Goal: Task Accomplishment & Management: Contribute content

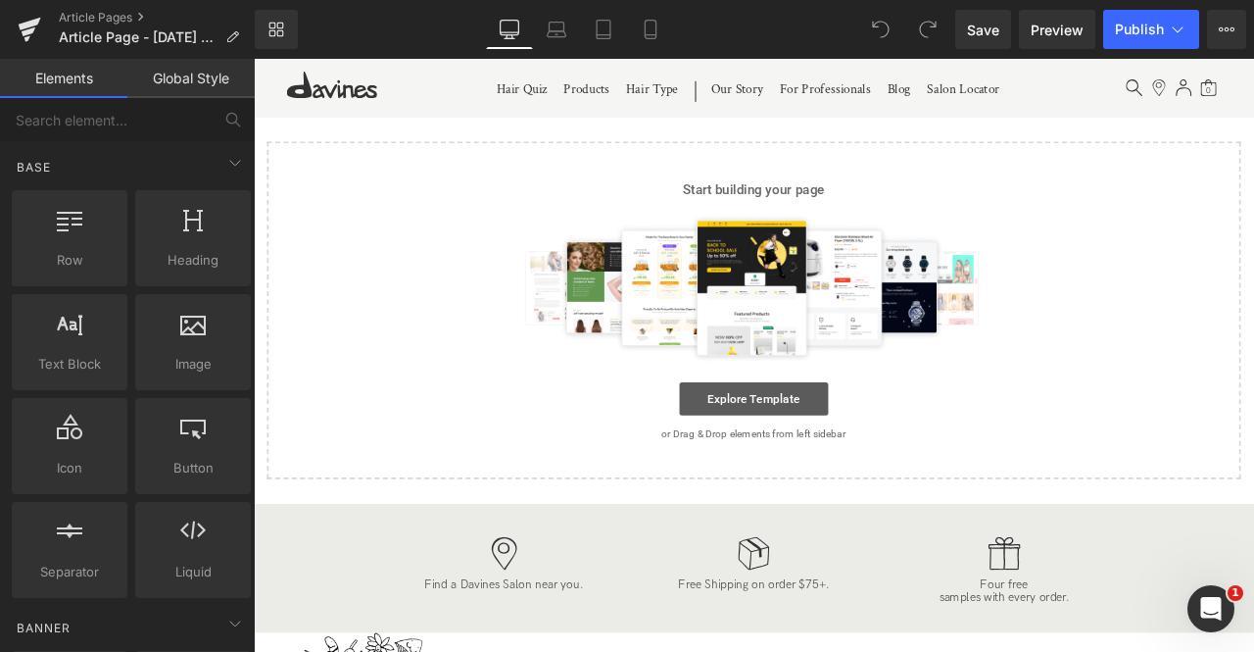
click at [790, 460] on link "Explore Template" at bounding box center [847, 461] width 176 height 39
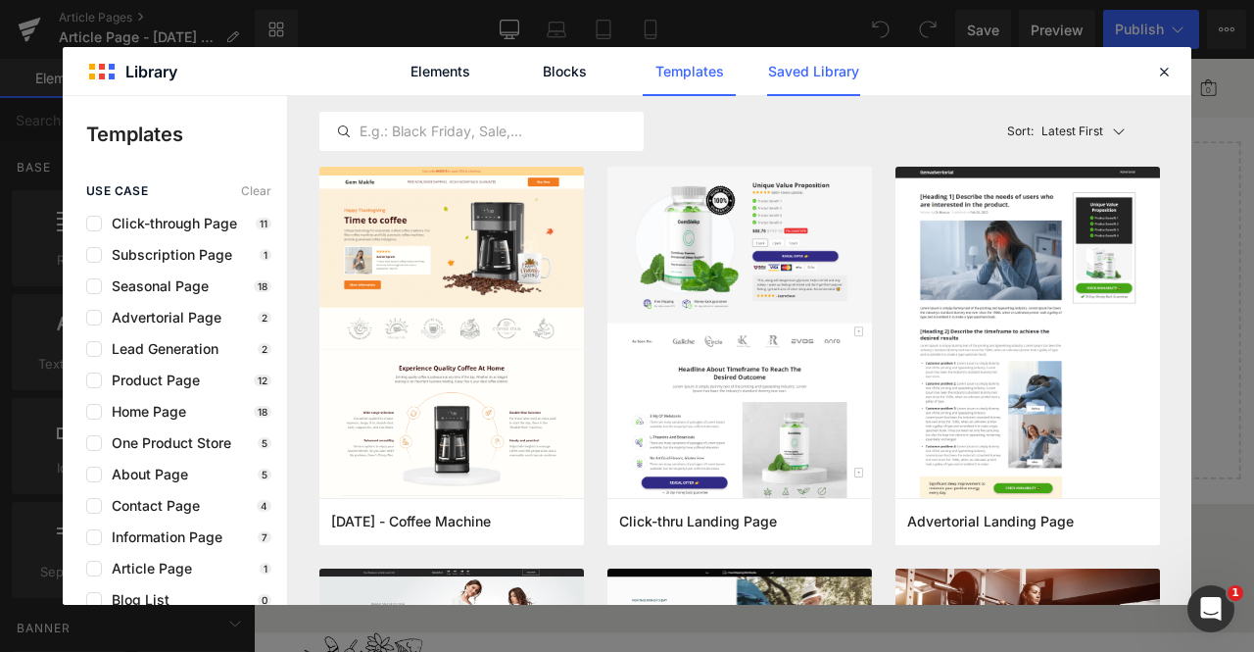
click at [788, 91] on link "Saved Library" at bounding box center [813, 71] width 93 height 49
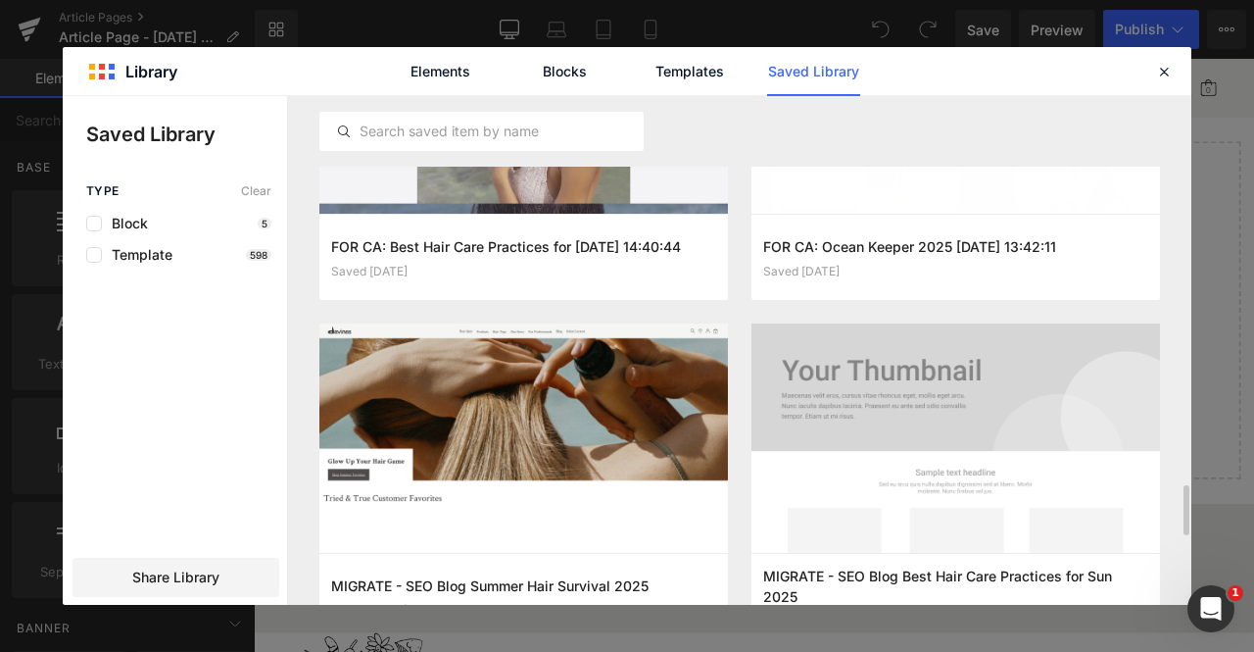
scroll to position [3939, 0]
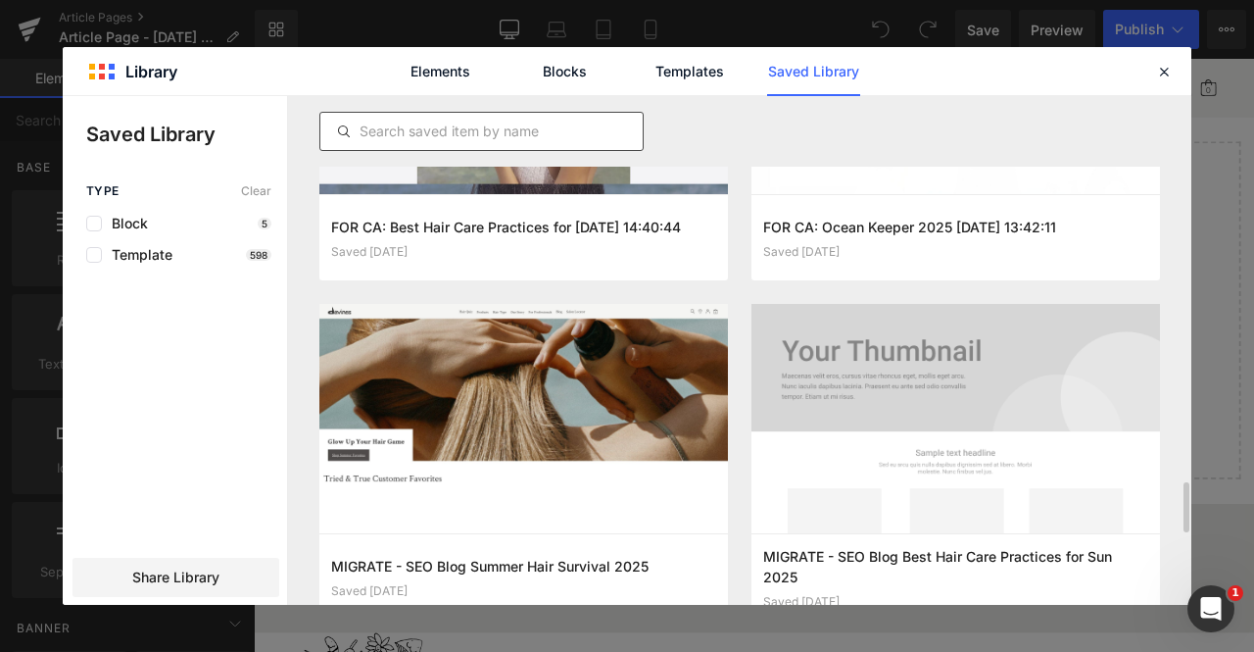
click at [563, 125] on input "text" at bounding box center [481, 132] width 322 height 24
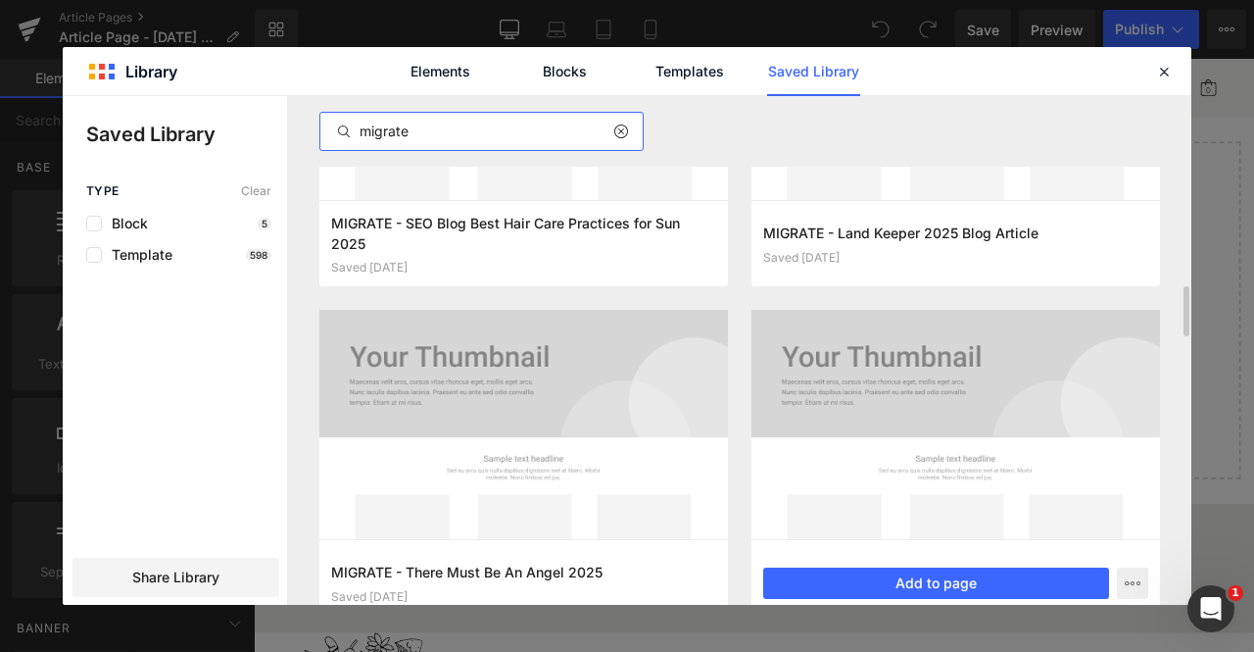
scroll to position [1611, 0]
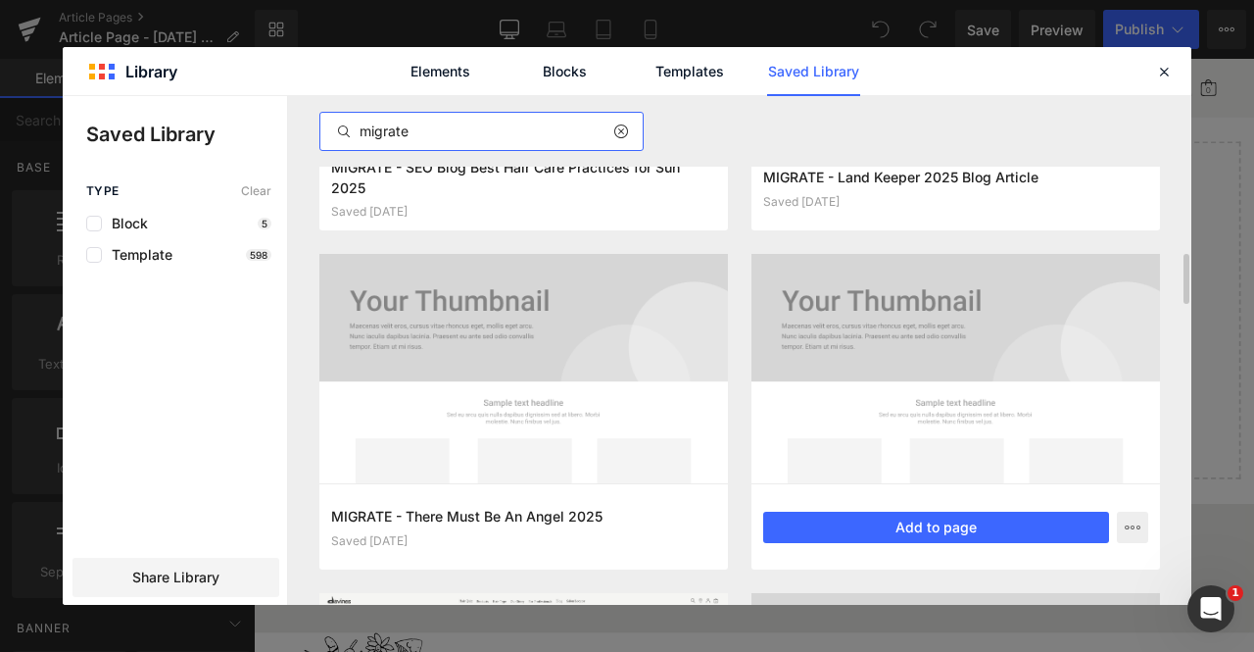
type input "migrate"
click at [833, 510] on div "MIGRATE - How to restore and repair colour 2025 Saved 3 months ago Add to page" at bounding box center [956, 526] width 409 height 86
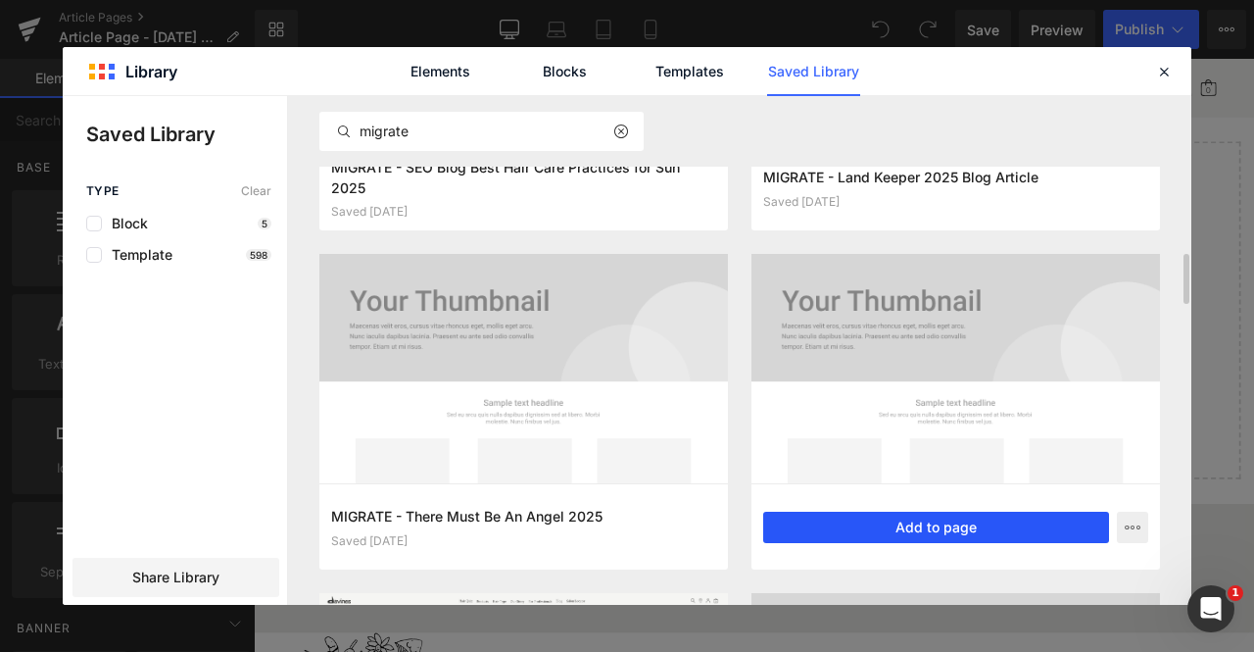
click at [821, 530] on button "Add to page" at bounding box center [936, 527] width 346 height 31
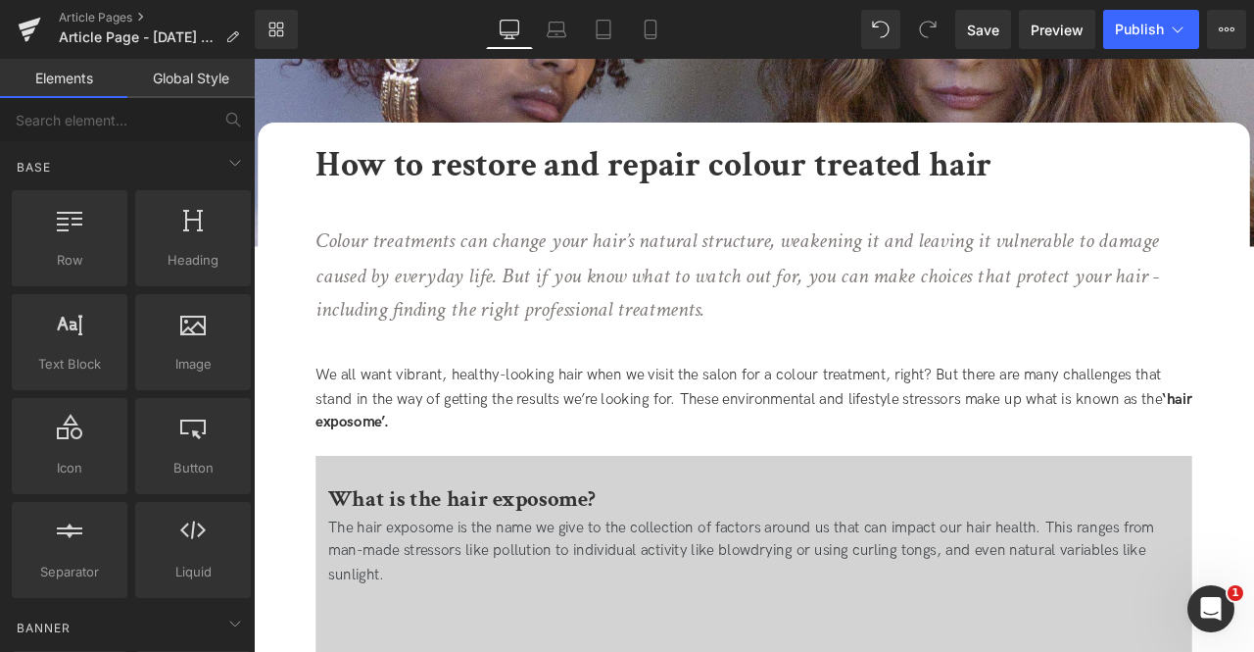
scroll to position [268, 0]
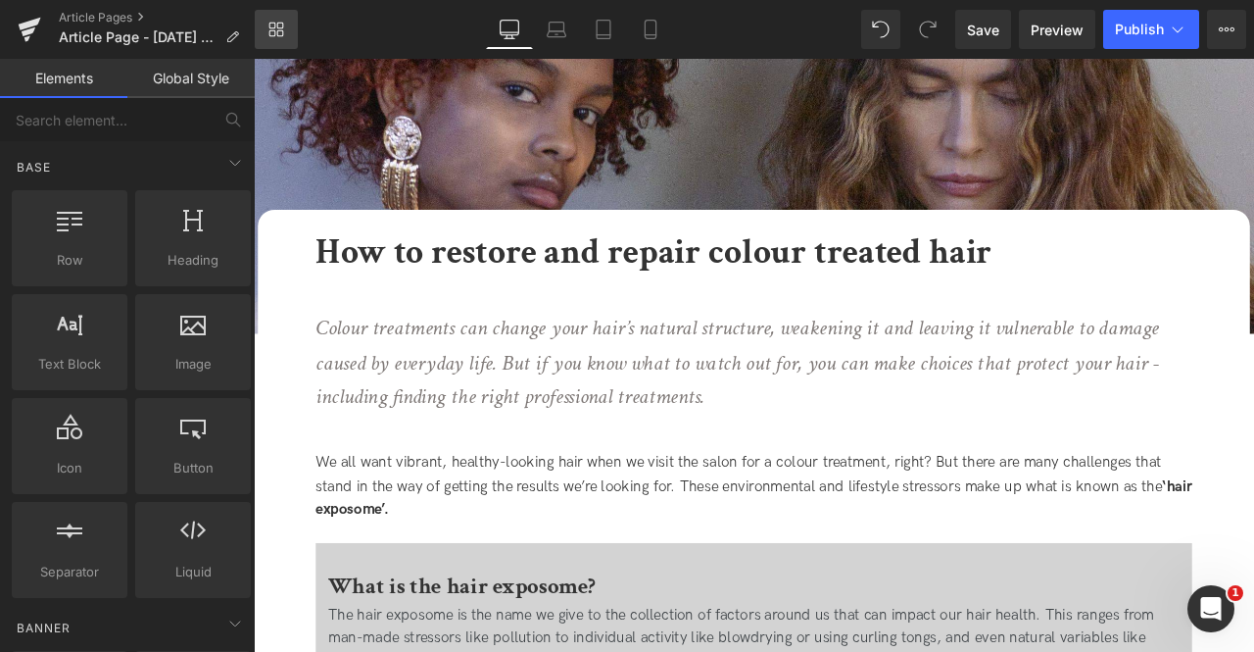
click at [282, 24] on icon at bounding box center [277, 30] width 16 height 16
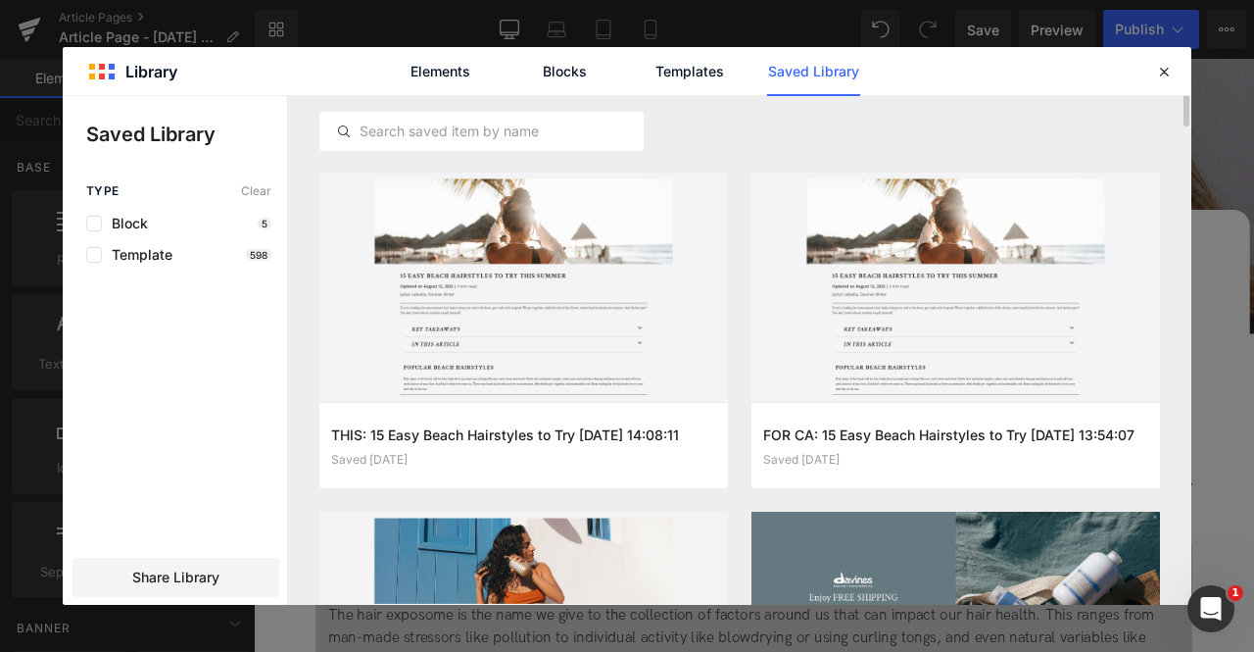
scroll to position [1085, 0]
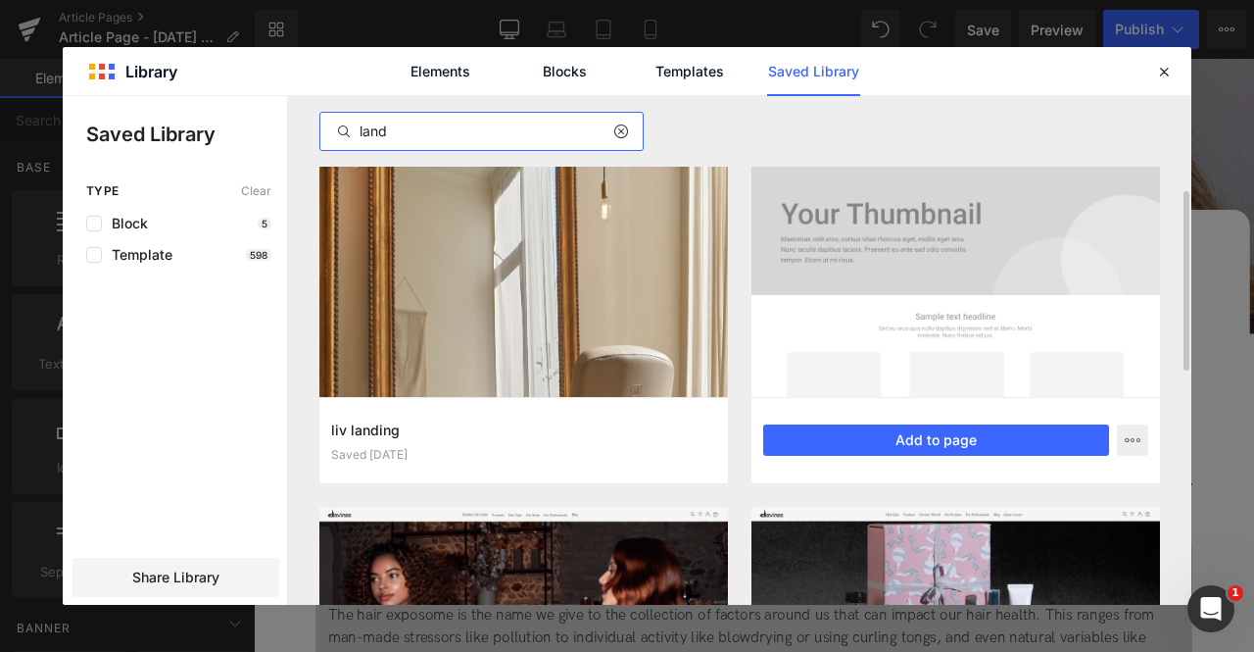
scroll to position [255, 0]
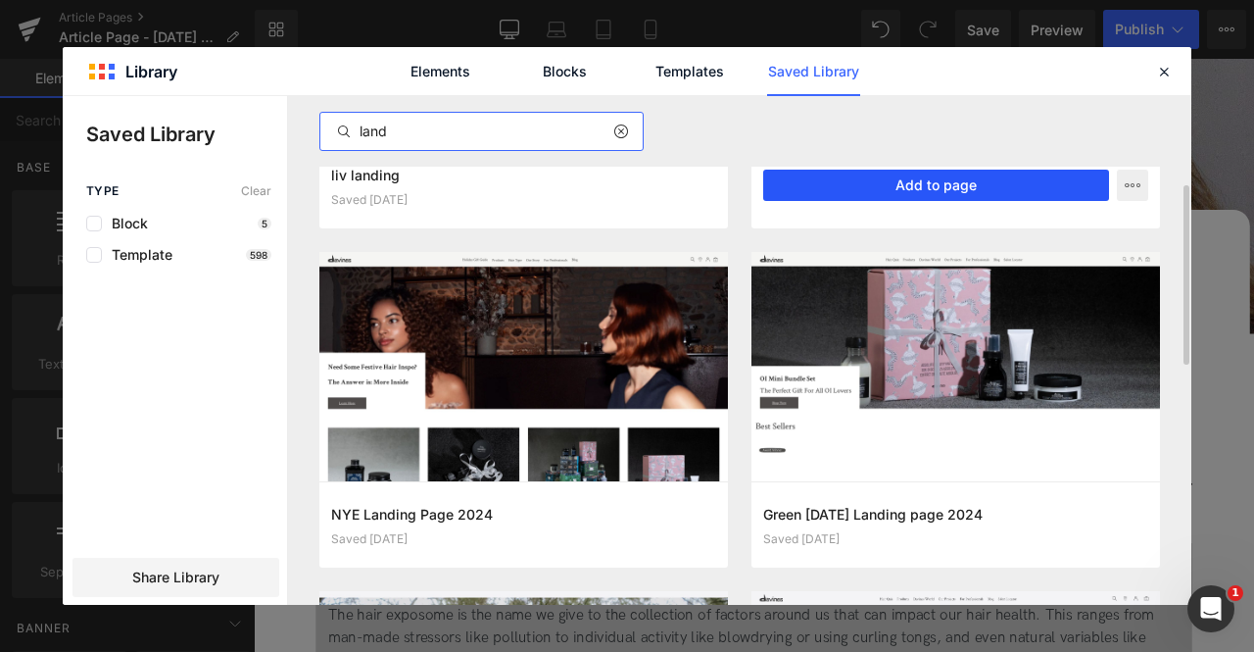
type input "land"
click at [0, 0] on button "Add to page" at bounding box center [0, 0] width 0 height 0
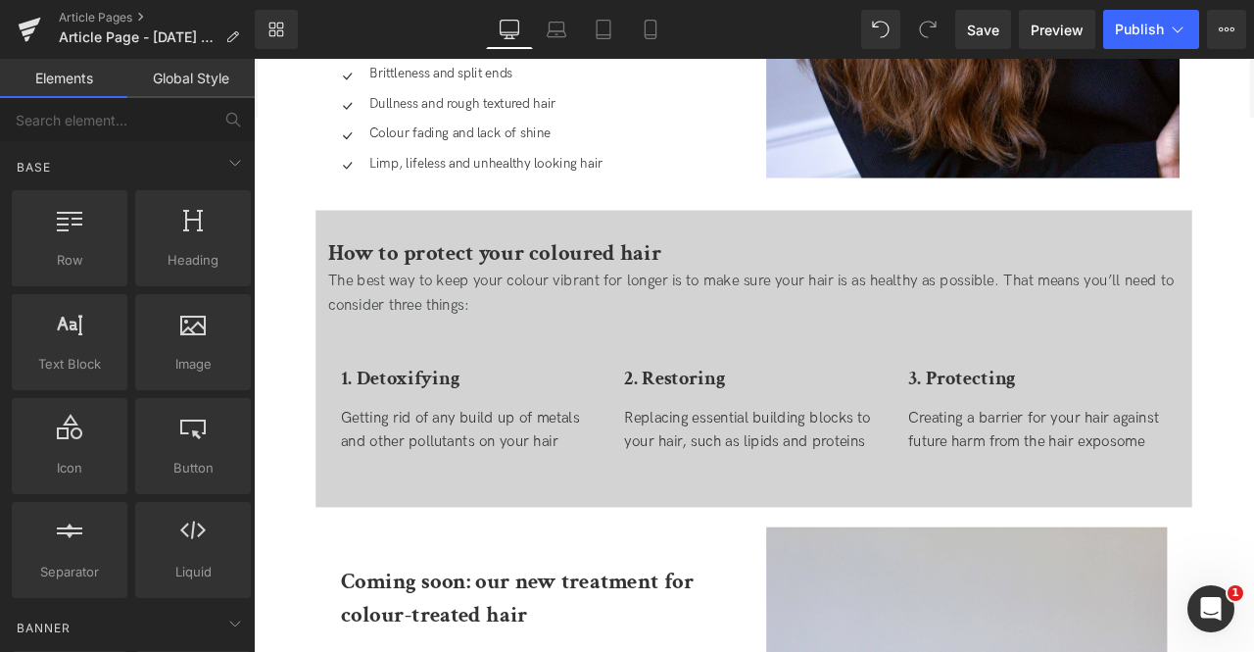
scroll to position [3997, 0]
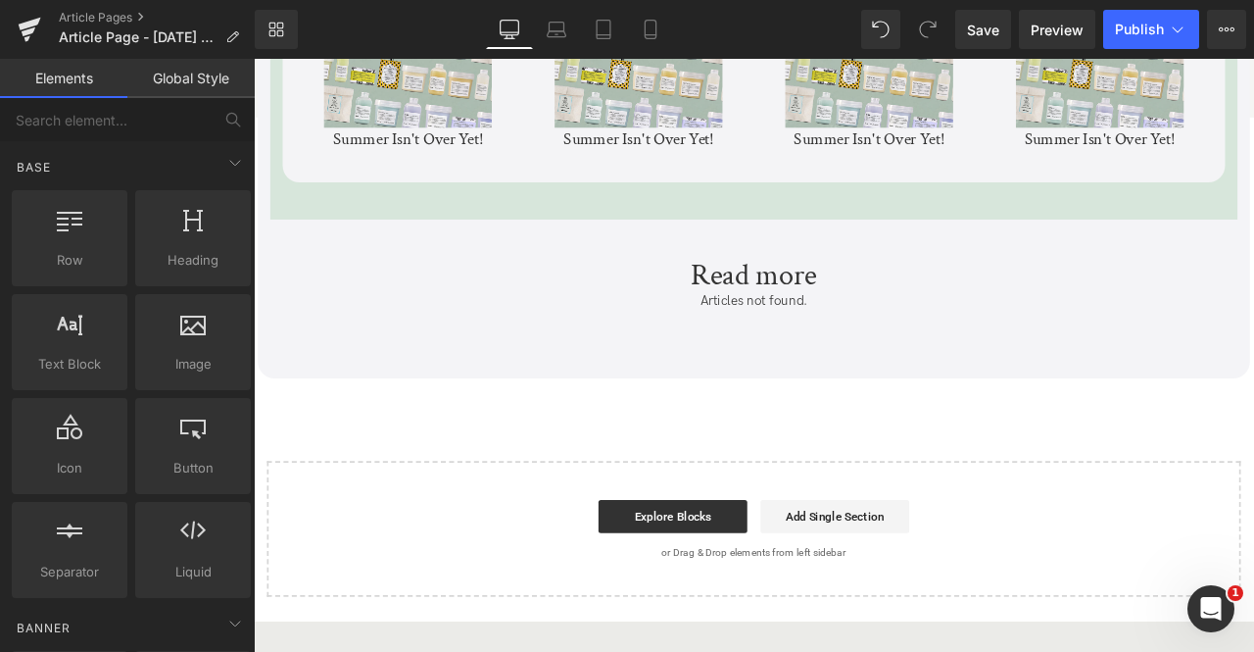
scroll to position [5637, 0]
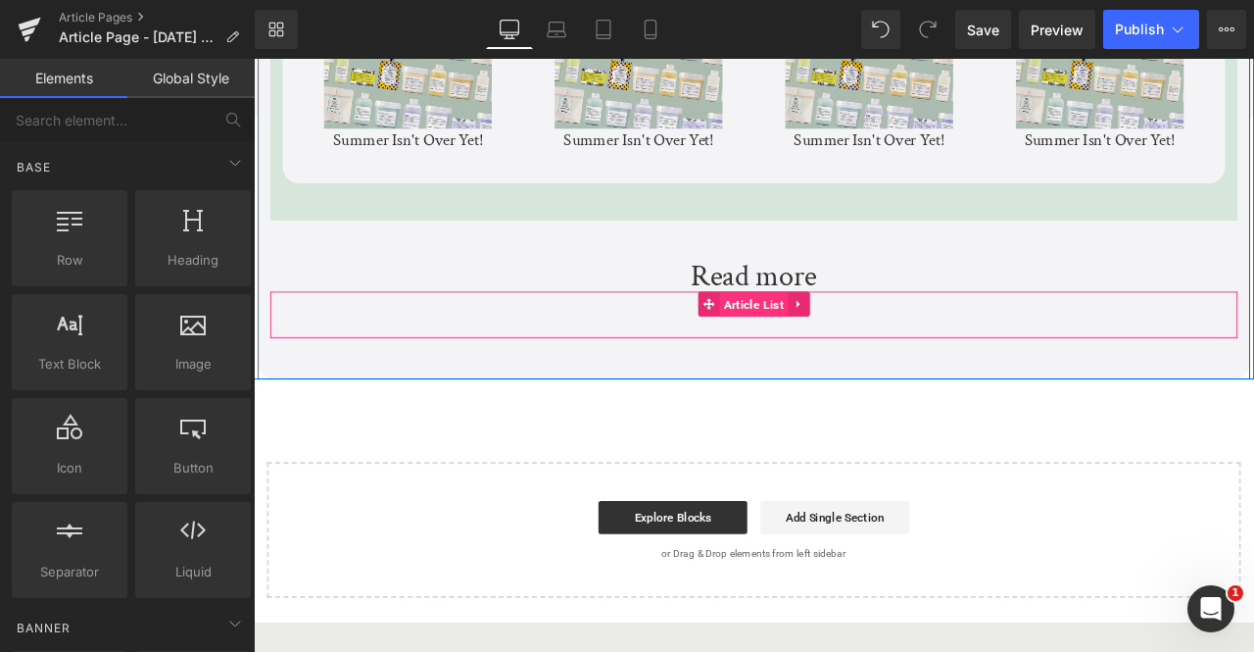
click at [823, 354] on span "Article List" at bounding box center [847, 350] width 81 height 29
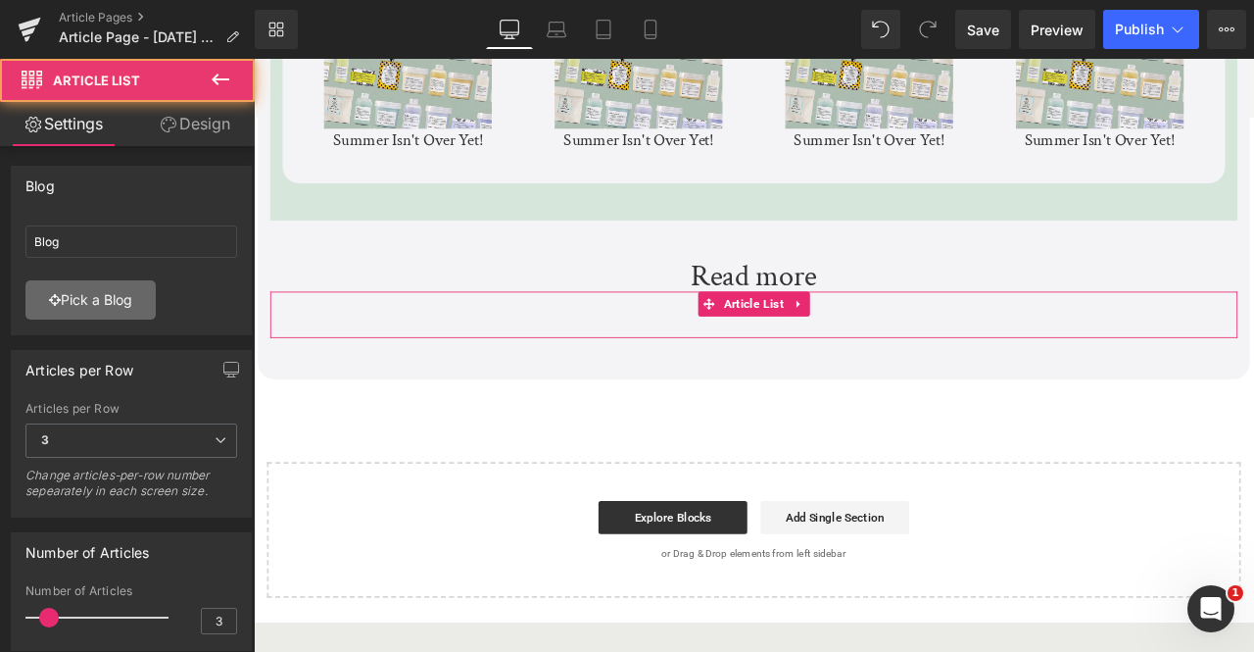
click at [119, 298] on link "Pick a Blog" at bounding box center [90, 299] width 130 height 39
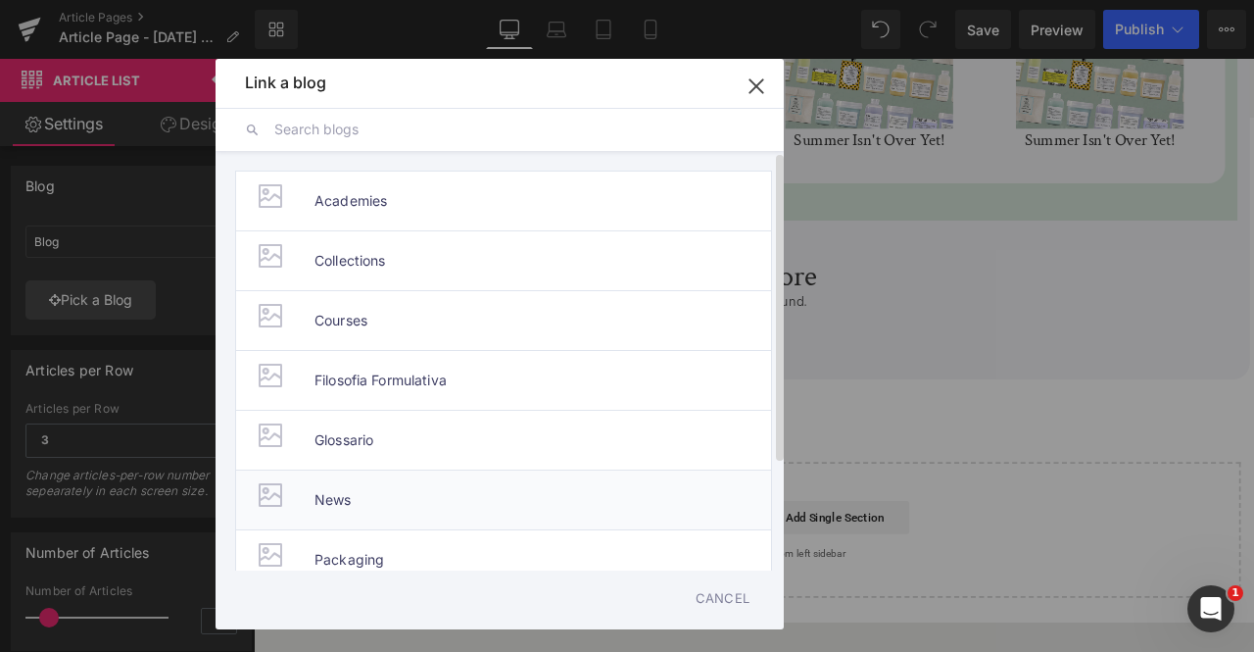
click at [0, 0] on span "News" at bounding box center [0, 0] width 0 height 0
type input "News"
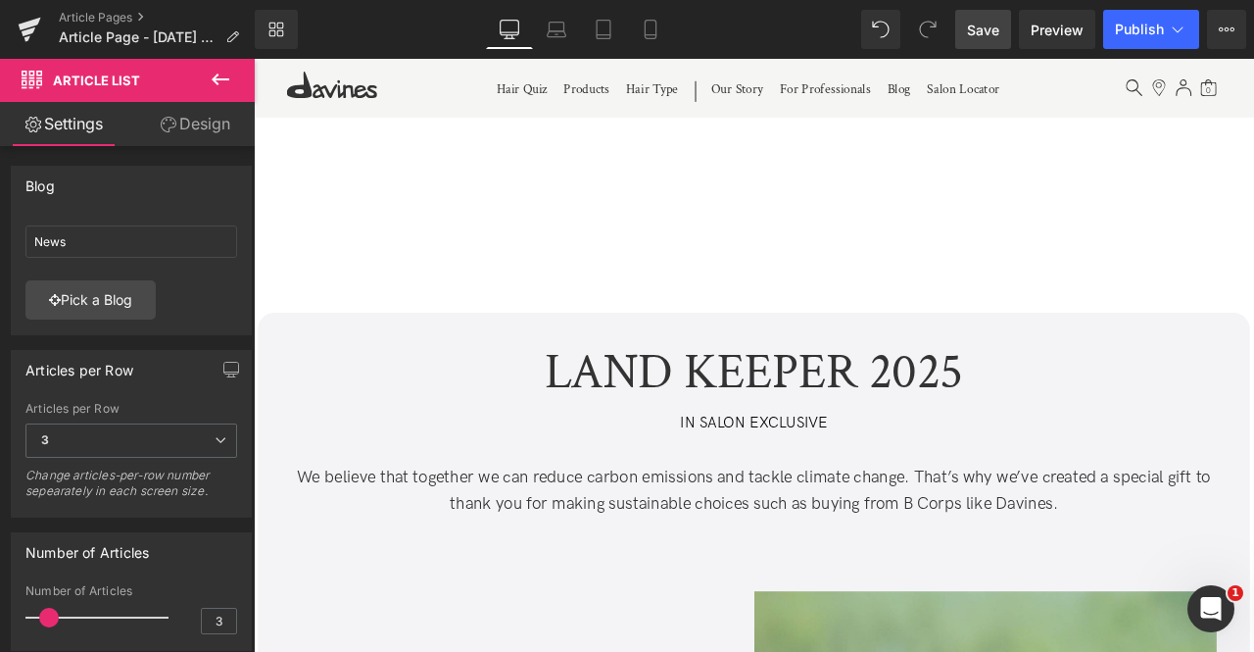
click at [984, 31] on span "Save" at bounding box center [983, 30] width 32 height 21
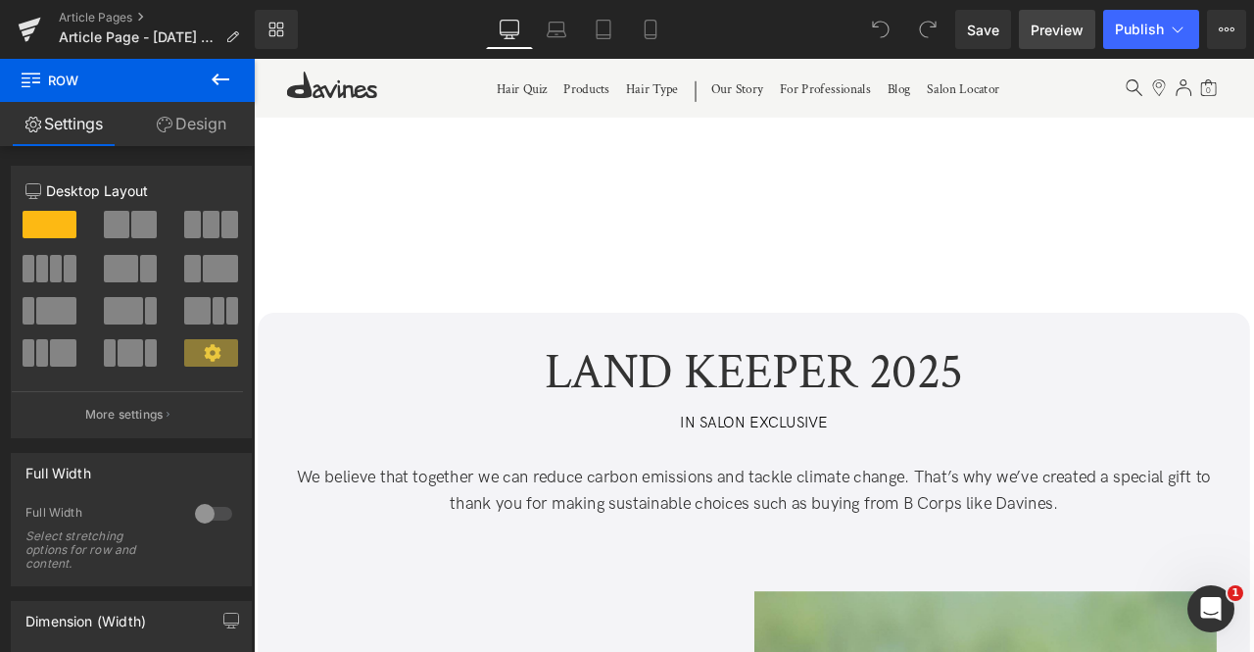
click at [1057, 28] on span "Preview" at bounding box center [1057, 30] width 53 height 21
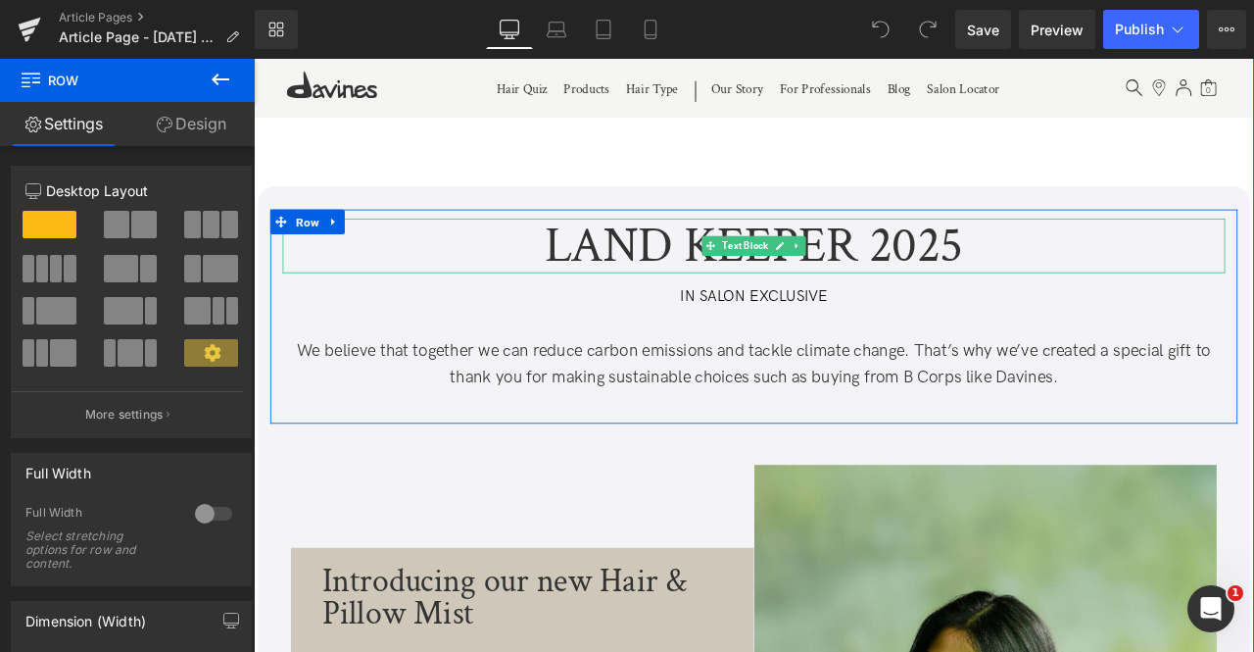
scroll to position [151, 0]
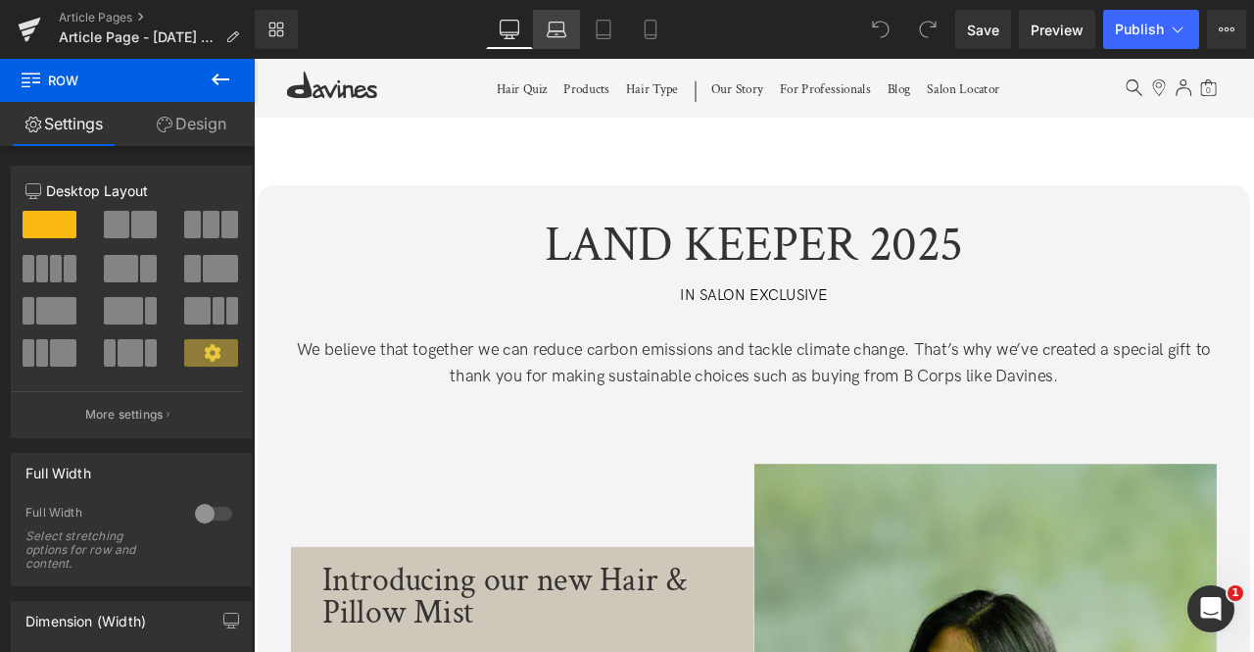
click at [557, 24] on icon at bounding box center [557, 30] width 20 height 20
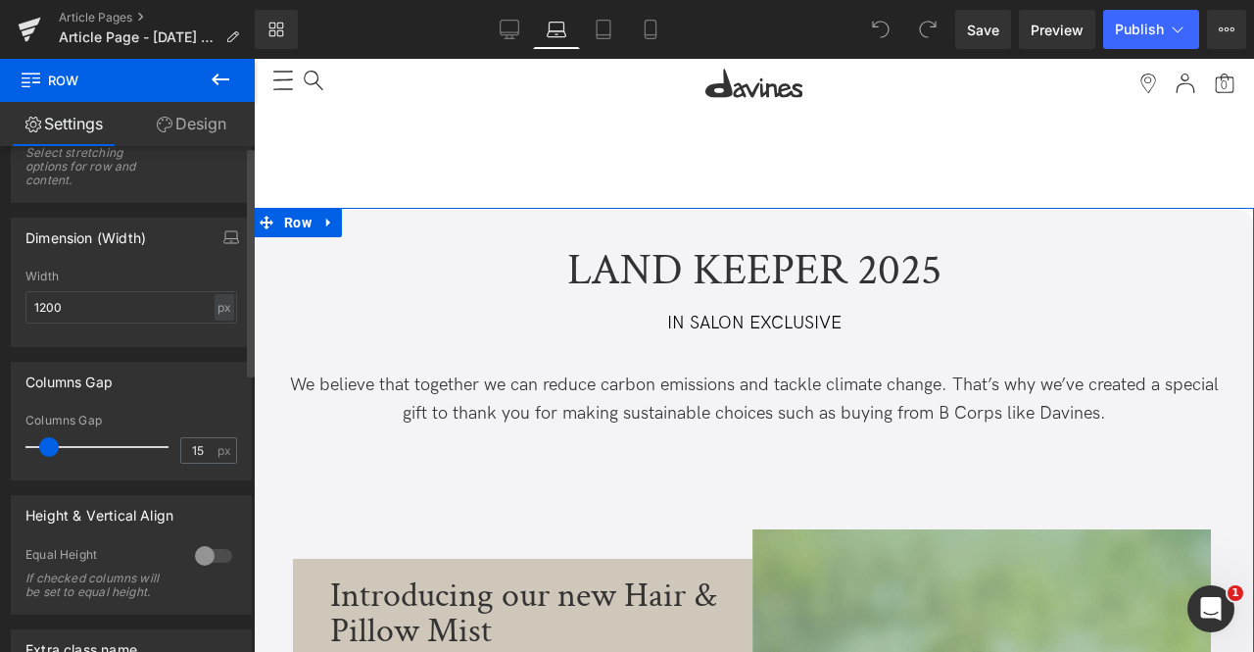
scroll to position [0, 0]
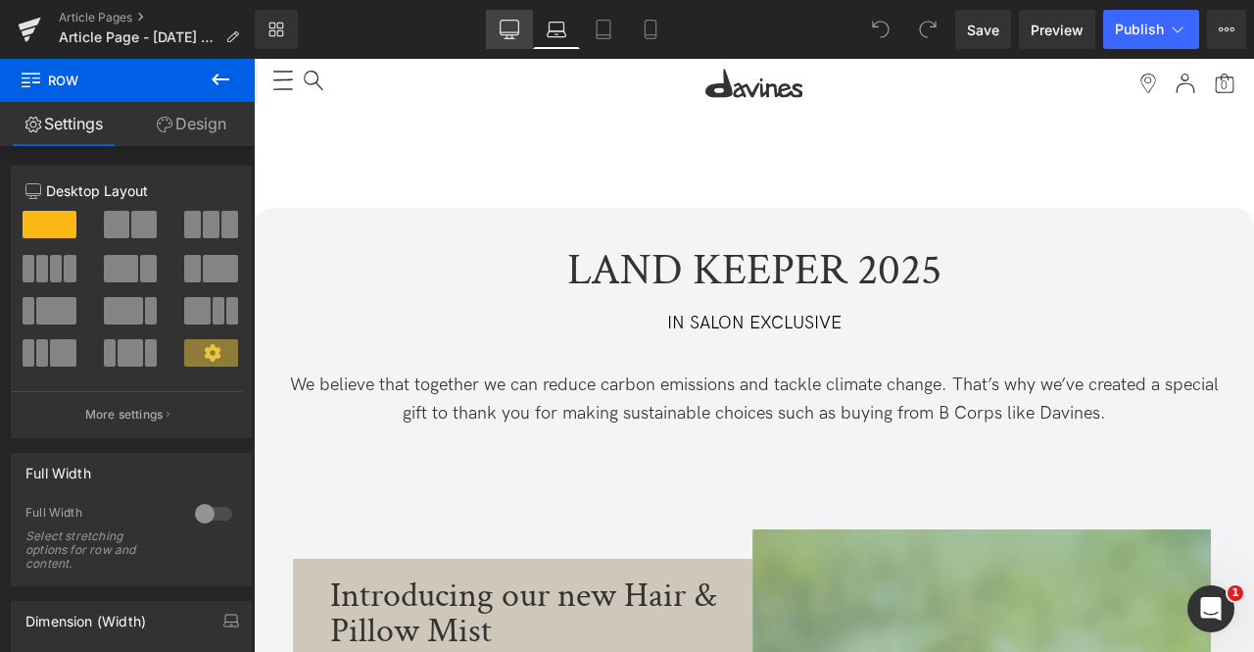
click at [510, 35] on icon at bounding box center [510, 30] width 20 height 20
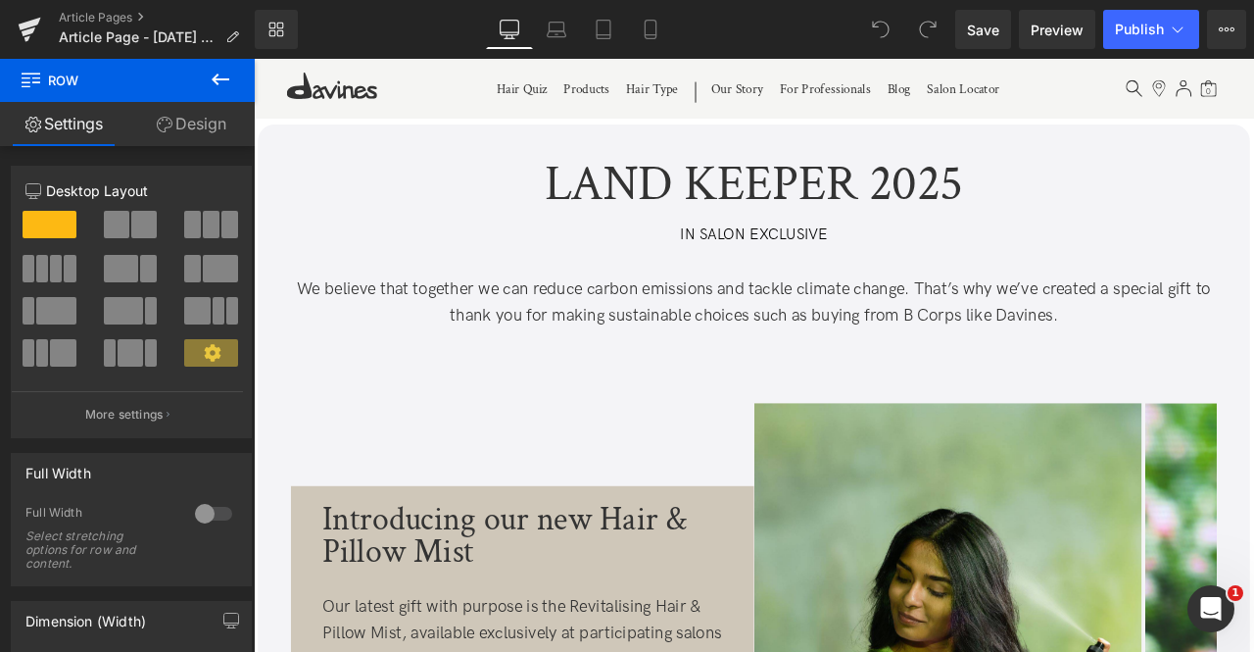
scroll to position [151, 0]
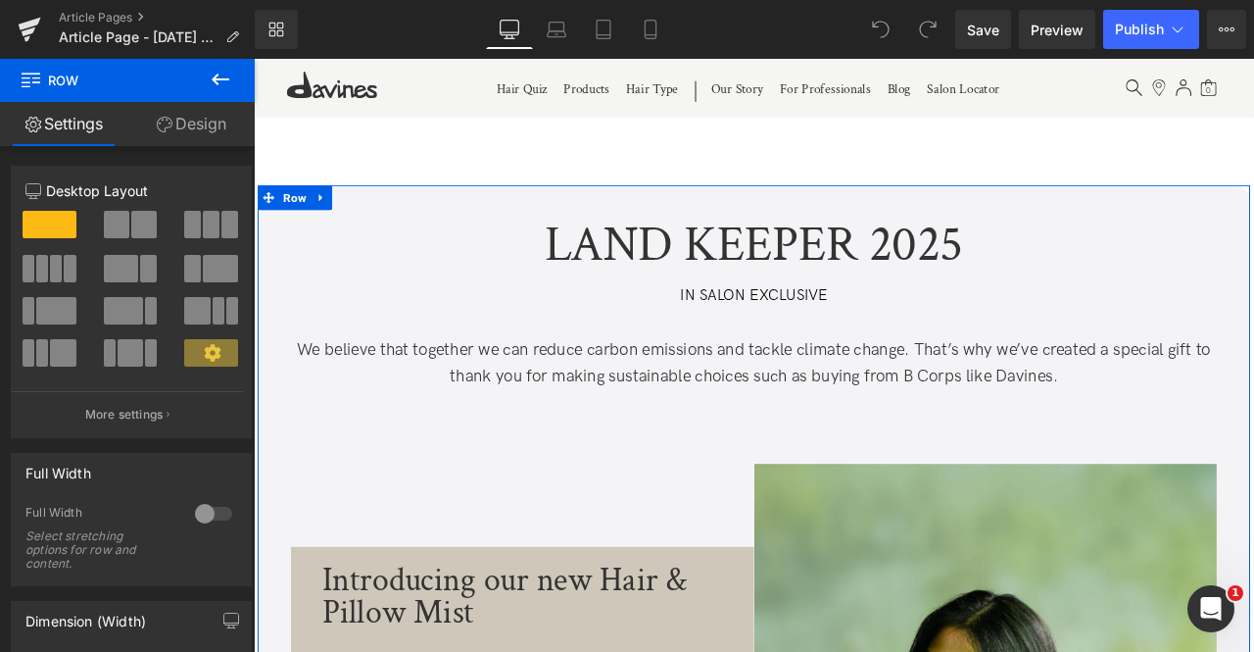
click at [185, 125] on link "Design" at bounding box center [190, 124] width 127 height 44
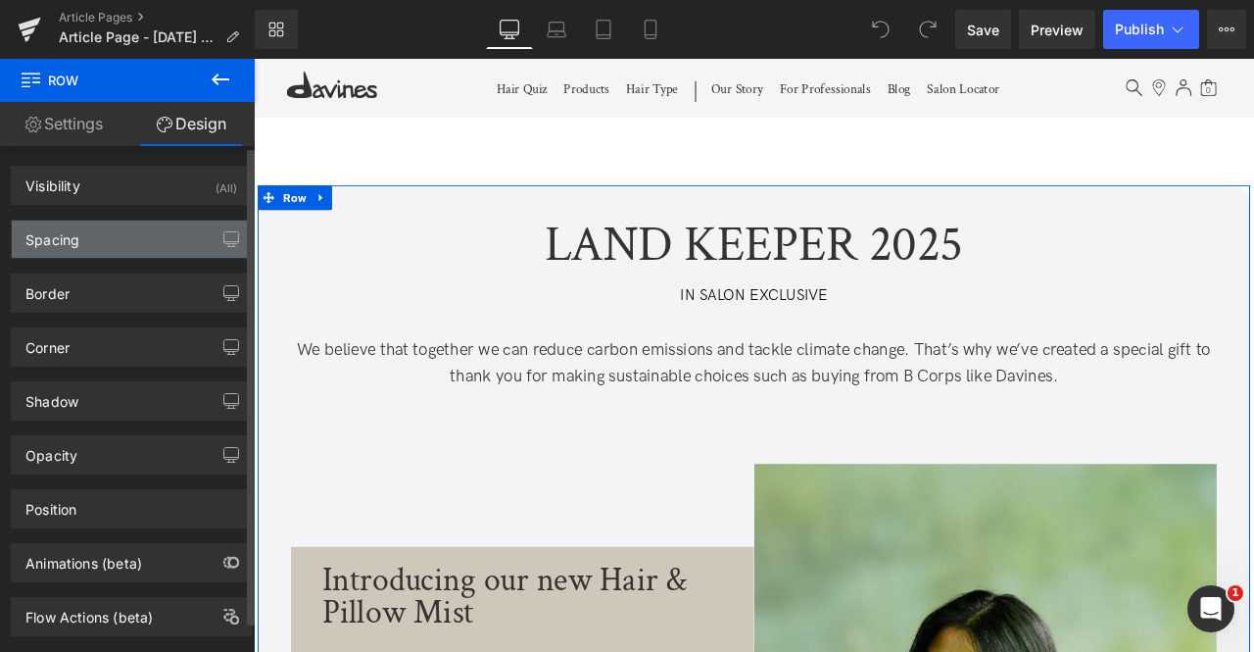
click at [98, 248] on div "Spacing" at bounding box center [131, 238] width 239 height 37
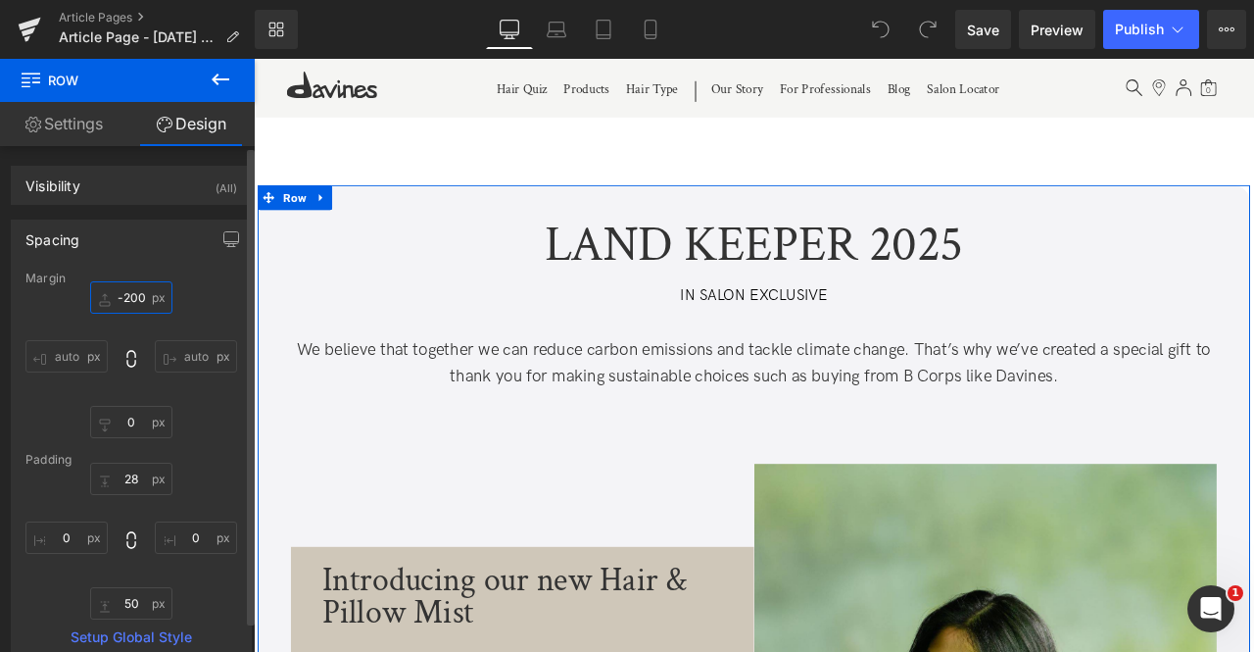
click at [128, 291] on input "-200" at bounding box center [131, 297] width 82 height 32
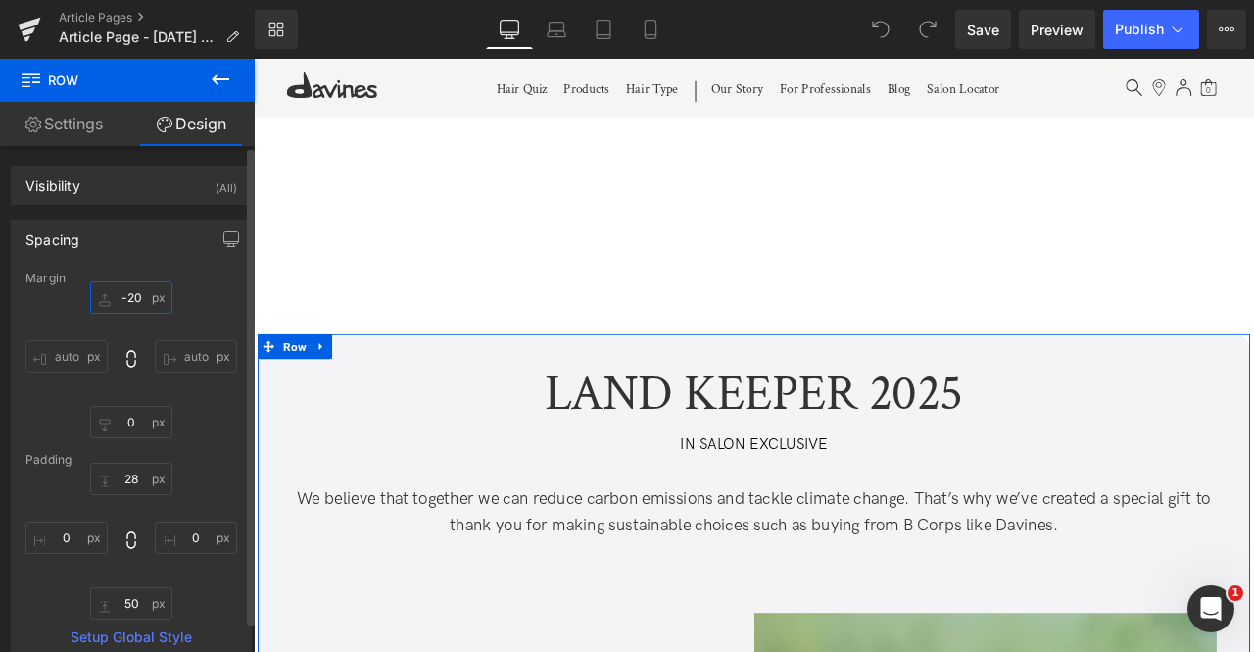
type input "-200"
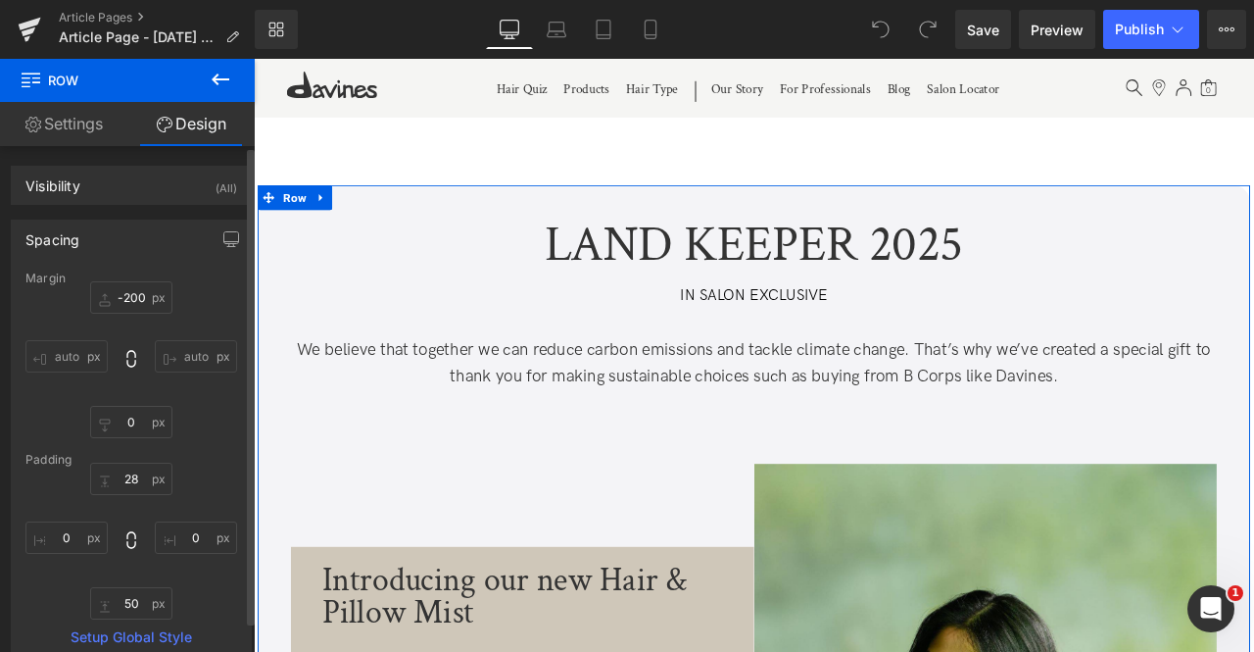
click at [169, 273] on div "Margin" at bounding box center [131, 278] width 212 height 14
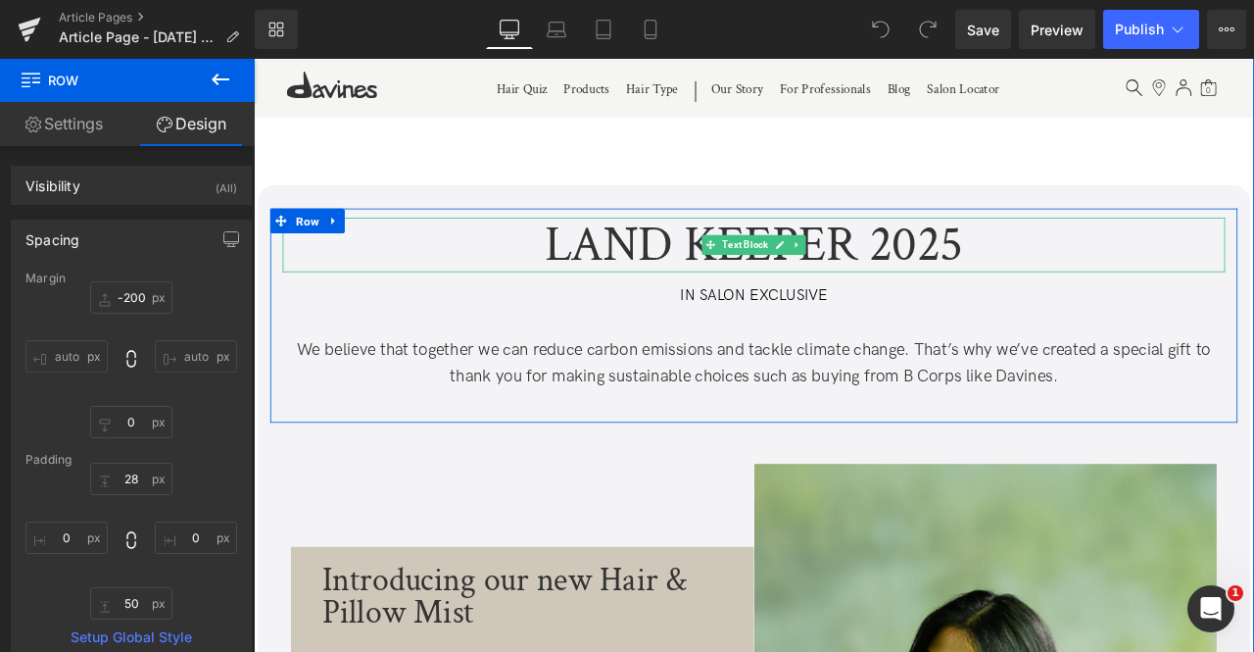
click at [800, 286] on span at bounding box center [795, 280] width 21 height 24
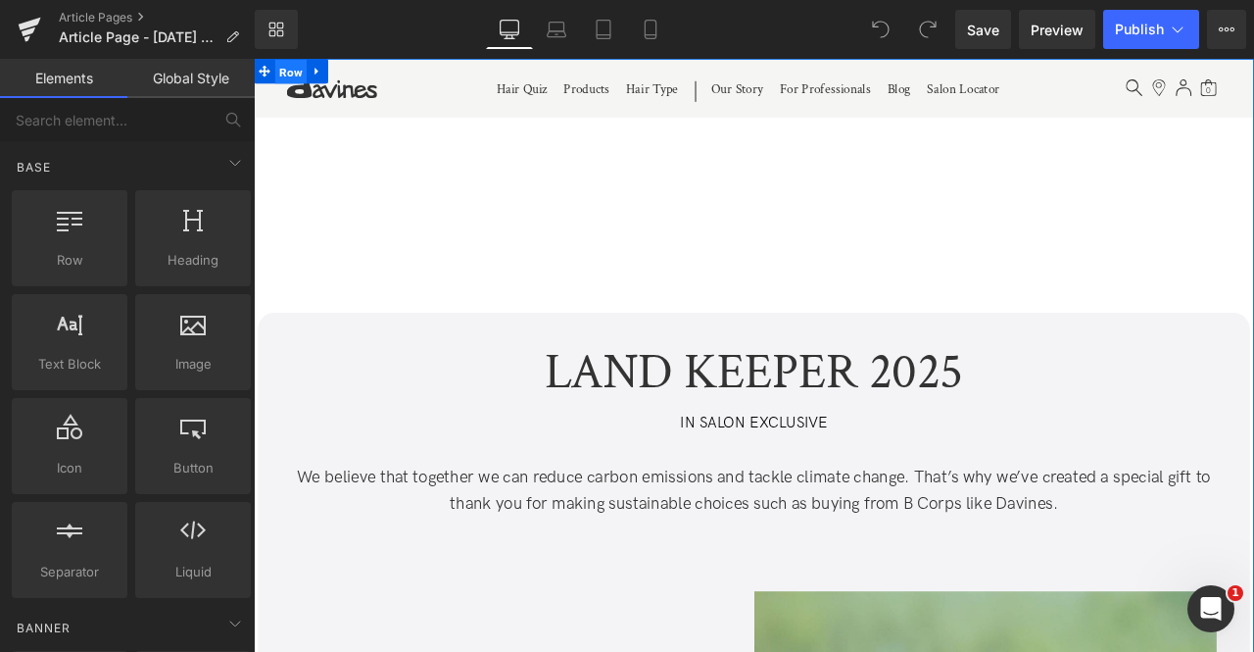
click at [299, 74] on span "Row" at bounding box center [297, 74] width 37 height 29
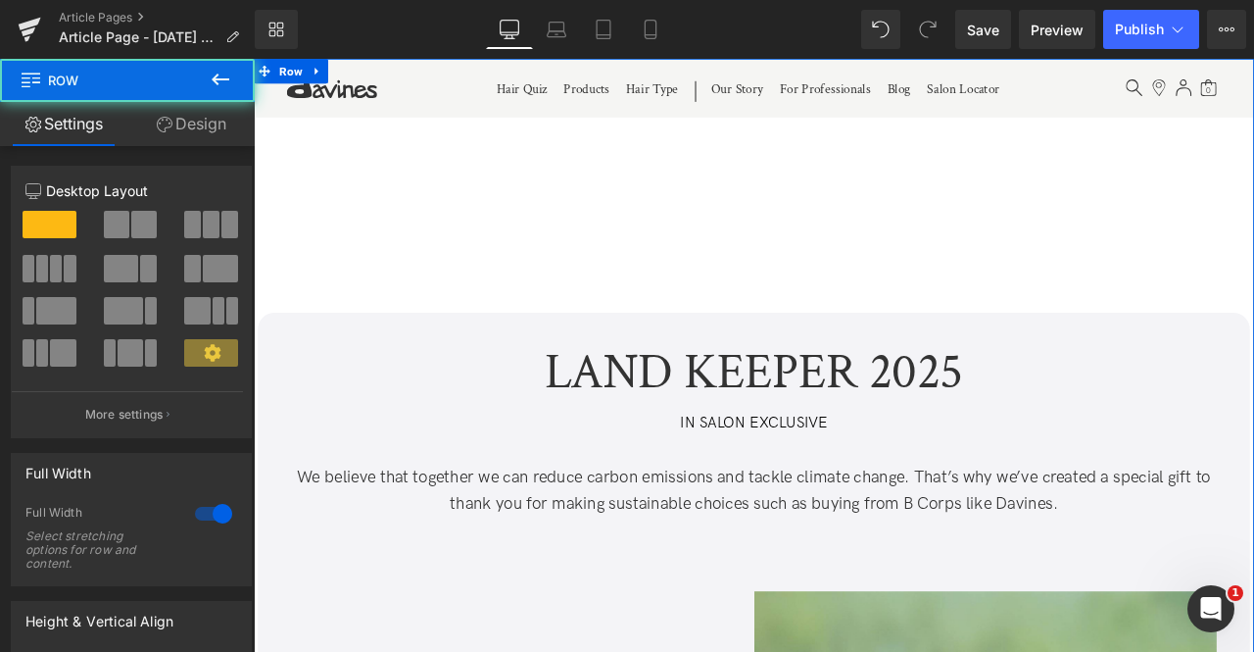
drag, startPoint x: 163, startPoint y: 122, endPoint x: 134, endPoint y: 232, distance: 113.4
click at [163, 122] on icon at bounding box center [165, 125] width 16 height 16
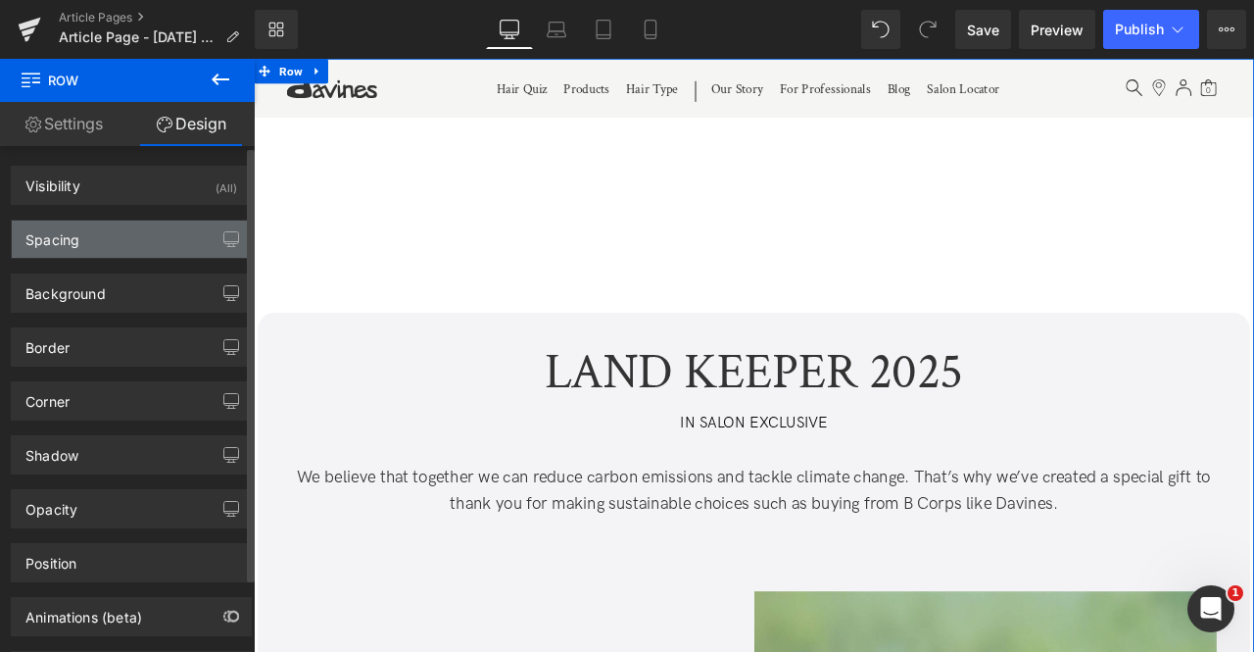
type input "0"
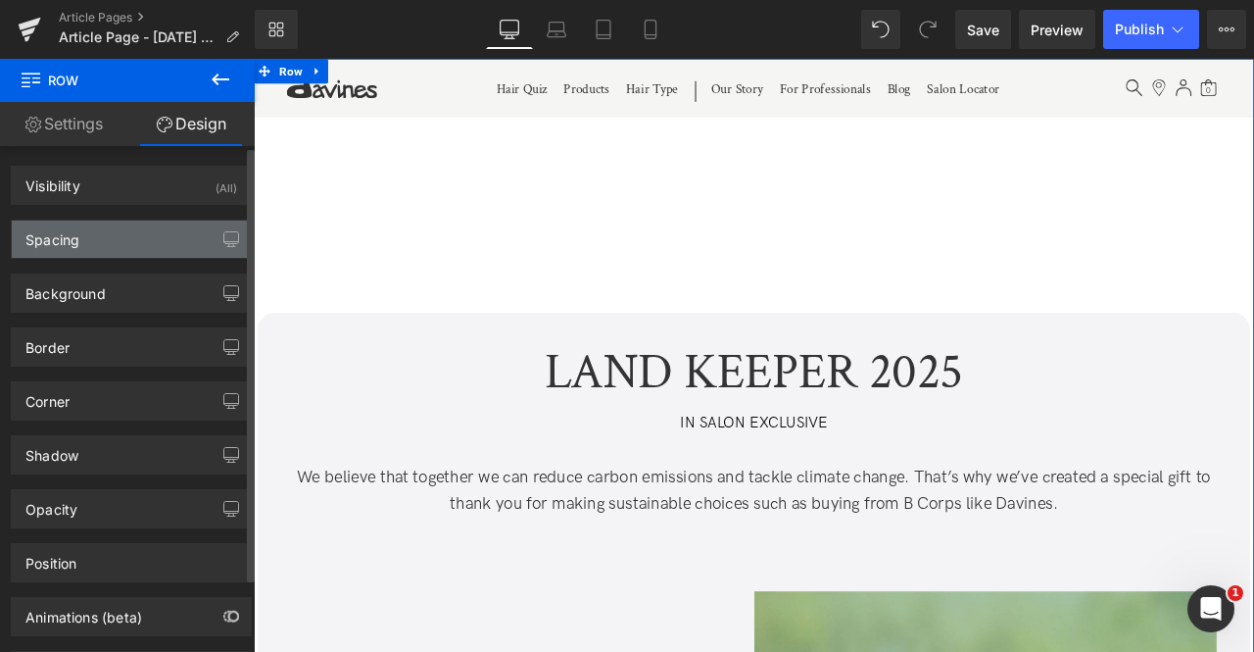
type input "0"
click at [133, 236] on div "Spacing" at bounding box center [131, 238] width 239 height 37
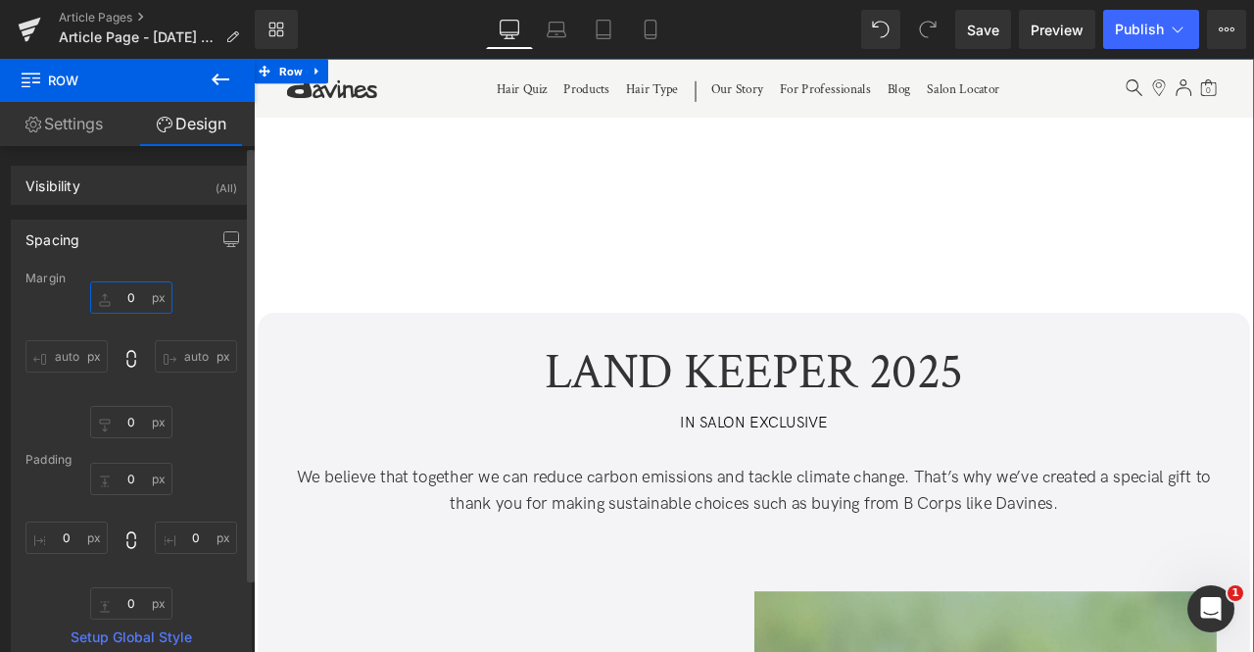
click at [129, 289] on input "0" at bounding box center [131, 297] width 82 height 32
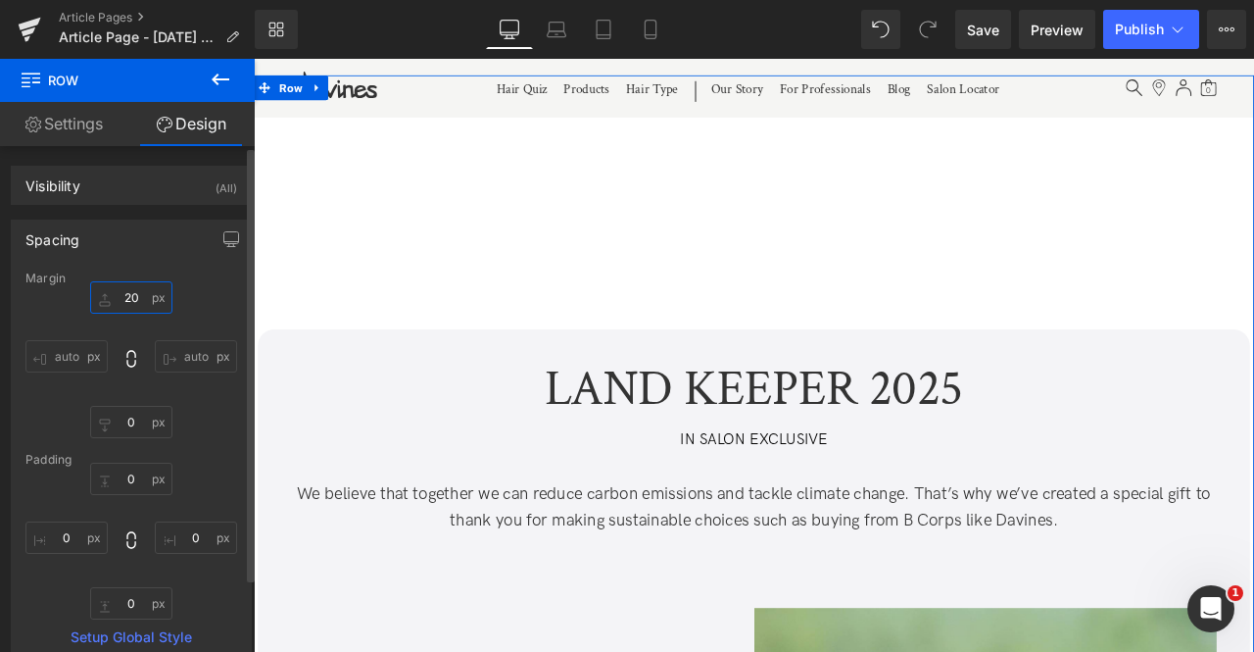
type input "200"
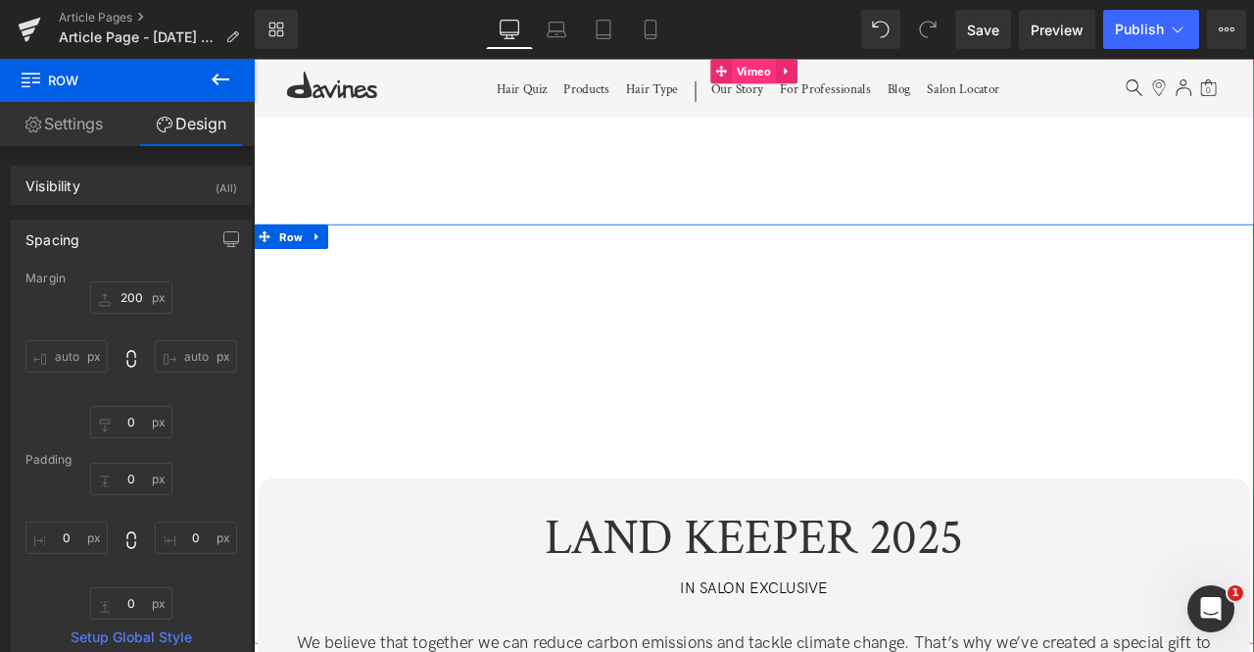
click at [850, 74] on span "Vimeo" at bounding box center [847, 73] width 52 height 29
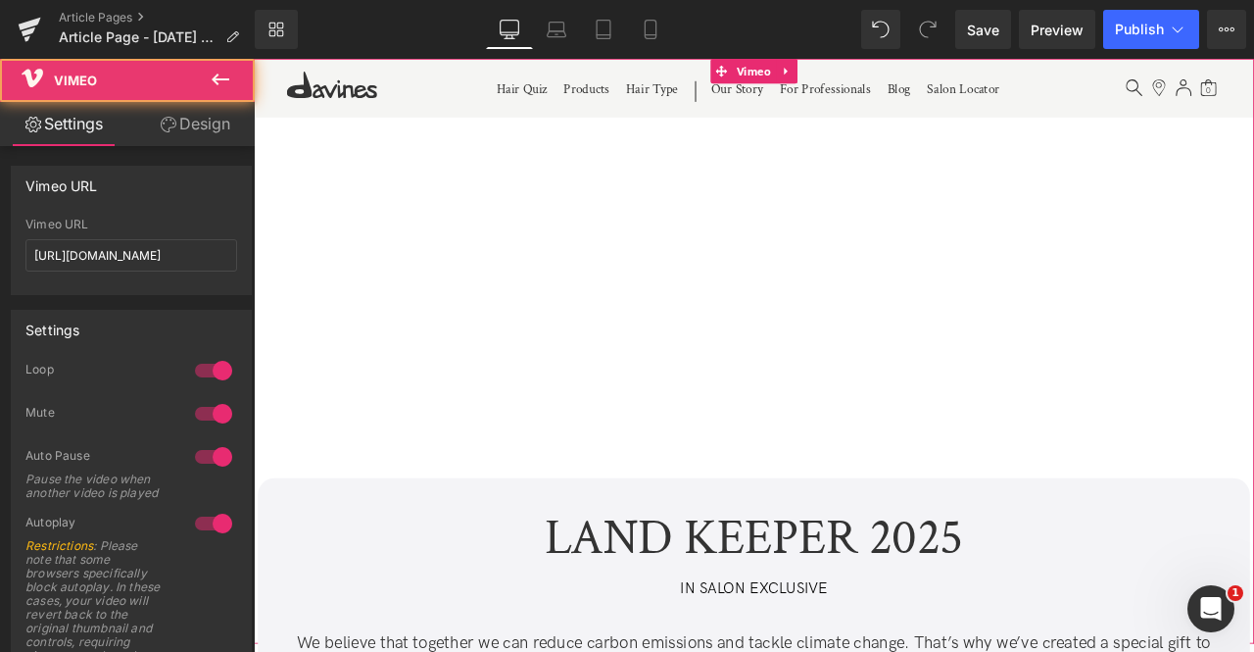
click at [184, 124] on link "Design" at bounding box center [194, 124] width 127 height 44
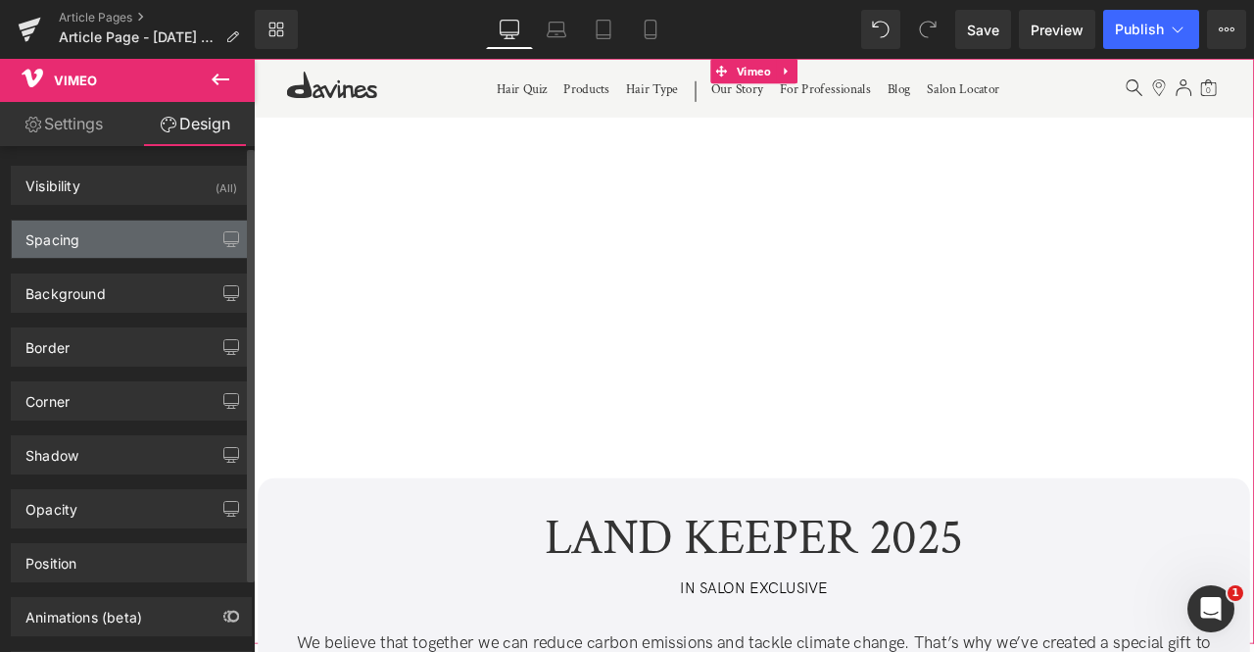
click at [101, 239] on div "Spacing" at bounding box center [131, 238] width 239 height 37
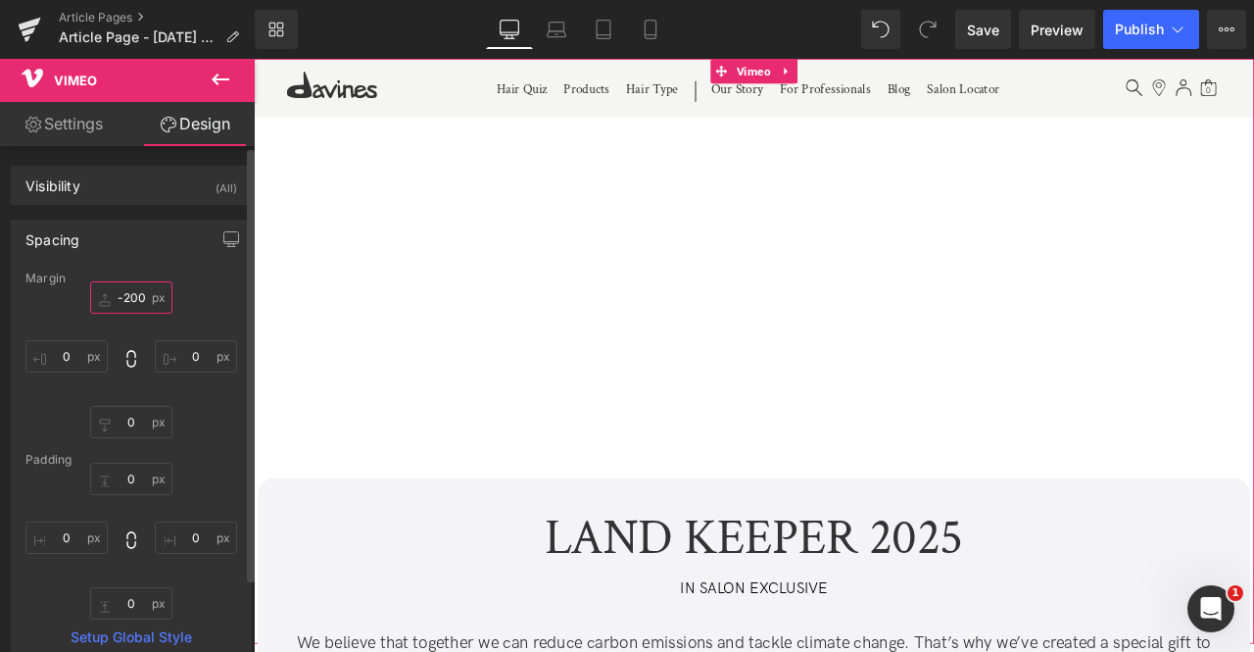
click at [138, 305] on input "-200" at bounding box center [131, 297] width 82 height 32
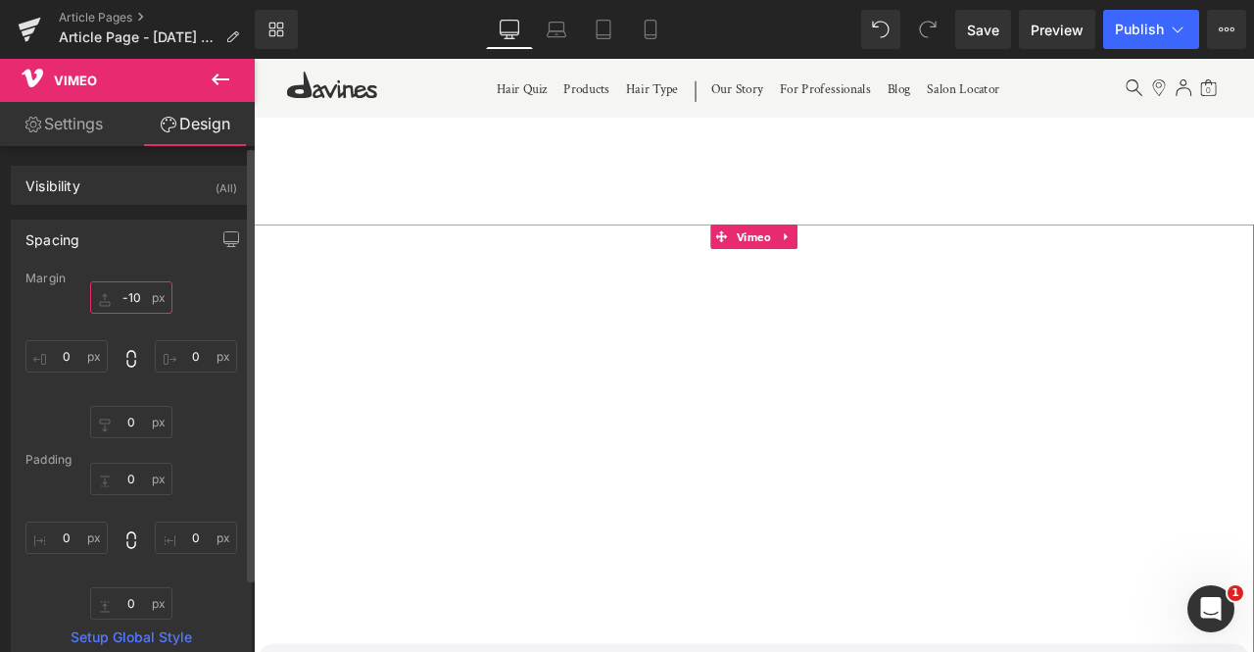
type input "-100"
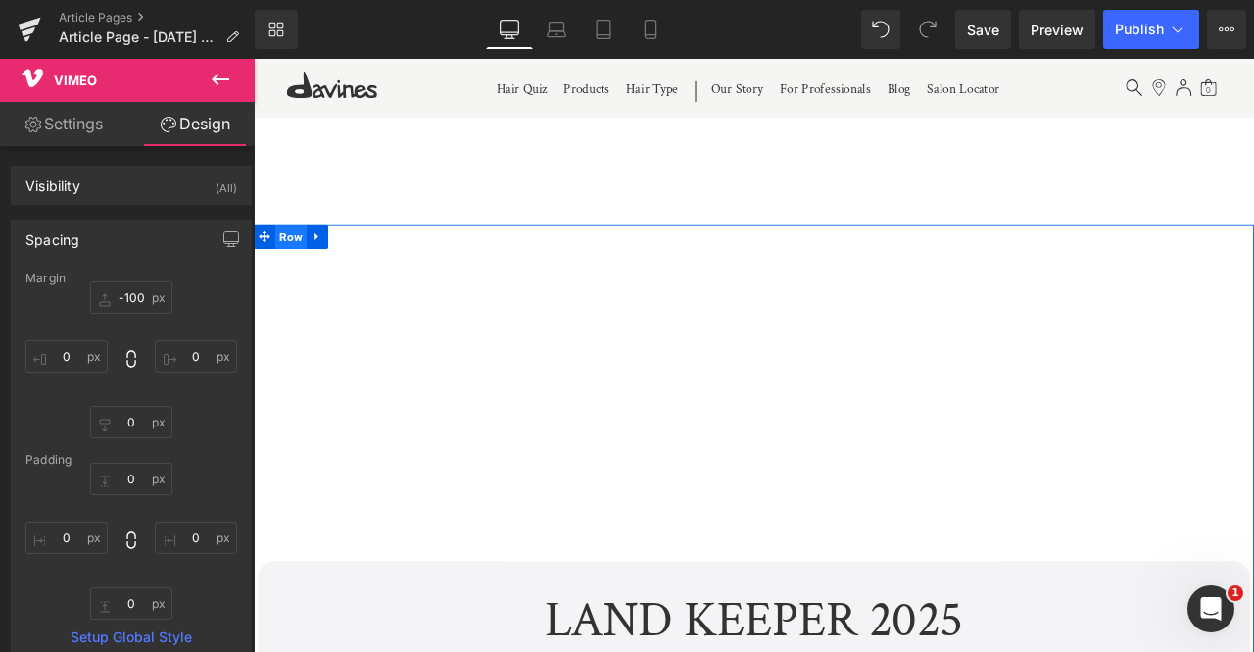
click at [306, 263] on span "Row" at bounding box center [297, 269] width 37 height 29
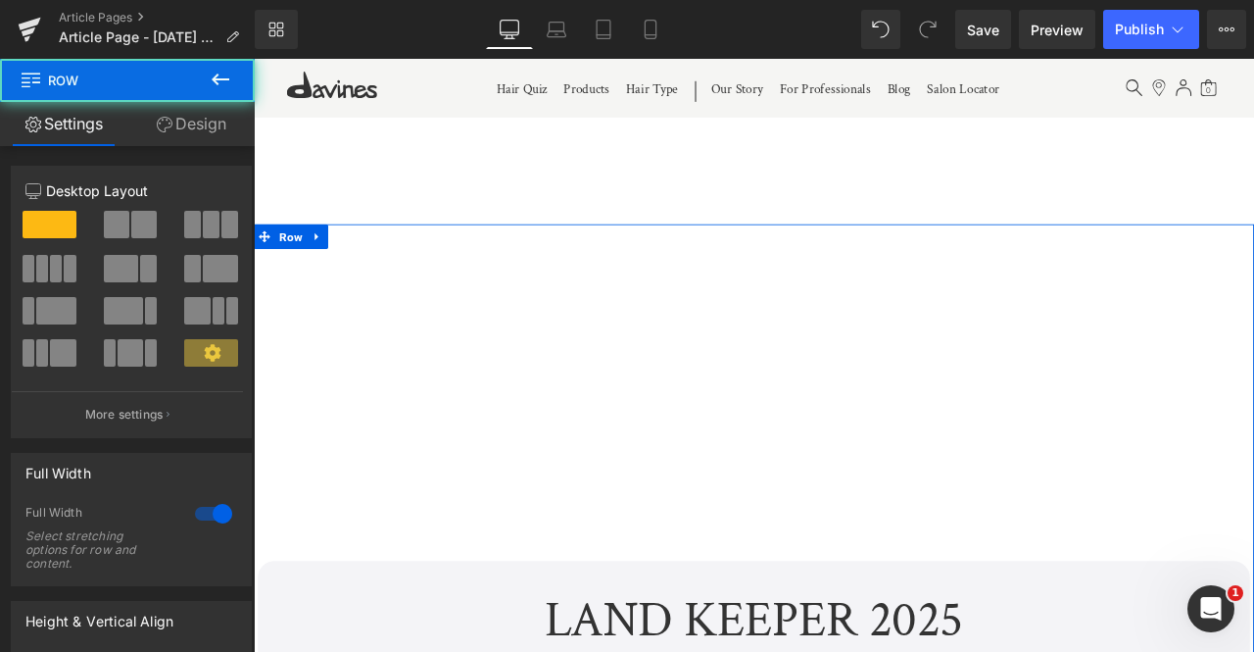
click at [181, 123] on link "Design" at bounding box center [190, 124] width 127 height 44
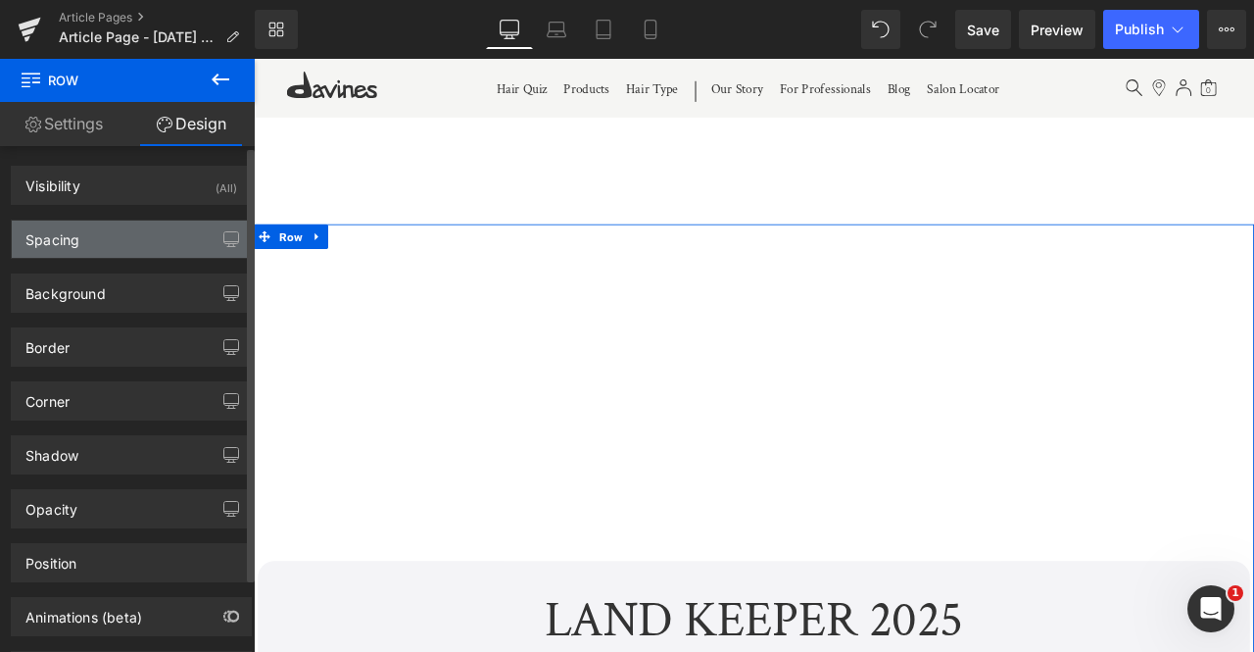
click at [119, 234] on div "Spacing" at bounding box center [131, 238] width 239 height 37
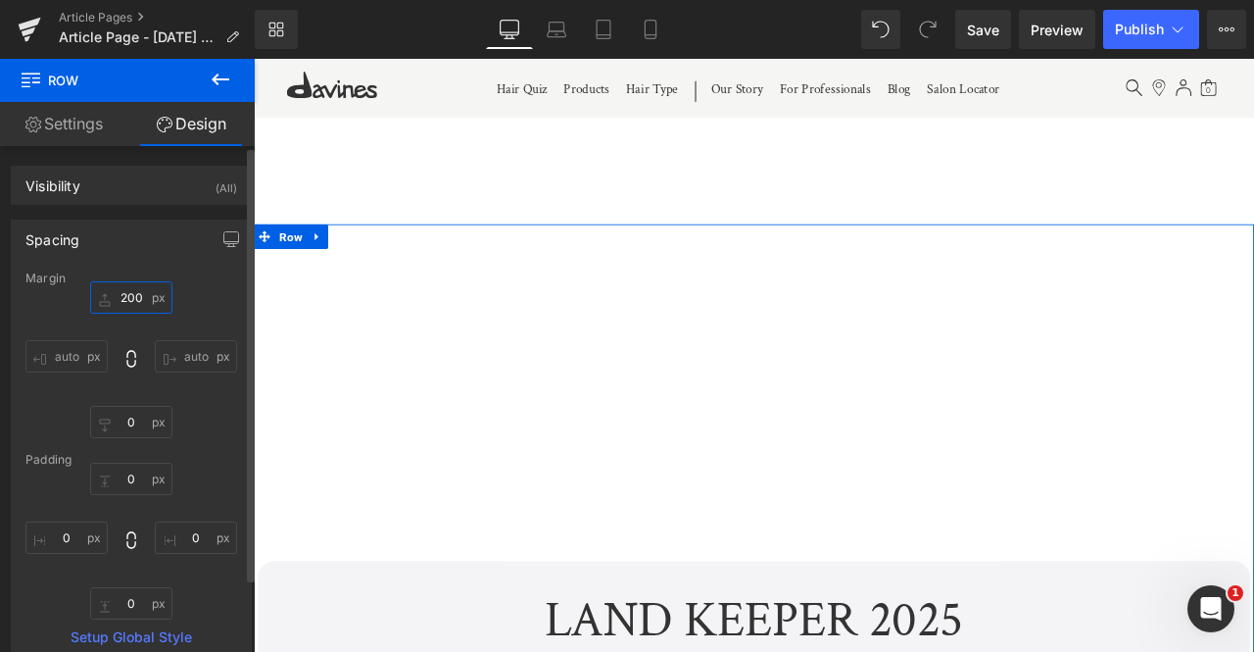
click at [119, 293] on input "200" at bounding box center [131, 297] width 82 height 32
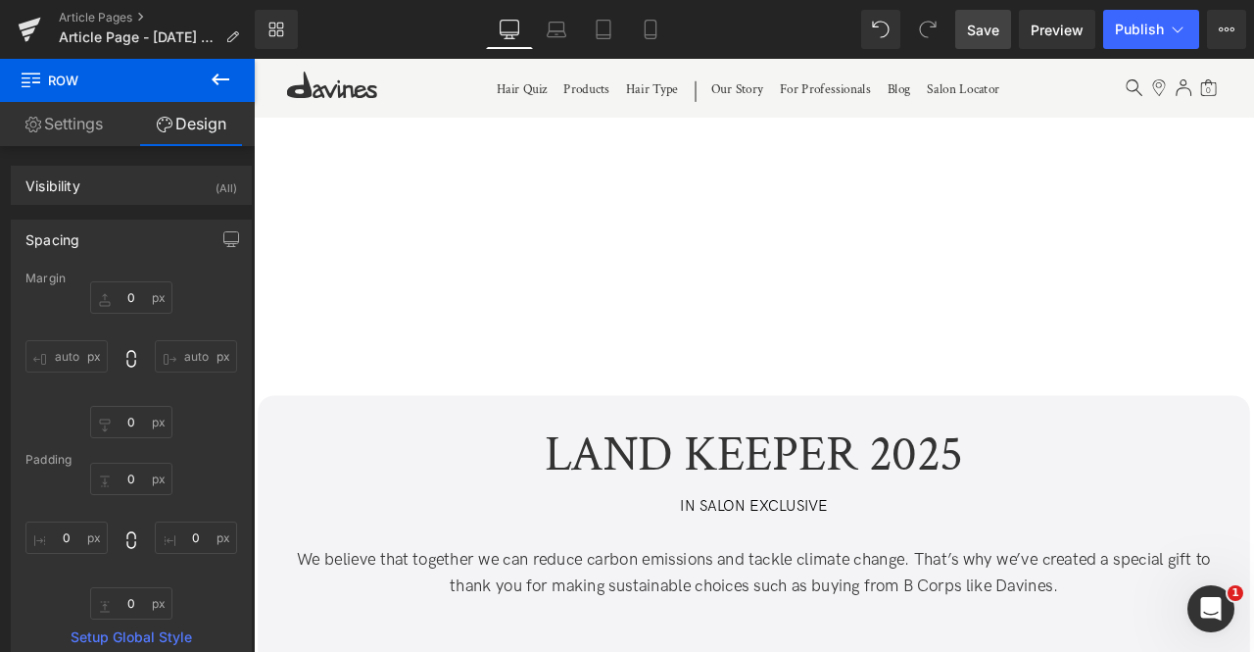
click at [979, 32] on span "Save" at bounding box center [983, 30] width 32 height 21
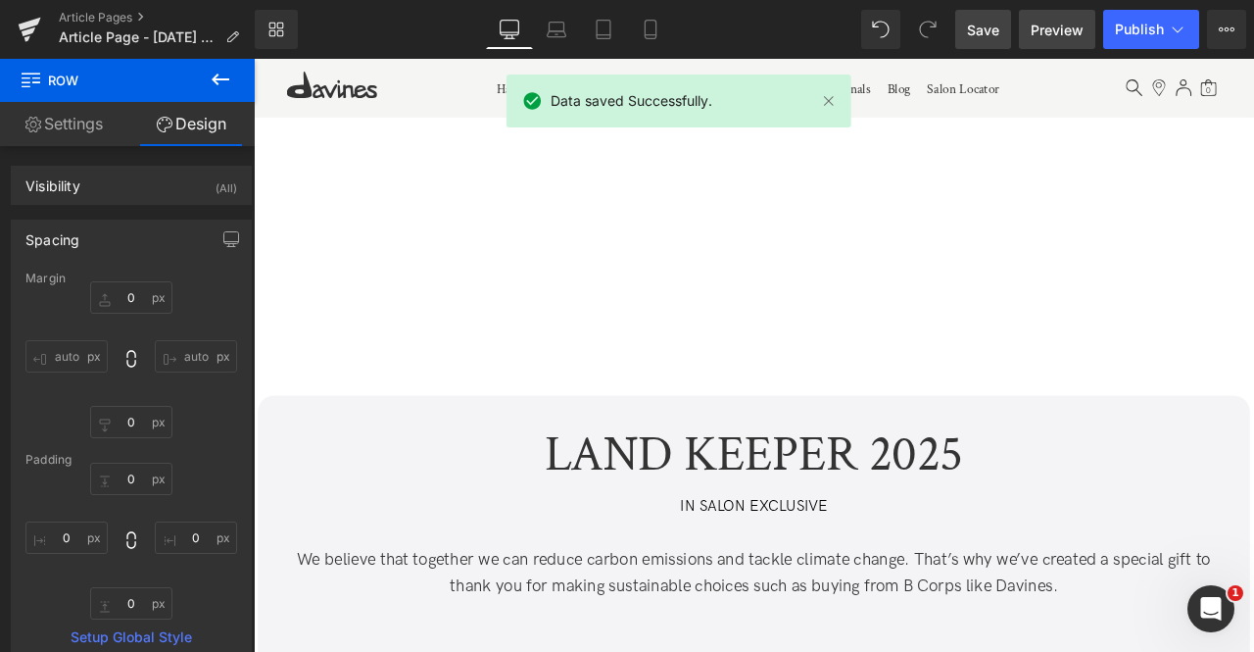
click at [1051, 21] on span "Preview" at bounding box center [1057, 30] width 53 height 21
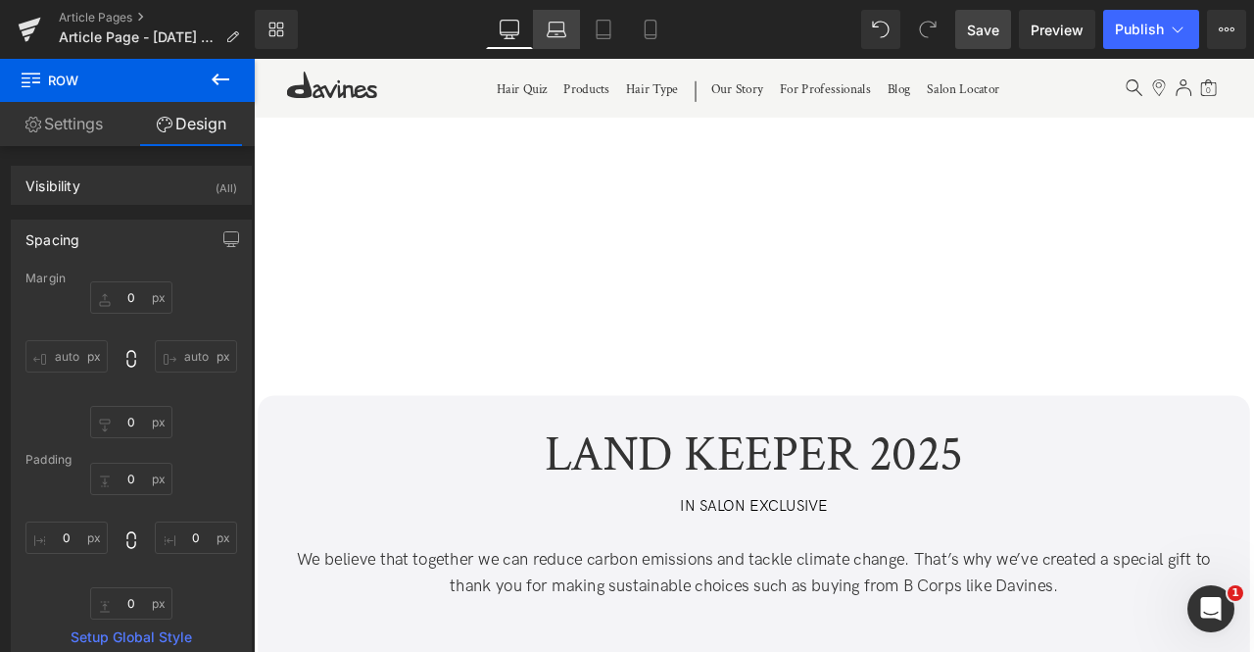
click at [570, 26] on link "Laptop" at bounding box center [556, 29] width 47 height 39
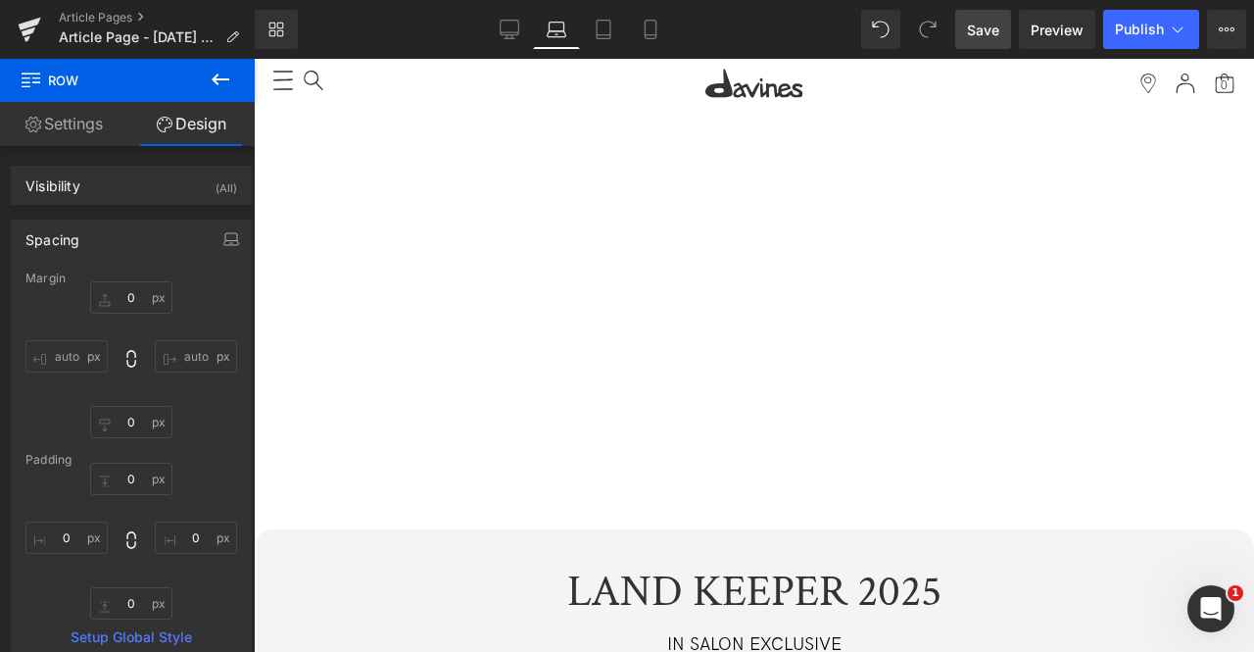
type input "0"
type input "10"
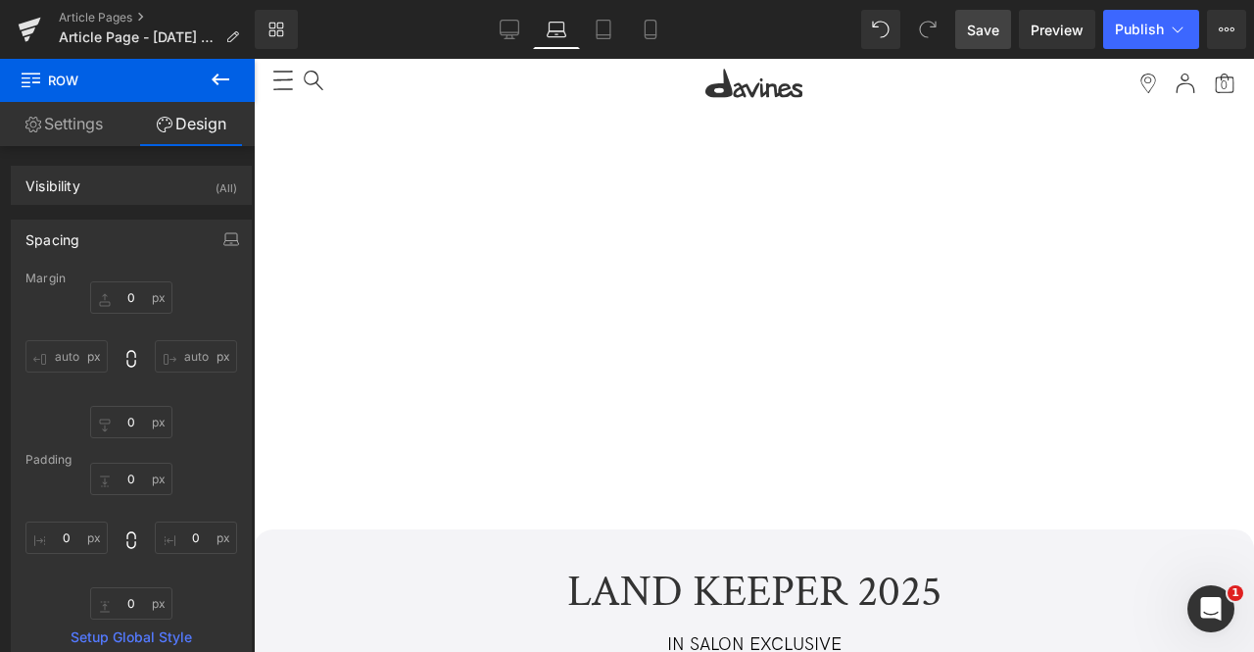
type input "0"
click at [612, 31] on icon at bounding box center [604, 30] width 20 height 20
type input "0"
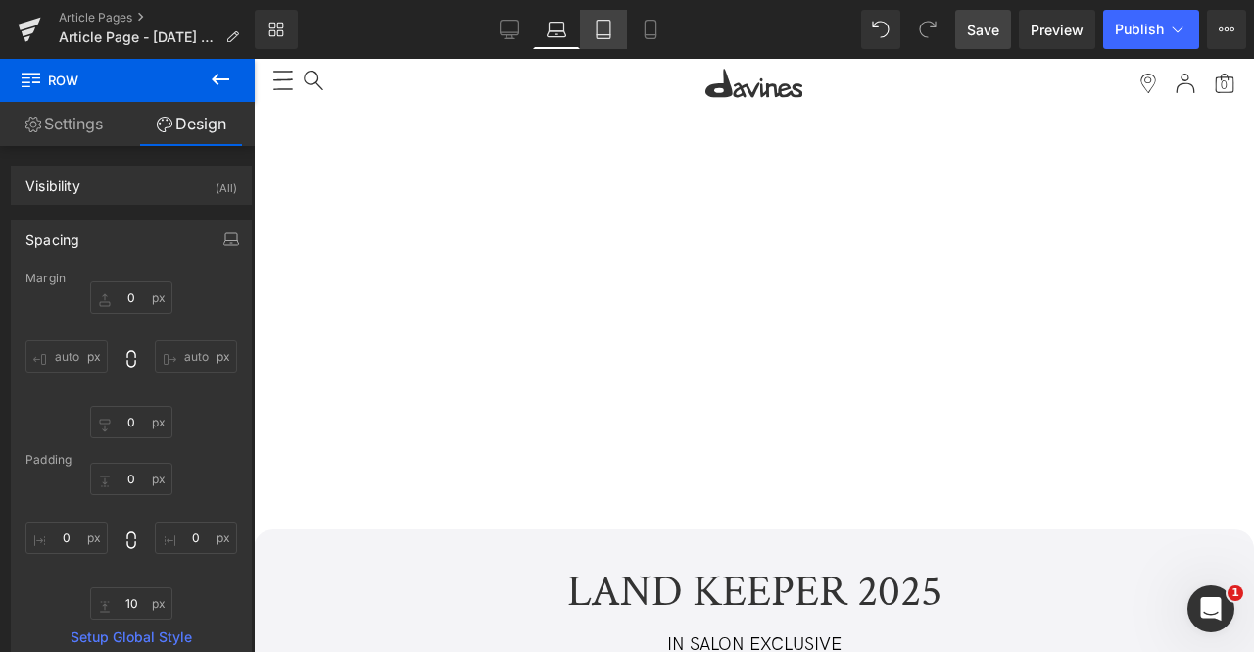
type input "0"
type input "1"
type input "0"
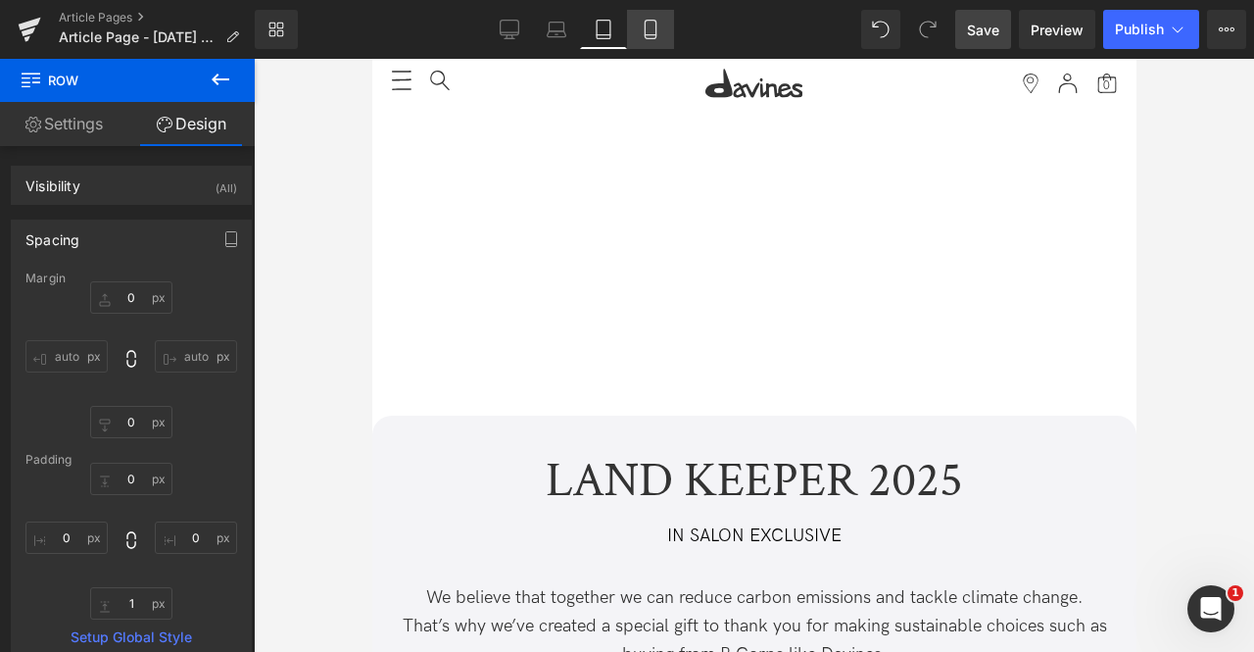
click at [643, 33] on icon at bounding box center [651, 30] width 20 height 20
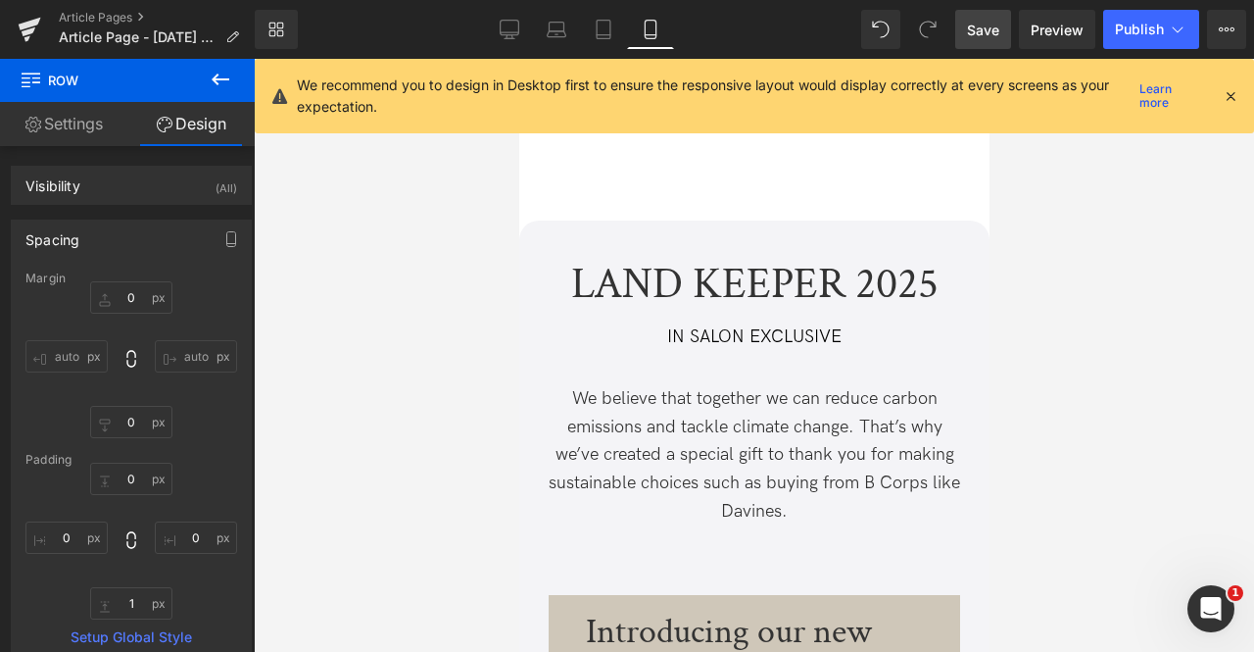
type input "0"
type input "10"
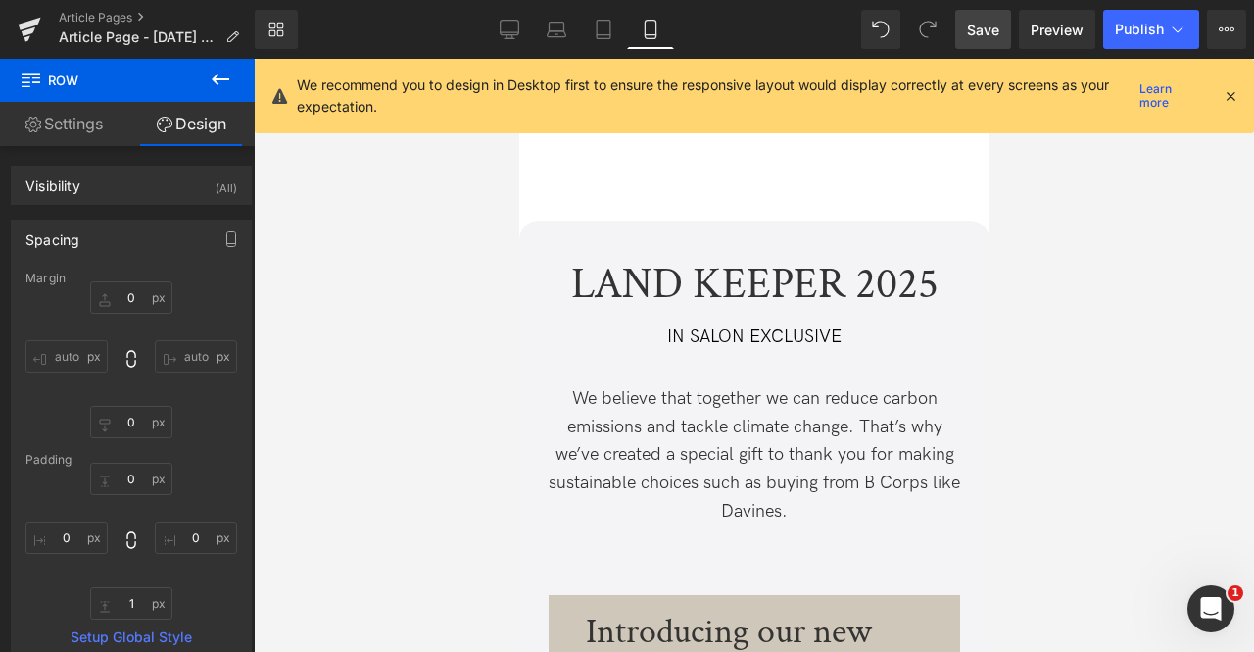
type input "0"
click at [1227, 91] on icon at bounding box center [1231, 96] width 18 height 18
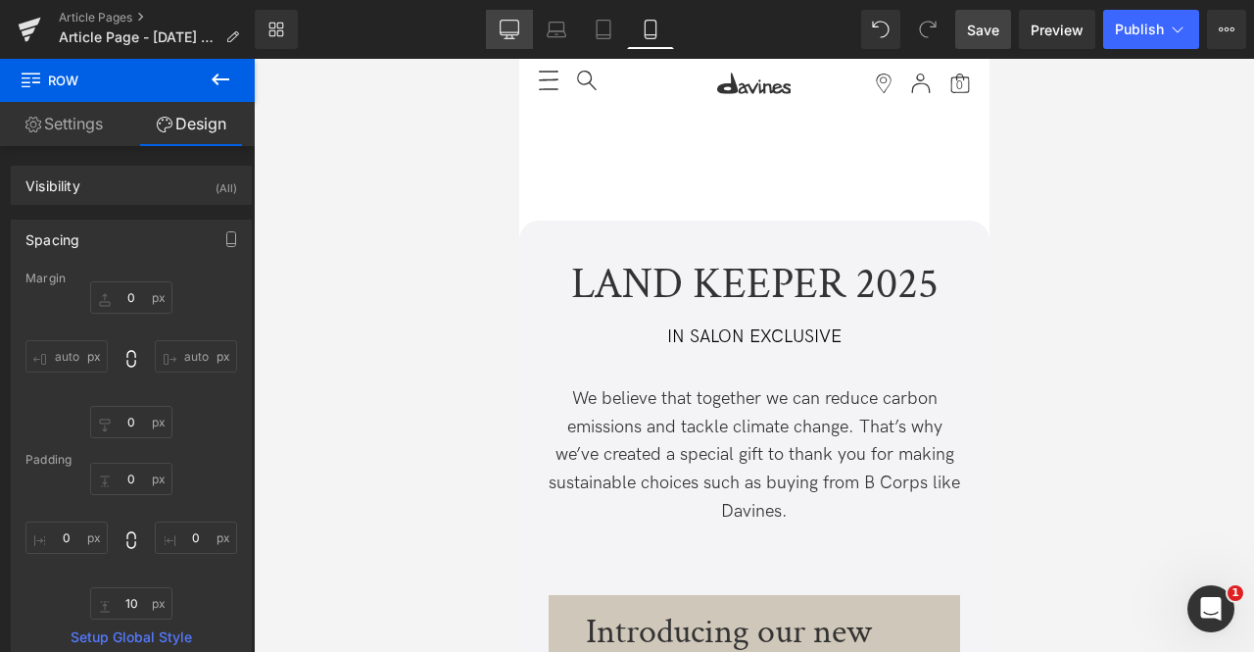
click at [510, 26] on icon at bounding box center [510, 30] width 20 height 20
type input "0"
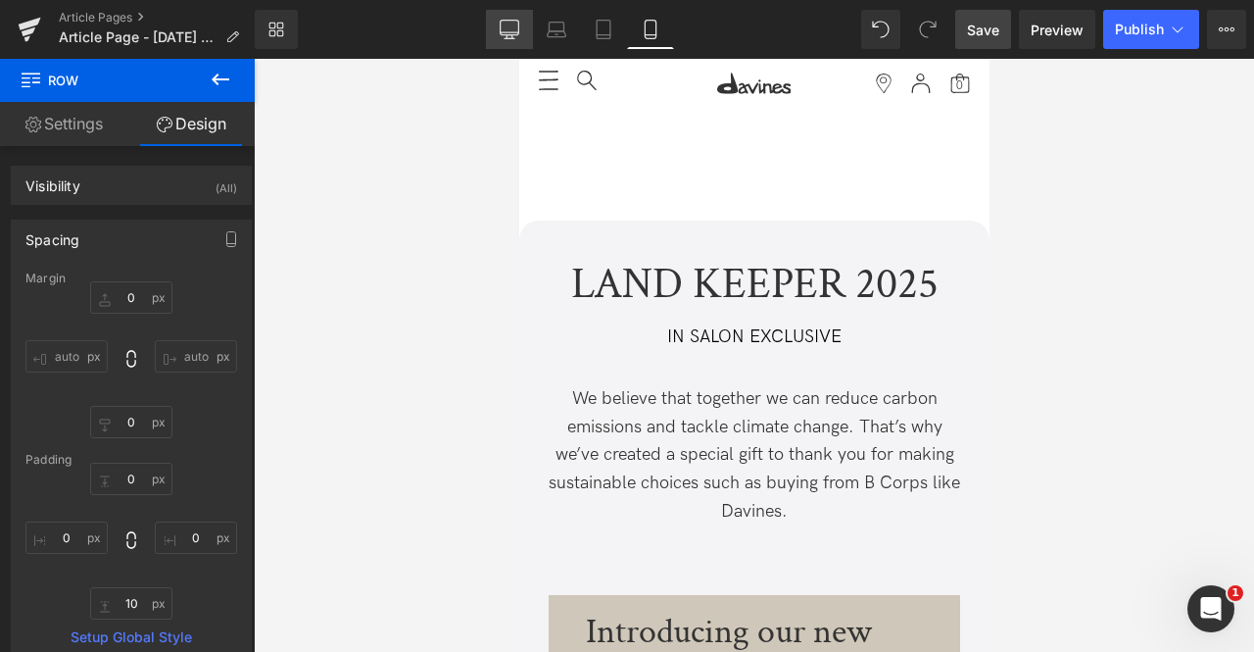
type input "0"
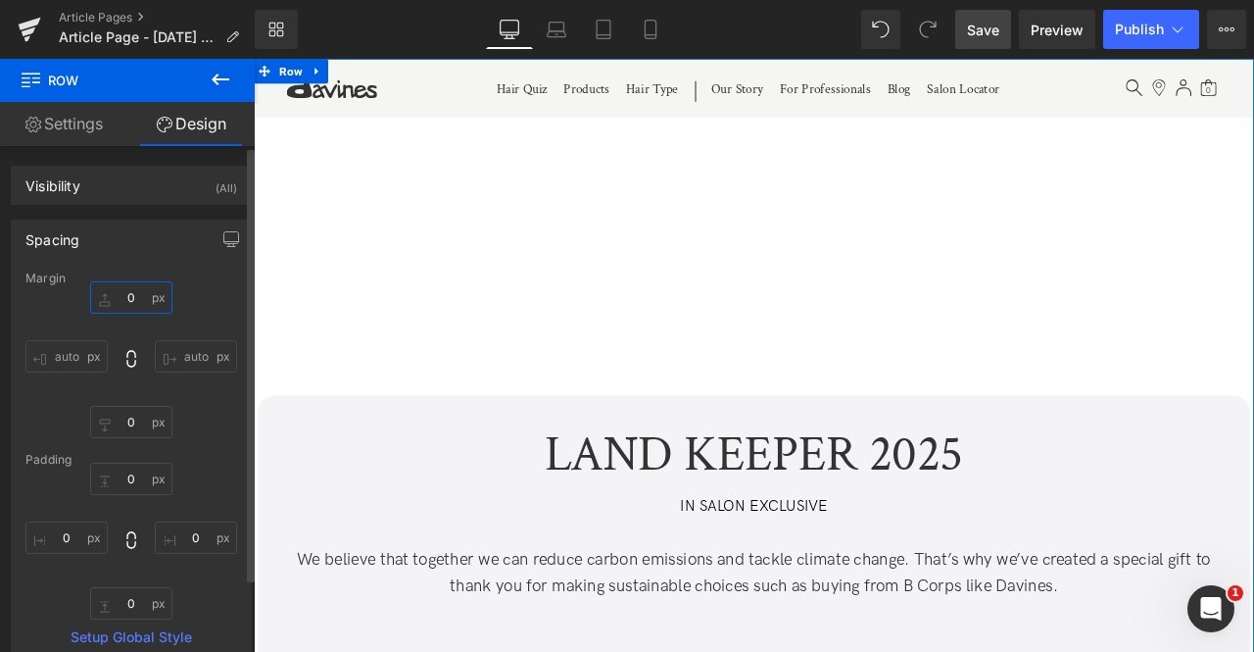
click at [129, 299] on input "0" at bounding box center [131, 297] width 82 height 32
type input "100"
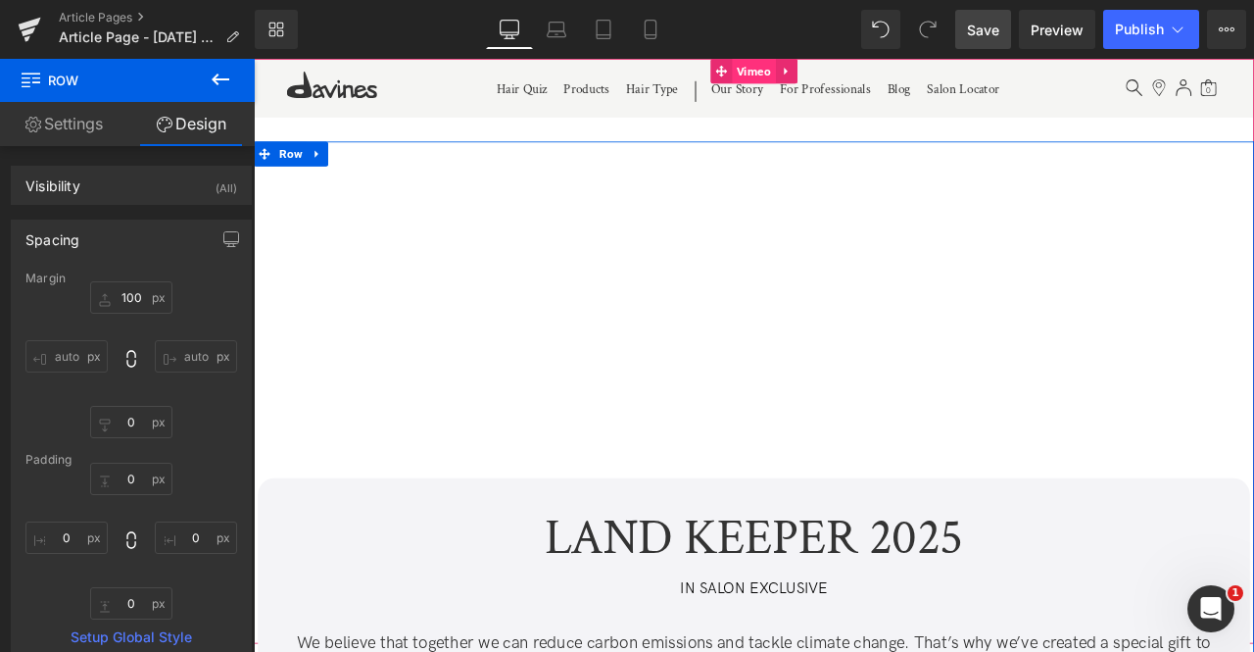
click at [821, 68] on span "Vimeo" at bounding box center [847, 73] width 52 height 29
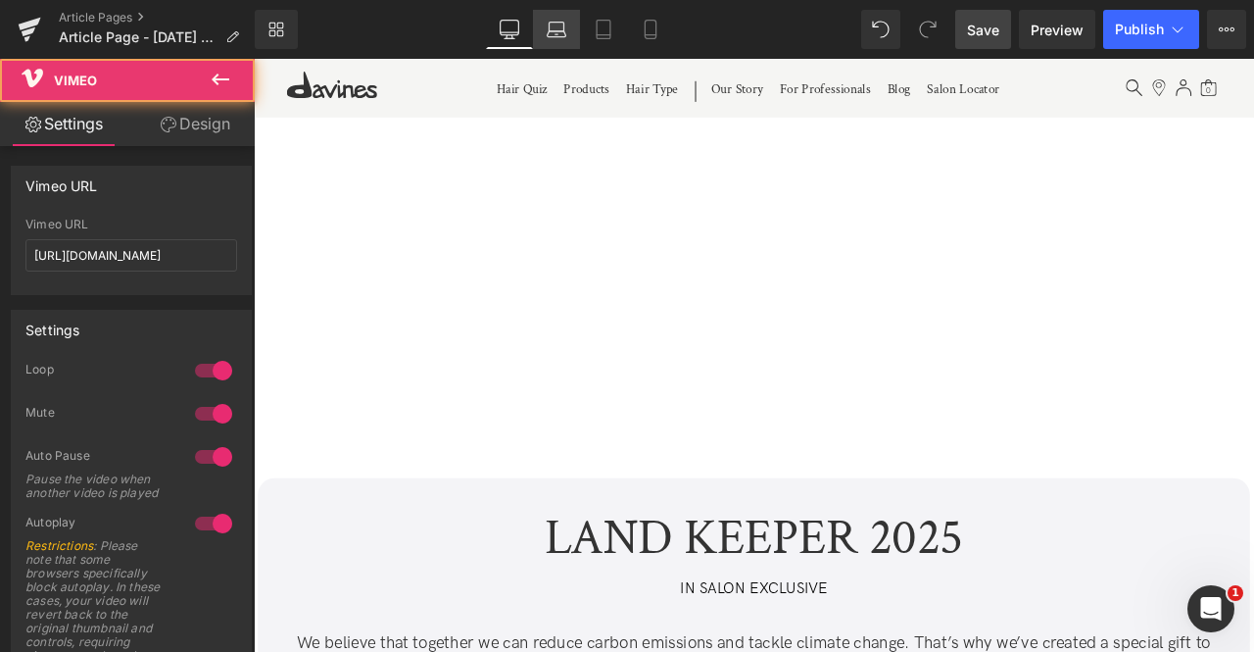
click at [553, 28] on icon at bounding box center [557, 30] width 20 height 20
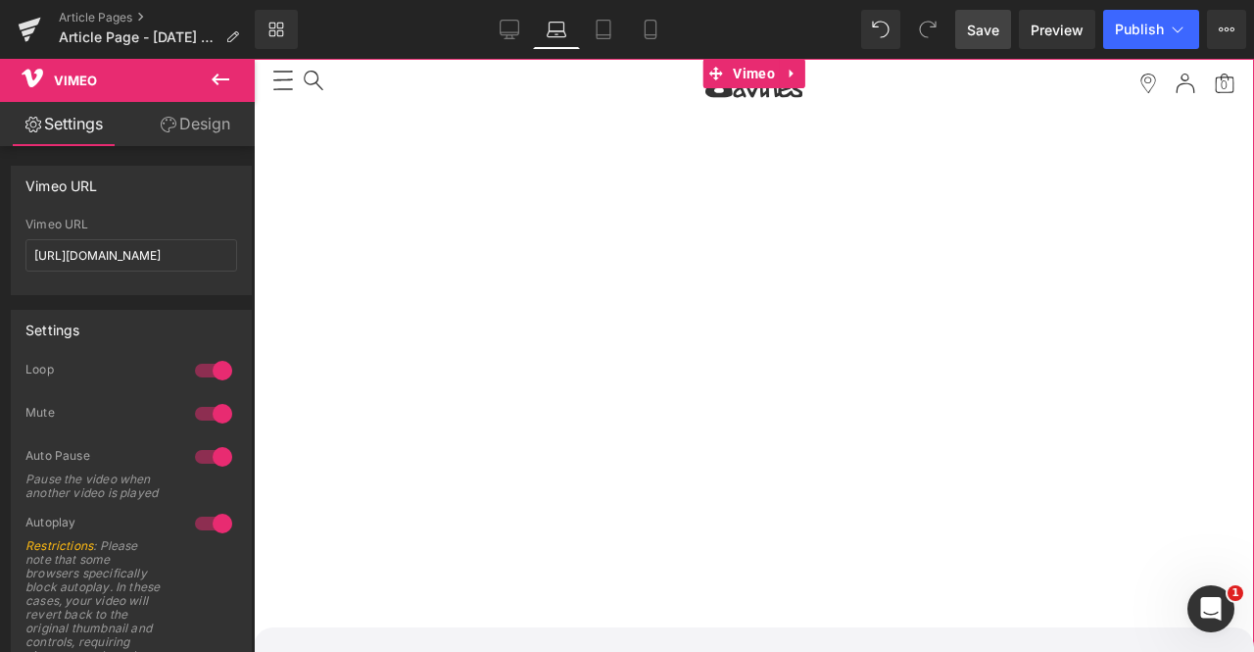
click at [171, 121] on icon at bounding box center [169, 125] width 16 height 16
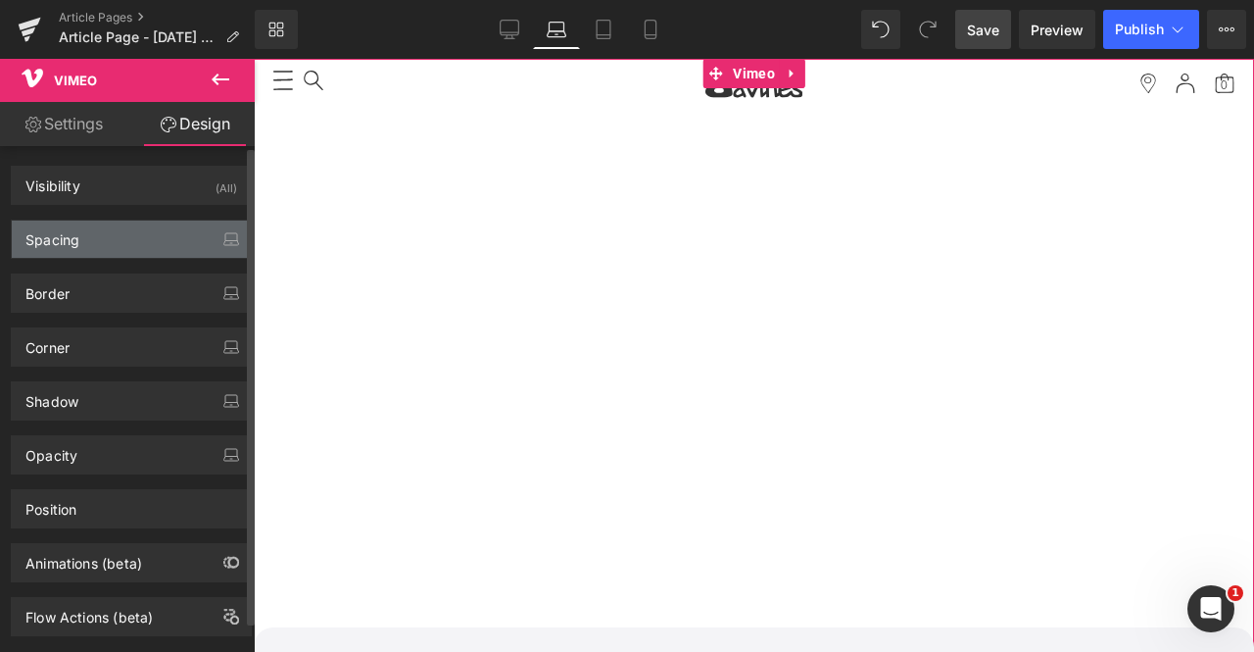
click at [105, 228] on div "Spacing" at bounding box center [131, 238] width 239 height 37
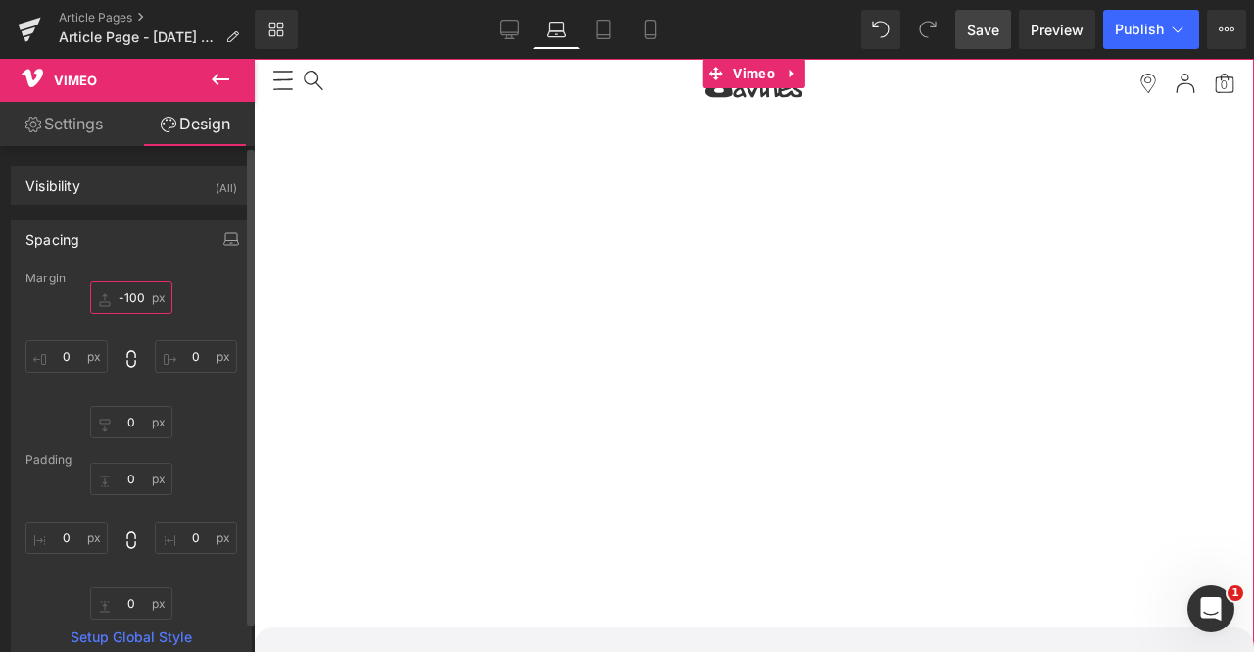
click at [127, 303] on input "-100" at bounding box center [131, 297] width 82 height 32
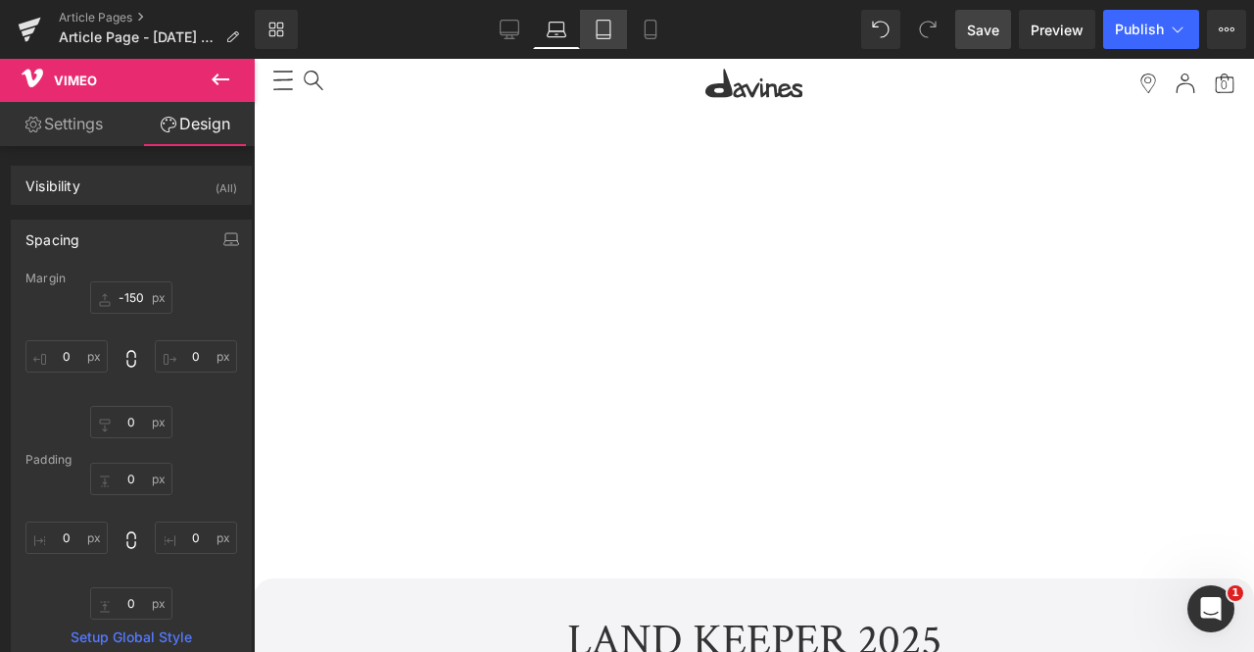
click at [602, 28] on icon at bounding box center [604, 30] width 20 height 20
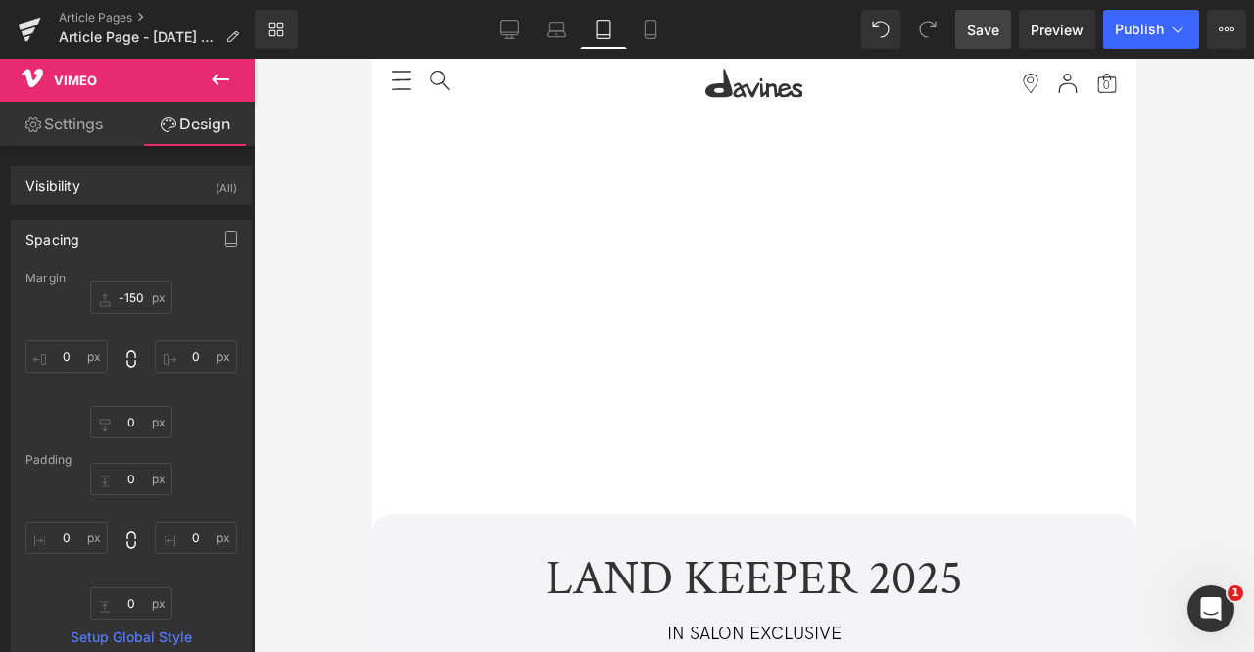
type input "-100"
type input "0"
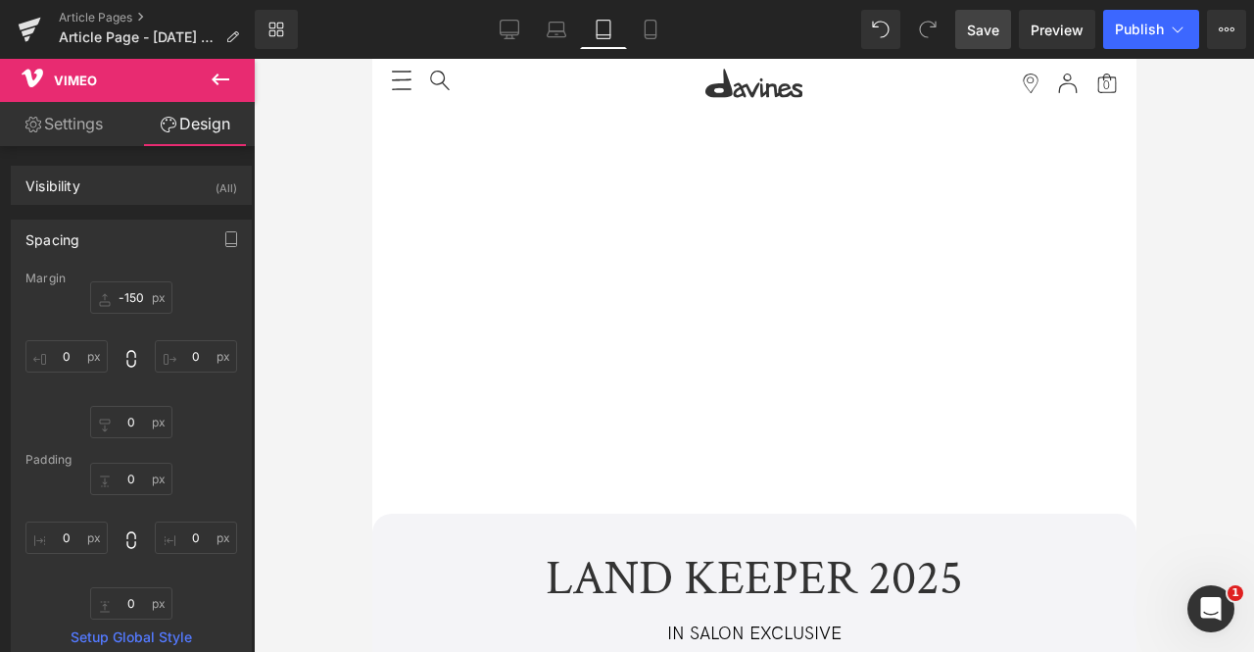
type input "0"
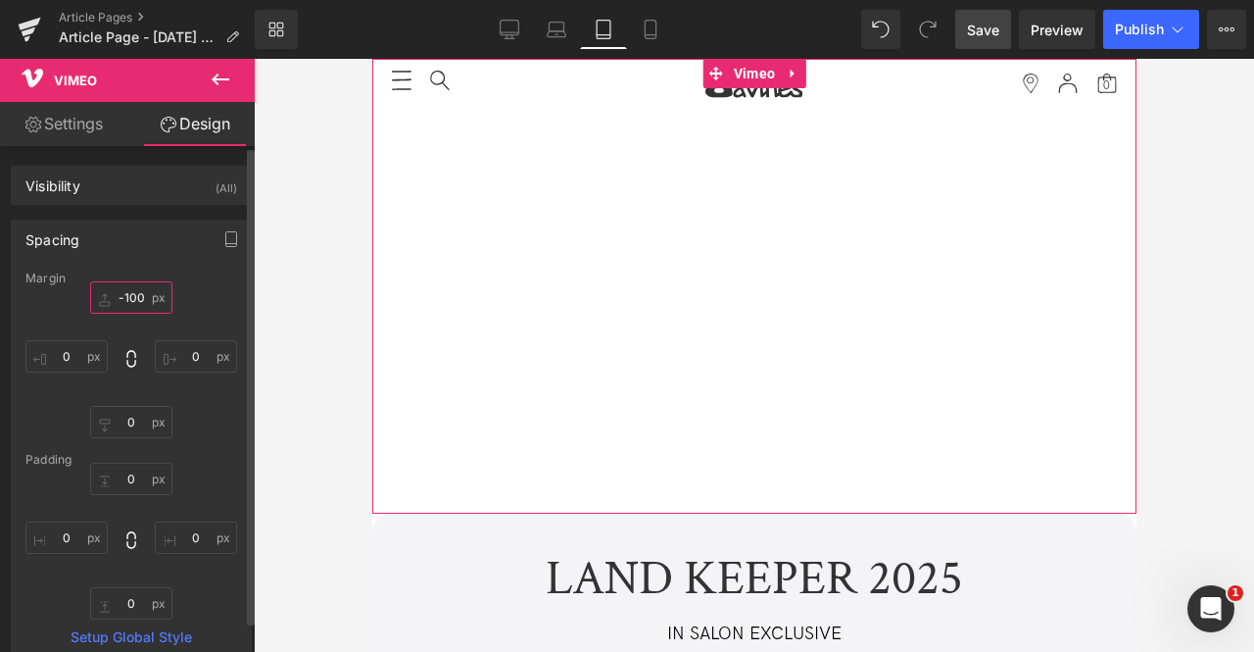
click at [127, 302] on input "-100" at bounding box center [131, 297] width 82 height 32
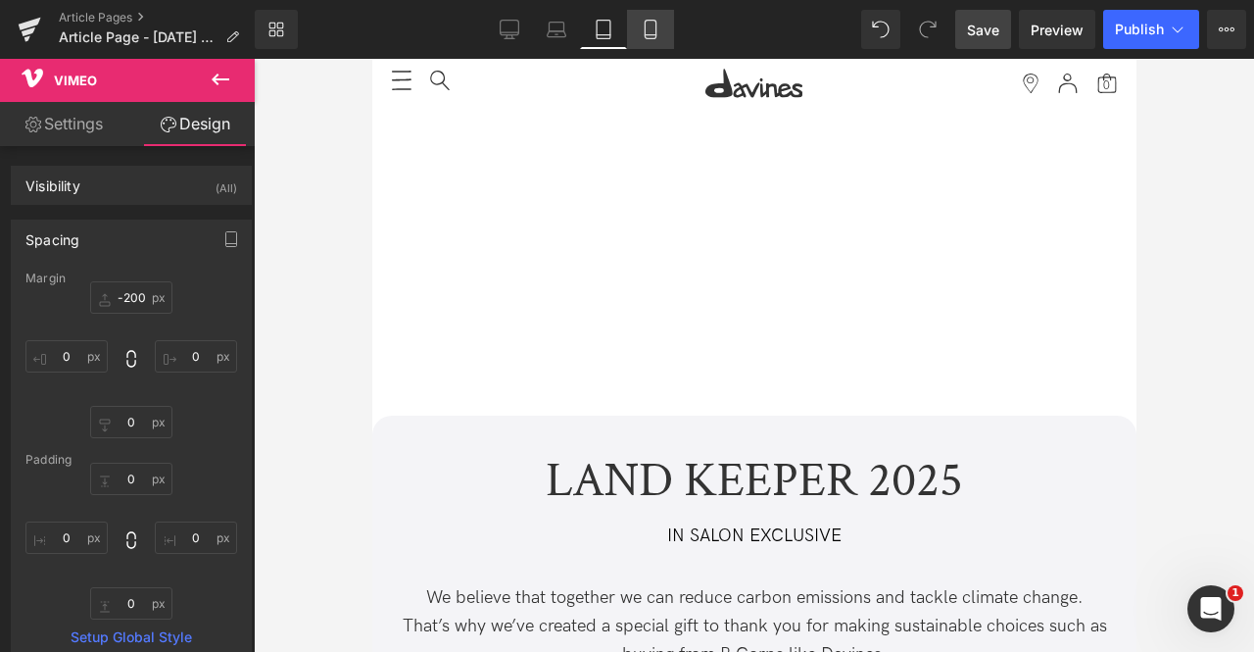
click at [646, 25] on icon at bounding box center [650, 30] width 11 height 19
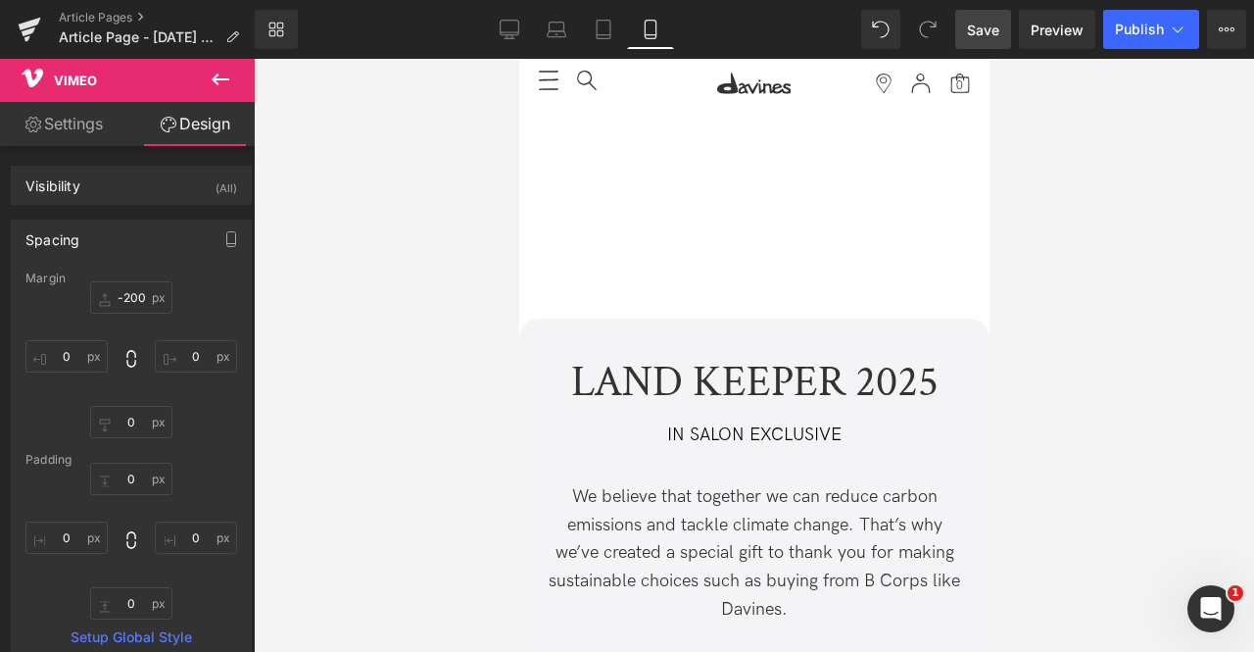
type input "-100"
type input "0"
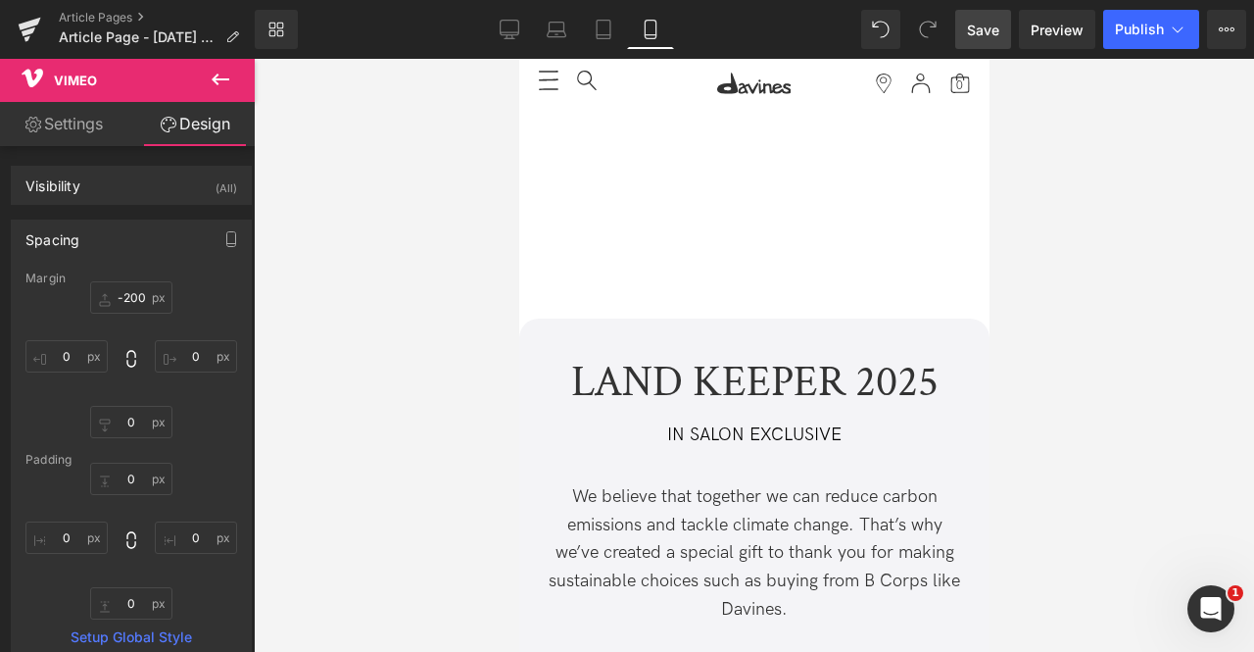
type input "0"
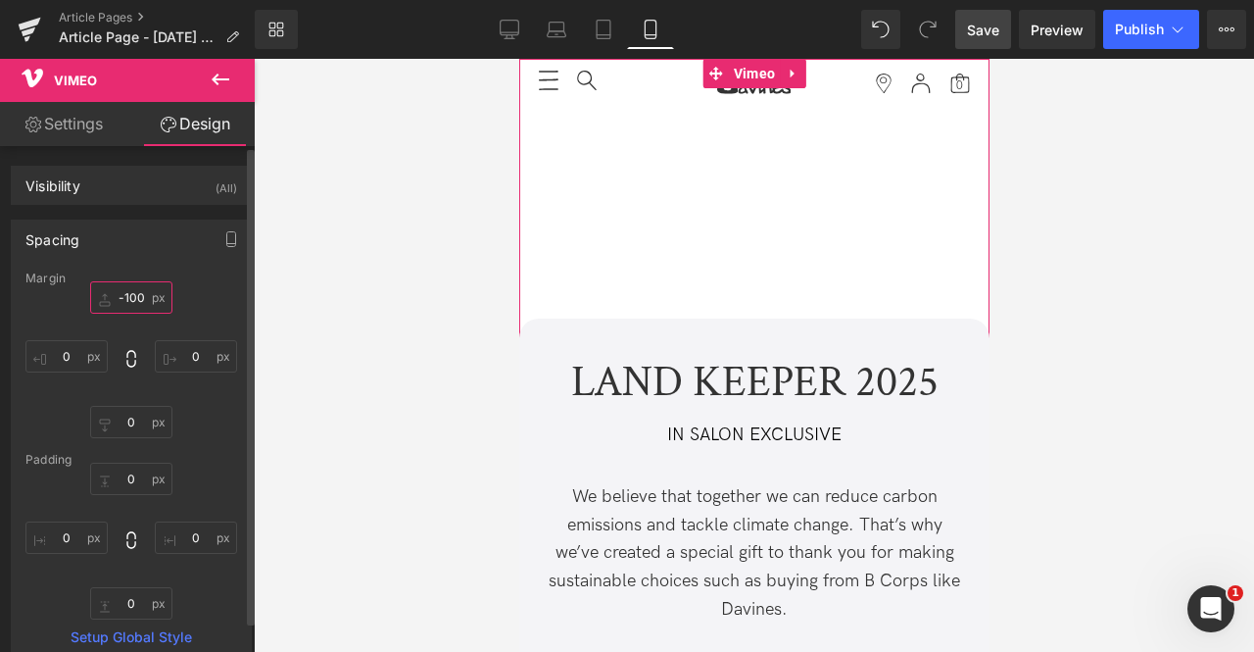
click at [127, 296] on input "-100" at bounding box center [131, 297] width 82 height 32
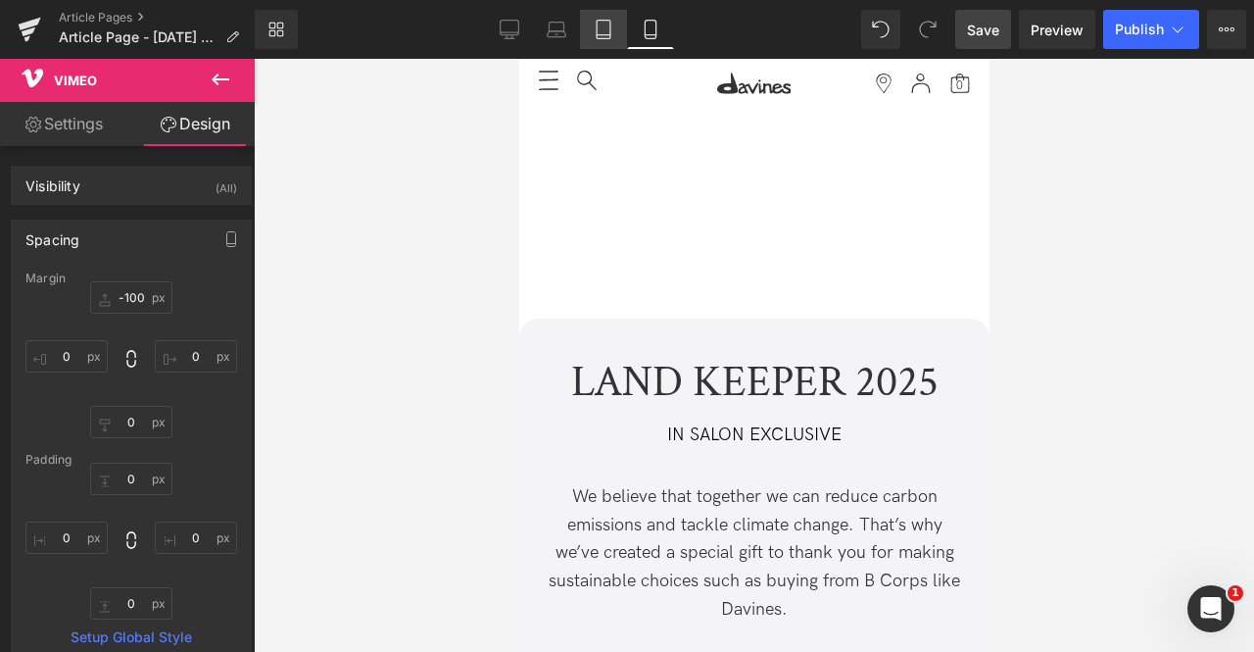
click at [606, 35] on icon at bounding box center [604, 35] width 14 height 0
type input "-200"
type input "0"
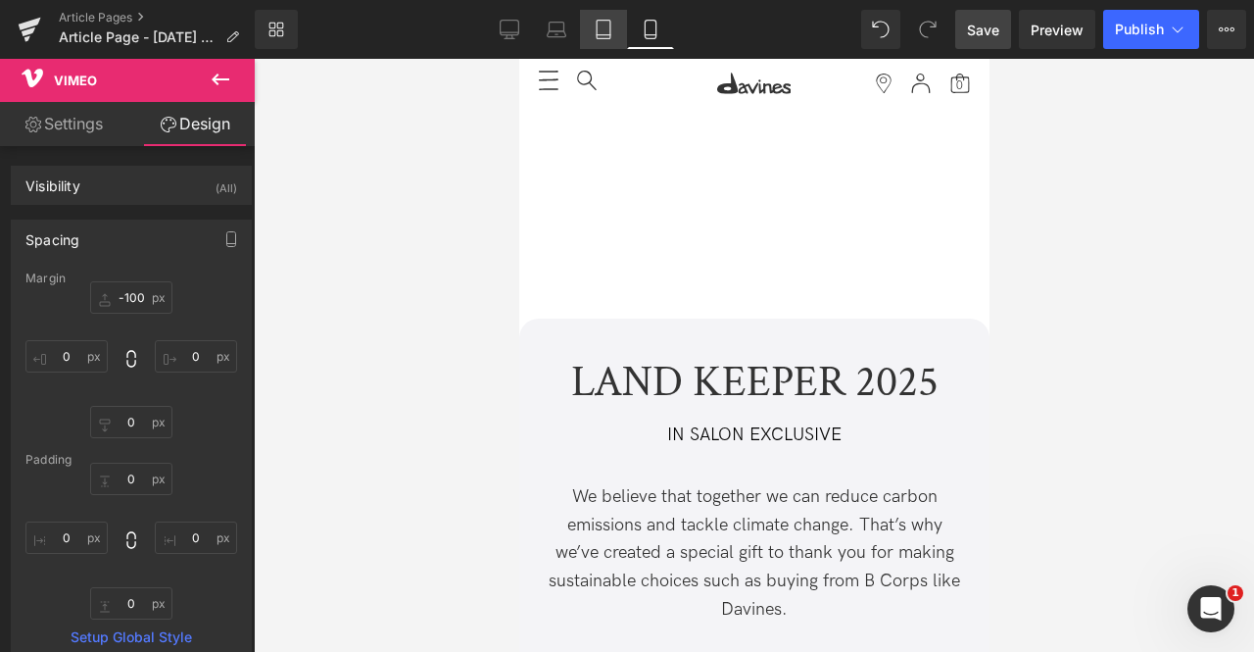
type input "0"
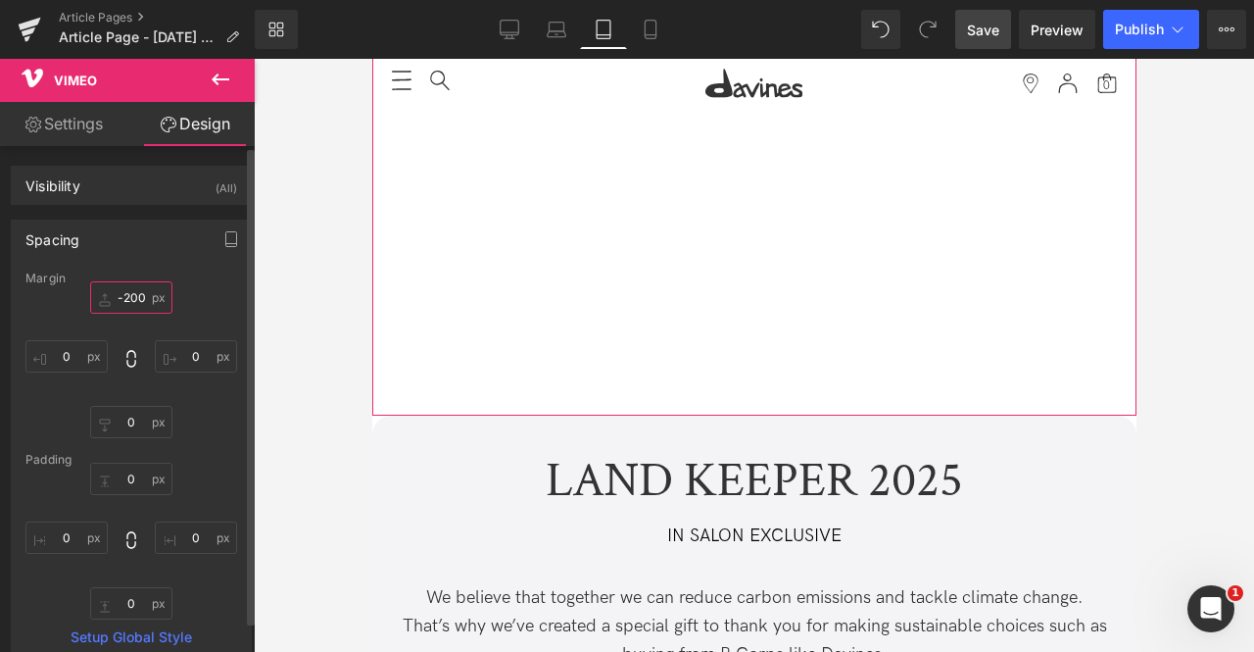
click at [130, 297] on input "-200" at bounding box center [131, 297] width 82 height 32
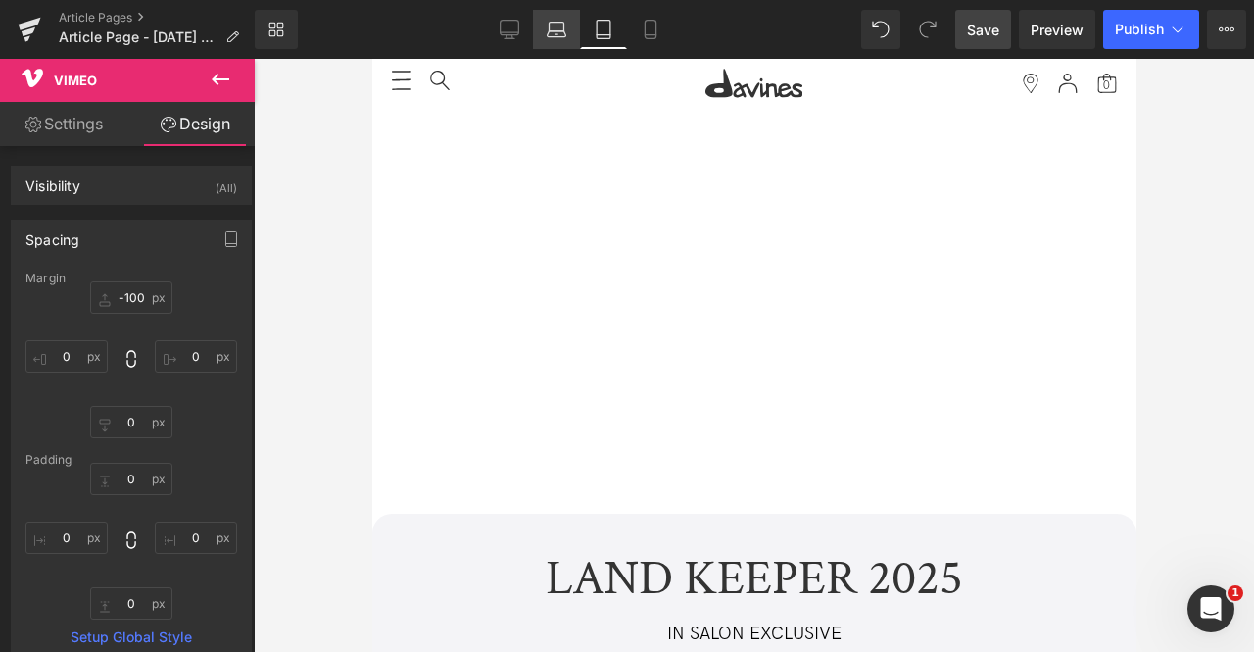
click at [563, 26] on icon at bounding box center [557, 30] width 20 height 20
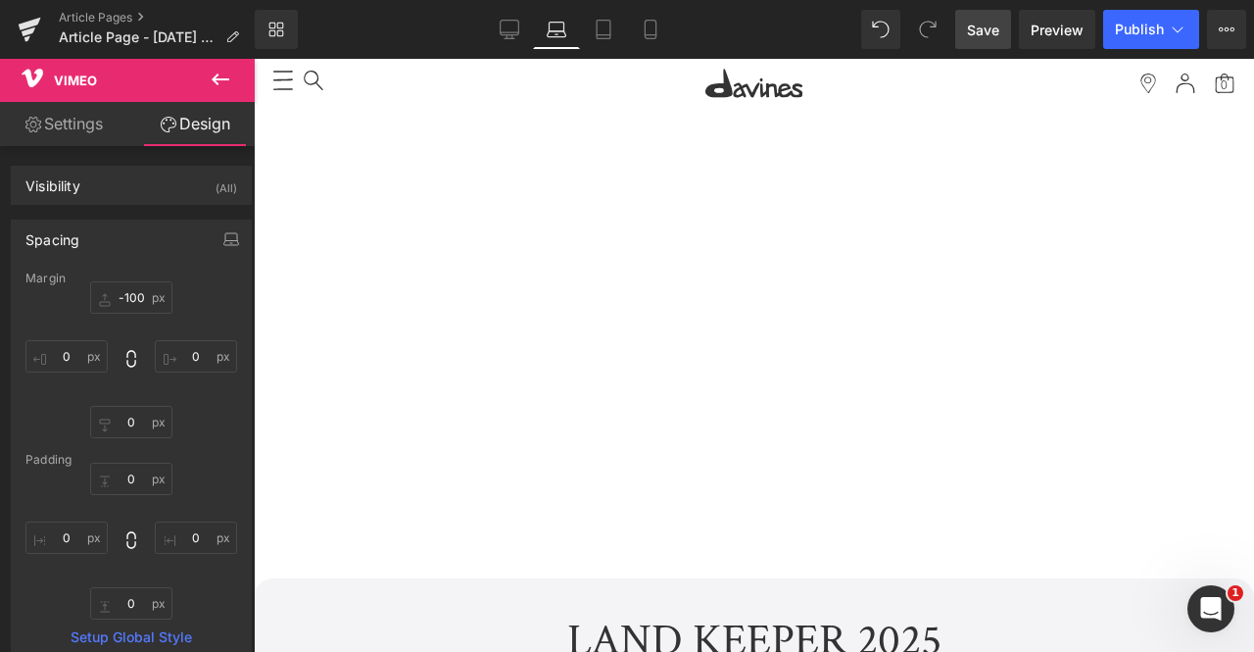
type input "-150"
type input "0"
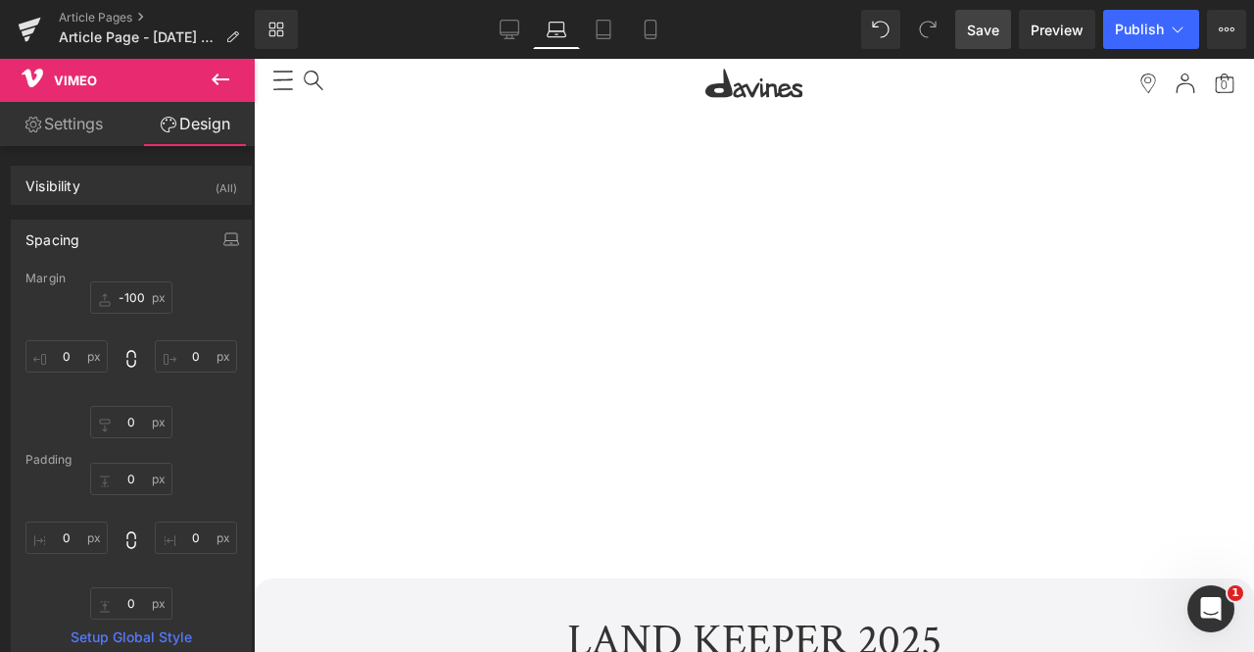
type input "0"
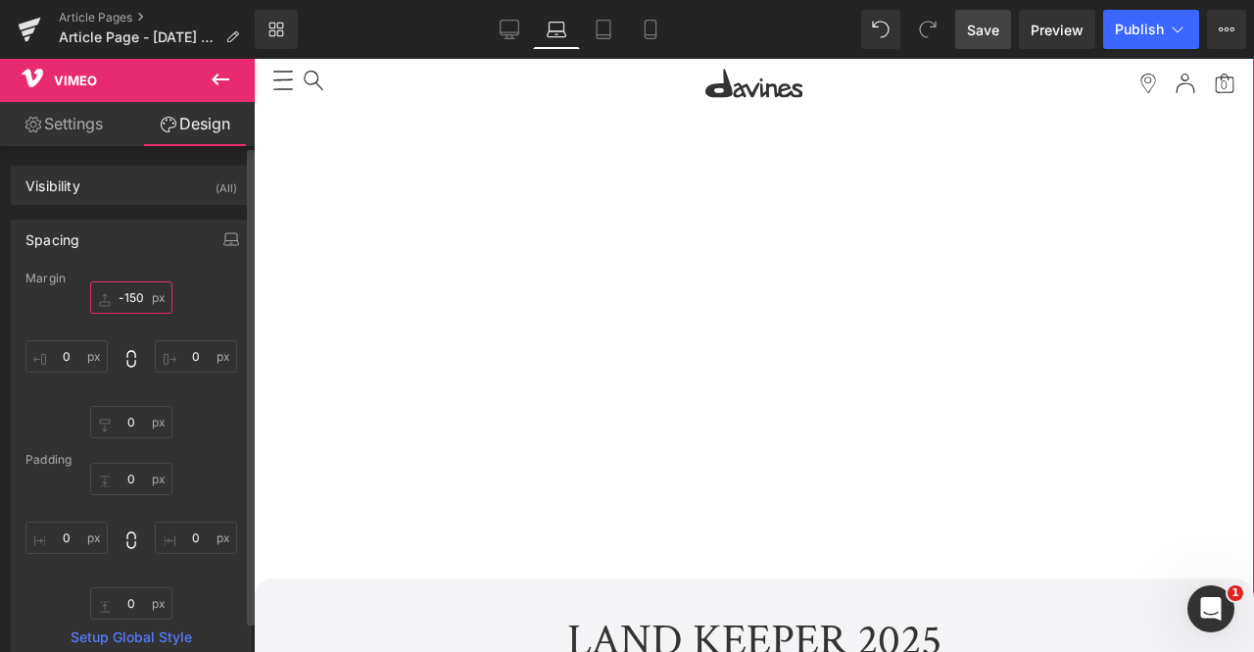
click at [131, 297] on input "-150" at bounding box center [131, 297] width 82 height 32
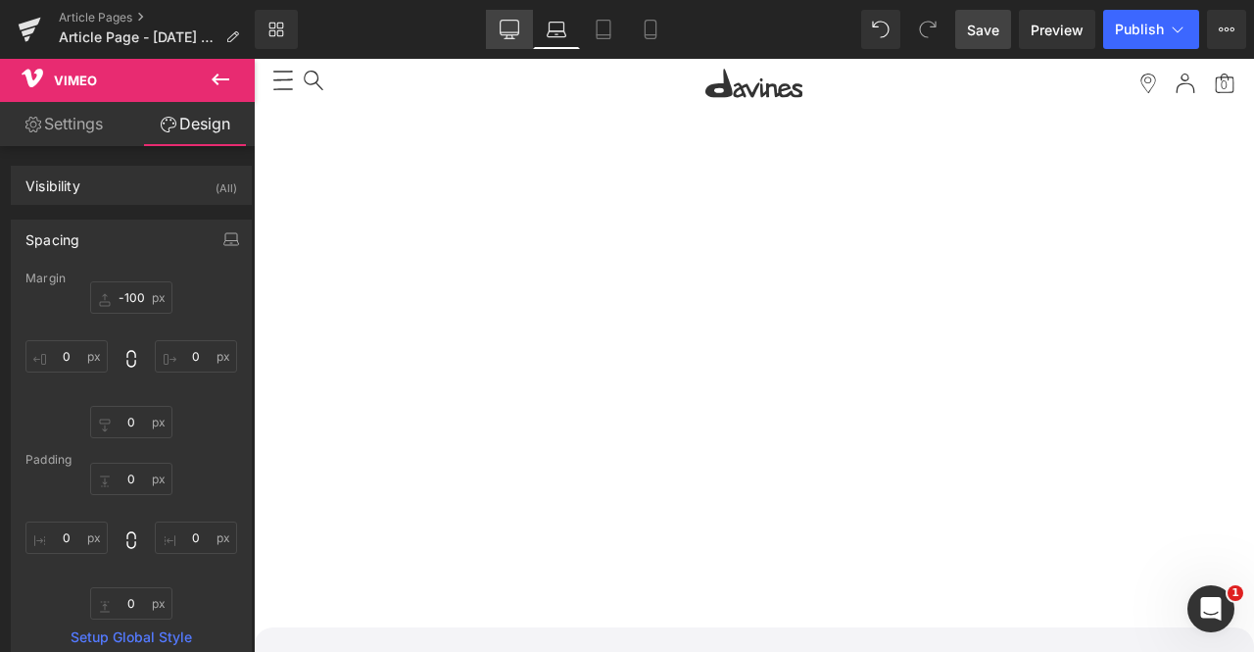
click at [508, 33] on icon at bounding box center [510, 30] width 20 height 20
type input "-100"
type input "0"
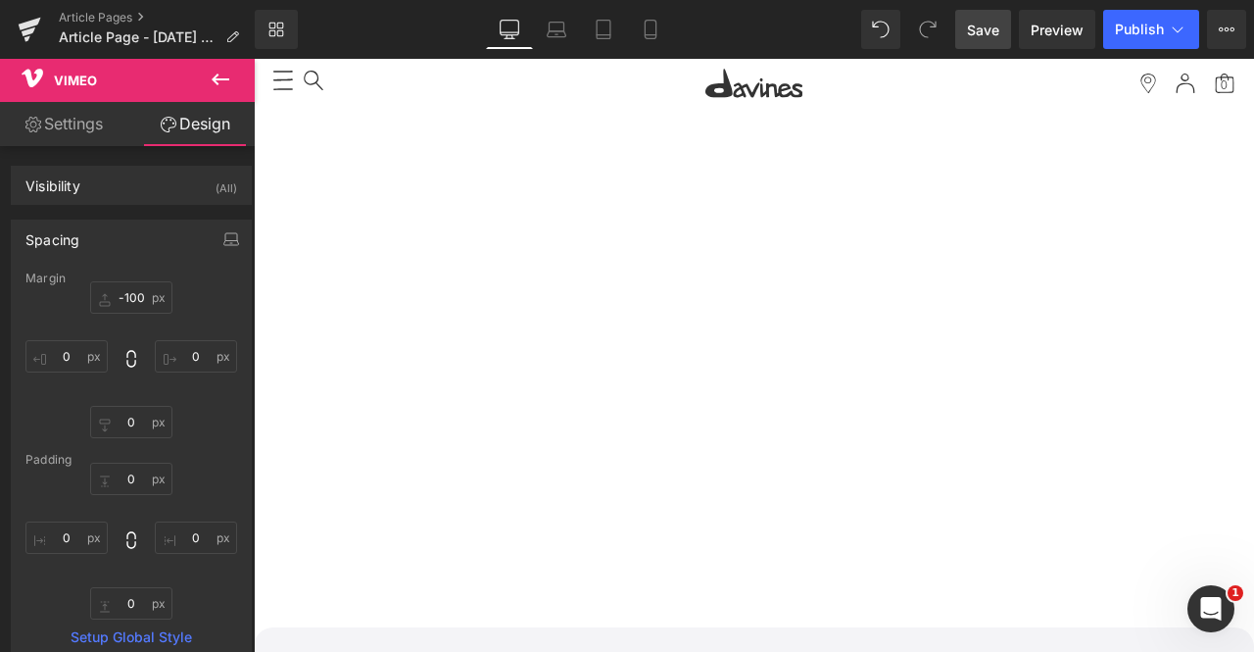
type input "0"
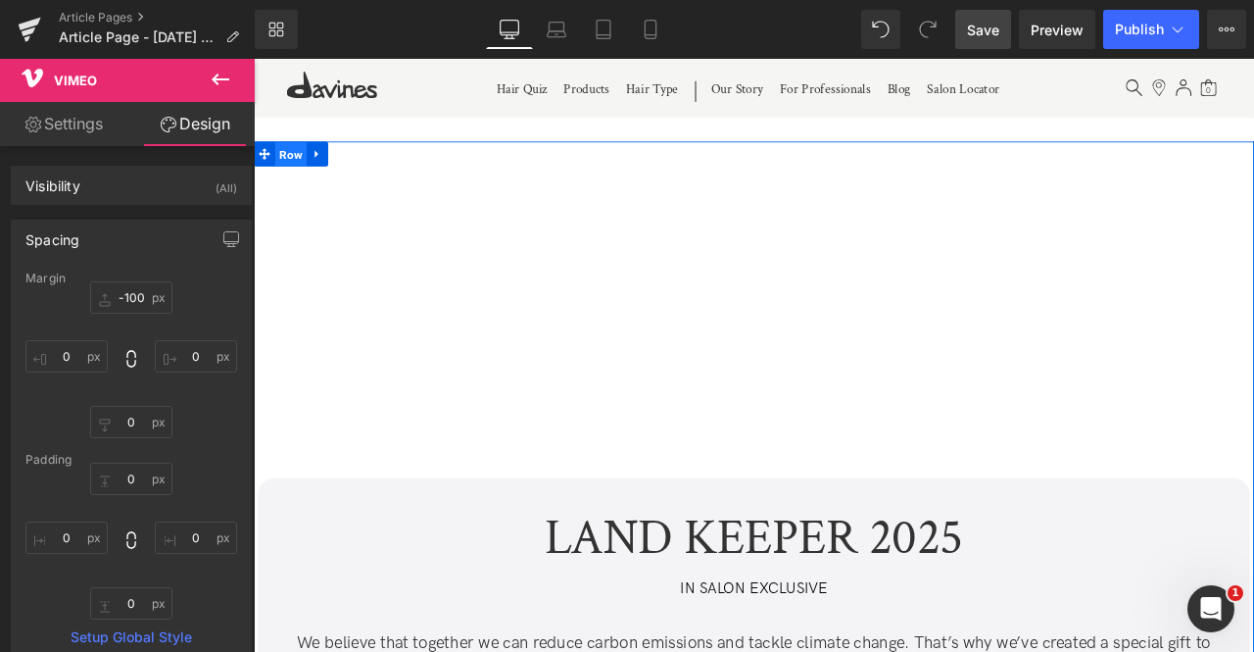
click at [295, 174] on span "Row" at bounding box center [297, 172] width 37 height 29
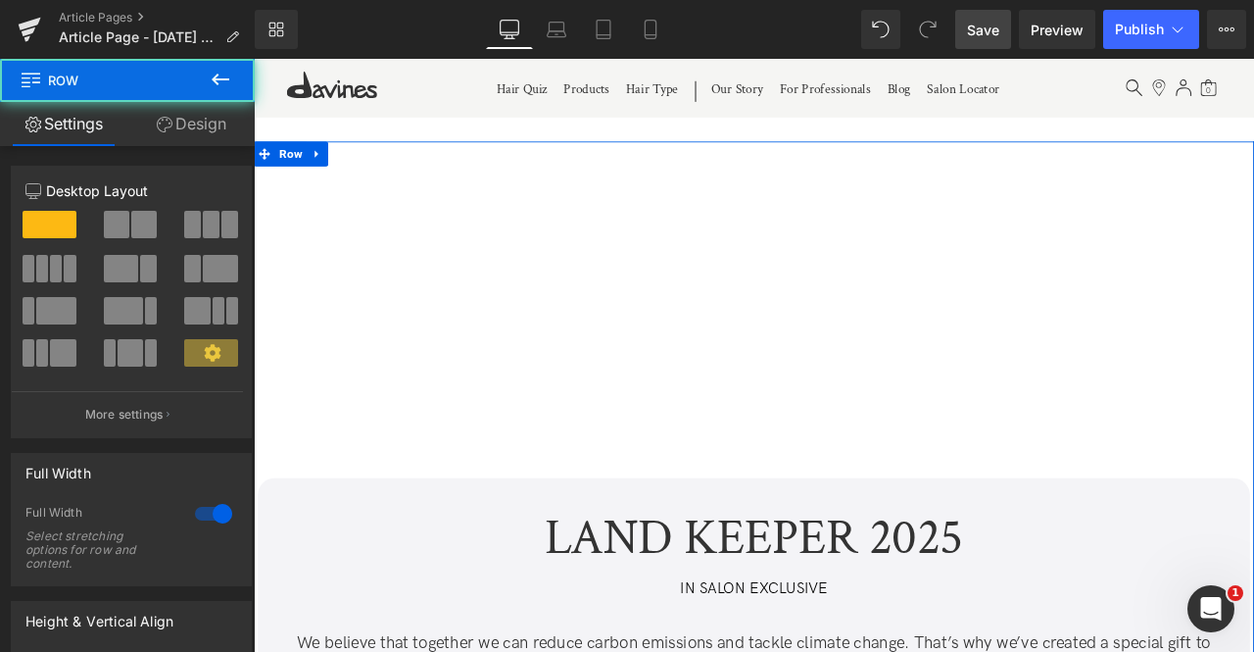
click at [184, 128] on link "Design" at bounding box center [190, 124] width 127 height 44
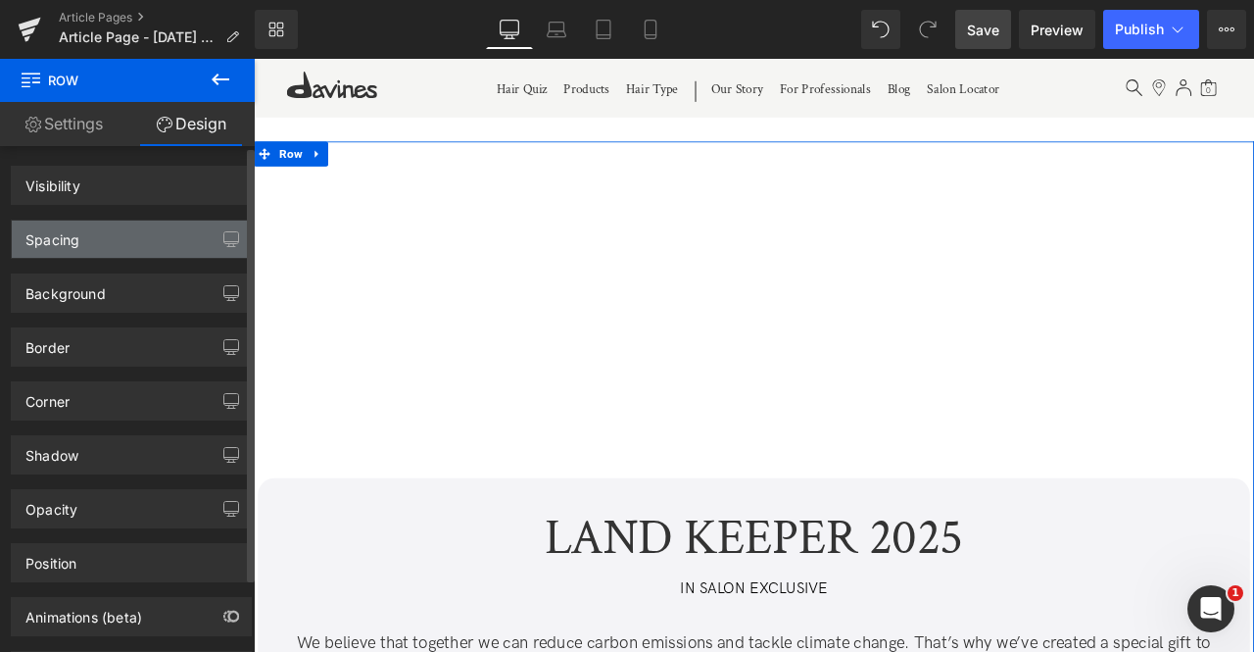
click at [111, 255] on div "Spacing" at bounding box center [131, 238] width 239 height 37
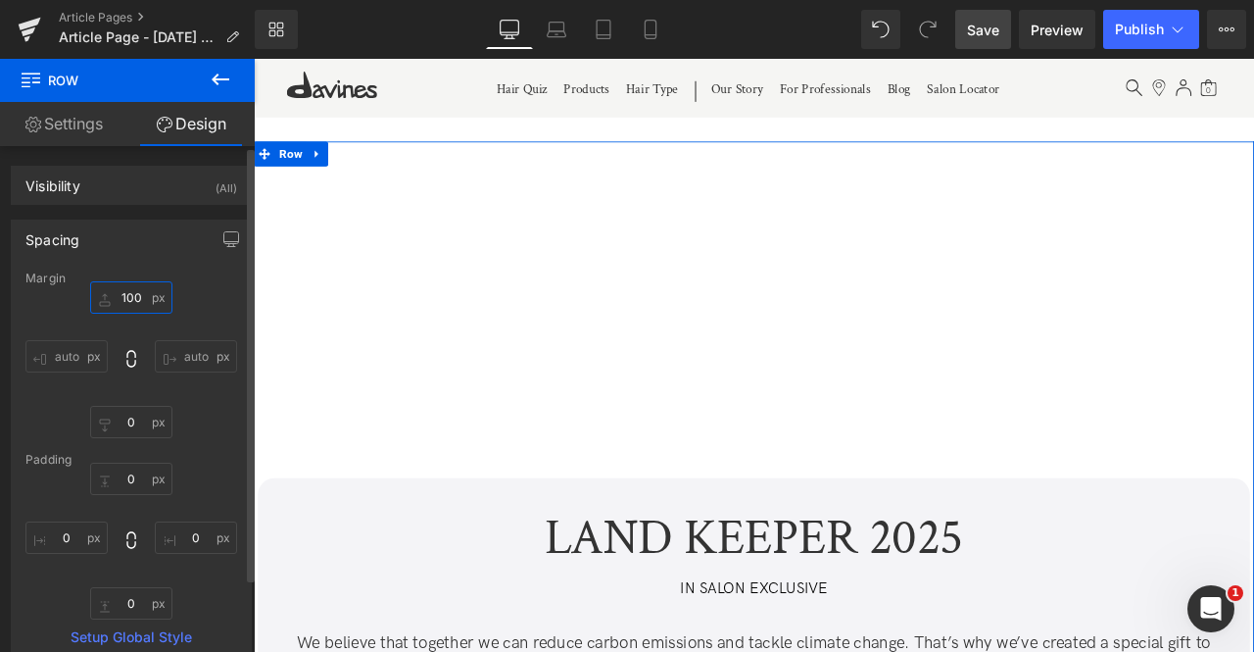
click at [135, 295] on input "100" at bounding box center [131, 297] width 82 height 32
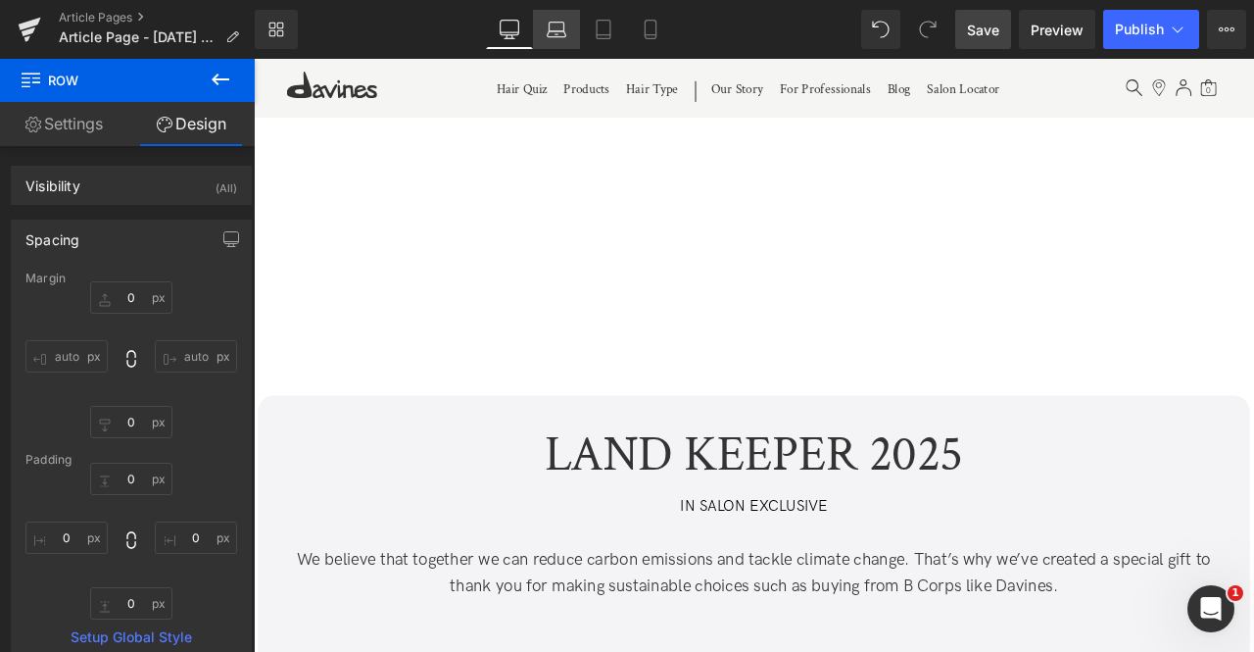
click at [553, 29] on icon at bounding box center [557, 30] width 20 height 20
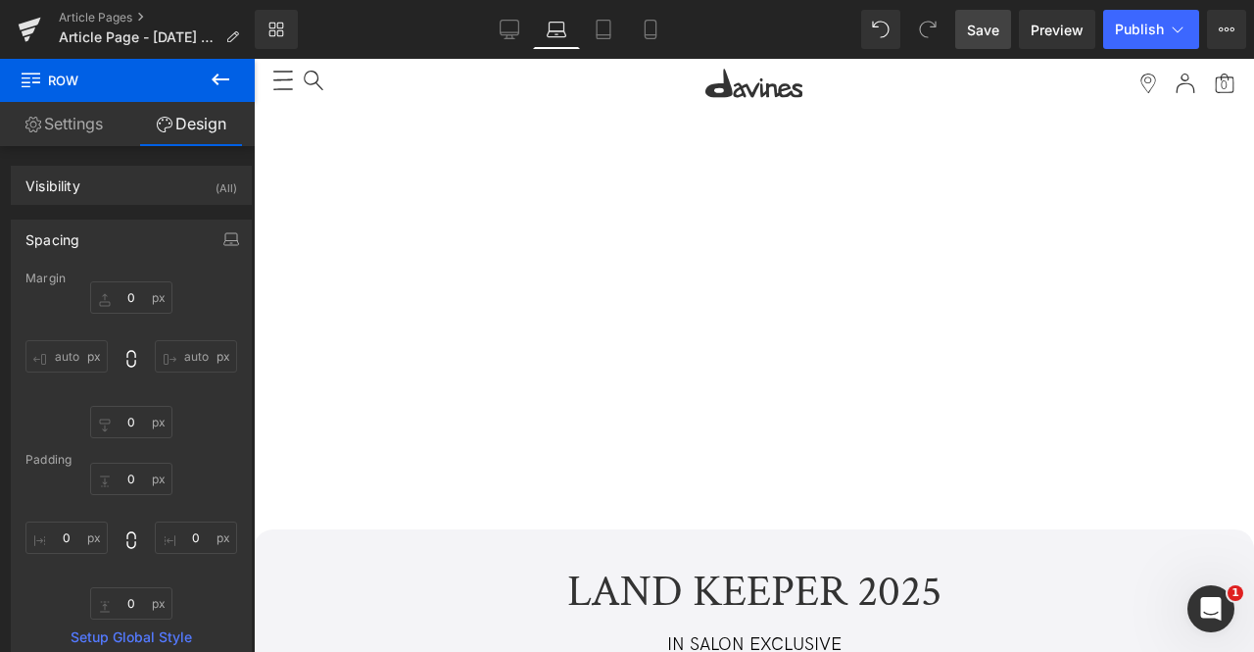
type input "0"
type input "10"
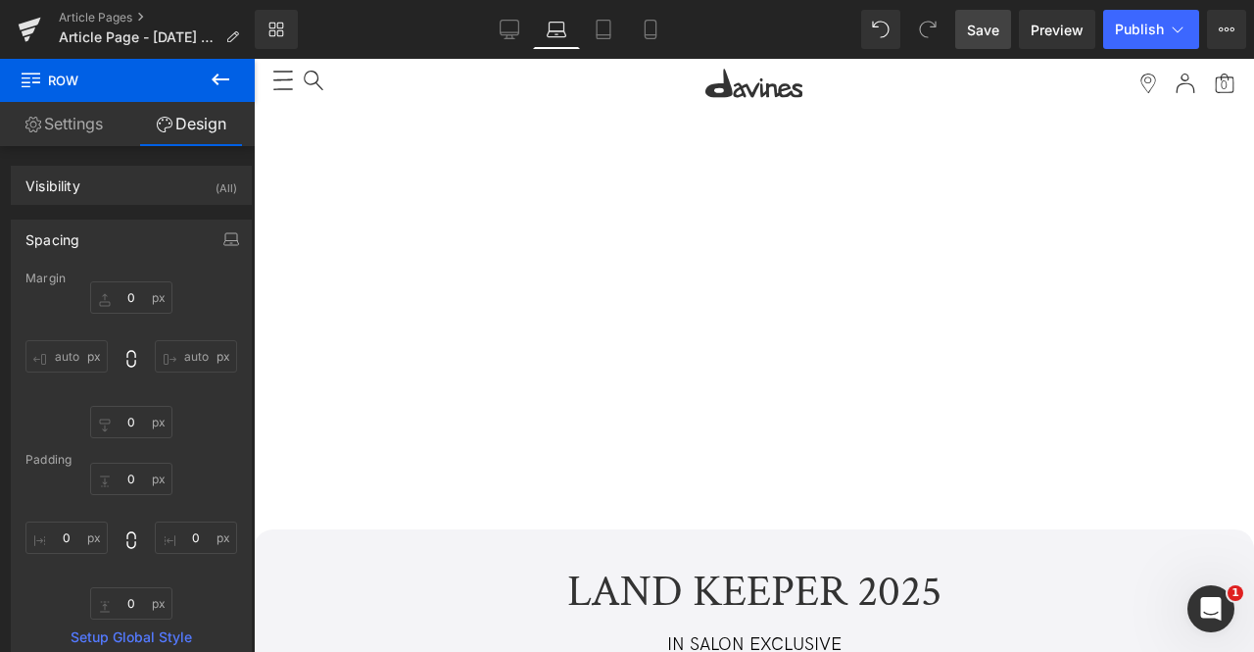
type input "0"
click at [592, 24] on link "Tablet" at bounding box center [603, 29] width 47 height 39
type input "0"
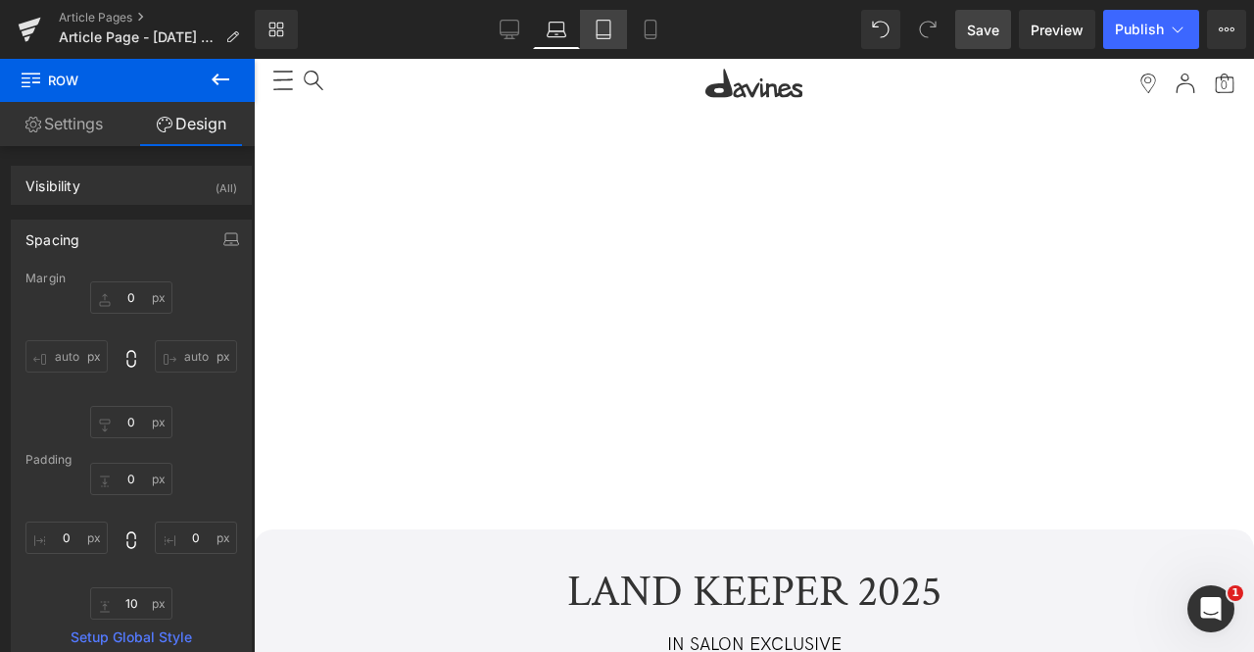
type input "0"
type input "1"
type input "0"
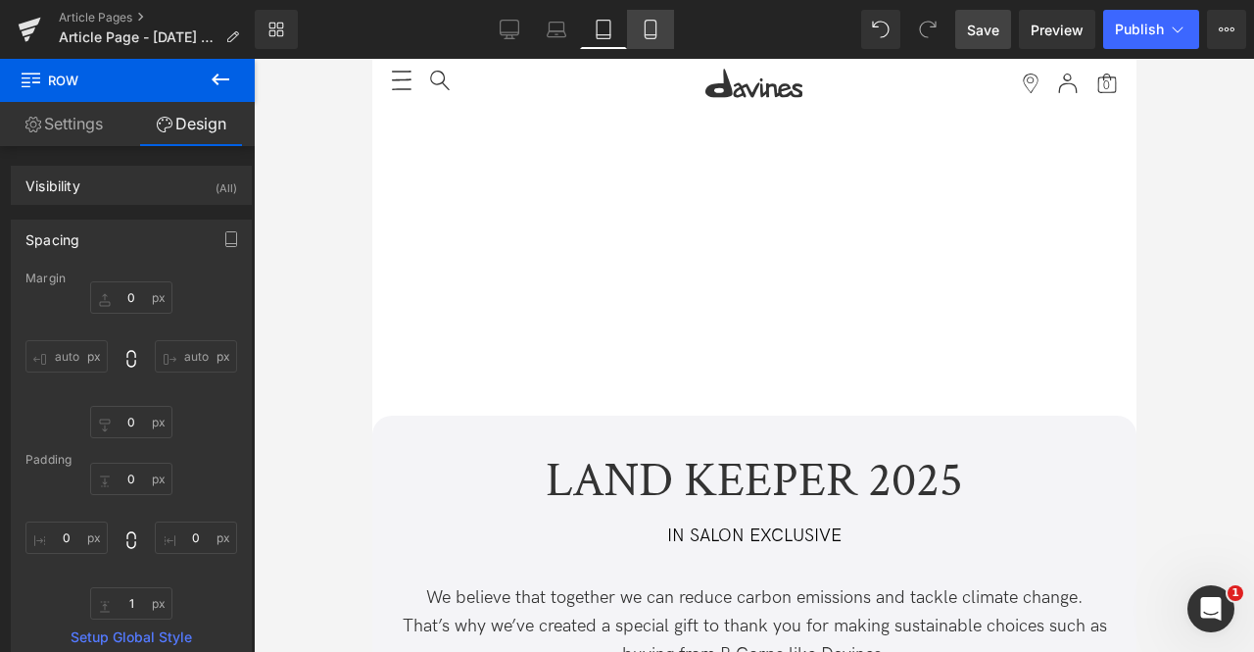
click at [647, 23] on icon at bounding box center [651, 30] width 20 height 20
type input "0"
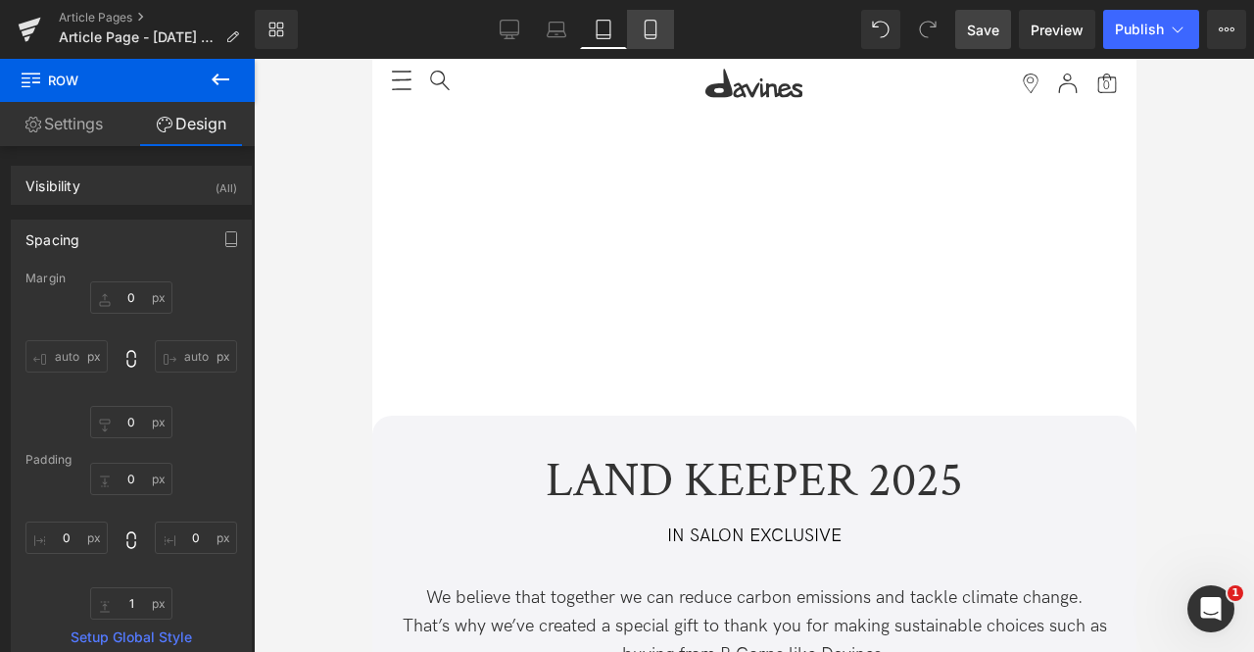
type input "10"
type input "0"
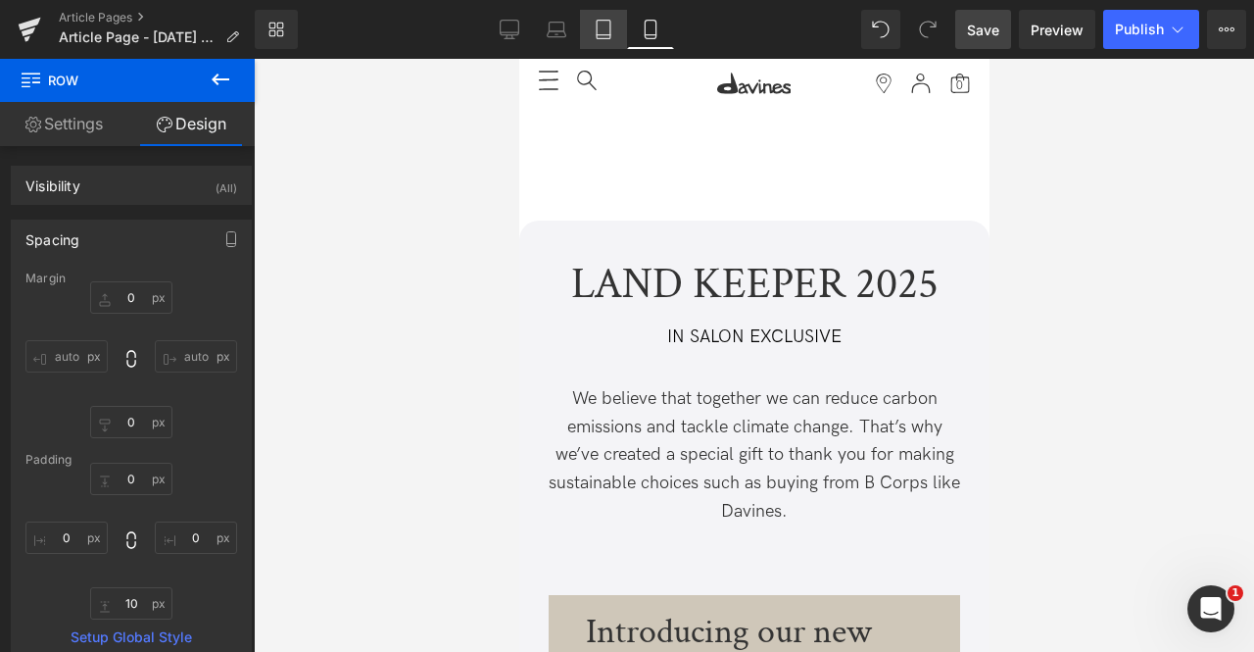
click at [621, 24] on link "Tablet" at bounding box center [603, 29] width 47 height 39
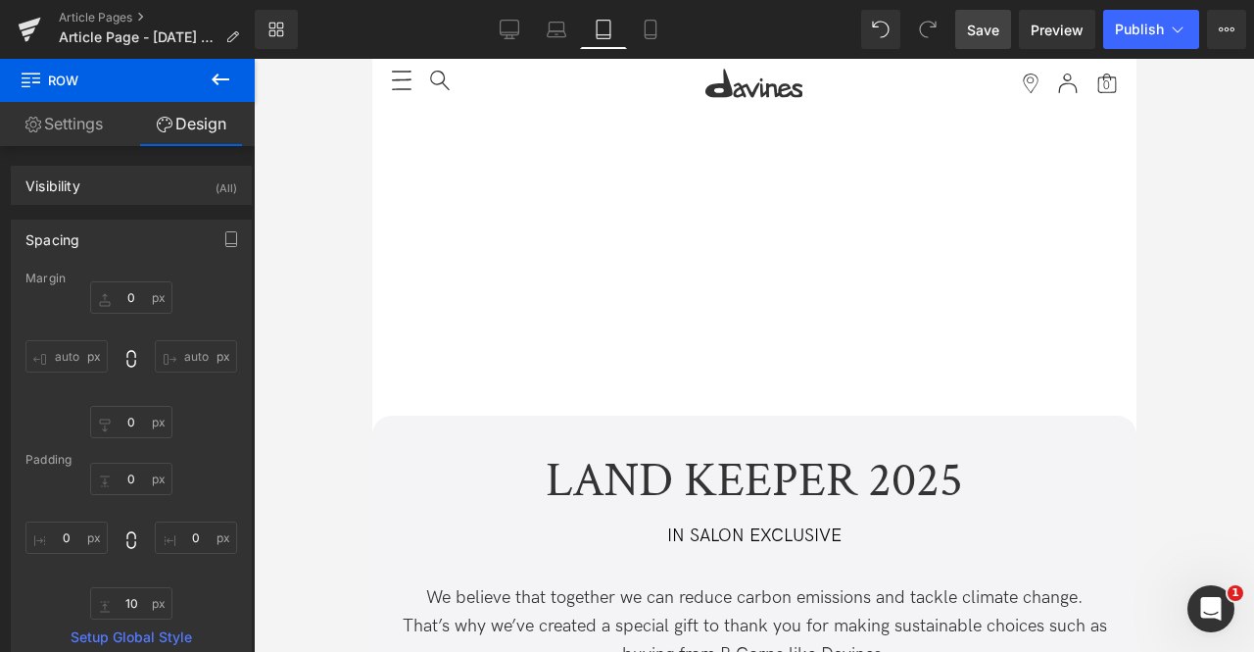
type input "0"
type input "1"
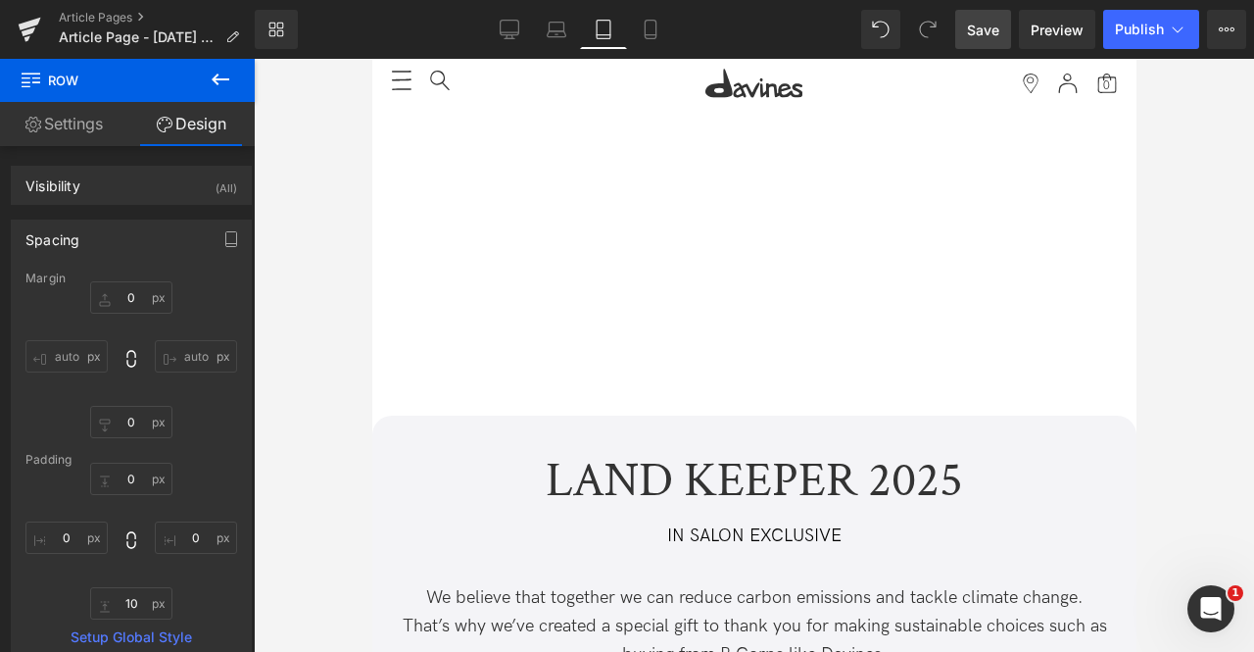
type input "0"
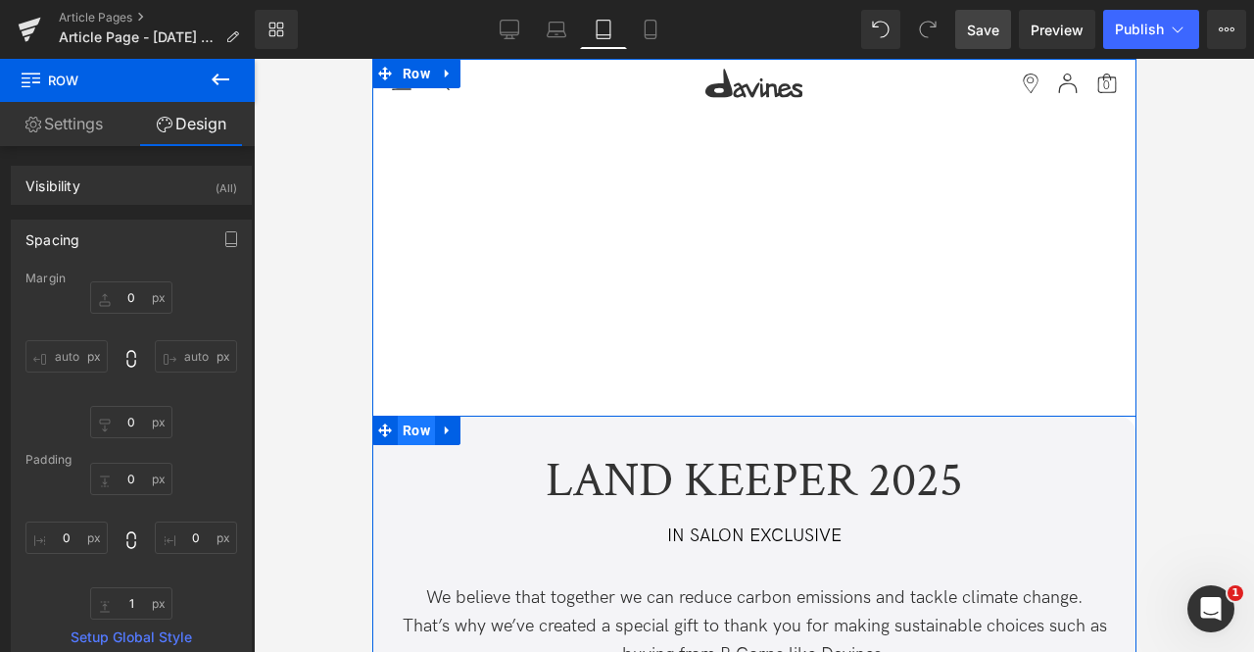
click at [418, 431] on span "Row" at bounding box center [415, 430] width 37 height 29
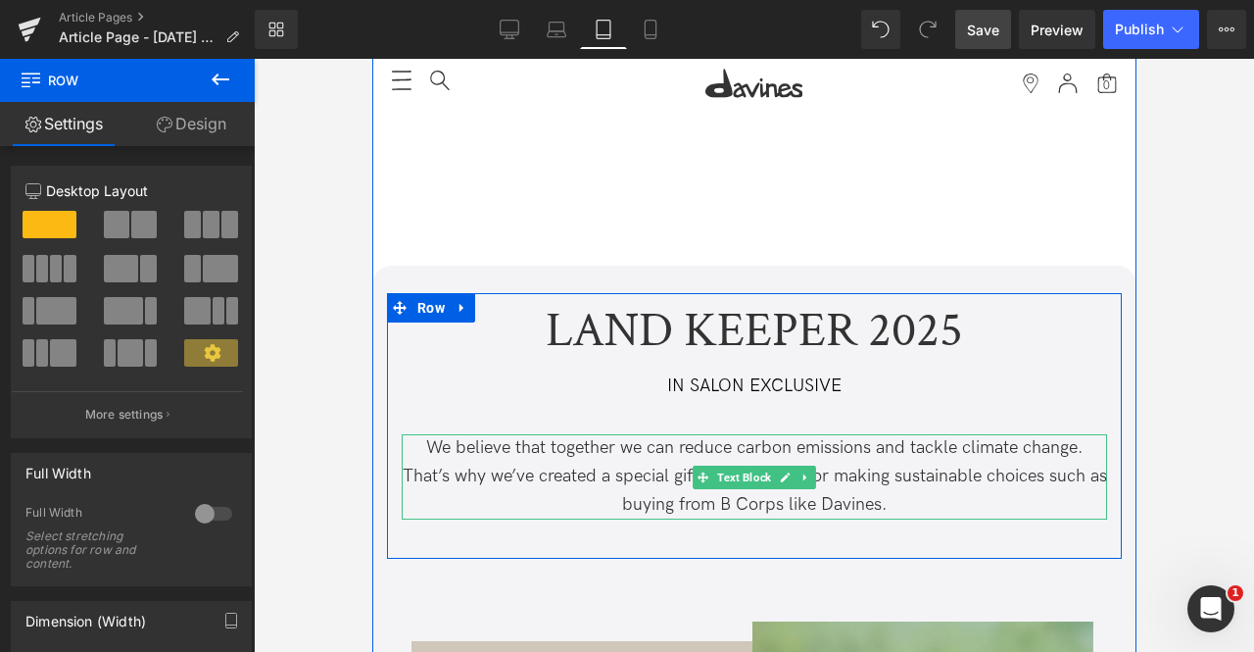
scroll to position [146, 0]
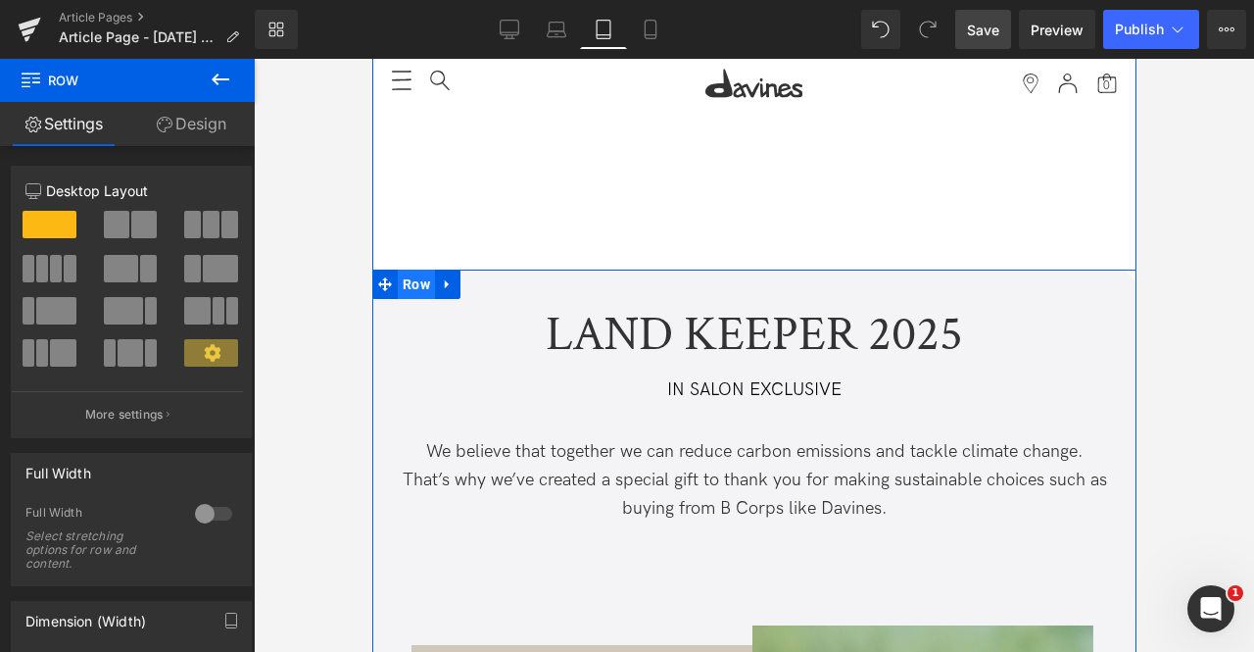
click at [414, 278] on span "Row" at bounding box center [415, 283] width 37 height 29
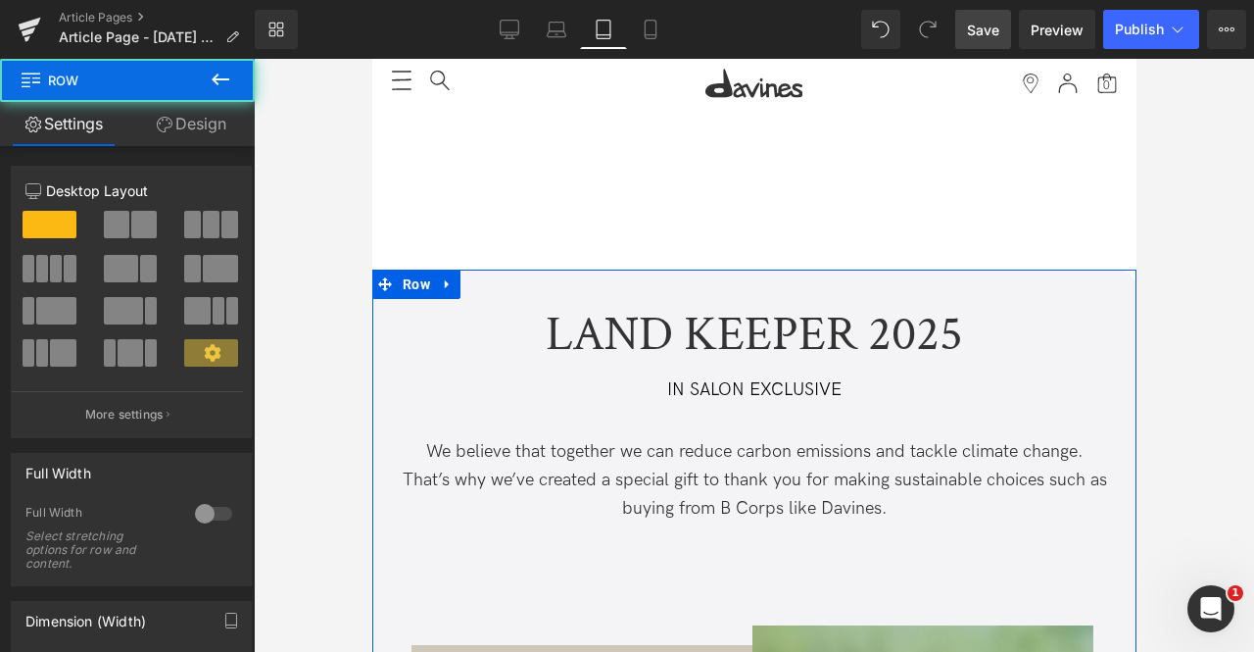
drag, startPoint x: 198, startPoint y: 122, endPoint x: 133, endPoint y: 215, distance: 113.4
click at [198, 122] on link "Design" at bounding box center [190, 124] width 127 height 44
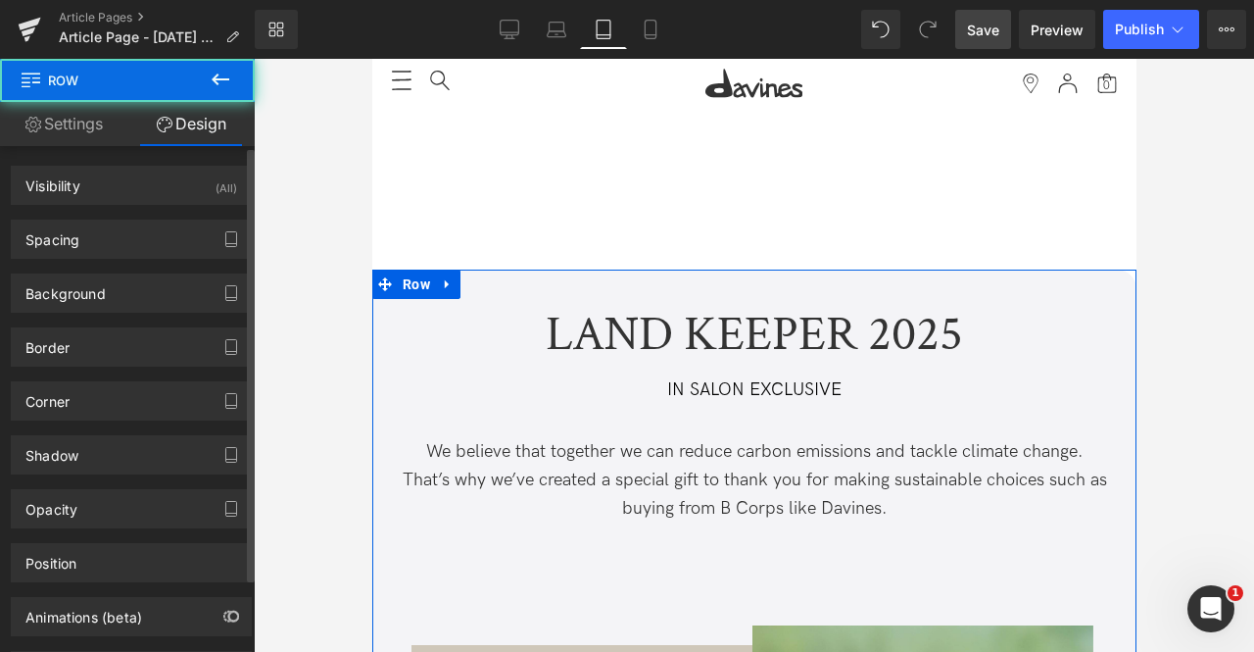
type input "0"
type input "28"
type input "0"
type input "50"
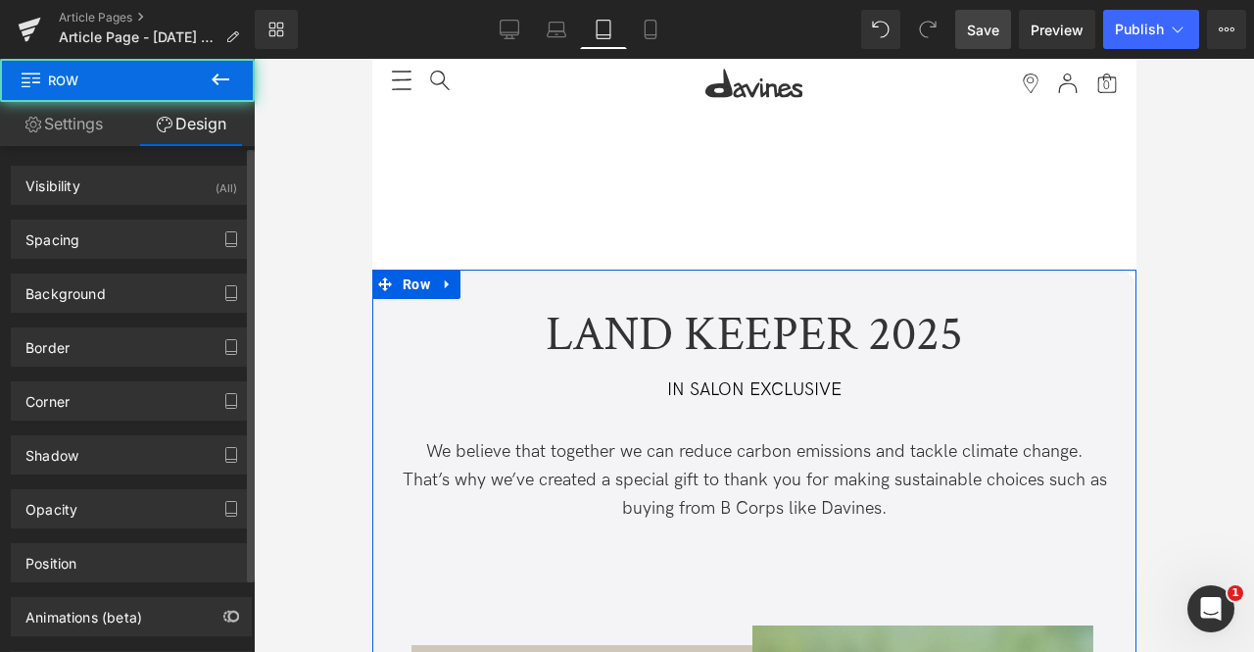
type input "0"
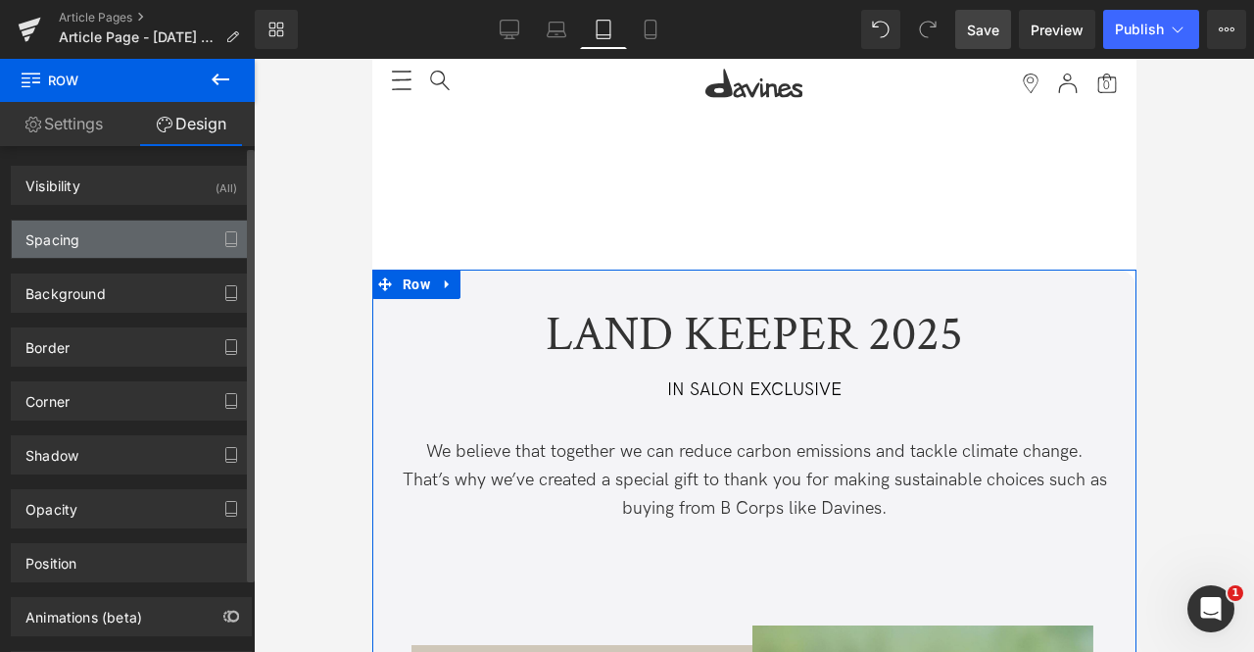
click at [133, 233] on div "Spacing" at bounding box center [131, 238] width 239 height 37
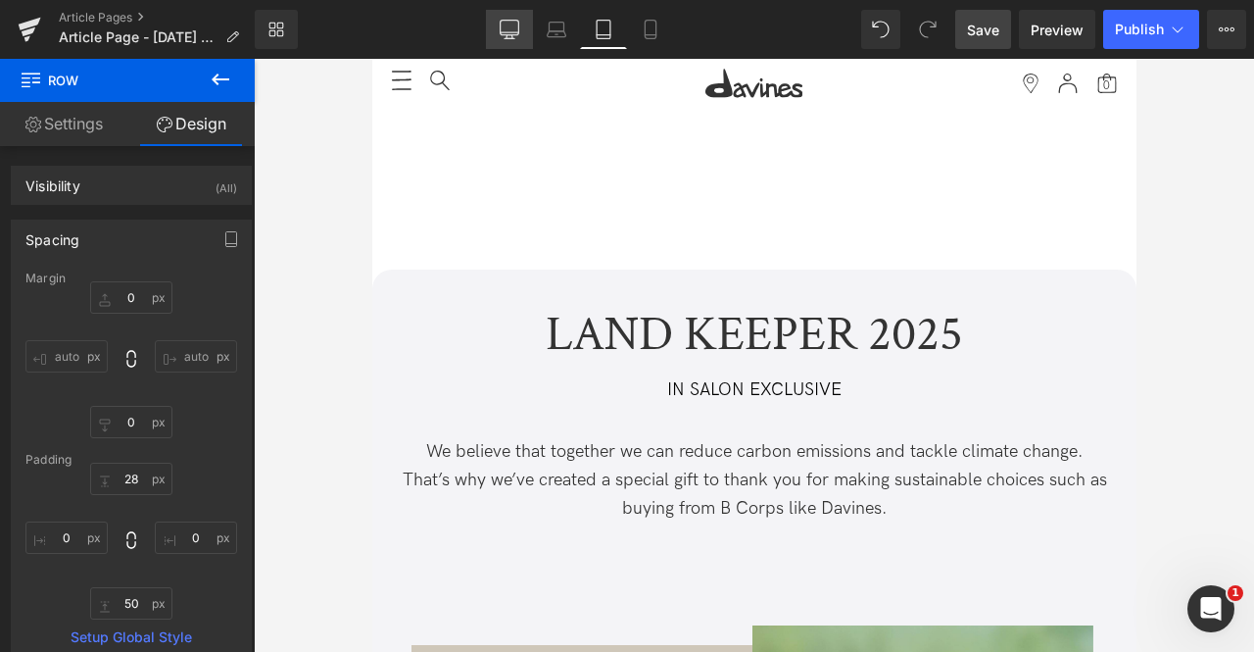
click at [515, 29] on icon at bounding box center [510, 30] width 20 height 20
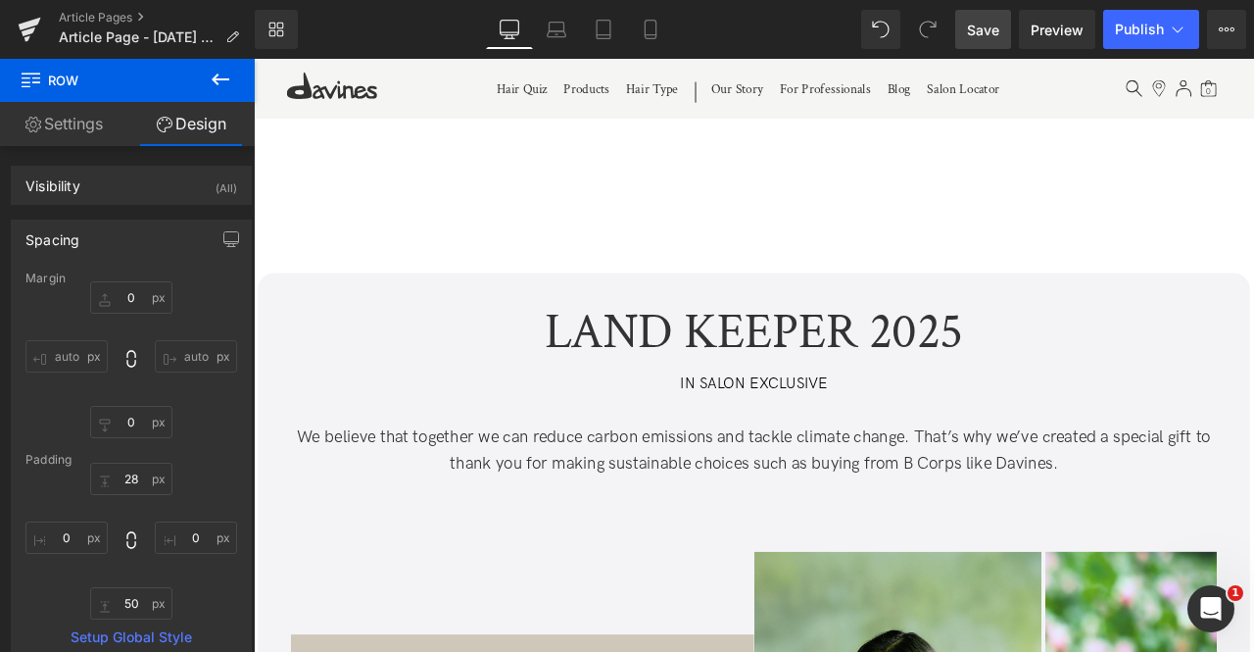
type input "-200"
type input "0"
type input "28"
type input "0"
type input "50"
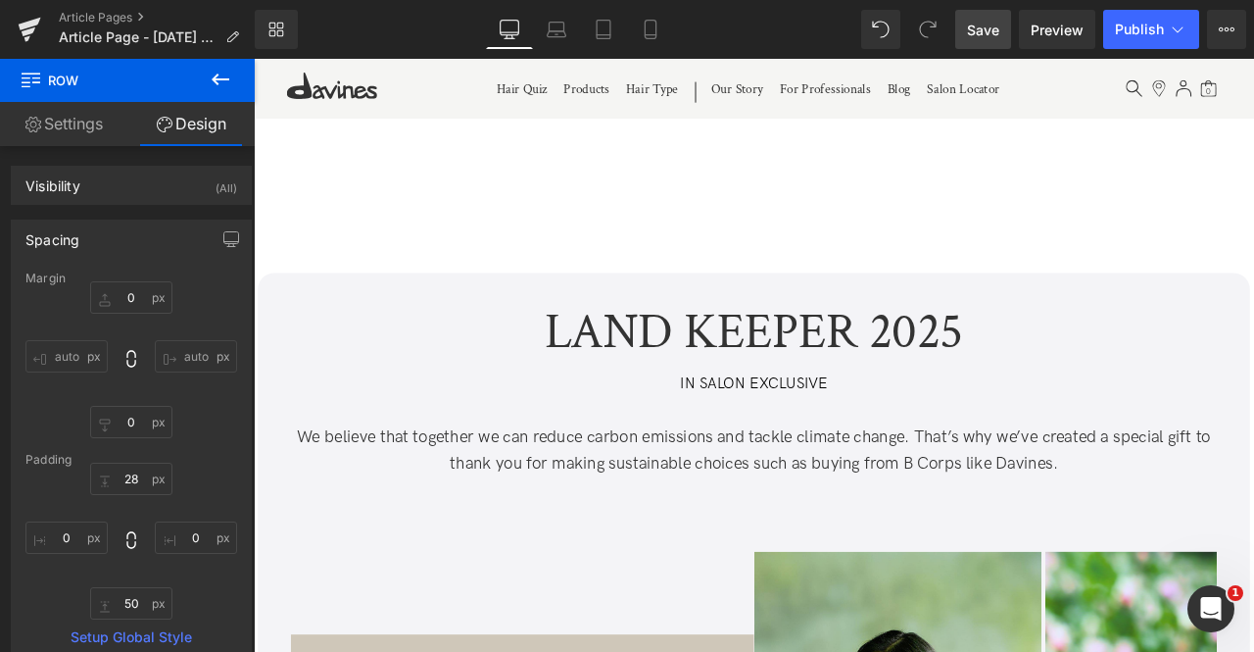
type input "0"
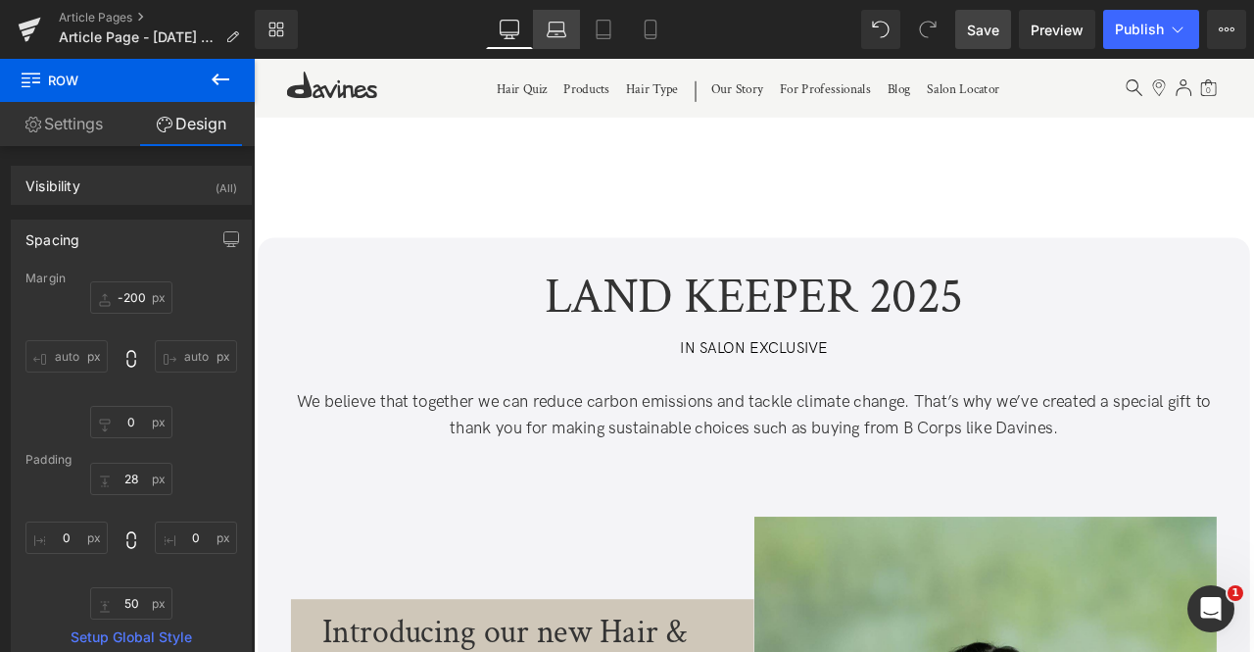
click at [563, 26] on icon at bounding box center [556, 27] width 15 height 9
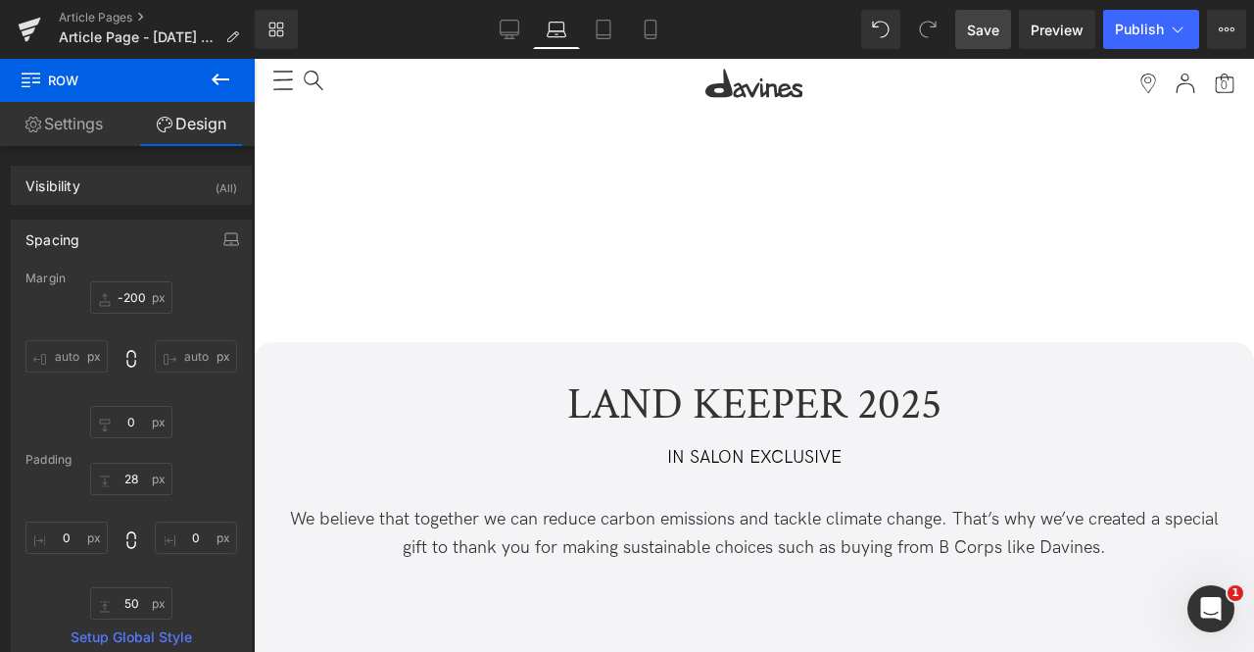
type input "-20"
type input "0"
type input "28"
type input "0"
type input "50"
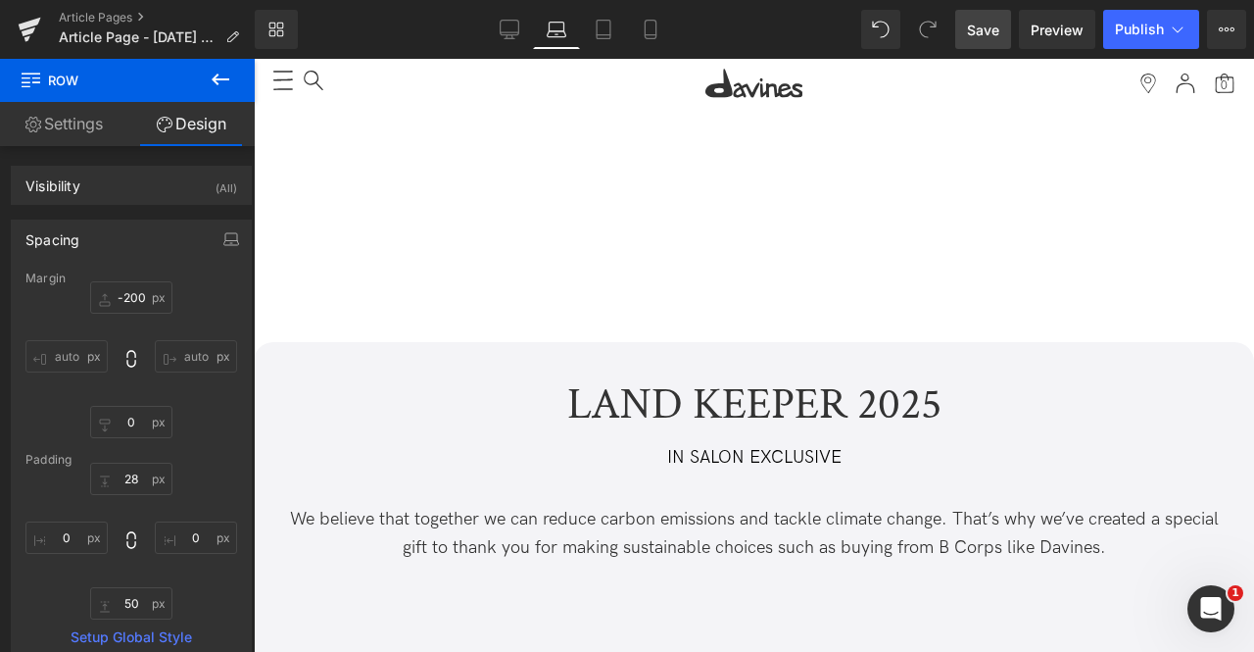
type input "0"
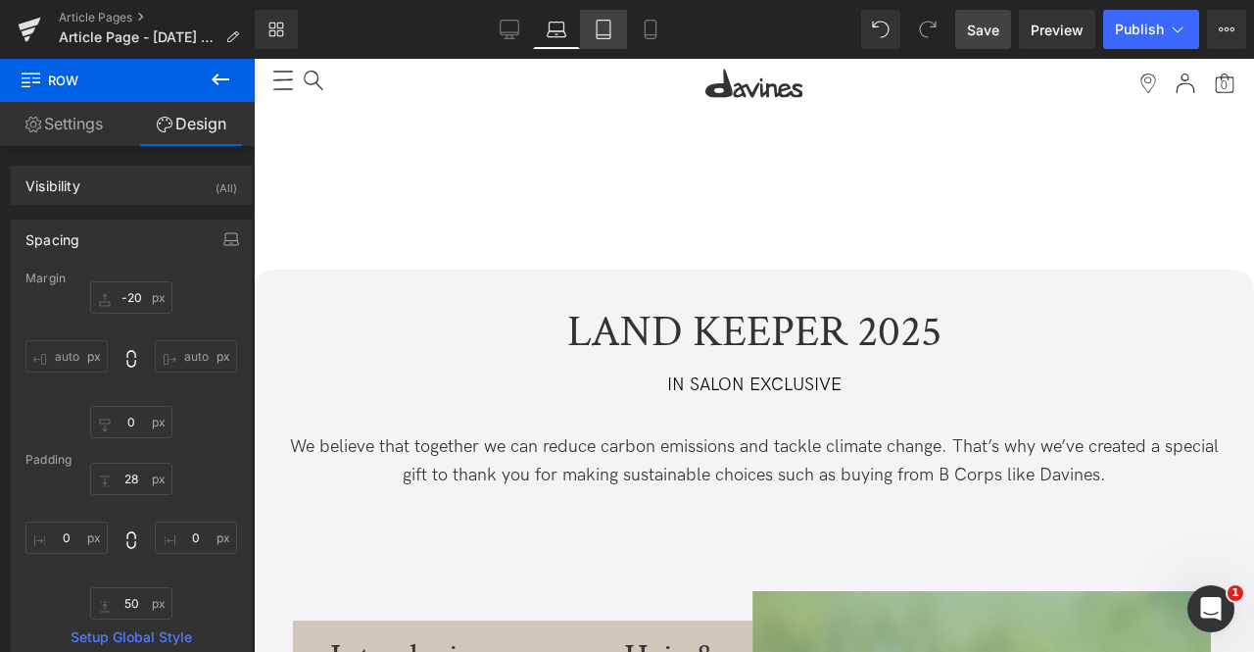
click at [598, 24] on icon at bounding box center [604, 30] width 20 height 20
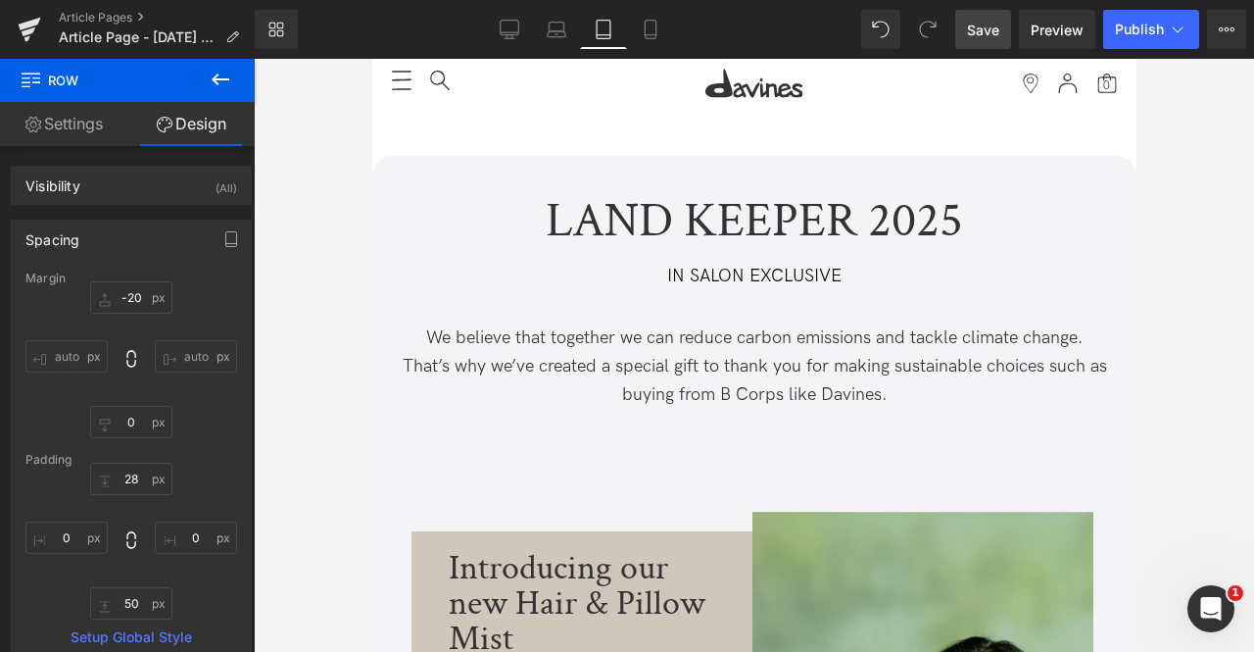
type input "0"
type input "28"
type input "0"
type input "50"
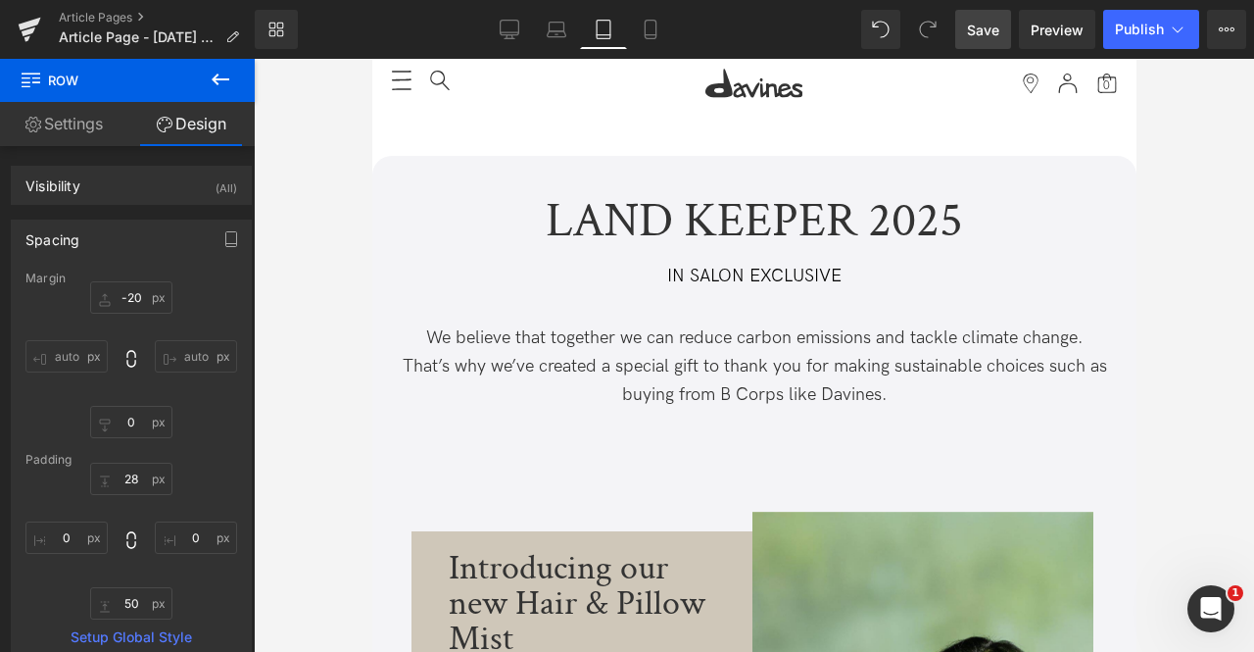
type input "0"
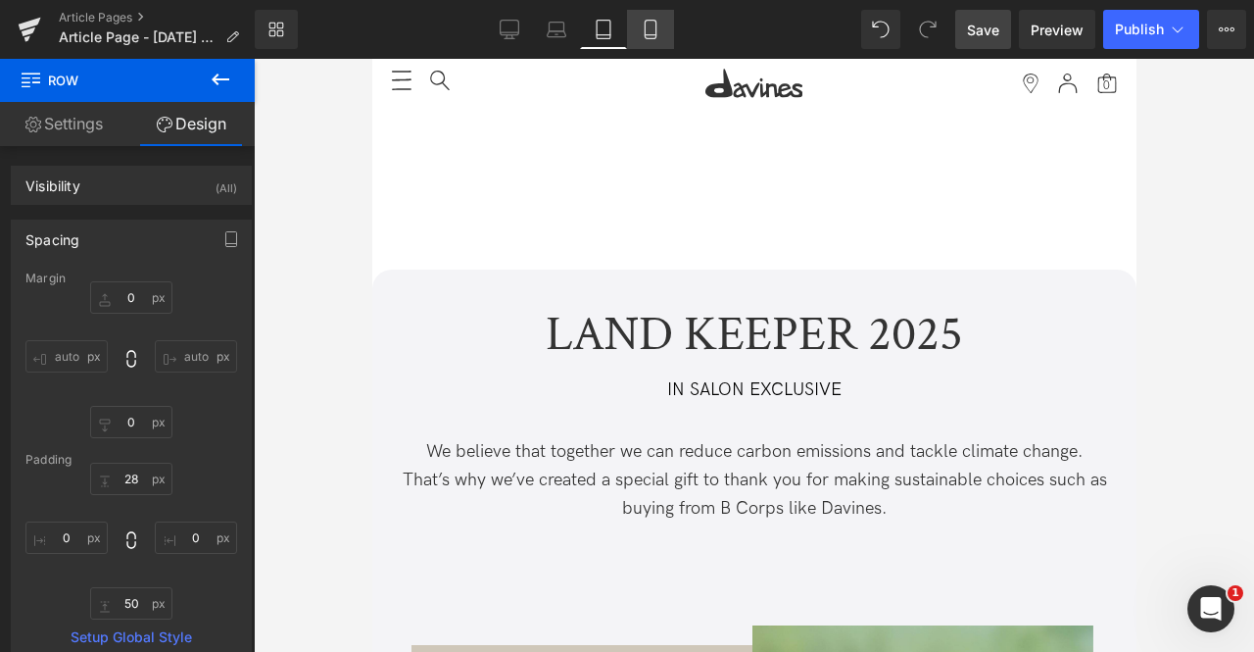
click at [660, 28] on icon at bounding box center [651, 30] width 20 height 20
type input "-30"
type input "0"
type input "30"
type input "0"
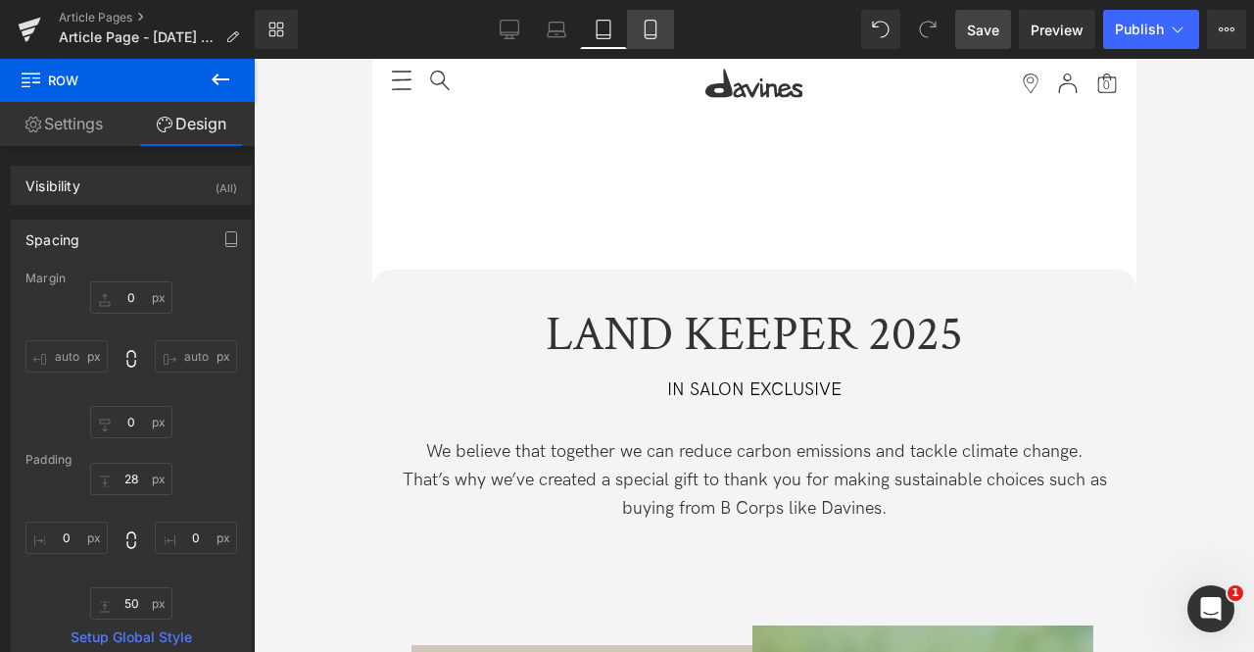
type input "30"
type input "0"
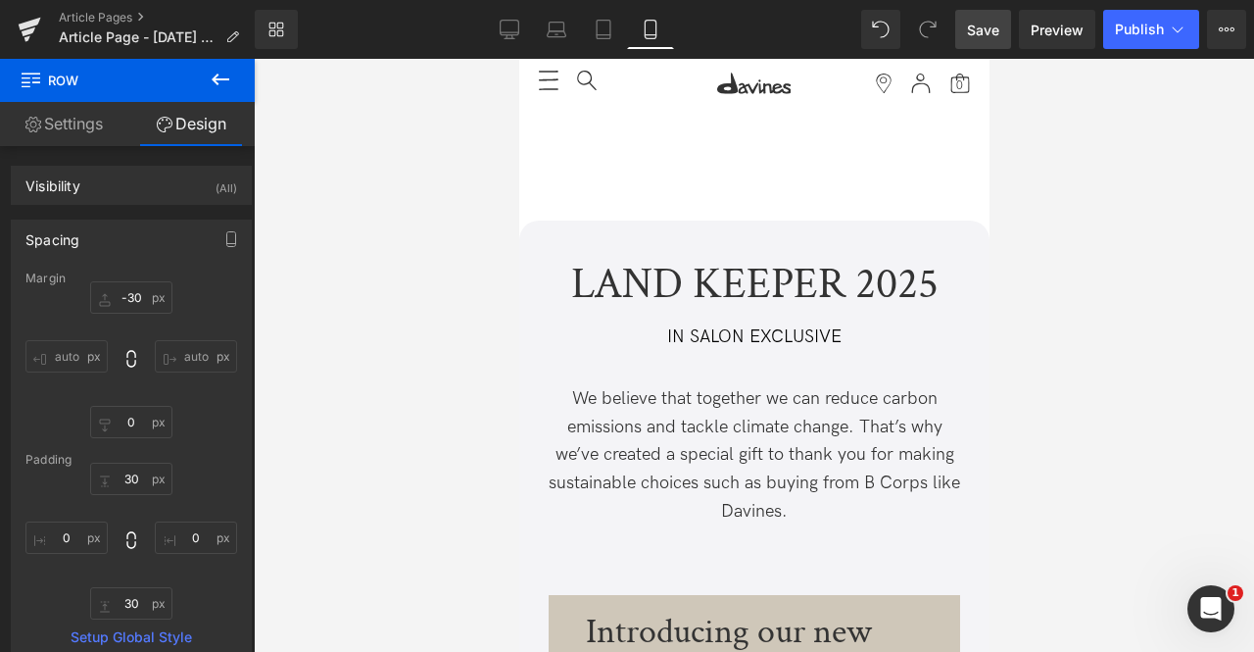
scroll to position [0, 0]
click at [615, 24] on link "Tablet" at bounding box center [603, 29] width 47 height 39
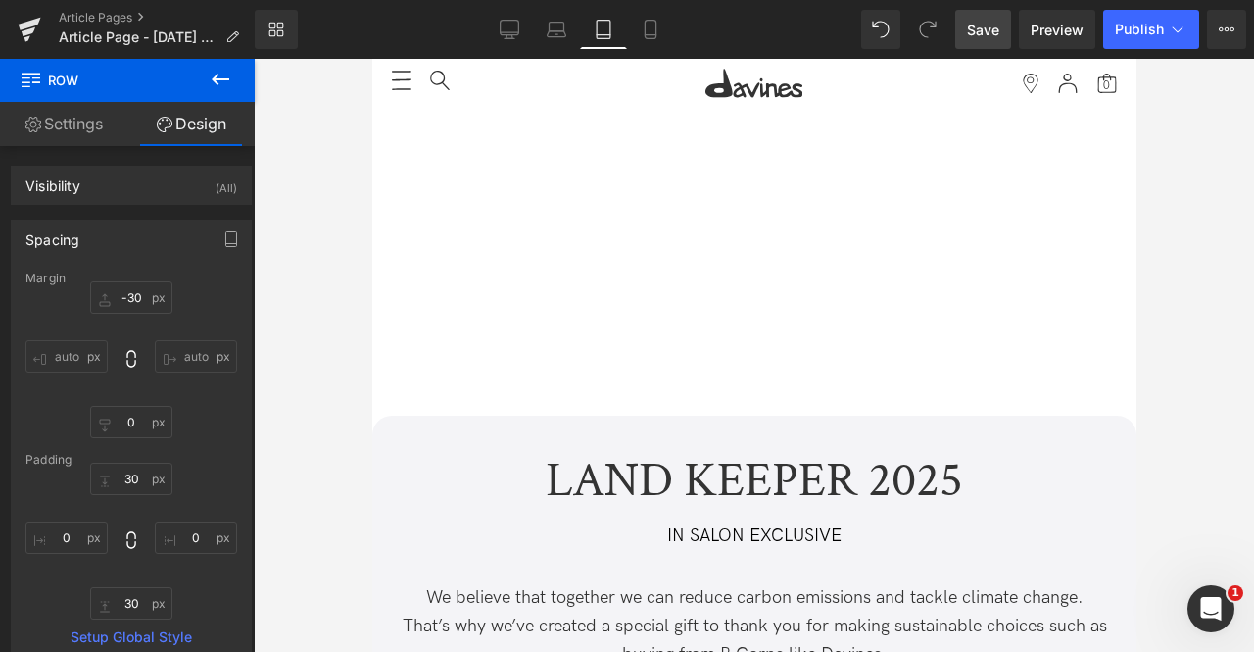
type input "0"
type input "28"
type input "0"
type input "50"
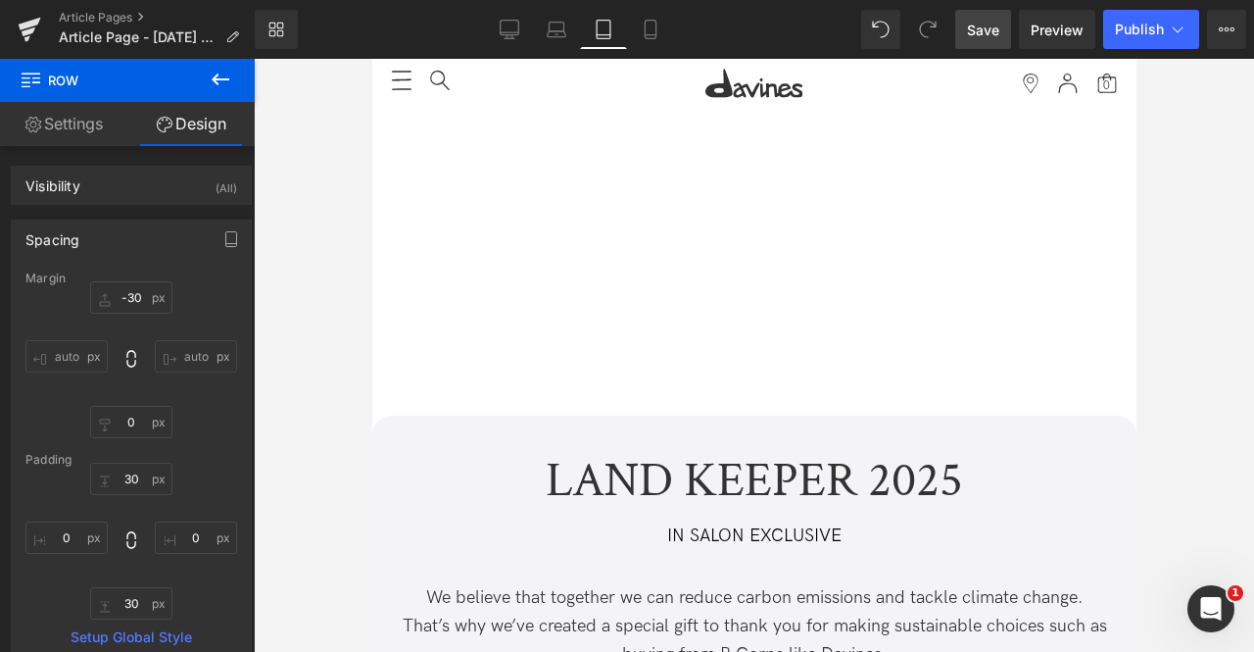
type input "0"
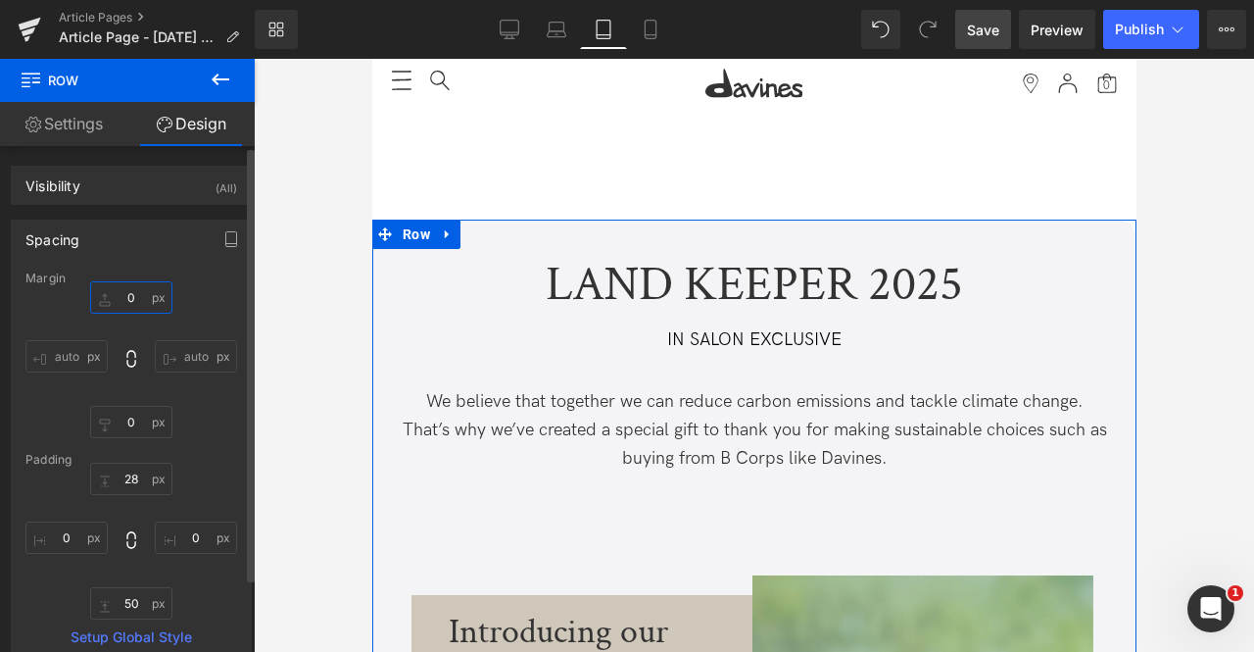
click at [130, 294] on input "0" at bounding box center [131, 297] width 82 height 32
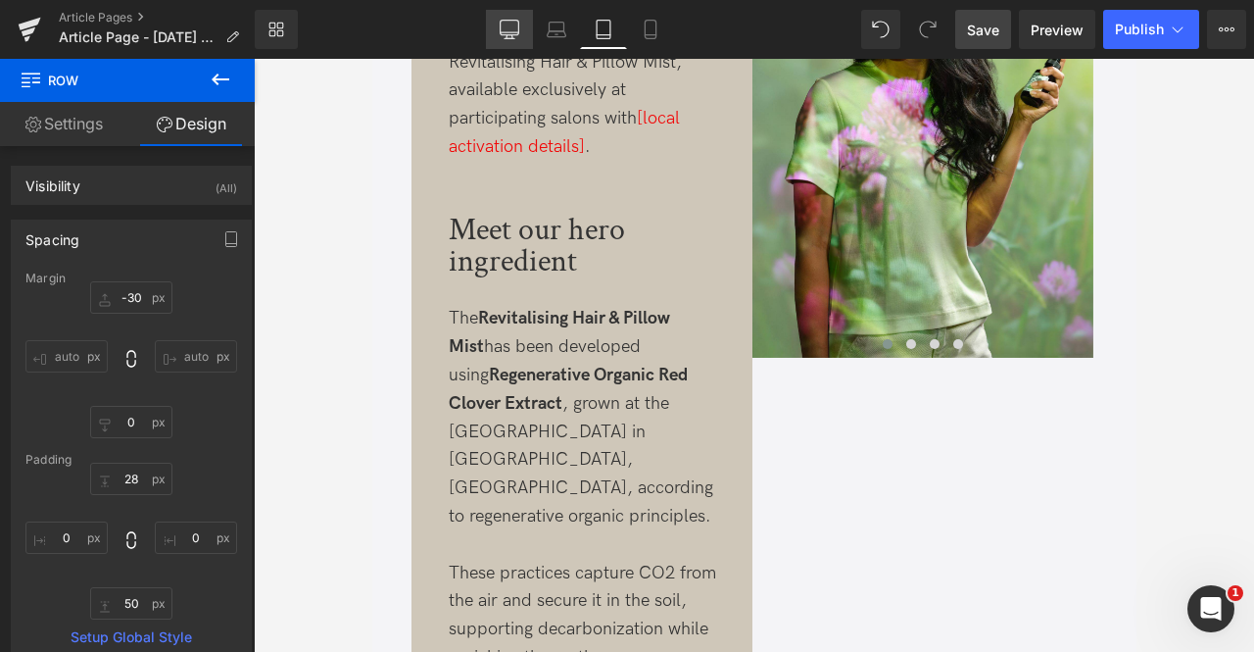
click at [514, 29] on icon at bounding box center [510, 30] width 20 height 20
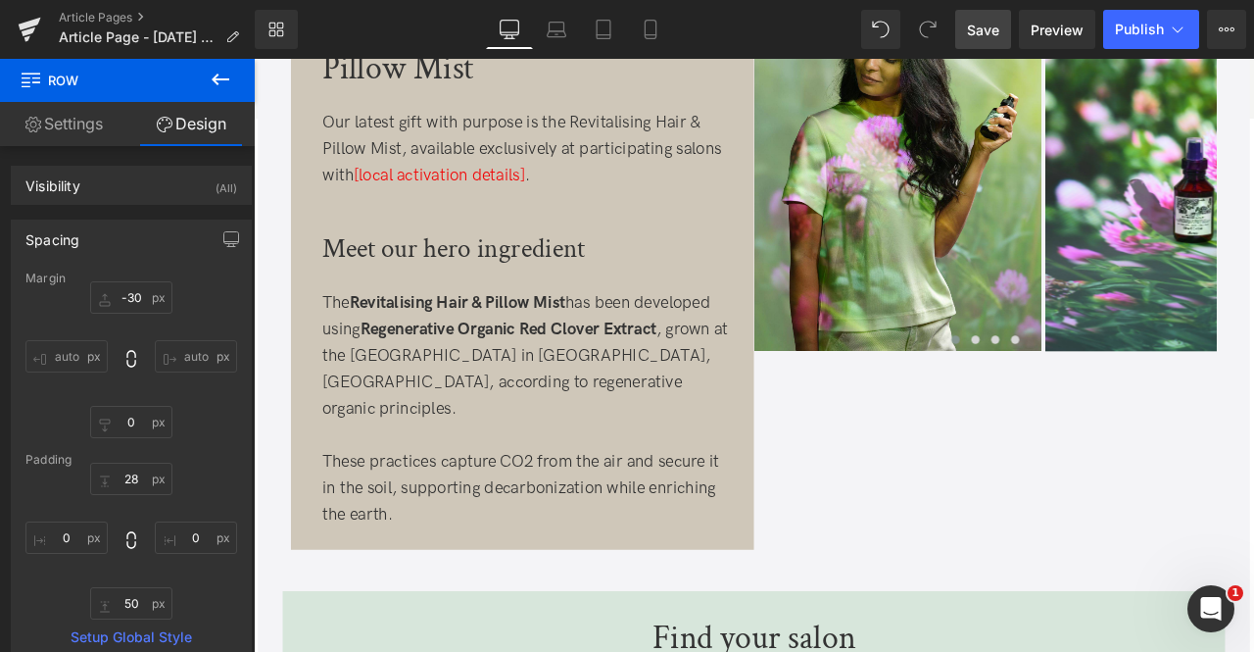
type input "-200"
type input "0"
type input "28"
type input "0"
type input "50"
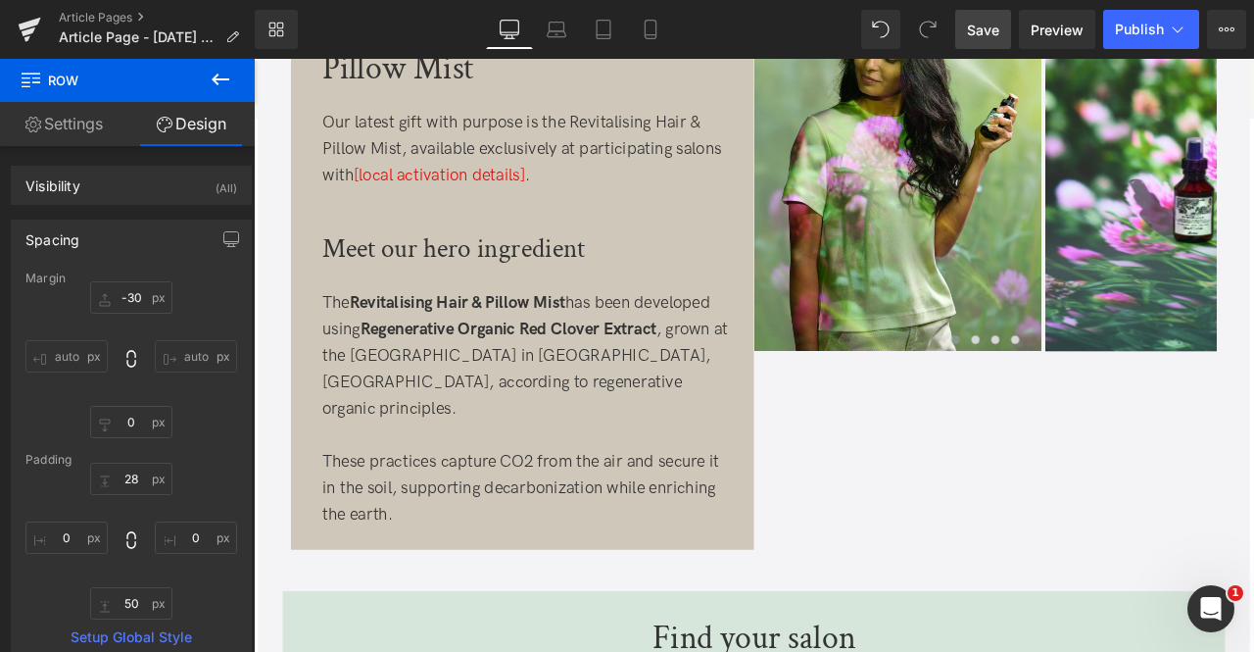
type input "0"
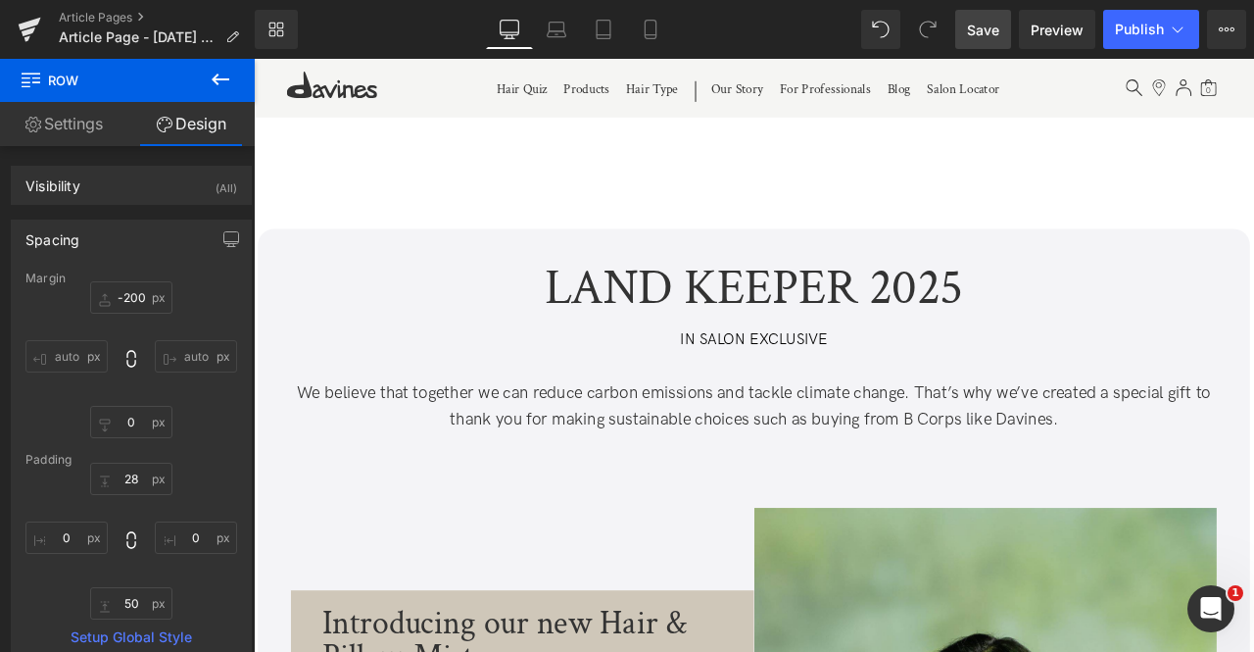
click at [972, 20] on span "Save" at bounding box center [983, 30] width 32 height 21
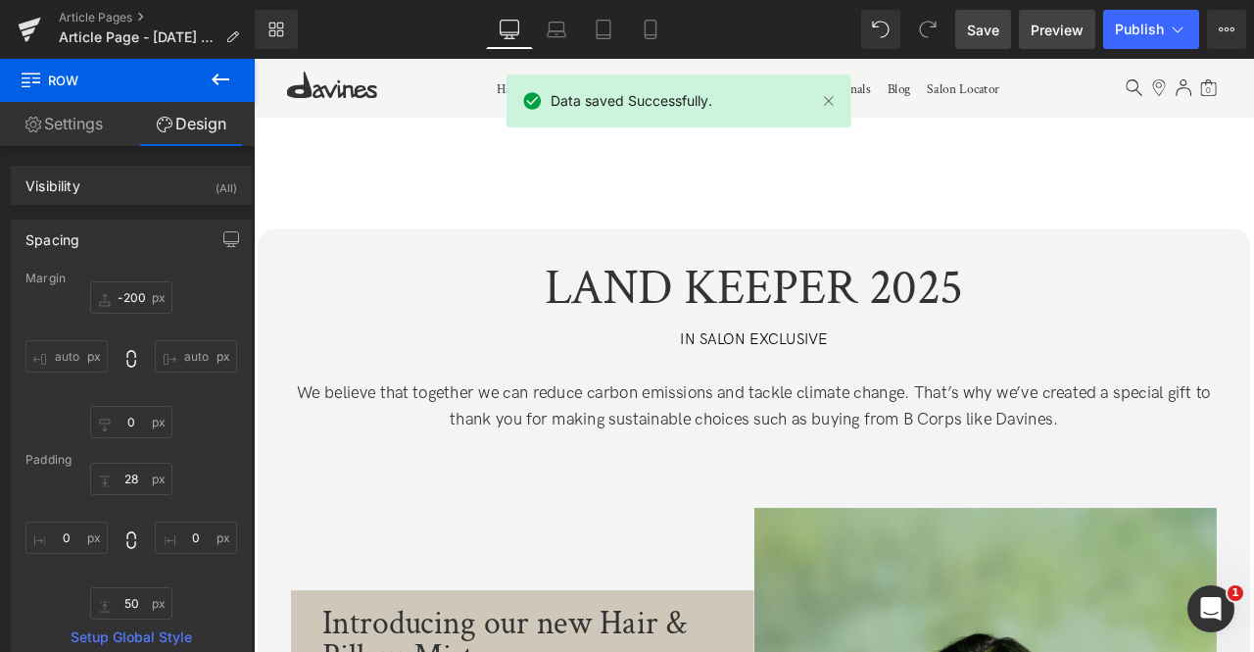
click at [1058, 30] on span "Preview" at bounding box center [1057, 30] width 53 height 21
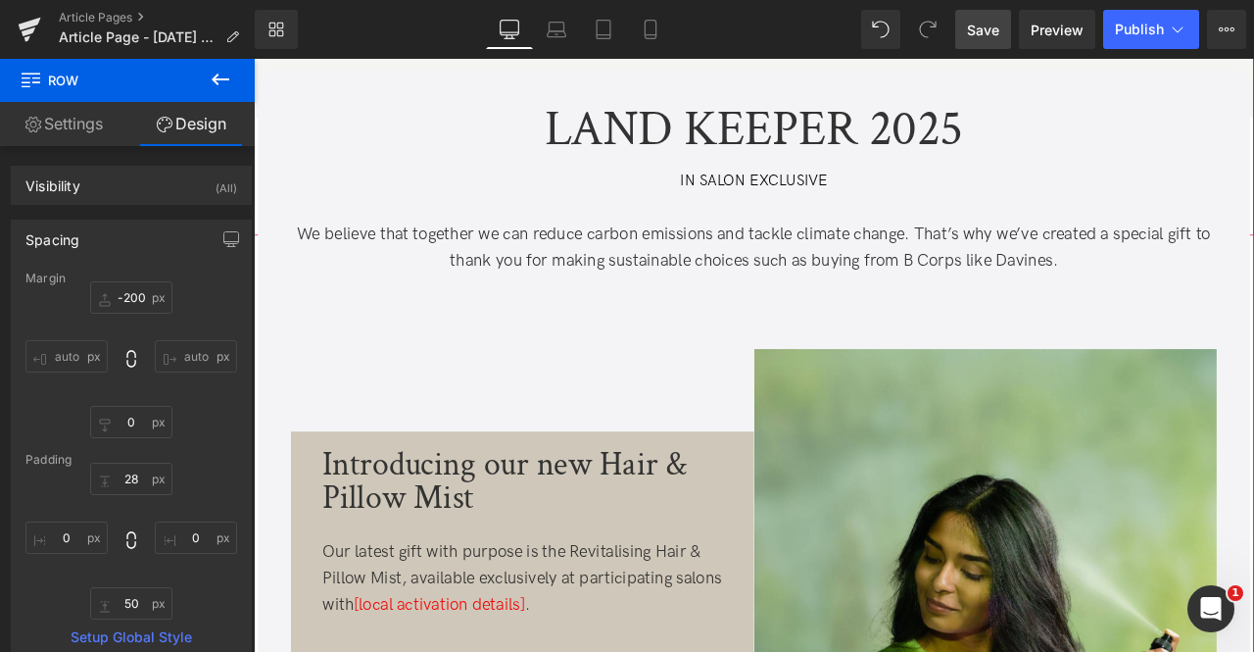
scroll to position [0, 0]
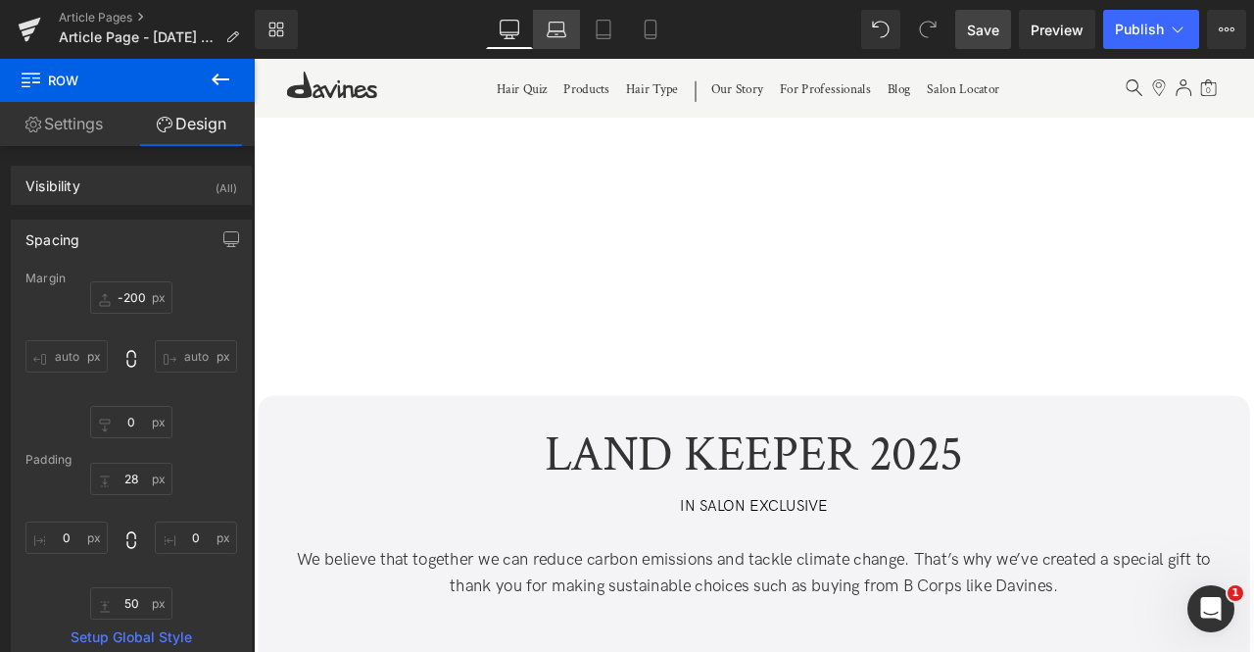
click at [568, 25] on link "Laptop" at bounding box center [556, 29] width 47 height 39
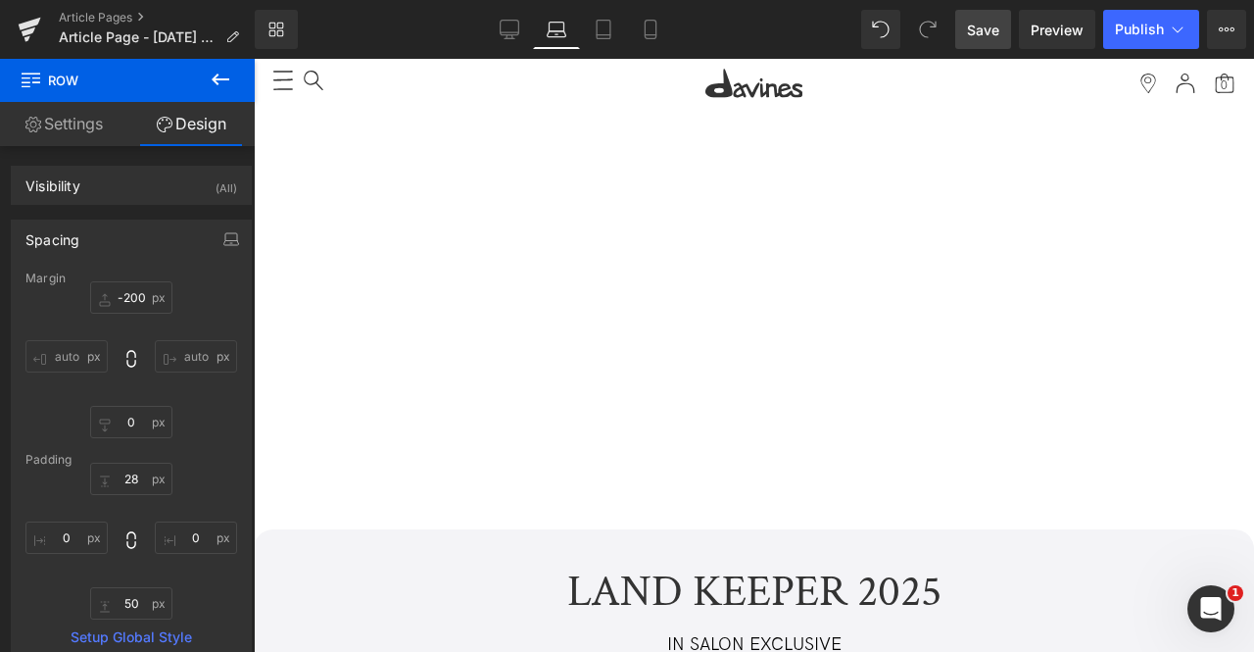
type input "-20"
type input "0"
type input "28"
type input "0"
type input "50"
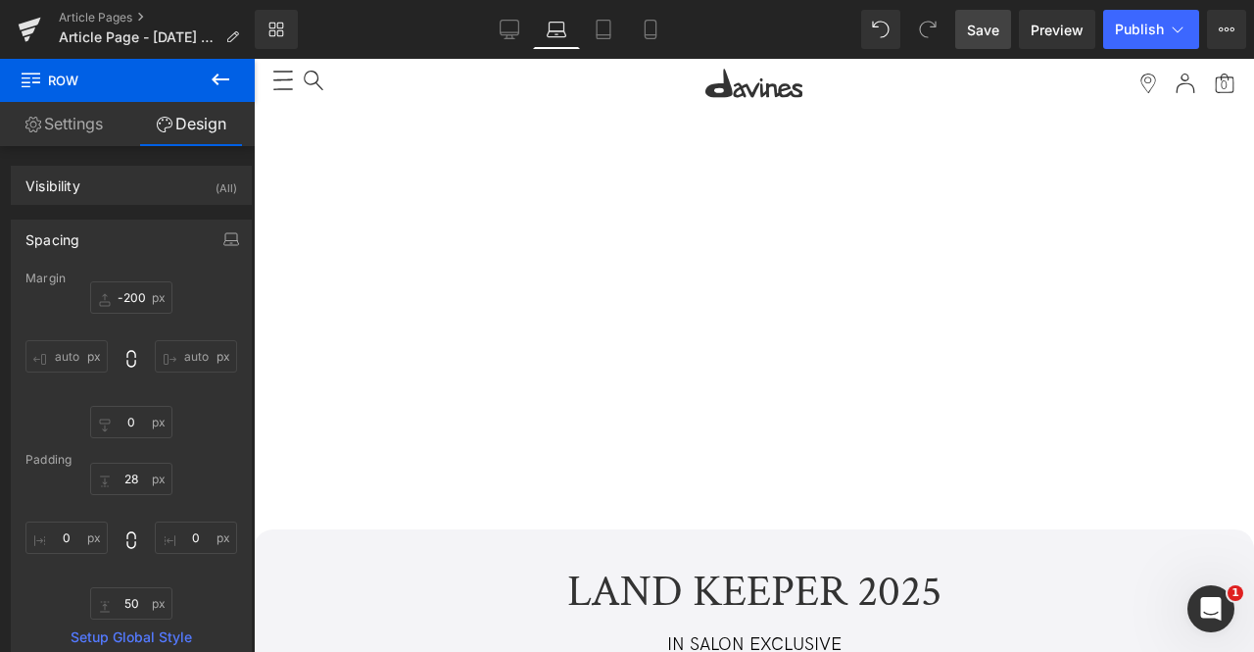
type input "0"
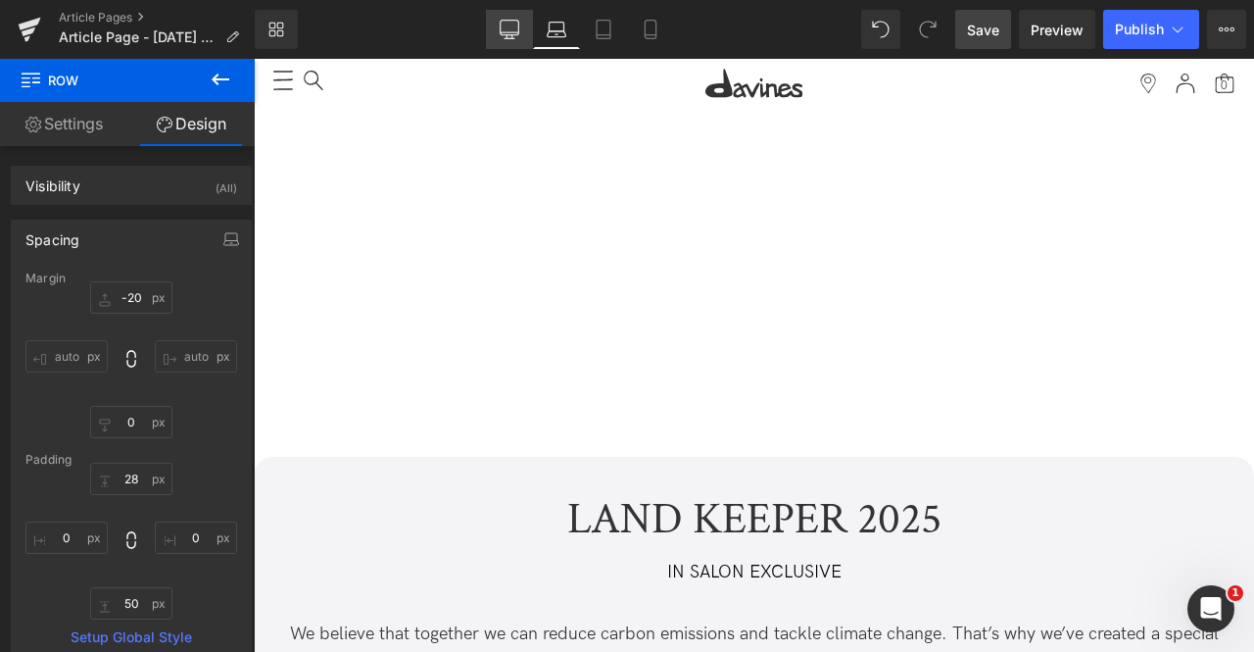
click at [492, 26] on link "Desktop" at bounding box center [509, 29] width 47 height 39
type input "-200"
type input "0"
type input "28"
type input "0"
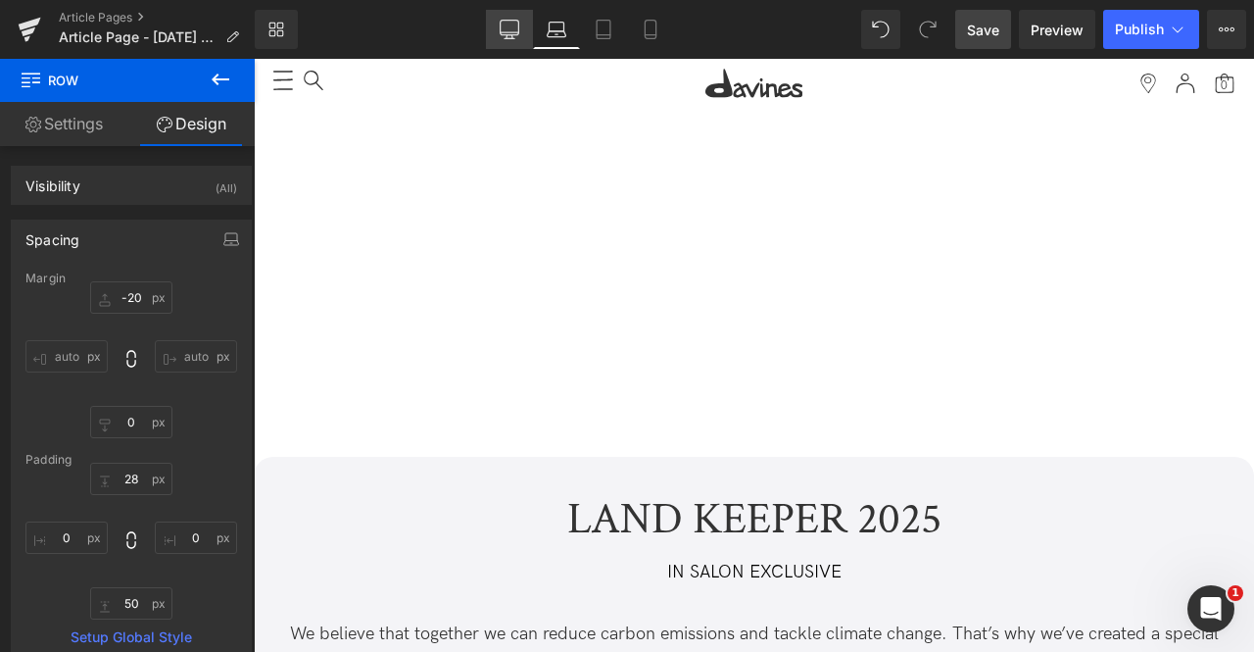
type input "50"
type input "0"
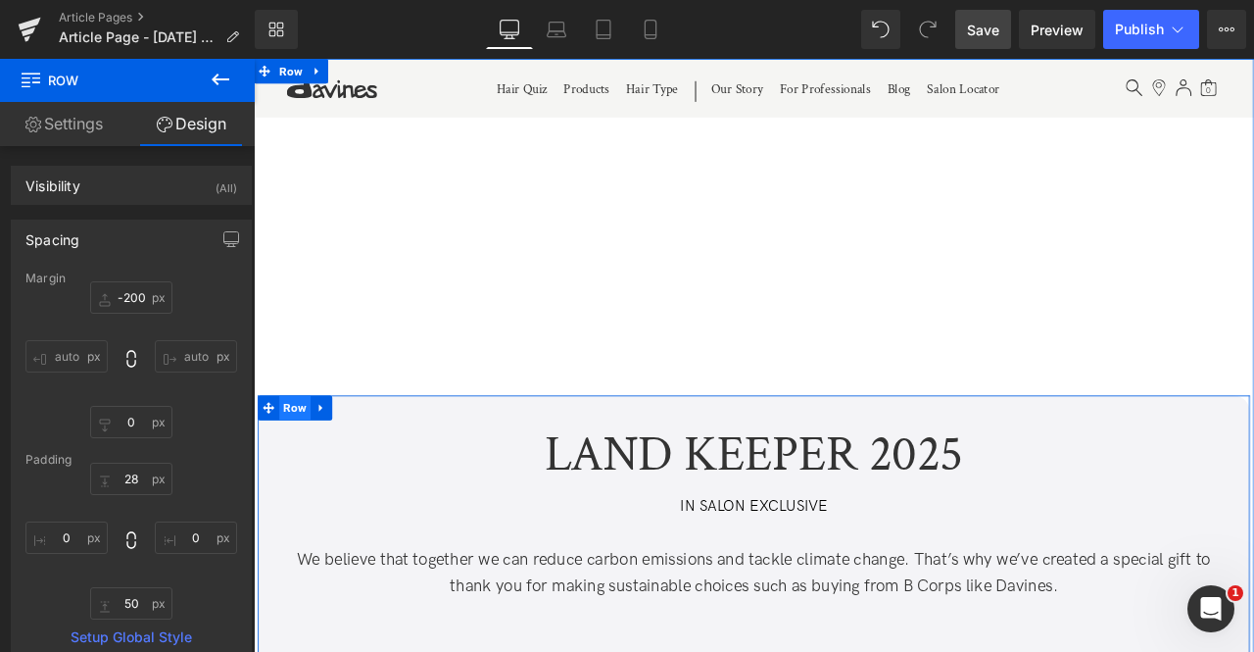
click at [303, 464] on span "Row" at bounding box center [302, 472] width 37 height 29
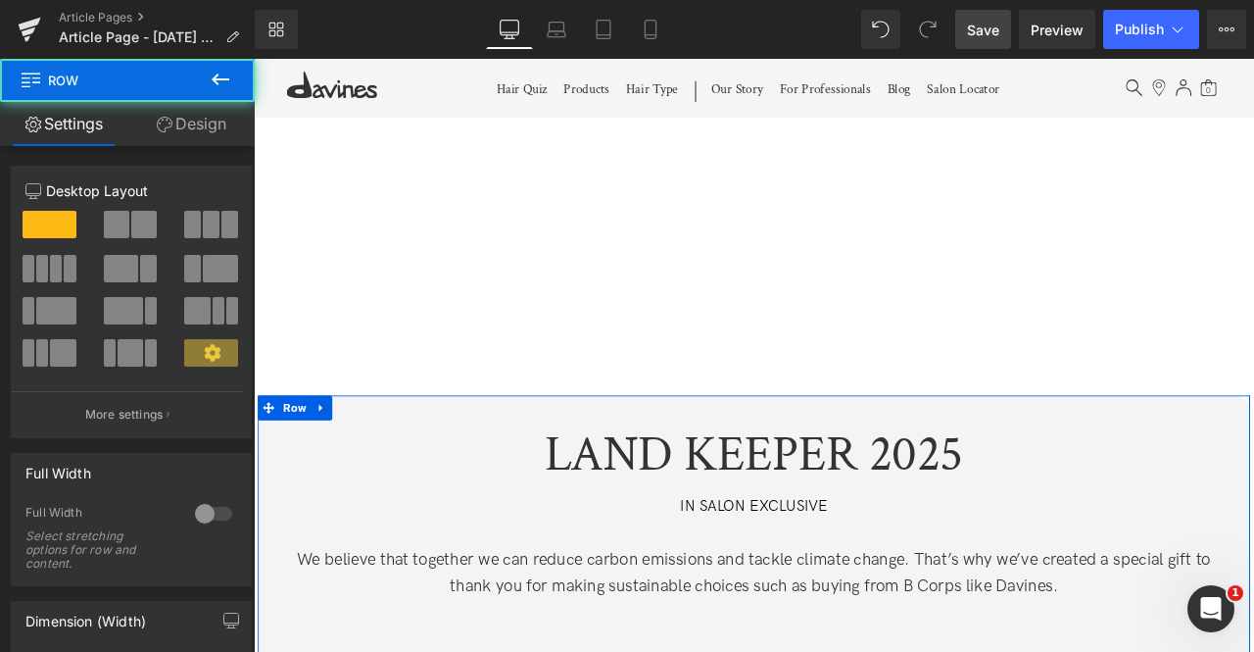
drag, startPoint x: 170, startPoint y: 130, endPoint x: 125, endPoint y: 229, distance: 108.4
click at [170, 130] on link "Design" at bounding box center [190, 124] width 127 height 44
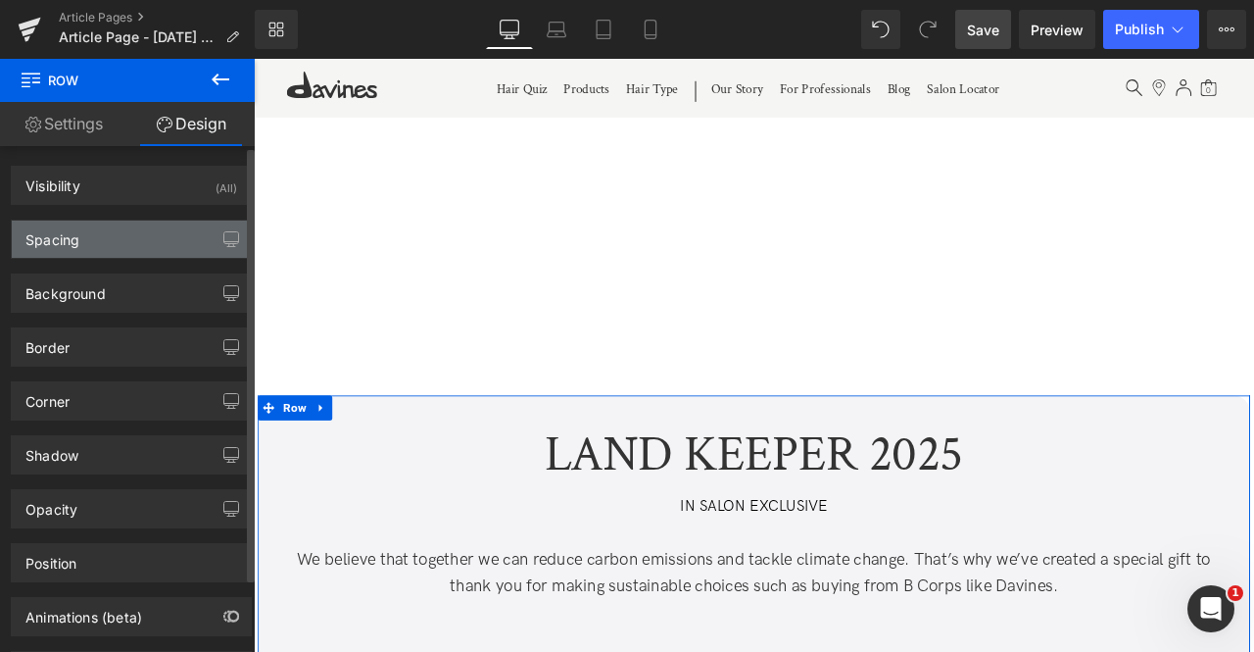
type input "-200"
type input "0"
type input "28"
type input "0"
type input "50"
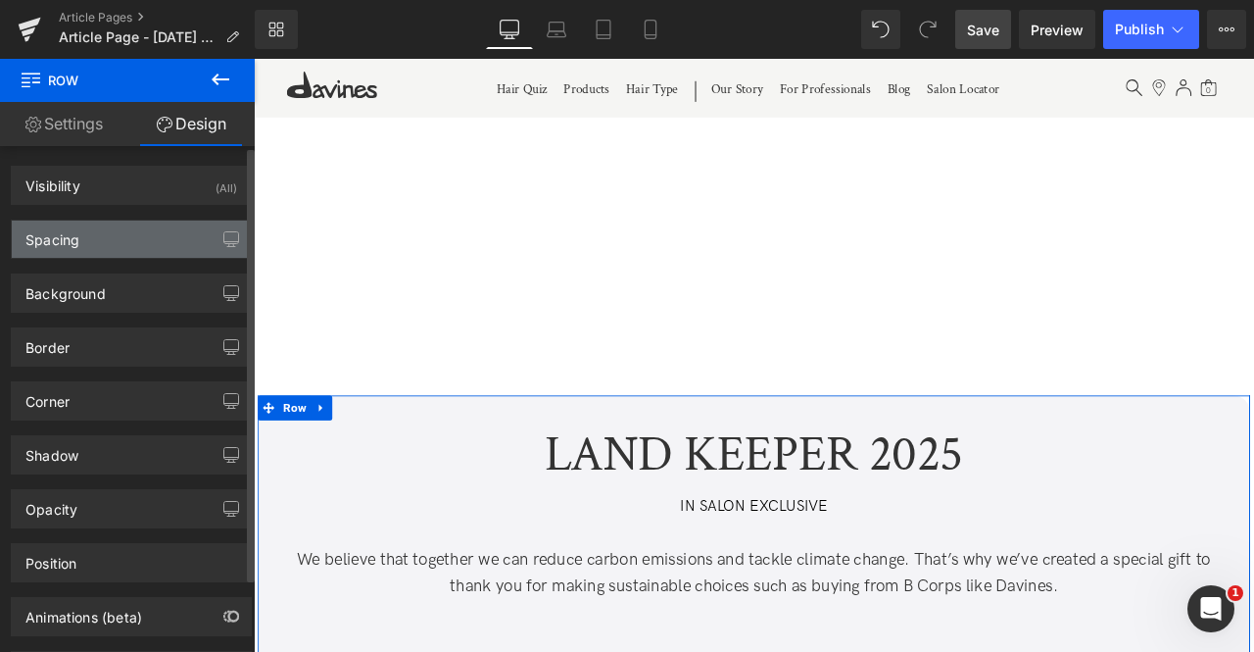
type input "0"
click at [125, 234] on div "Spacing" at bounding box center [131, 238] width 239 height 37
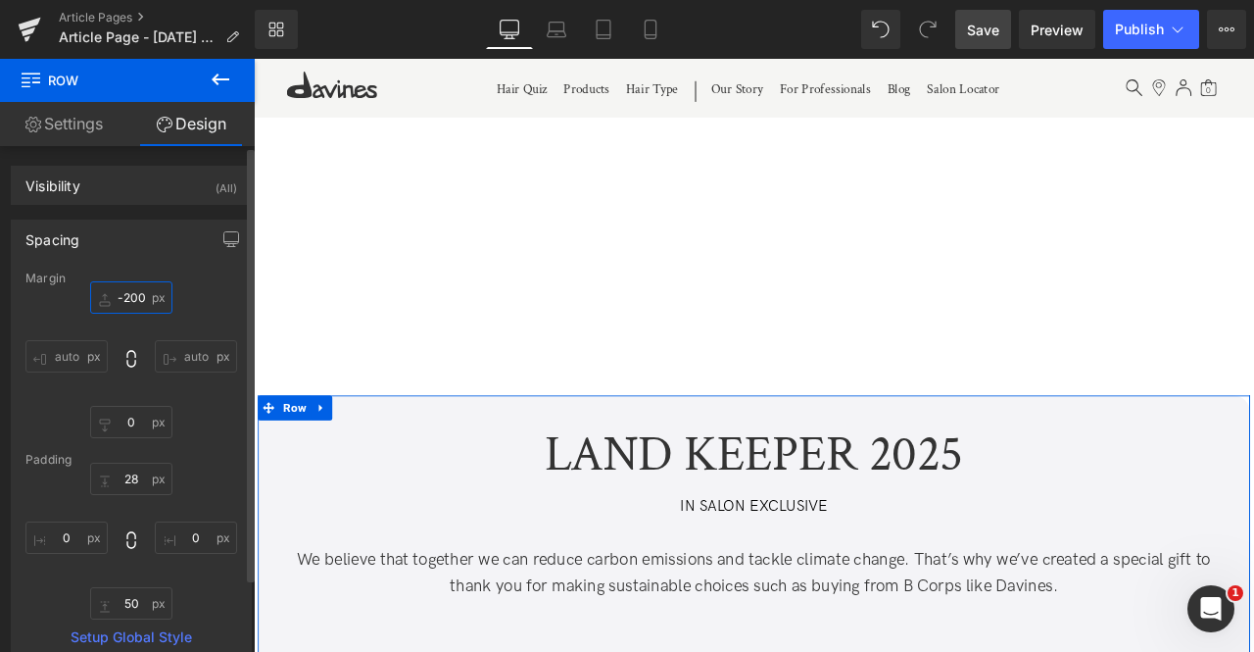
click at [131, 293] on input "-200" at bounding box center [131, 297] width 82 height 32
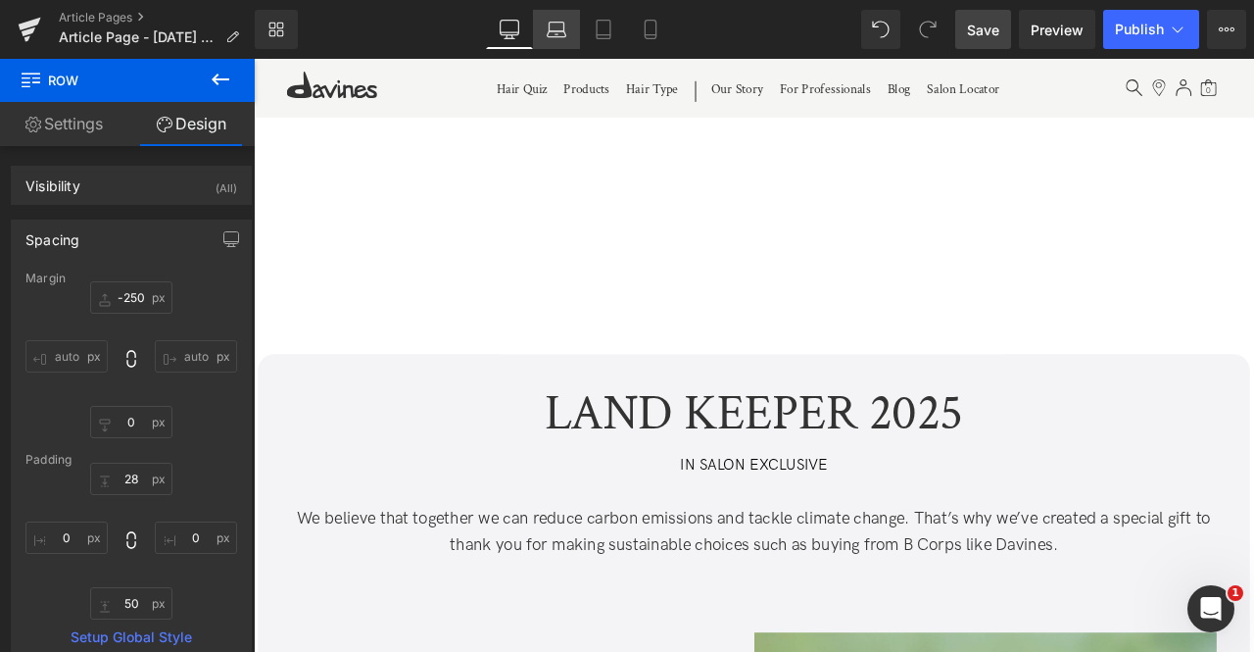
click at [559, 24] on icon at bounding box center [557, 30] width 20 height 20
type input "-20"
type input "0"
type input "28"
type input "0"
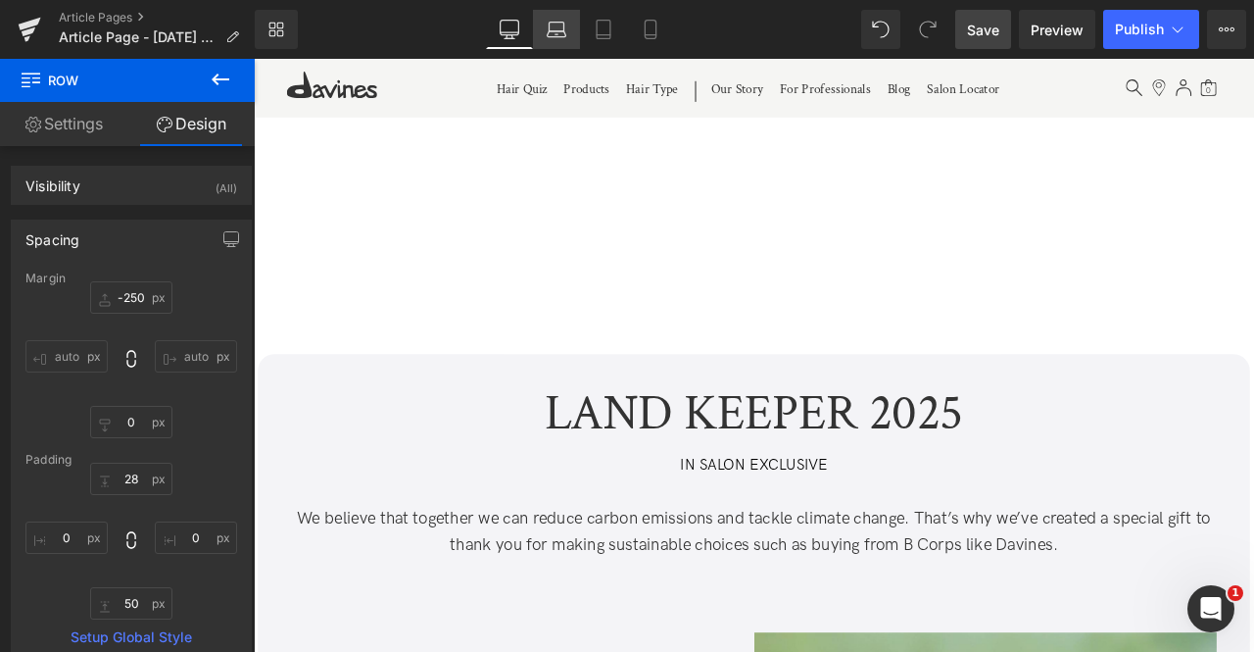
type input "50"
type input "0"
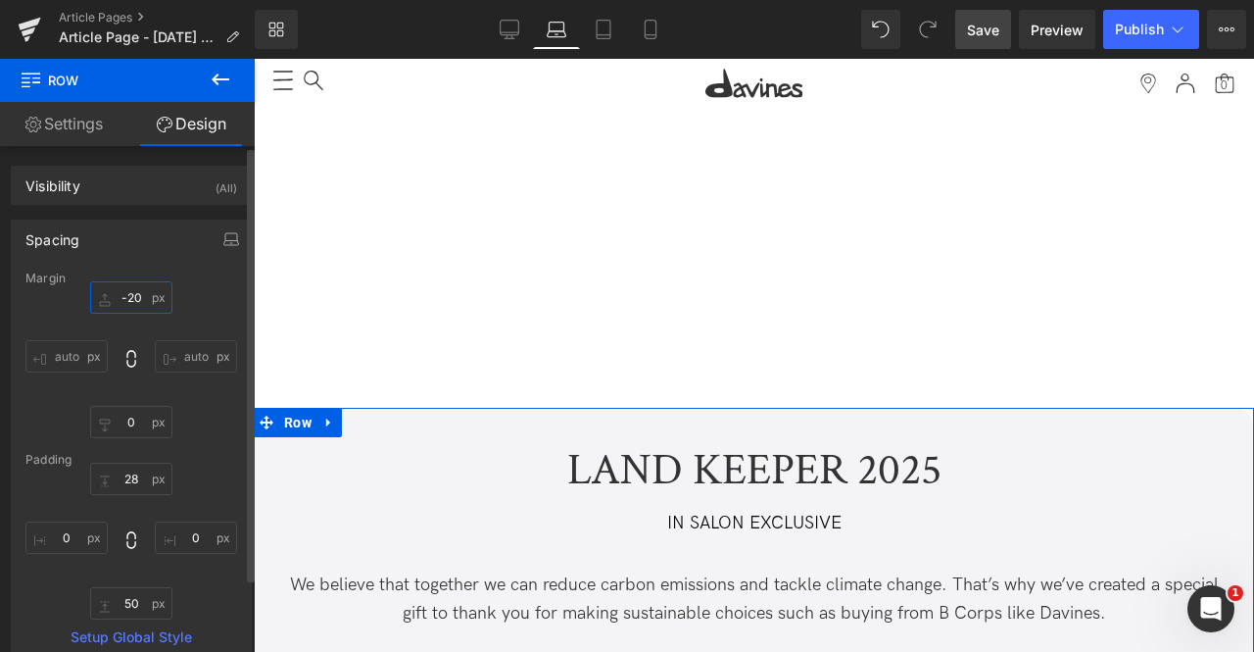
click at [149, 293] on input "-20" at bounding box center [131, 297] width 82 height 32
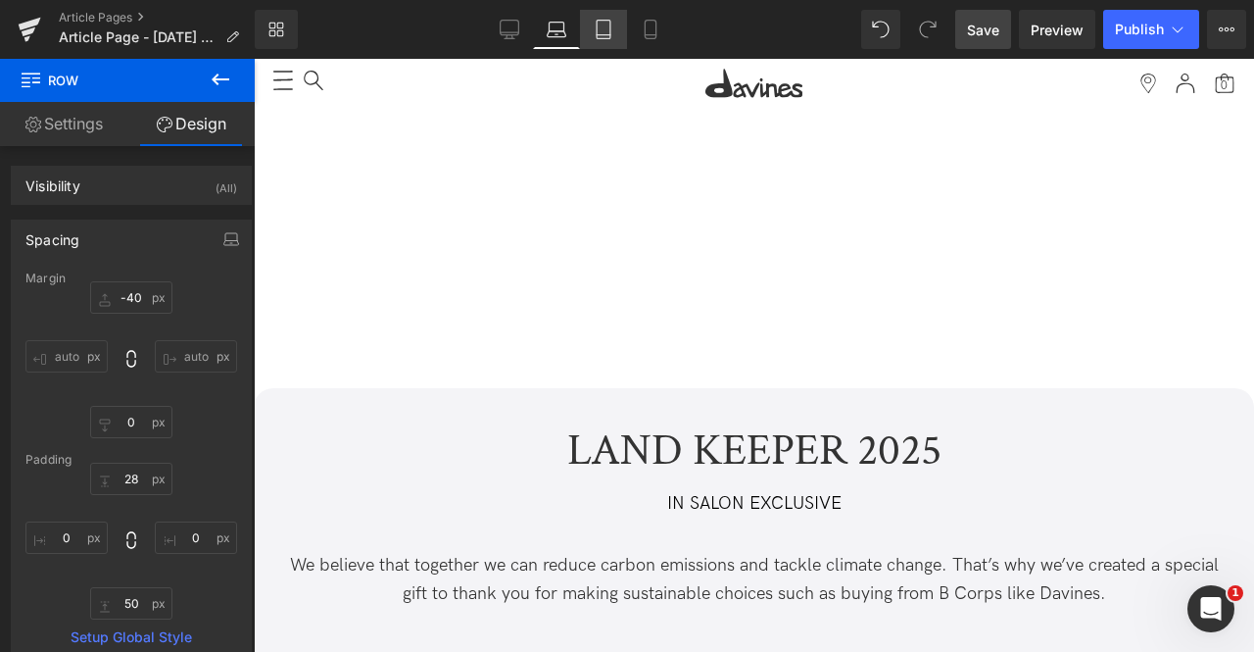
click at [589, 25] on link "Tablet" at bounding box center [603, 29] width 47 height 39
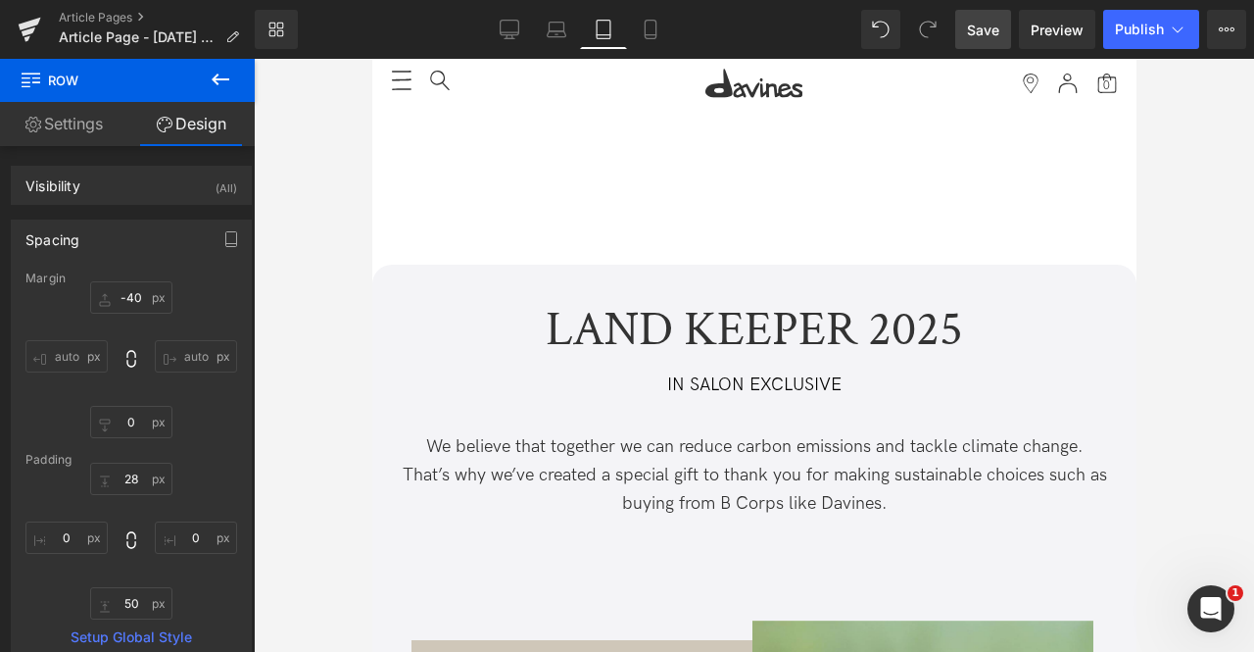
type input "-30"
type input "0"
type input "28"
type input "0"
type input "50"
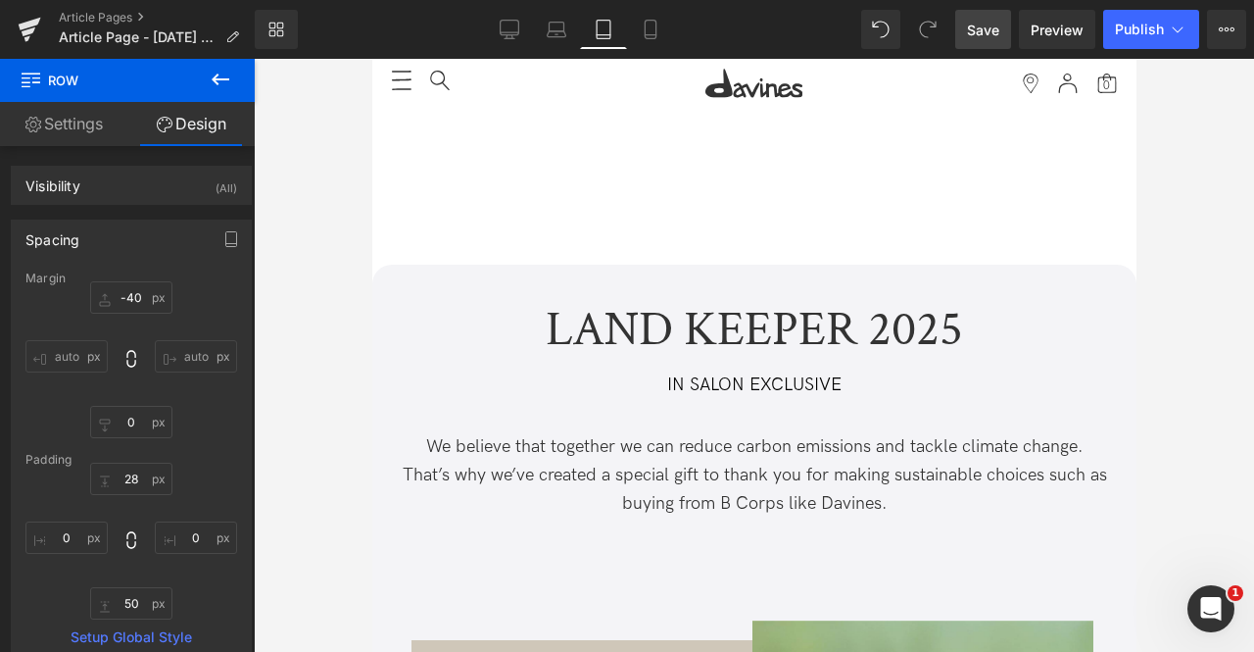
type input "0"
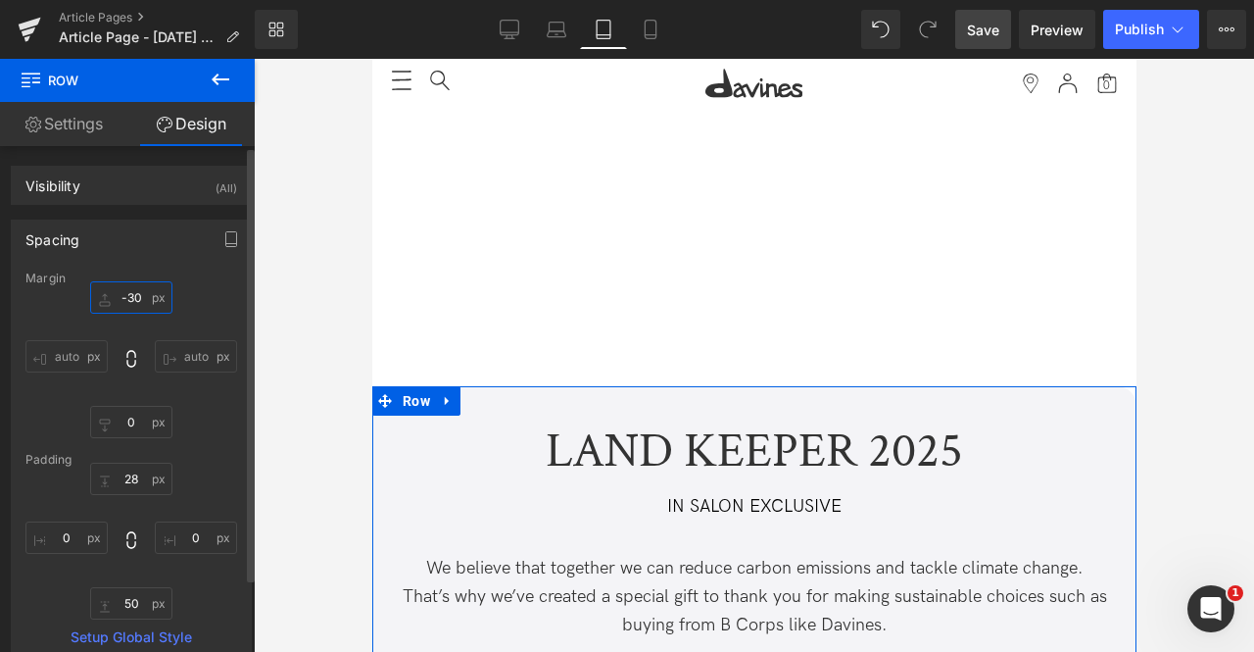
click at [123, 298] on input "-30" at bounding box center [131, 297] width 82 height 32
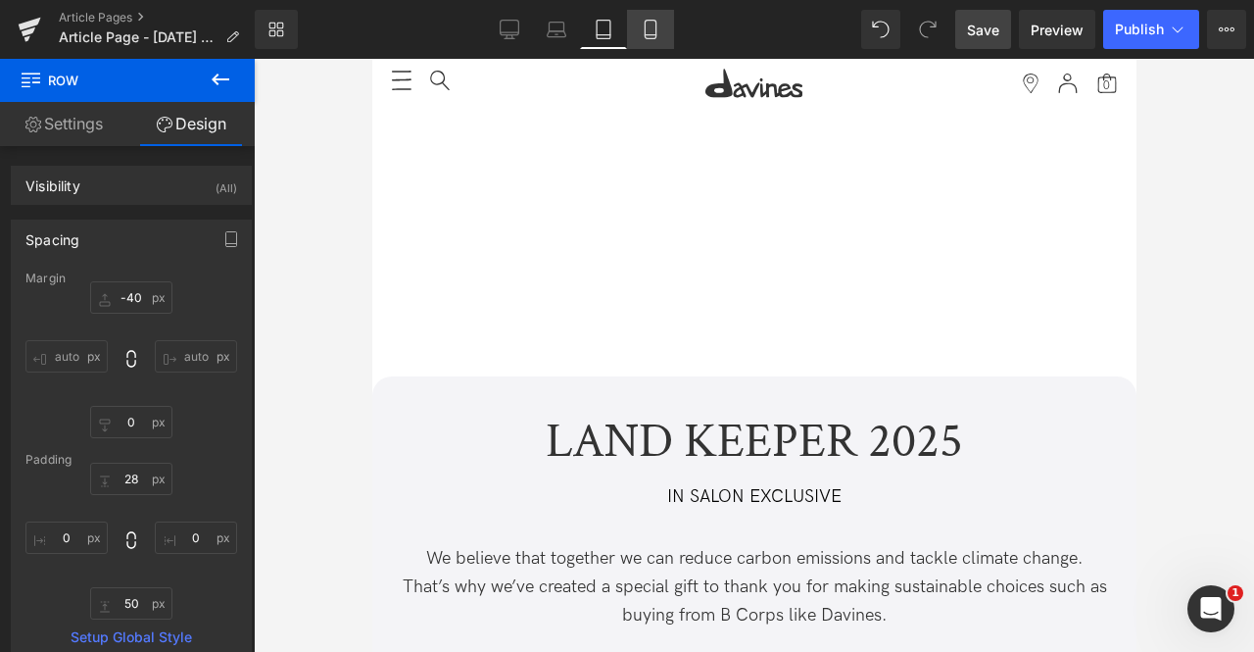
click at [645, 24] on icon at bounding box center [650, 30] width 11 height 19
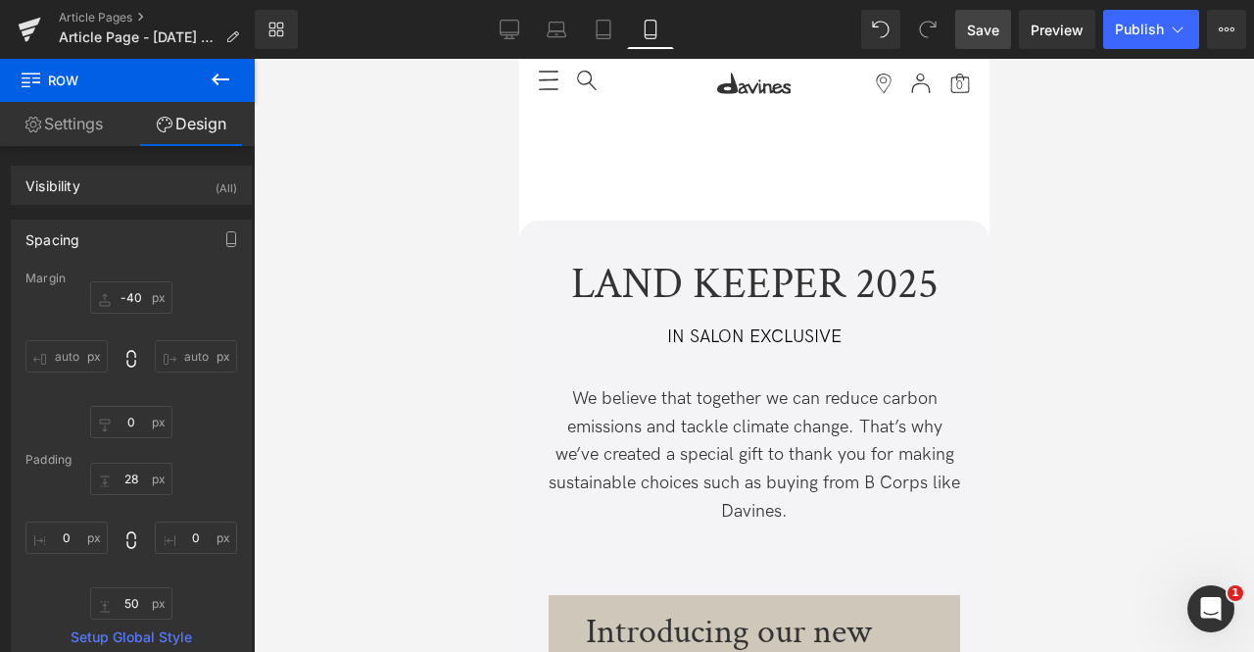
type input "-30"
type input "0"
type input "30"
type input "0"
type input "30"
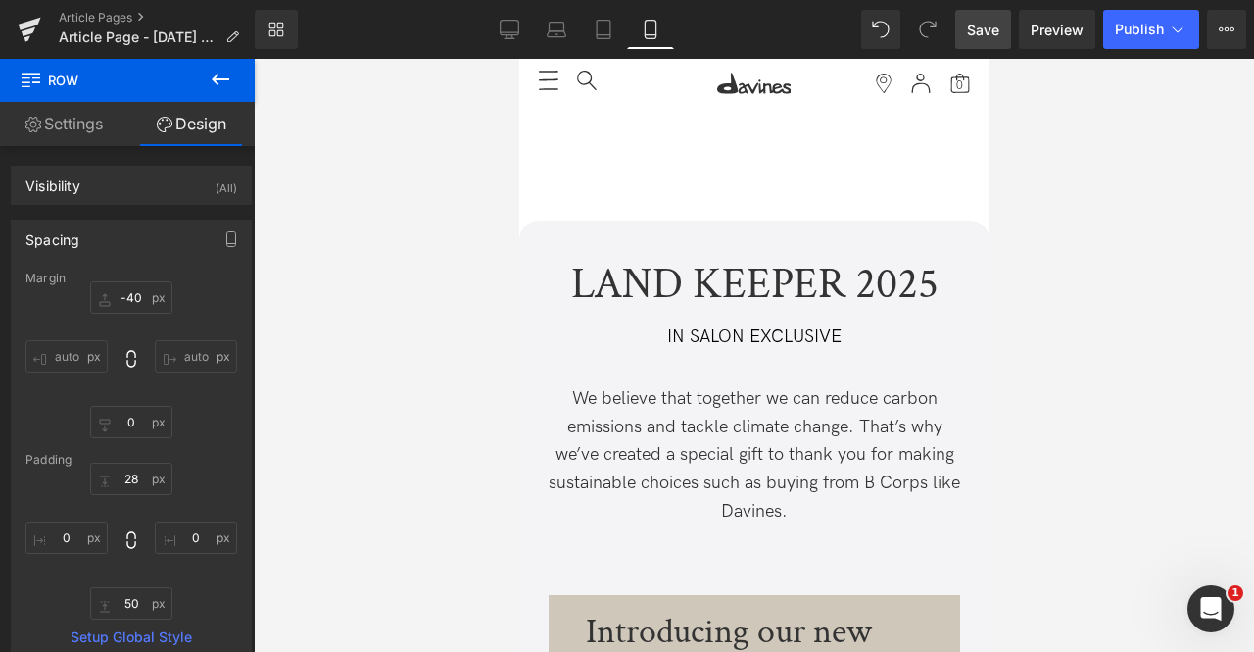
type input "0"
click at [596, 26] on icon at bounding box center [604, 30] width 20 height 20
type input "-40"
type input "0"
type input "28"
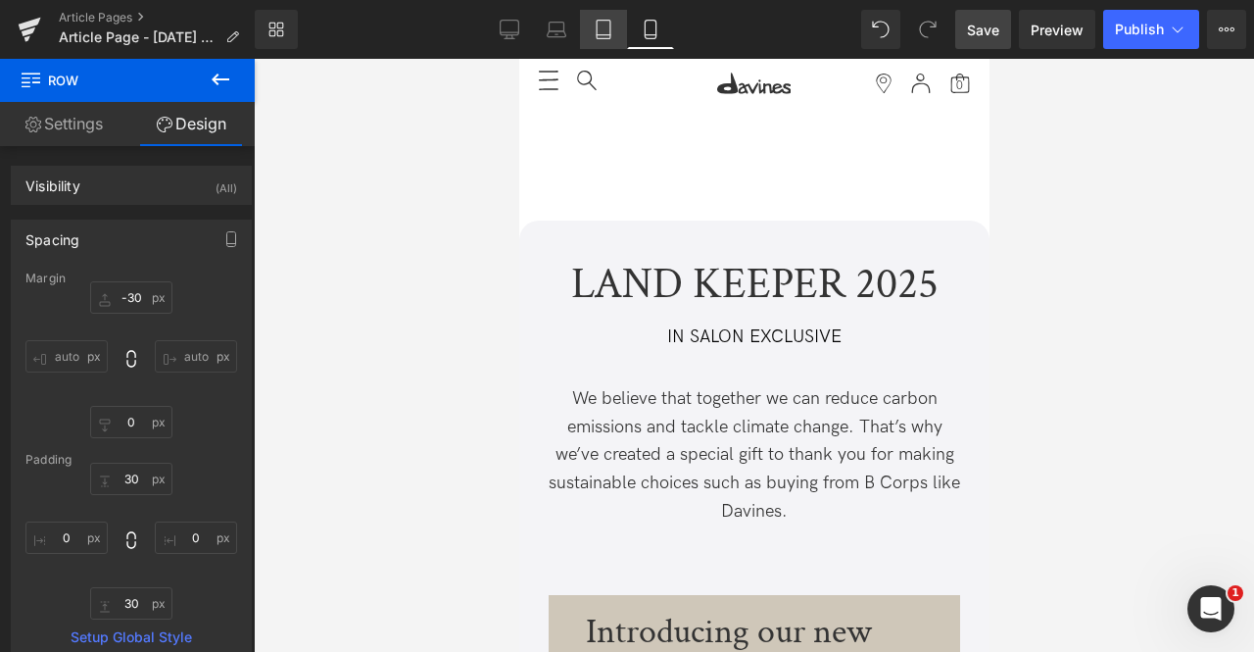
type input "0"
type input "50"
type input "0"
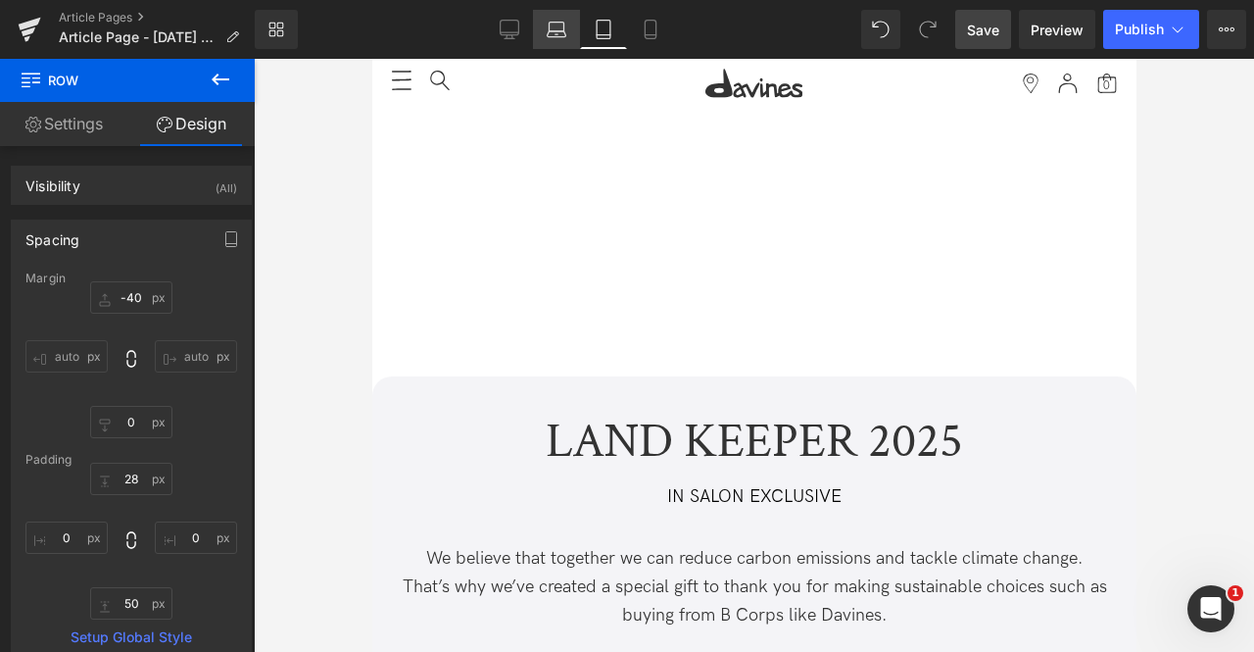
click at [555, 23] on icon at bounding box center [556, 27] width 15 height 9
type input "-40"
type input "0"
type input "28"
type input "0"
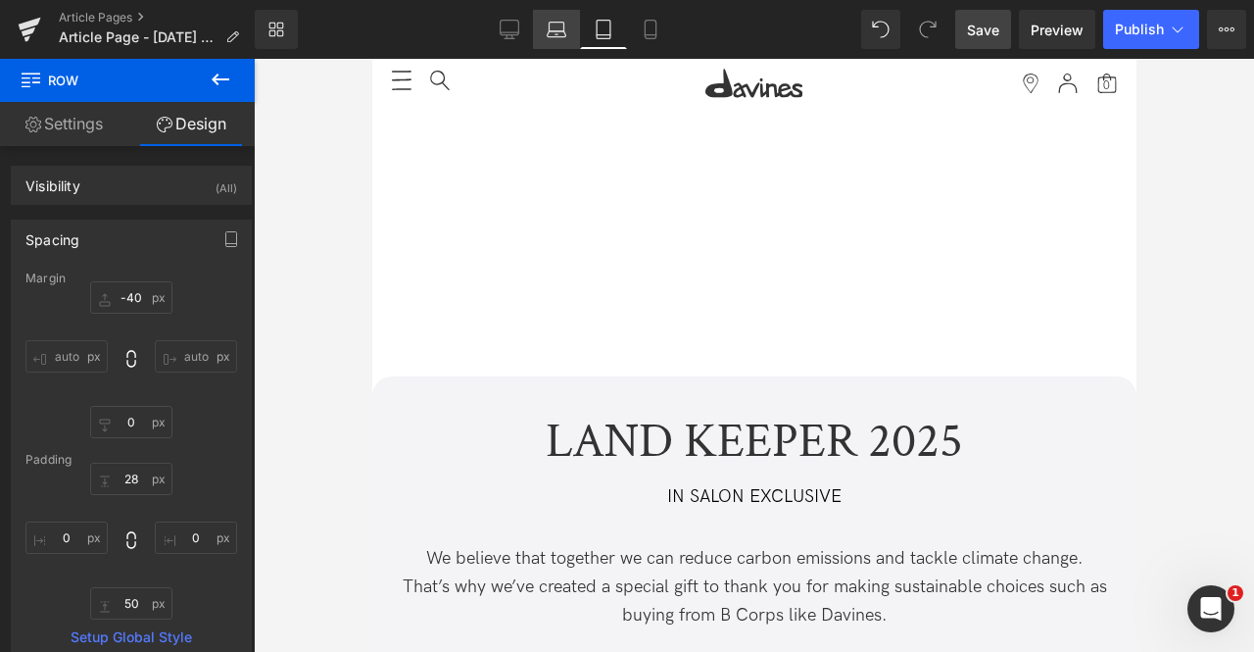
type input "50"
type input "0"
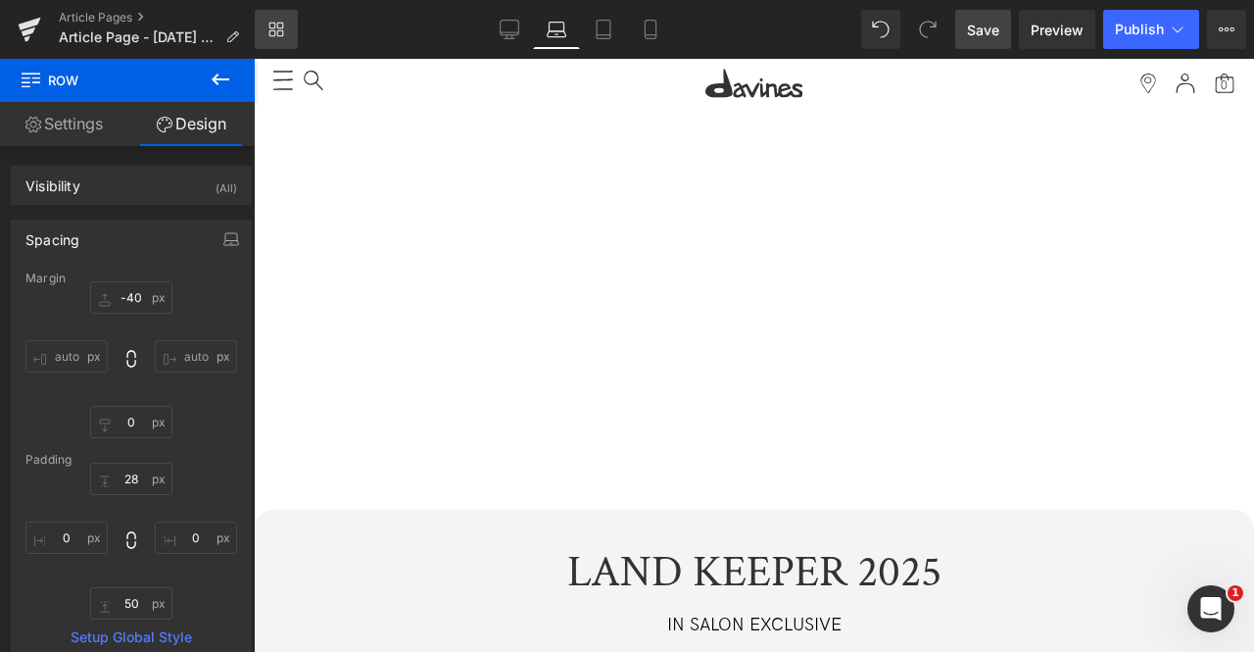
click at [292, 23] on link "Library" at bounding box center [276, 29] width 43 height 39
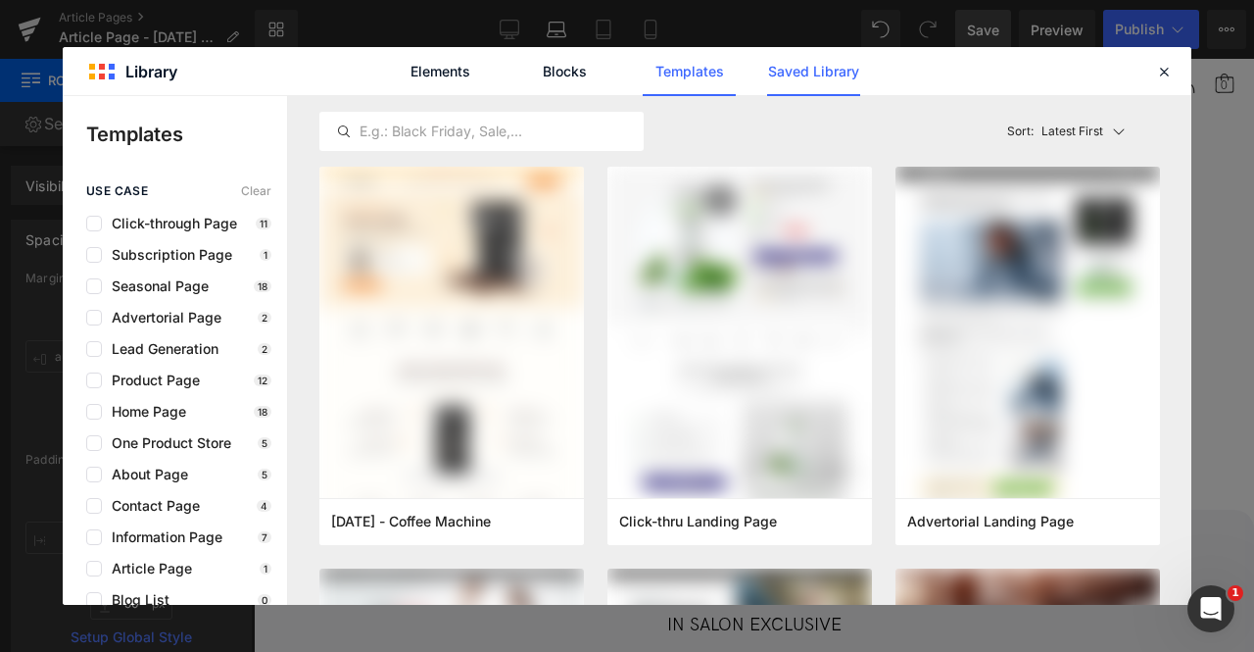
click at [789, 76] on link "Saved Library" at bounding box center [813, 71] width 93 height 49
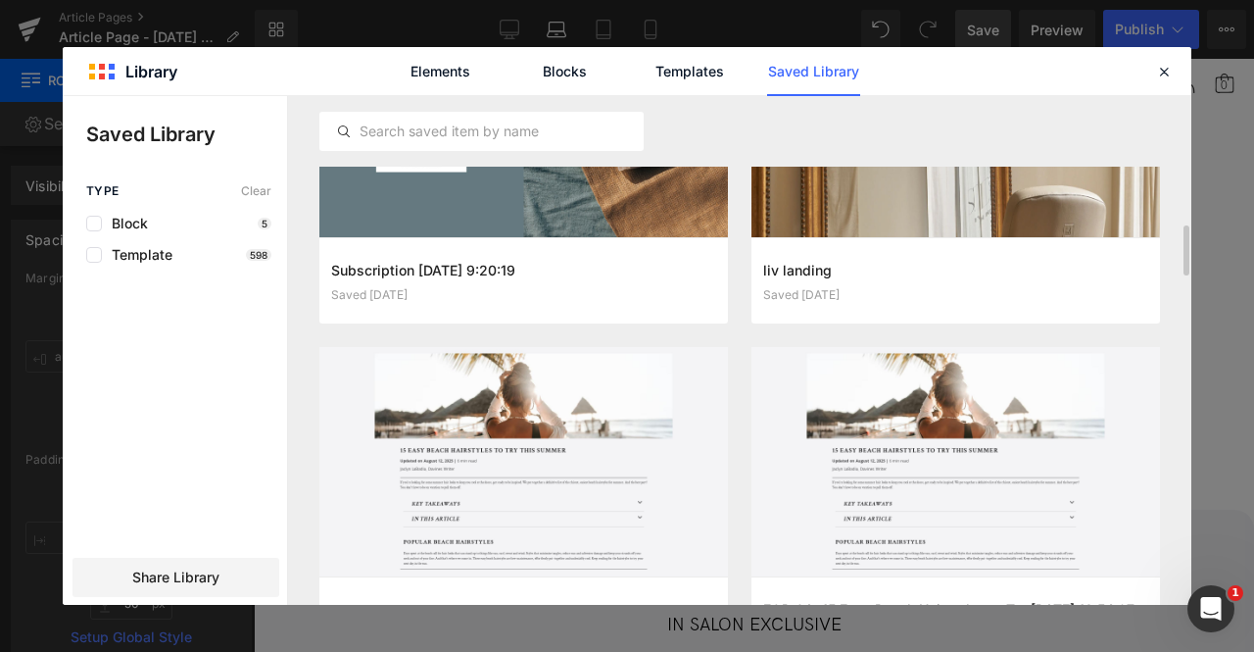
scroll to position [882, 0]
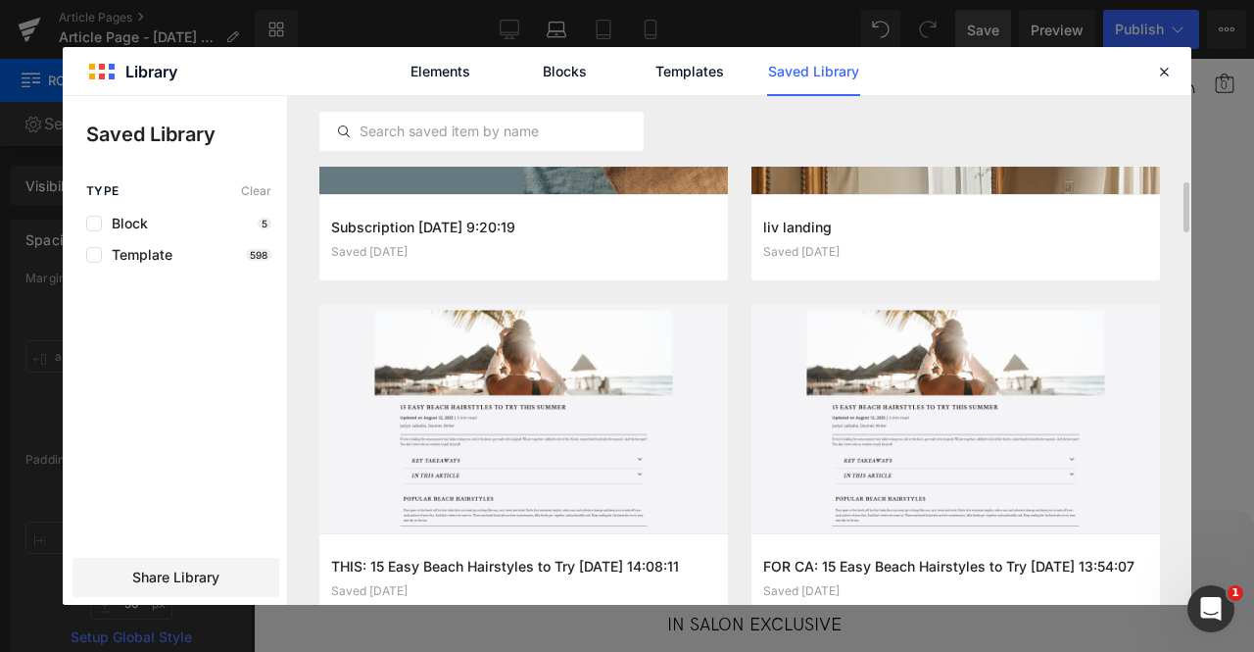
click at [503, 152] on div at bounding box center [739, 131] width 841 height 71
click at [495, 140] on input "text" at bounding box center [481, 132] width 322 height 24
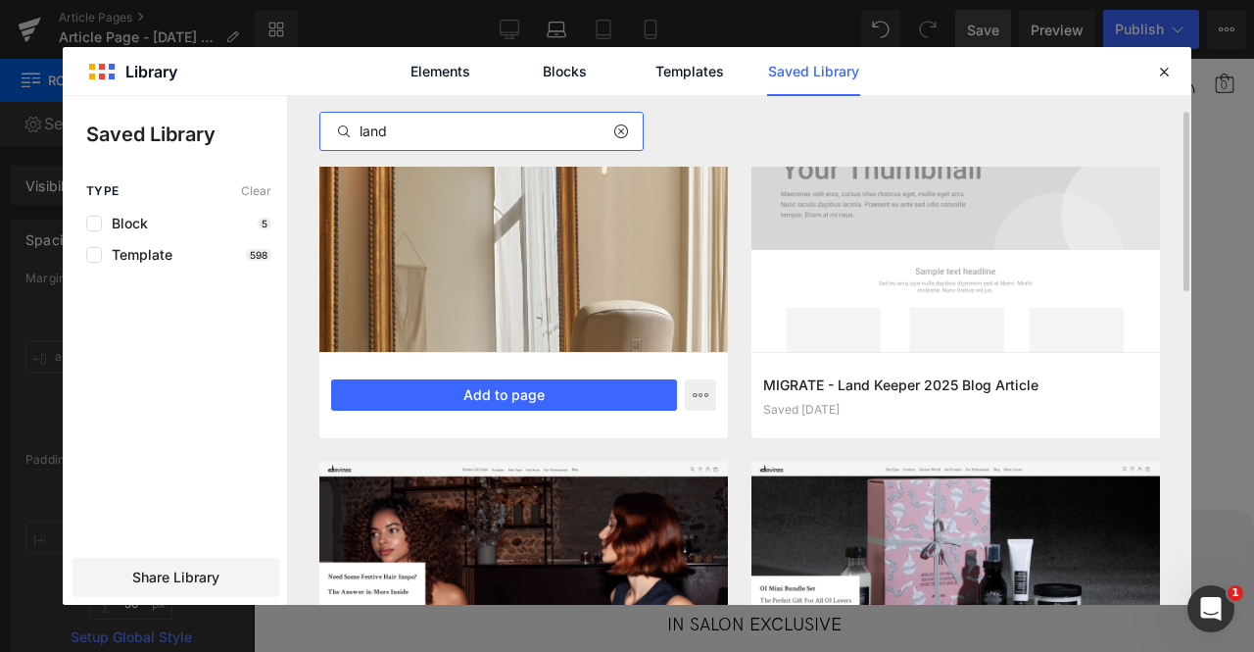
scroll to position [45, 0]
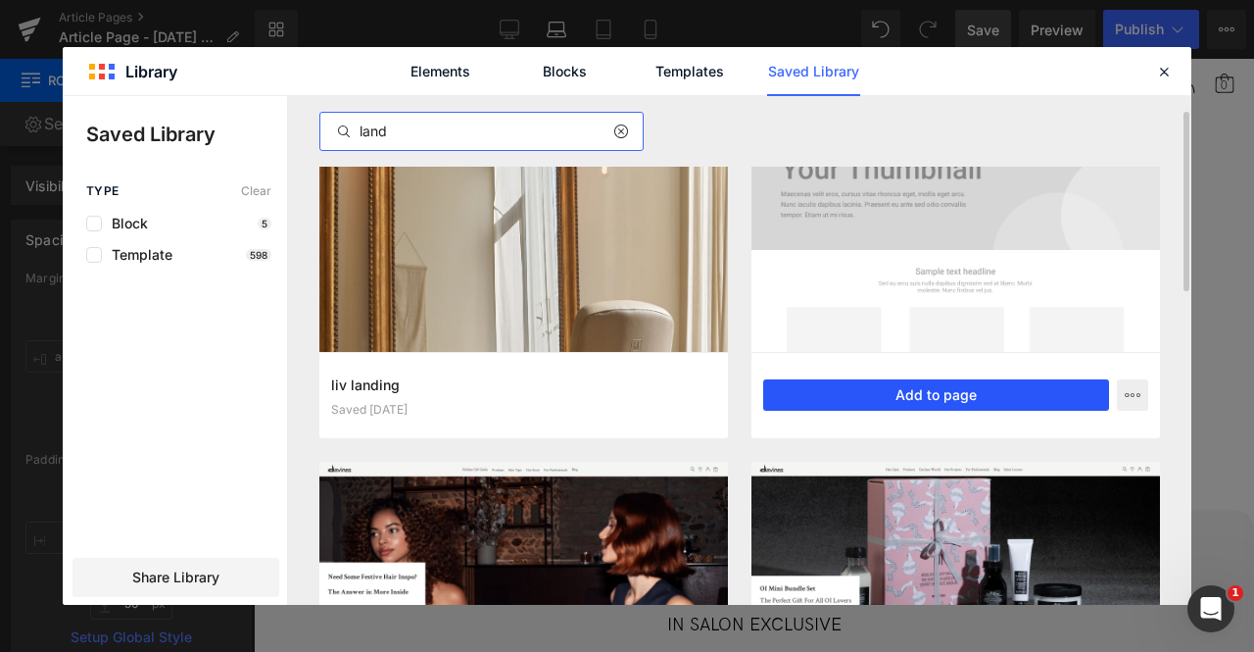
type input "land"
click at [853, 387] on button "Add to page" at bounding box center [936, 394] width 346 height 31
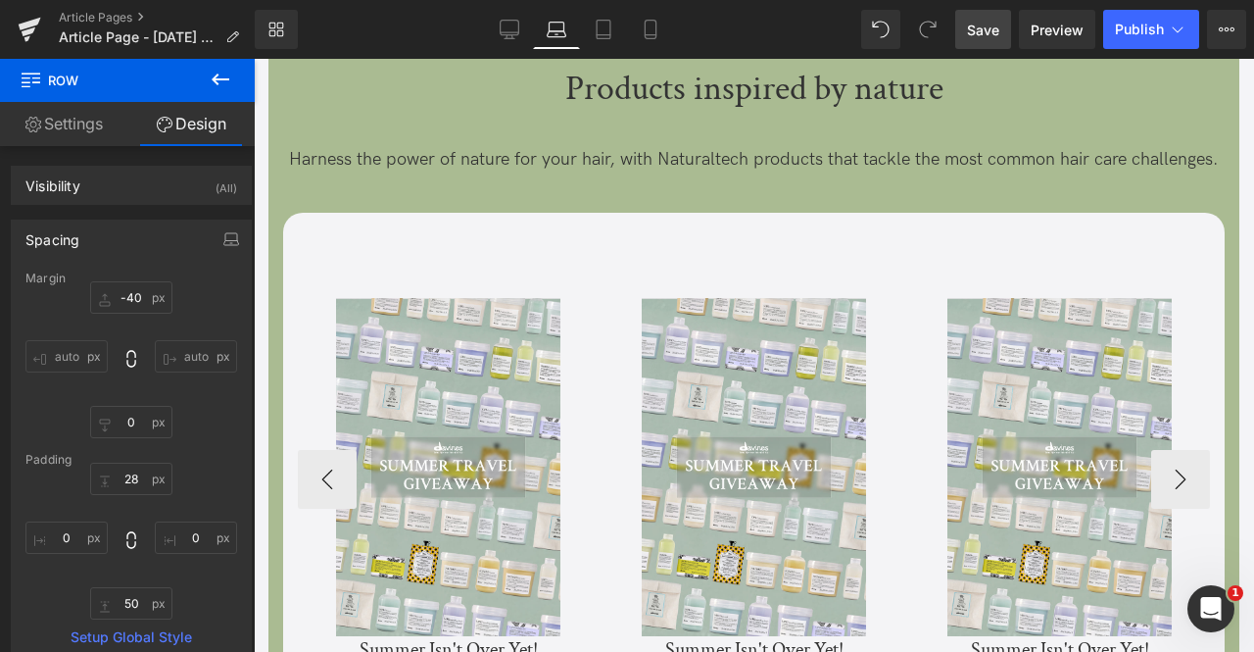
scroll to position [6062, 0]
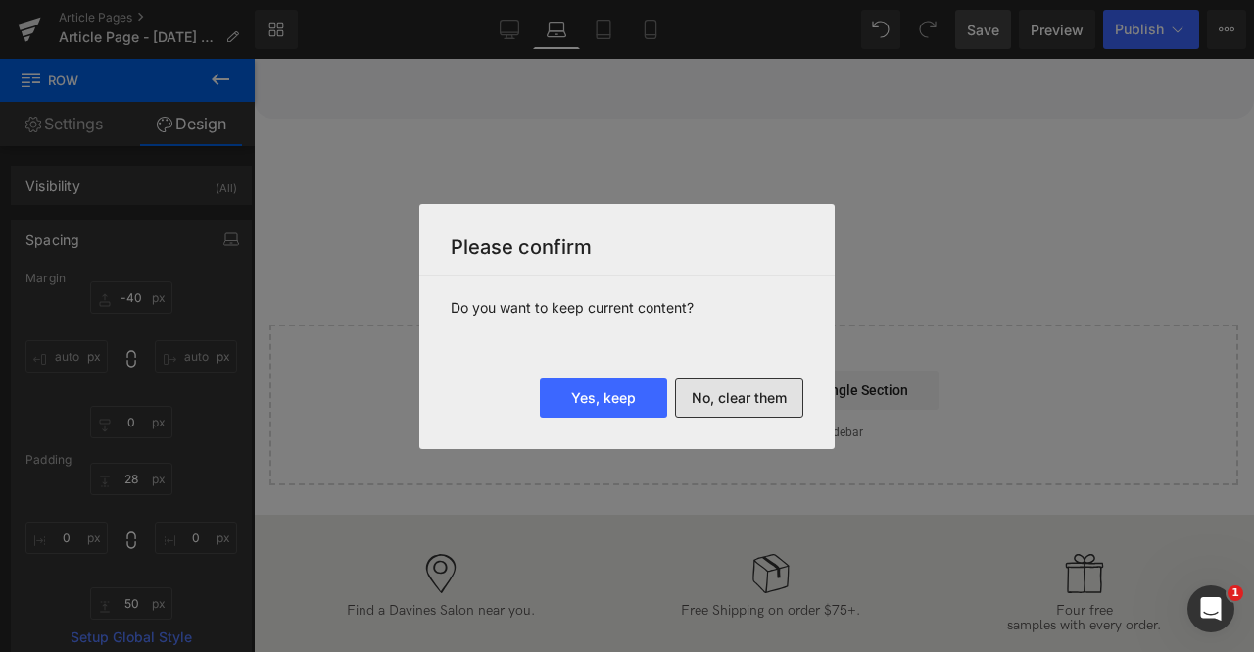
click at [715, 397] on button "No, clear them" at bounding box center [739, 397] width 128 height 39
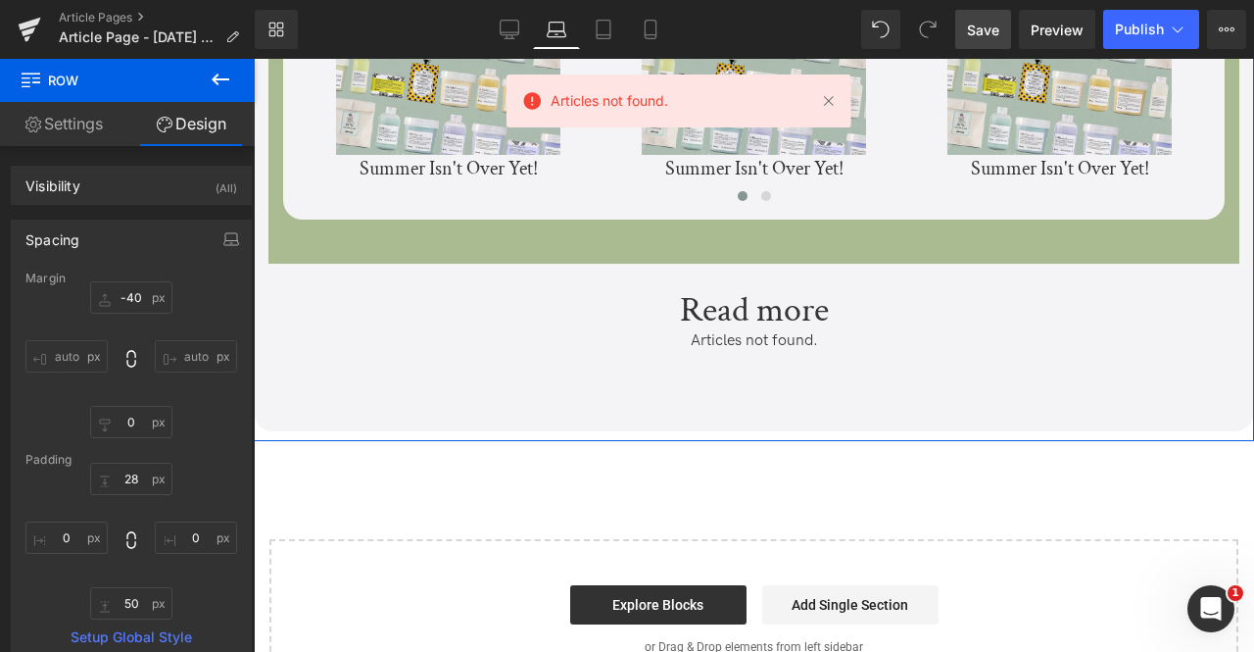
scroll to position [5464, 0]
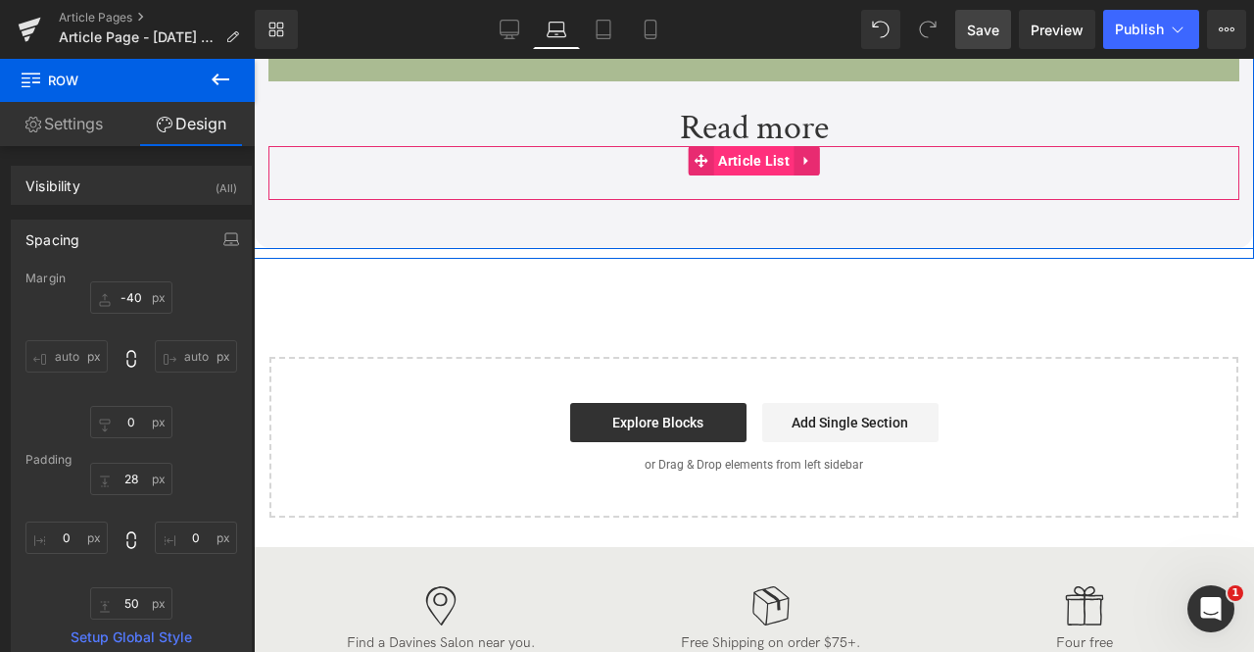
click at [749, 175] on span "Article List" at bounding box center [753, 160] width 81 height 29
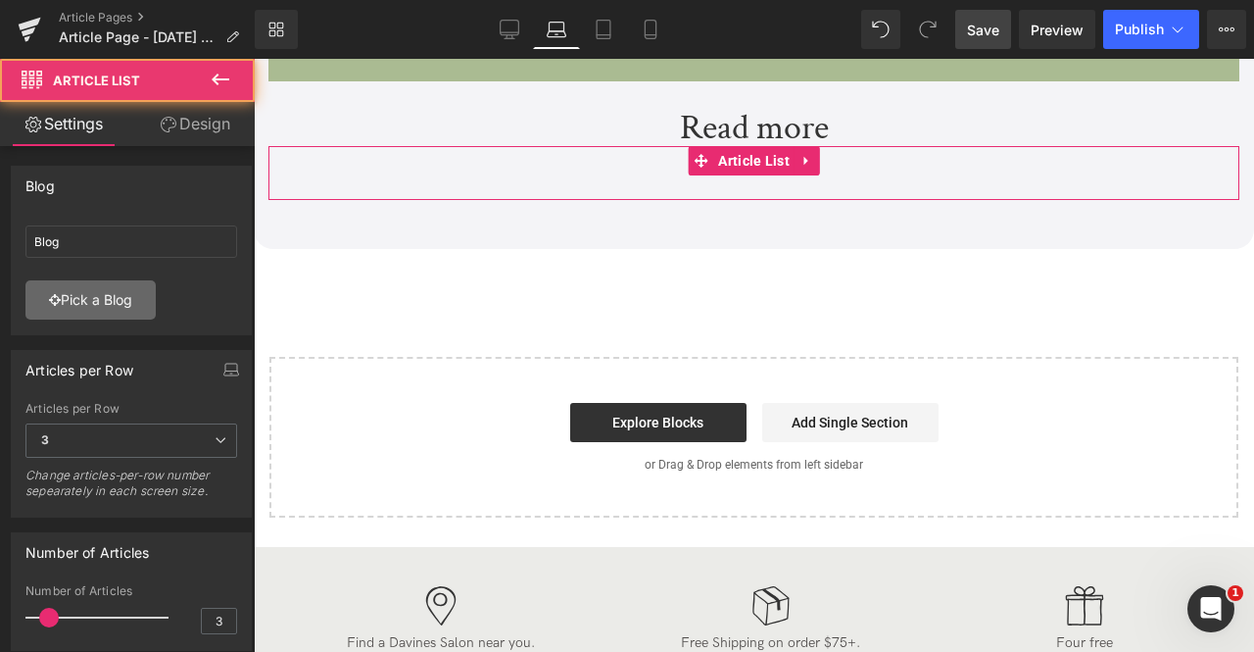
click at [120, 302] on link "Pick a Blog" at bounding box center [90, 299] width 130 height 39
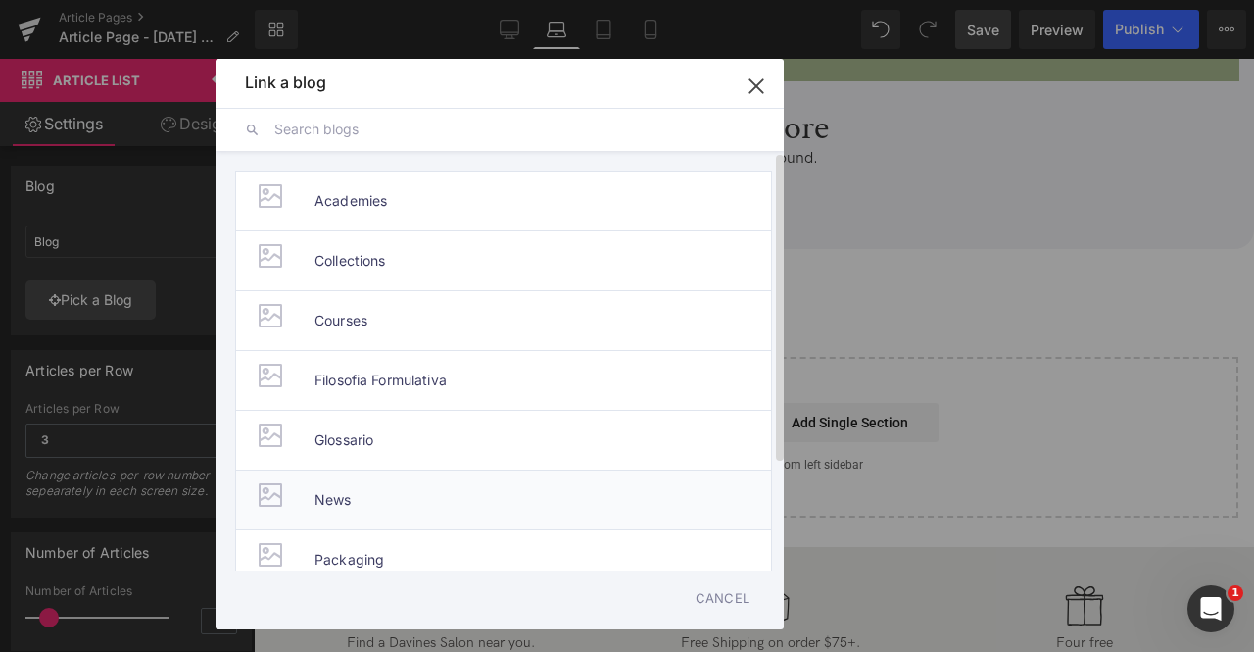
click at [327, 493] on span "News" at bounding box center [333, 499] width 37 height 59
type input "News"
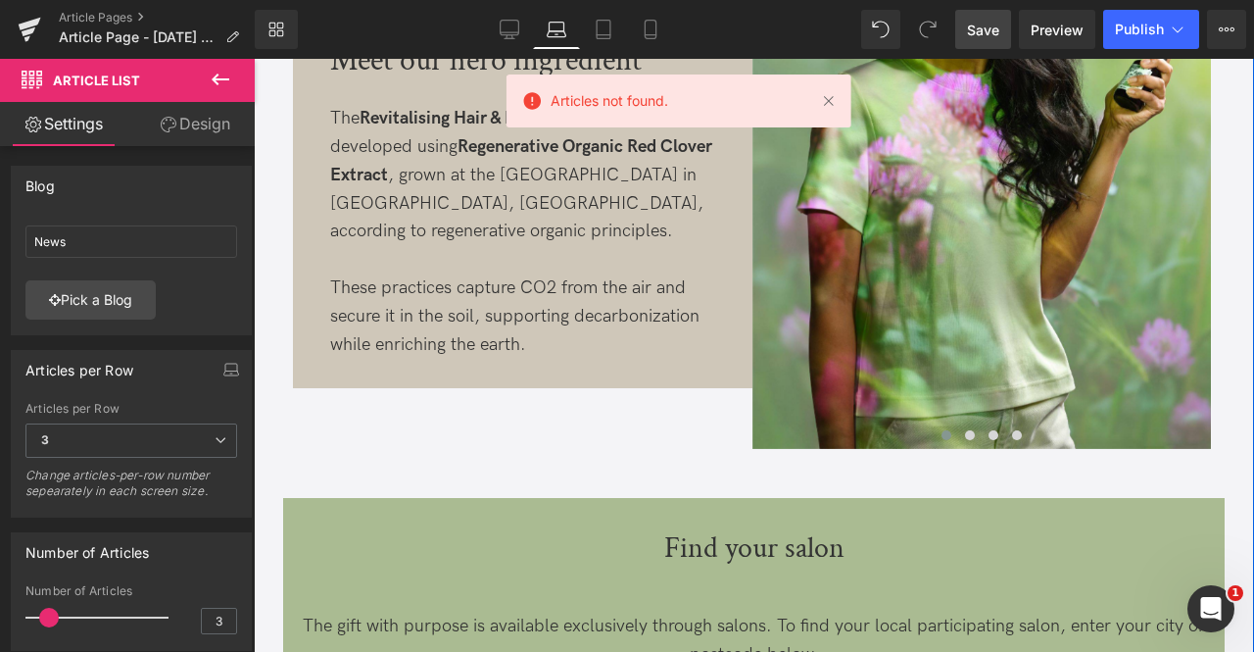
scroll to position [111, 0]
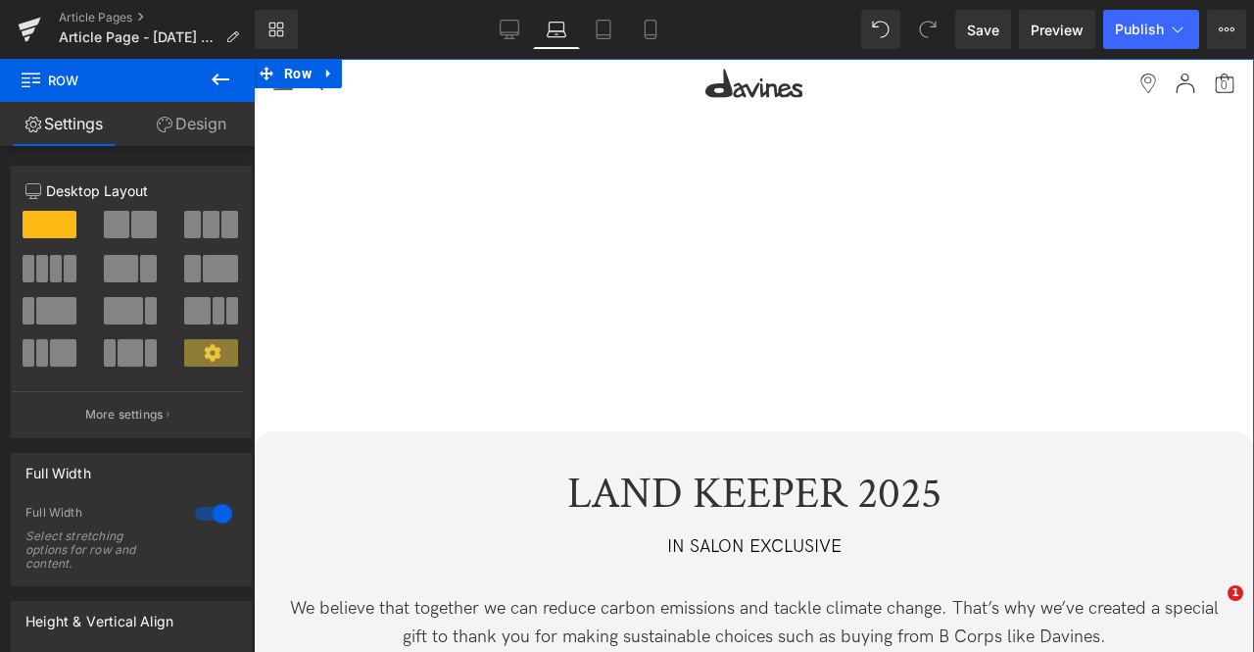
click at [188, 121] on link "Design" at bounding box center [190, 124] width 127 height 44
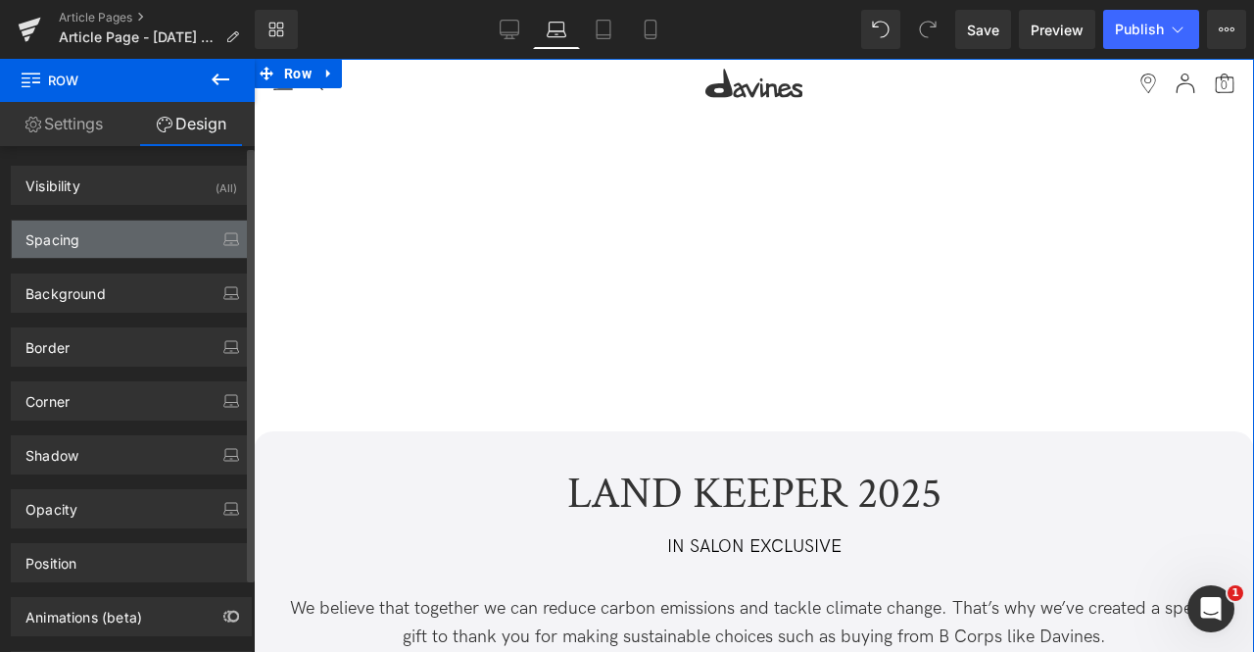
click at [122, 250] on div "Spacing" at bounding box center [131, 238] width 239 height 37
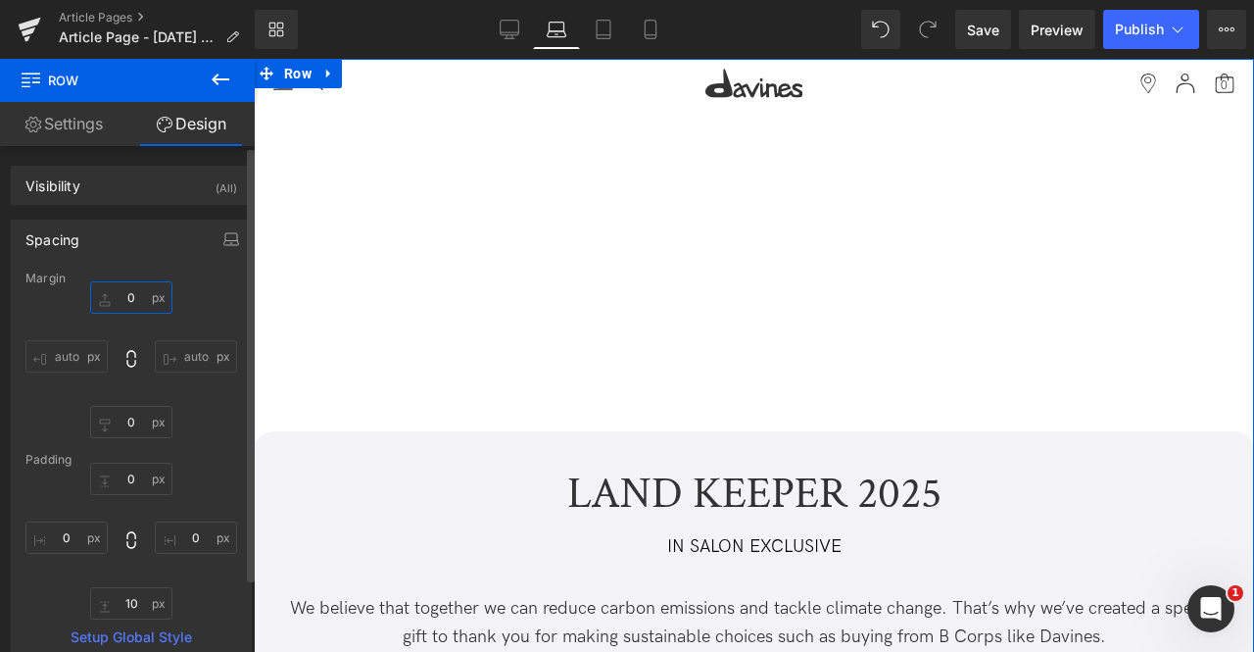
click at [129, 300] on input "0" at bounding box center [131, 297] width 82 height 32
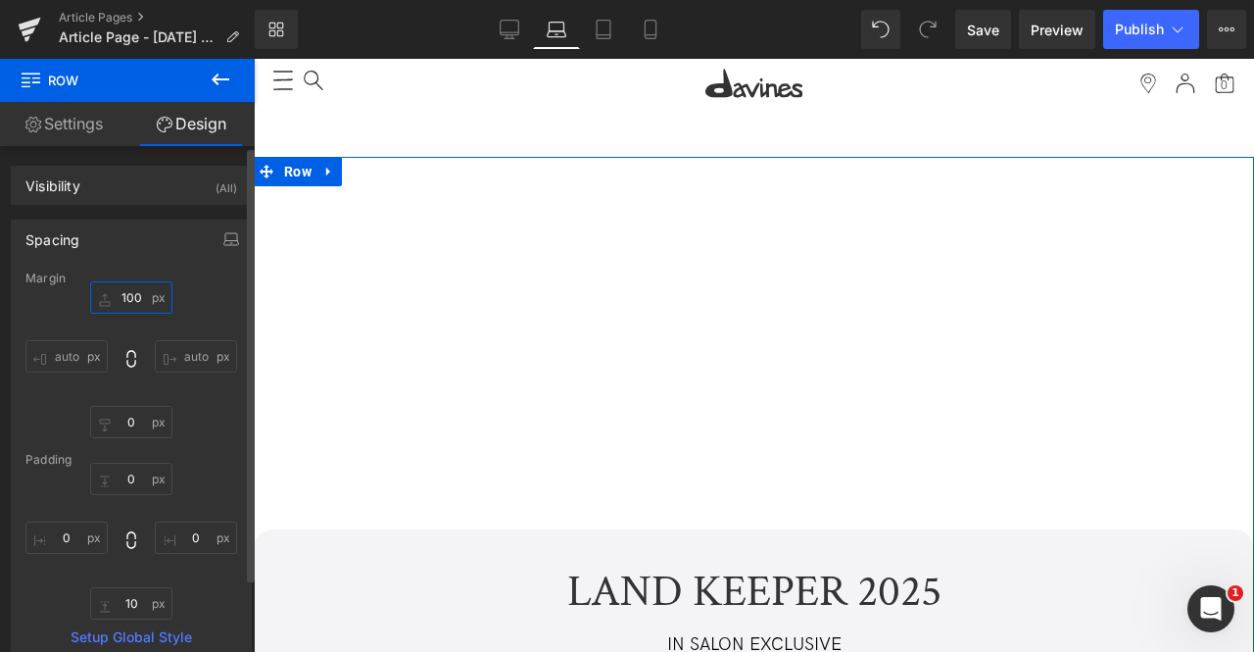
click at [130, 291] on input "100" at bounding box center [131, 297] width 82 height 32
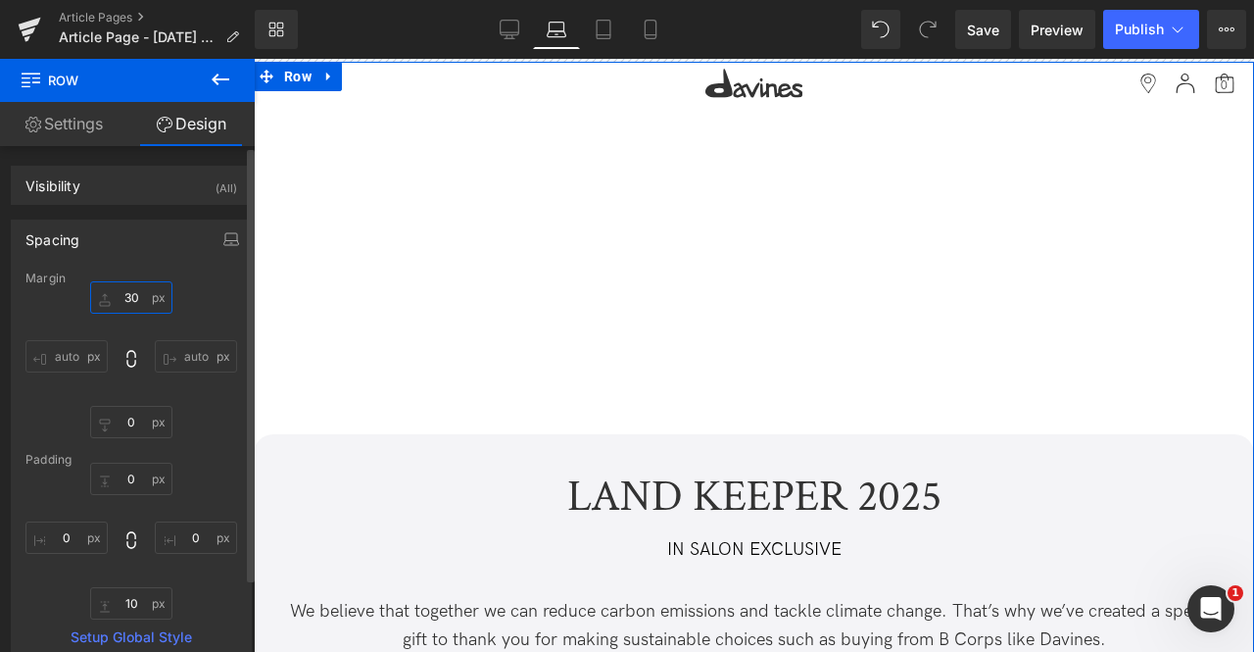
type input "300"
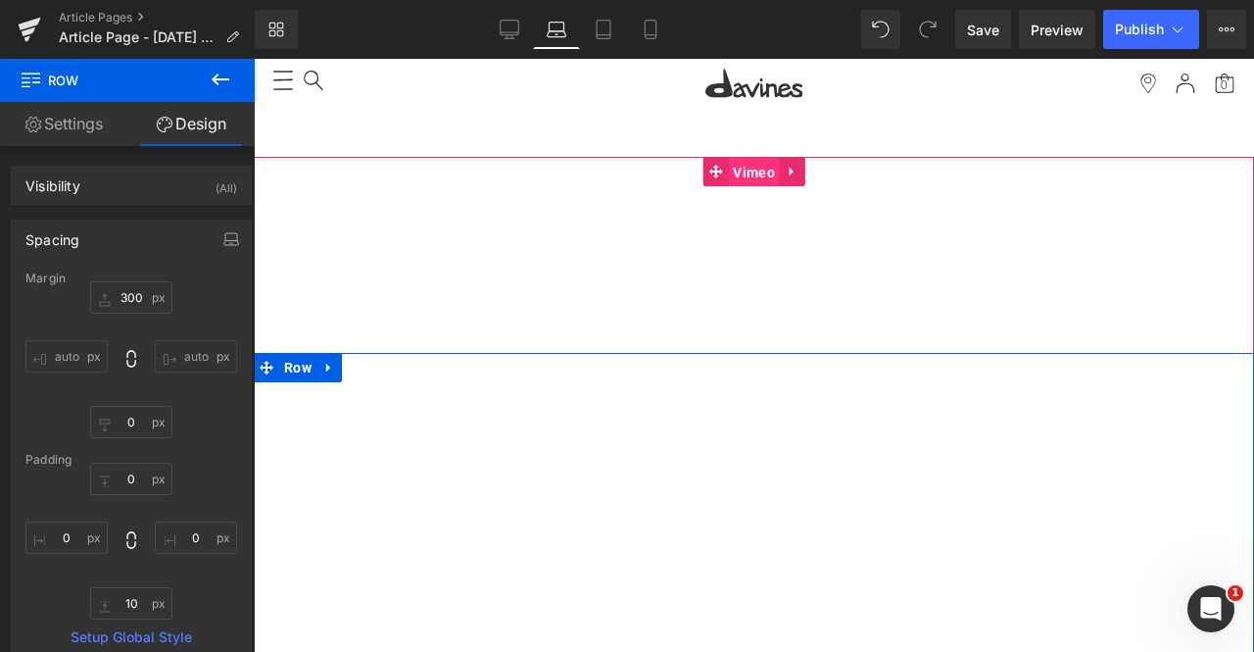
click at [743, 171] on span "Vimeo" at bounding box center [754, 172] width 52 height 29
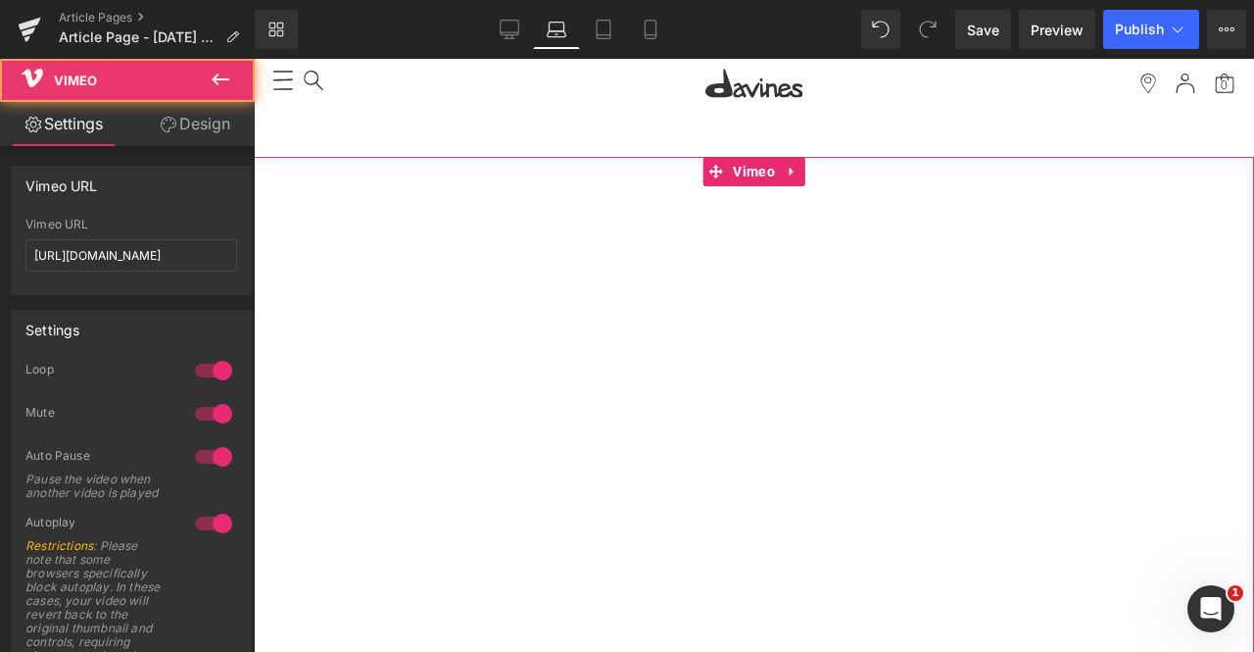
drag, startPoint x: 174, startPoint y: 122, endPoint x: 151, endPoint y: 195, distance: 76.2
click at [174, 122] on link "Design" at bounding box center [194, 124] width 127 height 44
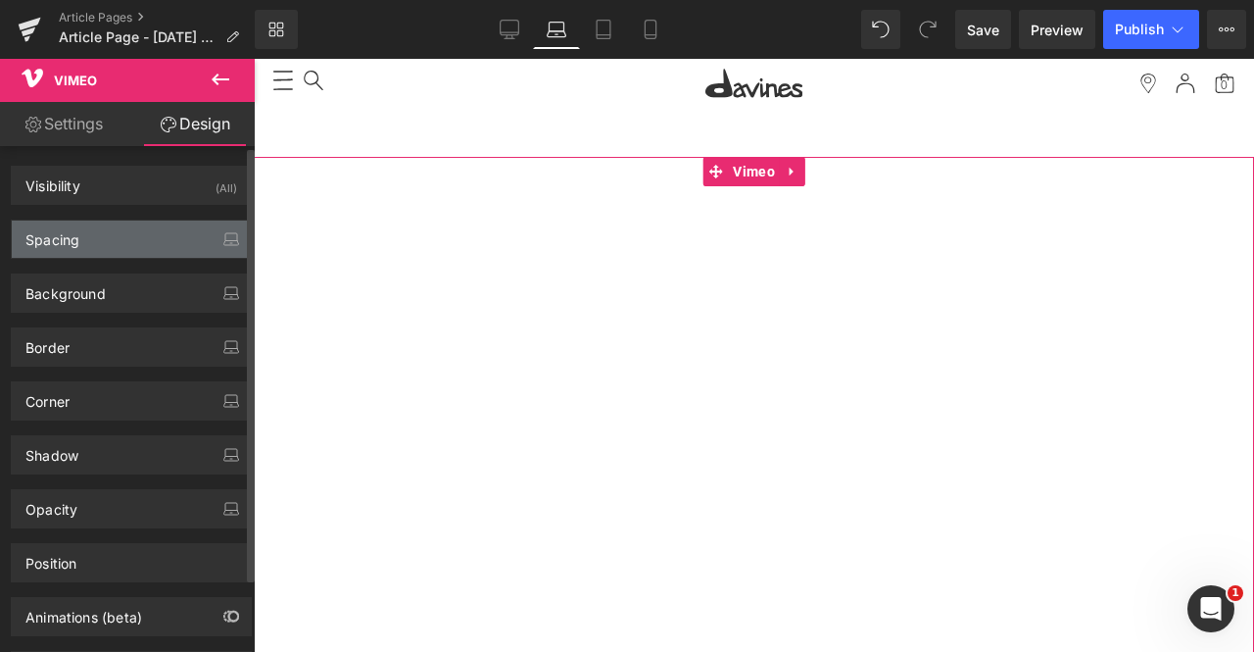
click at [156, 230] on div "Spacing" at bounding box center [131, 238] width 239 height 37
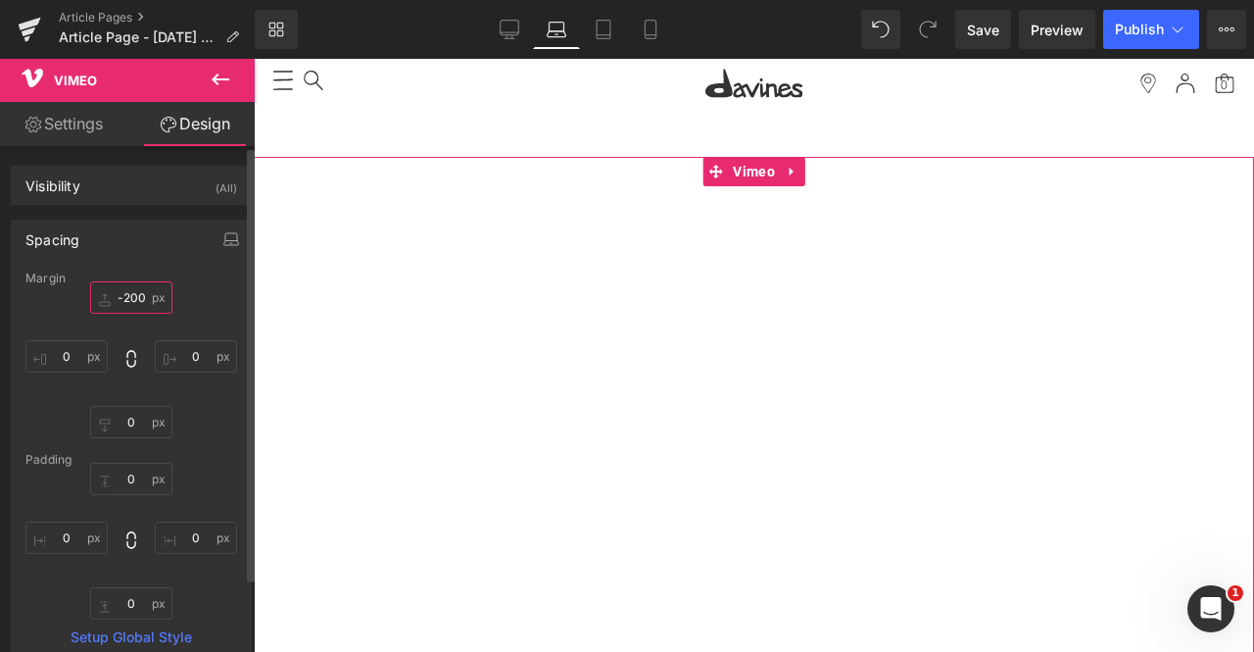
click at [133, 297] on input "-200" at bounding box center [131, 297] width 82 height 32
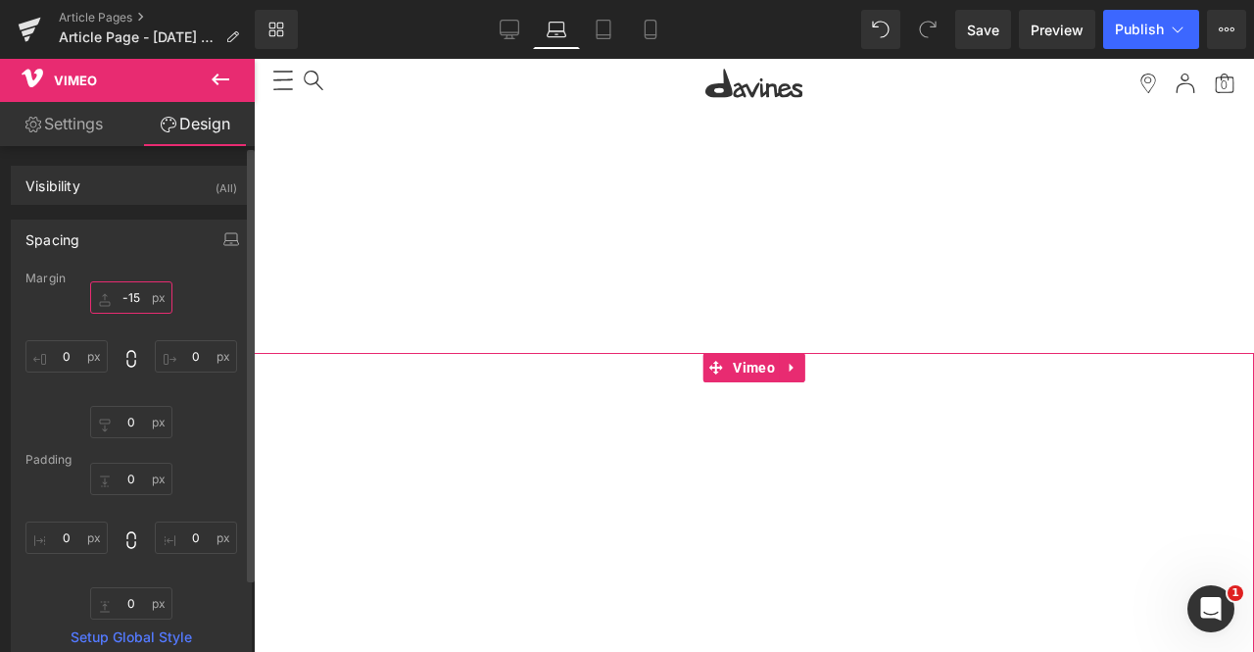
type input "-150"
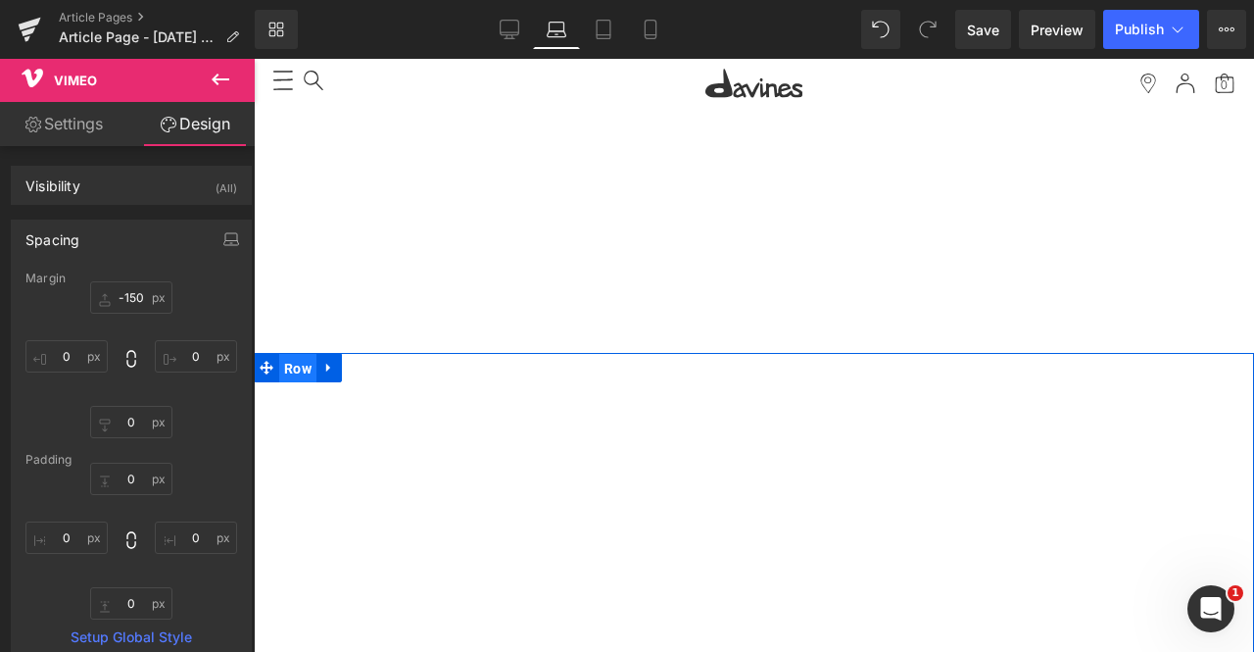
click at [288, 361] on span "Row" at bounding box center [297, 368] width 37 height 29
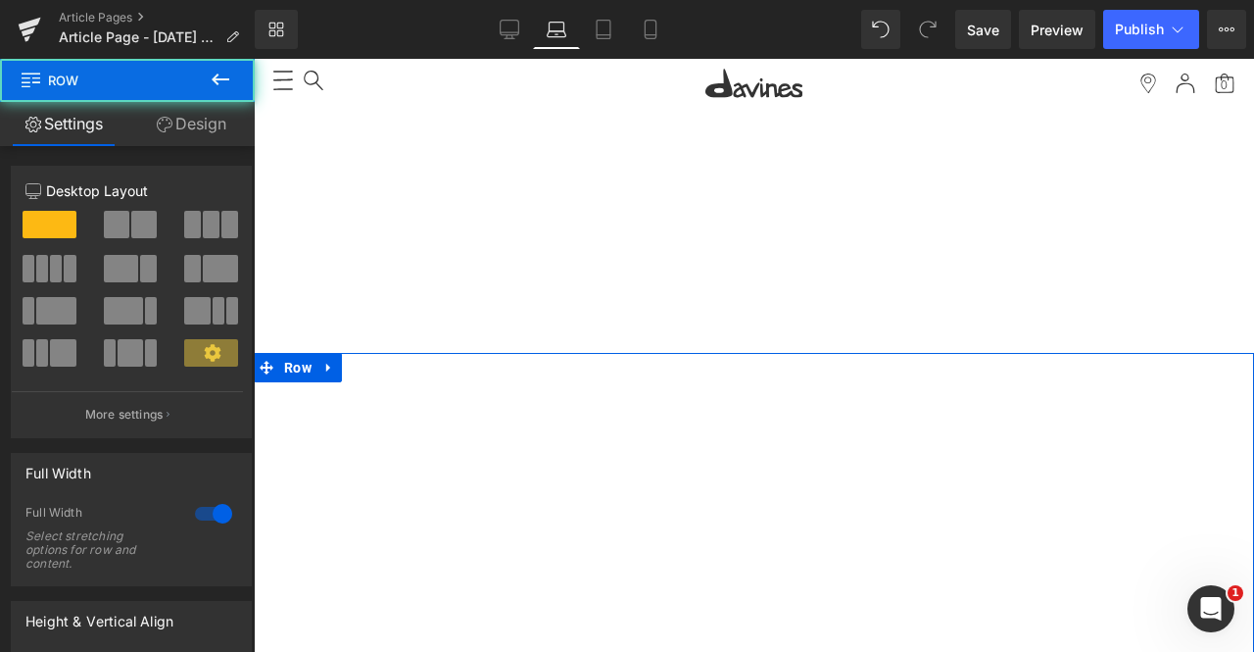
click at [178, 136] on link "Design" at bounding box center [190, 124] width 127 height 44
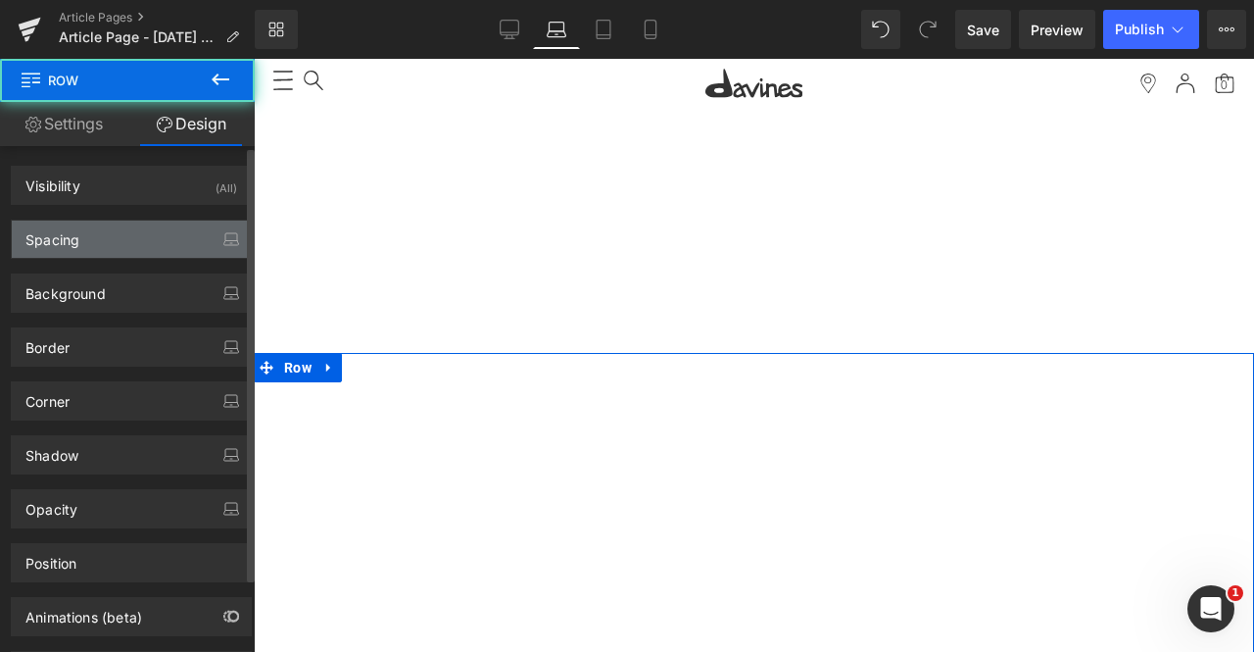
type input "300"
type input "0"
type input "10"
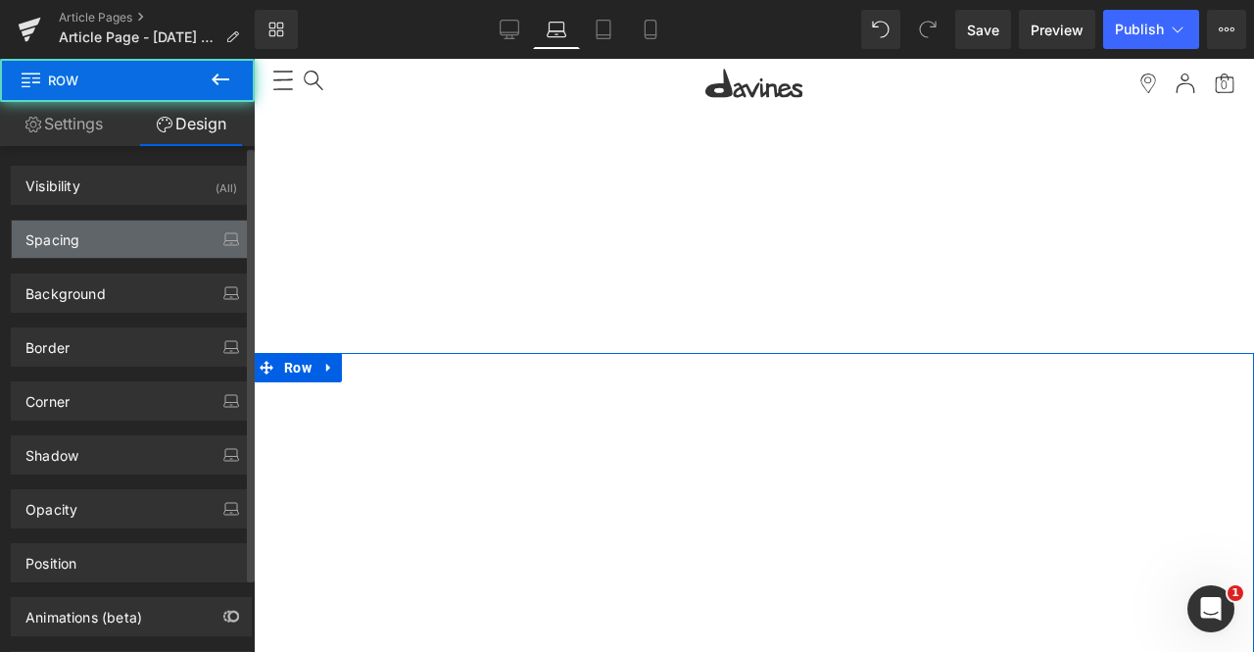
type input "0"
click at [143, 237] on div "Spacing" at bounding box center [131, 238] width 239 height 37
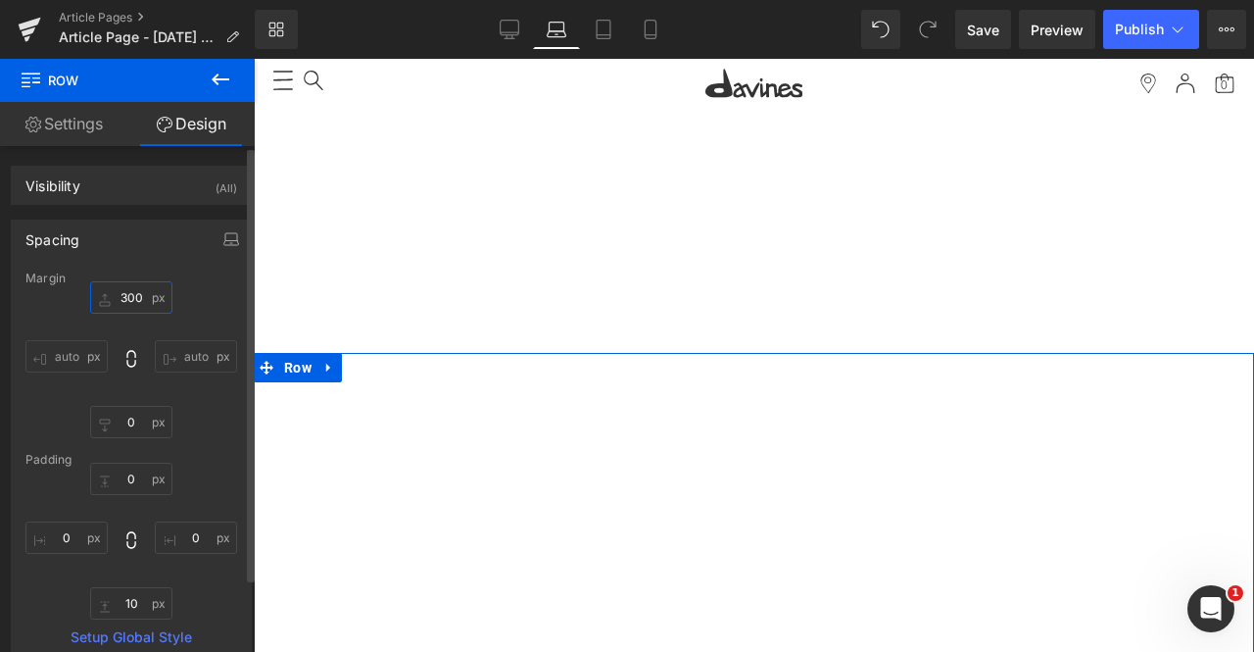
click at [130, 297] on input "300" at bounding box center [131, 297] width 82 height 32
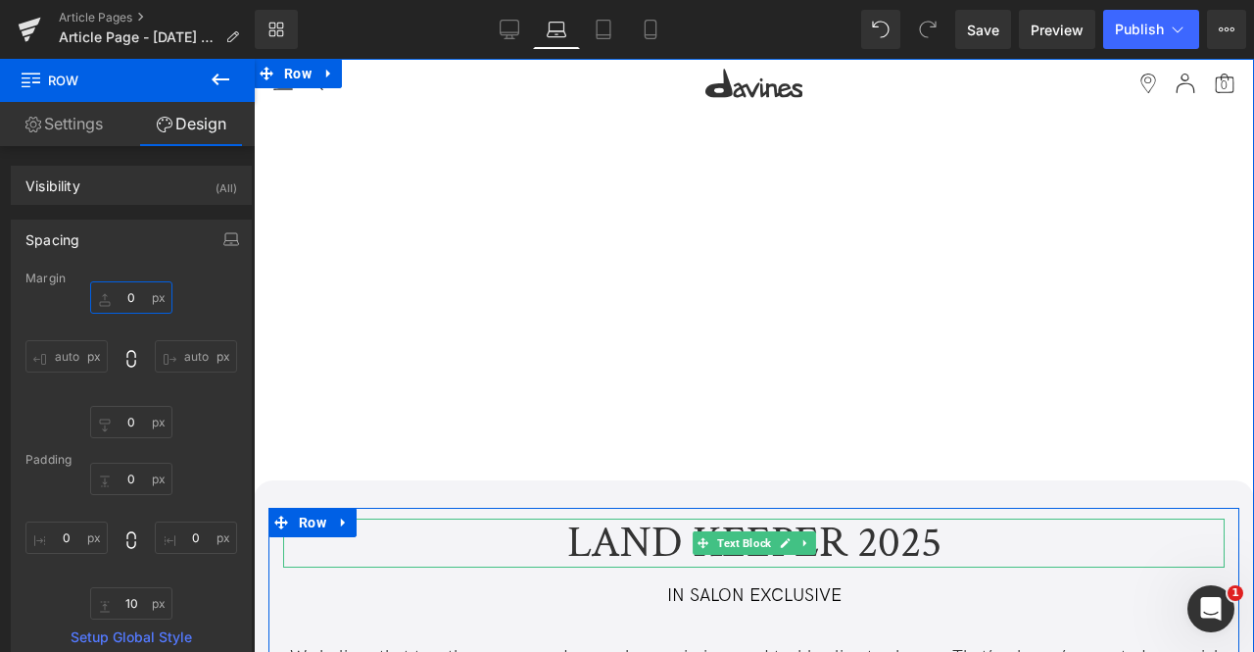
type input "0-"
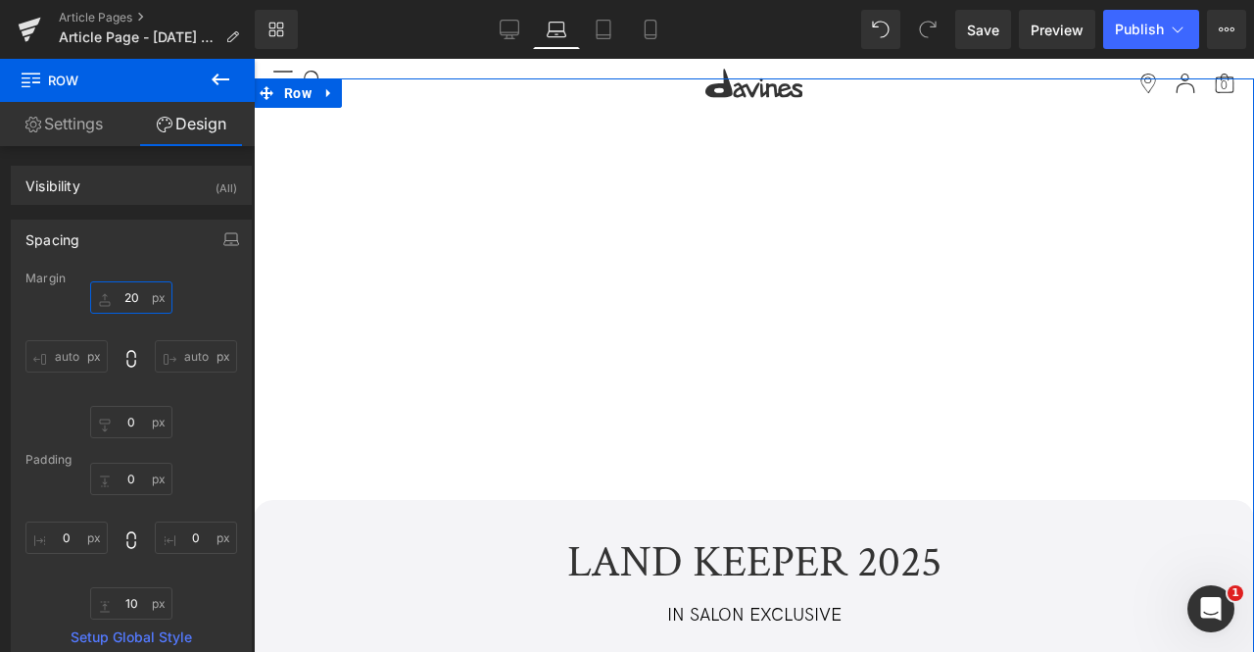
type input "2"
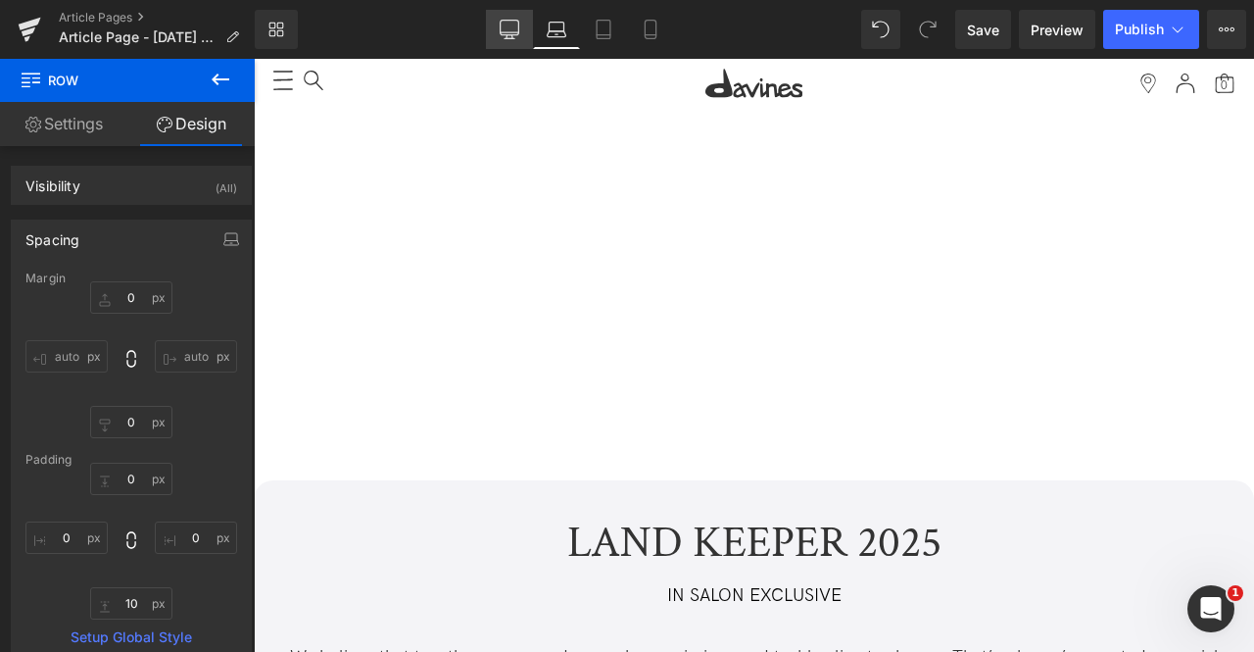
click at [517, 24] on icon at bounding box center [510, 30] width 20 height 20
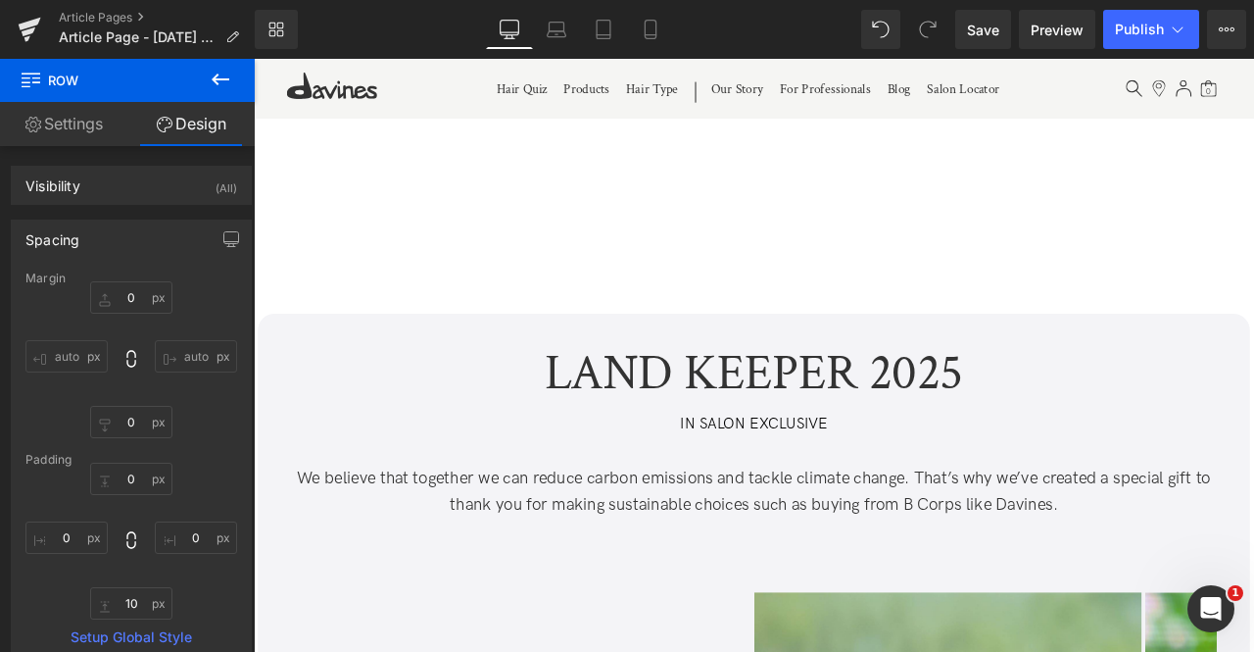
type input "0"
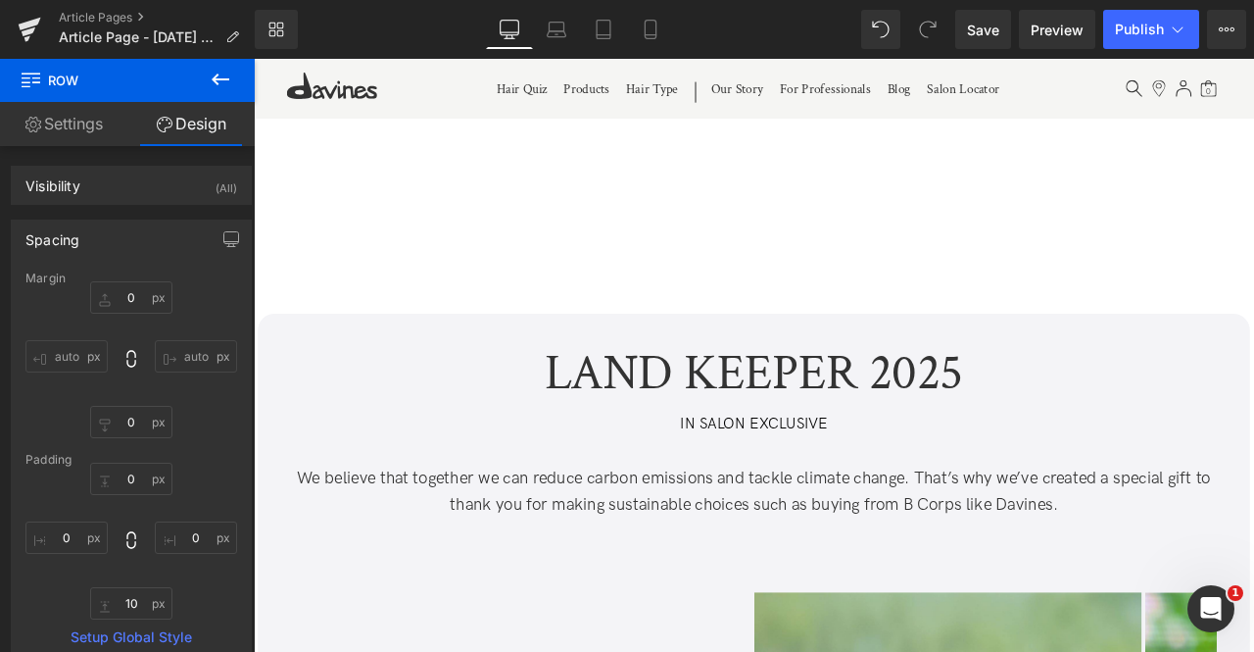
type input "0"
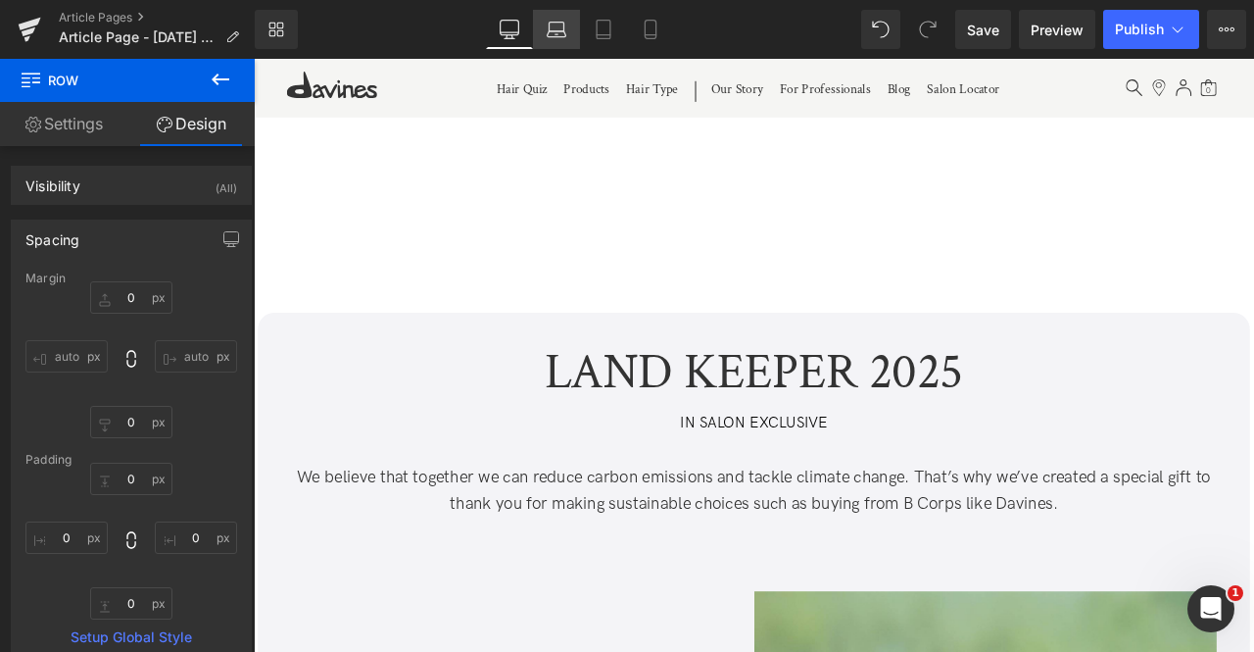
click at [557, 30] on icon at bounding box center [557, 30] width 20 height 20
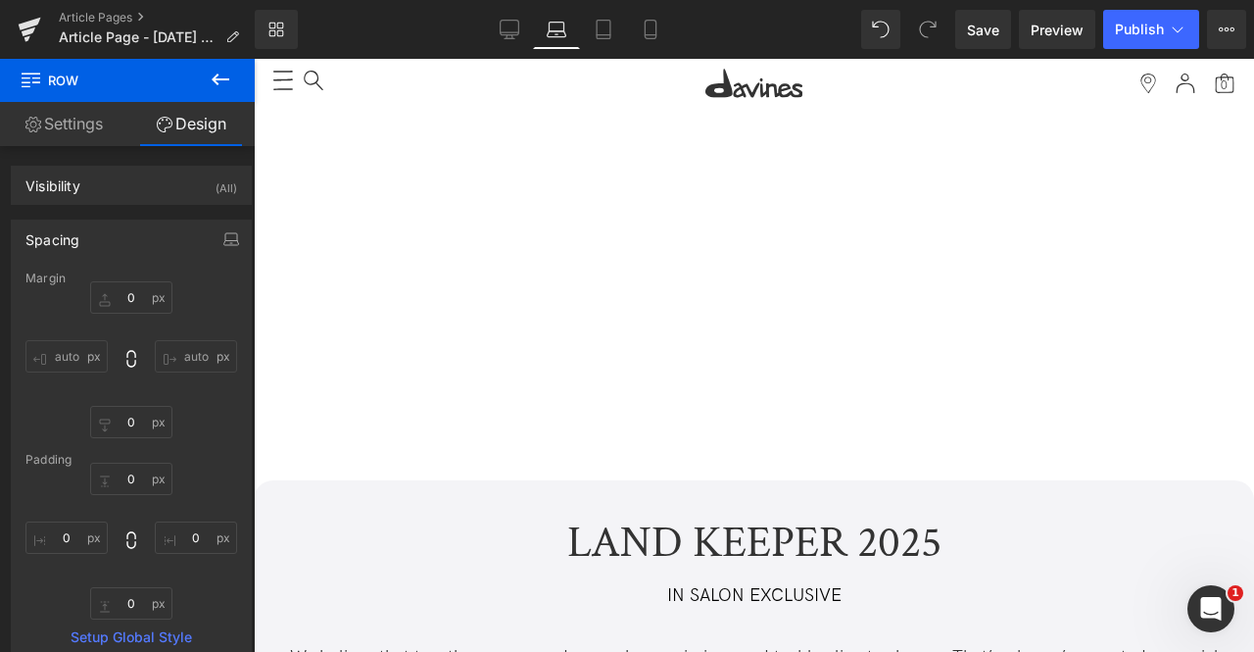
type input "0"
type input "10"
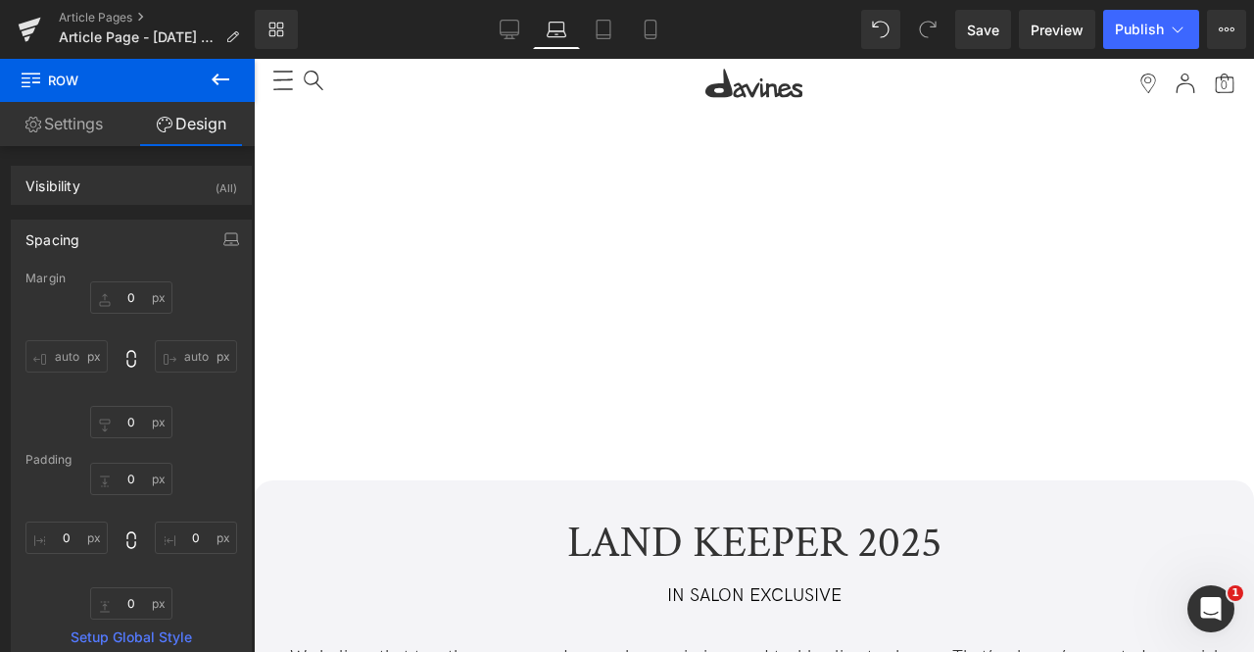
type input "0"
click at [517, 23] on icon at bounding box center [510, 30] width 20 height 20
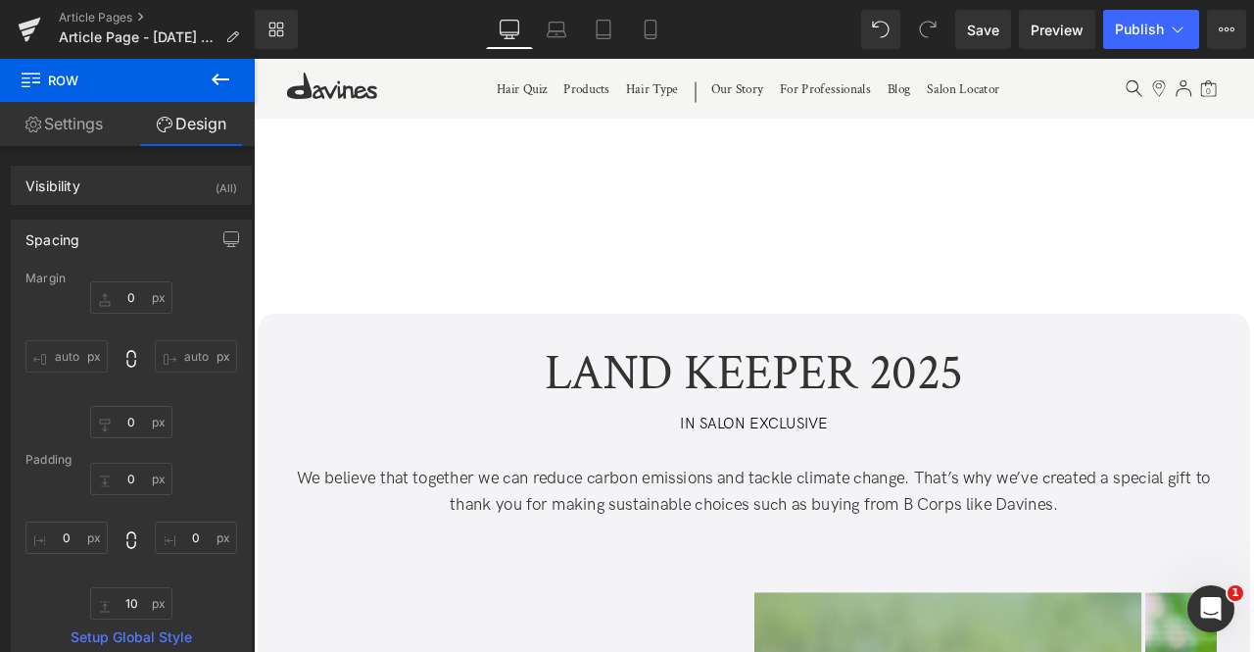
type input "0"
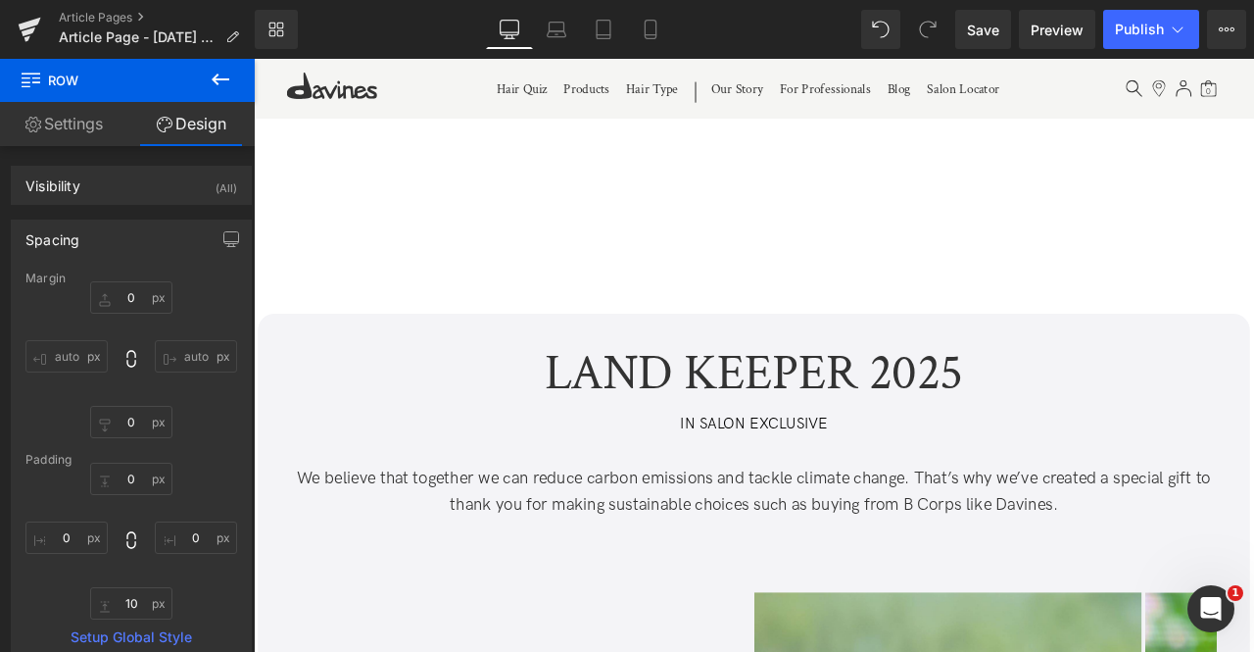
type input "0"
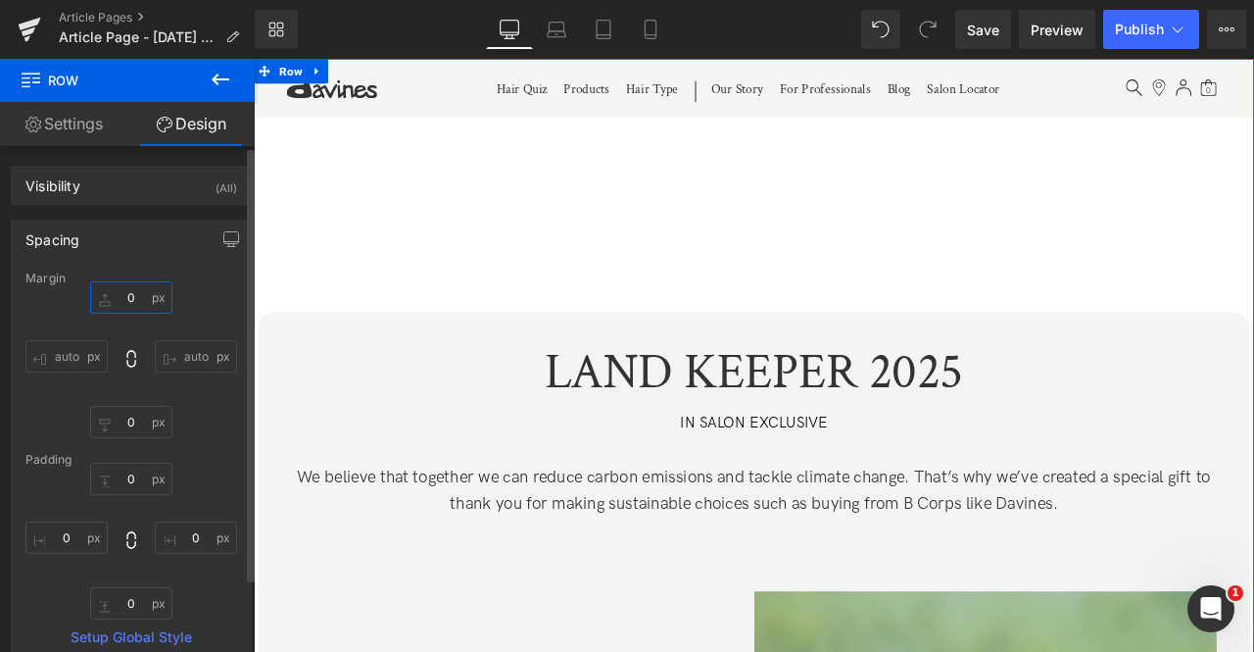
click at [122, 293] on input "0" at bounding box center [131, 297] width 82 height 32
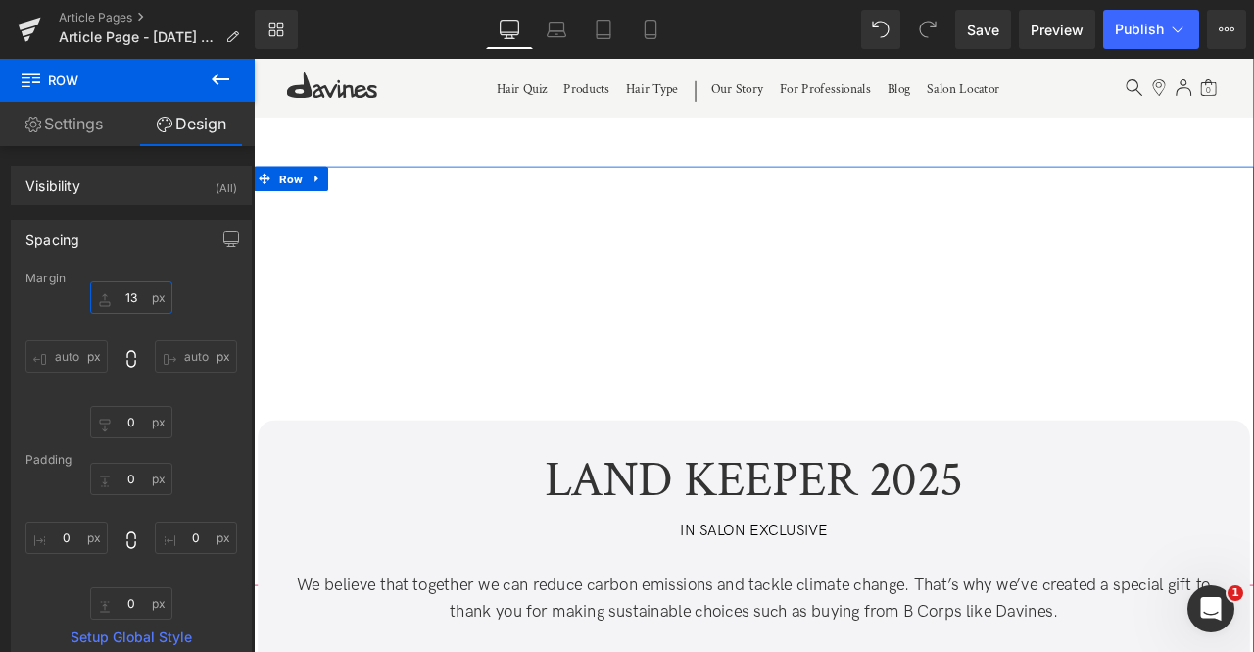
type input "1"
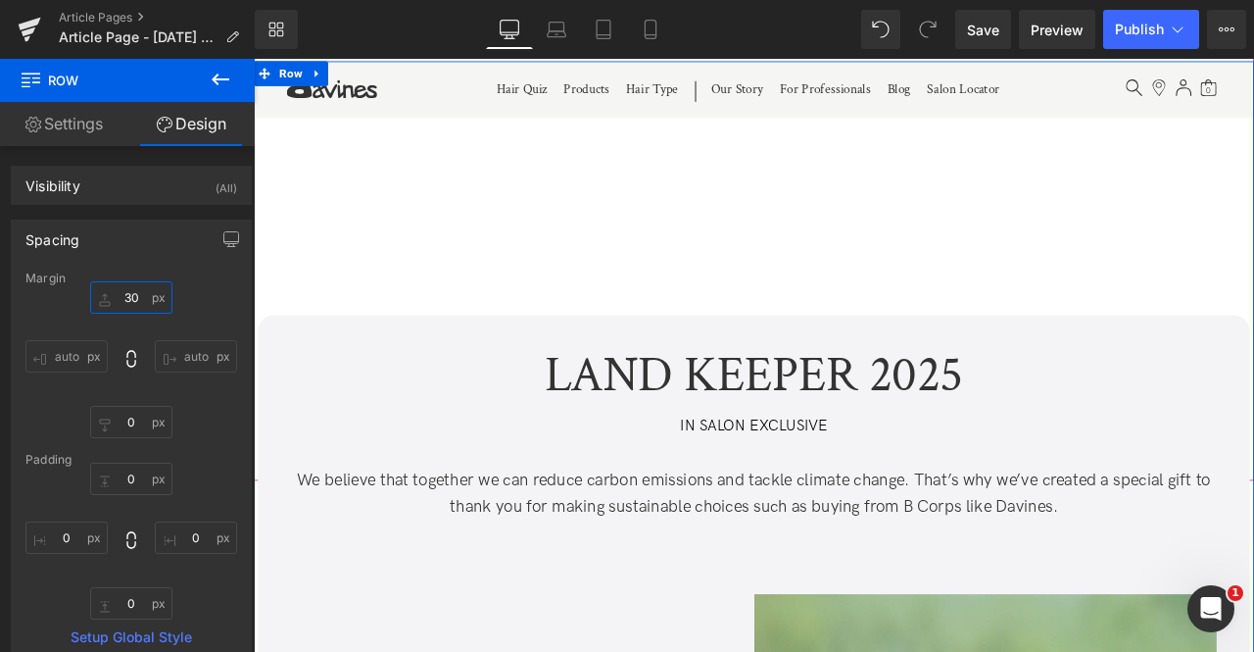
type input "300"
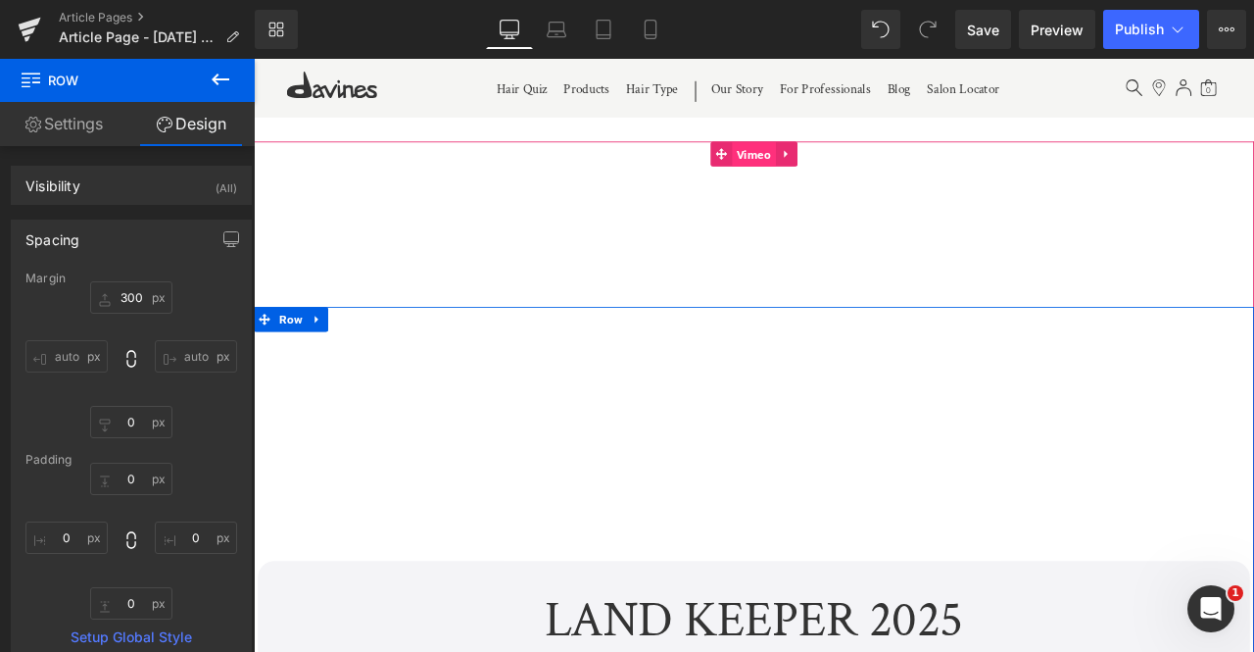
click at [842, 171] on span "Vimeo" at bounding box center [847, 172] width 52 height 29
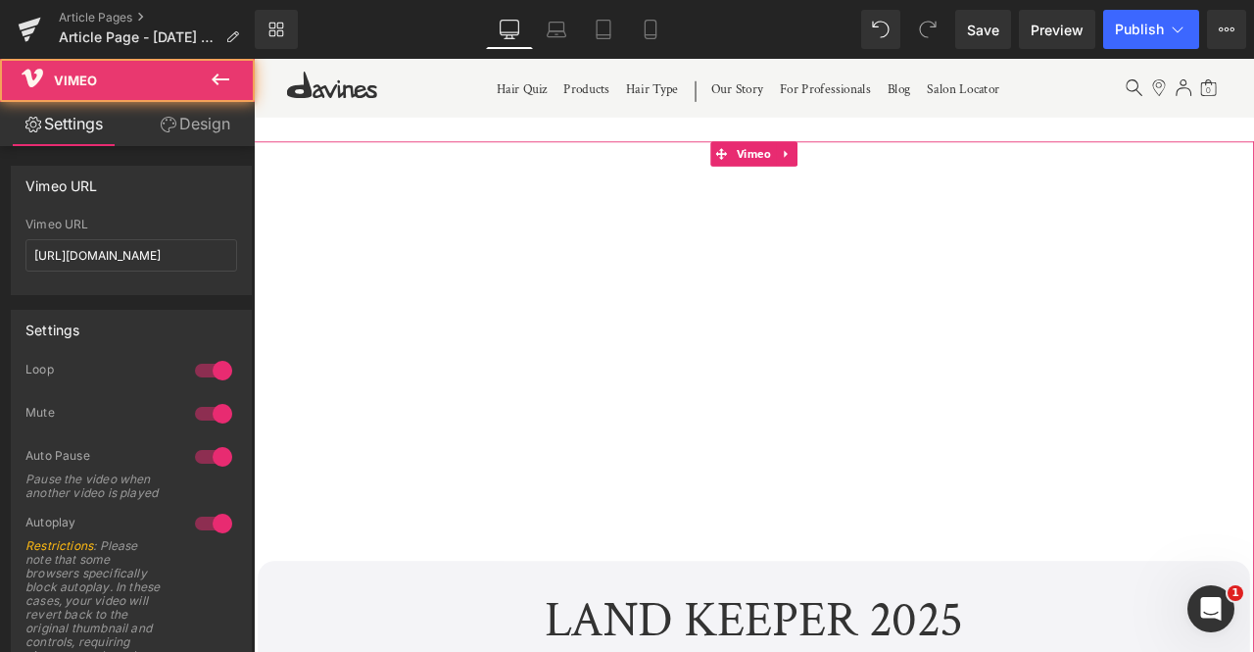
click at [201, 139] on link "Design" at bounding box center [194, 124] width 127 height 44
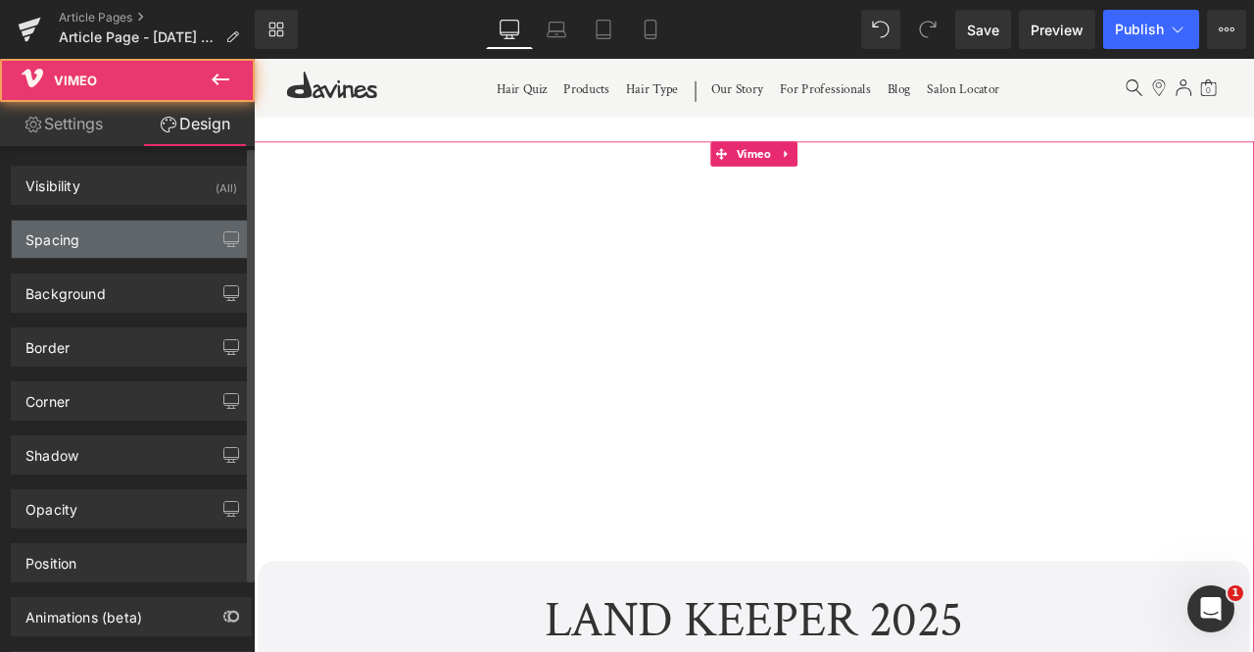
type input "-200"
type input "0"
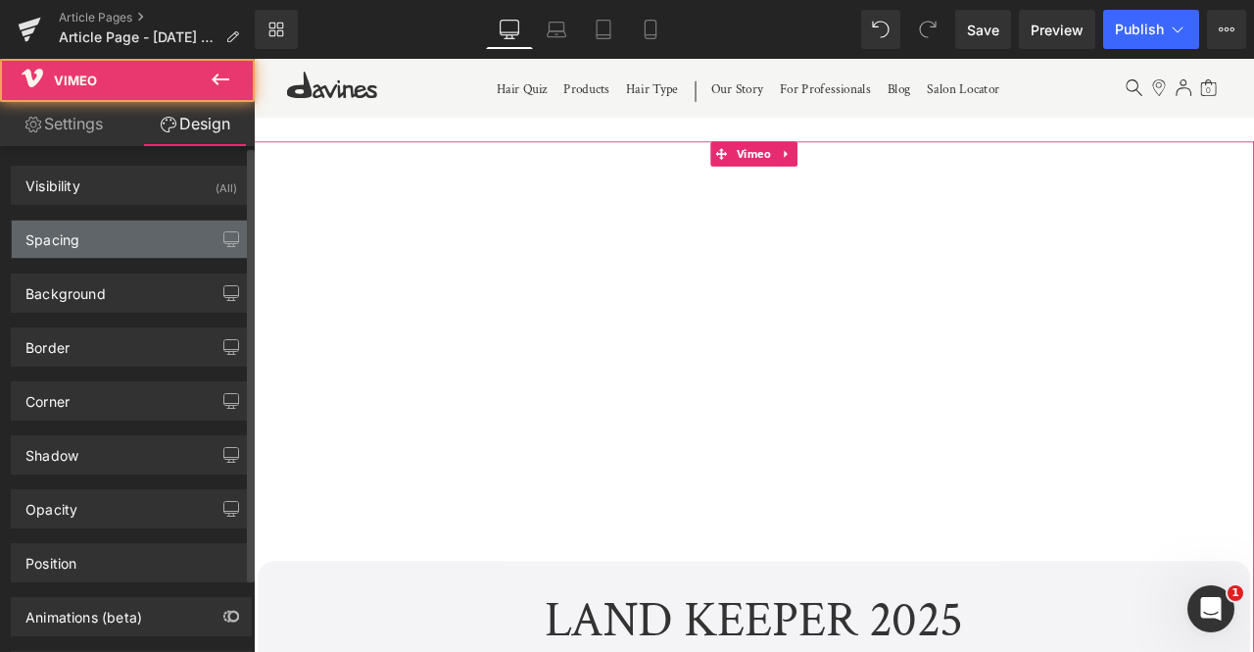
type input "0"
click at [144, 248] on div "Spacing" at bounding box center [131, 238] width 239 height 37
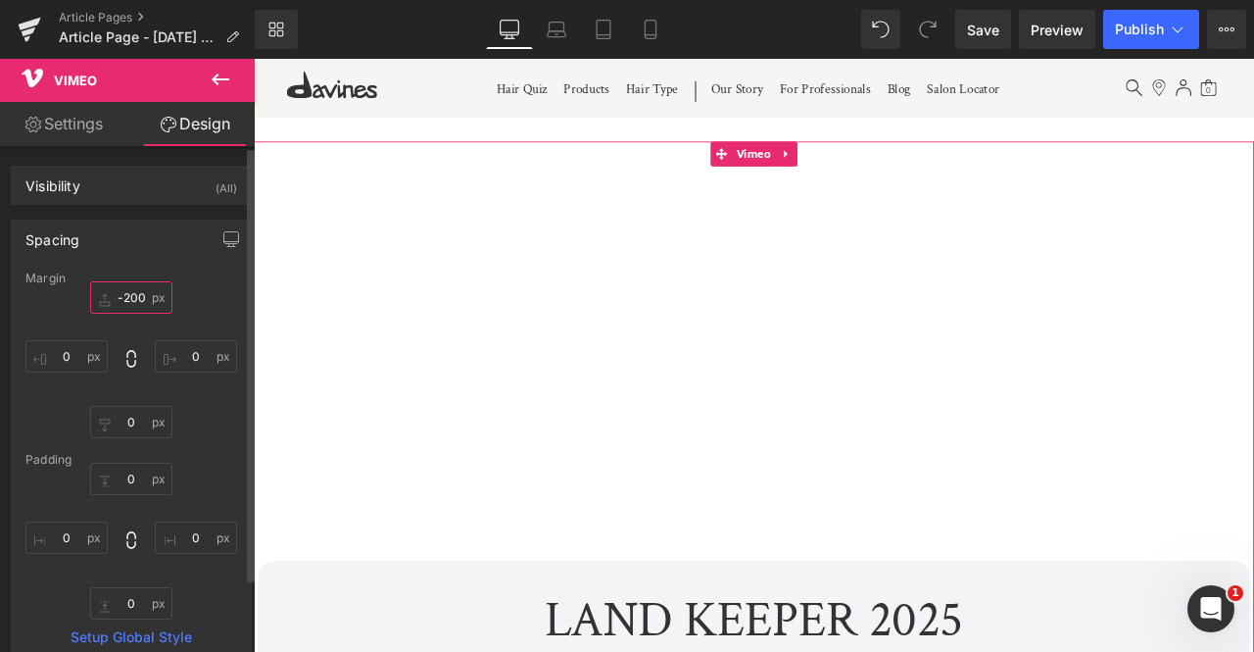
click at [131, 298] on input "-200" at bounding box center [131, 297] width 82 height 32
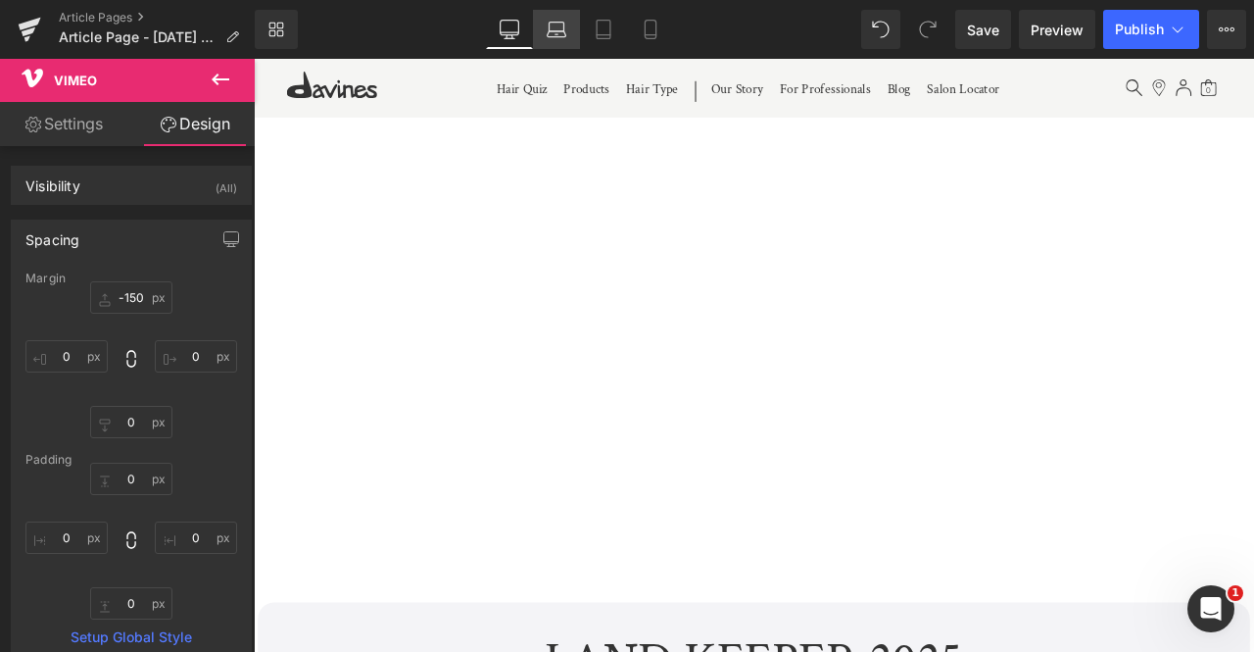
click at [555, 24] on icon at bounding box center [557, 30] width 20 height 20
type input "-150"
type input "0"
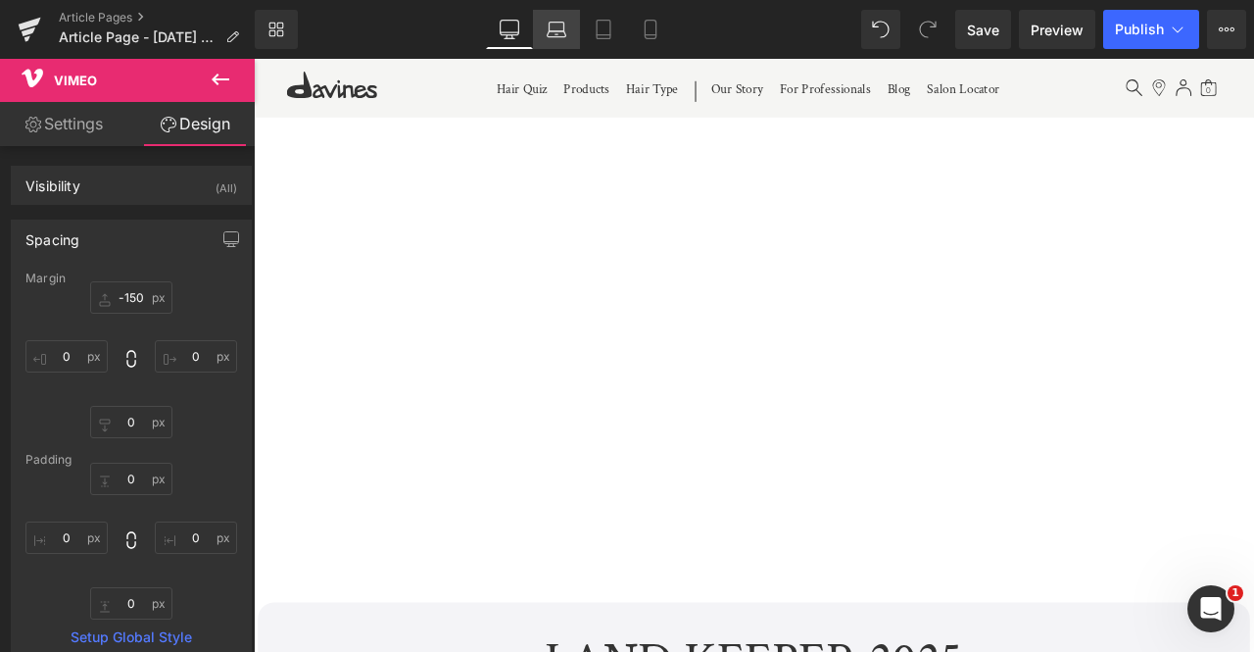
type input "0"
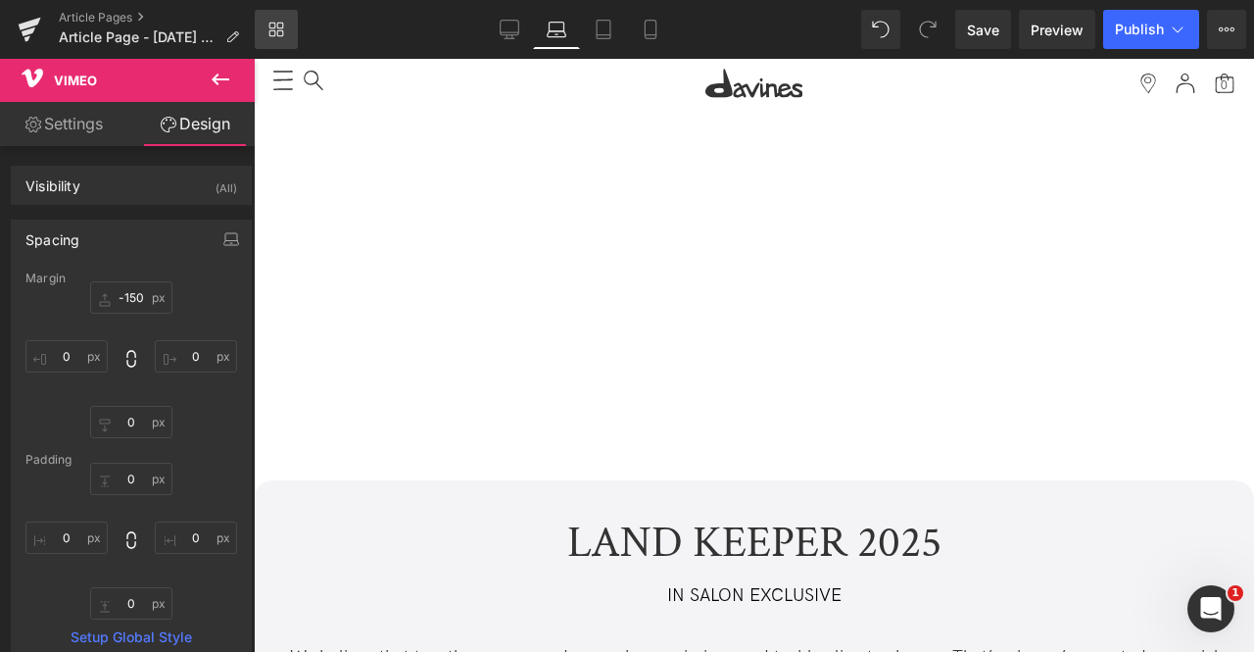
click at [271, 26] on icon at bounding box center [277, 30] width 16 height 16
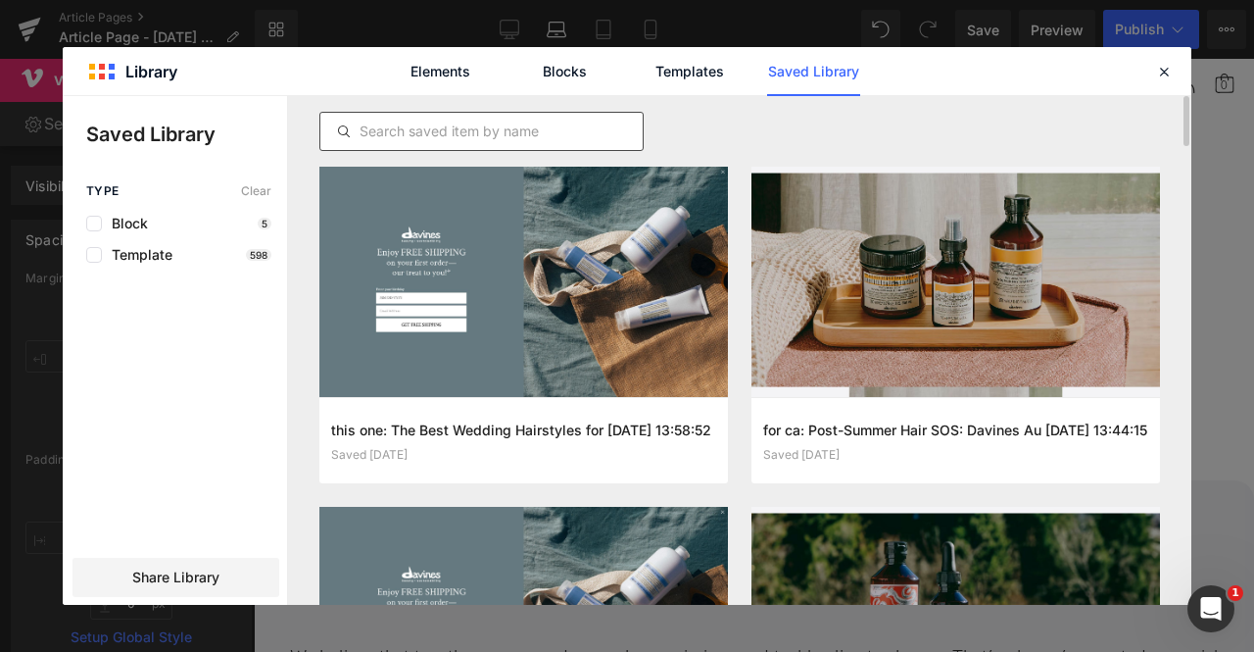
click at [555, 140] on input "text" at bounding box center [481, 132] width 322 height 24
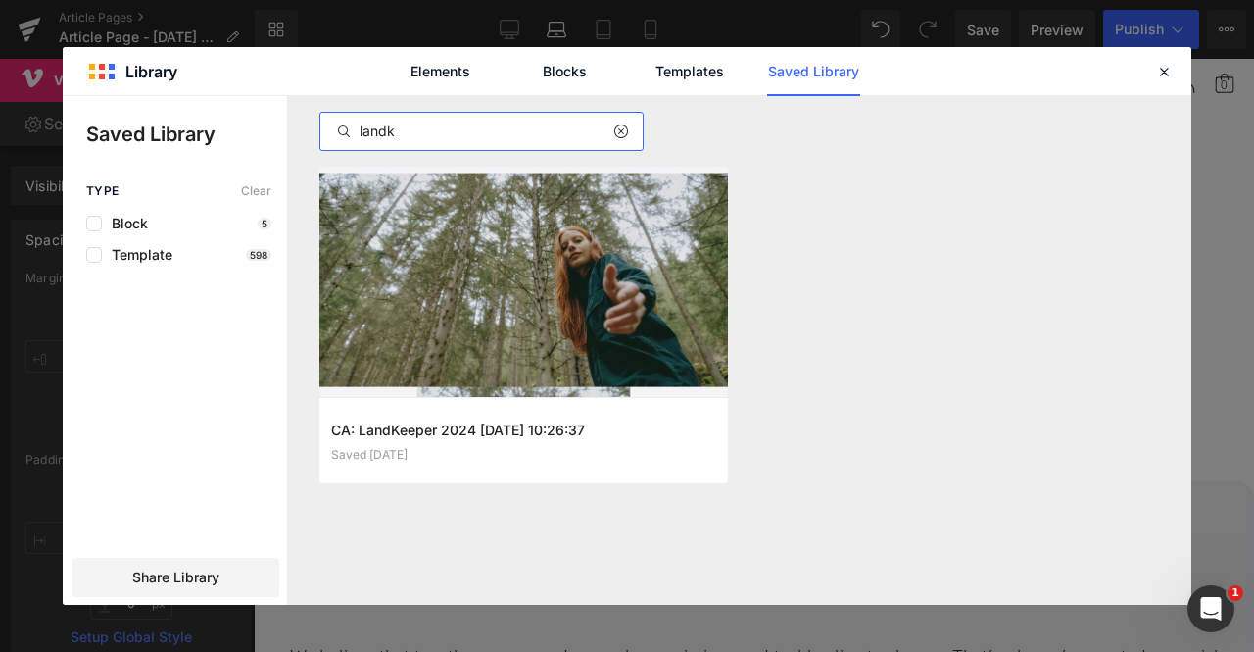
type input "land"
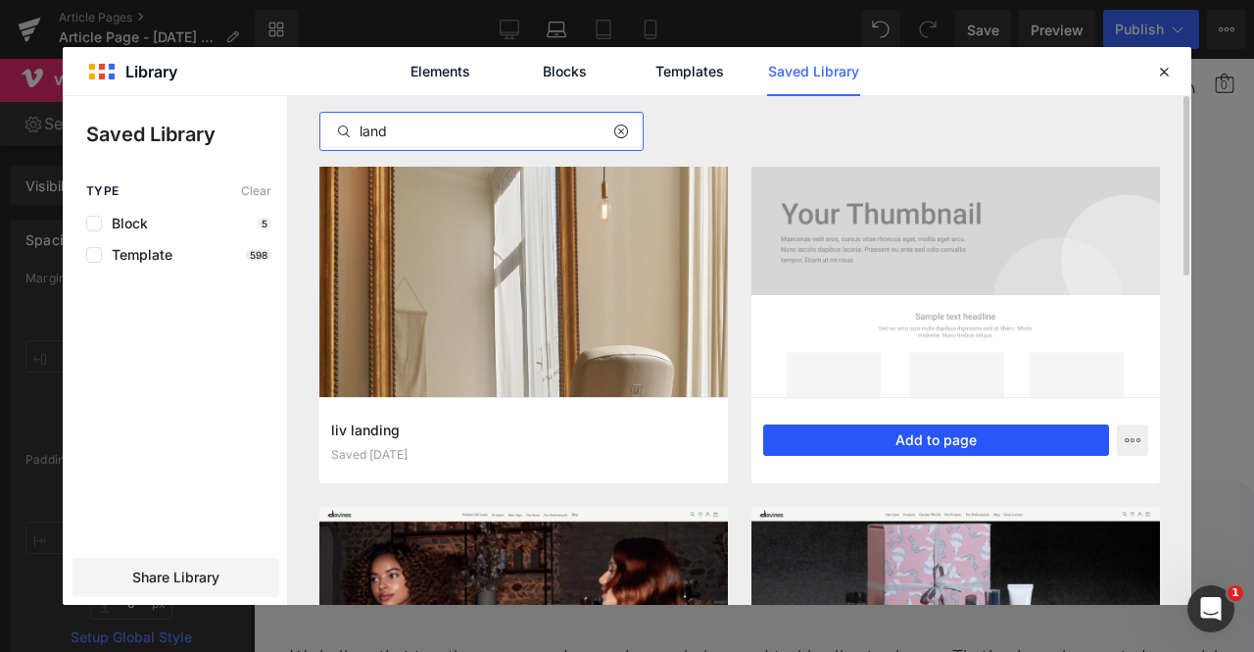
click at [830, 447] on button "Add to page" at bounding box center [936, 439] width 346 height 31
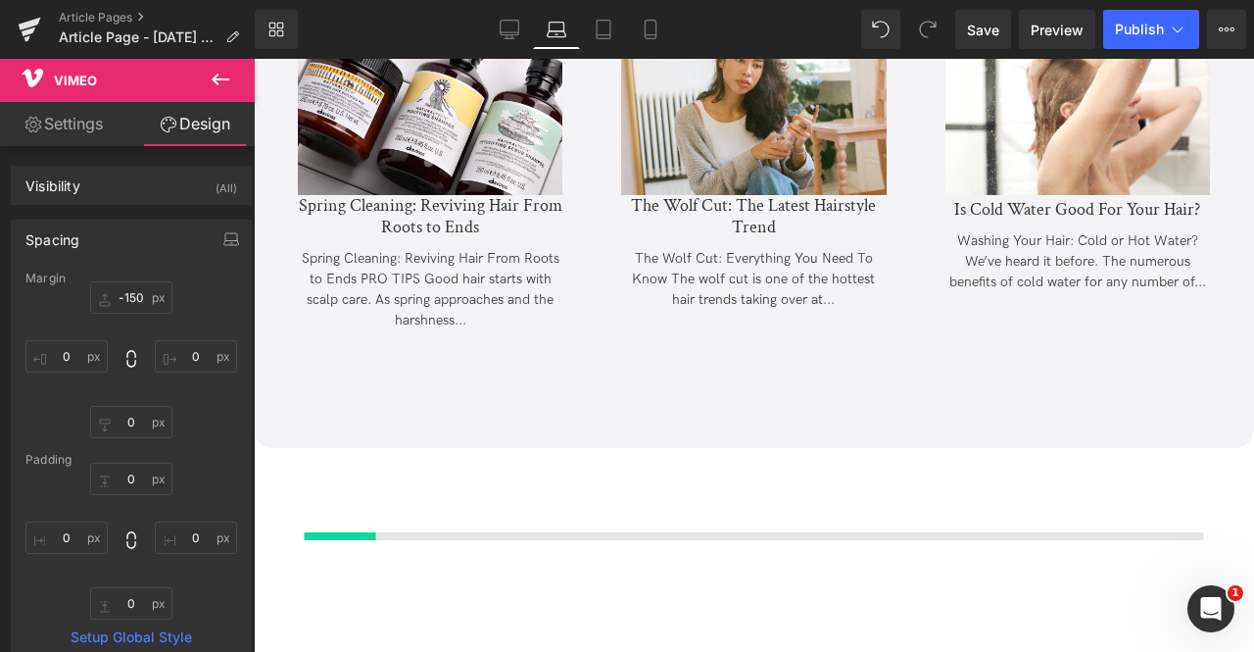
scroll to position [6033, 0]
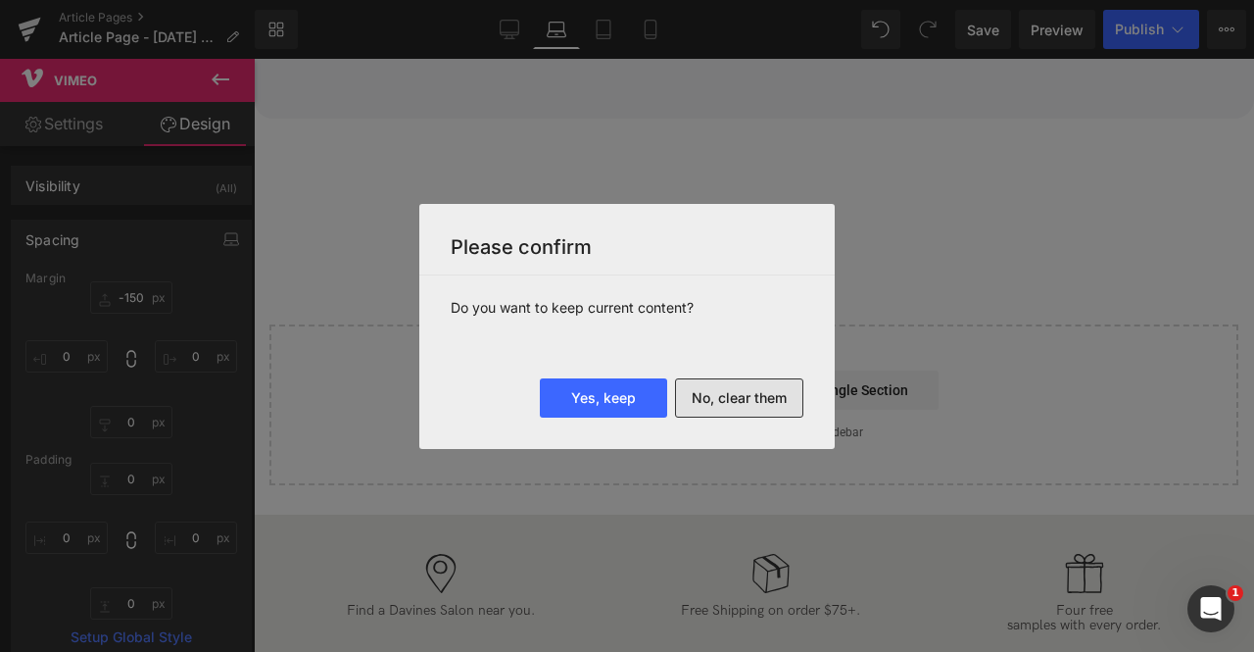
click at [722, 396] on button "No, clear them" at bounding box center [739, 397] width 128 height 39
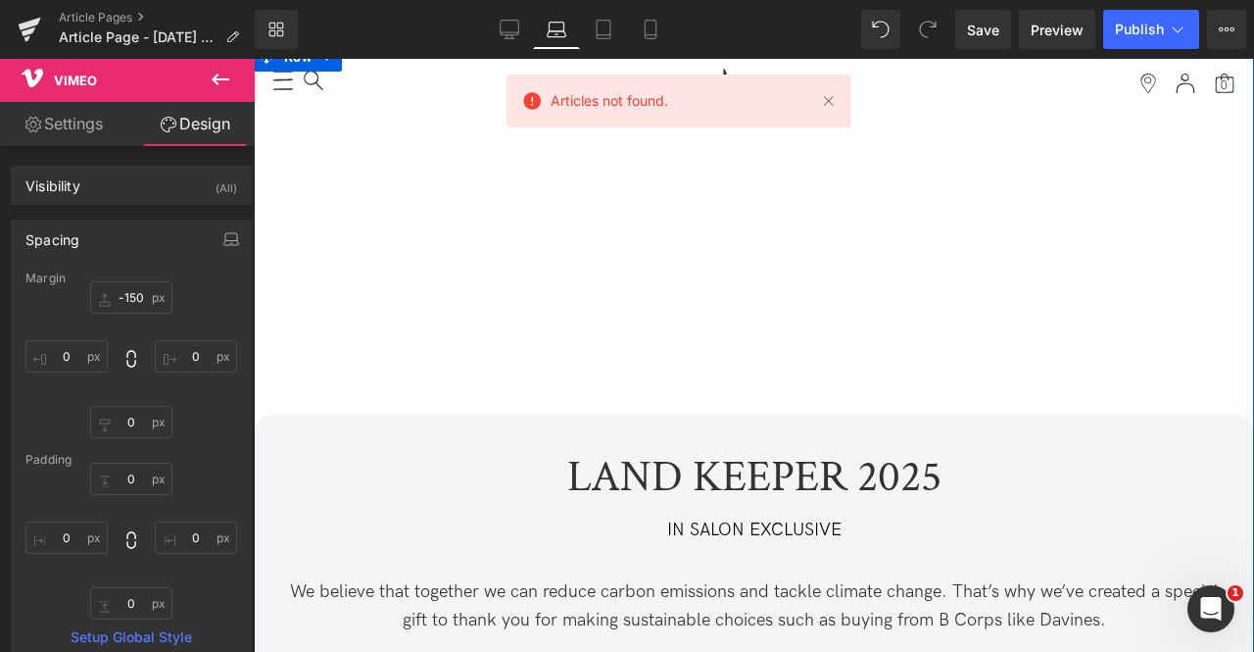
scroll to position [0, 0]
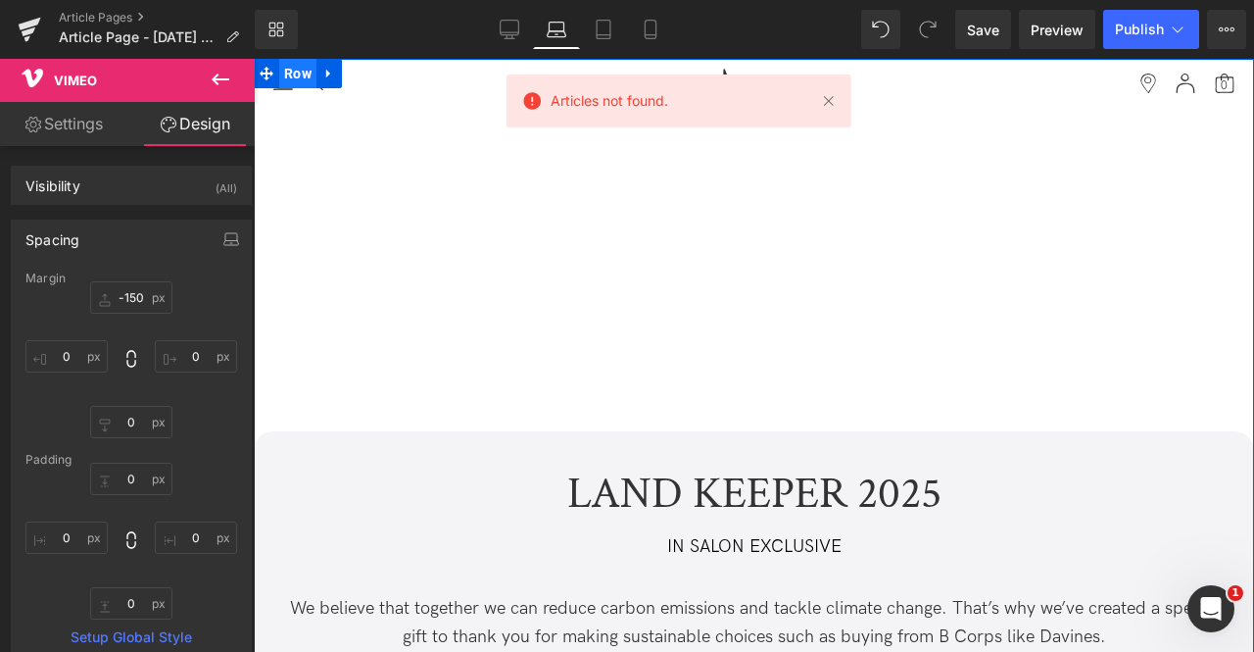
click at [298, 70] on span "Row" at bounding box center [297, 73] width 37 height 29
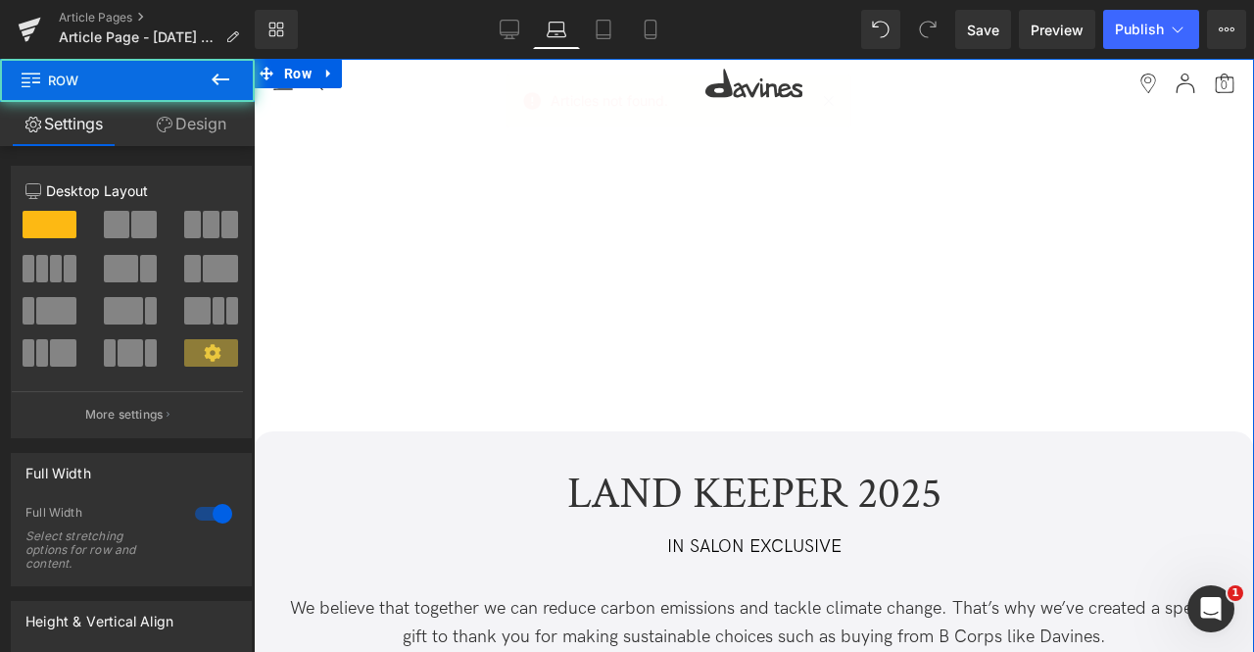
click at [188, 119] on link "Design" at bounding box center [190, 124] width 127 height 44
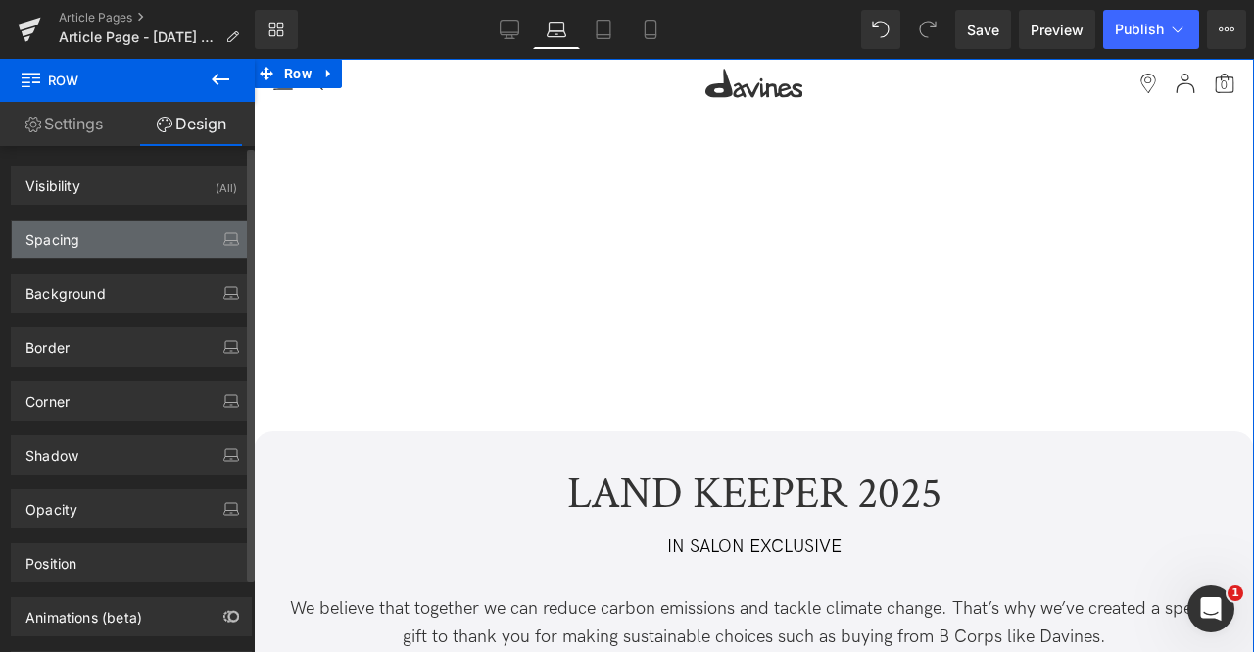
click at [141, 244] on div "Spacing" at bounding box center [131, 238] width 239 height 37
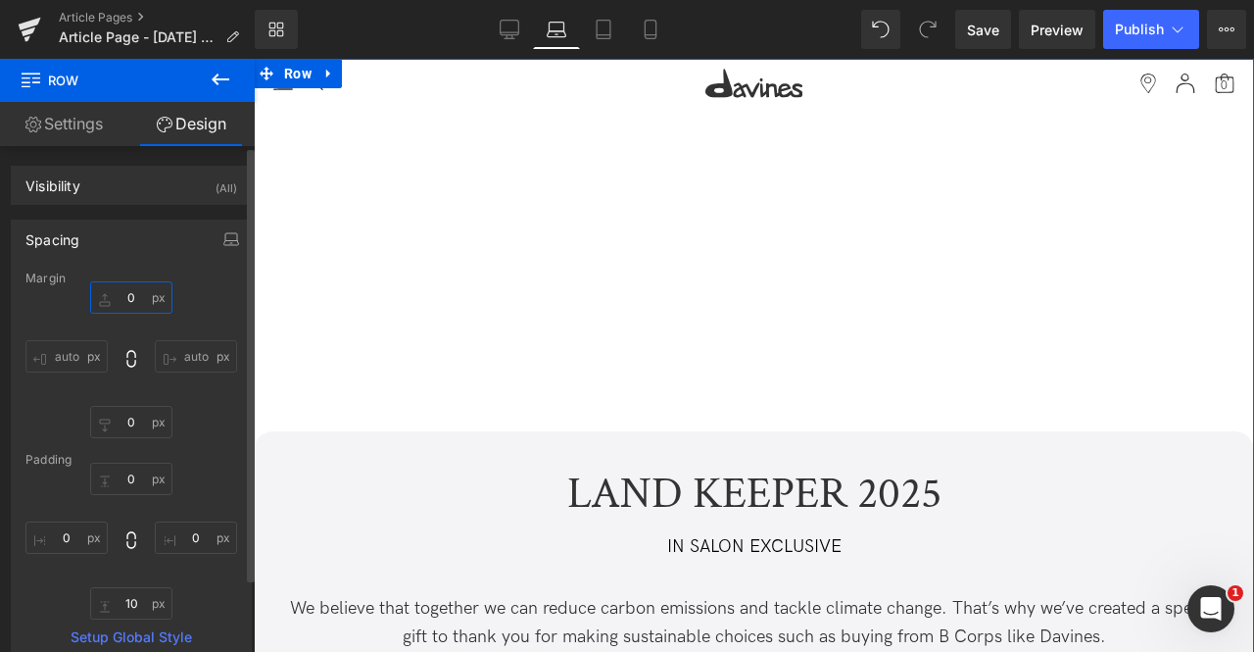
click at [131, 302] on input "0" at bounding box center [131, 297] width 82 height 32
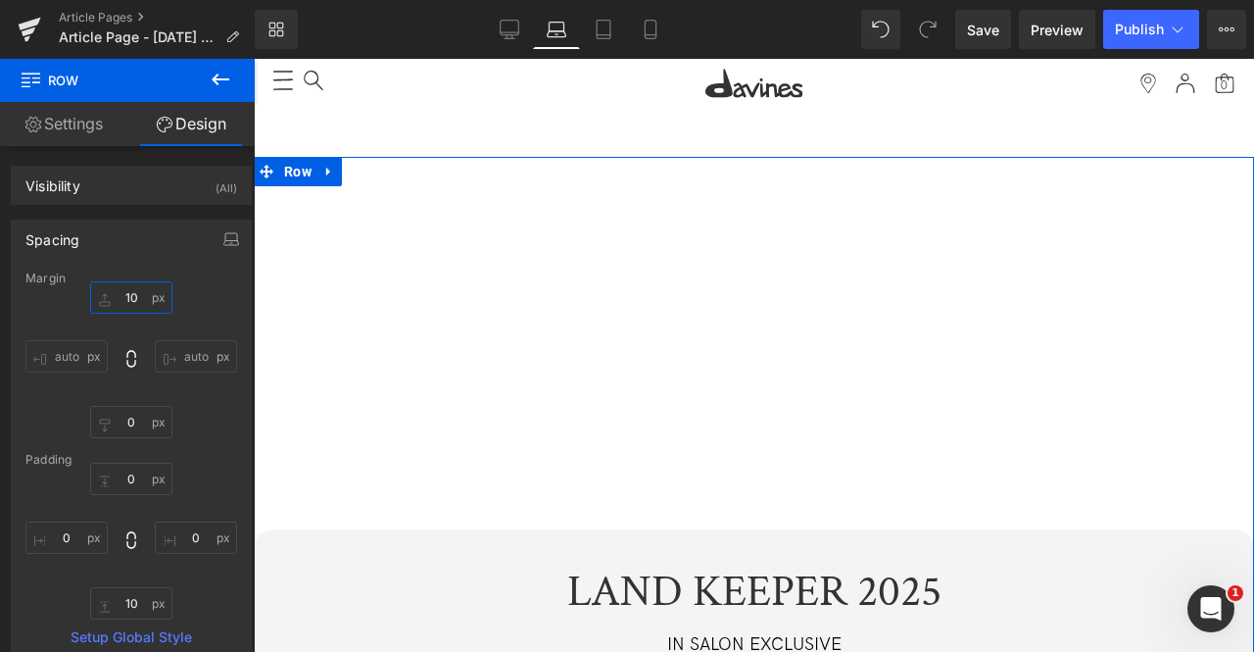
type input "1"
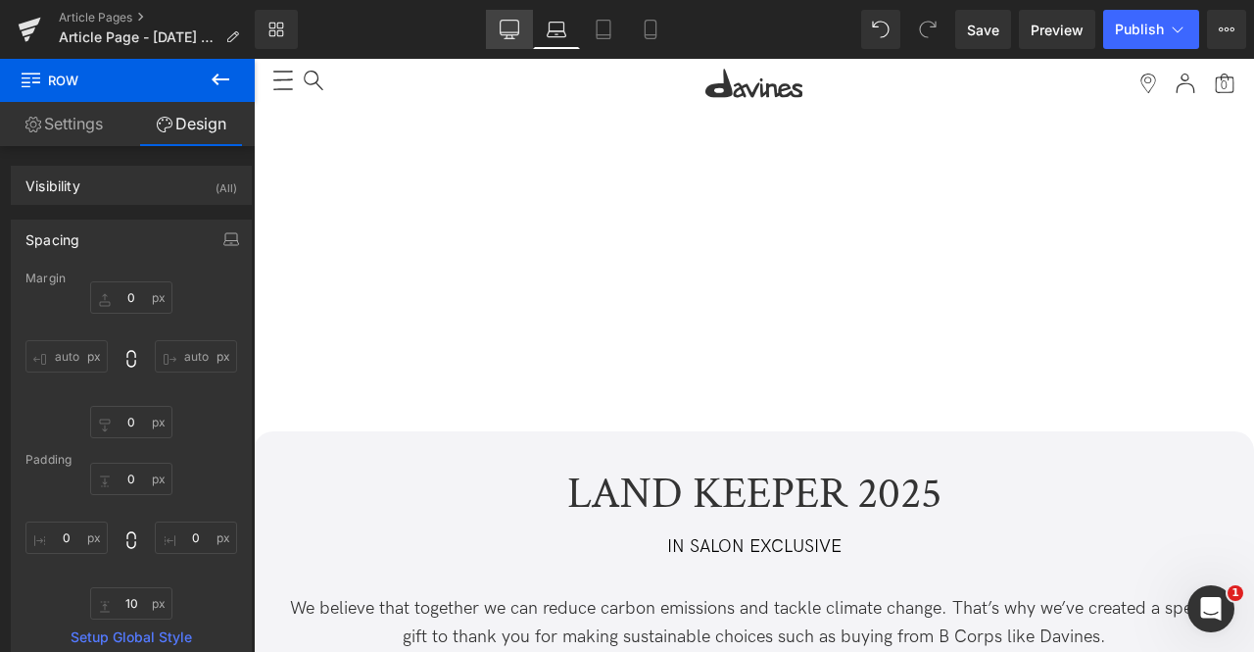
click at [514, 38] on icon at bounding box center [510, 38] width 10 height 0
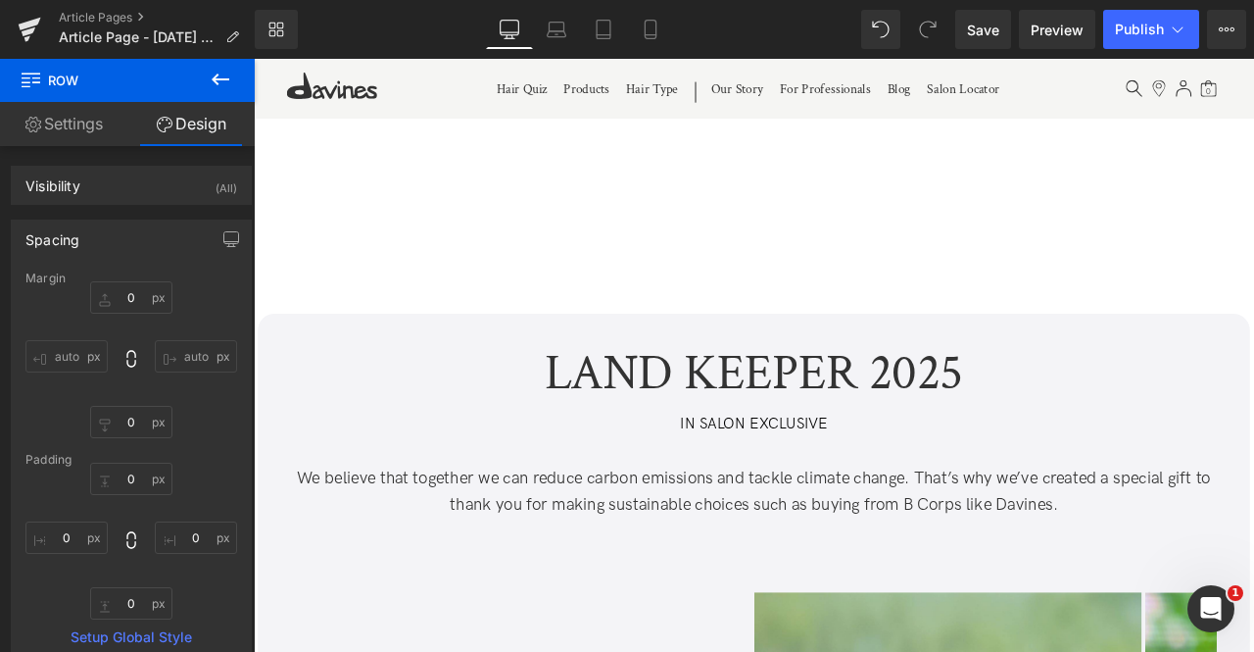
type input "0"
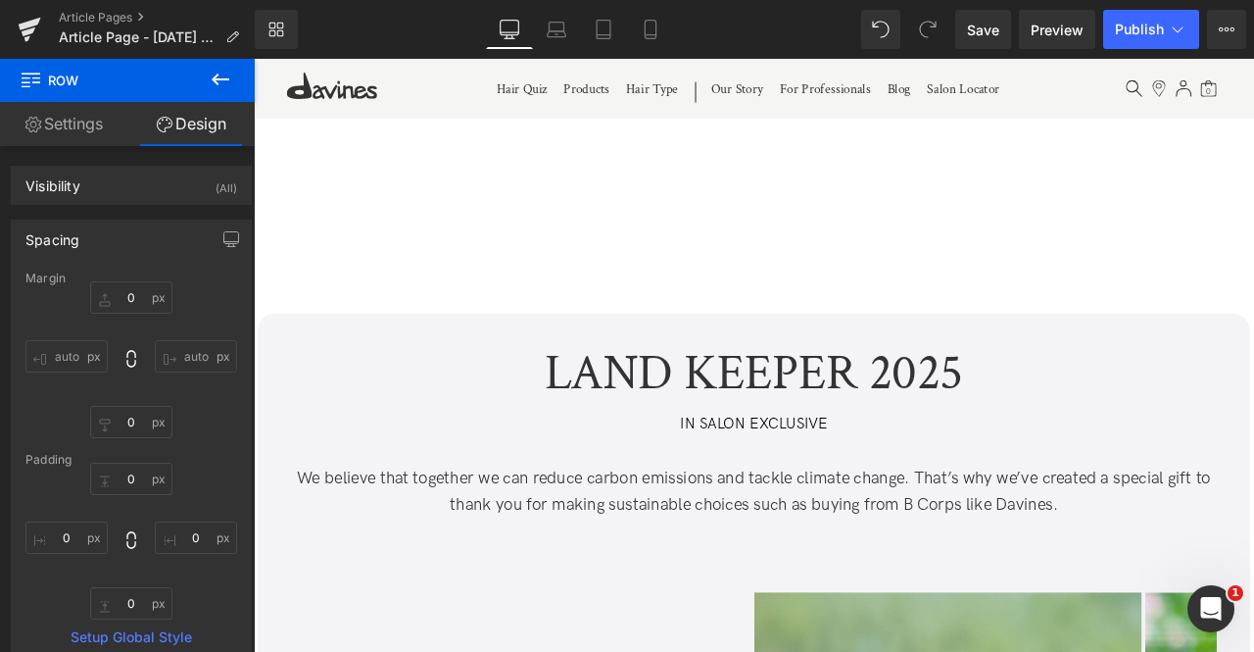
type input "0"
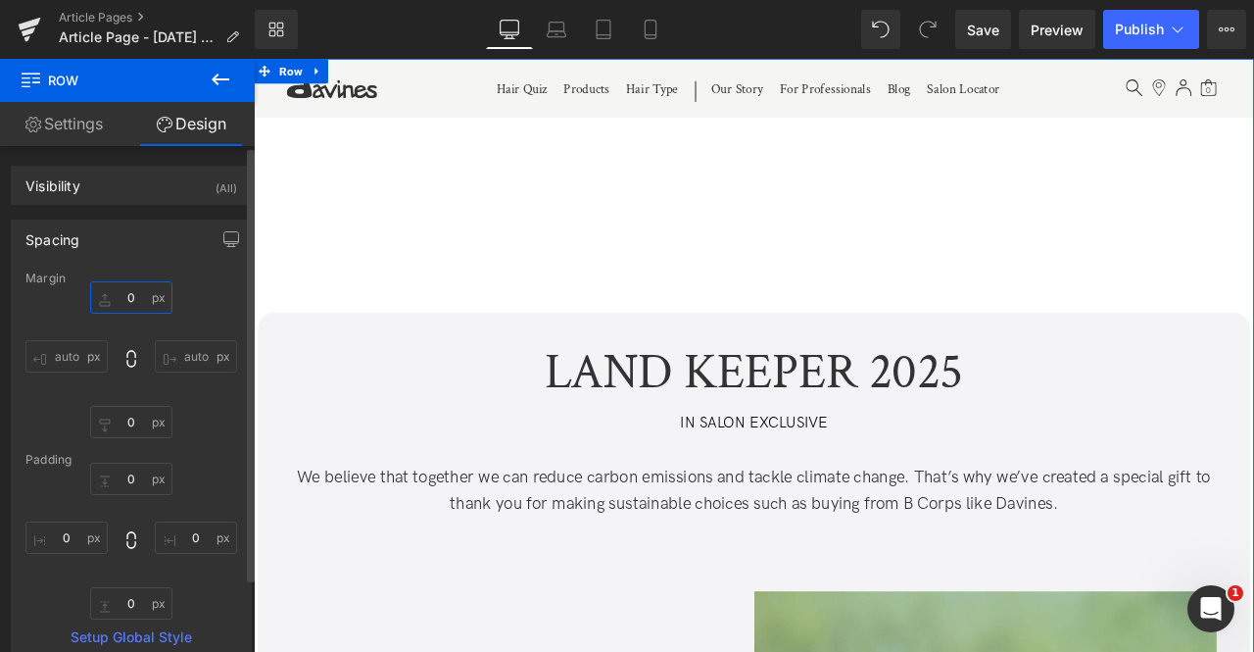
click at [131, 284] on input "0" at bounding box center [131, 297] width 82 height 32
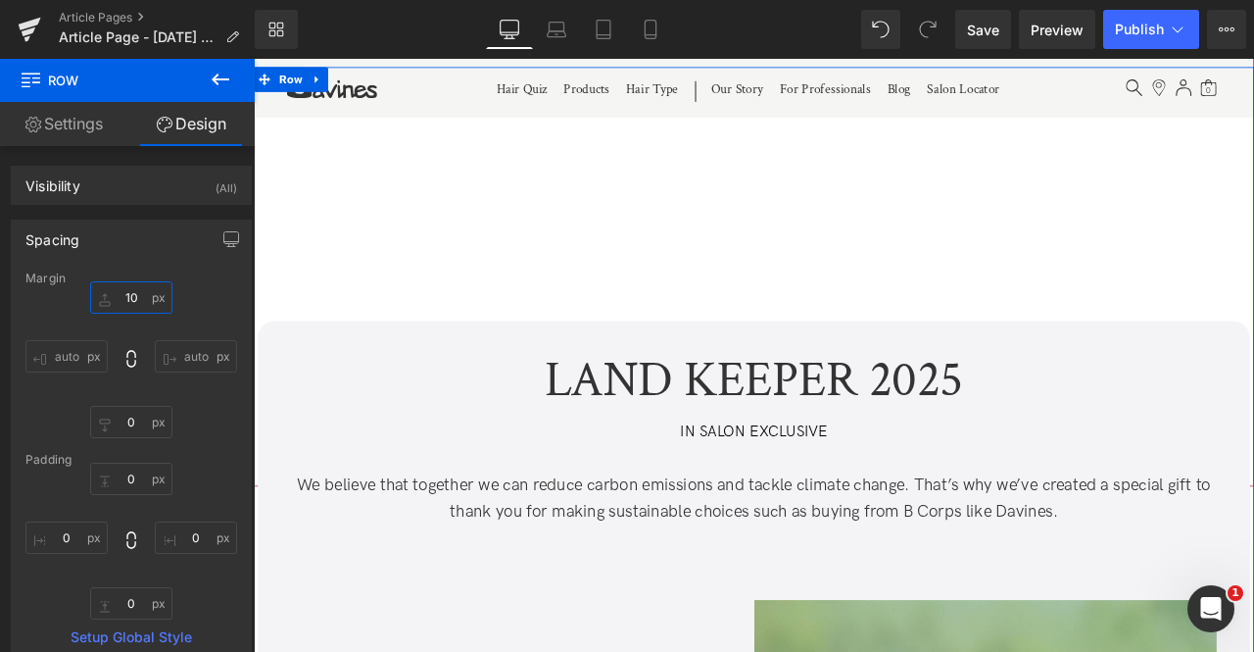
type input "1"
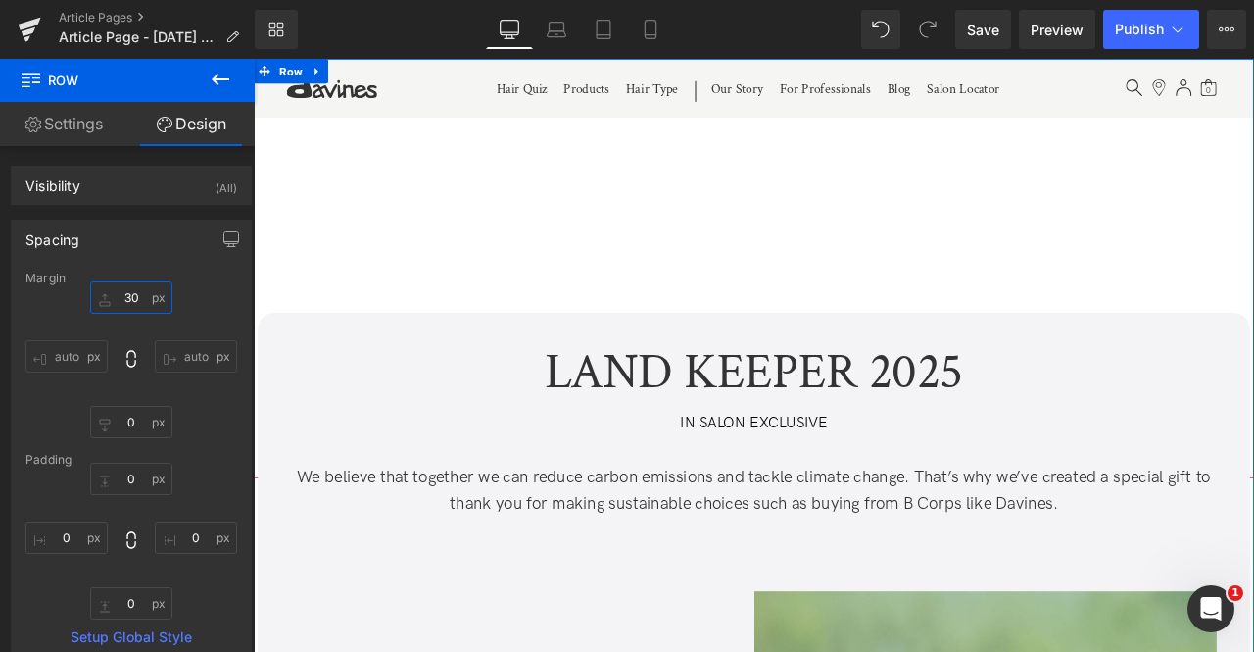
type input "300"
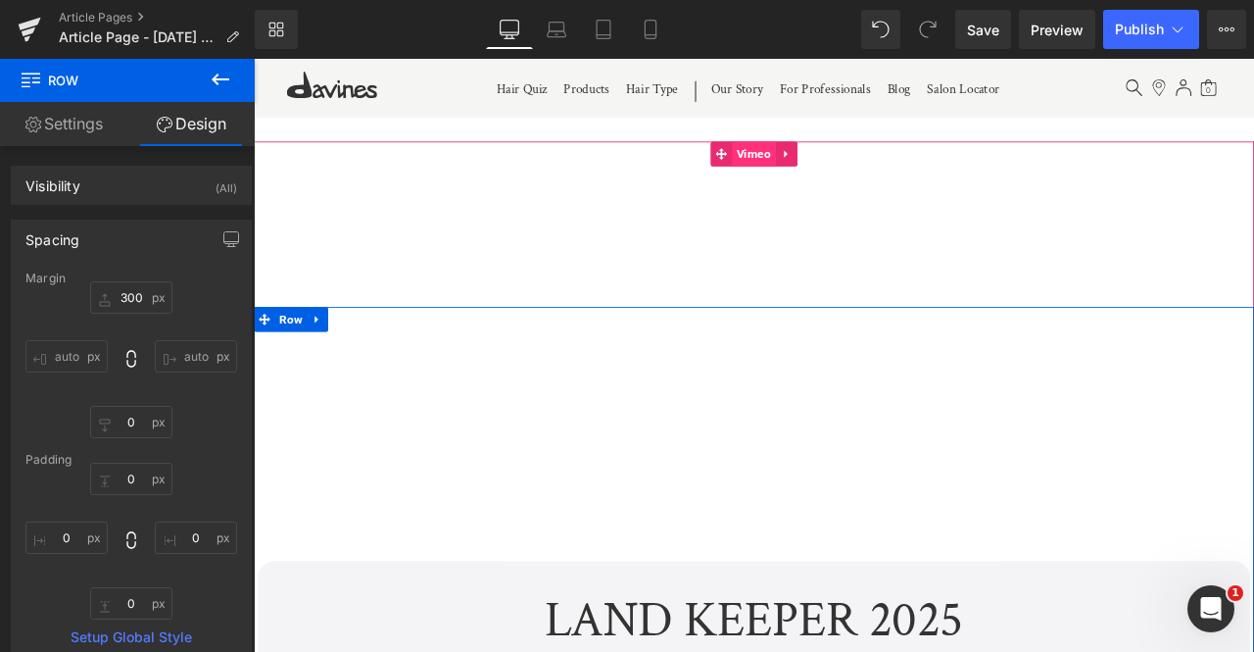
click at [845, 169] on span "Vimeo" at bounding box center [847, 171] width 52 height 29
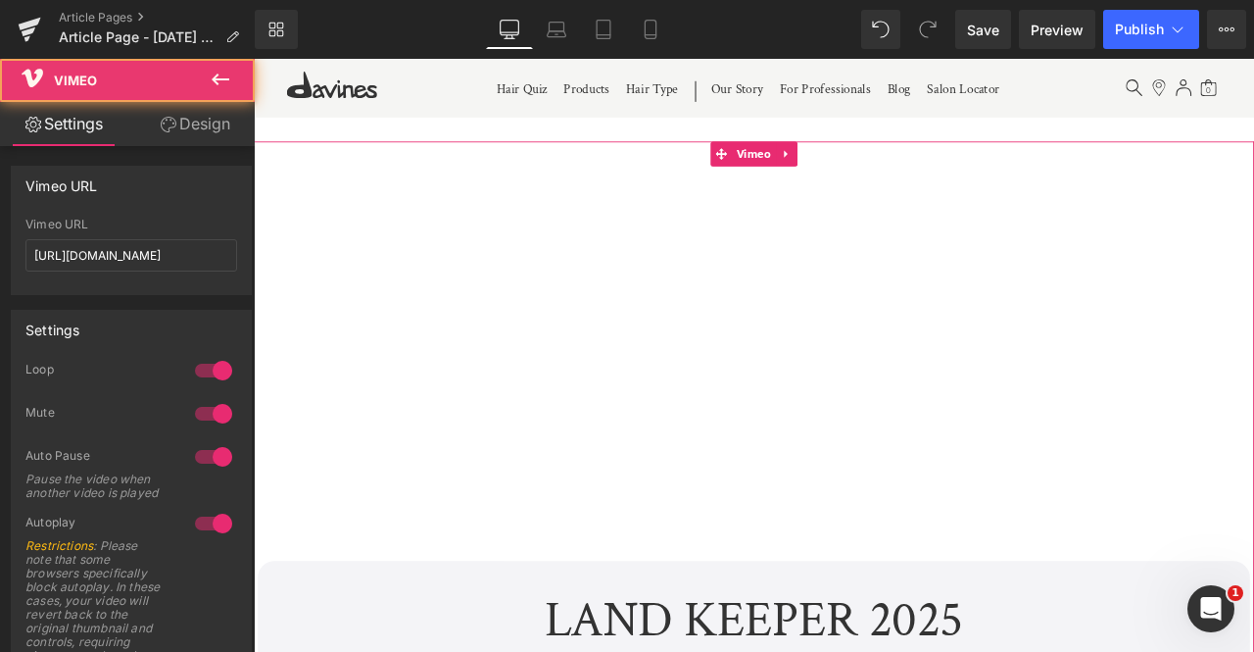
click at [215, 129] on link "Design" at bounding box center [194, 124] width 127 height 44
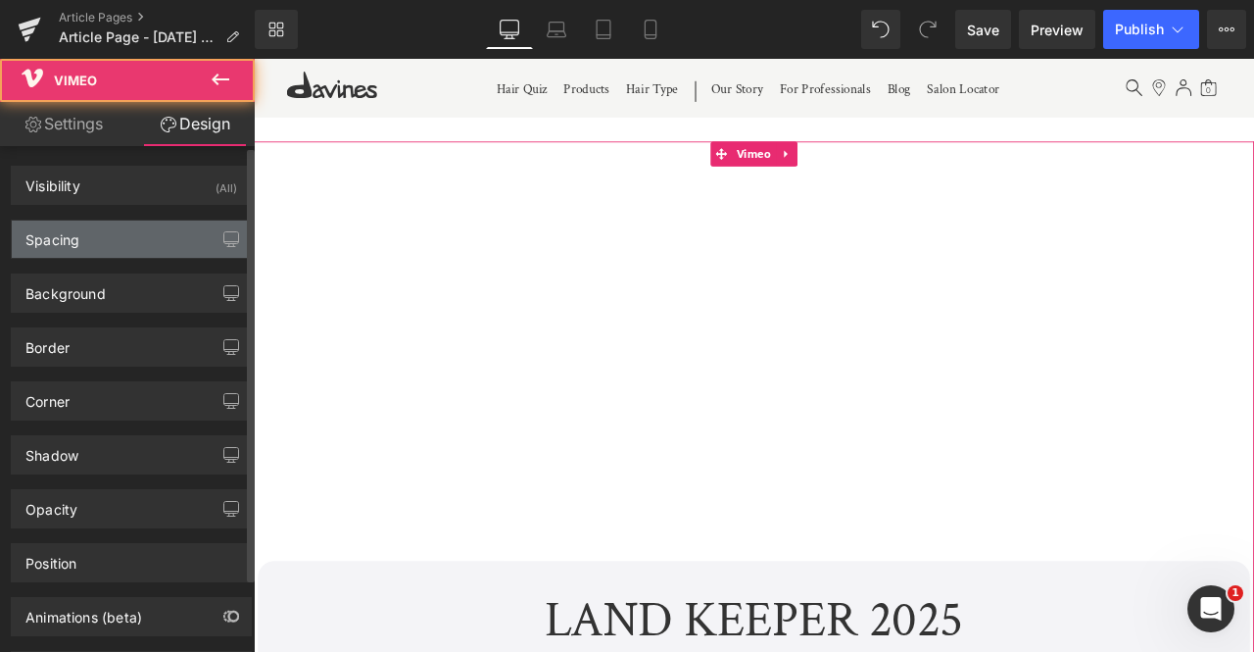
click at [130, 228] on div "Spacing" at bounding box center [131, 238] width 239 height 37
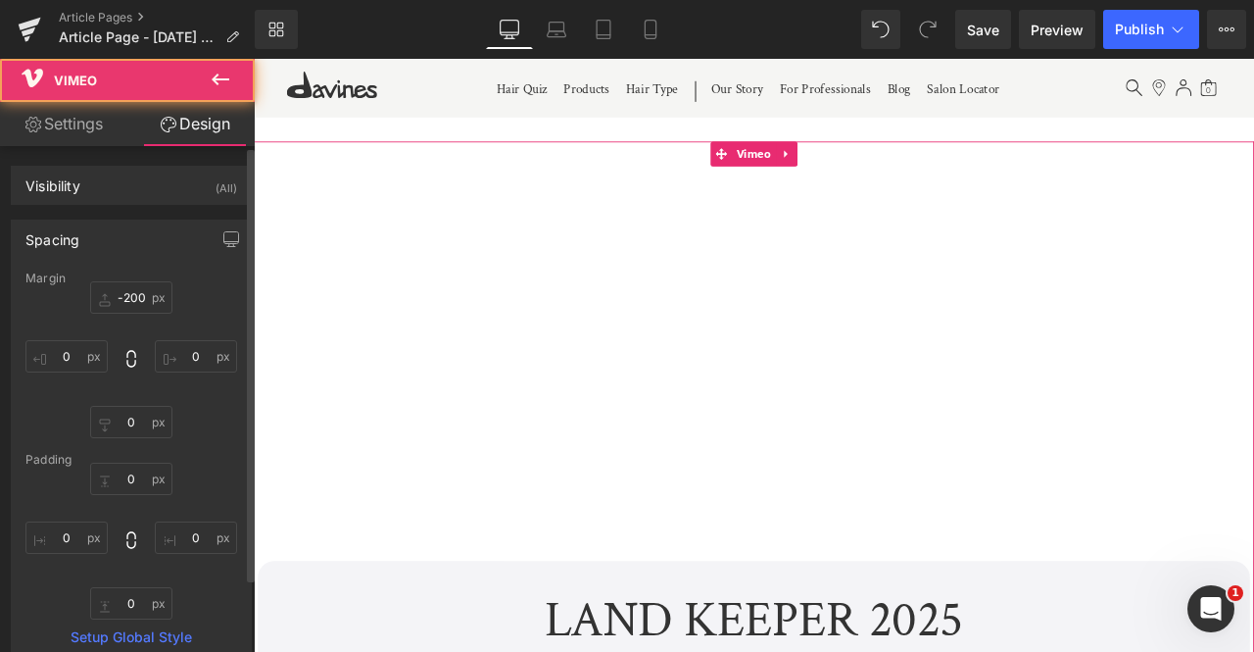
type input "-200"
type input "0"
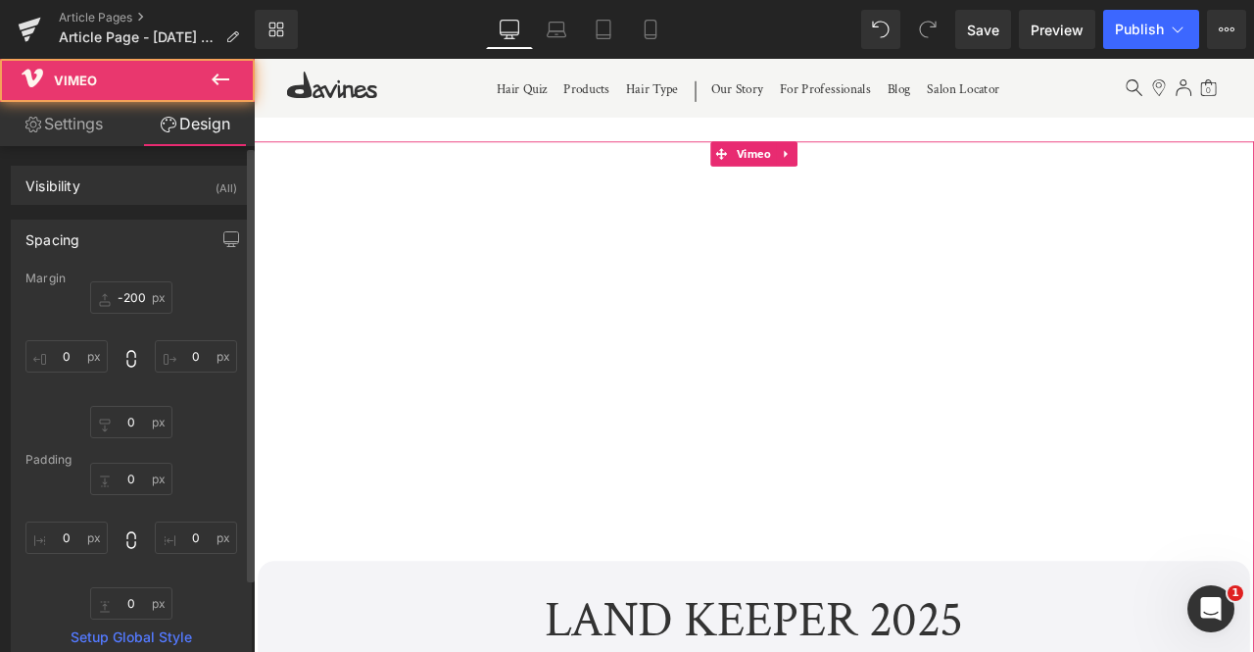
type input "0"
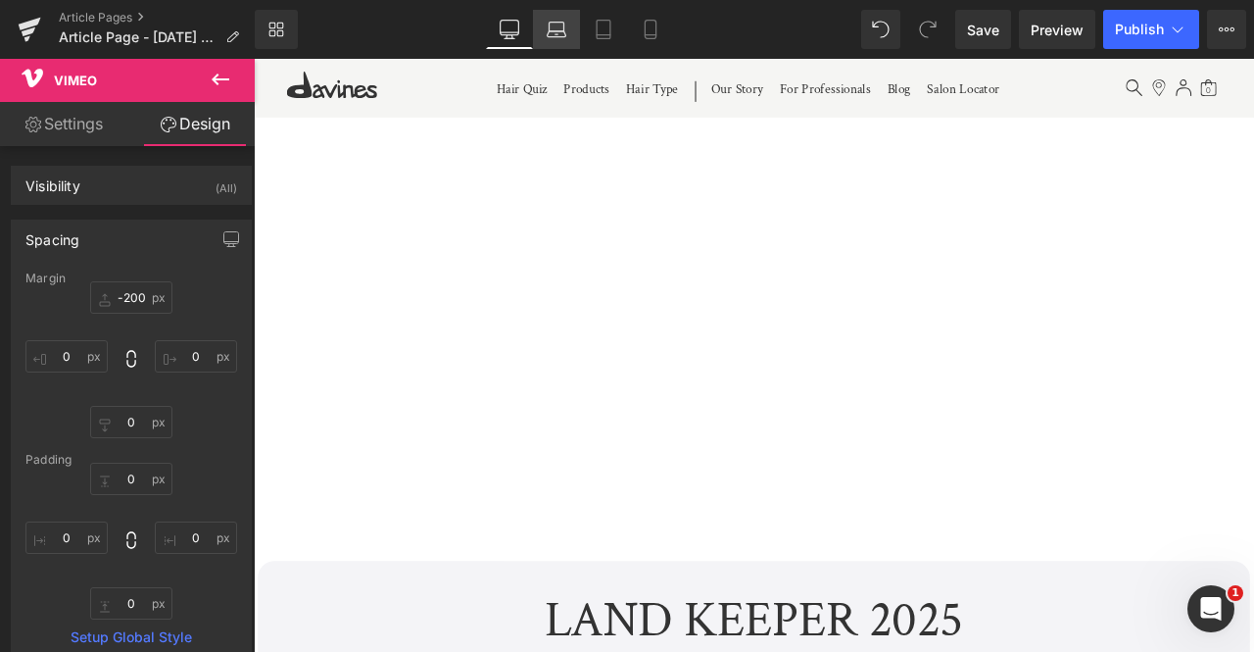
click at [558, 30] on icon at bounding box center [557, 30] width 20 height 20
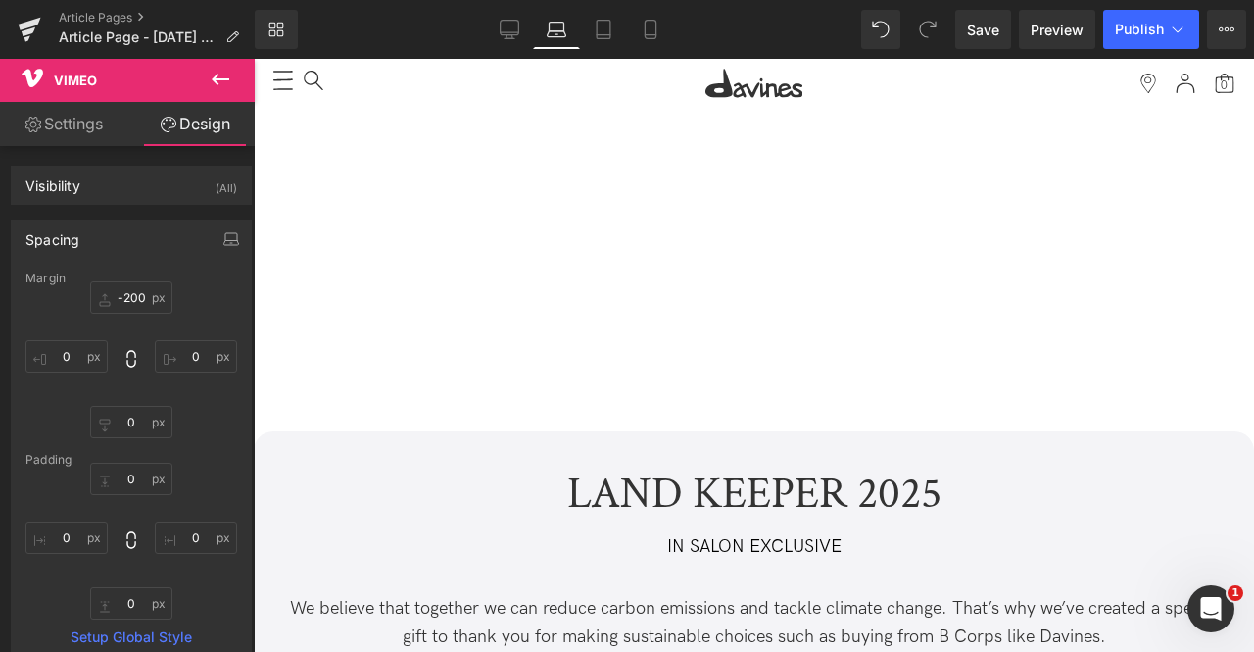
type input "-200"
type input "0"
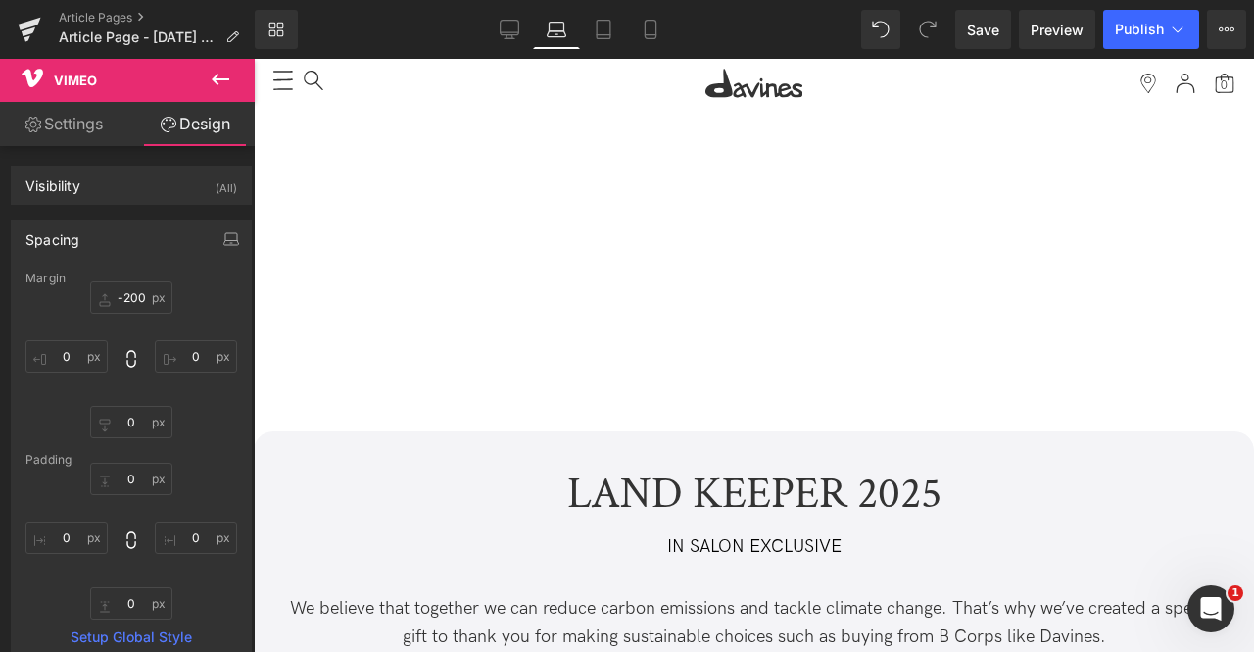
type input "0"
click at [604, 35] on icon at bounding box center [604, 30] width 20 height 20
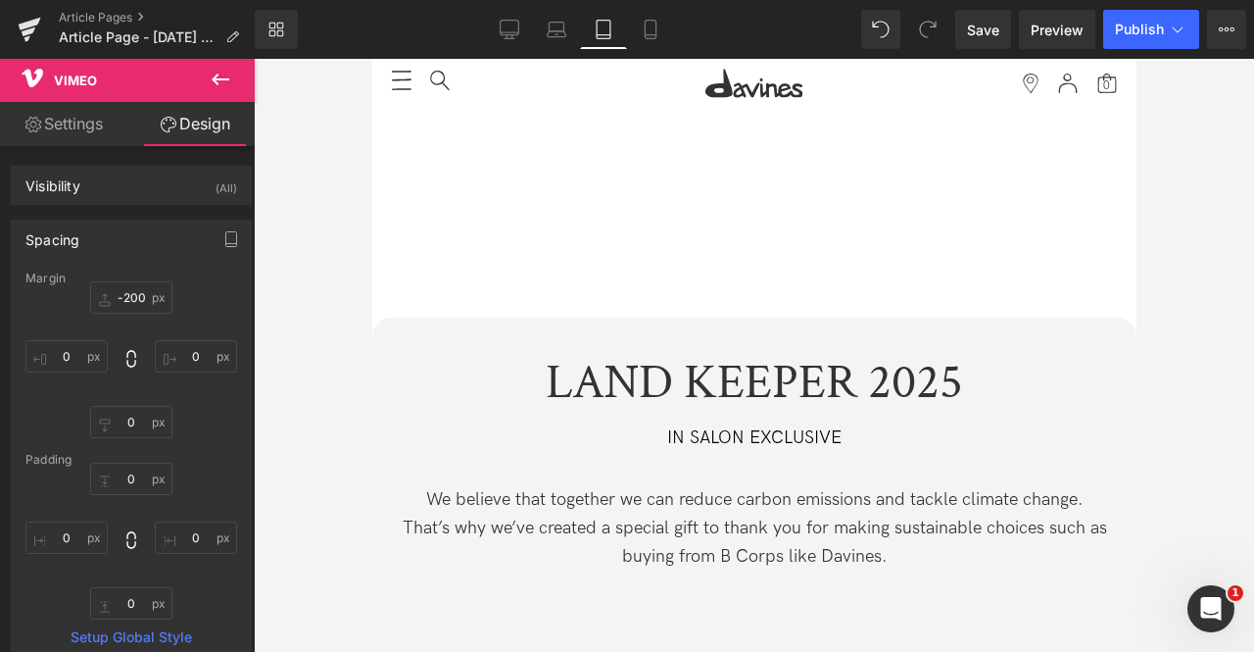
type input "-200"
type input "0"
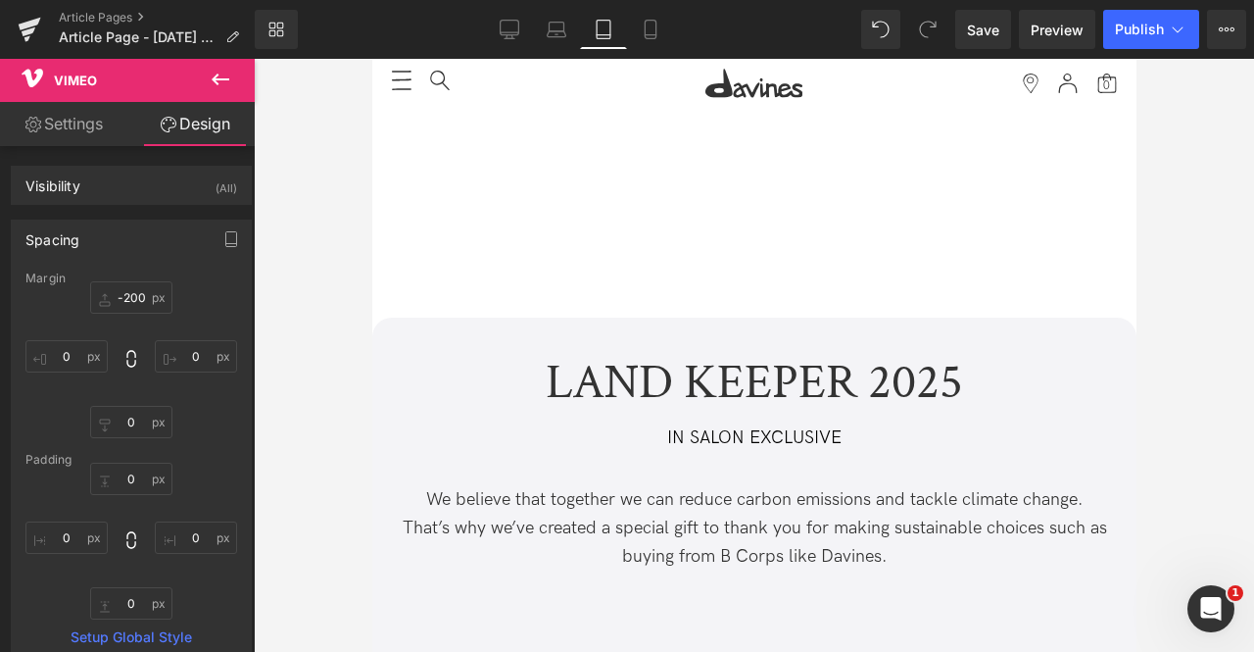
type input "0"
click at [685, 35] on div "Library Tablet Desktop Laptop Tablet Mobile Save Preview Publish Scheduled View…" at bounding box center [755, 29] width 1000 height 39
click at [654, 27] on icon at bounding box center [651, 30] width 20 height 20
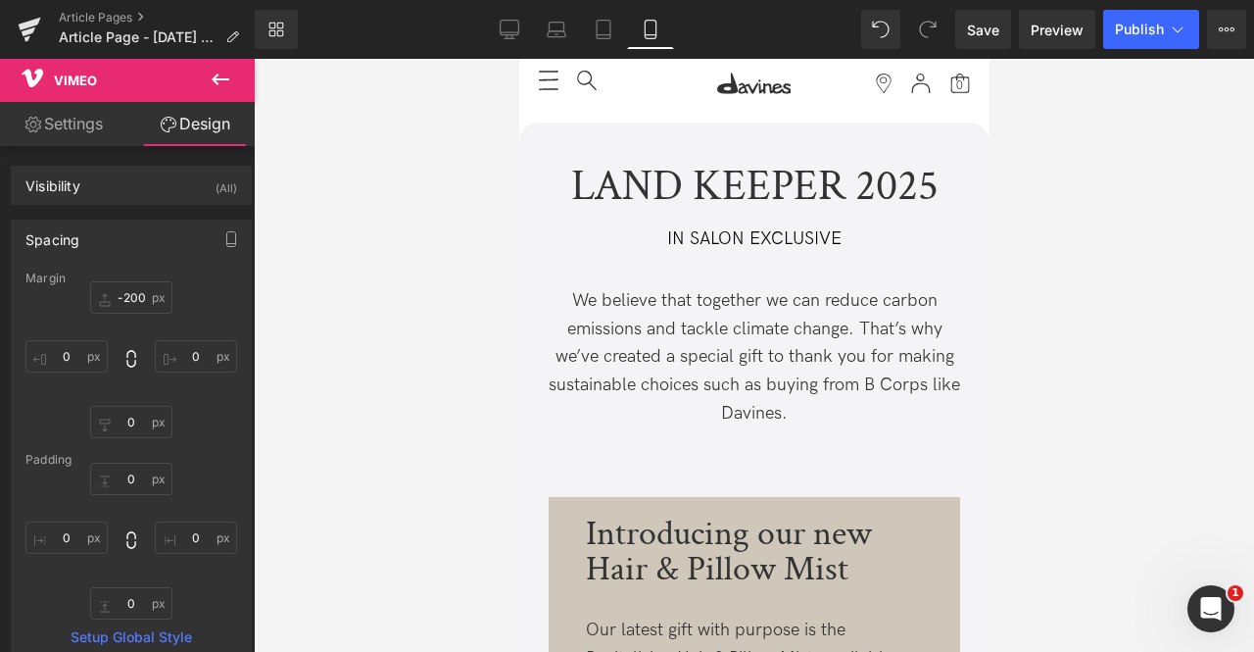
type input "-200"
type input "0"
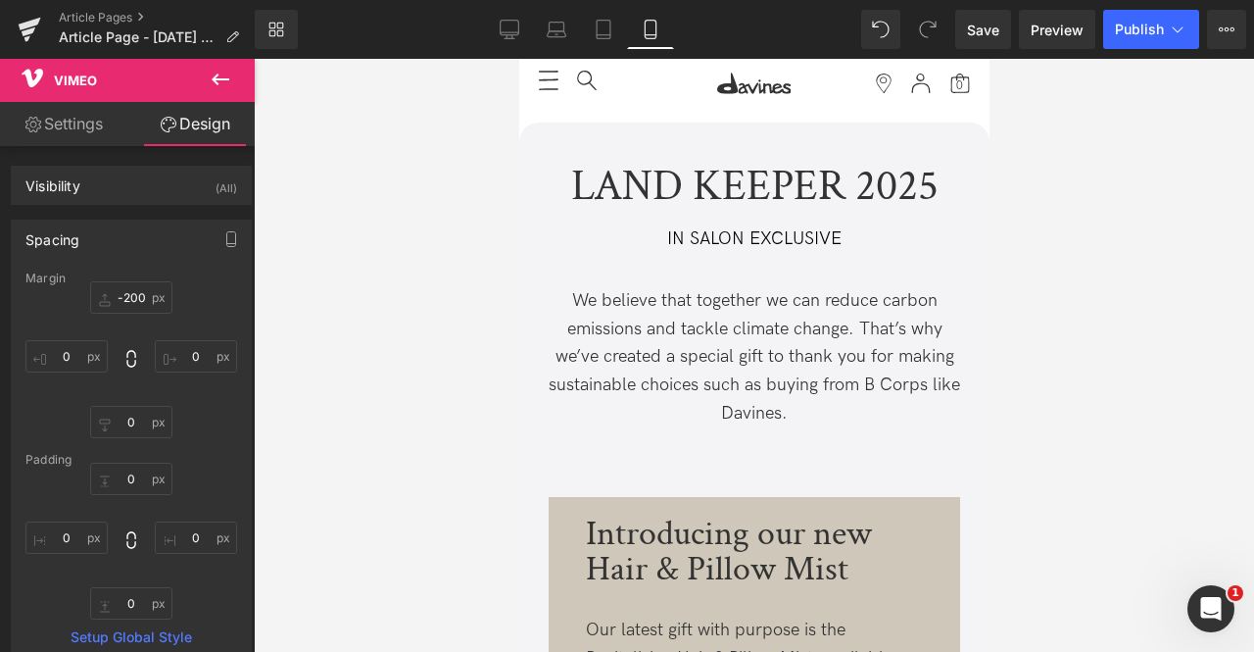
type input "0"
click at [513, 23] on icon at bounding box center [510, 30] width 20 height 20
type input "-200"
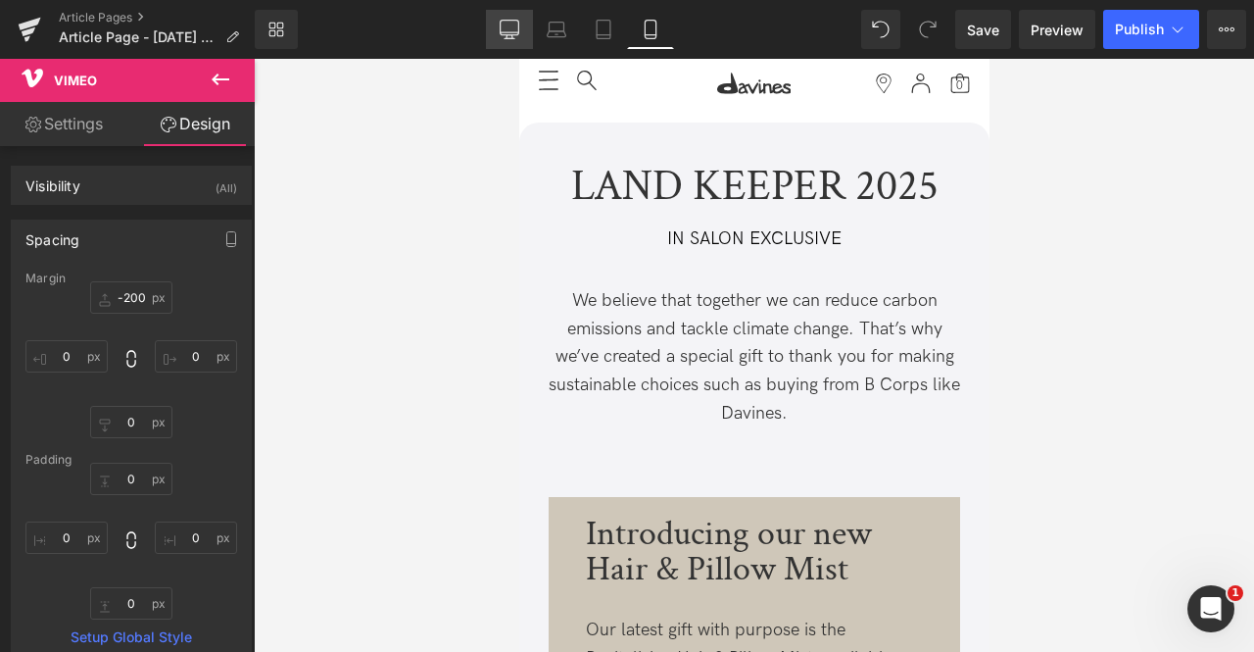
type input "0"
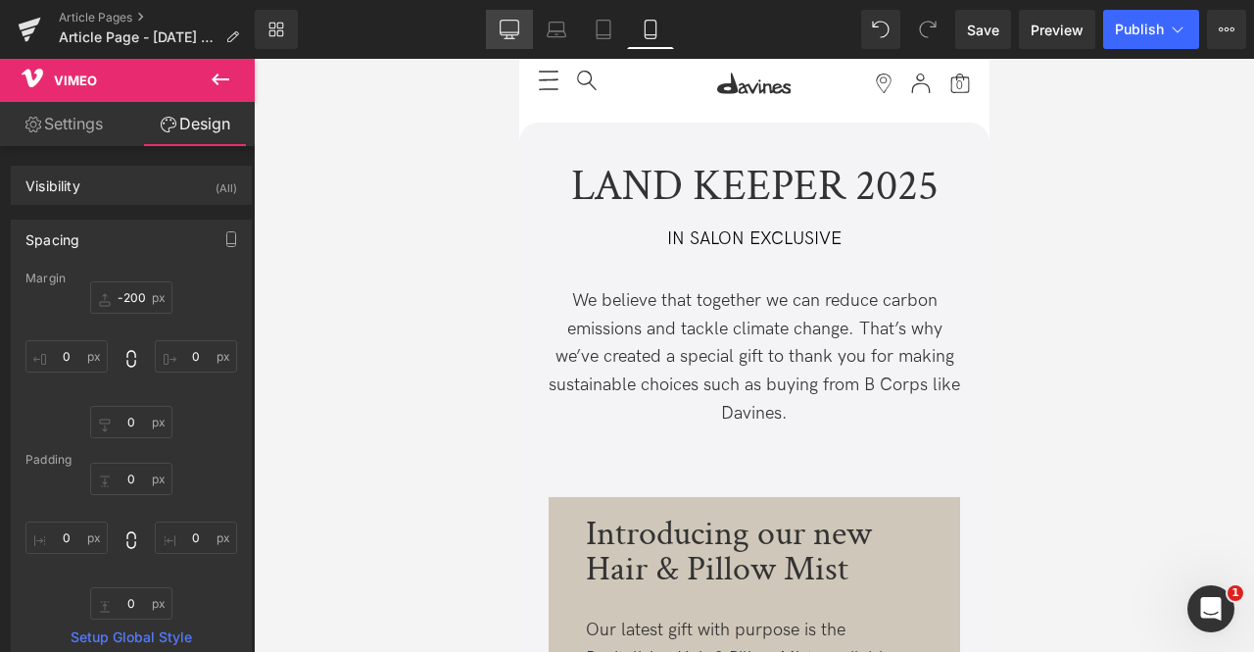
type input "0"
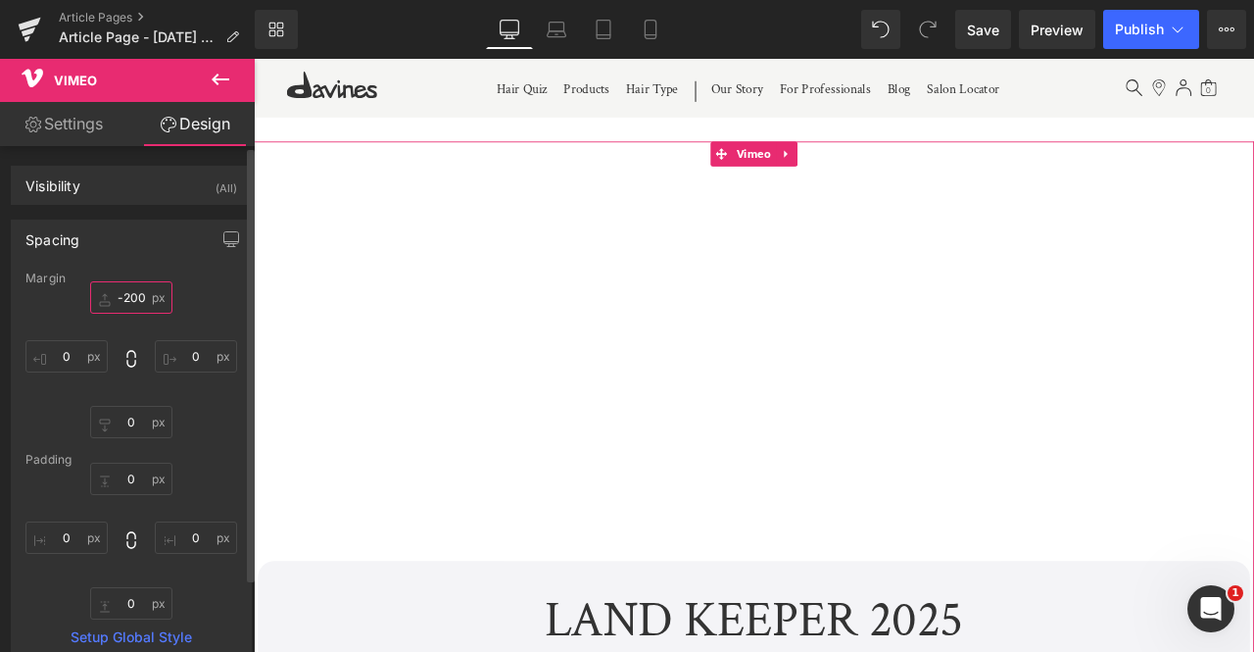
click at [137, 290] on input "-200" at bounding box center [131, 297] width 82 height 32
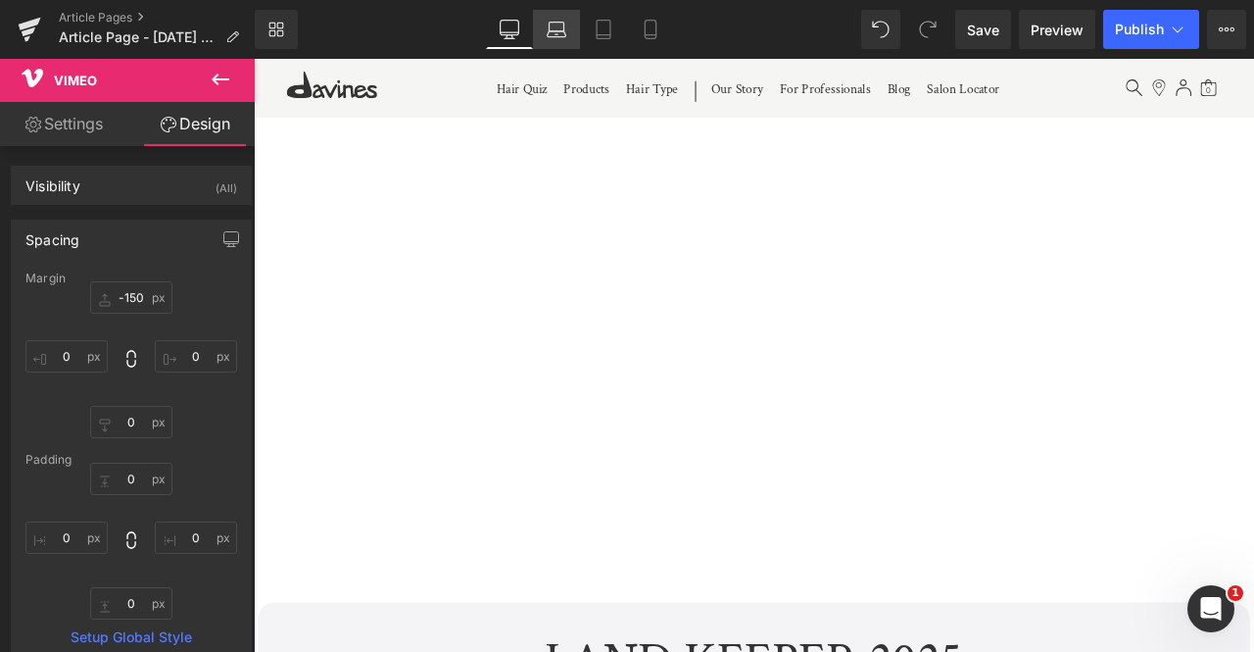
click at [554, 32] on icon at bounding box center [557, 30] width 20 height 20
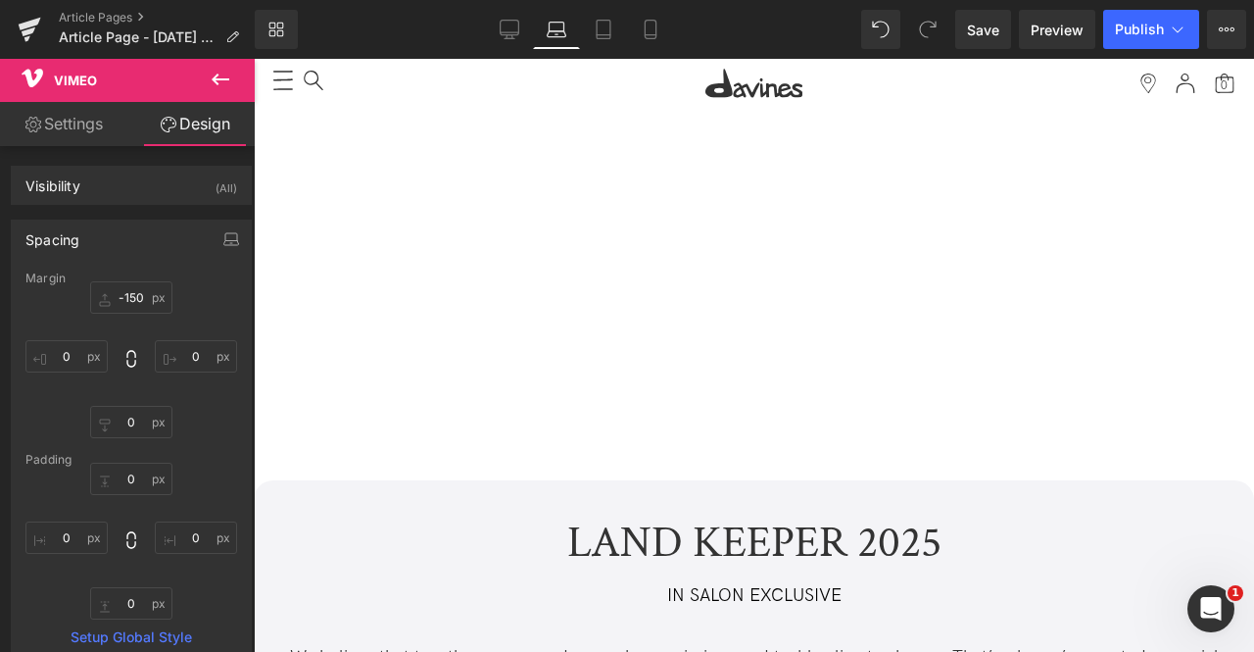
type input "-150"
type input "0"
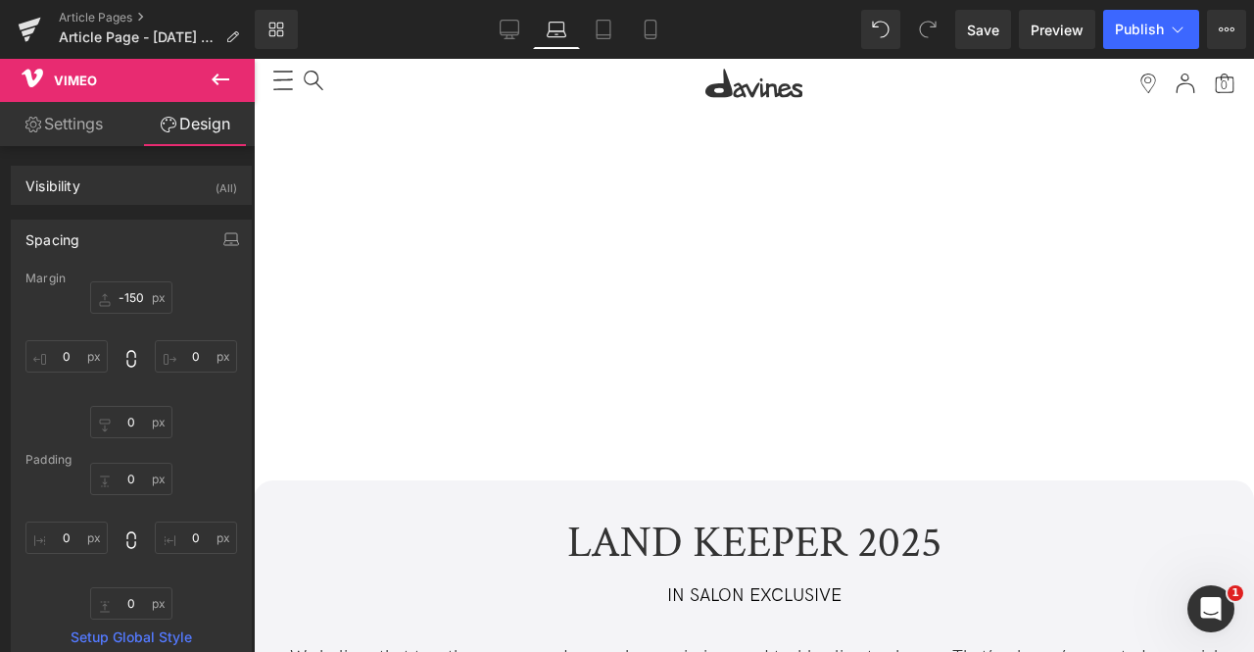
type input "0"
click at [608, 36] on icon at bounding box center [604, 30] width 20 height 20
type input "-150"
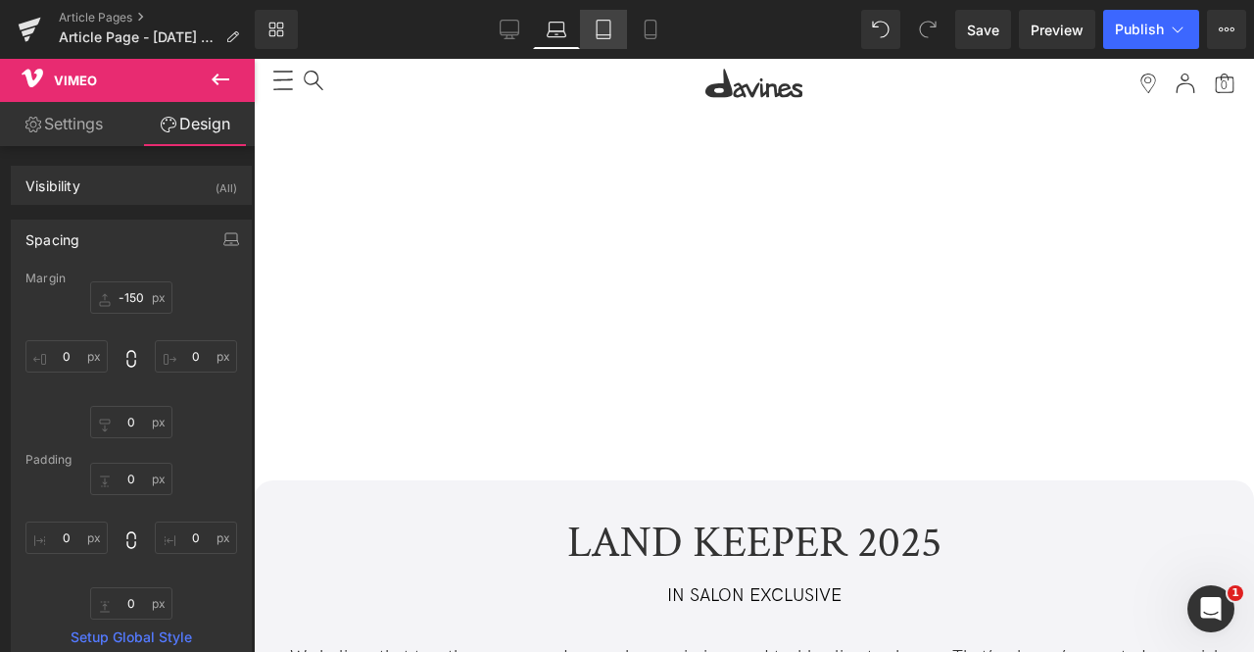
type input "0"
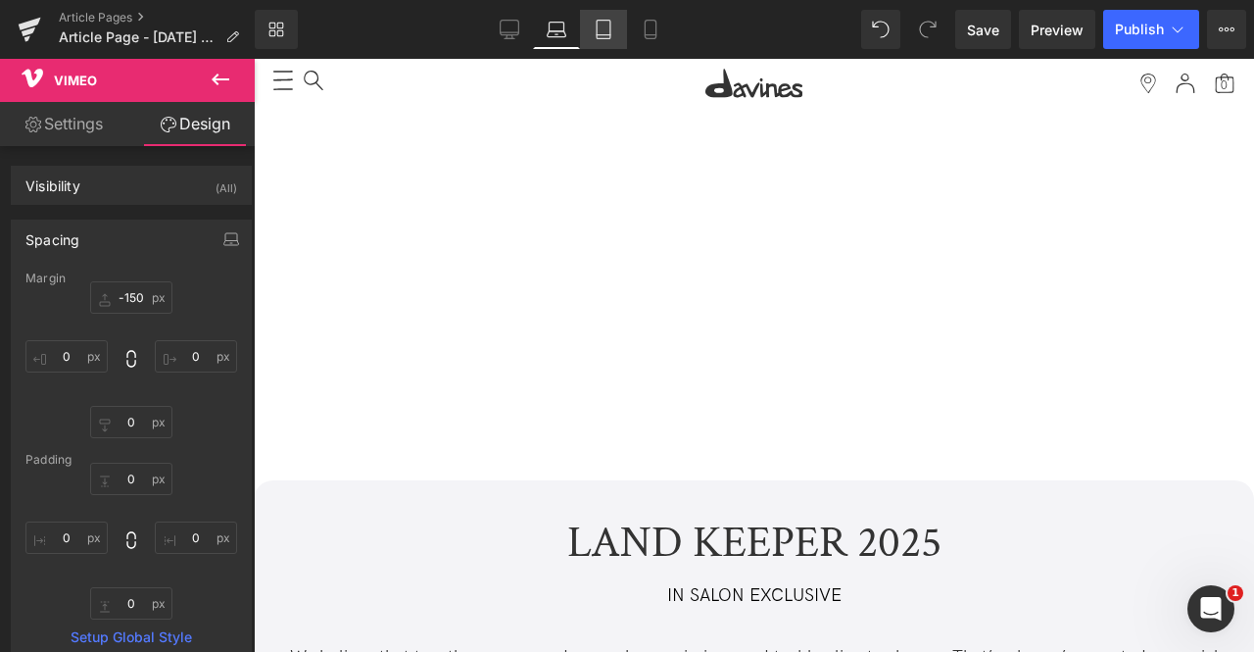
type input "0"
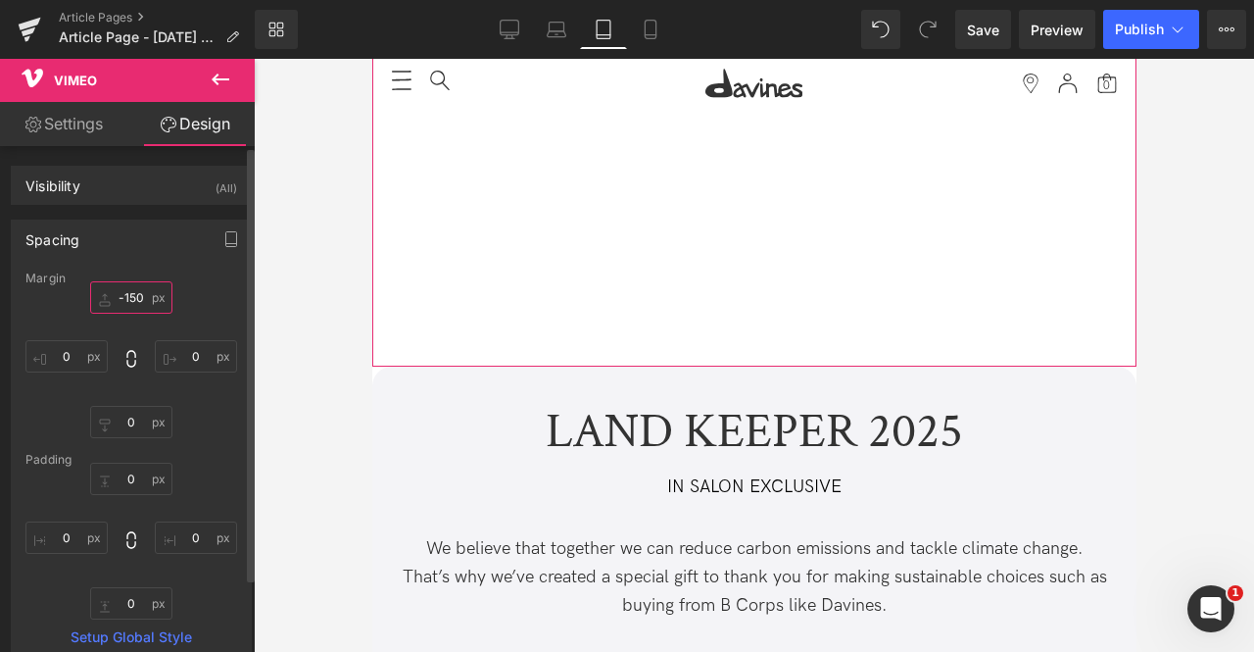
click at [133, 291] on input "-150" at bounding box center [131, 297] width 82 height 32
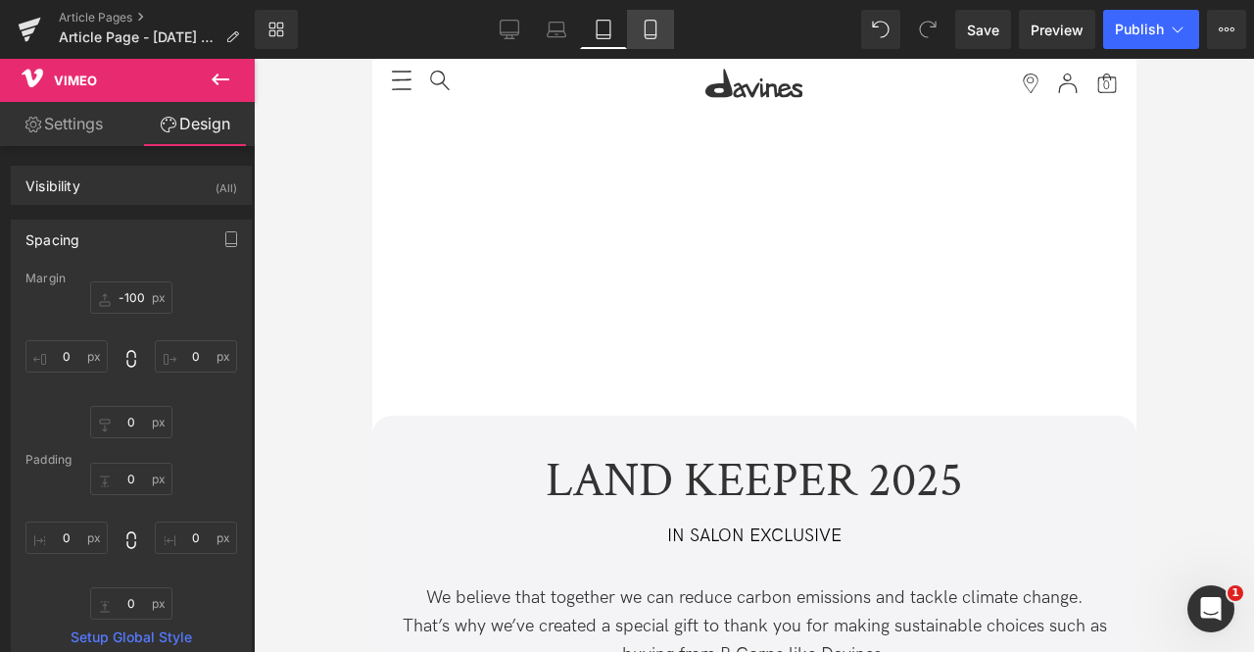
click at [640, 28] on link "Mobile" at bounding box center [650, 29] width 47 height 39
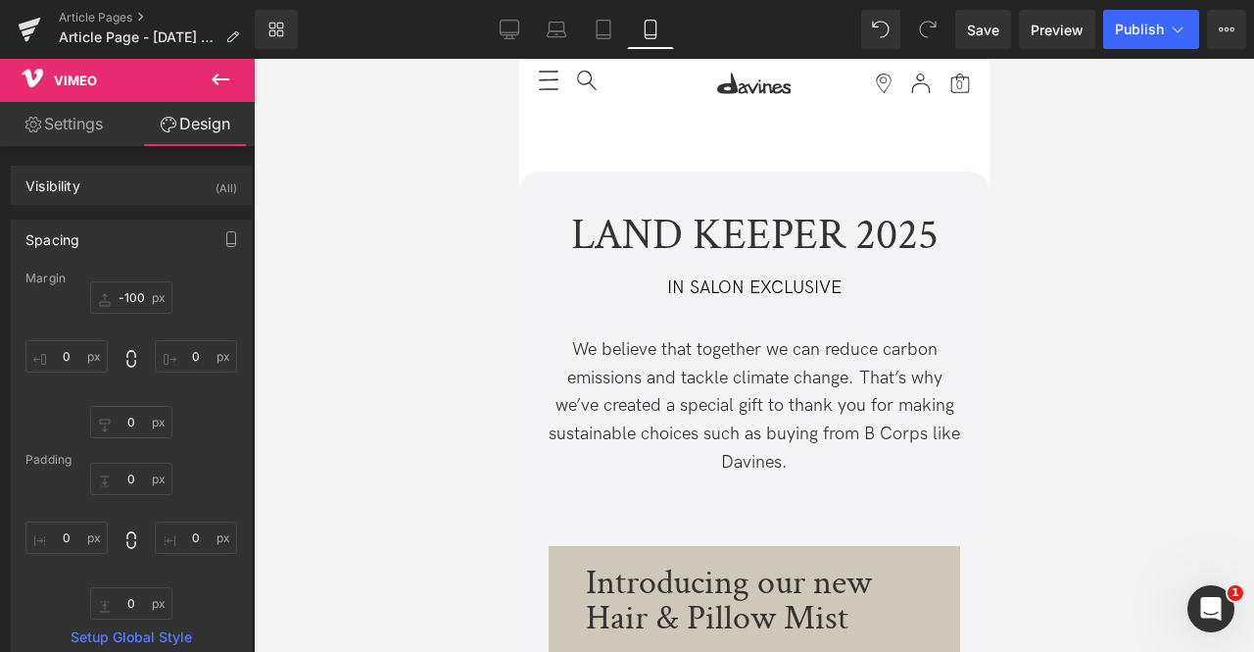
type input "-150"
type input "0"
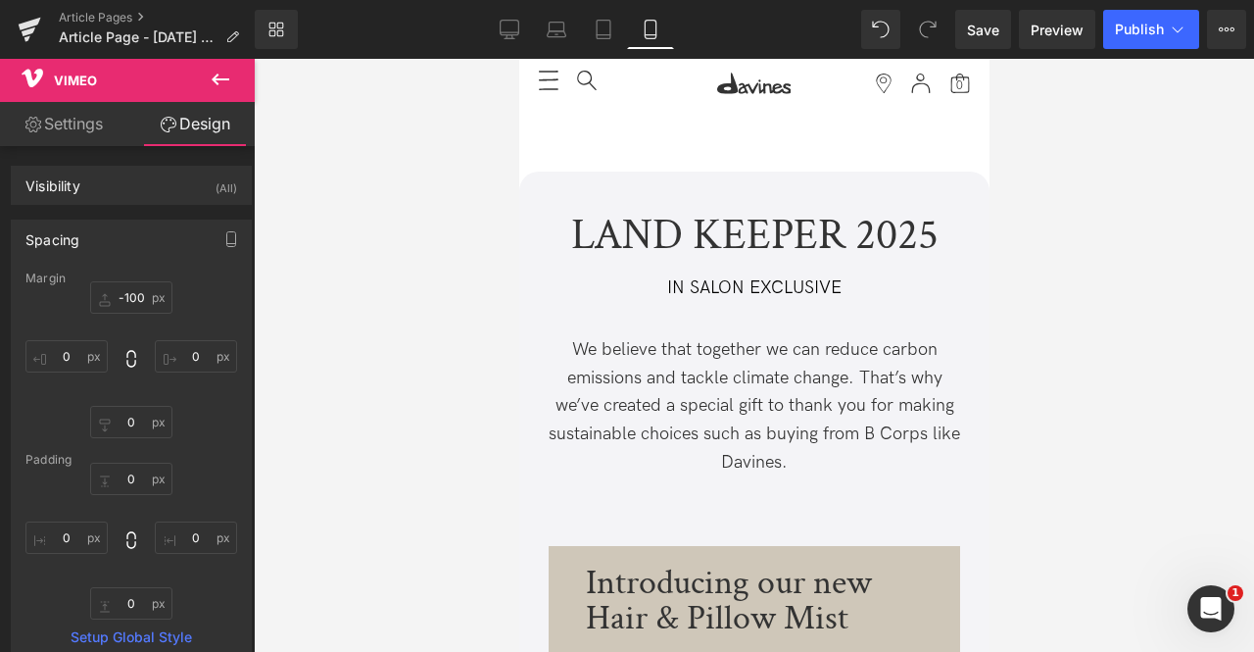
type input "0"
click at [142, 287] on input "-150" at bounding box center [131, 297] width 82 height 32
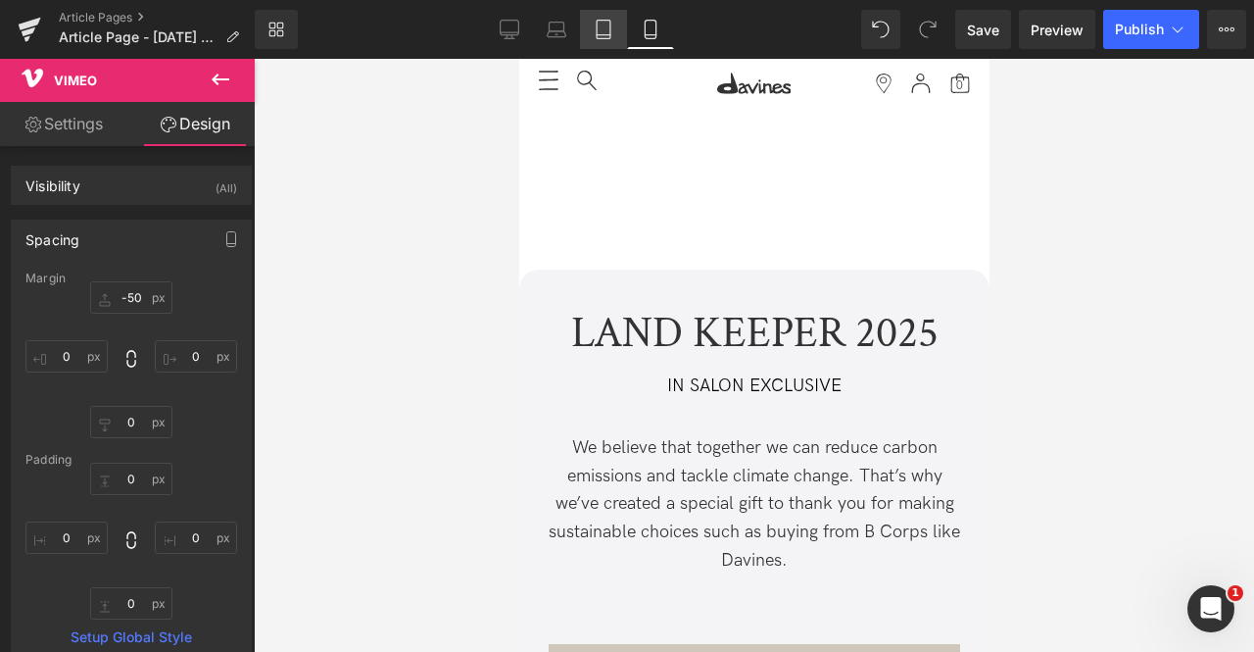
click at [610, 29] on icon at bounding box center [604, 30] width 20 height 20
type input "-100"
type input "0"
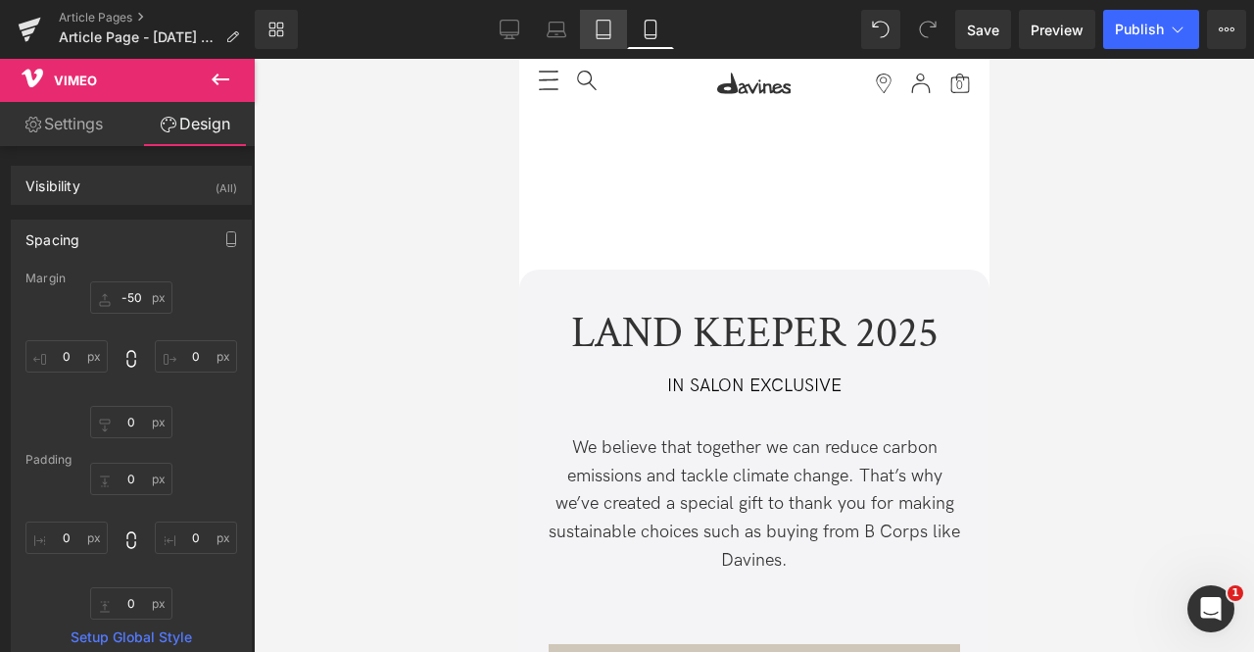
type input "0"
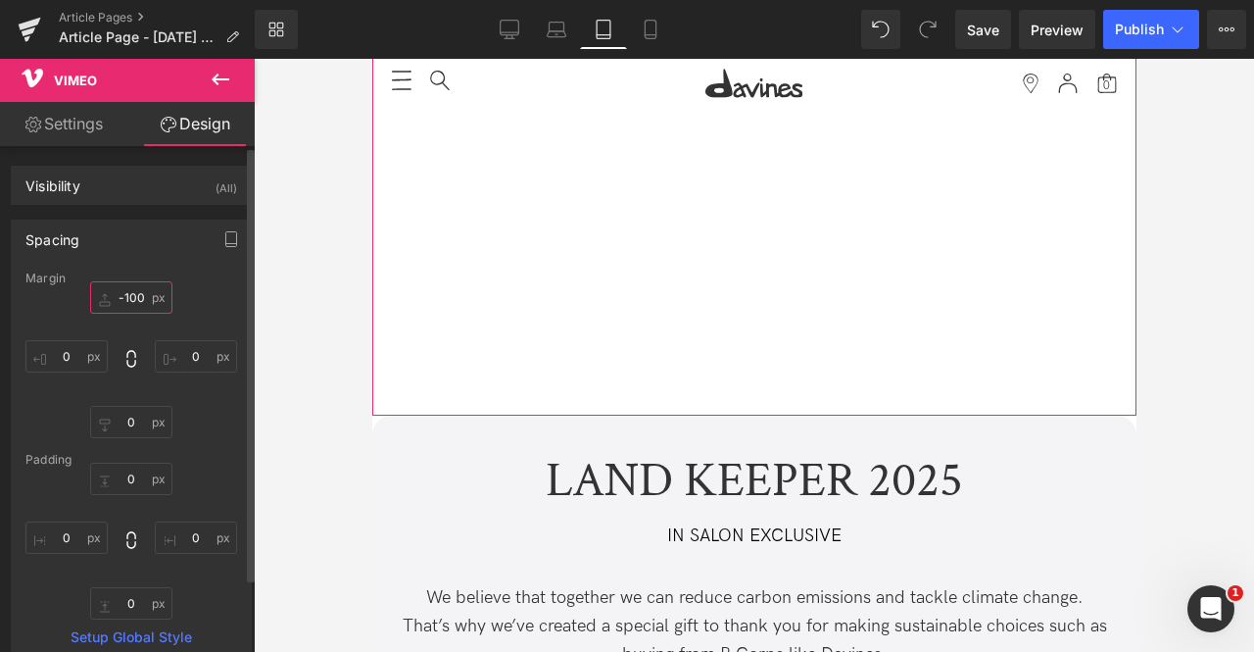
click at [122, 297] on input "-100" at bounding box center [131, 297] width 82 height 32
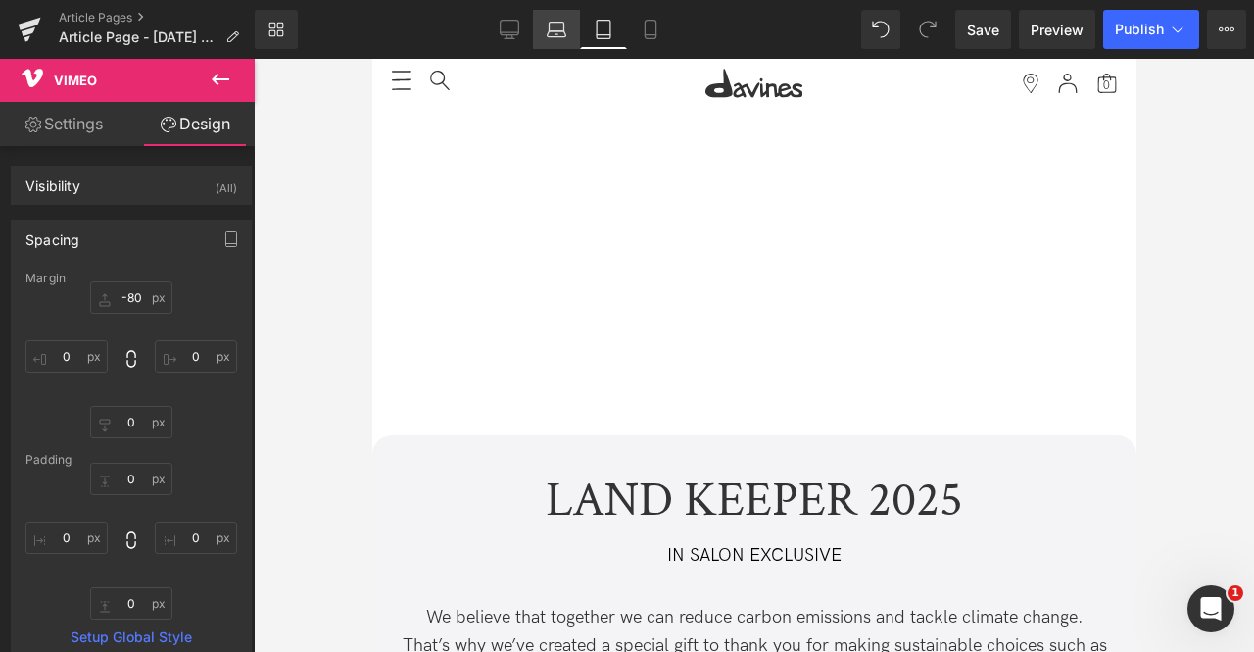
click at [545, 42] on link "Laptop" at bounding box center [556, 29] width 47 height 39
type input "-150"
type input "0"
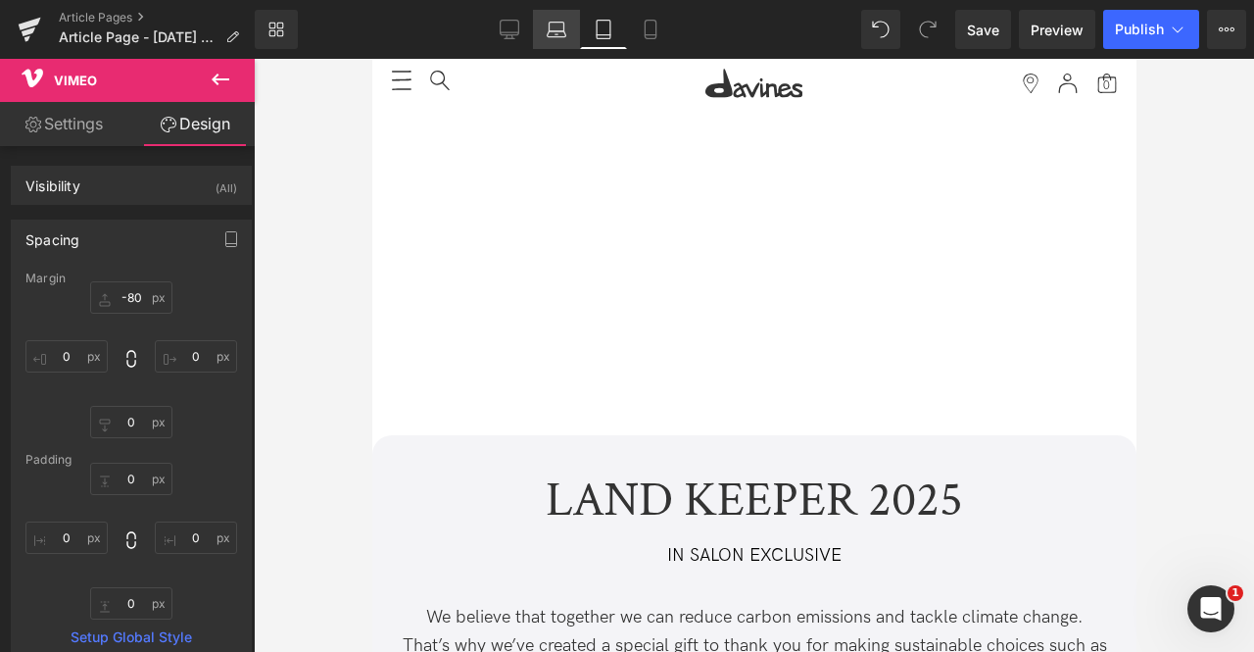
type input "0"
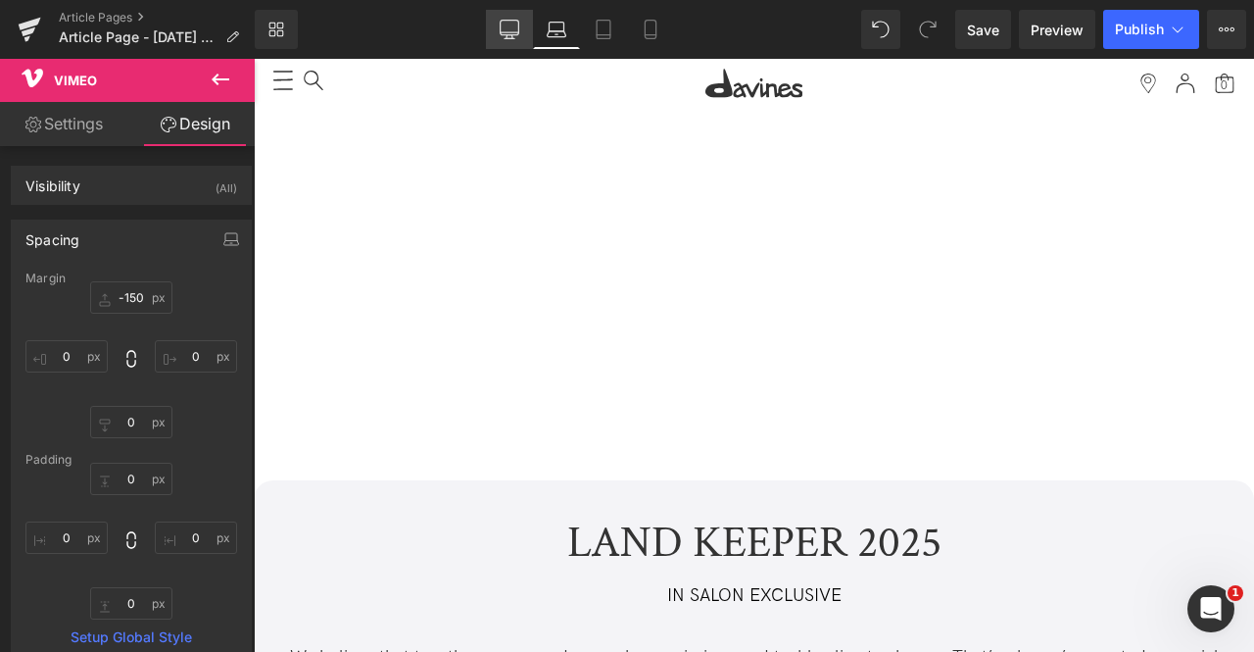
click at [514, 36] on icon at bounding box center [510, 30] width 20 height 20
type input "-150"
type input "0"
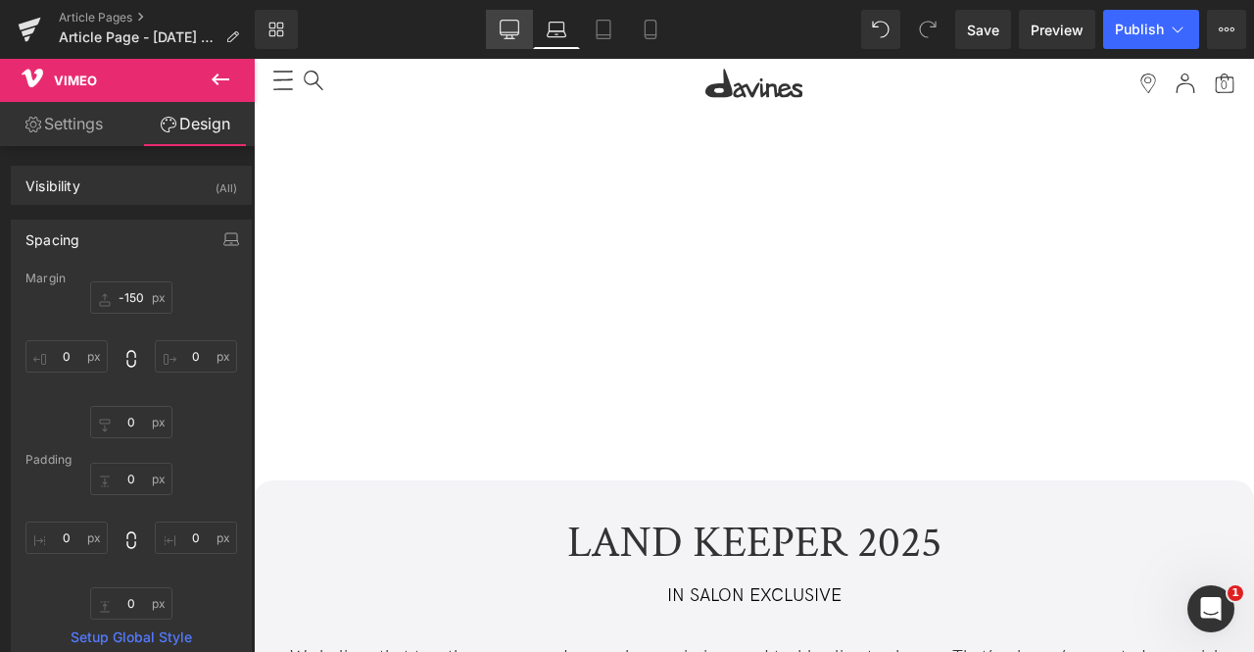
type input "0"
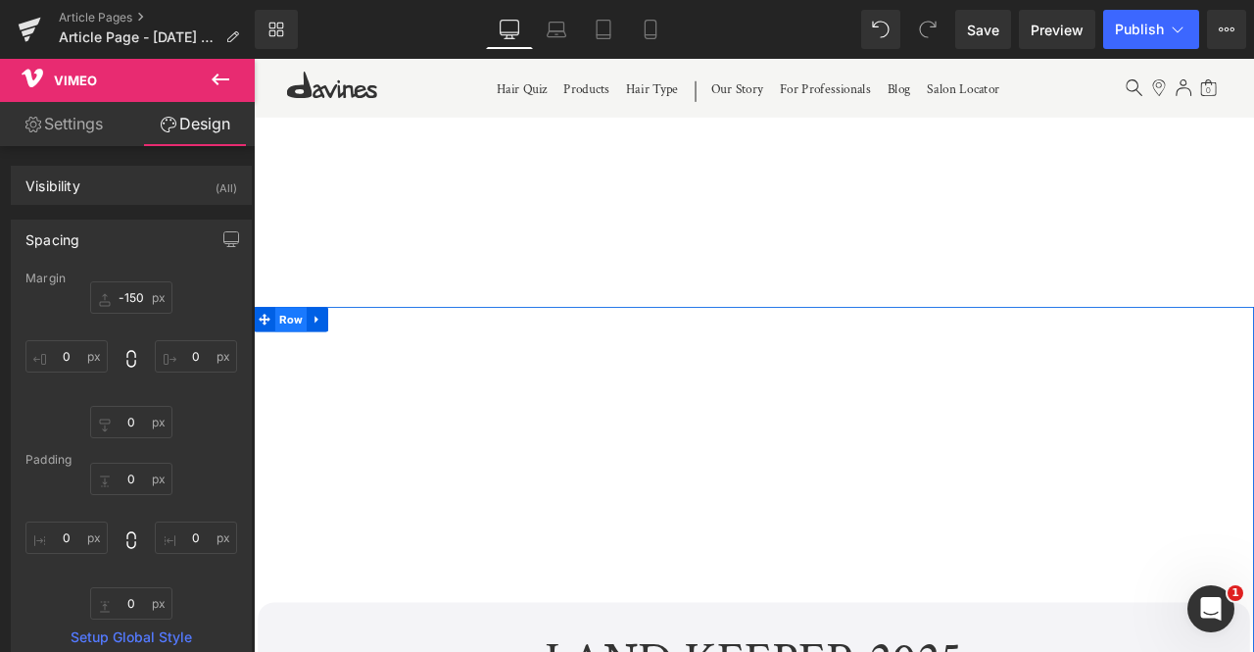
click at [289, 365] on span "Row" at bounding box center [297, 367] width 37 height 29
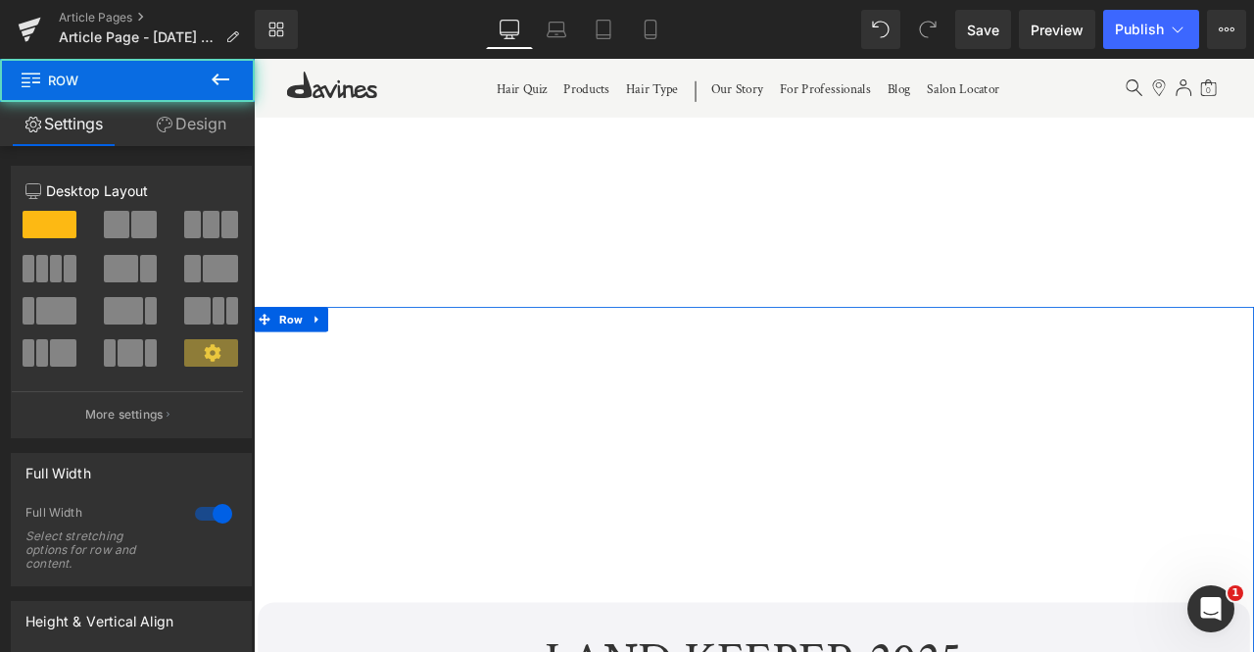
drag, startPoint x: 178, startPoint y: 128, endPoint x: 129, endPoint y: 236, distance: 118.4
click at [178, 128] on link "Design" at bounding box center [190, 124] width 127 height 44
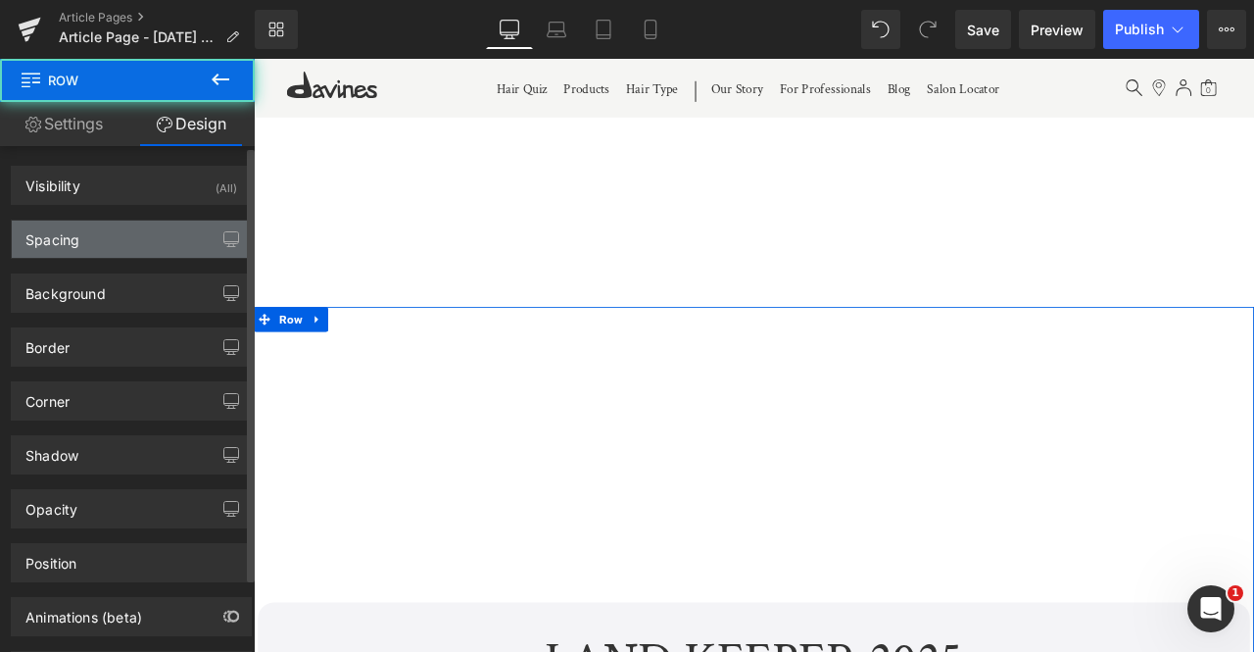
type input "300"
type input "0"
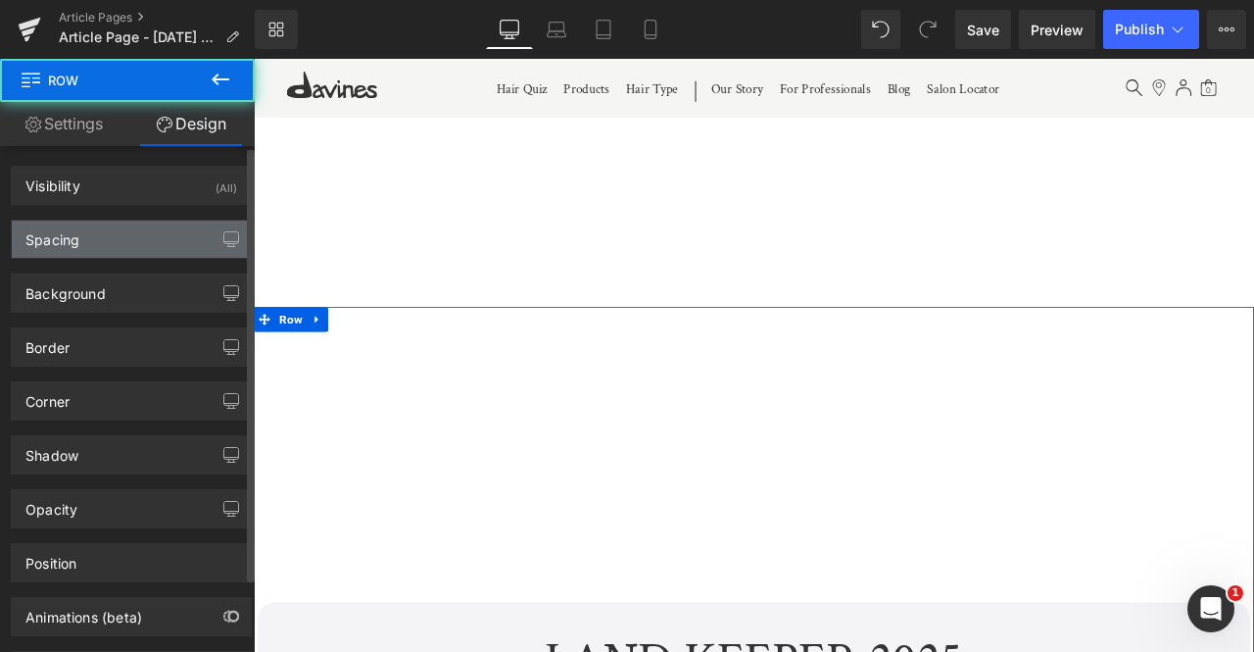
type input "0"
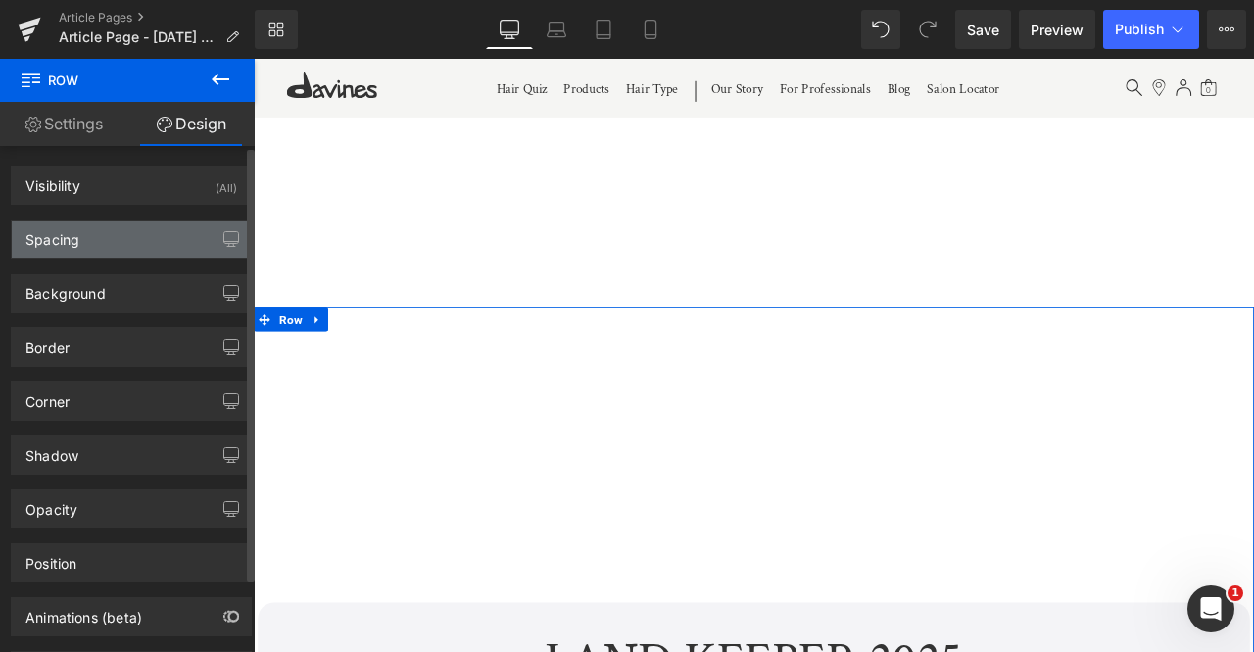
click at [129, 241] on div "Spacing" at bounding box center [131, 238] width 239 height 37
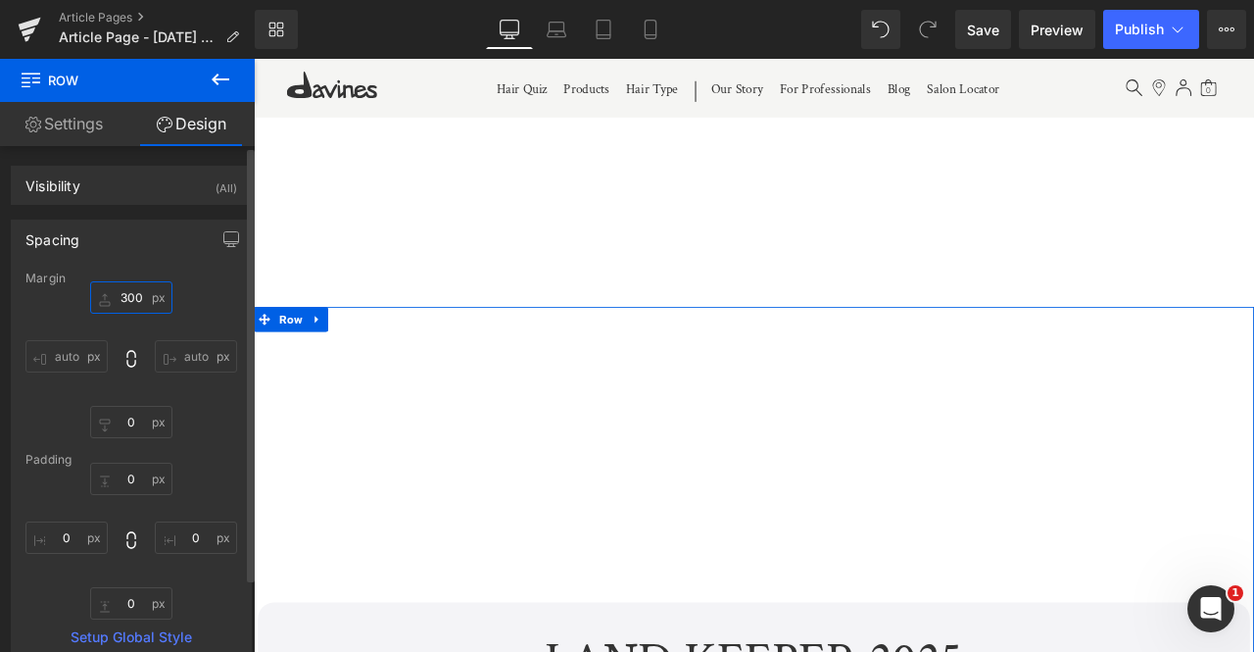
click at [126, 297] on input "300" at bounding box center [131, 297] width 82 height 32
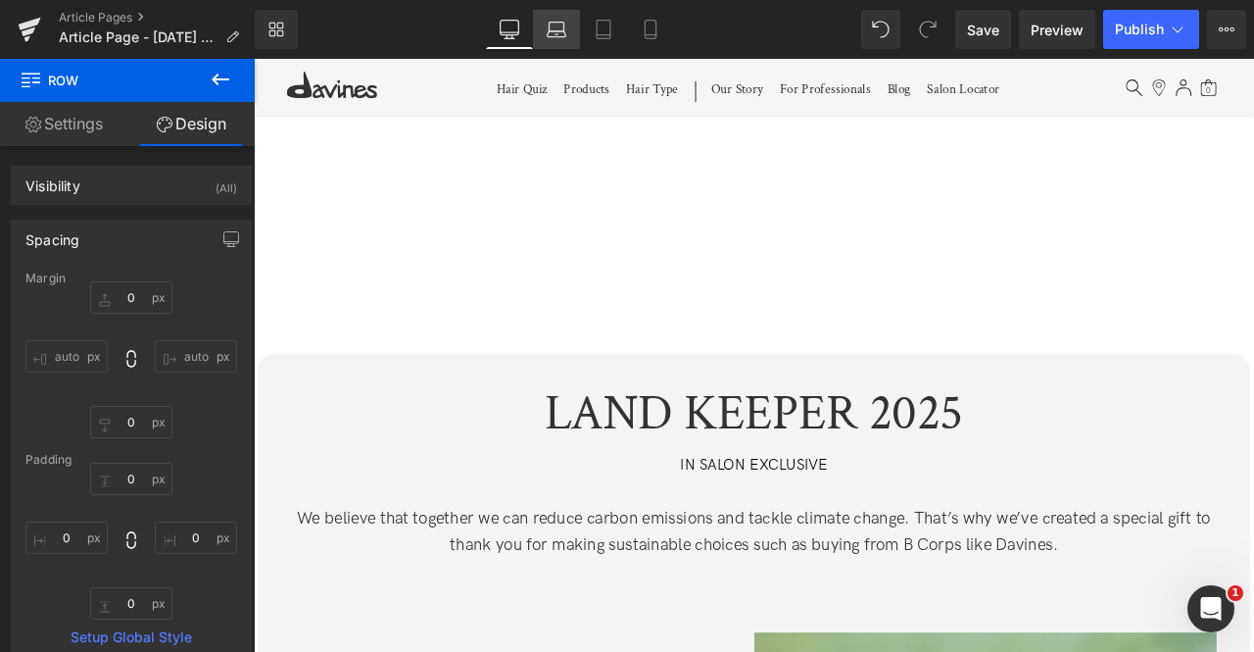
click at [548, 28] on icon at bounding box center [557, 30] width 20 height 20
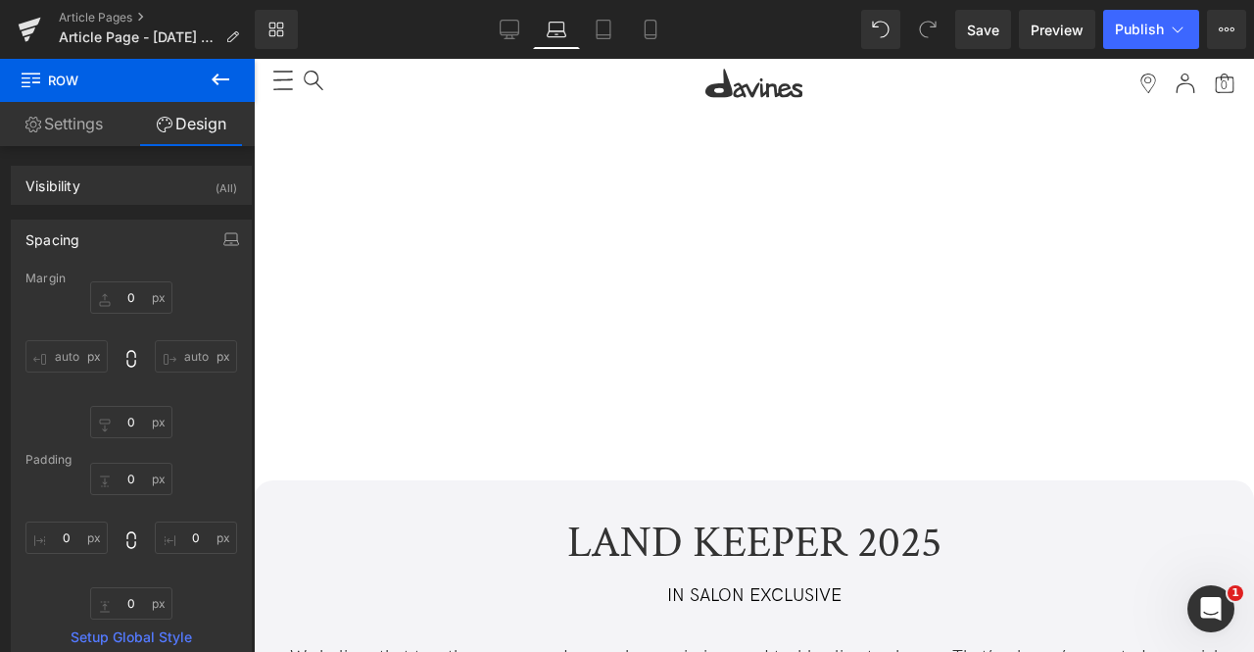
type input "0"
type input "10"
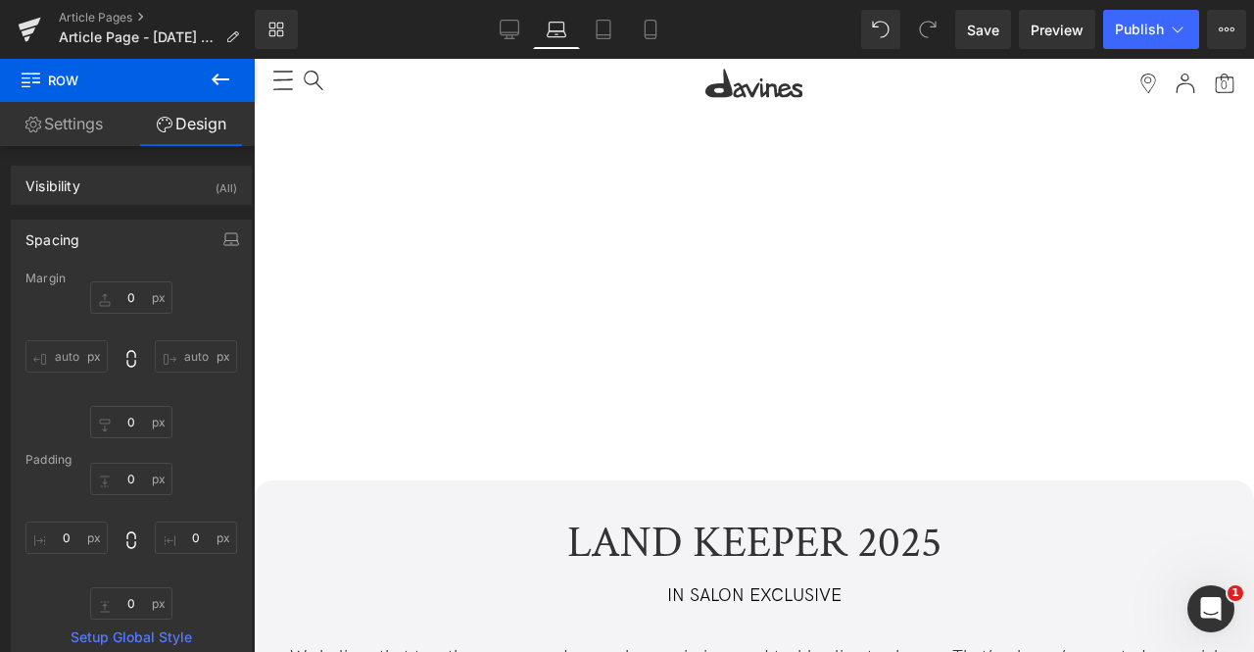
type input "0"
click at [617, 26] on link "Tablet" at bounding box center [603, 29] width 47 height 39
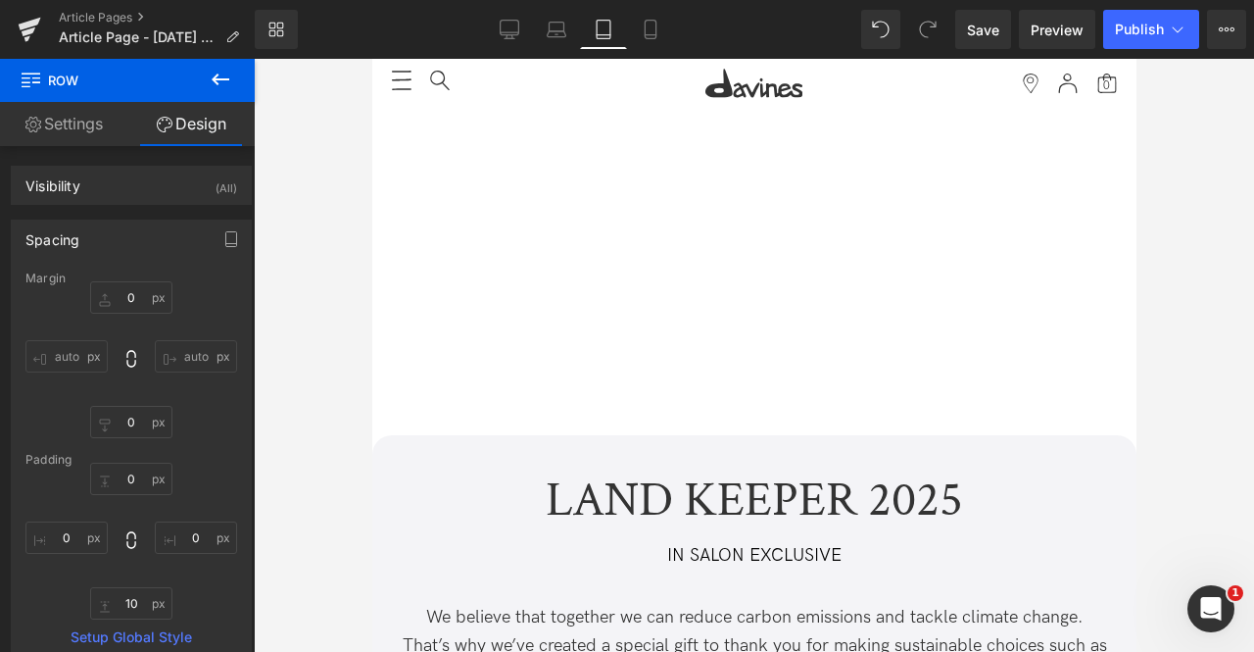
type input "0"
type input "1"
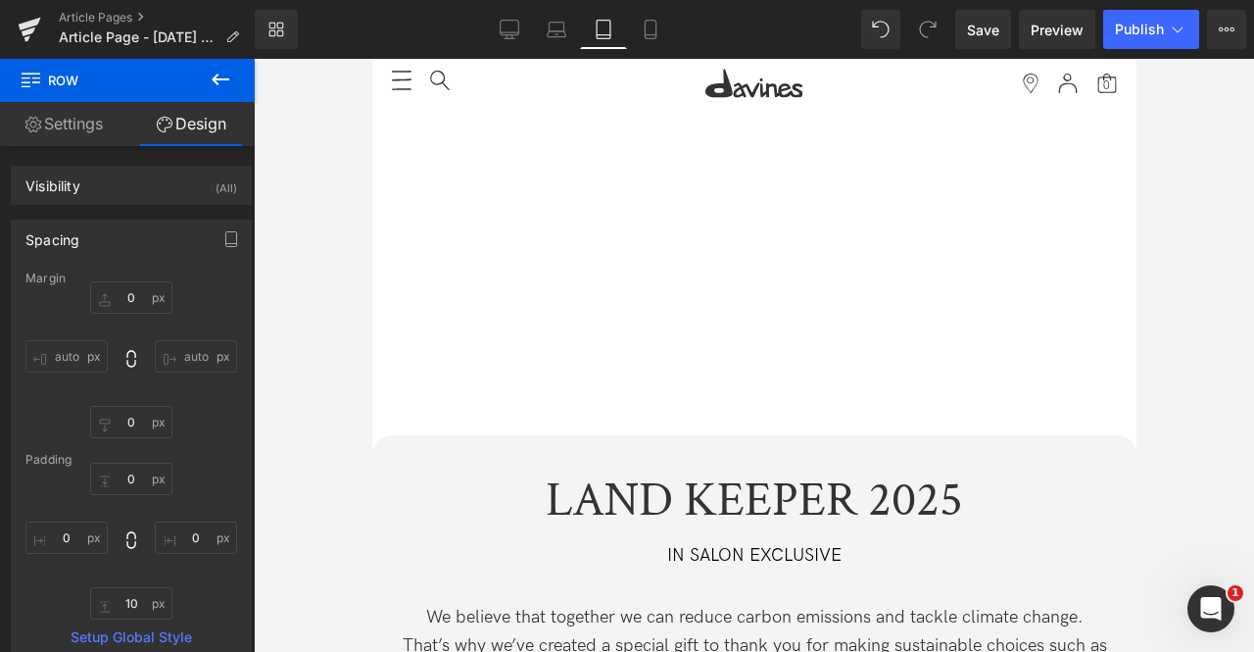
type input "0"
click at [659, 24] on icon at bounding box center [651, 30] width 20 height 20
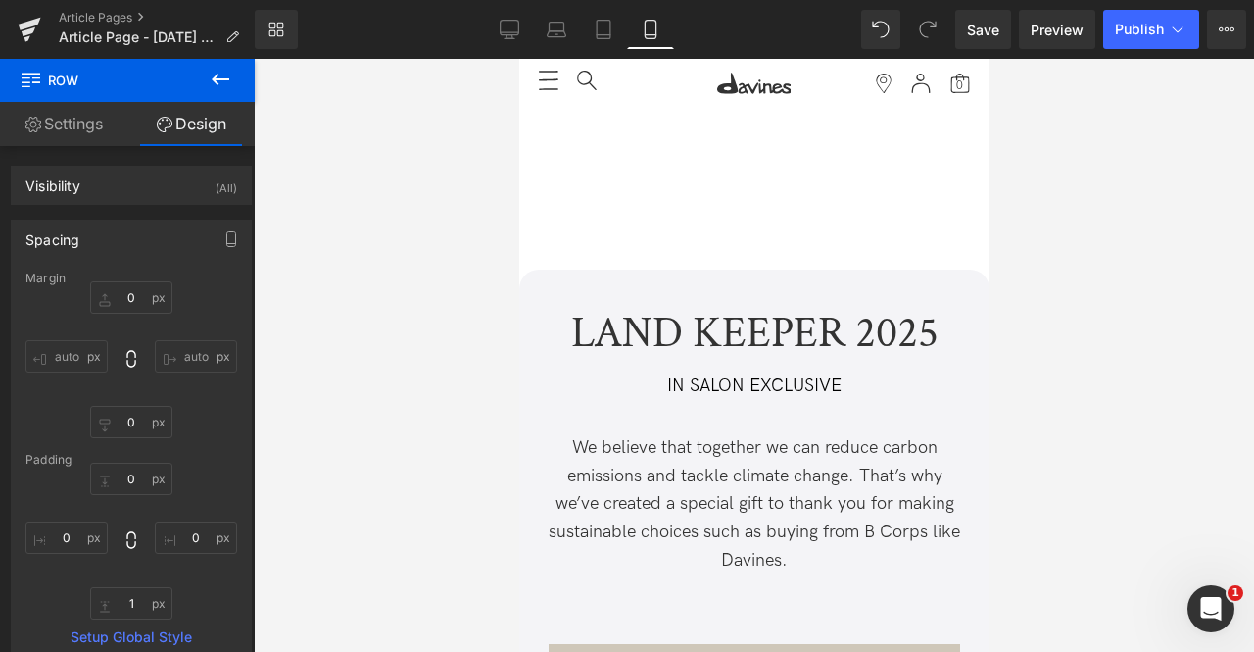
type input "0"
type input "10"
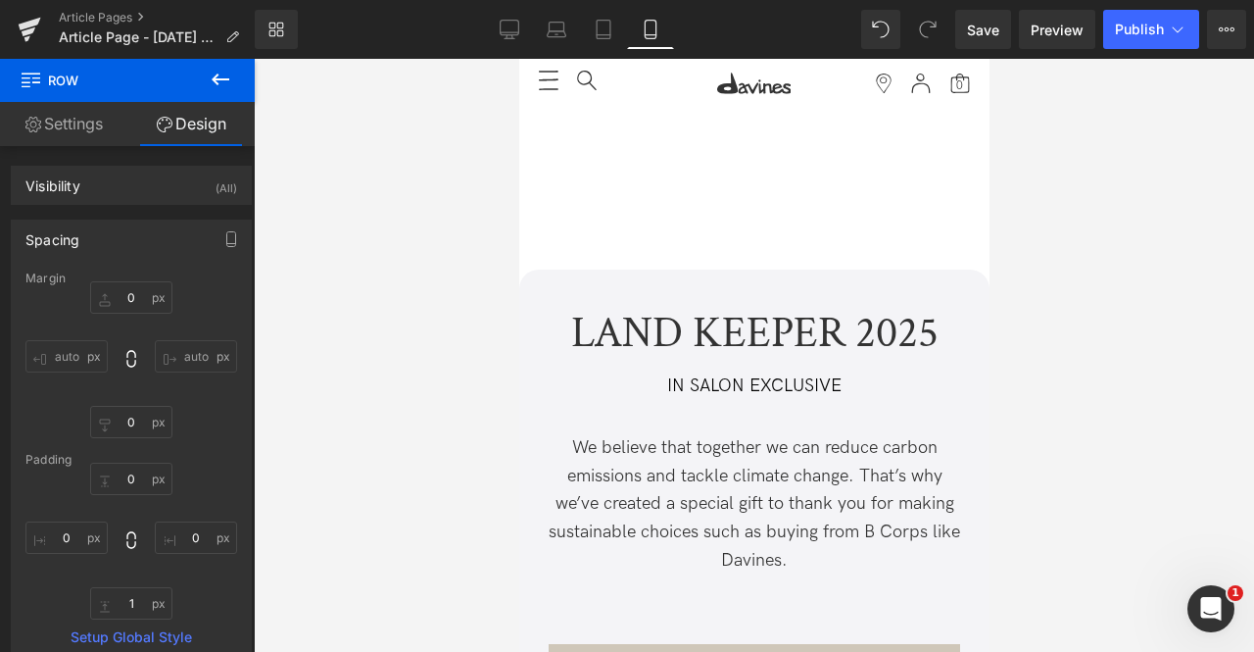
type input "0"
click at [600, 24] on icon at bounding box center [604, 30] width 20 height 20
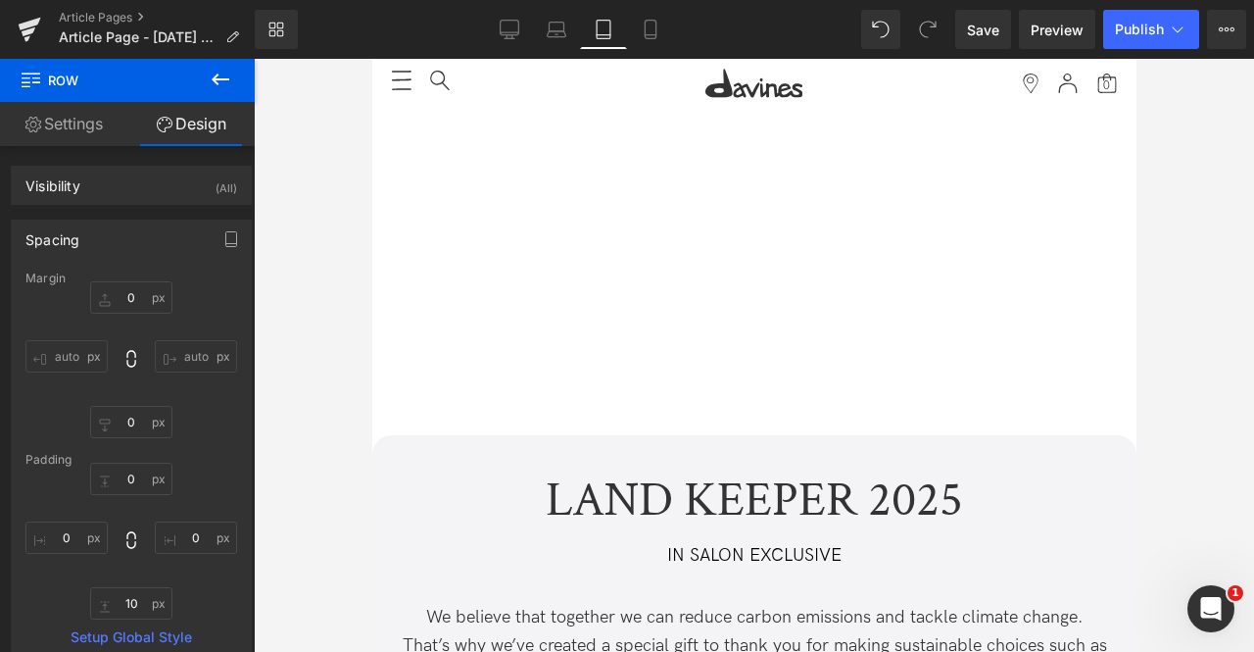
type input "0"
type input "1"
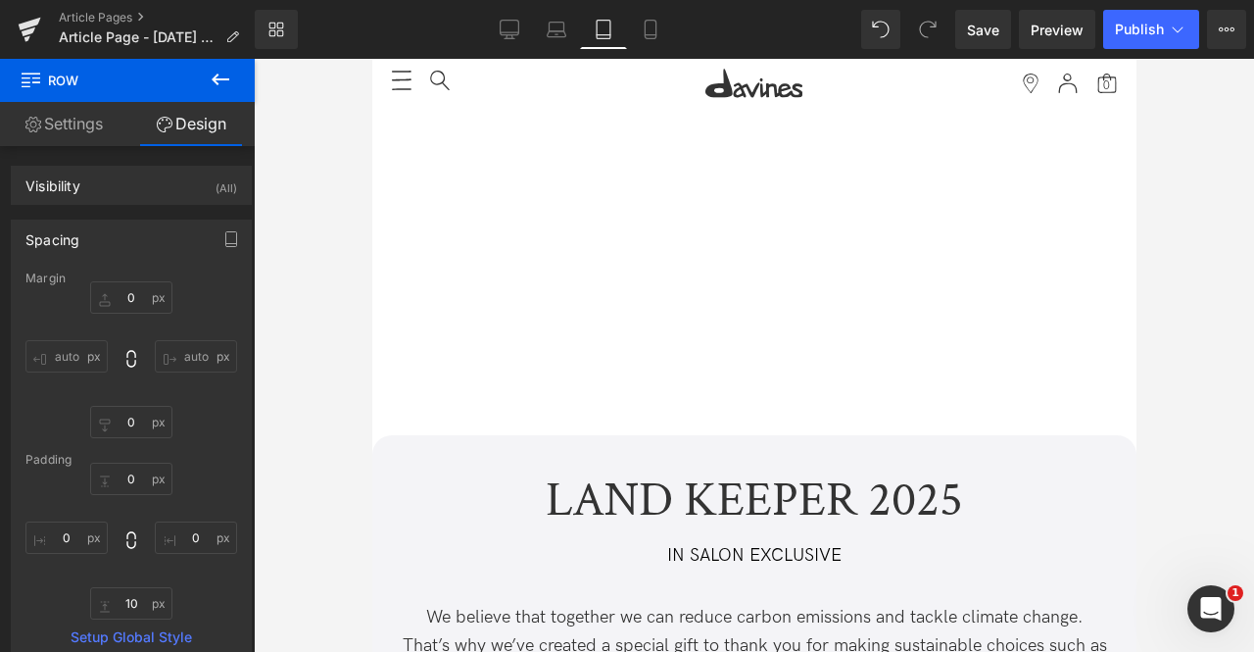
type input "0"
click at [551, 26] on icon at bounding box center [557, 30] width 20 height 20
type input "0"
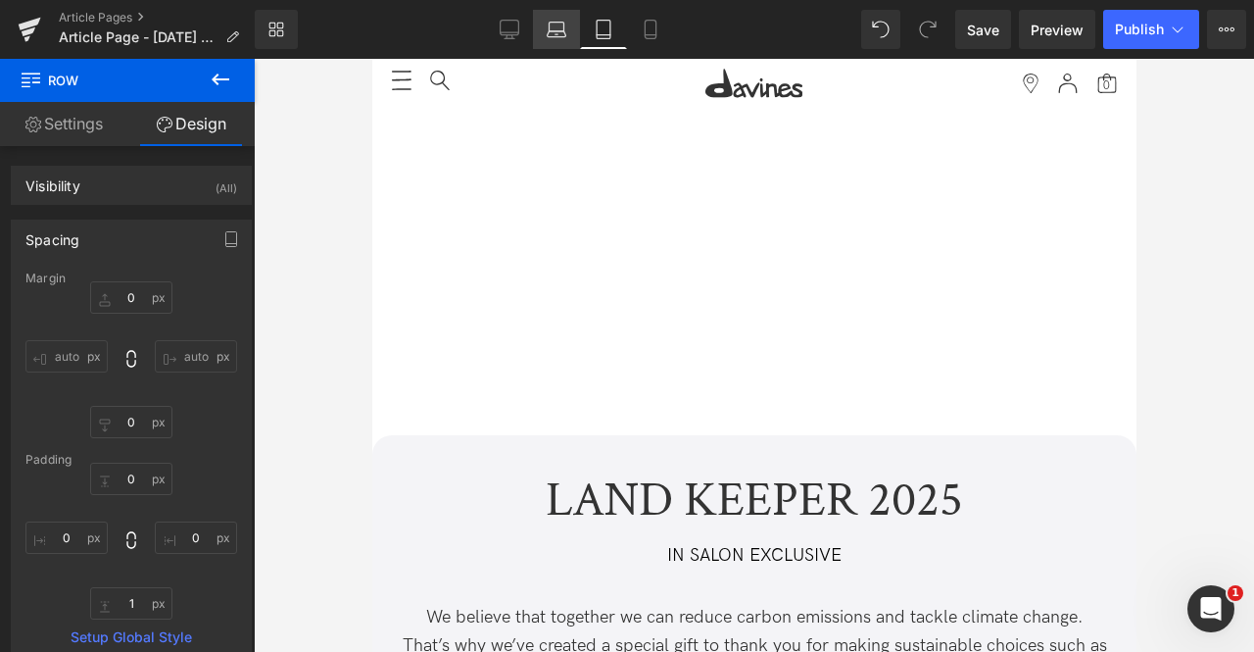
type input "0"
type input "10"
type input "0"
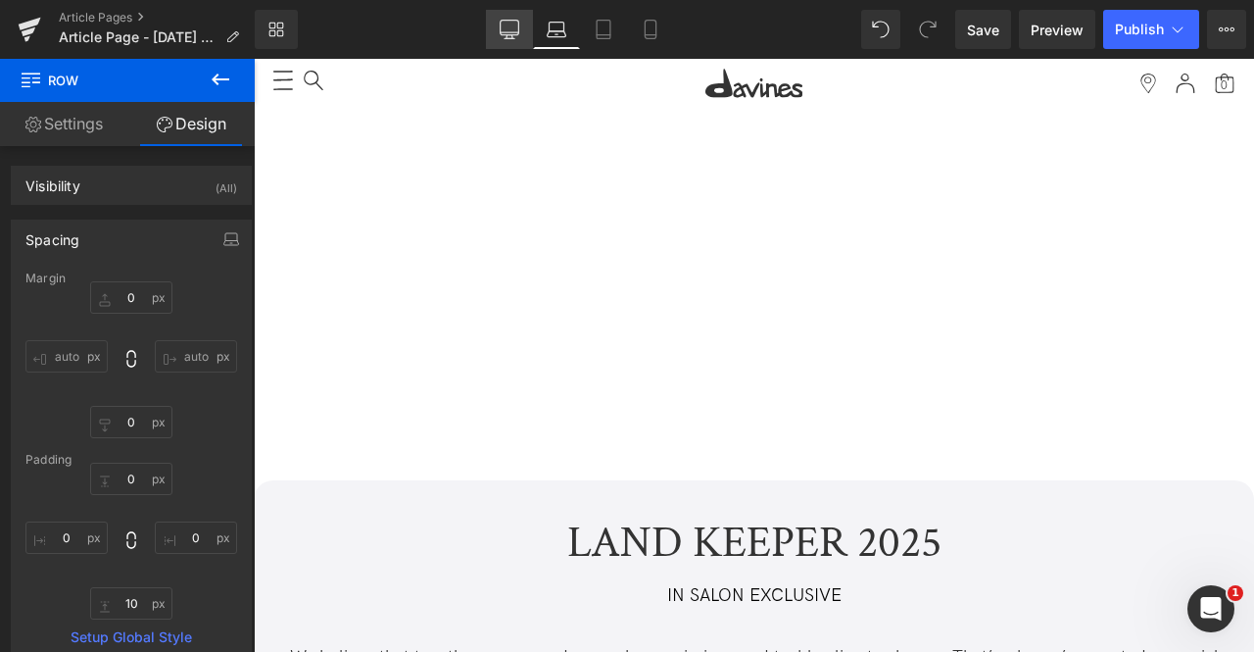
click at [523, 28] on link "Desktop" at bounding box center [509, 29] width 47 height 39
type input "0"
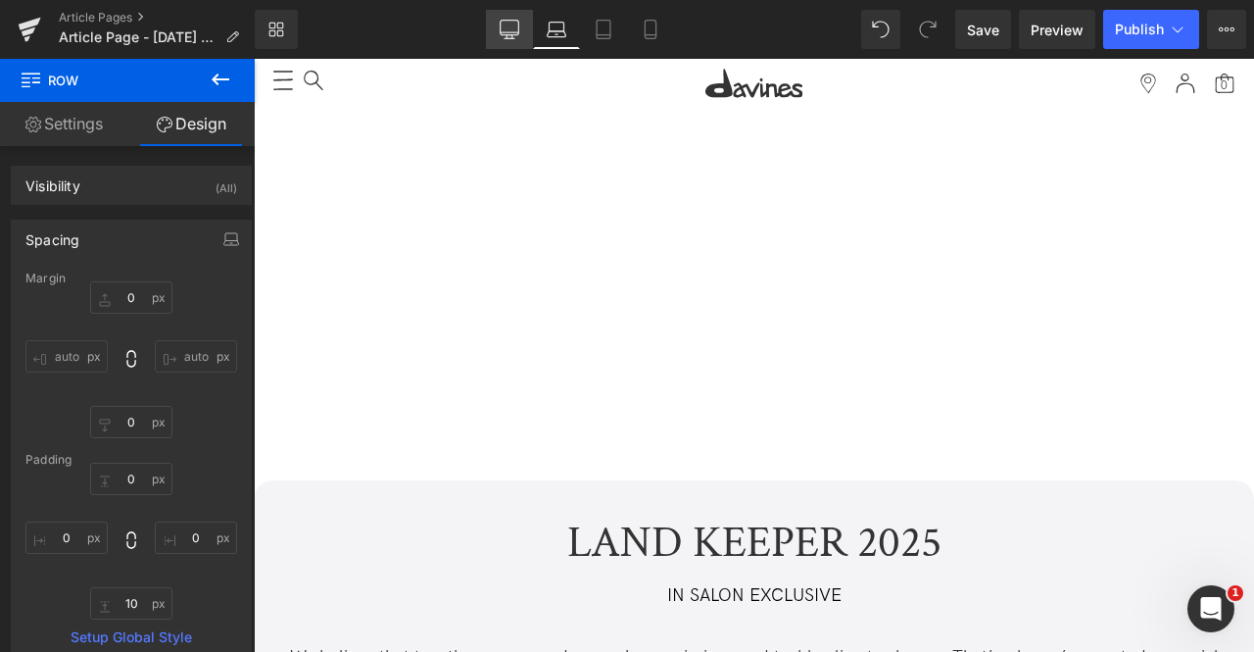
type input "0"
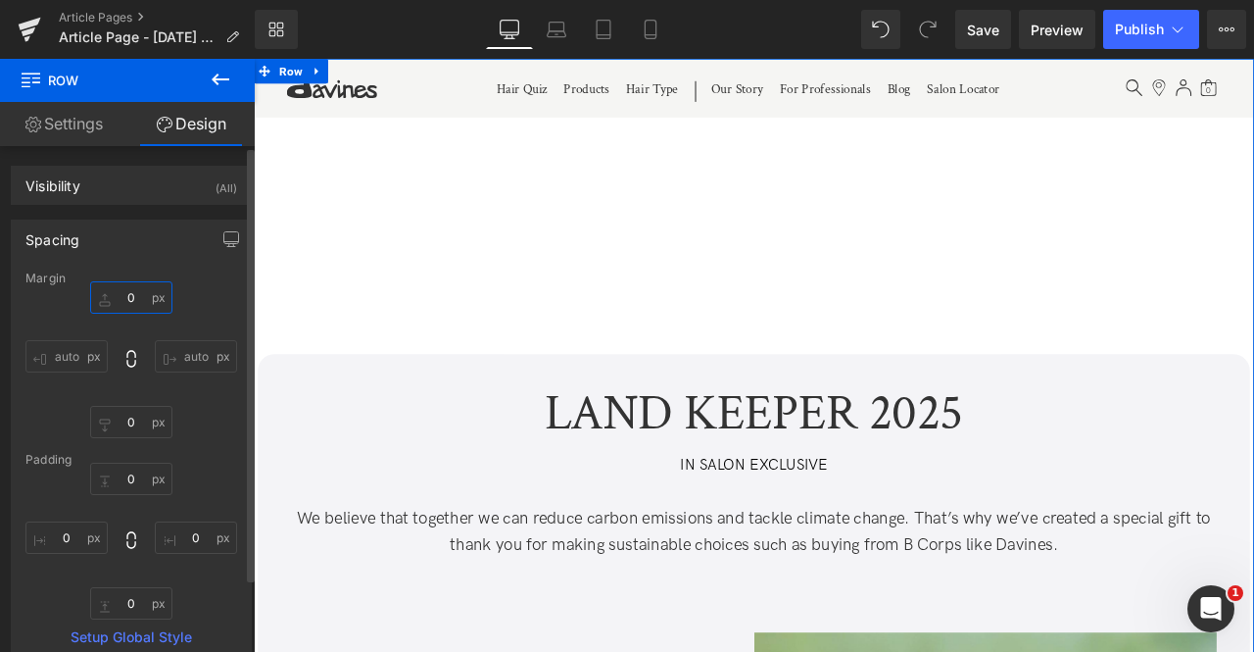
click at [134, 295] on input "0" at bounding box center [131, 297] width 82 height 32
type input "1"
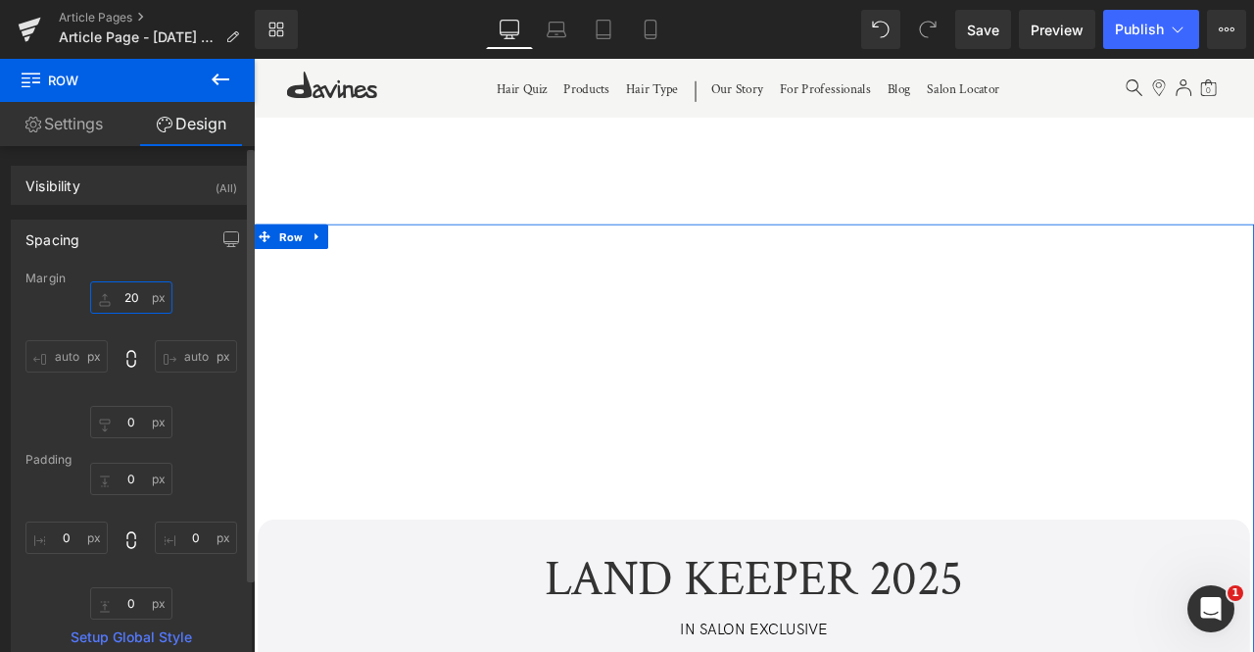
type input "2"
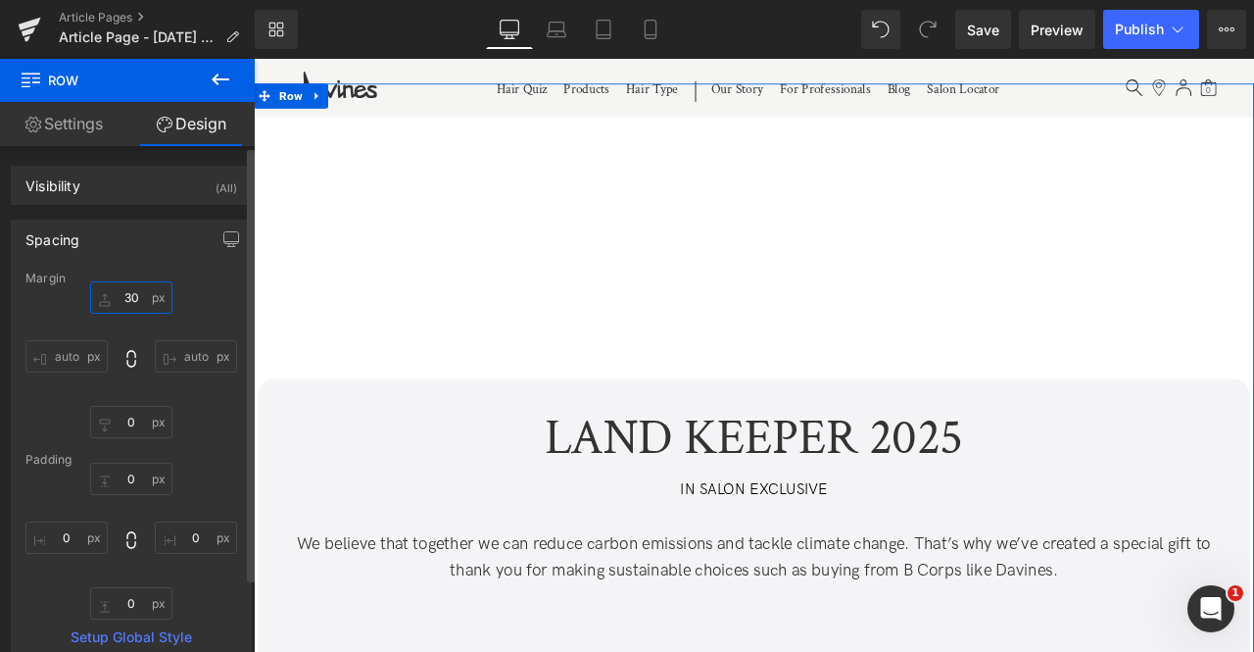
type input "3"
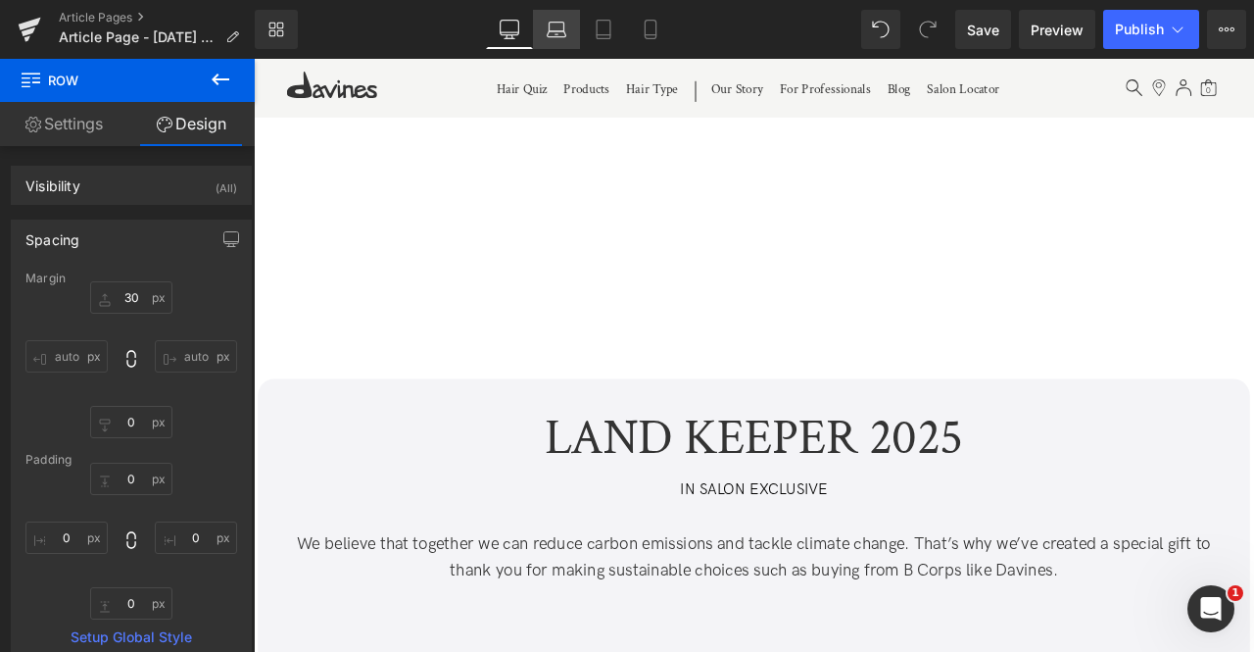
click at [555, 33] on icon at bounding box center [557, 30] width 20 height 20
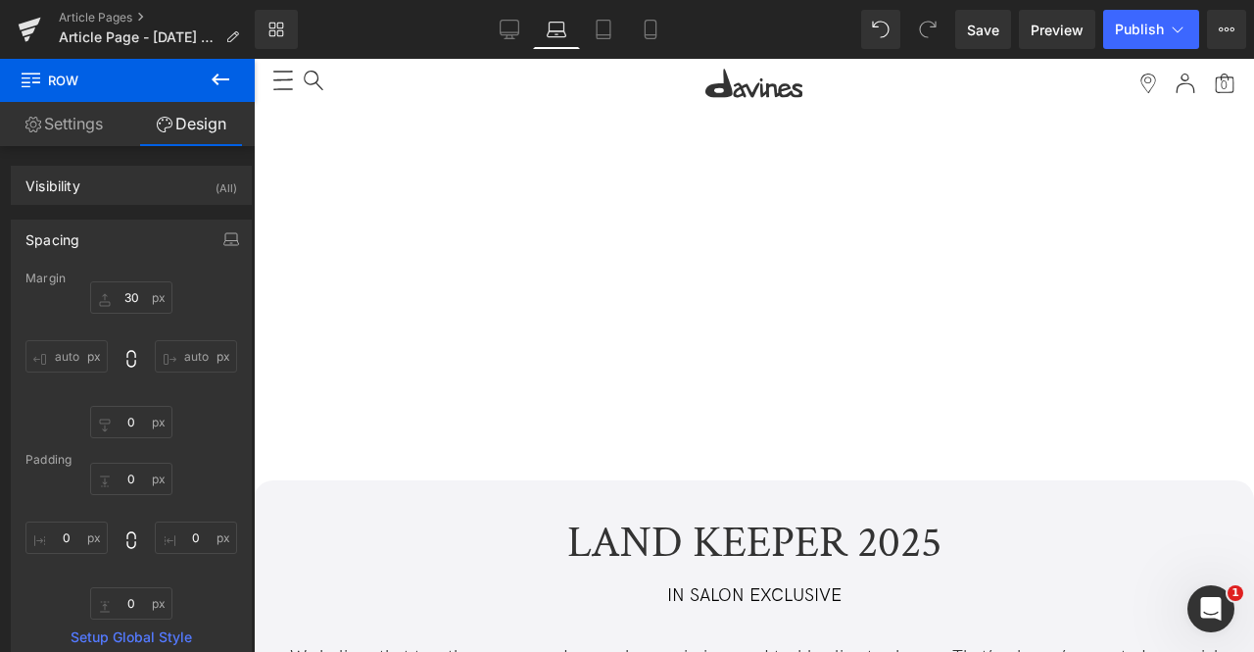
type input "0"
type input "10"
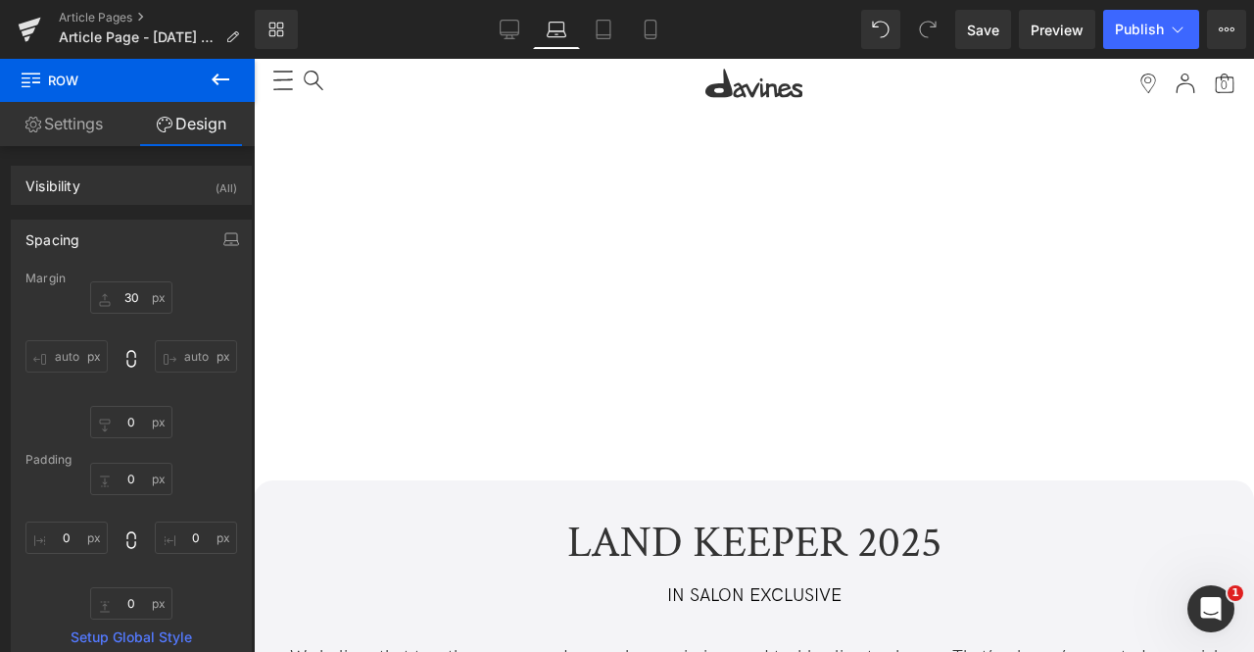
type input "0"
click at [606, 32] on icon at bounding box center [604, 30] width 20 height 20
type input "0"
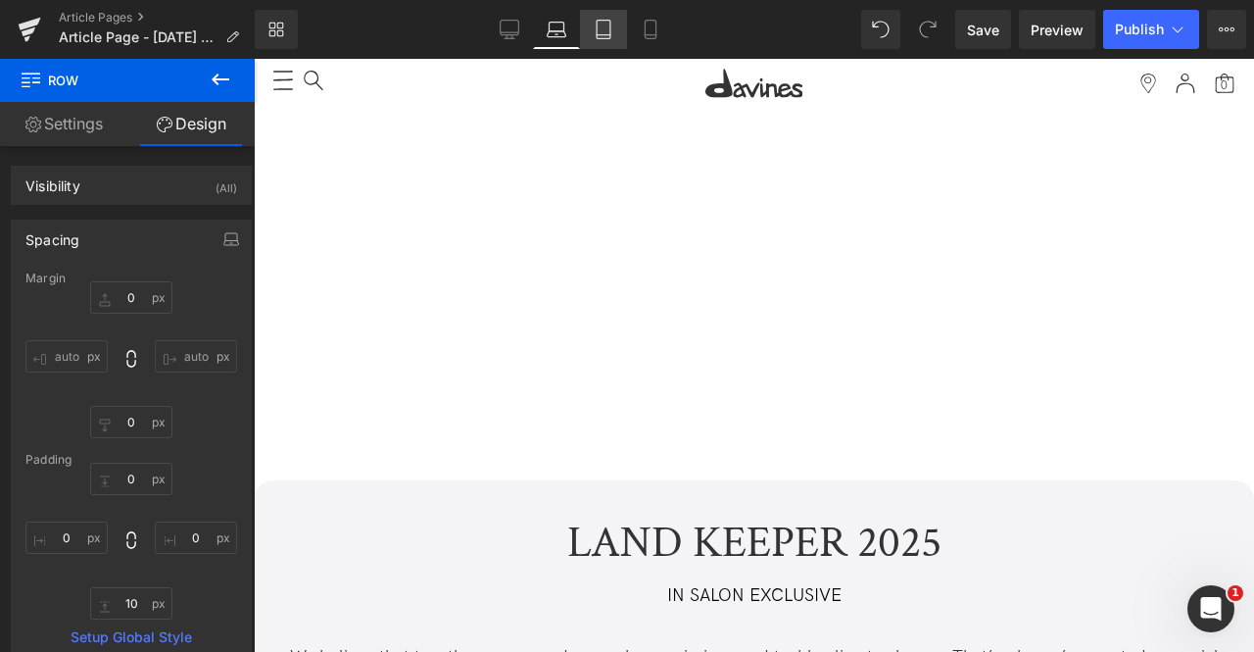
type input "0"
type input "1"
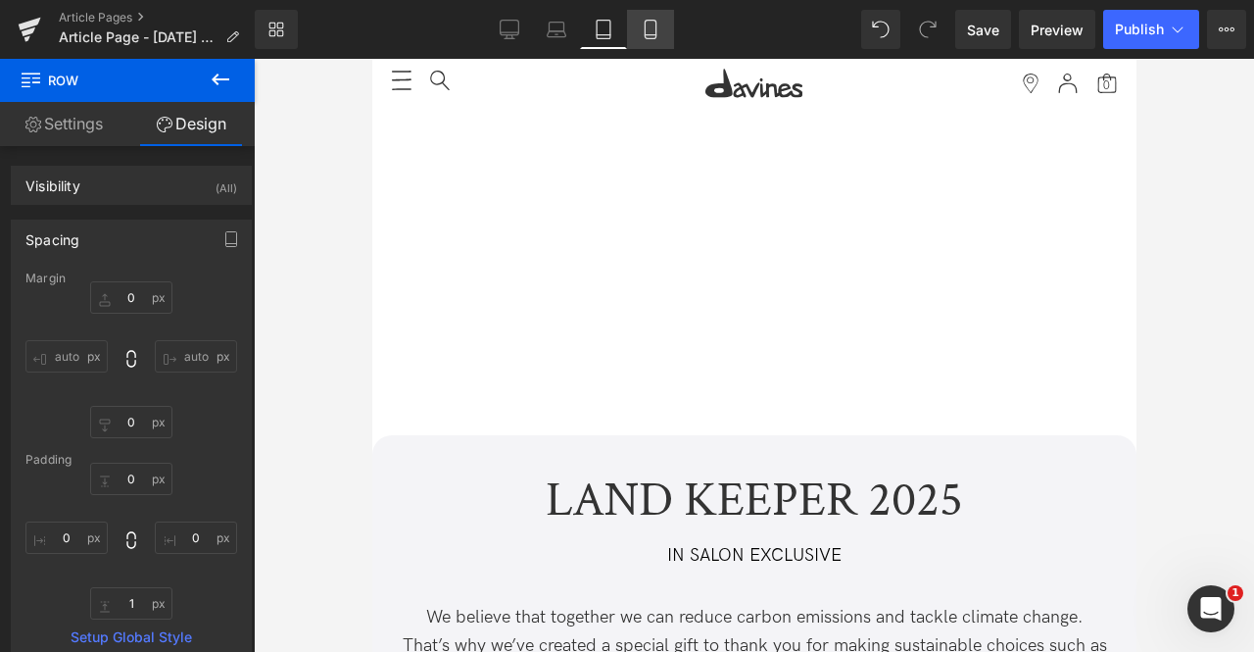
click at [654, 32] on icon at bounding box center [651, 30] width 20 height 20
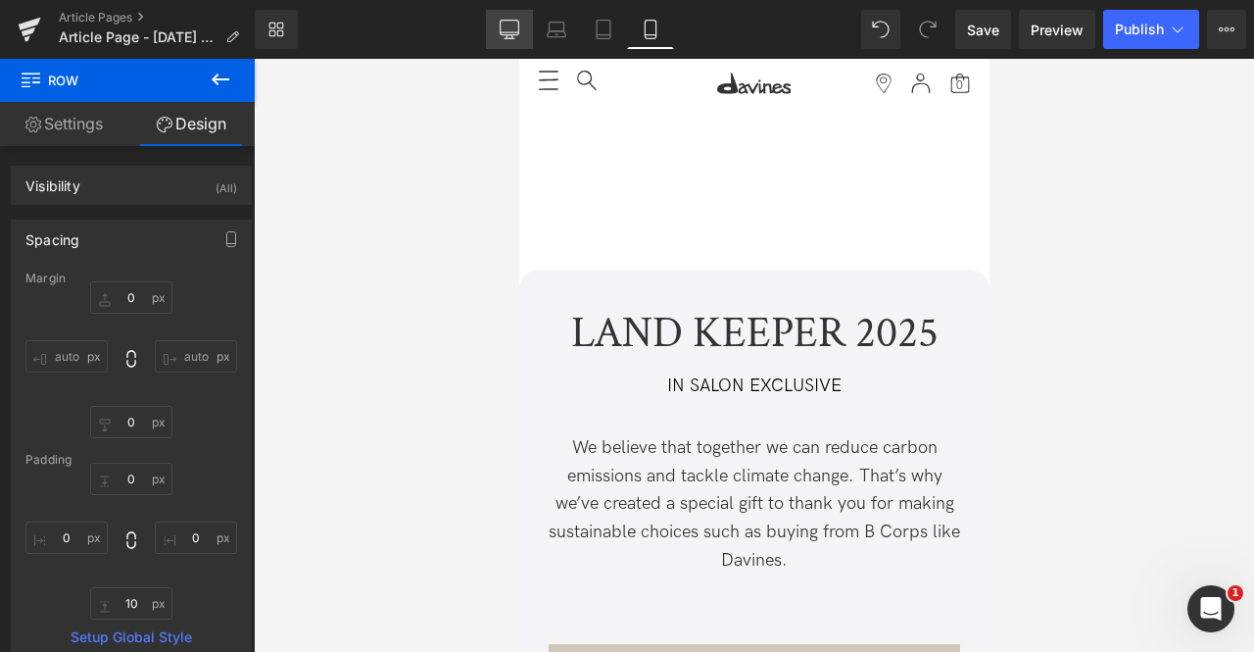
click at [518, 34] on icon at bounding box center [510, 30] width 20 height 20
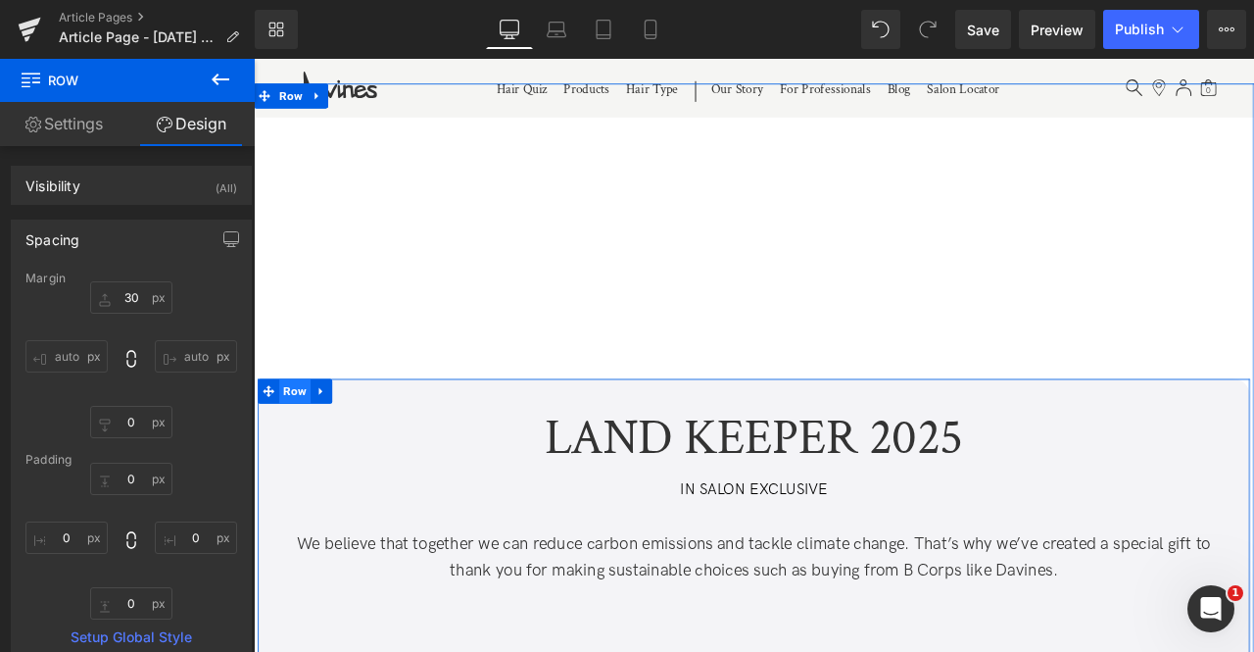
click at [296, 455] on span "Row" at bounding box center [302, 452] width 37 height 29
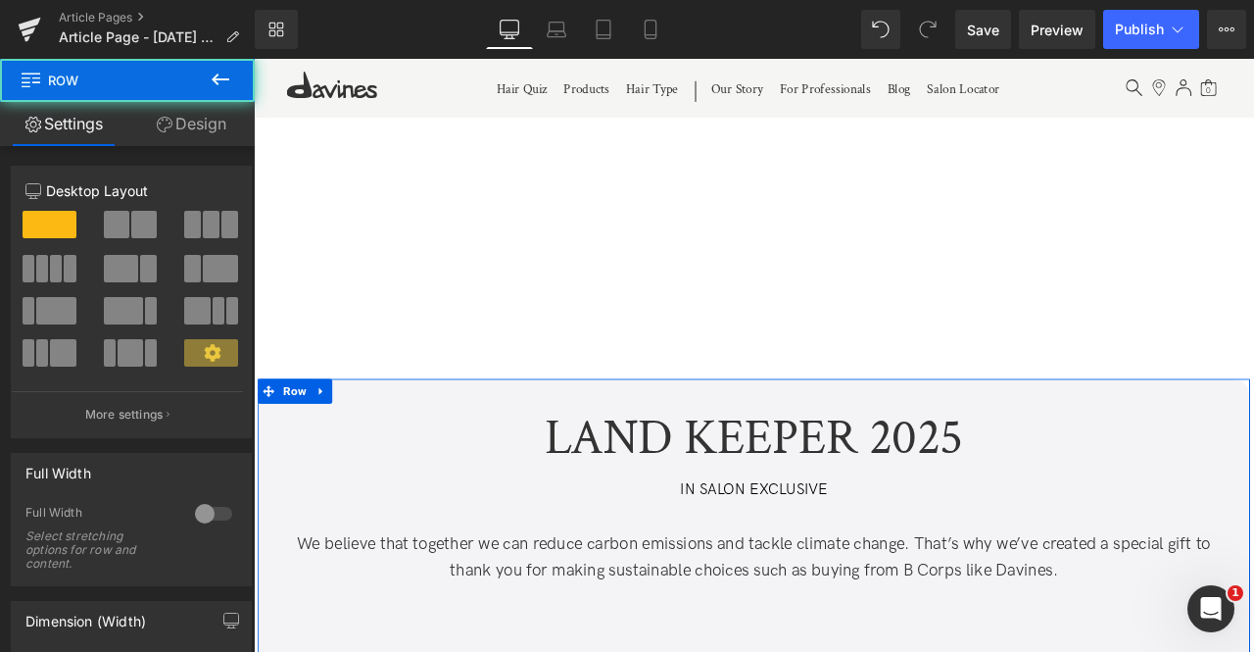
click at [171, 127] on link "Design" at bounding box center [190, 124] width 127 height 44
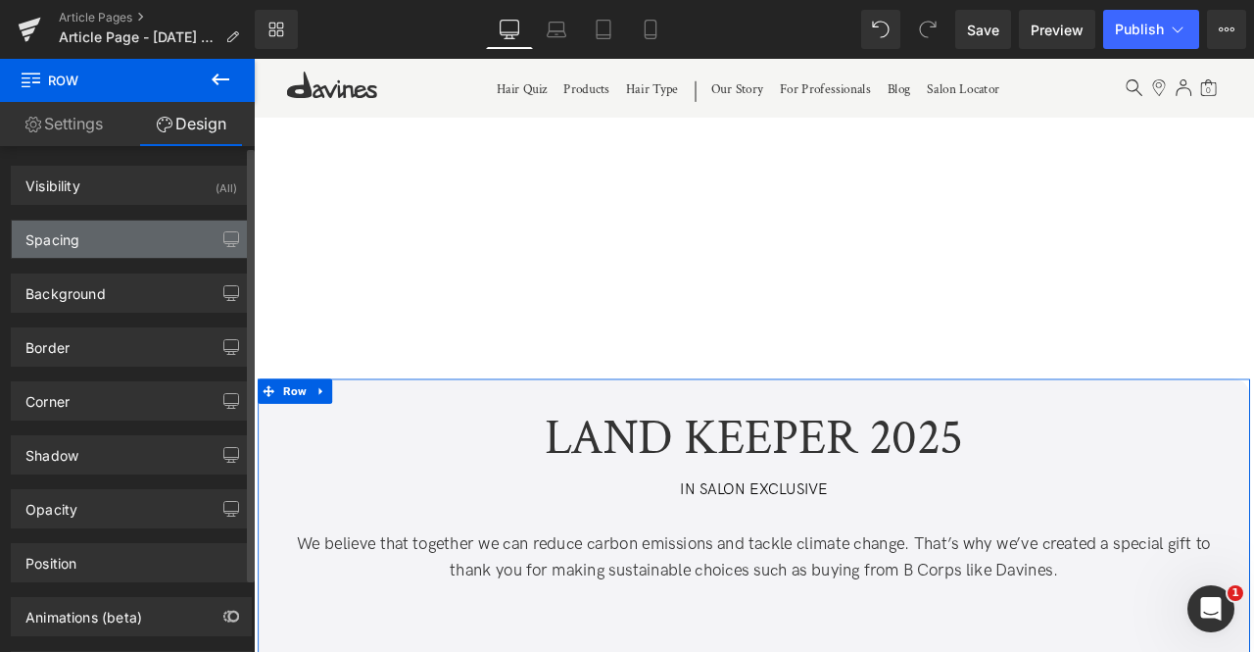
click at [138, 232] on div "Spacing" at bounding box center [131, 238] width 239 height 37
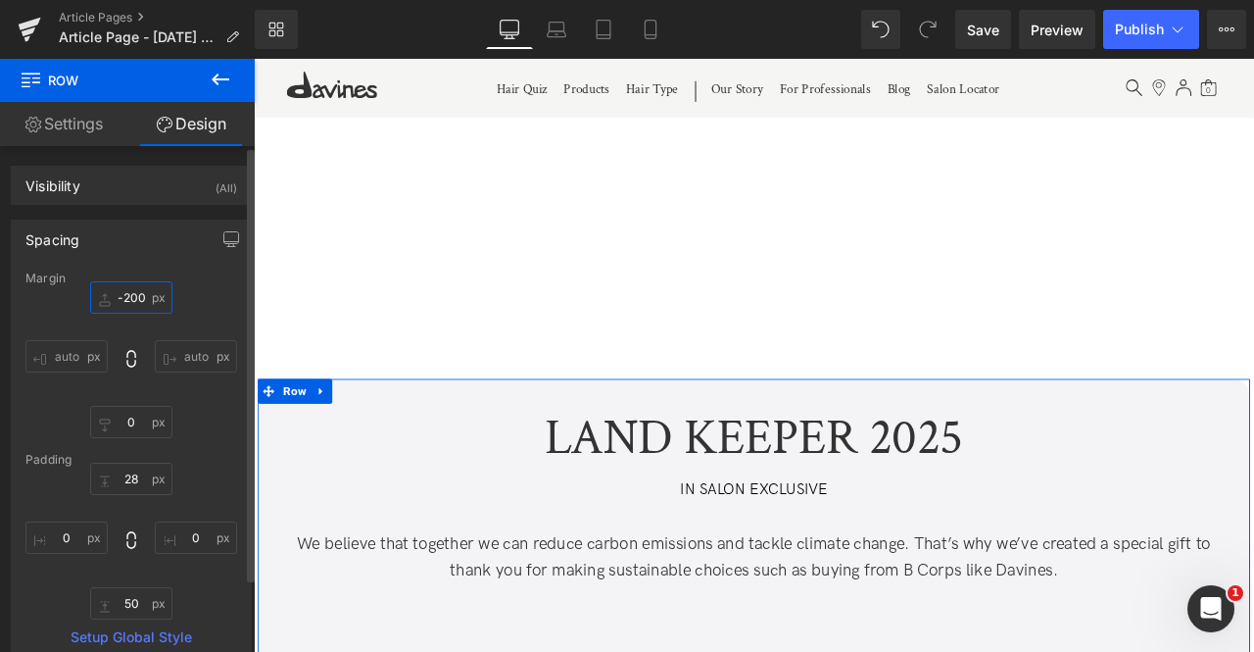
click at [135, 303] on input "-200" at bounding box center [131, 297] width 82 height 32
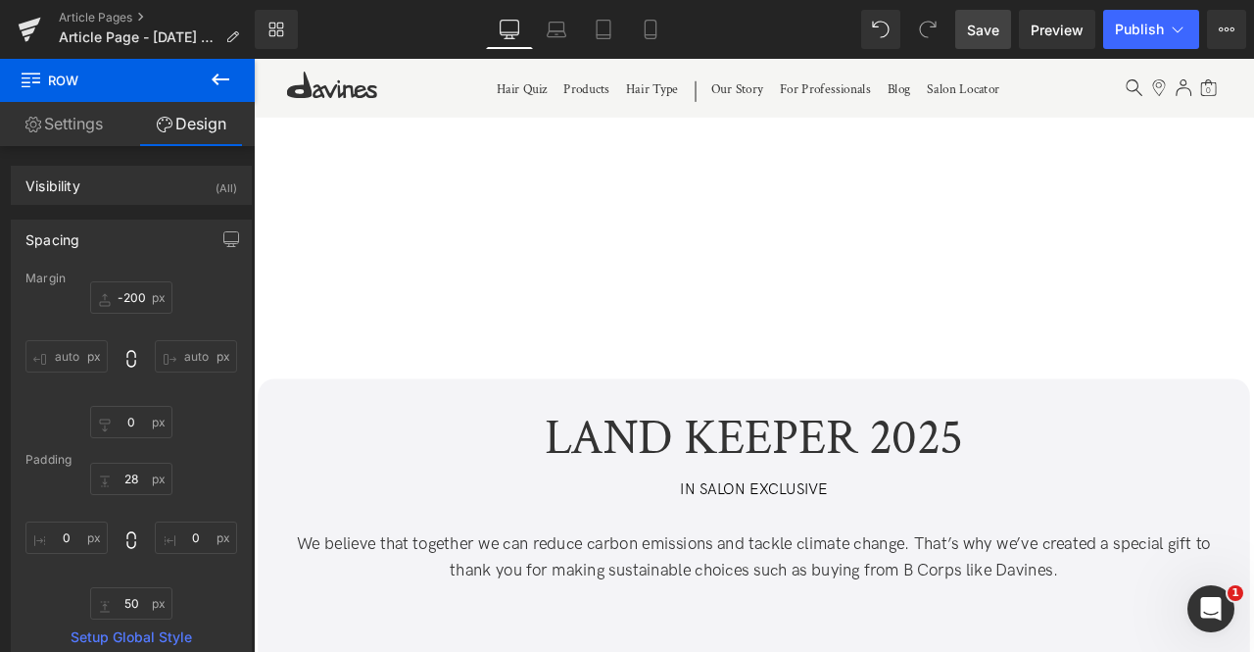
click at [968, 24] on link "Save" at bounding box center [983, 29] width 56 height 39
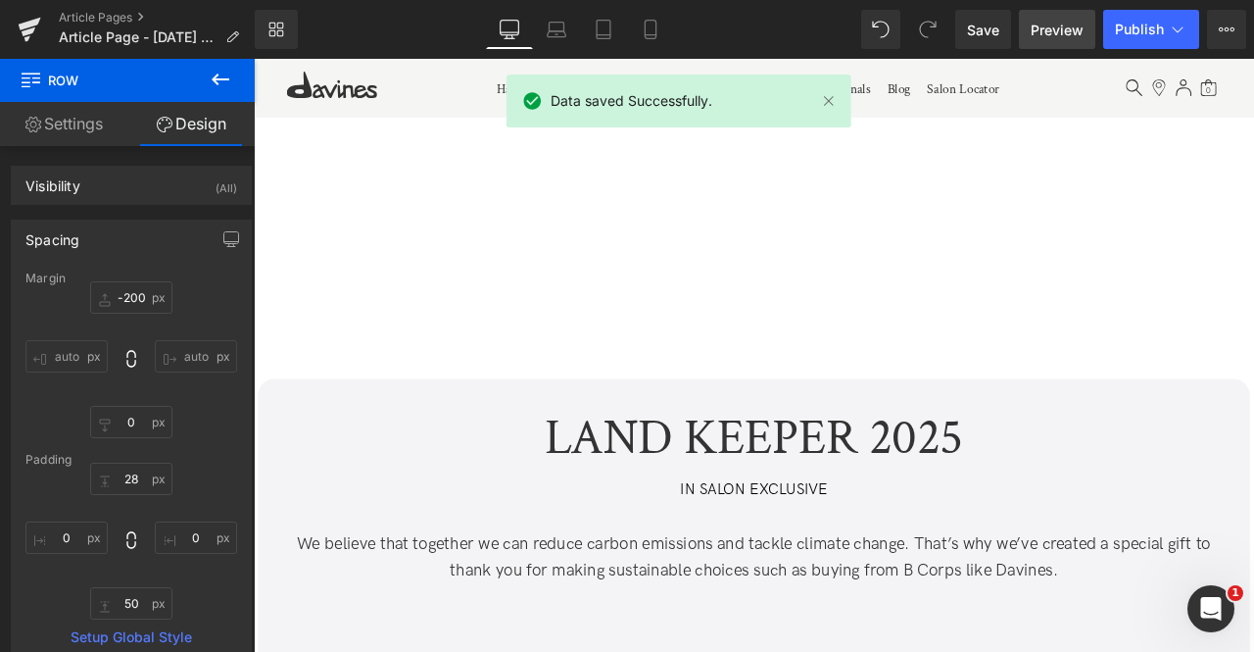
click at [1064, 29] on span "Preview" at bounding box center [1057, 30] width 53 height 21
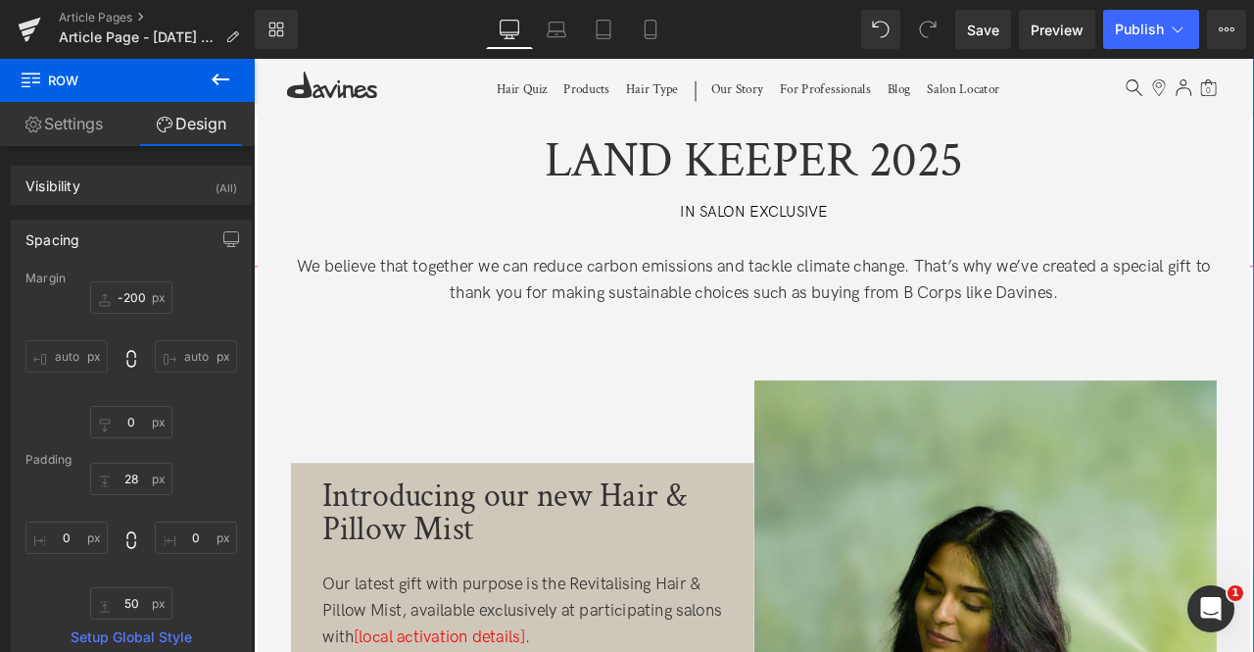
scroll to position [355, 0]
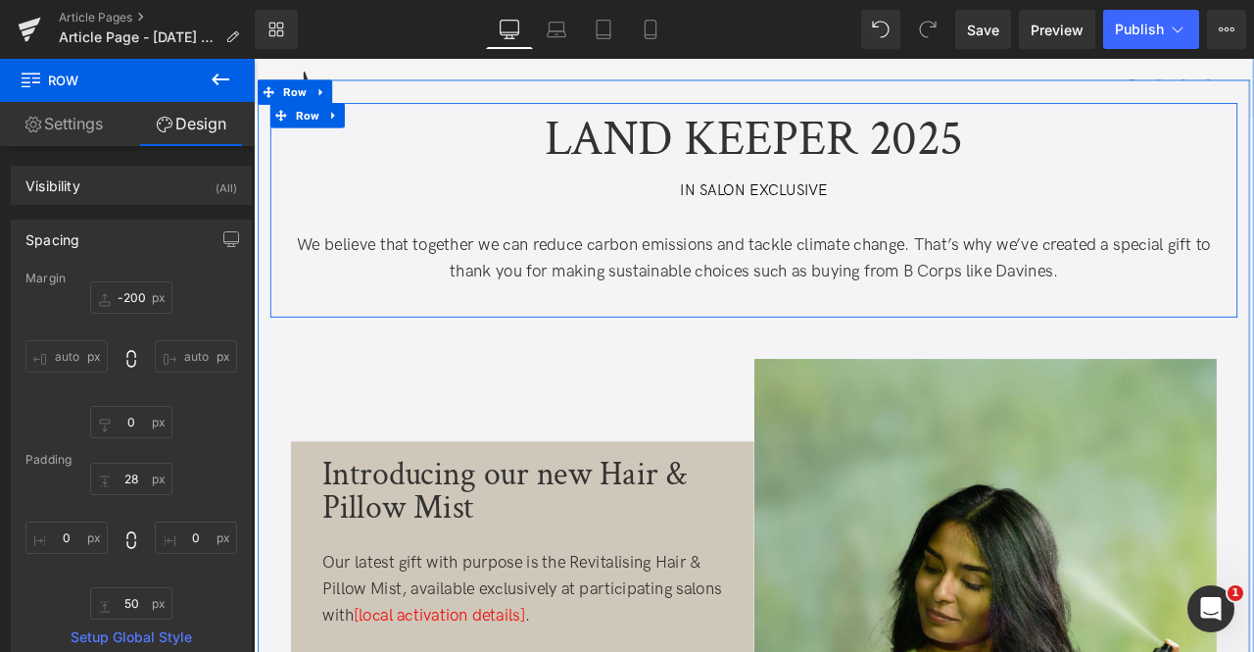
click at [608, 256] on div "LAND KEEPER 2025 Text Block IN SALON EXCLUSIVE Text Block We believe that toget…" at bounding box center [846, 238] width 1147 height 233
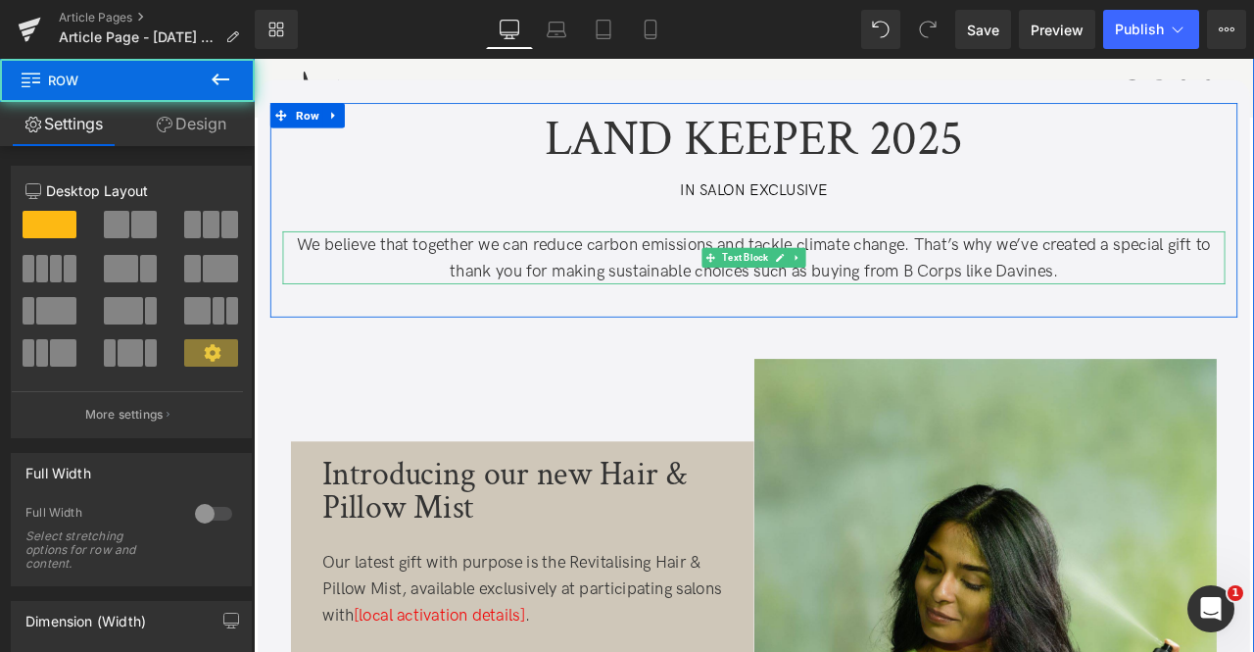
click at [655, 285] on p "We believe that together we can reduce carbon emissions and tackle climate chan…" at bounding box center [846, 294] width 1117 height 63
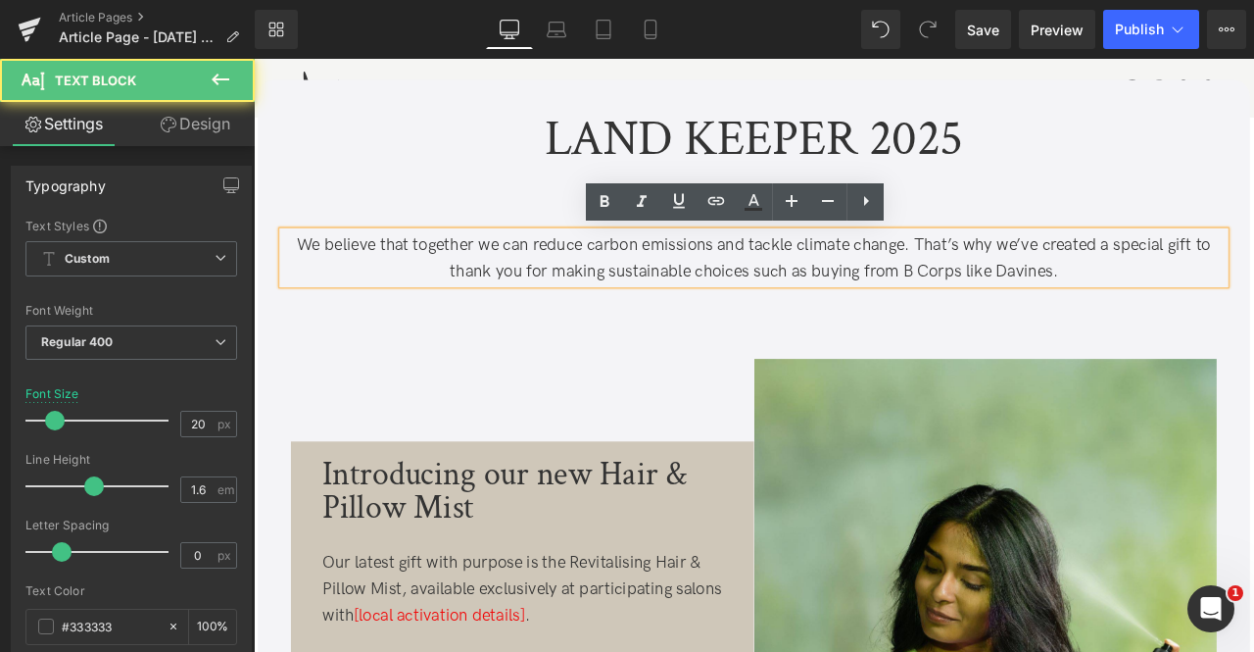
click at [828, 322] on p "We believe that together we can reduce carbon emissions and tackle climate chan…" at bounding box center [846, 294] width 1117 height 63
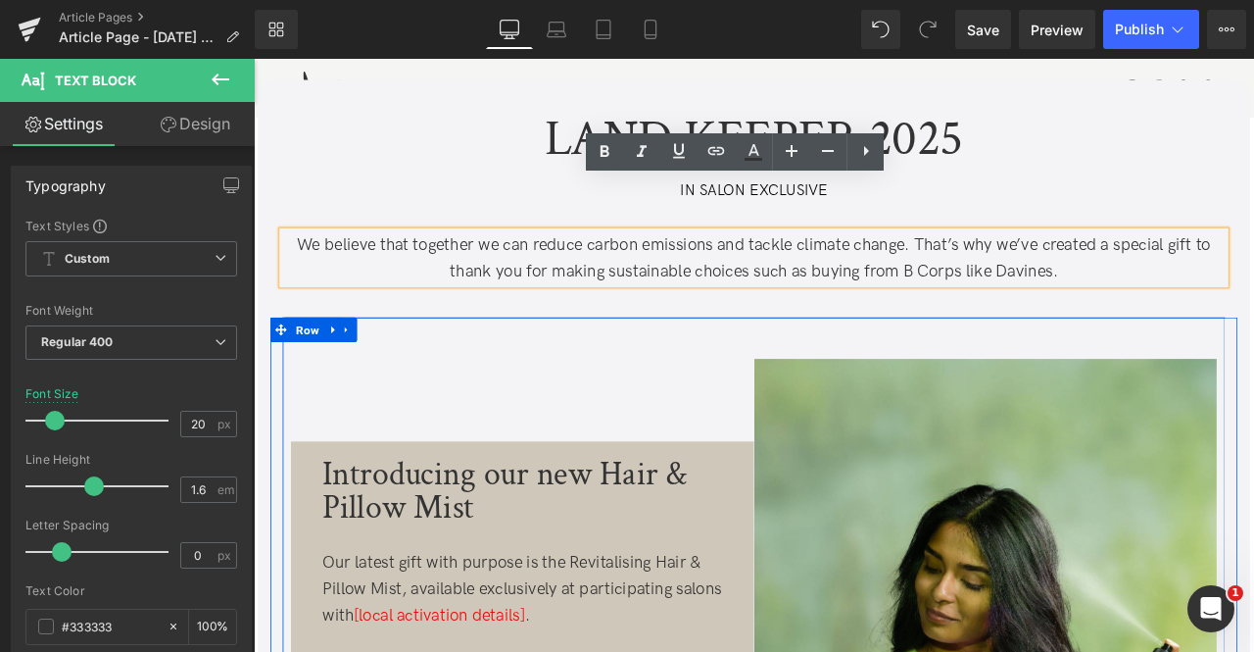
scroll to position [479, 0]
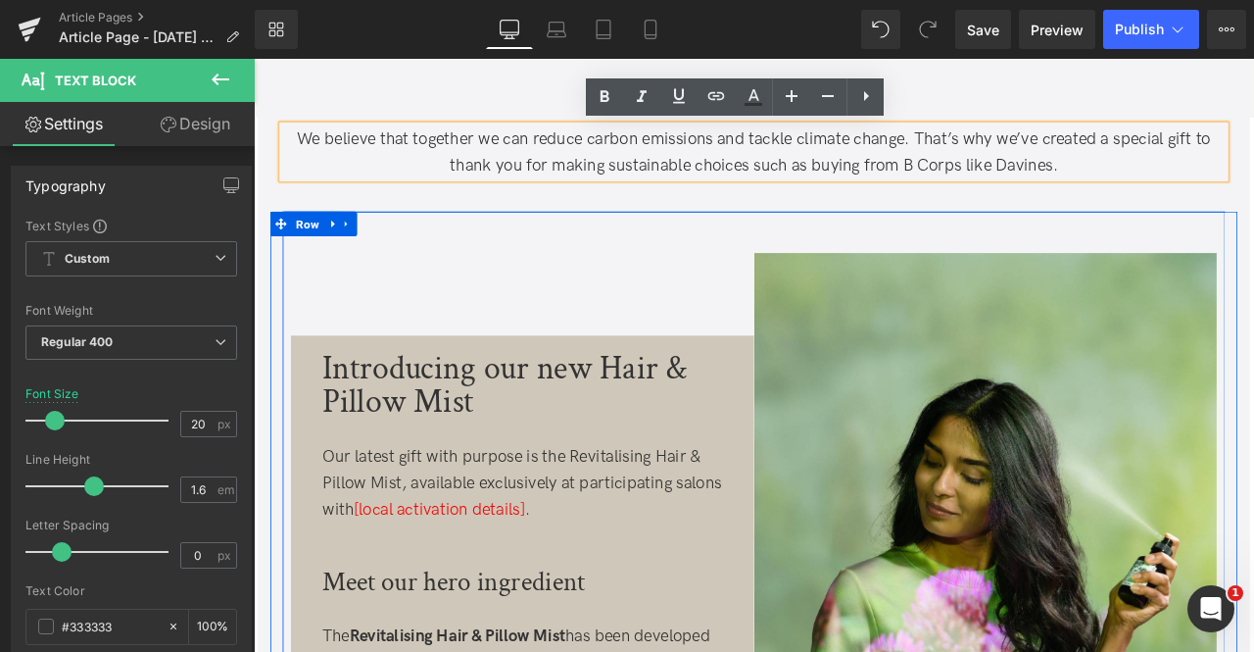
click at [691, 407] on div "Introducing our new Hair & Pillow Mist" at bounding box center [576, 446] width 482 height 78
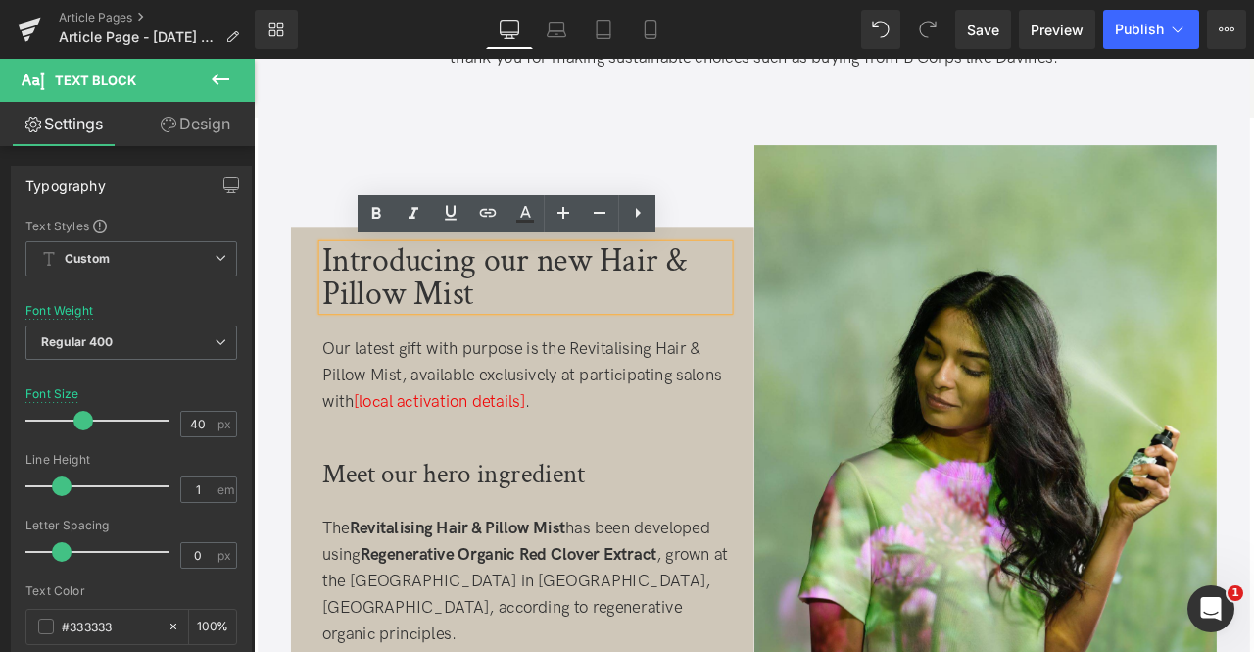
scroll to position [611, 0]
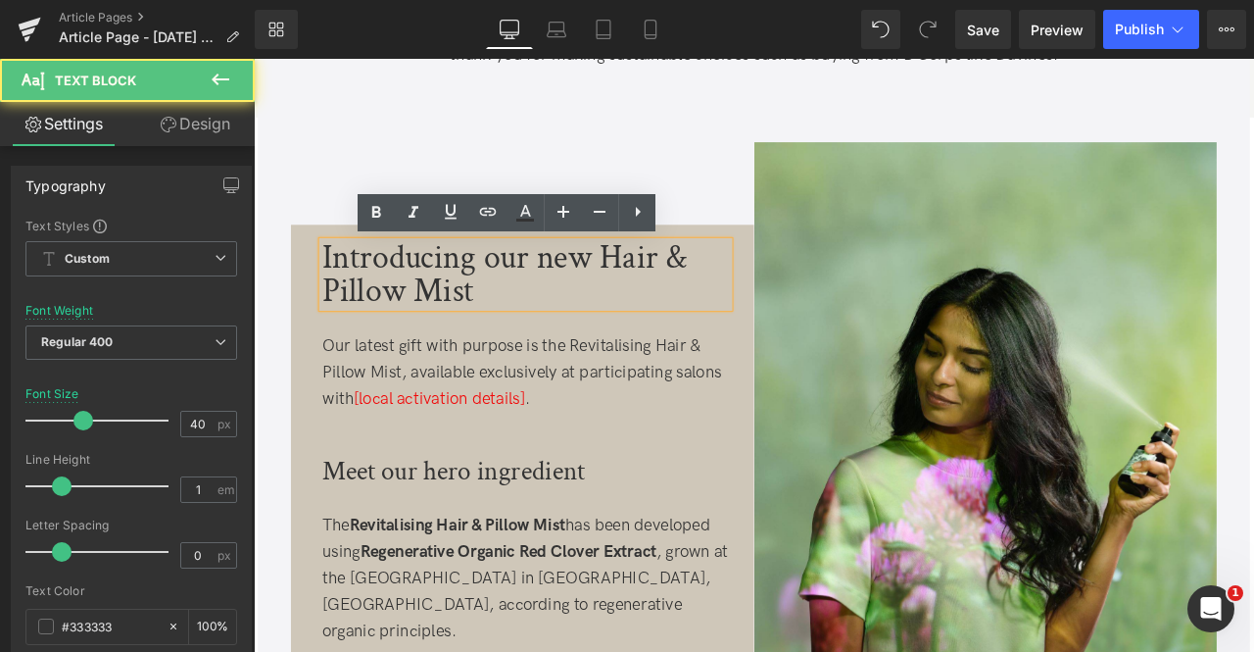
click at [701, 313] on div "Introducing our new Hair & Pillow Mist" at bounding box center [576, 314] width 482 height 78
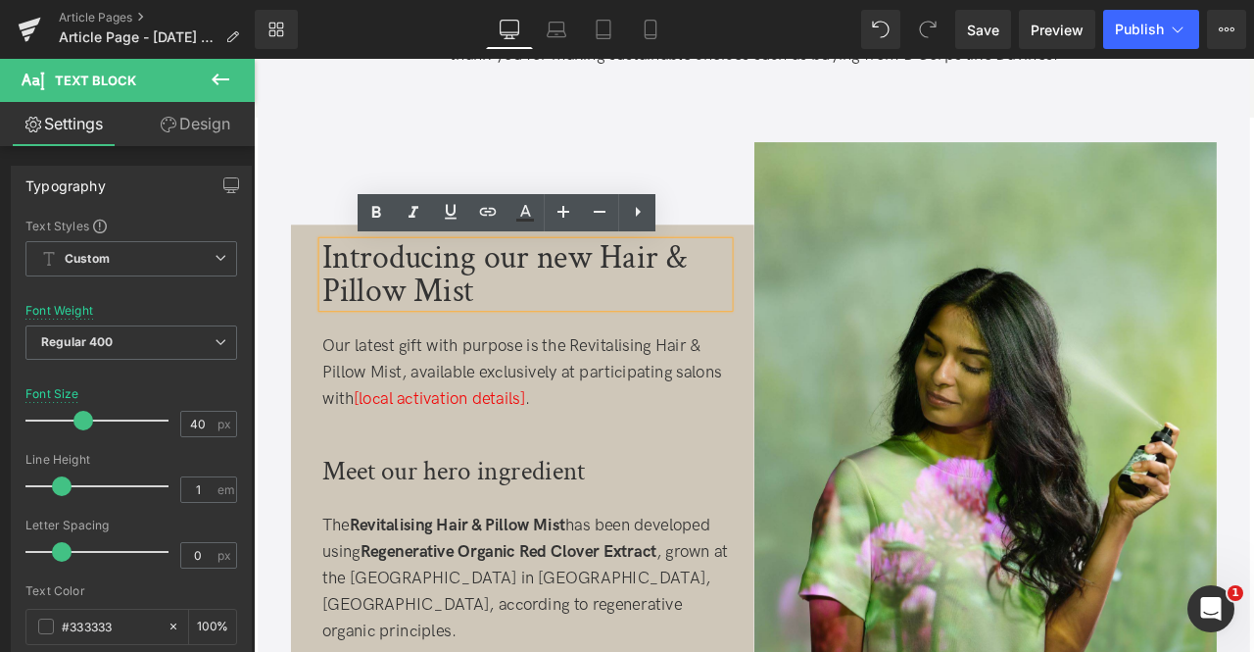
click at [655, 346] on div "Introducing our new Hair & Pillow Mist" at bounding box center [576, 314] width 482 height 78
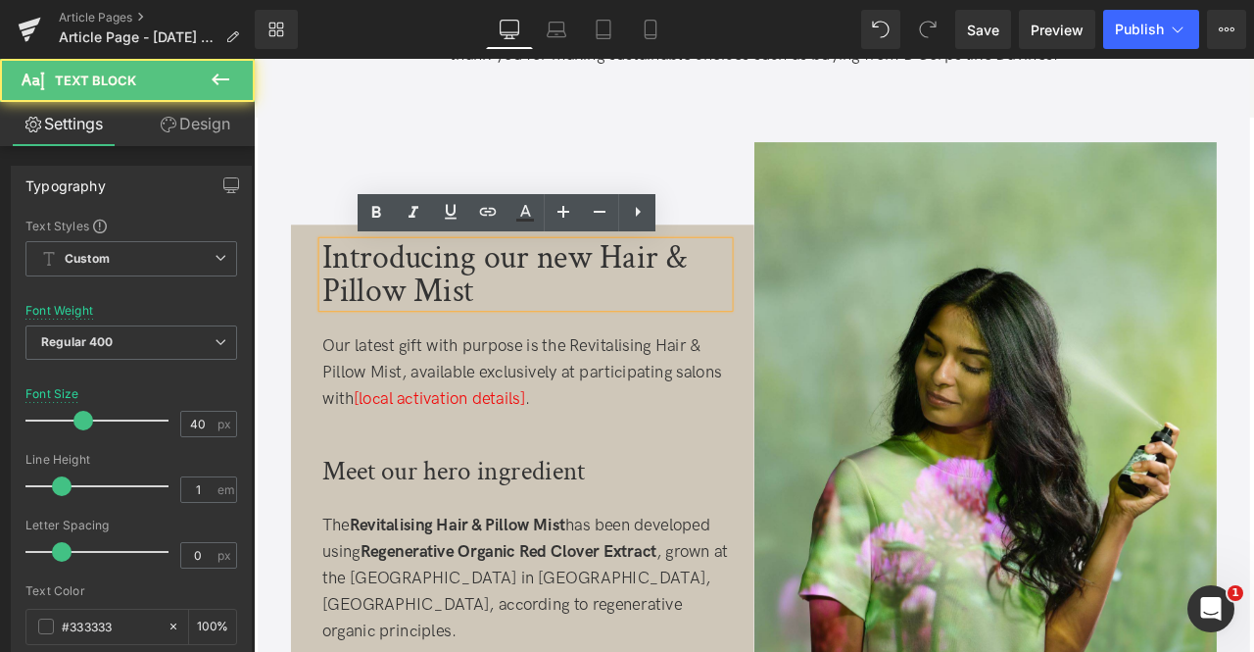
scroll to position [676, 0]
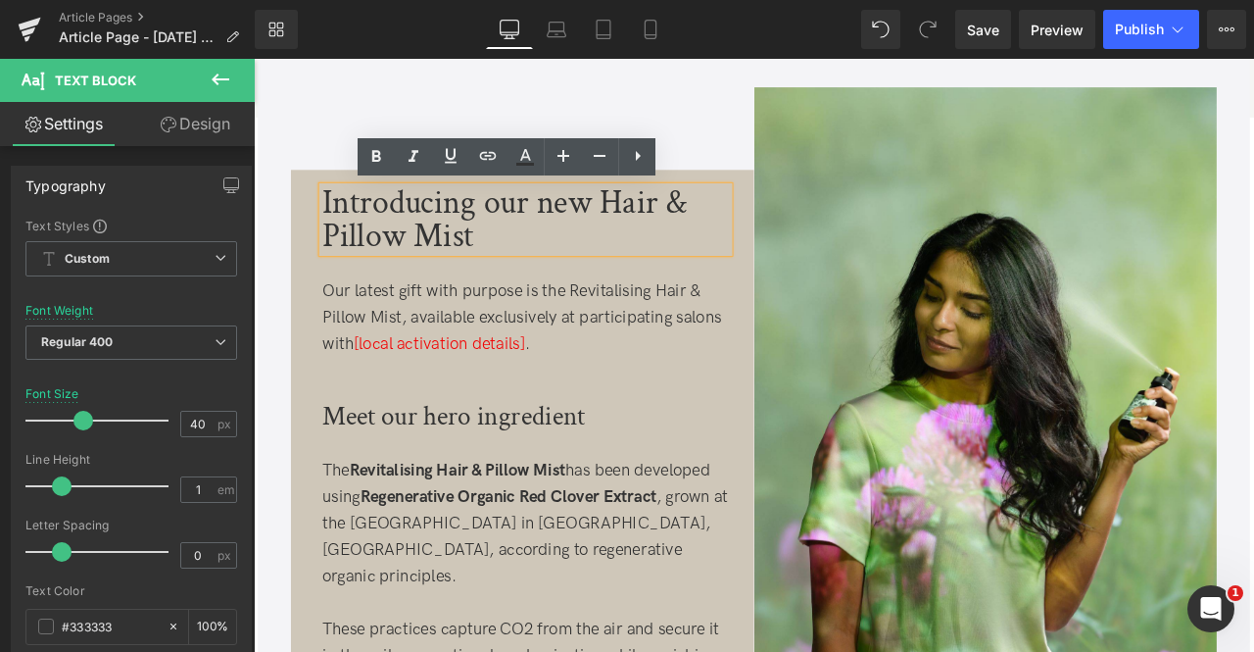
click at [655, 346] on div "Our latest gift with purpose is the Revitalising Hair & Pillow Mist, available …" at bounding box center [576, 365] width 482 height 94
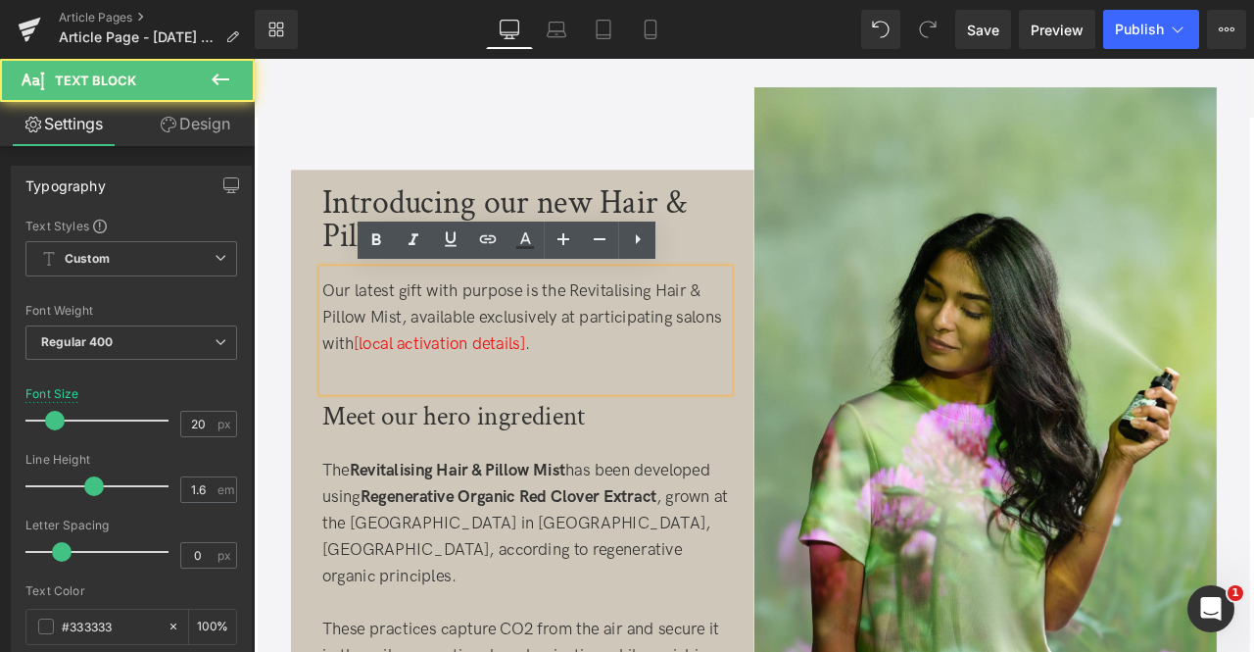
click at [523, 370] on div "Our latest gift with purpose is the Revitalising Hair & Pillow Mist, available …" at bounding box center [576, 365] width 482 height 94
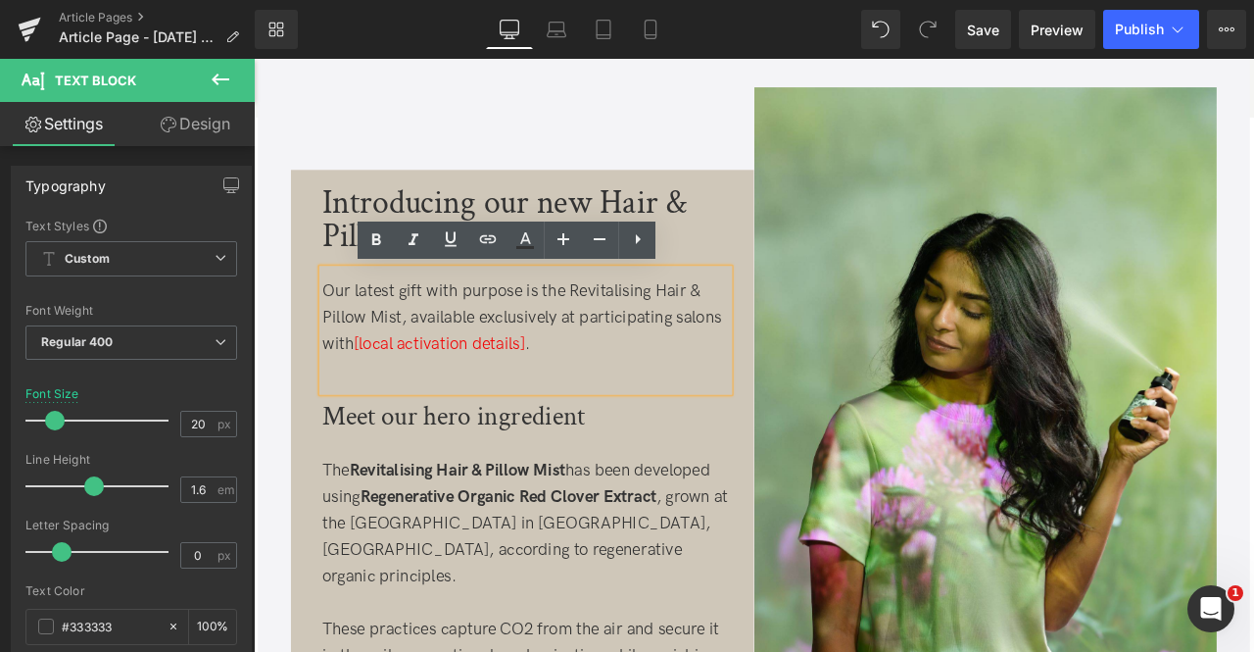
click at [687, 330] on div "Our latest gift with purpose is the Revitalising Hair & Pillow Mist, available …" at bounding box center [576, 365] width 482 height 94
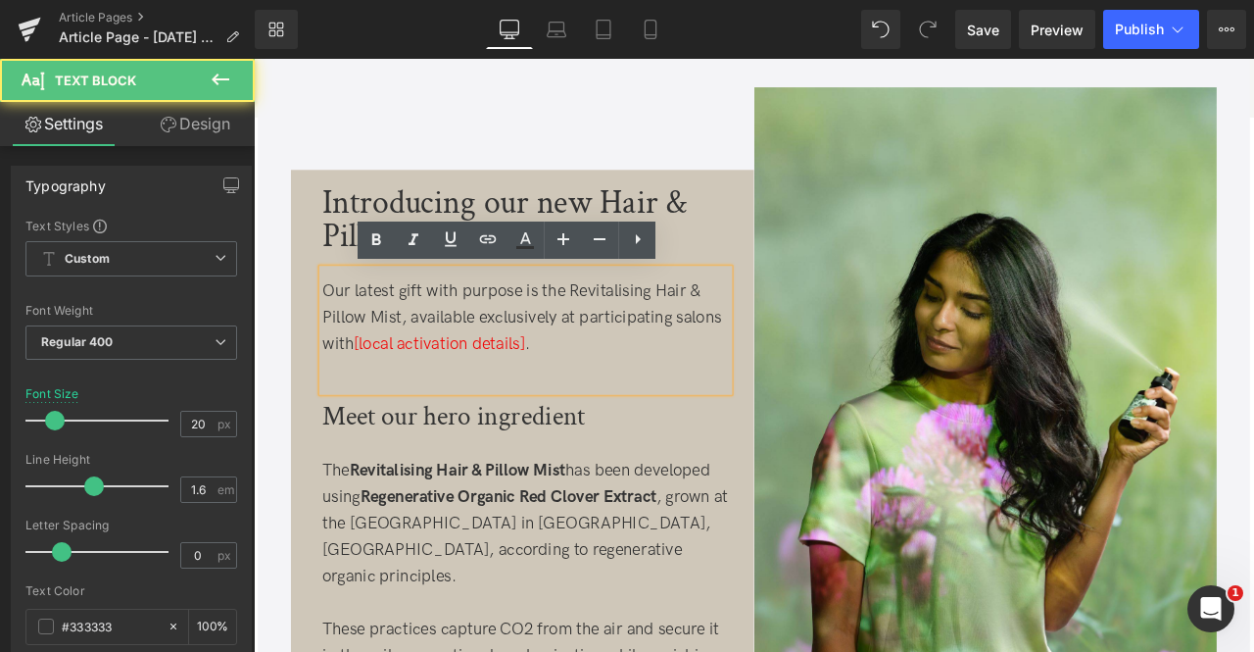
click at [694, 332] on div "Our latest gift with purpose is the Revitalising Hair & Pillow Mist, available …" at bounding box center [576, 365] width 482 height 94
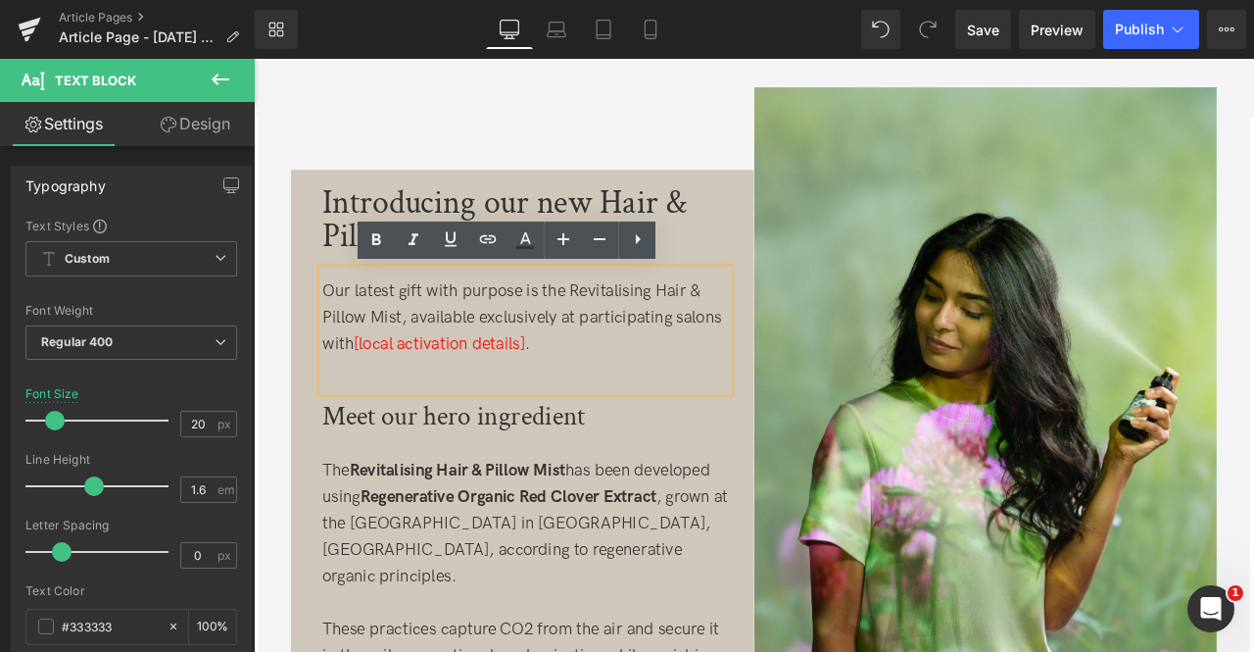
click at [646, 339] on div "Our latest gift with purpose is the Revitalising Hair & Pillow Mist, available …" at bounding box center [576, 365] width 482 height 94
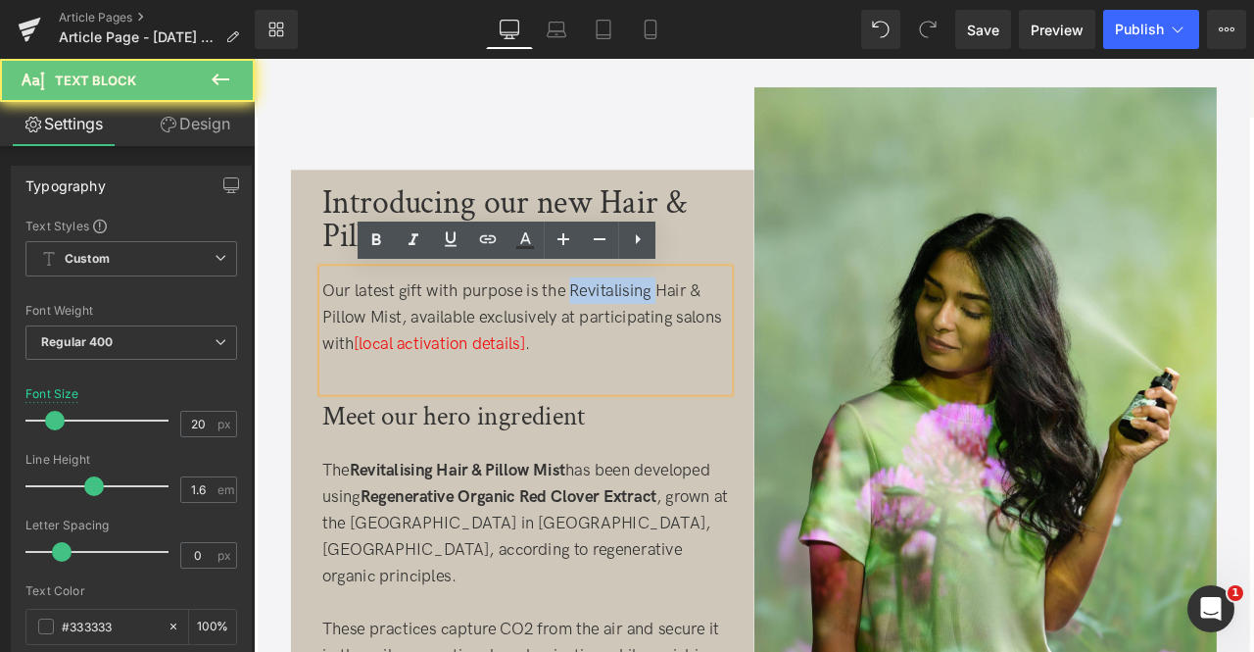
click at [646, 339] on div "Our latest gift with purpose is the Revitalising Hair & Pillow Mist, available …" at bounding box center [576, 365] width 482 height 94
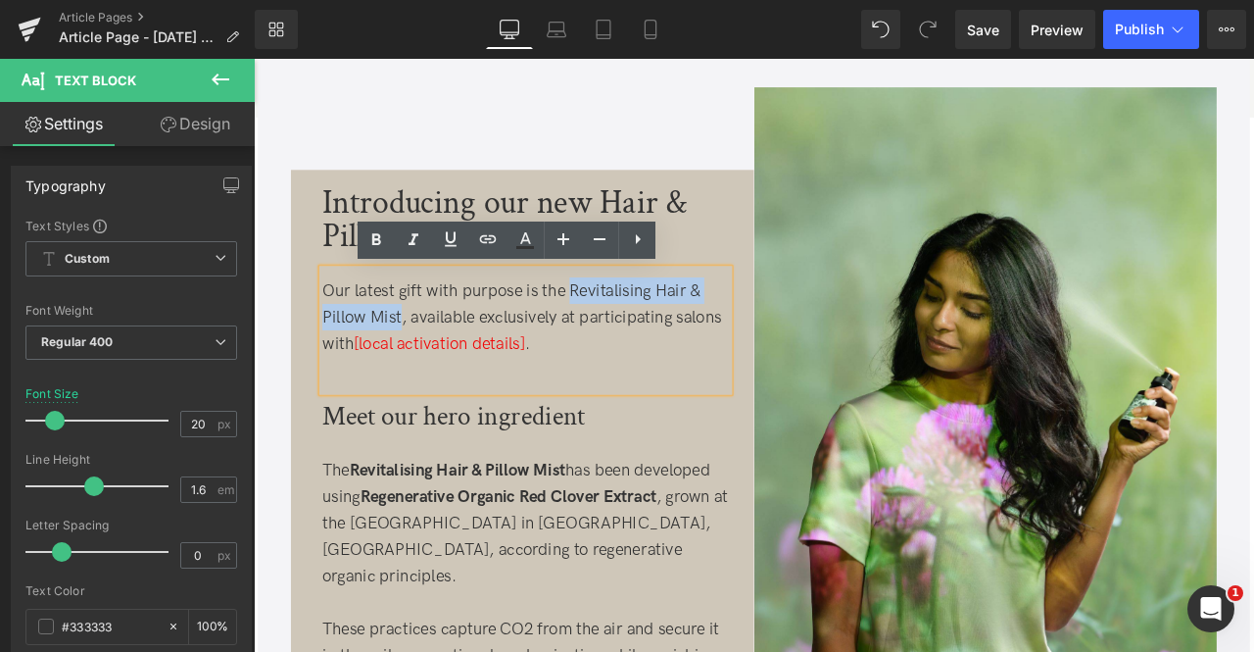
click at [418, 370] on div "Our latest gift with purpose is the Revitalising Hair & Pillow Mist, available …" at bounding box center [576, 365] width 482 height 94
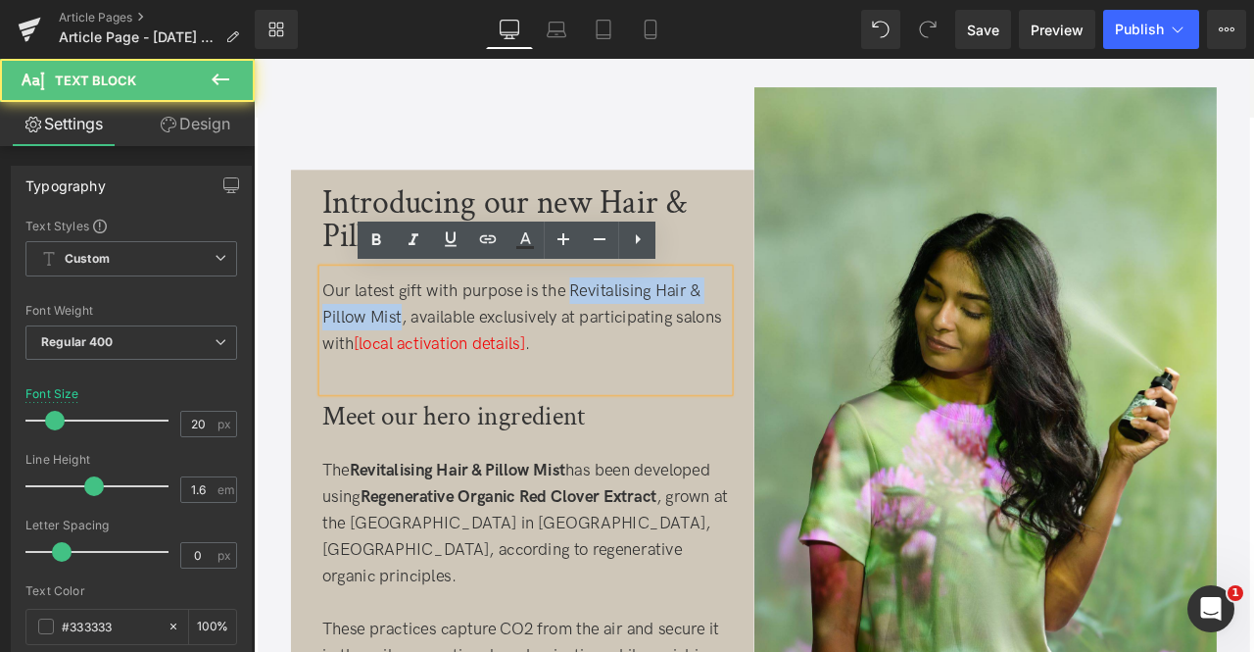
click at [698, 333] on div "Our latest gift with purpose is the Revitalising Hair & Pillow Mist, available …" at bounding box center [576, 365] width 482 height 94
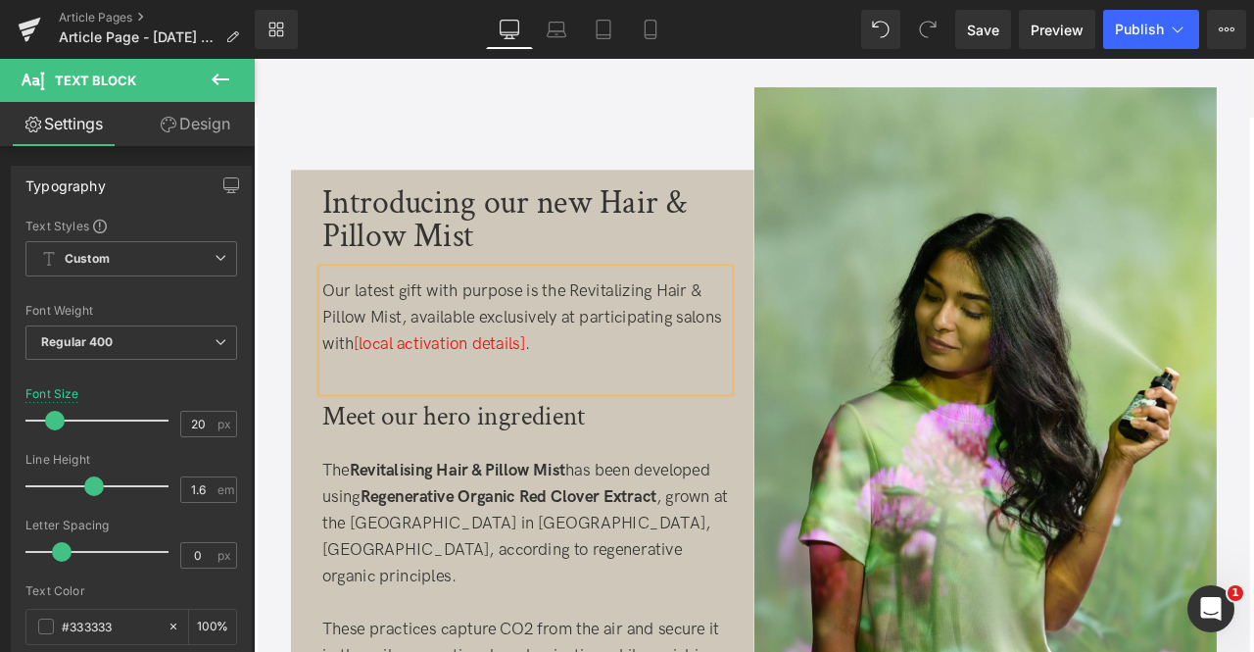
click at [593, 381] on div "Our latest gift with purpose is the Revitalizing Hair & Pillow Mist, available …" at bounding box center [576, 365] width 482 height 94
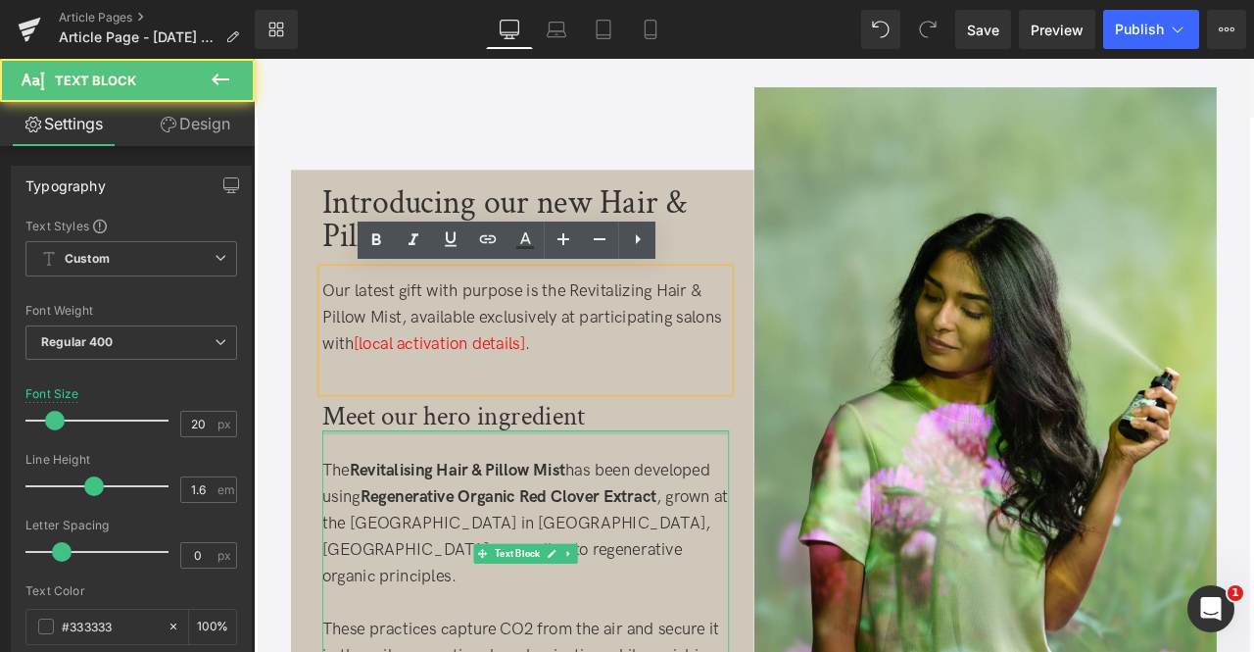
click at [472, 502] on div at bounding box center [576, 501] width 482 height 5
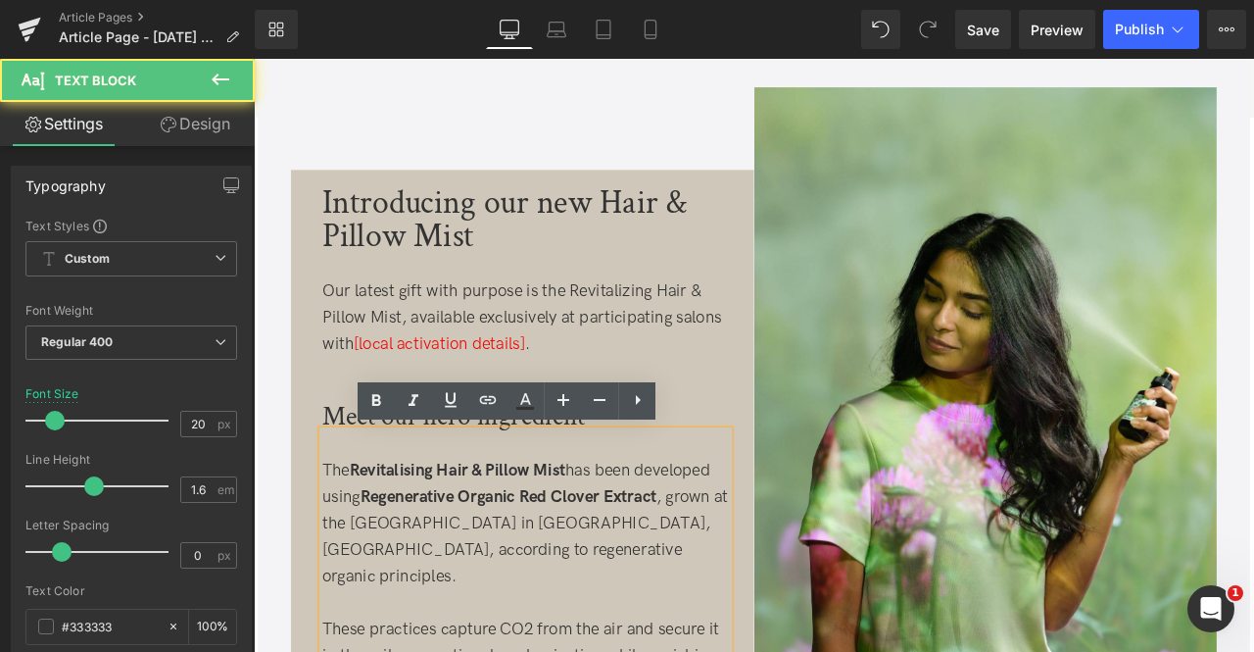
click at [351, 475] on h3 "Meet our hero ingredient" at bounding box center [576, 482] width 482 height 31
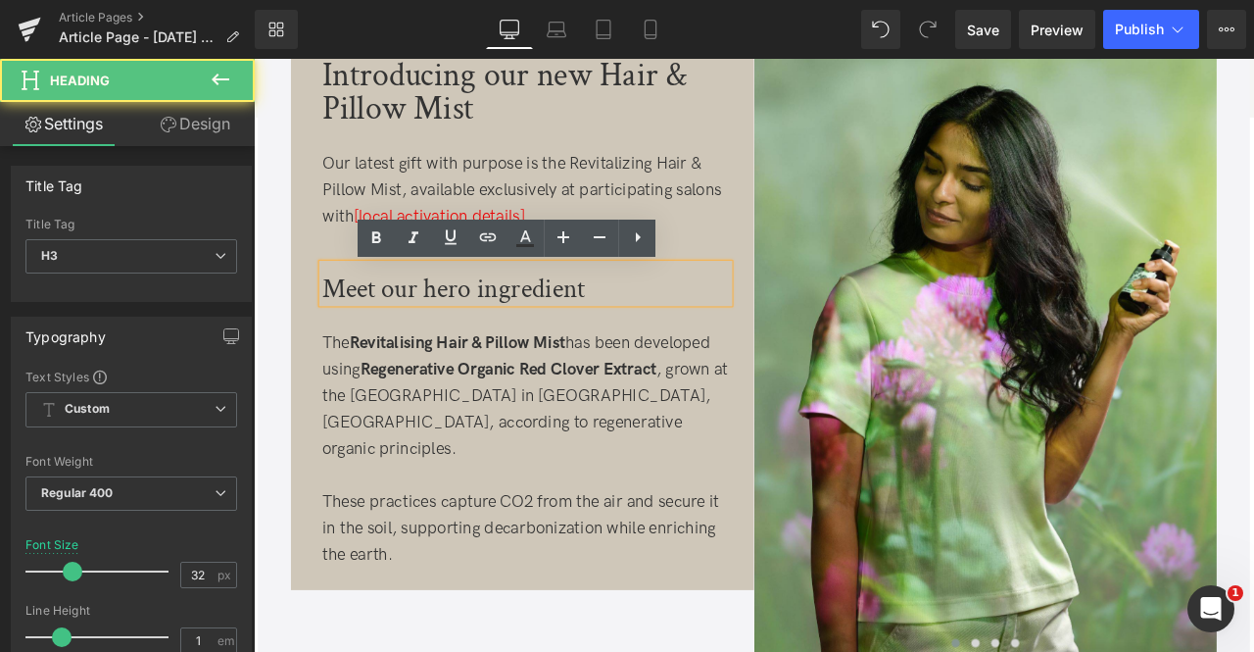
scroll to position [828, 0]
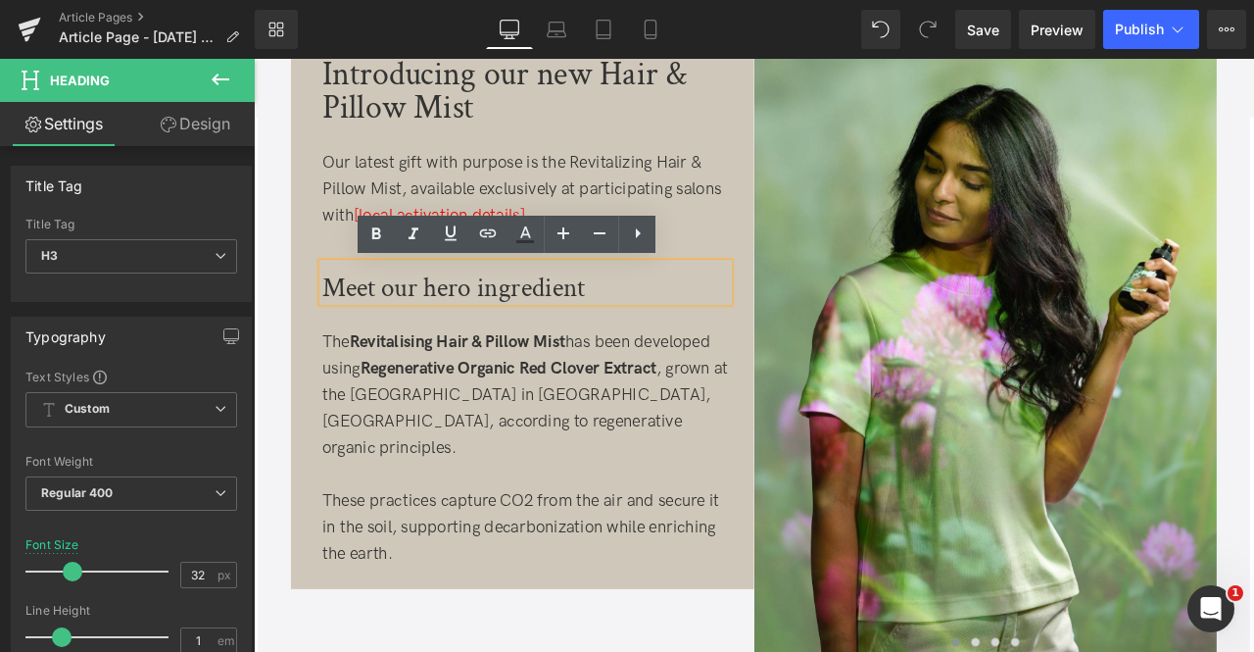
click at [421, 447] on p "The Revitalising Hair & Pillow Mist has been developed using Regenerative Organ…" at bounding box center [576, 456] width 482 height 157
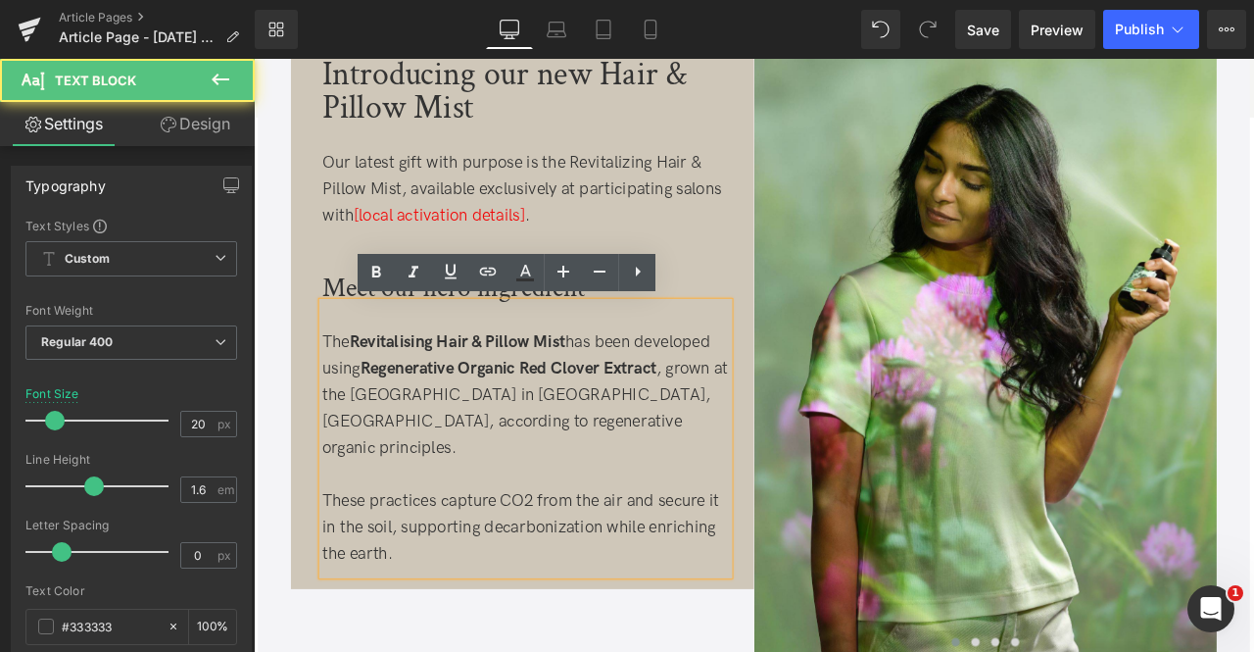
click at [431, 395] on strong "Revitalising Hair & Pillow Mist" at bounding box center [495, 394] width 256 height 24
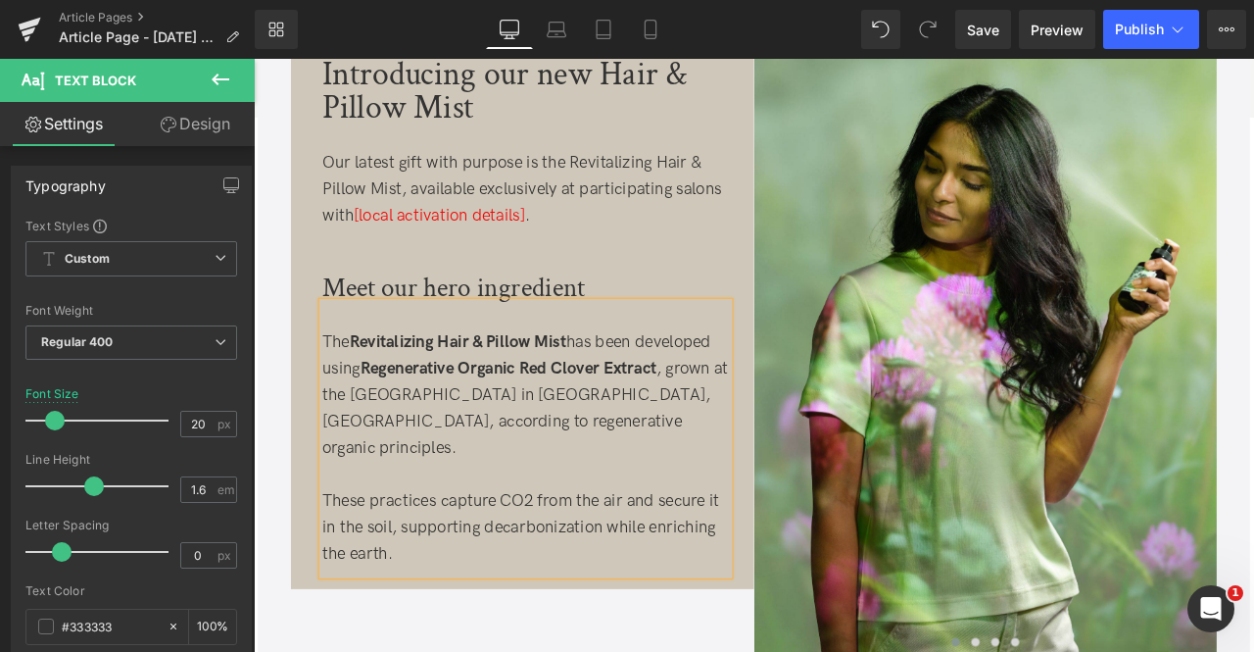
click at [453, 409] on p "The Revitalizing Hair & Pillow Mist has been developed using Regenerative Organ…" at bounding box center [576, 456] width 482 height 157
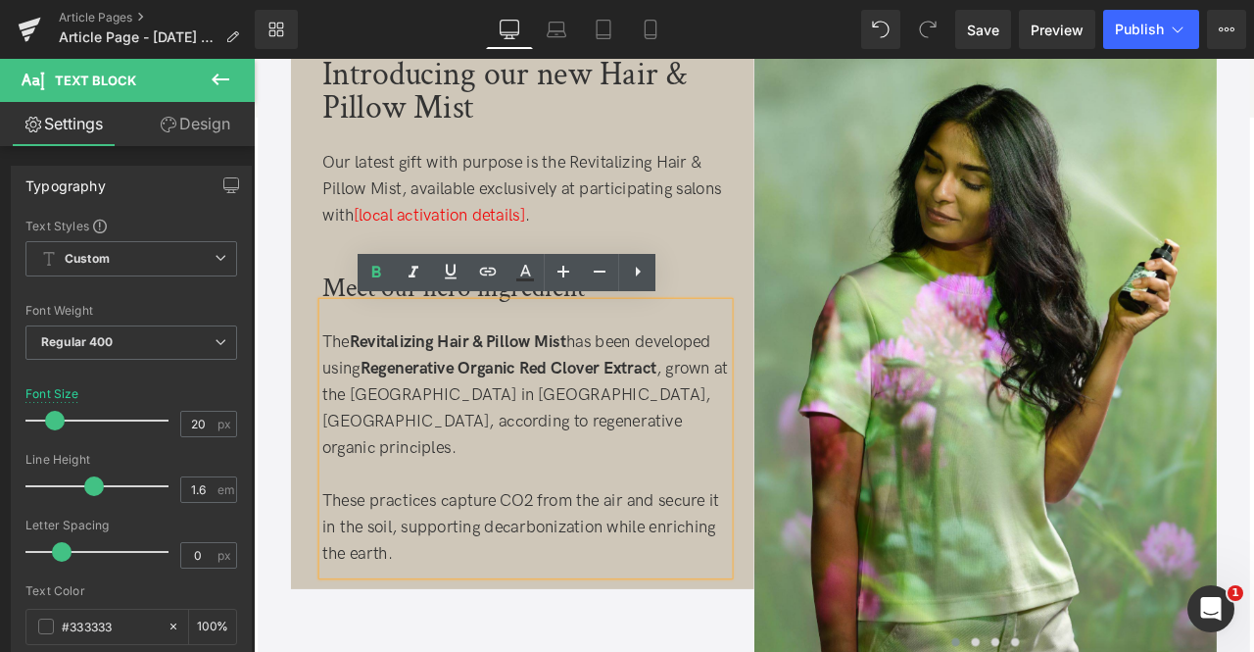
click at [654, 473] on p "The Revitalizing Hair & Pillow Mist has been developed using Regenerative Organ…" at bounding box center [576, 456] width 482 height 157
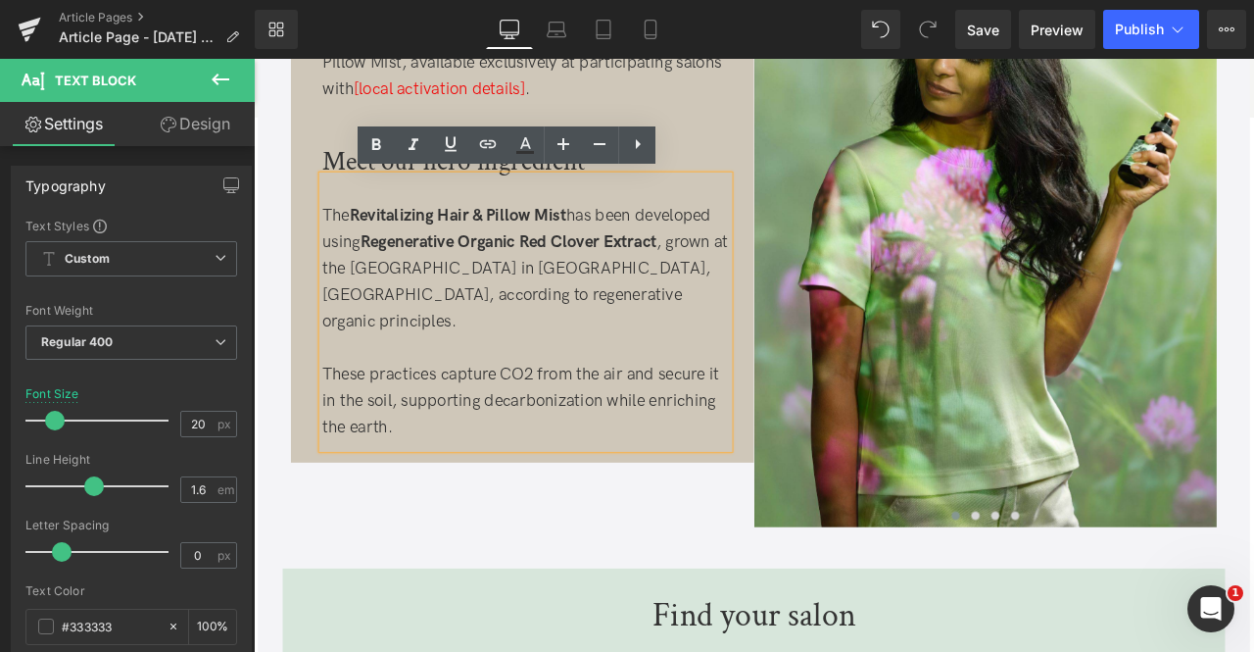
scroll to position [979, 0]
click at [605, 449] on p "These practices capture CO2 from the air and secure it in the soil, supporting …" at bounding box center [576, 463] width 482 height 94
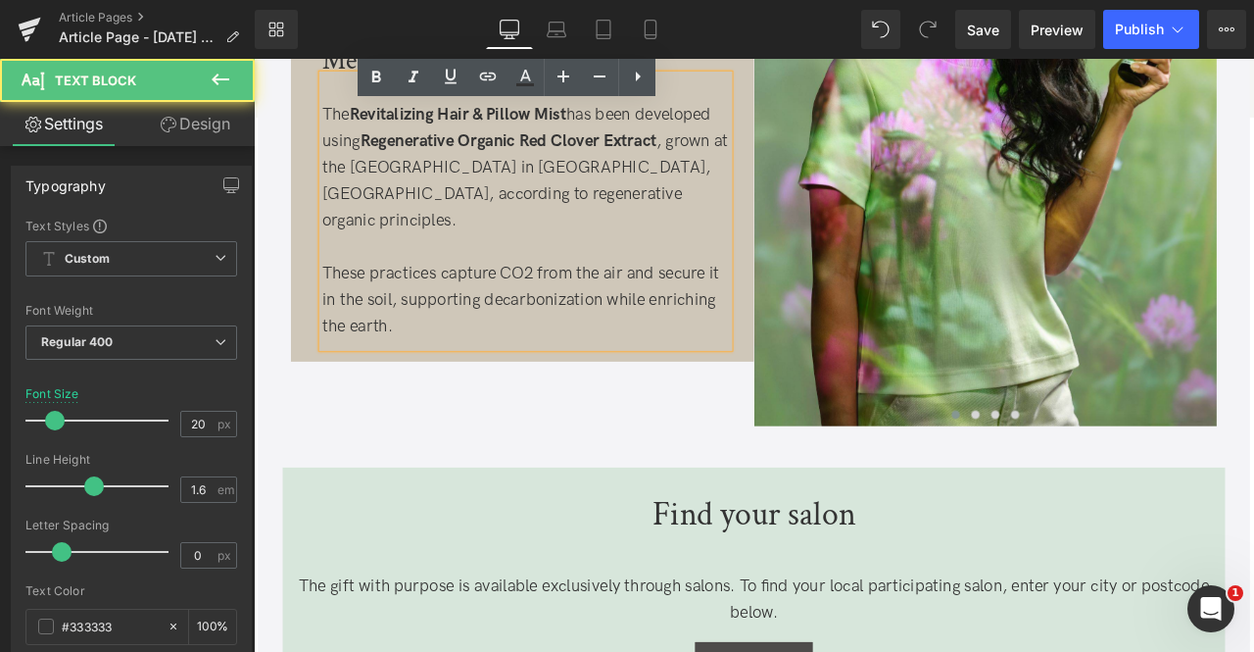
scroll to position [1102, 0]
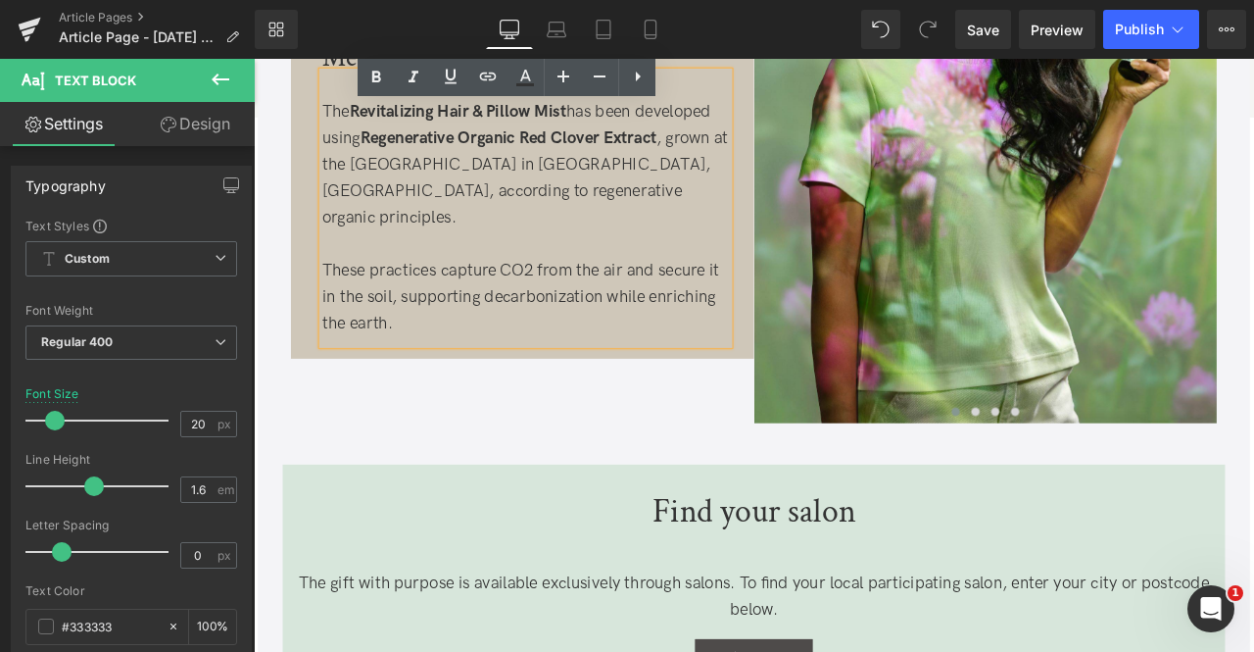
click at [690, 190] on p "The Revitalizing Hair & Pillow Mist has been developed using Regenerative Organ…" at bounding box center [576, 183] width 482 height 157
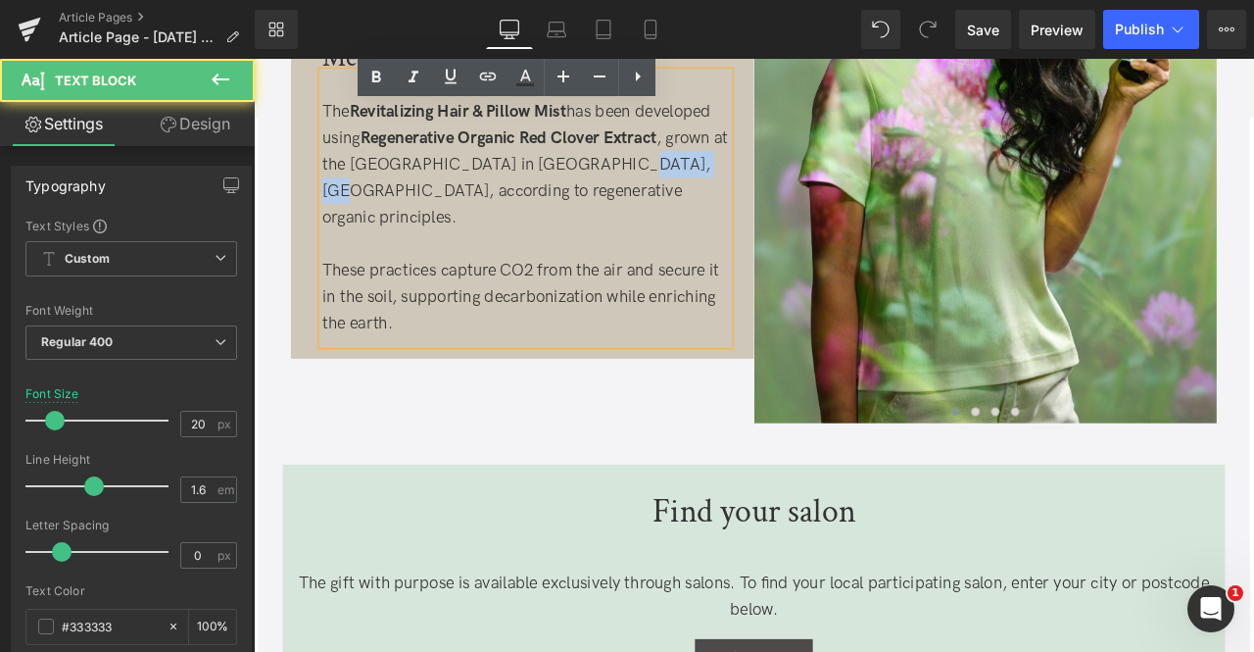
click at [690, 190] on p "The Revitalizing Hair & Pillow Mist has been developed using Regenerative Organ…" at bounding box center [576, 183] width 482 height 157
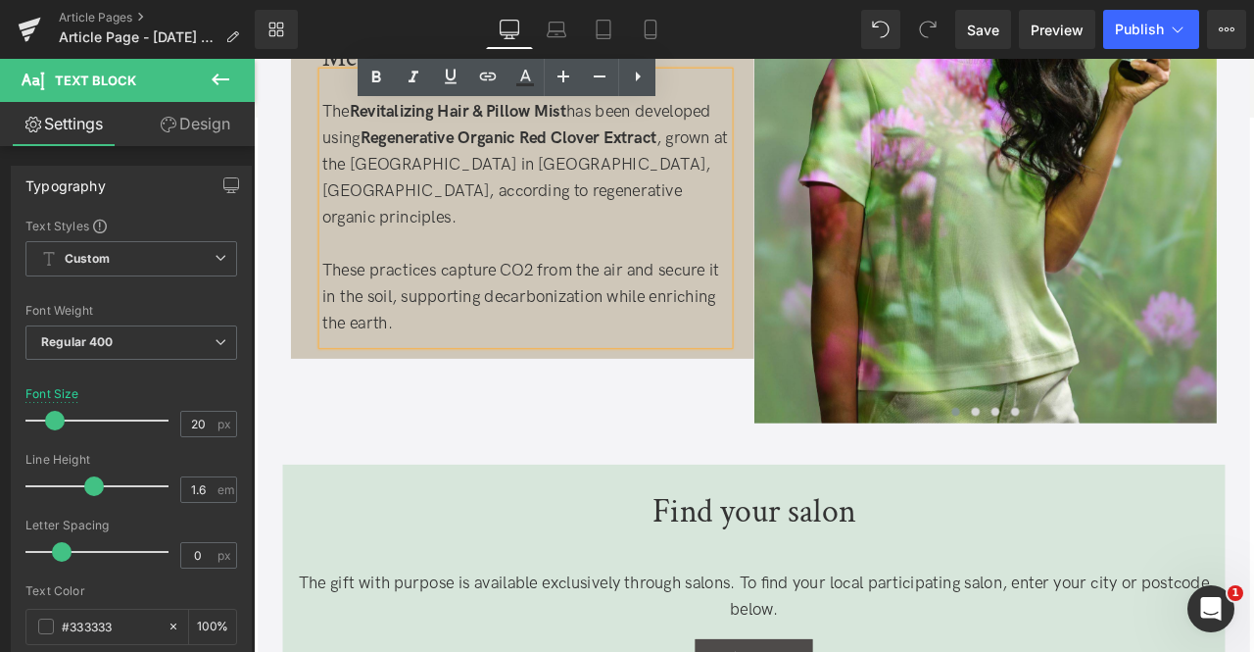
click at [572, 355] on p "These practices capture CO2 from the air and secure it in the soil, supporting …" at bounding box center [576, 340] width 482 height 94
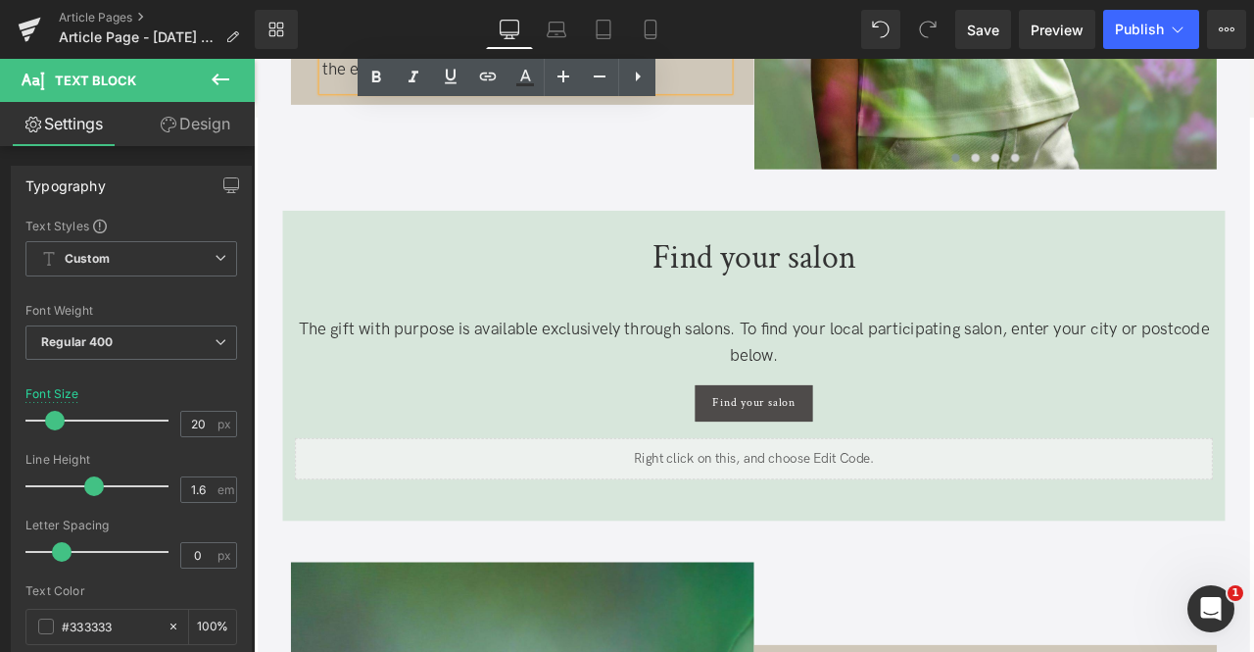
scroll to position [1415, 0]
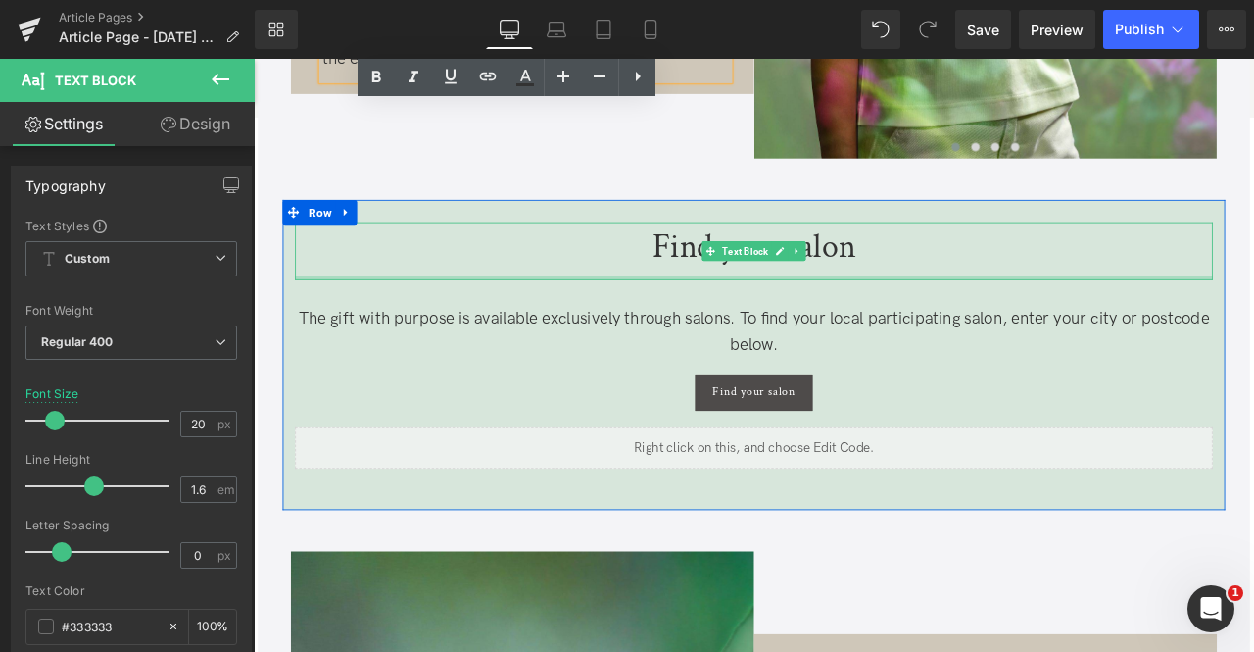
click at [687, 316] on div at bounding box center [847, 318] width 1088 height 5
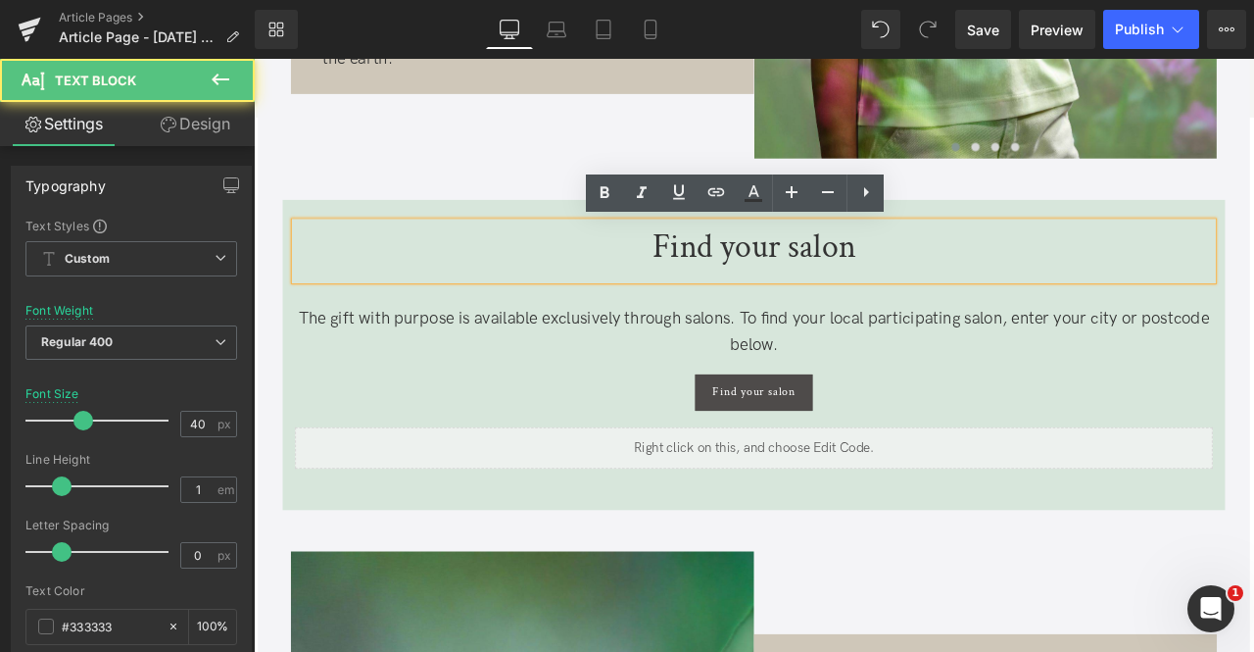
click at [671, 366] on span "The gift with purpose is available exclusively through salons. To find your loc…" at bounding box center [847, 381] width 1079 height 55
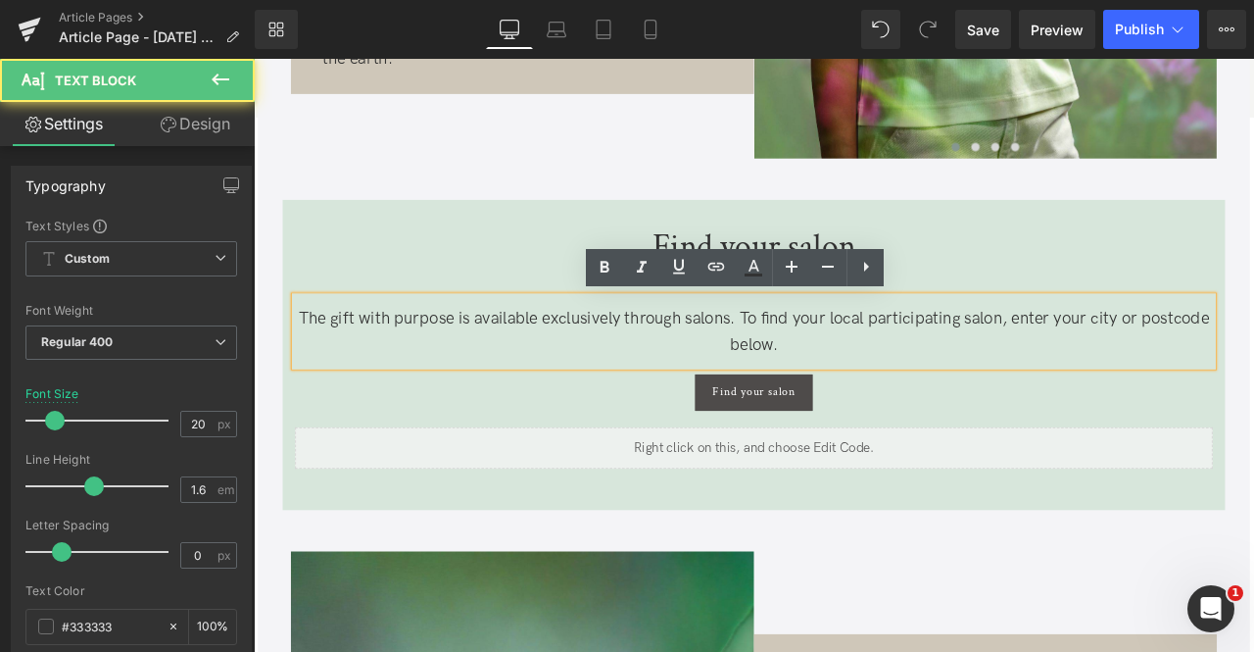
click at [799, 365] on span "The gift with purpose is available exclusively through salons. To find your loc…" at bounding box center [847, 381] width 1079 height 55
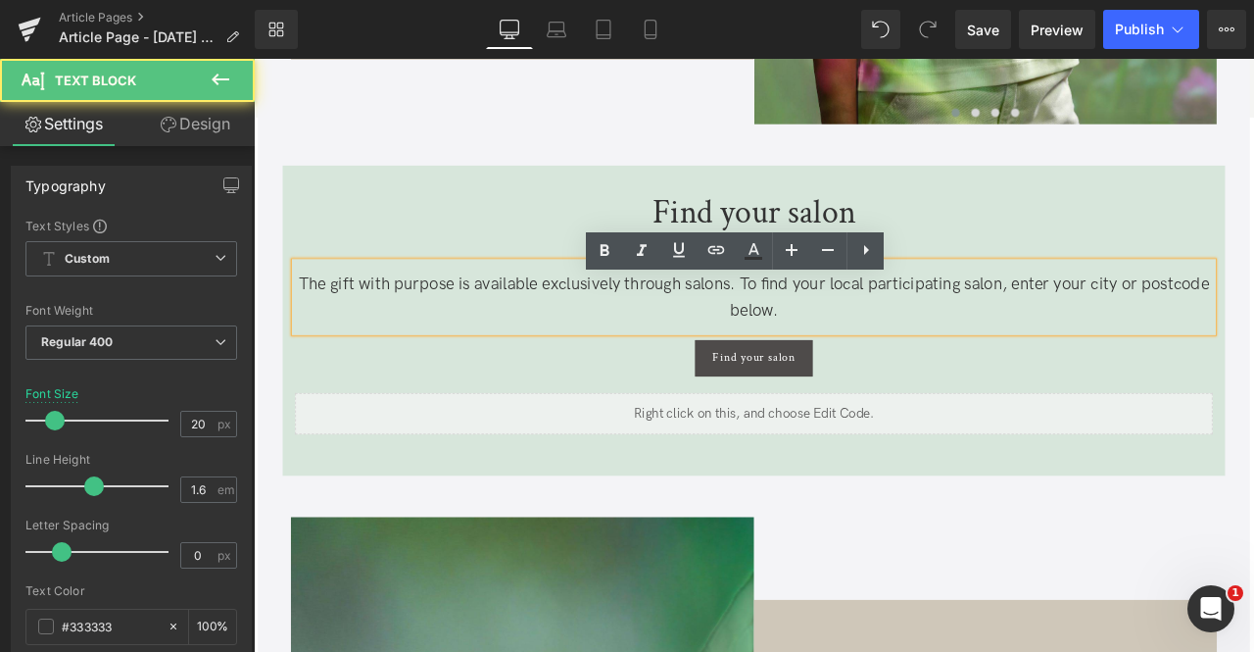
scroll to position [1456, 0]
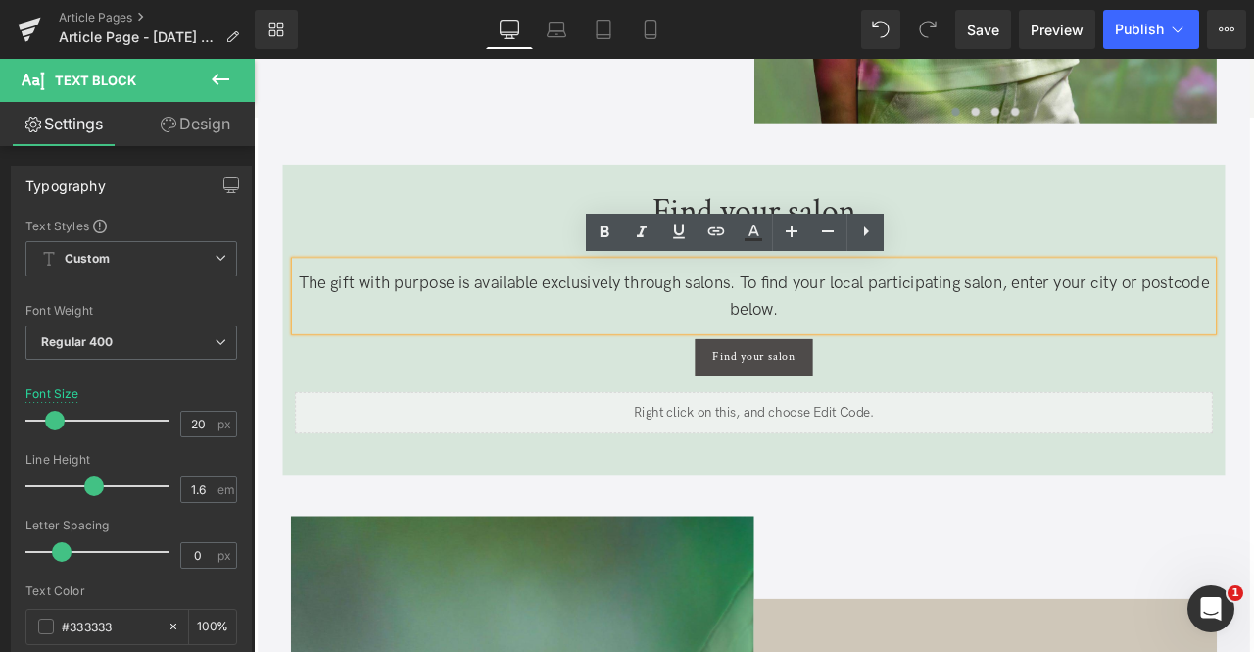
click at [921, 348] on p "The gift with purpose is available exclusively through salons. To find your loc…" at bounding box center [847, 340] width 1088 height 63
click at [688, 403] on div "Find your salon" at bounding box center [847, 412] width 1088 height 43
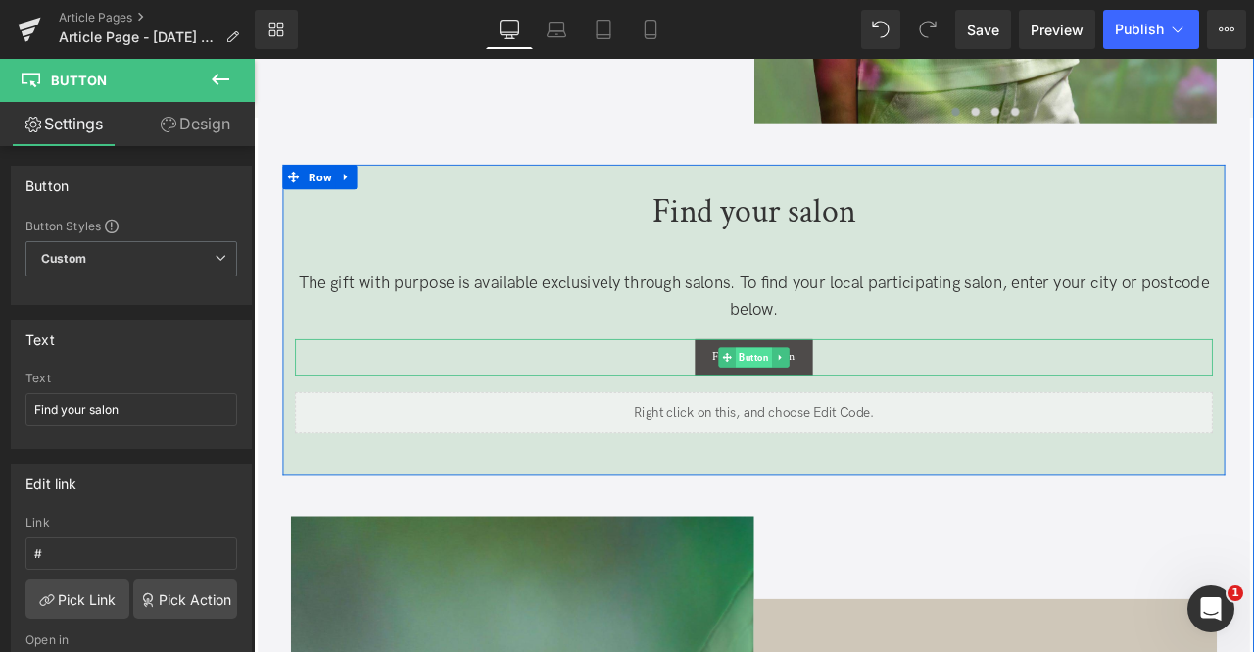
scroll to position [1524, 0]
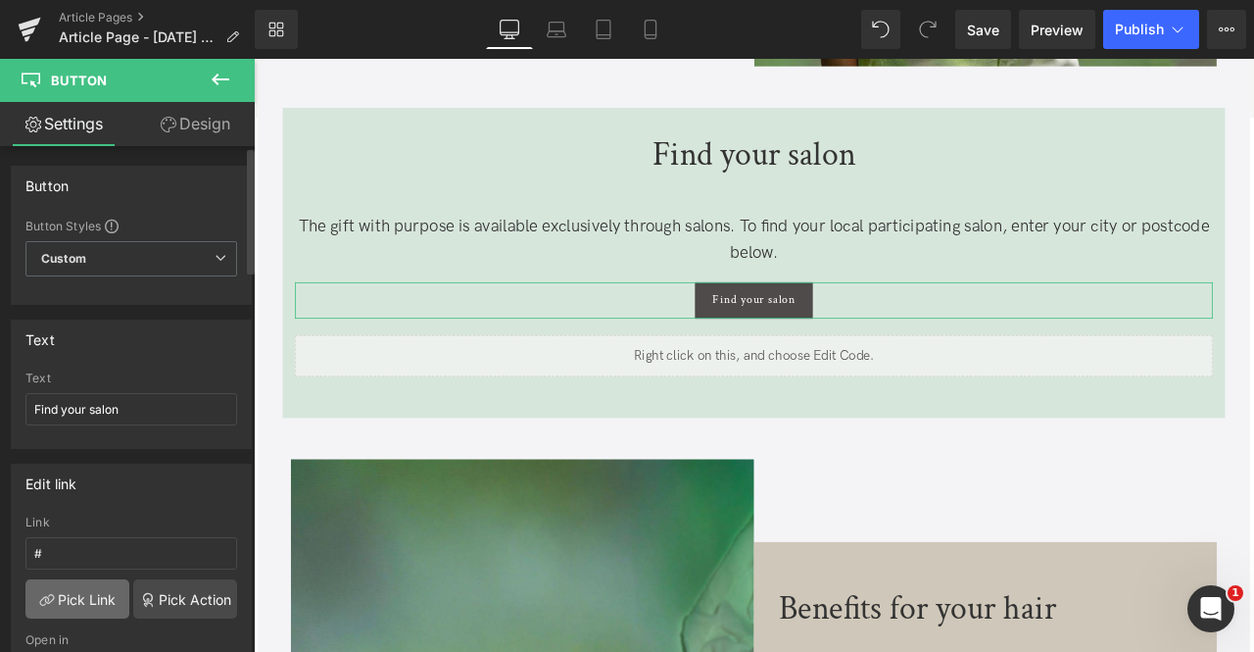
click at [81, 595] on link "Pick Link" at bounding box center [77, 598] width 104 height 39
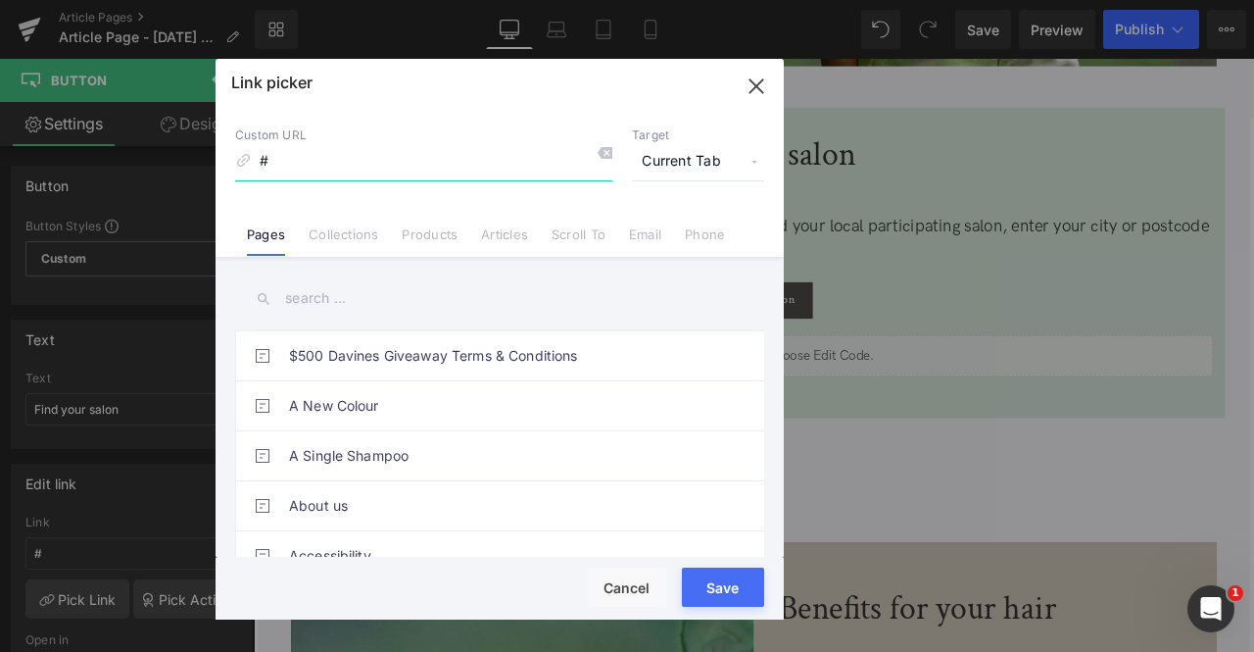
click at [551, 160] on input "#" at bounding box center [423, 161] width 377 height 37
click at [409, 293] on input "text" at bounding box center [499, 298] width 529 height 44
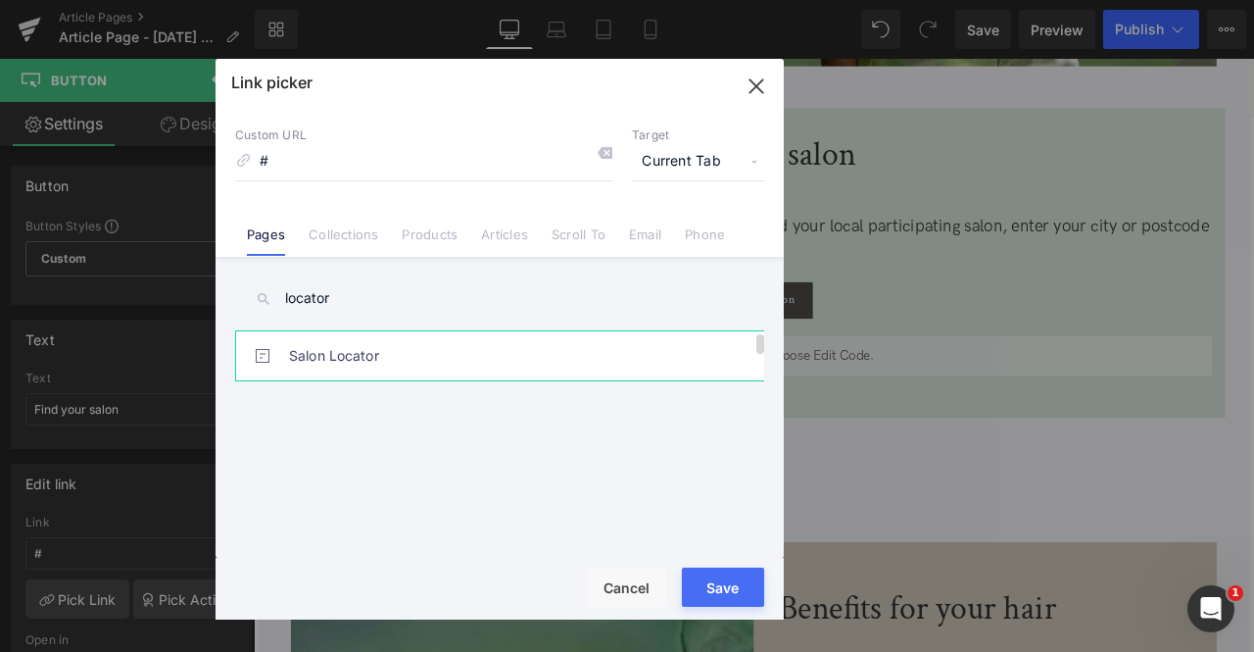
click at [437, 367] on link "Salon Locator" at bounding box center [504, 355] width 431 height 49
click at [730, 586] on button "Save" at bounding box center [723, 586] width 82 height 39
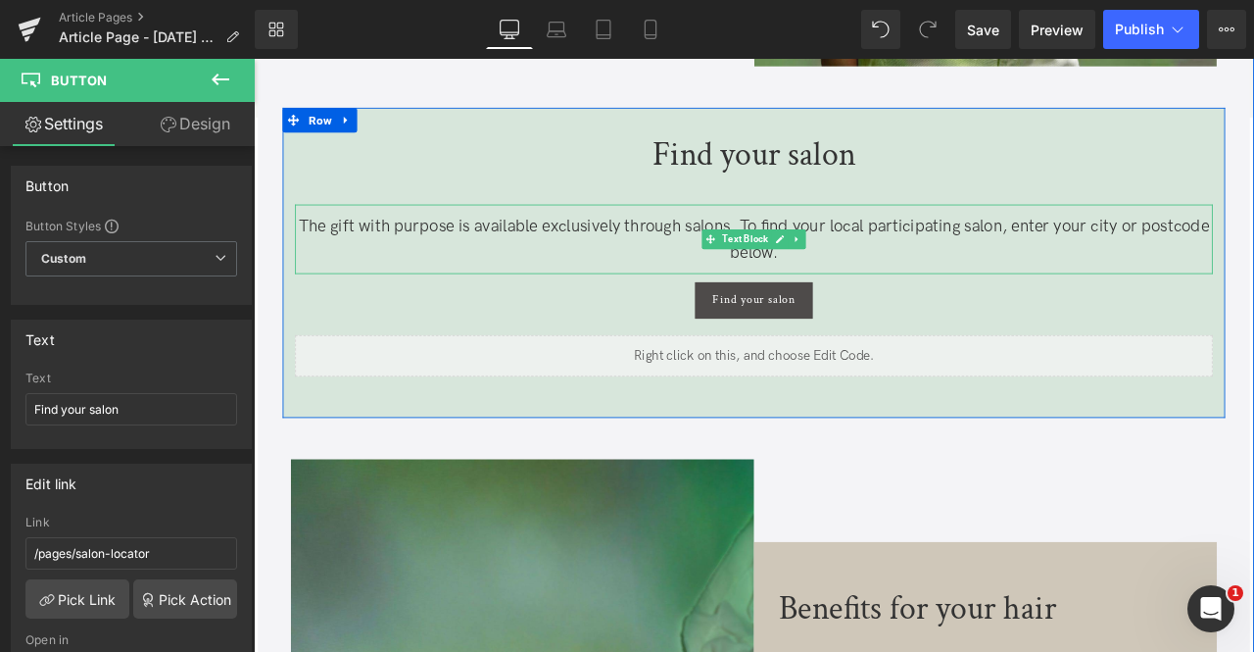
click at [672, 299] on p "The gift with purpose is available exclusively through salons. To find your loc…" at bounding box center [847, 272] width 1088 height 63
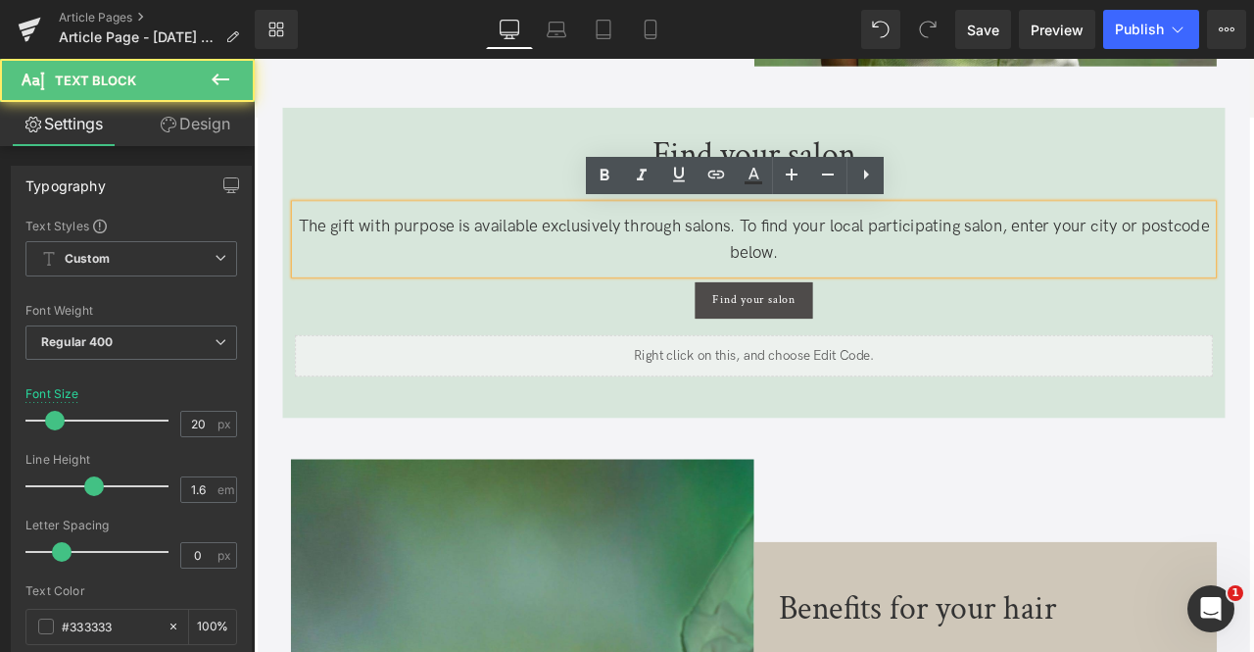
click at [913, 300] on p "The gift with purpose is available exclusively through salons. To find your loc…" at bounding box center [847, 272] width 1088 height 63
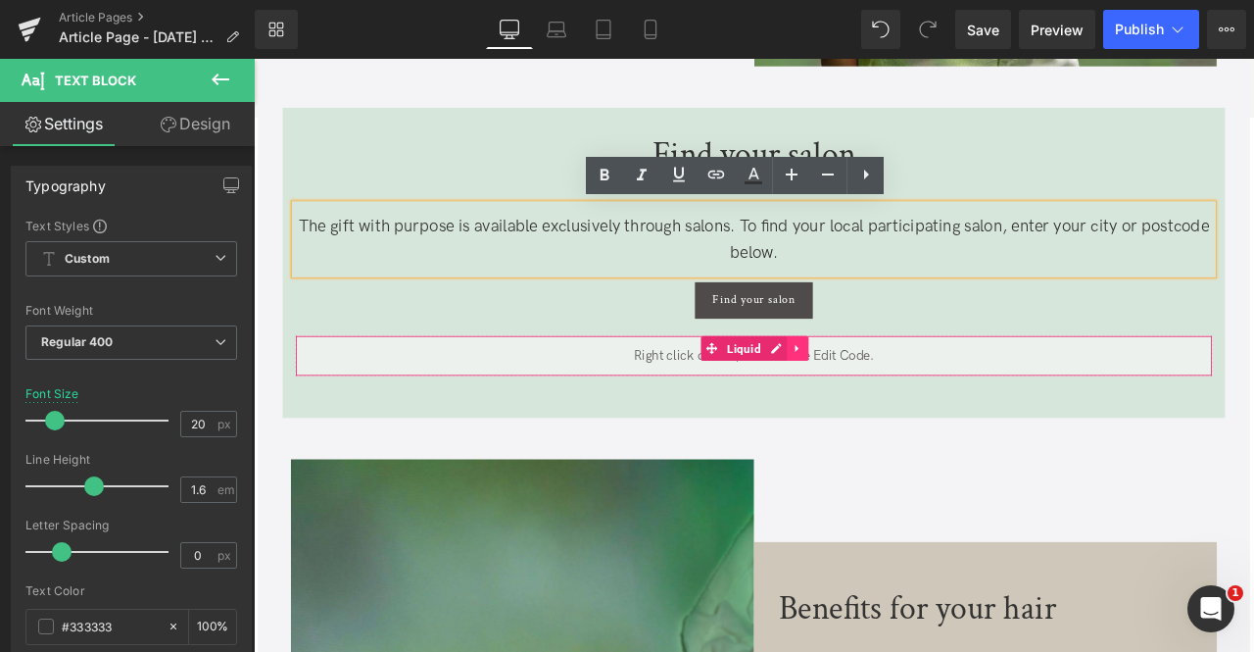
click at [896, 401] on icon at bounding box center [898, 402] width 4 height 9
click at [907, 400] on icon at bounding box center [912, 402] width 14 height 14
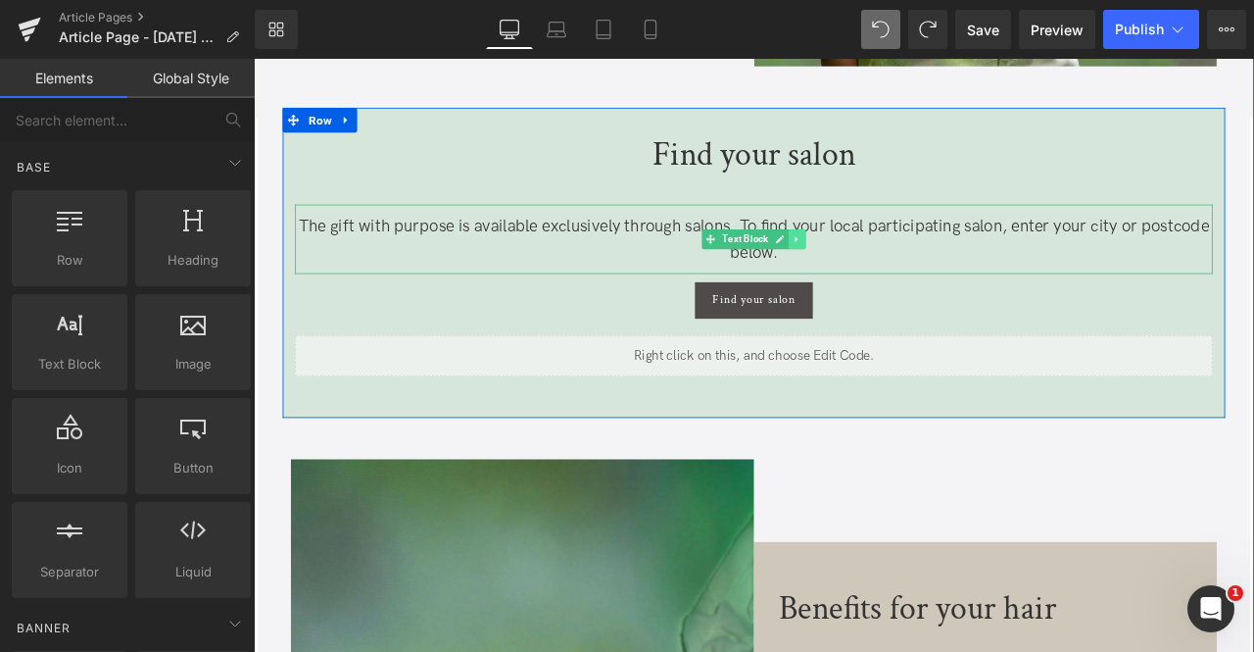
click at [899, 273] on icon at bounding box center [898, 273] width 11 height 12
click at [886, 270] on icon at bounding box center [887, 272] width 11 height 11
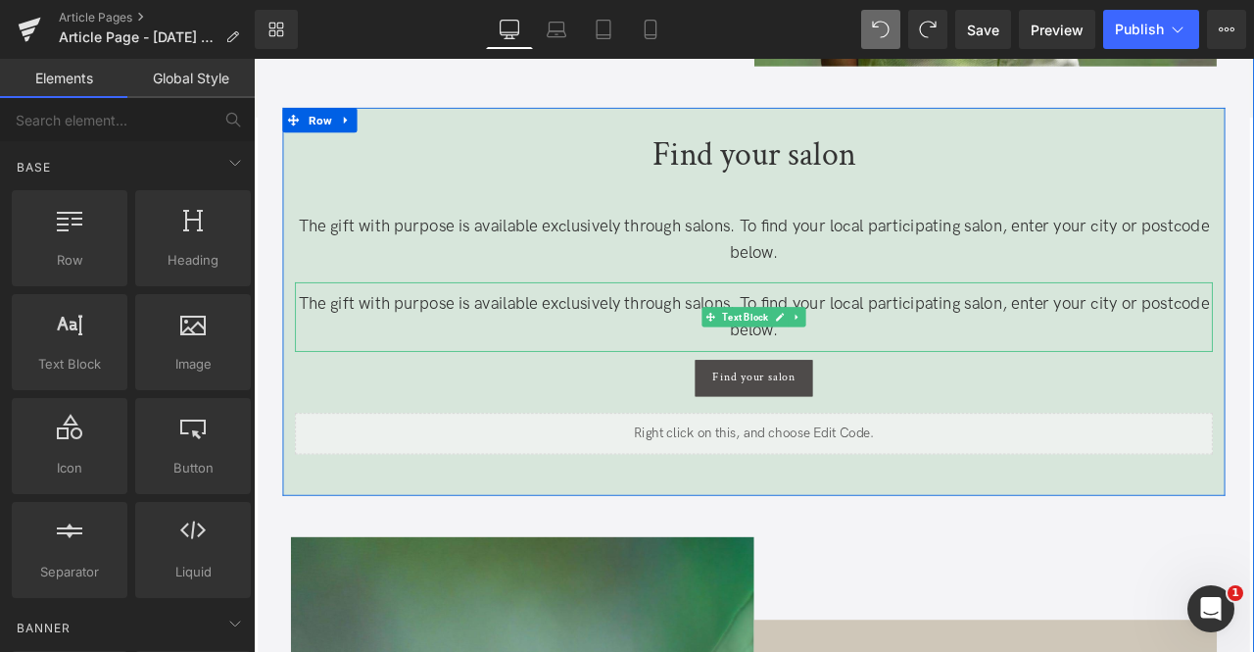
click at [796, 355] on span at bounding box center [795, 365] width 21 height 24
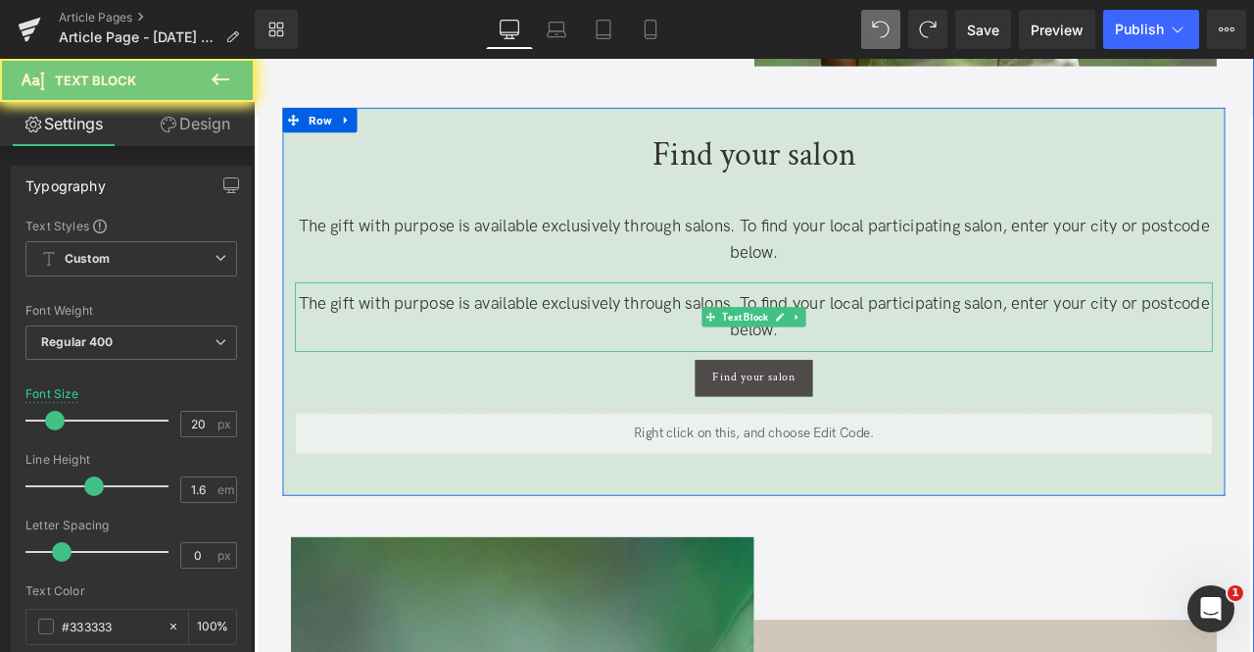
click at [750, 352] on span "The gift with purpose is available exclusively through salons. To find your loc…" at bounding box center [847, 364] width 1079 height 55
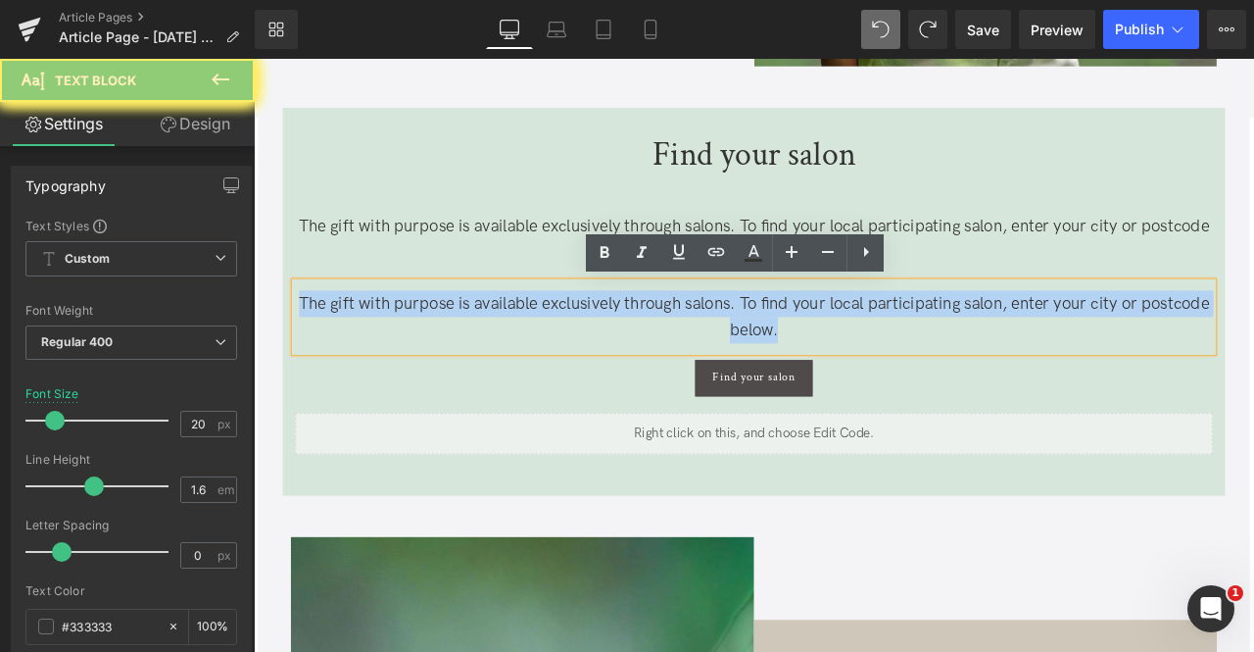
click at [750, 352] on span "The gift with purpose is available exclusively through salons. To find your loc…" at bounding box center [847, 364] width 1079 height 55
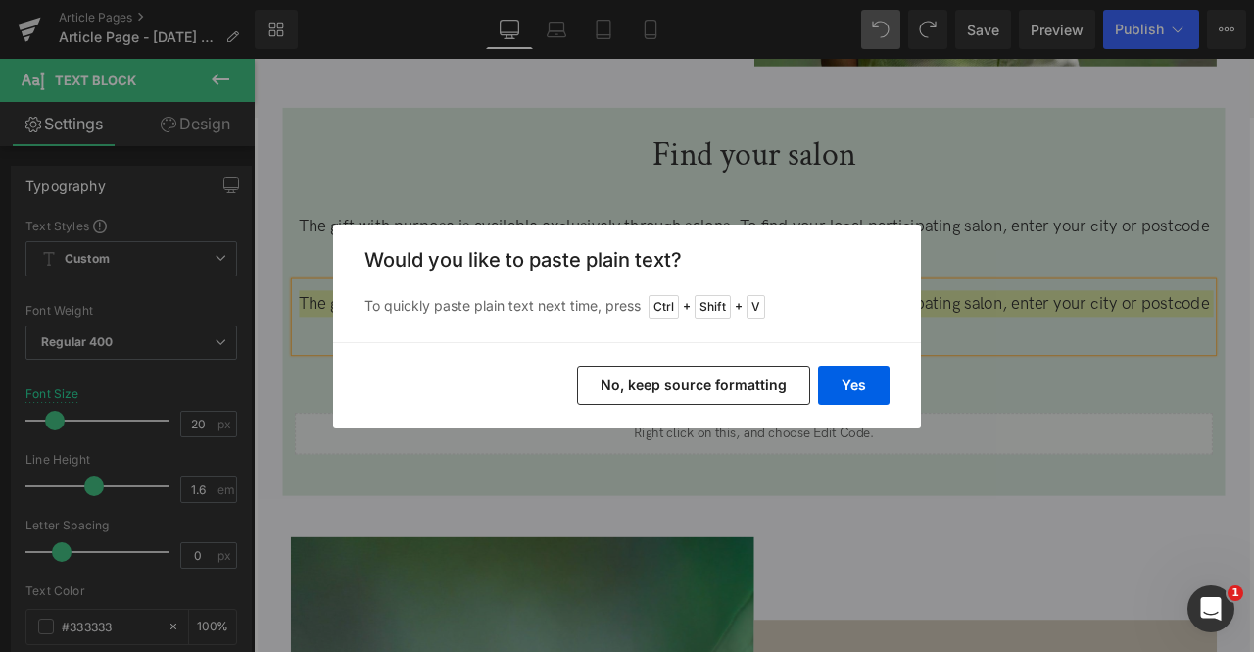
click at [725, 377] on button "No, keep source formatting" at bounding box center [693, 385] width 233 height 39
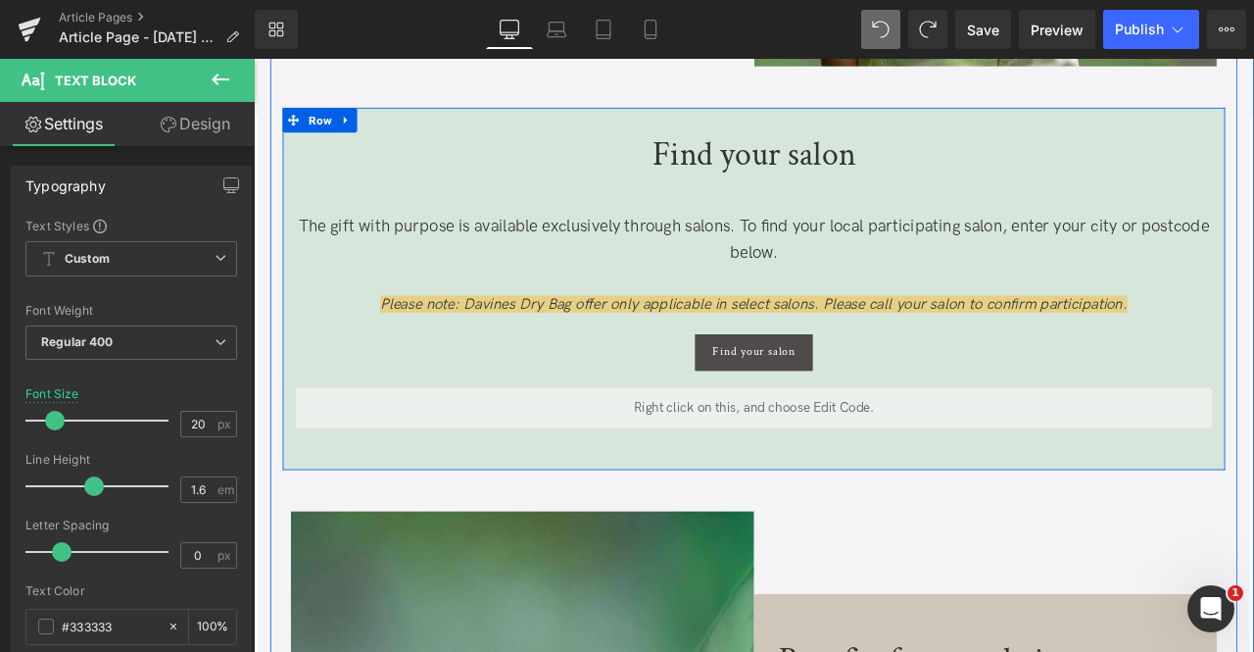
click at [625, 381] on div "Find your salon Text Block The gift with purpose is available exclusively throu…" at bounding box center [846, 315] width 1117 height 364
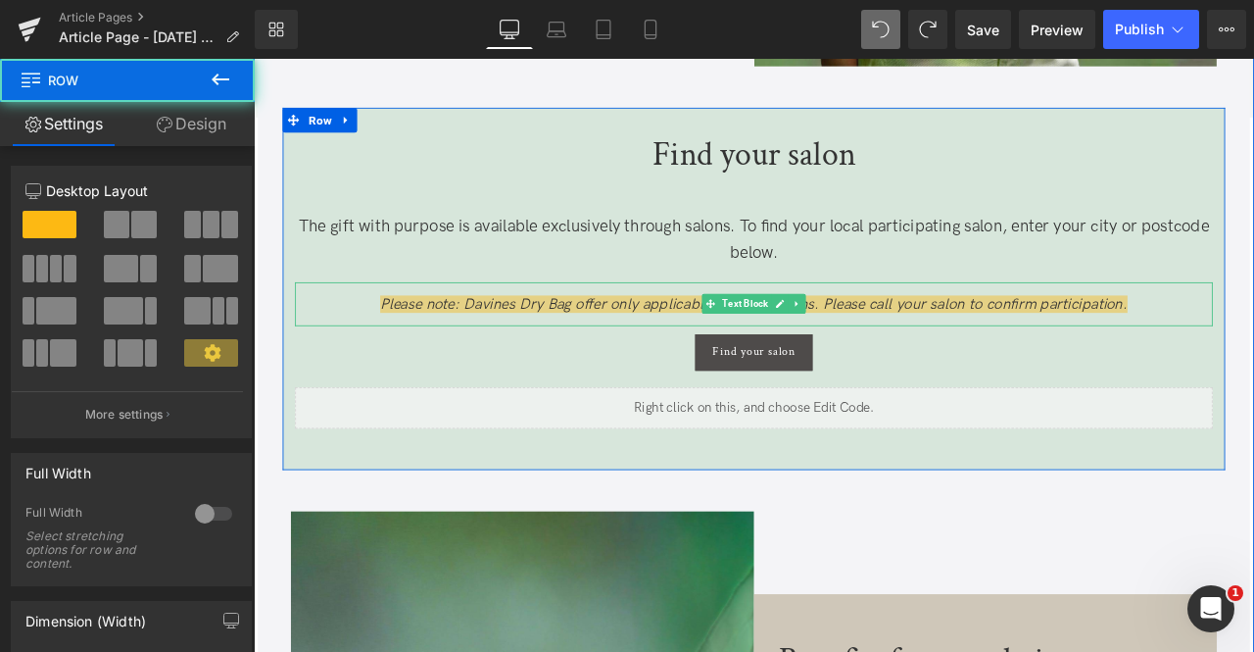
click at [510, 351] on span "Please note: Davines Dry Bag offer only applicable in select salons. Please cal…" at bounding box center [847, 349] width 886 height 21
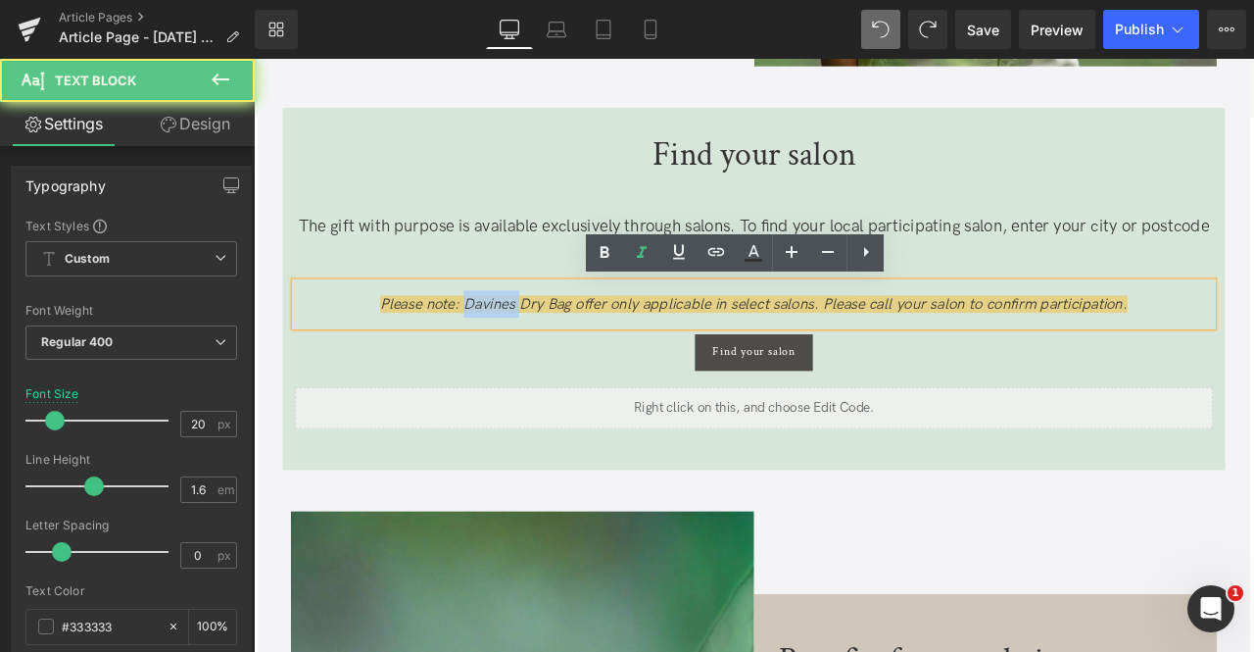
click at [510, 351] on span "Please note: Davines Dry Bag offer only applicable in select salons. Please cal…" at bounding box center [847, 349] width 886 height 21
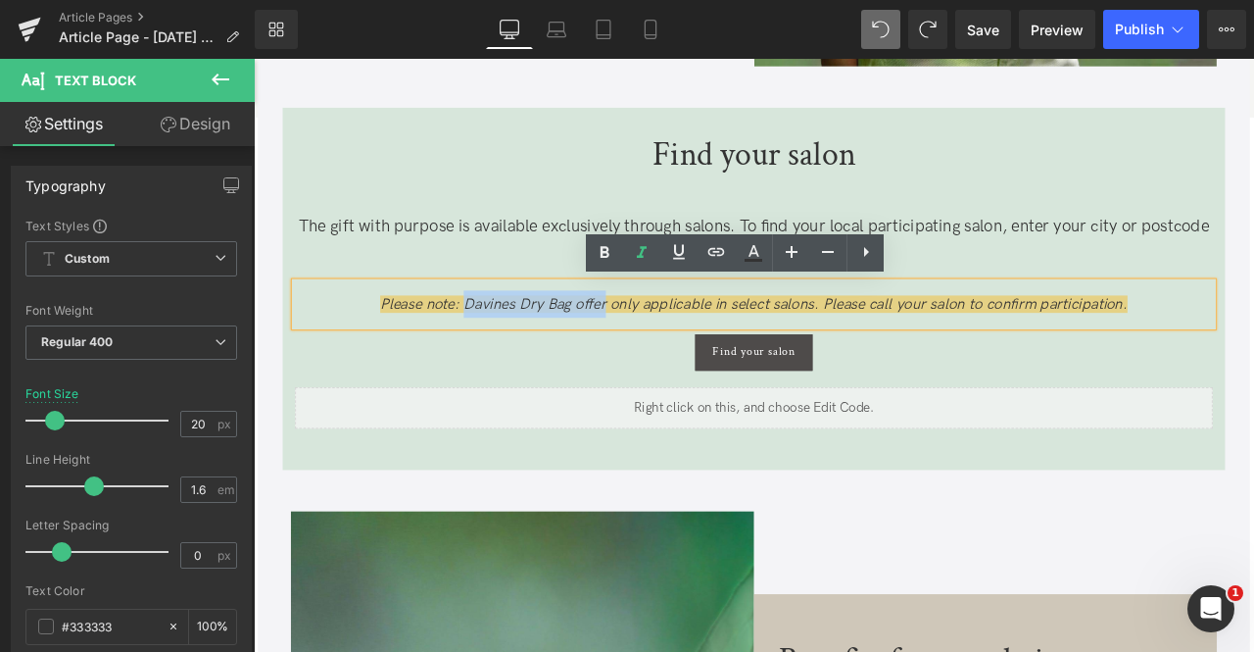
click at [634, 348] on span "Please note: Davines Dry Bag offer only applicable in select salons. Please cal…" at bounding box center [847, 349] width 886 height 21
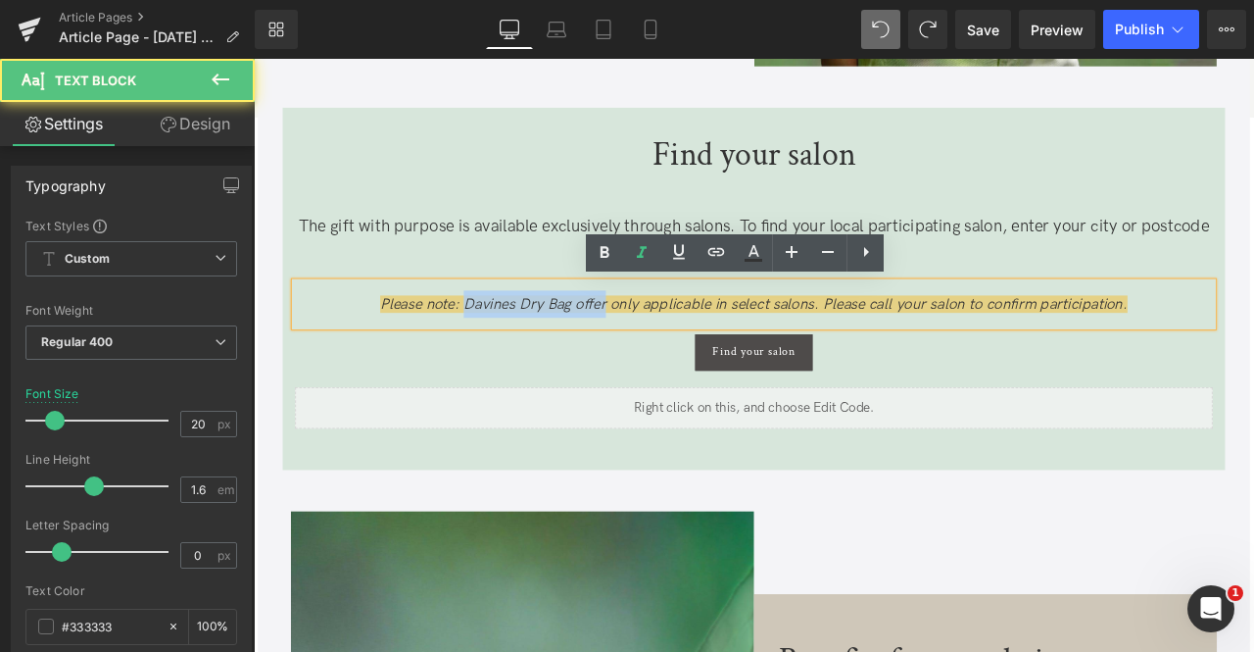
click at [593, 347] on span "Please note: Davines Dry Bag offer only applicable in select salons. Please cal…" at bounding box center [847, 349] width 886 height 21
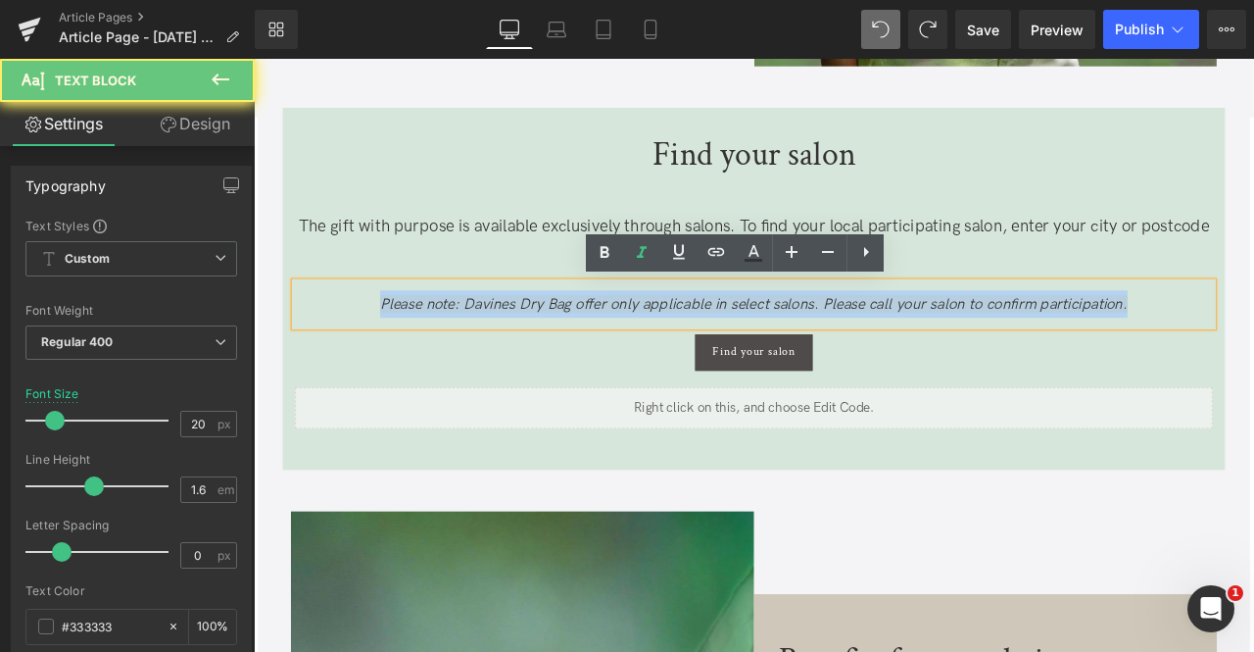
click at [593, 347] on span "Please note: Davines Dry Bag offer only applicable in select salons. Please cal…" at bounding box center [847, 349] width 886 height 21
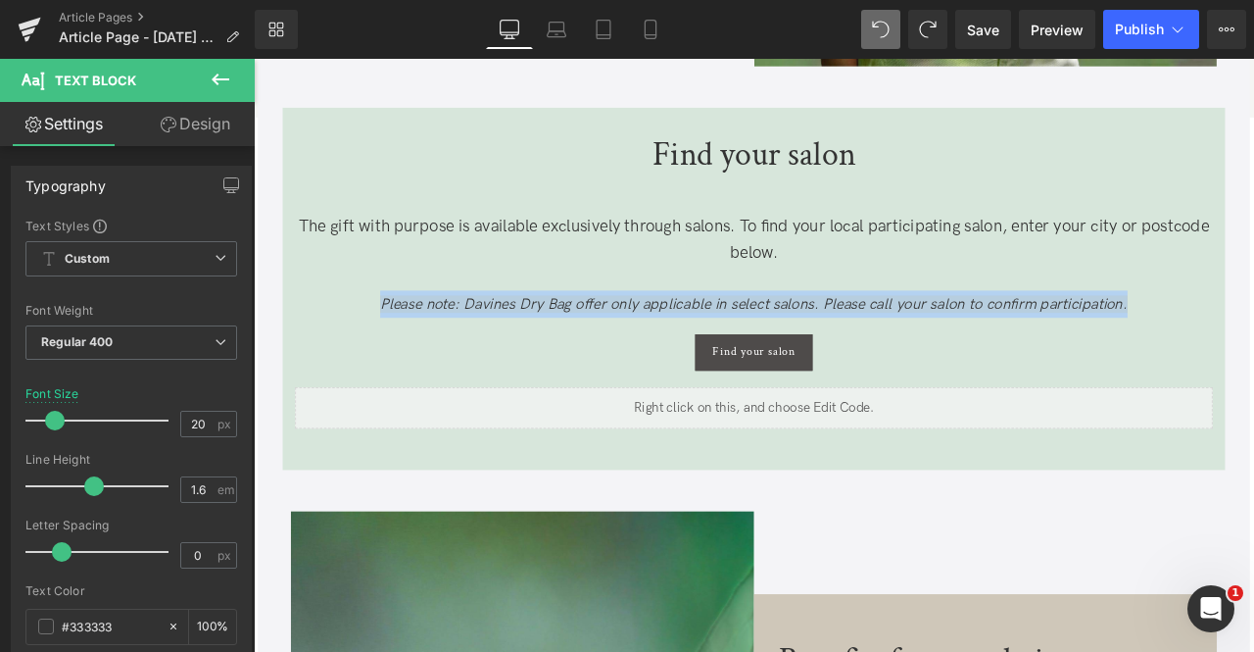
click at [509, 341] on span "Please note: Davines Dry Bag offer only applicable in select salons. Please cal…" at bounding box center [847, 349] width 886 height 21
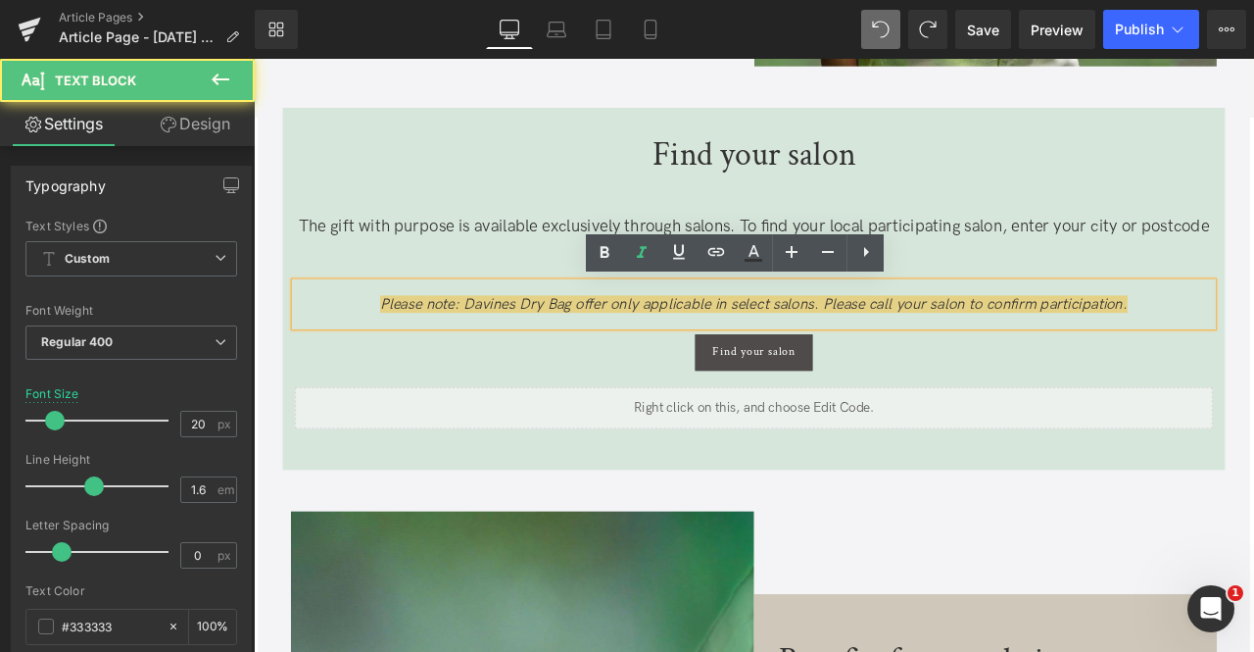
click at [544, 263] on span "The gift with purpose is available exclusively through salons. To find your loc…" at bounding box center [847, 272] width 1079 height 55
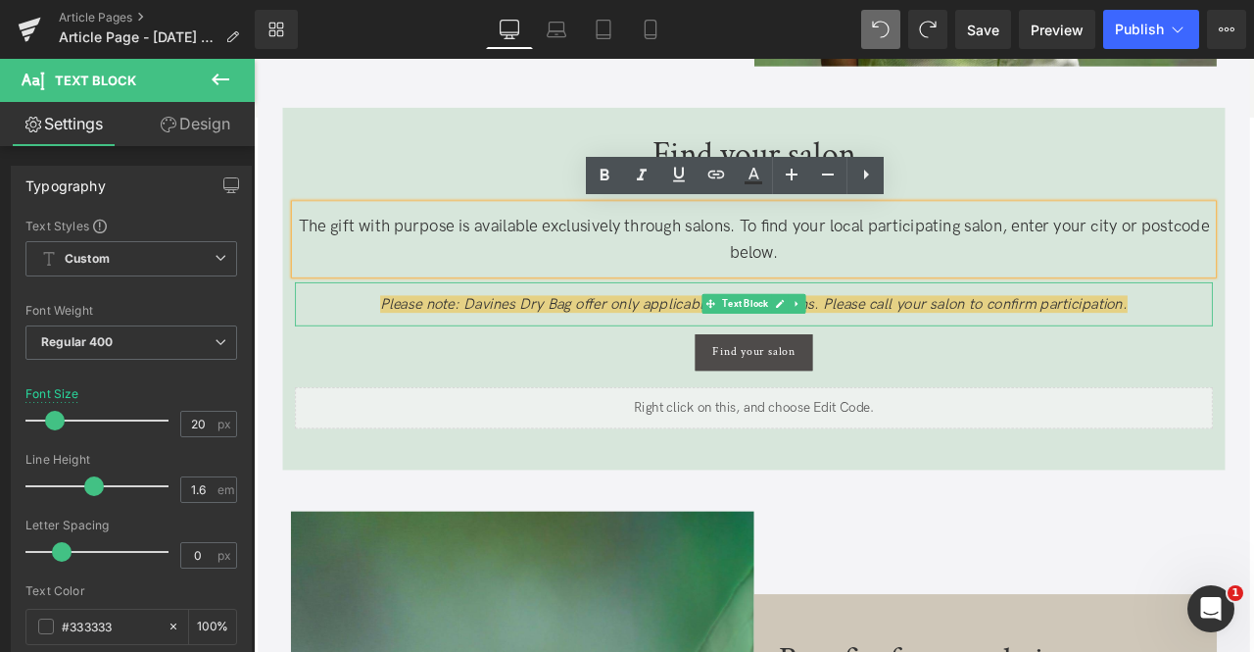
click at [566, 349] on span "Please note: Davines Dry Bag offer only applicable in select salons. Please cal…" at bounding box center [847, 349] width 886 height 21
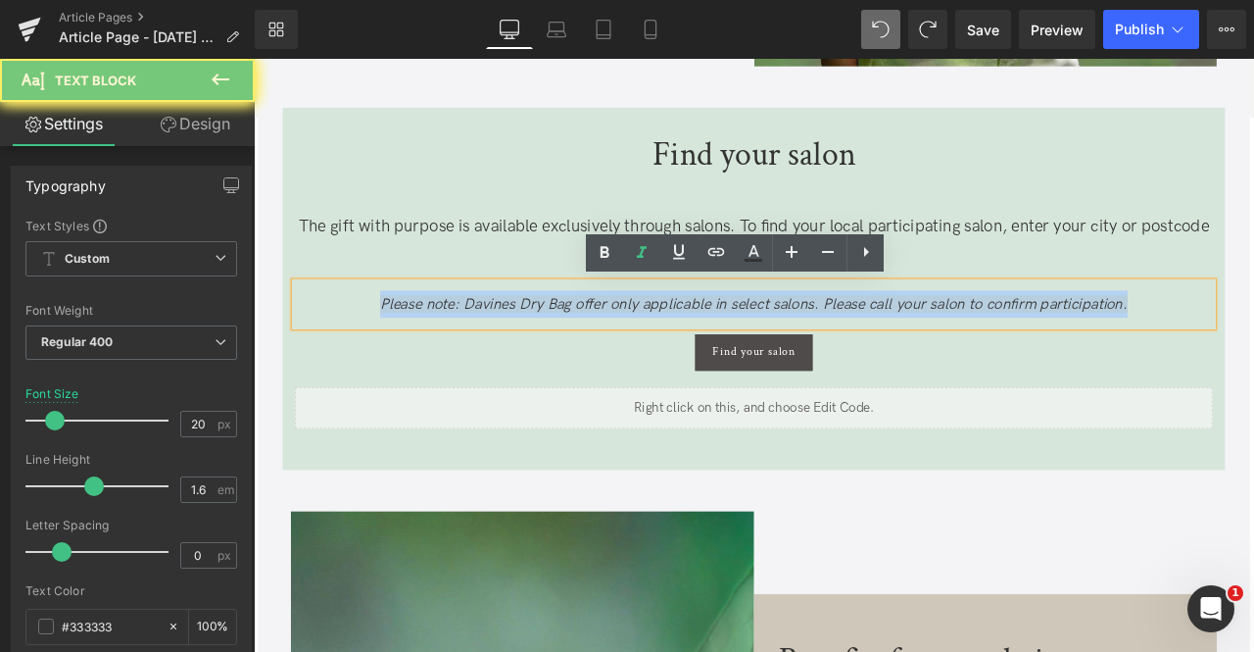
click at [566, 349] on span "Please note: Davines Dry Bag offer only applicable in select salons. Please cal…" at bounding box center [847, 349] width 886 height 21
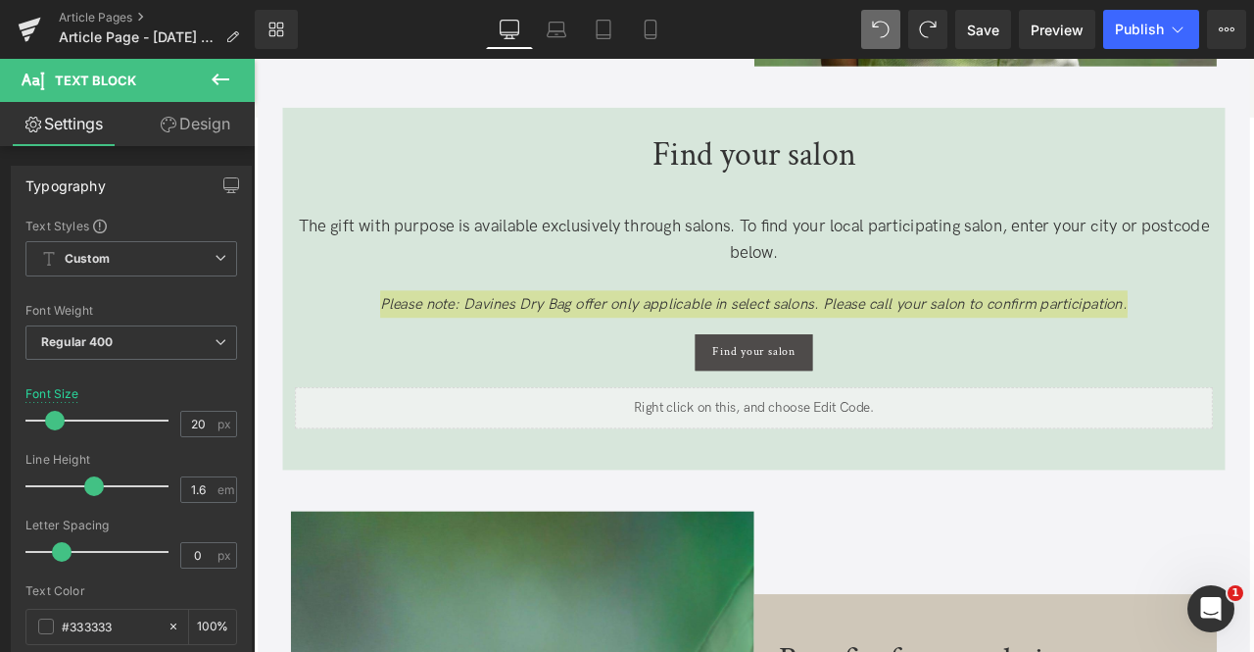
click at [192, 140] on link "Design" at bounding box center [194, 124] width 127 height 44
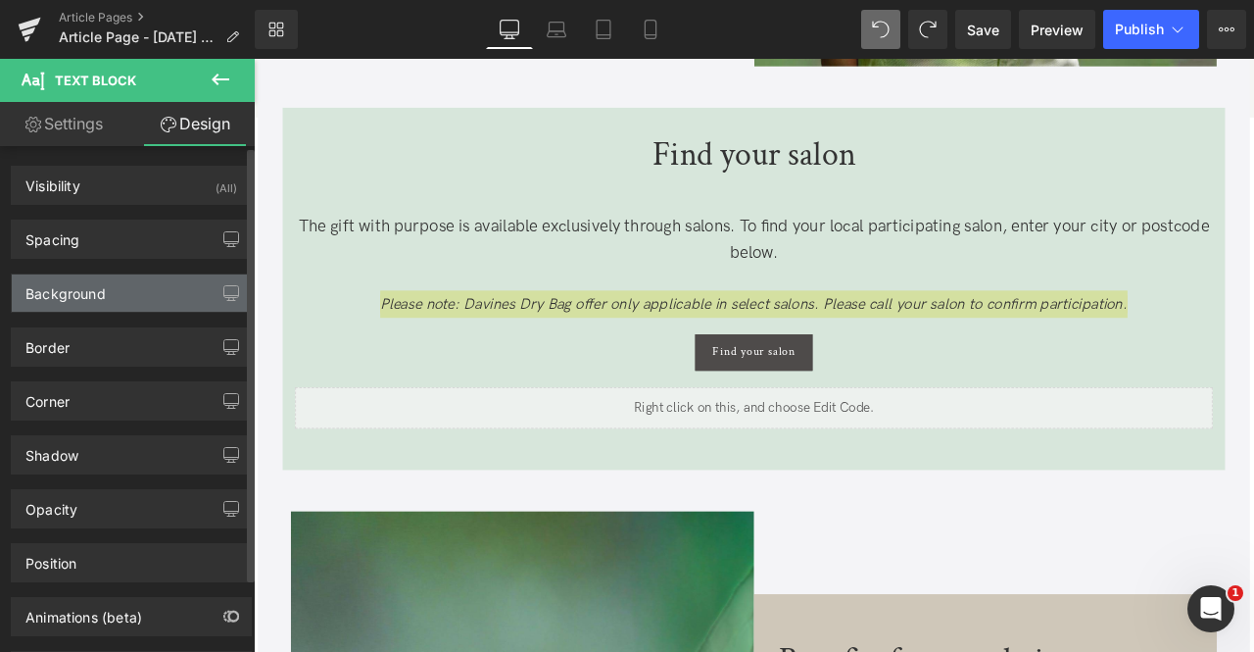
click at [94, 298] on div "Background" at bounding box center [65, 287] width 80 height 27
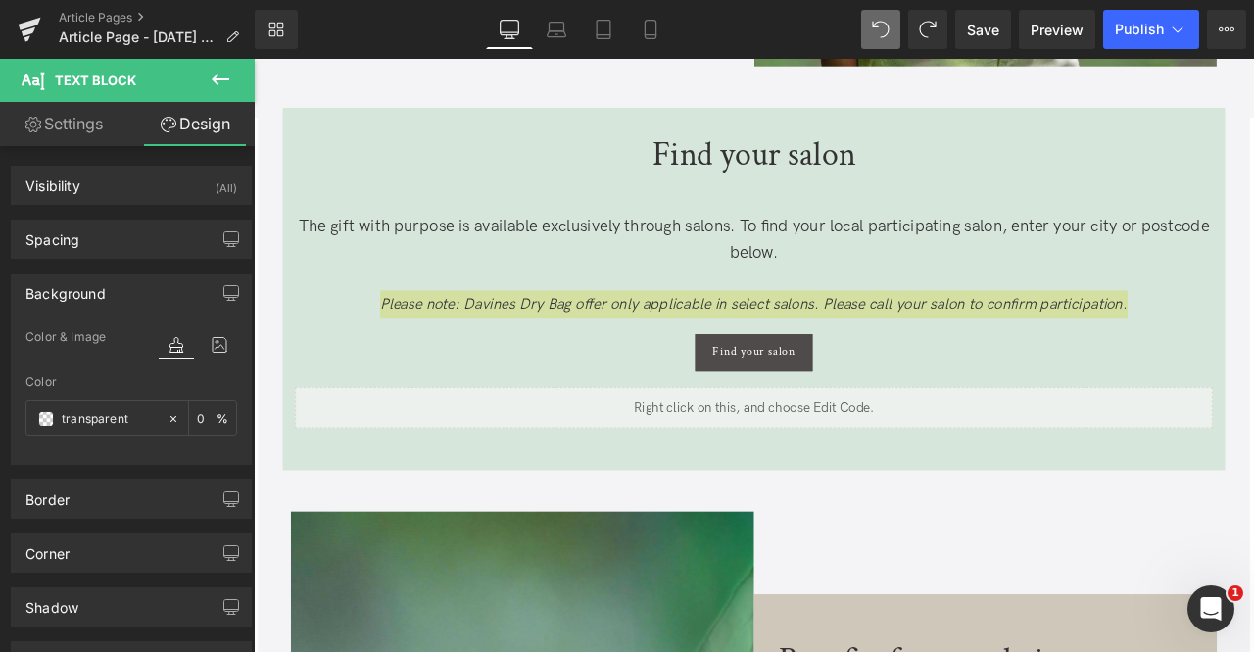
click at [76, 126] on link "Settings" at bounding box center [63, 124] width 127 height 44
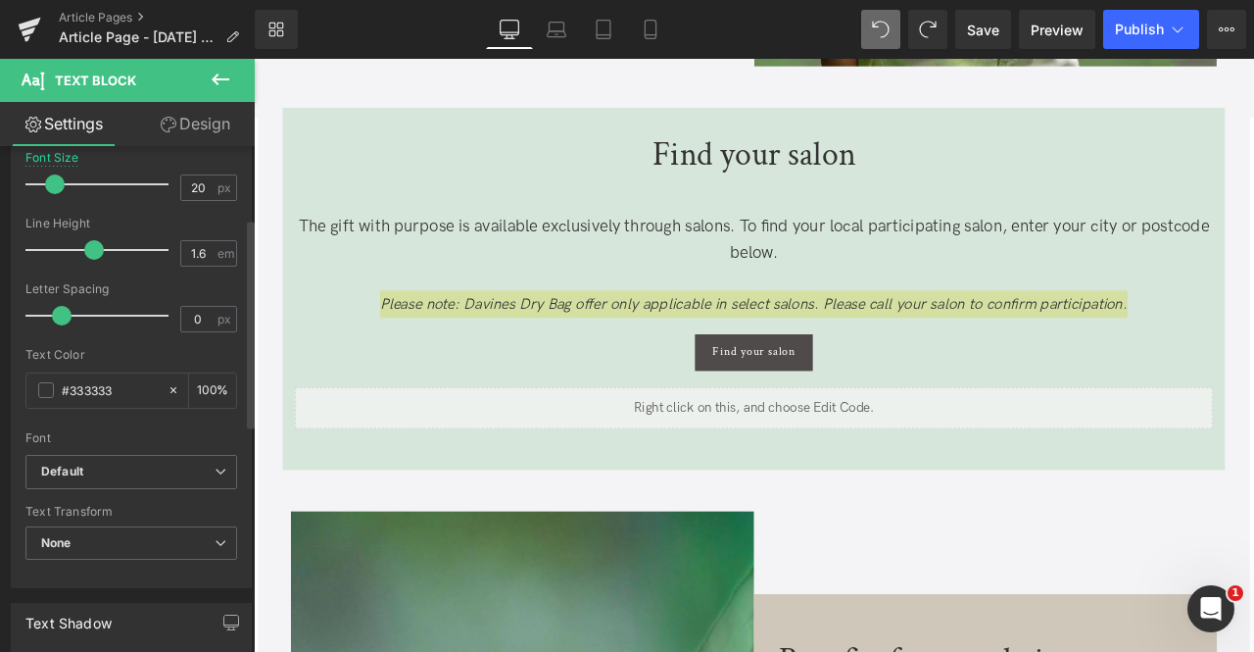
scroll to position [95, 0]
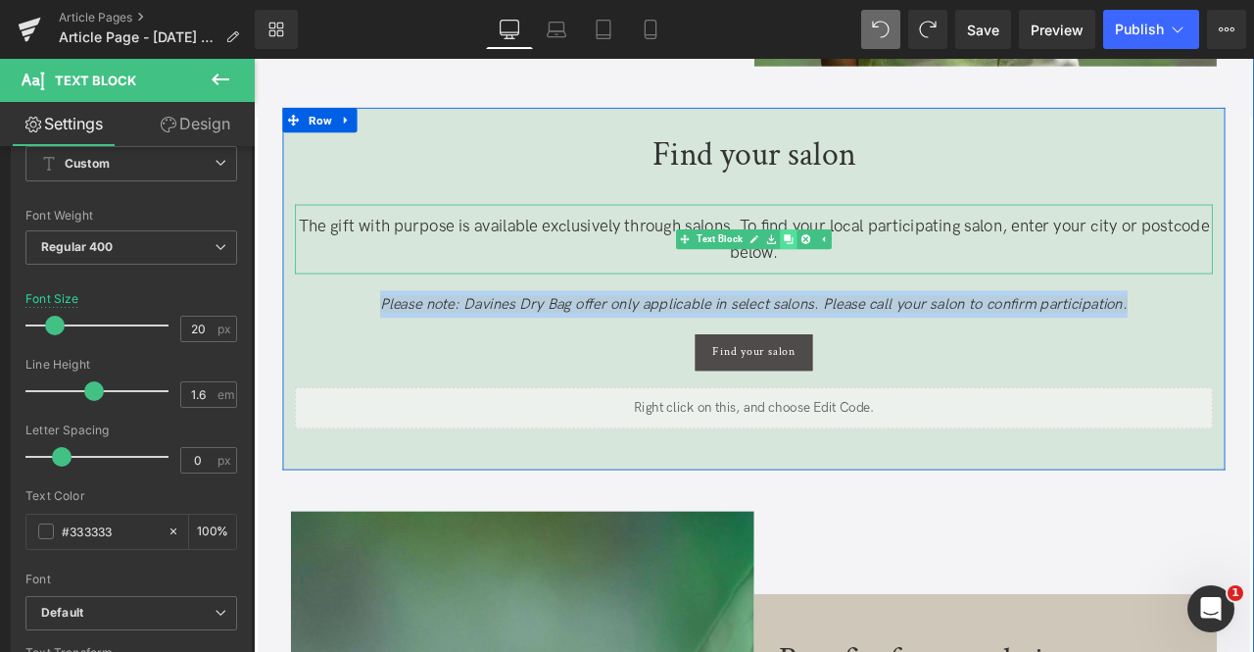
click at [882, 270] on icon at bounding box center [887, 272] width 11 height 11
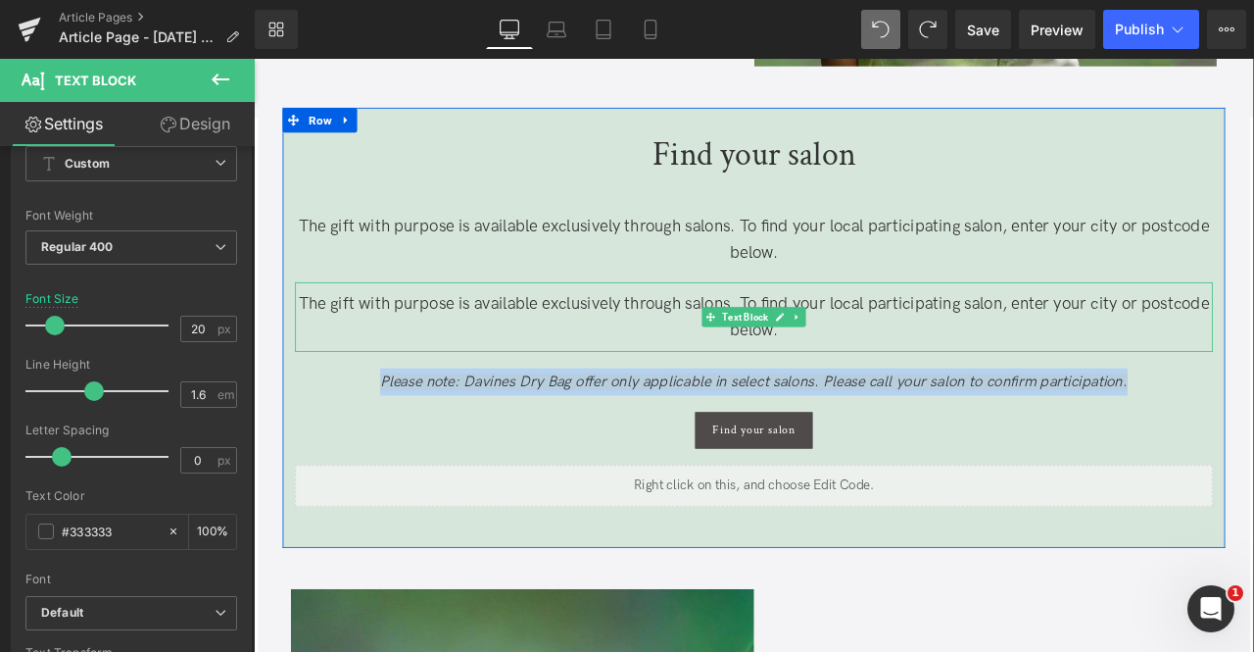
click at [716, 375] on p "The gift with purpose is available exclusively through salons. To find your loc…" at bounding box center [847, 364] width 1088 height 63
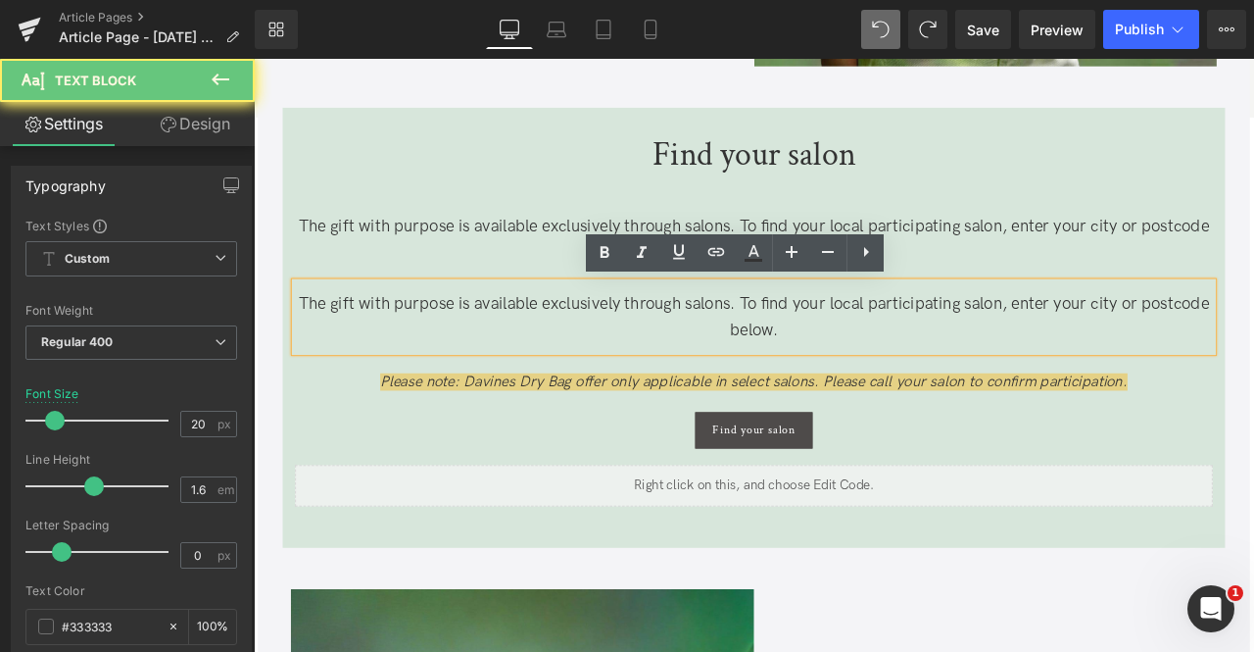
click at [716, 375] on p "The gift with purpose is available exclusively through salons. To find your loc…" at bounding box center [847, 364] width 1088 height 63
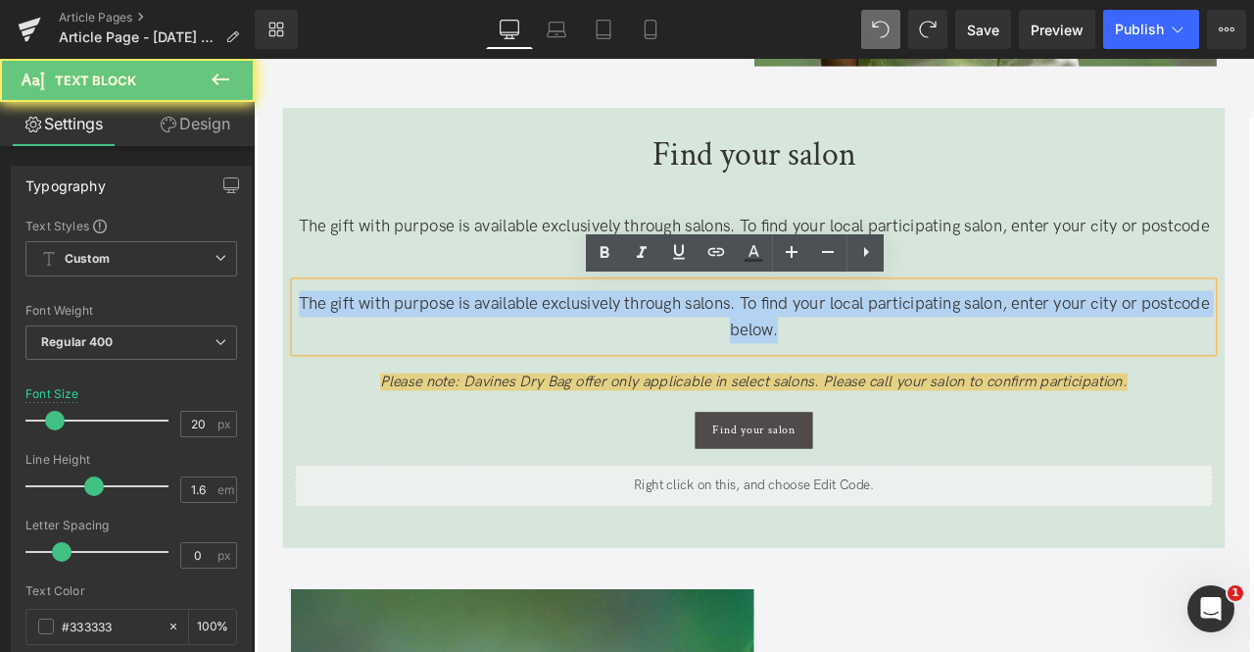
click at [716, 375] on p "The gift with purpose is available exclusively through salons. To find your loc…" at bounding box center [847, 364] width 1088 height 63
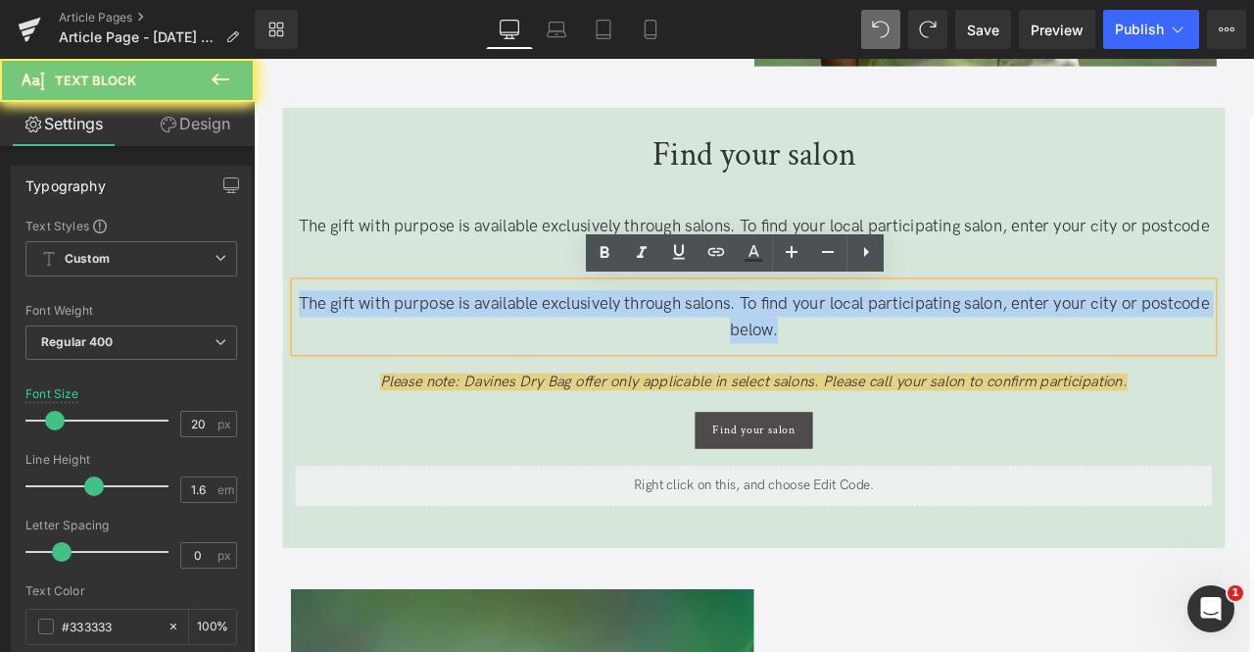
paste div
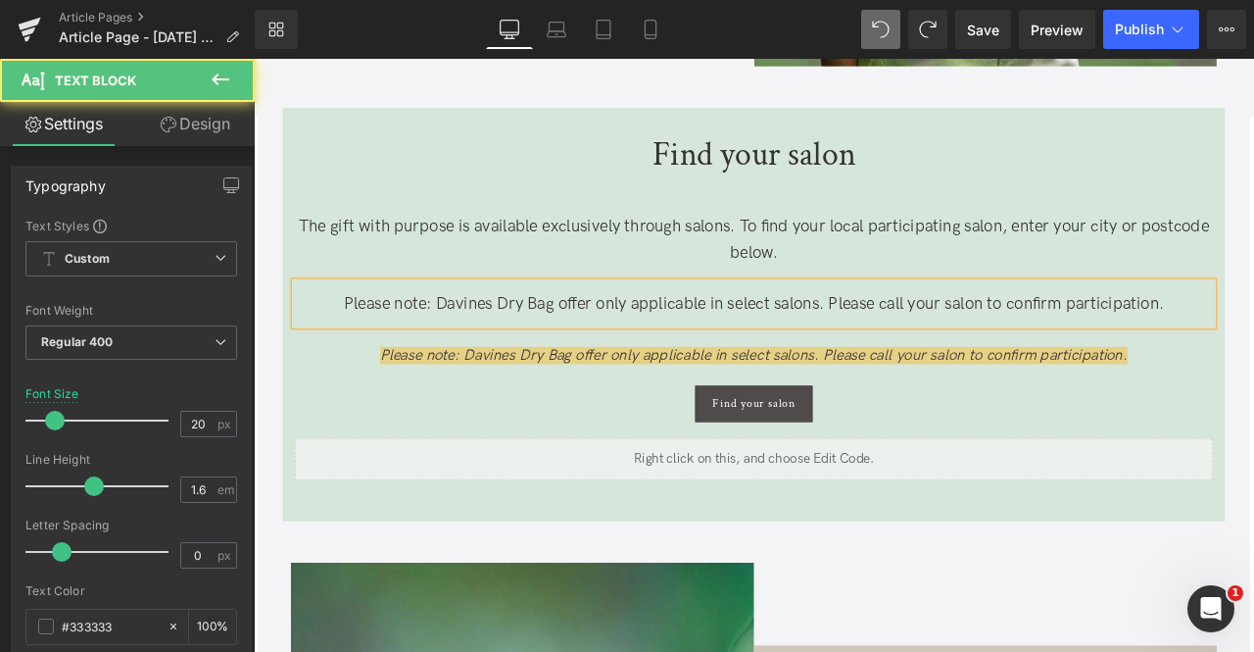
click at [580, 342] on p "Please note: Davines Dry Bag offer only applicable in select salons. Please cal…" at bounding box center [847, 348] width 1088 height 31
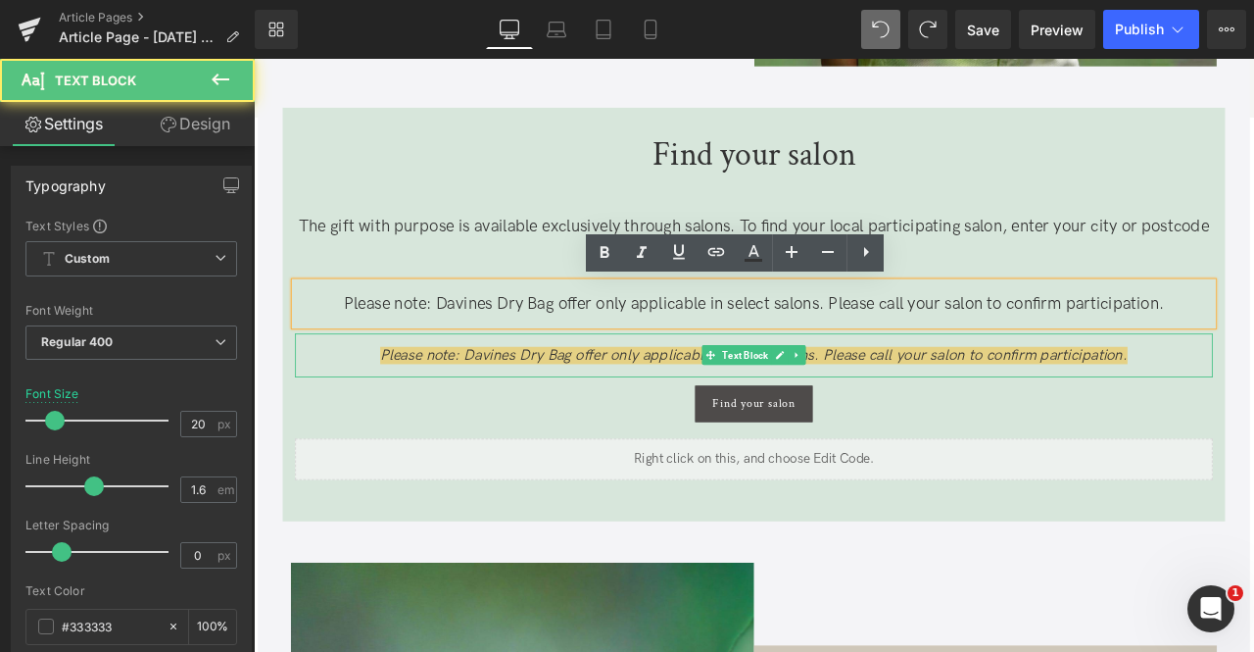
click at [519, 403] on span "Please note: Davines Dry Bag offer only applicable in select salons. Please cal…" at bounding box center [847, 410] width 886 height 21
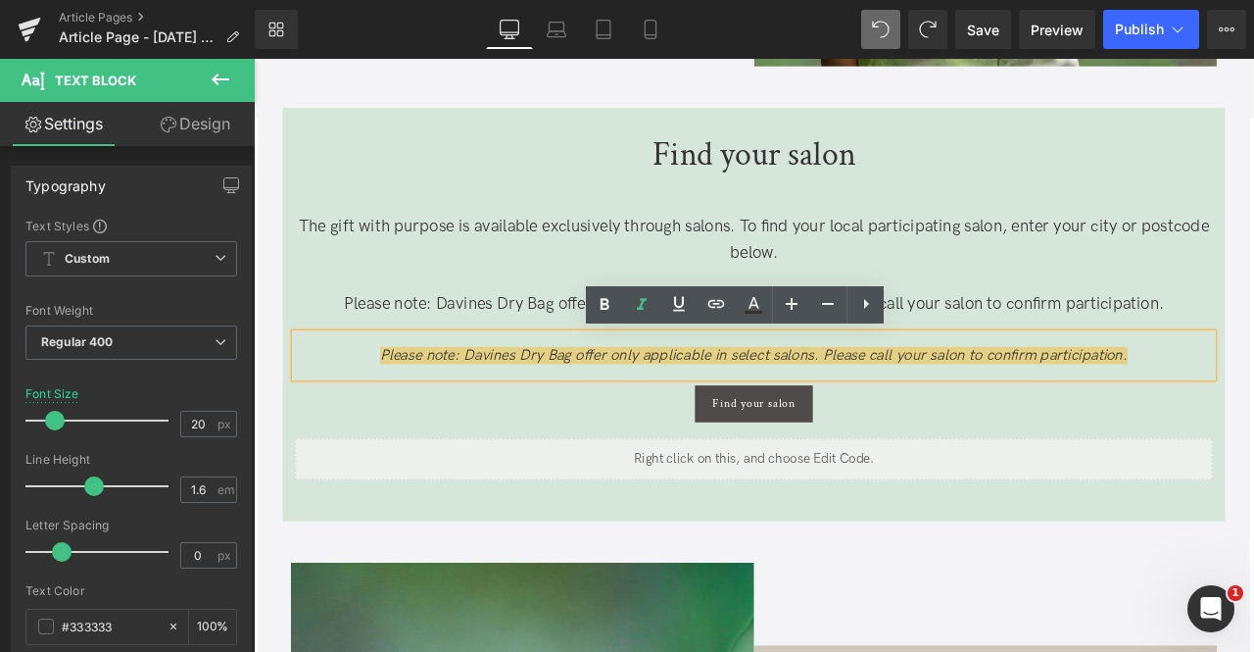
click at [480, 404] on span "Please note: Davines Dry Bag offer only applicable in select salons. Please cal…" at bounding box center [847, 410] width 886 height 21
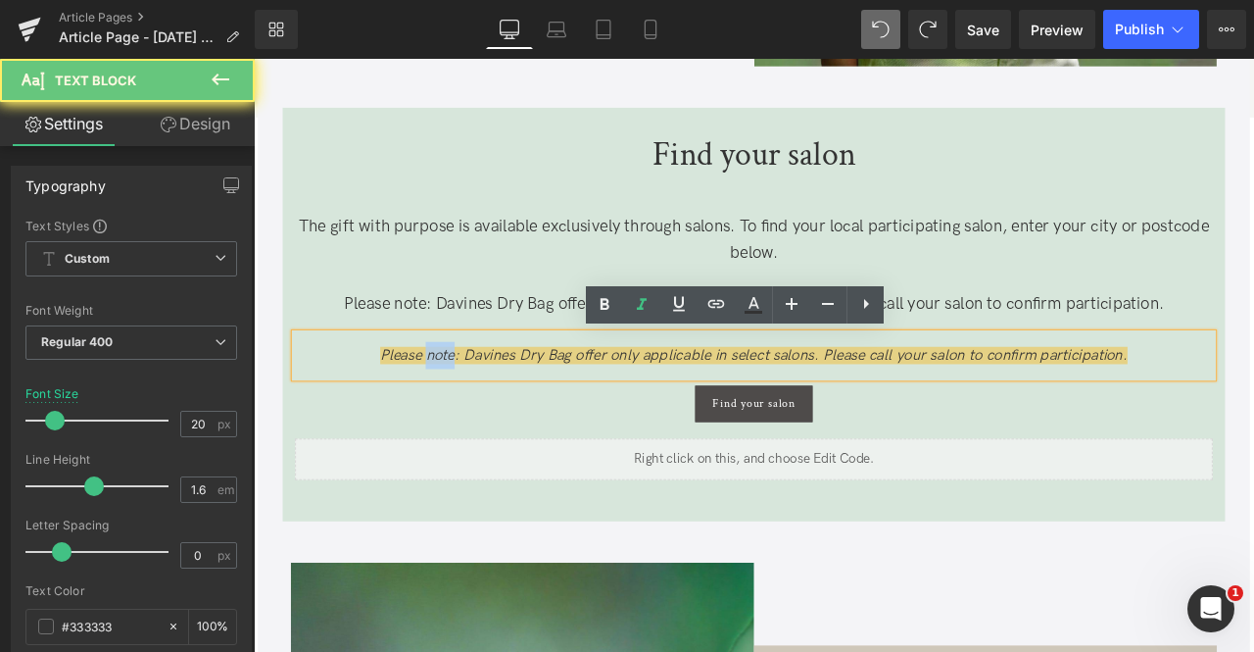
click at [480, 404] on span "Please note: Davines Dry Bag offer only applicable in select salons. Please cal…" at bounding box center [847, 410] width 886 height 21
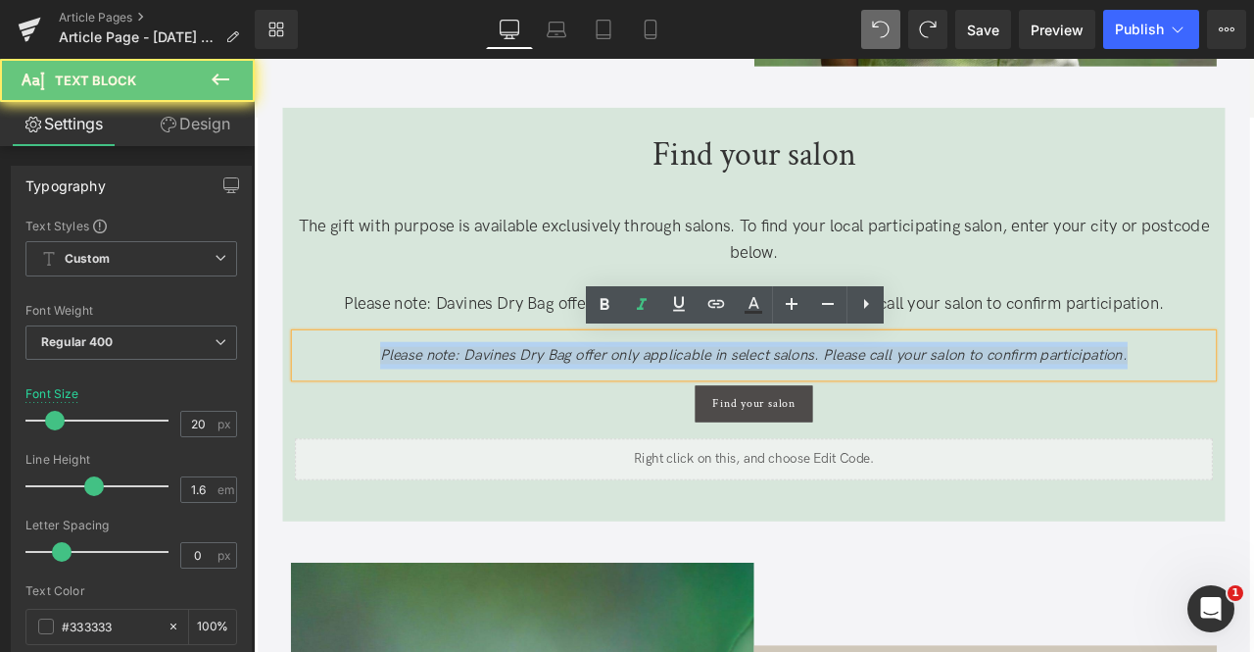
click at [480, 404] on span "Please note: Davines Dry Bag offer only applicable in select salons. Please cal…" at bounding box center [847, 410] width 886 height 21
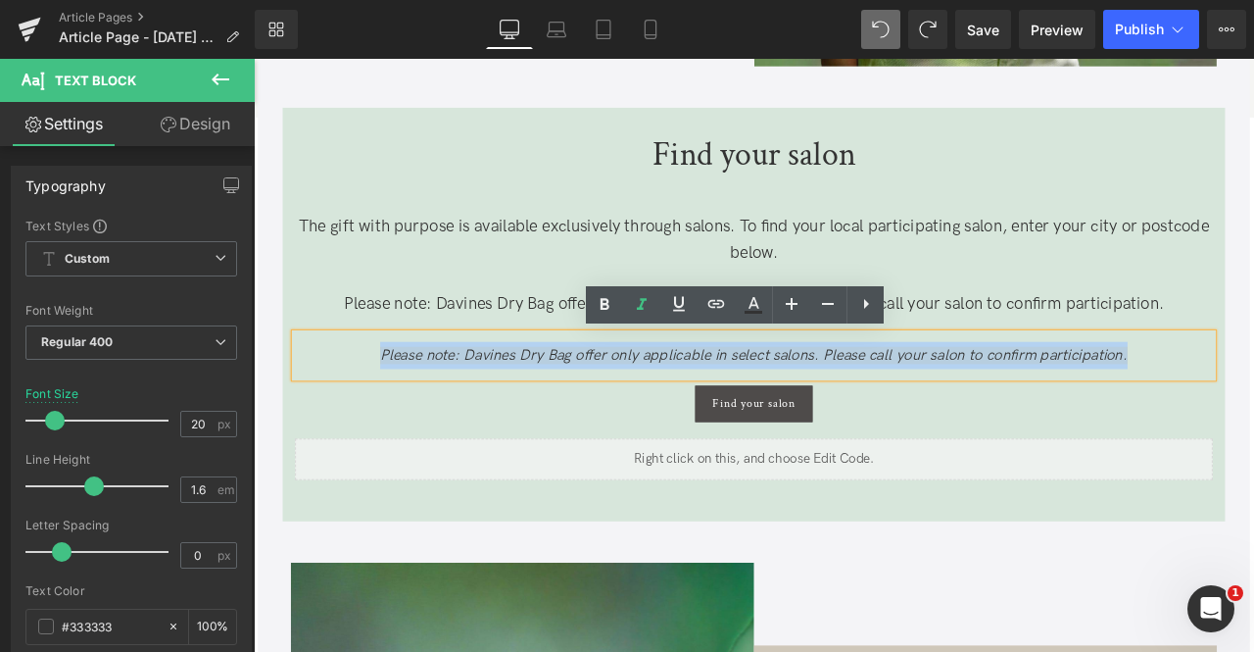
click at [1098, 308] on div "The gift with purpose is available exclusively through salons. To find your loc…" at bounding box center [847, 272] width 1088 height 82
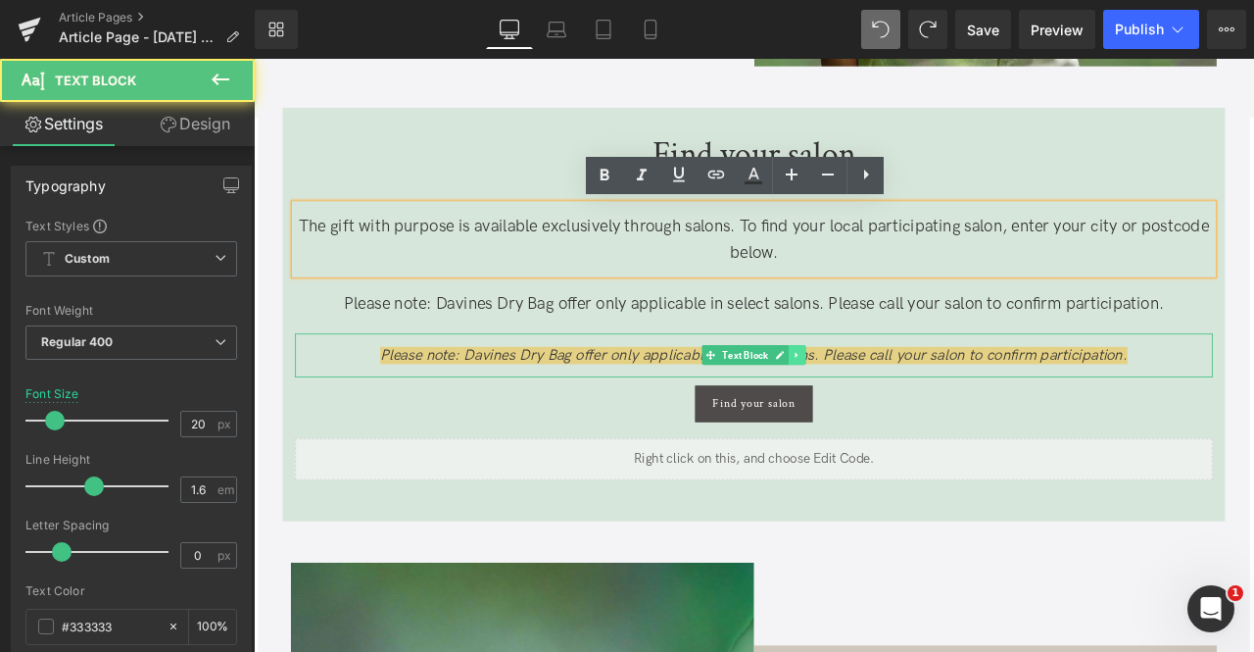
click at [900, 408] on icon at bounding box center [898, 410] width 11 height 12
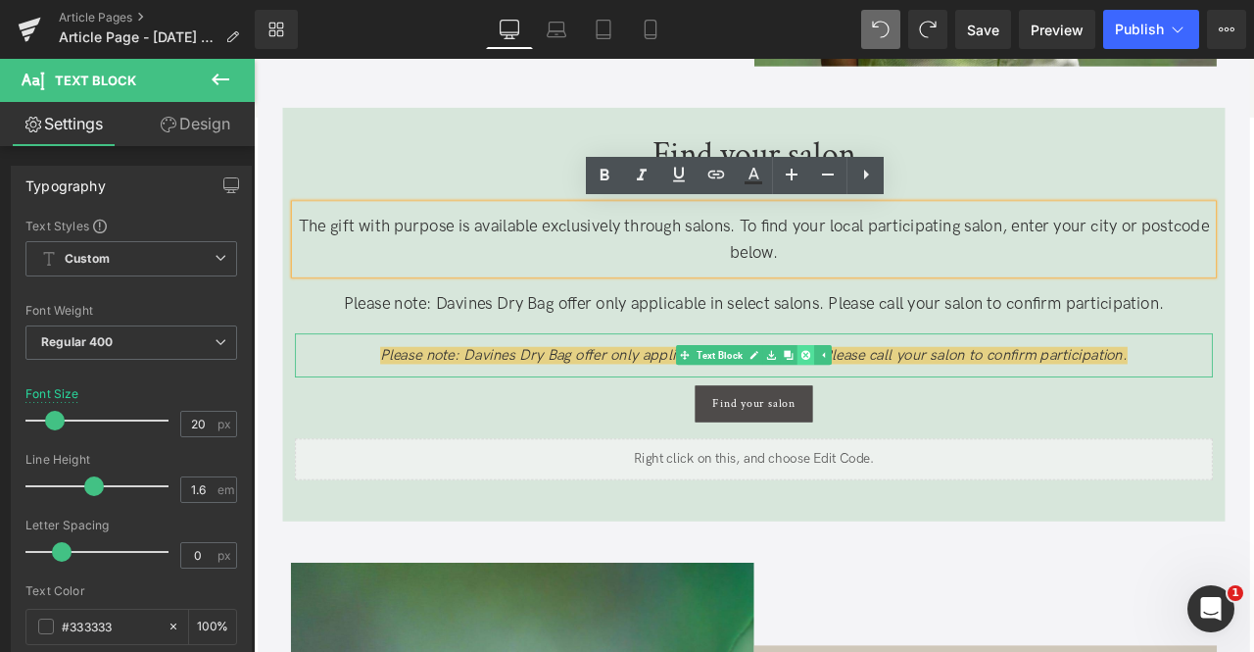
click at [906, 406] on icon at bounding box center [908, 410] width 11 height 11
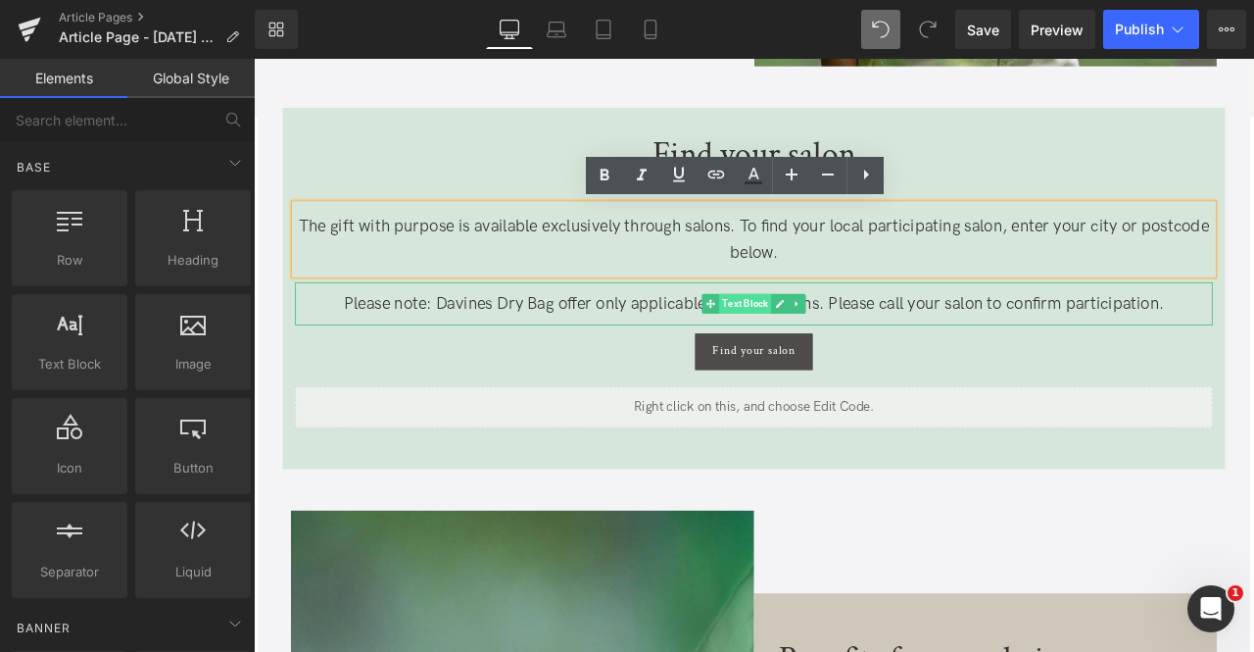
click at [856, 346] on span "Text Block" at bounding box center [837, 349] width 62 height 24
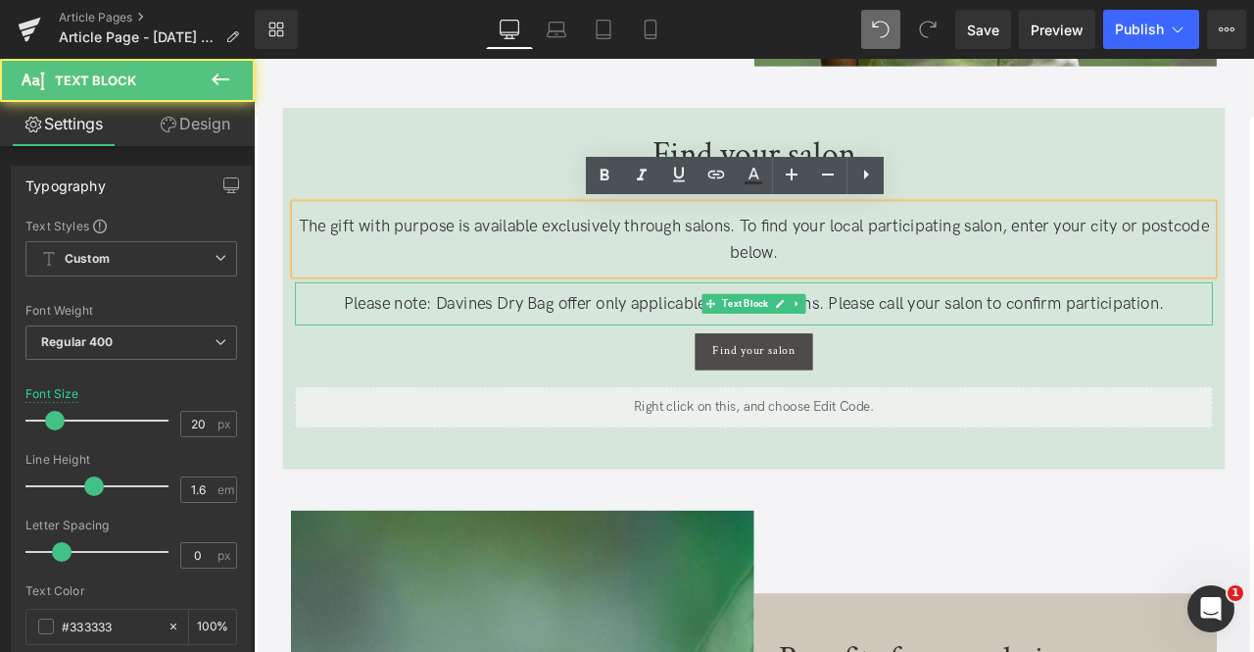
click at [711, 344] on p "Please note: Davines Dry Bag offer only applicable in select salons. Please cal…" at bounding box center [847, 348] width 1088 height 31
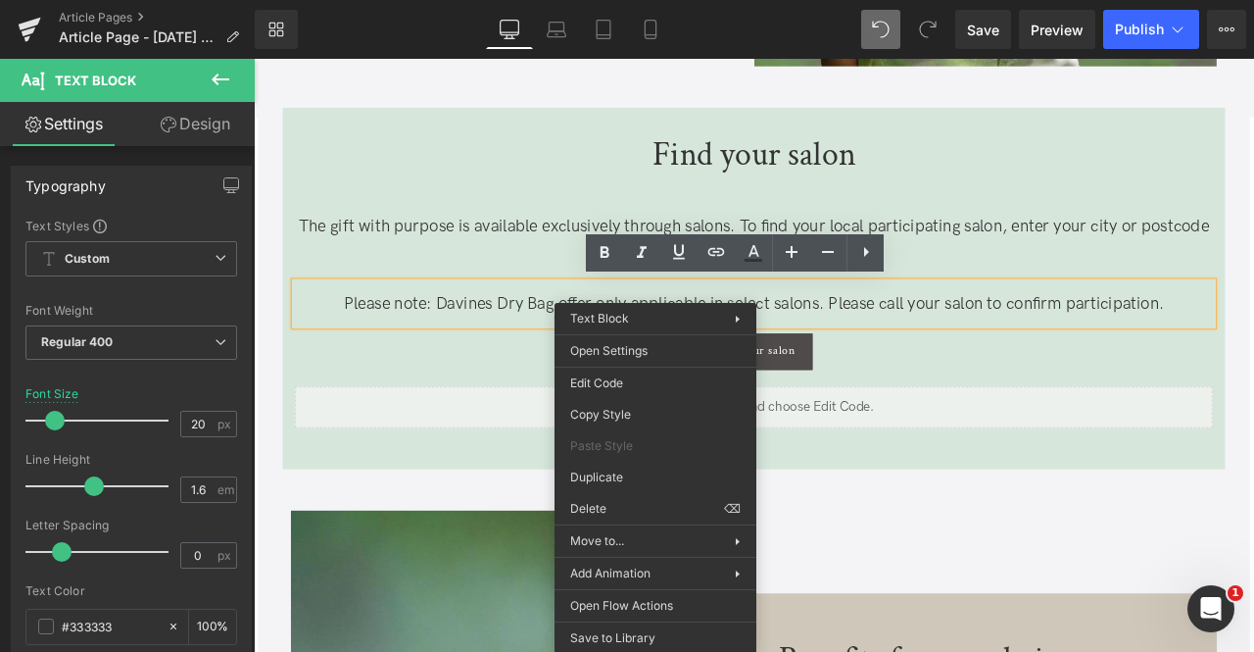
click at [562, 345] on p "Please note: Davines Dry Bag offer only applicable in select salons. Please cal…" at bounding box center [847, 348] width 1088 height 31
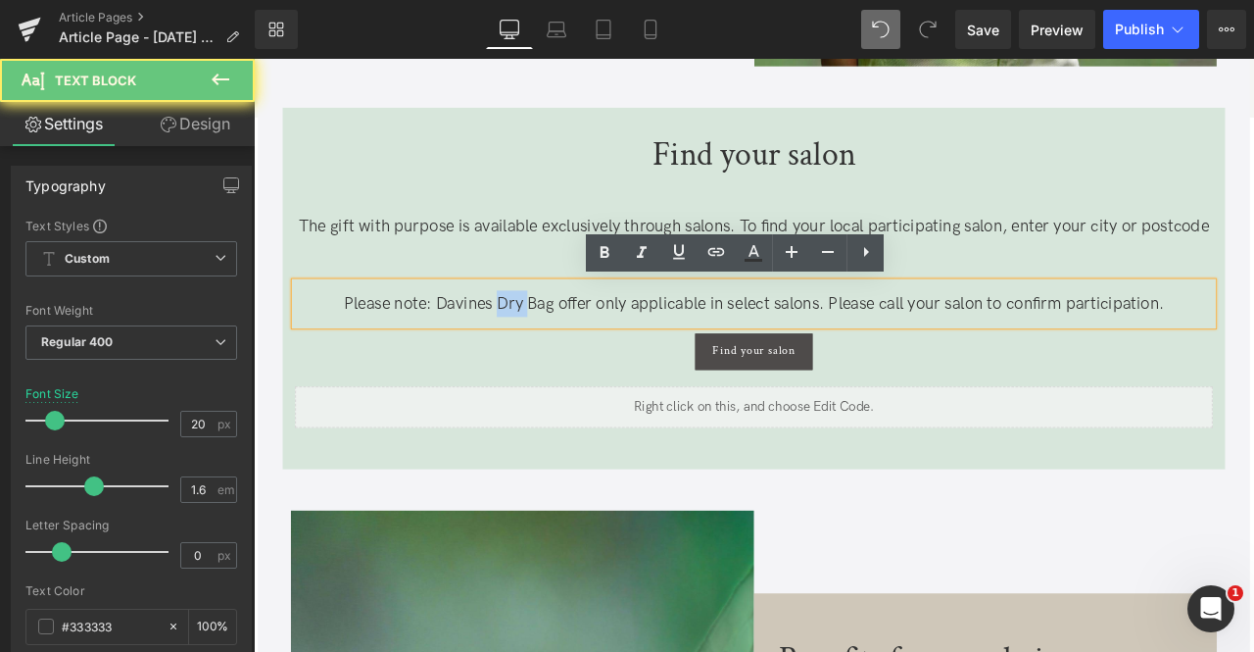
click at [562, 345] on p "Please note: Davines Dry Bag offer only applicable in select salons. Please cal…" at bounding box center [847, 348] width 1088 height 31
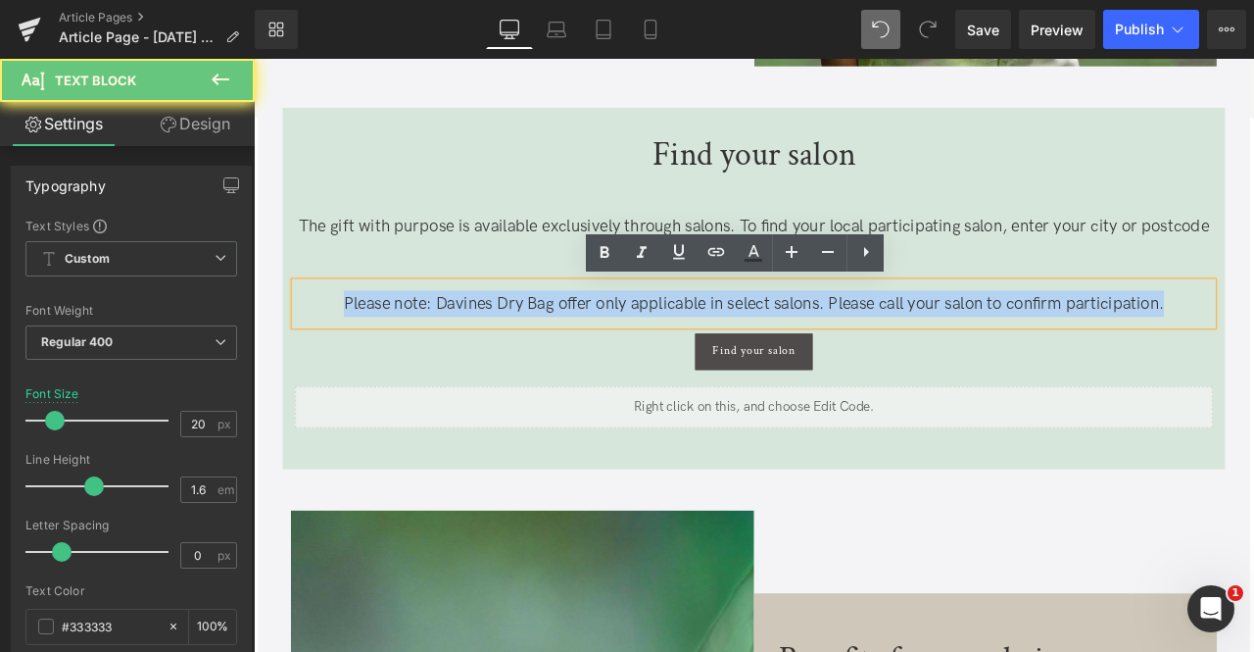
click at [562, 345] on p "Please note: Davines Dry Bag offer only applicable in select salons. Please cal…" at bounding box center [847, 348] width 1088 height 31
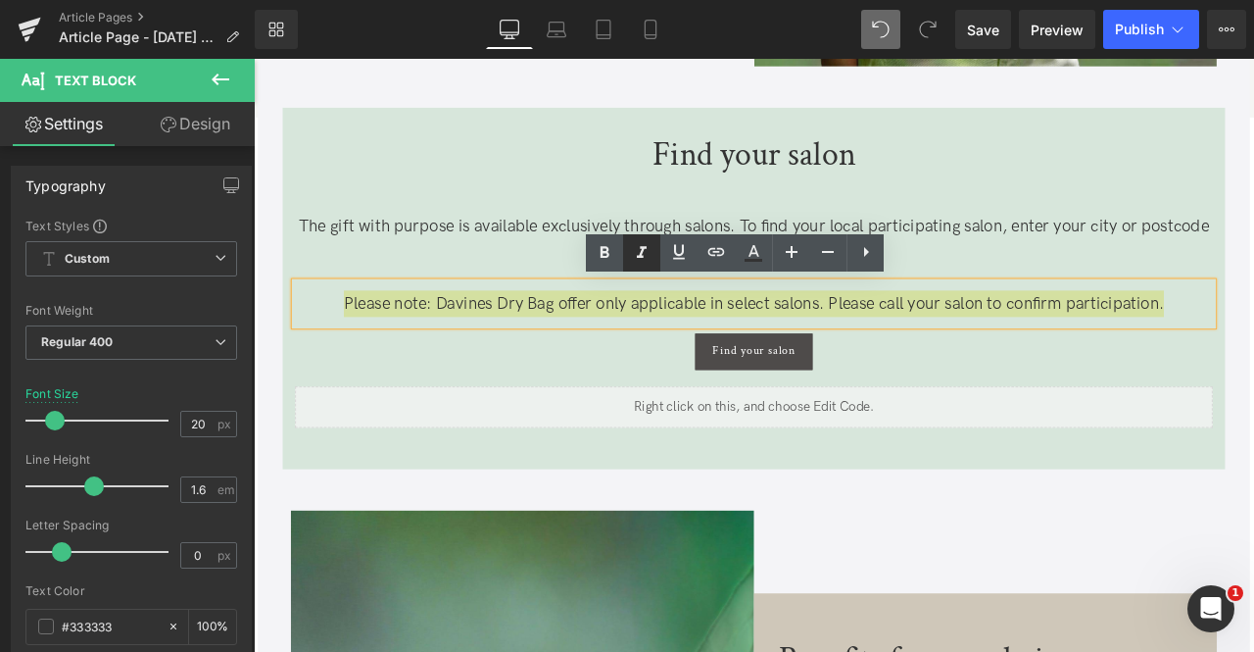
click at [0, 0] on icon at bounding box center [0, 0] width 0 height 0
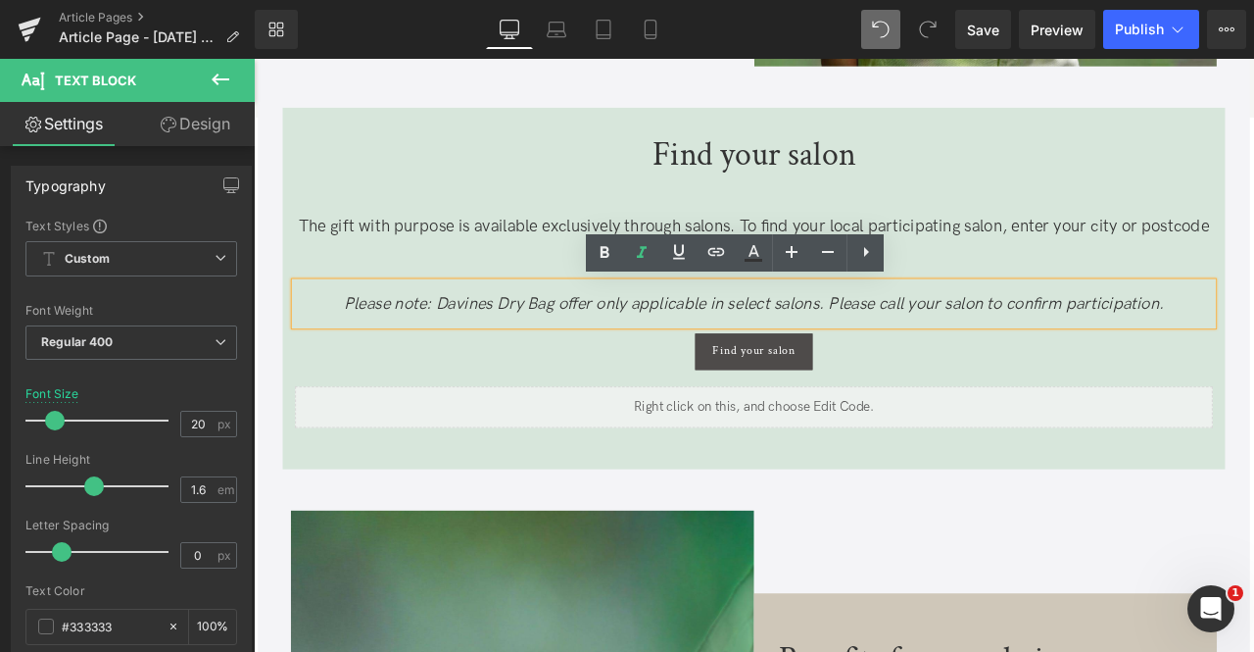
click at [495, 352] on icon "Please note: Davines Dry Bag offer only applicable in select salons. Please cal…" at bounding box center [847, 349] width 972 height 24
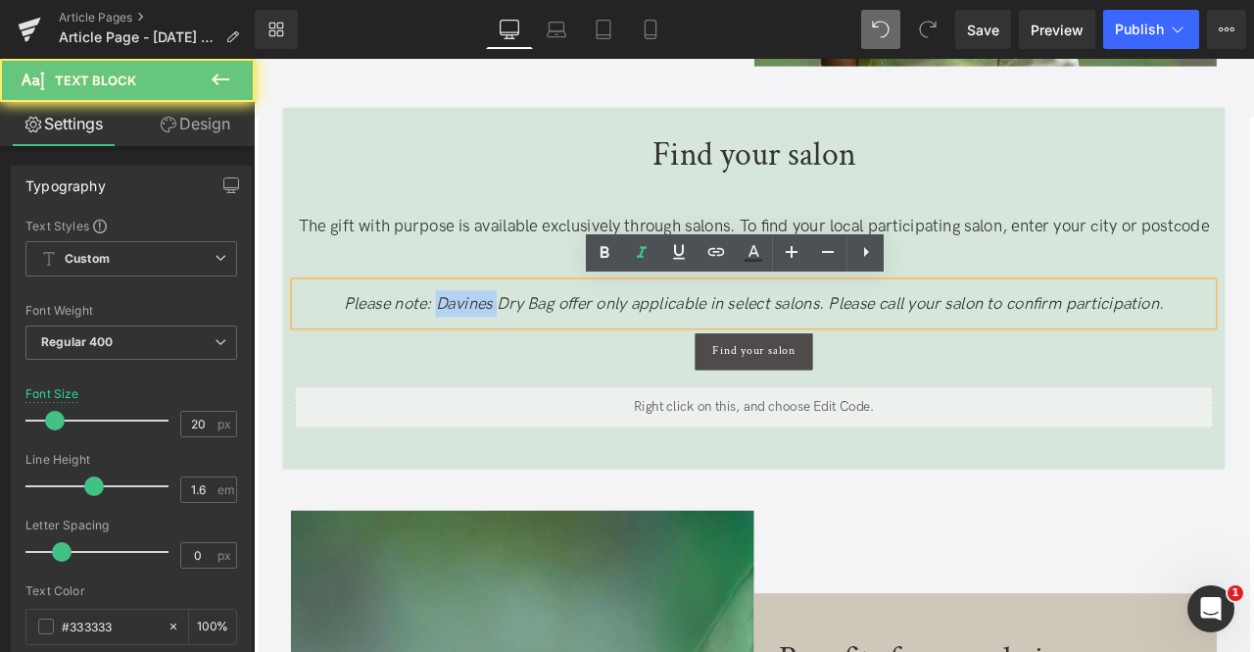
click at [495, 352] on icon "Please note: Davines Dry Bag offer only applicable in select salons. Please cal…" at bounding box center [847, 349] width 972 height 24
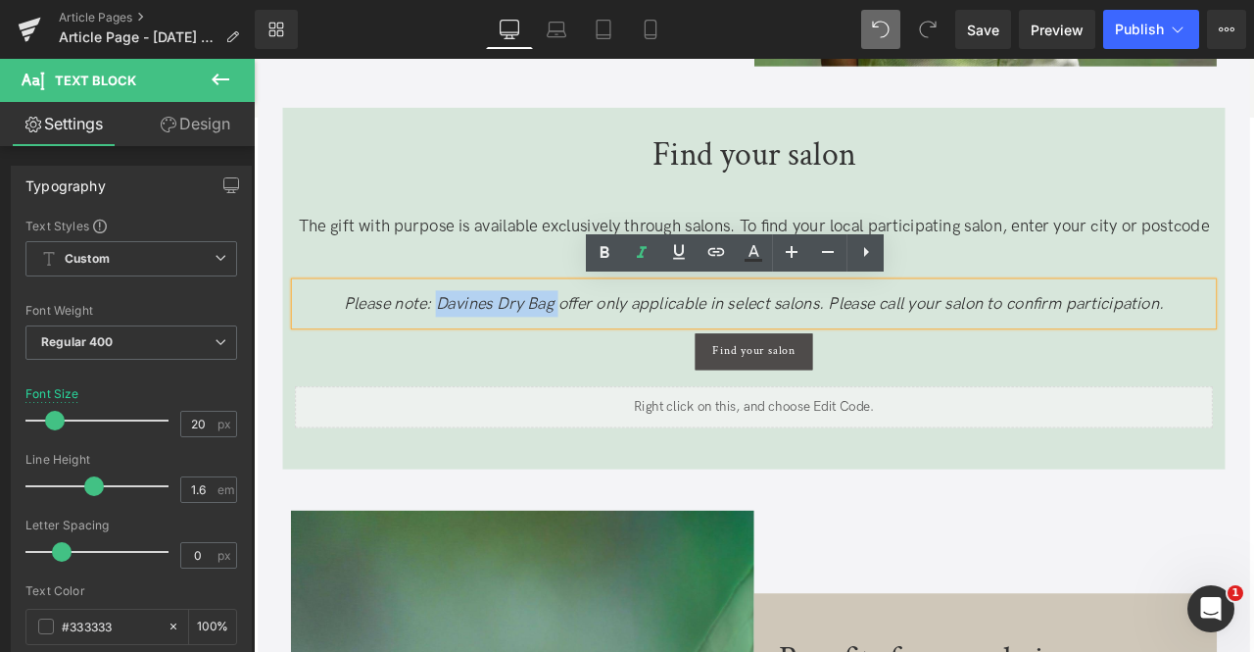
click at [606, 348] on icon "Please note: Davines Dry Bag offer only applicable in select salons. Please cal…" at bounding box center [847, 349] width 972 height 24
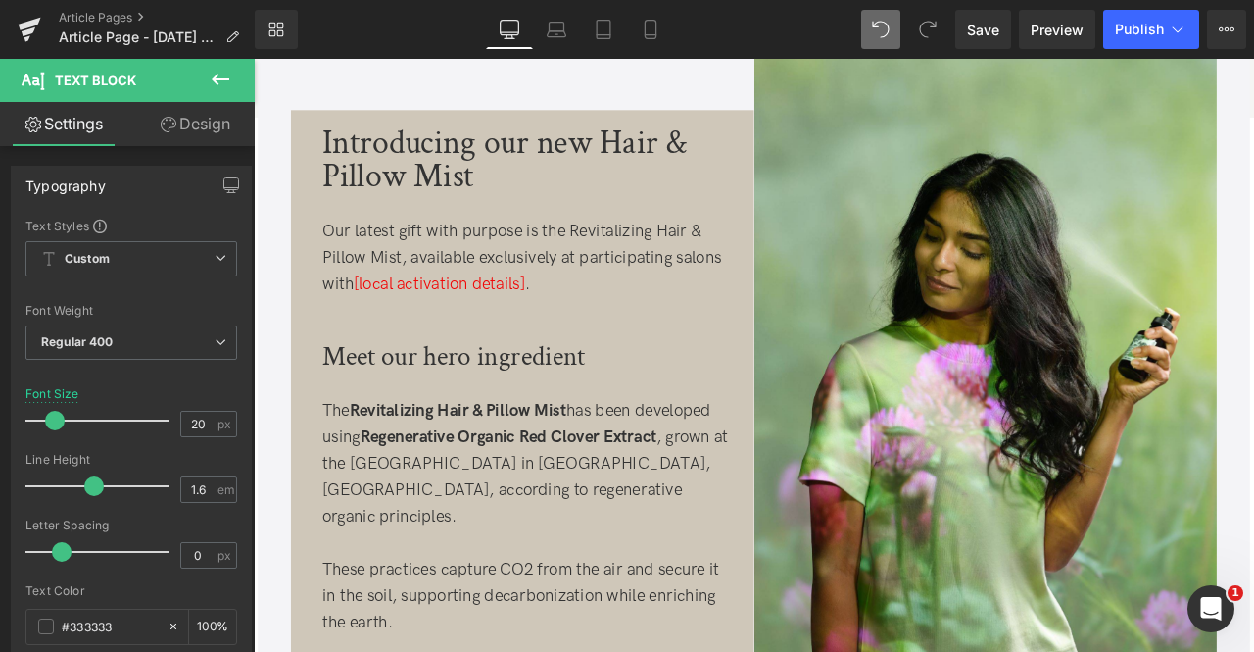
scroll to position [746, 0]
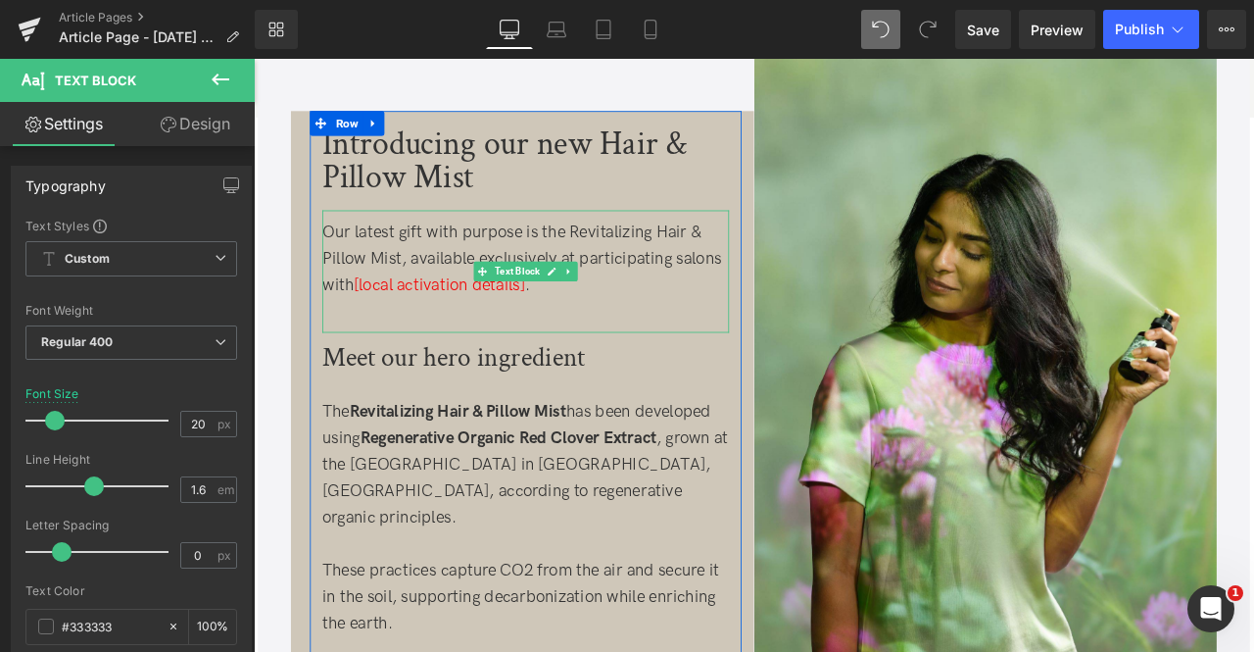
click at [656, 257] on div "Our latest gift with purpose is the Revitalizing Hair & Pillow Mist, available …" at bounding box center [576, 295] width 482 height 94
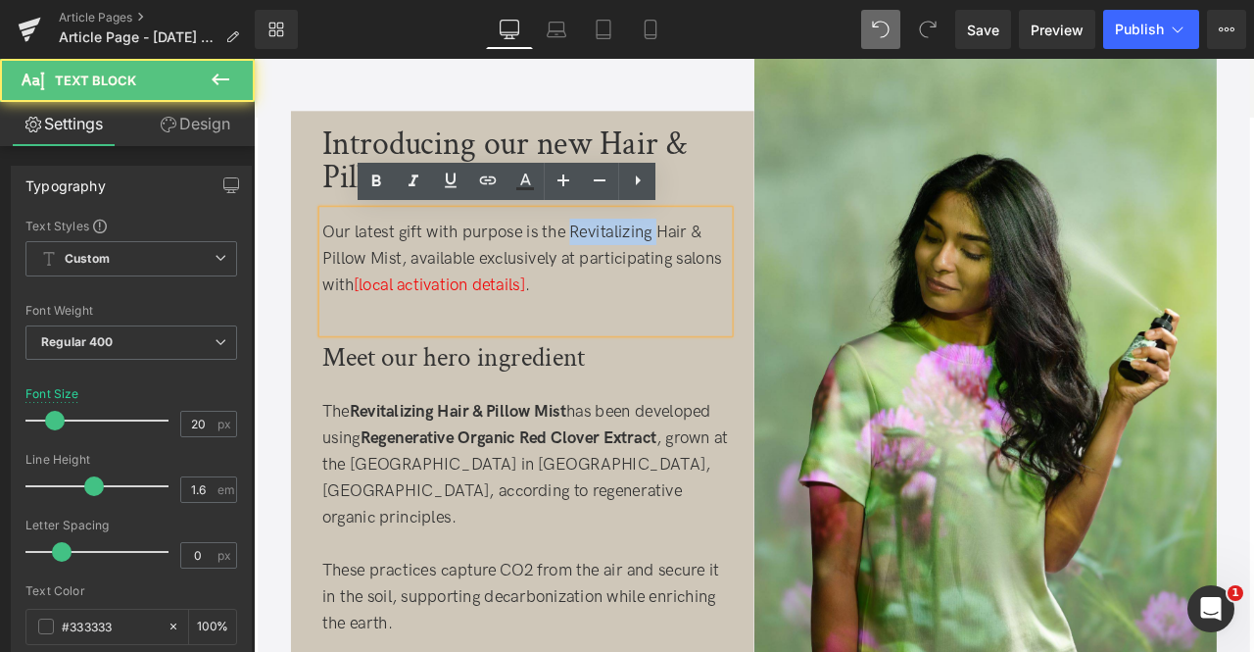
click at [656, 257] on div "Our latest gift with purpose is the Revitalizing Hair & Pillow Mist, available …" at bounding box center [576, 295] width 482 height 94
click at [424, 292] on div "Our latest gift with purpose is the Revitalizing Hair & Pillow Mist, available …" at bounding box center [576, 295] width 482 height 94
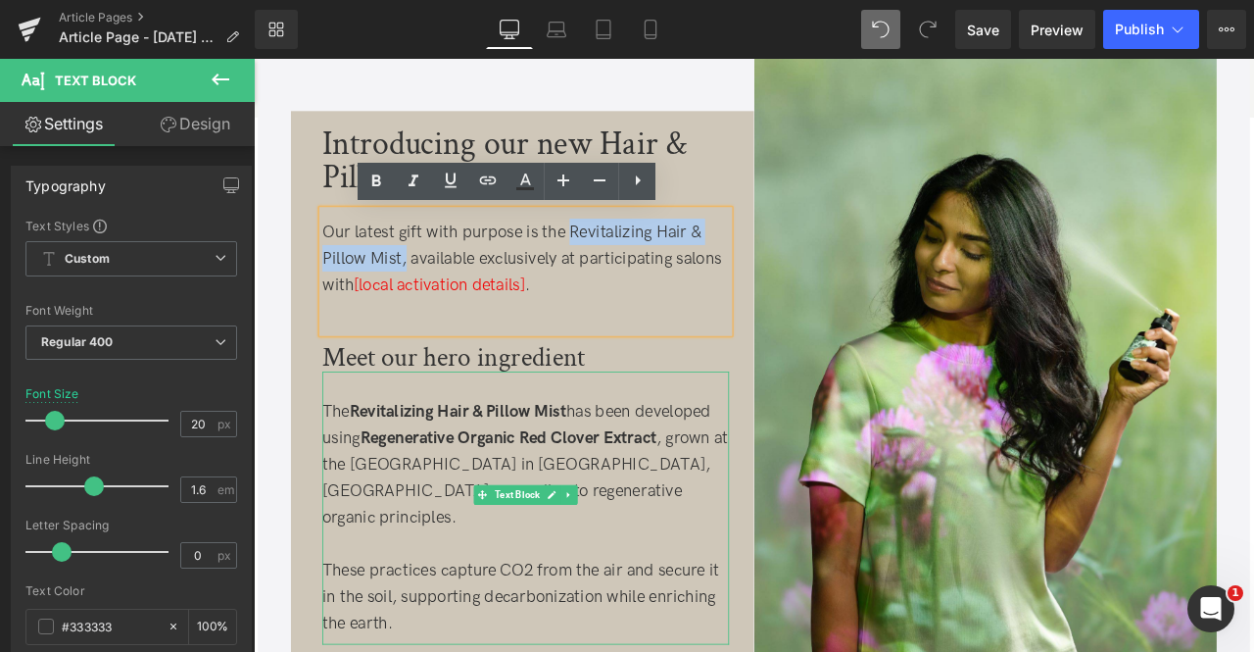
copy div "Revitalizing Hair & Pillow Mist,"
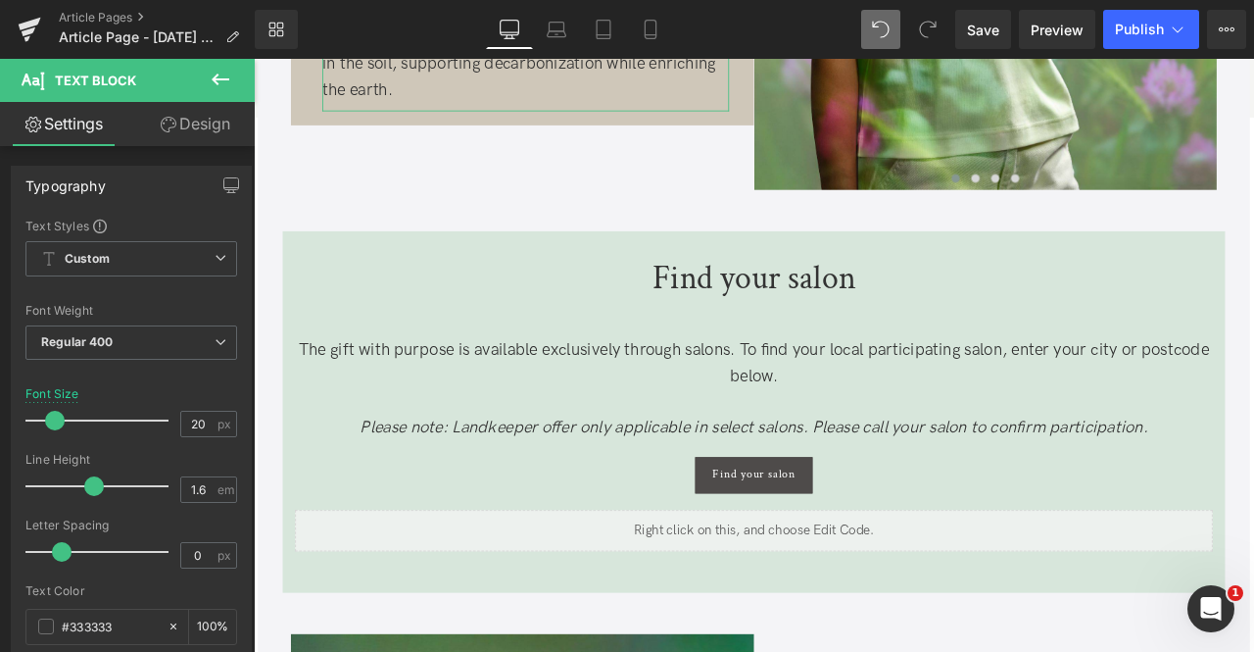
scroll to position [1396, 0]
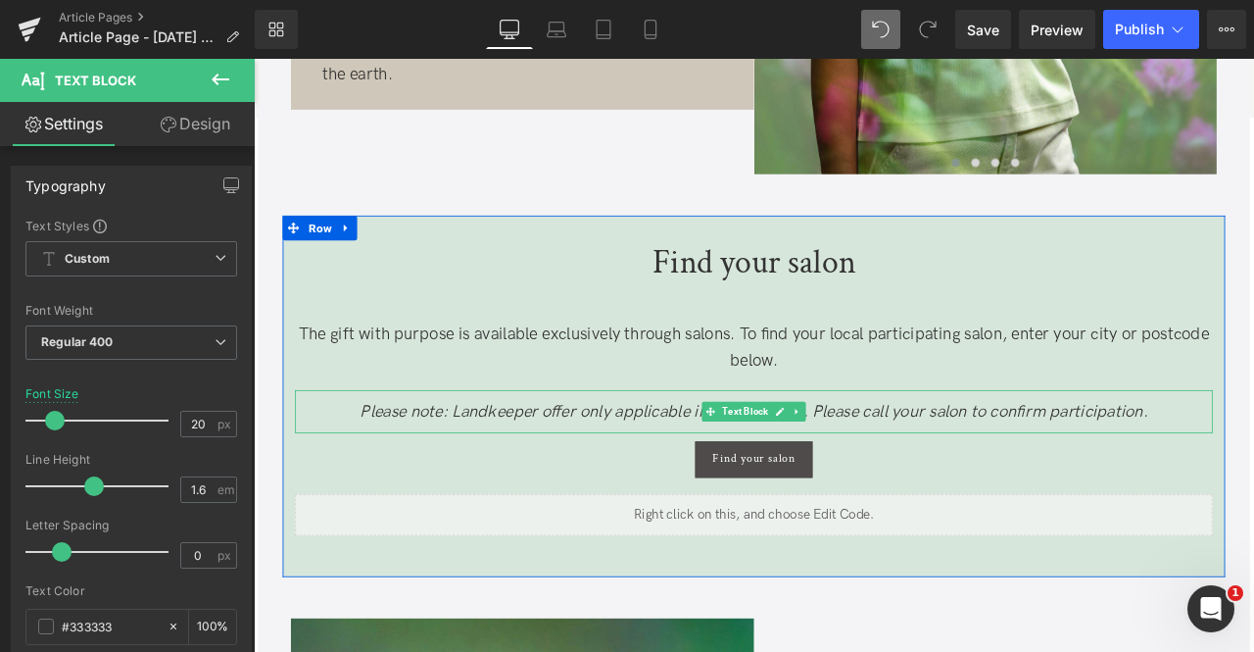
click at [509, 475] on icon "Please note: Landkeeper offer only applicable in select salons. Please call you…" at bounding box center [847, 477] width 934 height 24
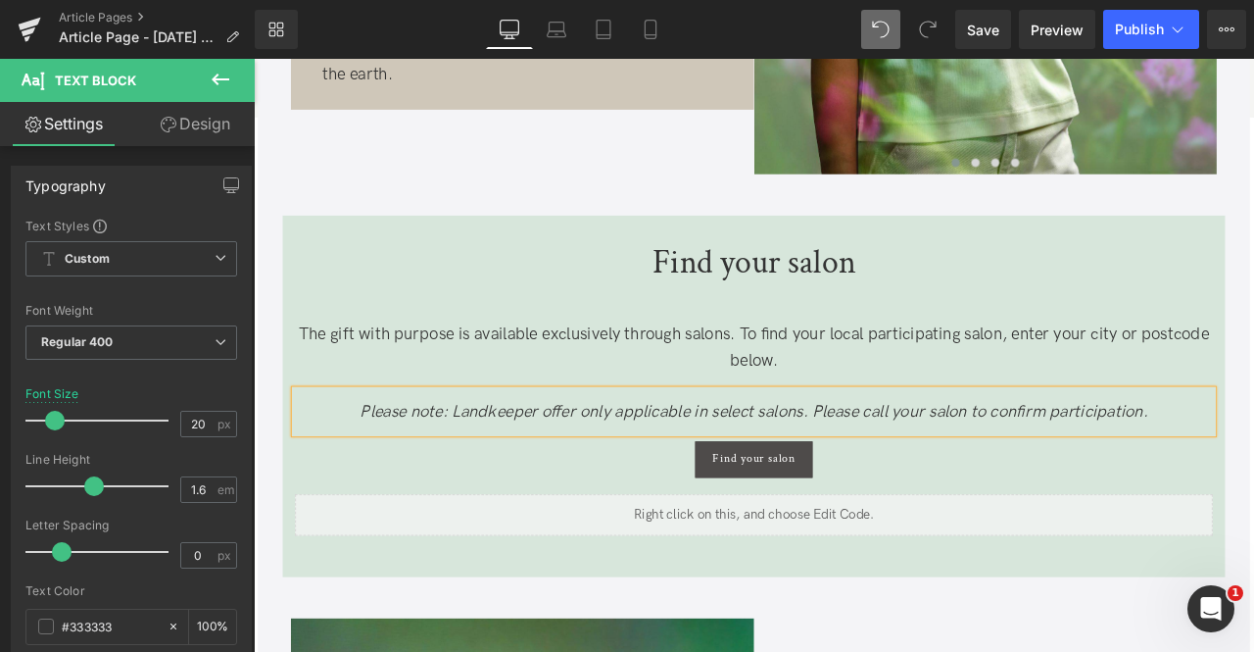
click at [509, 475] on icon "Please note: Landkeeper offer only applicable in select salons. Please call you…" at bounding box center [847, 477] width 934 height 24
click at [775, 483] on icon "Please note: Revitalizing Hair & Pillow Mist offer only applicable in select sa…" at bounding box center [847, 477] width 1087 height 24
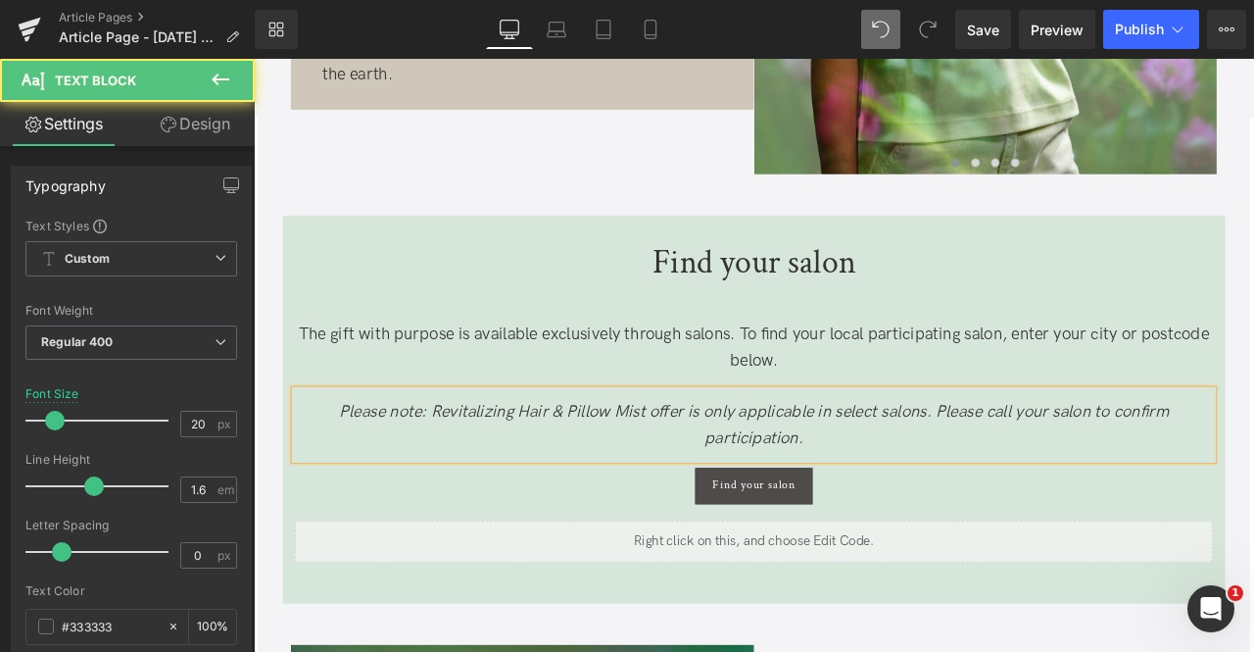
click at [639, 452] on div "Please note: Revitalizing Hair & Pillow Mist offer is only applicable in select…" at bounding box center [847, 493] width 1088 height 82
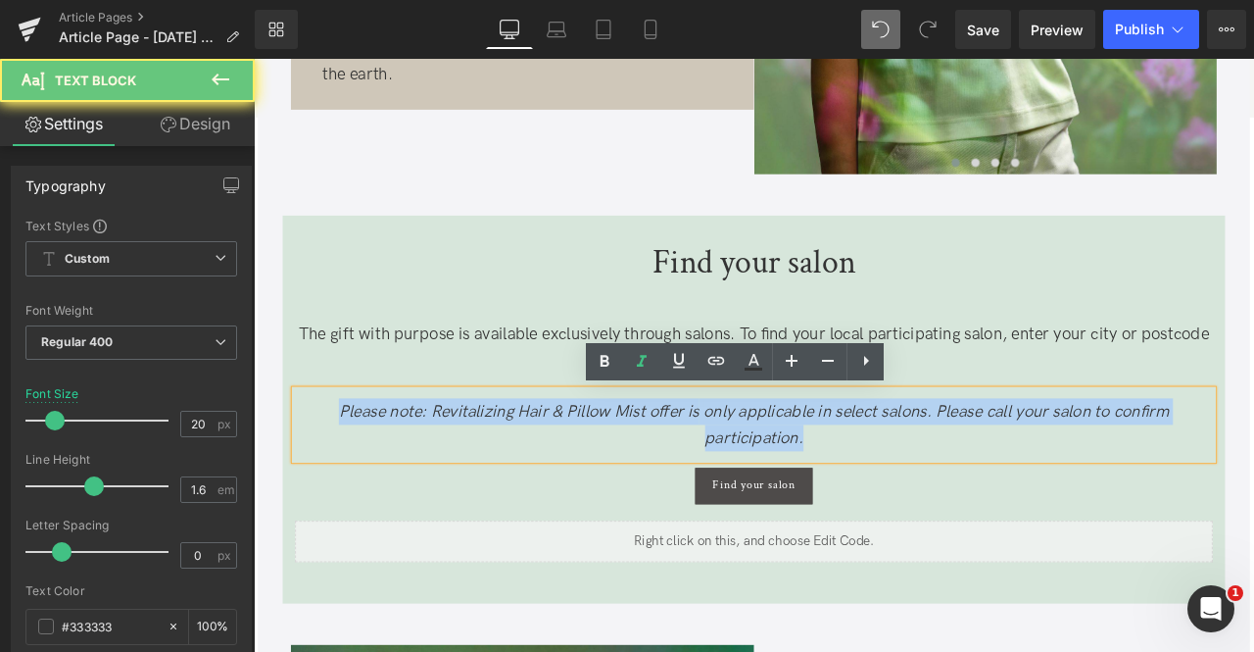
click at [639, 452] on div "Please note: Revitalizing Hair & Pillow Mist offer is only applicable in select…" at bounding box center [847, 493] width 1088 height 82
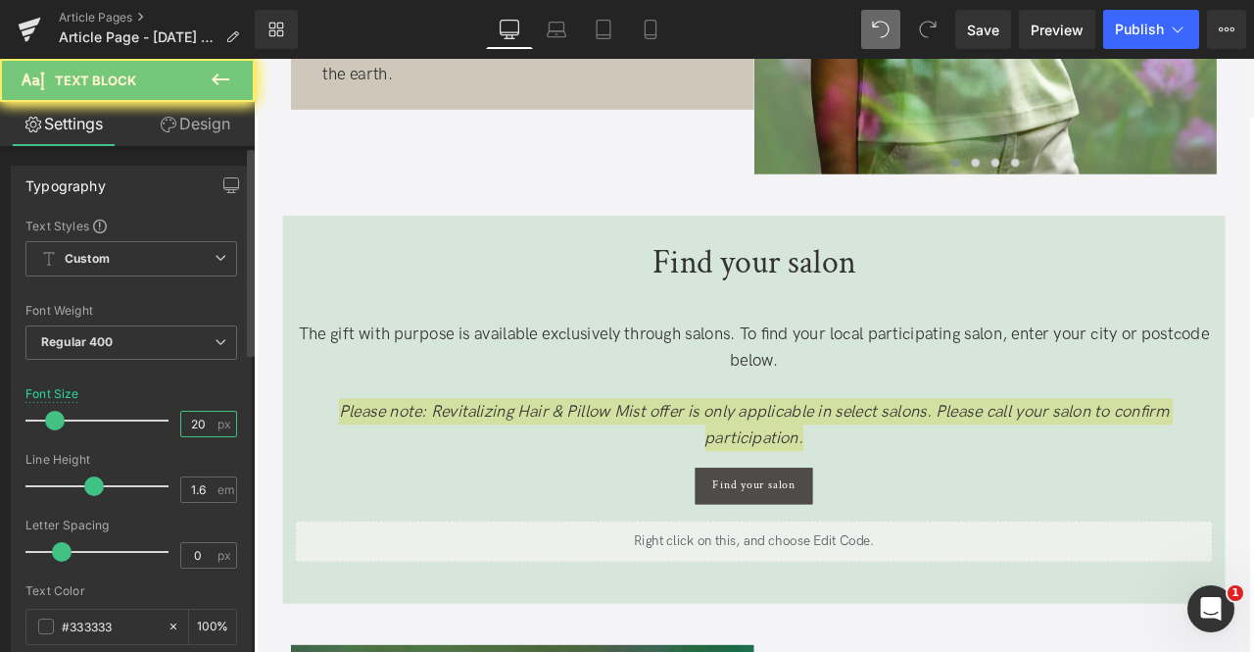
click at [190, 418] on input "20" at bounding box center [198, 424] width 34 height 24
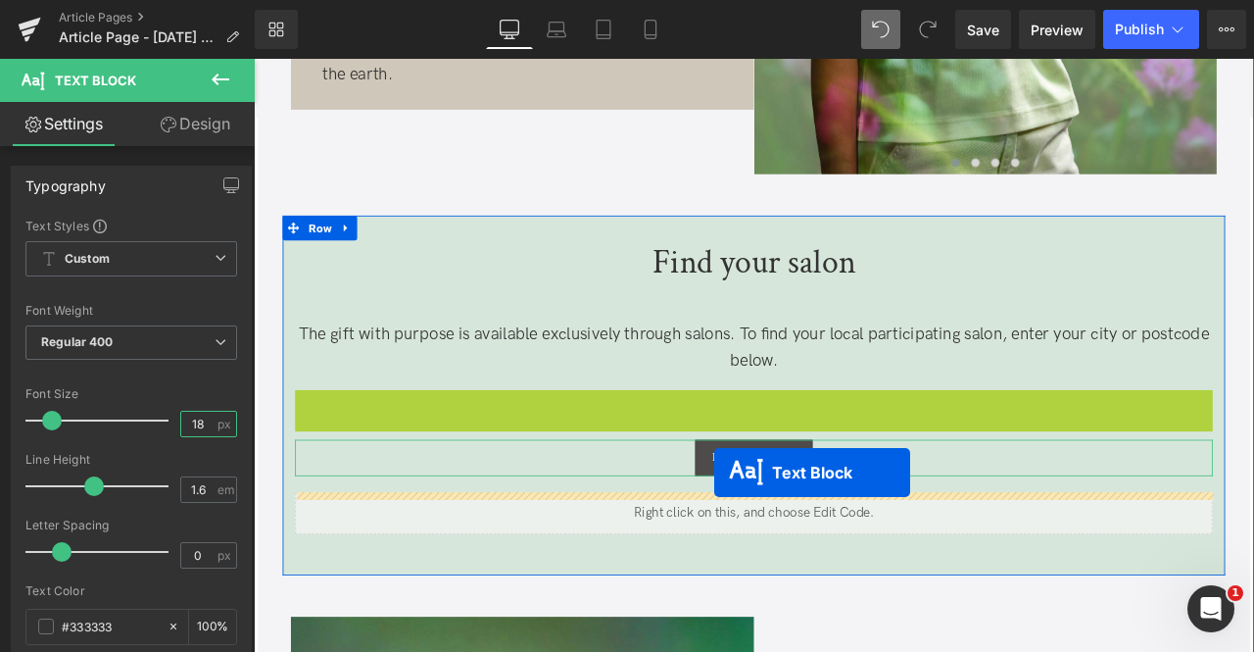
drag, startPoint x: 786, startPoint y: 472, endPoint x: 801, endPoint y: 551, distance: 79.8
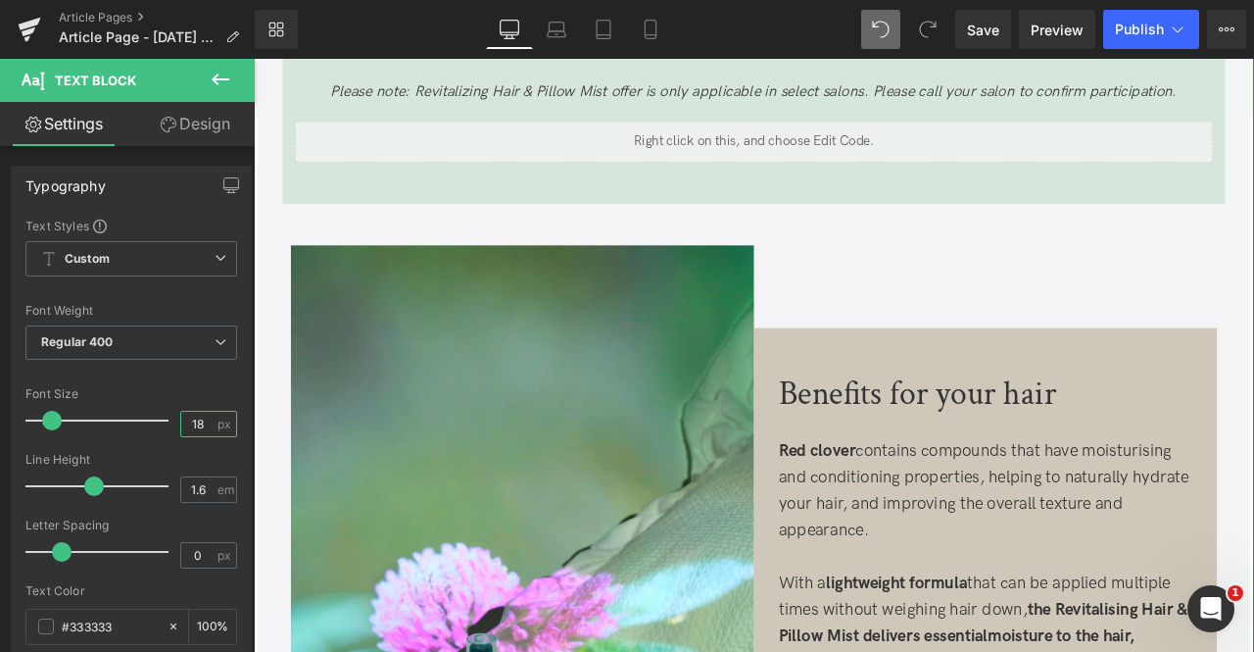
scroll to position [2063, 0]
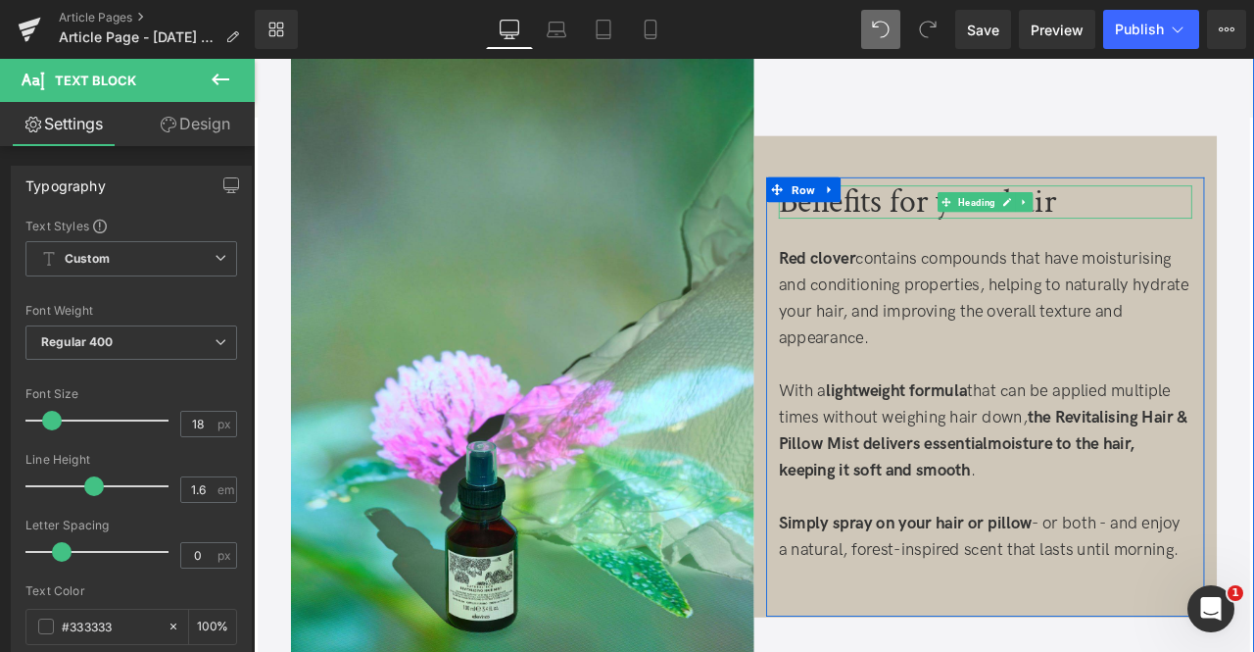
click at [1028, 209] on h2 "Benefits for your hair" at bounding box center [1121, 228] width 490 height 39
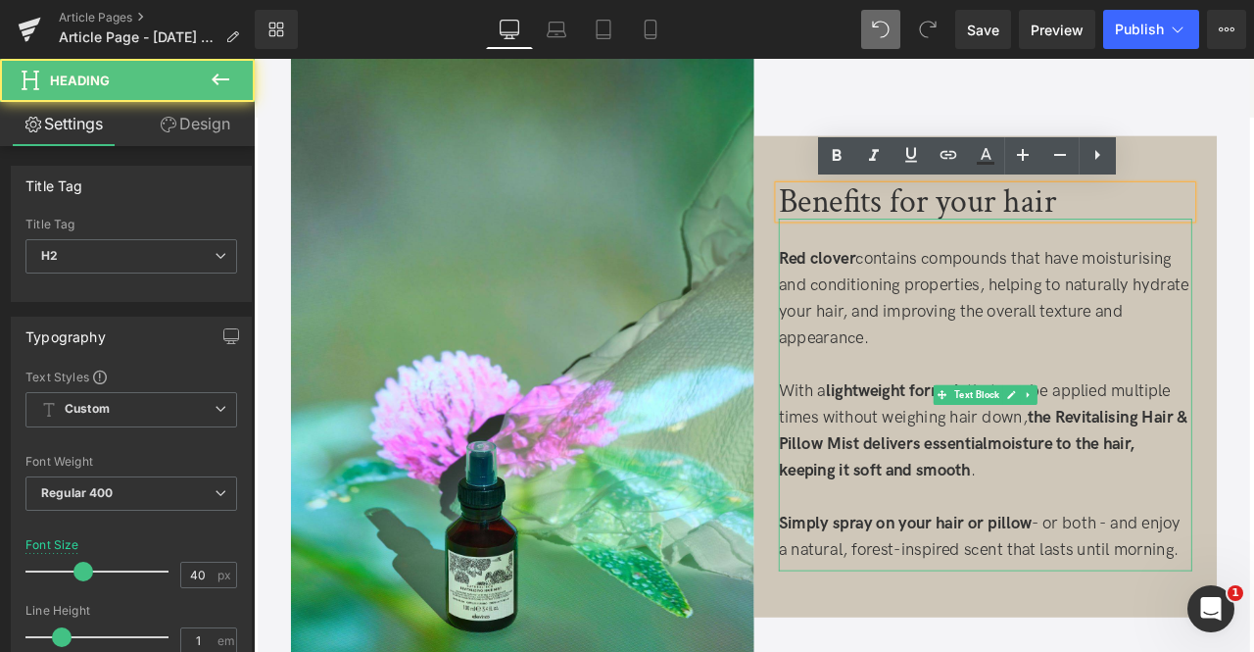
click at [992, 305] on p "Red clover contains compounds that have moisturising and conditioning propertie…" at bounding box center [1121, 341] width 490 height 125
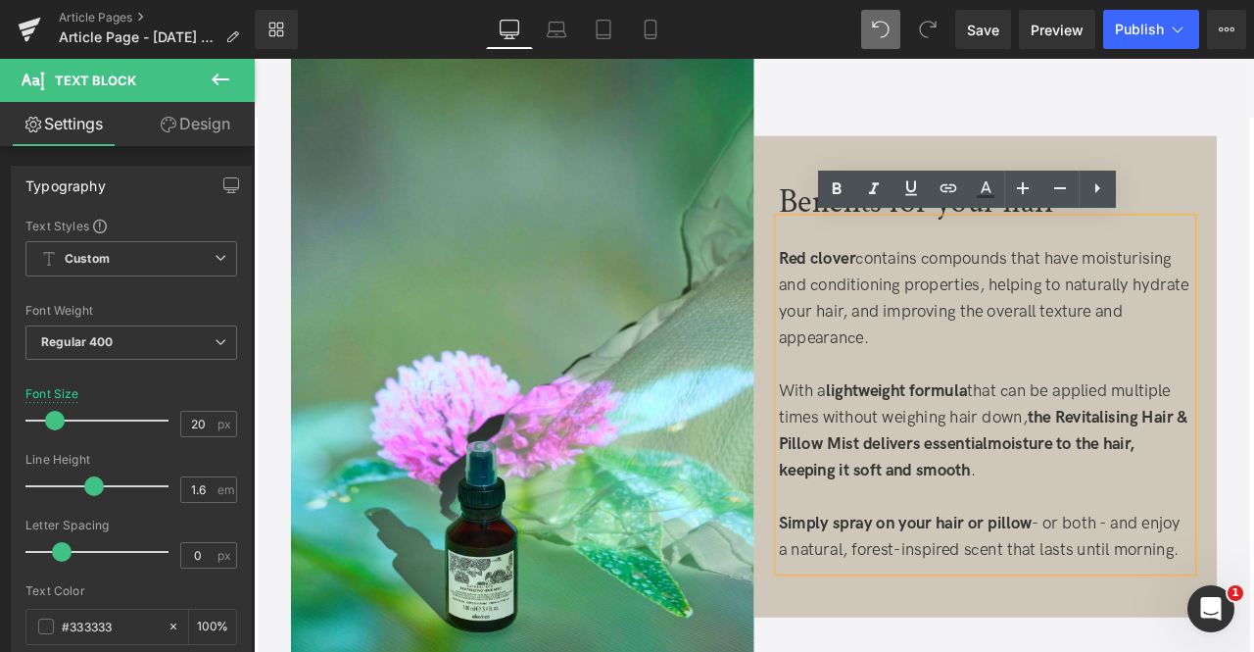
click at [1253, 298] on p "Red clover contains compounds that have moisturising and conditioning propertie…" at bounding box center [1121, 341] width 490 height 125
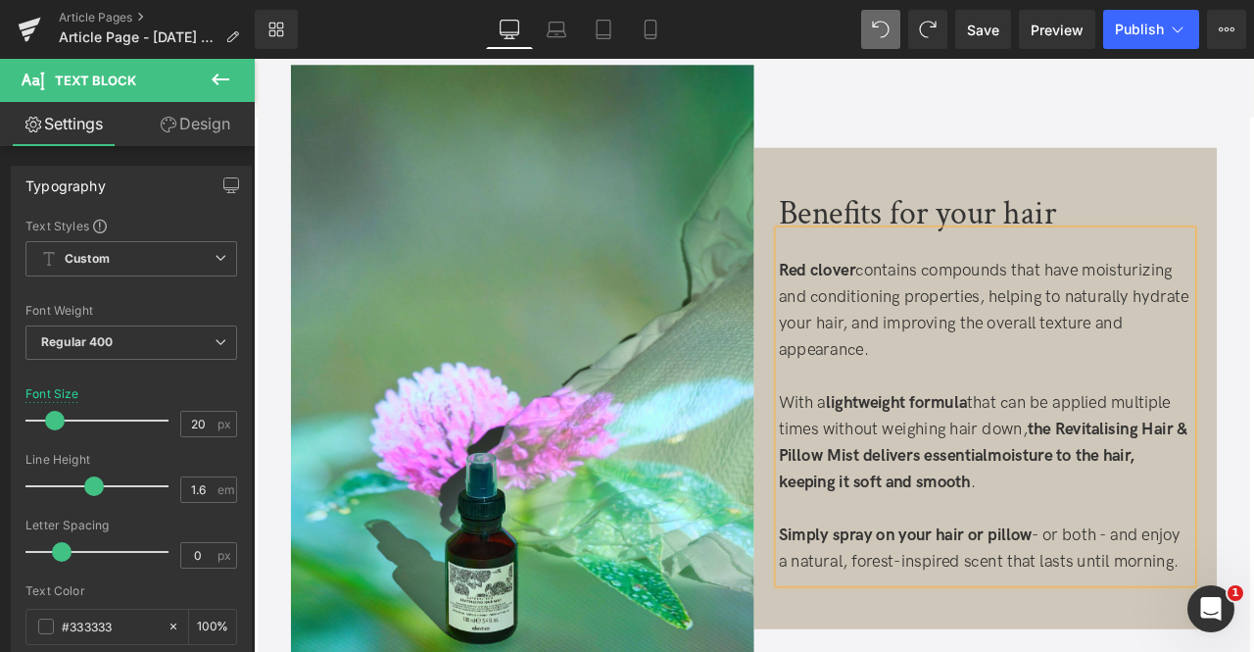
scroll to position [2068, 0]
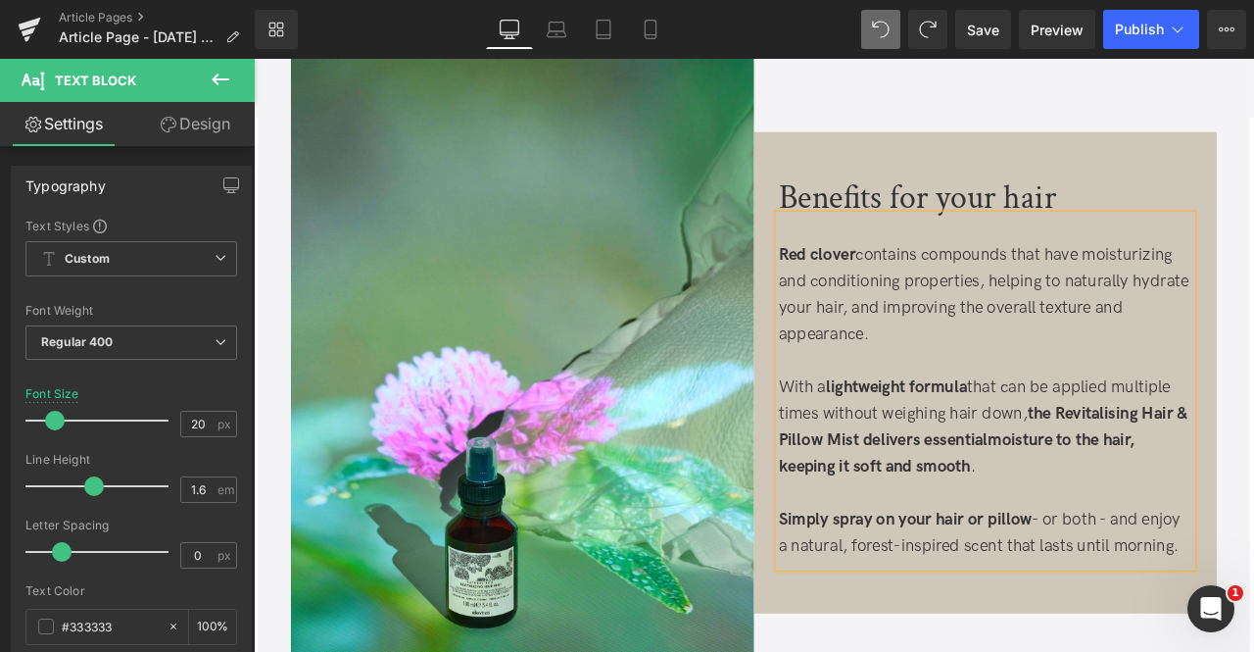
click at [1209, 466] on strong "the Revitalising Hair & Pillow Mist delivers essential" at bounding box center [1117, 493] width 483 height 55
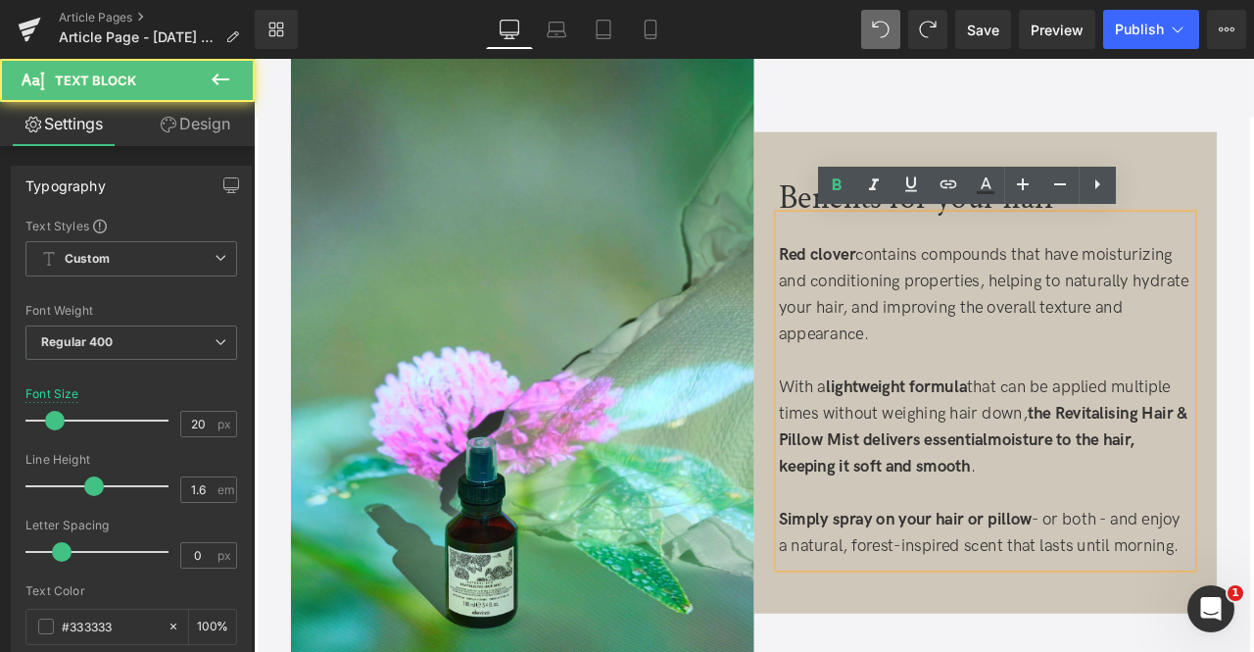
click at [1165, 472] on p "With a lightweight formula that can be applied multiple times without weighing …" at bounding box center [1121, 493] width 490 height 125
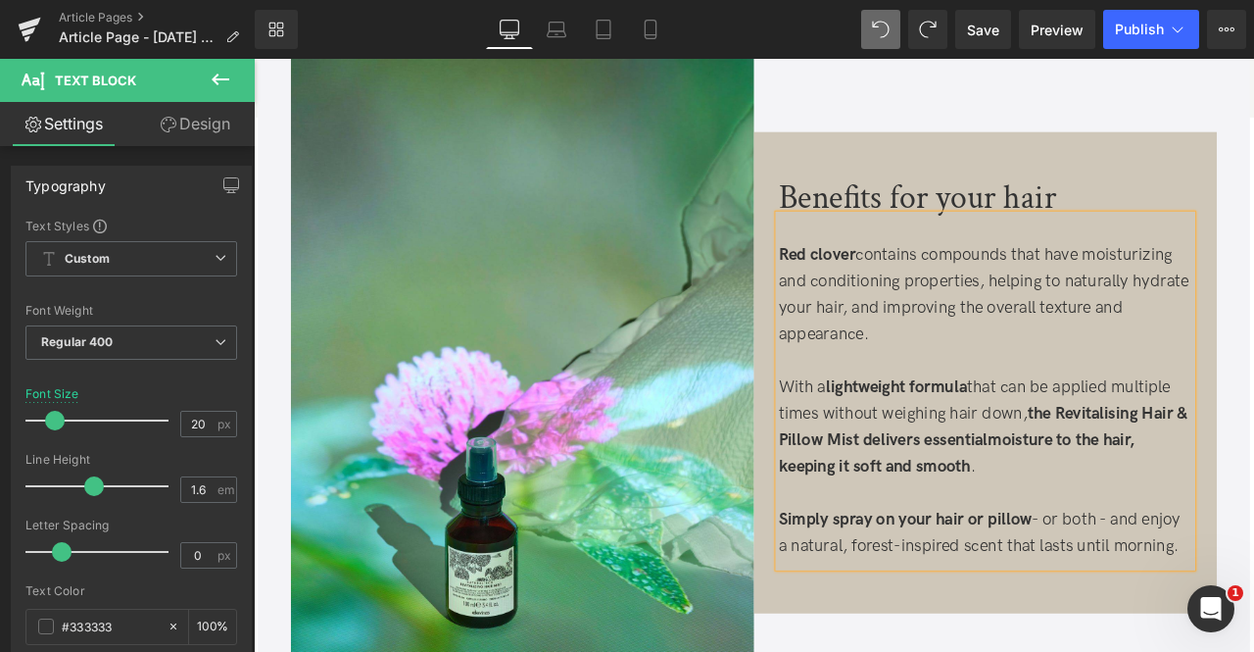
click at [1253, 477] on strong "the Revitalising Hair & Pillow Mist delivers essential" at bounding box center [1117, 493] width 483 height 55
click at [1141, 507] on strong "moisture to the hair, keeping it soft and smooth" at bounding box center [1086, 525] width 421 height 55
click at [1188, 540] on p "With a lightweight formula that can be applied multiple times without weighing …" at bounding box center [1121, 493] width 490 height 125
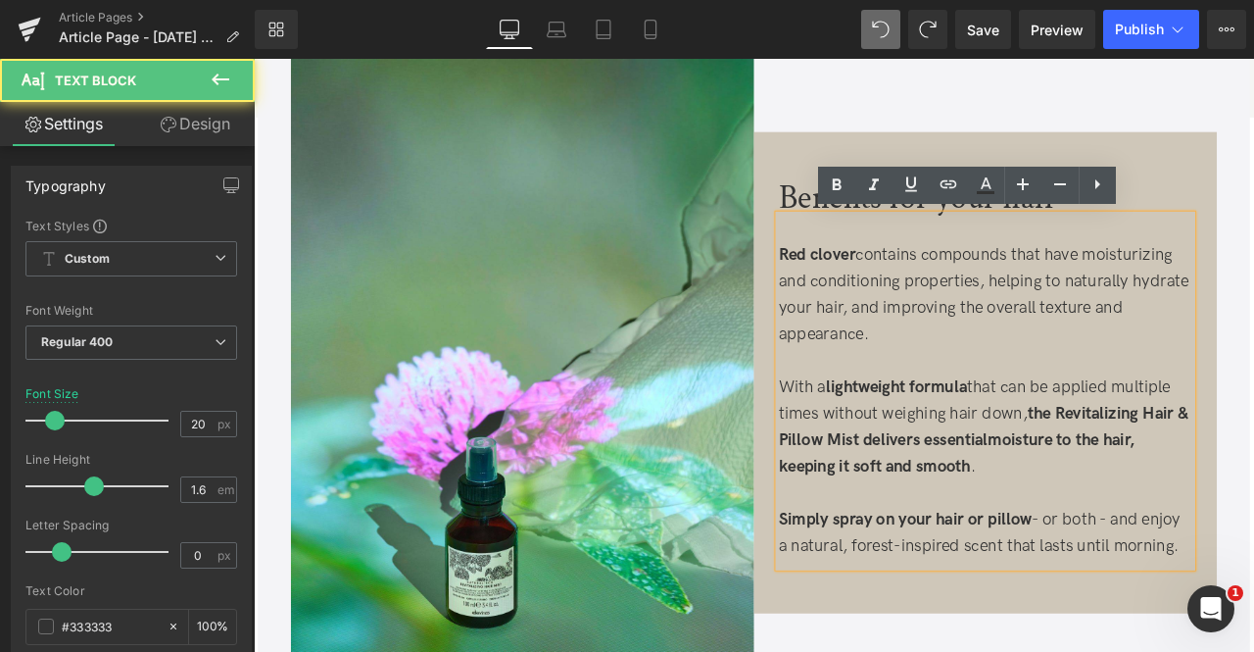
click at [1191, 612] on p "Simply spray on your hair or pillow - or both - and enjoy a natural, forest-ins…" at bounding box center [1121, 619] width 490 height 63
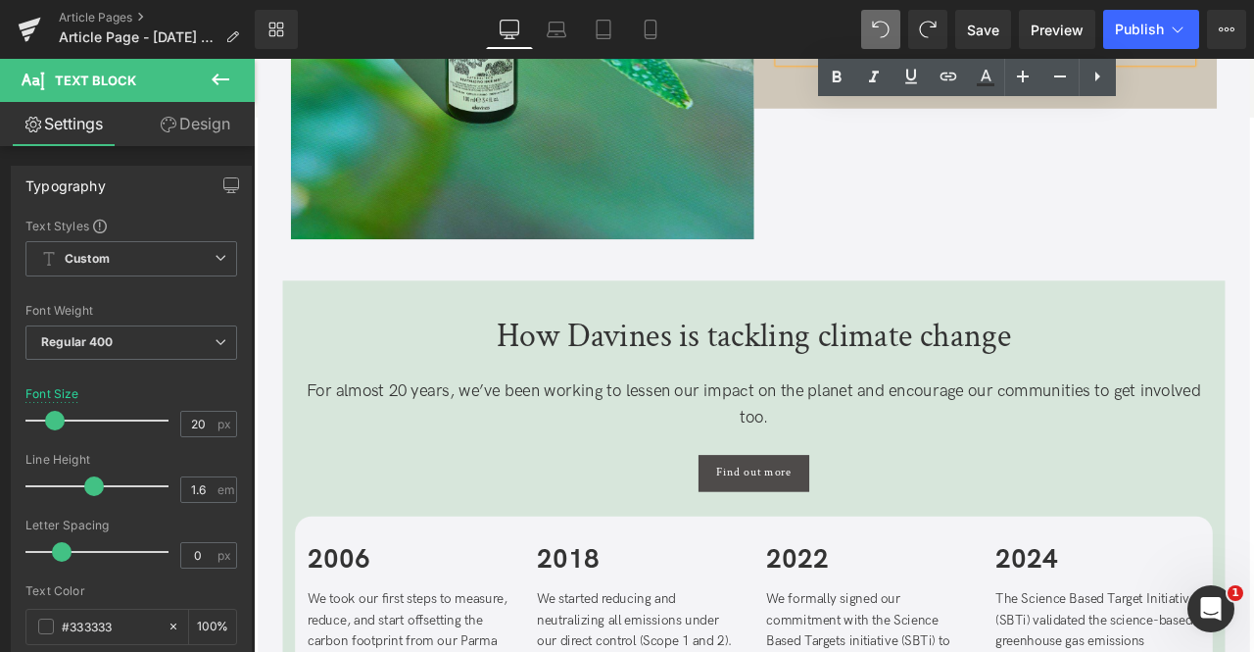
scroll to position [2703, 0]
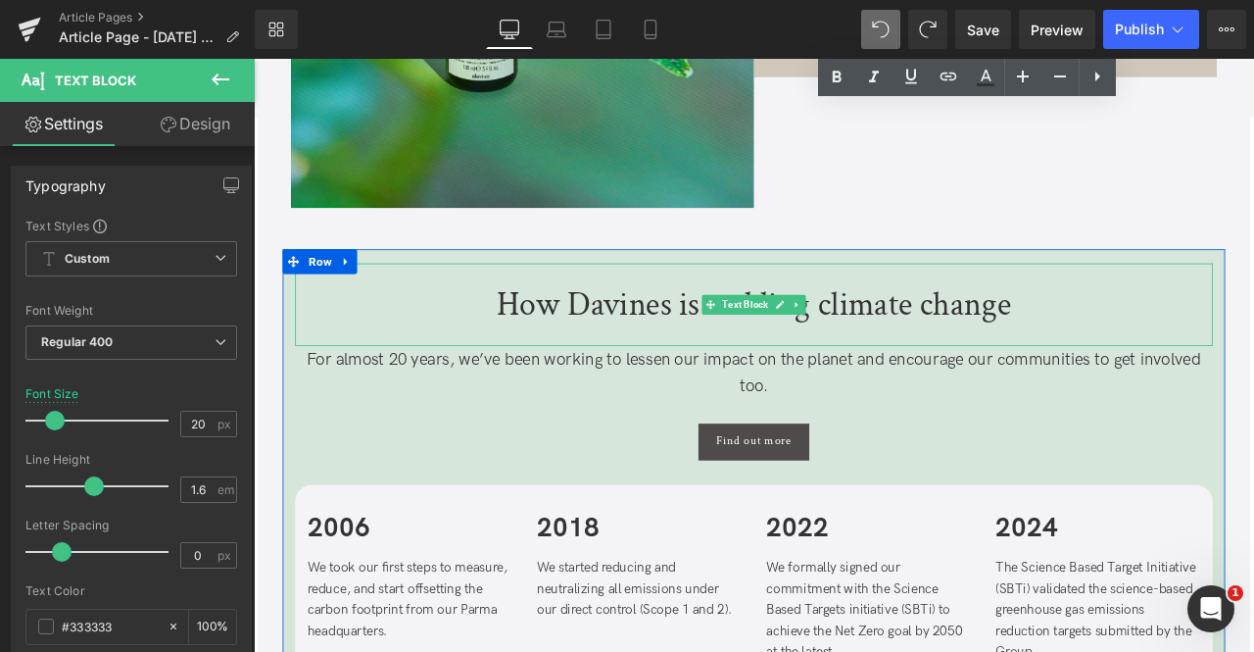
click at [706, 333] on p "How Davines is tackling climate change" at bounding box center [847, 349] width 1088 height 39
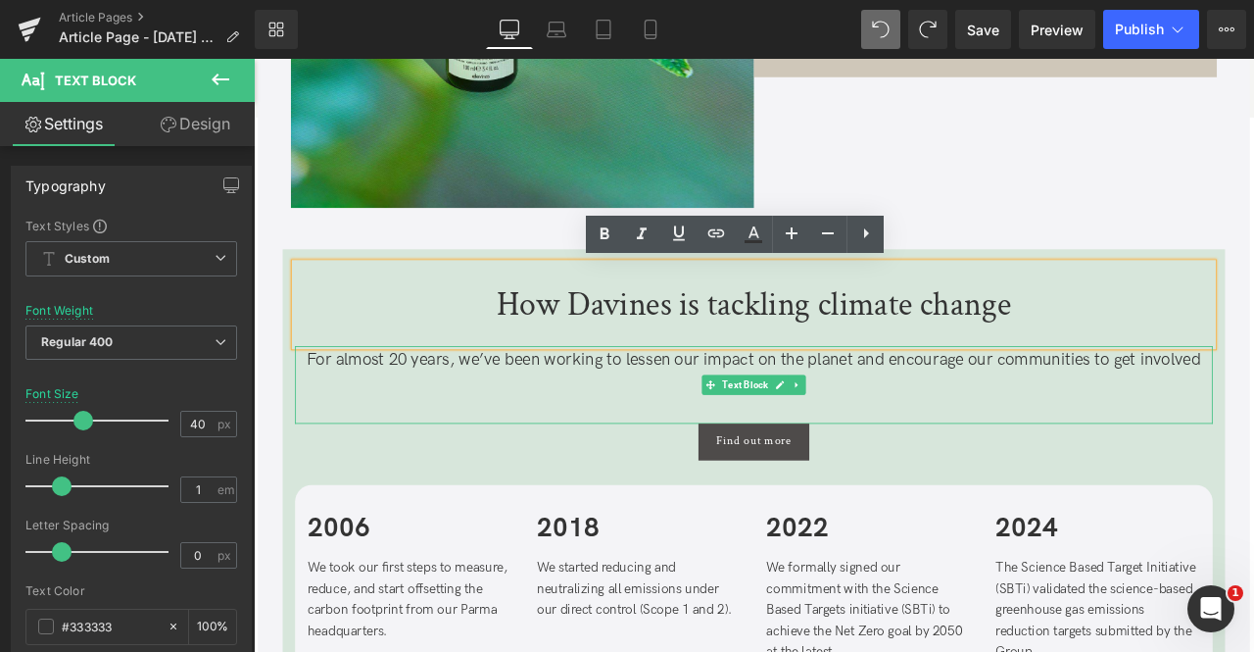
click at [696, 416] on p "For almost 20 years, we’ve been working to lessen our impact on the planet and …" at bounding box center [847, 430] width 1088 height 63
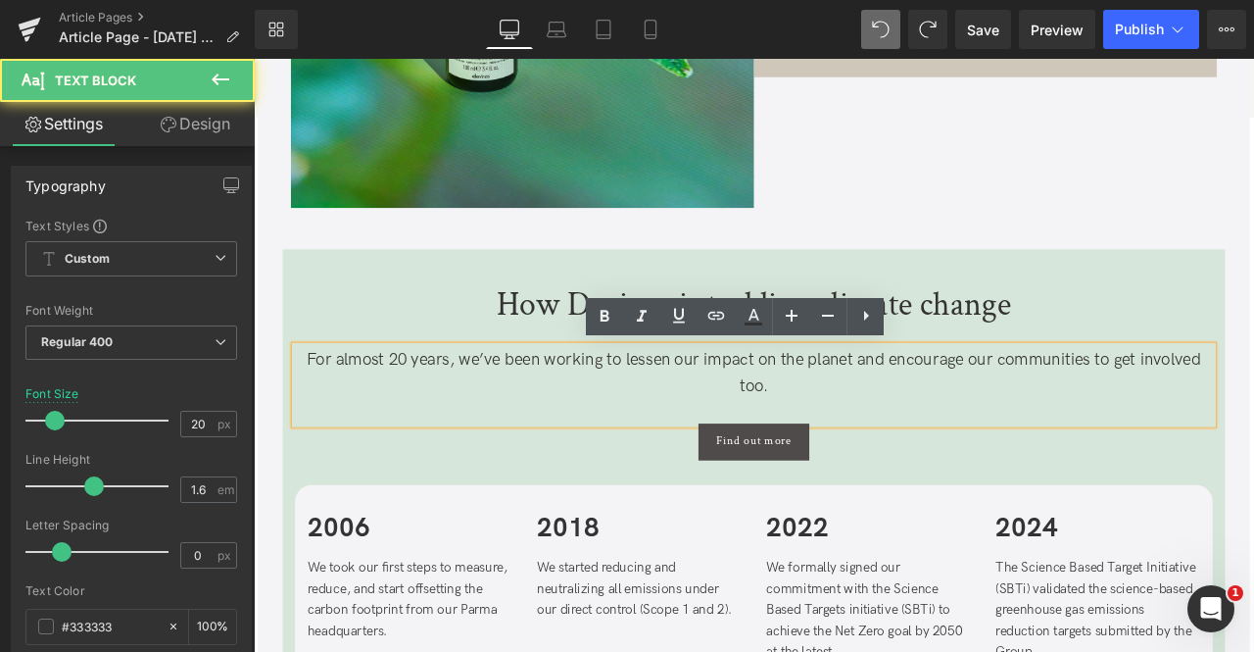
click at [575, 431] on p "For almost 20 years, we’ve been working to lessen our impact on the planet and …" at bounding box center [847, 430] width 1088 height 63
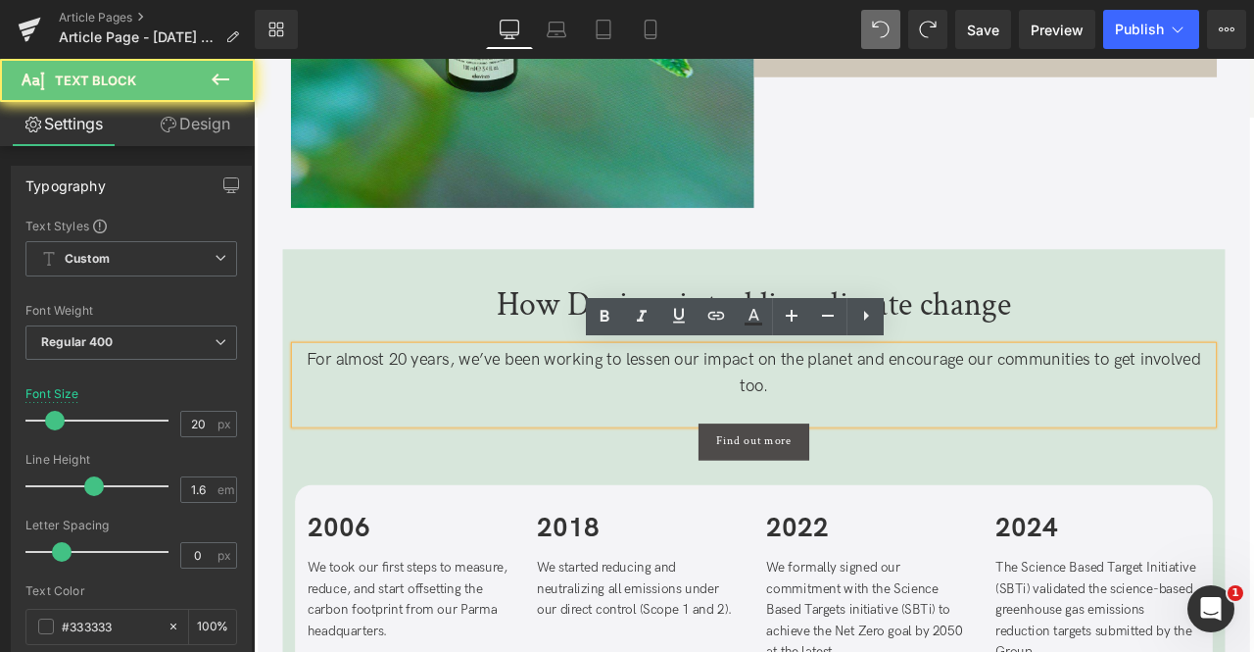
scroll to position [2856, 0]
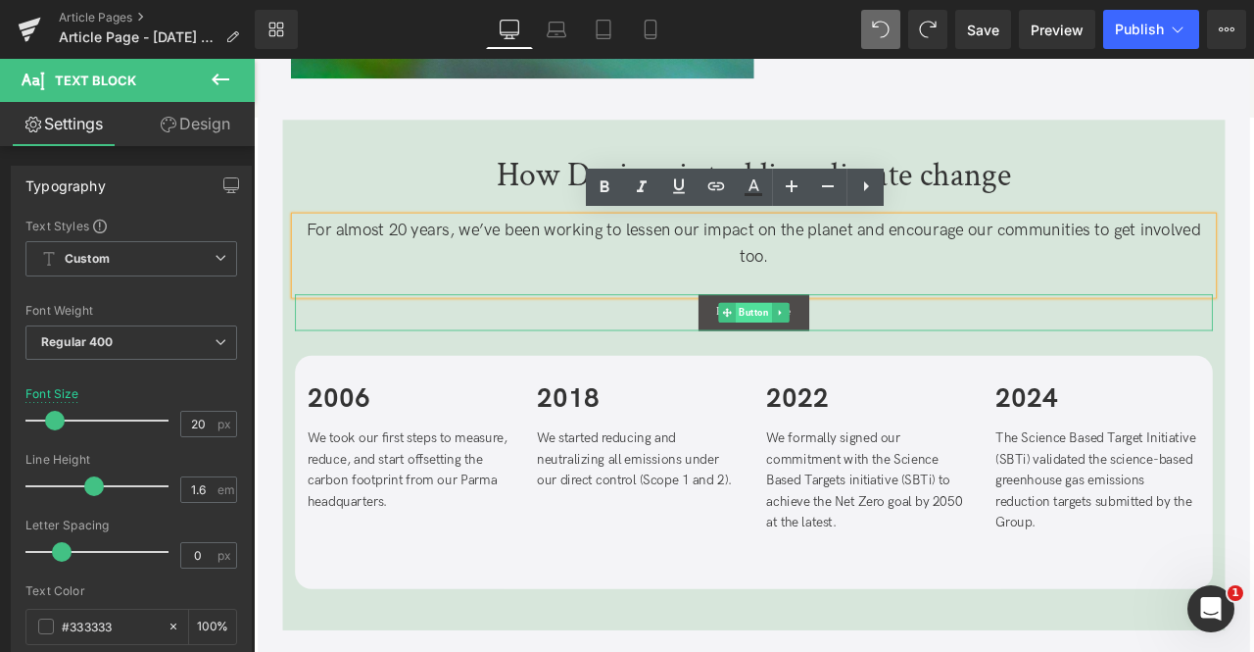
click at [850, 358] on span "Button" at bounding box center [846, 360] width 43 height 24
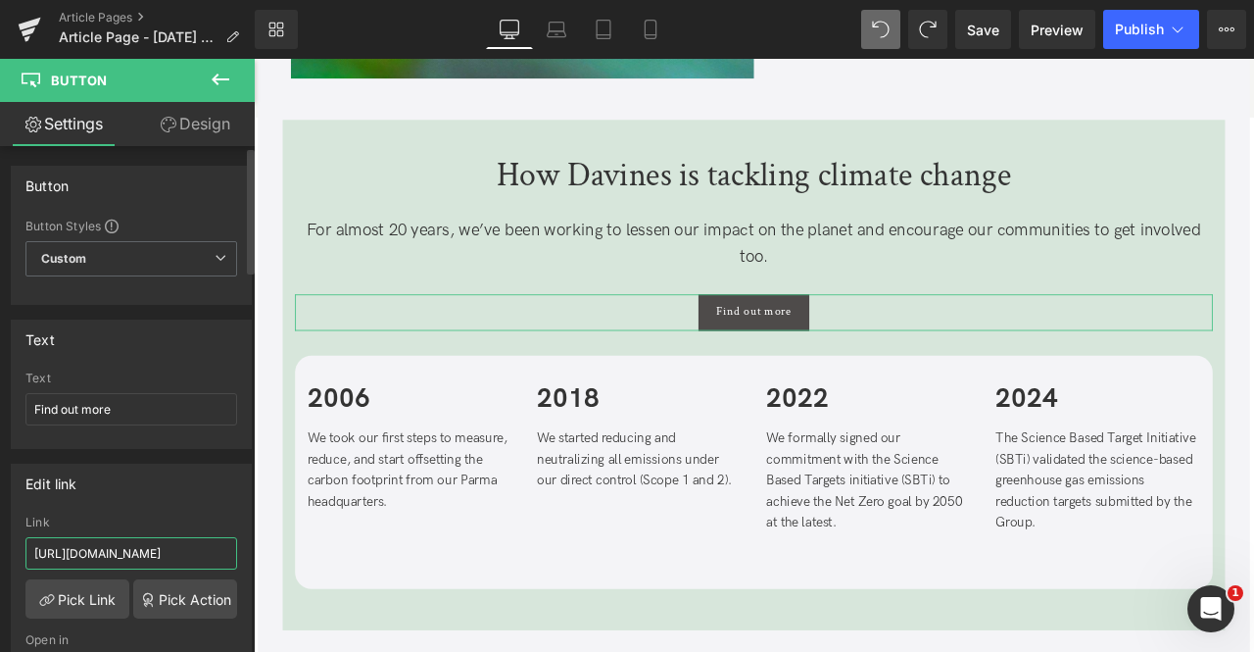
click at [192, 548] on input "https://davinesgroup.com/en/our-impact/our-sustainability-vision/decarbonization" at bounding box center [131, 553] width 212 height 32
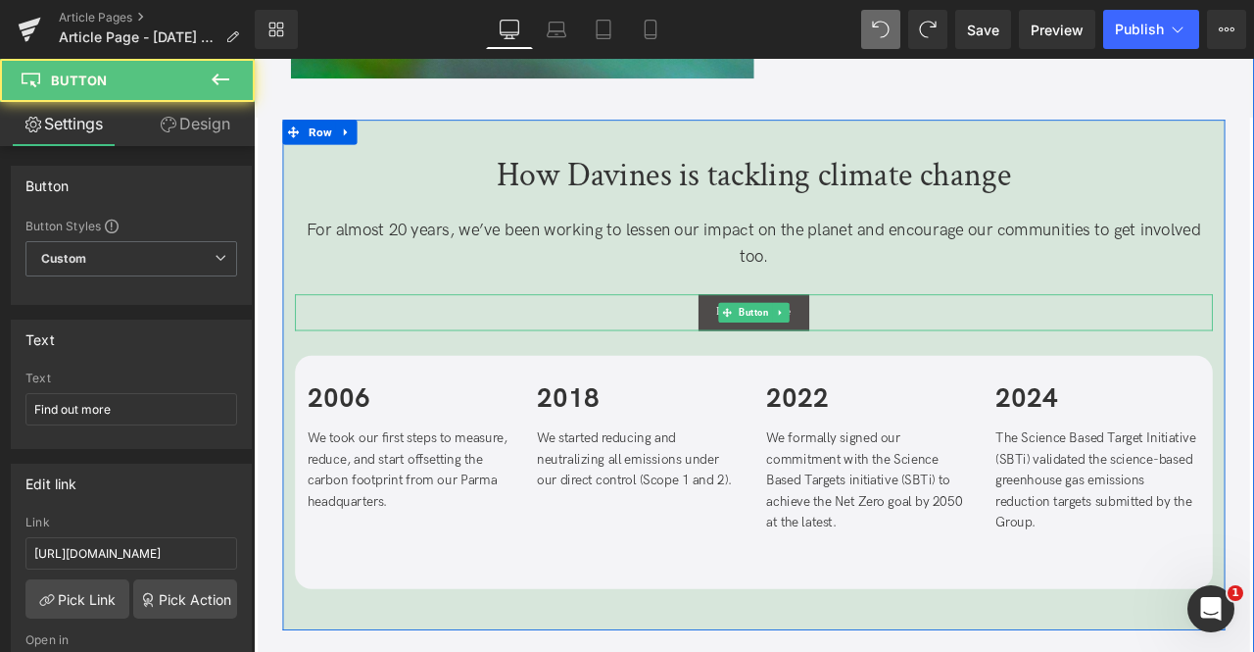
click at [547, 354] on div "Find out more" at bounding box center [847, 359] width 1088 height 43
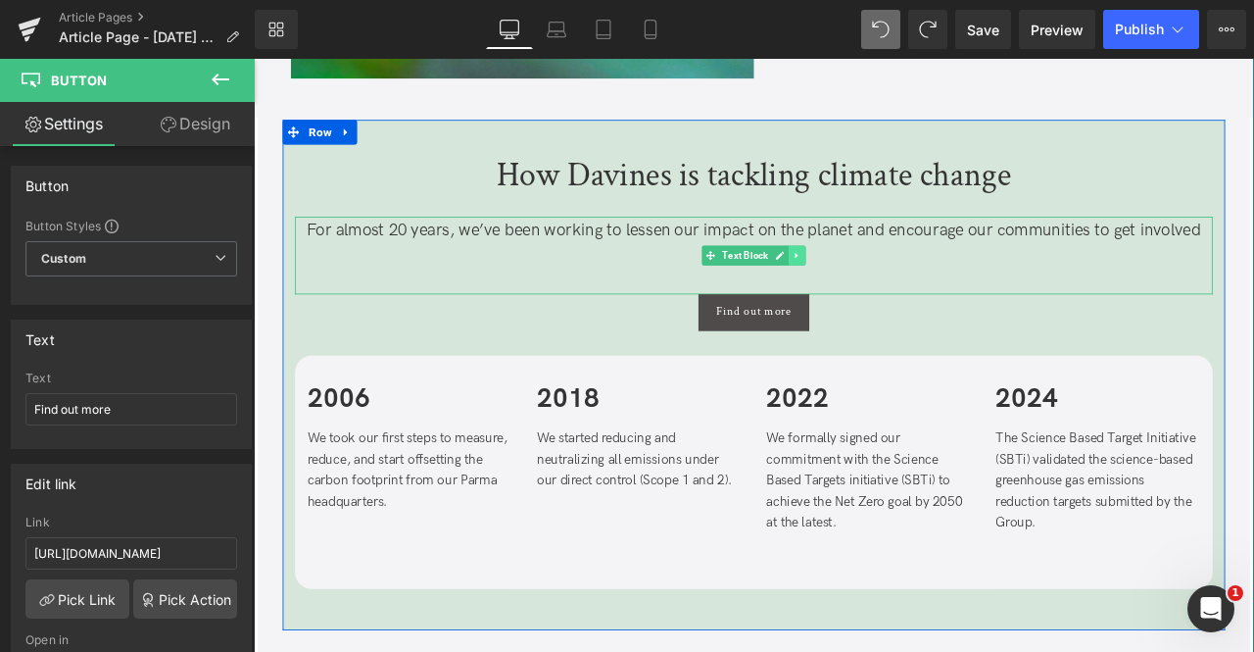
click at [893, 287] on icon at bounding box center [898, 292] width 11 height 12
click at [886, 288] on icon at bounding box center [887, 291] width 11 height 11
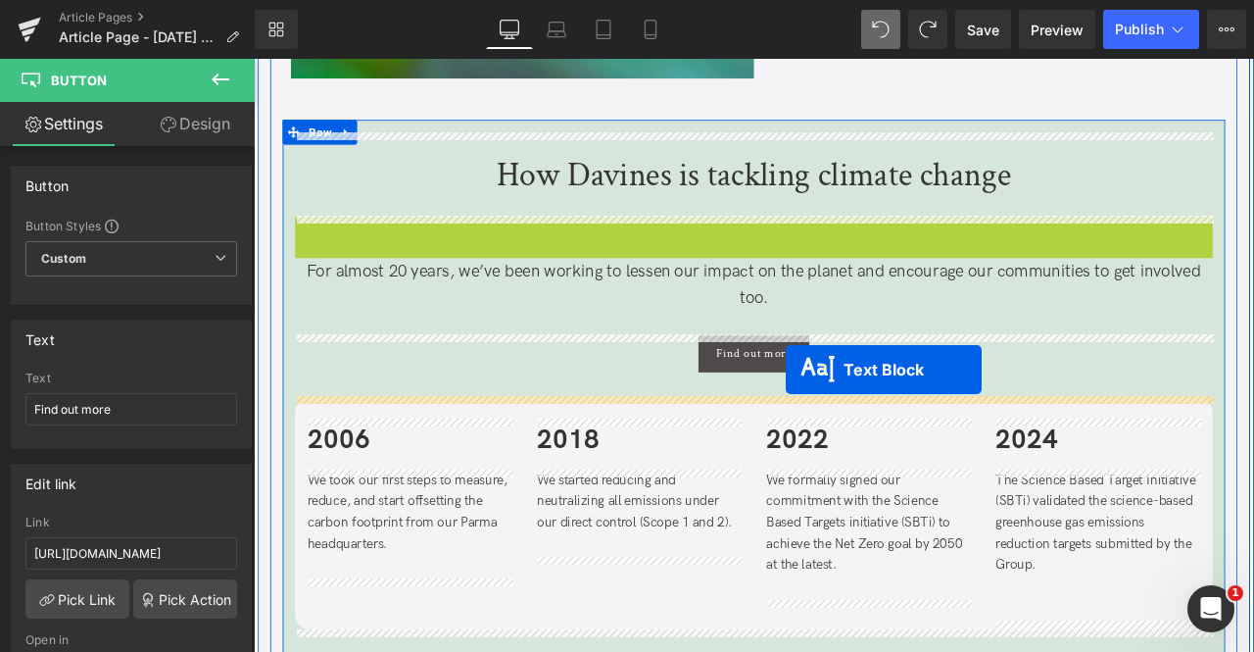
drag, startPoint x: 827, startPoint y: 288, endPoint x: 885, endPoint y: 430, distance: 153.4
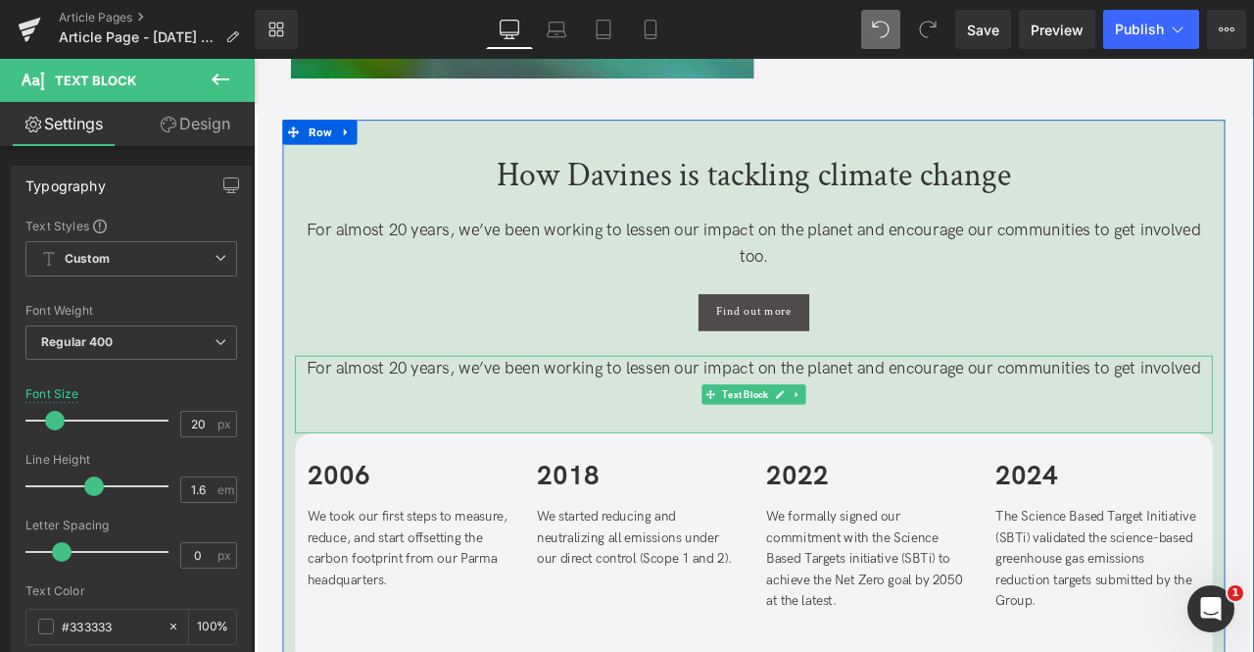
click at [610, 441] on p "For almost 20 years, we’ve been working to lessen our impact on the planet and …" at bounding box center [847, 442] width 1088 height 63
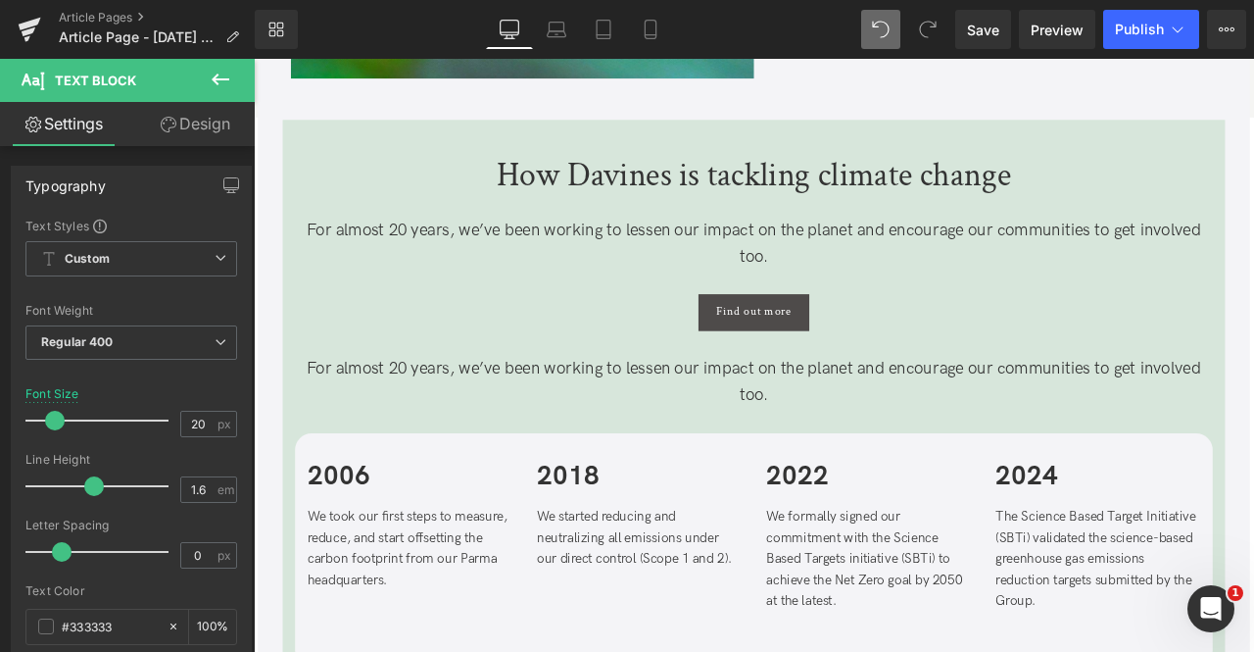
click at [192, 131] on link "Design" at bounding box center [194, 124] width 127 height 44
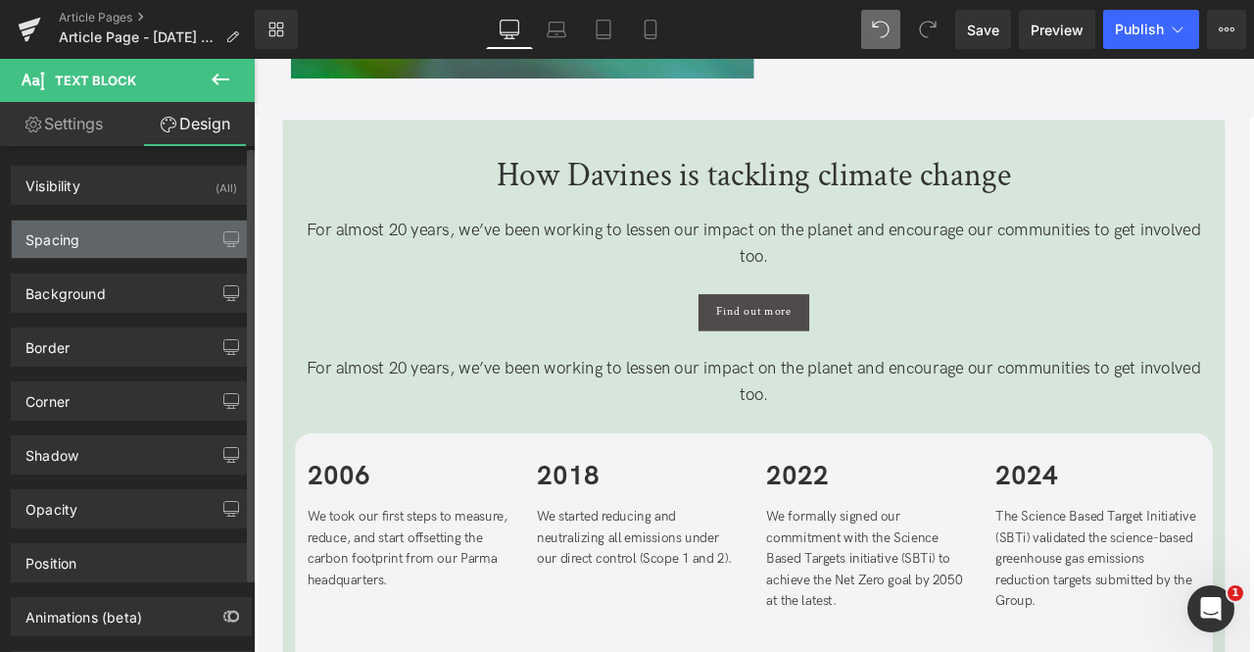
click at [153, 222] on div "Spacing" at bounding box center [131, 238] width 239 height 37
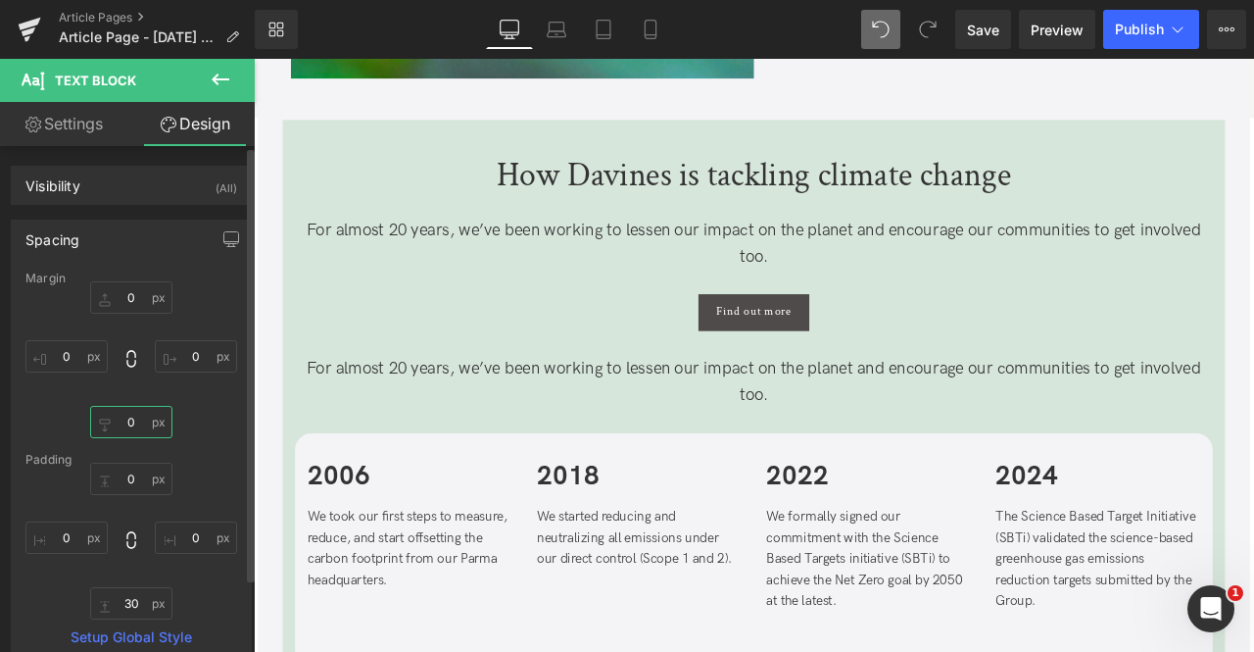
click at [139, 429] on input "0" at bounding box center [131, 422] width 82 height 32
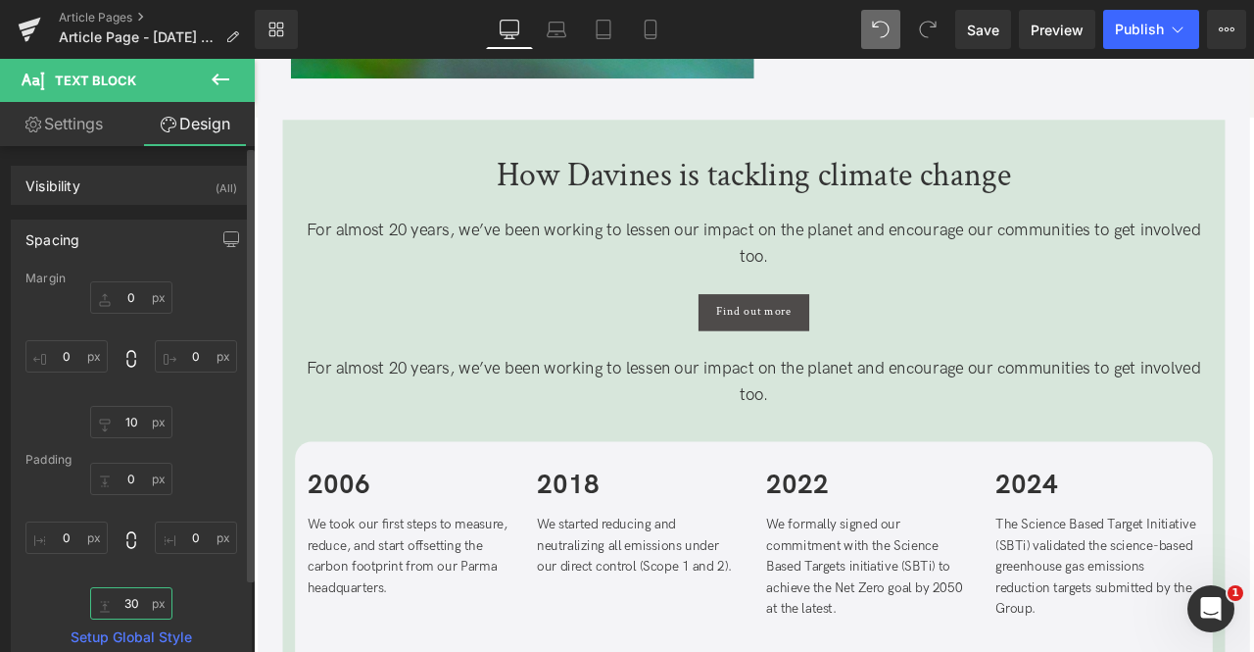
click at [139, 608] on input "30" at bounding box center [131, 603] width 82 height 32
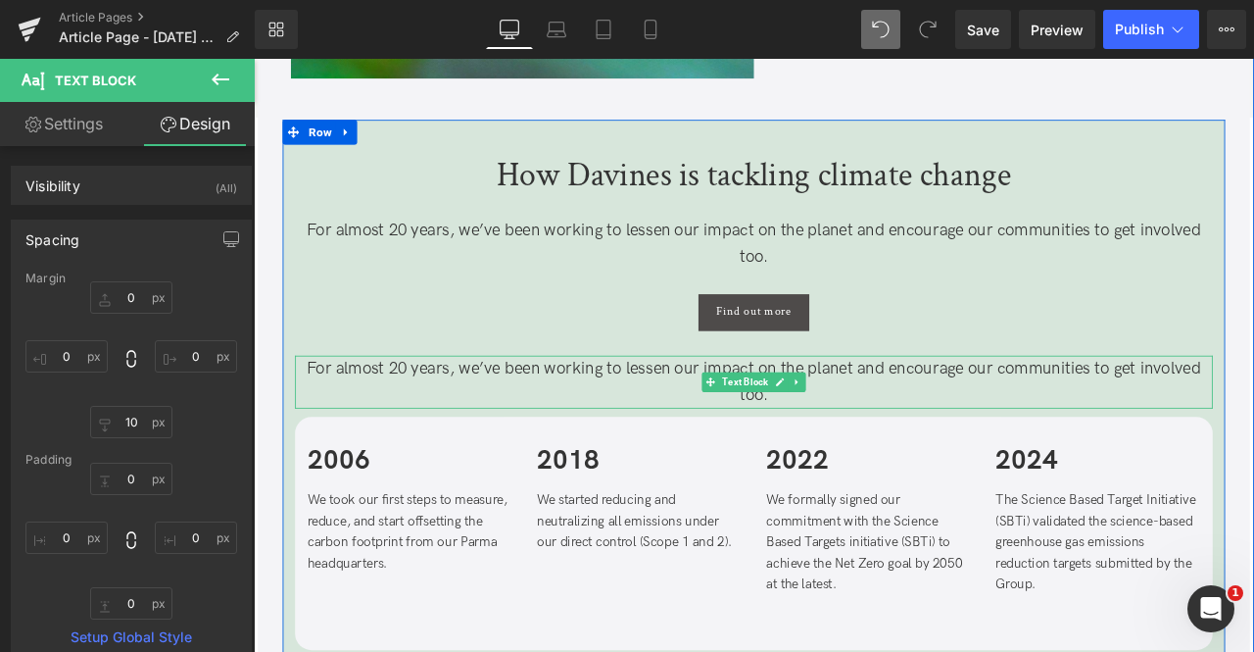
click at [743, 436] on p "For almost 20 years, we’ve been working to lessen our impact on the planet and …" at bounding box center [847, 442] width 1088 height 63
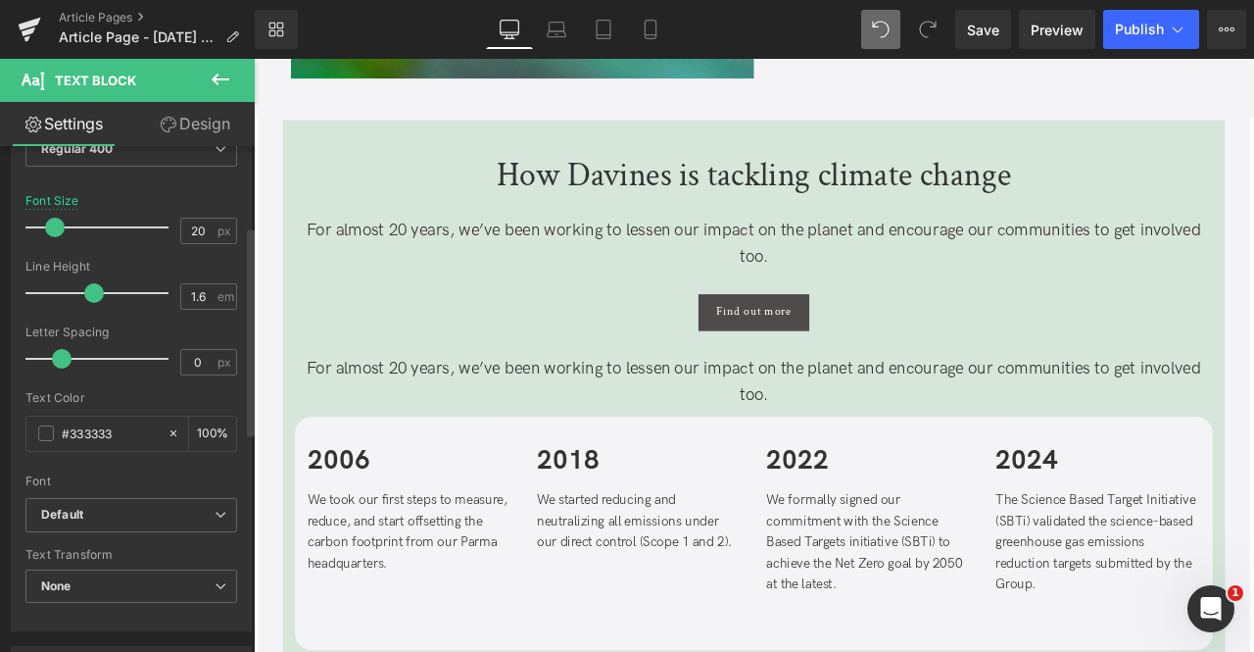
scroll to position [194, 0]
click at [169, 427] on icon at bounding box center [174, 432] width 14 height 14
click at [50, 430] on span at bounding box center [46, 432] width 16 height 16
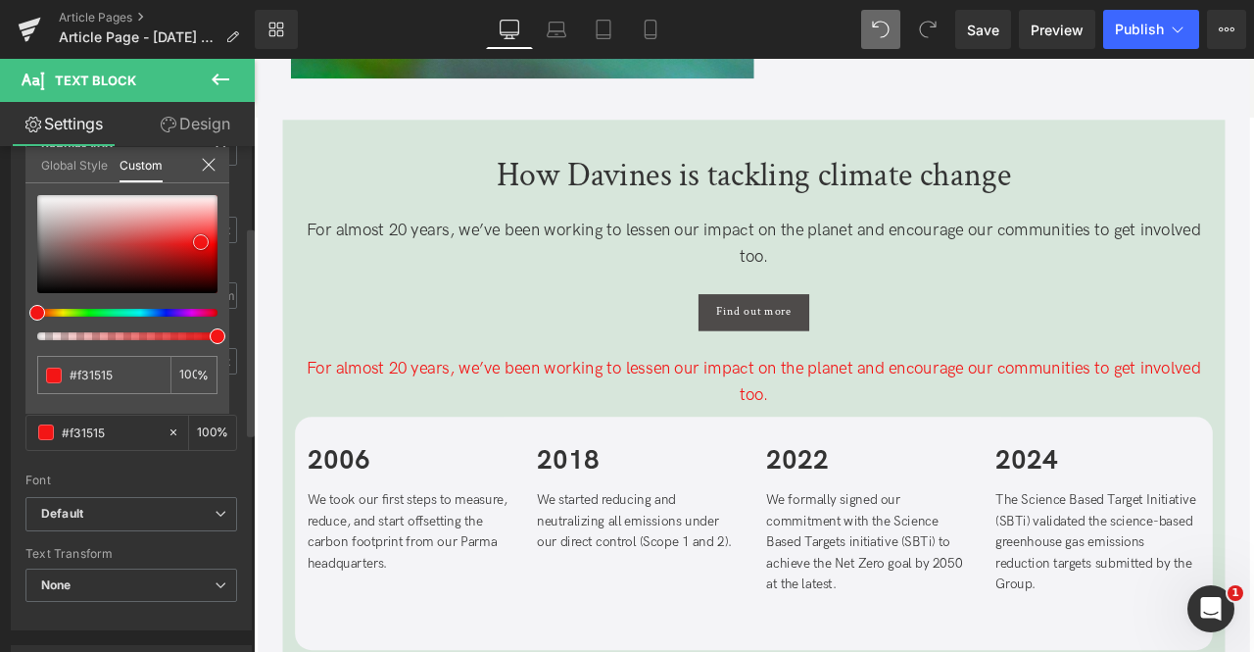
click at [201, 242] on div at bounding box center [127, 244] width 180 height 98
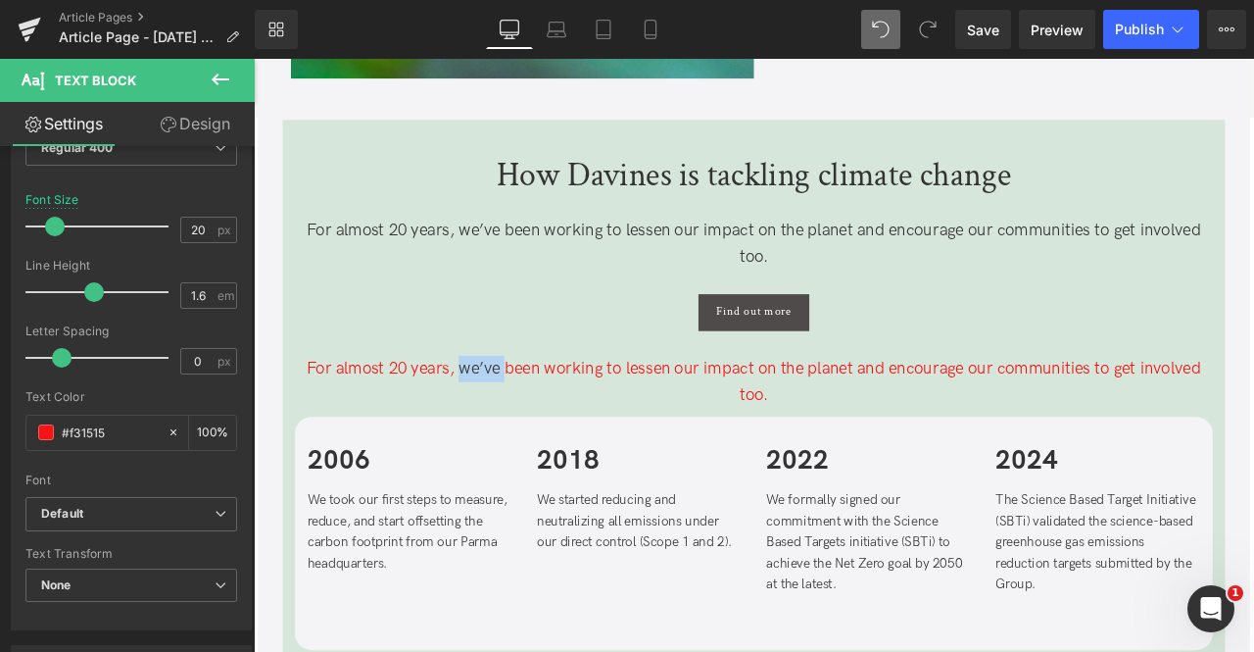
click at [509, 425] on p "For almost 20 years, we’ve been working to lessen our impact on the planet and …" at bounding box center [847, 442] width 1088 height 63
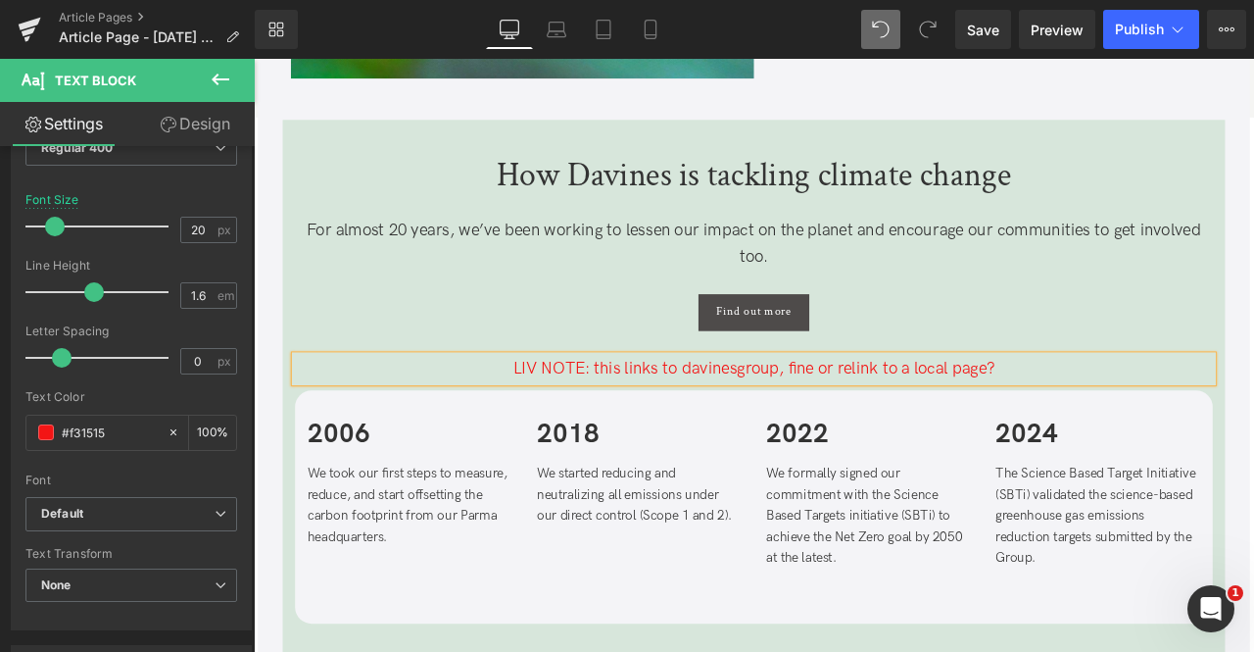
click at [547, 423] on p "LIV NOTE: this links to davinesgroup, fine or relink to a local page?" at bounding box center [847, 426] width 1088 height 31
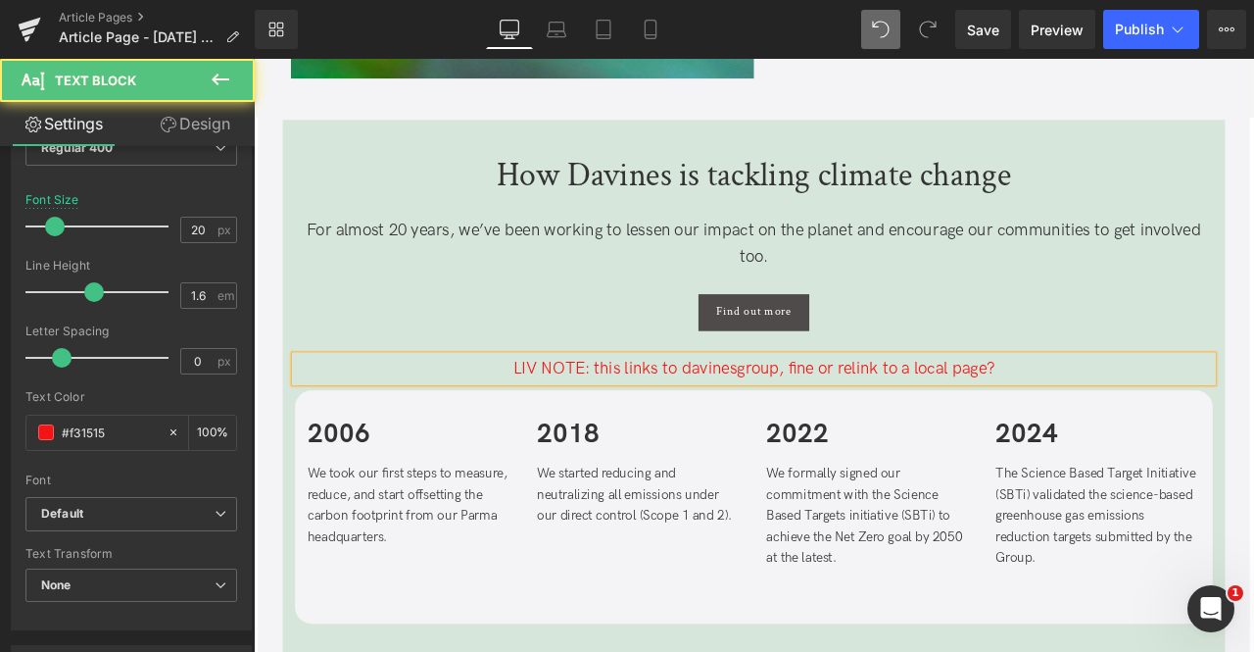
click at [689, 423] on p "LIV NOTE: this links to davinesgroup, fine or relink to a local page?" at bounding box center [847, 426] width 1088 height 31
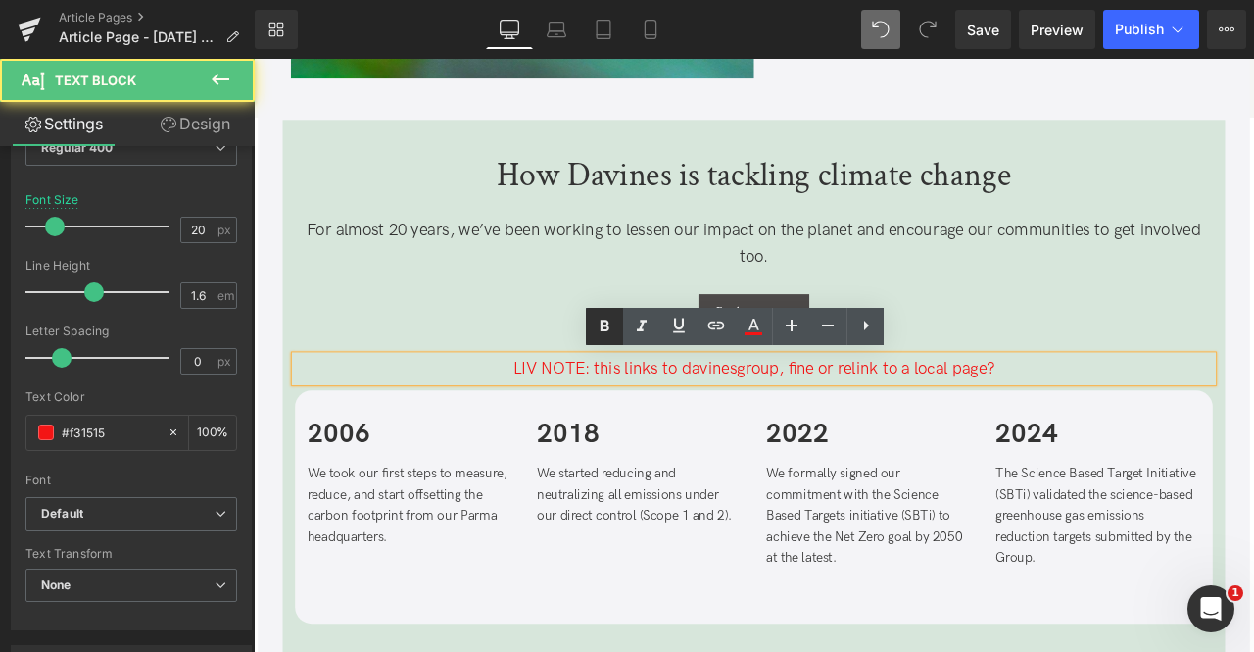
drag, startPoint x: 850, startPoint y: 389, endPoint x: 598, endPoint y: 300, distance: 267.2
click at [598, 300] on p "For almost 20 years, we’ve been working to lessen our impact on the planet and …" at bounding box center [847, 277] width 1088 height 63
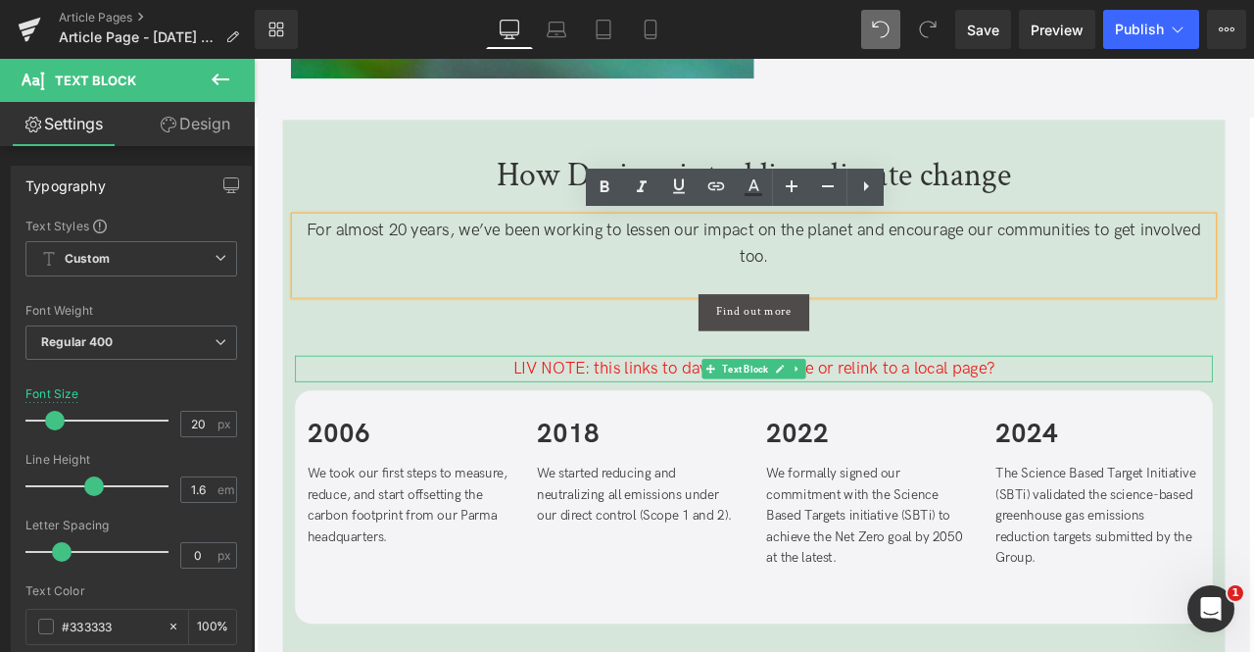
click at [706, 421] on p "LIV NOTE: this links to davinesgroup, fine or relink to a local page?" at bounding box center [847, 426] width 1088 height 31
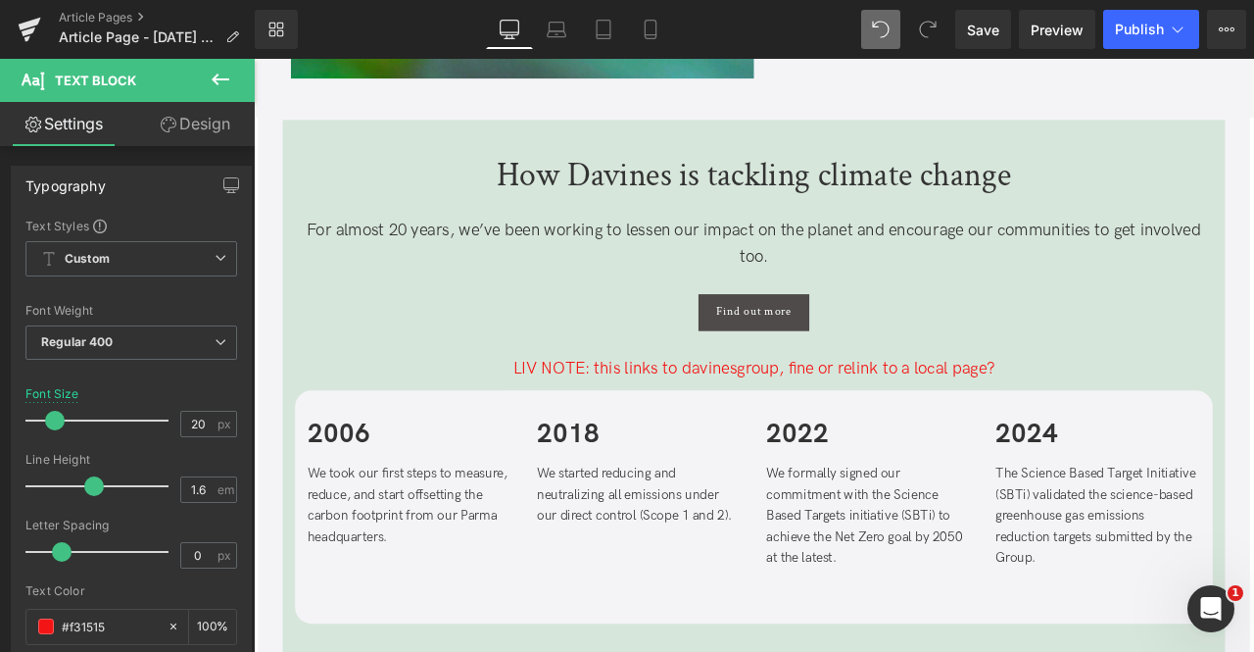
click at [222, 128] on link "Design" at bounding box center [194, 124] width 127 height 44
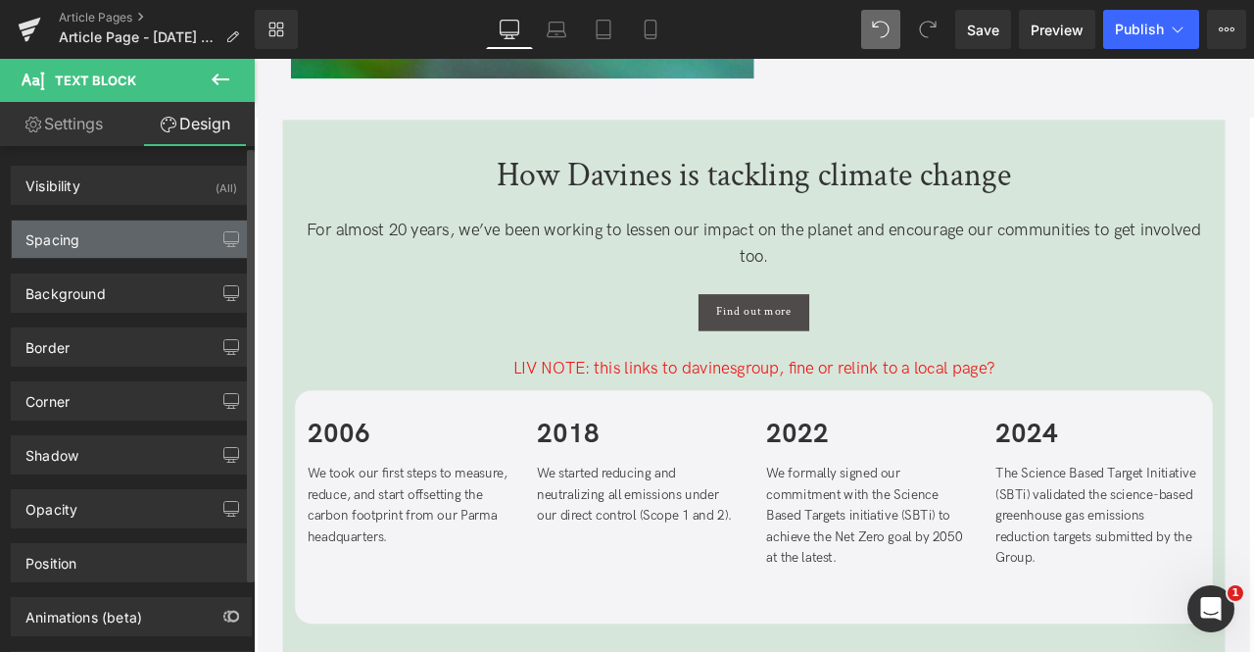
click at [126, 233] on div "Spacing" at bounding box center [131, 238] width 239 height 37
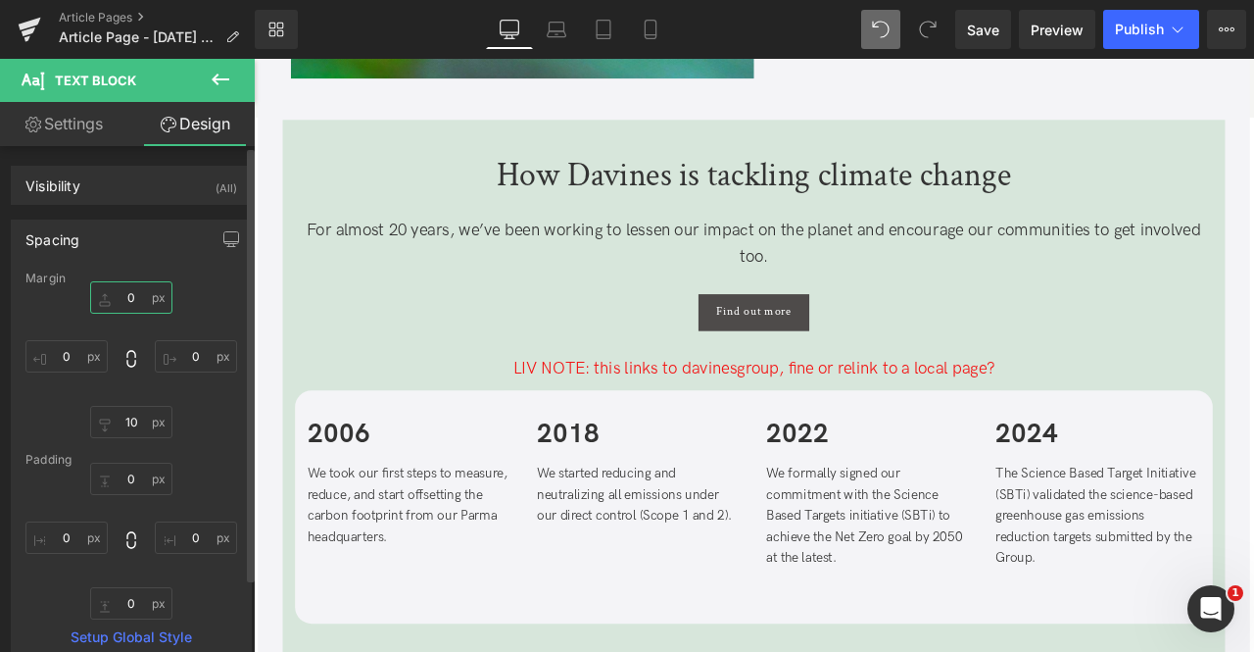
click at [133, 288] on input "0" at bounding box center [131, 297] width 82 height 32
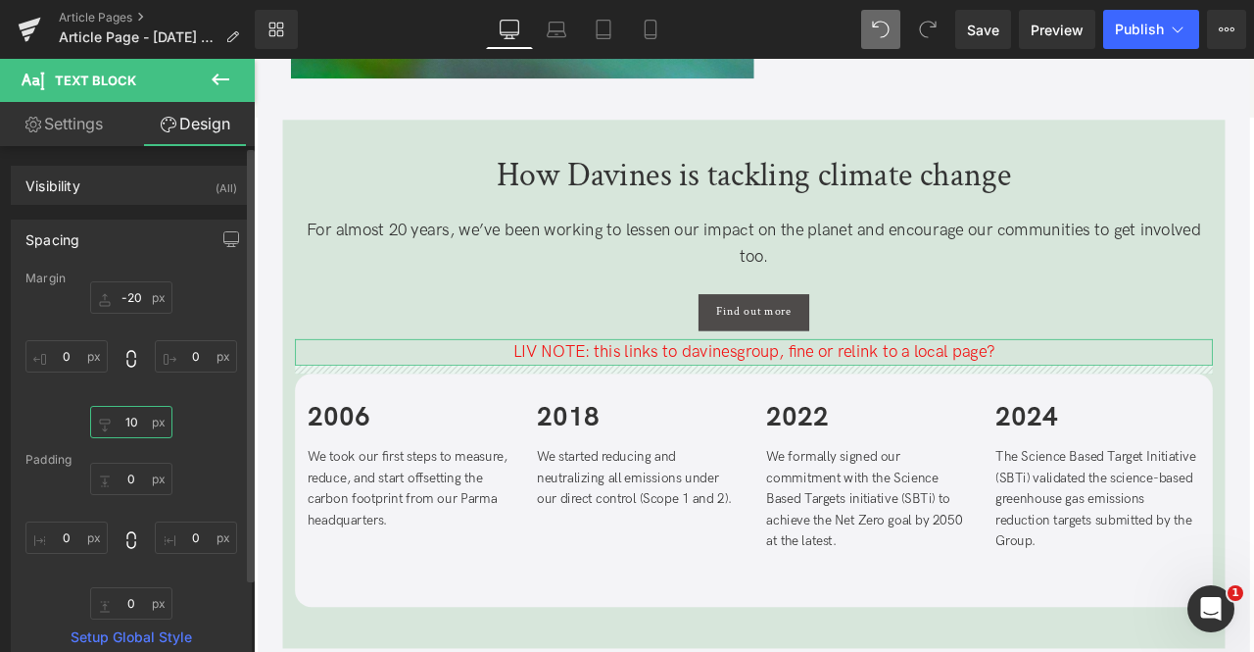
click at [142, 420] on input "10" at bounding box center [131, 422] width 82 height 32
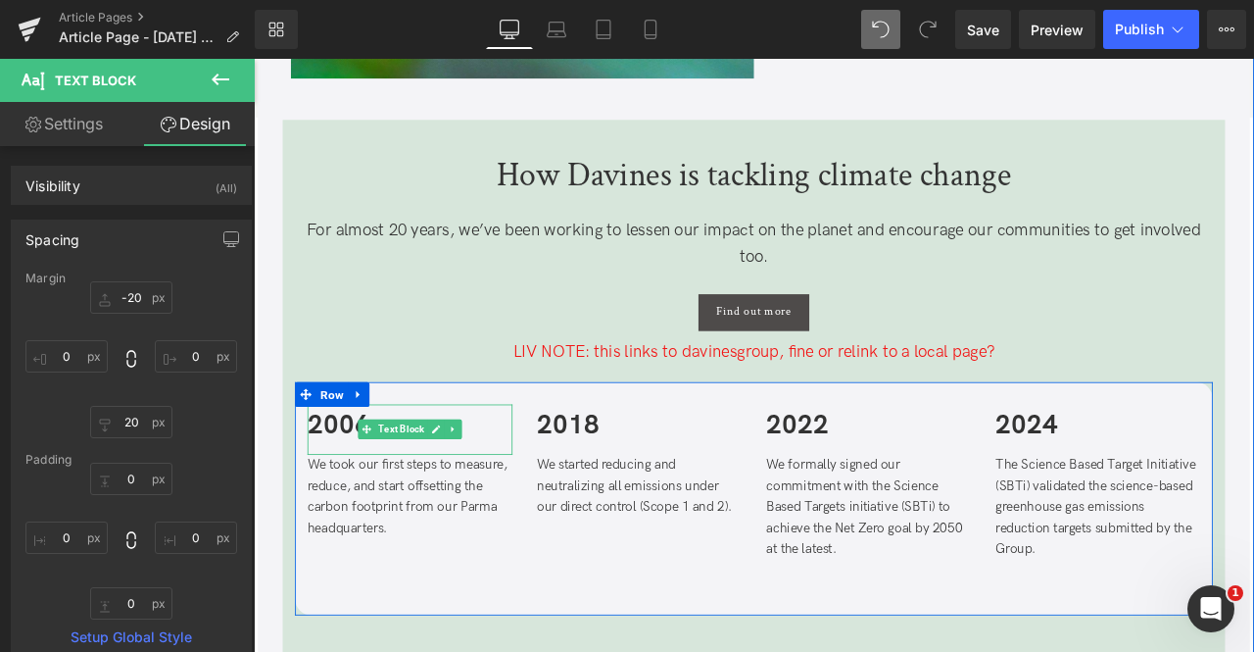
click at [415, 520] on div "2006" at bounding box center [439, 498] width 243 height 60
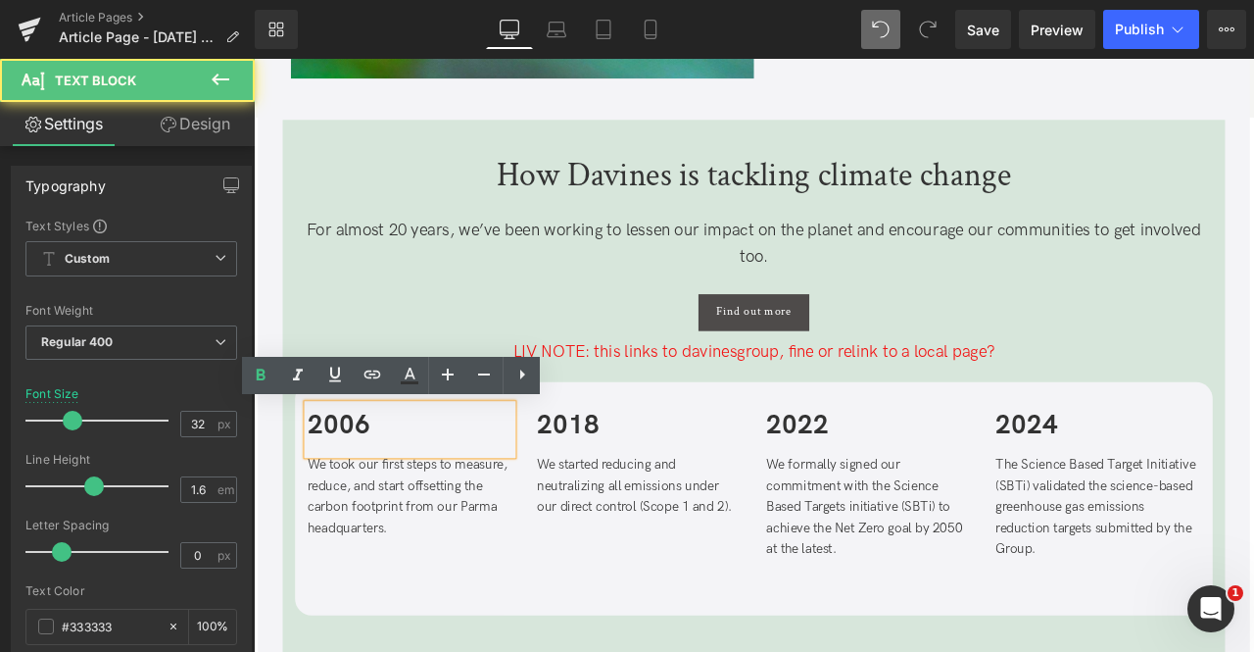
click at [447, 569] on span "We took our first steps to measure, reduce, and start offsetting the carbon foo…" at bounding box center [436, 578] width 237 height 94
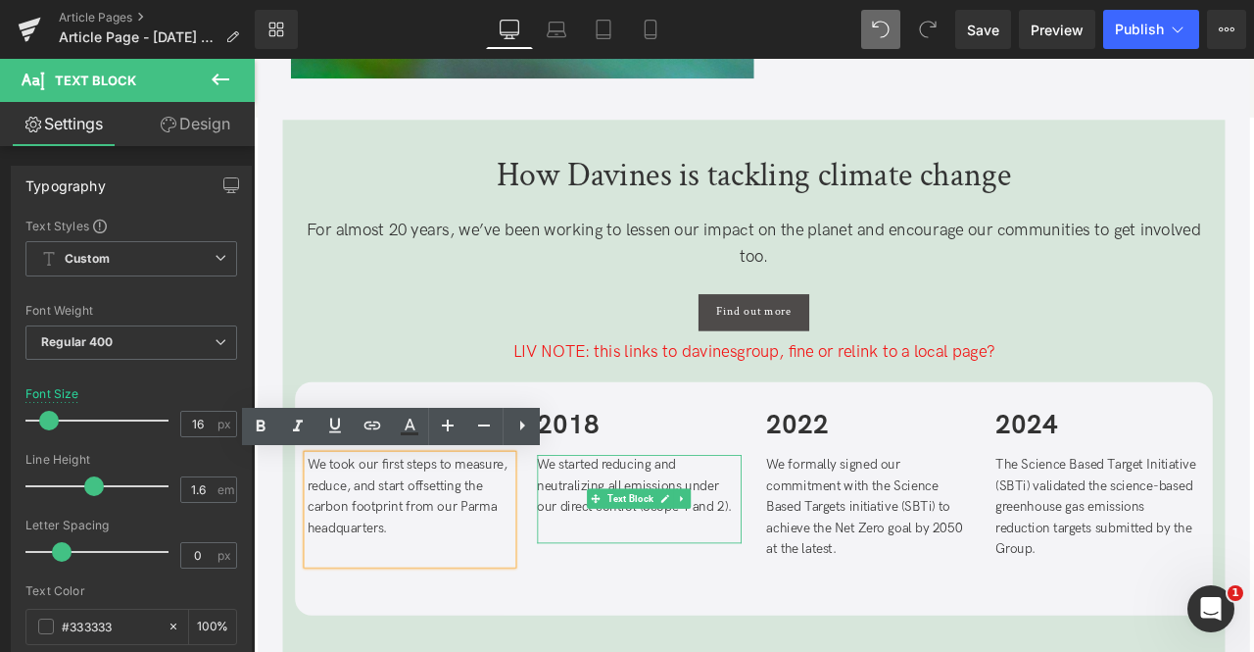
click at [650, 556] on p "We started reducing and neutralizing all emissions under our direct control (Sc…" at bounding box center [711, 565] width 243 height 75
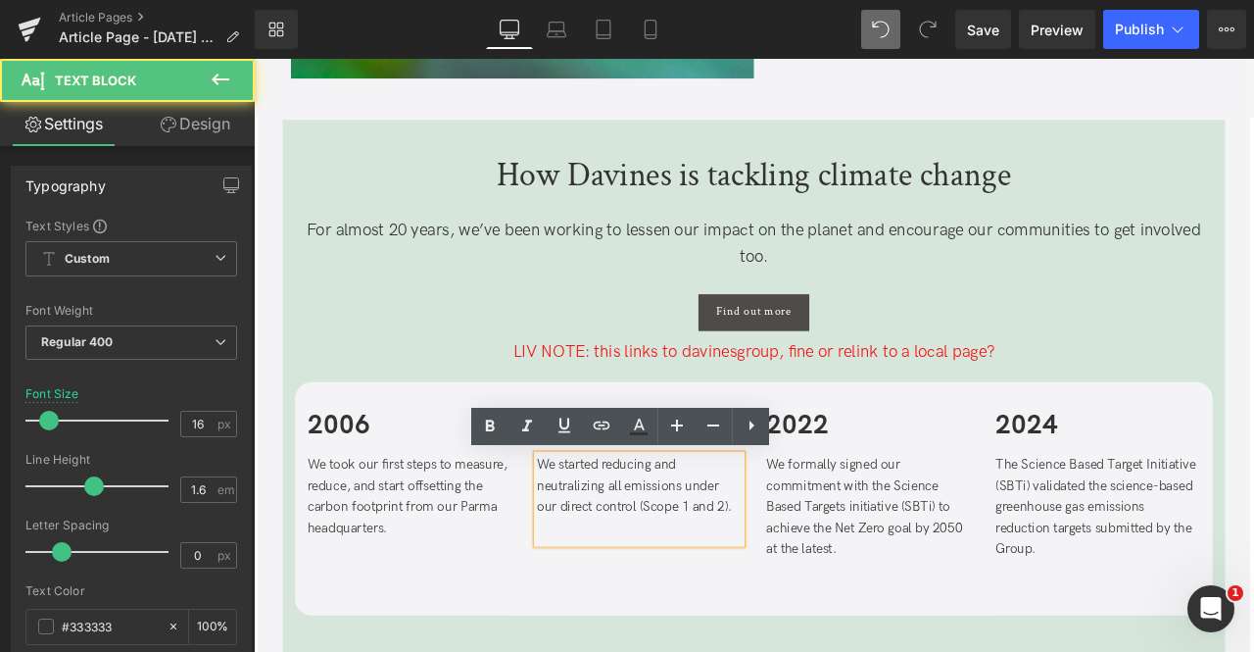
click at [753, 572] on p "We started reducing and neutralizing all emissions under our direct control (Sc…" at bounding box center [711, 565] width 243 height 75
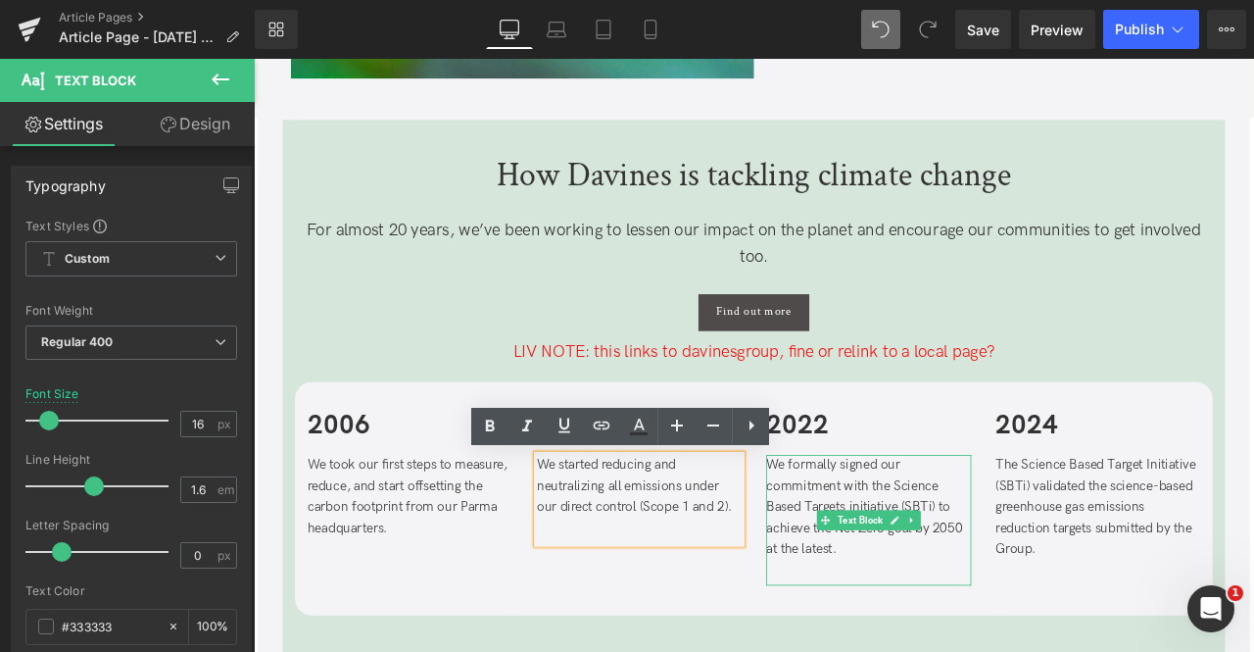
click at [899, 570] on p "We formally signed our commitment with the Science Based Targets initiative (SB…" at bounding box center [982, 590] width 243 height 125
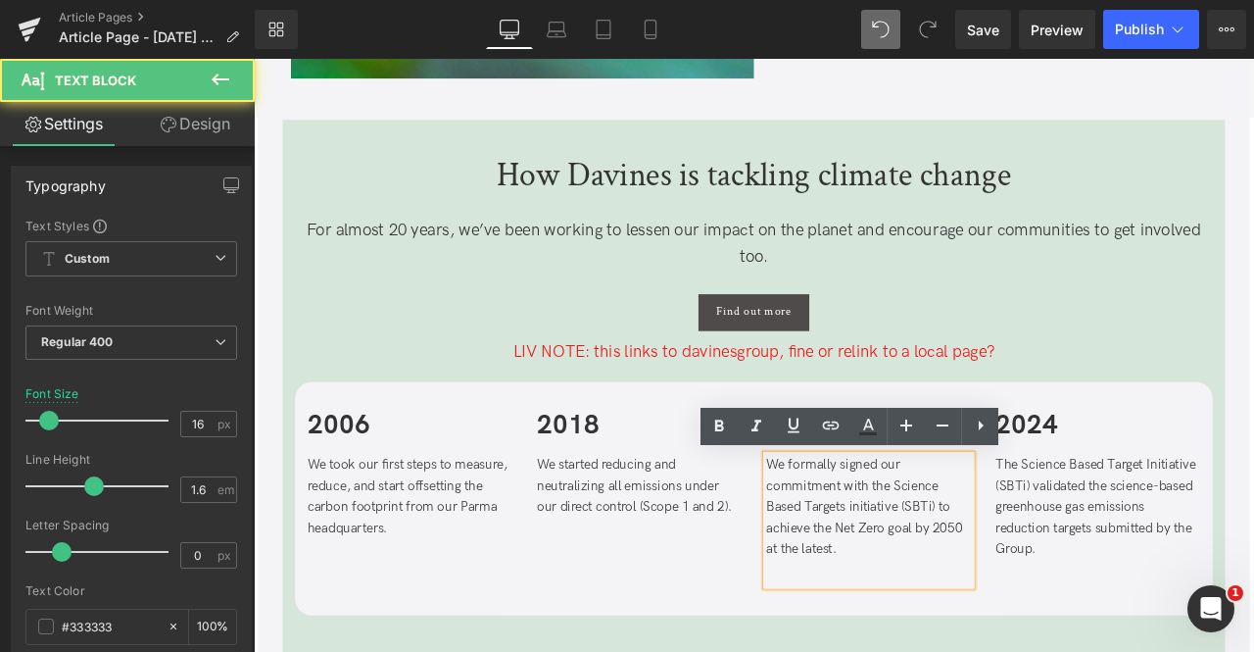
click at [1007, 574] on p "We formally signed our commitment with the Science Based Targets initiative (SB…" at bounding box center [982, 590] width 243 height 125
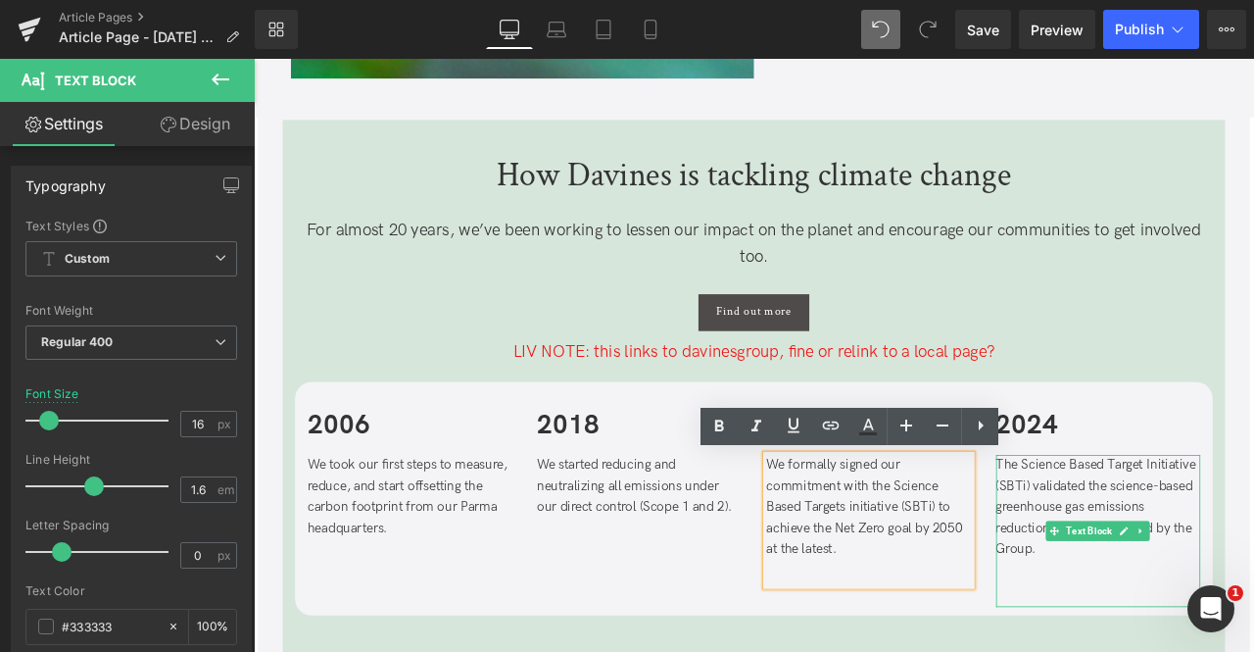
click at [1210, 573] on p "The Science Based Target Initiative (SBTi) validated the science-based greenhou…" at bounding box center [1255, 590] width 243 height 125
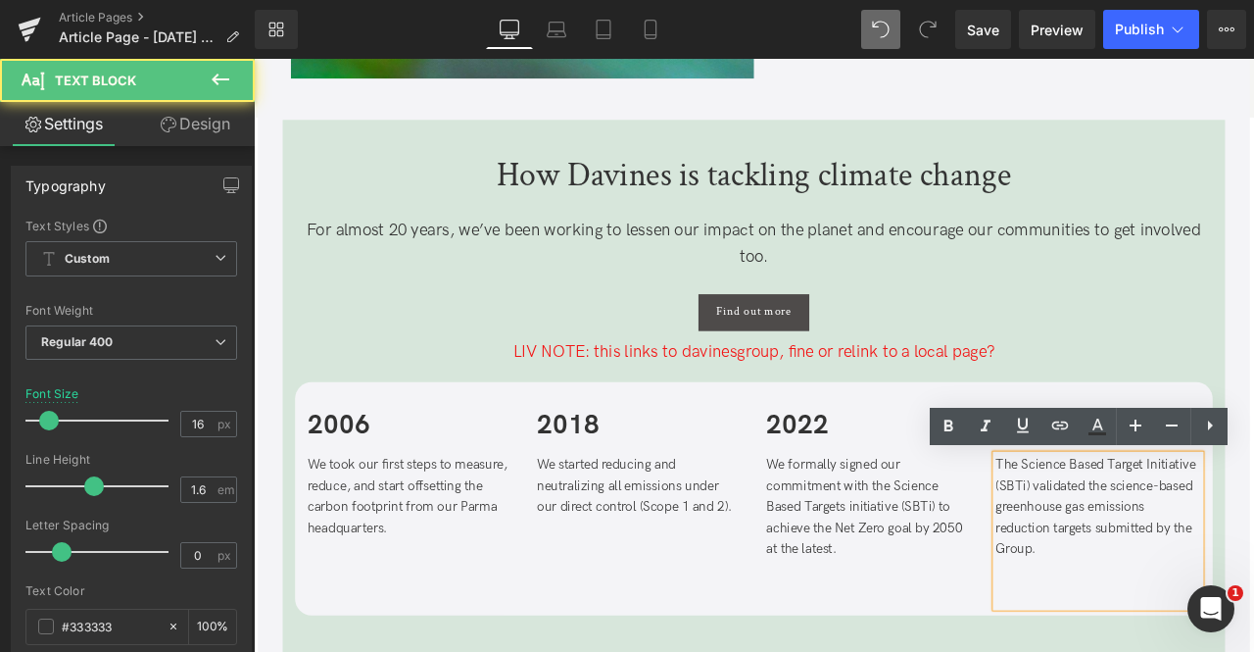
click at [1200, 632] on p "The Science Based Target Initiative (SBTi) validated the science-based greenhou…" at bounding box center [1255, 590] width 243 height 125
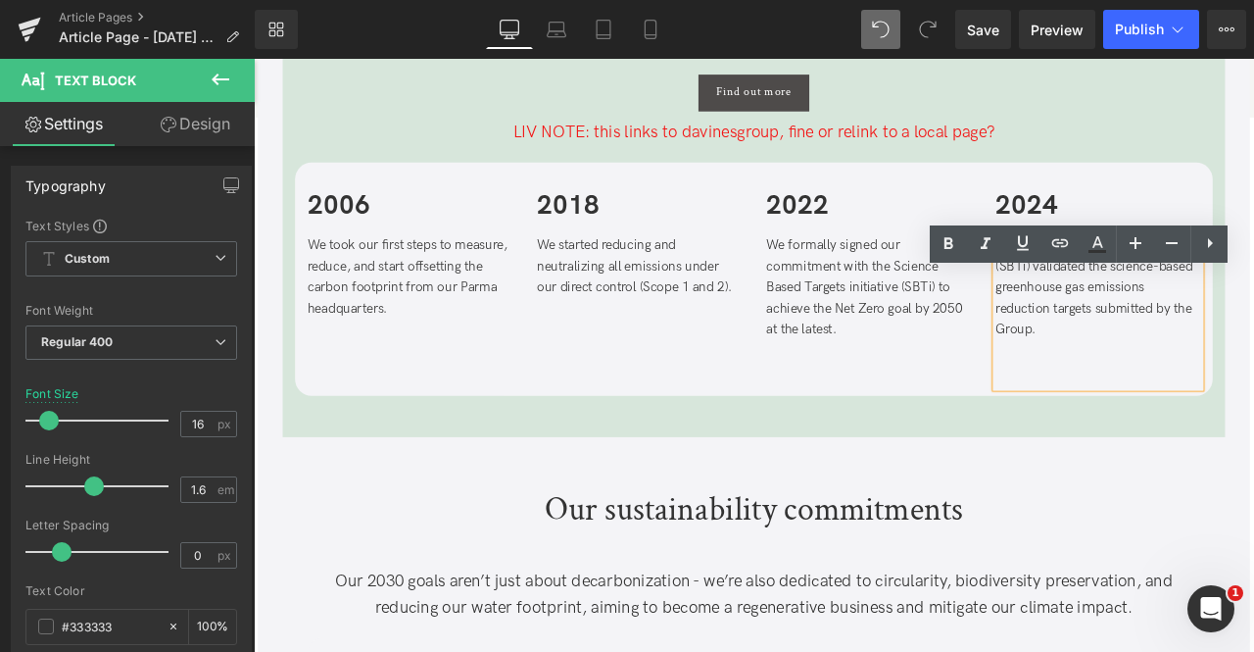
scroll to position [3203, 0]
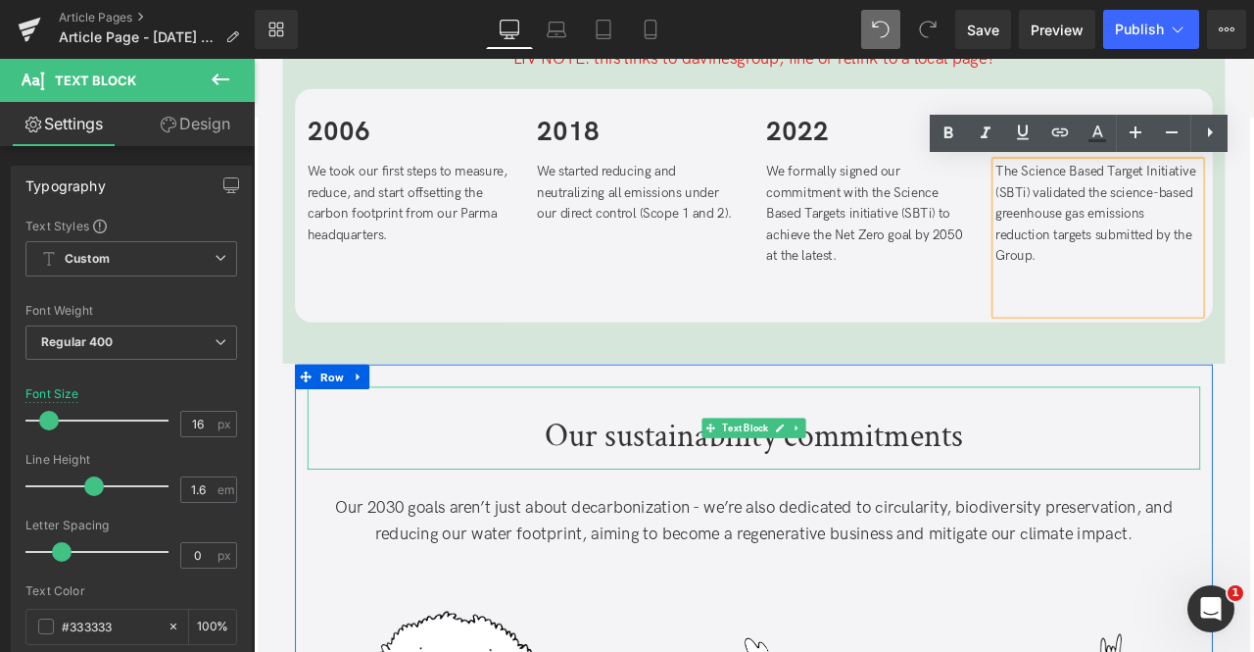
click at [861, 496] on span "Text Block" at bounding box center [837, 497] width 62 height 24
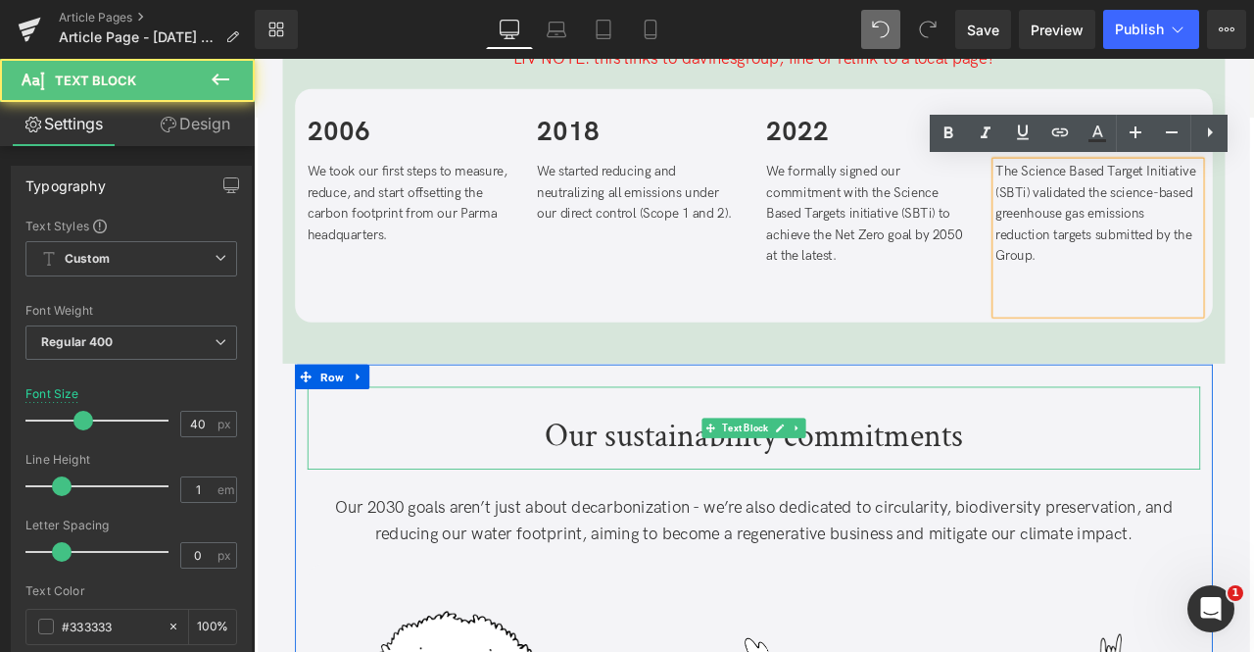
click at [664, 502] on p "Our sustainability commitments" at bounding box center [847, 506] width 1058 height 39
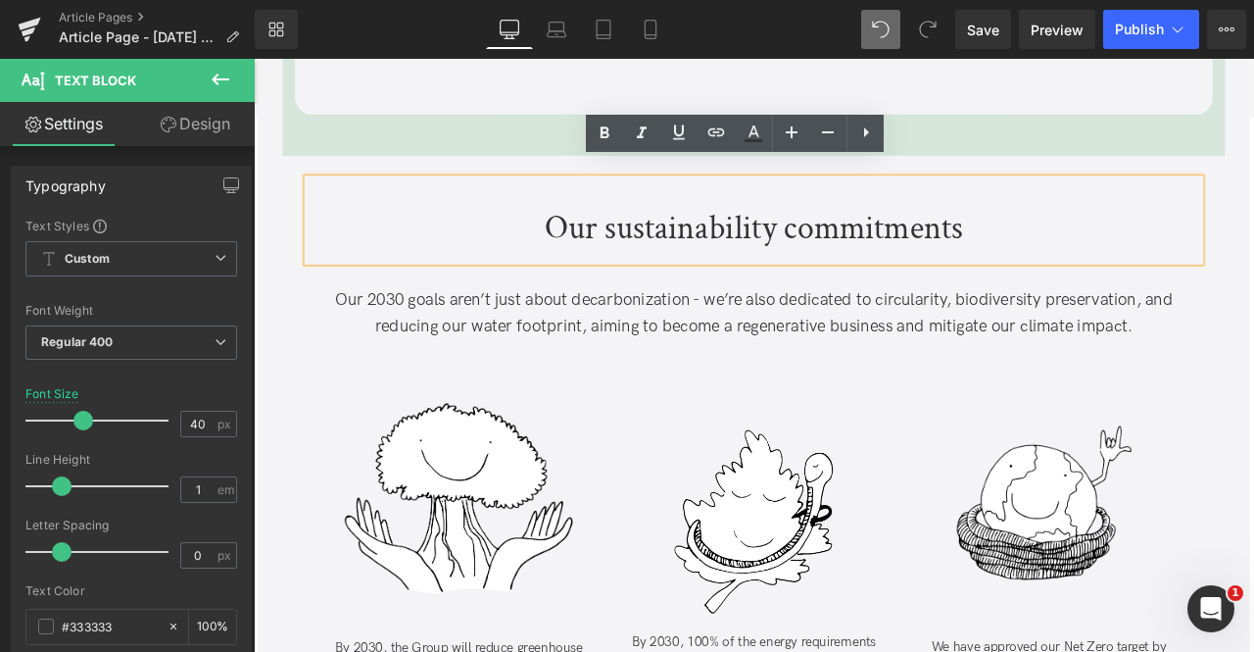
scroll to position [3469, 0]
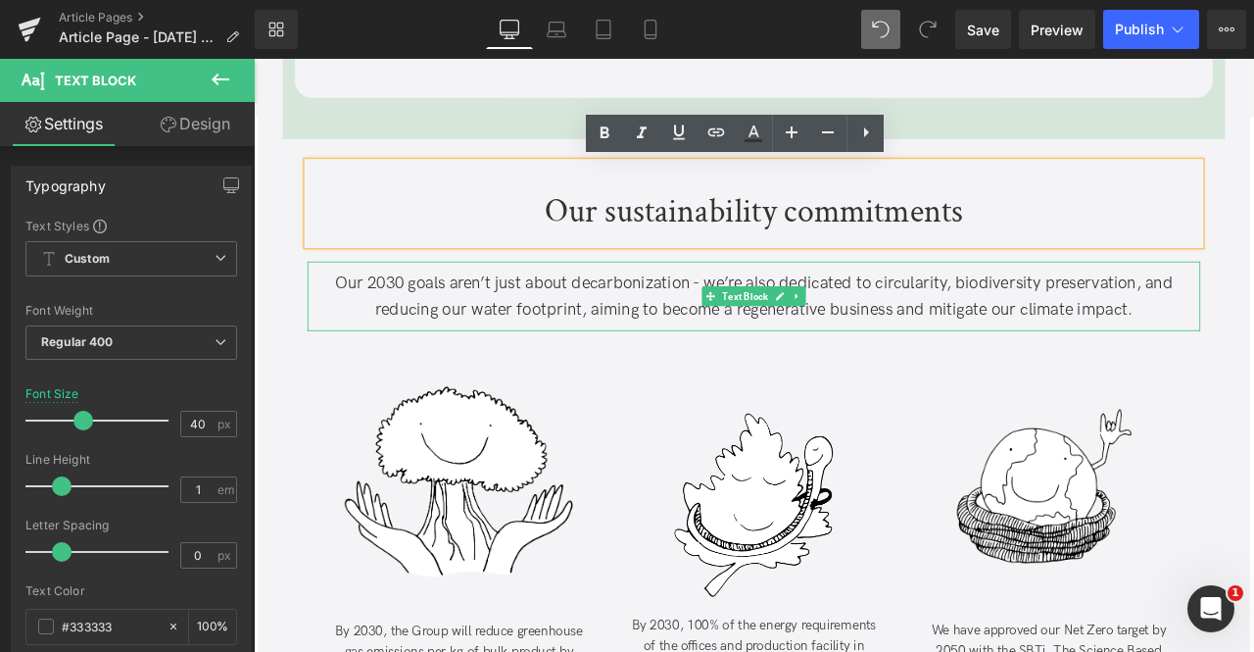
click at [587, 336] on p "Our 2030 goals aren’t just about decarbonization - we’re also dedicated to circ…" at bounding box center [847, 340] width 1058 height 63
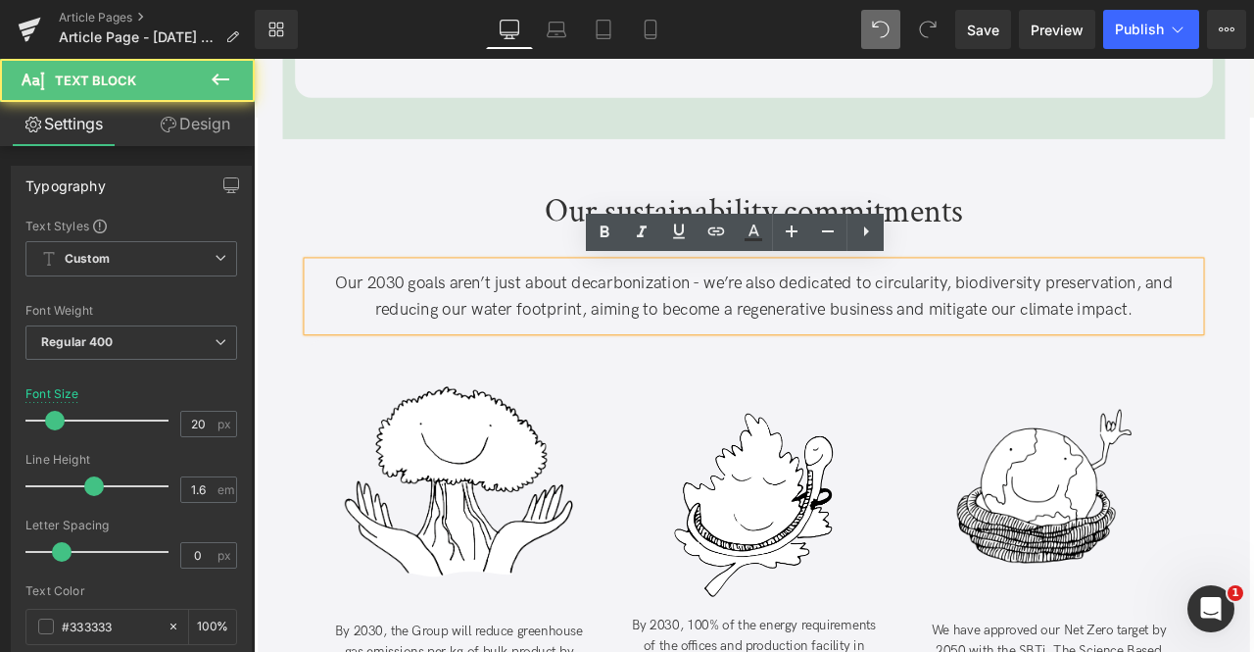
click at [745, 340] on p "Our 2030 goals aren’t just about decarbonization - we’re also dedicated to circ…" at bounding box center [847, 340] width 1058 height 63
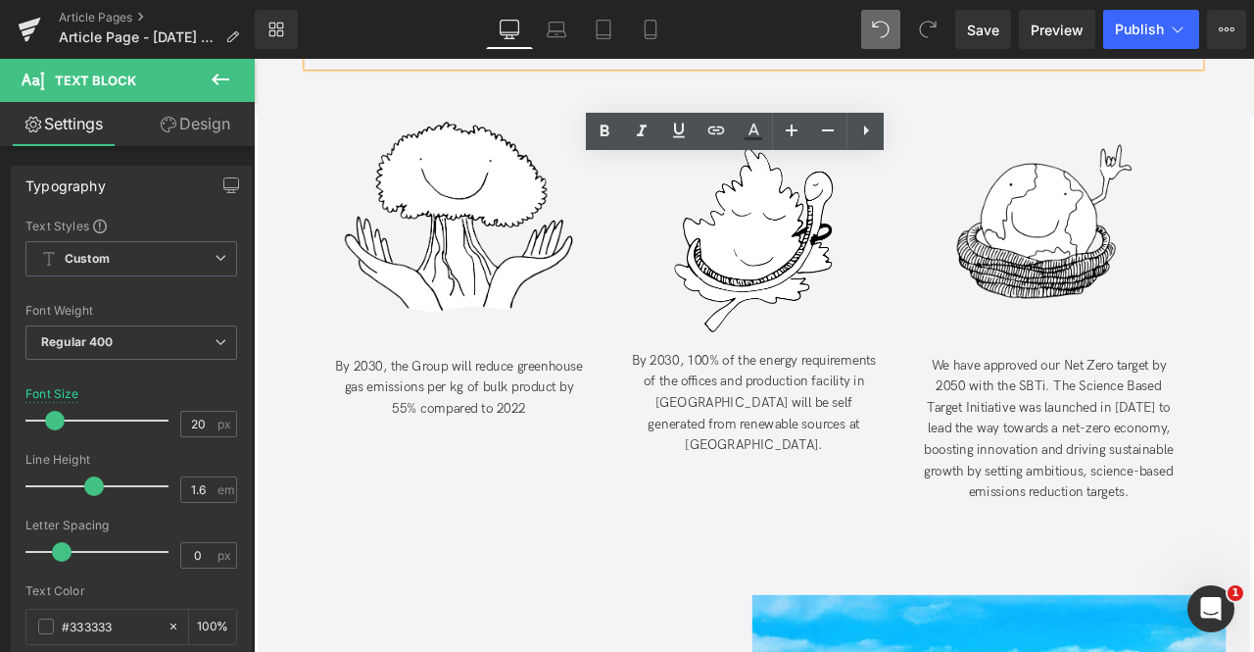
scroll to position [3844, 0]
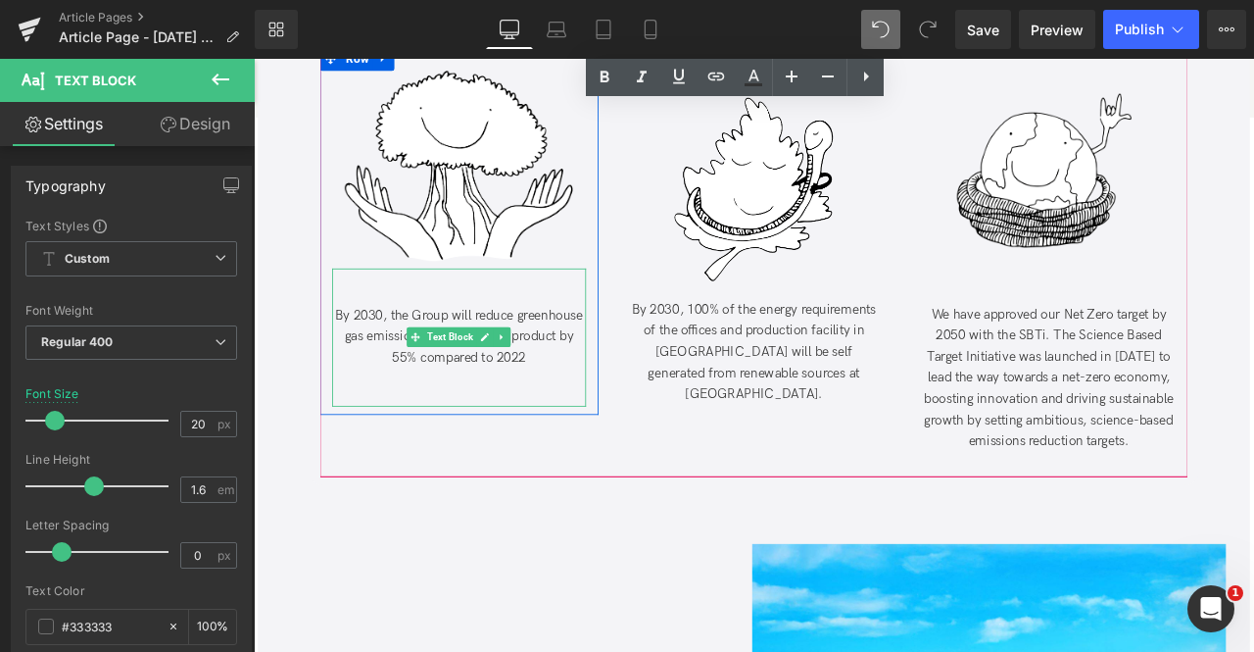
click at [528, 361] on span "By 2030, the Group will reduce greenhouse gas emissions per kg of bulk product …" at bounding box center [497, 388] width 294 height 69
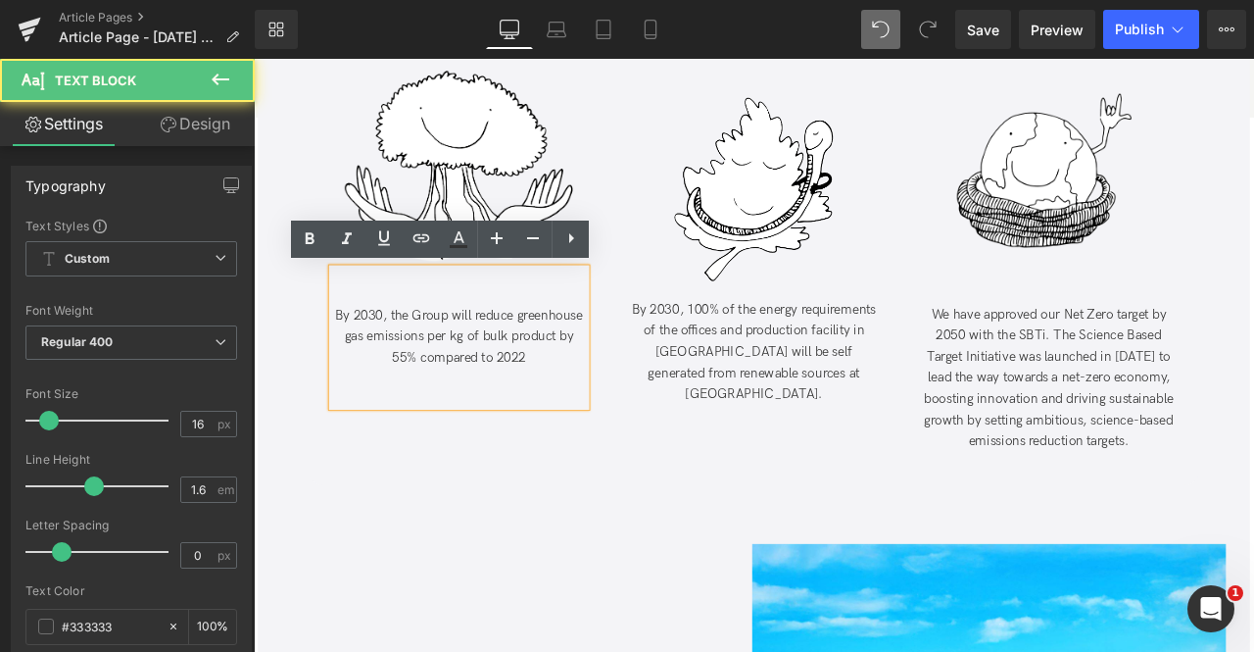
click at [587, 388] on span "By 2030, the Group will reduce greenhouse gas emissions per kg of bulk product …" at bounding box center [497, 388] width 294 height 69
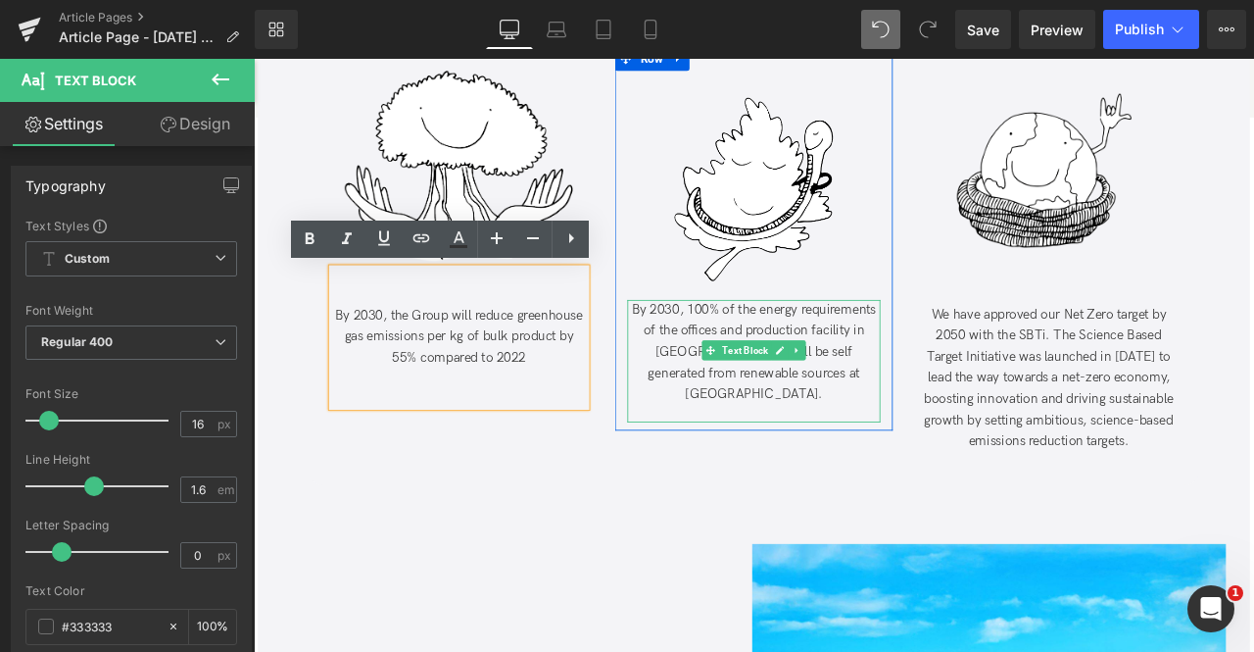
click at [735, 397] on span "By 2030, 100% of the energy requirements of the offices and production facility…" at bounding box center [847, 406] width 290 height 119
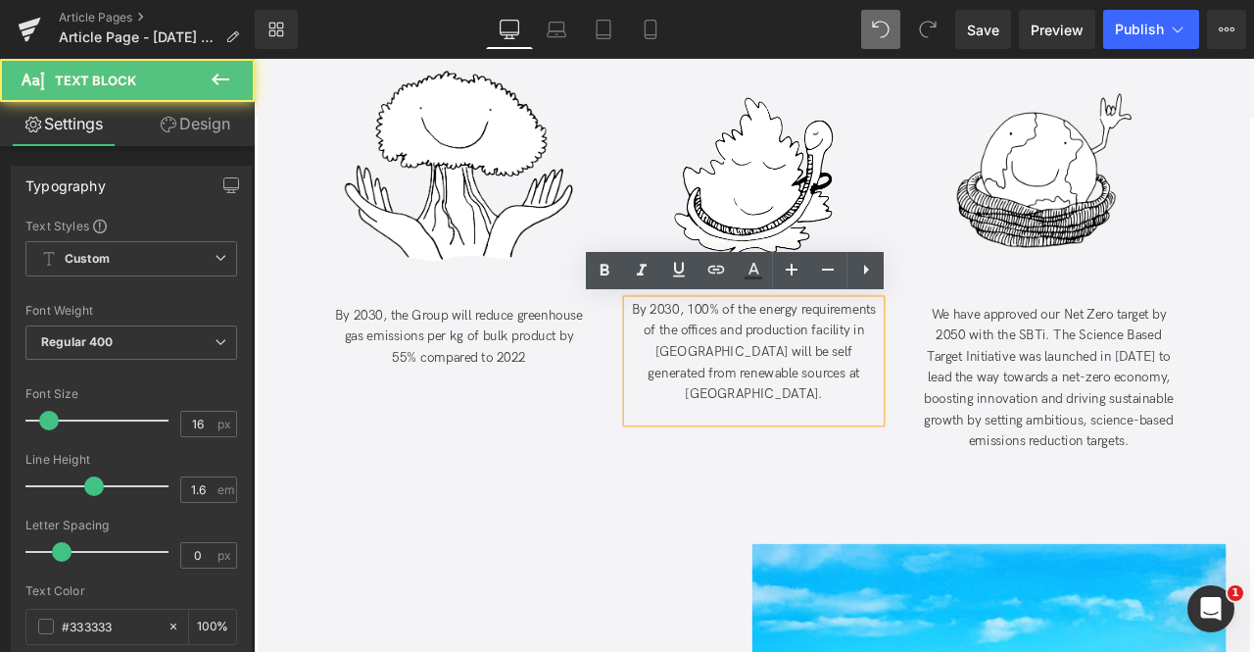
click at [904, 412] on span "By 2030, 100% of the energy requirements of the offices and production facility…" at bounding box center [847, 406] width 290 height 119
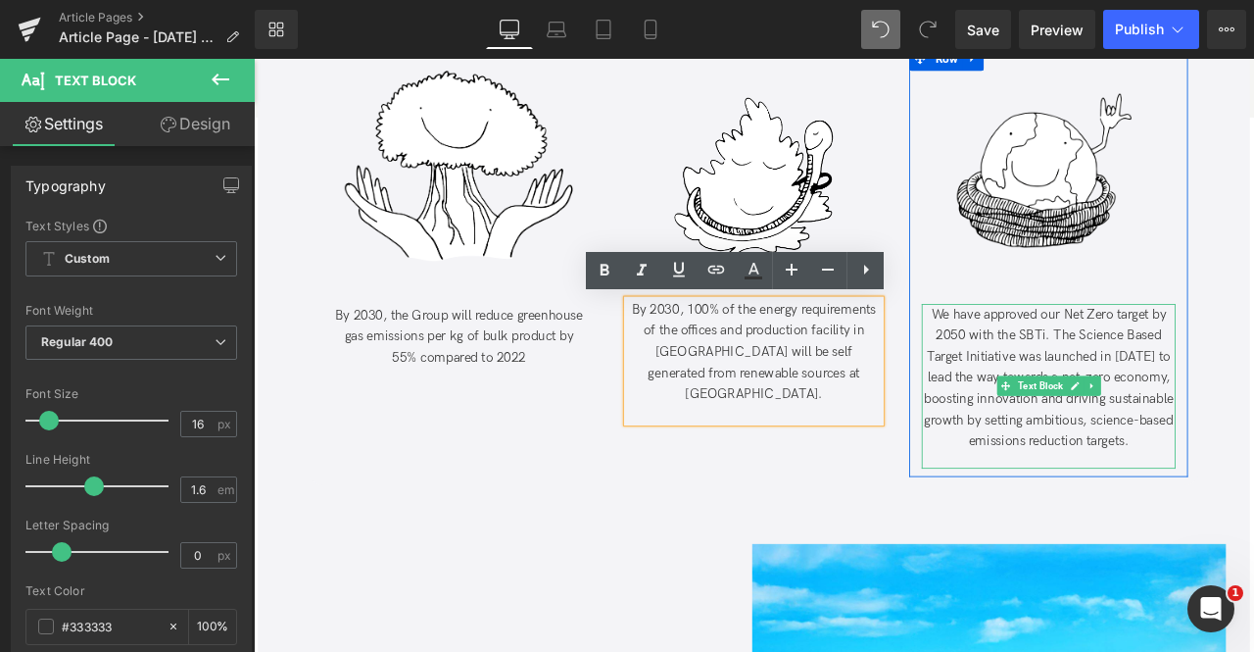
click at [1124, 414] on span "We have approved our Net Zero target by 2050 with the SBTi. The Science Based T…" at bounding box center [1197, 437] width 296 height 170
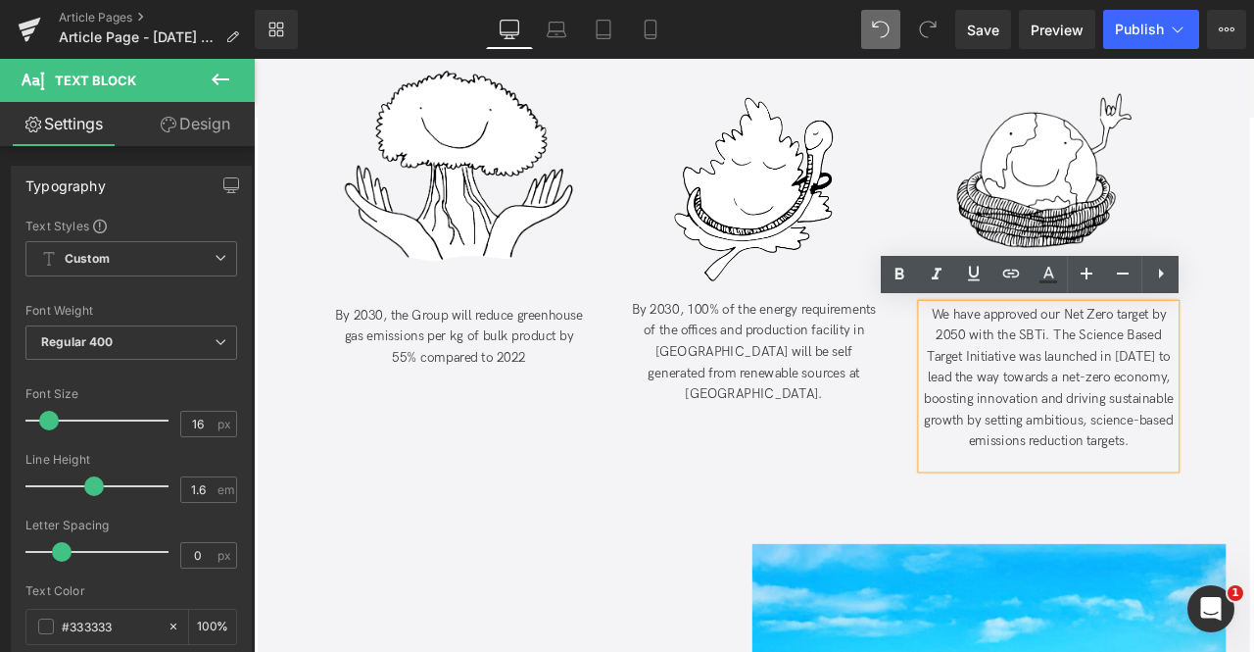
click at [1152, 411] on span "We have approved our Net Zero target by 2050 with the SBTi. The Science Based T…" at bounding box center [1197, 437] width 296 height 170
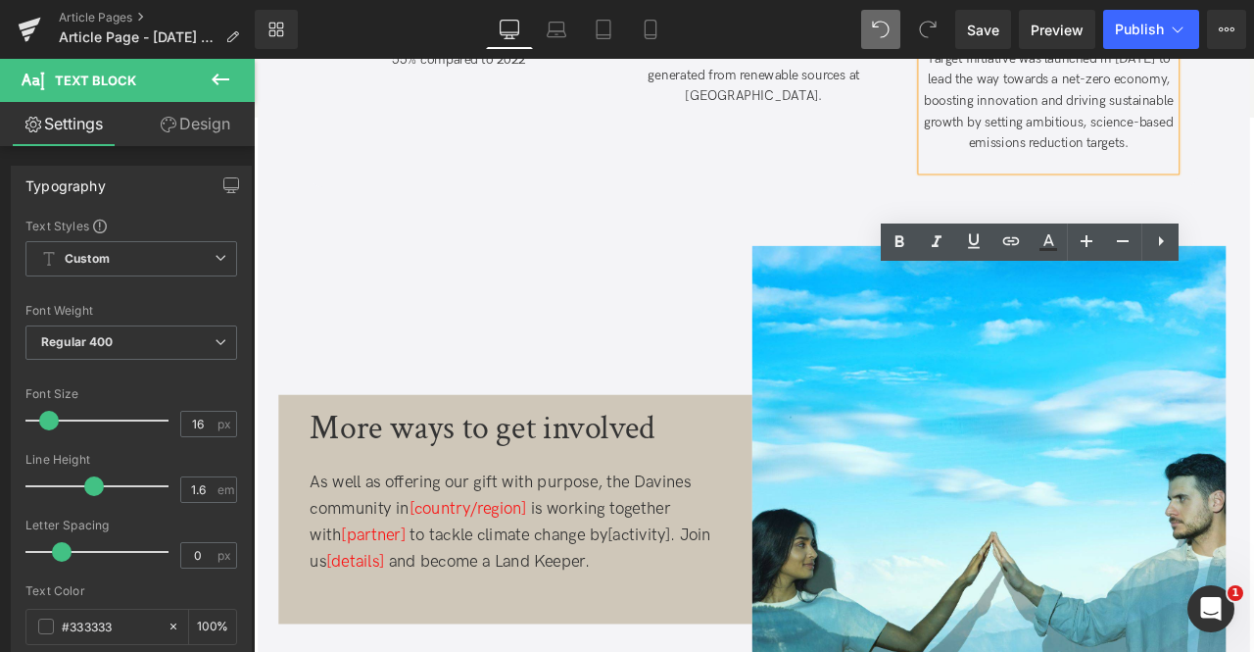
scroll to position [4239, 0]
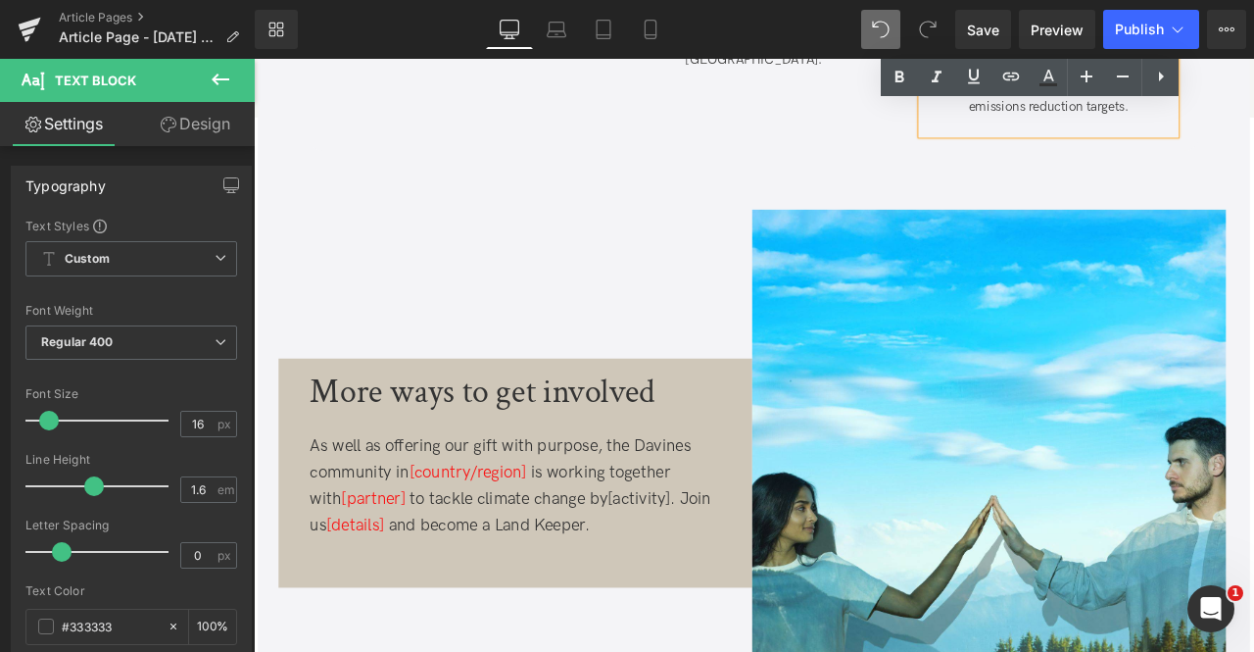
click at [595, 532] on div "As well as offering our gift with purpose, the Davines community in [country/re…" at bounding box center [567, 564] width 495 height 125
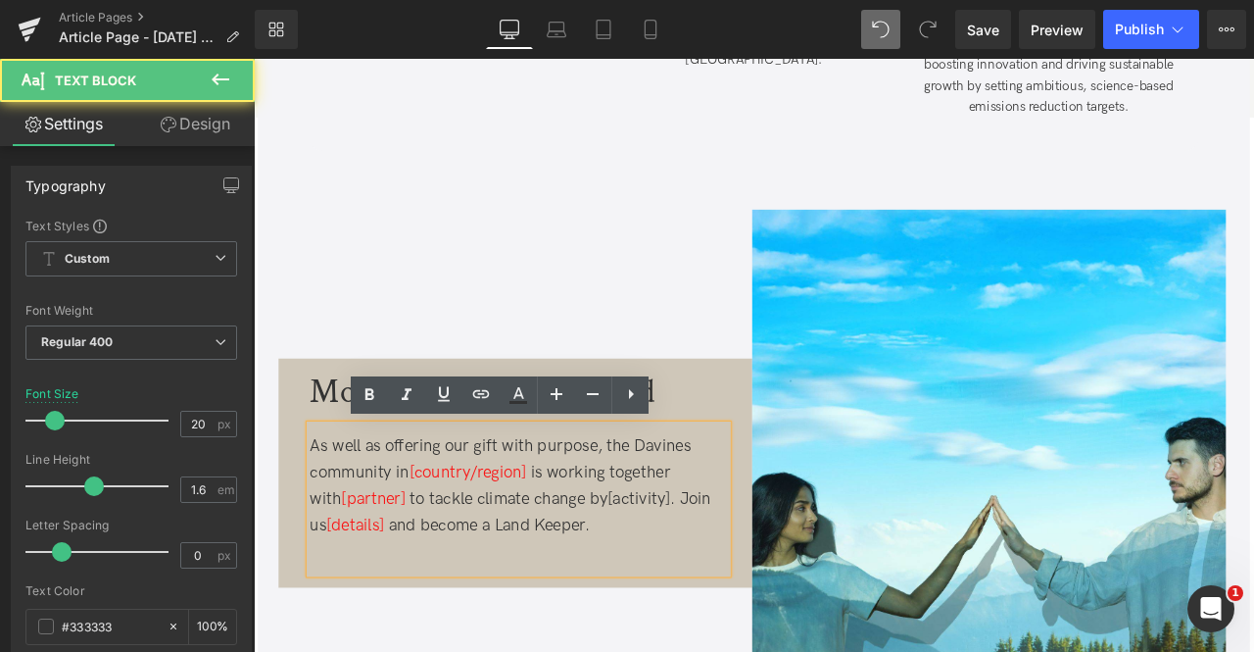
click at [387, 532] on div "As well as offering our gift with purpose, the Davines community in [country/re…" at bounding box center [567, 564] width 495 height 125
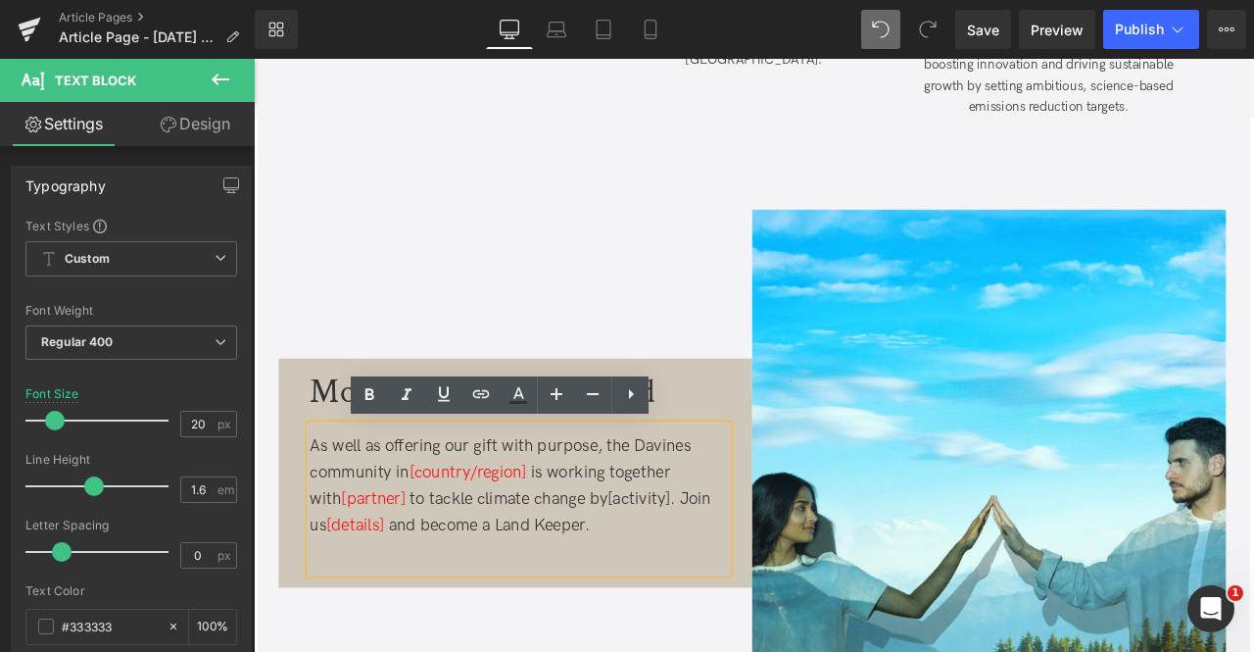
click at [329, 456] on div "More ways to get involved" at bounding box center [567, 452] width 495 height 39
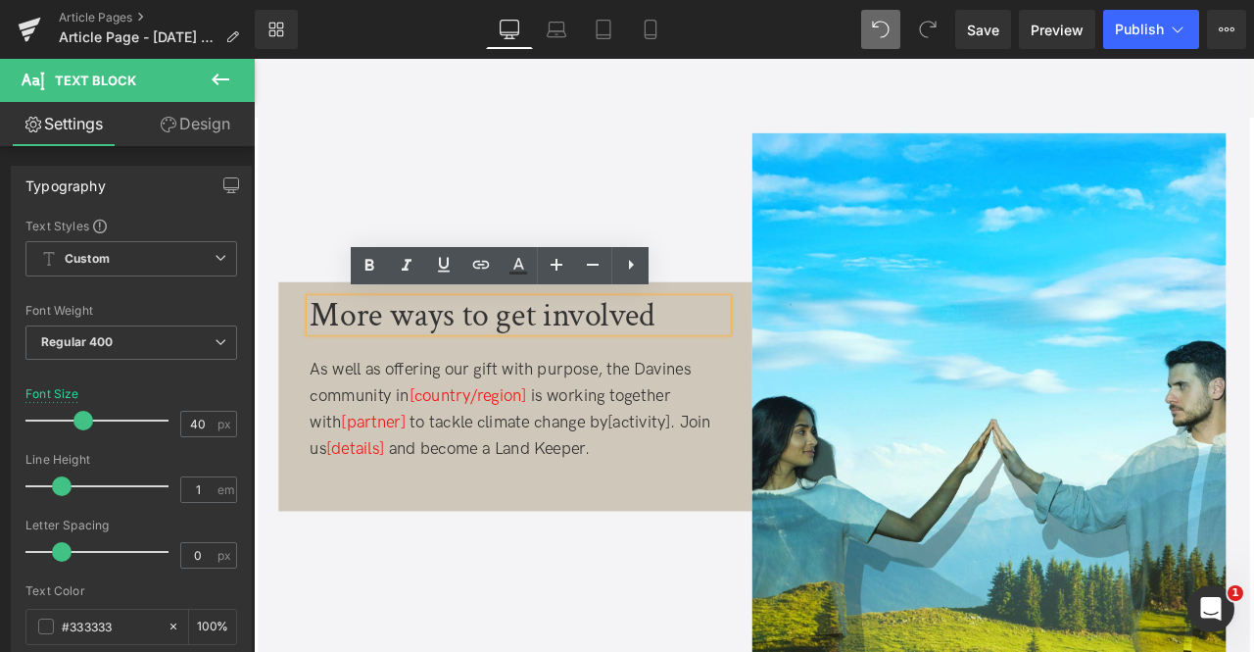
scroll to position [4335, 0]
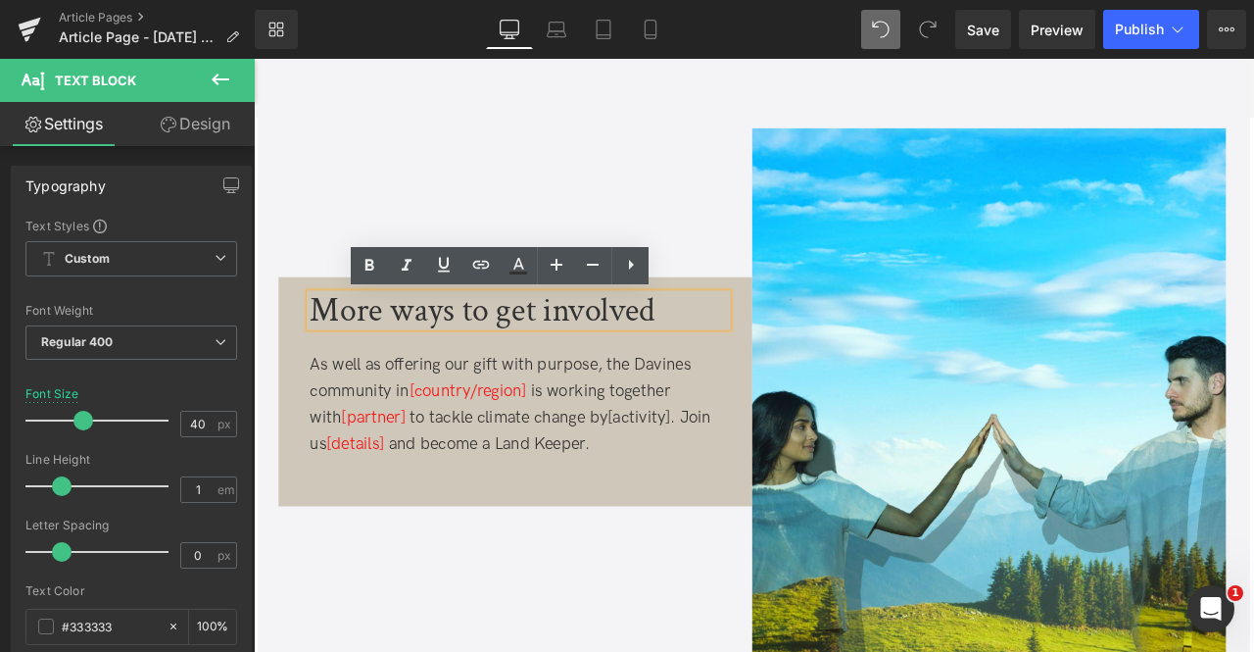
click at [563, 488] on div "As well as offering our gift with purpose, the Davines community in [country/re…" at bounding box center [567, 484] width 495 height 176
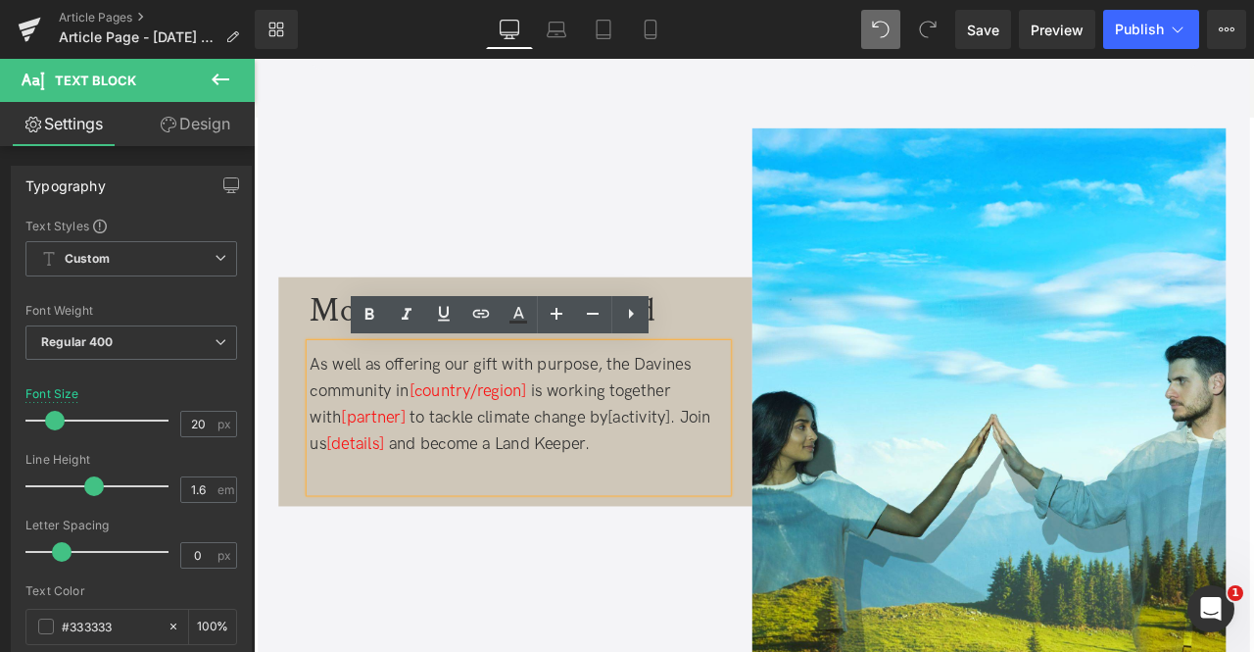
click at [436, 448] on span "As well as offering our gift with purpose, the Davines community in" at bounding box center [546, 437] width 452 height 55
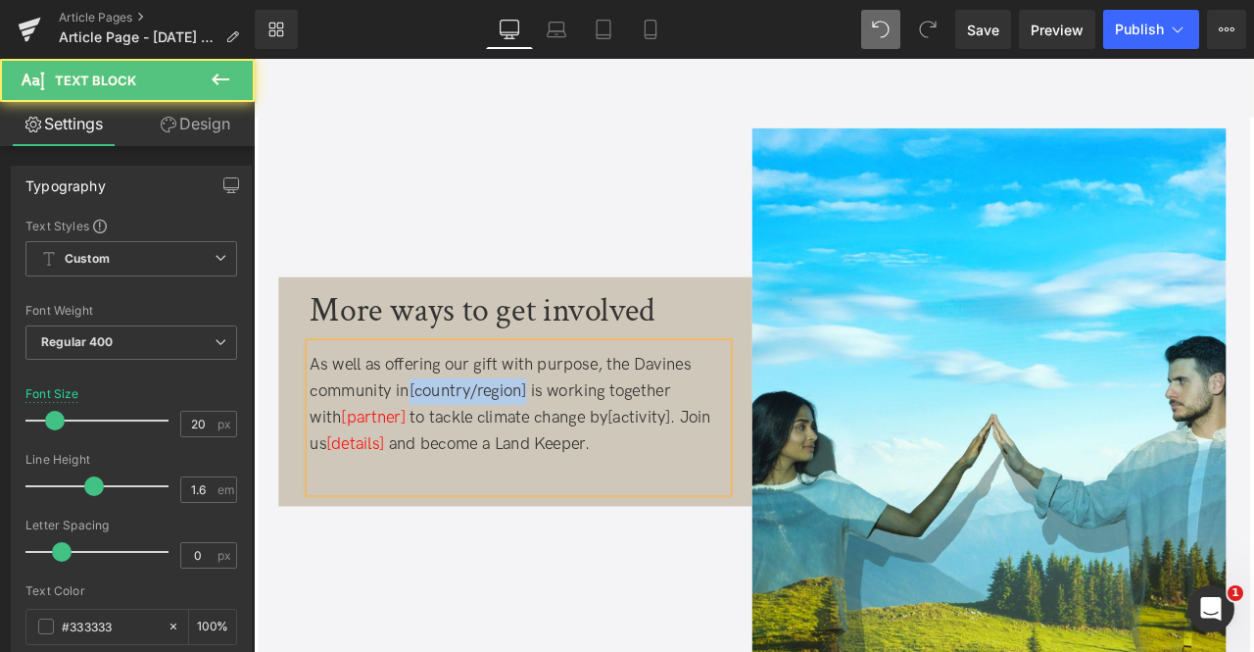
click at [578, 453] on span at bounding box center [579, 453] width 5 height 24
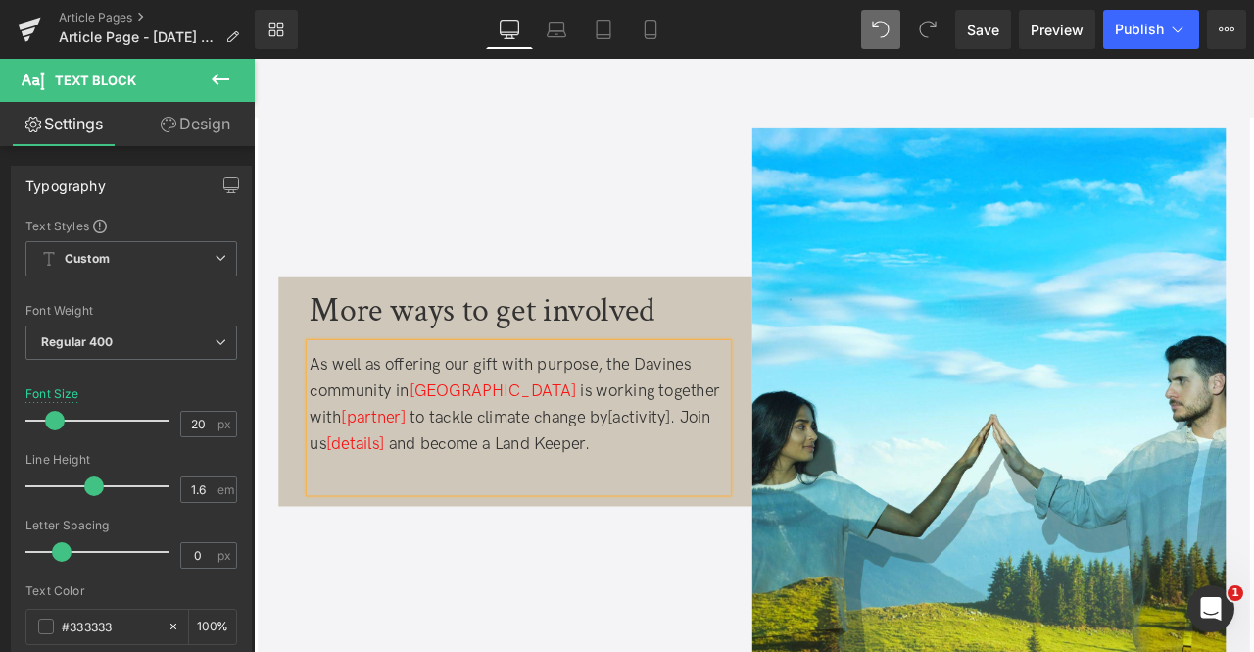
click at [383, 517] on span "[details]" at bounding box center [374, 516] width 69 height 24
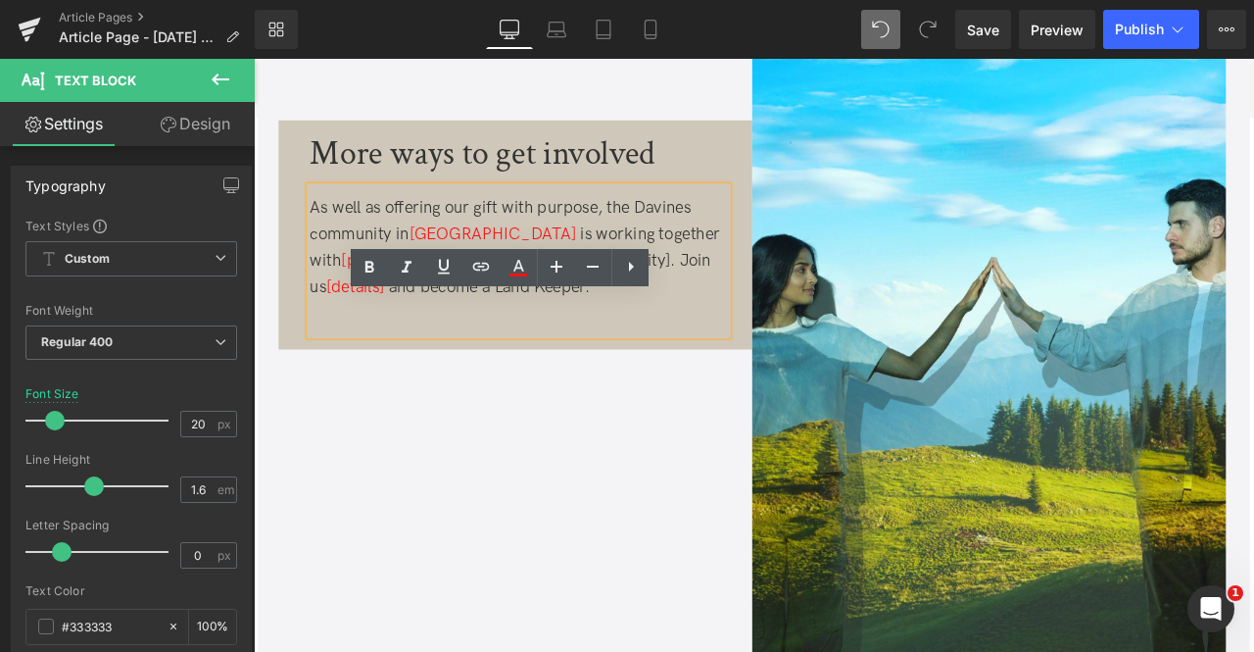
scroll to position [4524, 0]
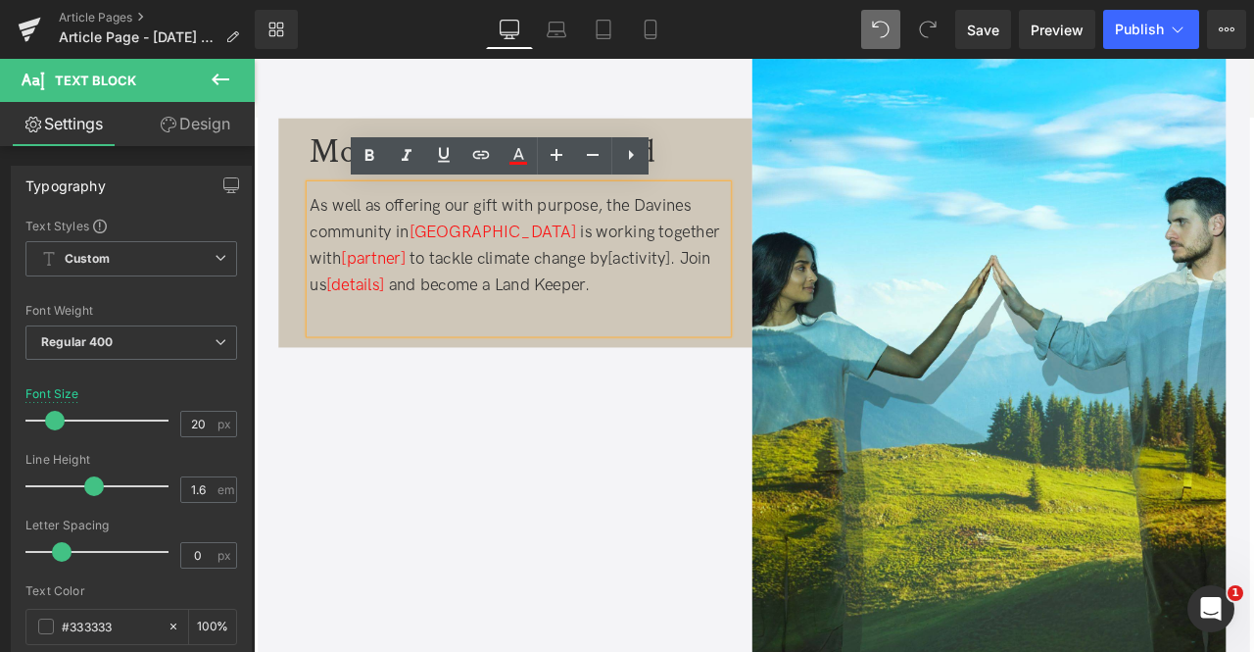
click at [459, 274] on span "North America" at bounding box center [537, 265] width 198 height 24
click at [455, 265] on span "North America" at bounding box center [537, 265] width 198 height 24
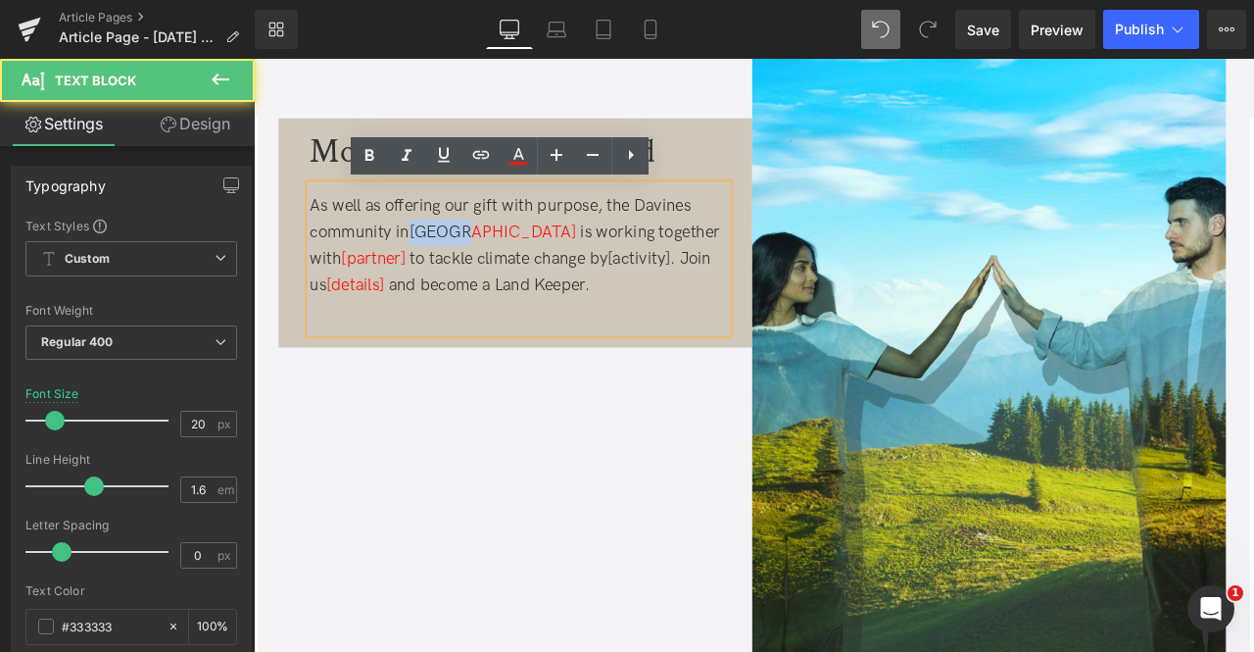
click at [455, 265] on span "North America" at bounding box center [537, 265] width 198 height 24
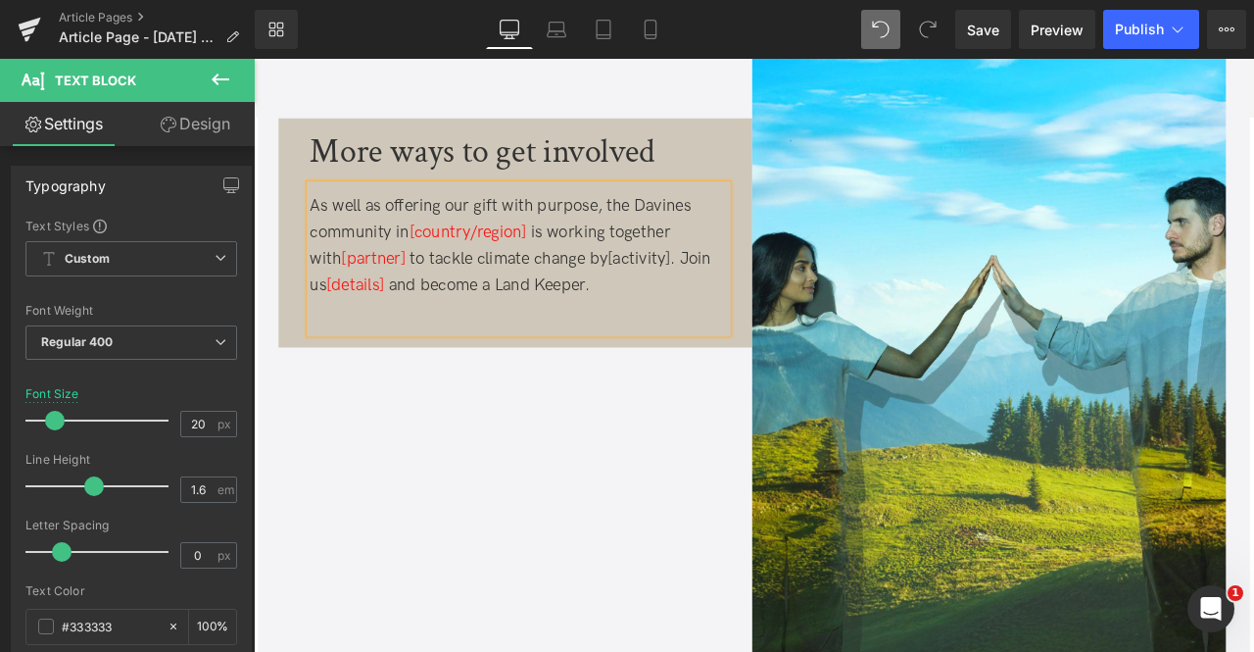
click at [580, 442] on div "More ways to get involved Text Block As well as offering our gift with purpose,…" at bounding box center [846, 350] width 1147 height 892
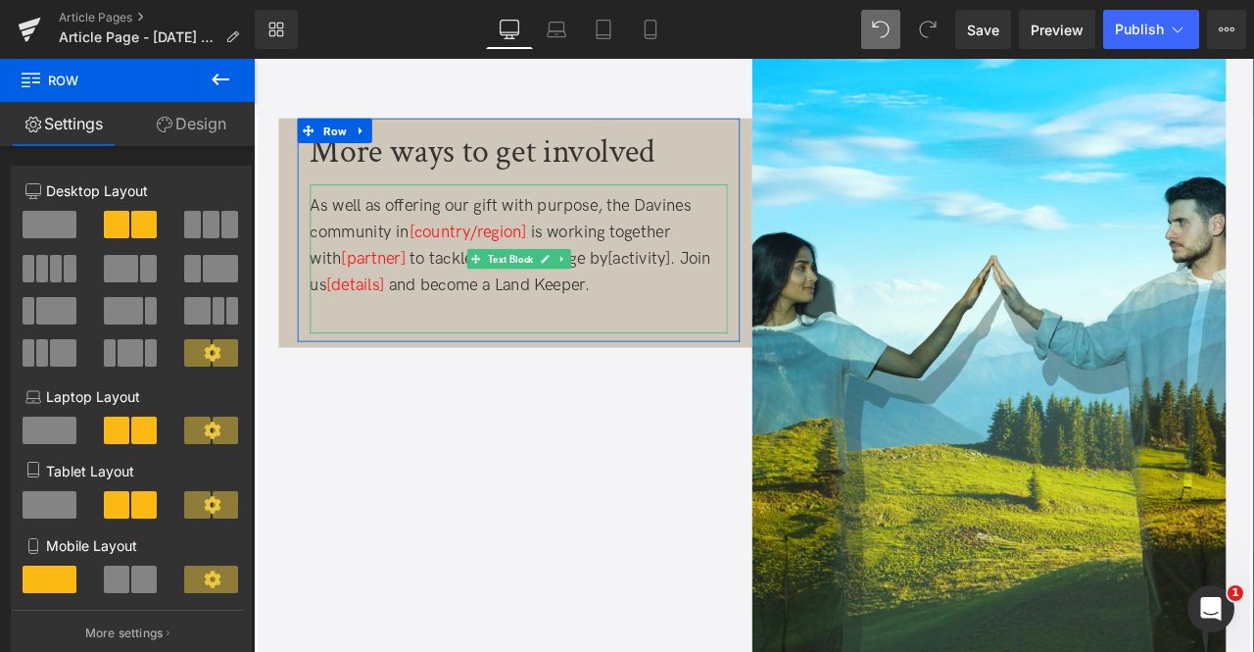
click at [698, 308] on span "[activity]" at bounding box center [710, 296] width 74 height 24
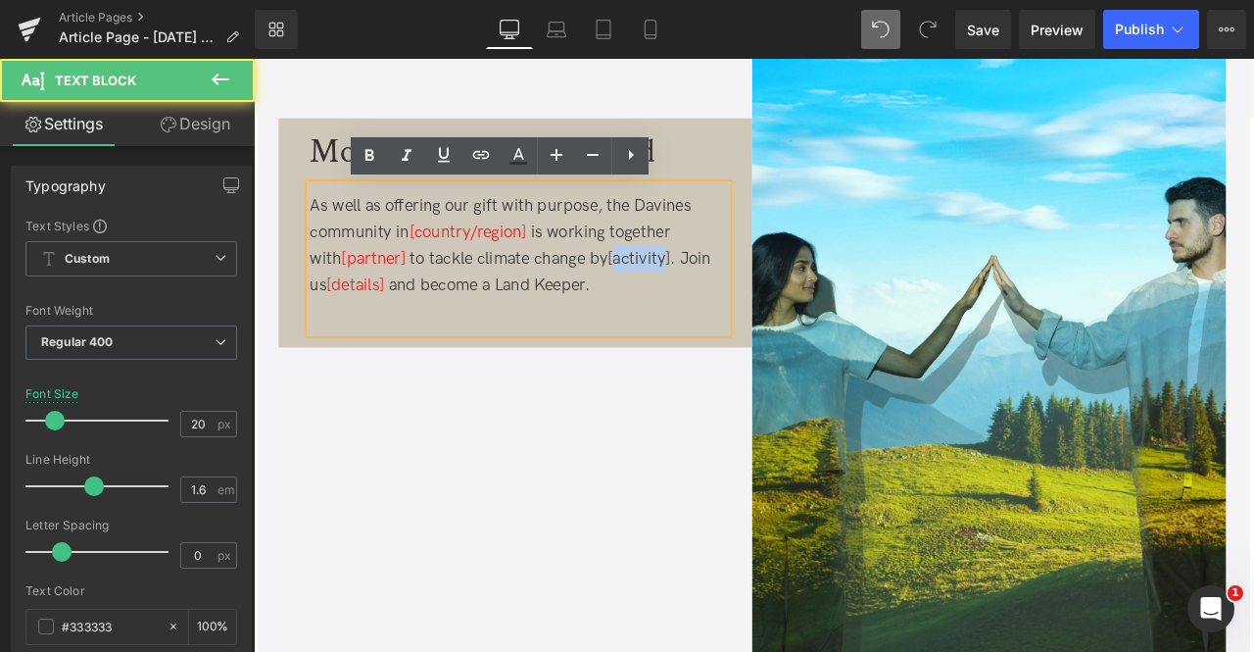
click at [698, 308] on span "[activity]" at bounding box center [710, 296] width 74 height 24
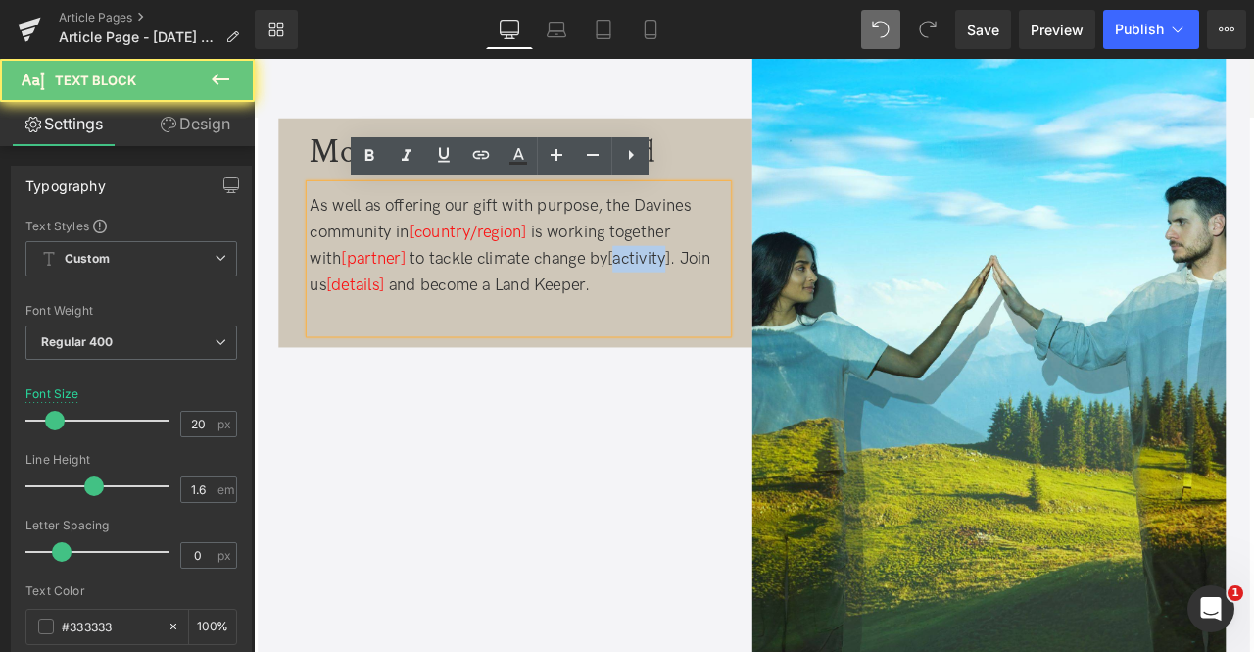
click at [678, 441] on div "More ways to get involved Text Block As well as offering our gift with purpose,…" at bounding box center [846, 350] width 1147 height 892
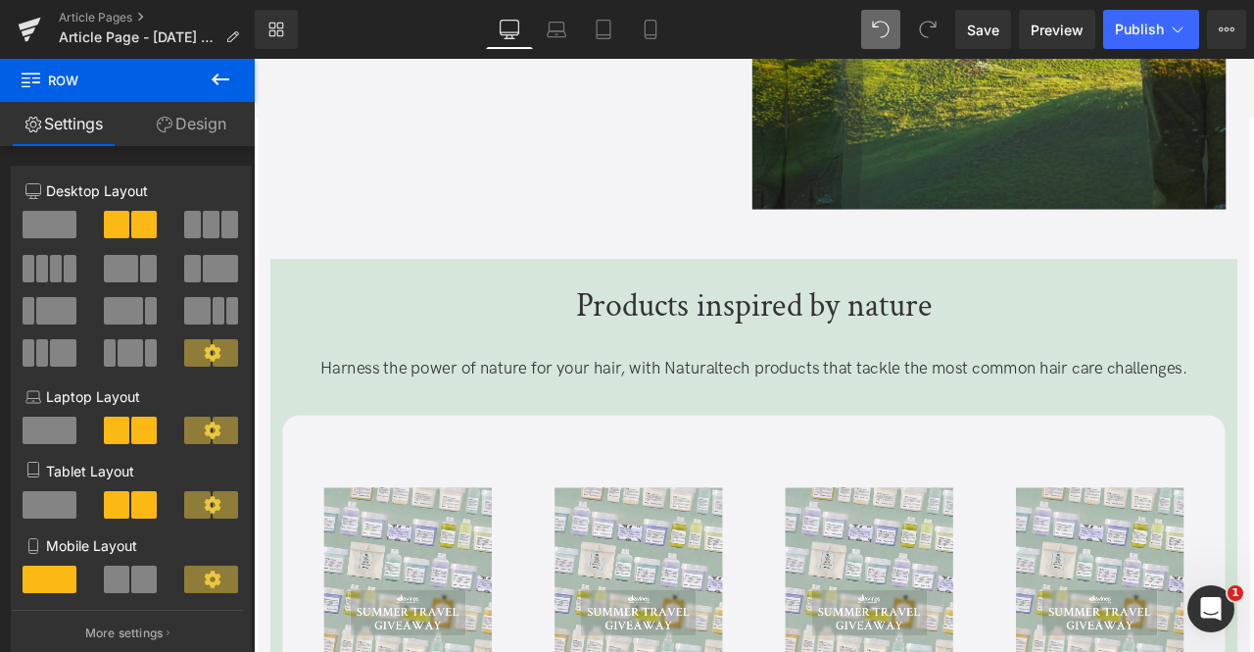
scroll to position [5141, 0]
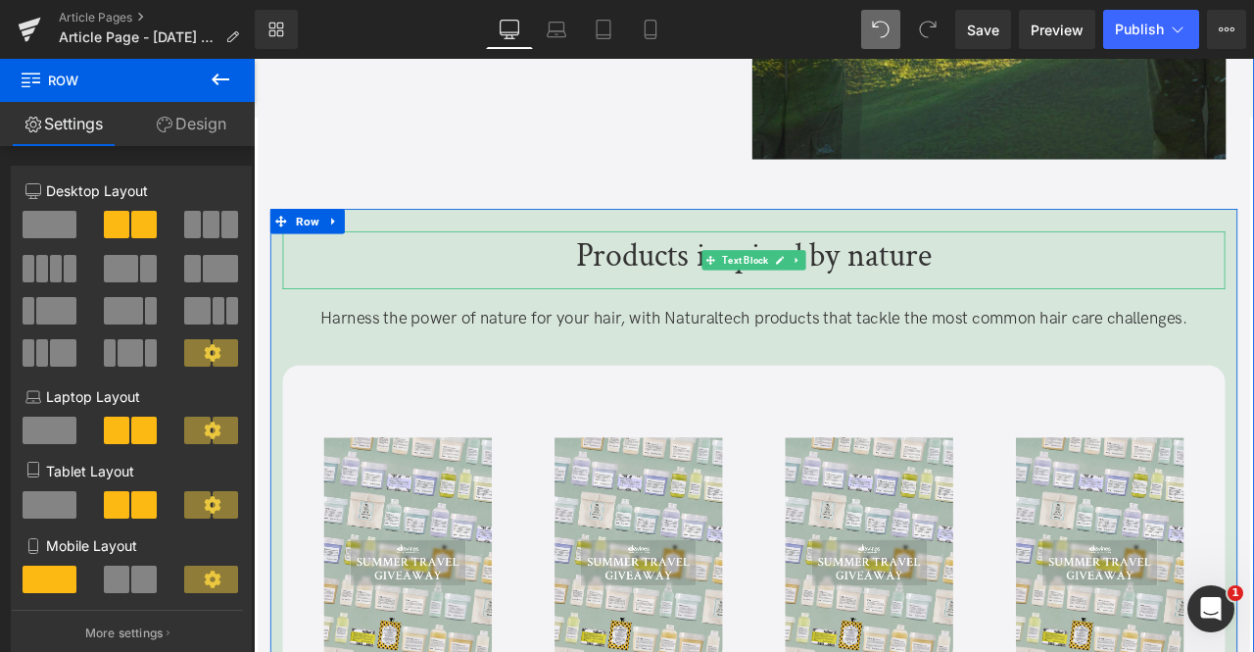
click at [698, 293] on p "Products inspired by nature" at bounding box center [846, 292] width 1117 height 39
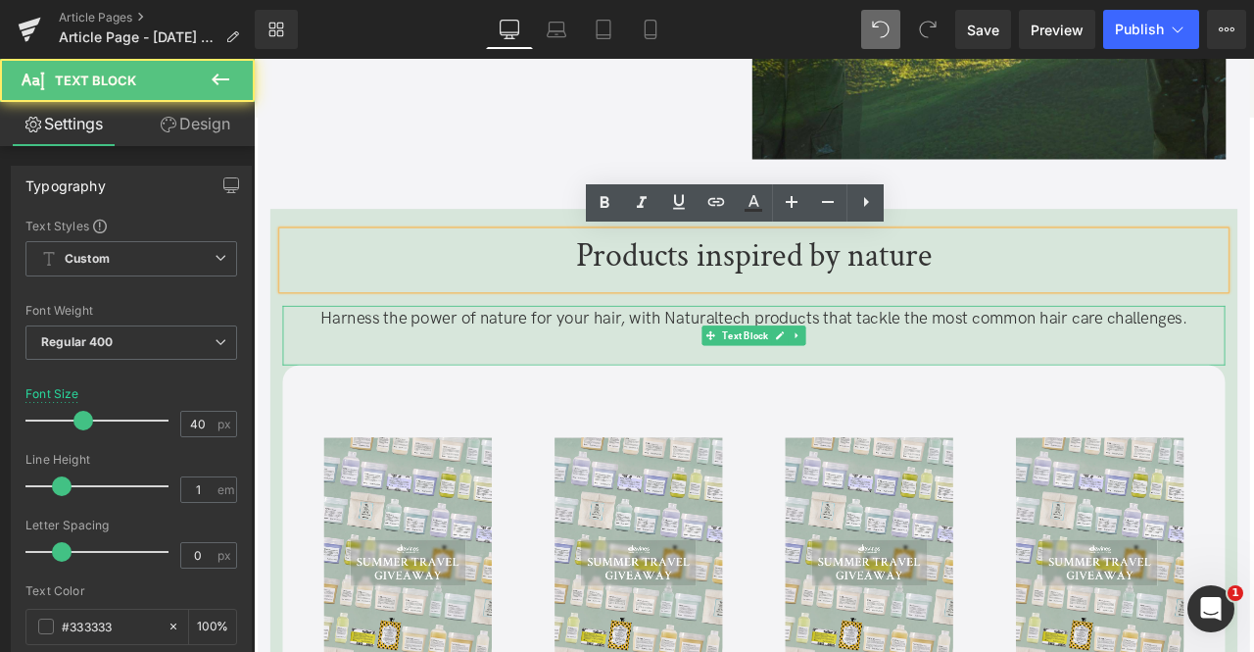
click at [590, 377] on p "Harness the power of nature for your hair, with Naturaltech products that tackl…" at bounding box center [846, 367] width 1117 height 31
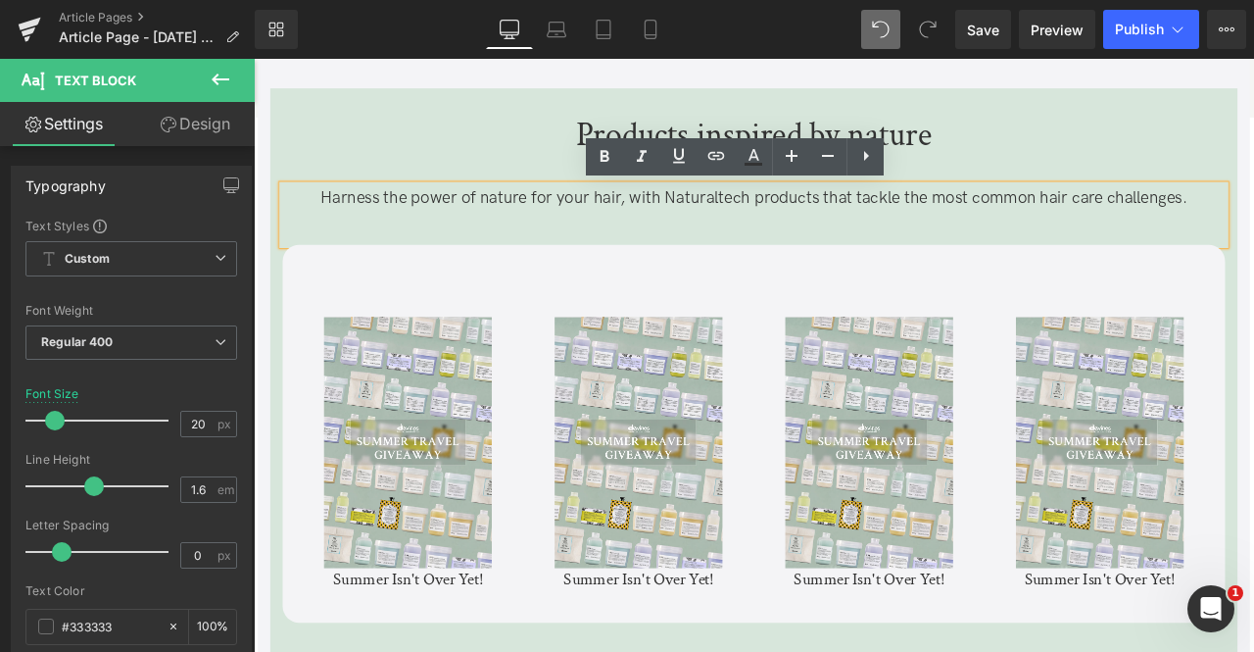
scroll to position [5376, 0]
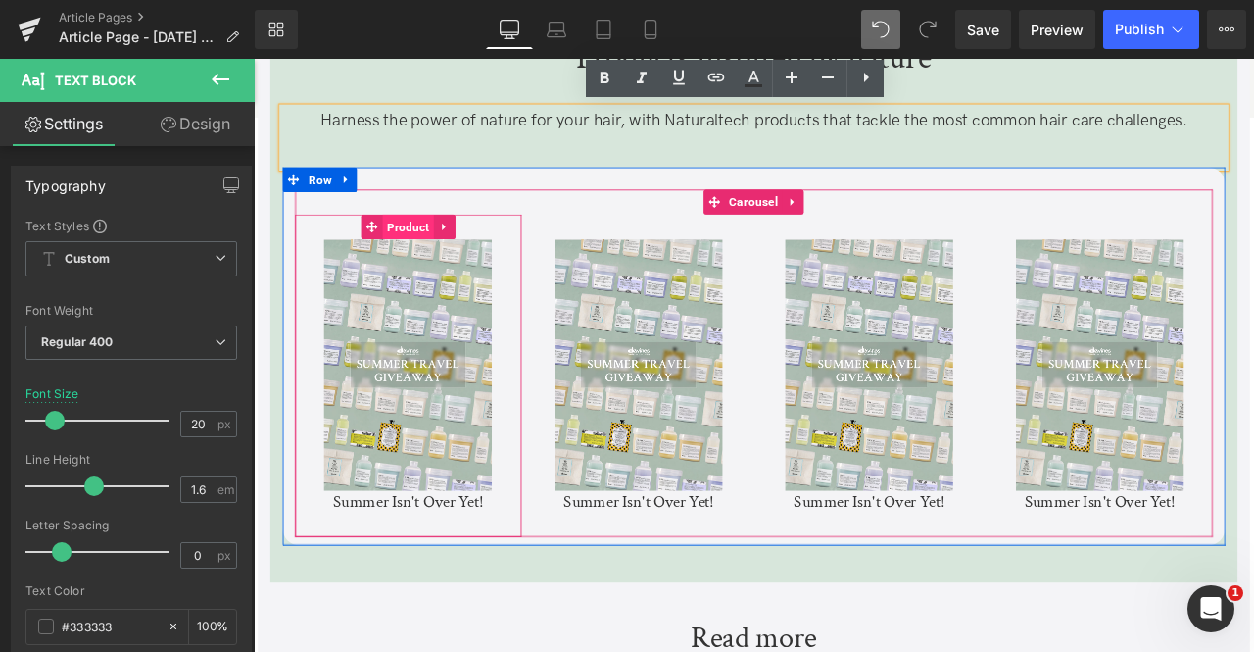
click at [431, 260] on span "Product" at bounding box center [437, 257] width 61 height 29
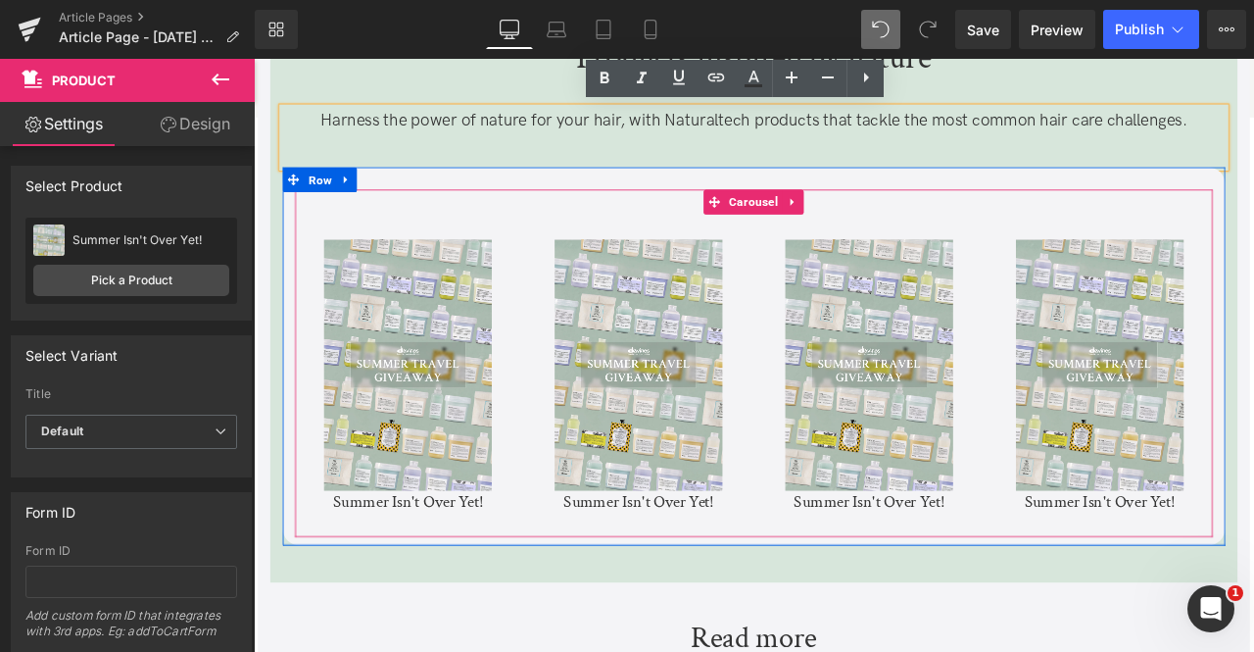
click at [425, 237] on div "Sale Off (P) Image Summer Isn't Over Yet! (P) Title Product Sale Off" at bounding box center [847, 420] width 1088 height 412
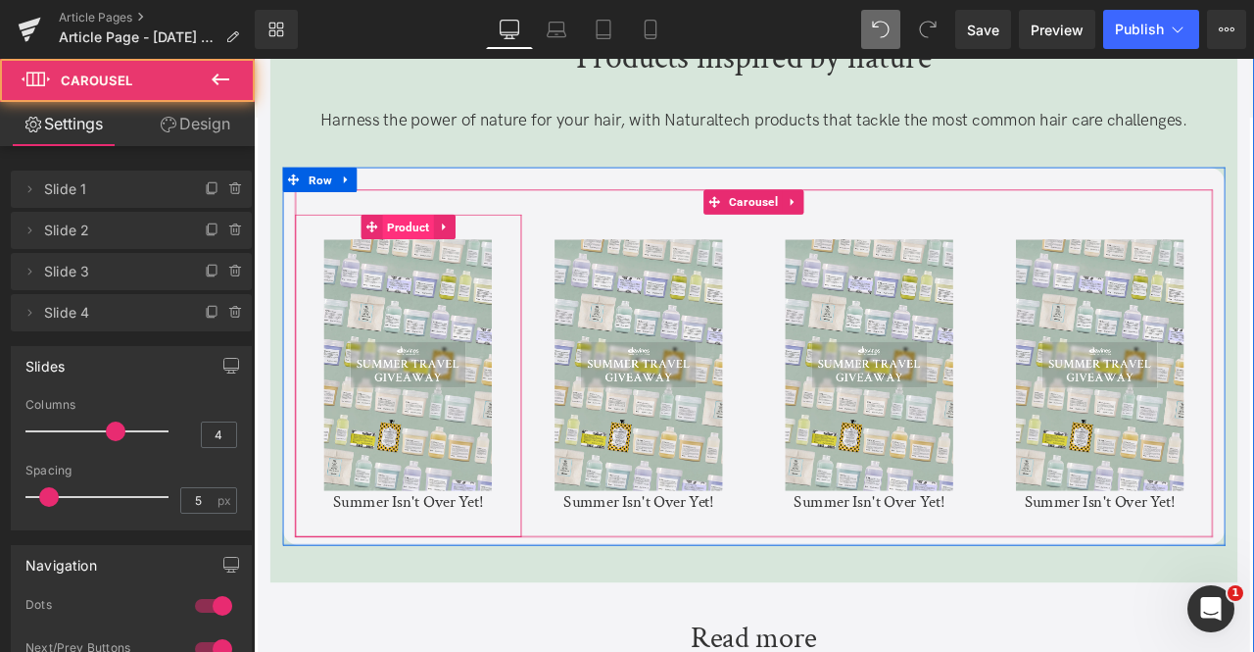
click at [431, 265] on span "Product" at bounding box center [437, 257] width 61 height 29
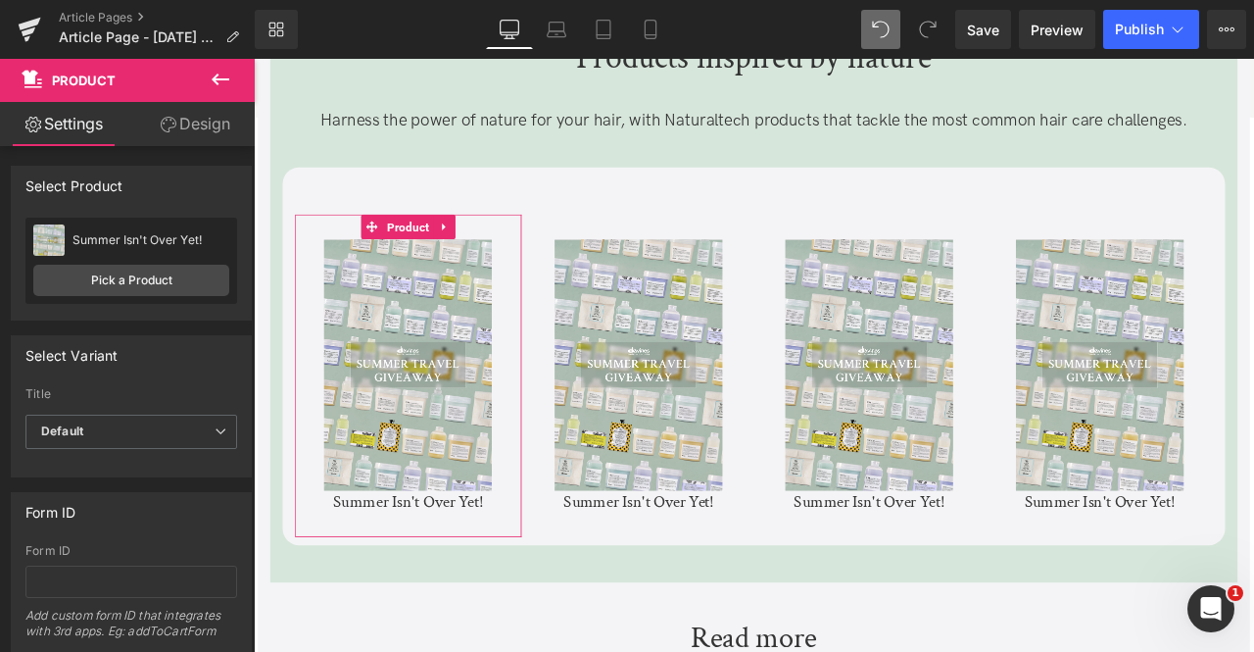
click at [95, 299] on div "Summer Isn't Over Yet! Summer Isn't Over Yet! Pick a Product" at bounding box center [131, 261] width 212 height 86
click at [97, 282] on link "Pick a Product" at bounding box center [131, 280] width 196 height 31
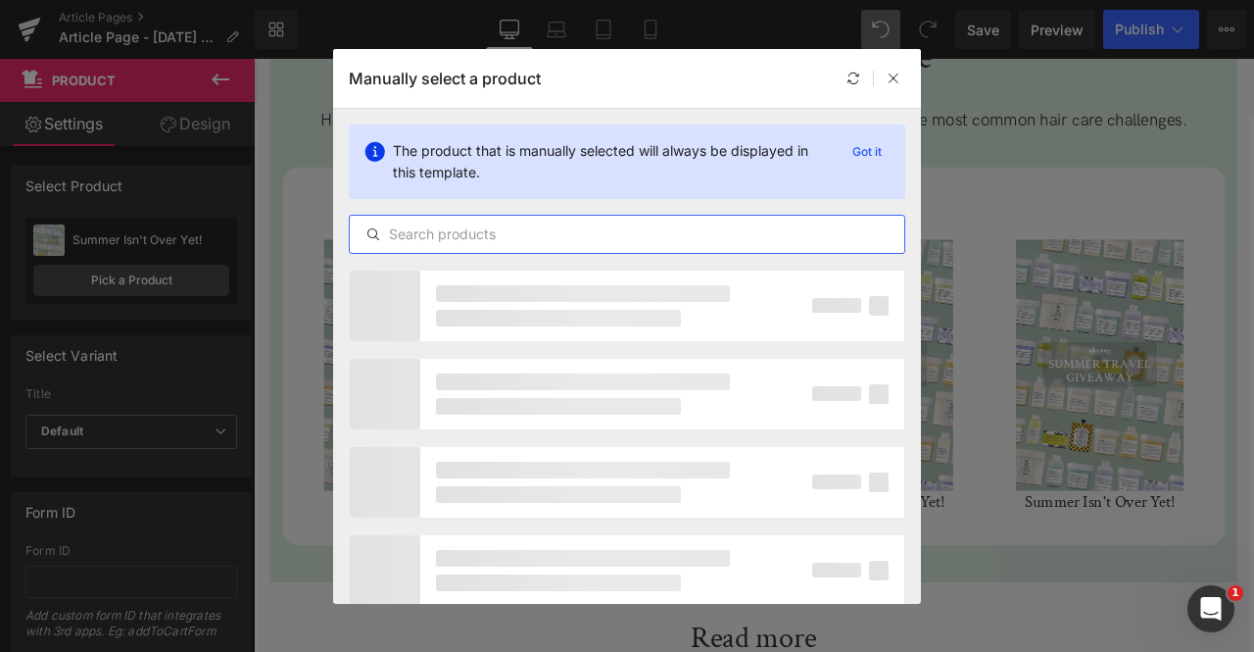
click at [474, 228] on input "text" at bounding box center [627, 234] width 555 height 24
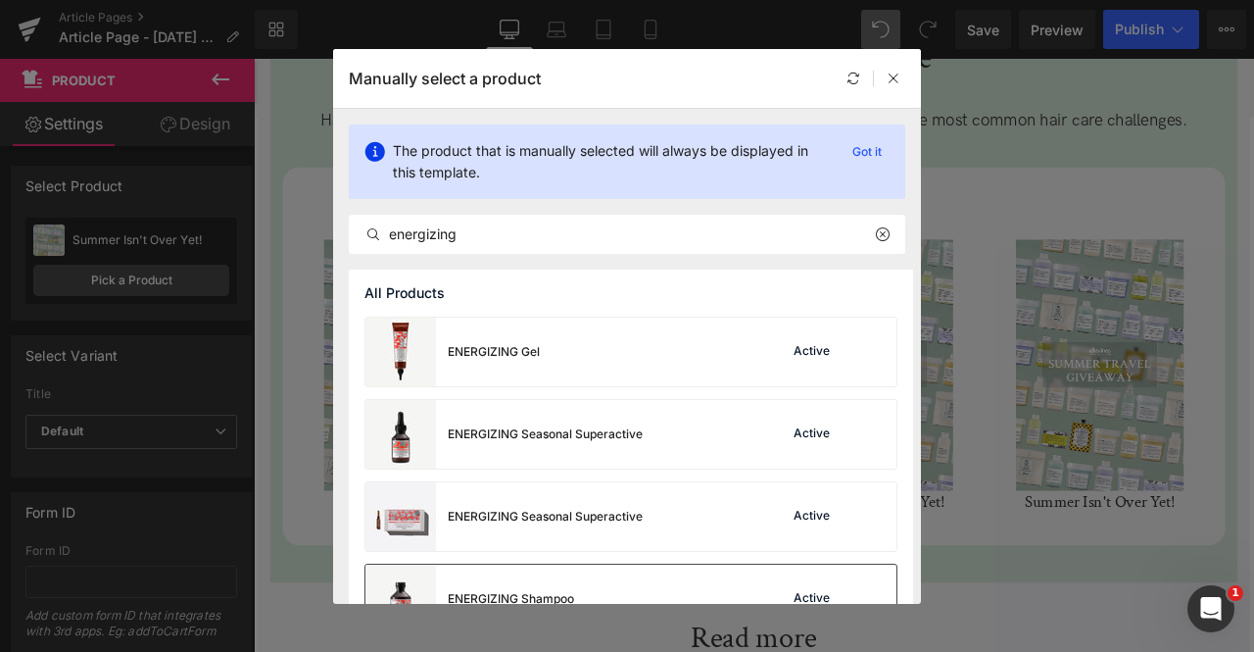
drag, startPoint x: 545, startPoint y: 587, endPoint x: 364, endPoint y: 590, distance: 181.3
click at [545, 587] on div "ENERGIZING Shampoo" at bounding box center [470, 598] width 209 height 69
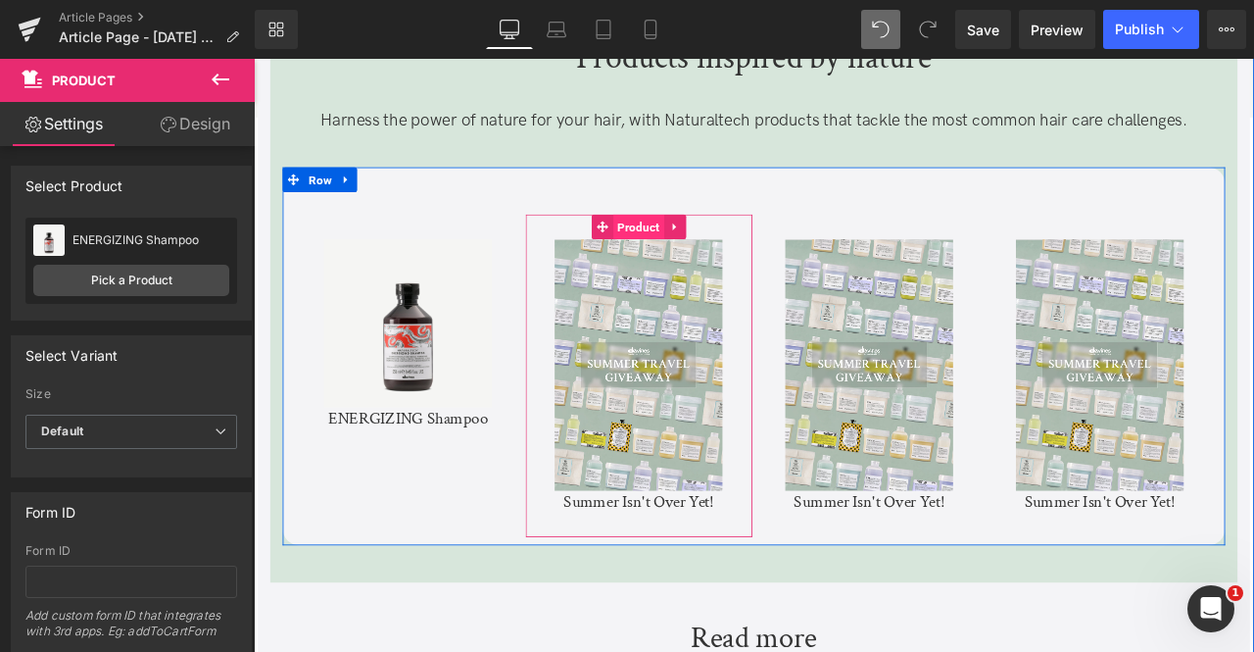
click at [694, 256] on span "Product" at bounding box center [710, 257] width 61 height 29
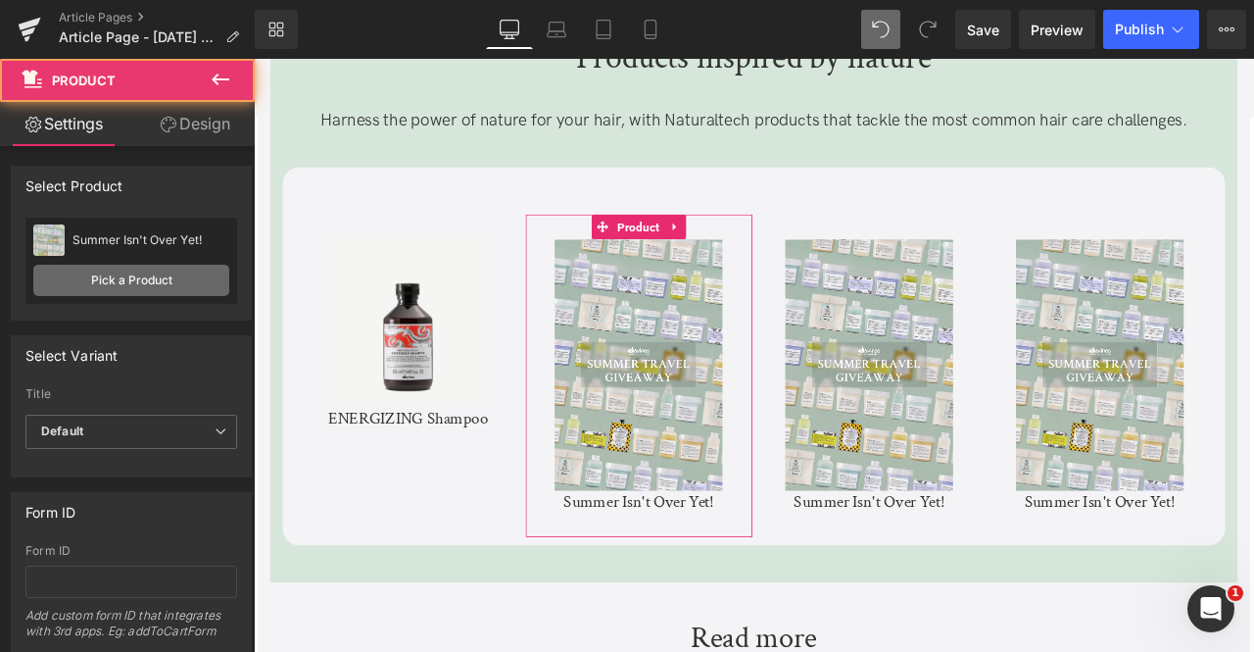
click at [157, 281] on link "Pick a Product" at bounding box center [131, 280] width 196 height 31
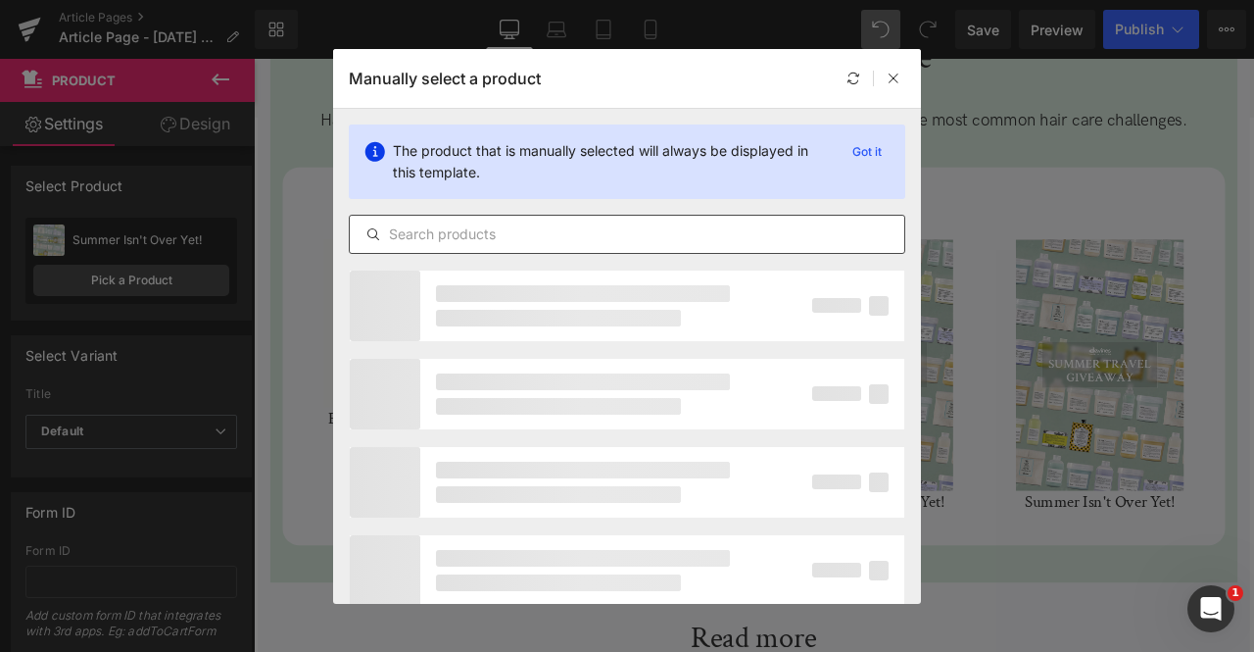
click at [561, 246] on div at bounding box center [627, 234] width 557 height 39
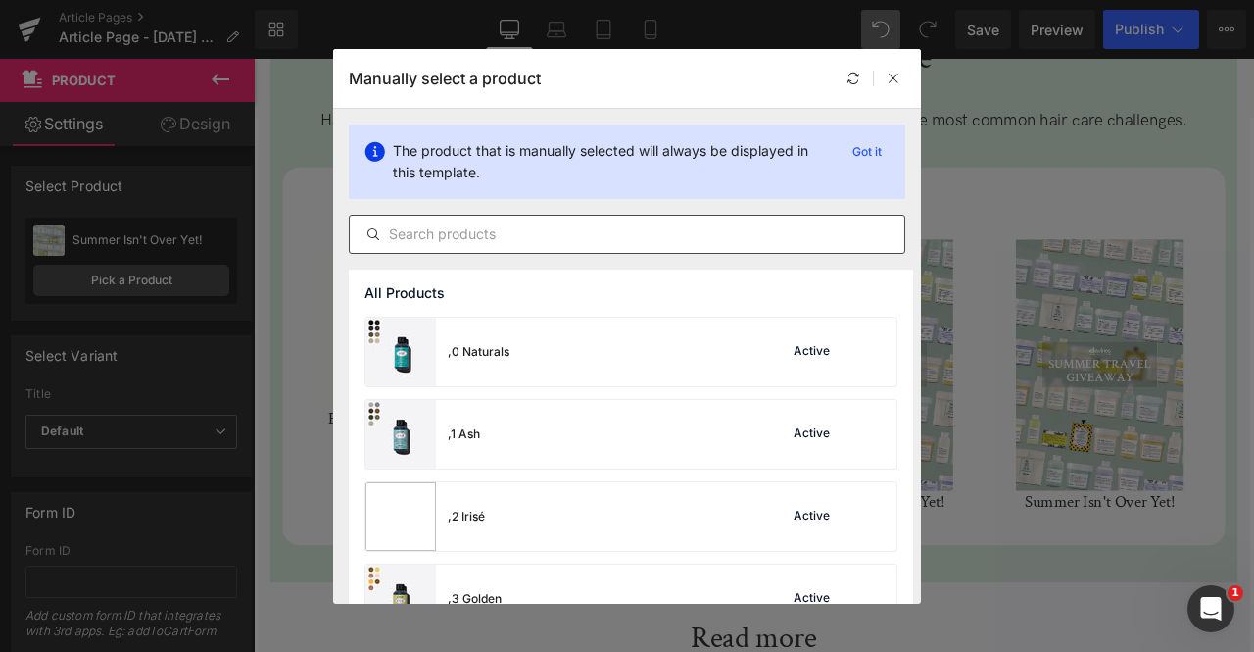
click at [553, 242] on input "text" at bounding box center [627, 234] width 555 height 24
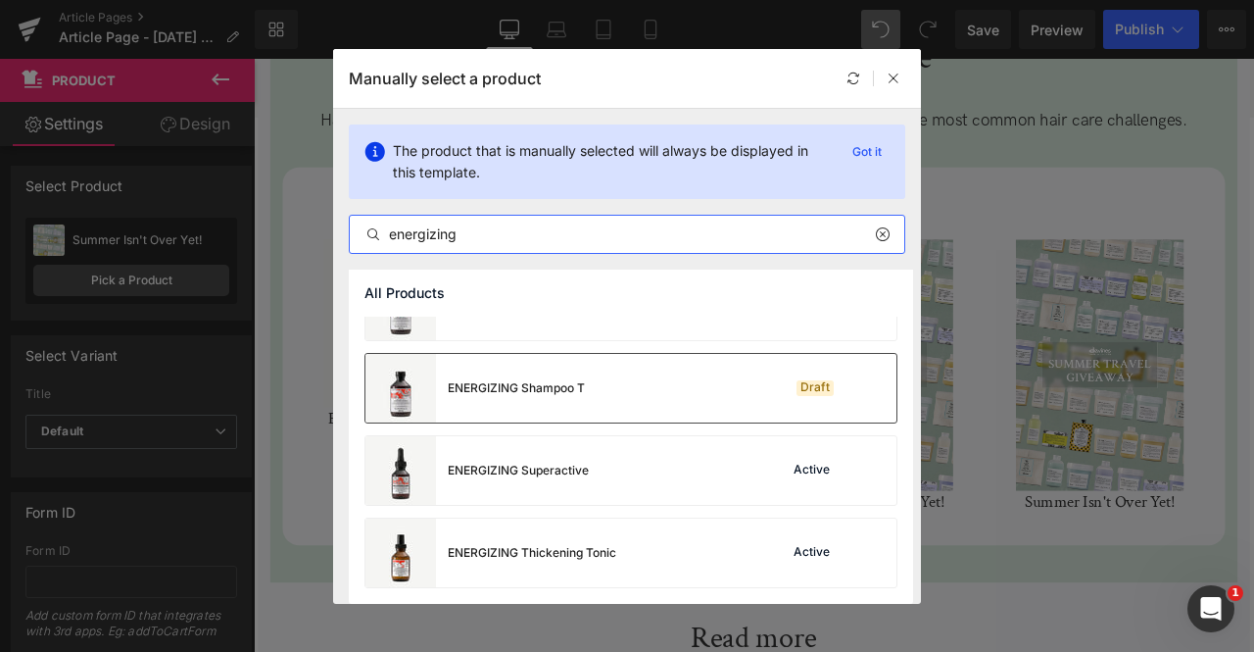
scroll to position [292, 0]
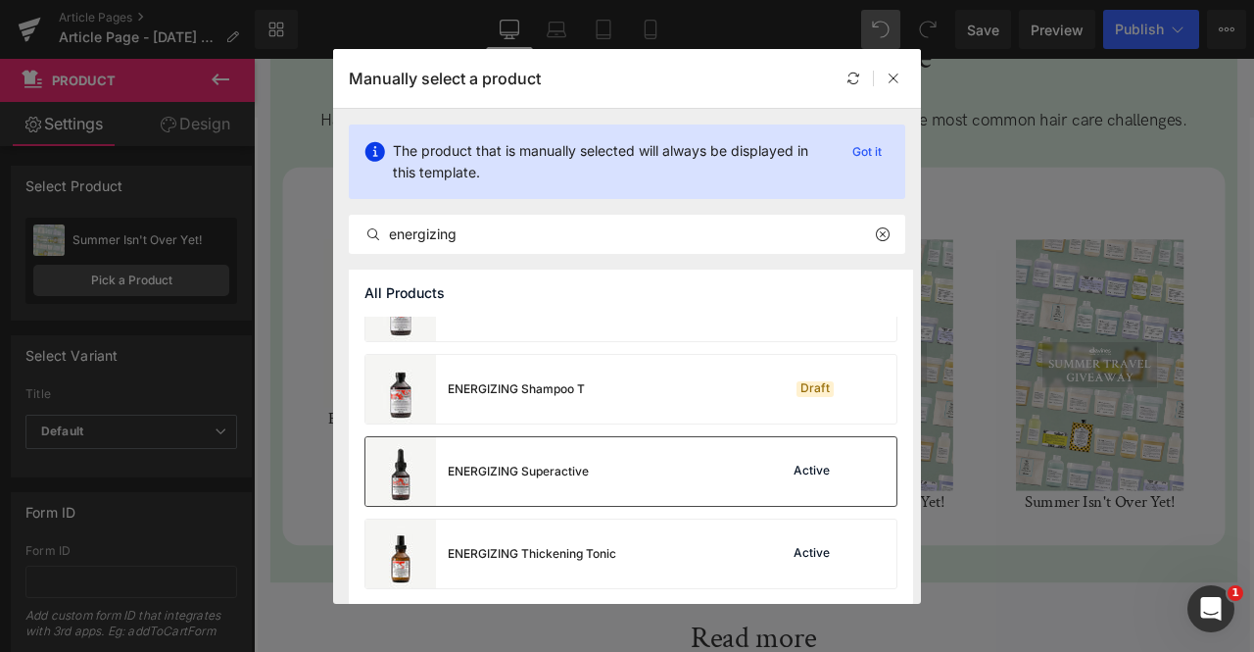
click at [536, 460] on div "ENERGIZING Superactive" at bounding box center [477, 471] width 223 height 69
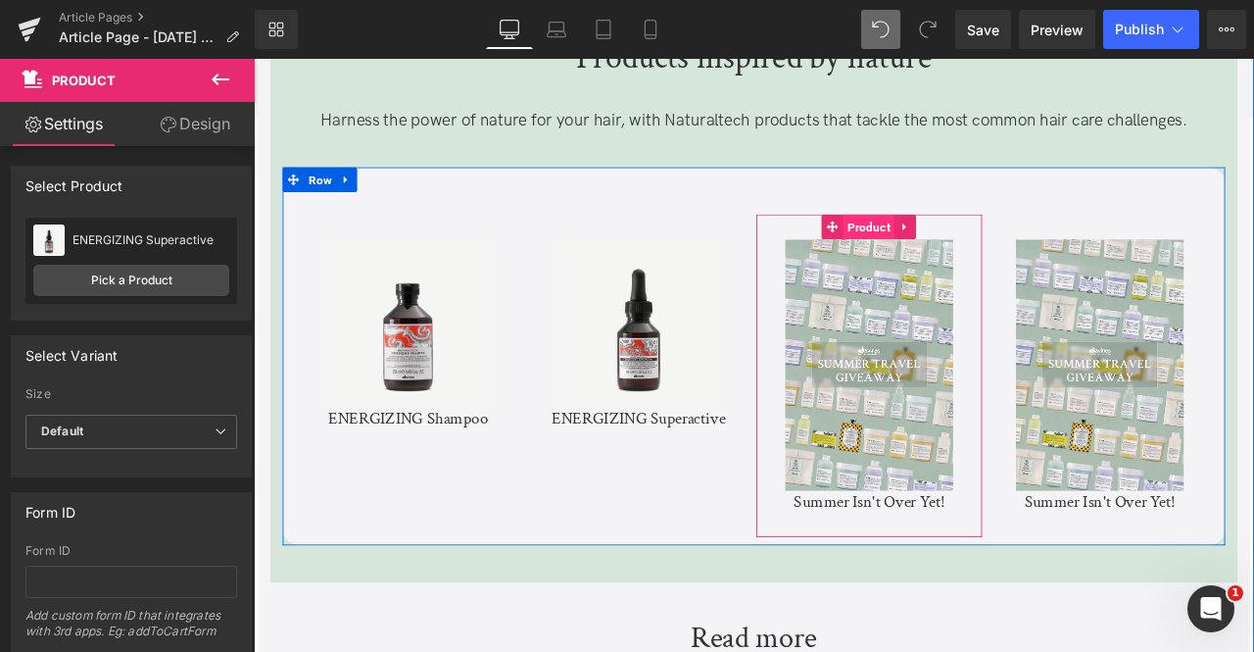
click at [979, 260] on span "Product" at bounding box center [983, 257] width 61 height 29
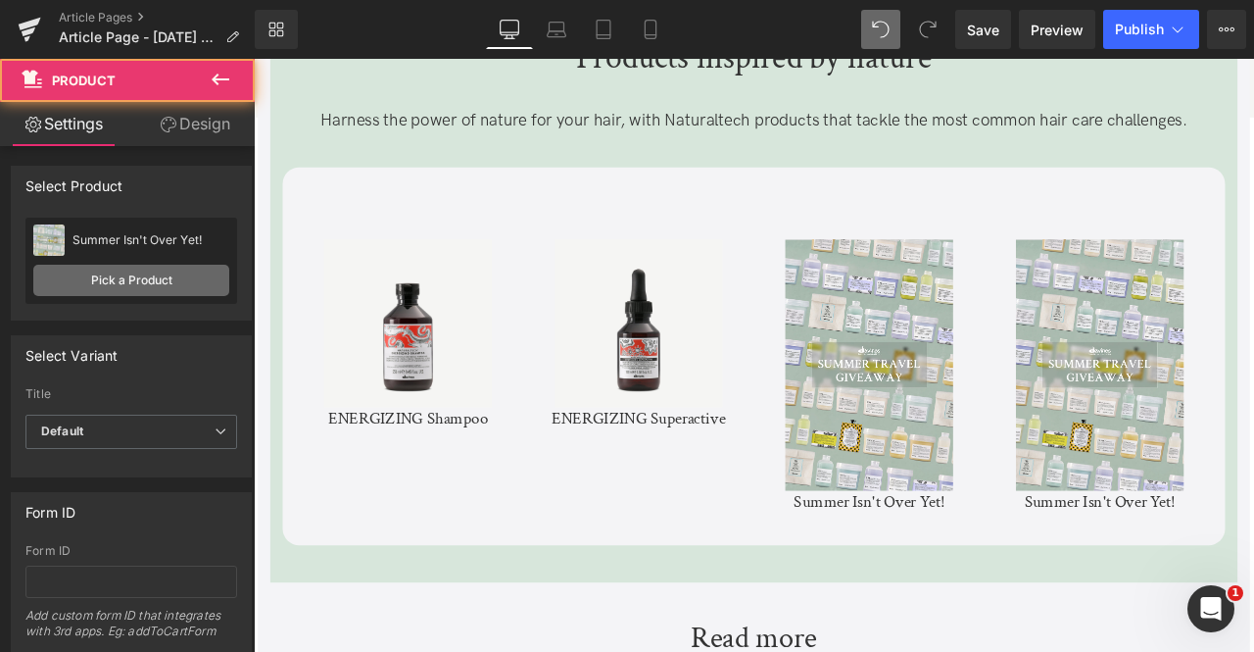
click at [163, 268] on link "Pick a Product" at bounding box center [131, 280] width 196 height 31
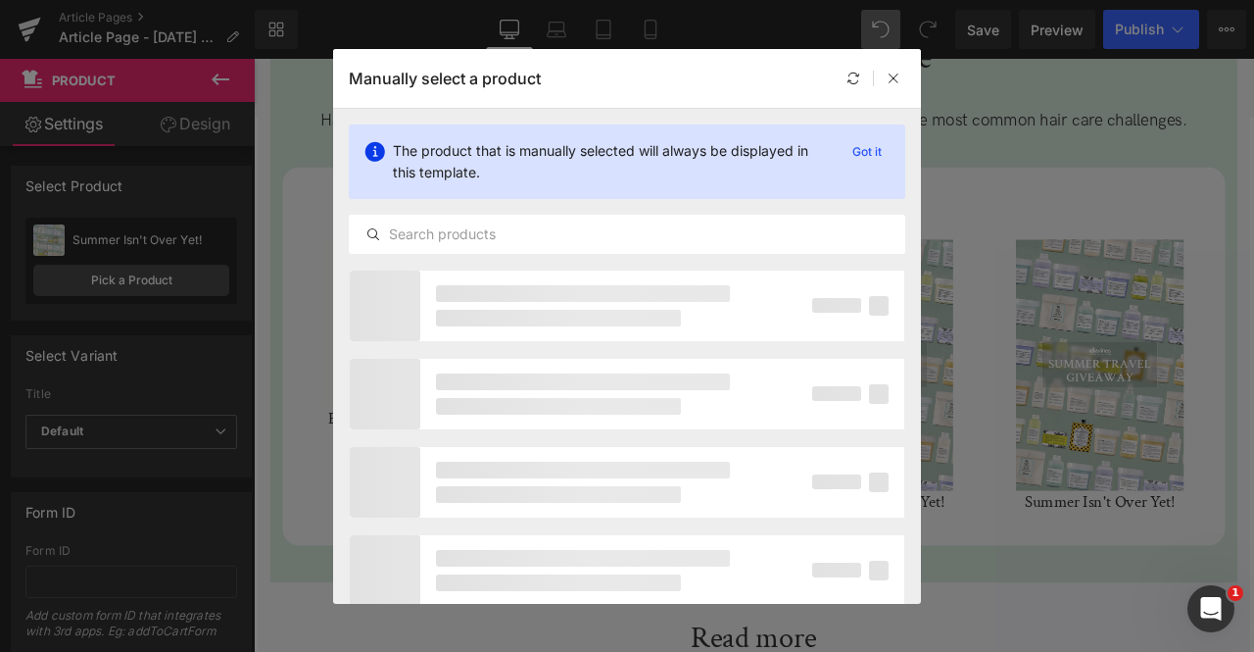
click at [575, 209] on div "The product that is manually selected will always be displayed in this template…" at bounding box center [627, 189] width 588 height 161
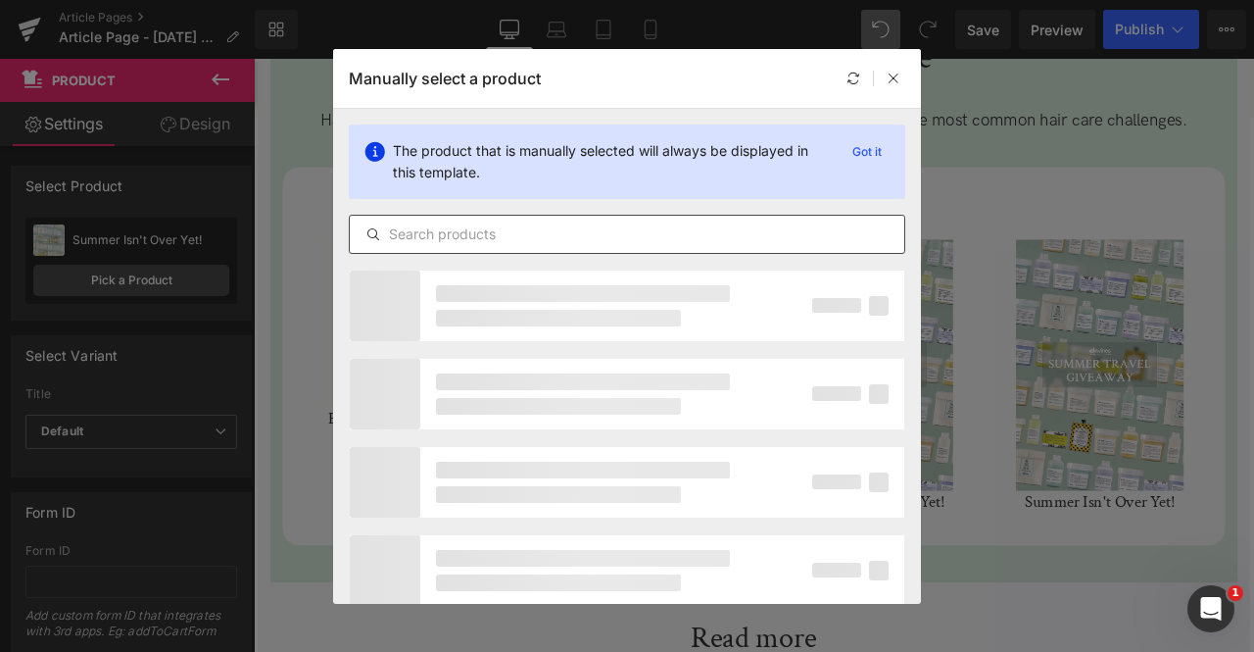
click at [578, 233] on input "text" at bounding box center [627, 234] width 555 height 24
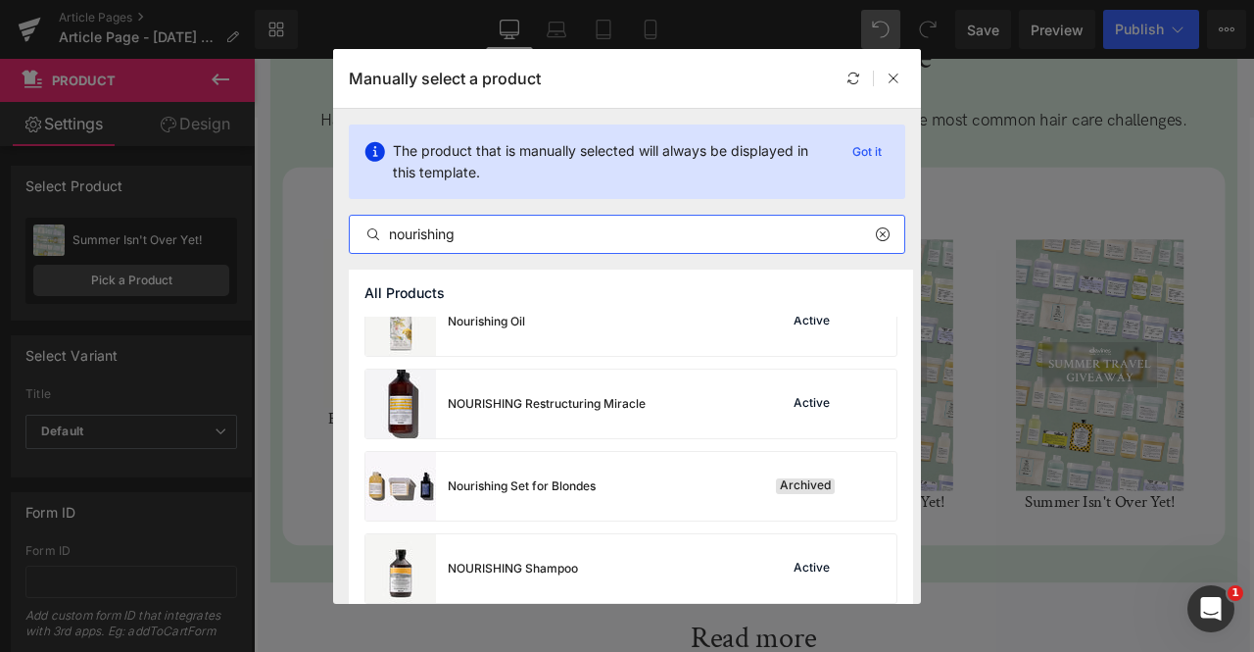
scroll to position [930, 0]
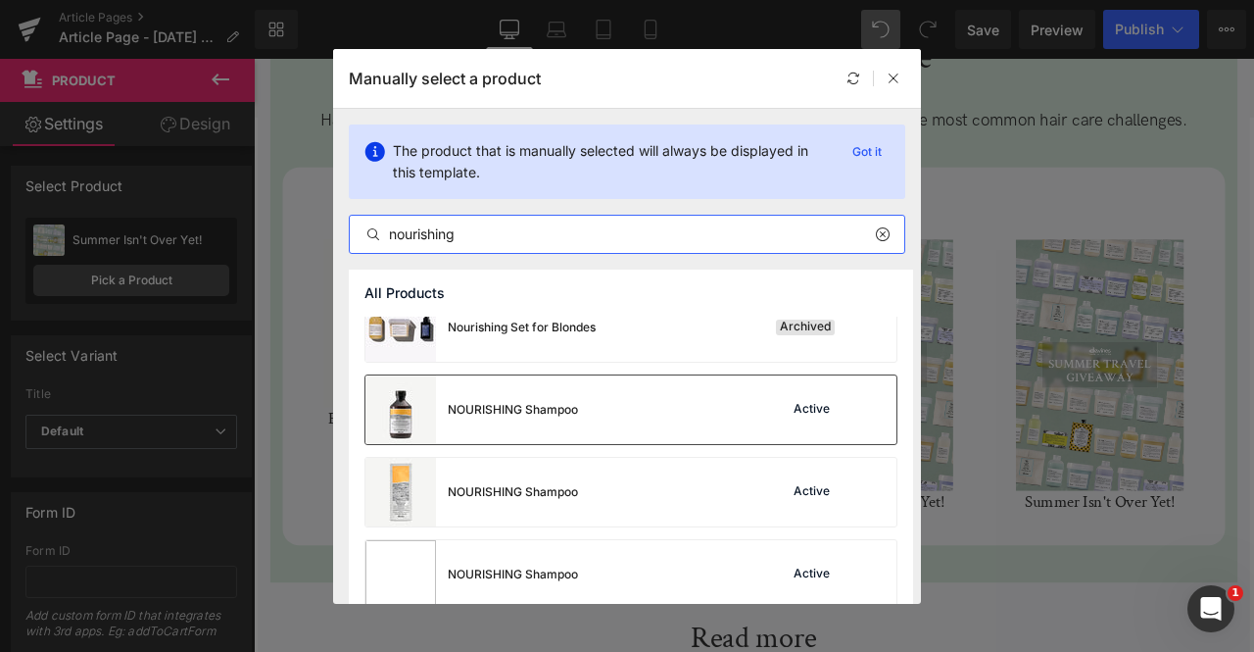
click at [517, 426] on div "NOURISHING Shampoo" at bounding box center [472, 409] width 213 height 69
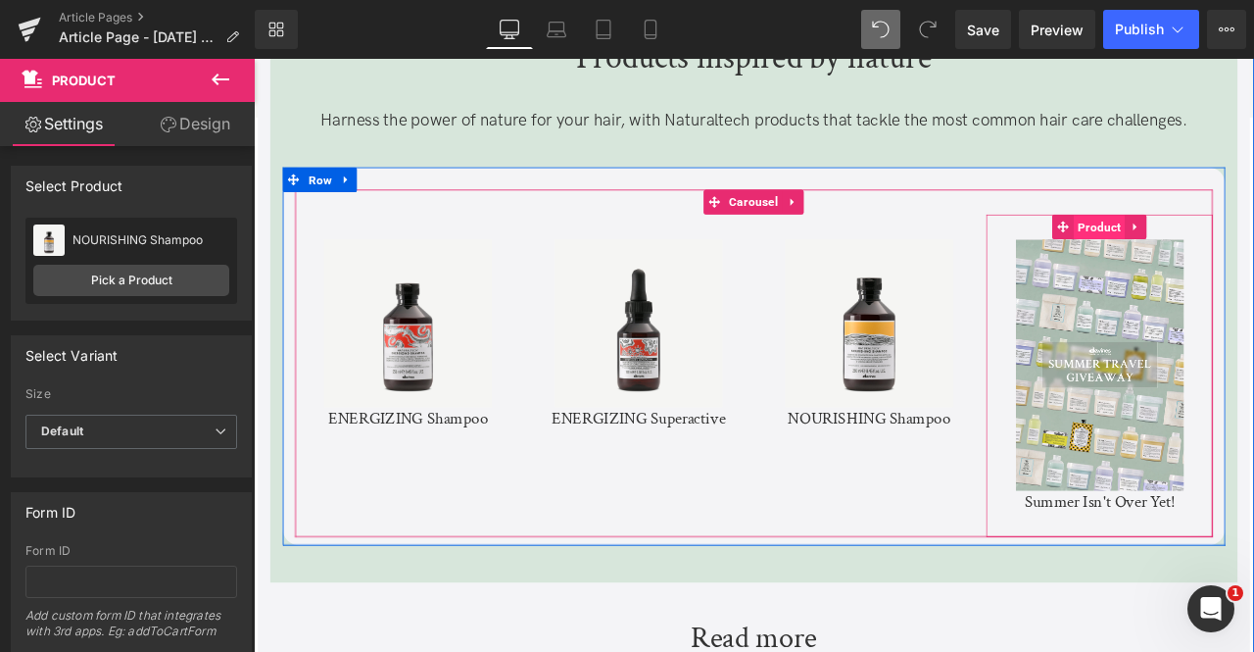
click at [1241, 252] on span "Product" at bounding box center [1256, 258] width 61 height 29
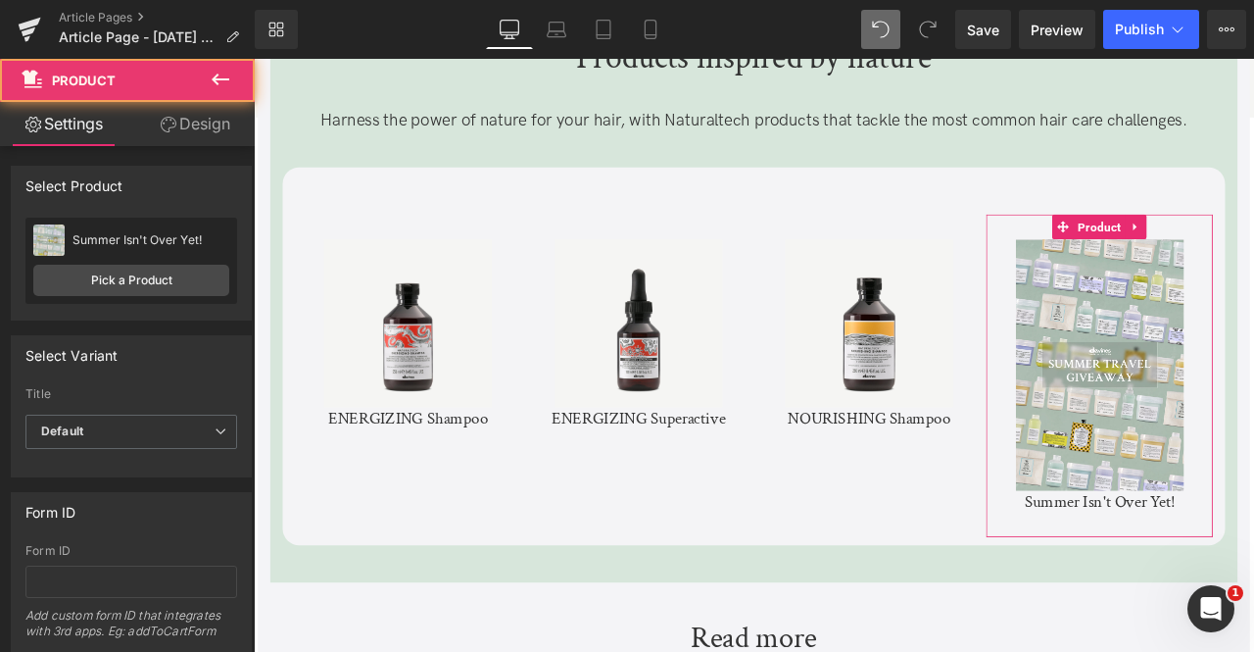
click at [131, 264] on div "Summer Isn't Over Yet! Summer Isn't Over Yet! Pick a Product" at bounding box center [131, 261] width 212 height 86
click at [174, 284] on link "Pick a Product" at bounding box center [131, 280] width 196 height 31
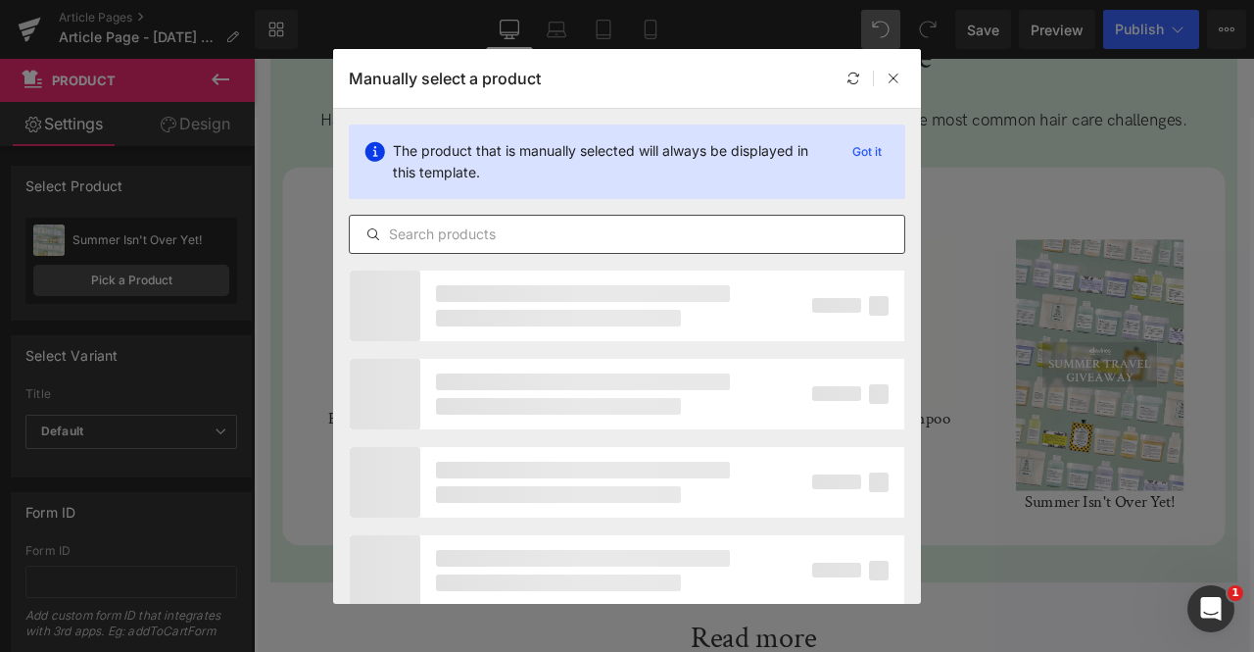
click at [440, 237] on input "text" at bounding box center [627, 234] width 555 height 24
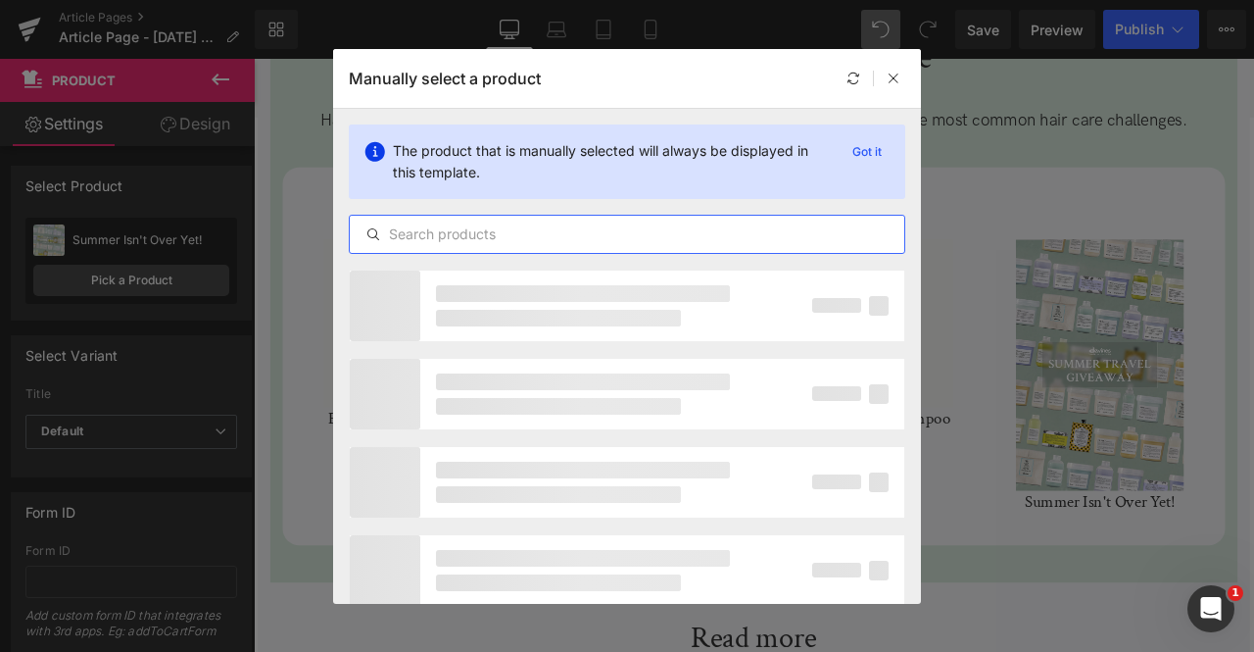
paste input "nourishing"
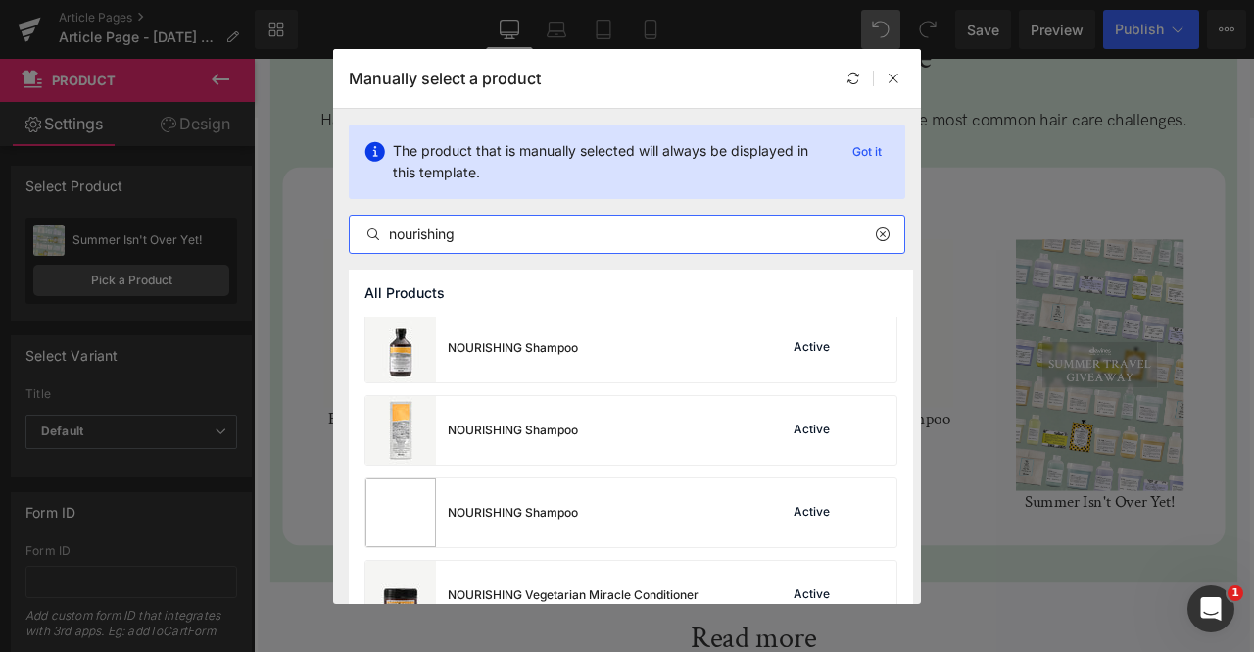
scroll to position [1185, 0]
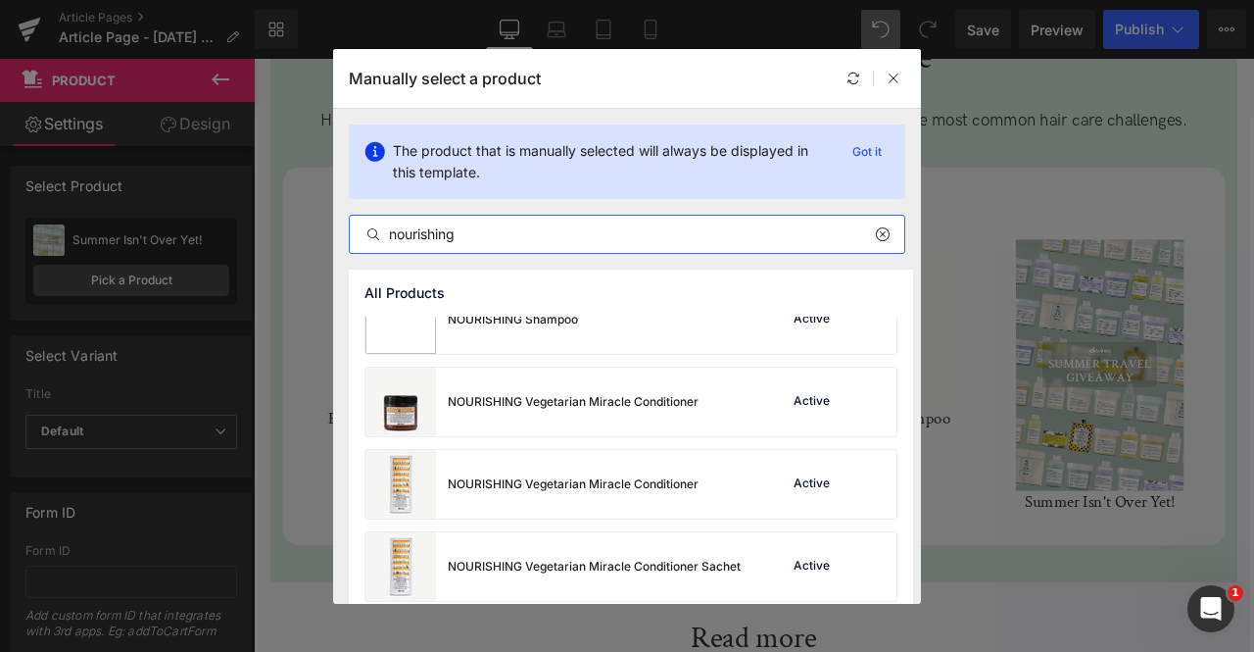
click at [539, 415] on div "NOURISHING Vegetarian Miracle Conditioner" at bounding box center [532, 401] width 333 height 69
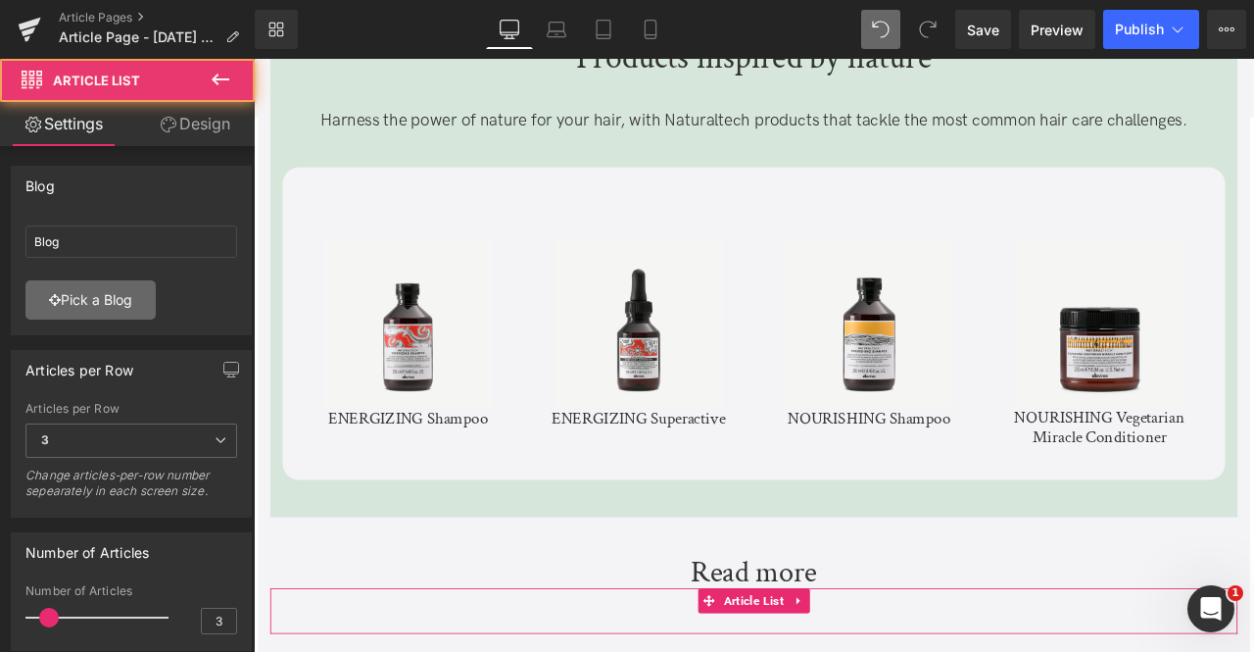
click at [72, 314] on link "Pick a Blog" at bounding box center [90, 299] width 130 height 39
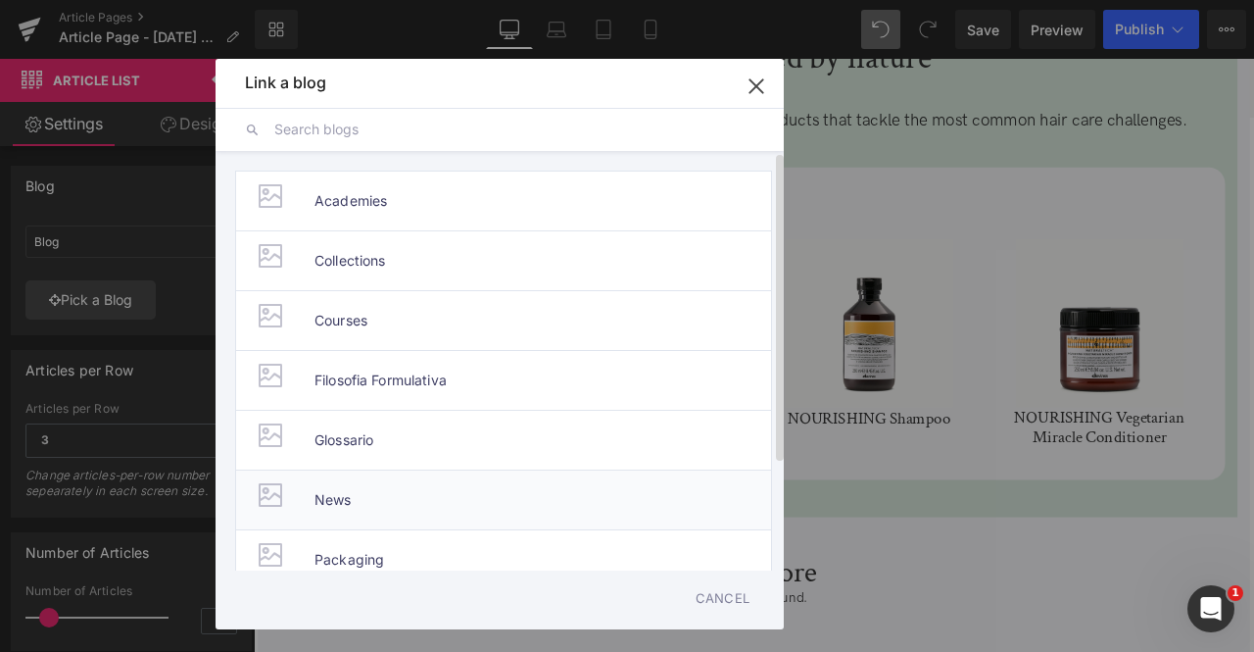
click at [302, 505] on li "News" at bounding box center [503, 499] width 537 height 60
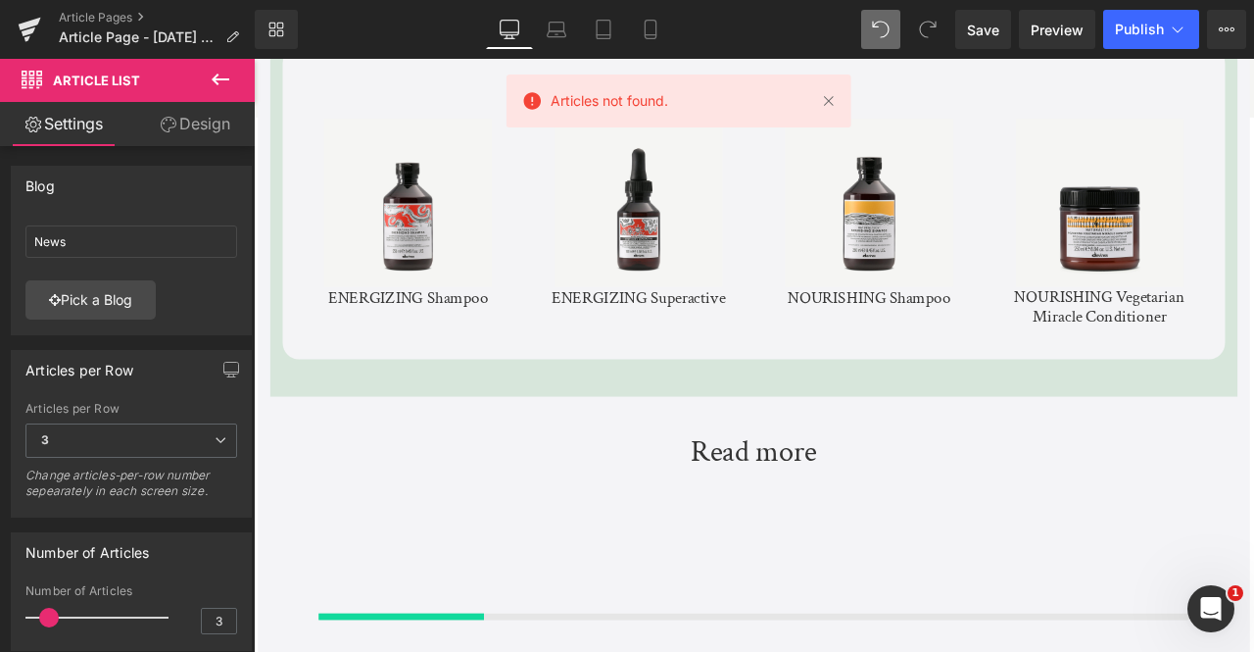
scroll to position [5466, 0]
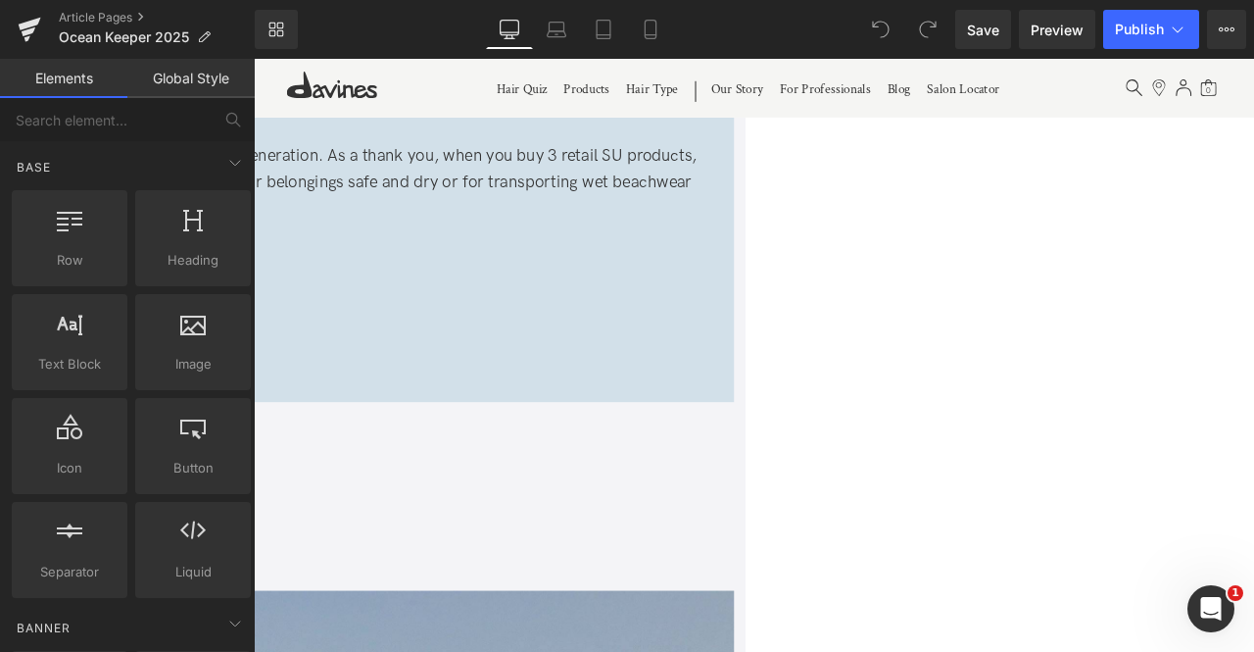
scroll to position [1723, 0]
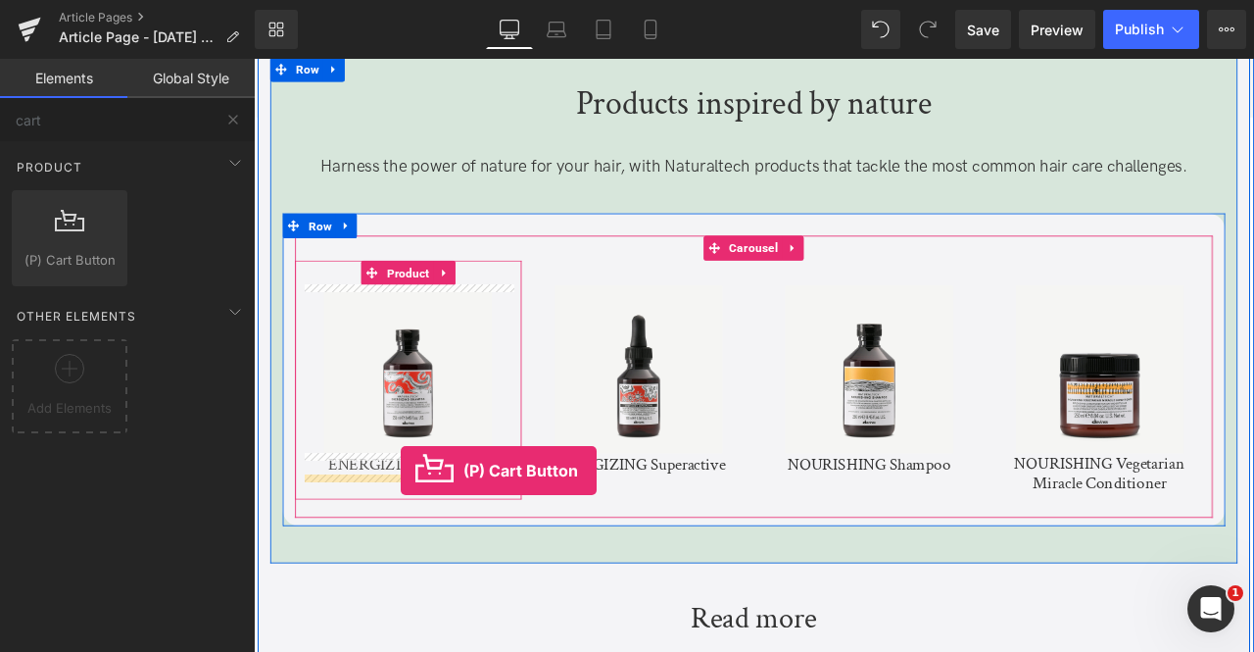
drag, startPoint x: 309, startPoint y: 298, endPoint x: 428, endPoint y: 547, distance: 276.1
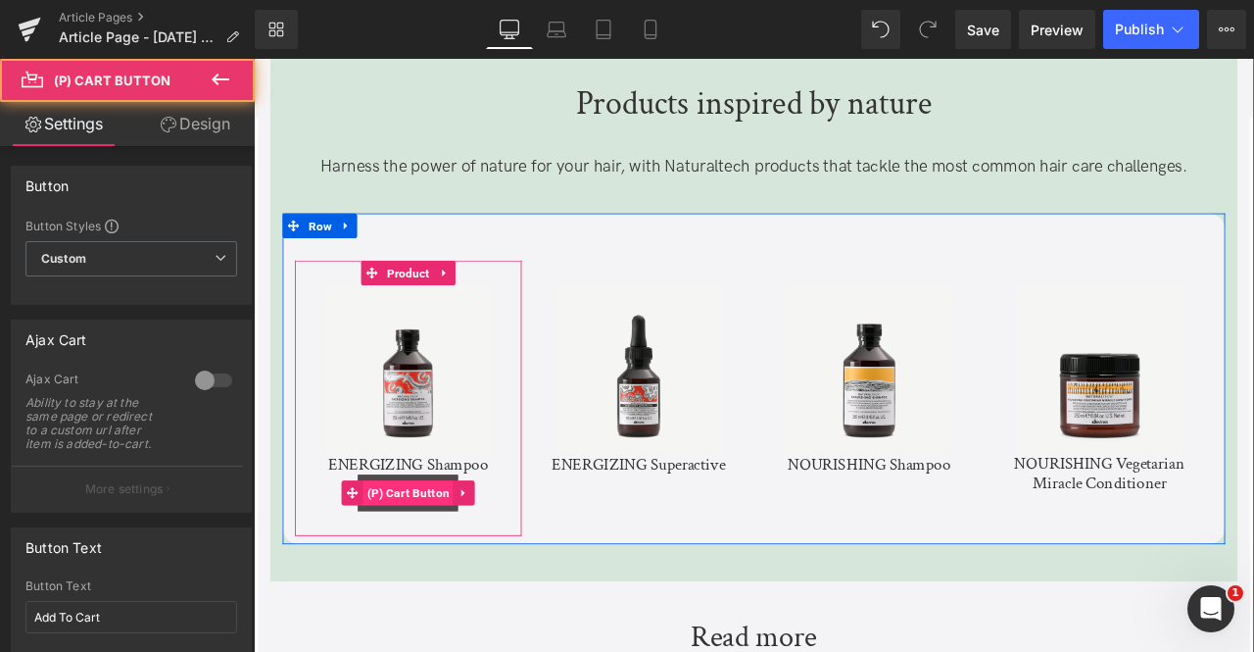
click at [433, 569] on span "(P) Cart Button" at bounding box center [437, 573] width 108 height 29
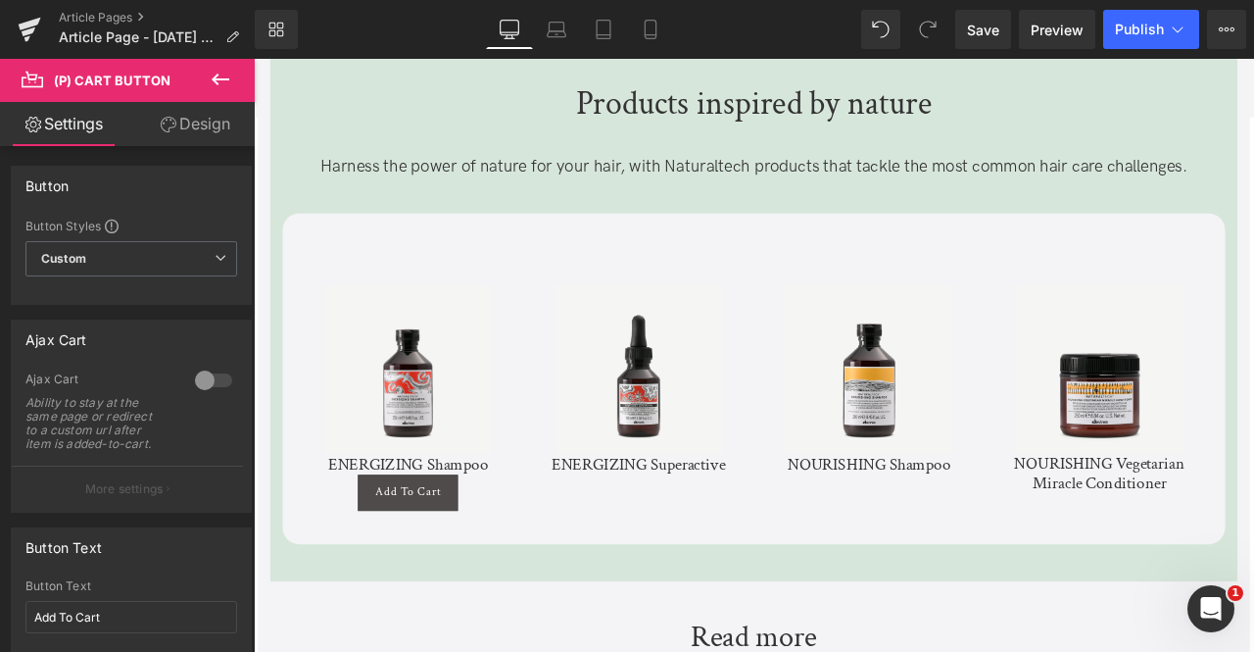
click at [188, 121] on link "Design" at bounding box center [194, 124] width 127 height 44
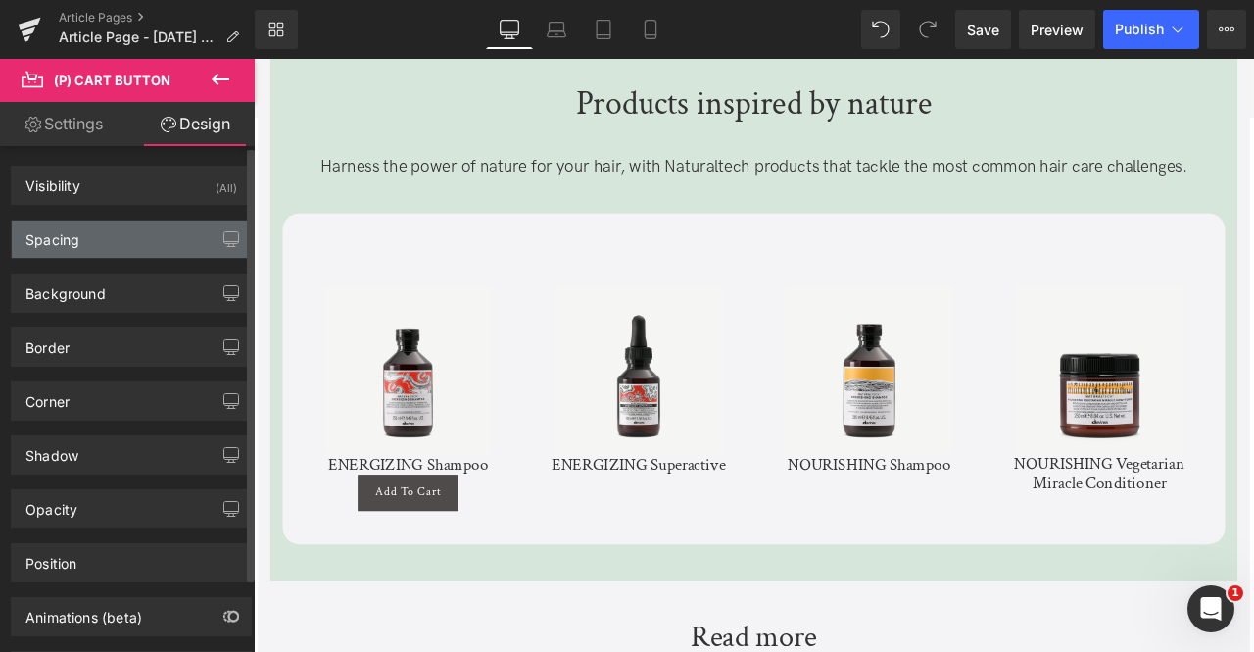
click at [132, 246] on div "Spacing" at bounding box center [131, 238] width 239 height 37
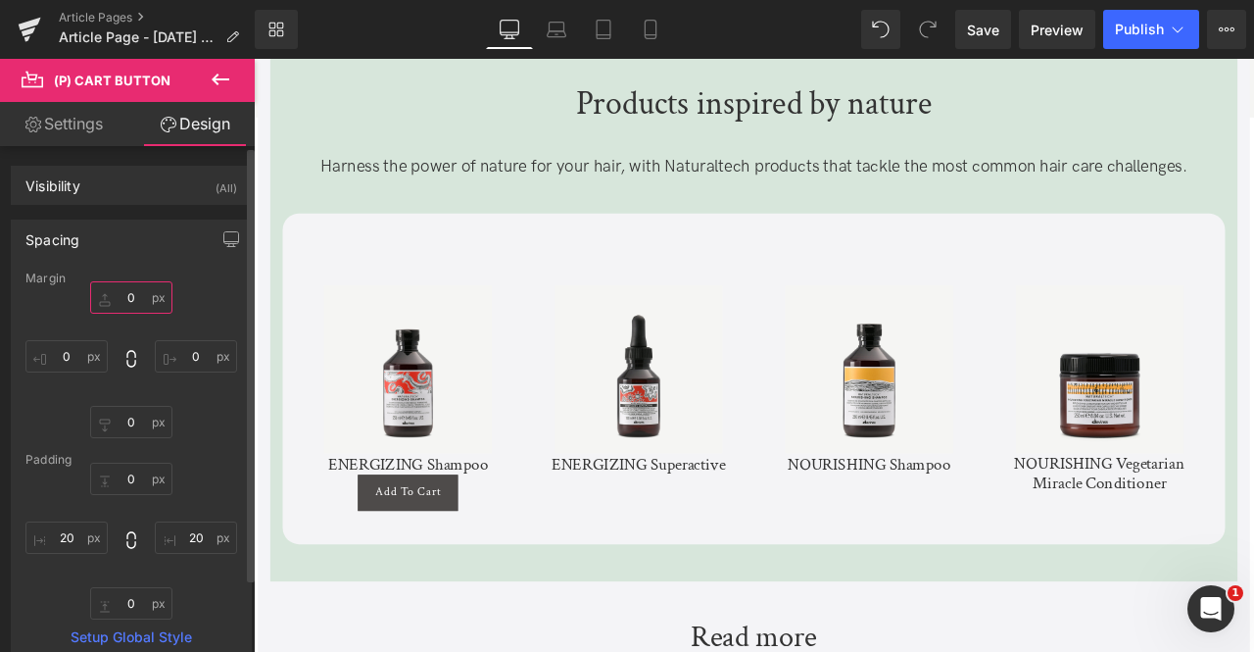
click at [135, 299] on input "0" at bounding box center [131, 297] width 82 height 32
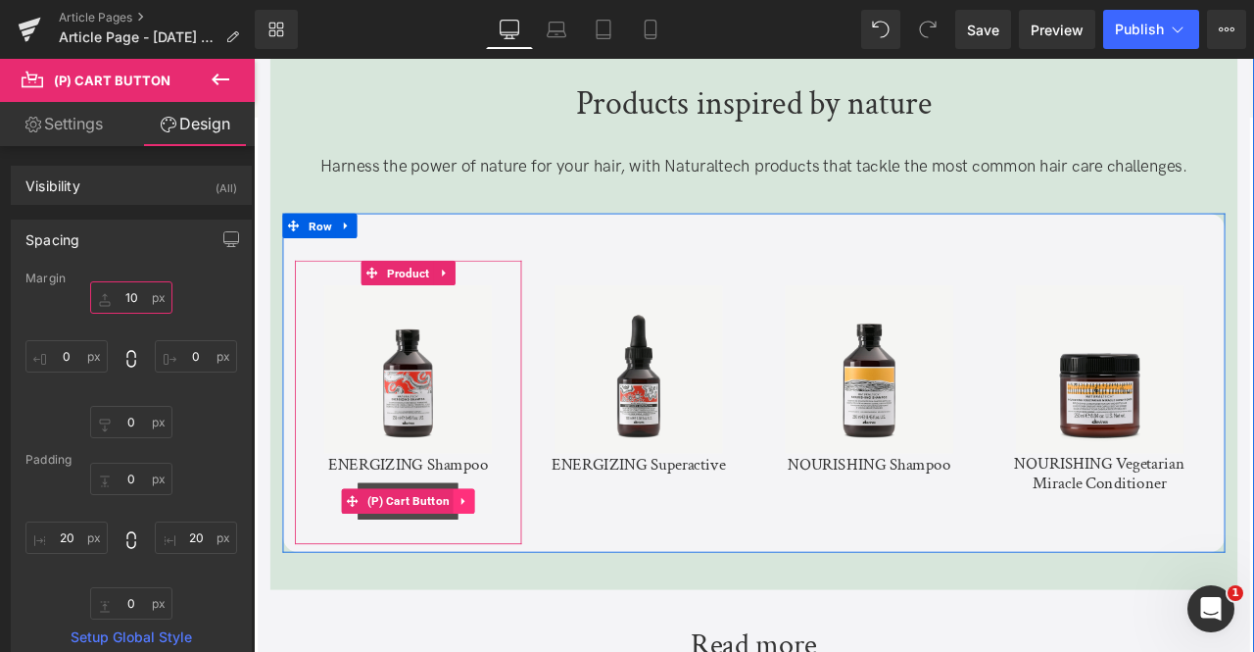
type input "10"
click at [491, 578] on link at bounding box center [503, 582] width 25 height 29
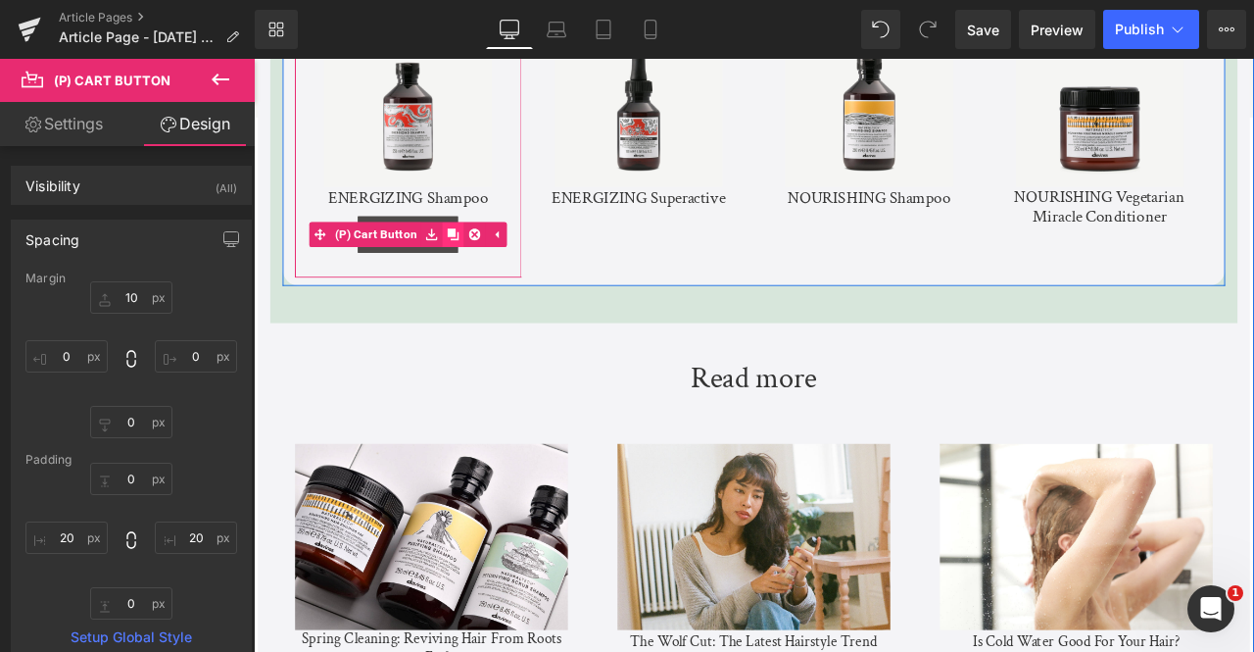
click at [487, 267] on icon at bounding box center [491, 268] width 14 height 14
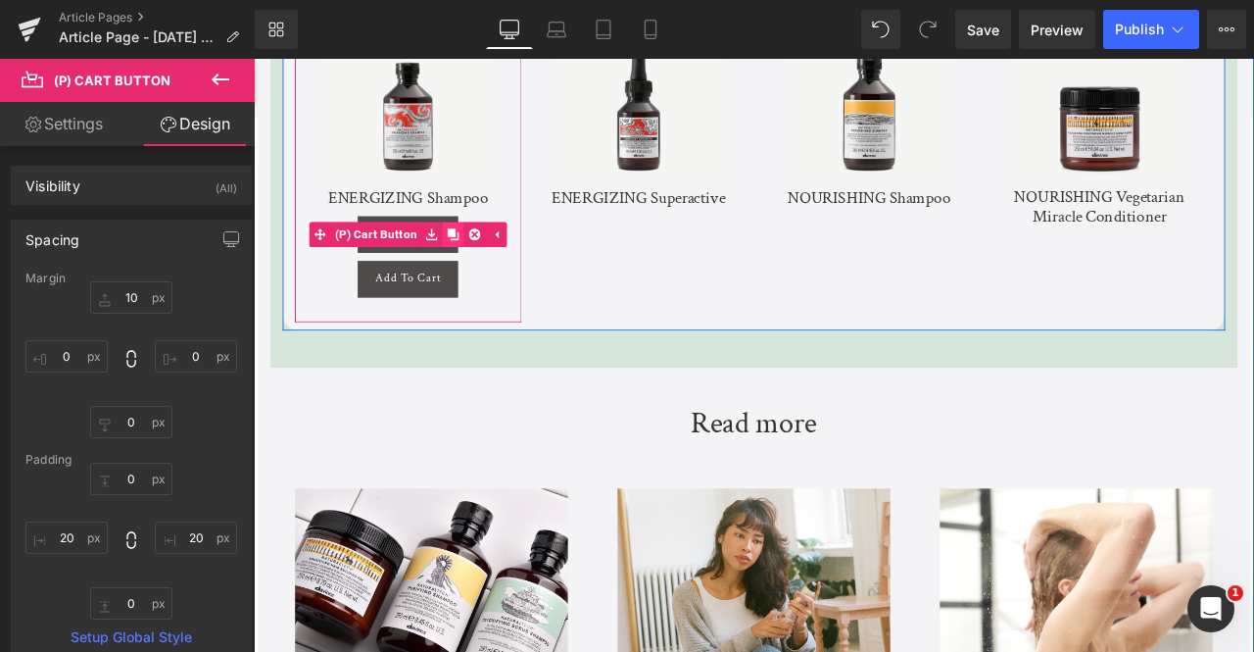
click at [487, 267] on icon at bounding box center [491, 268] width 14 height 14
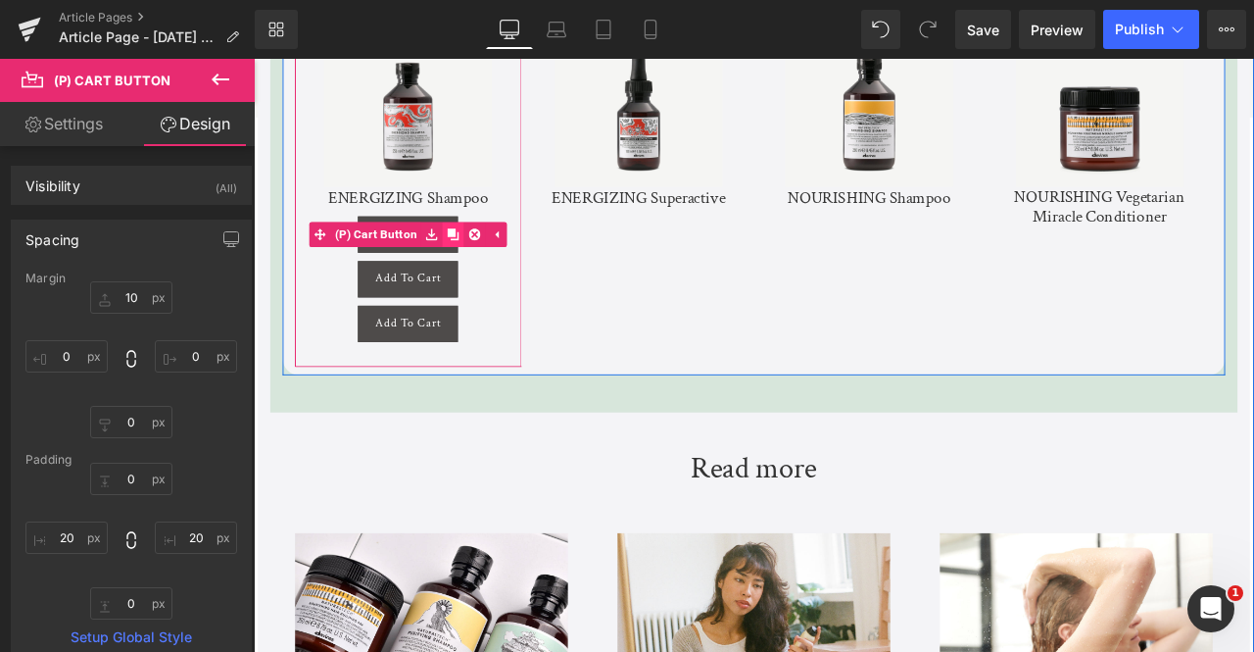
click at [487, 267] on icon at bounding box center [491, 268] width 14 height 14
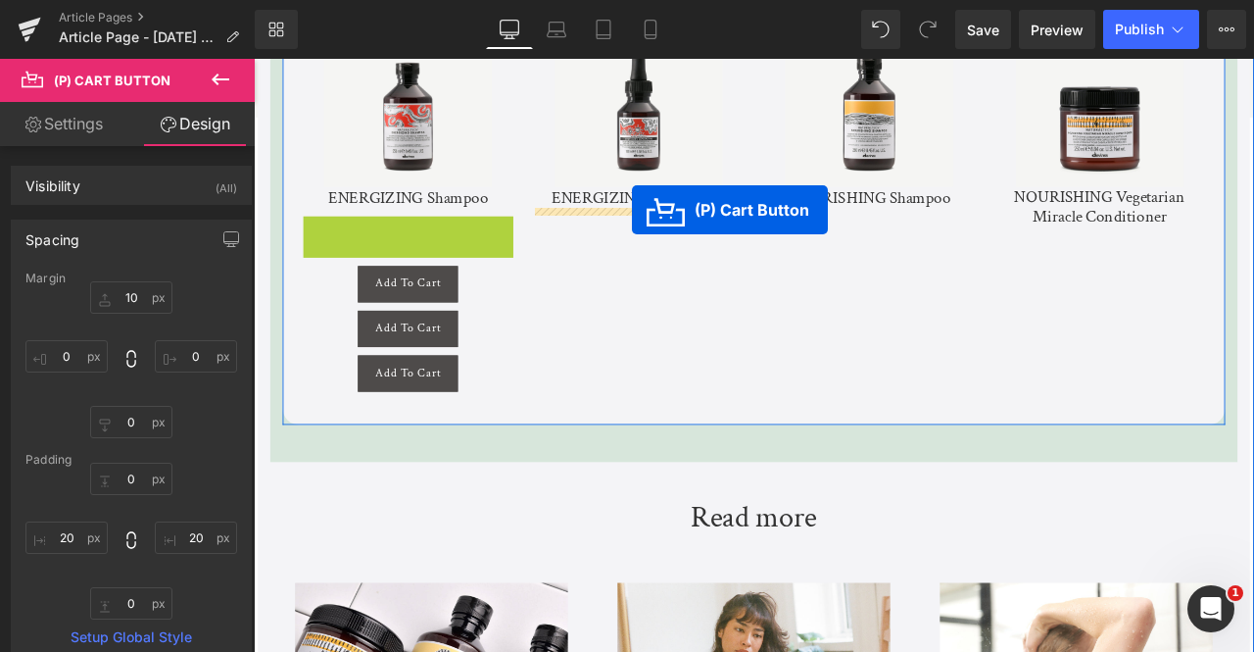
drag, startPoint x: 425, startPoint y: 273, endPoint x: 703, endPoint y: 237, distance: 279.7
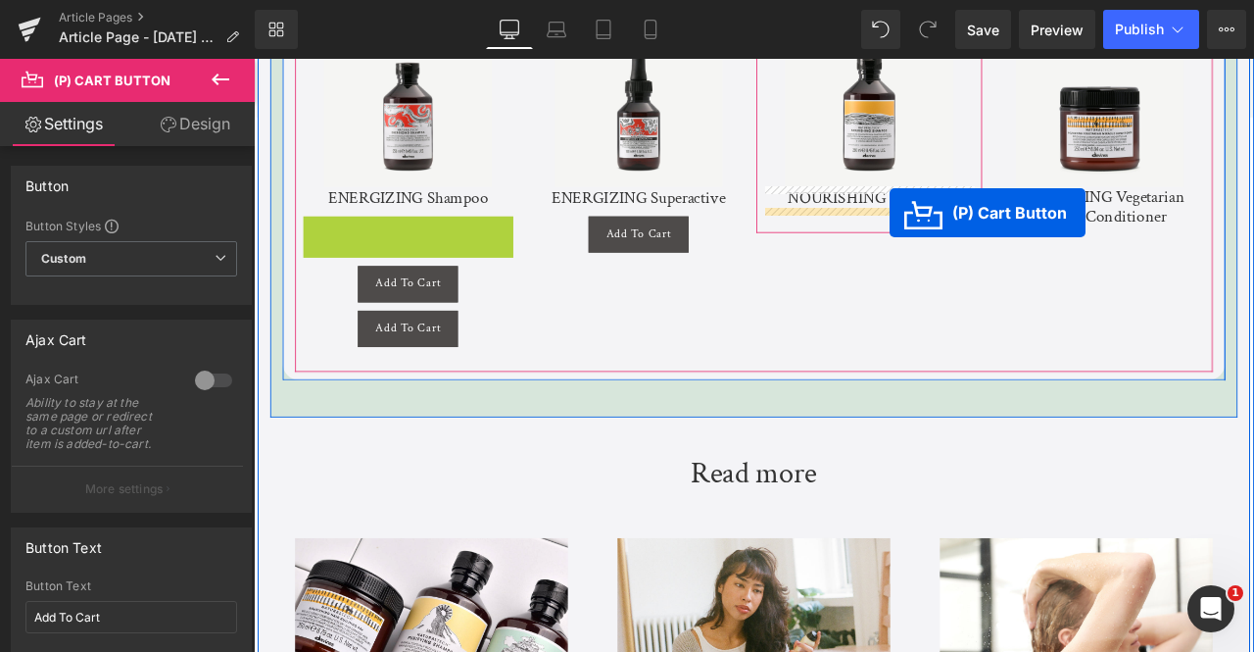
drag, startPoint x: 420, startPoint y: 257, endPoint x: 1007, endPoint y: 241, distance: 587.2
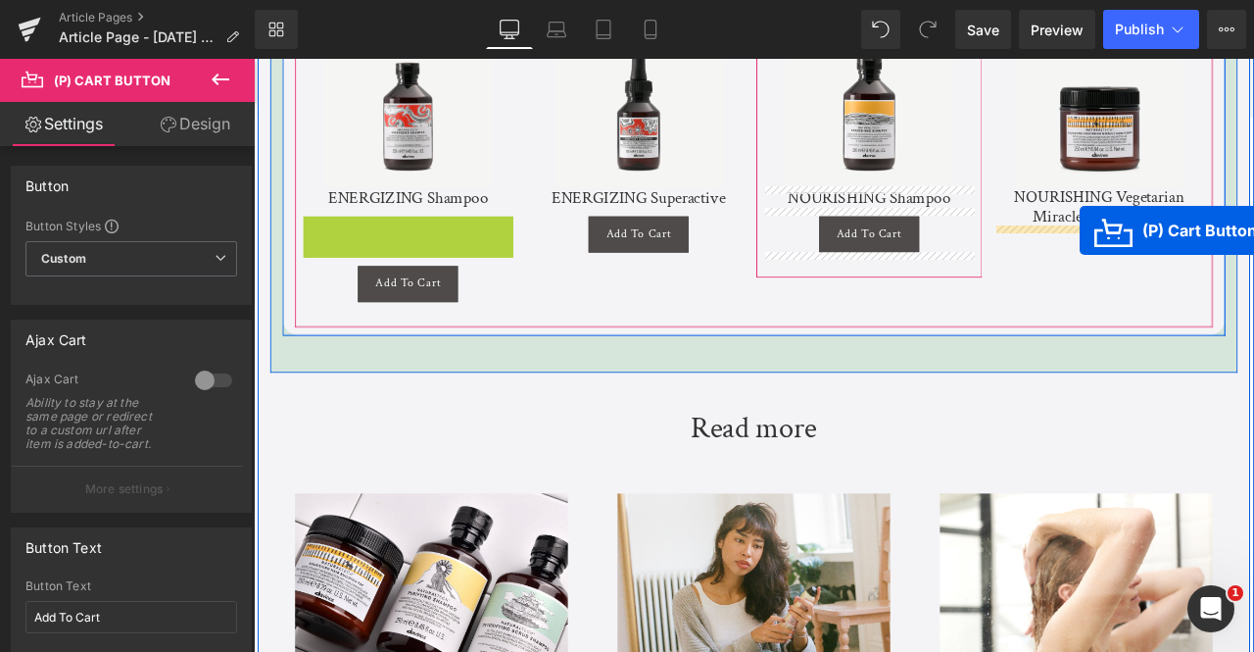
drag, startPoint x: 440, startPoint y: 261, endPoint x: 1233, endPoint y: 262, distance: 792.8
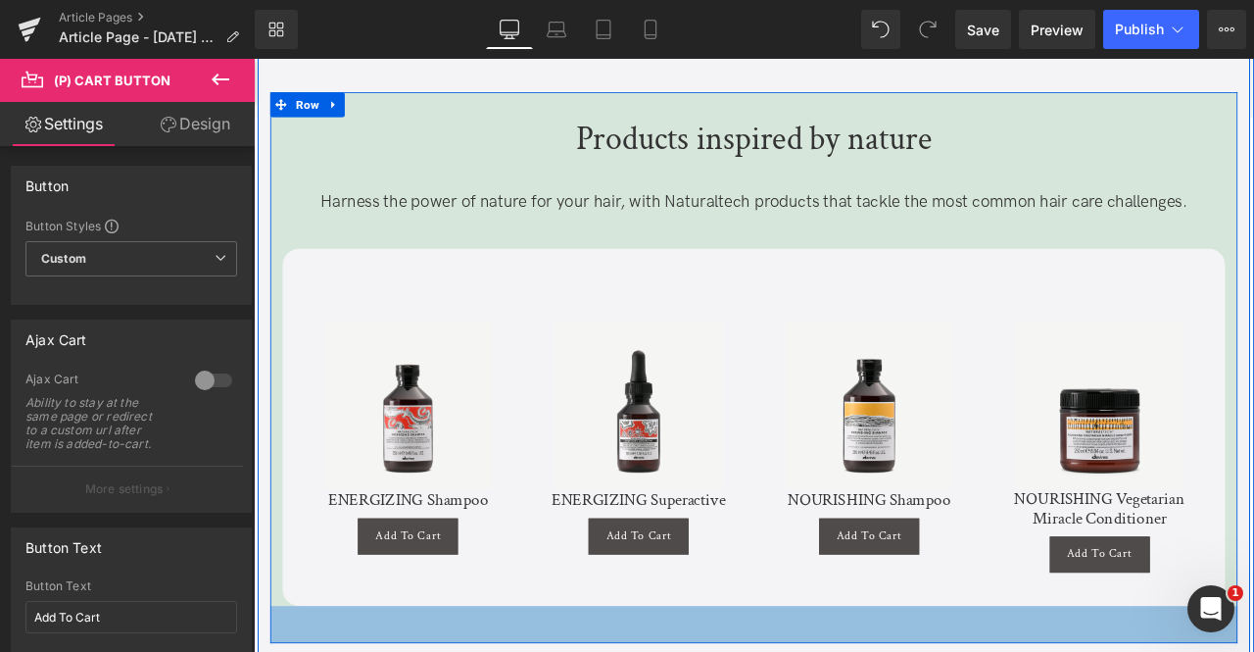
scroll to position [5280, 0]
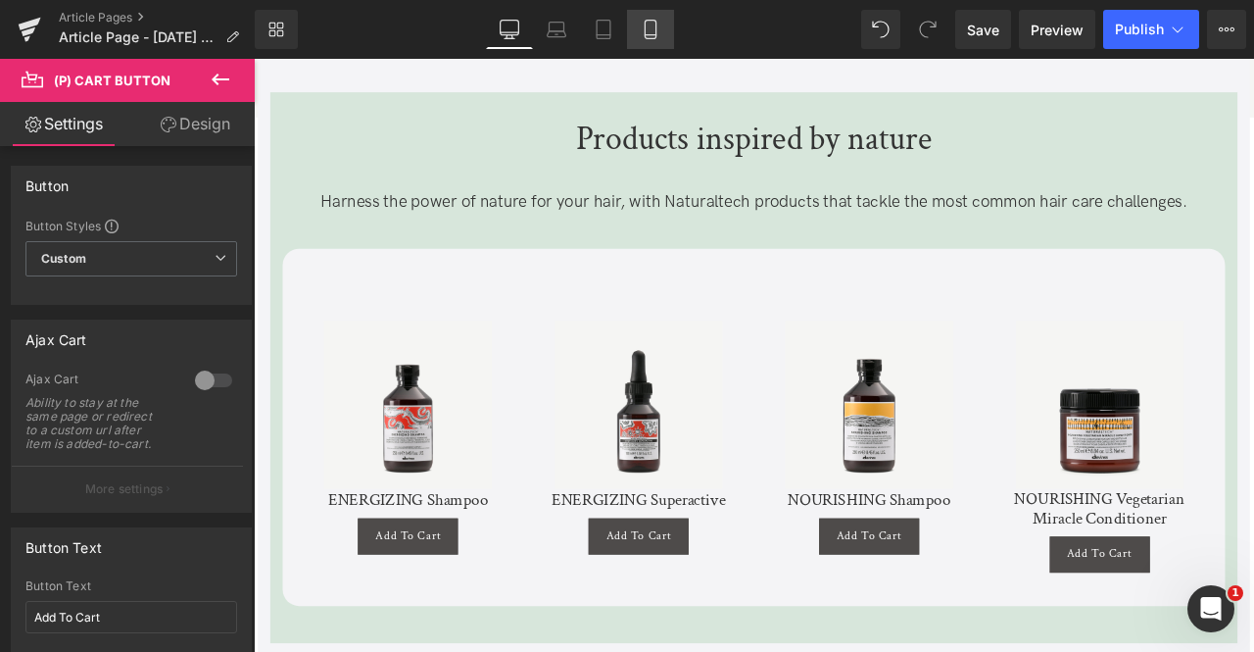
click at [655, 23] on icon at bounding box center [651, 30] width 20 height 20
type input "100"
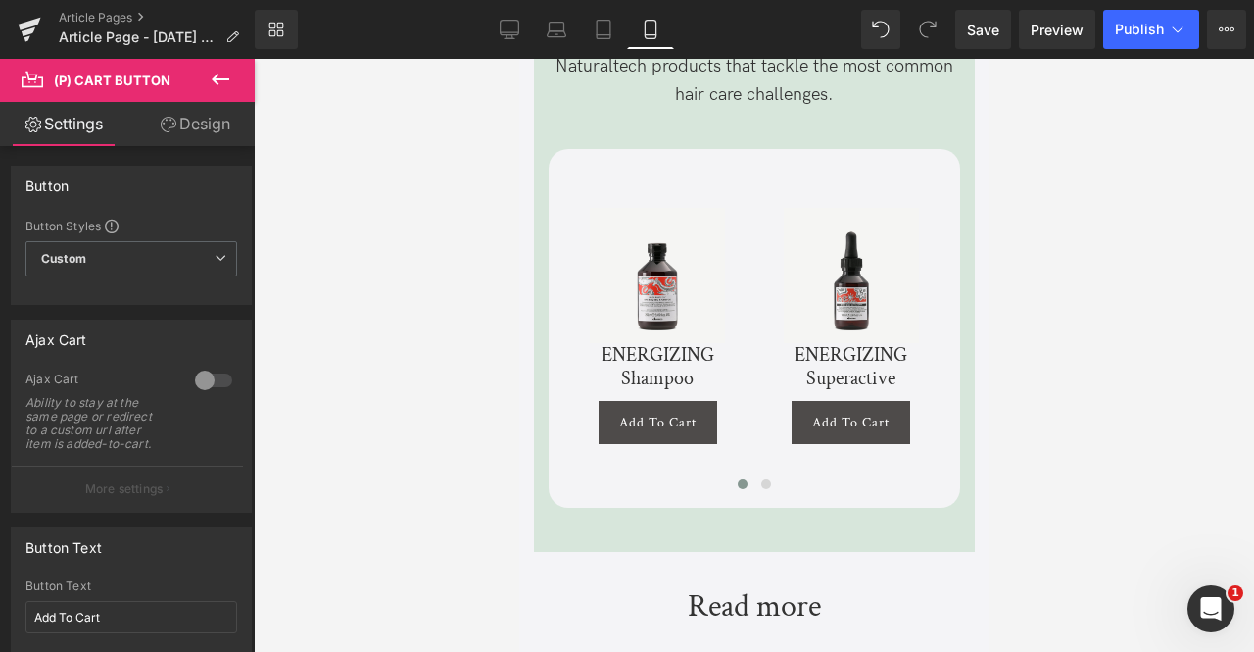
scroll to position [6638, 0]
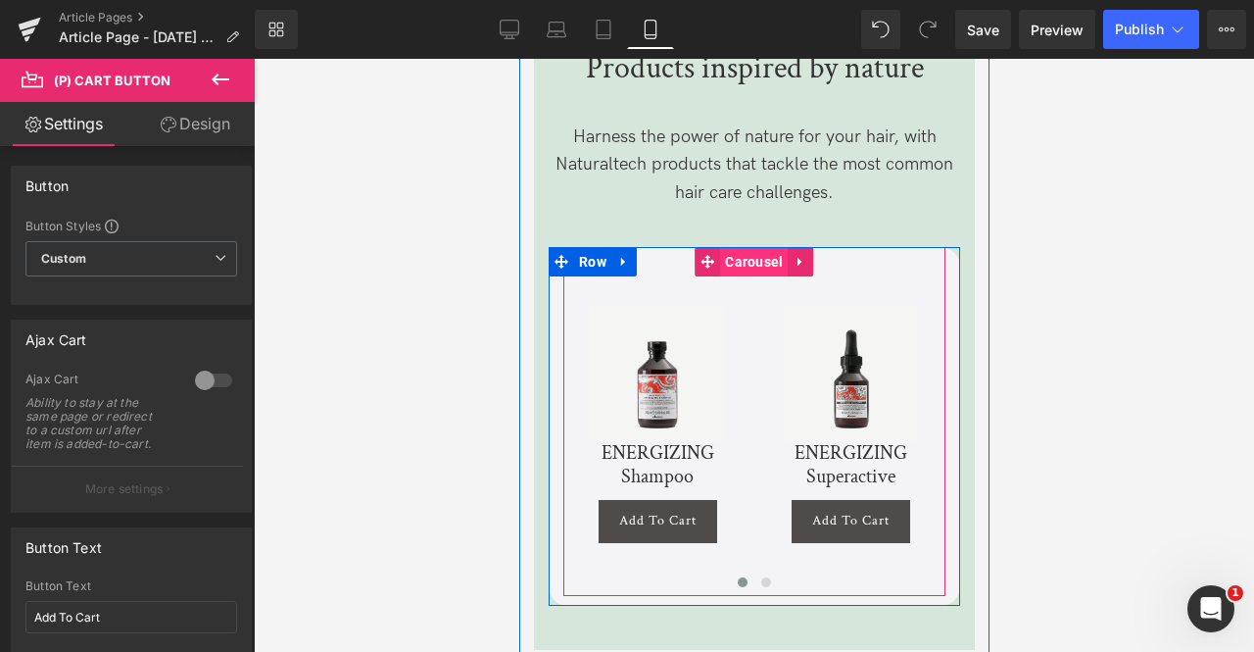
click at [738, 247] on span "Carousel" at bounding box center [753, 261] width 68 height 29
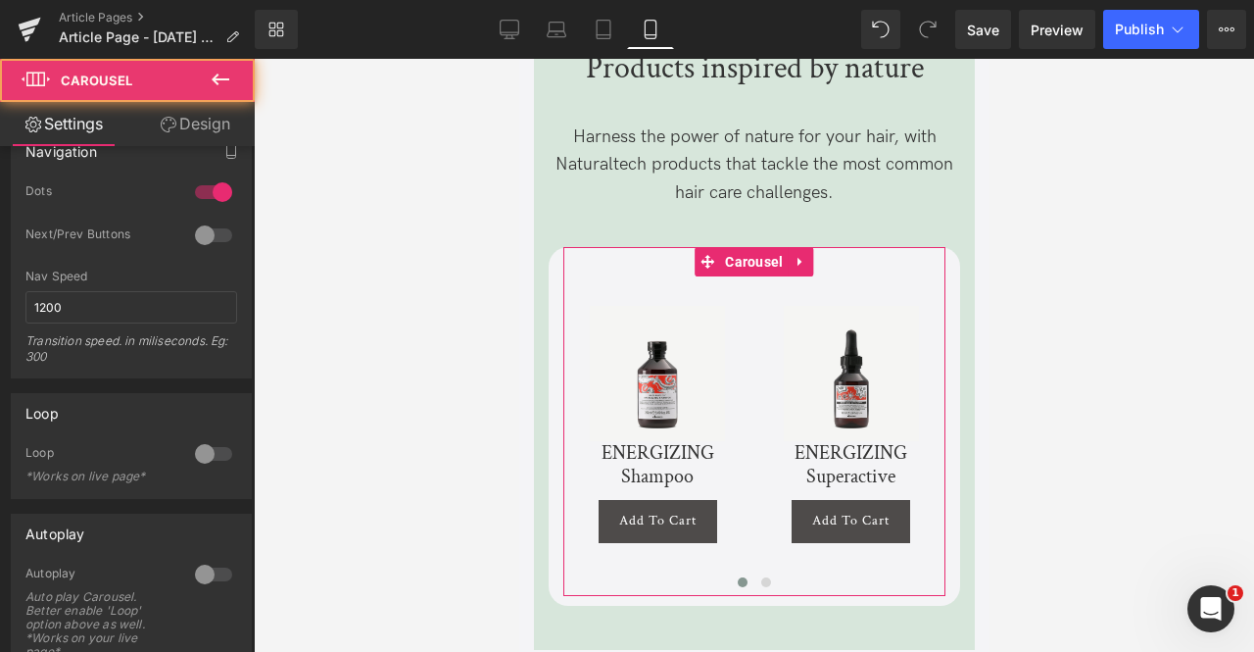
scroll to position [416, 0]
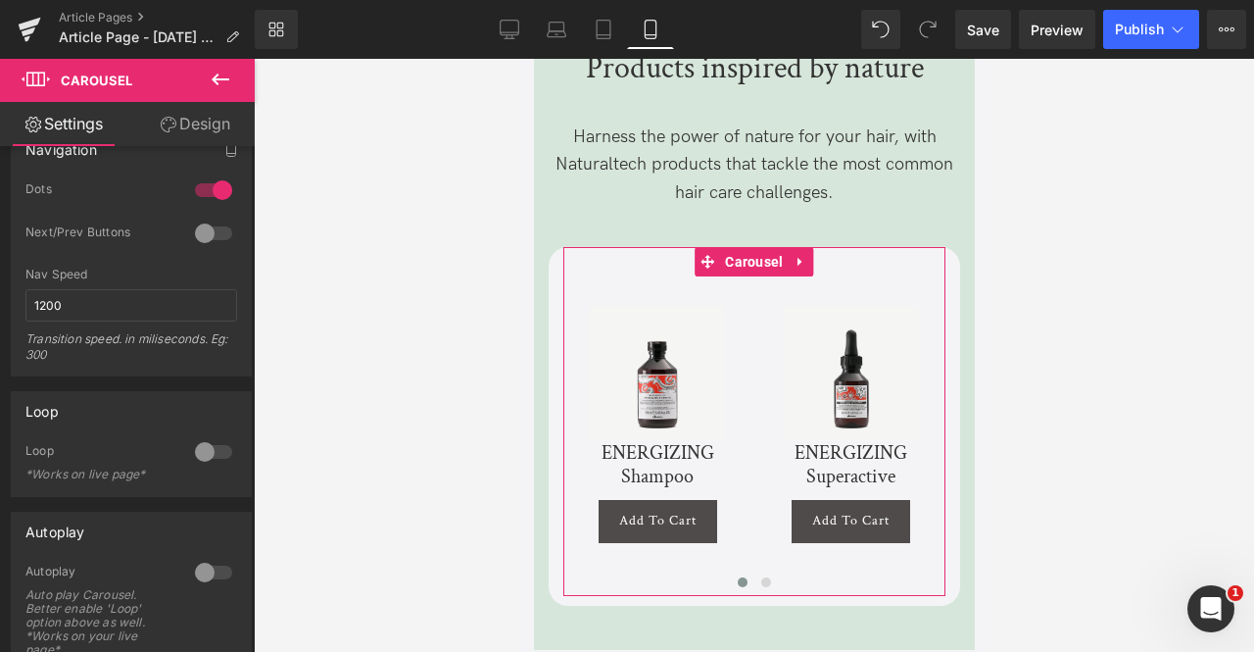
click at [198, 224] on div at bounding box center [213, 233] width 47 height 31
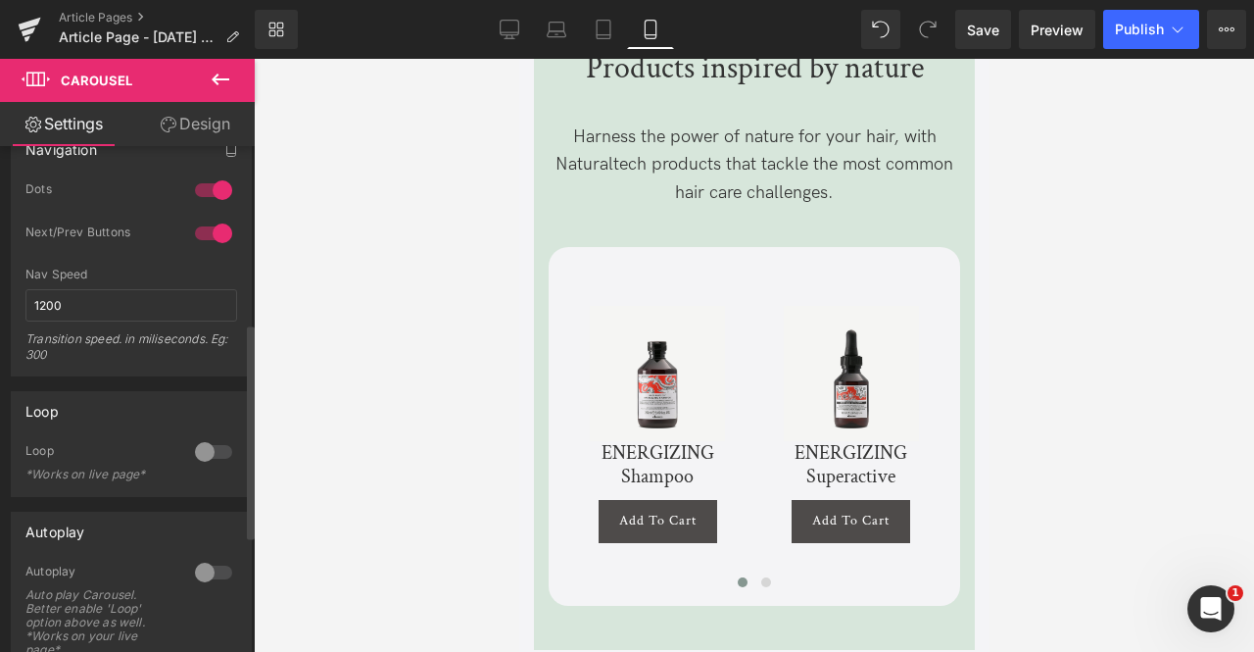
click at [208, 444] on div at bounding box center [213, 451] width 47 height 31
click at [604, 28] on icon at bounding box center [604, 30] width 20 height 20
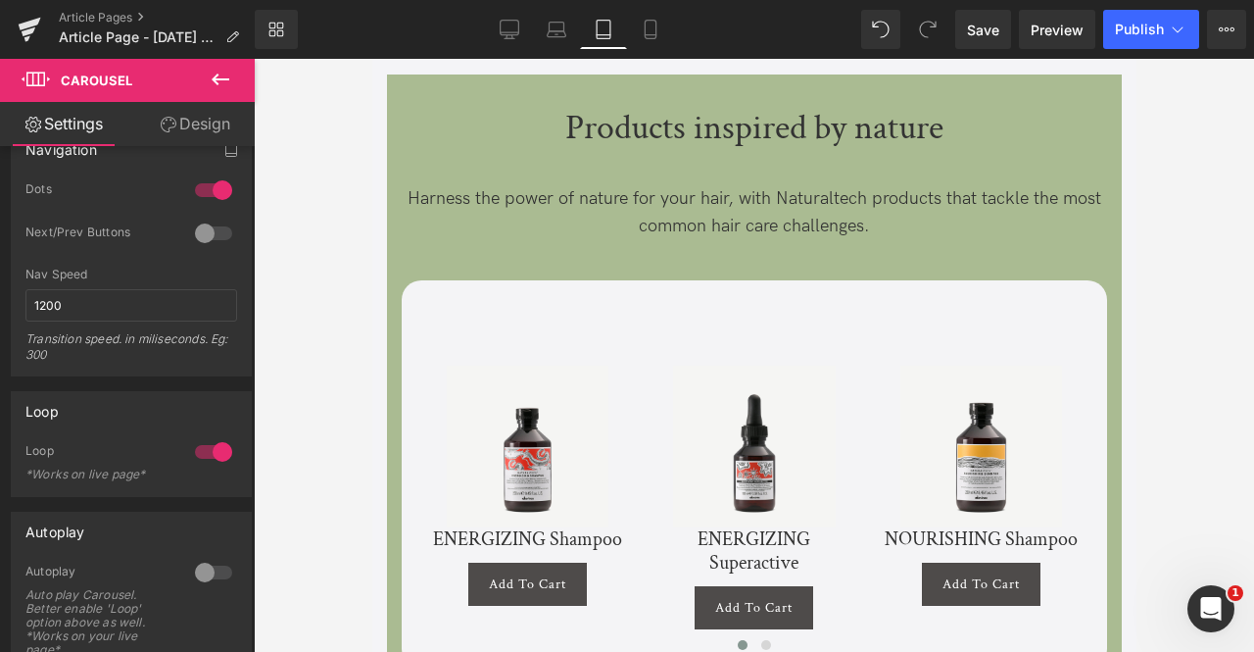
scroll to position [5372, 0]
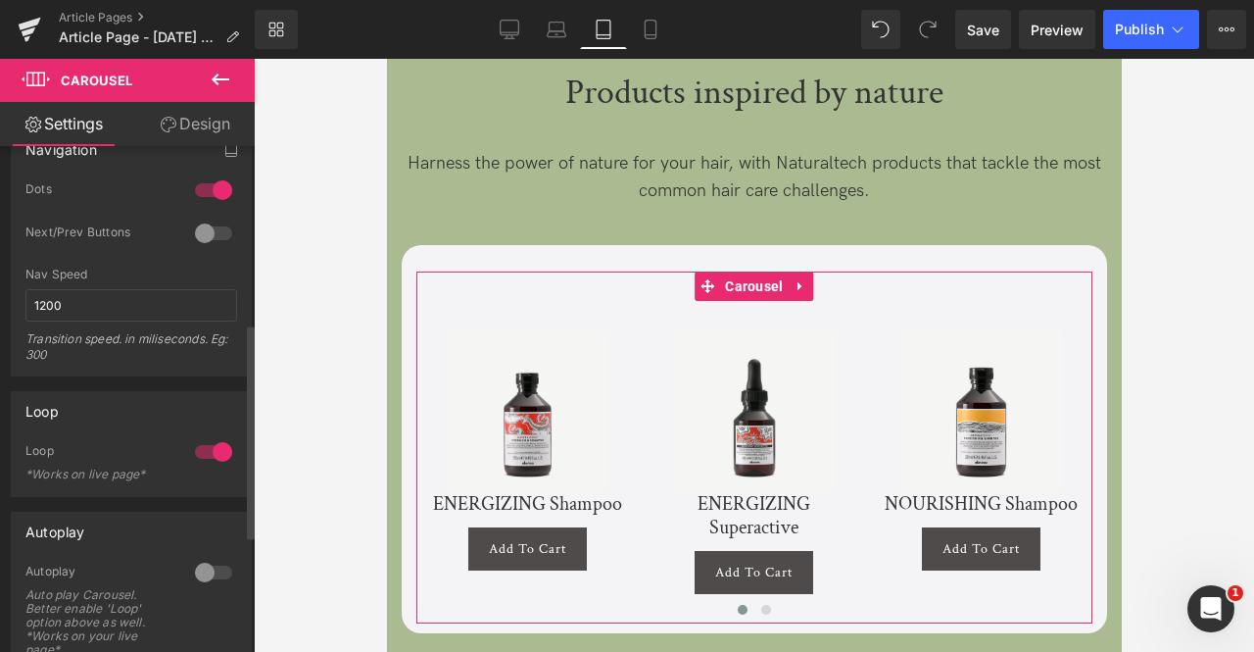
click at [206, 230] on div at bounding box center [213, 233] width 47 height 31
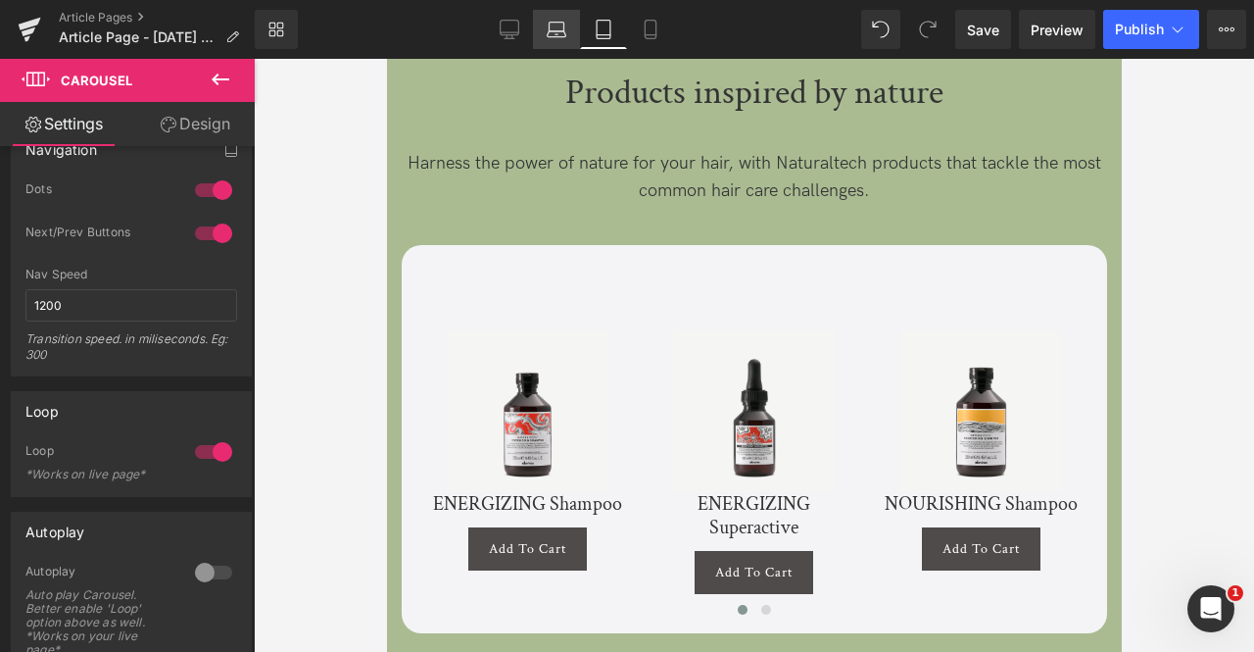
click at [559, 32] on icon at bounding box center [557, 30] width 20 height 20
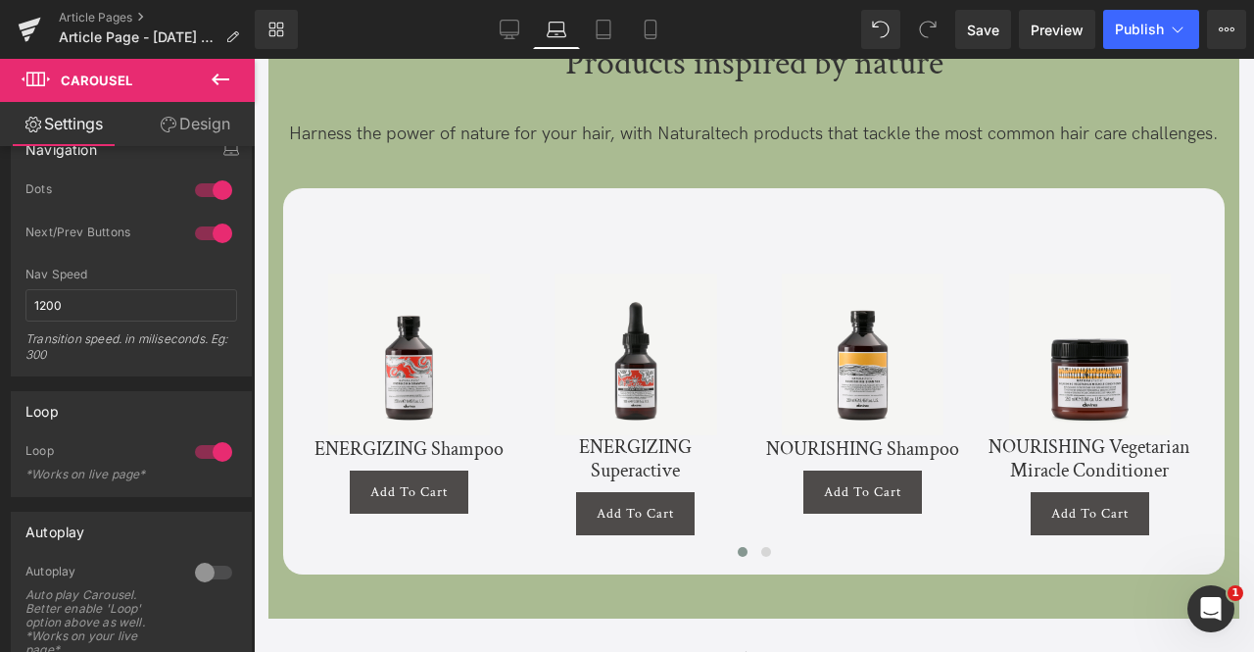
scroll to position [5017, 0]
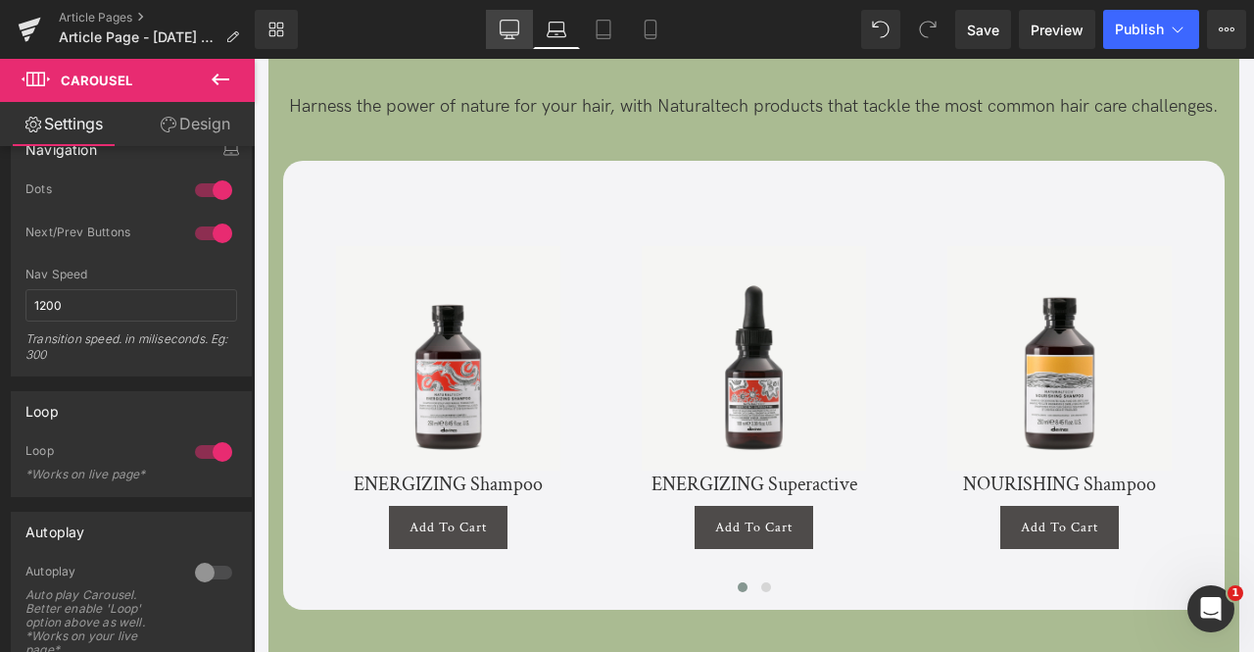
click at [514, 29] on icon at bounding box center [510, 30] width 20 height 20
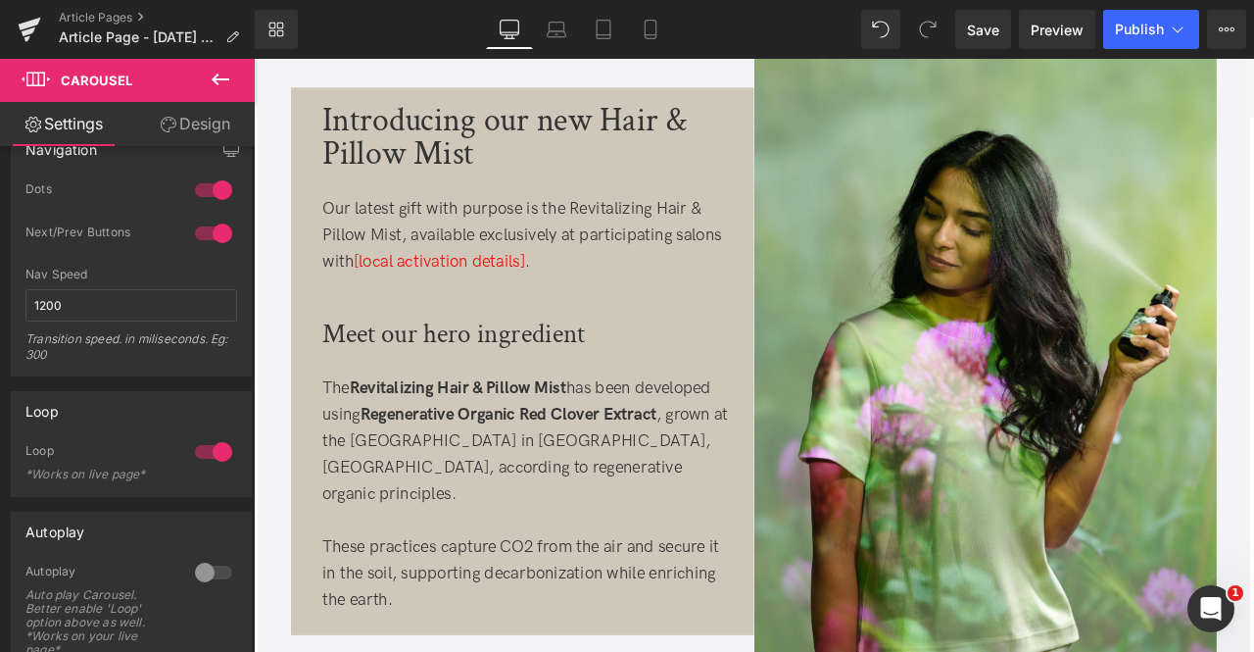
scroll to position [780, 0]
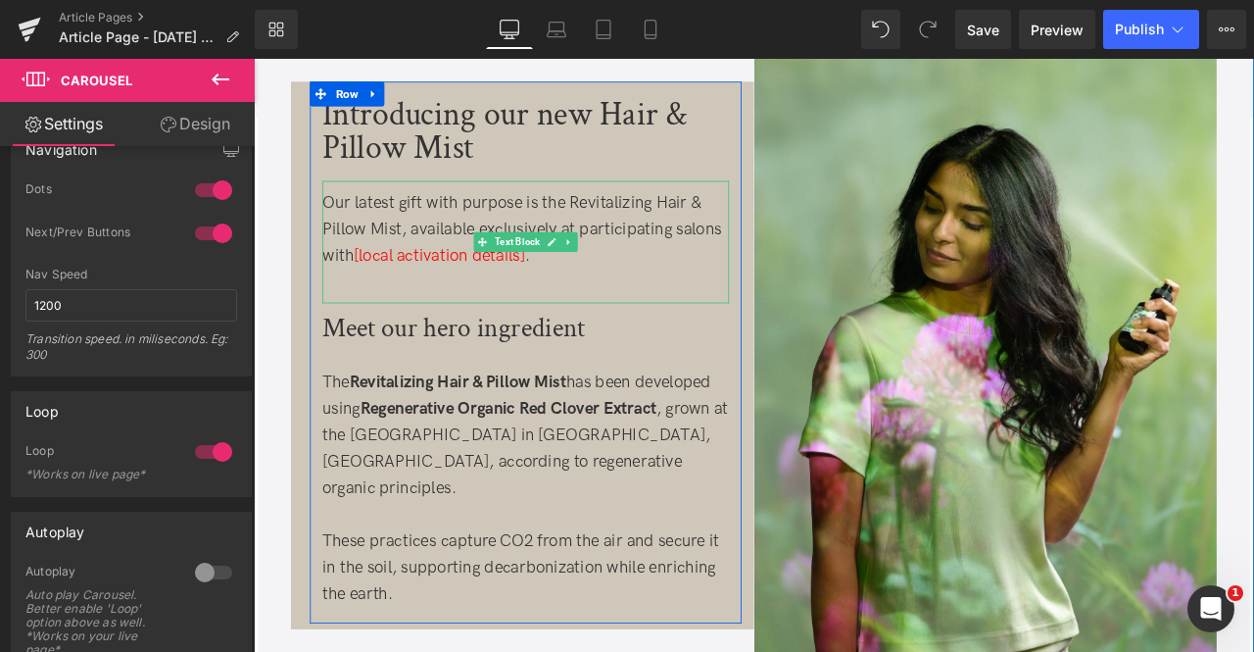
click at [423, 302] on span "[local activation details]" at bounding box center [473, 292] width 203 height 24
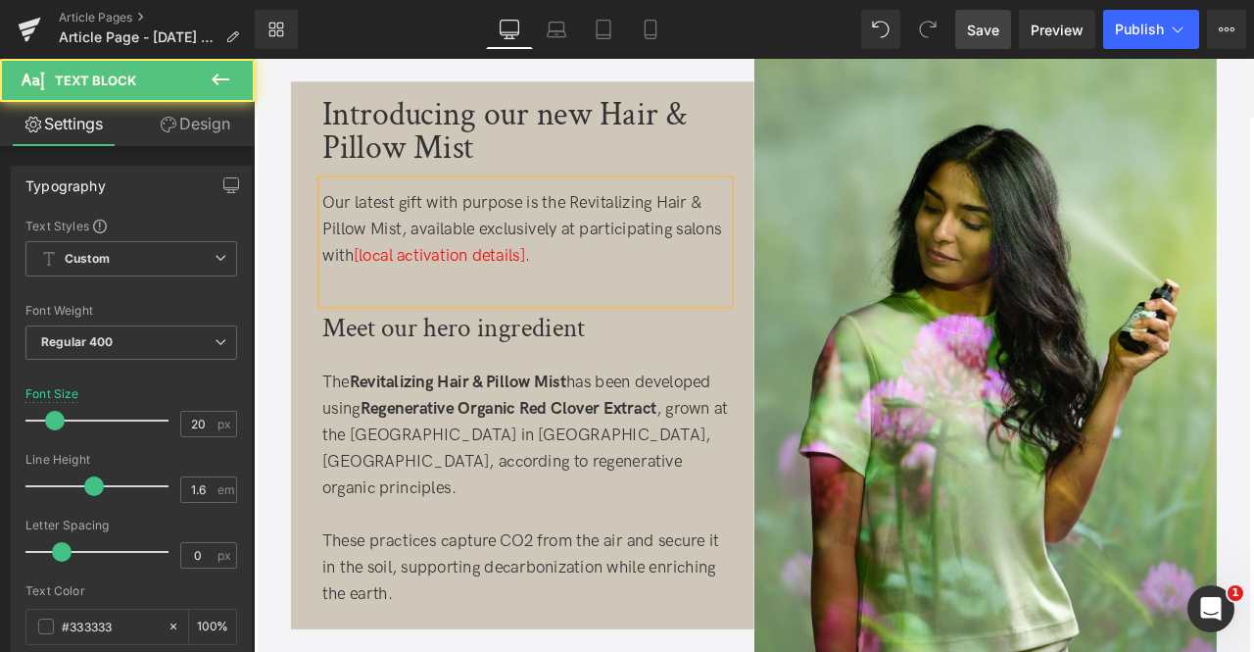
drag, startPoint x: 982, startPoint y: 24, endPoint x: 305, endPoint y: 173, distance: 693.6
click at [982, 24] on span "Save" at bounding box center [983, 30] width 32 height 21
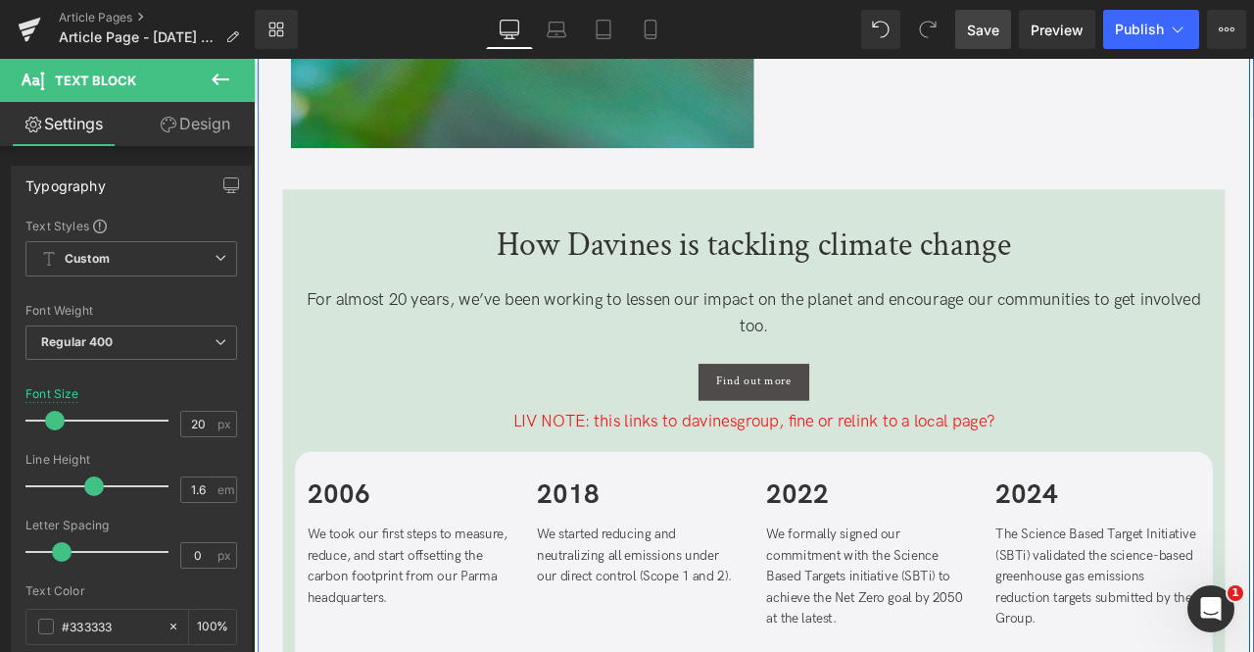
scroll to position [2816, 0]
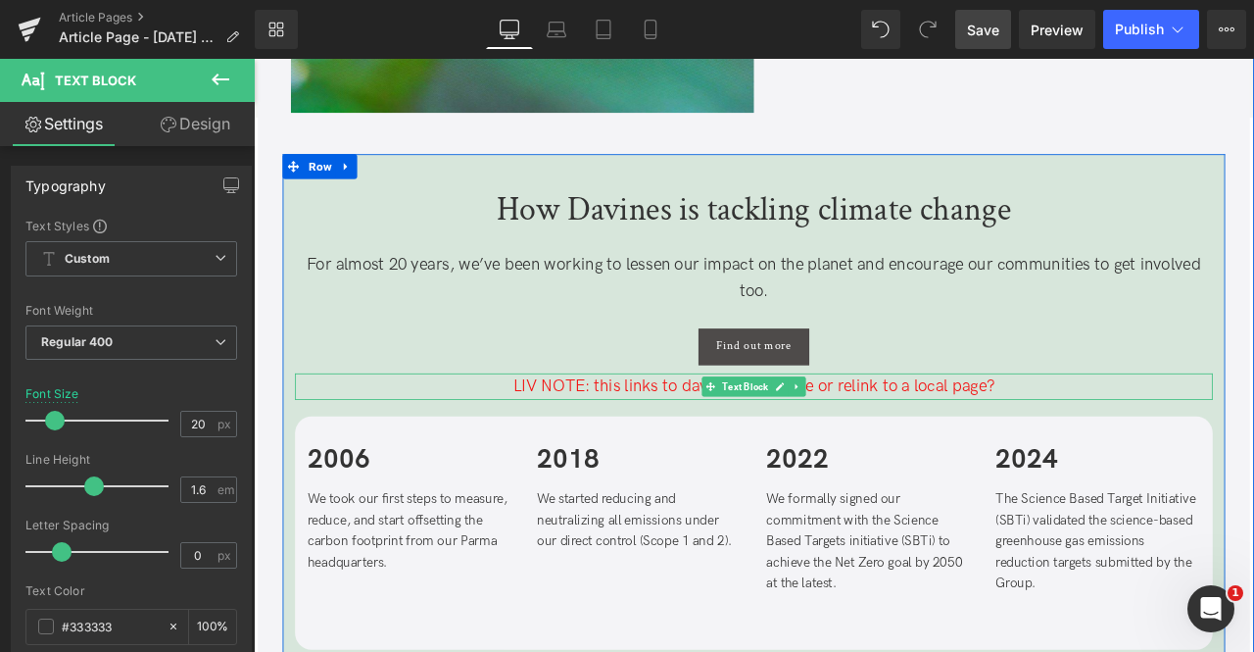
click at [1010, 443] on p "LIV NOTE: this links to davinesgroup, fine or relink to a local page?" at bounding box center [847, 446] width 1088 height 31
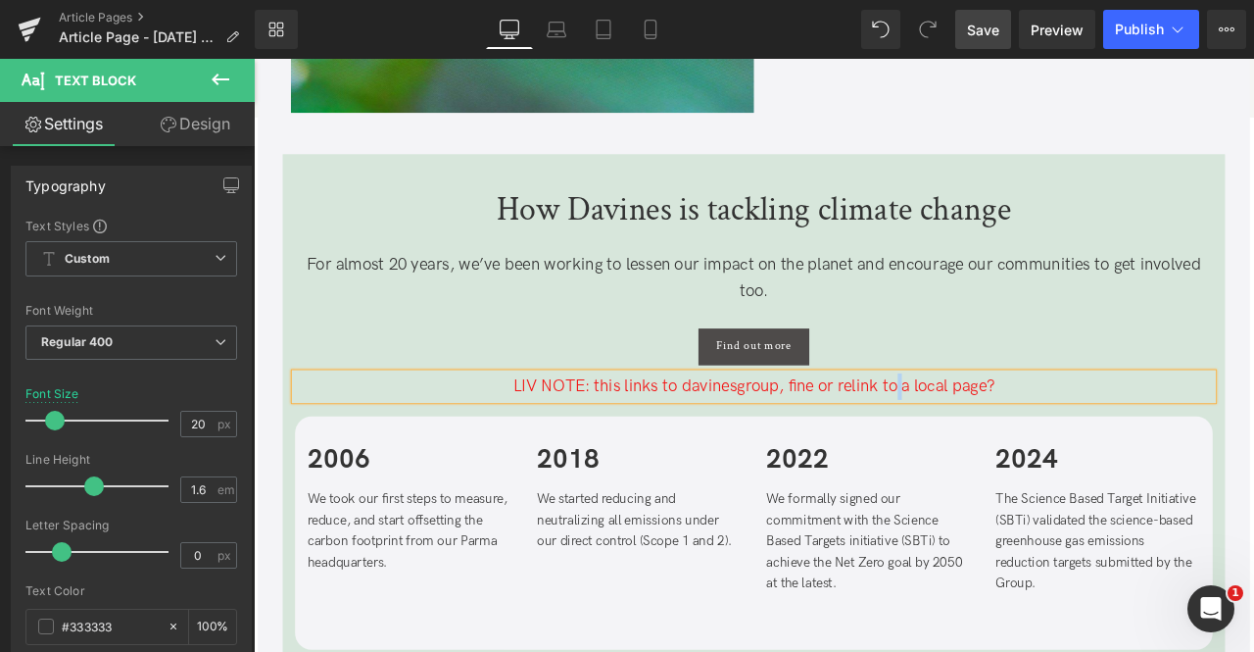
click at [1010, 443] on p "LIV NOTE: this links to davinesgroup, fine or relink to a local page?" at bounding box center [847, 446] width 1088 height 31
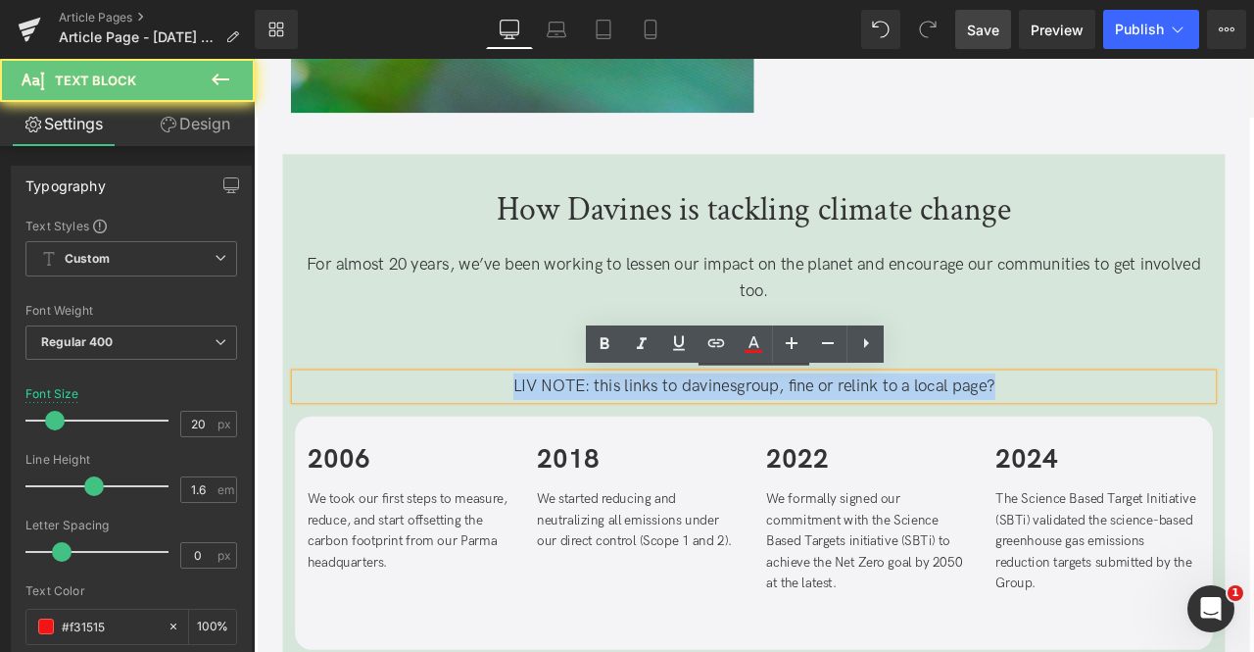
click at [1010, 443] on p "LIV NOTE: this links to davinesgroup, fine or relink to a local page?" at bounding box center [847, 446] width 1088 height 31
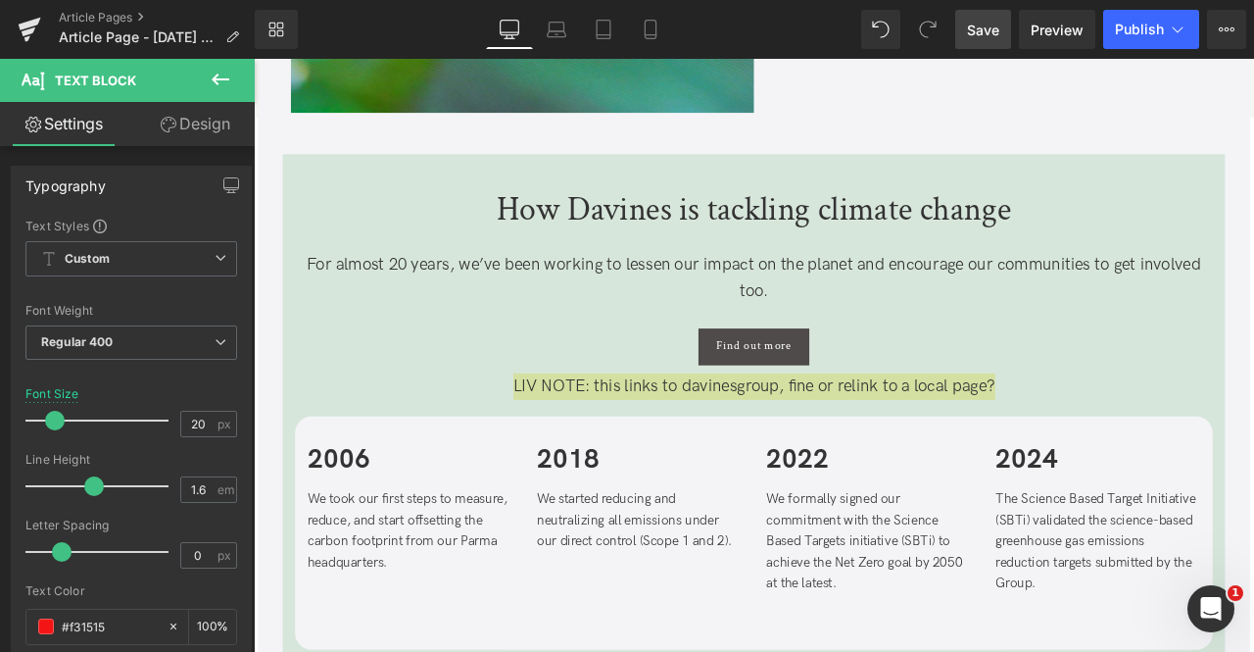
click at [229, 119] on link "Design" at bounding box center [194, 124] width 127 height 44
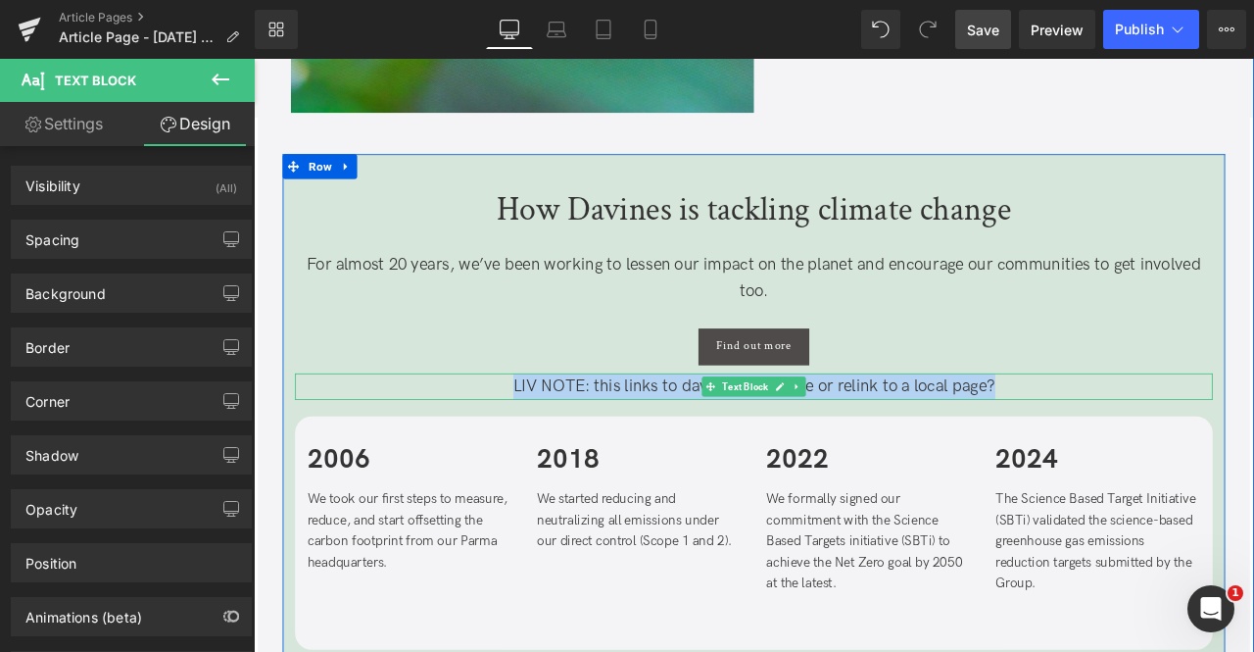
click at [661, 443] on p "LIV NOTE: this links to davinesgroup, fine or relink to a local page?" at bounding box center [847, 446] width 1088 height 31
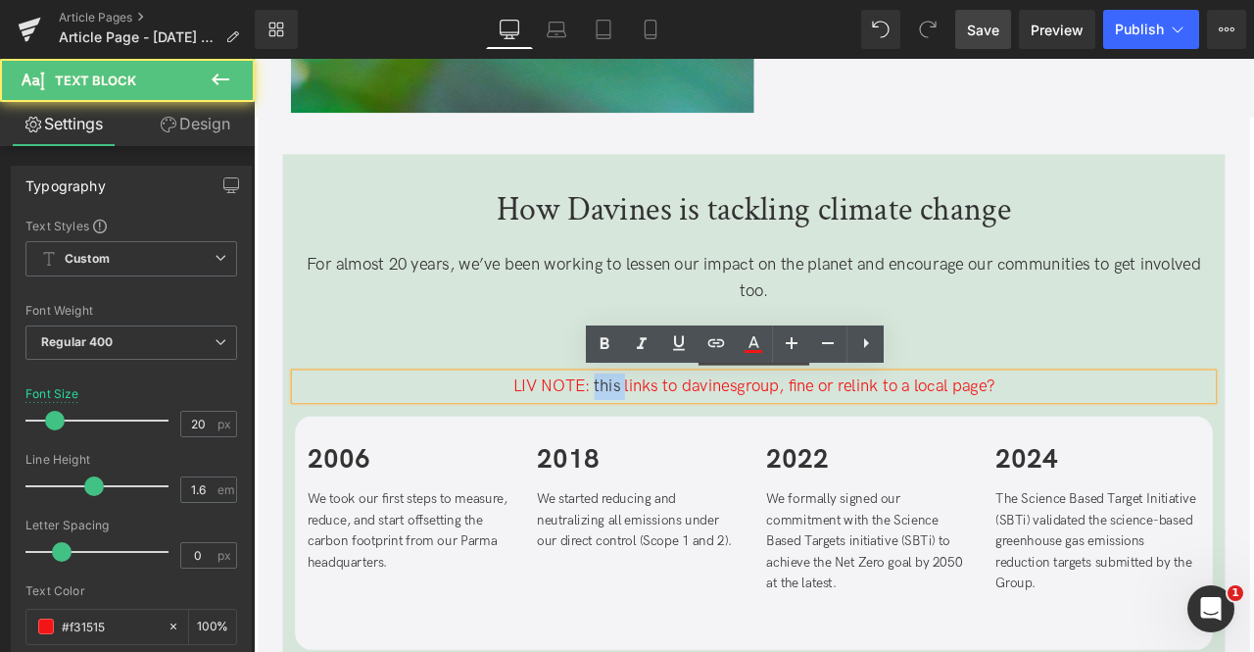
click at [661, 443] on p "LIV NOTE: this links to davinesgroup, fine or relink to a local page?" at bounding box center [847, 446] width 1088 height 31
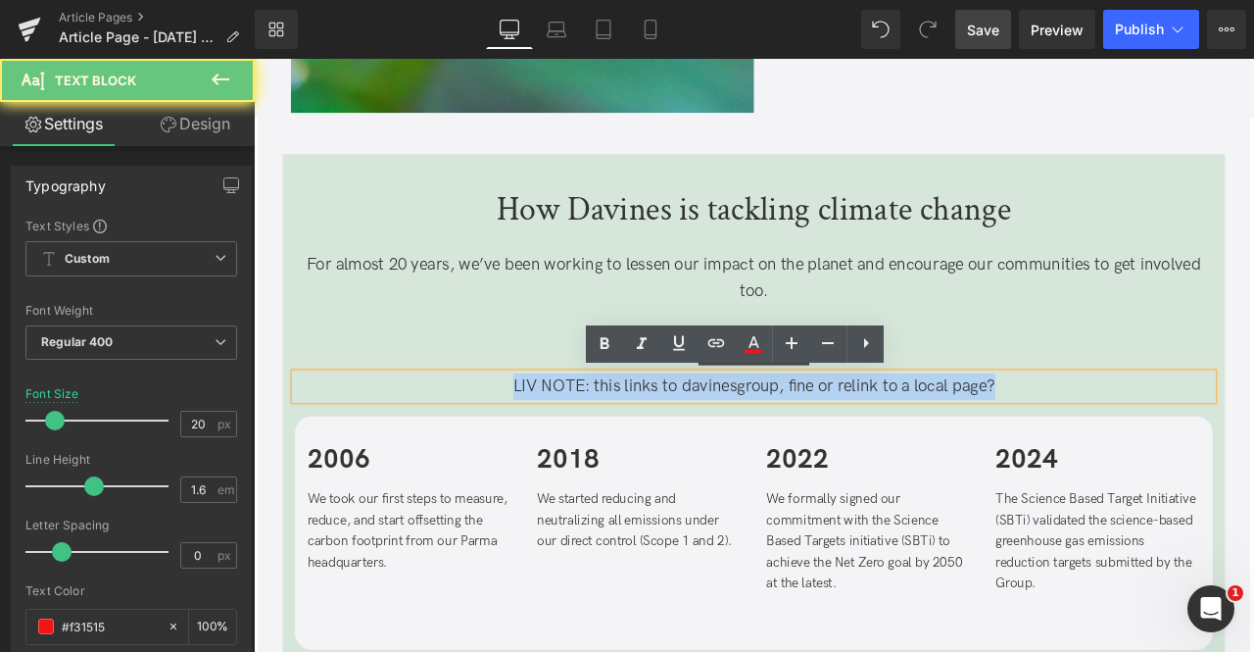
click at [661, 443] on p "LIV NOTE: this links to davinesgroup, fine or relink to a local page?" at bounding box center [847, 446] width 1088 height 31
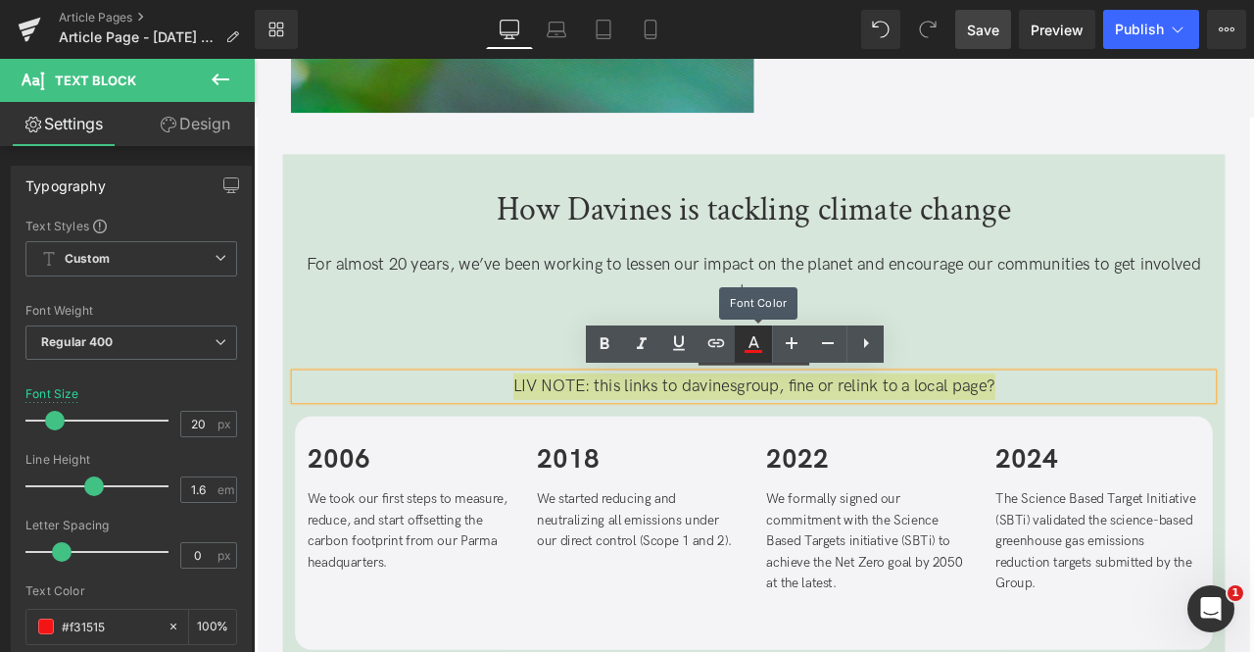
click at [0, 0] on icon at bounding box center [0, 0] width 0 height 0
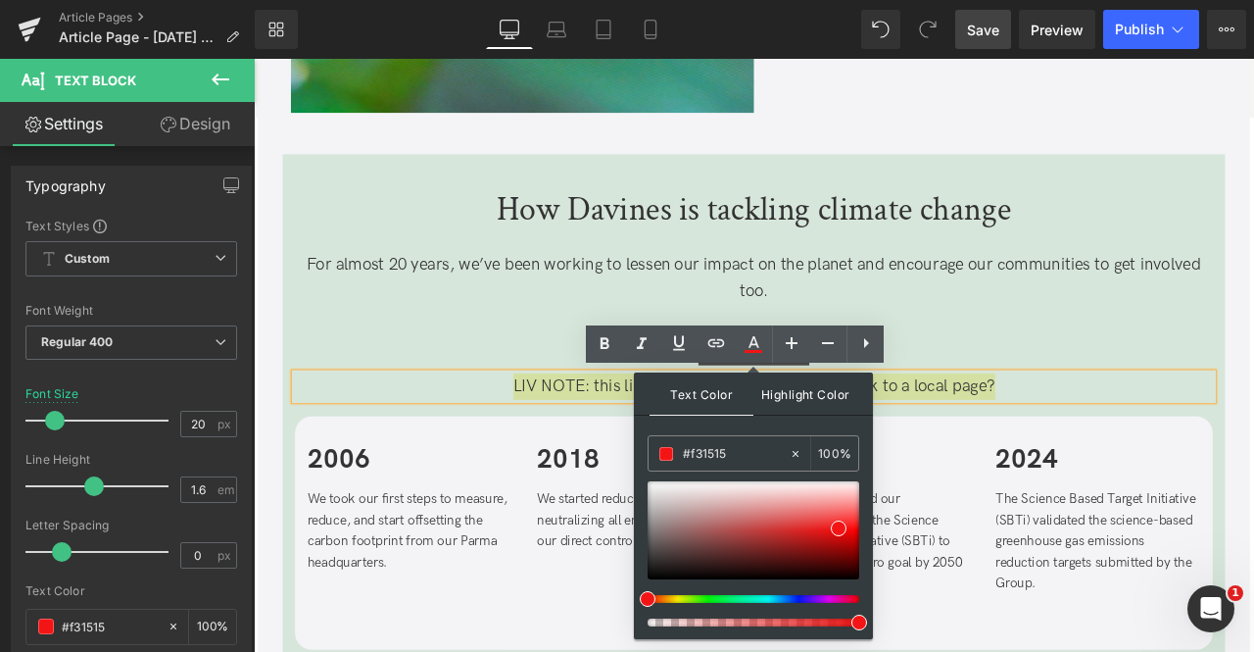
click at [783, 391] on span "Highlight Color" at bounding box center [806, 393] width 104 height 42
type input "#000000"
type input "100"
click at [678, 595] on div at bounding box center [746, 599] width 212 height 8
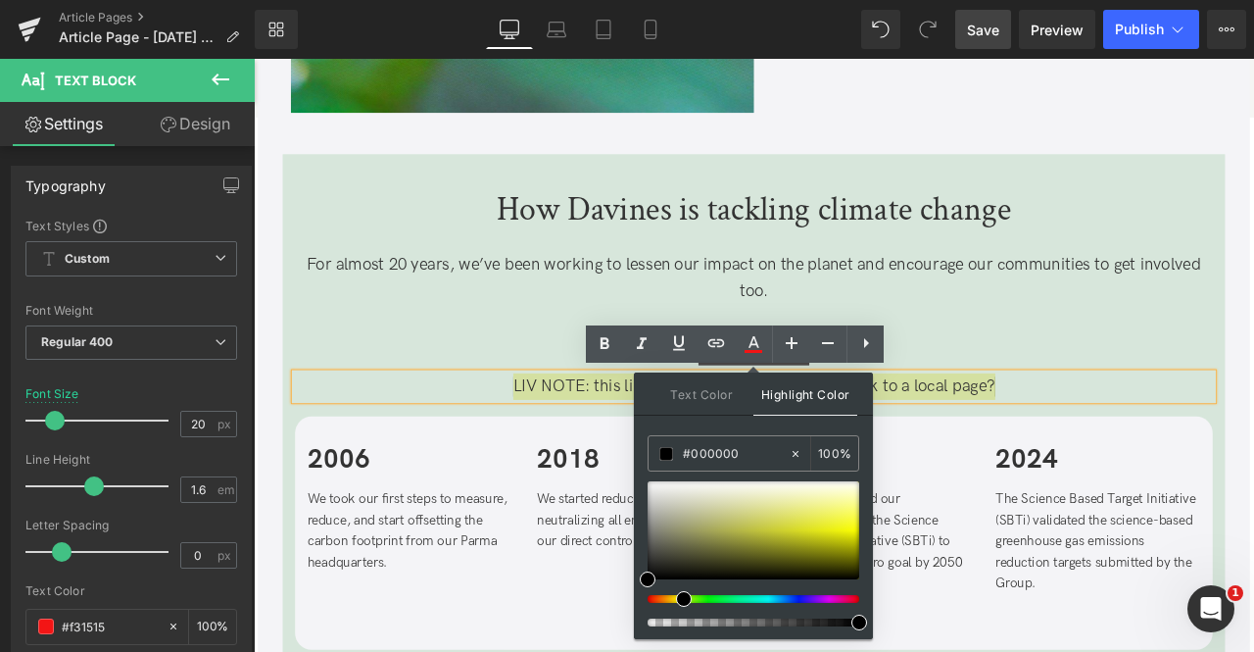
click at [676, 597] on div at bounding box center [746, 599] width 212 height 8
type input "#dcf9ad"
drag, startPoint x: 741, startPoint y: 522, endPoint x: 836, endPoint y: 497, distance: 98.4
click at [836, 497] on div at bounding box center [754, 530] width 212 height 98
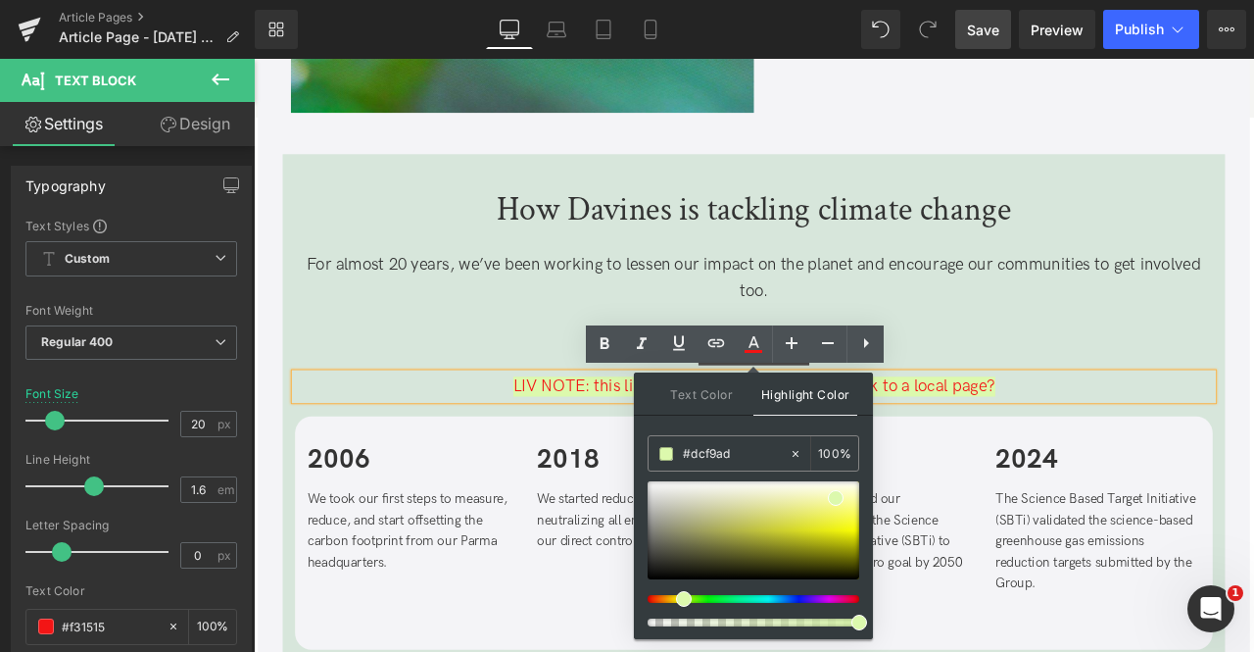
click at [1113, 431] on div "LIV NOTE: this links to davinesgroup, fine or relink to a local page?" at bounding box center [847, 446] width 1088 height 31
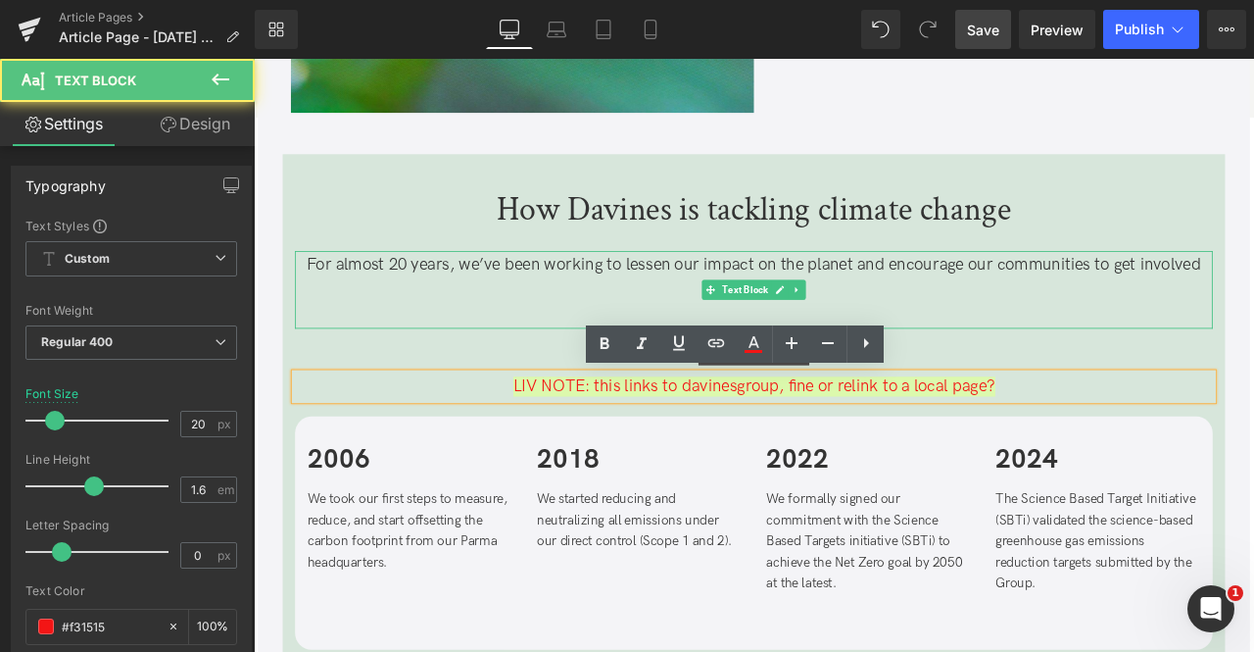
click at [1158, 302] on p "For almost 20 years, we’ve been working to lessen our impact on the planet and …" at bounding box center [847, 317] width 1088 height 63
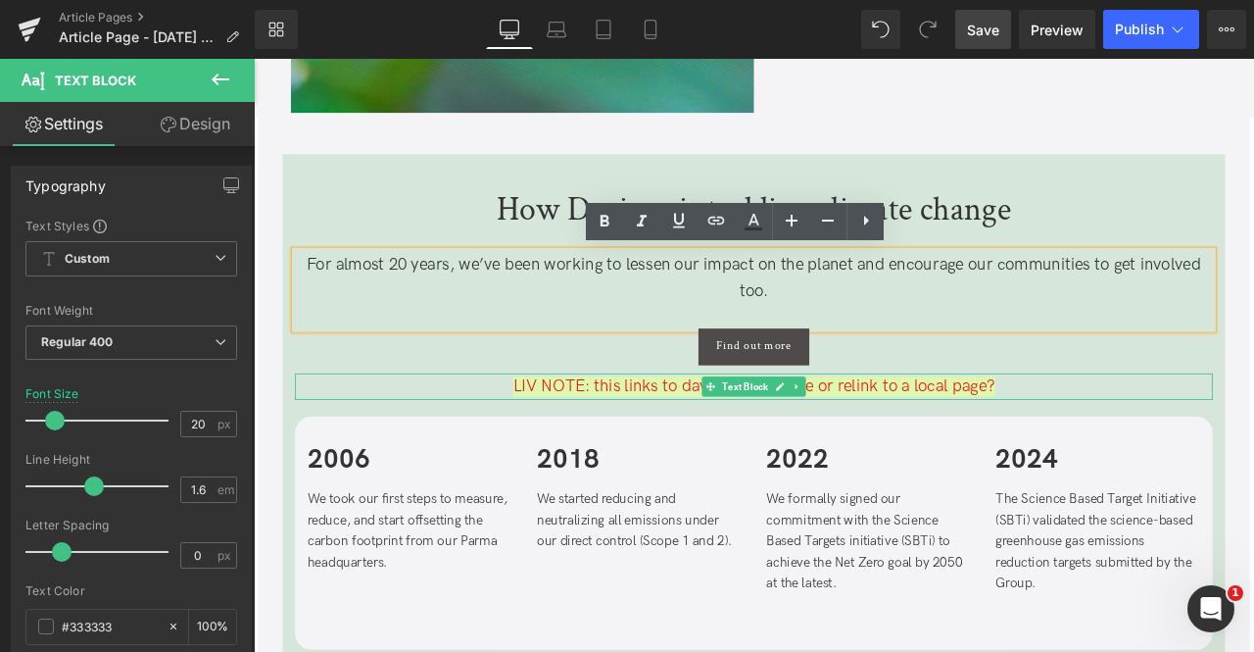
click at [745, 447] on span "LIV NOTE: this links to davinesgroup, fine or relink to a local page?" at bounding box center [847, 447] width 571 height 24
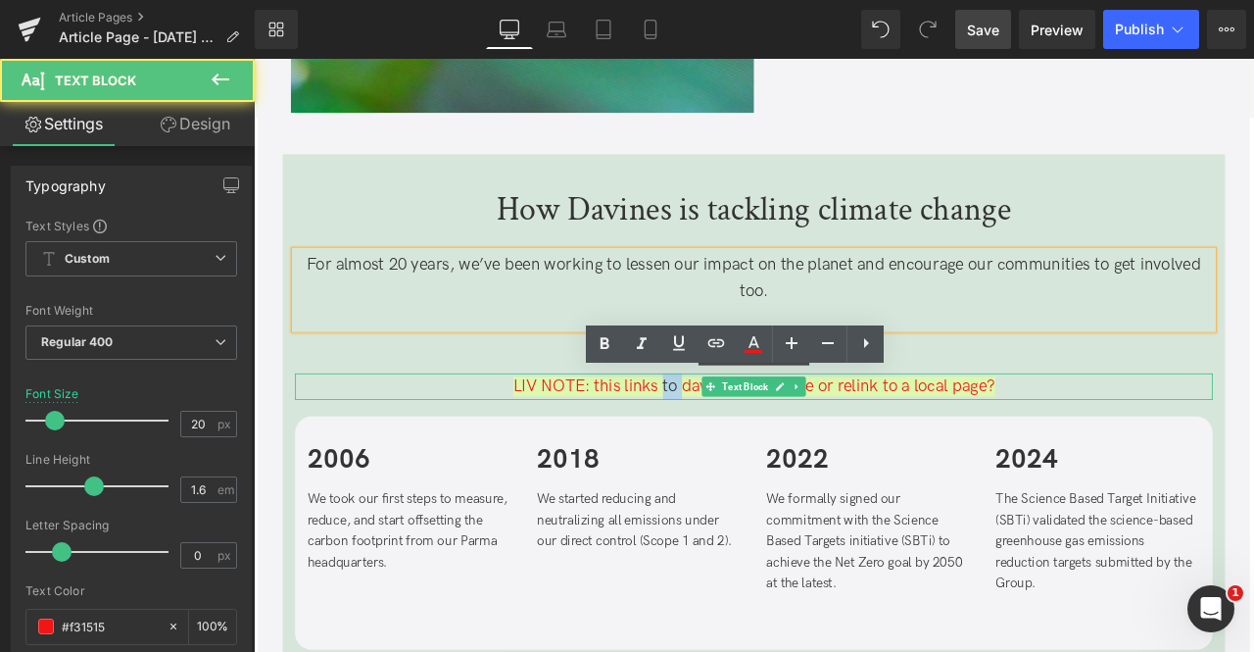
click at [745, 447] on span "LIV NOTE: this links to davinesgroup, fine or relink to a local page?" at bounding box center [847, 447] width 571 height 24
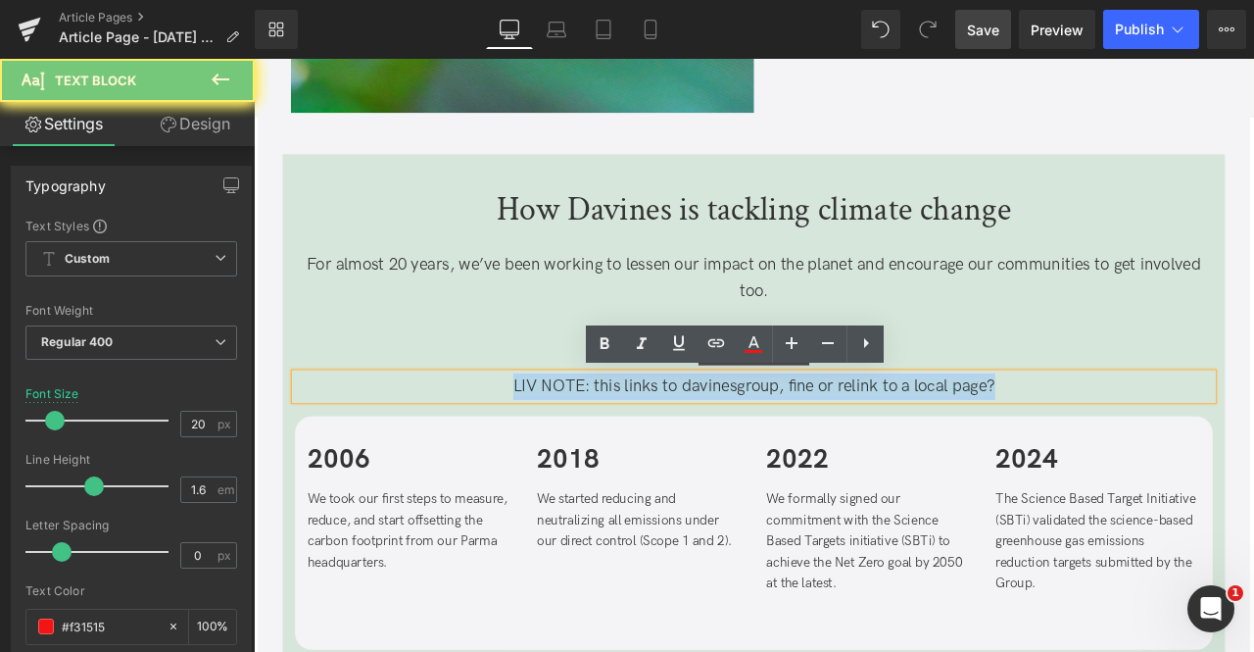
click at [745, 447] on span "LIV NOTE: this links to davinesgroup, fine or relink to a local page?" at bounding box center [847, 447] width 571 height 24
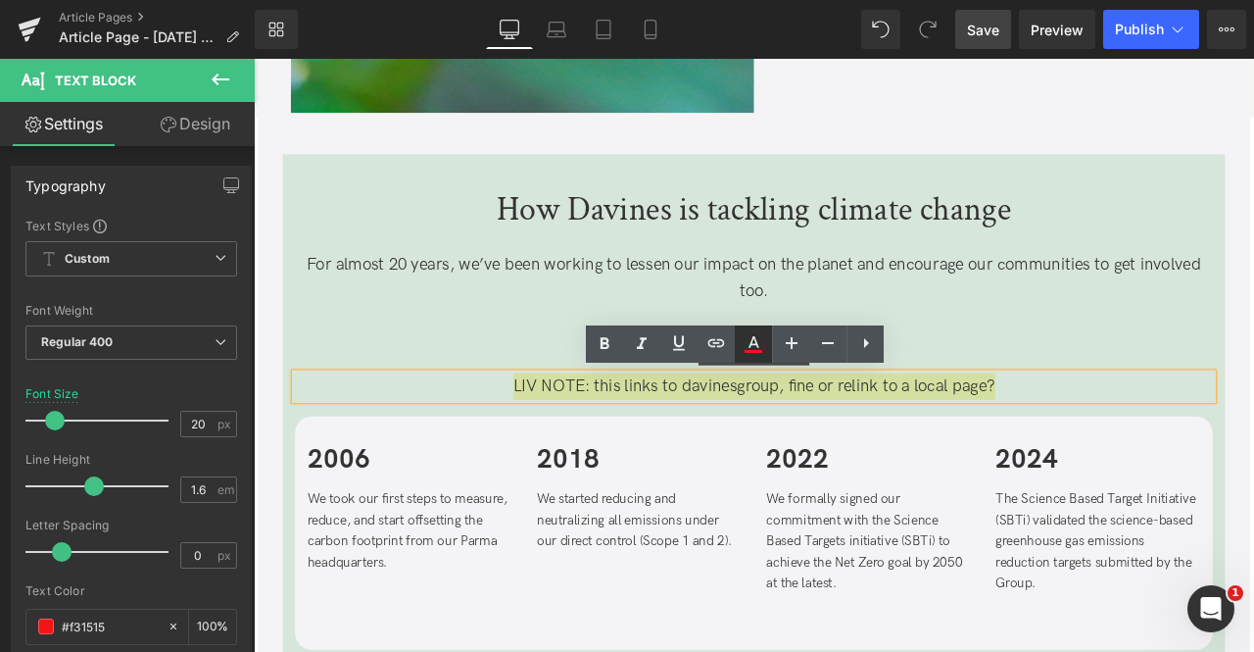
click at [762, 342] on icon at bounding box center [754, 344] width 24 height 24
type input "100"
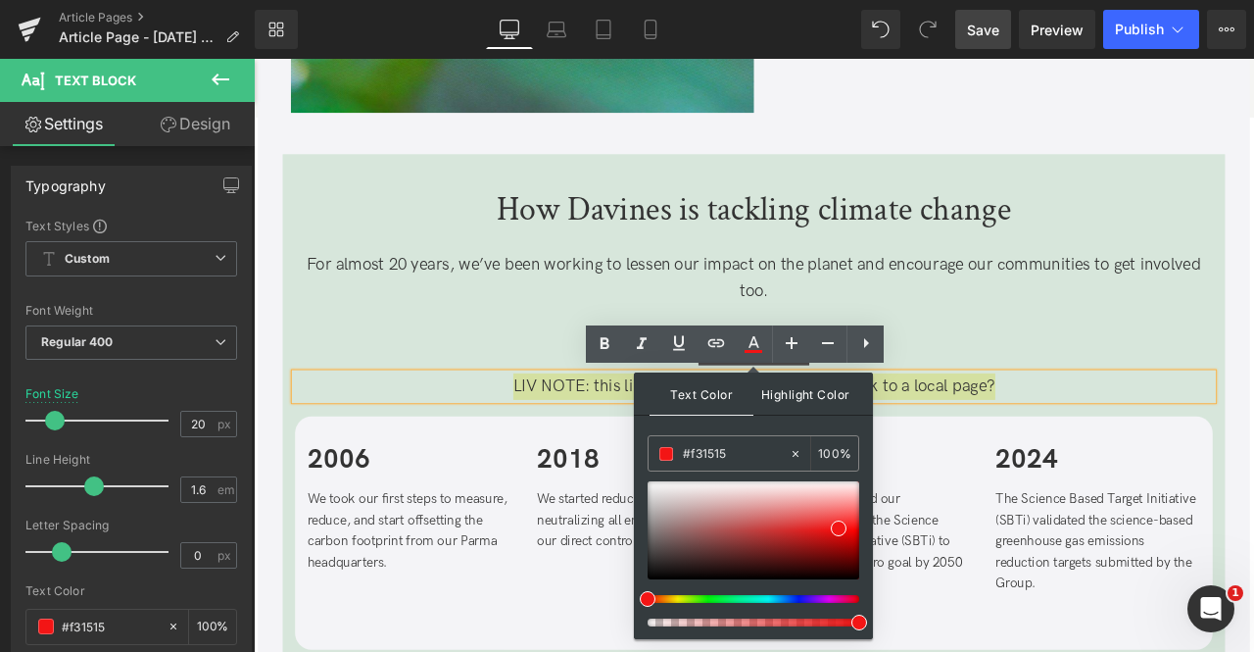
click at [792, 390] on span "Highlight Color" at bounding box center [806, 393] width 104 height 42
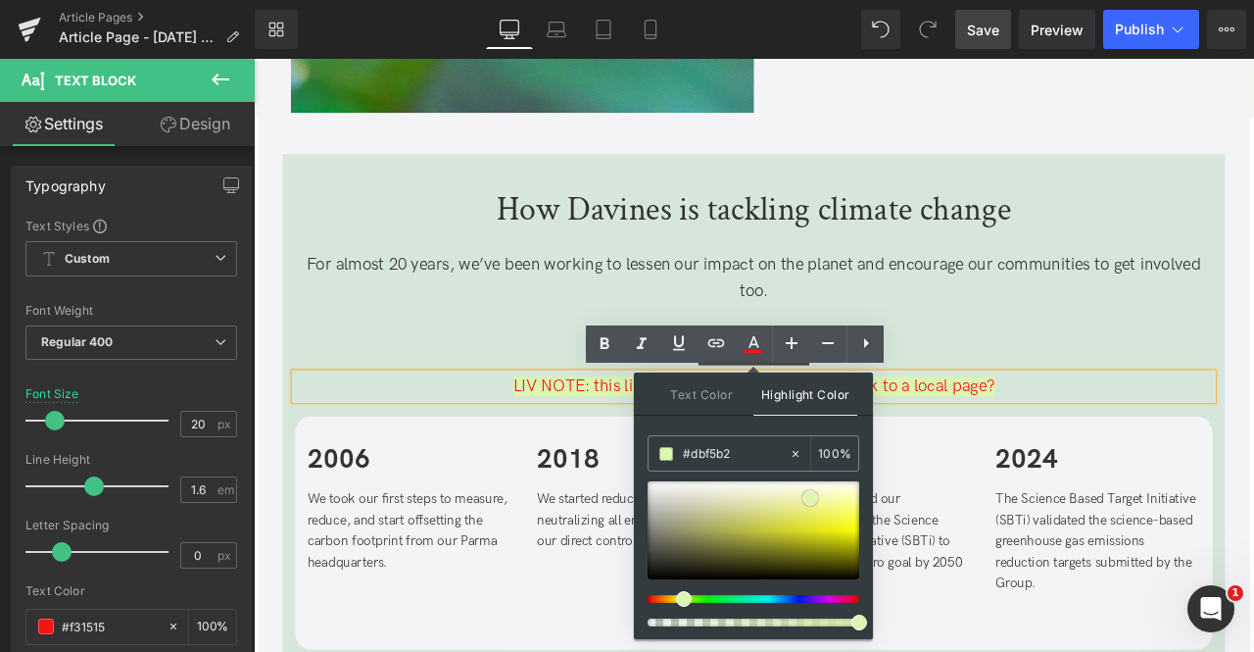
drag, startPoint x: 827, startPoint y: 505, endPoint x: 810, endPoint y: 497, distance: 18.4
click at [810, 497] on div at bounding box center [754, 530] width 212 height 98
click at [676, 597] on span at bounding box center [683, 599] width 16 height 16
type input "#f7f490"
click at [836, 503] on div at bounding box center [754, 530] width 212 height 98
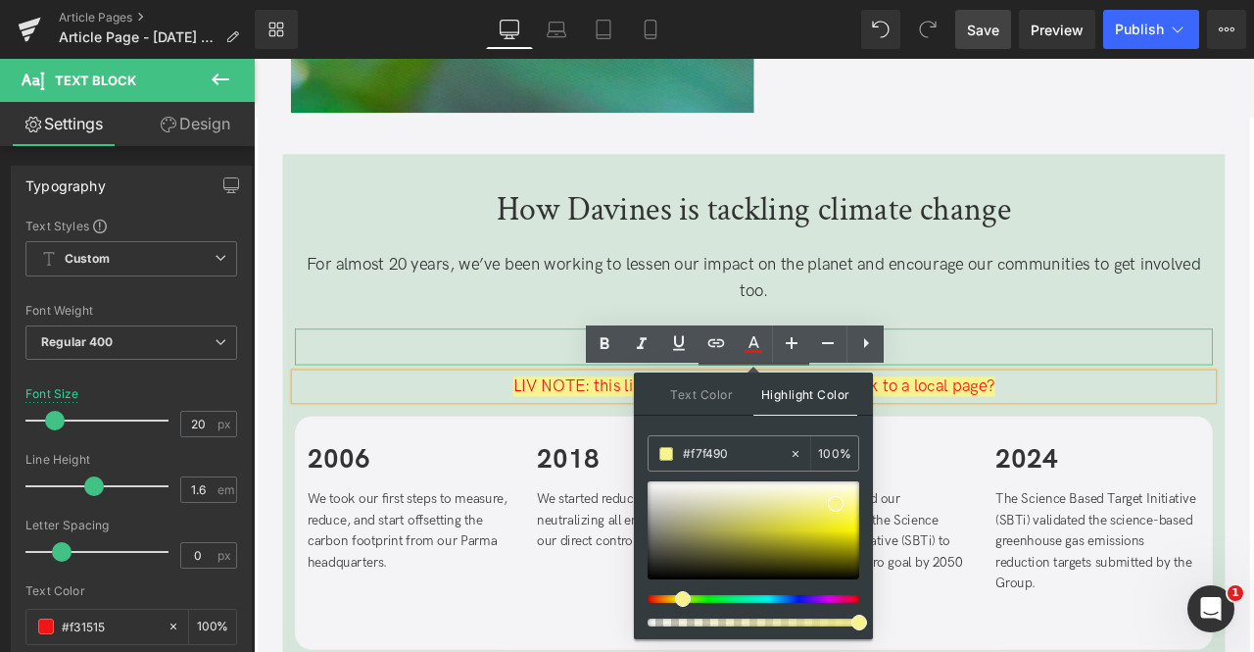
click at [1088, 404] on div "Find out more" at bounding box center [847, 399] width 1088 height 43
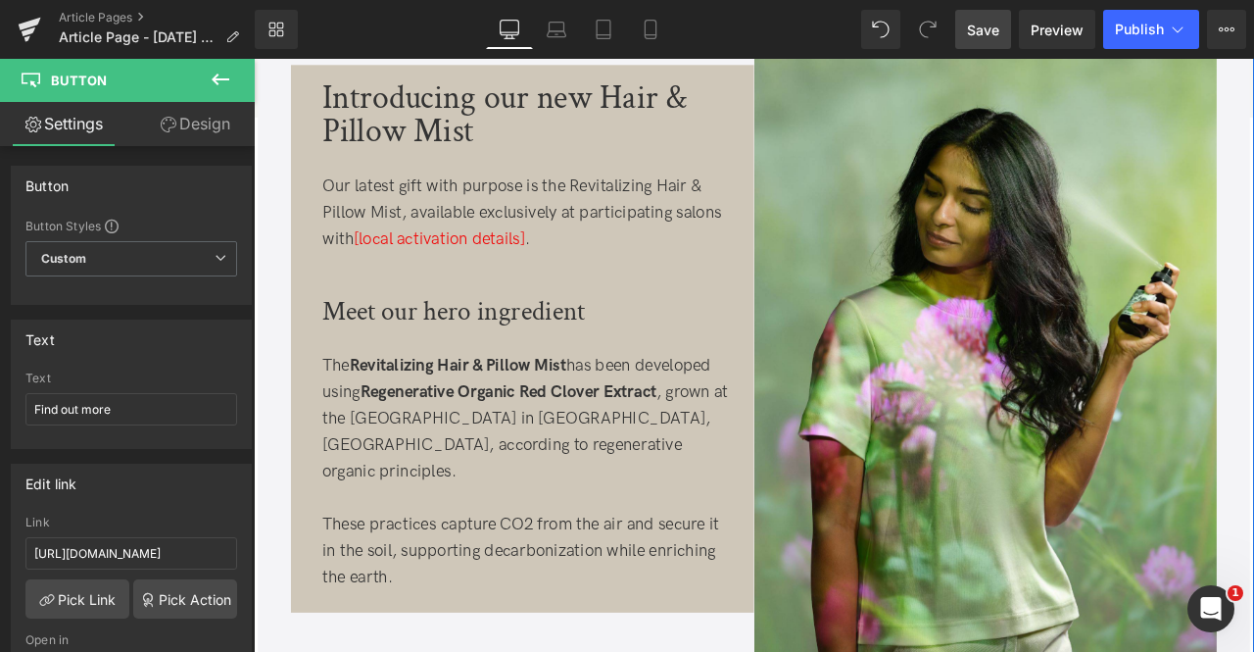
scroll to position [795, 0]
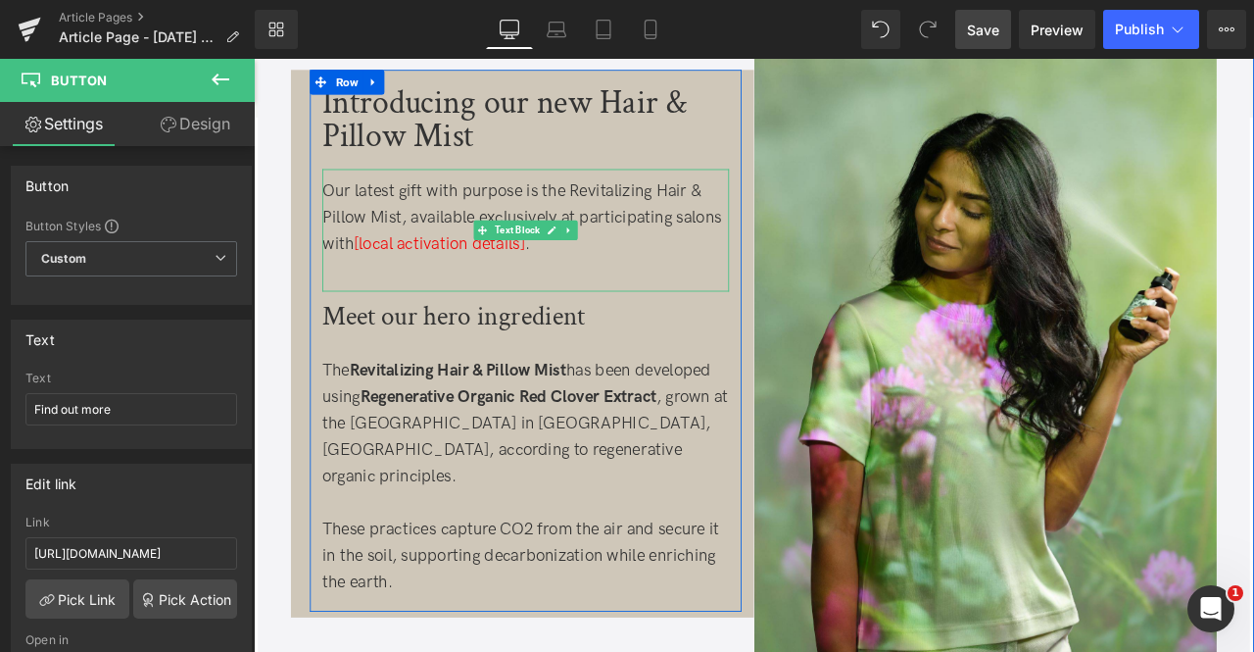
click at [652, 293] on div at bounding box center [576, 308] width 482 height 31
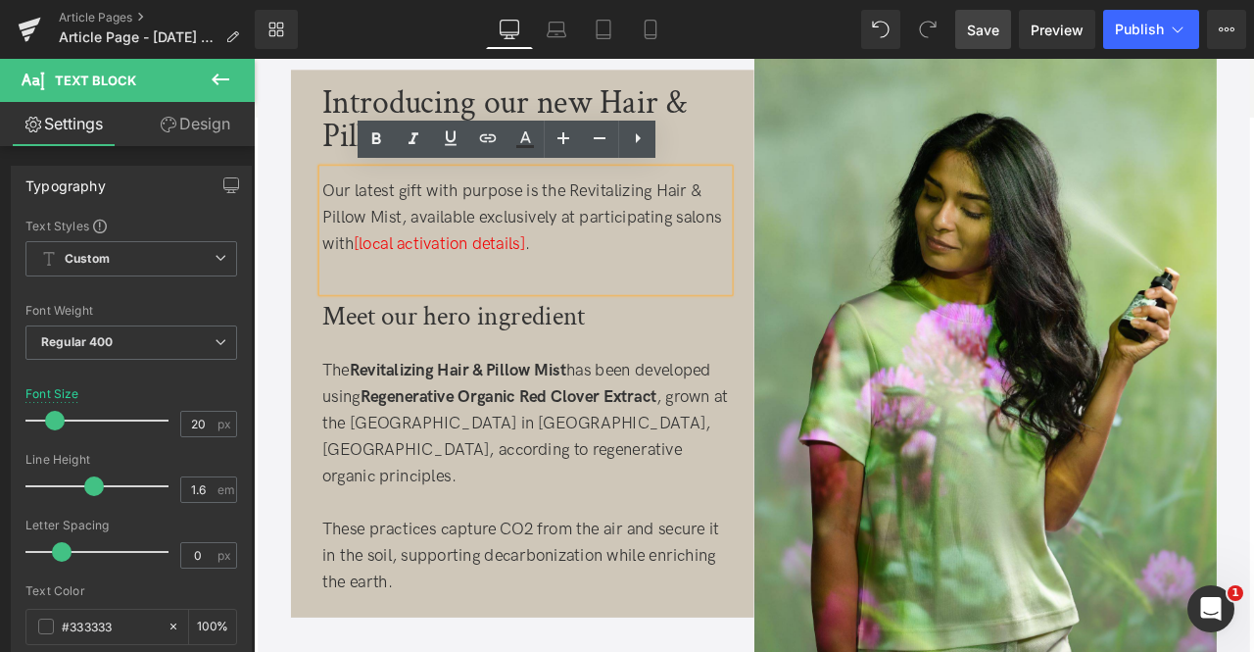
click at [492, 282] on span "[local activation details]" at bounding box center [473, 278] width 203 height 24
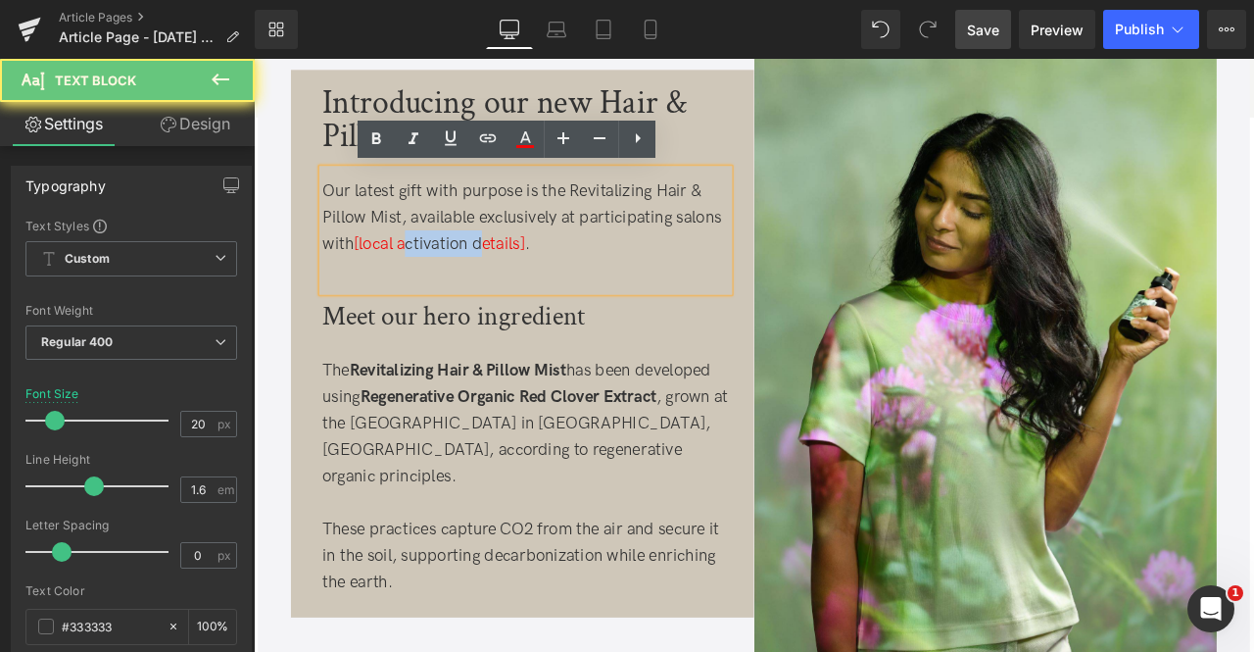
click at [492, 282] on span "[local activation details]" at bounding box center [473, 278] width 203 height 24
click at [580, 277] on div "Our latest gift with purpose is the Revitalizing Hair & Pillow Mist, available …" at bounding box center [576, 246] width 482 height 94
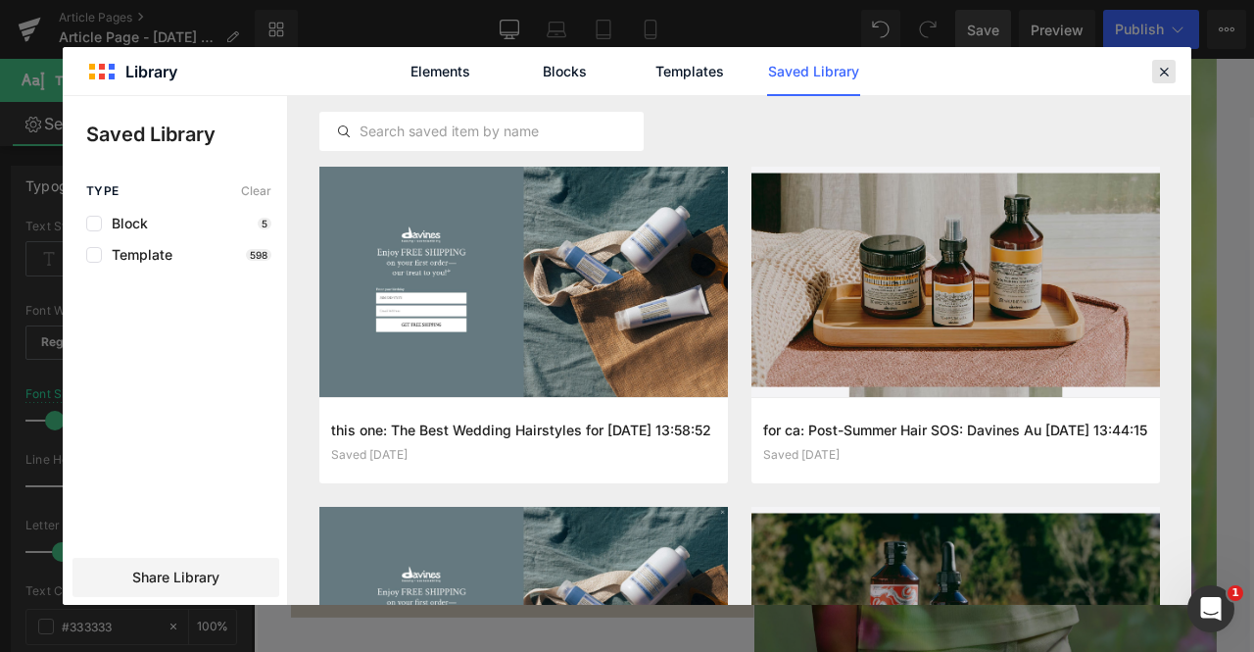
click at [1162, 68] on icon at bounding box center [1164, 72] width 18 height 18
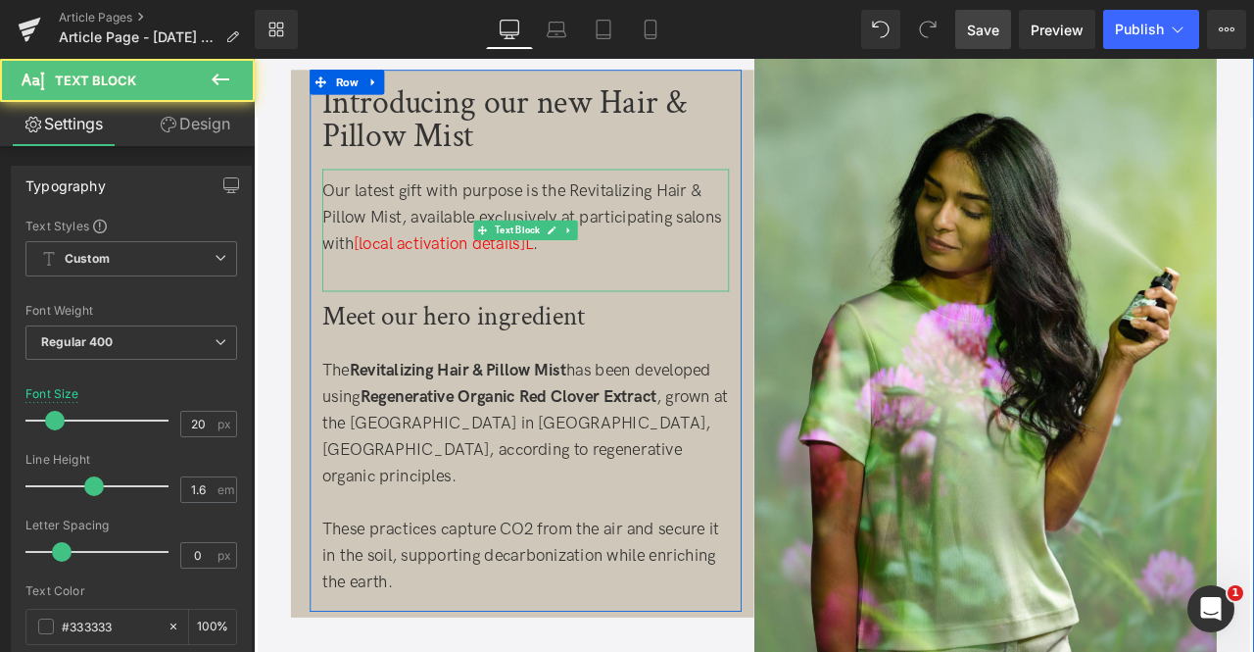
click at [591, 281] on div "Our latest gift with purpose is the Revitalizing Hair & Pillow Mist, available …" at bounding box center [576, 246] width 482 height 94
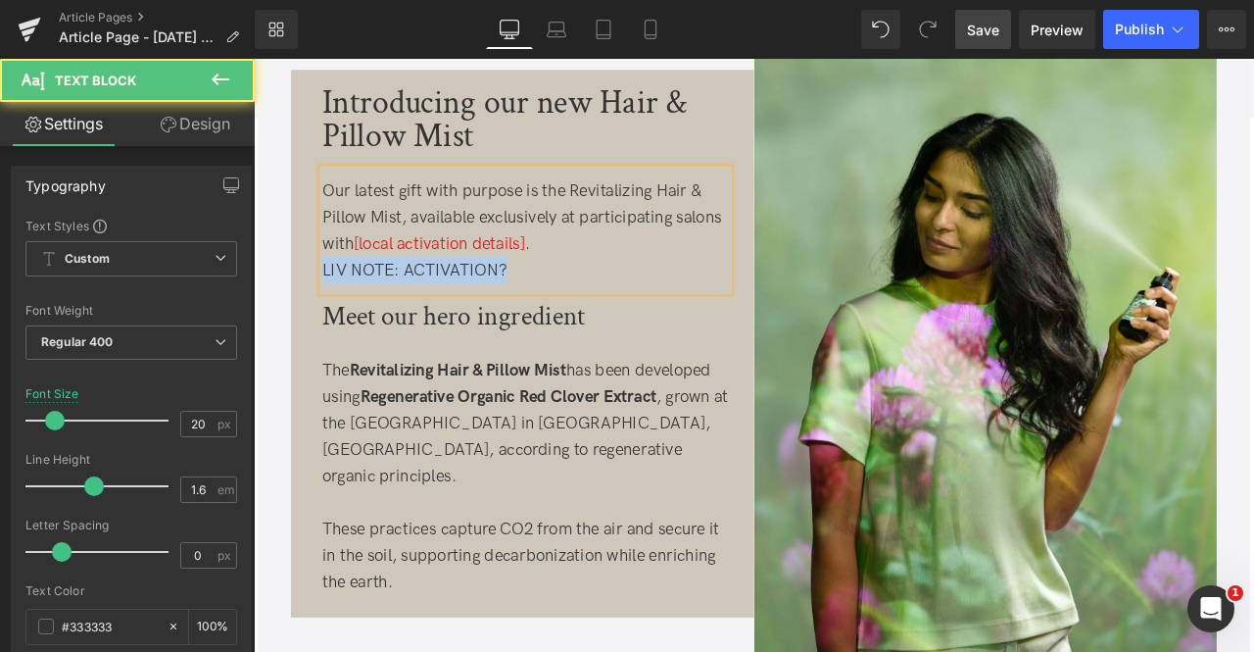
click at [336, 305] on div "LIV NOTE: ACTIVATION?" at bounding box center [576, 308] width 482 height 31
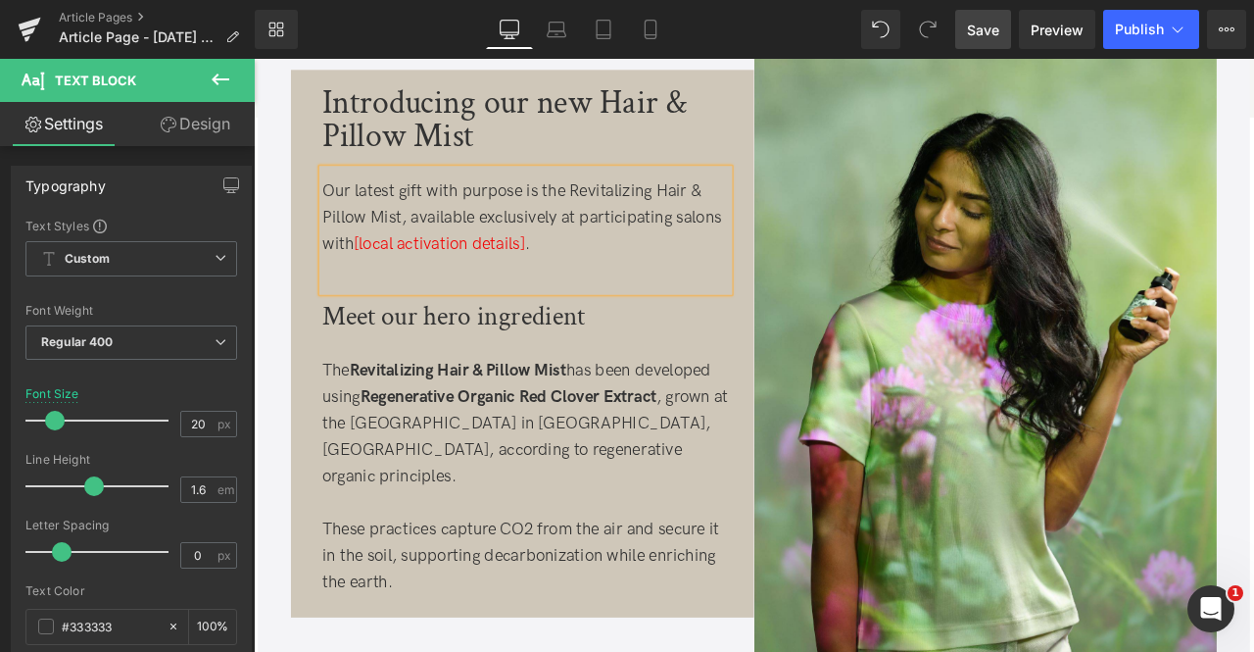
click at [377, 276] on span "[local activation details]" at bounding box center [473, 278] width 203 height 24
click at [575, 279] on span "[local activation details]" at bounding box center [473, 278] width 203 height 24
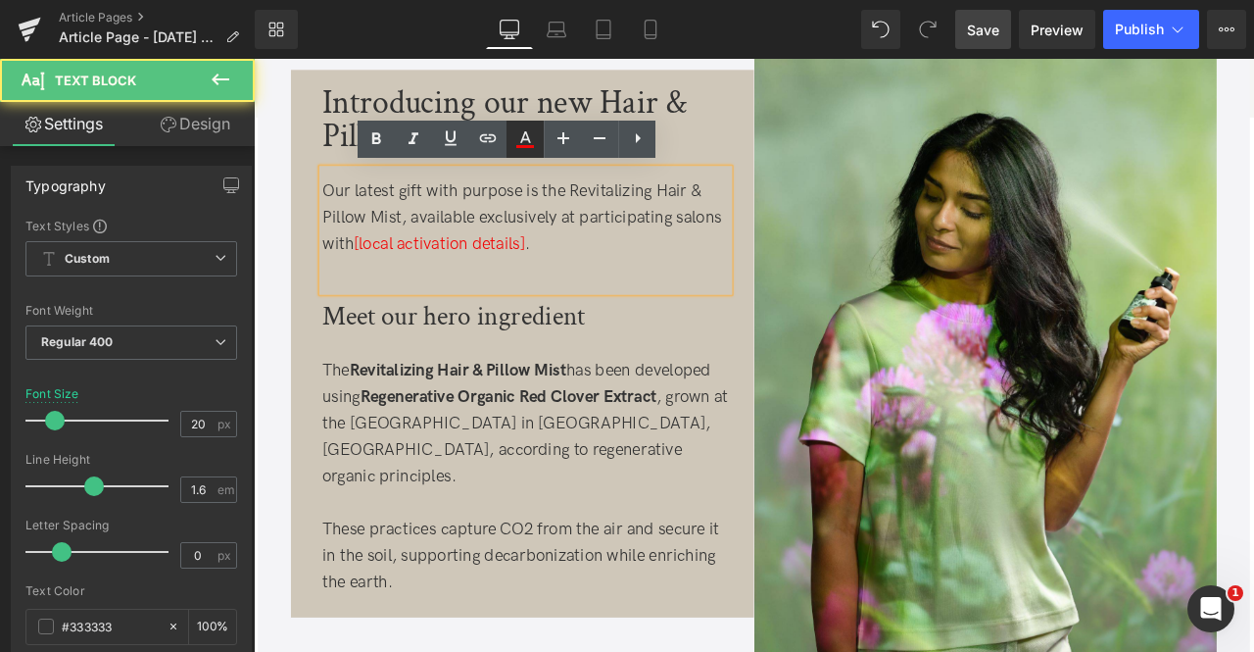
click at [535, 145] on icon at bounding box center [526, 139] width 24 height 24
type input "#f10808"
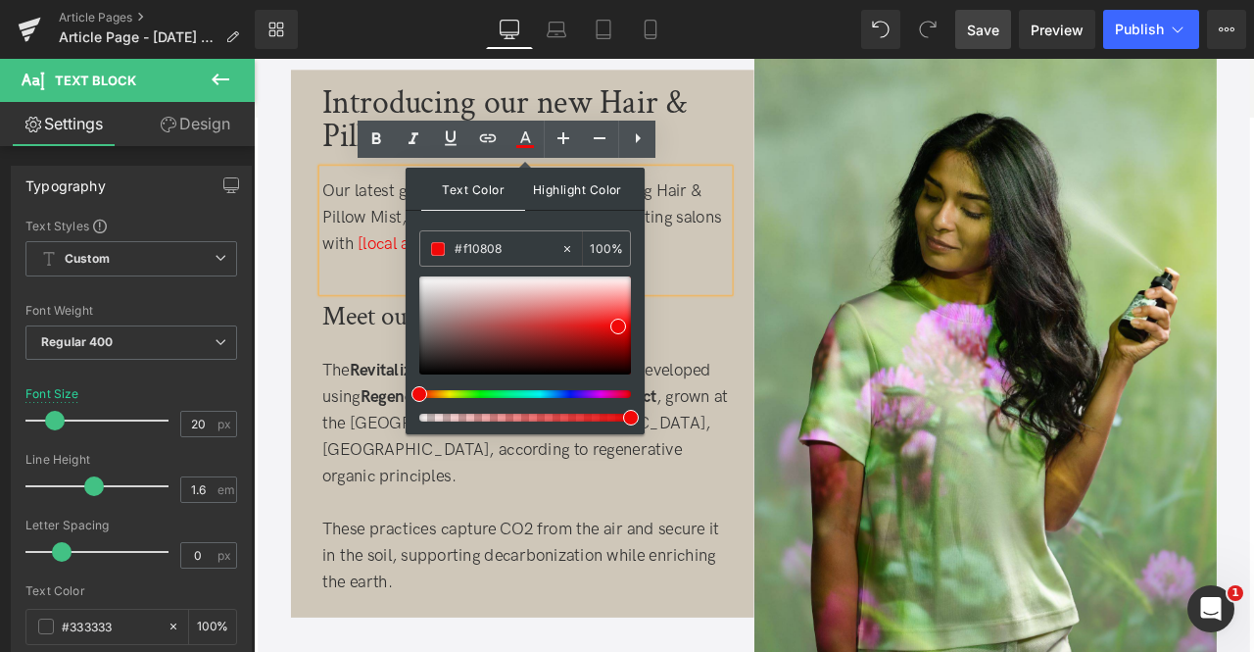
click at [586, 189] on span "Highlight Color" at bounding box center [577, 189] width 104 height 42
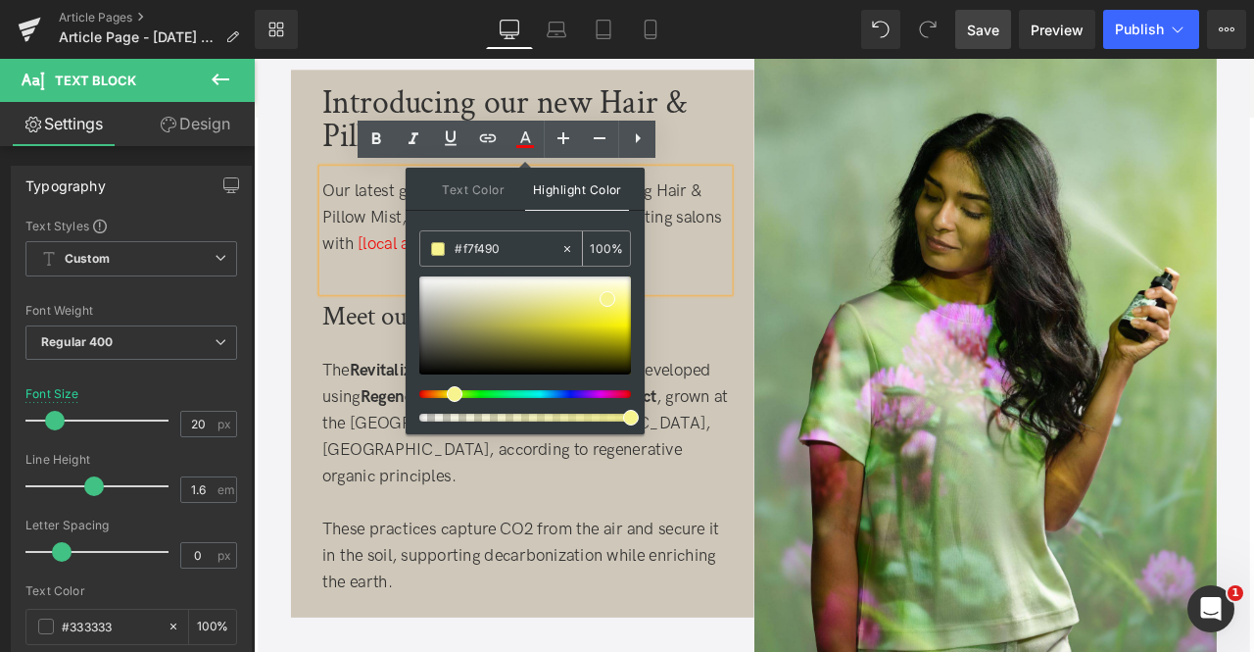
click at [492, 248] on input "#f7f490" at bounding box center [508, 249] width 106 height 22
click at [384, 307] on div at bounding box center [576, 308] width 482 height 31
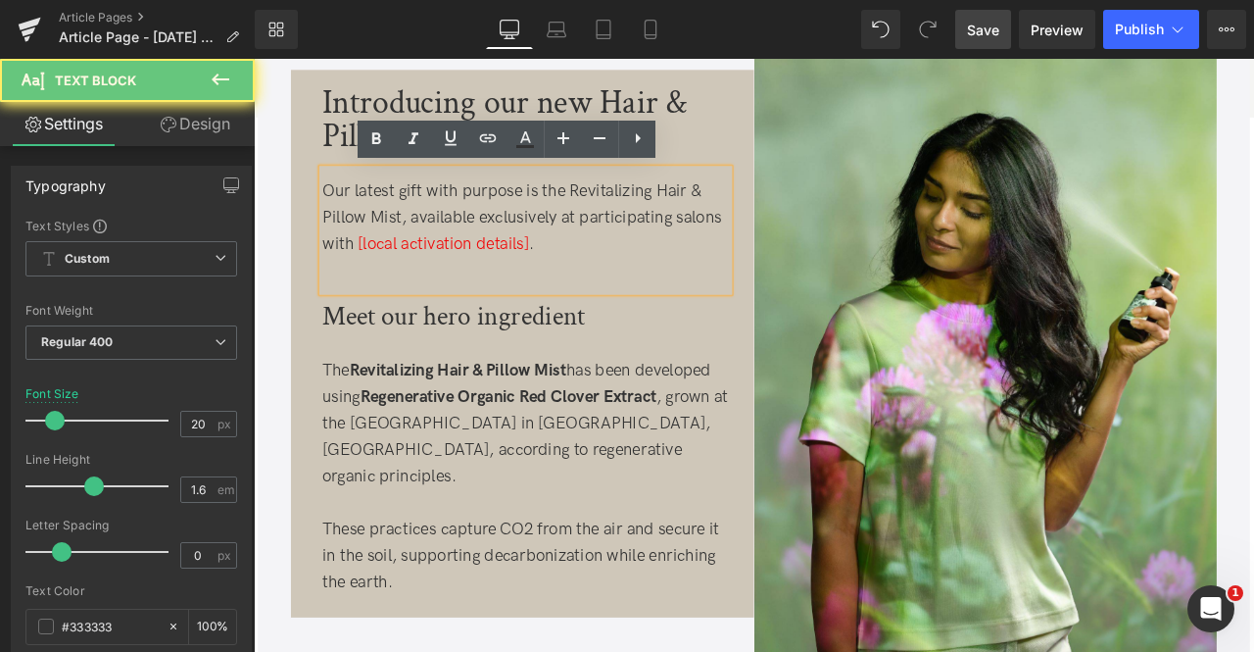
click at [377, 277] on span "[local activation details]" at bounding box center [476, 278] width 208 height 24
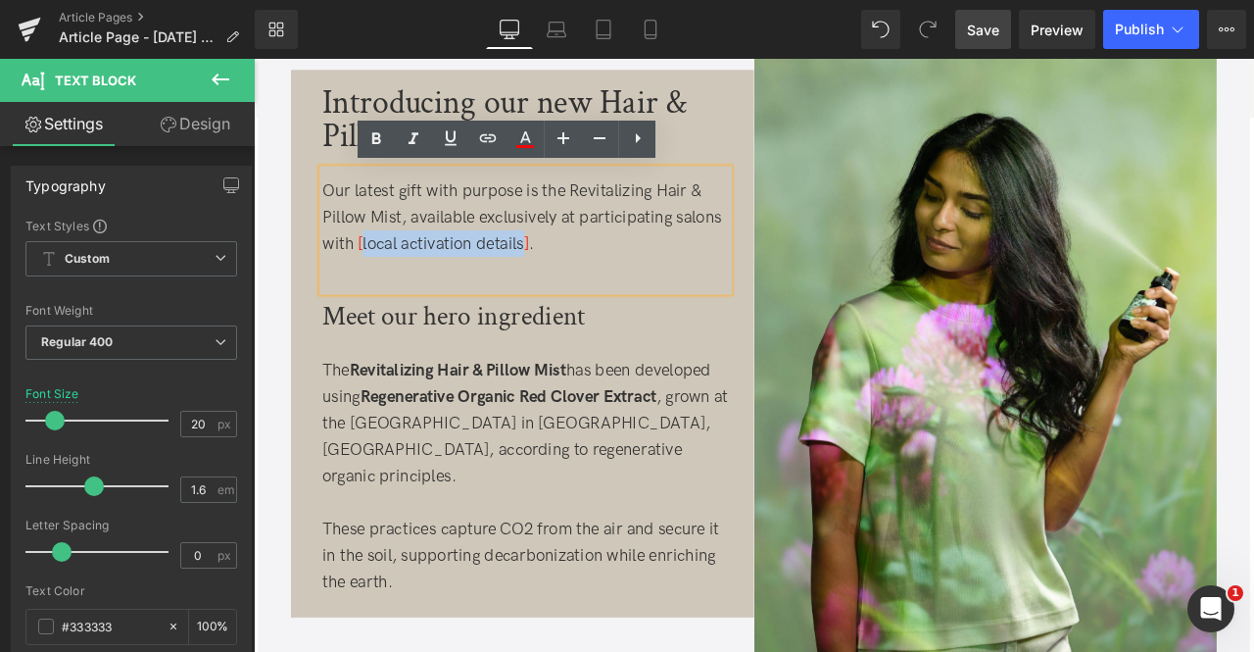
click at [565, 277] on span "[local activation details]" at bounding box center [476, 278] width 208 height 24
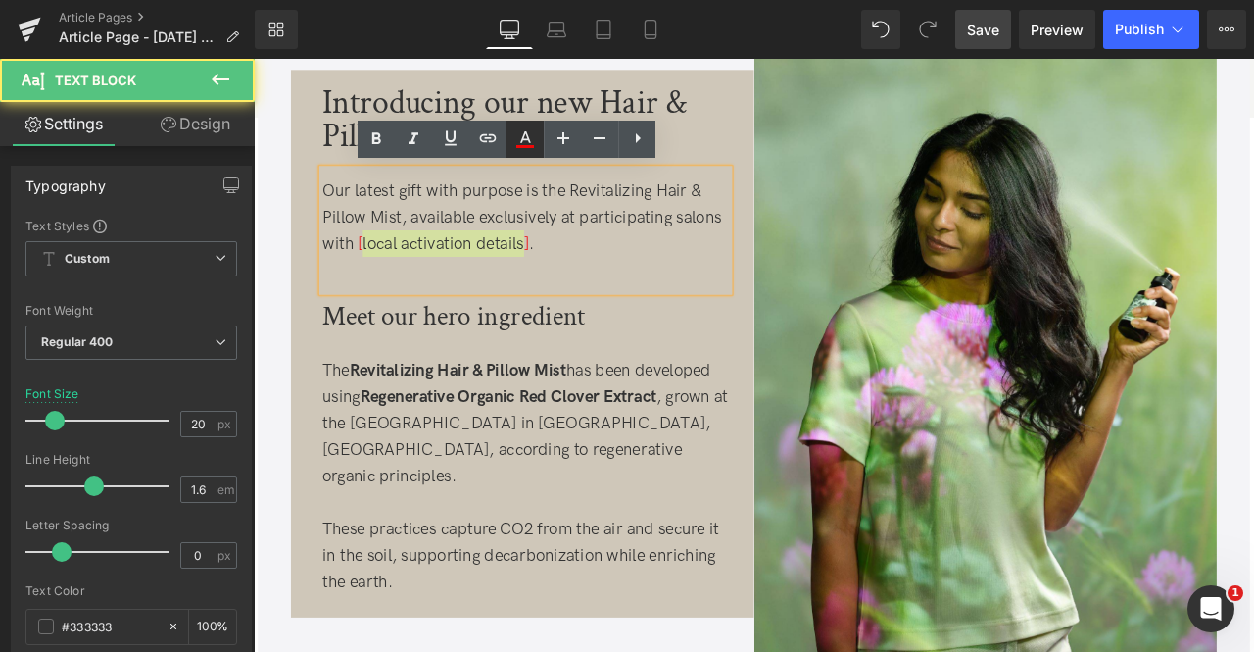
click at [525, 148] on icon at bounding box center [525, 146] width 18 height 3
type input "100"
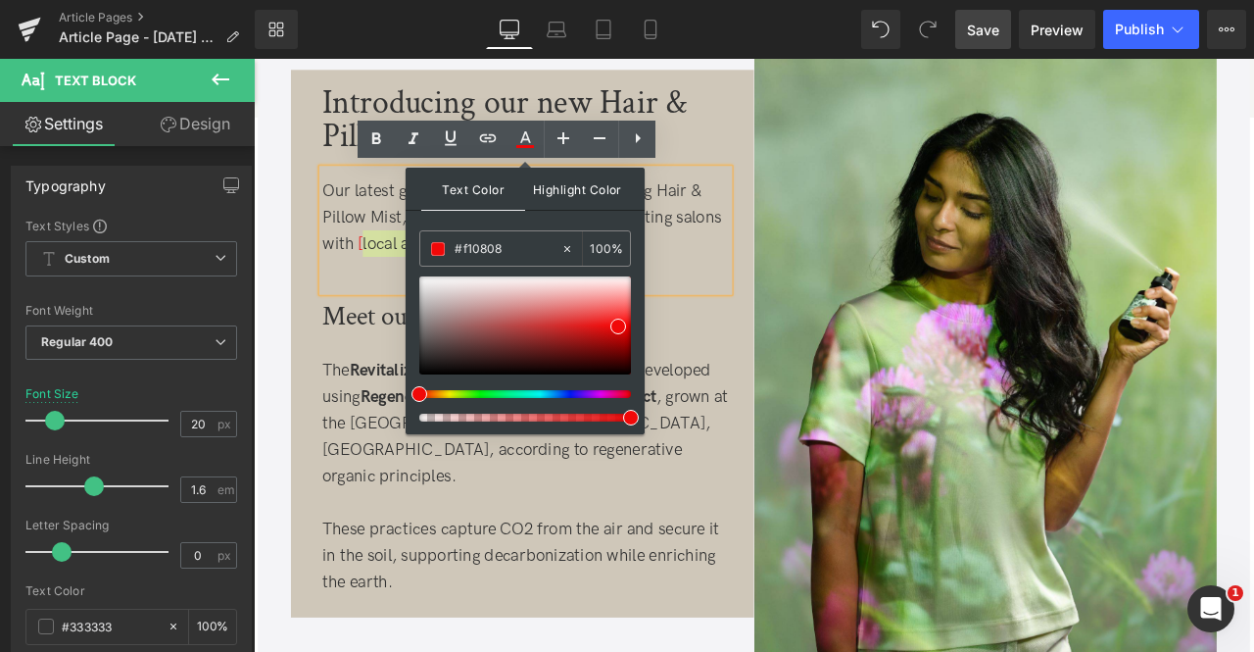
click at [588, 199] on span "Highlight Color" at bounding box center [577, 189] width 104 height 42
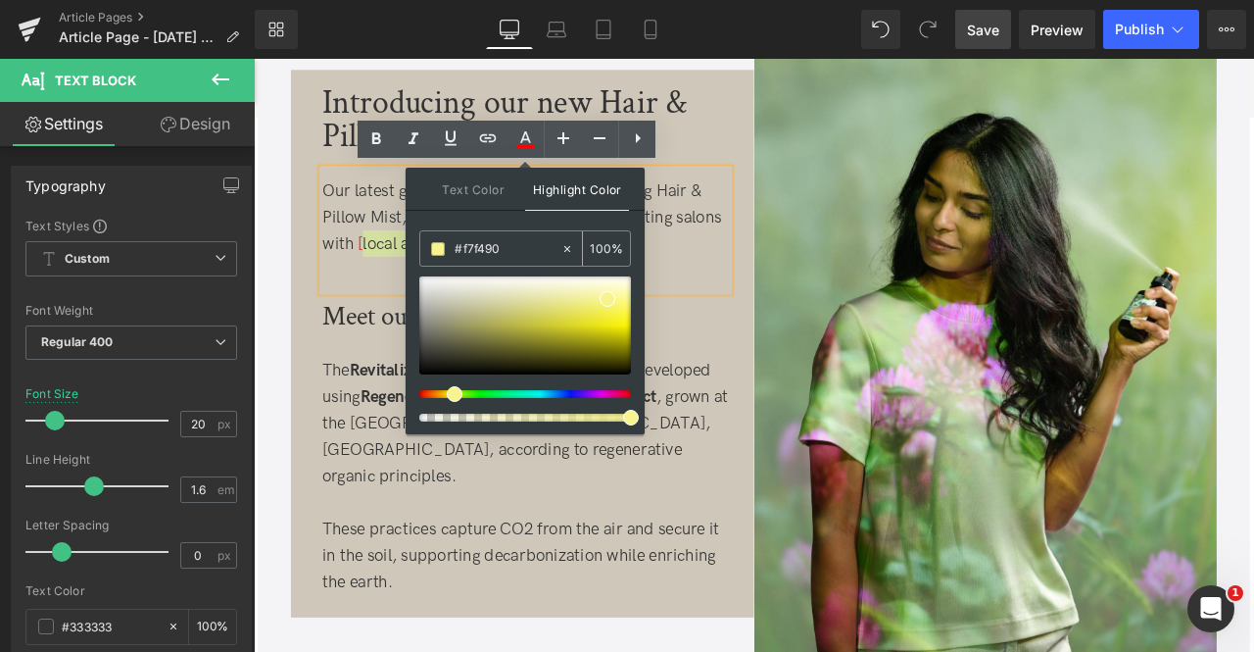
click at [604, 250] on input "100" at bounding box center [601, 248] width 22 height 22
type input "100"
click at [718, 297] on div at bounding box center [576, 308] width 482 height 31
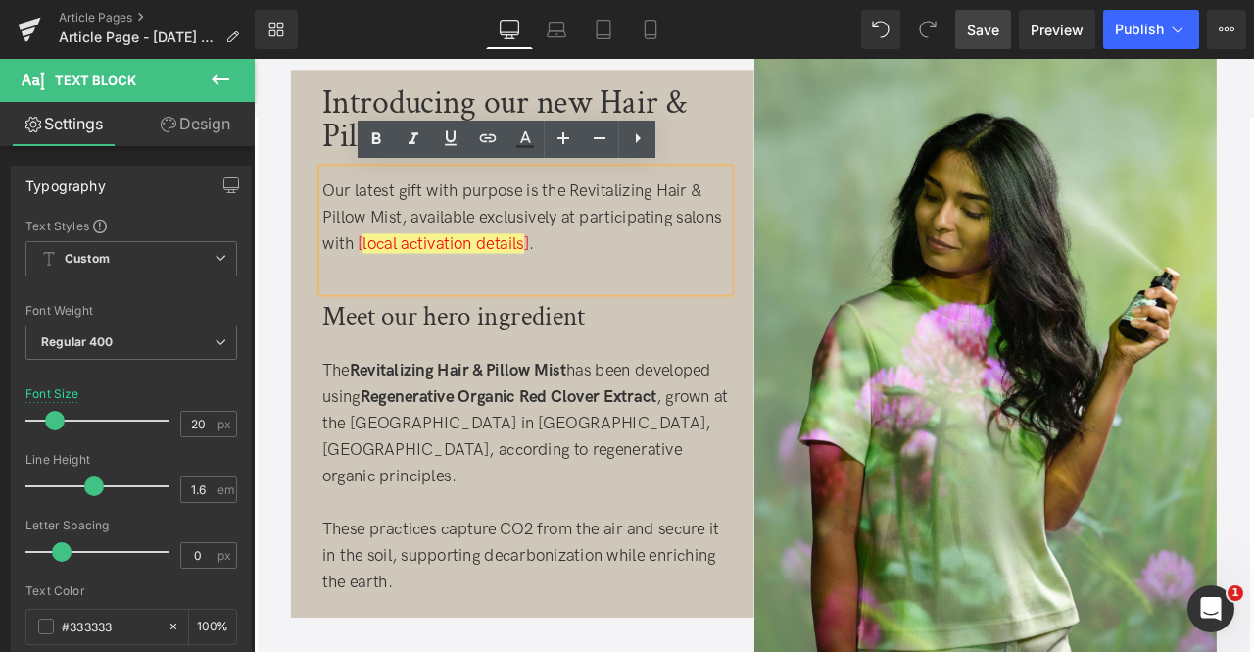
click at [383, 270] on span "local activation details" at bounding box center [478, 278] width 191 height 24
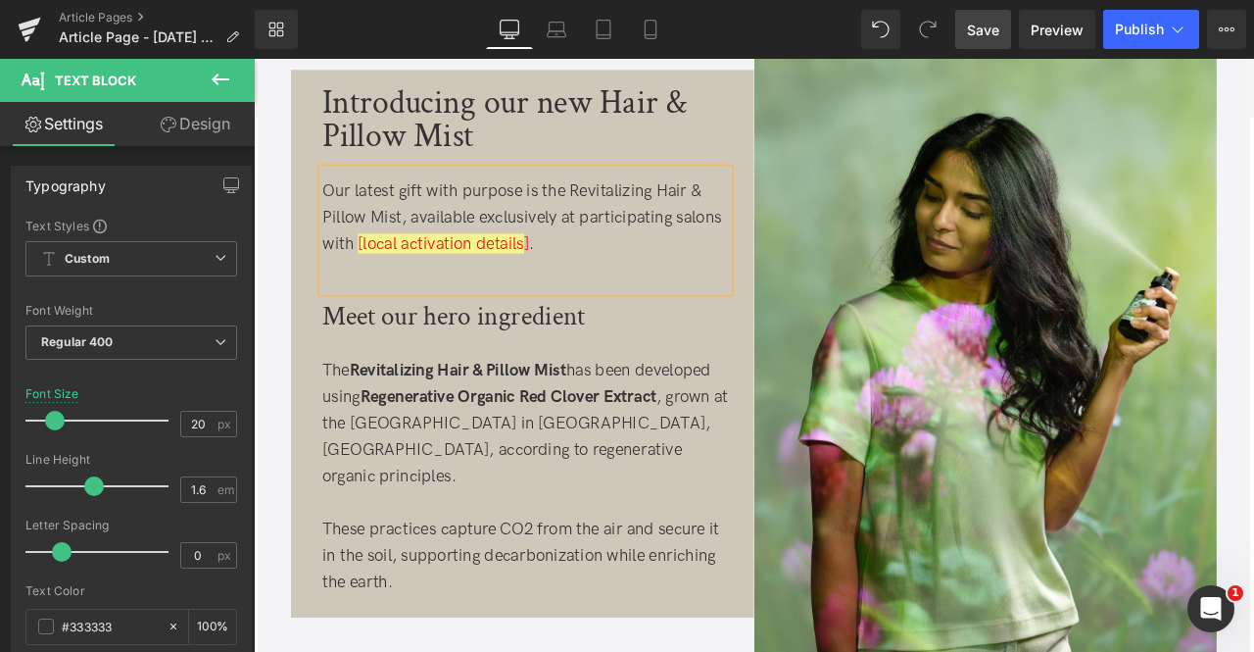
click at [568, 278] on span "[local activation details" at bounding box center [475, 278] width 197 height 24
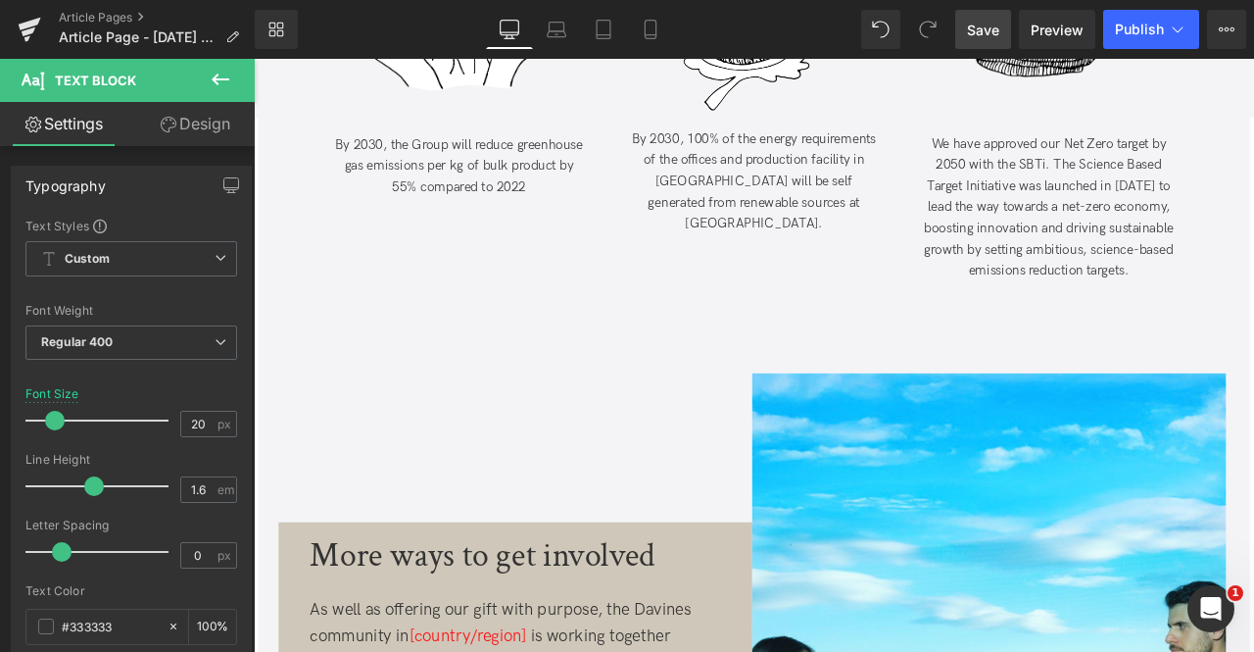
scroll to position [4418, 0]
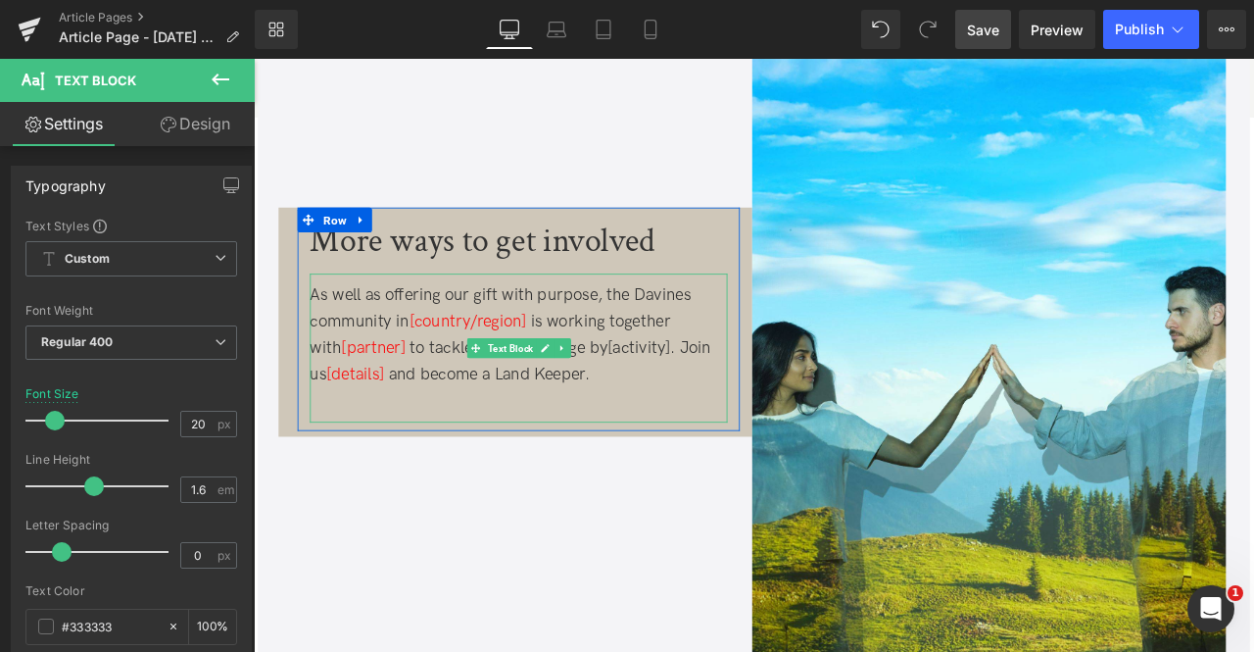
click at [688, 431] on div "As well as offering our gift with purpose, the Davines community in [country/re…" at bounding box center [567, 385] width 495 height 125
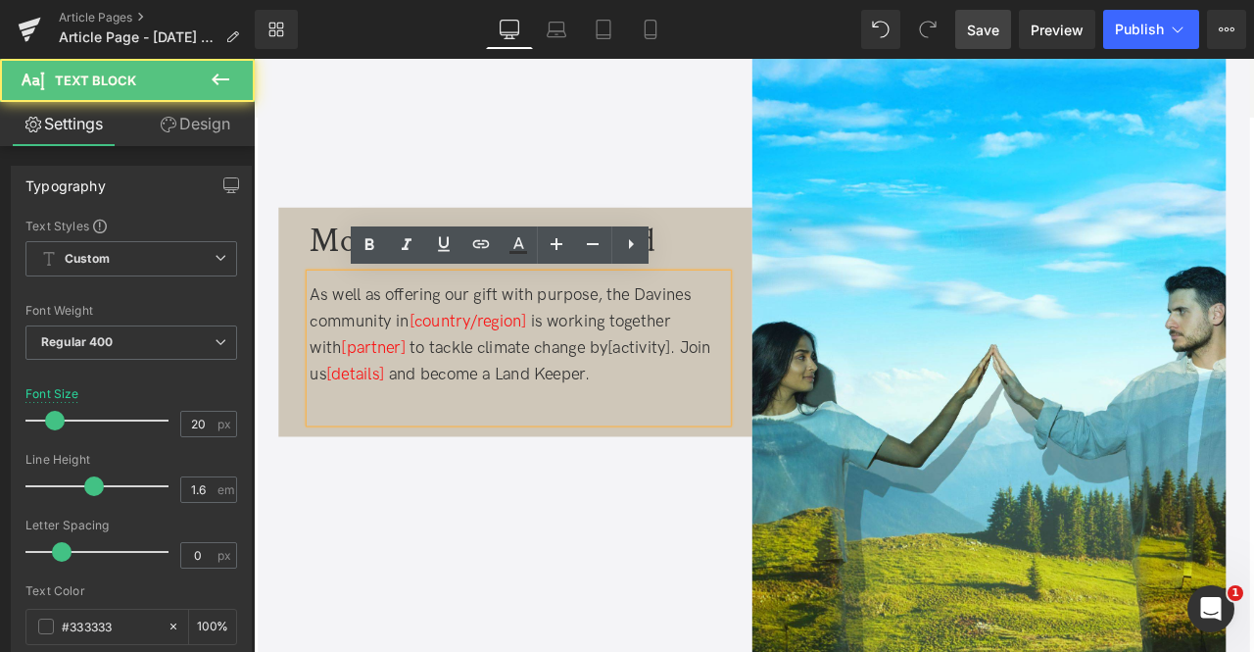
click at [620, 480] on div "As well as offering our gift with purpose, the Davines community in [country/re…" at bounding box center [567, 402] width 495 height 176
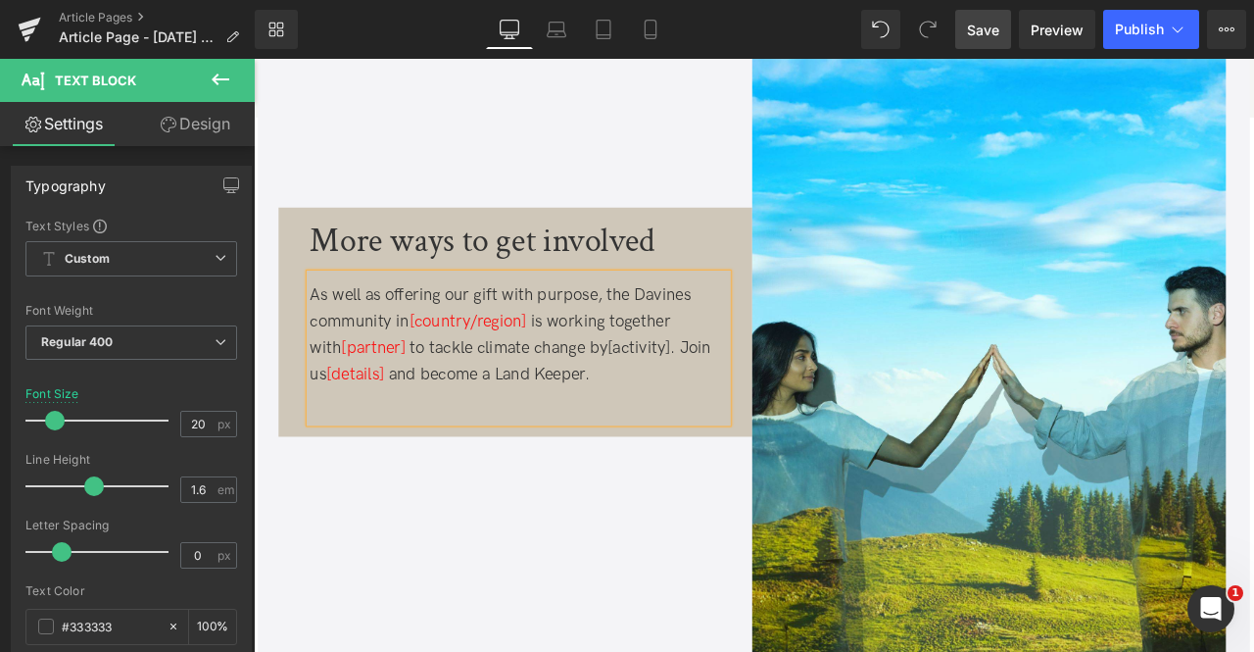
click at [443, 367] on span "[country/region]" at bounding box center [507, 371] width 139 height 24
click at [577, 372] on span "[country/region]" at bounding box center [507, 371] width 139 height 24
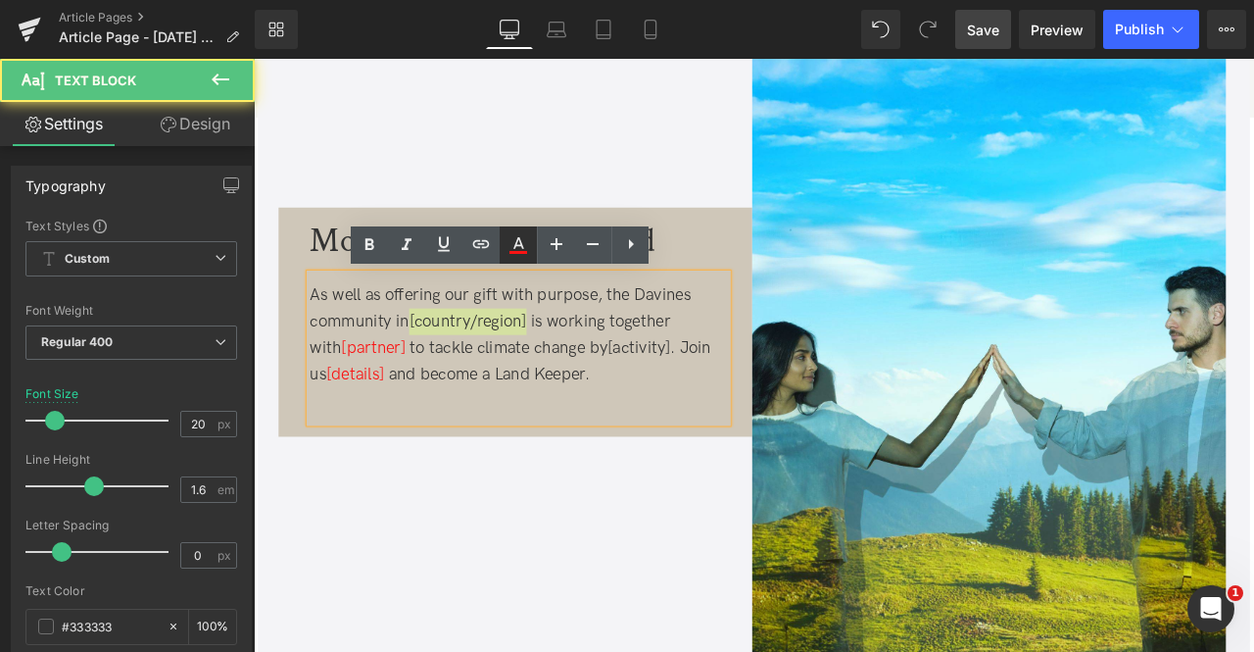
click at [523, 244] on icon at bounding box center [519, 245] width 24 height 24
type input "#fa1414"
type input "100"
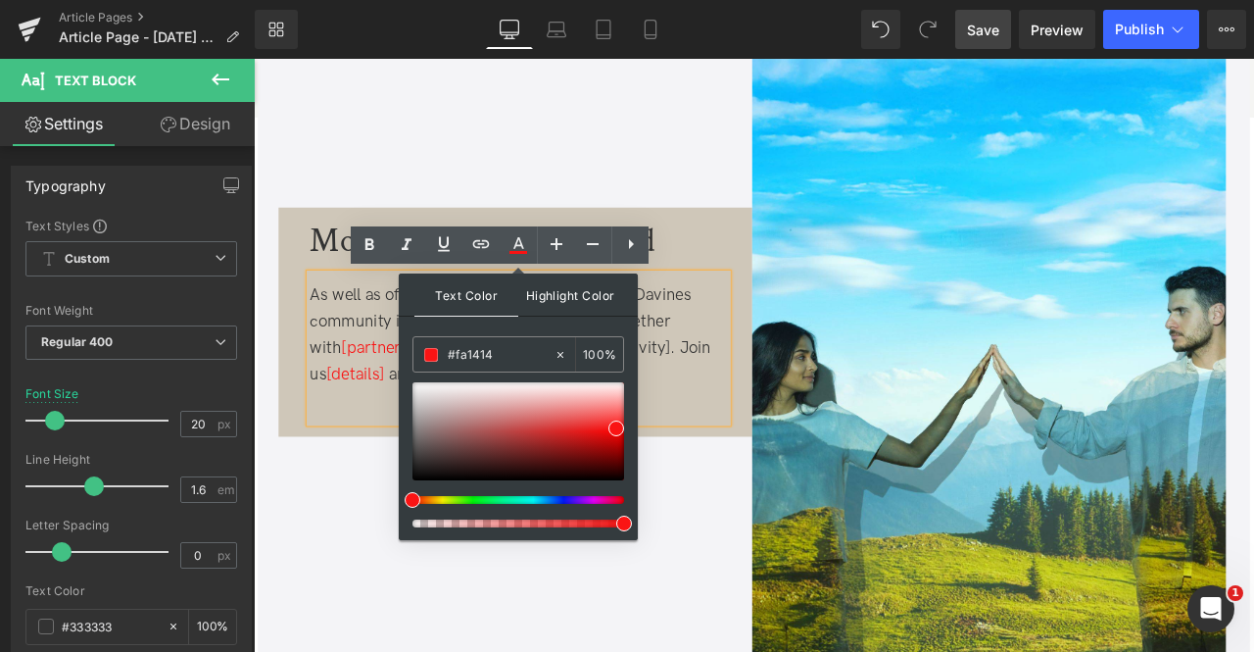
click at [606, 293] on span "Highlight Color" at bounding box center [570, 294] width 104 height 42
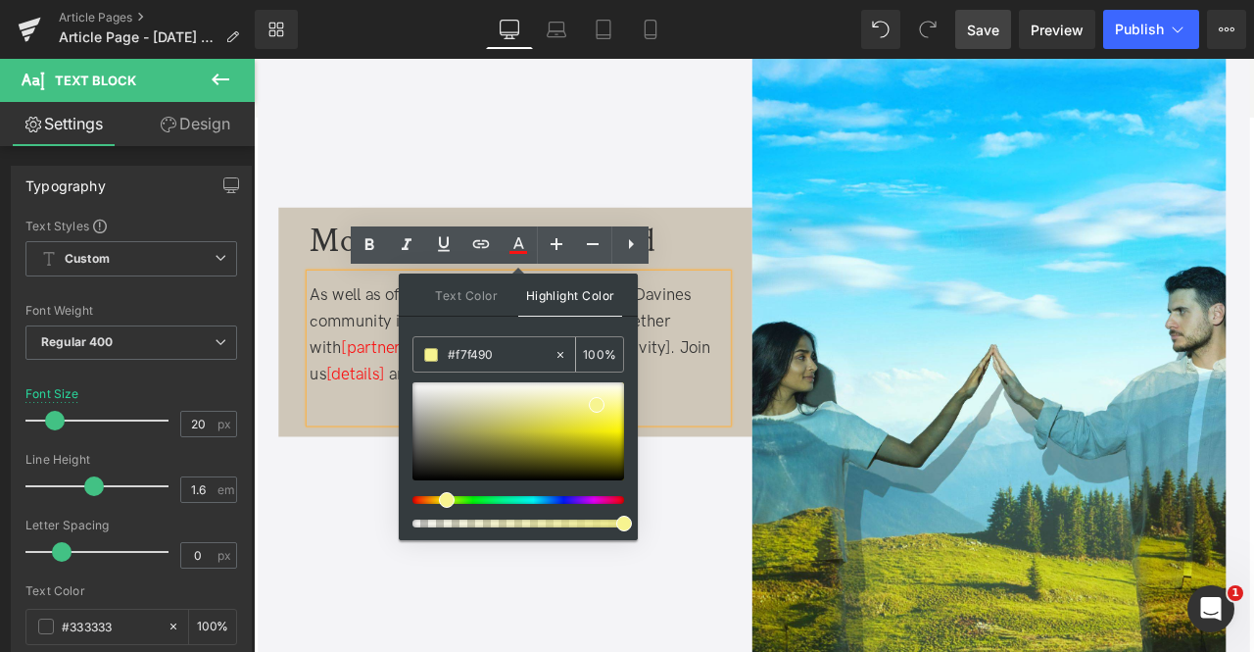
click at [602, 355] on input "100" at bounding box center [594, 354] width 22 height 22
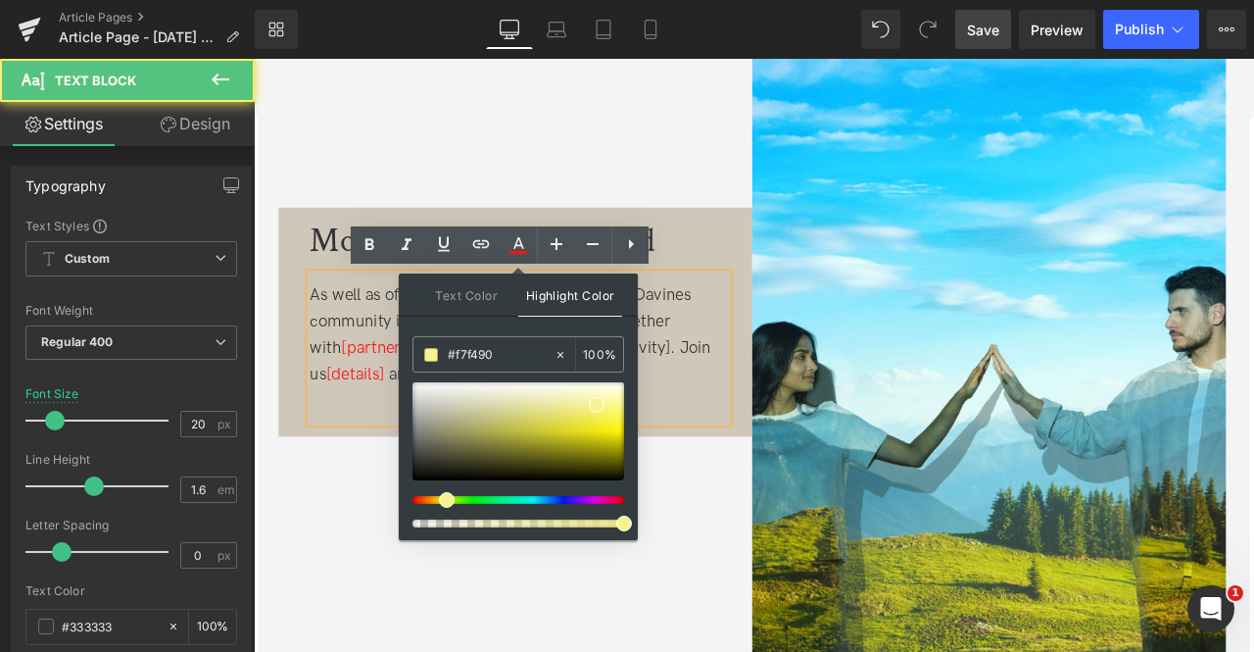
click at [398, 396] on span "[partner]" at bounding box center [396, 402] width 76 height 24
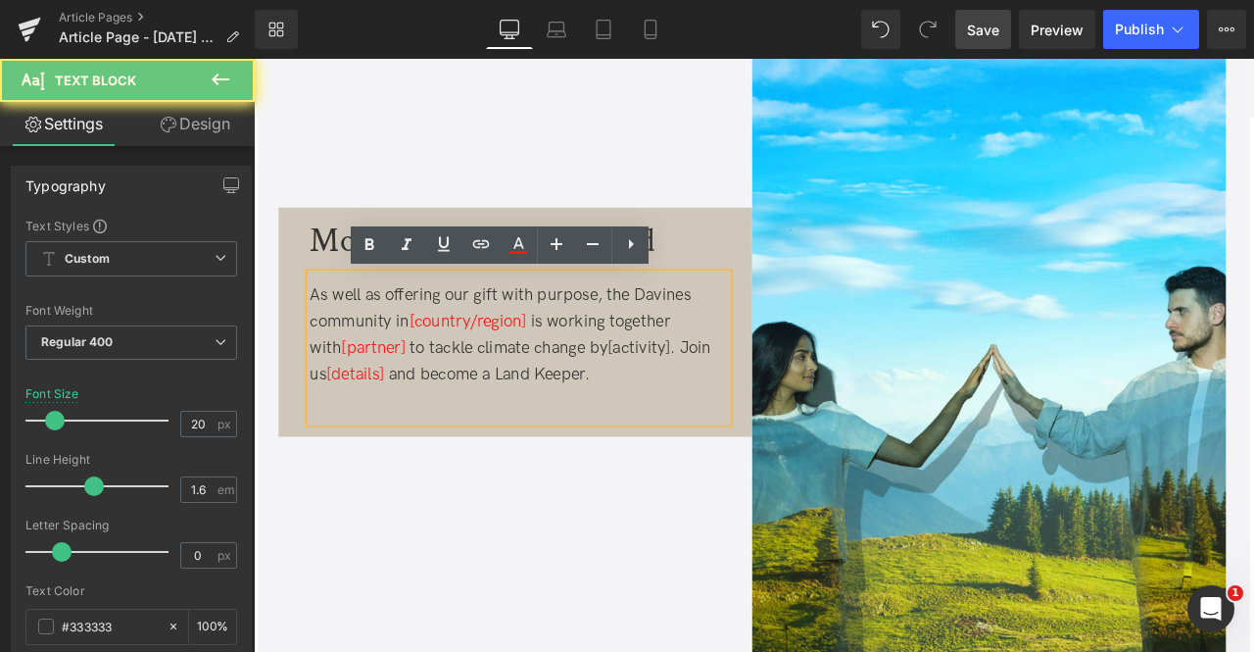
click at [455, 370] on span "[country/region]" at bounding box center [507, 371] width 139 height 24
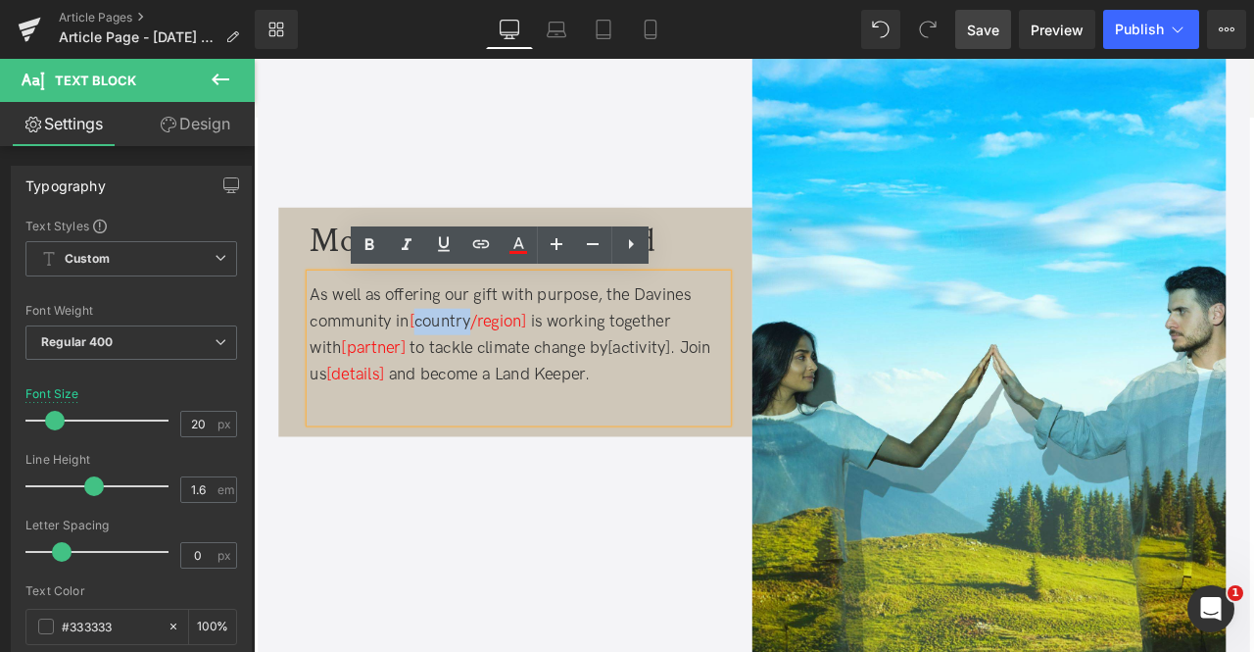
click at [455, 370] on span "[country/region]" at bounding box center [507, 371] width 139 height 24
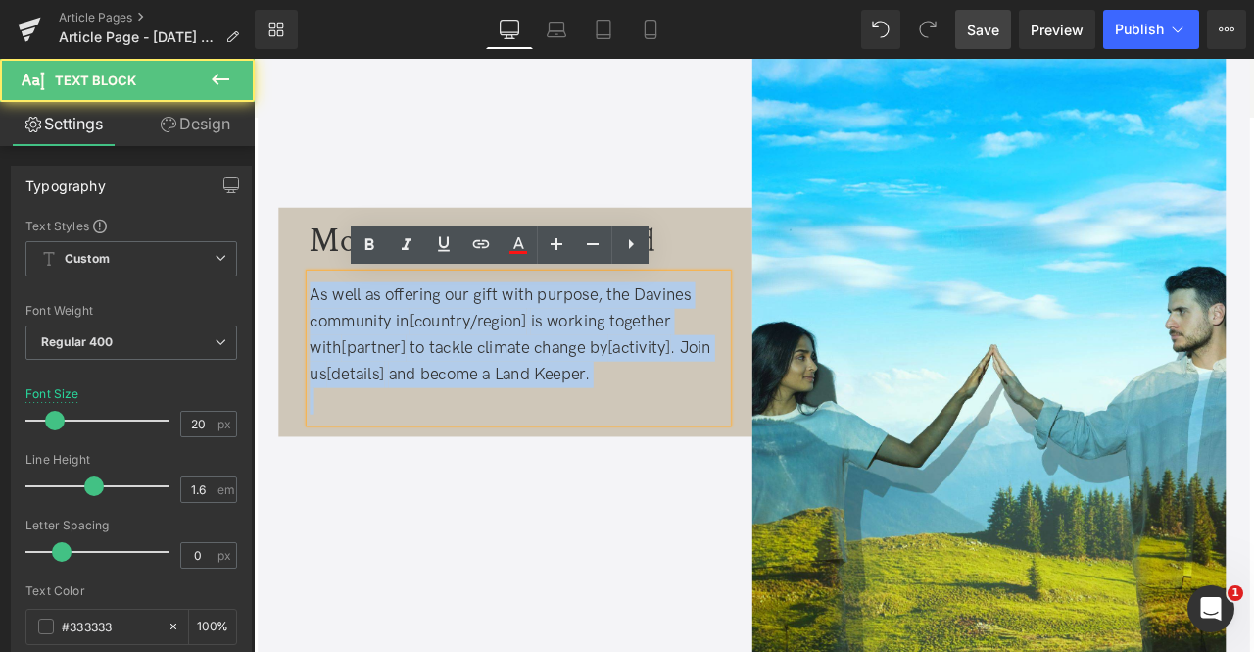
click at [455, 370] on span "[country/region]" at bounding box center [507, 371] width 139 height 24
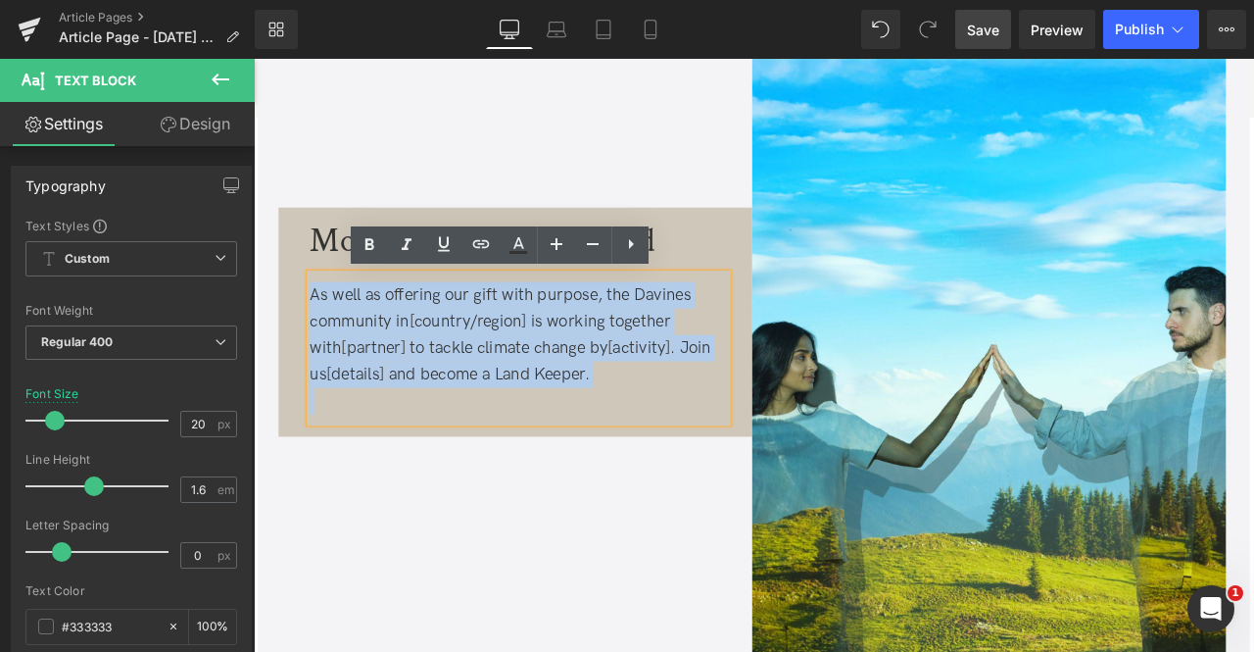
click at [438, 367] on span "As well as offering our gift with purpose, the Davines community in" at bounding box center [546, 354] width 452 height 55
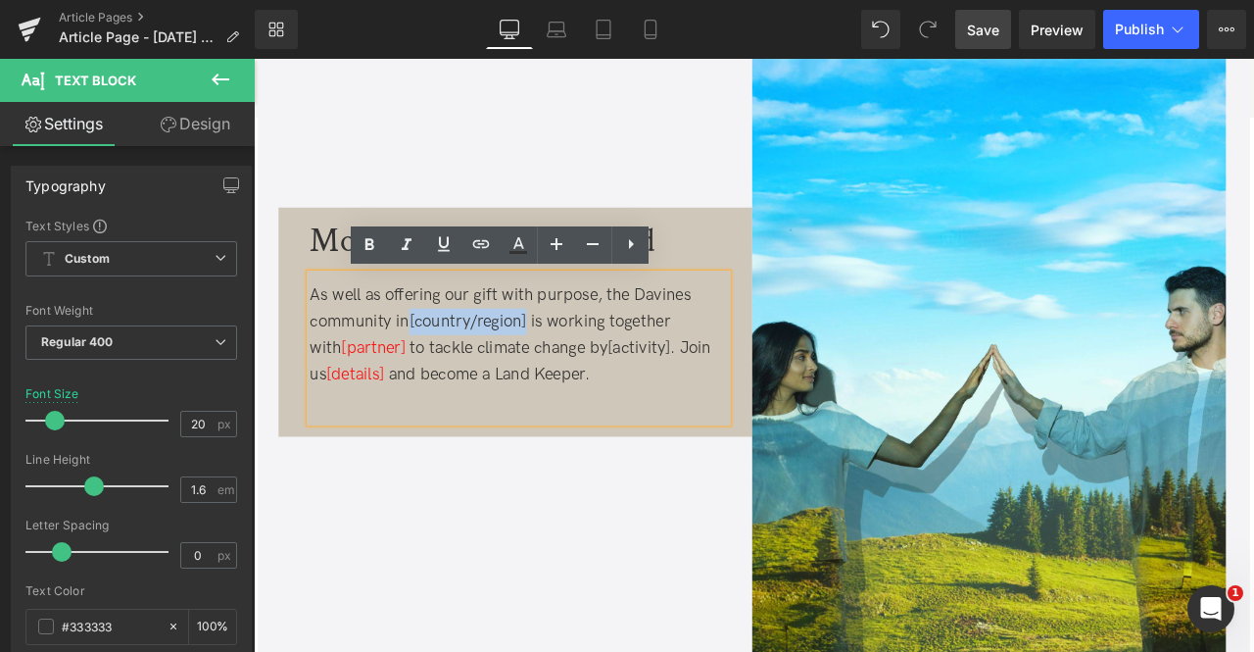
click at [578, 370] on span at bounding box center [579, 371] width 5 height 24
click at [523, 252] on icon at bounding box center [519, 252] width 18 height 3
type input "100"
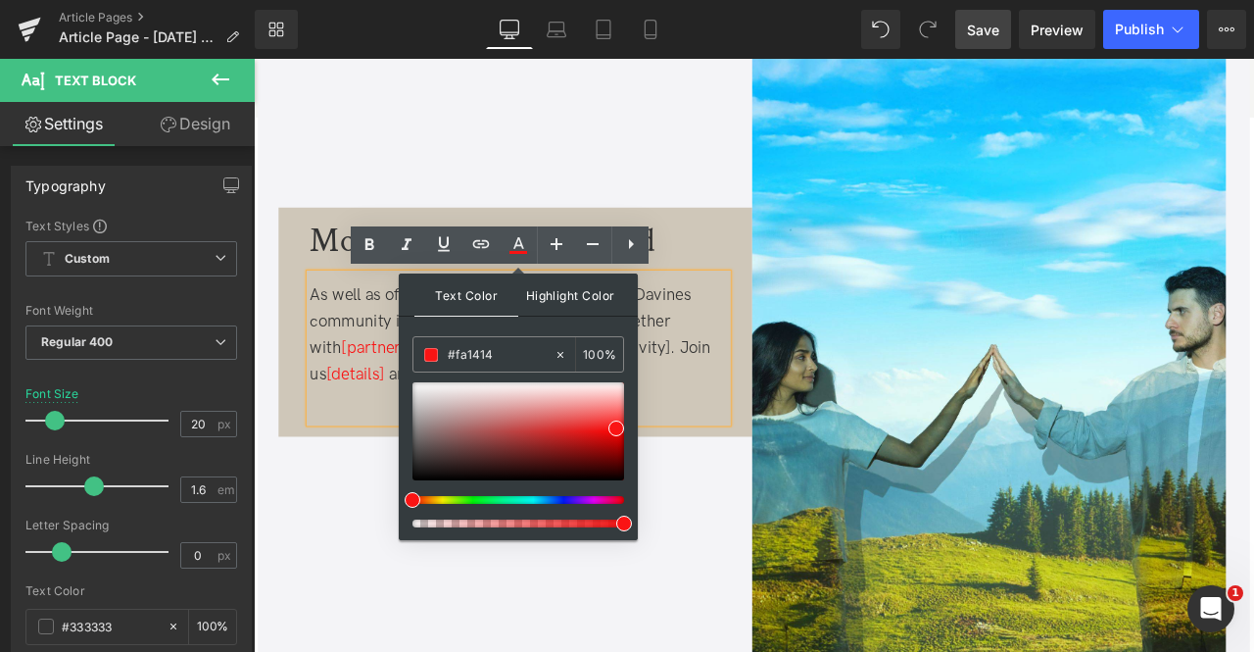
click at [572, 295] on span "Highlight Color" at bounding box center [570, 294] width 104 height 42
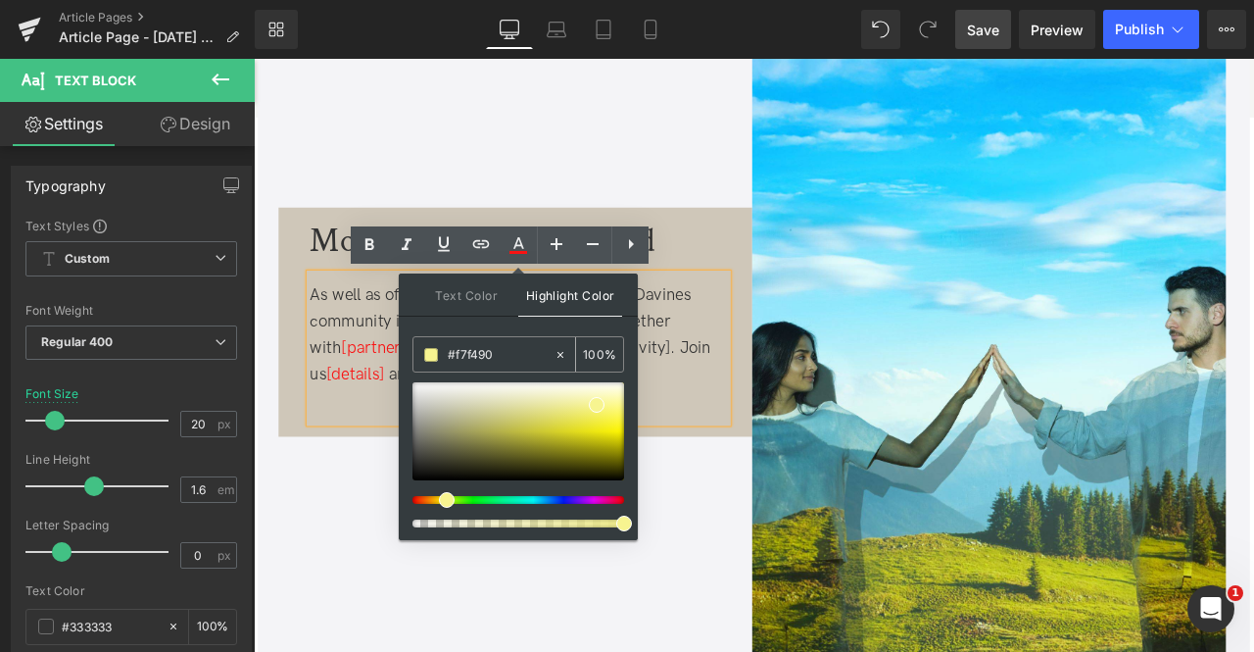
click at [504, 352] on input "#f7f490" at bounding box center [501, 355] width 106 height 22
click at [478, 352] on input "#f7f490" at bounding box center [501, 355] width 106 height 22
click at [603, 348] on input "100" at bounding box center [594, 354] width 22 height 22
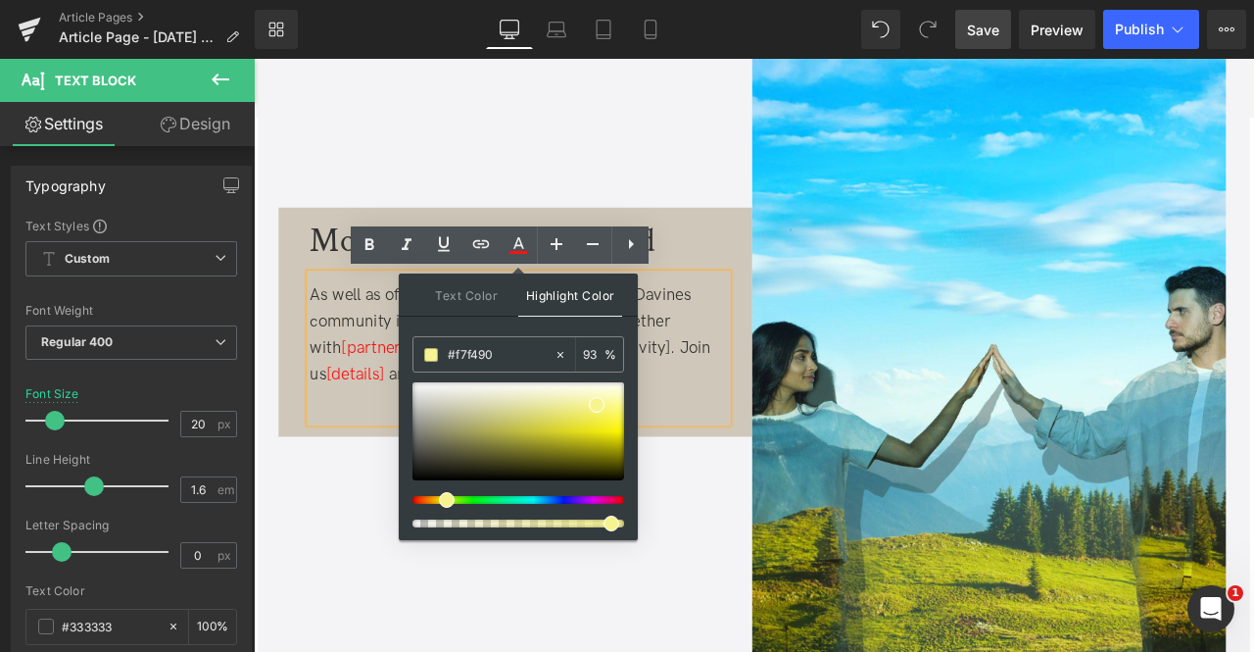
type input "98"
drag, startPoint x: 875, startPoint y: 580, endPoint x: 732, endPoint y: 605, distance: 145.2
click at [415, 393] on span "[partner]" at bounding box center [396, 402] width 76 height 24
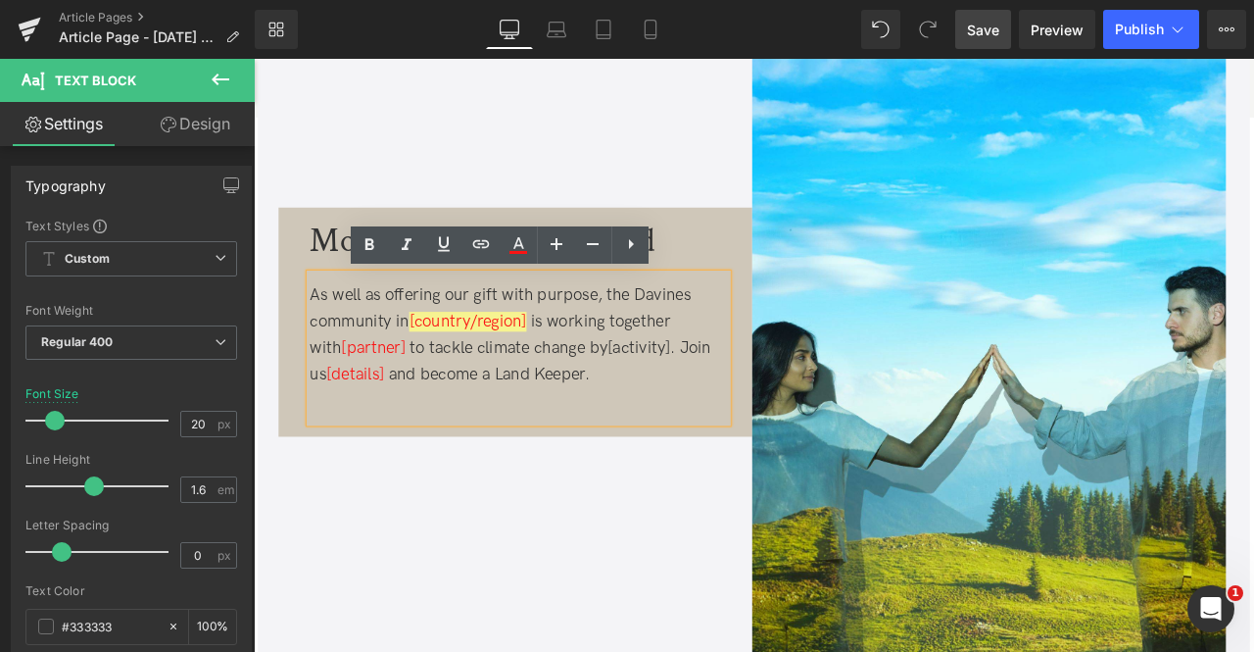
click at [359, 400] on span "[partner]" at bounding box center [396, 402] width 76 height 24
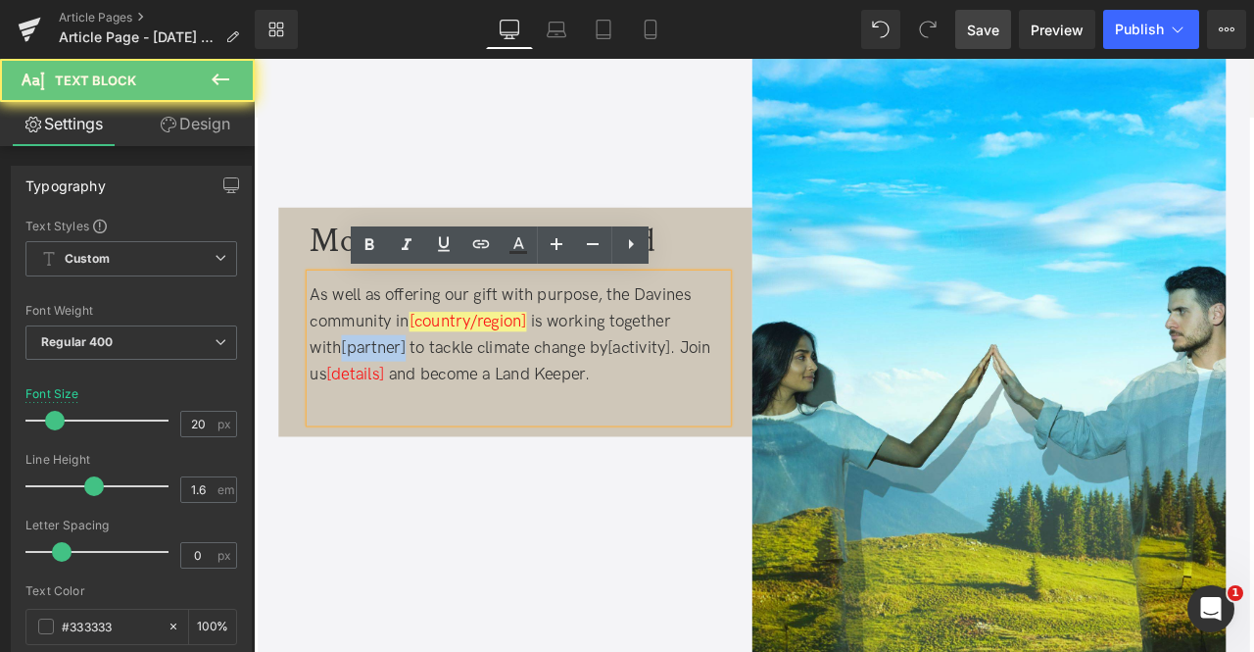
click at [438, 405] on span at bounding box center [436, 402] width 5 height 24
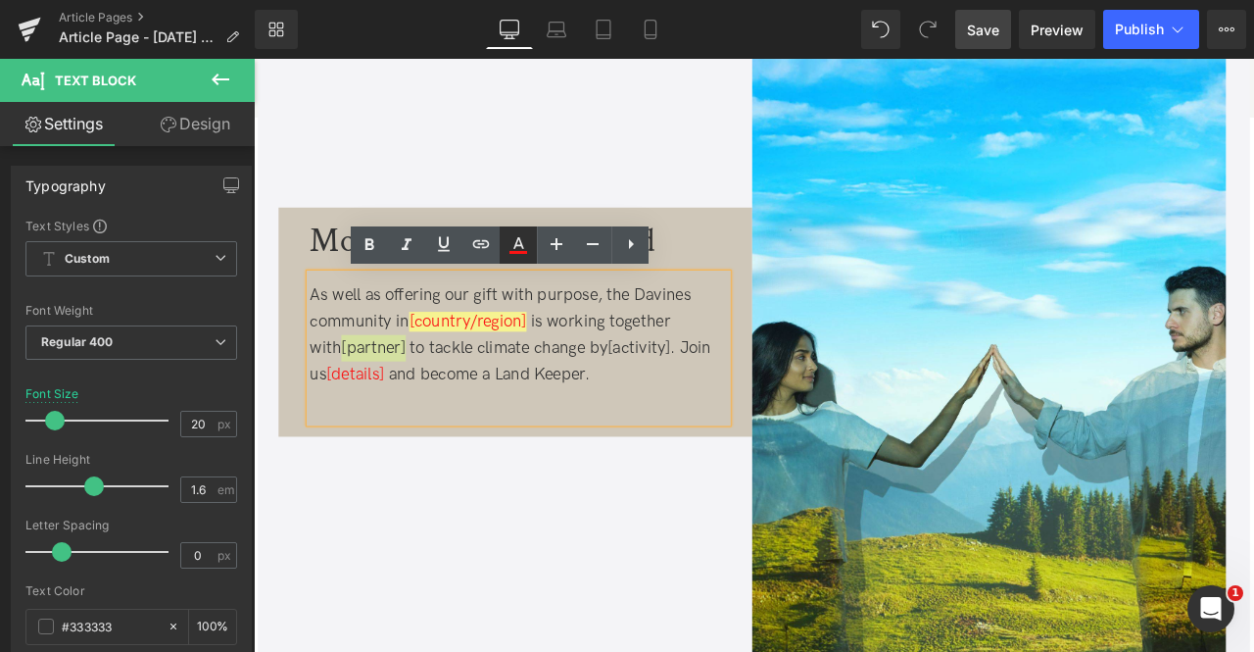
click at [526, 242] on icon at bounding box center [519, 245] width 24 height 24
type input "100"
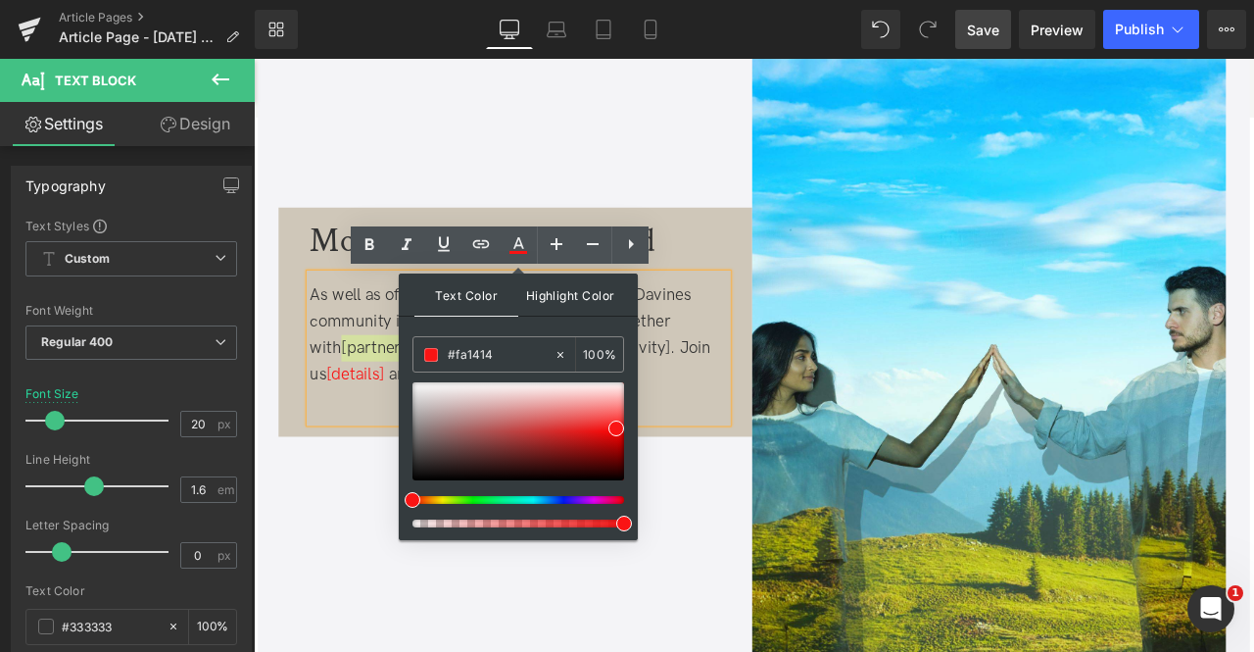
click at [588, 288] on span "Highlight Color" at bounding box center [570, 294] width 104 height 42
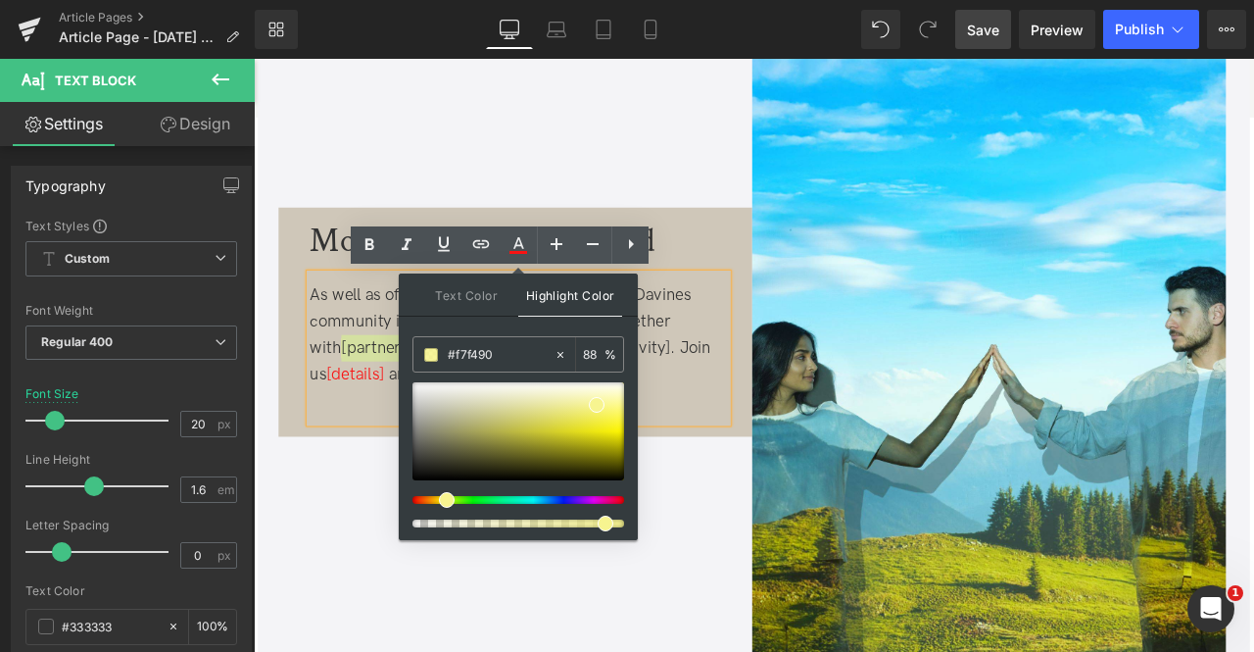
type input "94"
drag, startPoint x: 881, startPoint y: 580, endPoint x: 778, endPoint y: 617, distance: 109.4
click at [341, 430] on span ". Join us" at bounding box center [557, 417] width 475 height 55
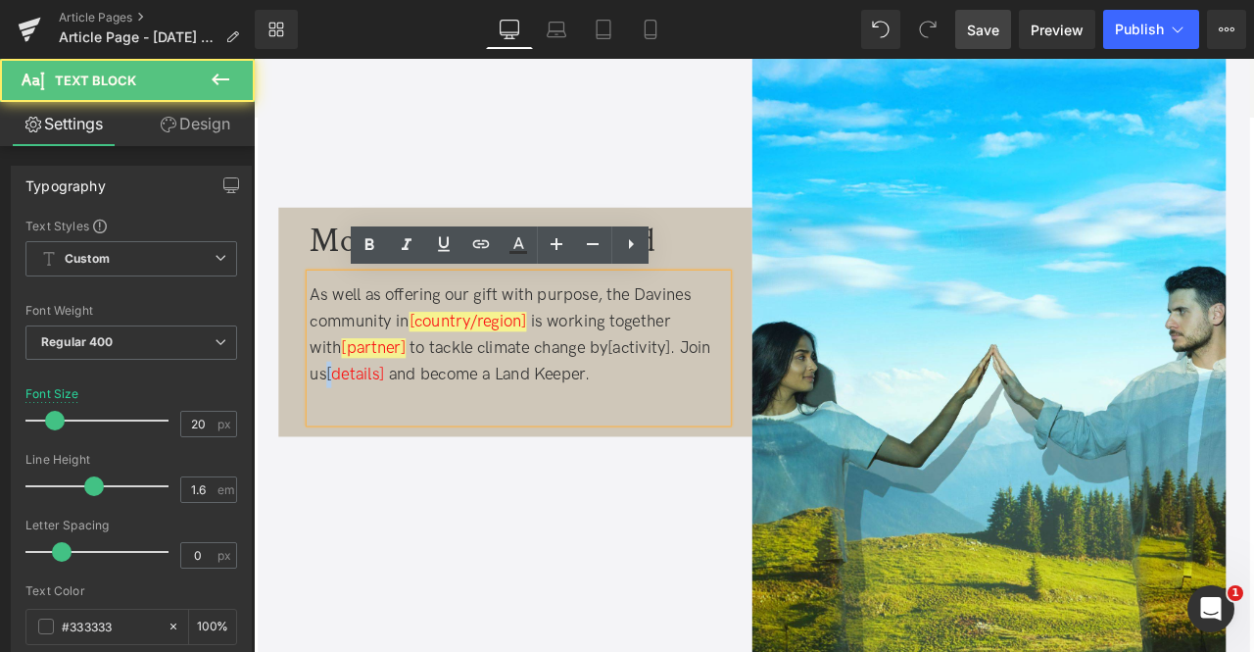
click at [341, 430] on span ". Join us" at bounding box center [557, 417] width 475 height 55
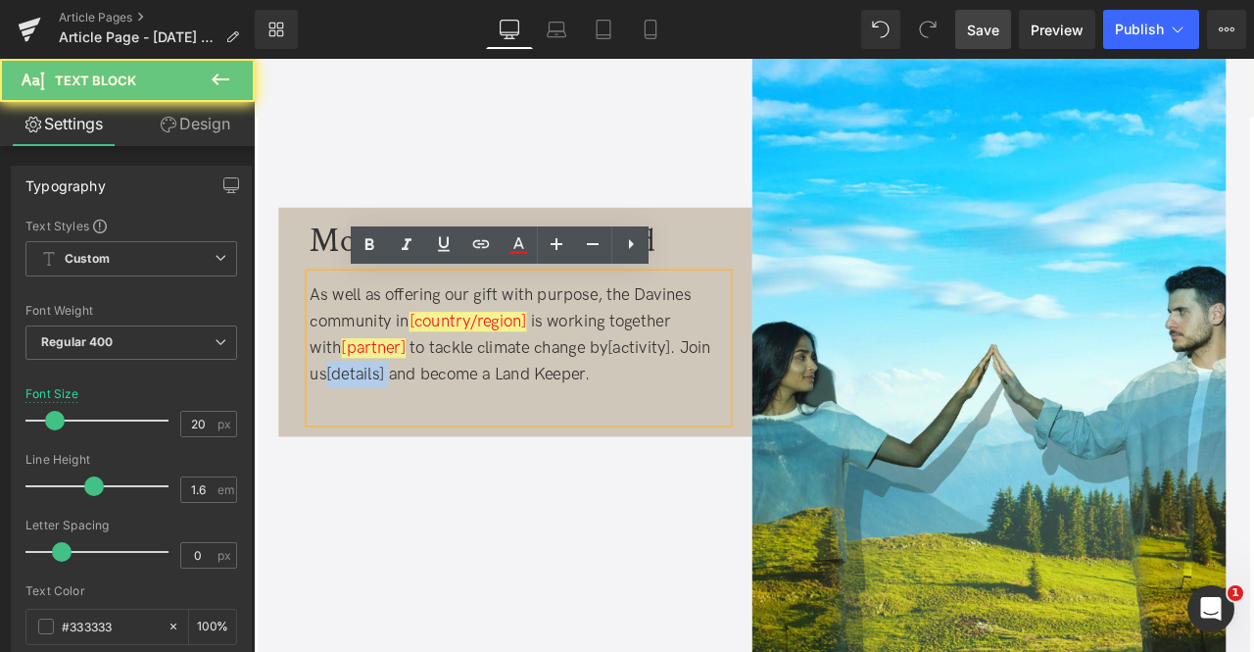
click at [414, 431] on span at bounding box center [411, 433] width 5 height 24
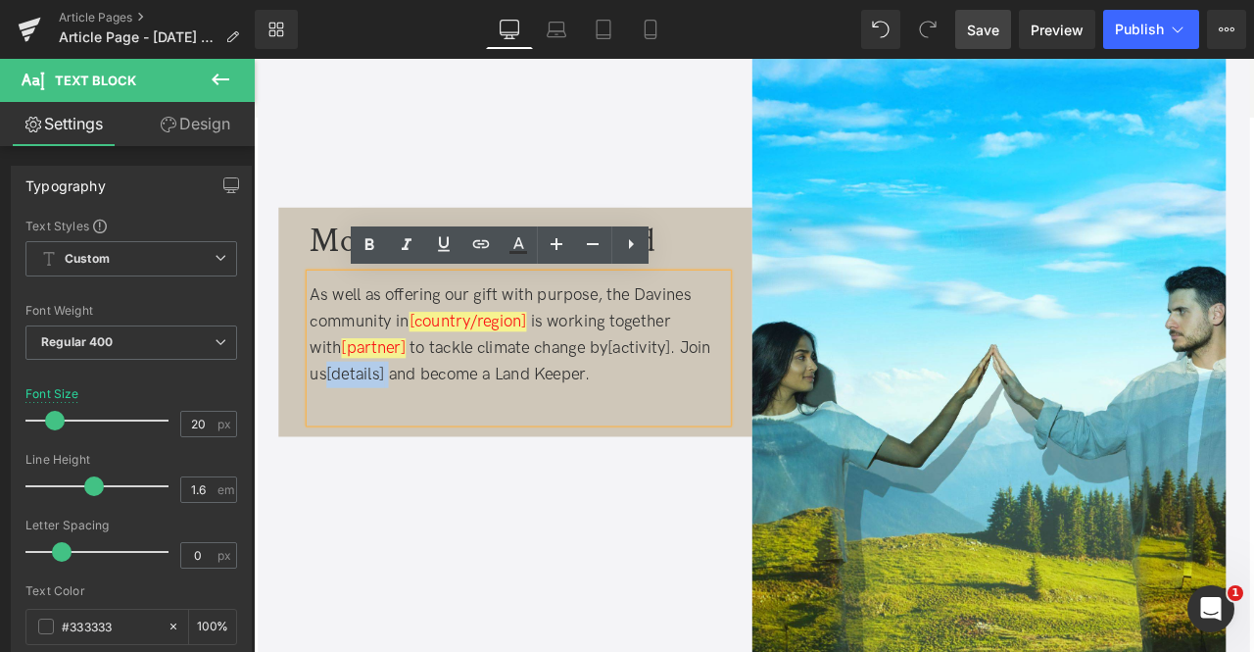
click at [409, 436] on span "[details]" at bounding box center [374, 433] width 69 height 24
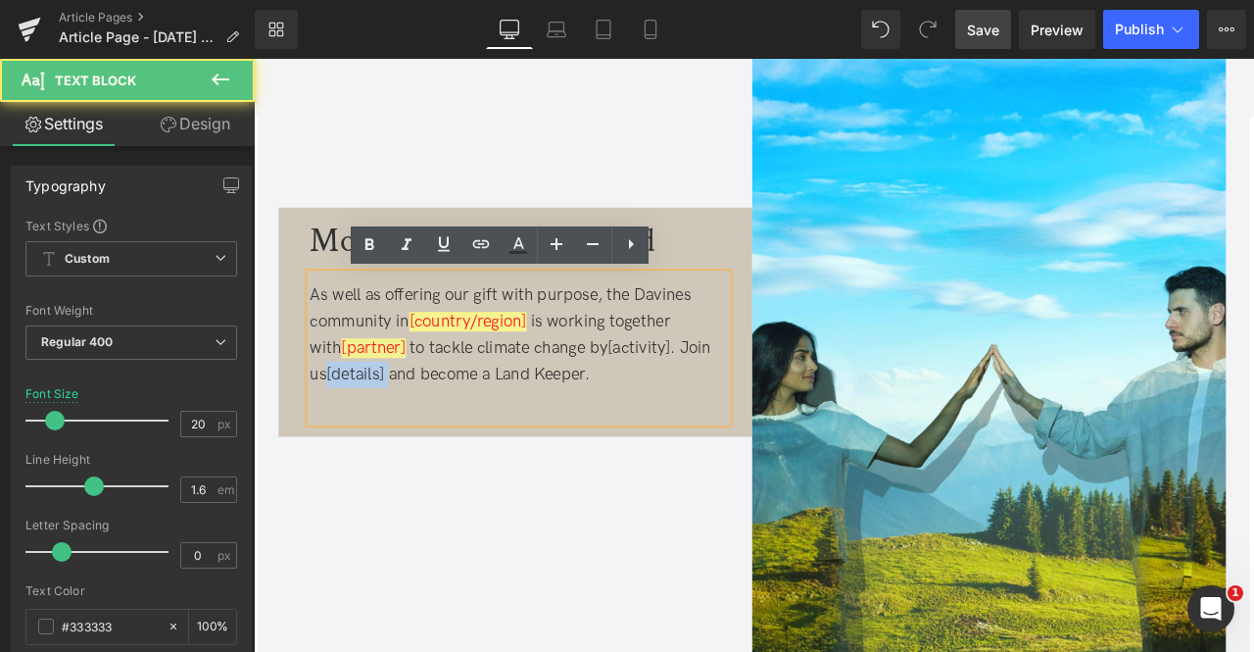
click at [409, 427] on span "[details]" at bounding box center [374, 433] width 69 height 24
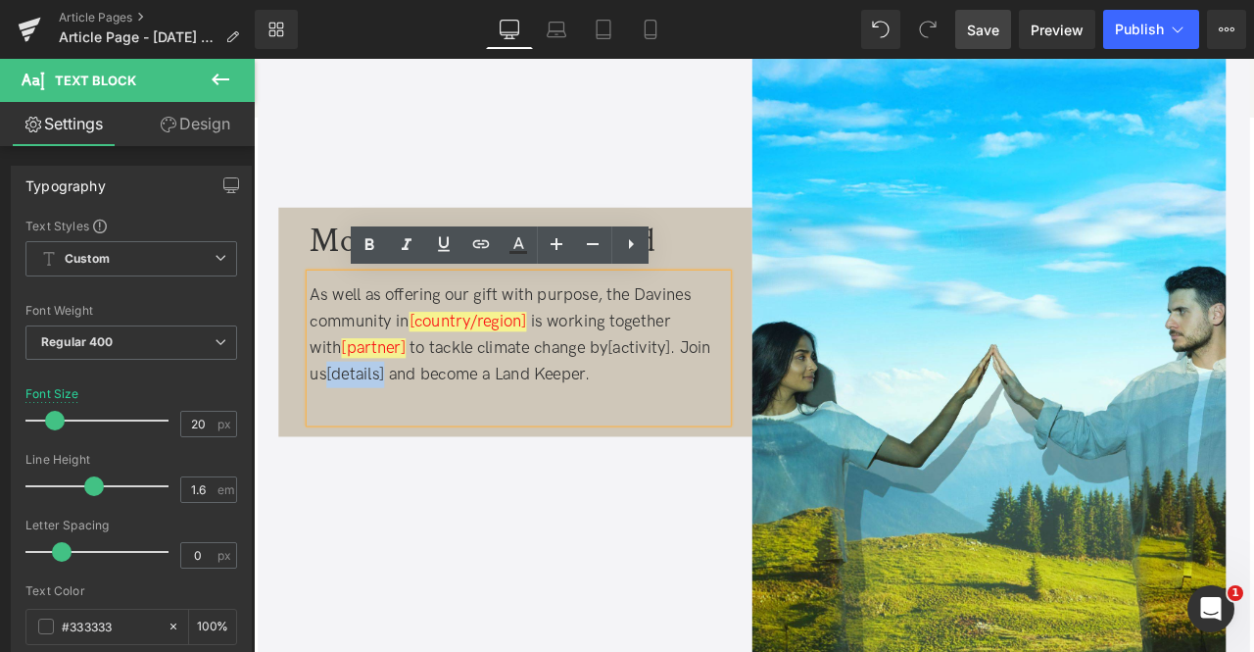
click at [403, 429] on span "[details]" at bounding box center [374, 433] width 69 height 24
click at [0, 0] on icon at bounding box center [0, 0] width 0 height 0
type input "100"
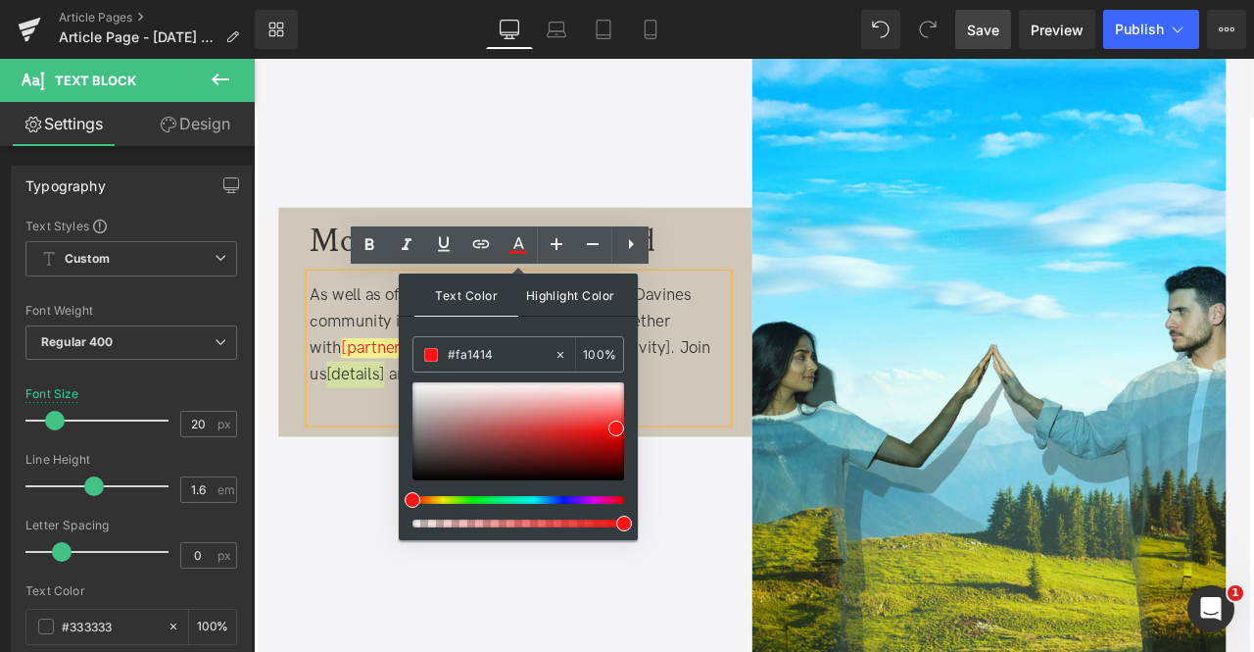
click at [560, 299] on span "Highlight Color" at bounding box center [570, 294] width 104 height 42
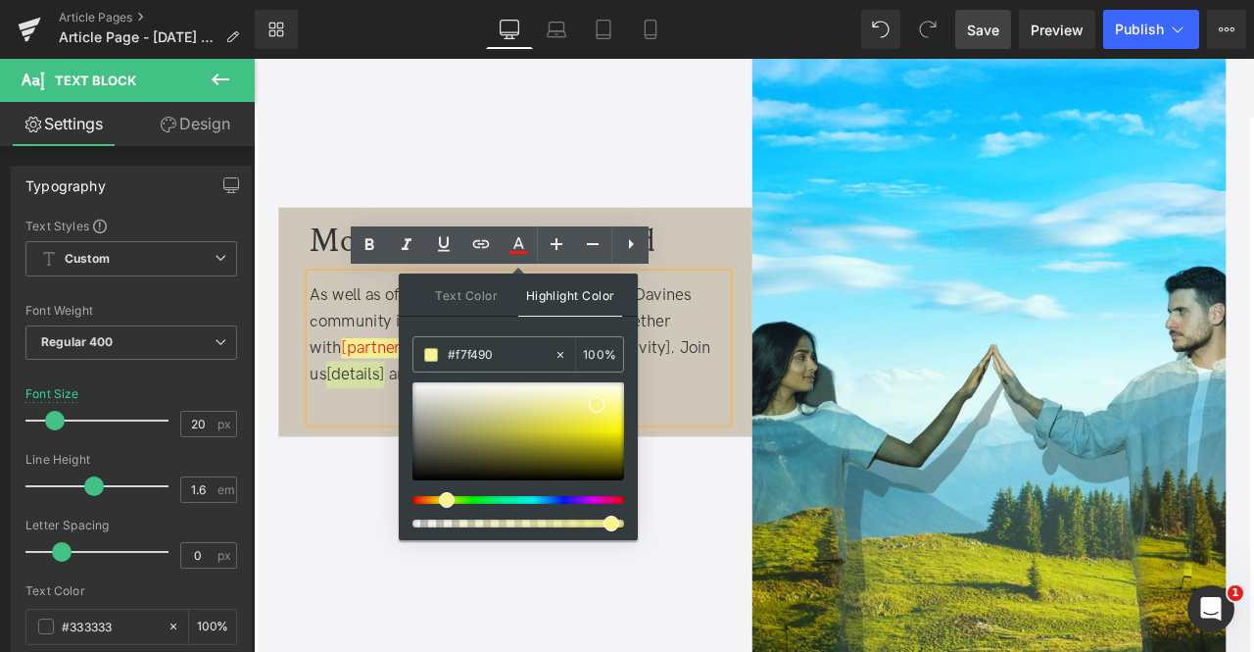
drag, startPoint x: 880, startPoint y: 579, endPoint x: 795, endPoint y: 617, distance: 93.4
click at [414, 452] on div at bounding box center [567, 464] width 495 height 31
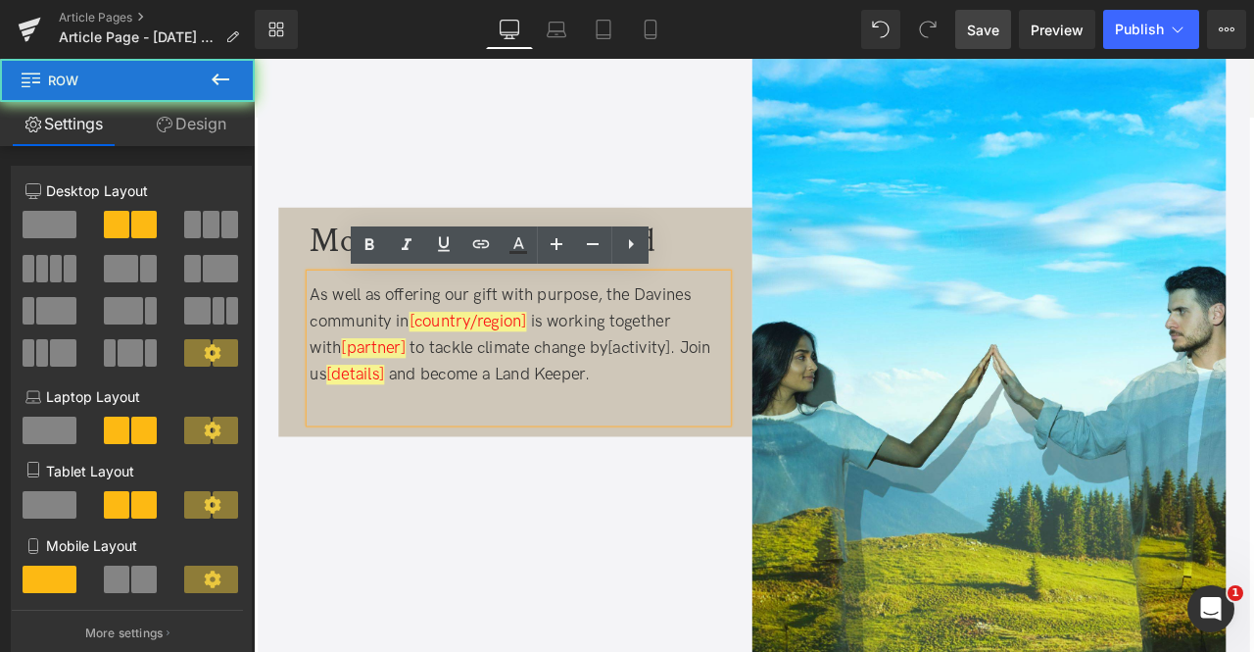
click at [522, 578] on div "More ways to get involved Text Block As well as offering our gift with purpose,…" at bounding box center [846, 456] width 1147 height 892
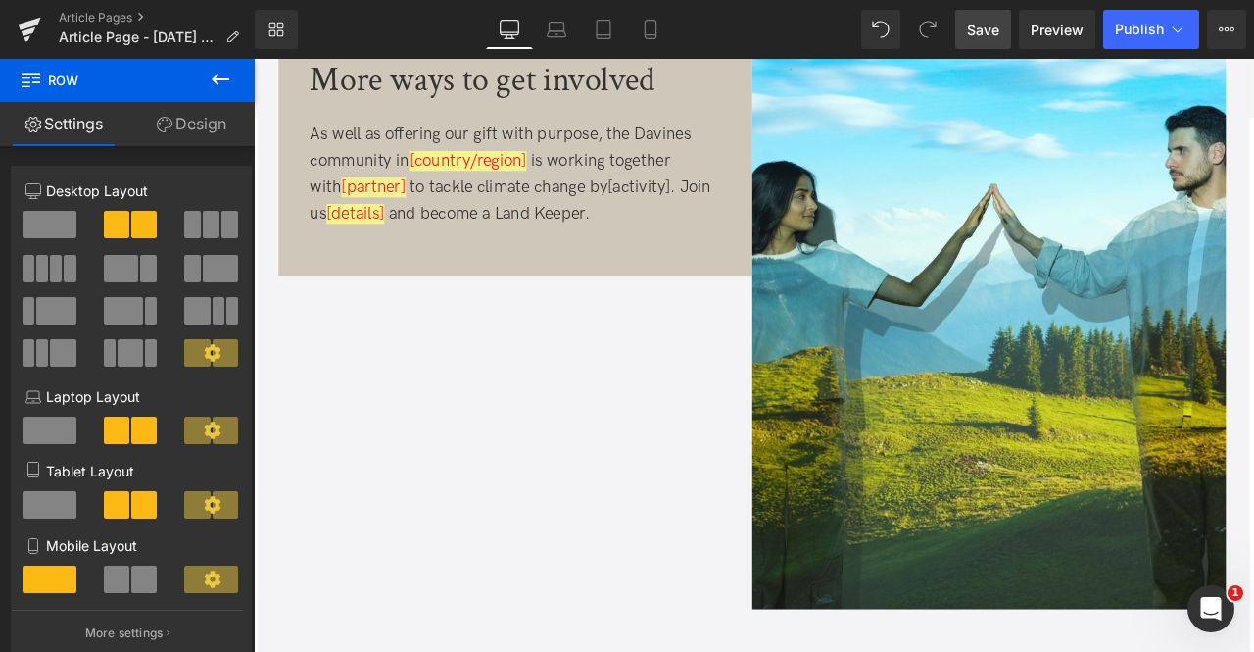
scroll to position [4555, 0]
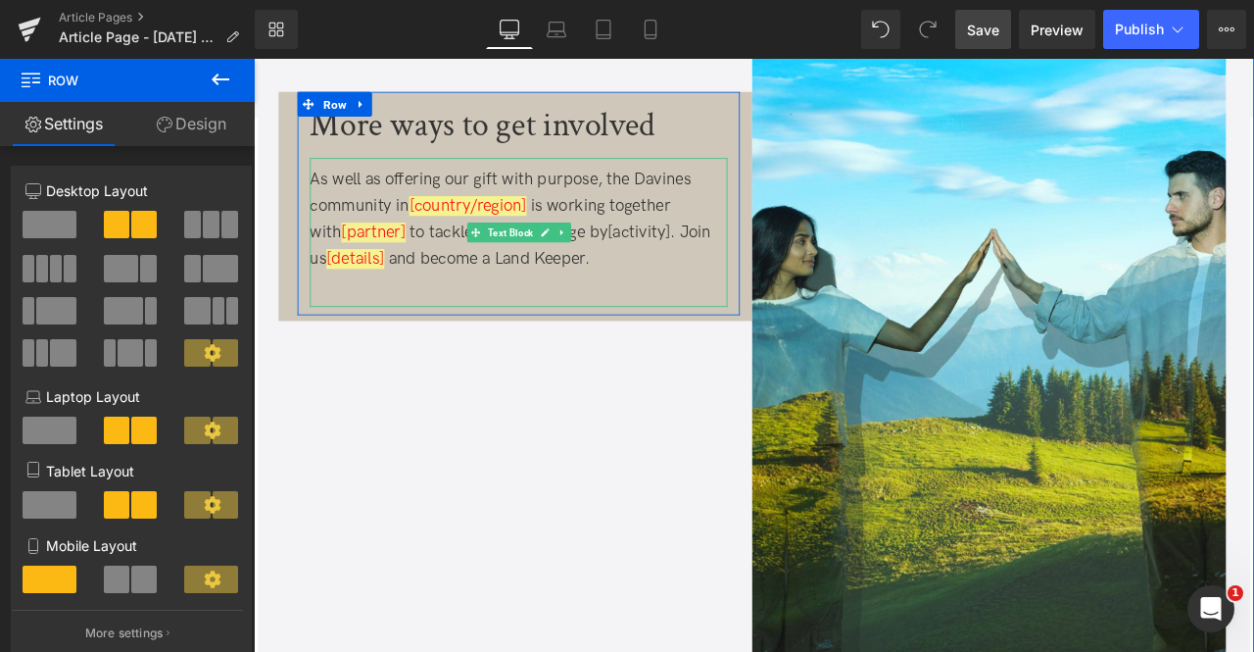
click at [683, 261] on span "[activity]" at bounding box center [710, 265] width 74 height 24
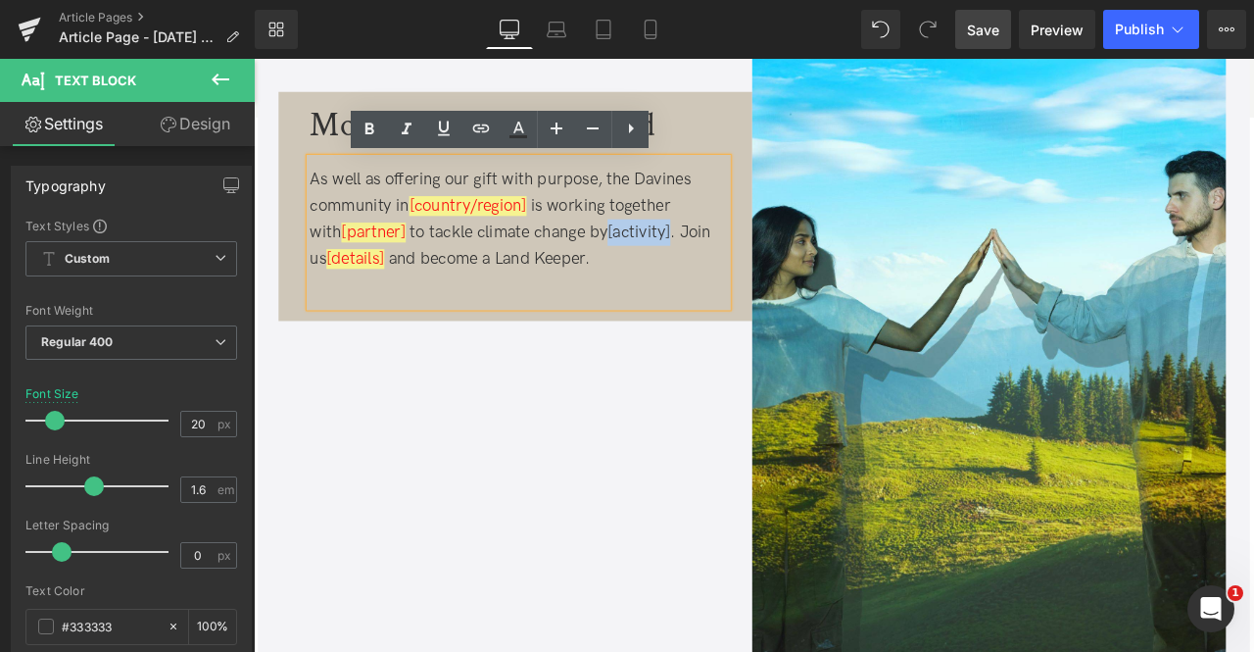
click at [748, 267] on span "[activity]" at bounding box center [710, 265] width 74 height 24
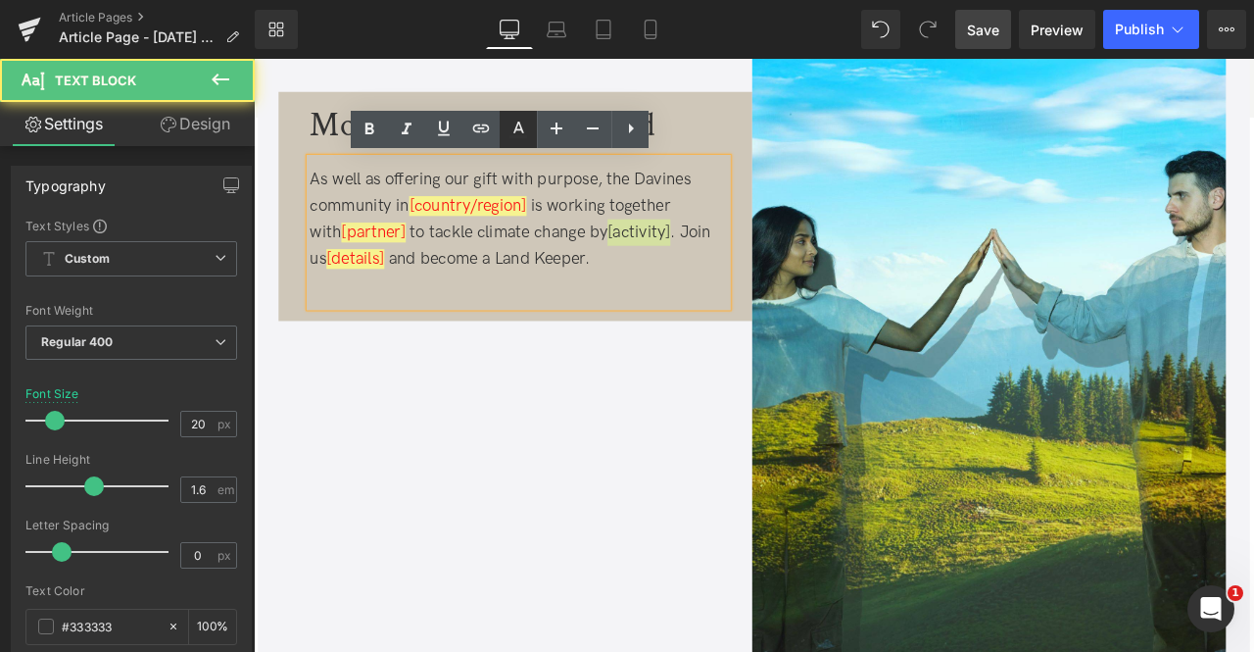
click at [518, 140] on icon at bounding box center [519, 130] width 24 height 24
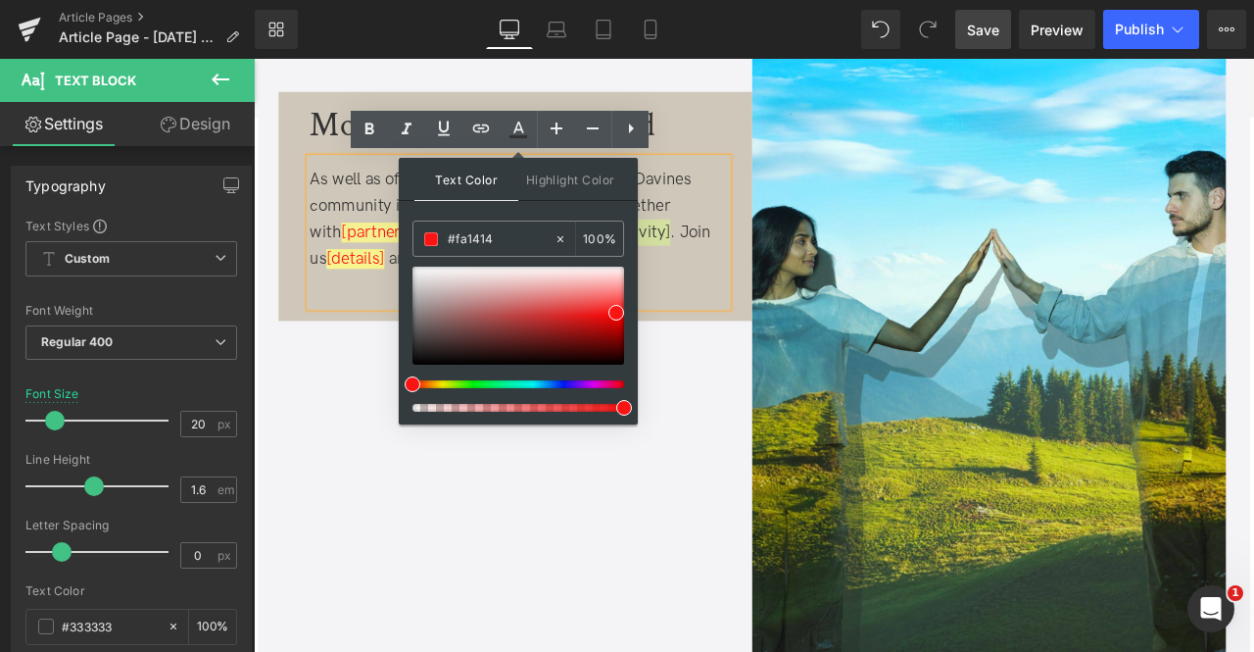
drag, startPoint x: 876, startPoint y: 464, endPoint x: 729, endPoint y: 469, distance: 147.1
click at [568, 182] on span "Highlight Color" at bounding box center [570, 179] width 104 height 42
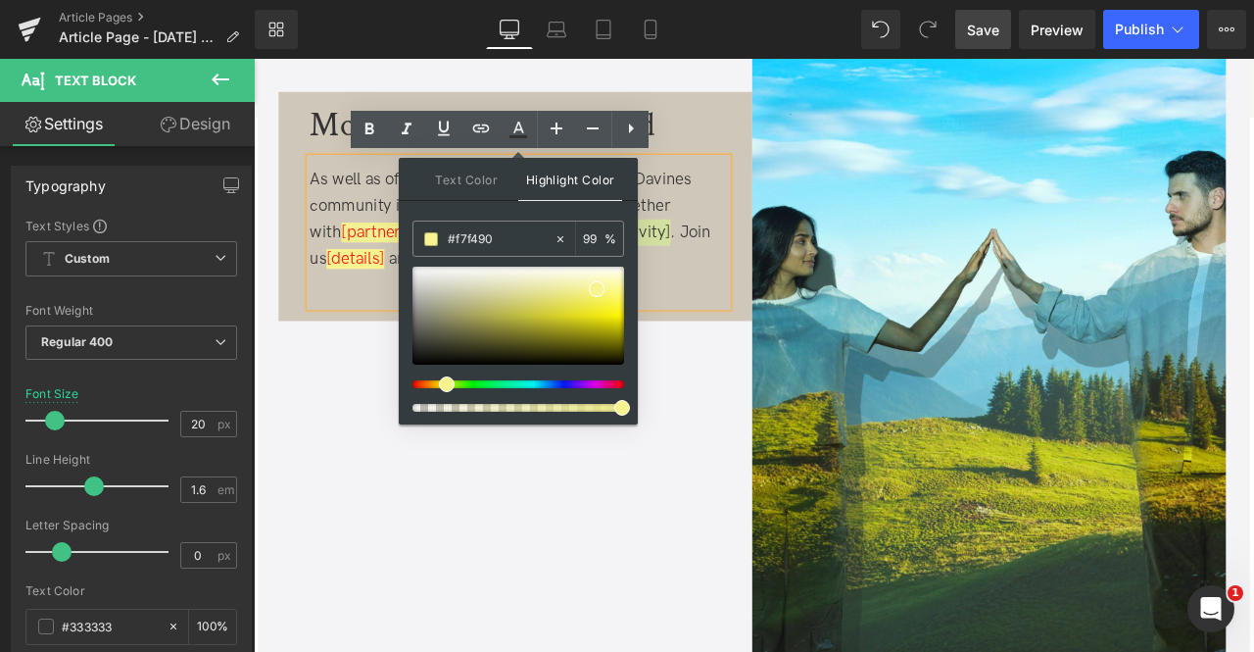
type input "100"
drag, startPoint x: 878, startPoint y: 462, endPoint x: 738, endPoint y: 479, distance: 141.2
click at [768, 296] on div "As well as offering our gift with purpose, the Davines community in [country/re…" at bounding box center [567, 248] width 495 height 125
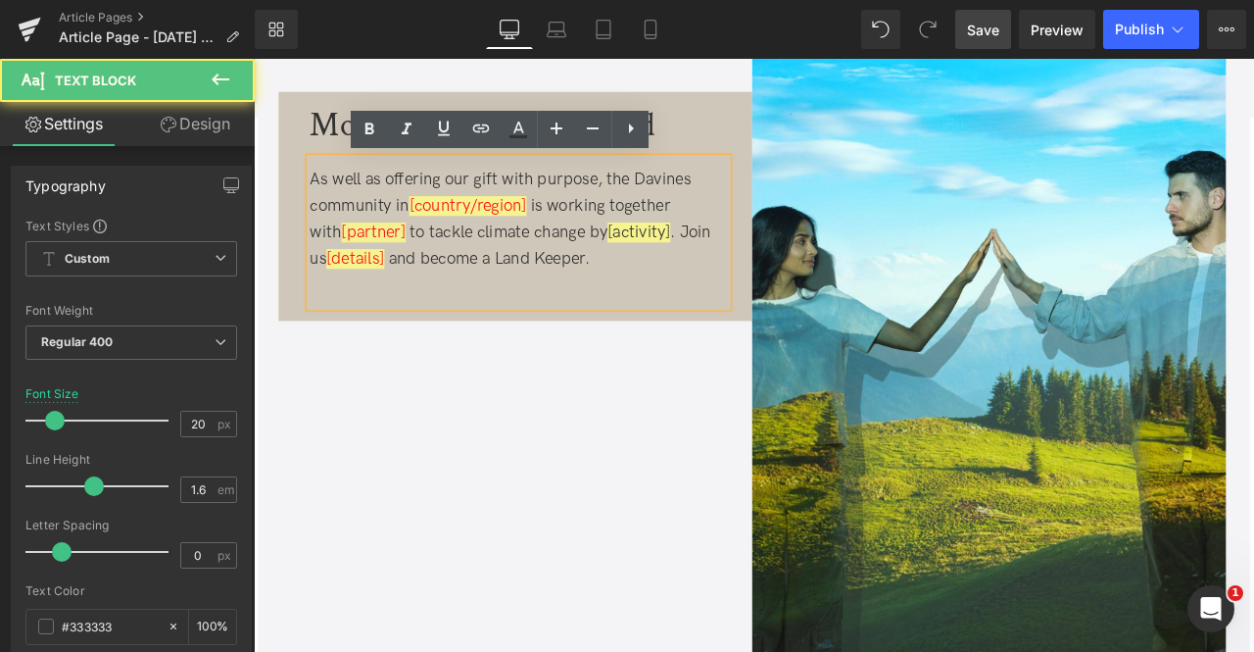
click at [673, 263] on span "to tackle climate change by" at bounding box center [553, 265] width 239 height 24
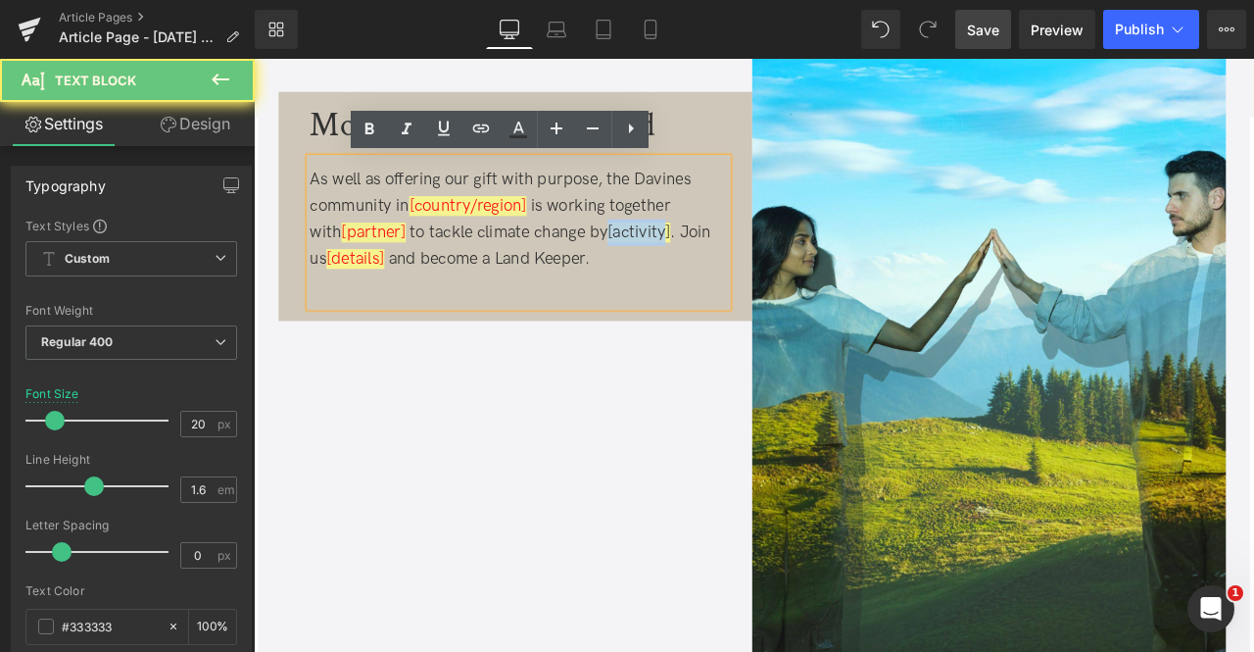
click at [748, 264] on span "[activity]" at bounding box center [710, 265] width 74 height 24
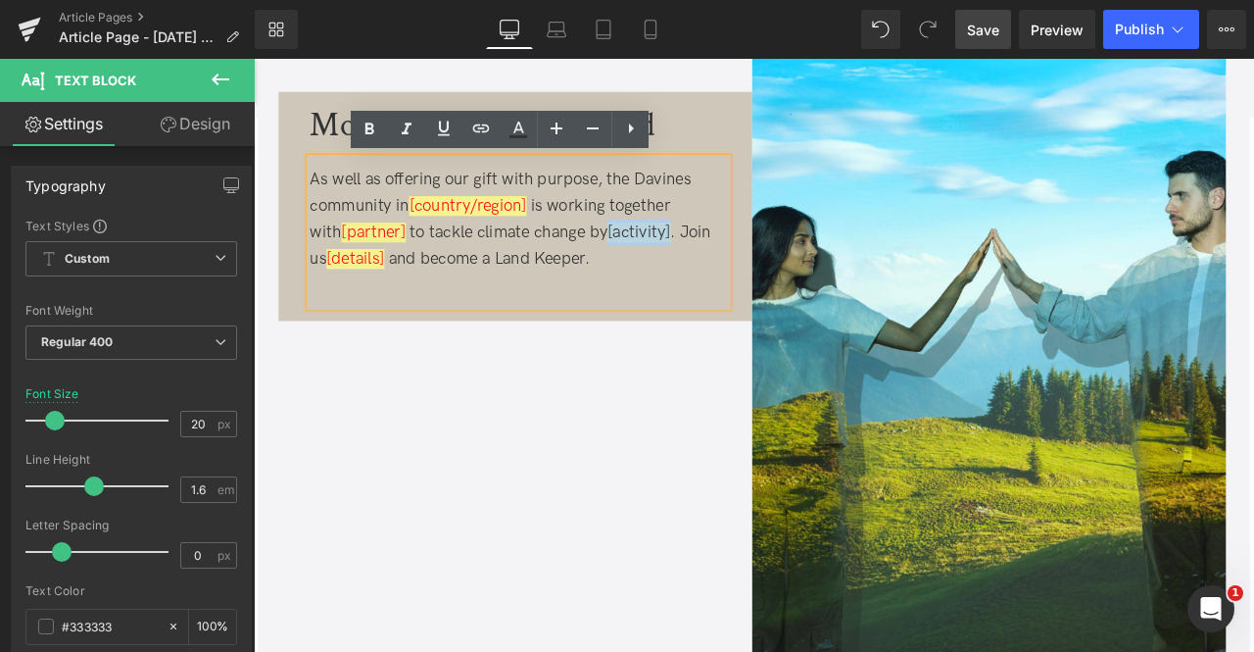
click at [758, 263] on span ". Join us" at bounding box center [557, 280] width 475 height 55
click at [0, 0] on icon at bounding box center [0, 0] width 0 height 0
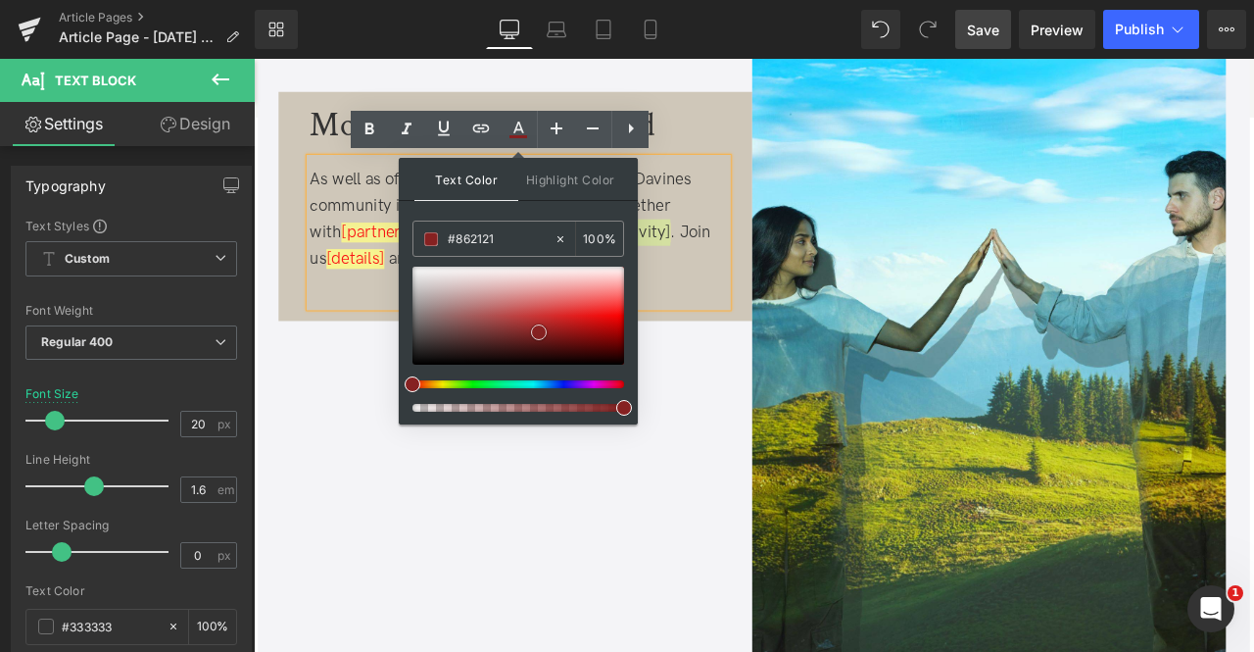
click at [539, 331] on div at bounding box center [519, 316] width 212 height 98
click at [606, 307] on div at bounding box center [519, 316] width 212 height 98
type input "#fb2121"
click at [620, 309] on div at bounding box center [519, 316] width 212 height 98
click at [783, 335] on div at bounding box center [567, 327] width 495 height 31
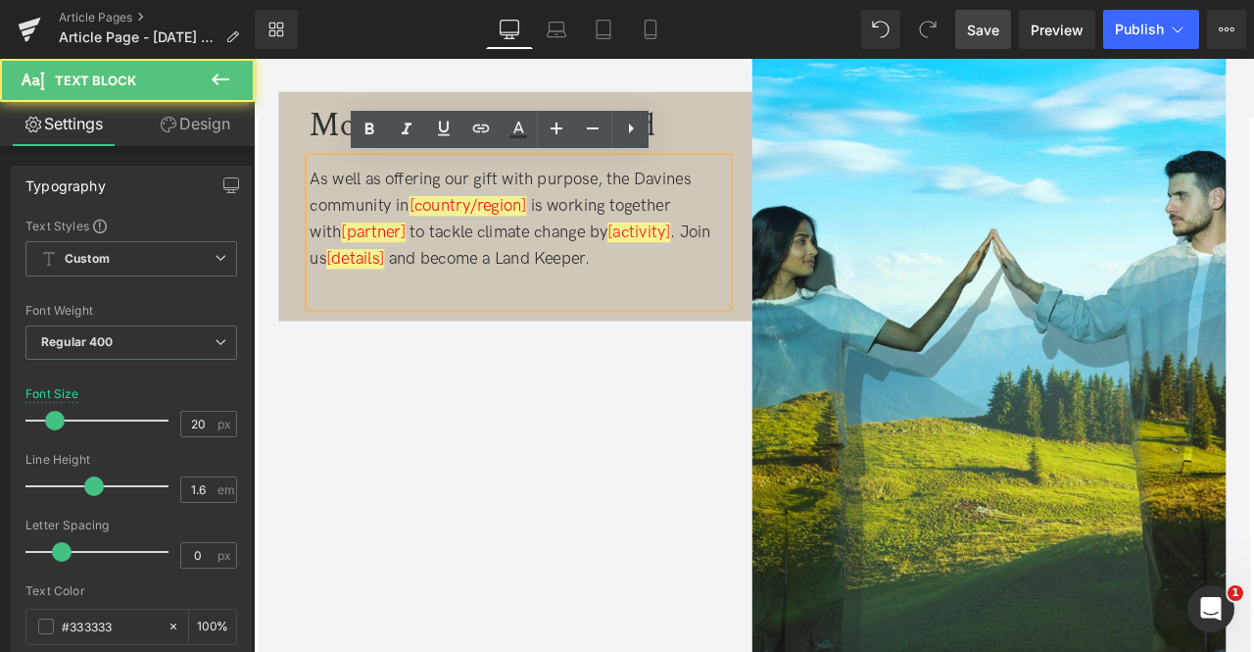
click at [769, 431] on div "More ways to get involved Text Block As well as offering our gift with purpose,…" at bounding box center [846, 319] width 1147 height 892
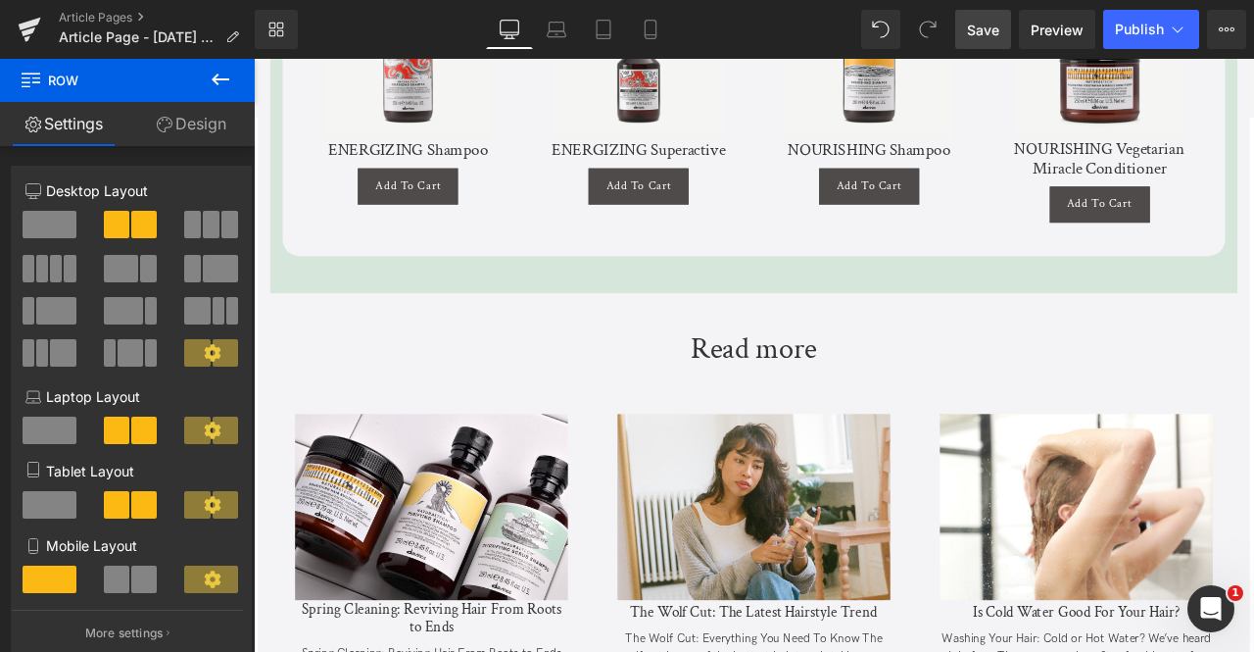
scroll to position [5694, 0]
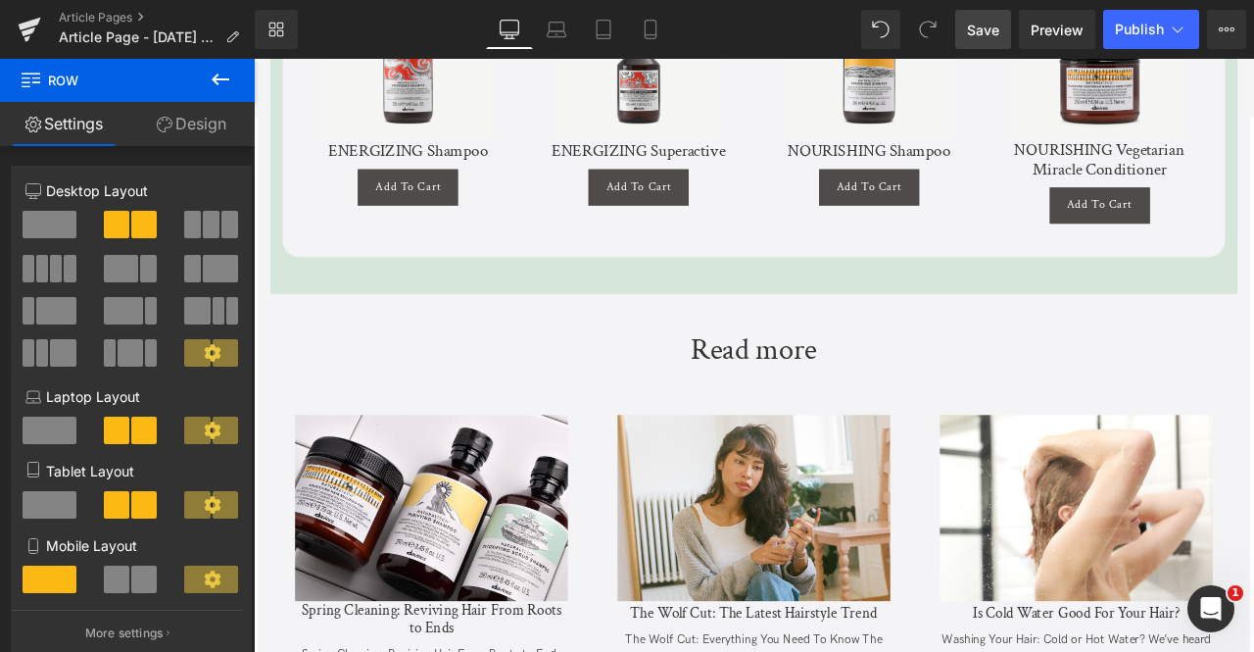
click at [968, 29] on span "Save" at bounding box center [983, 30] width 32 height 21
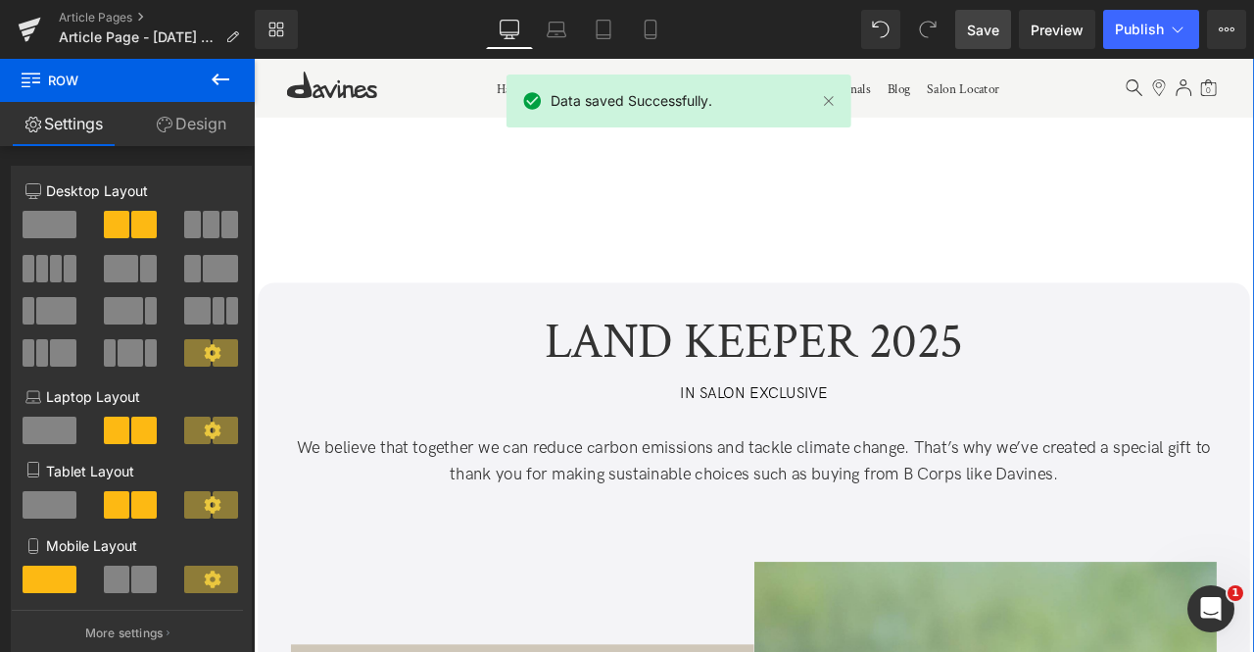
scroll to position [0, 0]
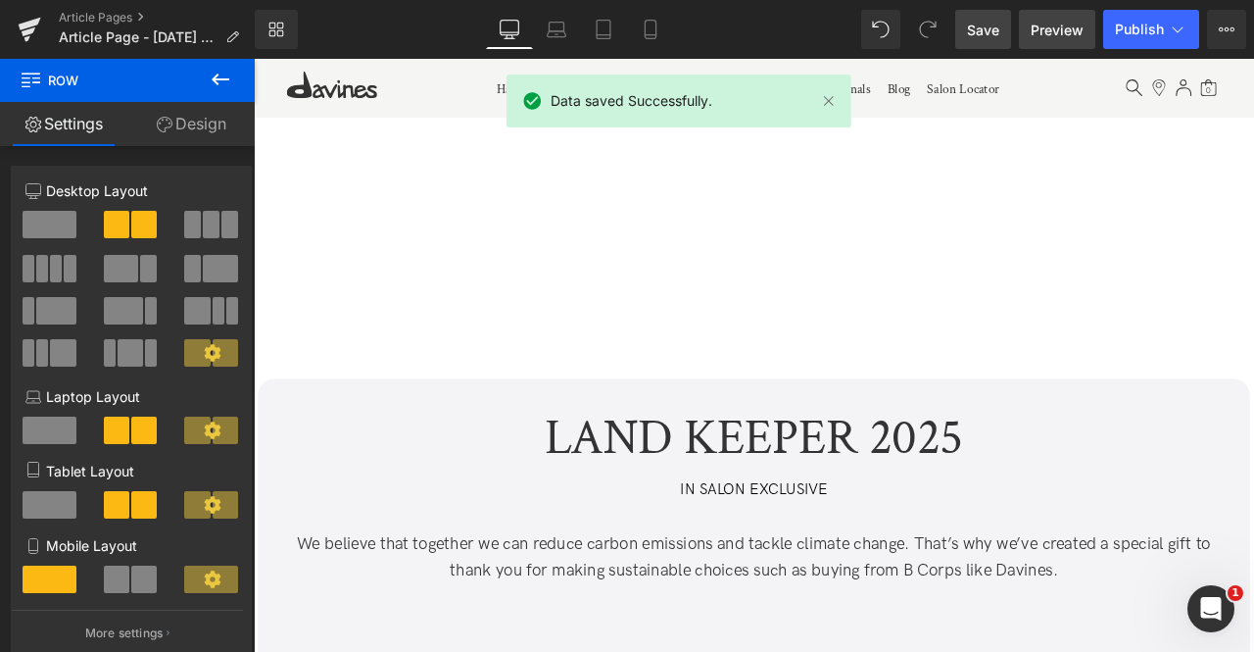
click at [1057, 36] on span "Preview" at bounding box center [1057, 30] width 53 height 21
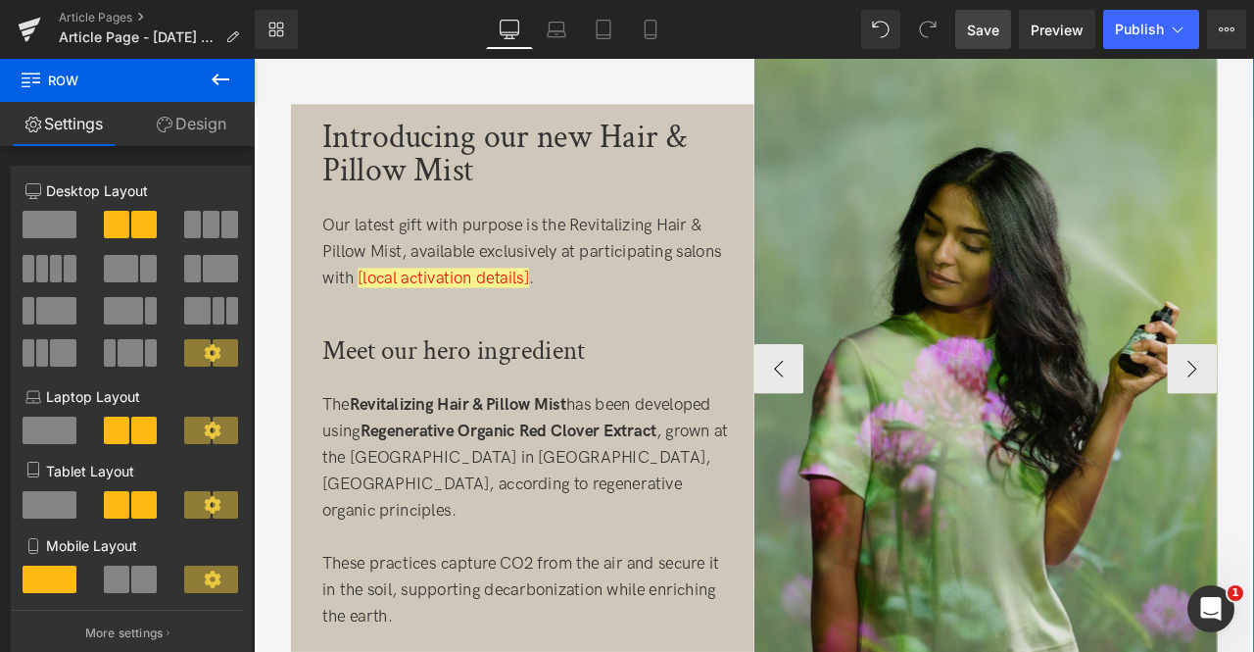
scroll to position [809, 0]
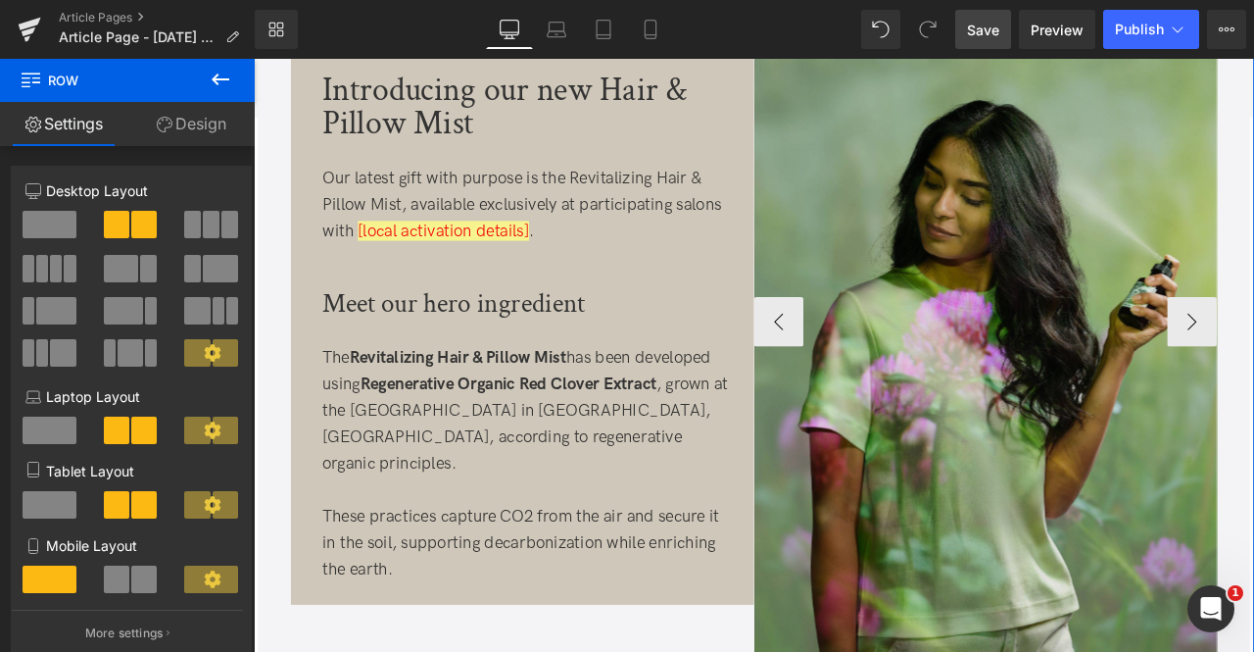
click at [1126, 195] on img at bounding box center [1121, 370] width 549 height 823
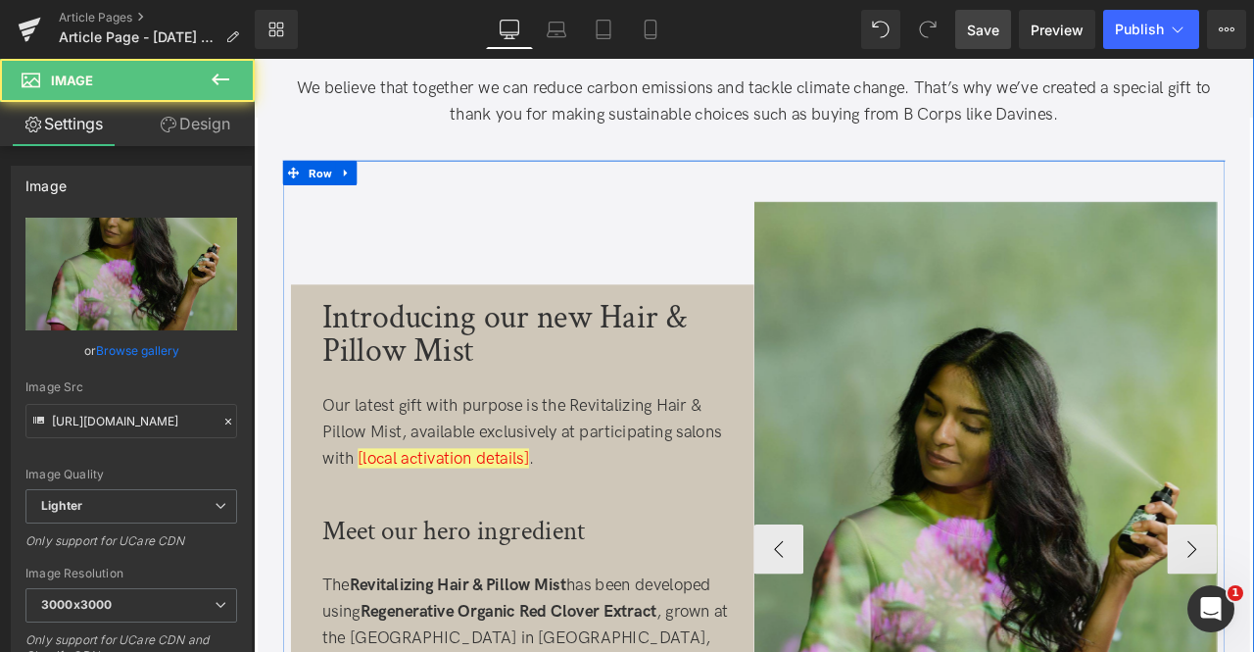
scroll to position [539, 0]
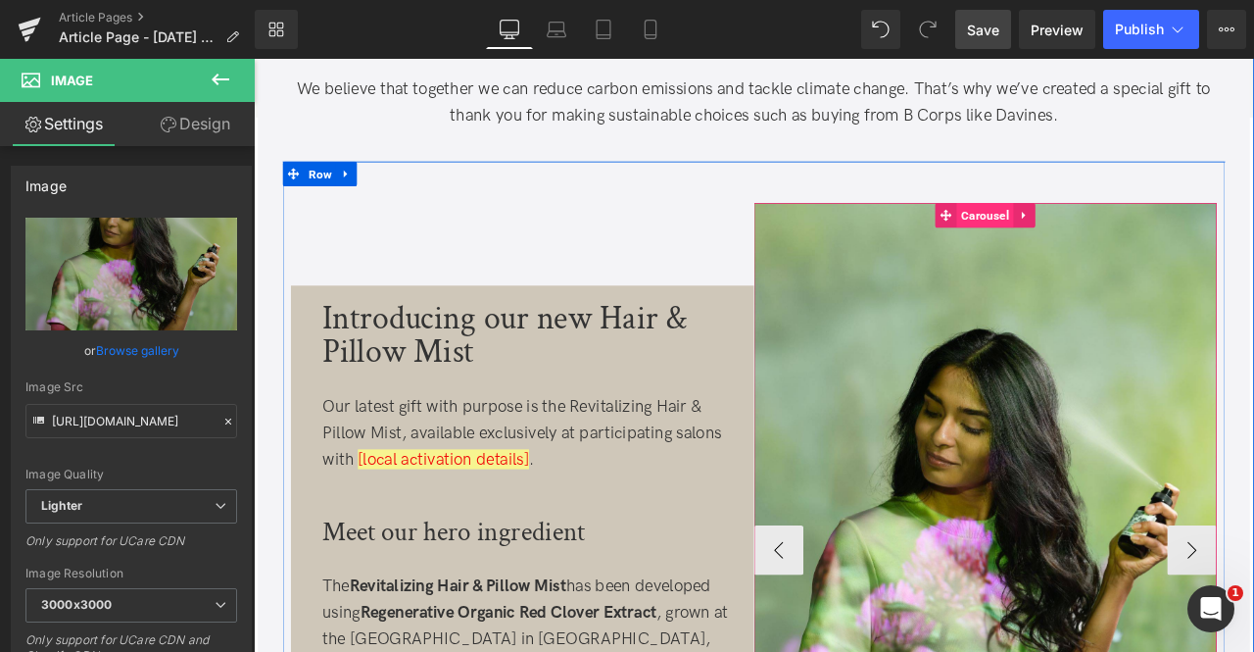
click at [1120, 240] on span "Carousel" at bounding box center [1121, 243] width 68 height 29
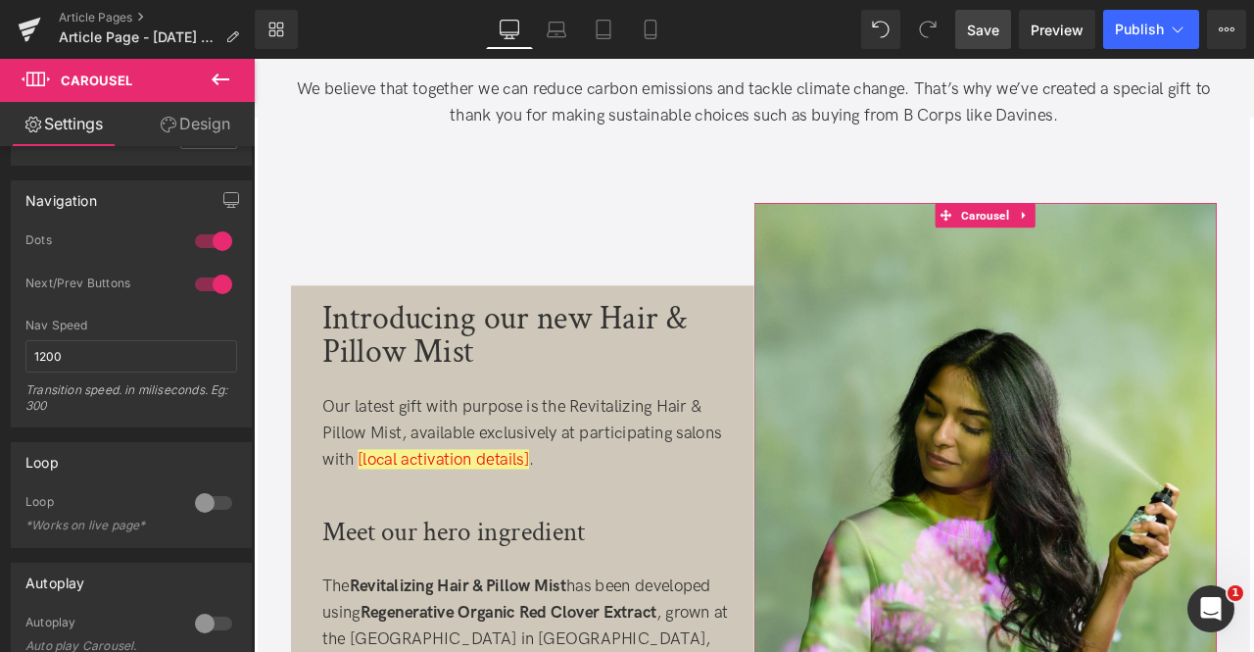
scroll to position [365, 0]
click at [205, 497] on div at bounding box center [213, 502] width 47 height 31
click at [563, 26] on icon at bounding box center [557, 30] width 20 height 20
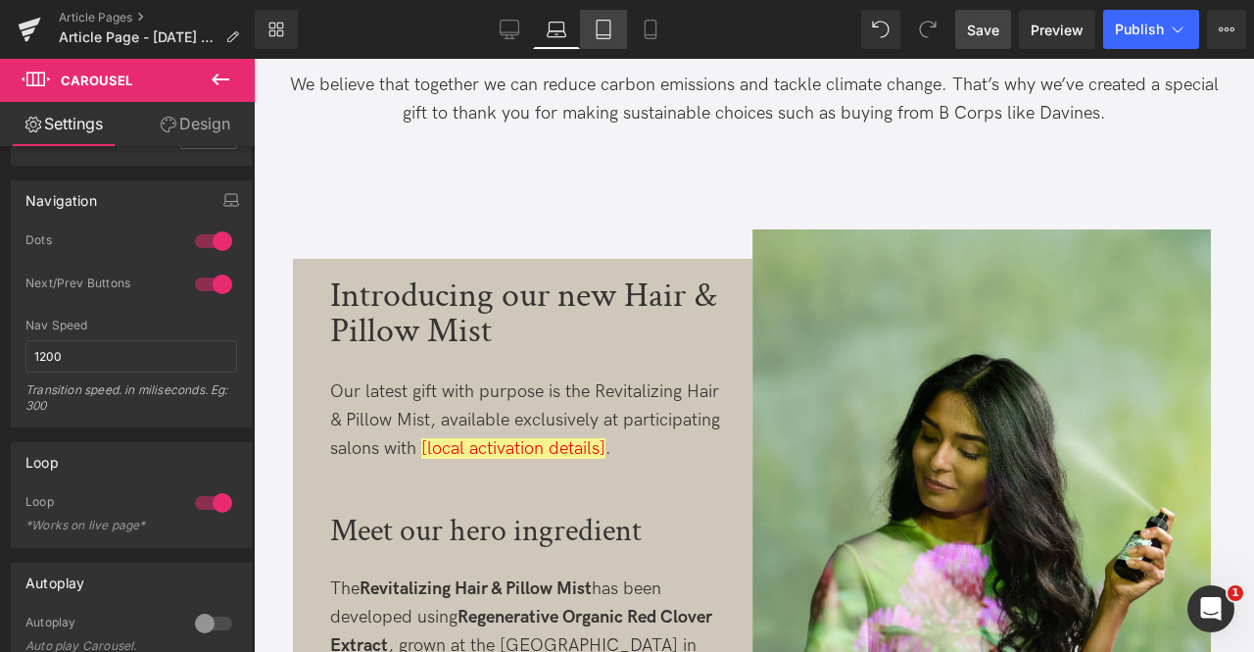
click at [613, 24] on icon at bounding box center [604, 30] width 20 height 20
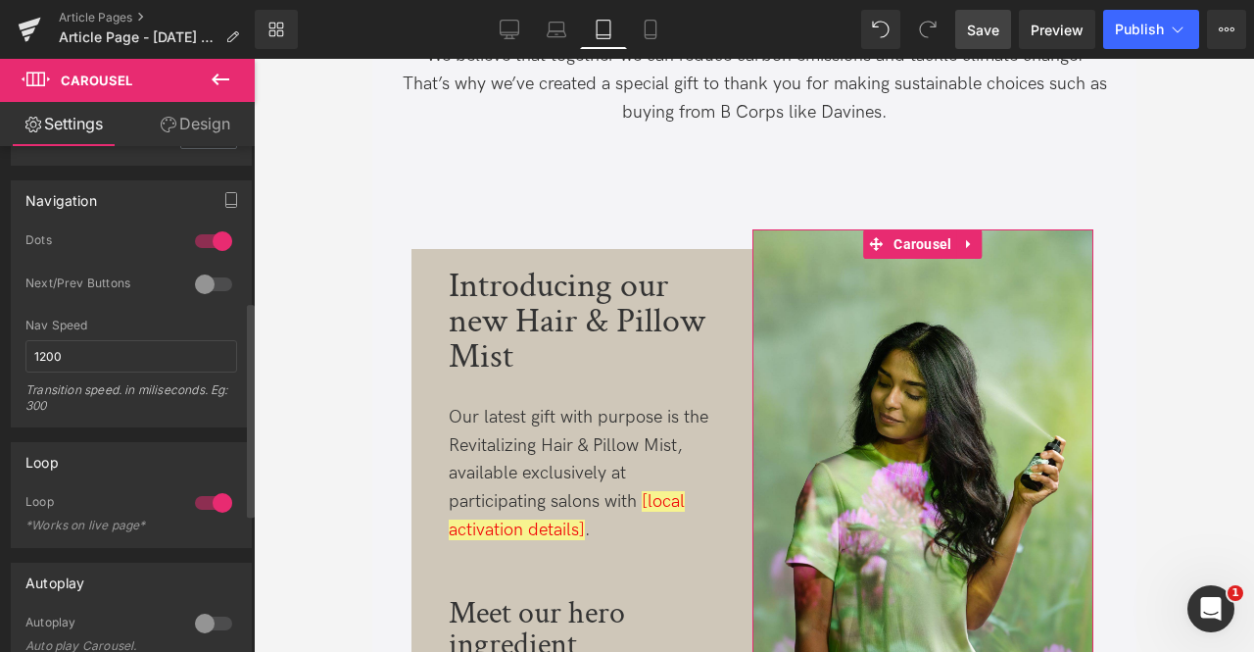
click at [206, 285] on div at bounding box center [213, 284] width 47 height 31
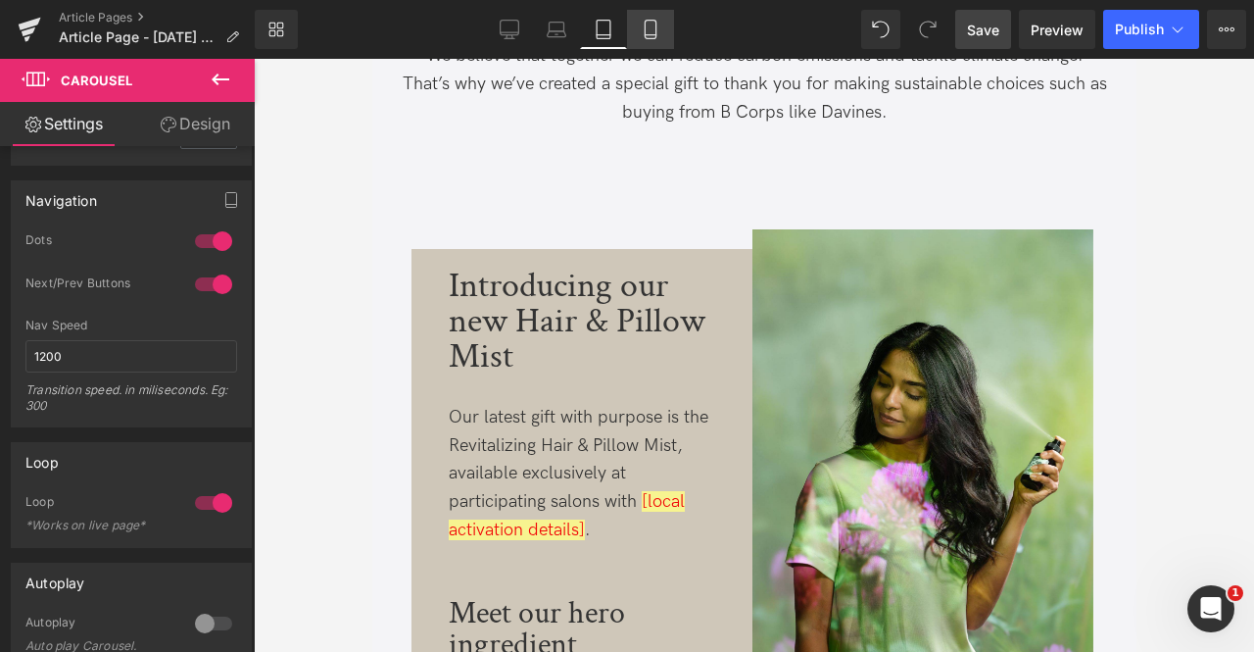
click at [647, 32] on icon at bounding box center [651, 30] width 20 height 20
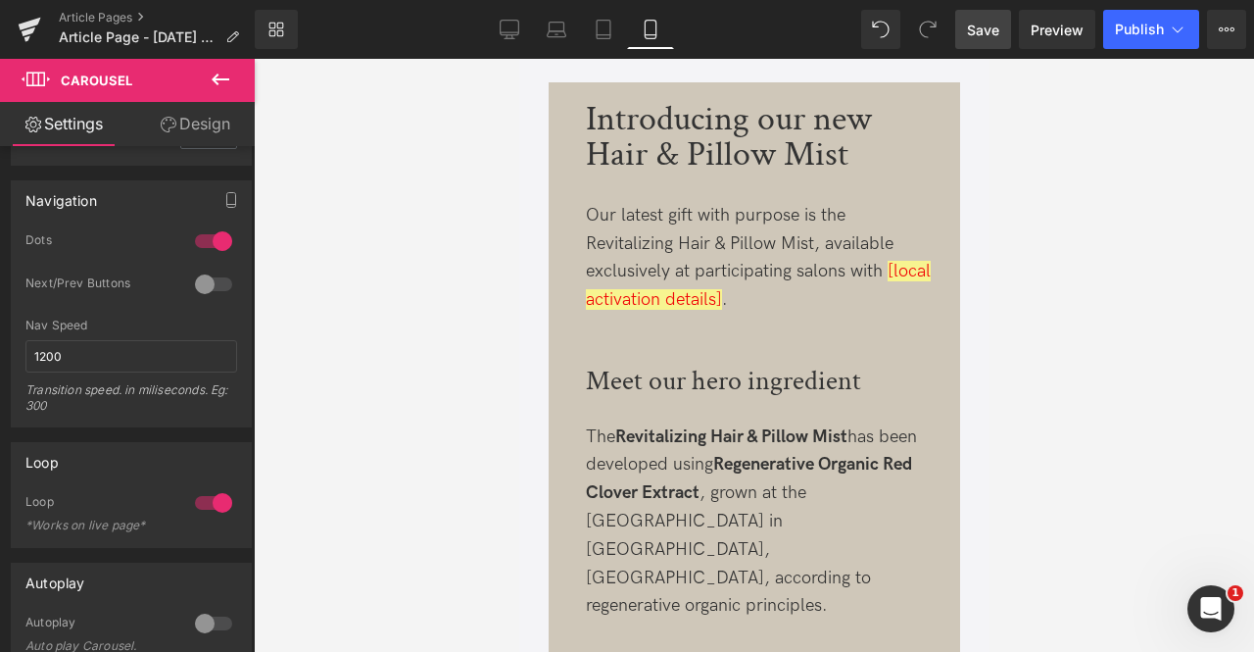
scroll to position [1029, 0]
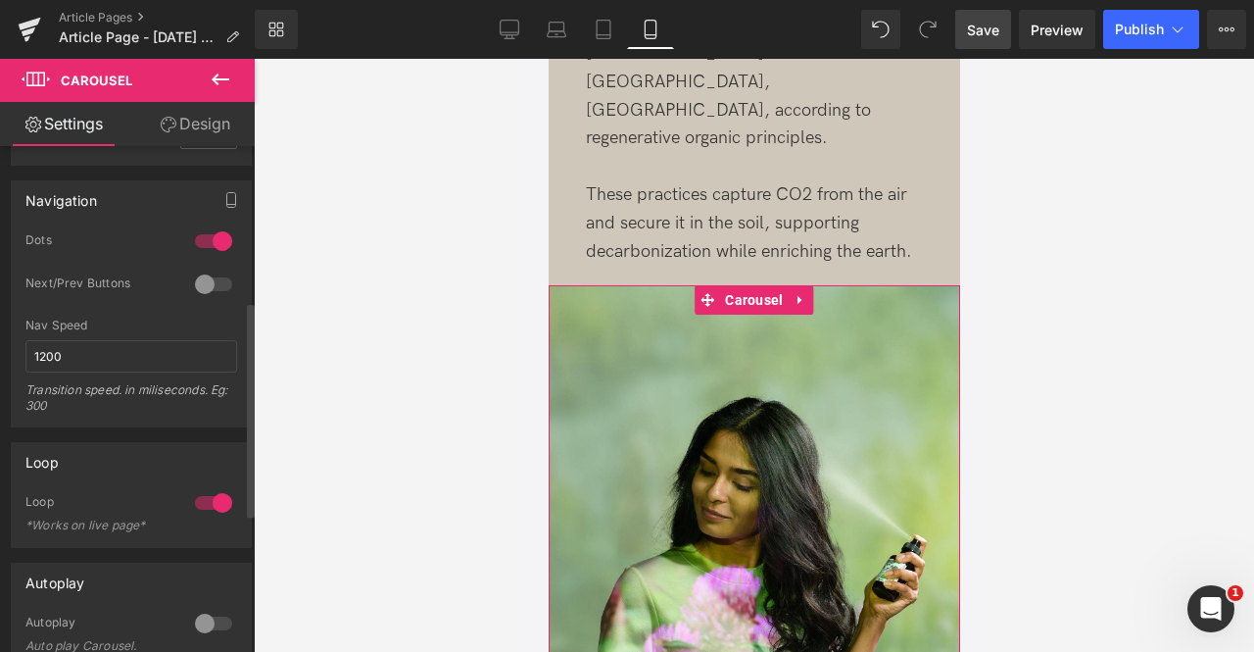
click at [199, 281] on div at bounding box center [213, 284] width 47 height 31
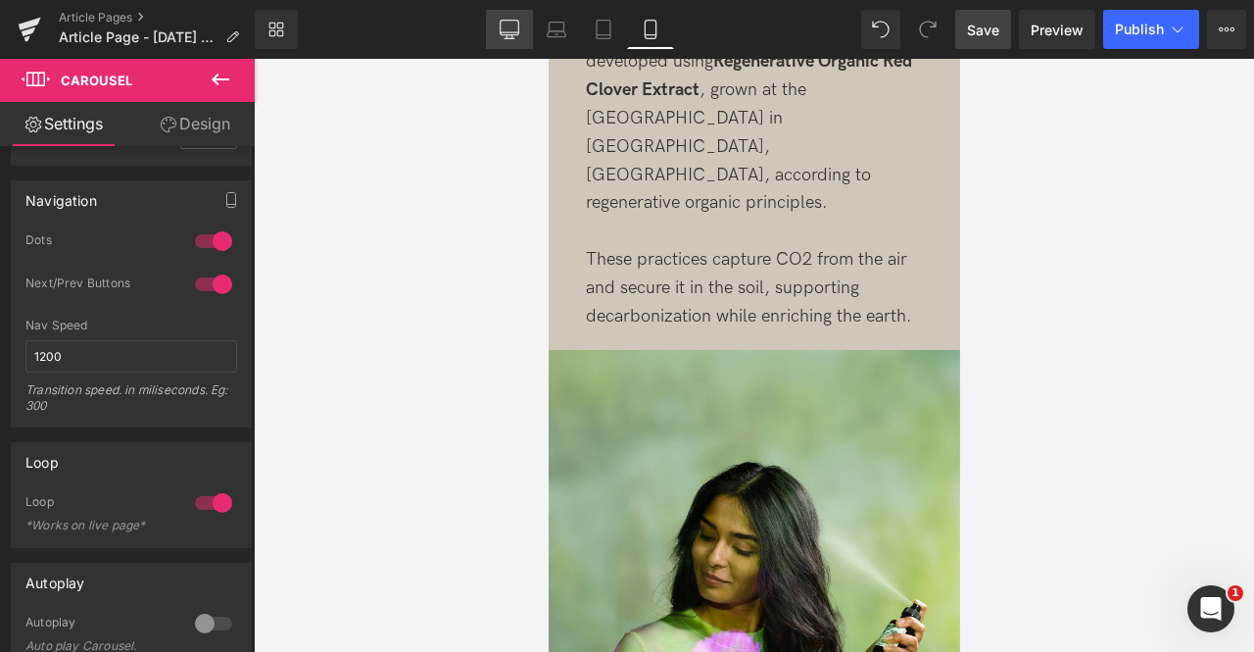
click at [515, 40] on link "Desktop" at bounding box center [509, 29] width 47 height 39
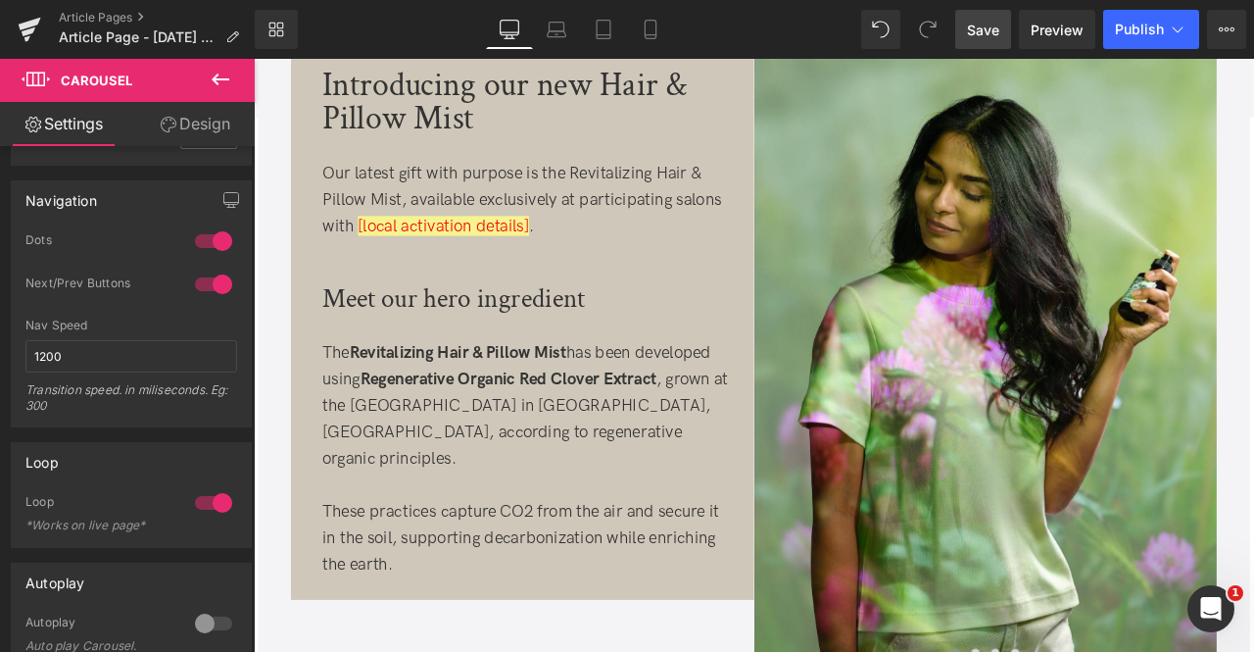
scroll to position [835, 0]
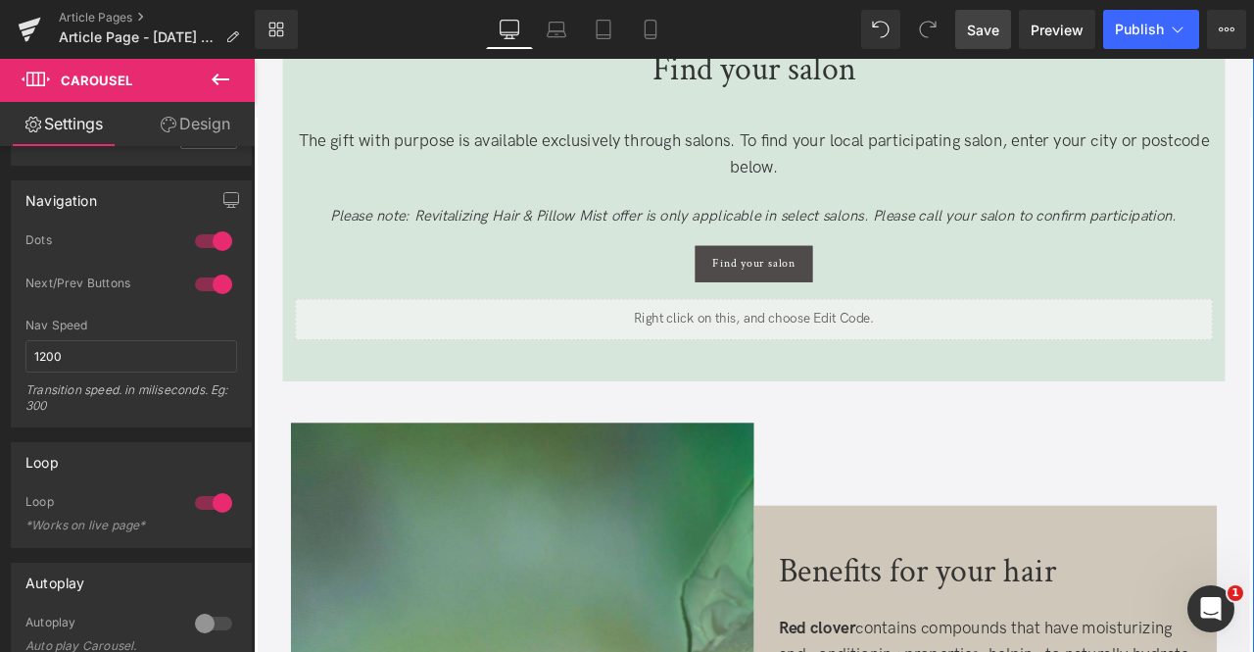
scroll to position [1552, 0]
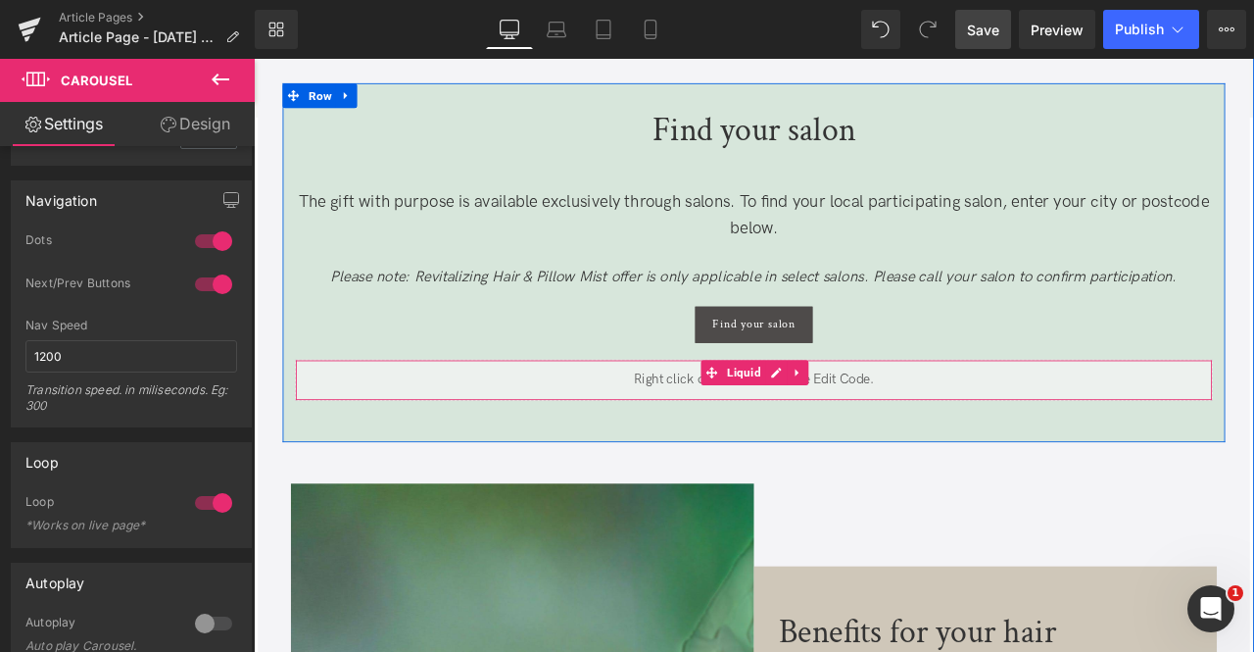
click at [806, 427] on div "Liquid" at bounding box center [847, 440] width 1088 height 49
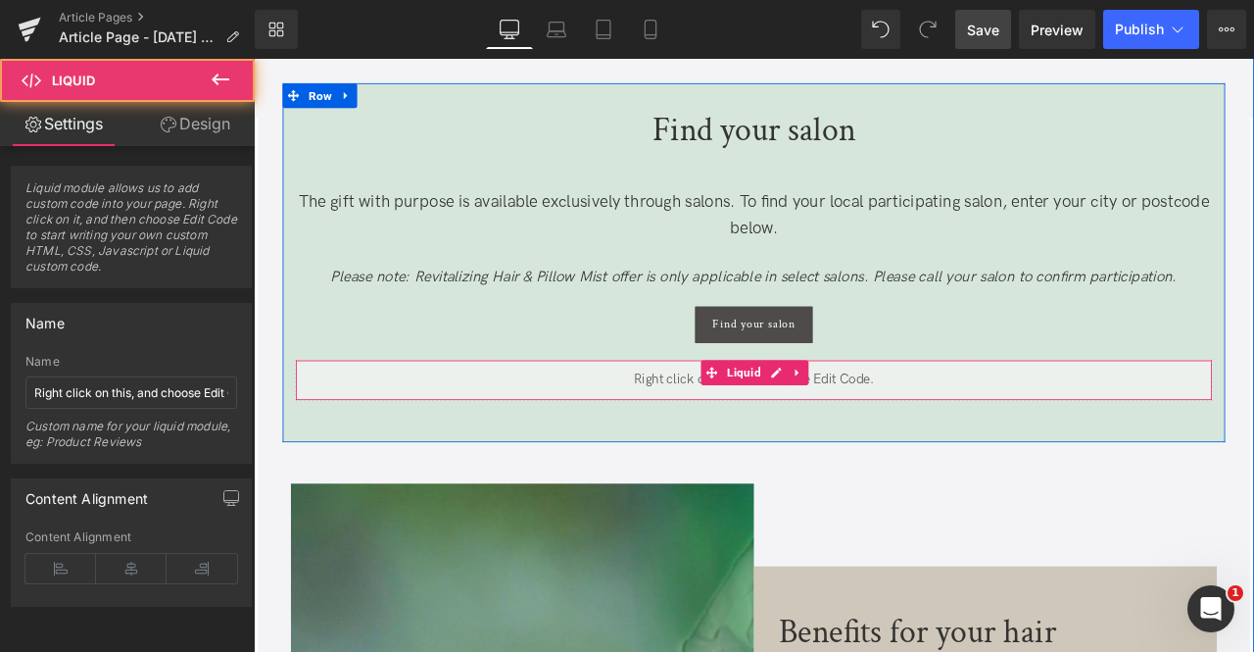
click at [642, 431] on div "Liquid" at bounding box center [847, 440] width 1088 height 49
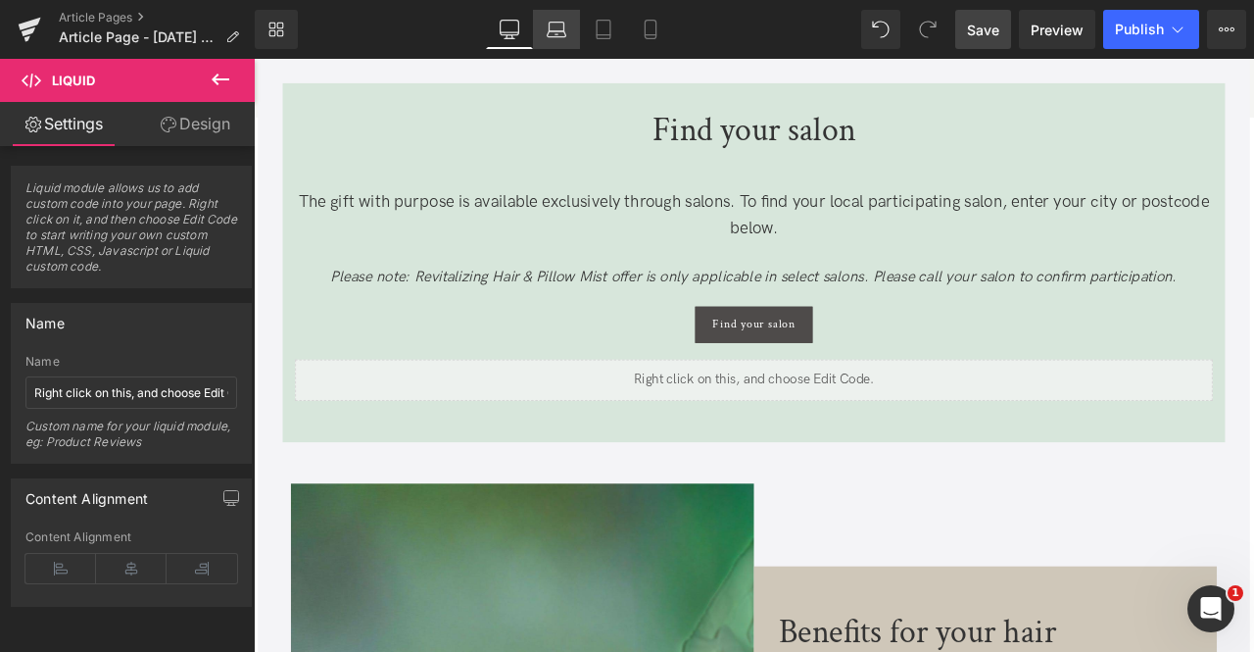
click at [553, 32] on icon at bounding box center [557, 30] width 20 height 20
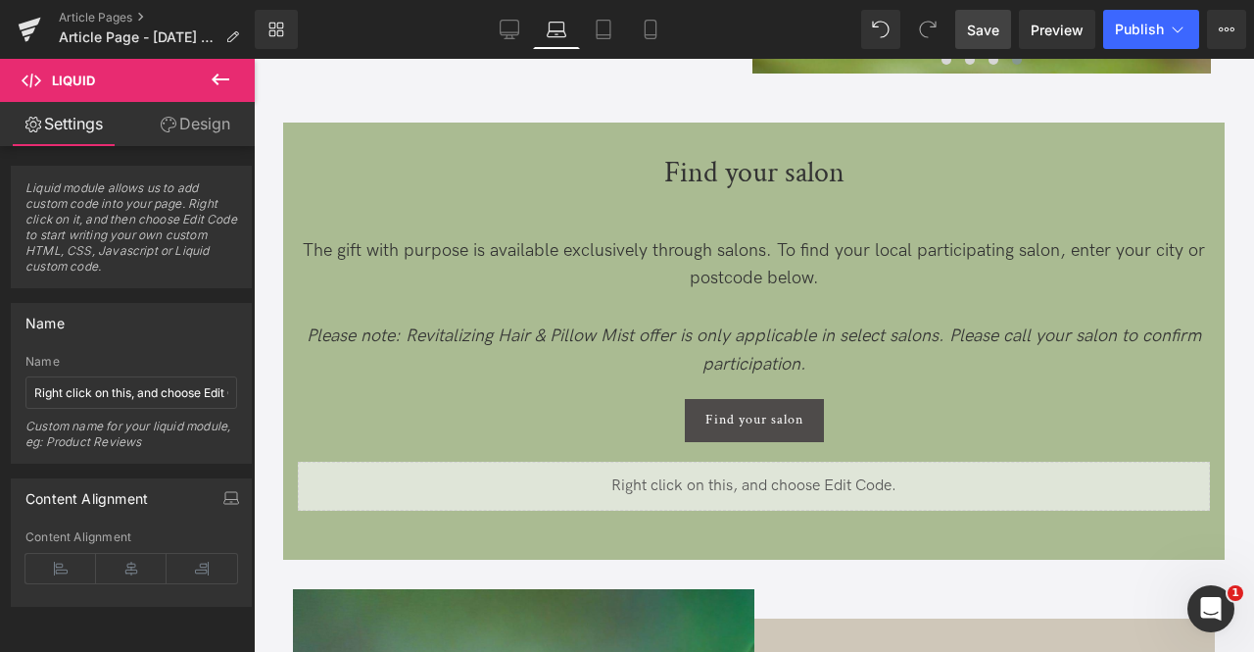
scroll to position [1599, 0]
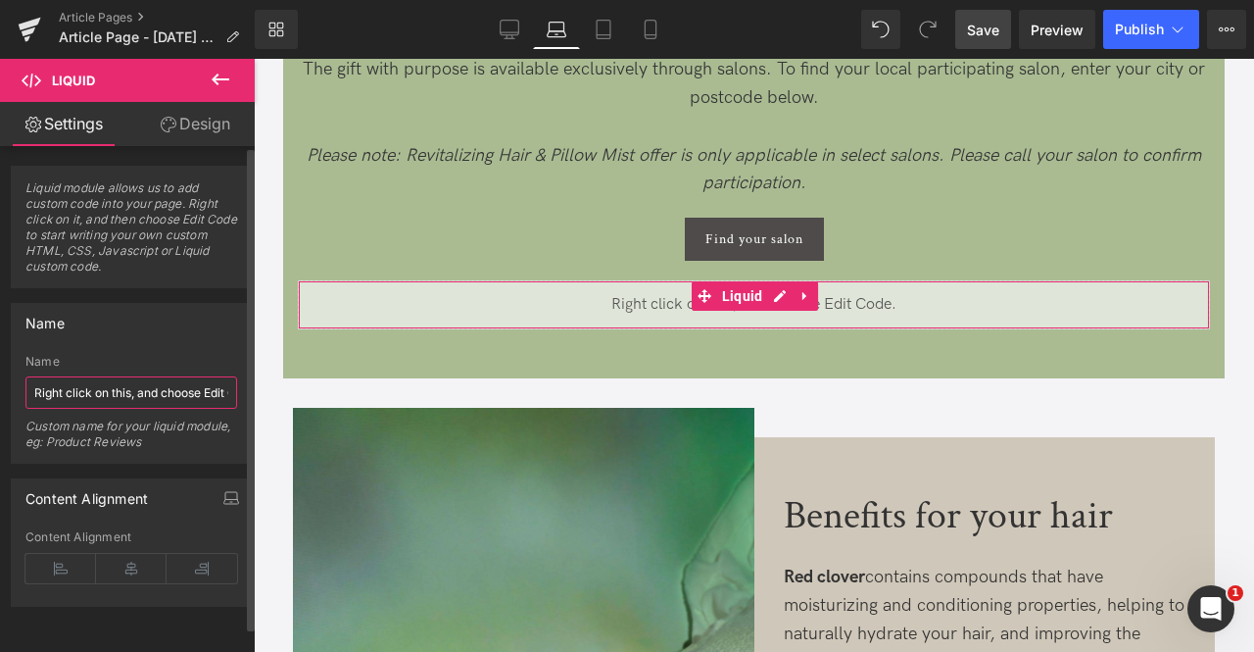
click at [138, 396] on input "Right click on this, and choose Edit Code." at bounding box center [131, 392] width 212 height 32
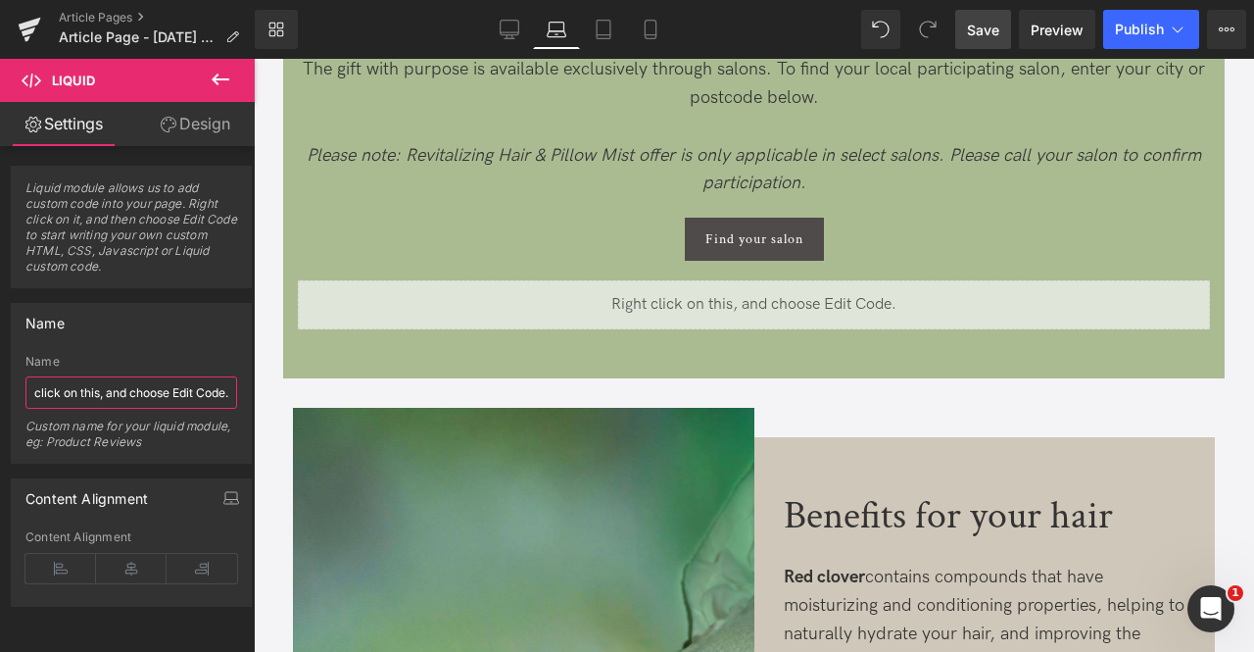
scroll to position [0, 0]
click at [516, 28] on icon at bounding box center [510, 30] width 20 height 20
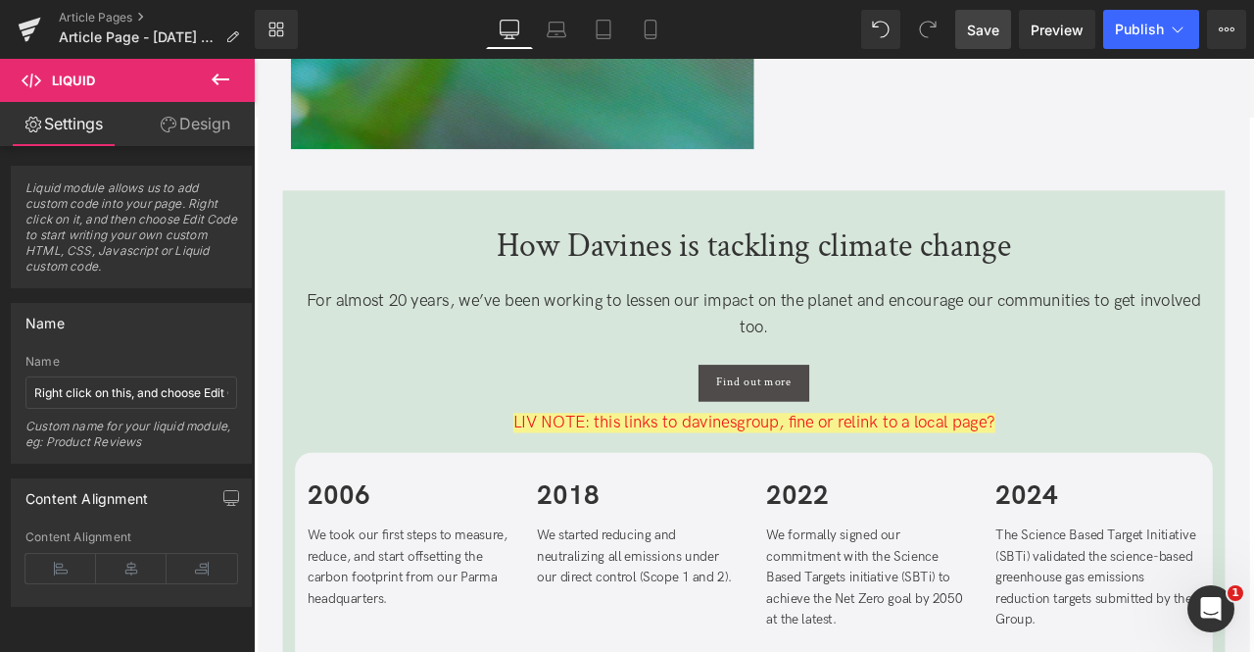
scroll to position [2825, 0]
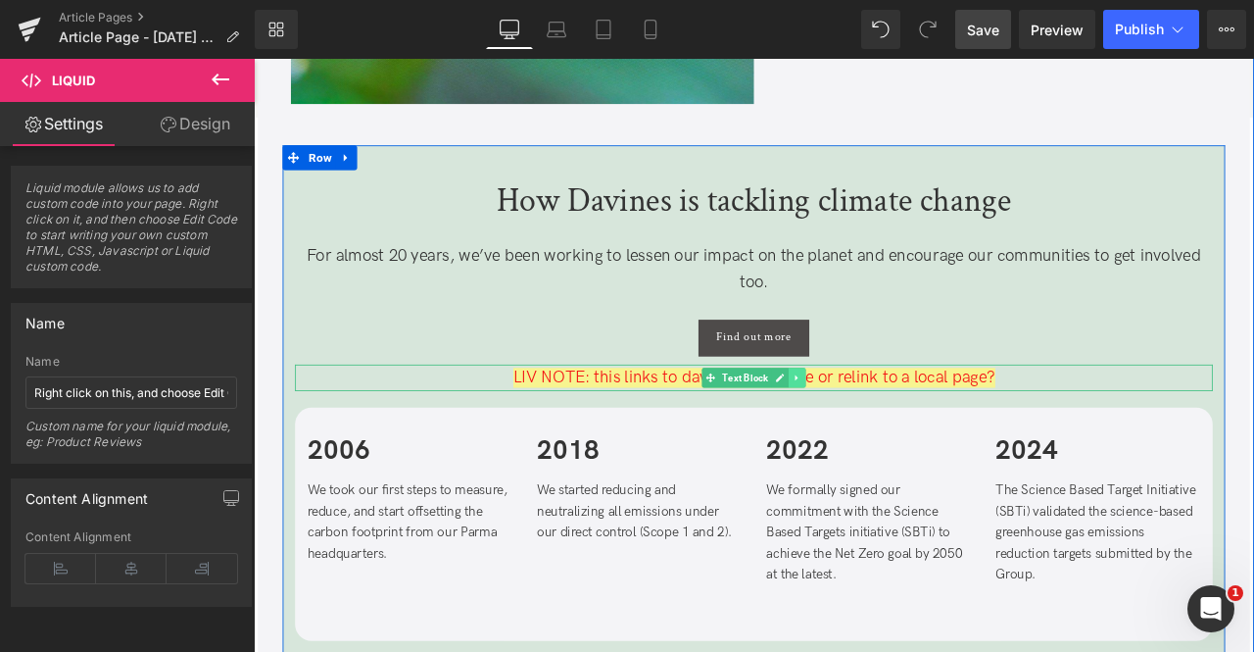
click at [888, 436] on link at bounding box center [898, 437] width 21 height 24
click at [885, 436] on icon at bounding box center [887, 436] width 11 height 11
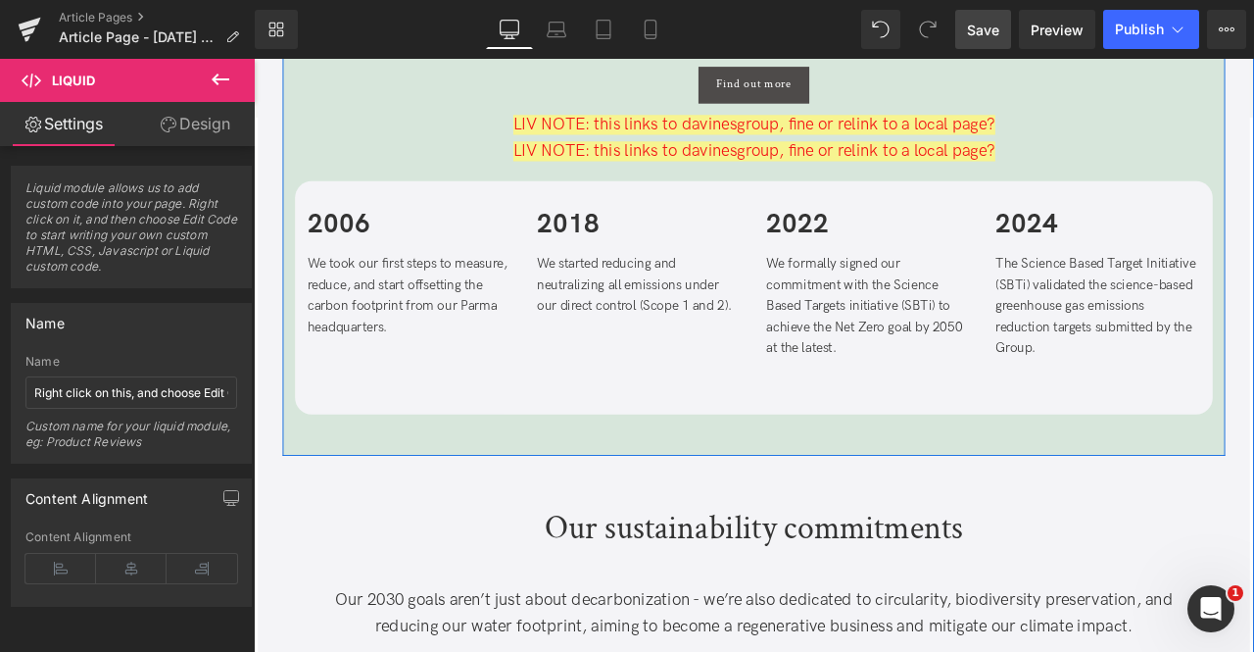
scroll to position [3140, 0]
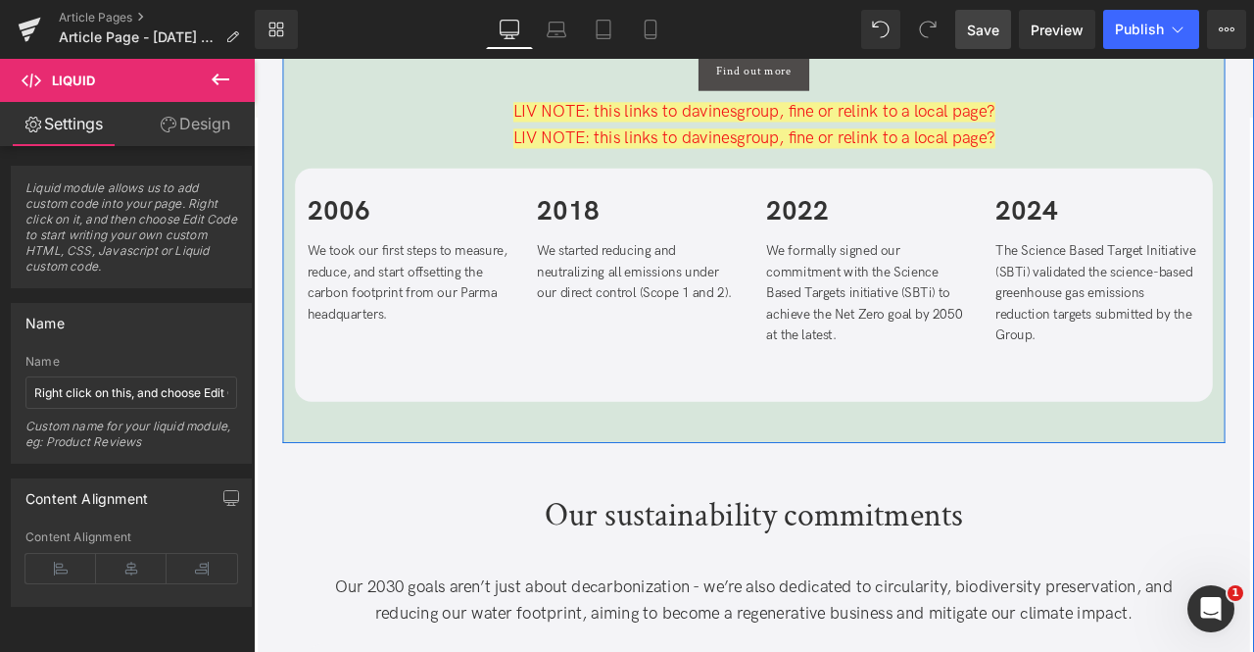
click at [656, 149] on span "LIV NOTE: this links to davinesgroup, fine or relink to a local page?" at bounding box center [847, 154] width 571 height 24
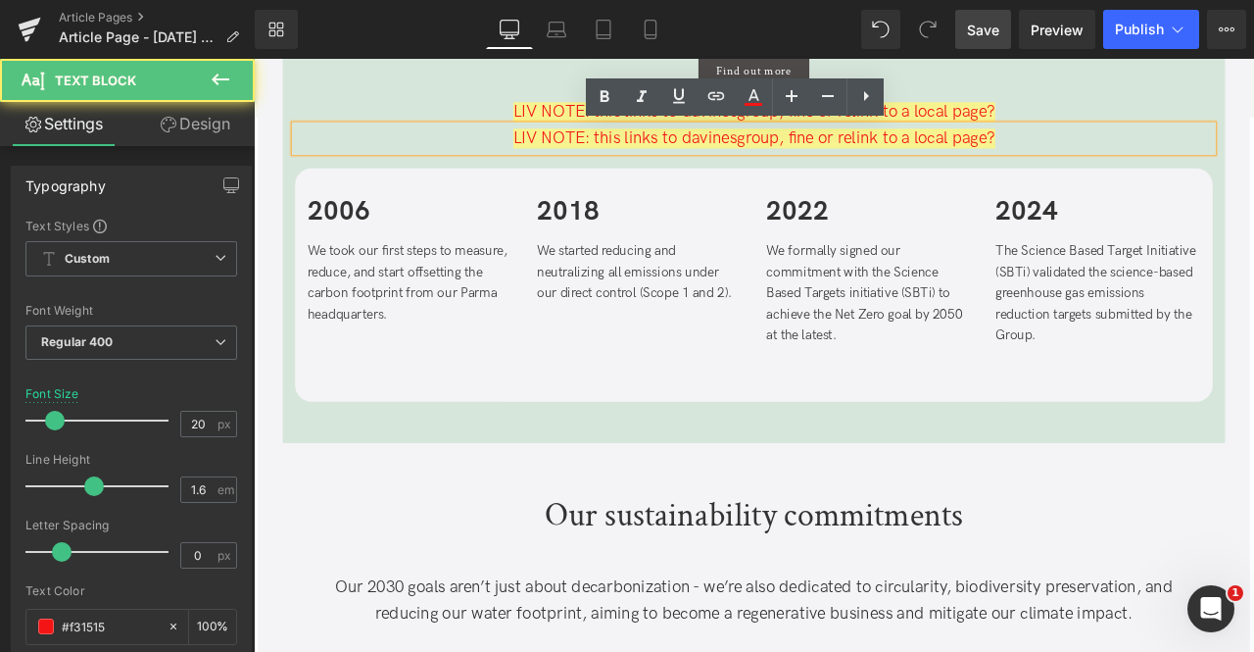
click at [656, 151] on span "LIV NOTE: this links to davinesgroup, fine or relink to a local page?" at bounding box center [847, 154] width 571 height 24
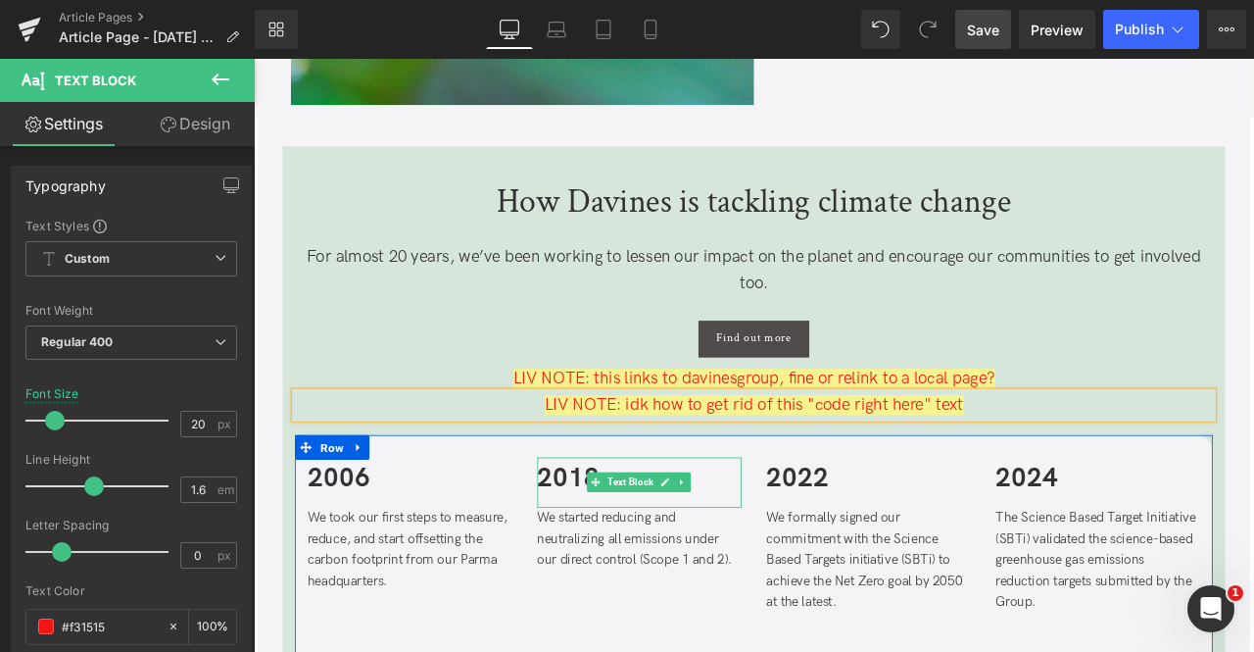
scroll to position [2799, 0]
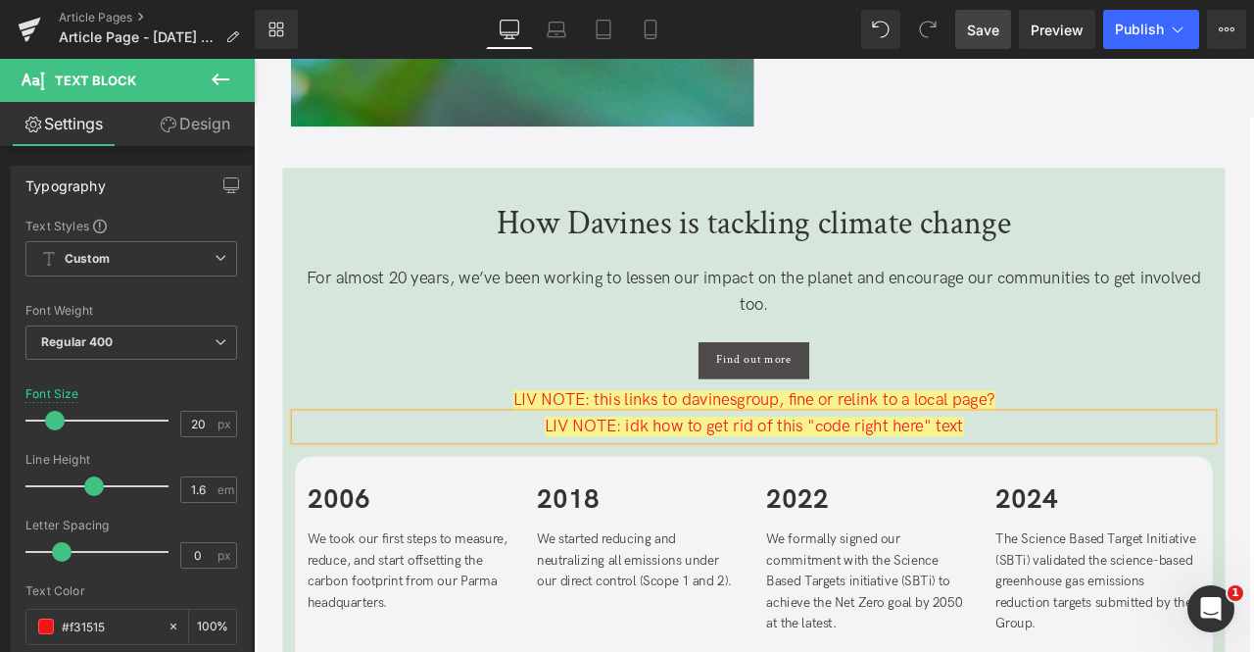
click at [522, 383] on div "For almost 20 years, we’ve been working to lessen our impact on the planet and …" at bounding box center [847, 349] width 1088 height 92
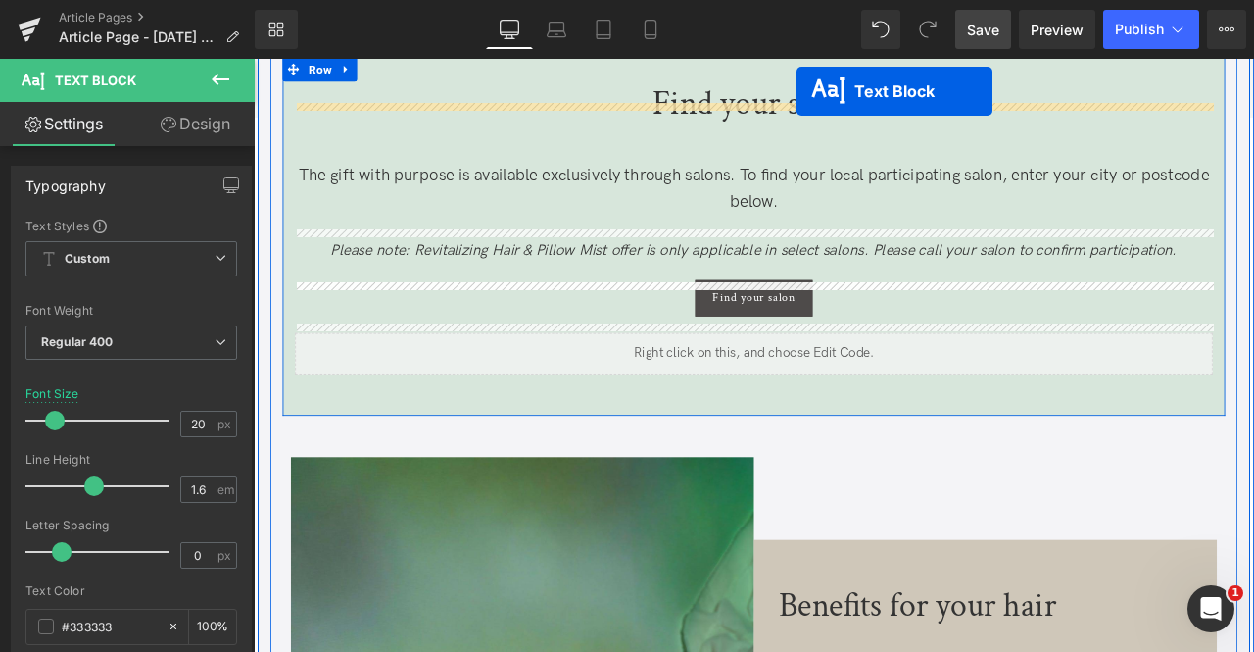
scroll to position [1486, 0]
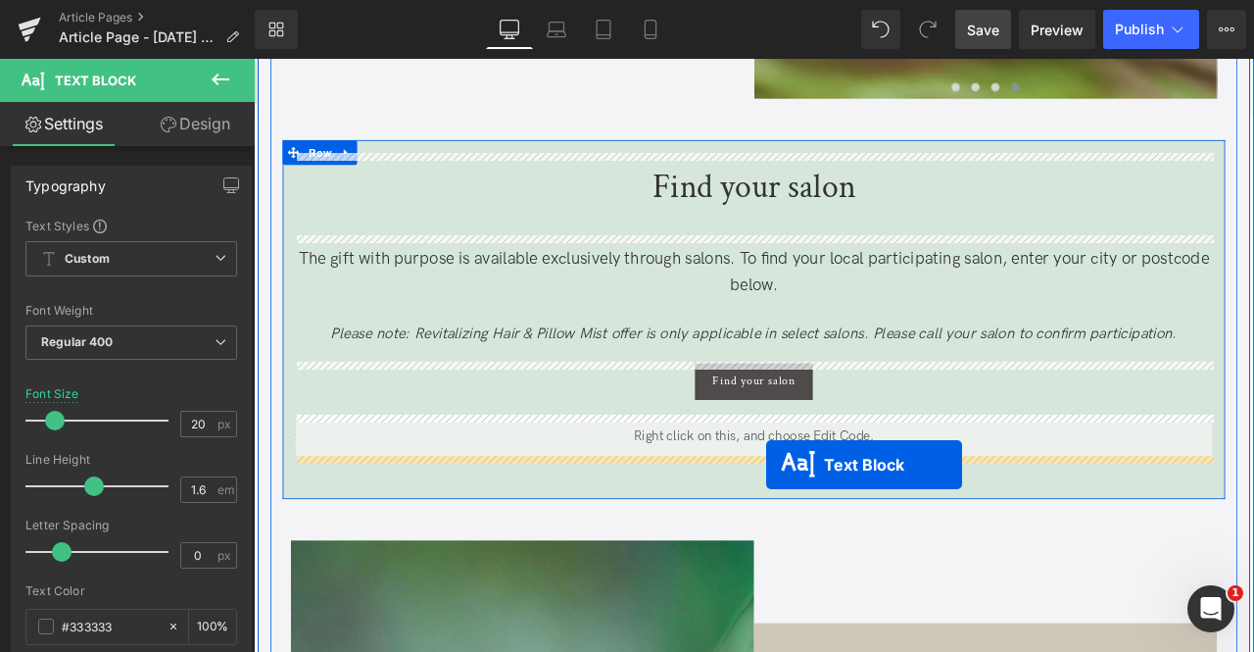
drag, startPoint x: 790, startPoint y: 494, endPoint x: 861, endPoint y: 540, distance: 85.1
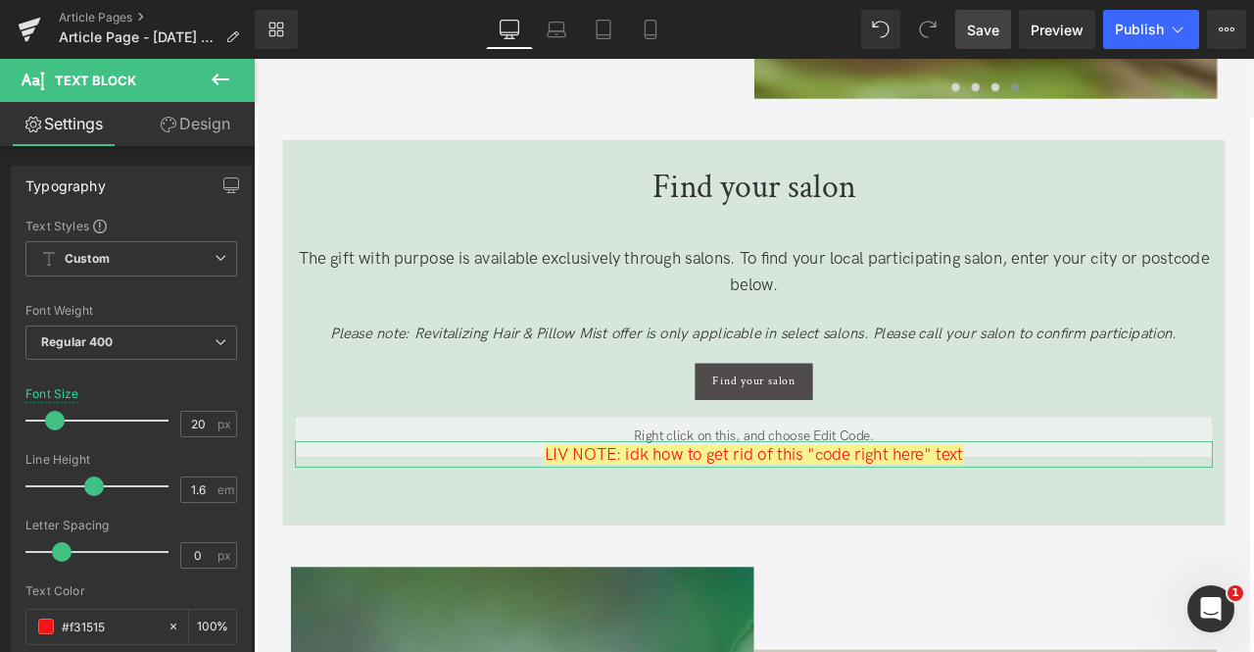
click at [174, 122] on link "Design" at bounding box center [194, 124] width 127 height 44
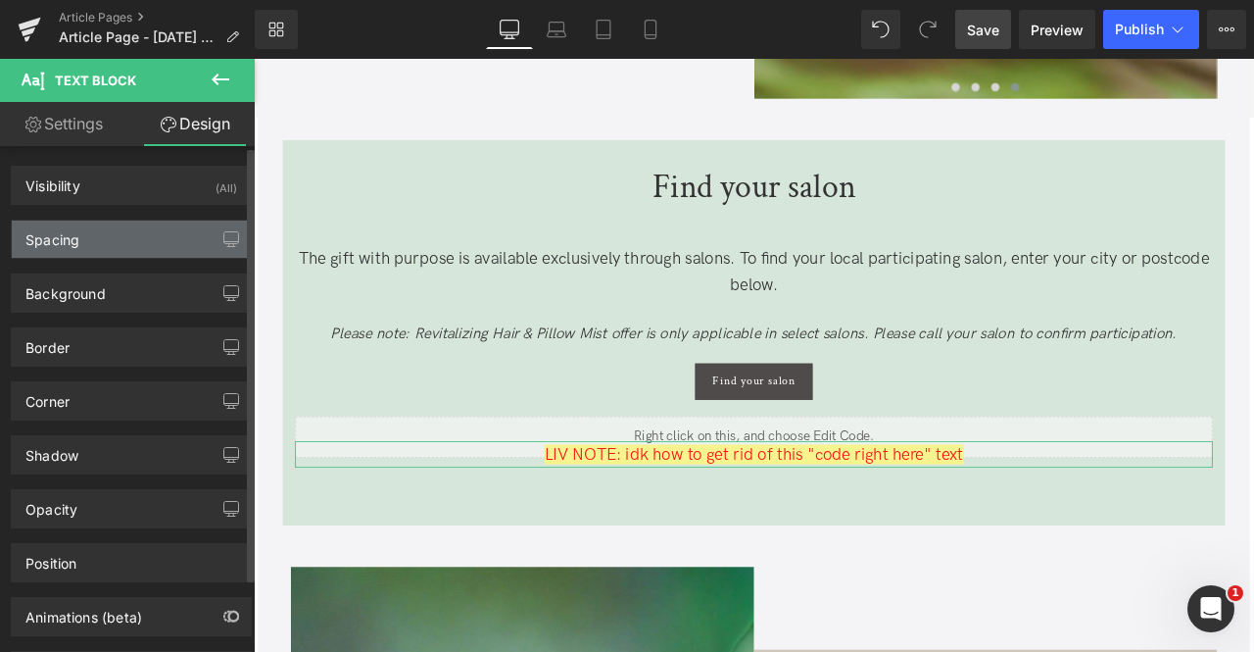
click at [137, 240] on div "Spacing" at bounding box center [131, 238] width 239 height 37
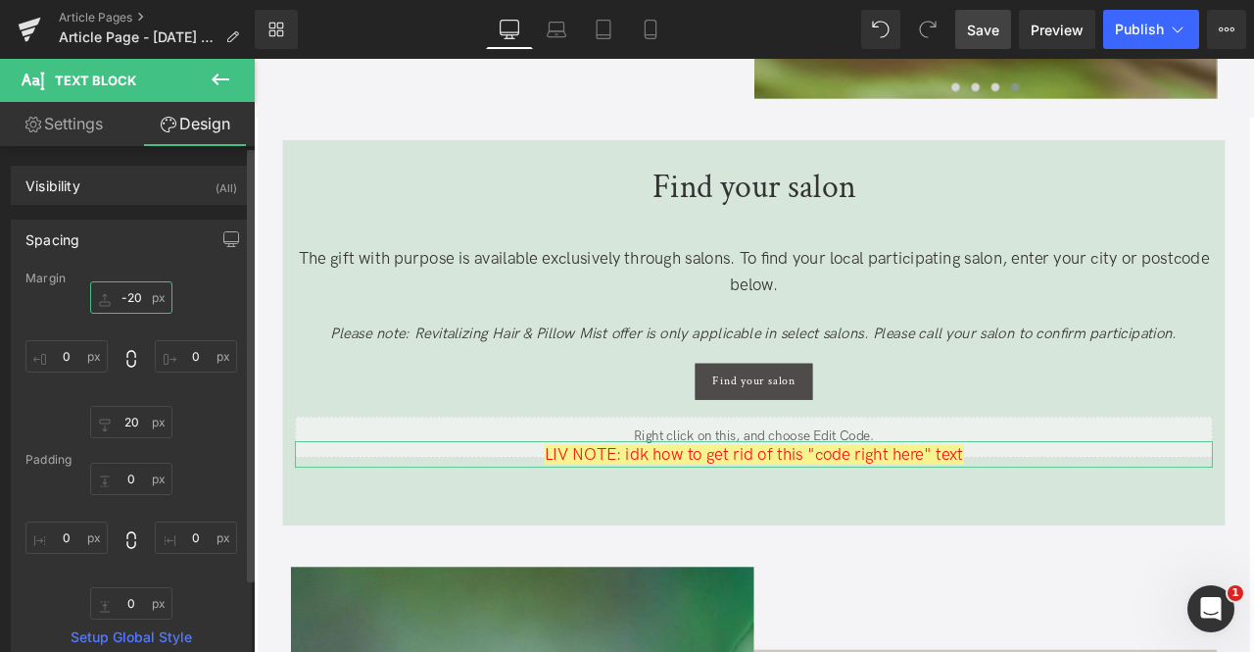
click at [131, 294] on input "-20" at bounding box center [131, 297] width 82 height 32
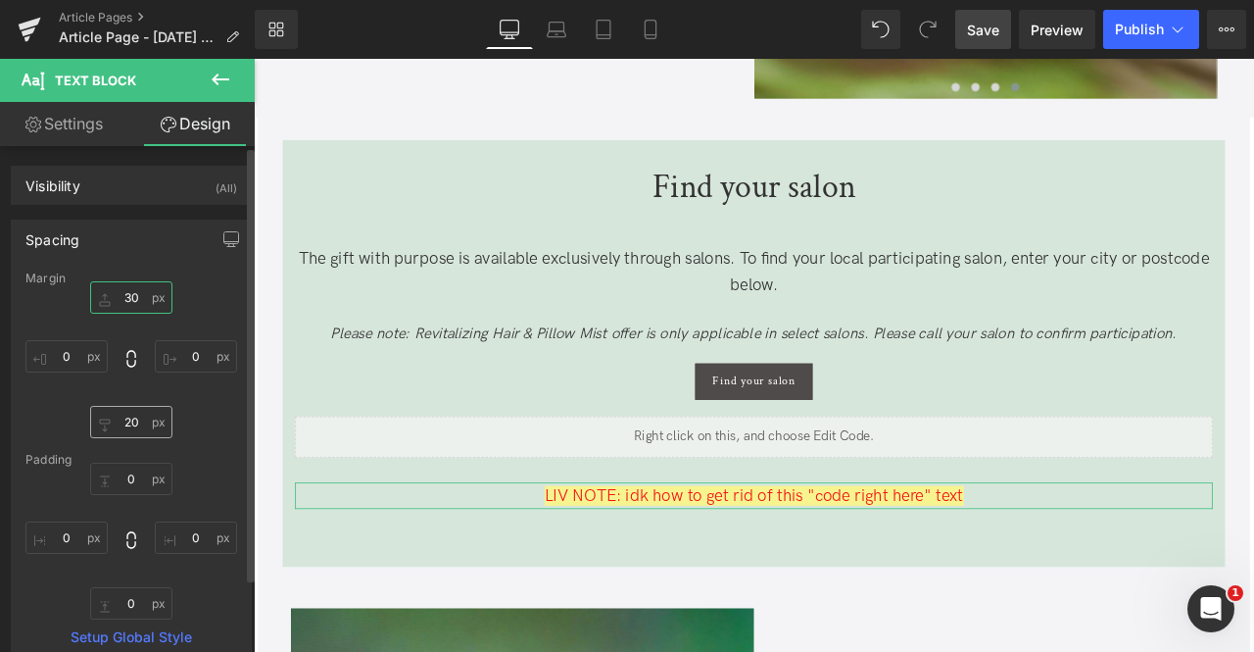
type input "30"
click at [126, 434] on input "20" at bounding box center [131, 422] width 82 height 32
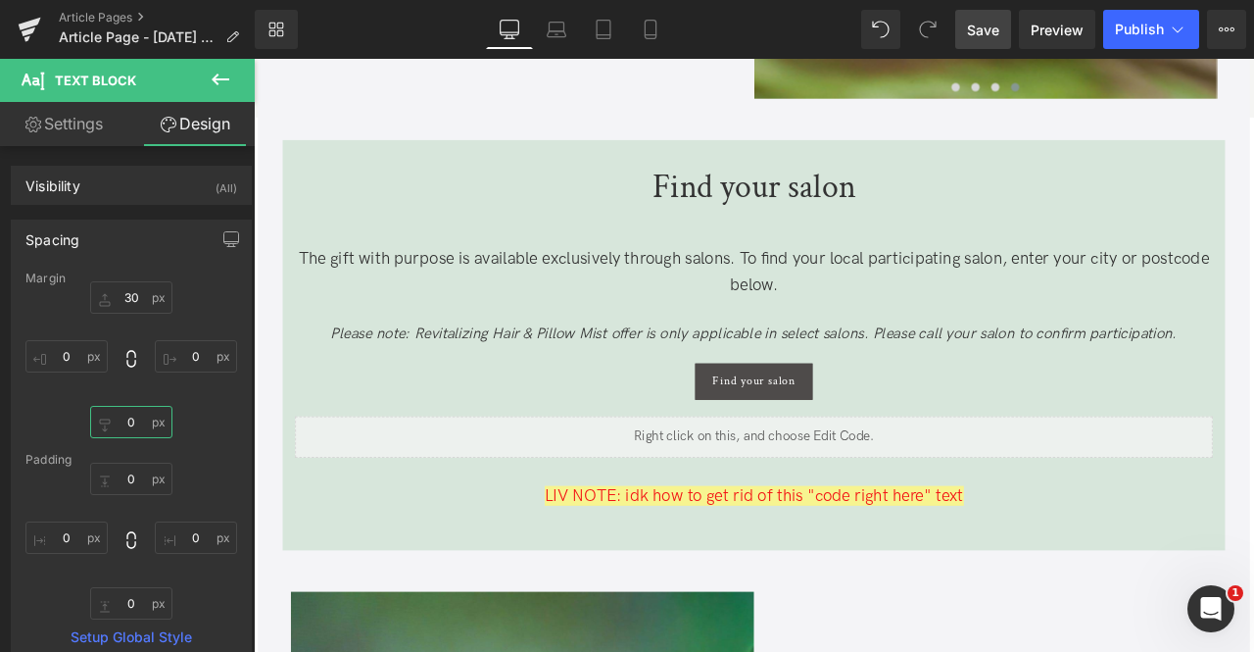
type input "0"
click at [989, 30] on span "Save" at bounding box center [983, 30] width 32 height 21
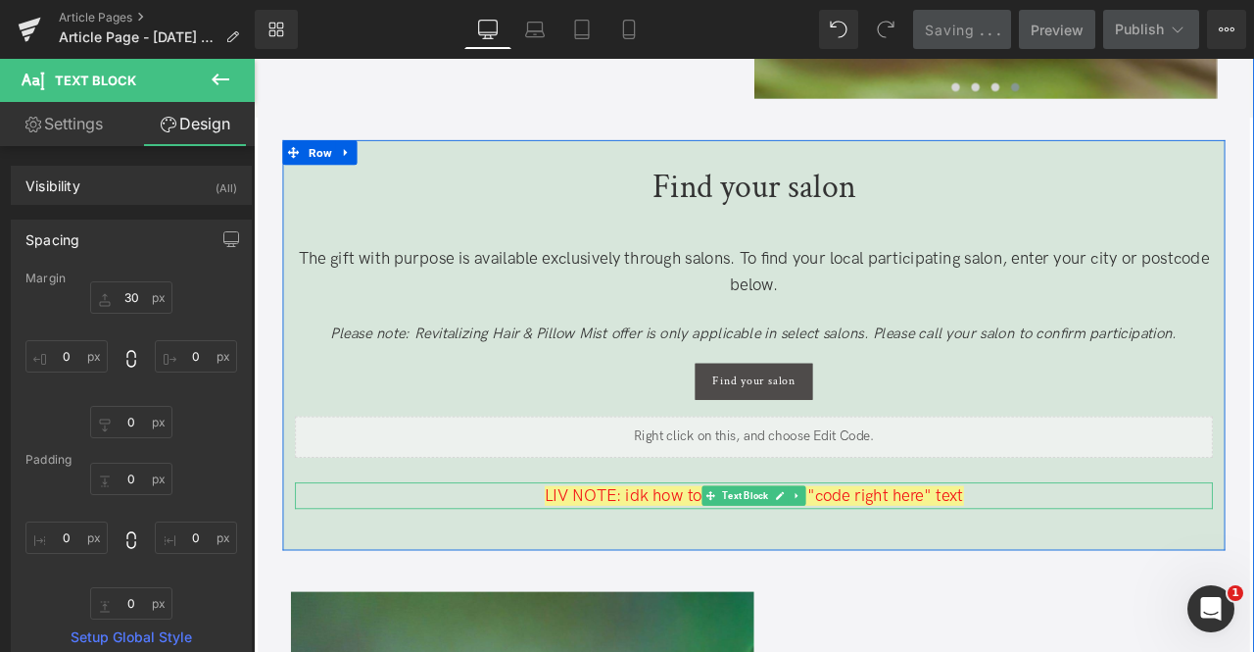
click at [603, 569] on span "LIV NOTE: idk how to get rid of this "code right here" text" at bounding box center [847, 576] width 497 height 24
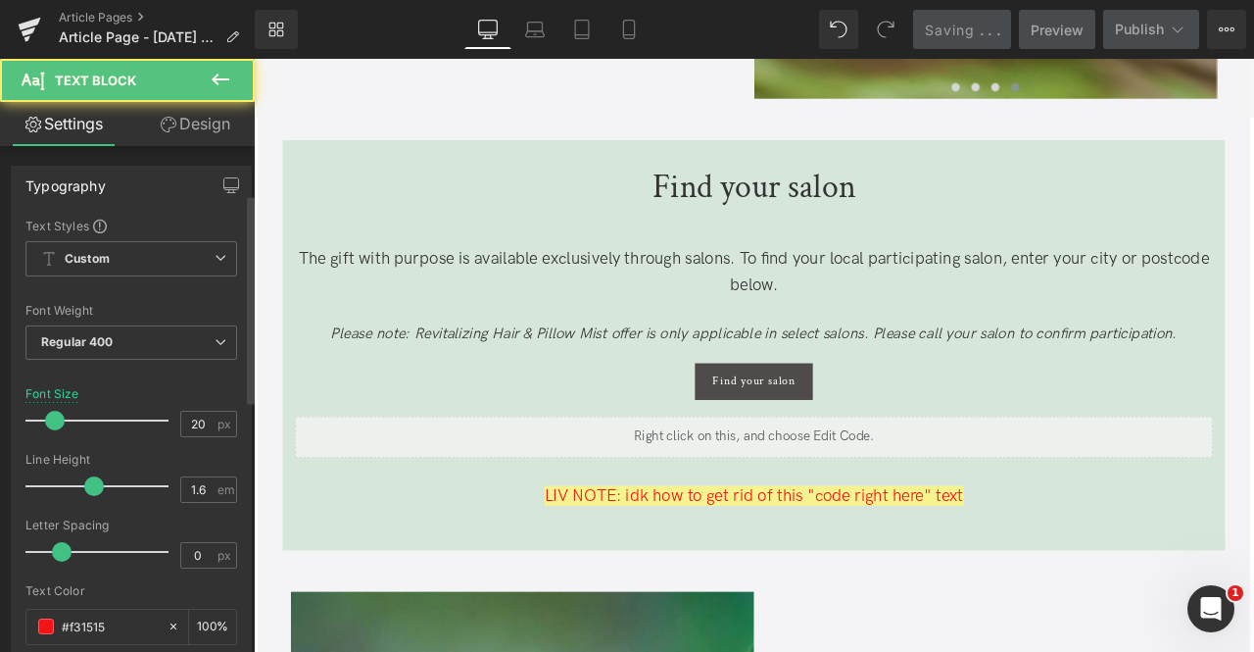
scroll to position [727, 0]
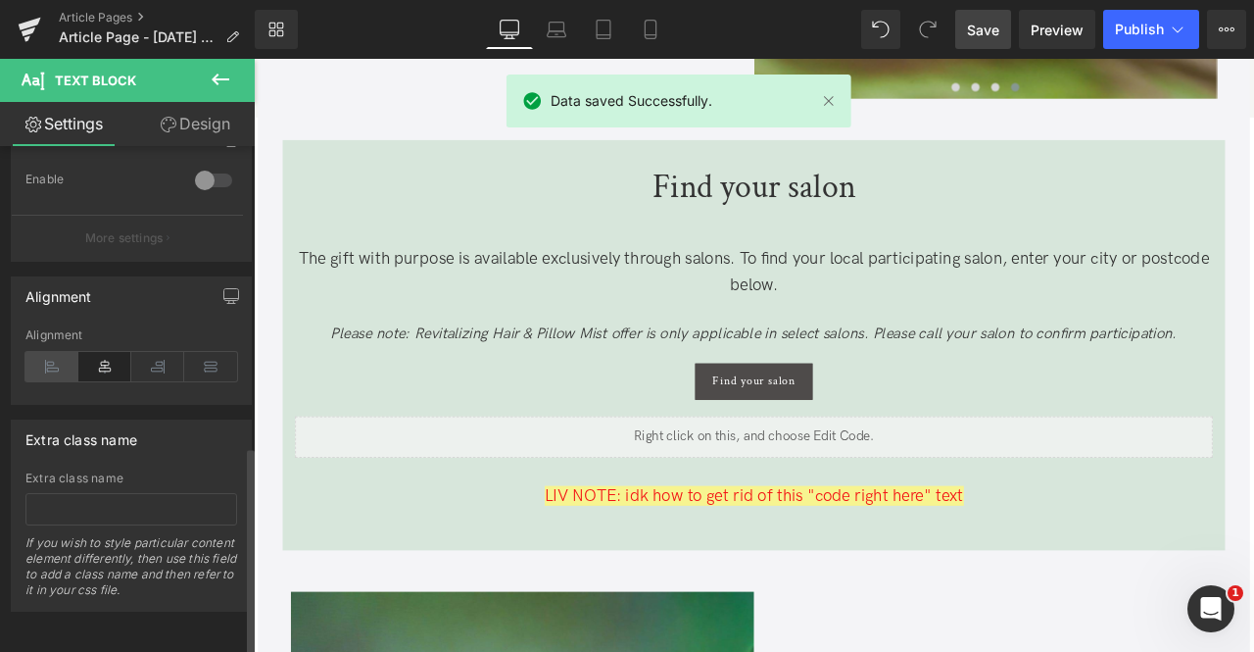
click at [53, 352] on icon at bounding box center [51, 366] width 53 height 29
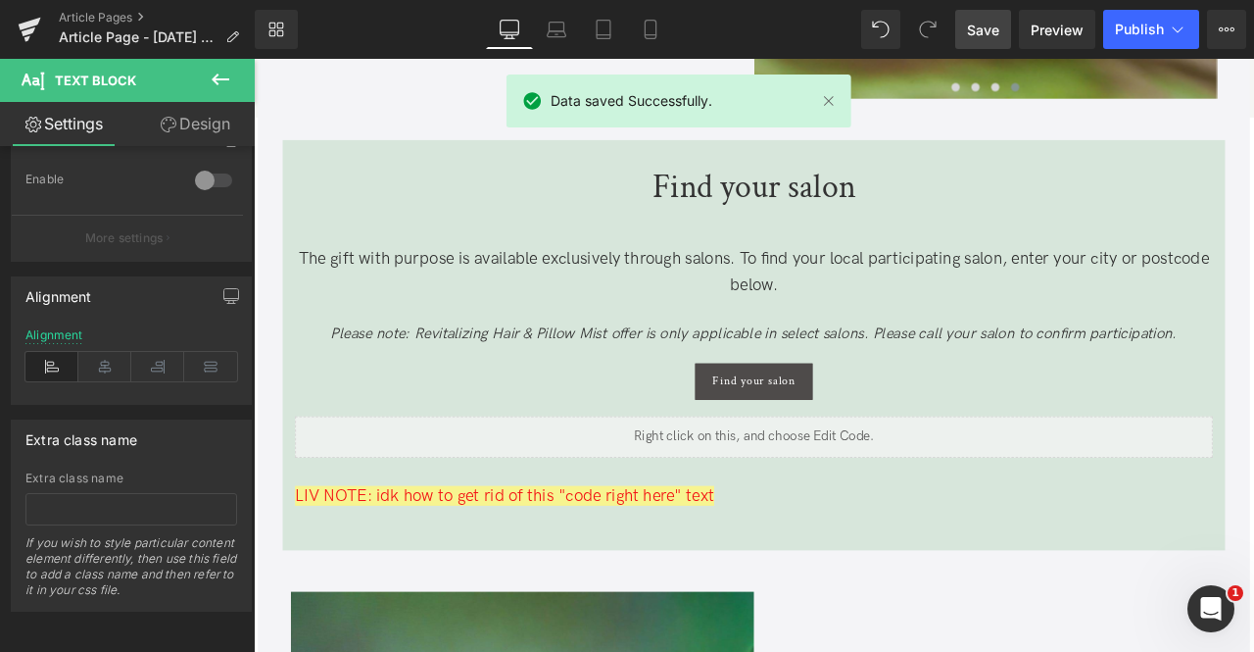
click at [978, 26] on span "Save" at bounding box center [983, 30] width 32 height 21
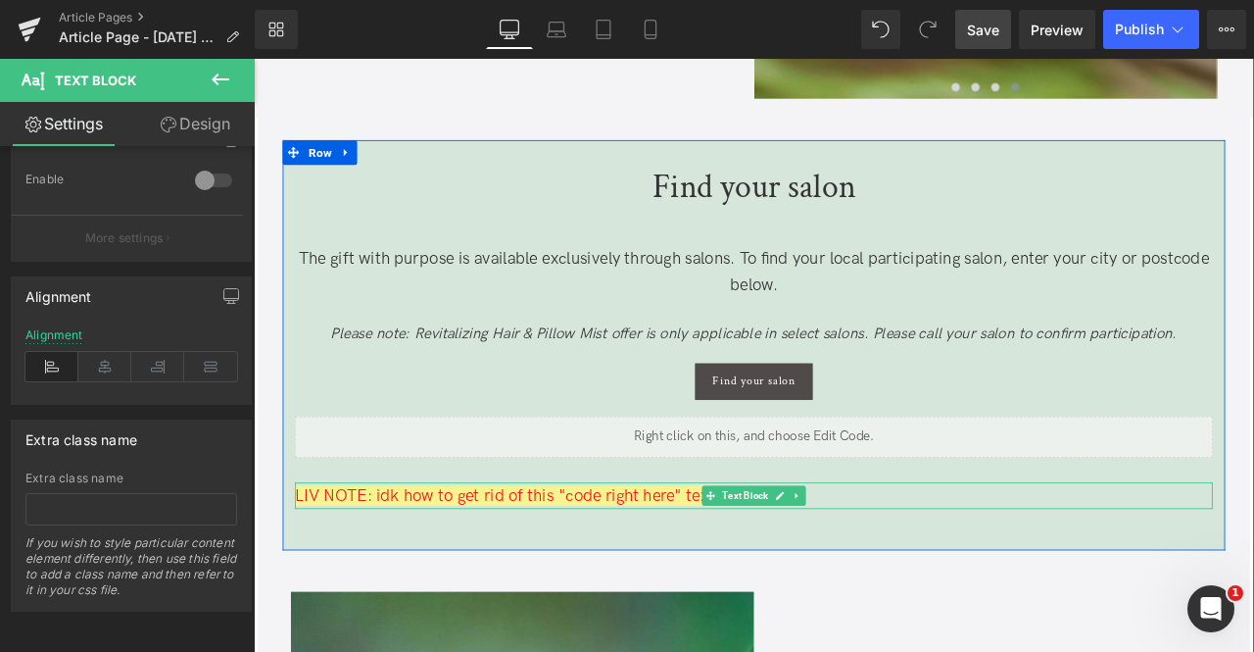
click at [311, 574] on span "LIV NOTE: idk how to get rid of this "code right here" text" at bounding box center [551, 576] width 497 height 24
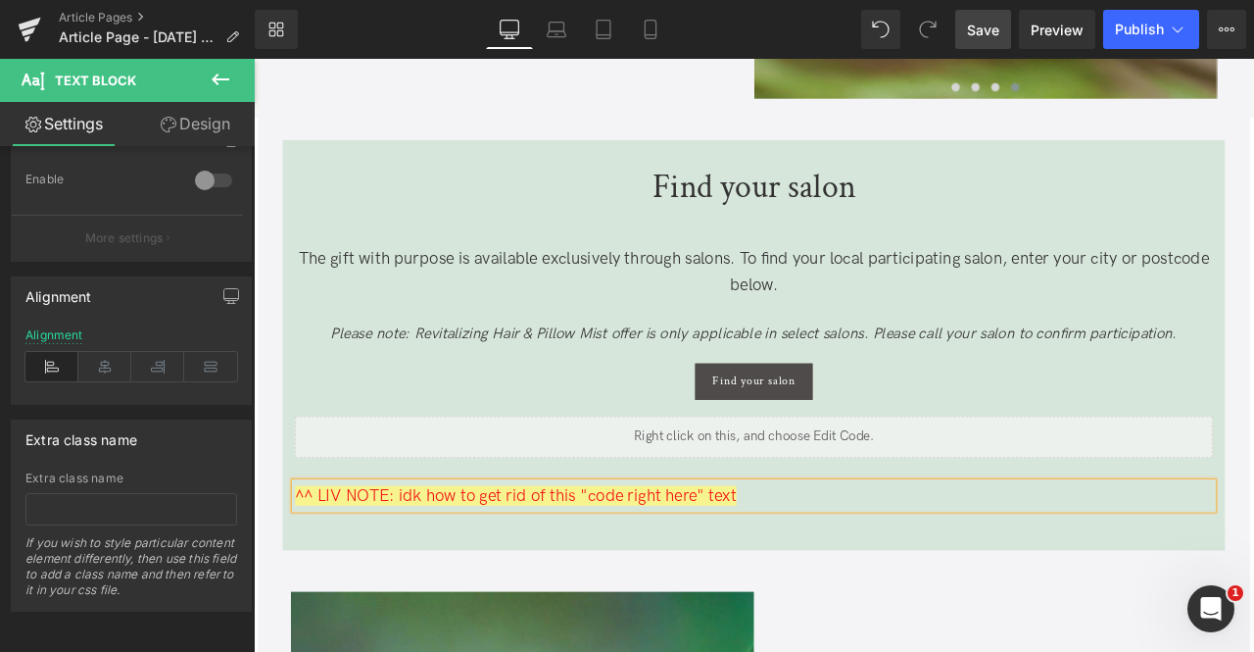
click at [980, 32] on span "Save" at bounding box center [983, 30] width 32 height 21
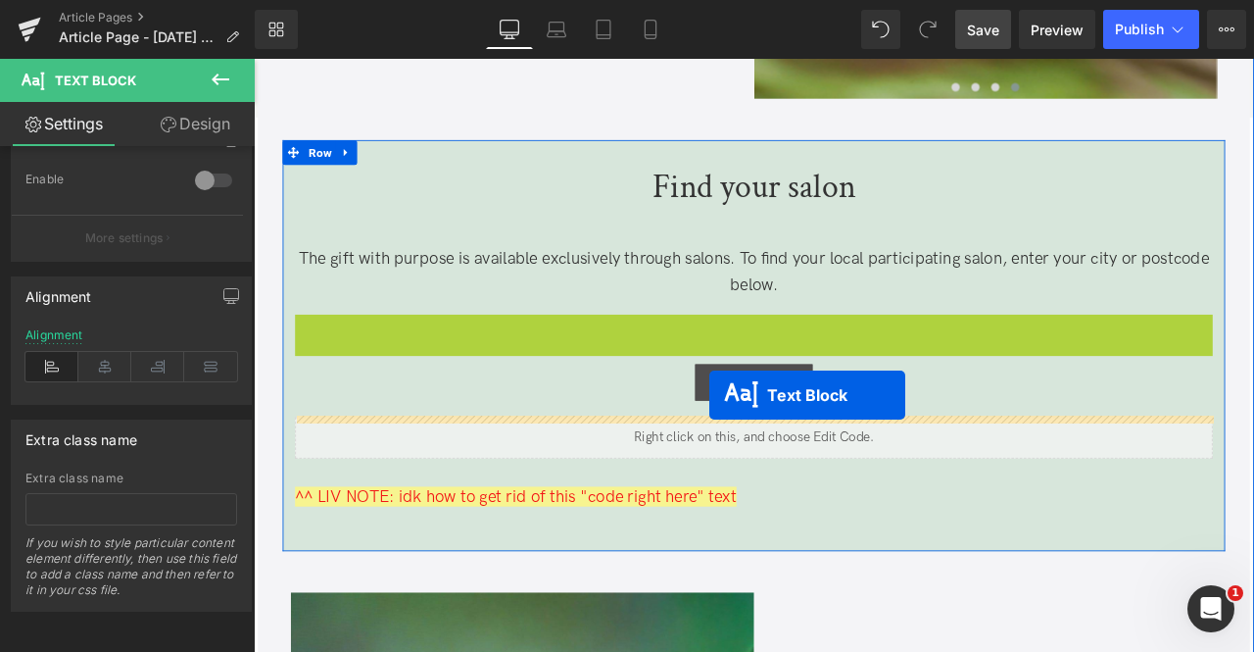
drag, startPoint x: 793, startPoint y: 388, endPoint x: 794, endPoint y: 458, distance: 69.6
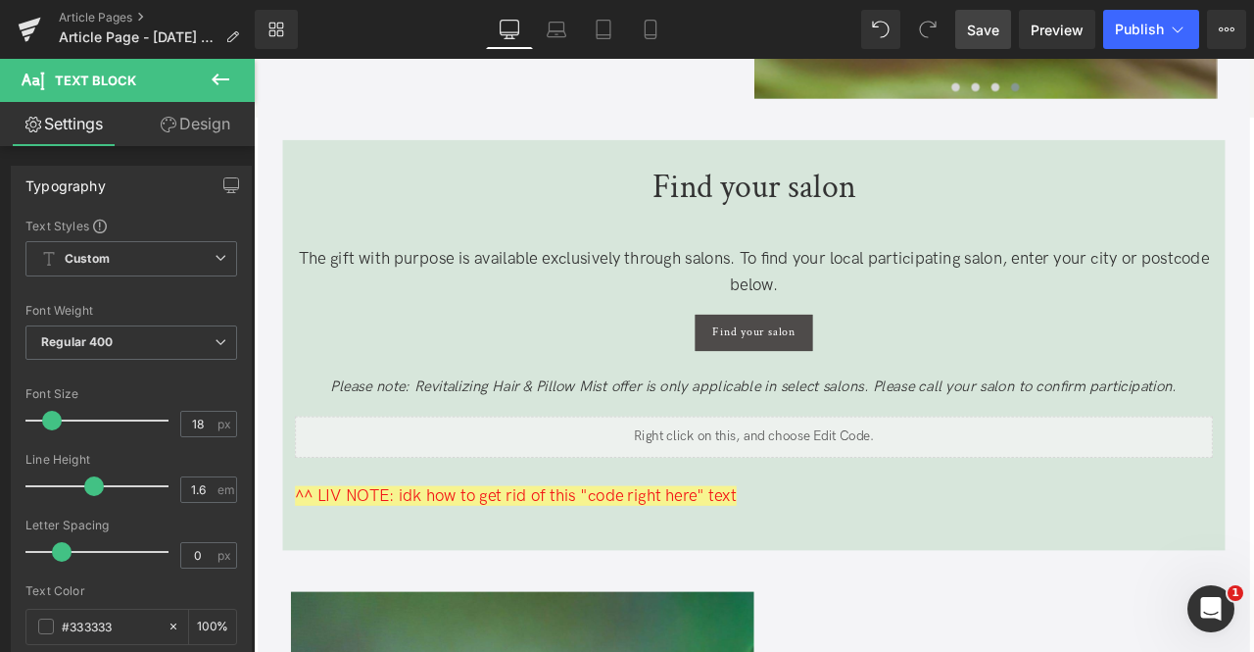
click at [976, 30] on span "Save" at bounding box center [983, 30] width 32 height 21
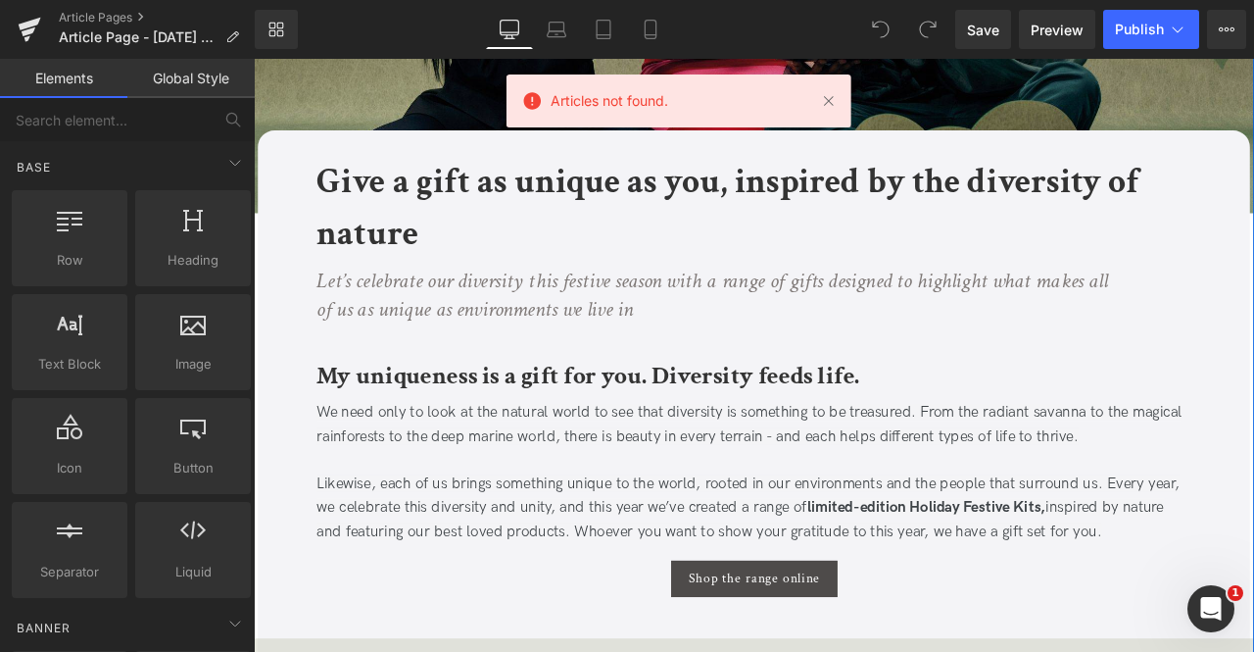
scroll to position [452, 0]
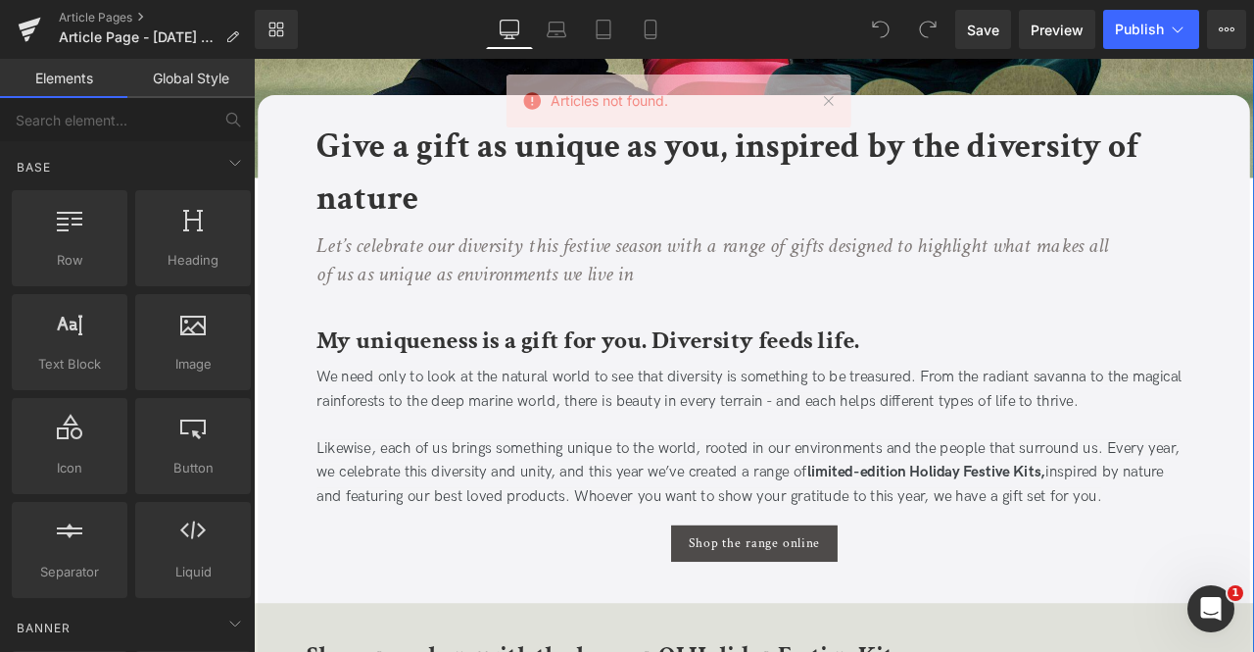
click at [399, 171] on b "Give a gift as unique as you, inspired by the diversity of nature" at bounding box center [815, 193] width 975 height 116
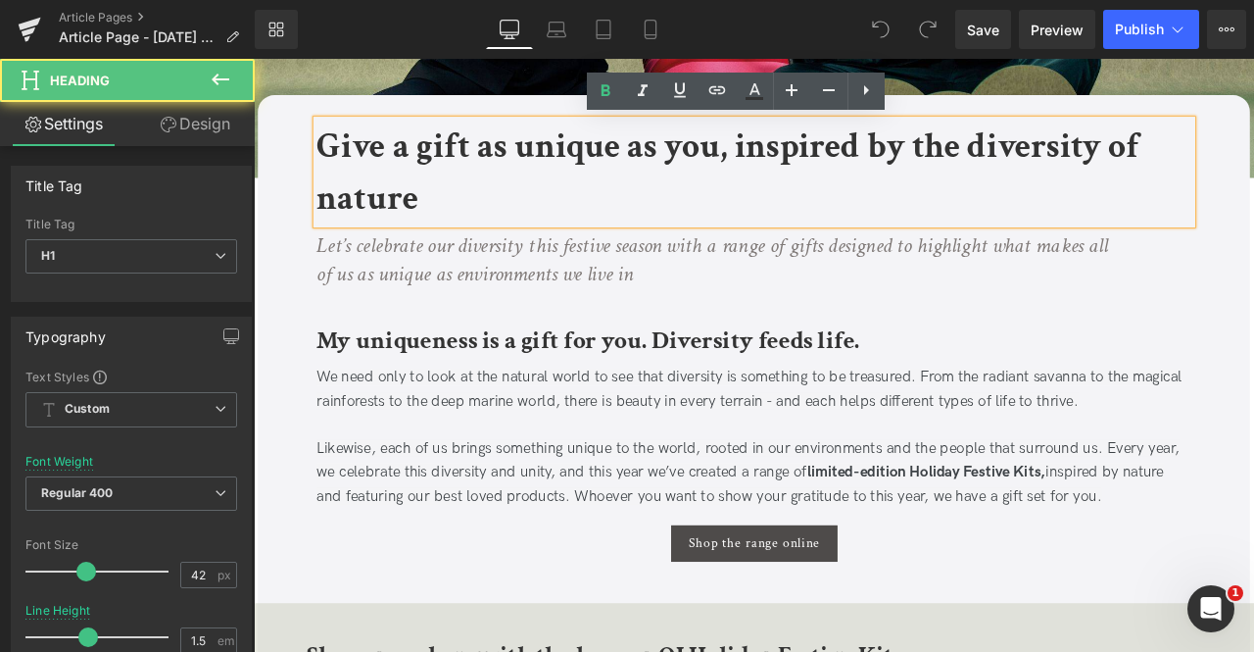
click at [421, 215] on b "Give a gift as unique as you, inspired by the diversity of nature" at bounding box center [815, 193] width 975 height 116
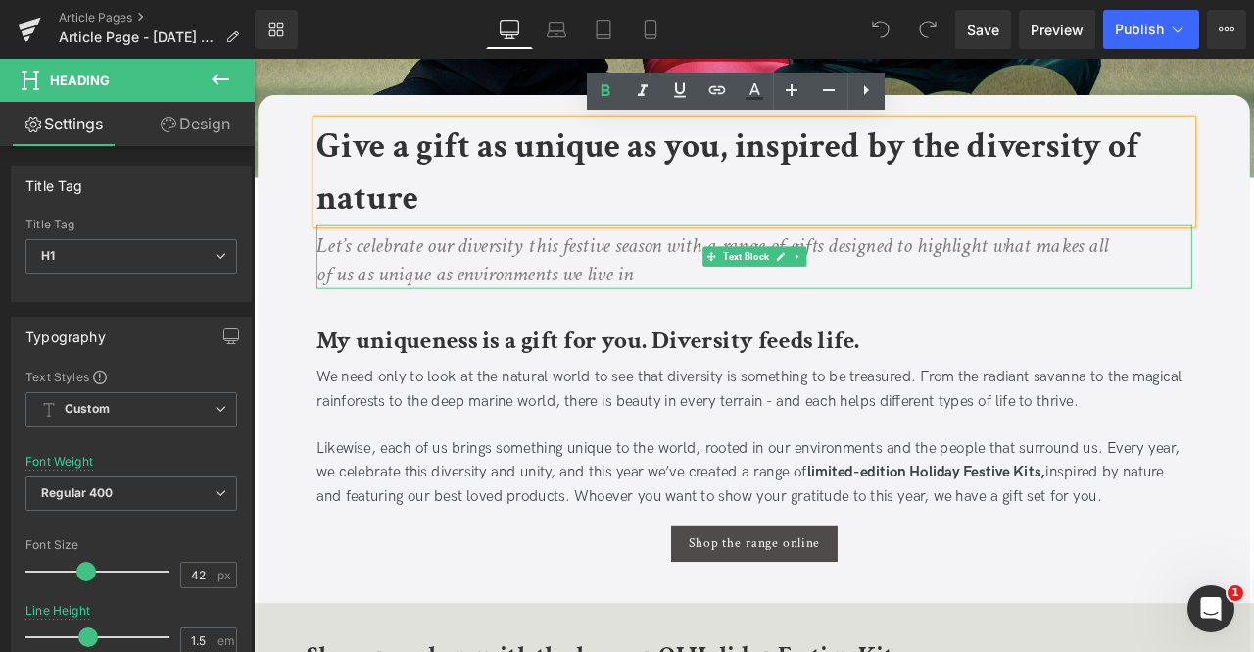
click at [446, 308] on icon "Let’s celebrate our diversity this festive season with a range of gifts designe…" at bounding box center [797, 297] width 939 height 67
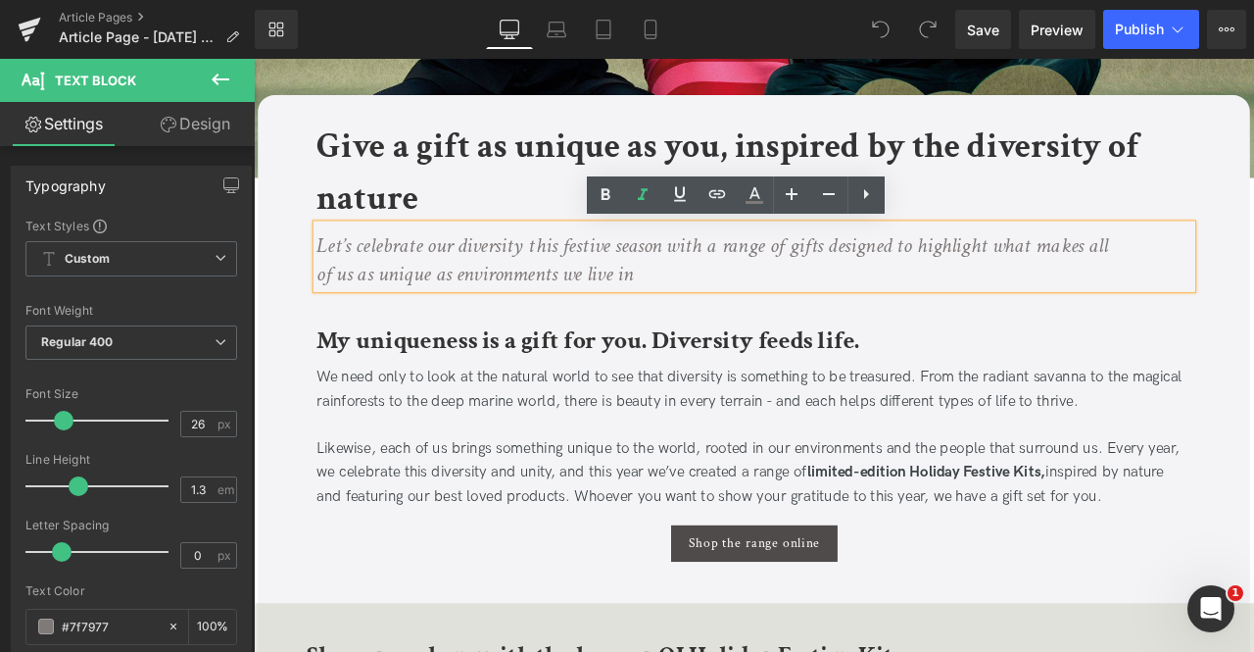
click at [564, 303] on icon "Let’s celebrate our diversity this festive season with a range of gifts designe…" at bounding box center [797, 297] width 939 height 67
click at [627, 285] on icon "Let’s celebrate our diversity this festive season with a range of gifts designe…" at bounding box center [797, 297] width 939 height 67
click at [726, 311] on p "Let’s celebrate our diversity this festive season with a range of gifts designe…" at bounding box center [798, 298] width 940 height 67
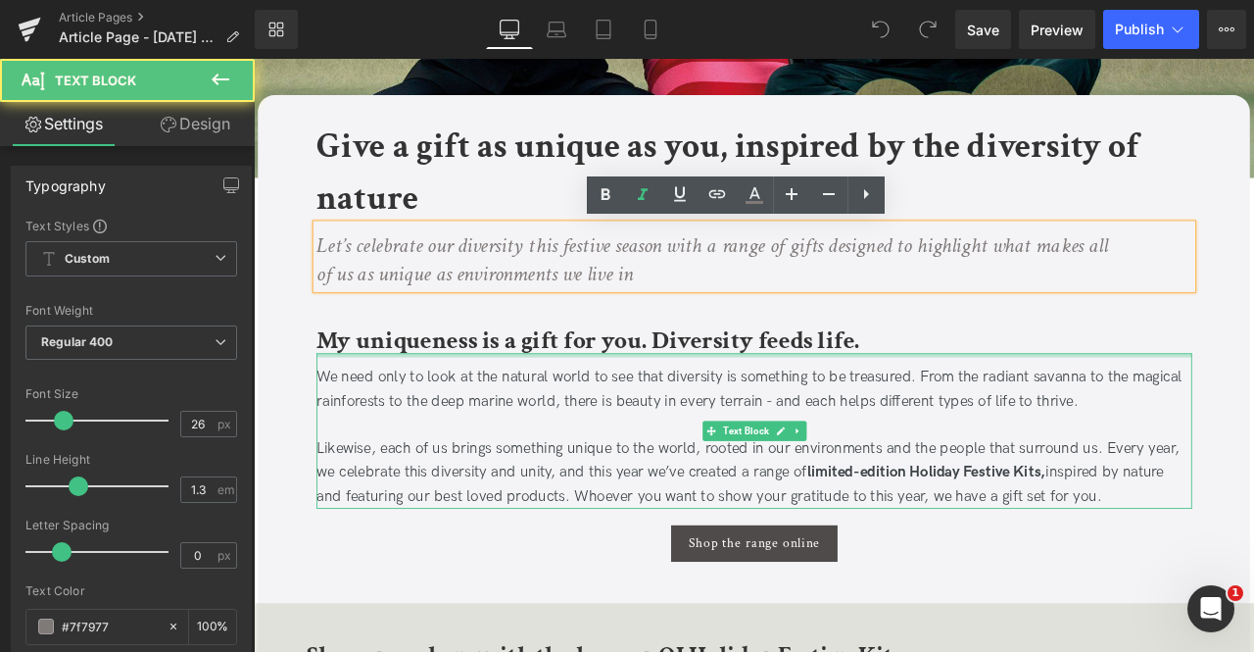
click at [640, 411] on div at bounding box center [847, 410] width 1038 height 5
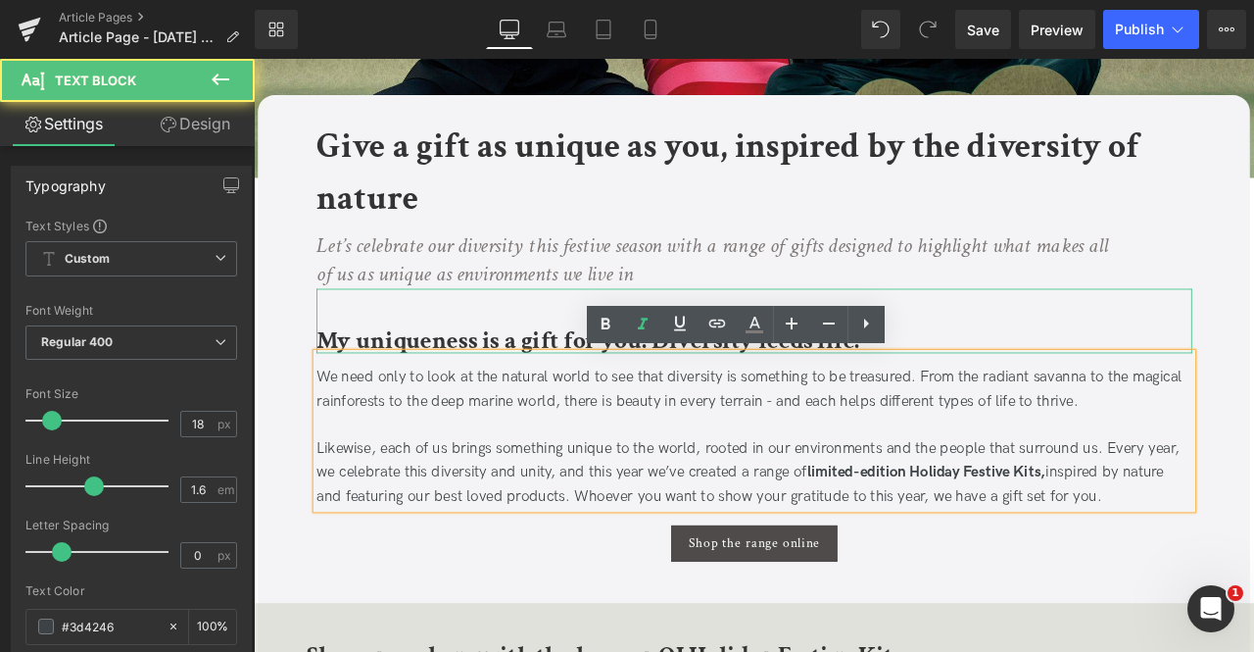
click at [517, 395] on b "My uniqueness is a gift for you. Diversity feeds life." at bounding box center [650, 393] width 644 height 38
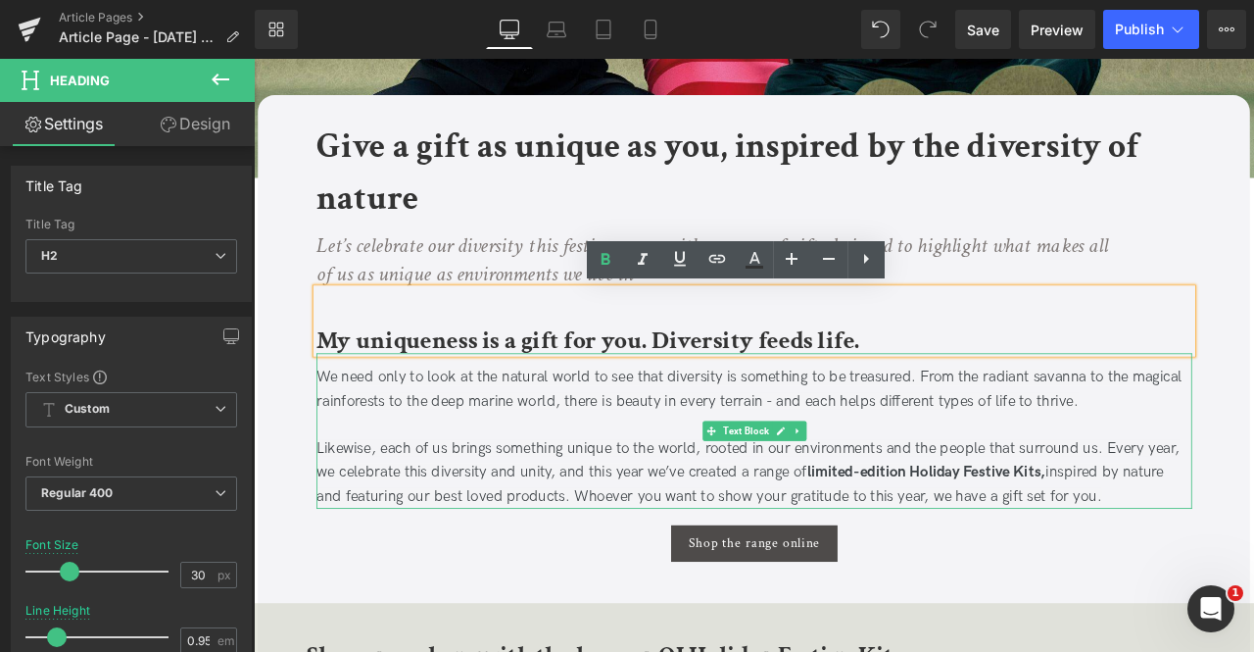
click at [606, 480] on p at bounding box center [847, 493] width 1038 height 28
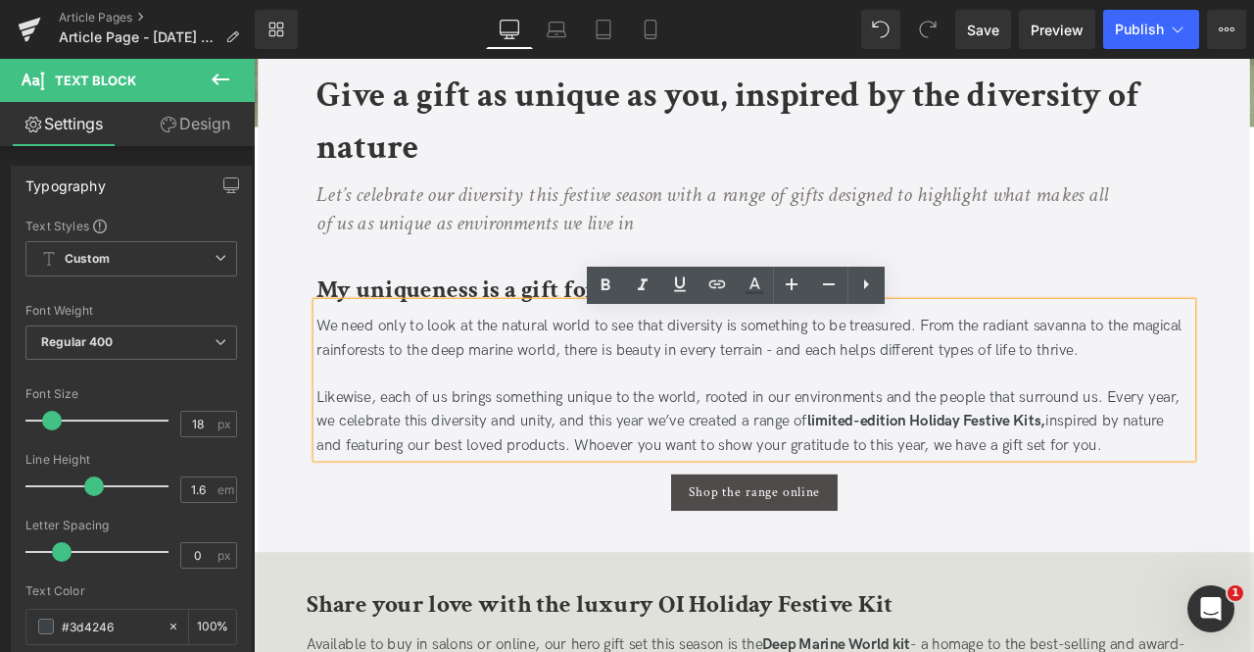
scroll to position [514, 0]
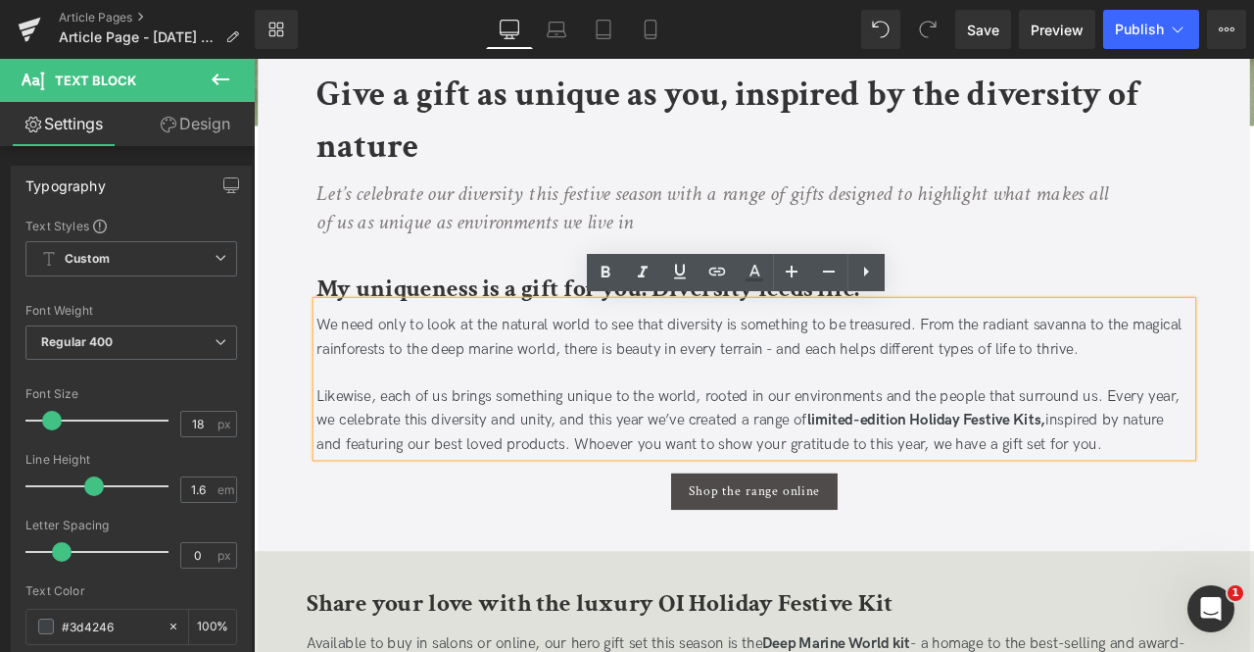
click at [606, 480] on span "Likewise, each of us brings something unique to the world, rooted in our enviro…" at bounding box center [839, 486] width 1023 height 77
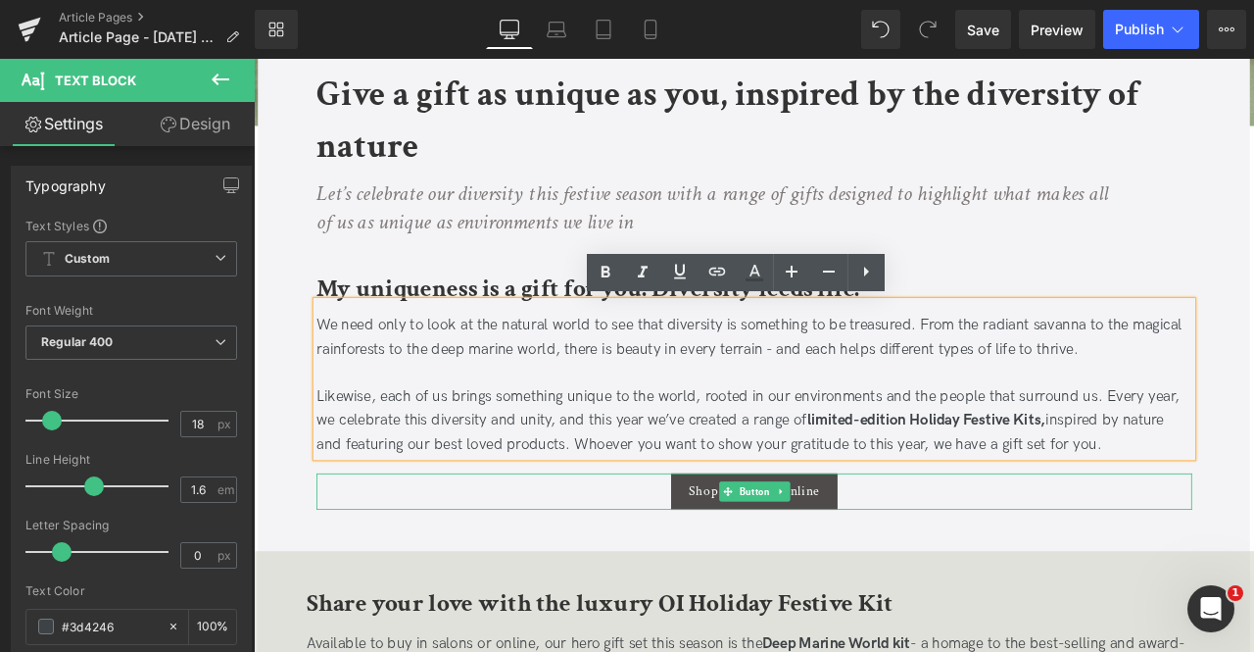
click at [681, 562] on div "Shop the range online" at bounding box center [847, 571] width 1038 height 43
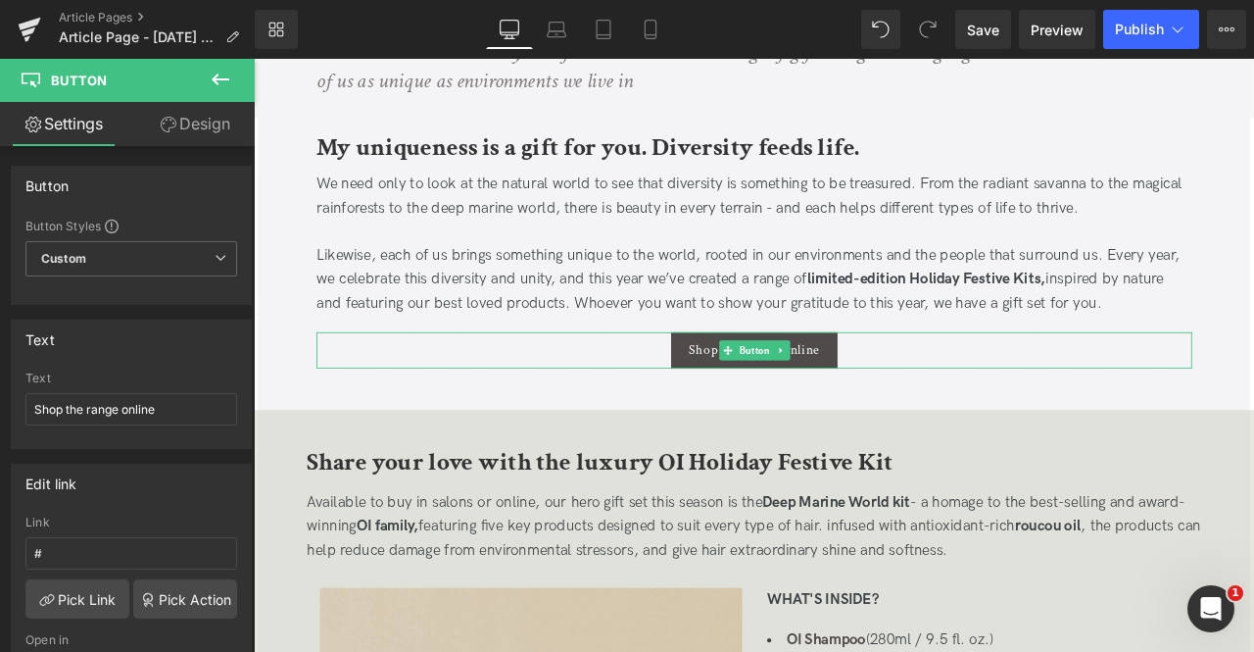
scroll to position [682, 0]
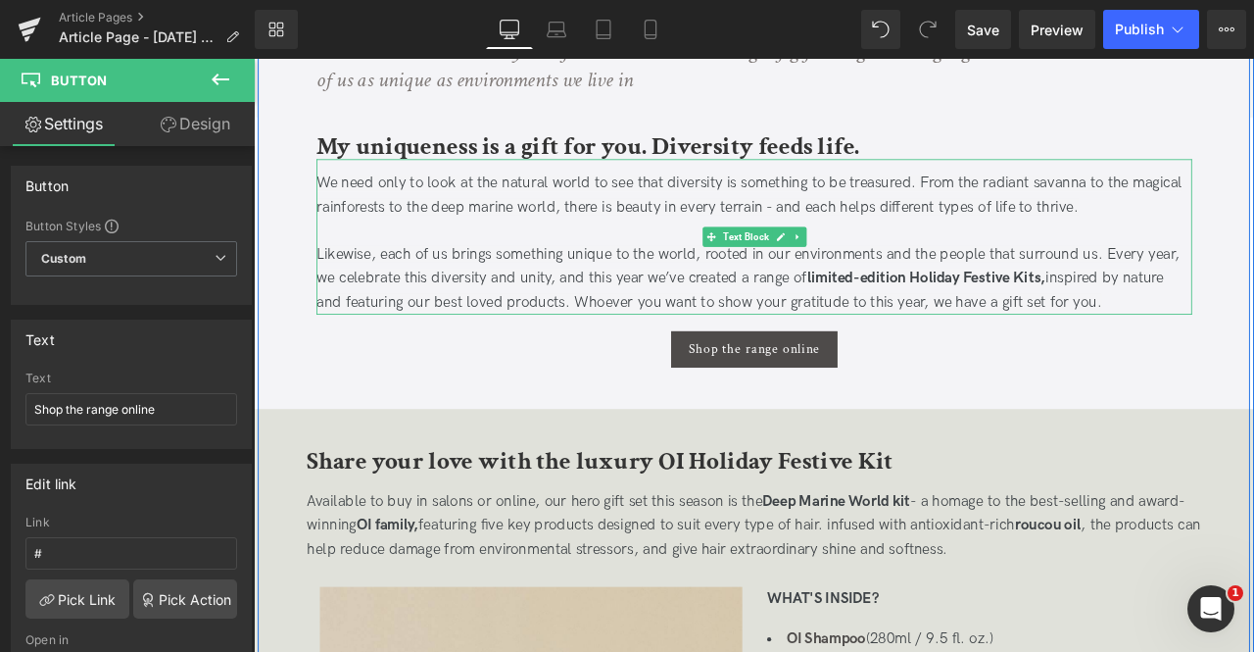
click at [594, 301] on p "Likewise, each of us brings something unique to the world, rooted in our enviro…" at bounding box center [847, 318] width 1038 height 84
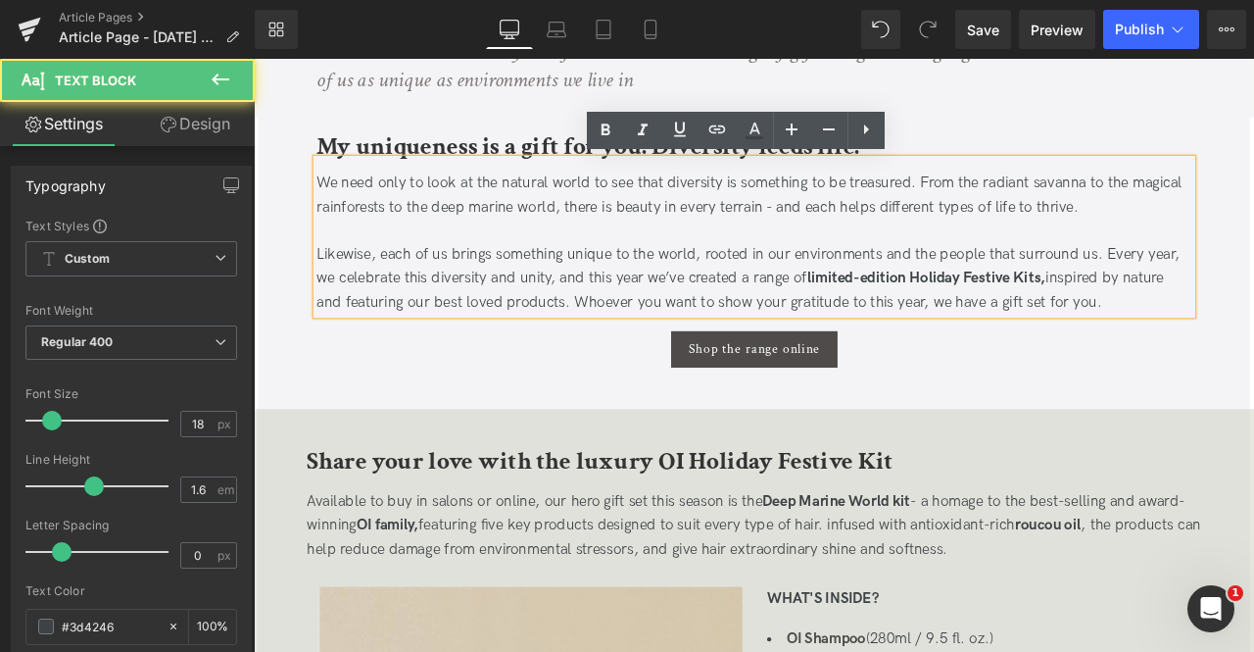
click at [705, 337] on span "Likewise, each of us brings something unique to the world, rooted in our enviro…" at bounding box center [839, 317] width 1023 height 77
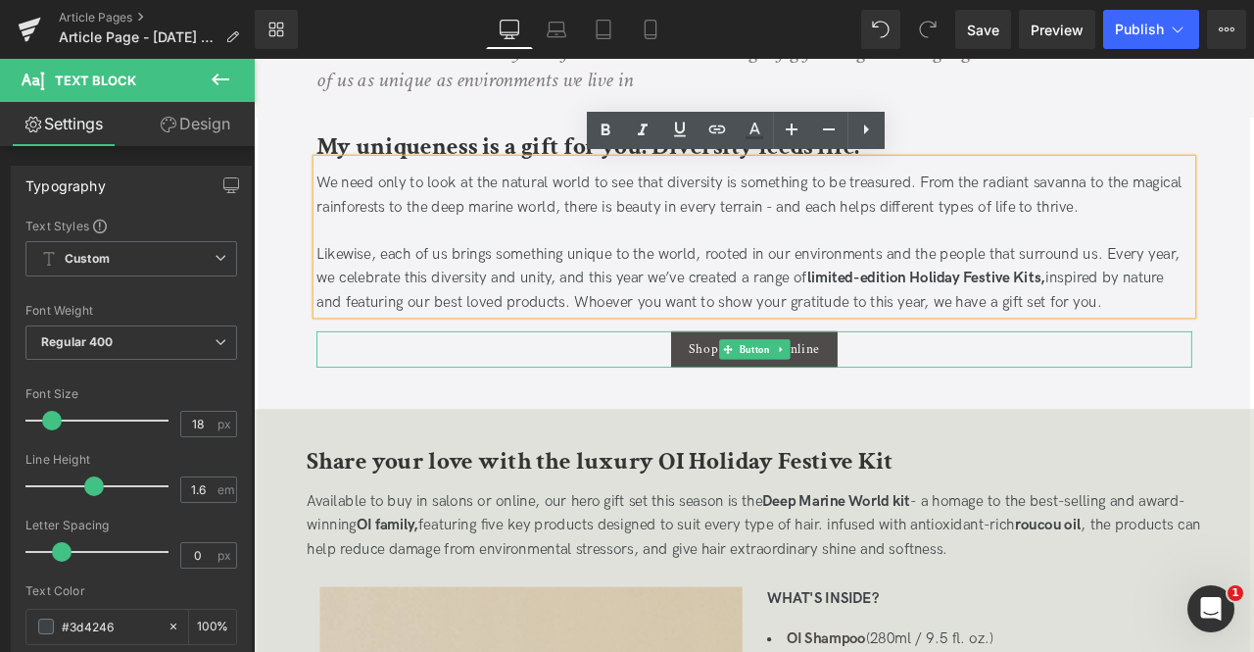
click at [679, 403] on div "Shop the range online" at bounding box center [847, 402] width 1038 height 43
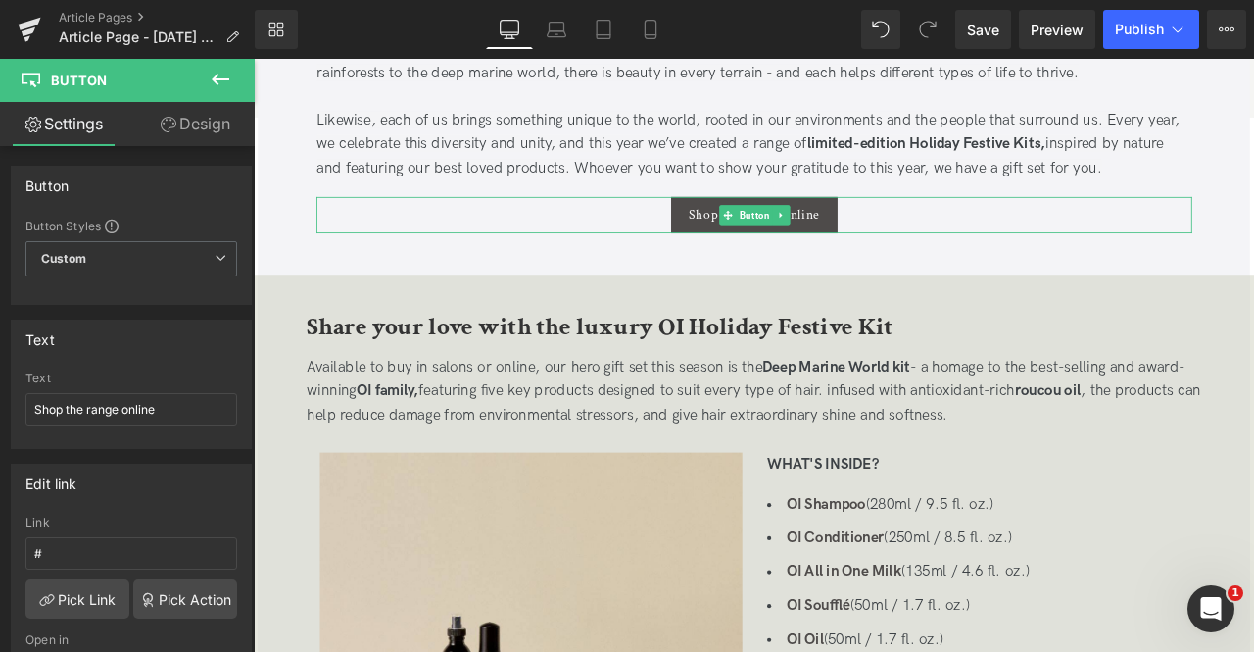
scroll to position [842, 0]
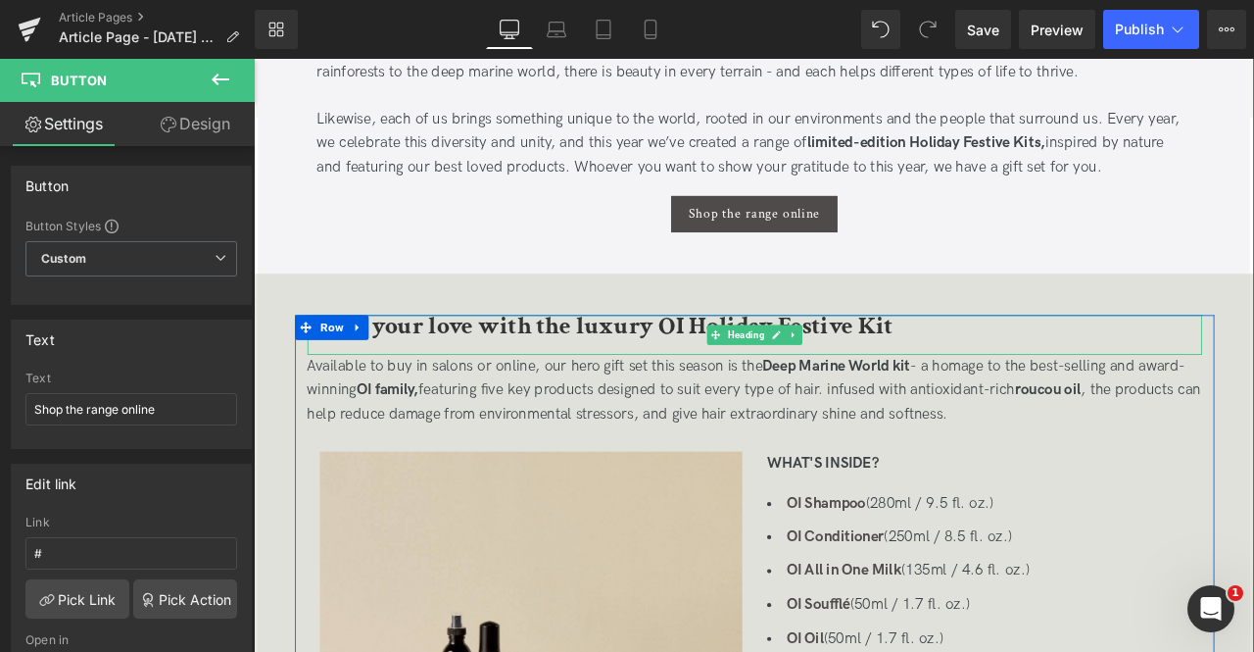
click at [646, 374] on b "Share your love with the luxury OI Holiday Festive Kit" at bounding box center [665, 376] width 695 height 38
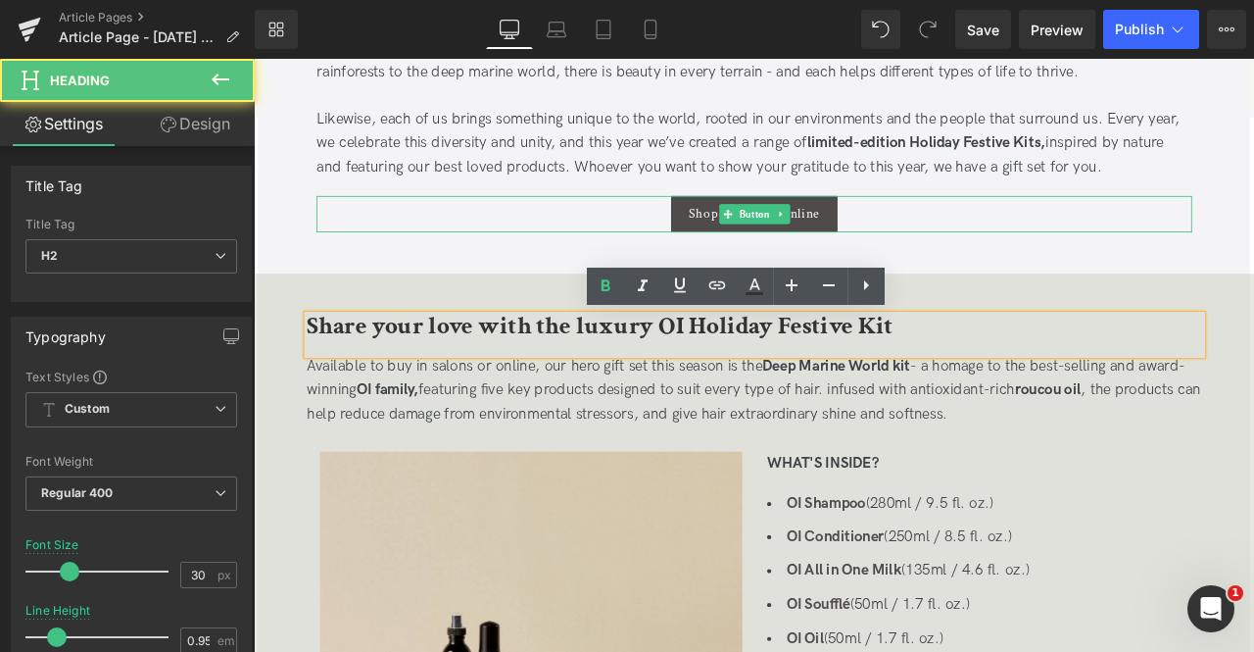
drag, startPoint x: 843, startPoint y: 339, endPoint x: 660, endPoint y: 237, distance: 209.7
click at [660, 237] on div "Shop the range online" at bounding box center [847, 242] width 1038 height 43
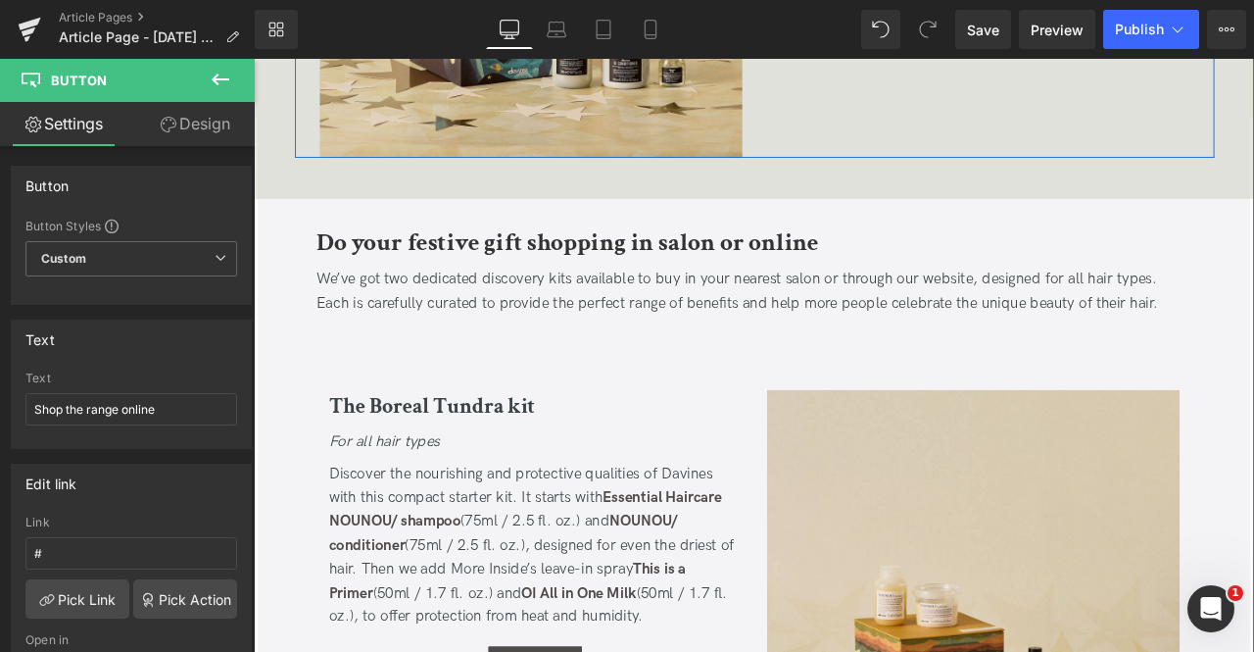
scroll to position [1692, 0]
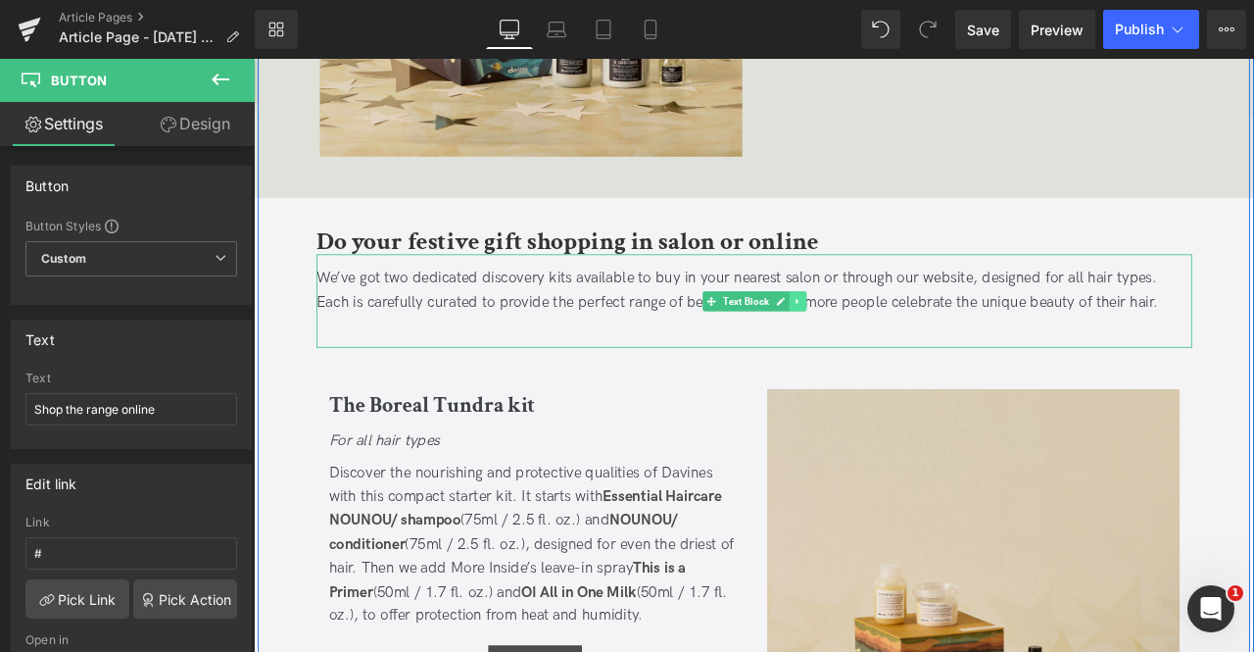
click at [906, 348] on span "We’ve got two dedicated discovery kits available to buy in your nearest salon o…" at bounding box center [827, 332] width 998 height 49
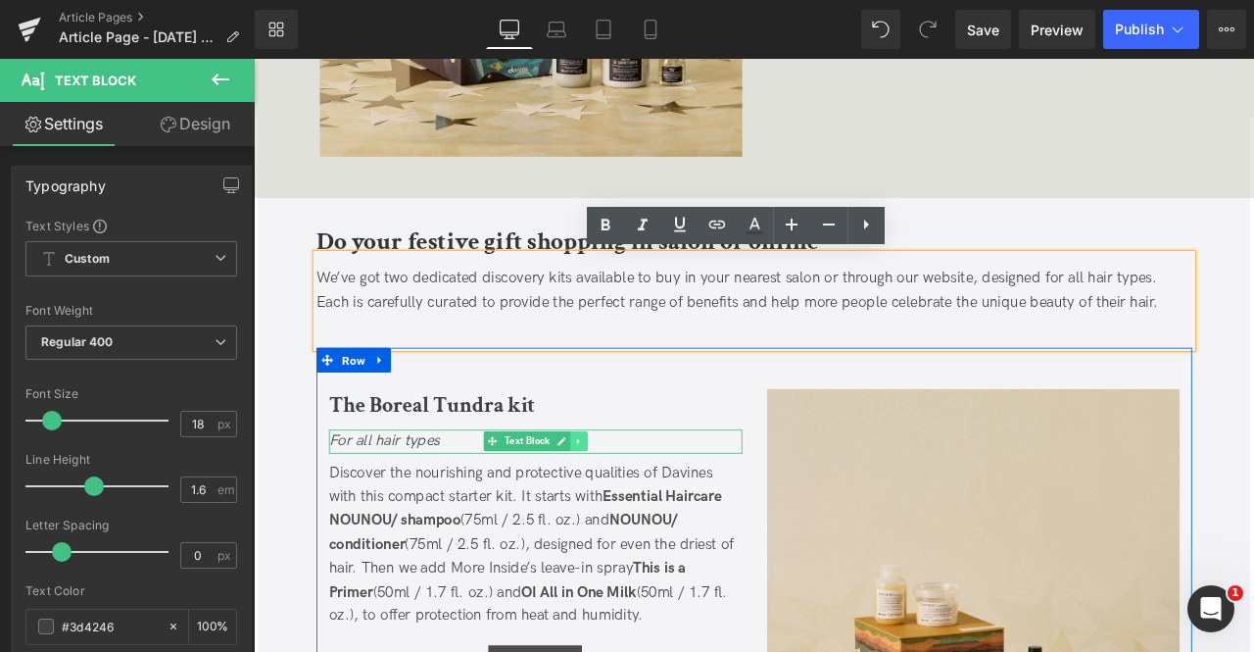
click at [639, 508] on icon at bounding box center [639, 512] width 11 height 12
click at [625, 507] on icon at bounding box center [628, 512] width 11 height 11
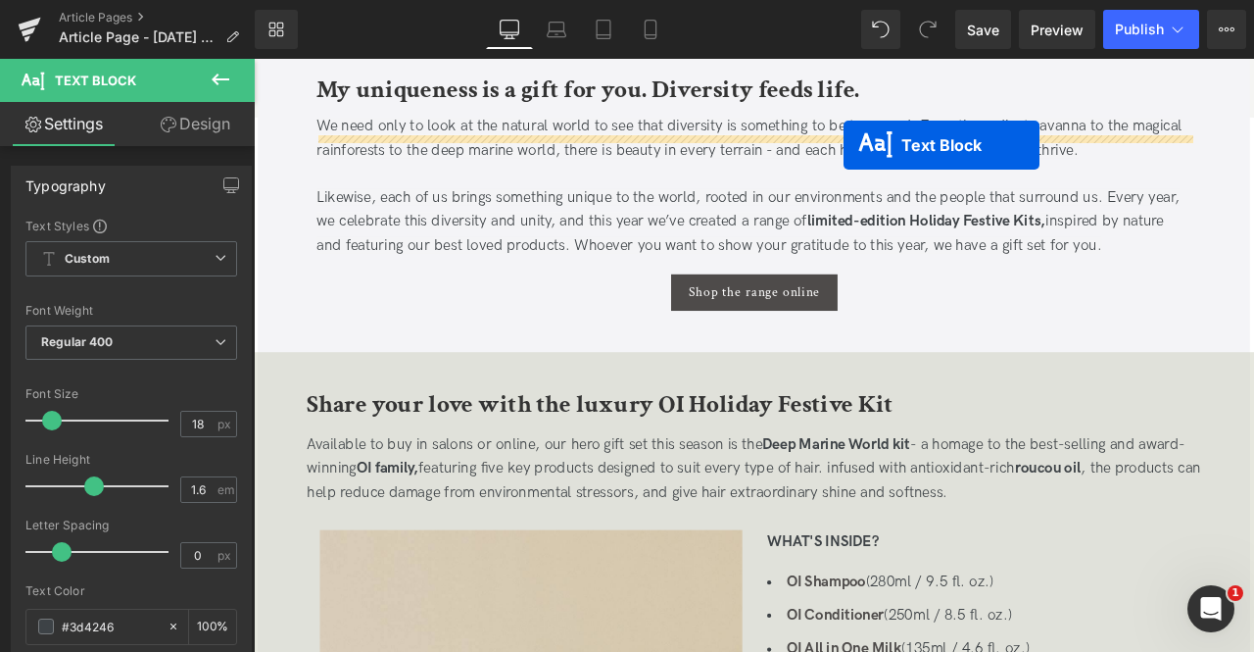
scroll to position [710, 0]
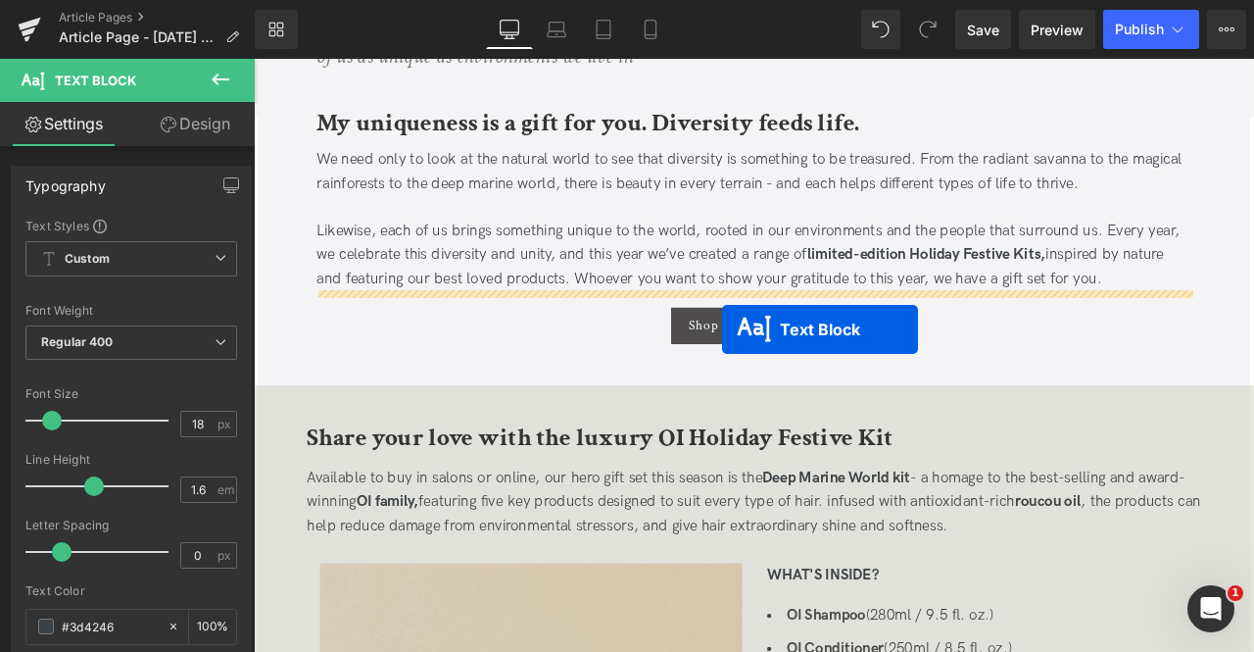
drag, startPoint x: 574, startPoint y: 503, endPoint x: 809, endPoint y: 379, distance: 265.6
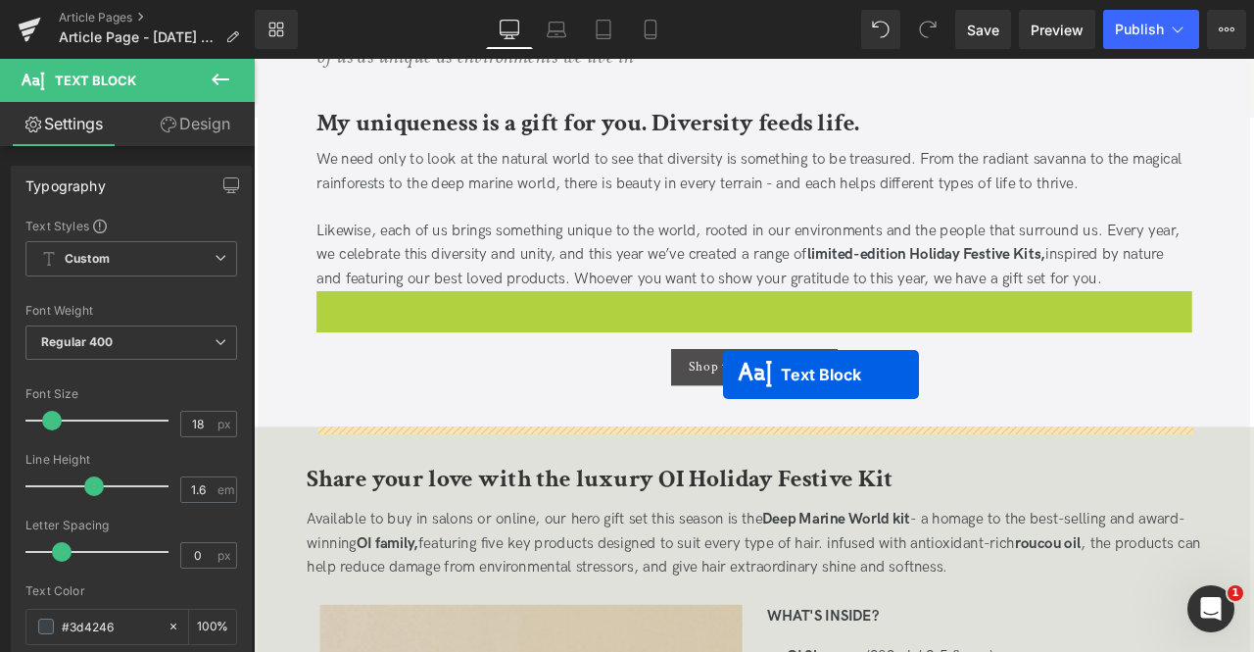
drag, startPoint x: 813, startPoint y: 342, endPoint x: 810, endPoint y: 433, distance: 91.2
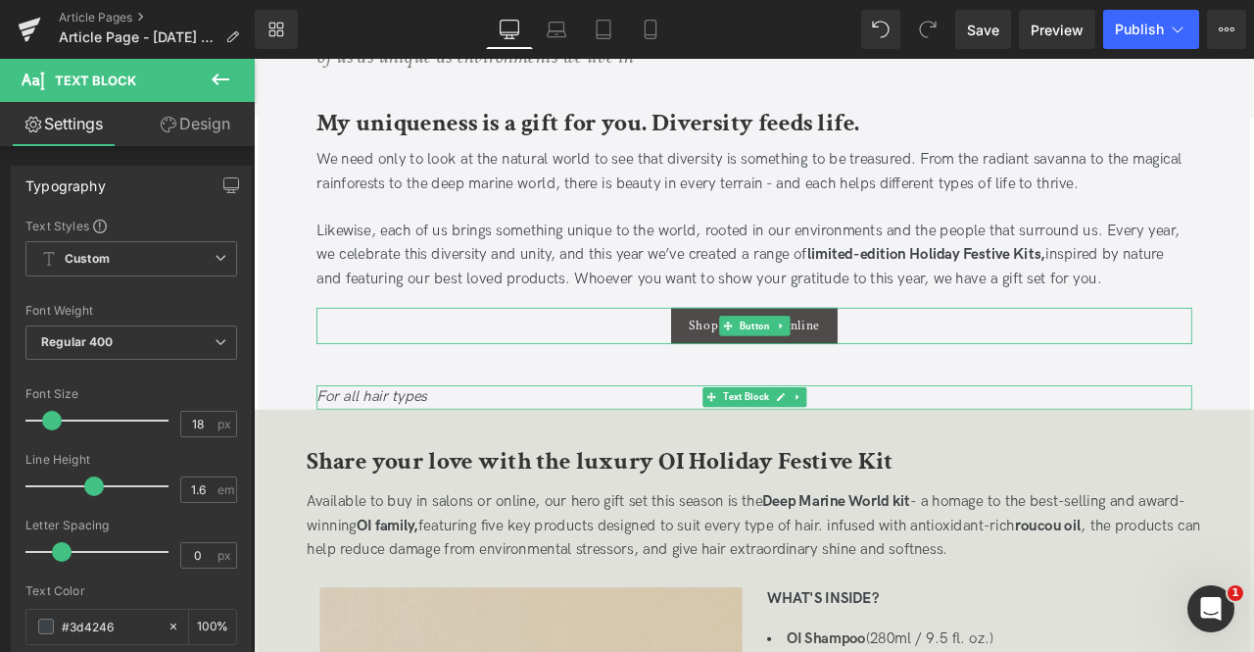
click at [683, 368] on div "Shop the range online" at bounding box center [847, 375] width 1038 height 43
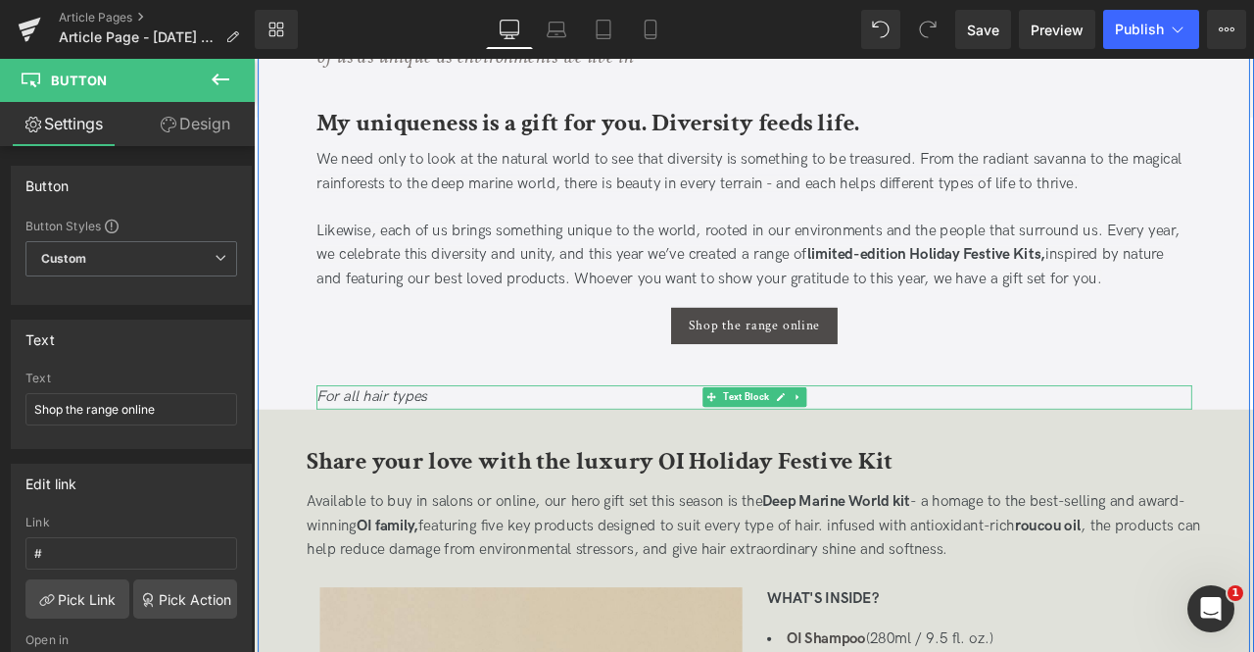
click at [480, 454] on div "For all hair types" at bounding box center [847, 460] width 1038 height 28
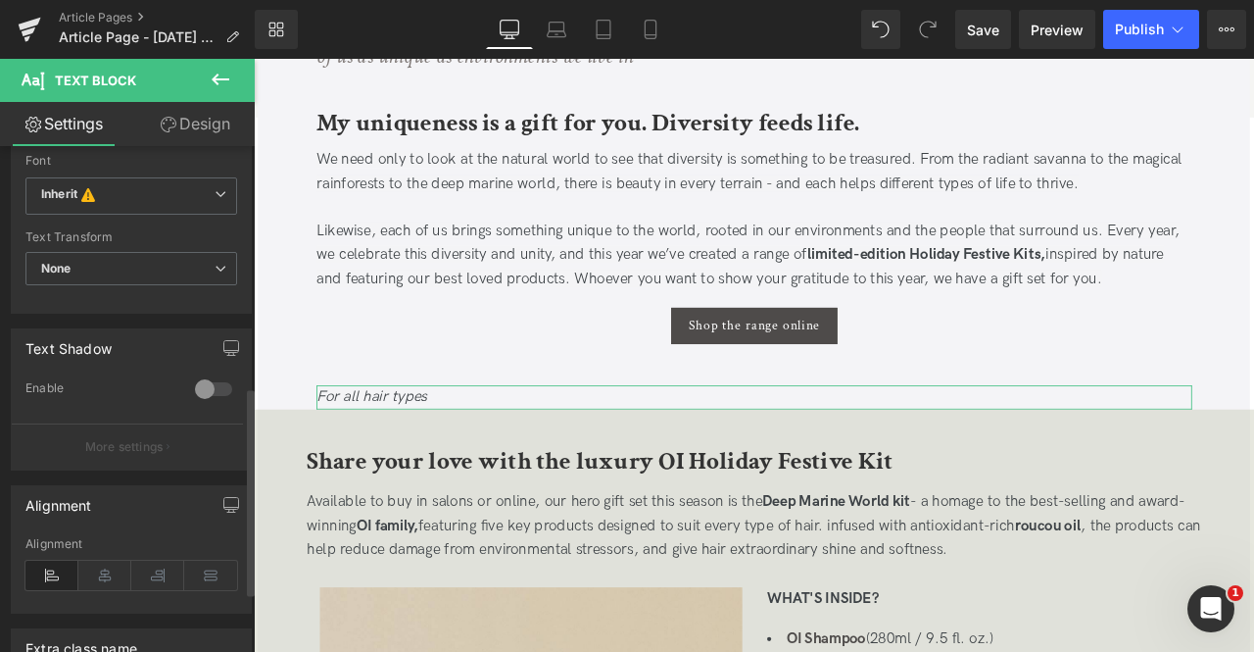
scroll to position [584, 0]
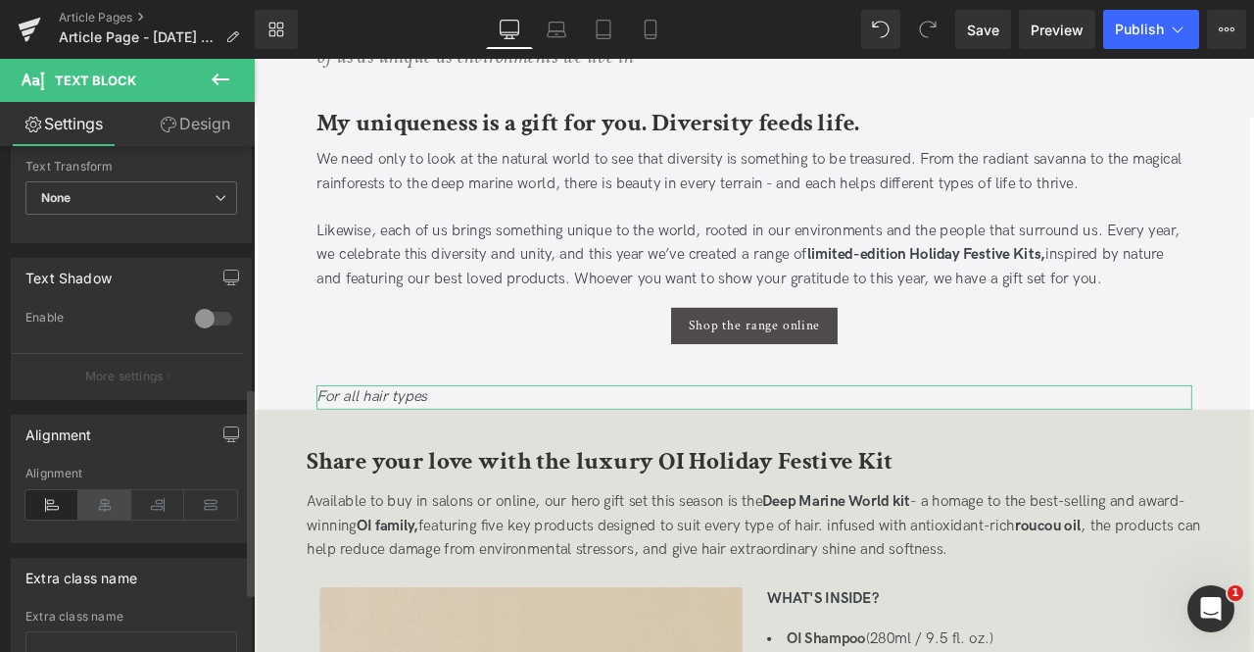
click at [100, 495] on icon at bounding box center [104, 504] width 53 height 29
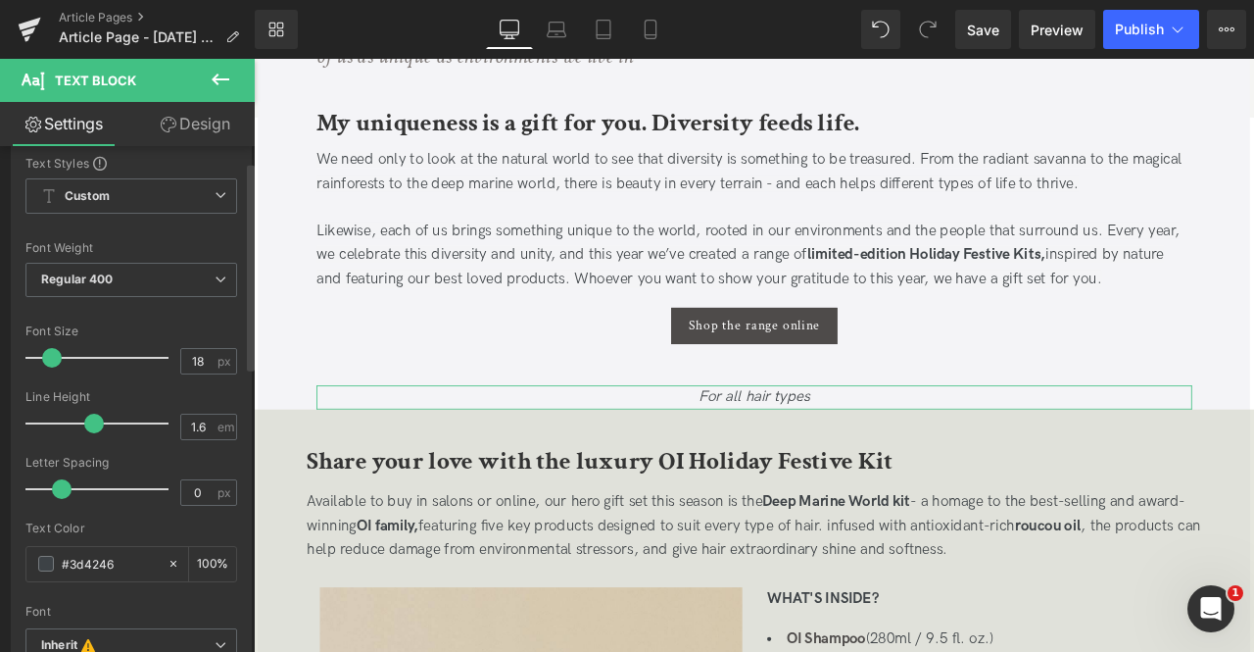
scroll to position [37, 0]
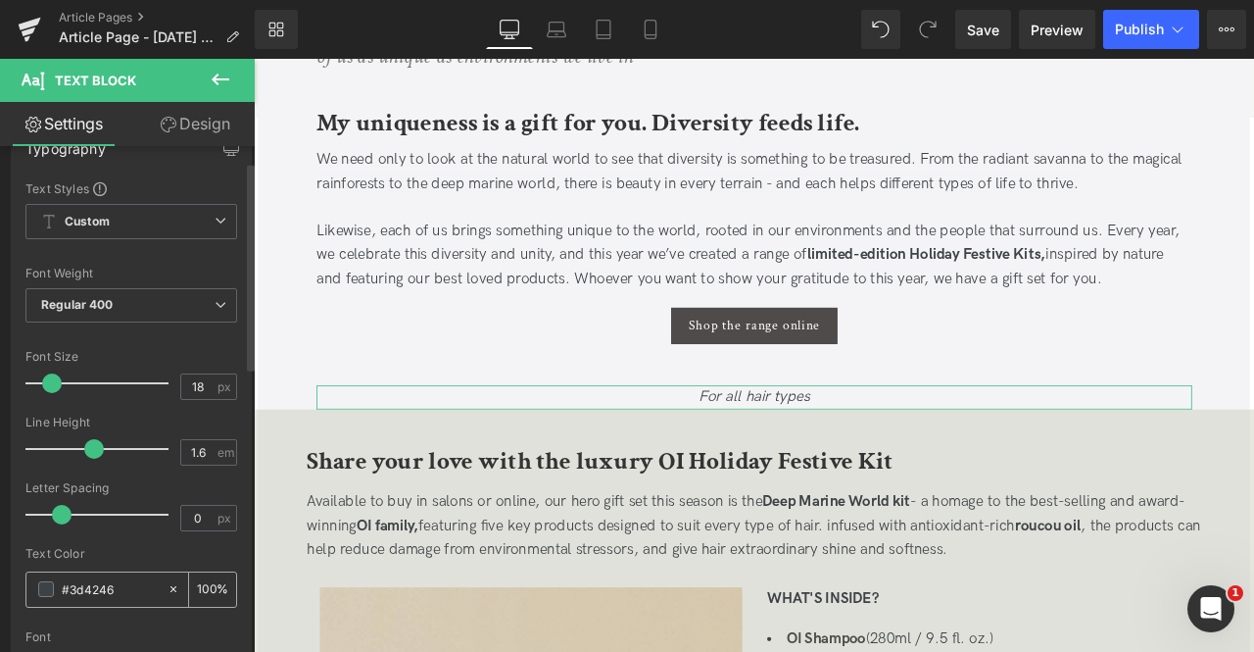
click at [86, 584] on input "#3d4246" at bounding box center [110, 589] width 96 height 22
click at [52, 586] on span at bounding box center [46, 589] width 16 height 16
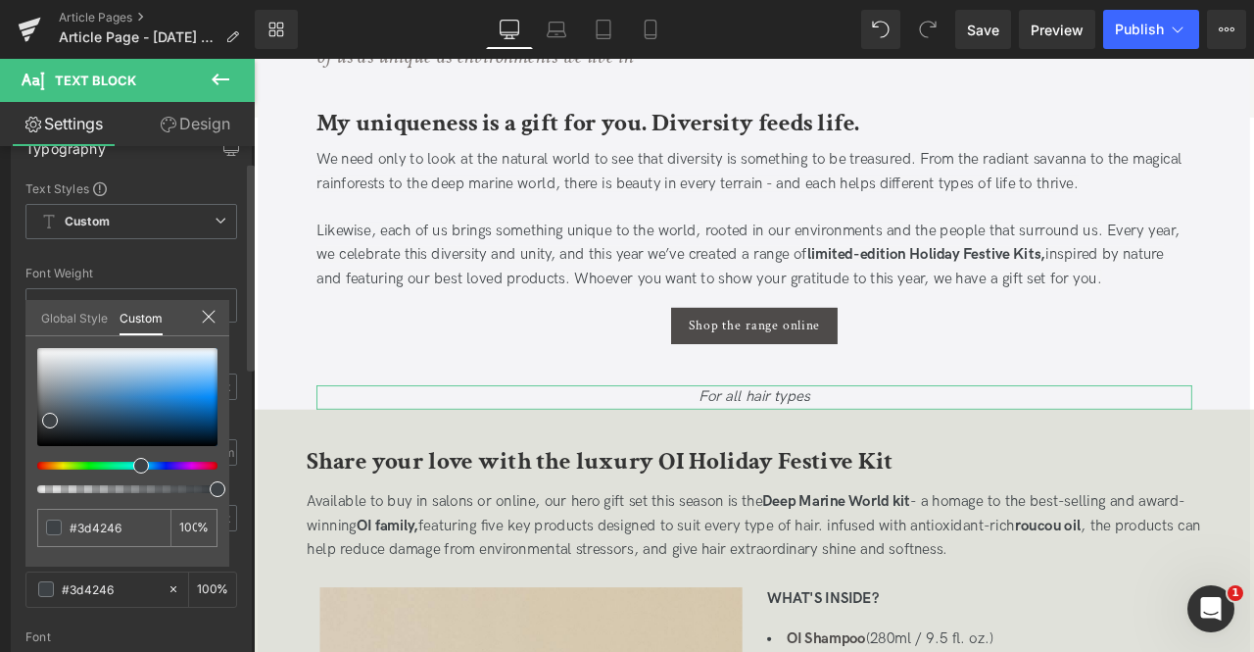
type input "#46423d"
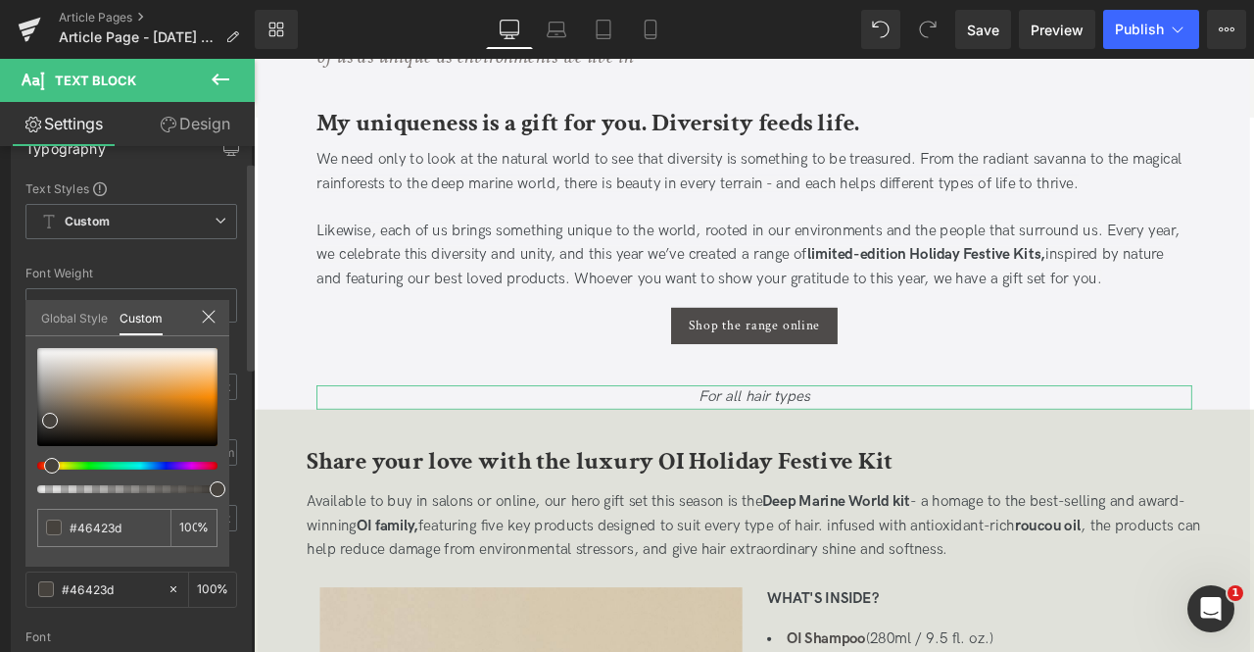
click at [44, 465] on div at bounding box center [119, 466] width 180 height 8
drag, startPoint x: 43, startPoint y: 460, endPoint x: 0, endPoint y: 465, distance: 43.4
click at [0, 465] on div "Typography Text Styles Custom Custom Setup Global Style Custom Setup Global Sty…" at bounding box center [132, 452] width 264 height 676
type input "#46433d"
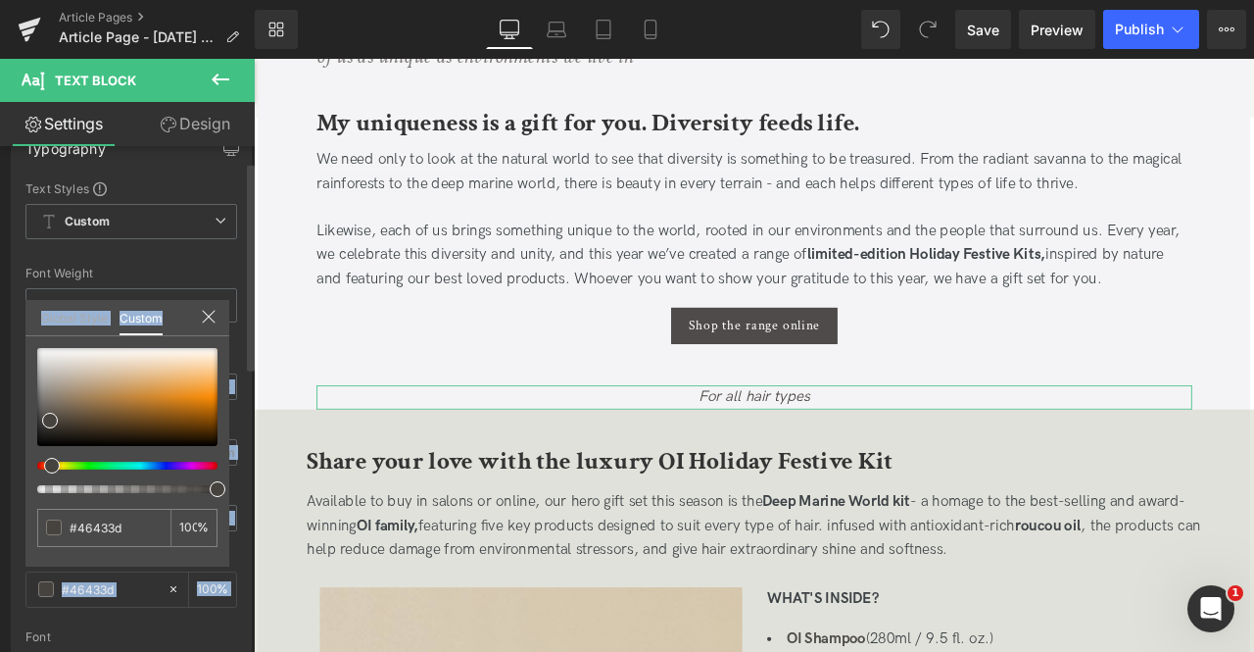
type input "#463e3d"
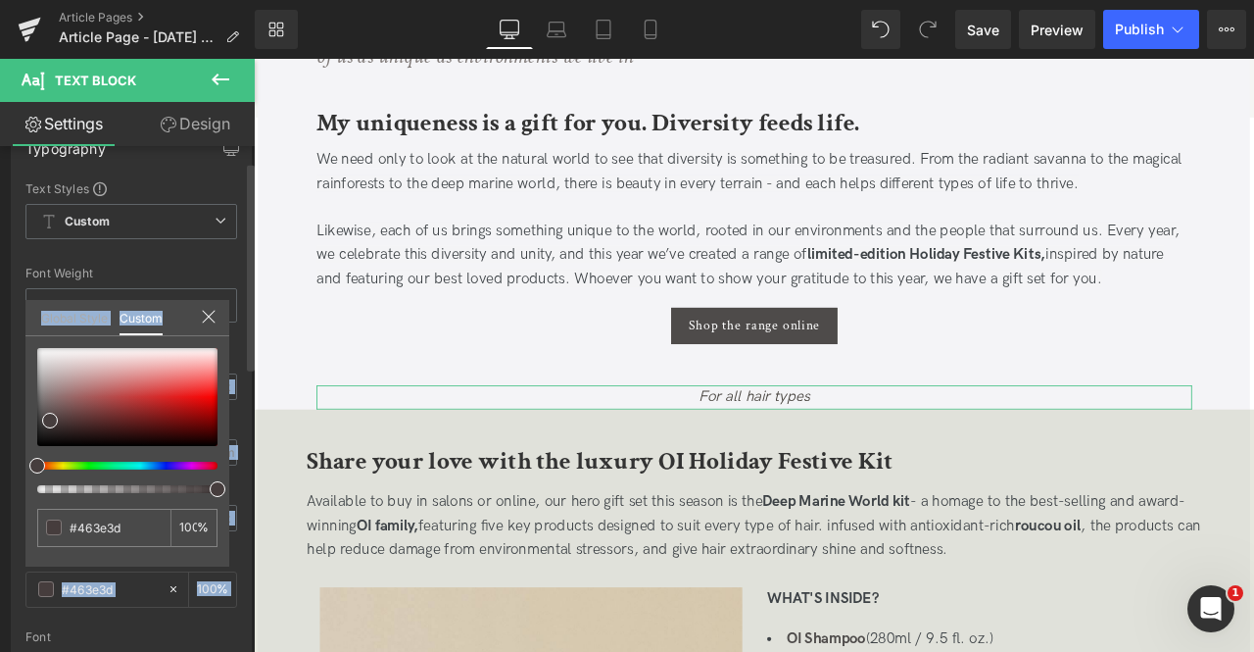
drag, startPoint x: 49, startPoint y: 467, endPoint x: 19, endPoint y: 462, distance: 30.9
click at [19, 462] on div "Typography Text Styles Custom Custom Setup Global Style Custom Setup Global Sty…" at bounding box center [132, 452] width 264 height 676
type input "#d10909"
click at [199, 403] on div at bounding box center [127, 397] width 180 height 98
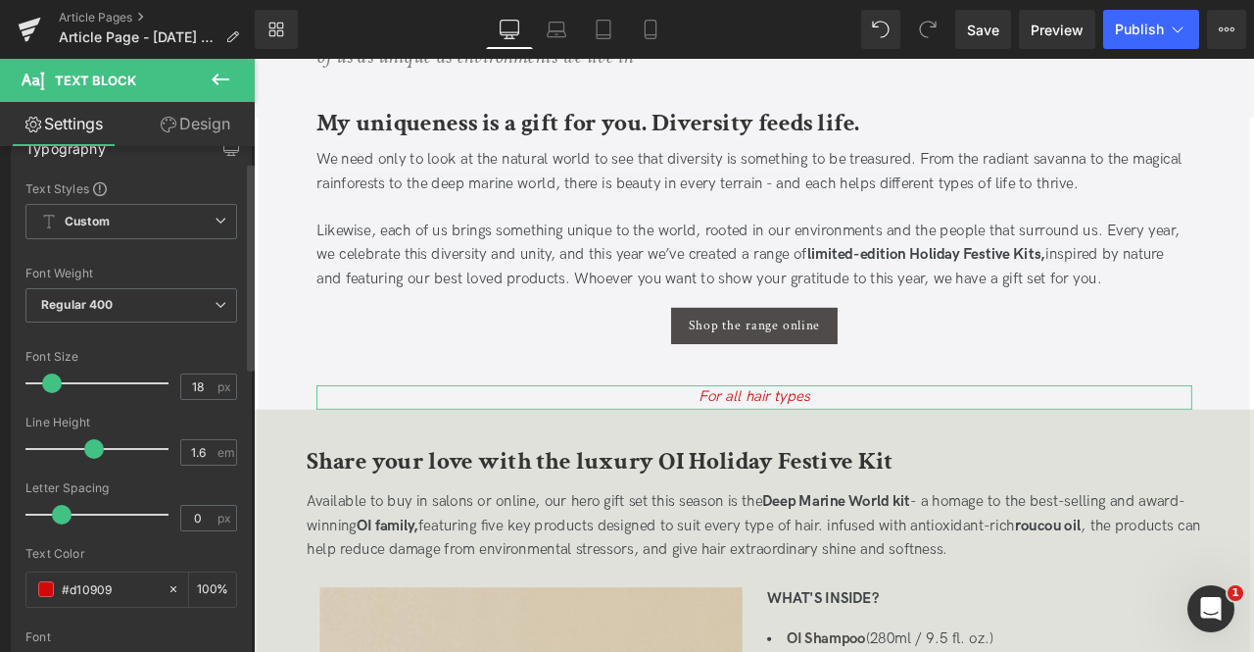
click at [184, 129] on link "Design" at bounding box center [194, 124] width 127 height 44
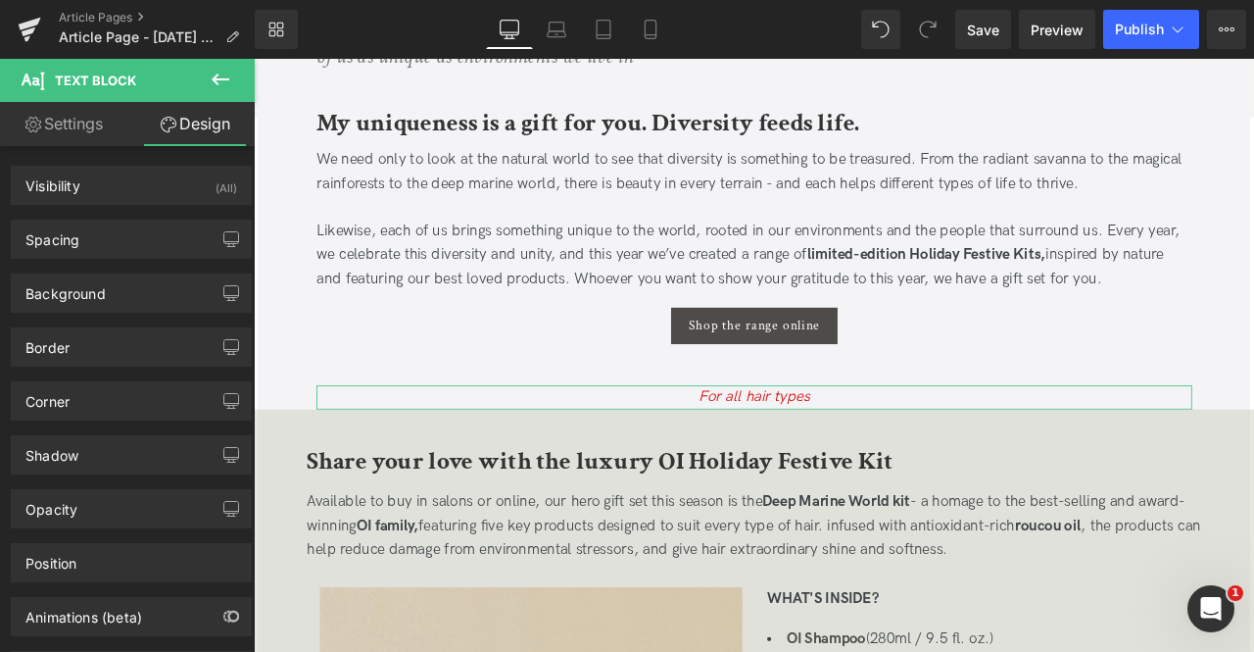
click at [105, 121] on link "Settings" at bounding box center [63, 124] width 127 height 44
type input "100"
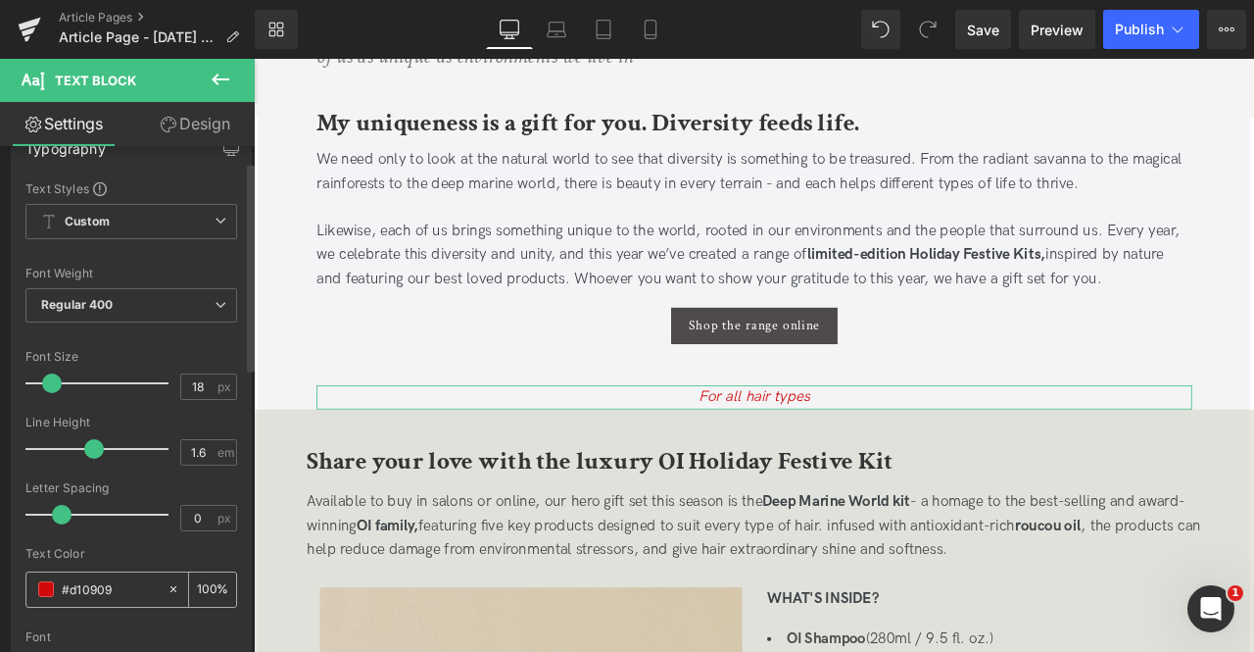
click at [39, 591] on span at bounding box center [46, 589] width 16 height 16
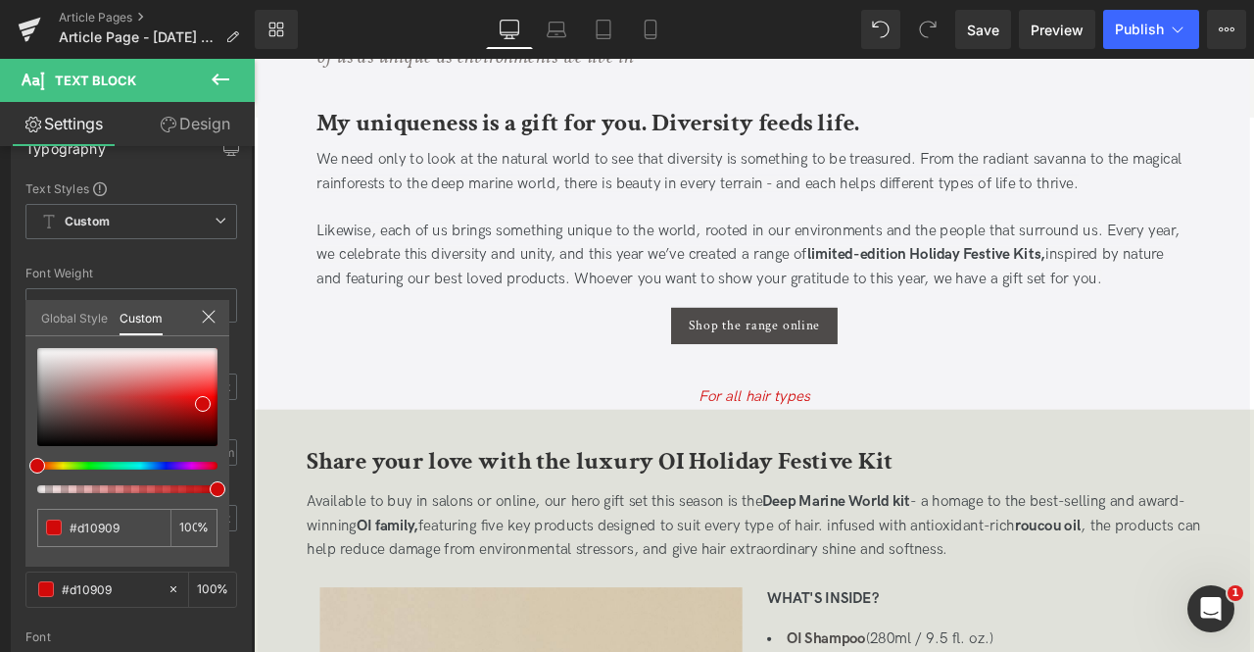
click at [840, 458] on span "Text Block" at bounding box center [838, 460] width 62 height 24
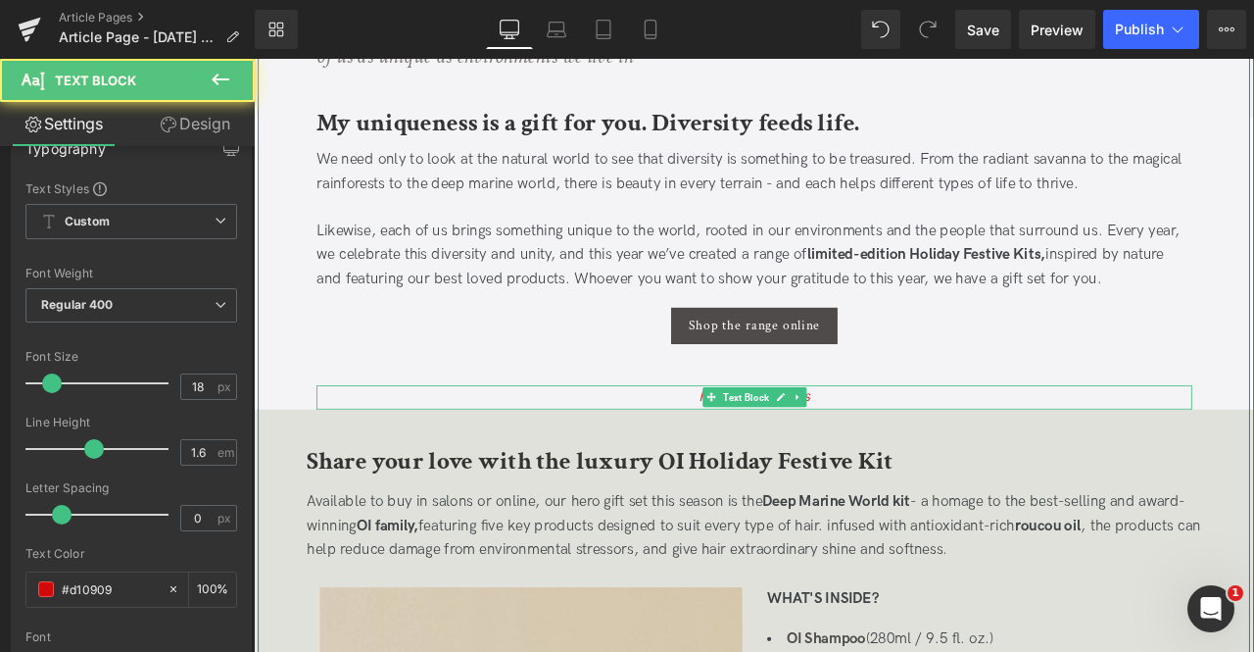
click at [840, 458] on span "Text Block" at bounding box center [838, 461] width 62 height 24
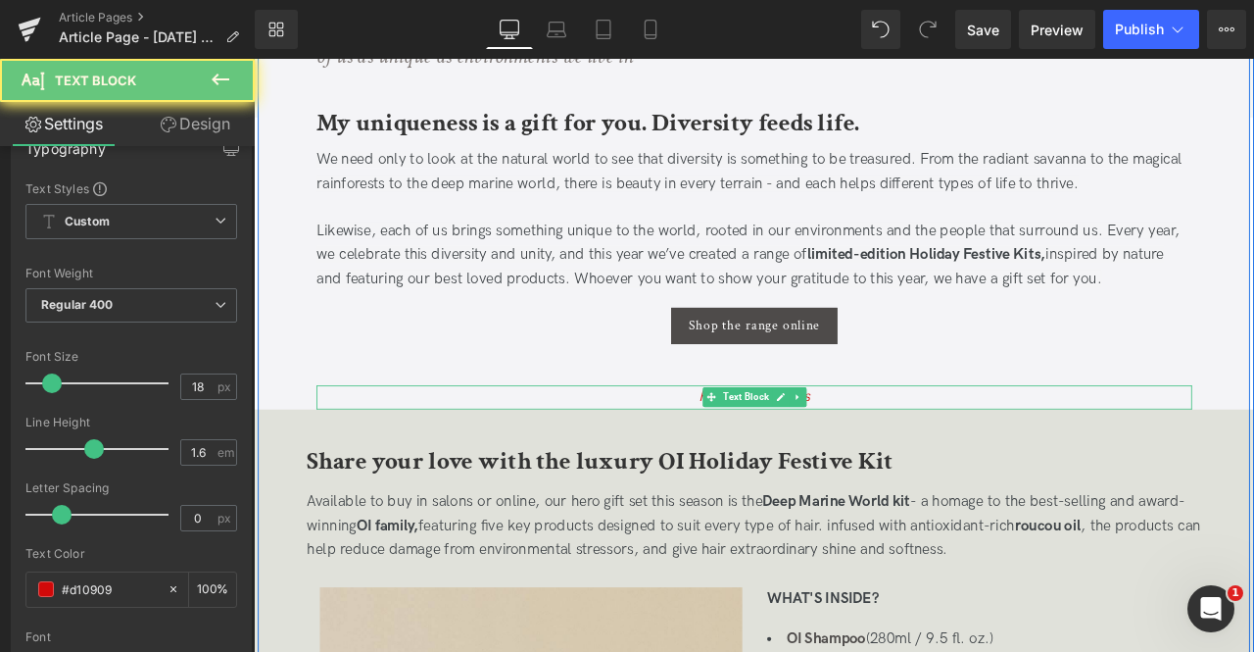
click at [943, 456] on div "For all hair types" at bounding box center [847, 460] width 1038 height 28
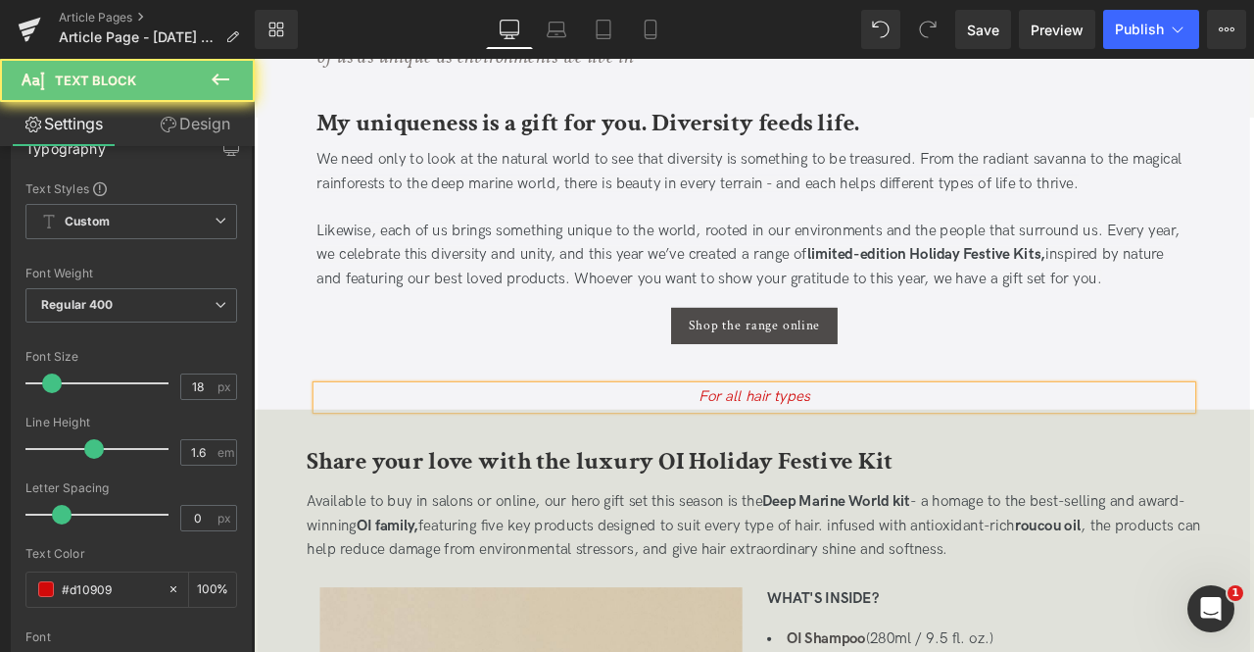
click at [943, 456] on div "For all hair types" at bounding box center [847, 460] width 1038 height 28
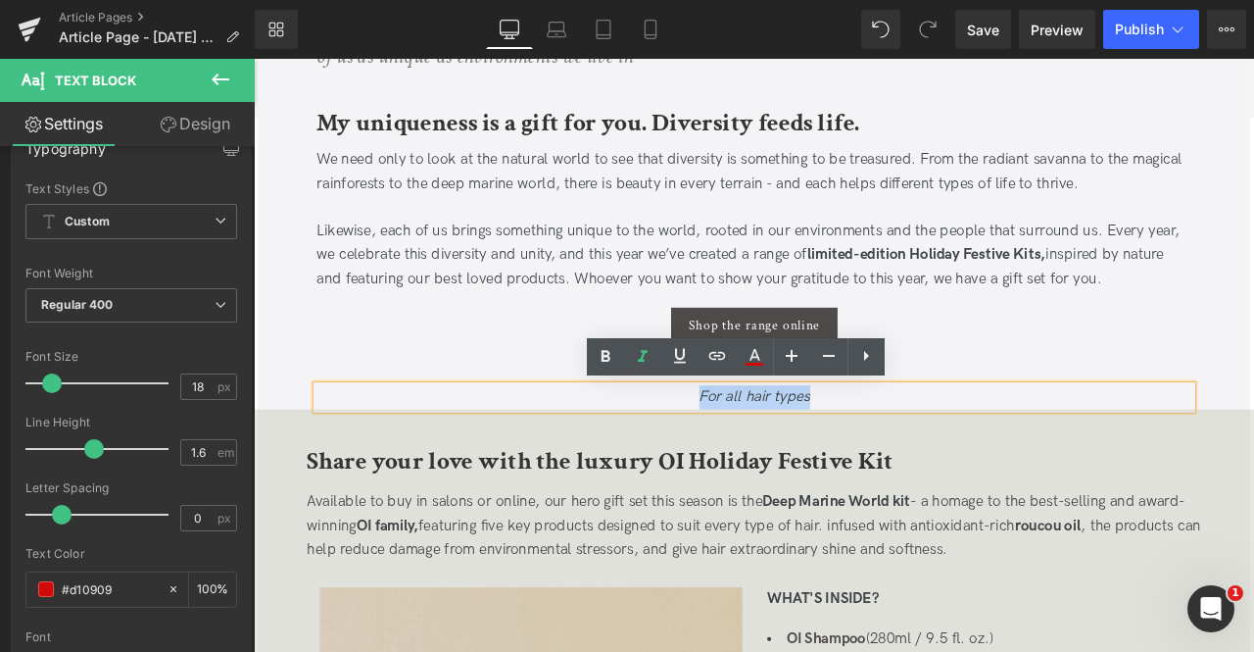
click at [943, 456] on div "For all hair types" at bounding box center [847, 460] width 1038 height 28
click at [0, 0] on icon at bounding box center [0, 0] width 0 height 0
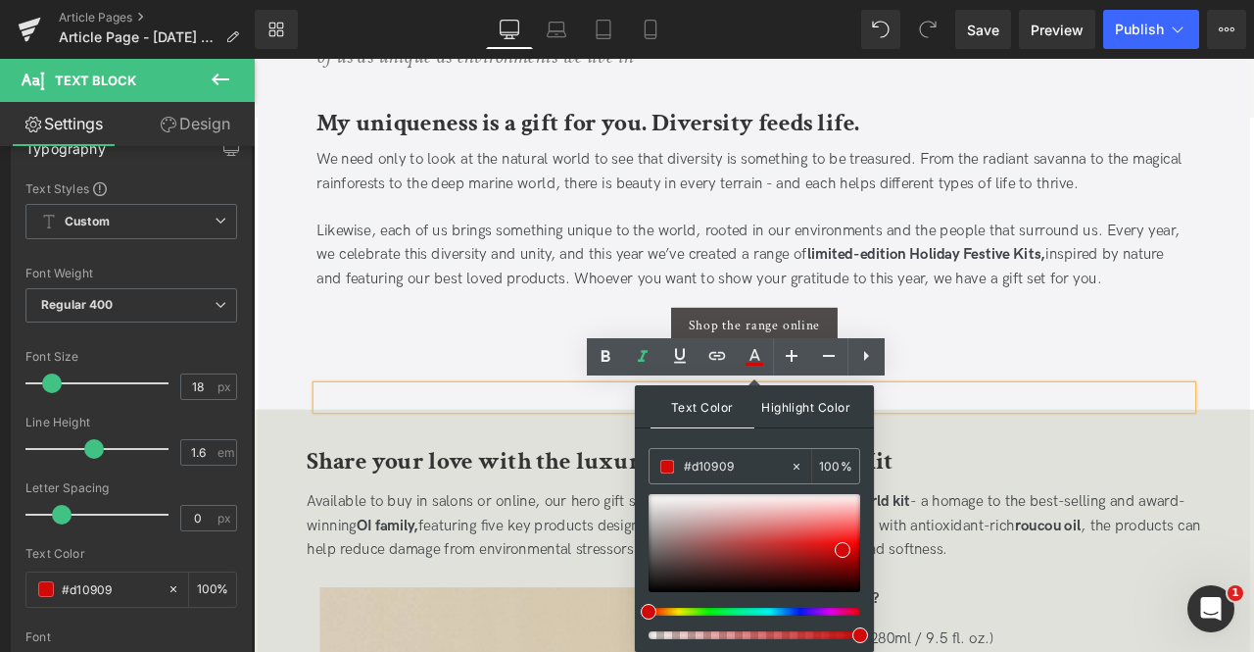
click at [0, 0] on span "Highlight Color" at bounding box center [0, 0] width 0 height 0
type input "#000000"
type input "100"
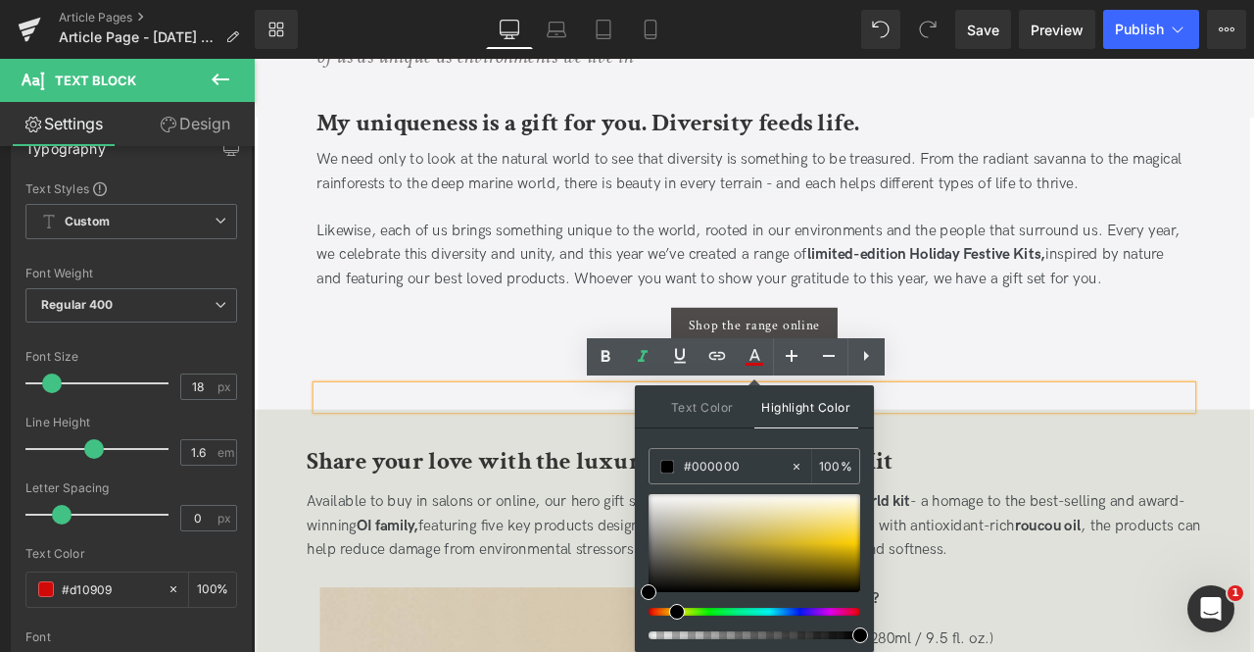
click at [669, 612] on div at bounding box center [747, 612] width 212 height 8
click at [849, 522] on div at bounding box center [755, 543] width 212 height 98
type input "#fbe792"
click at [846, 514] on span at bounding box center [846, 516] width 16 height 16
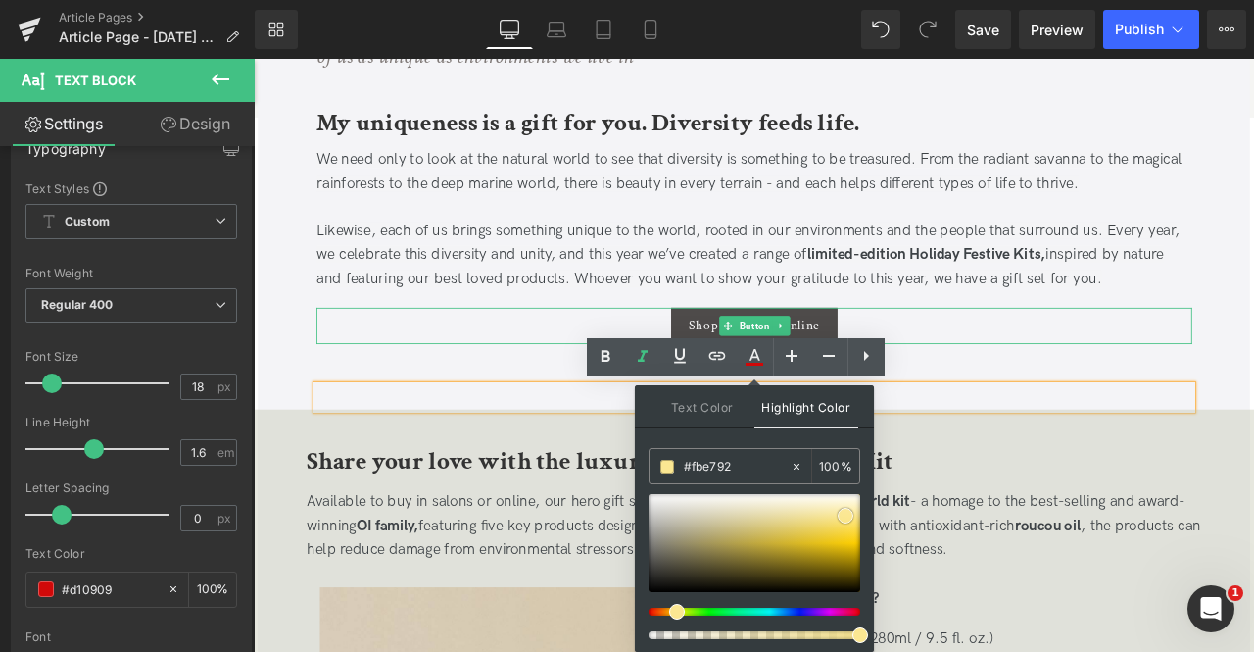
click at [1070, 355] on div at bounding box center [847, 356] width 1038 height 5
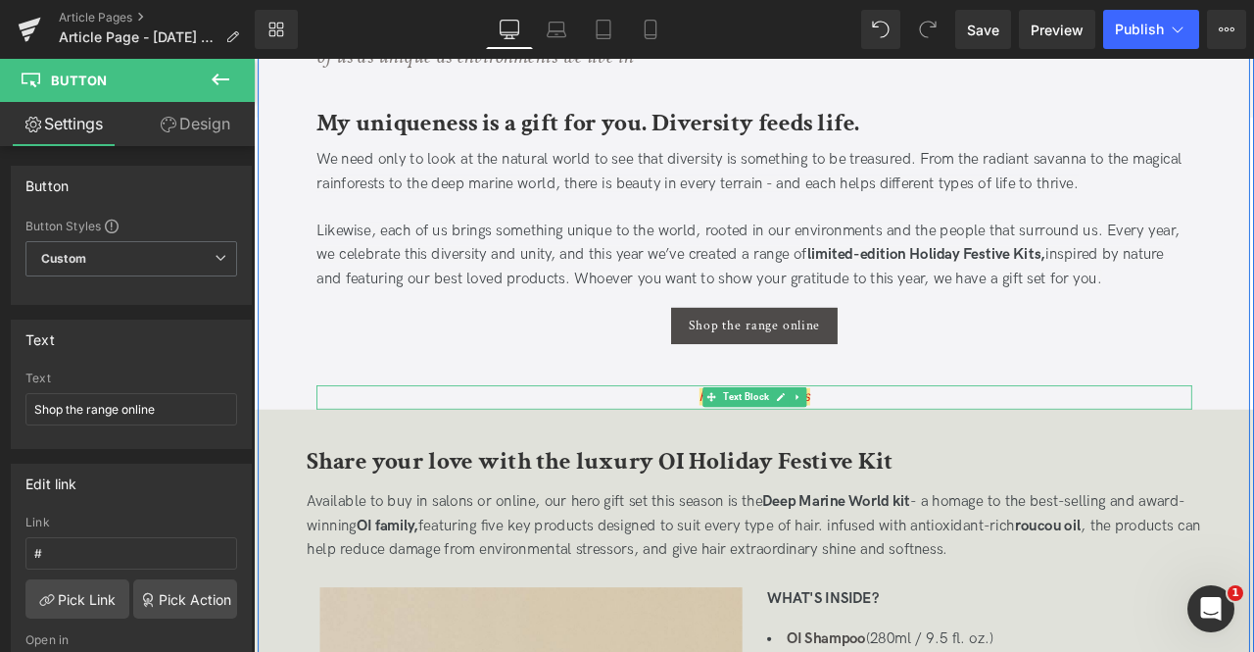
click at [982, 455] on div "For all hair types" at bounding box center [847, 460] width 1038 height 28
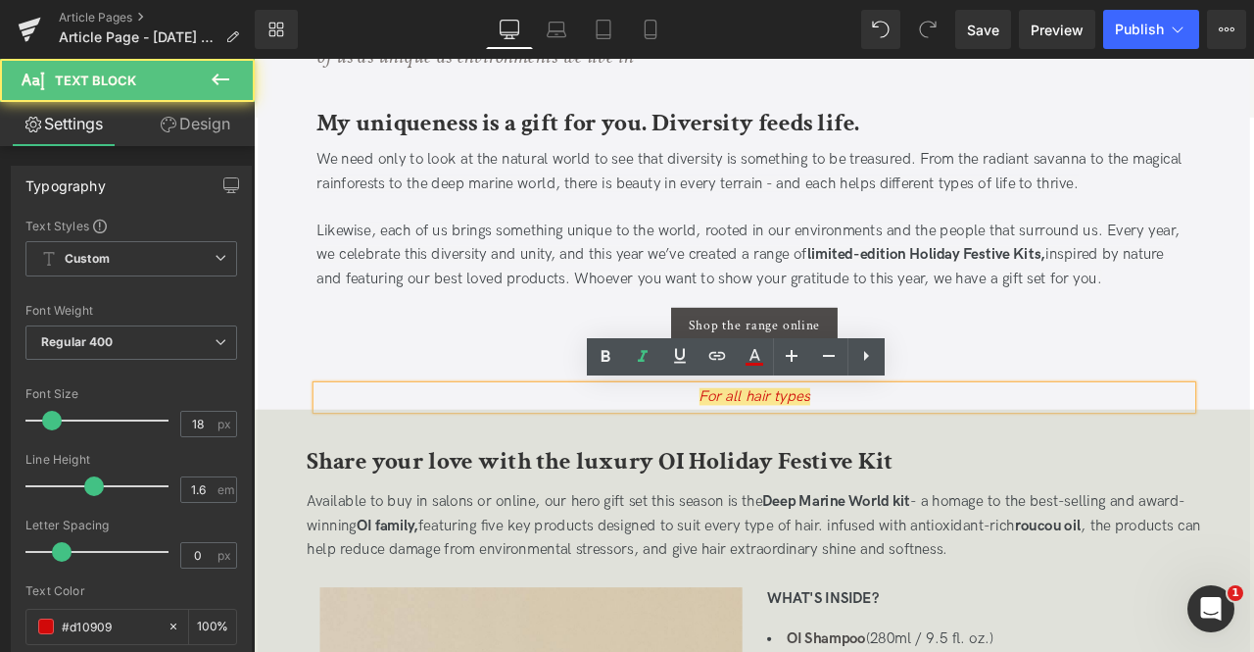
click at [982, 455] on div "For all hair types" at bounding box center [847, 460] width 1038 height 28
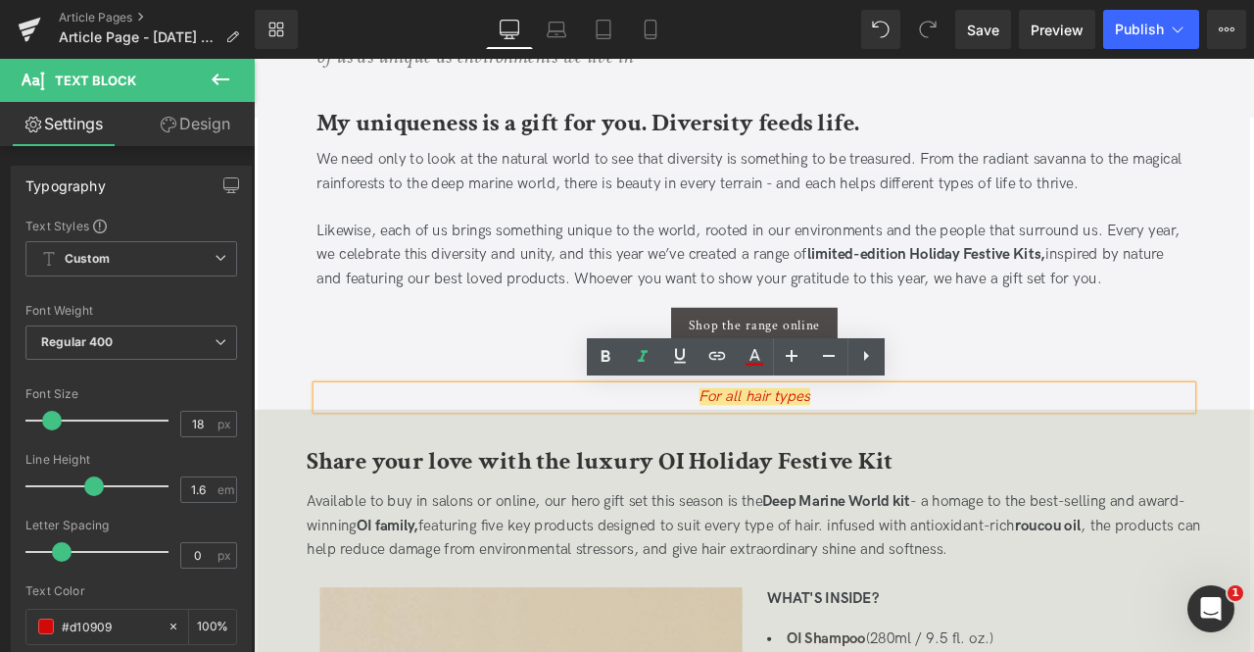
click at [254, 59] on div at bounding box center [254, 59] width 0 height 0
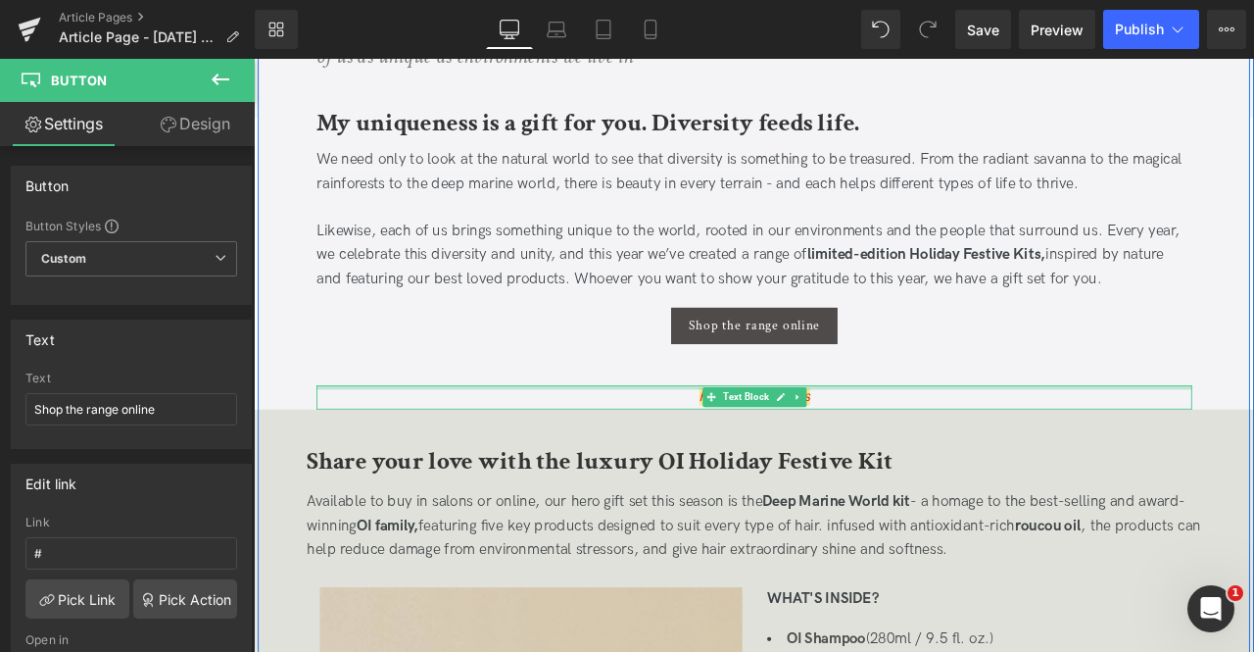
click at [945, 458] on div "For all hair types" at bounding box center [847, 460] width 1038 height 28
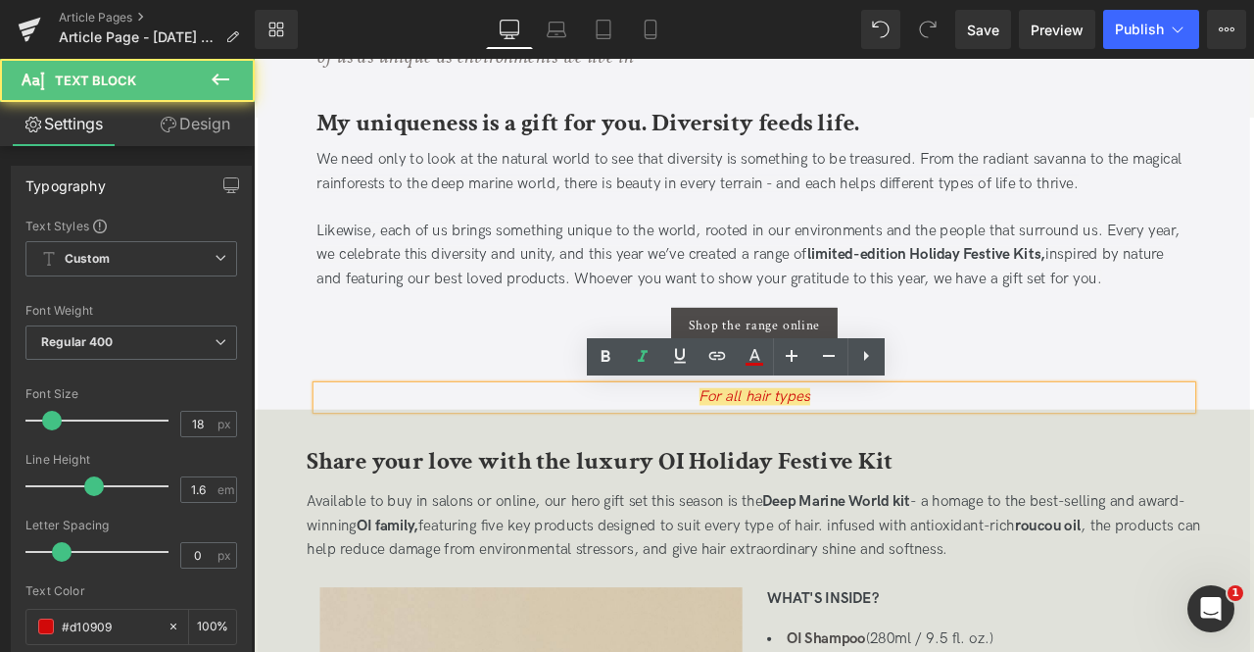
click at [945, 458] on div "For all hair types" at bounding box center [847, 460] width 1038 height 28
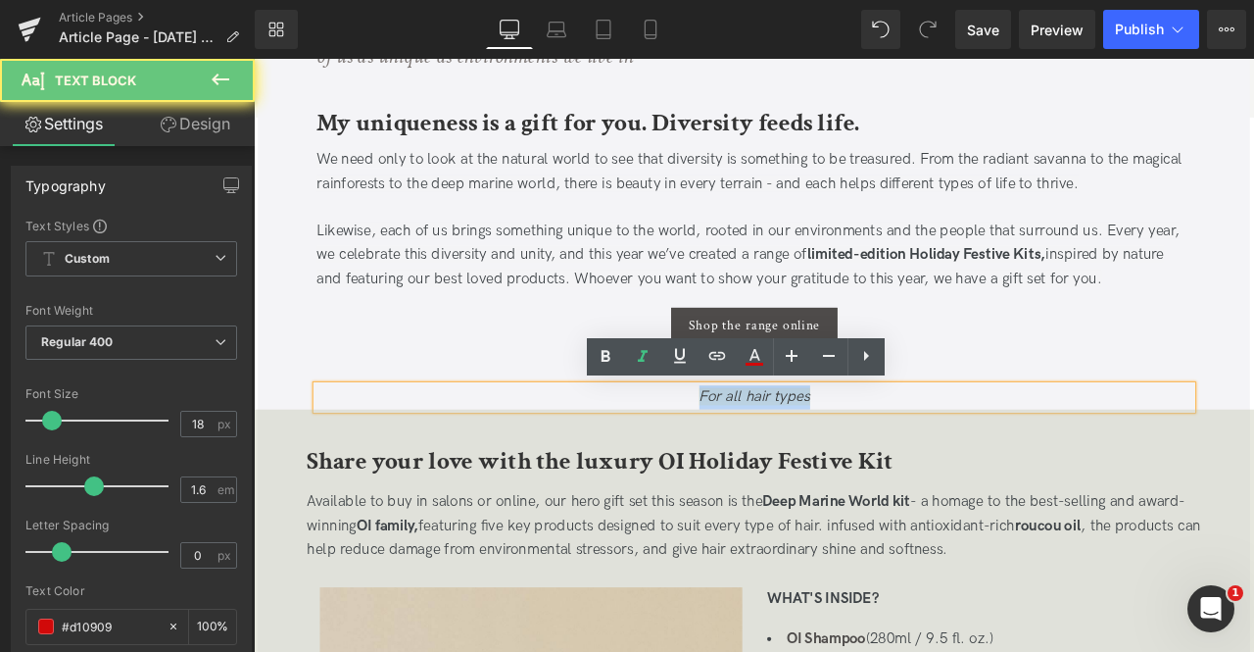
click at [945, 458] on div "For all hair types" at bounding box center [847, 460] width 1038 height 28
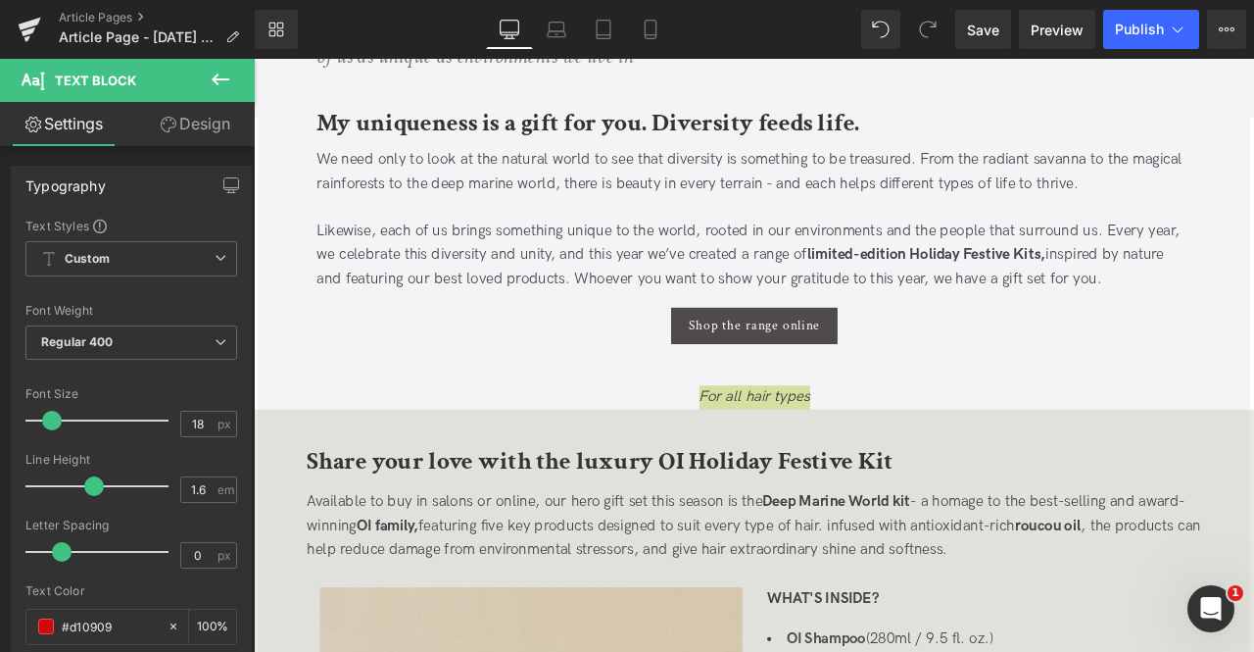
click at [194, 122] on link "Design" at bounding box center [194, 124] width 127 height 44
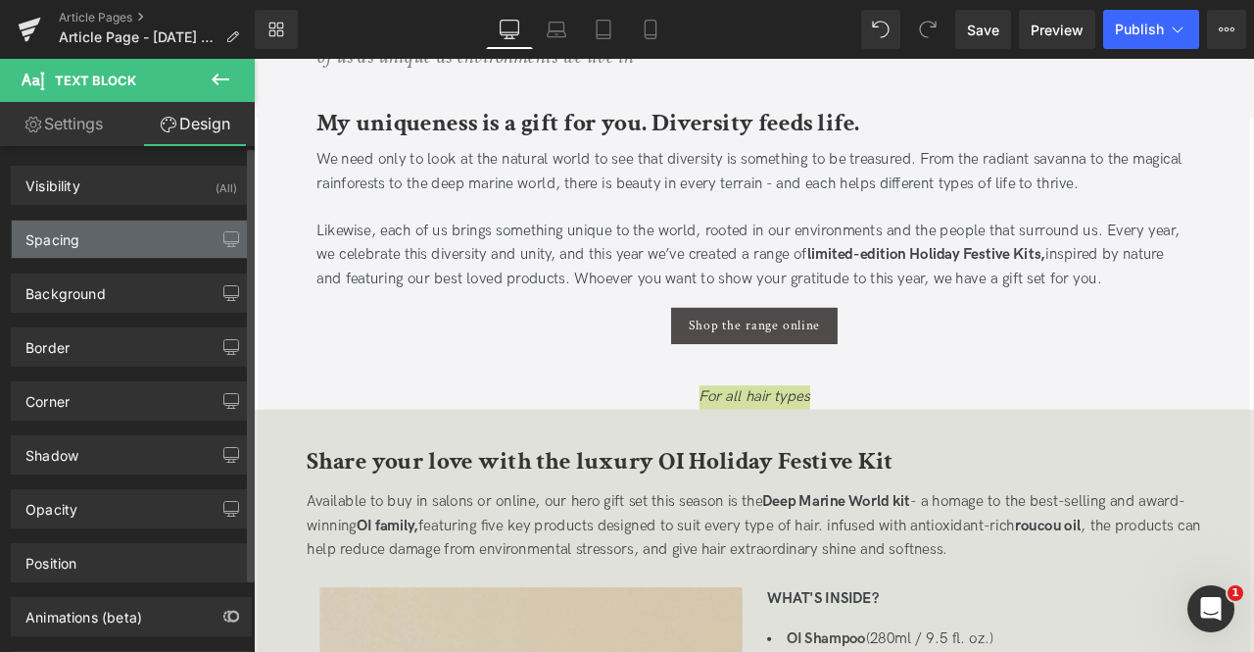
type input "0"
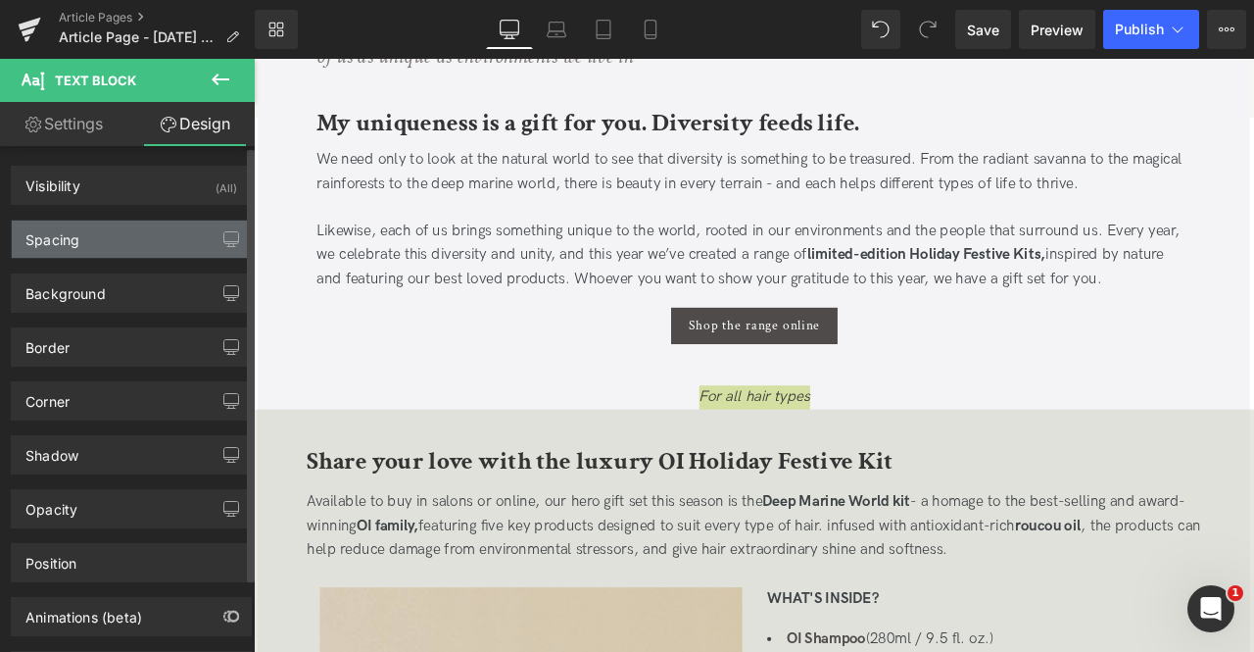
type input "0"
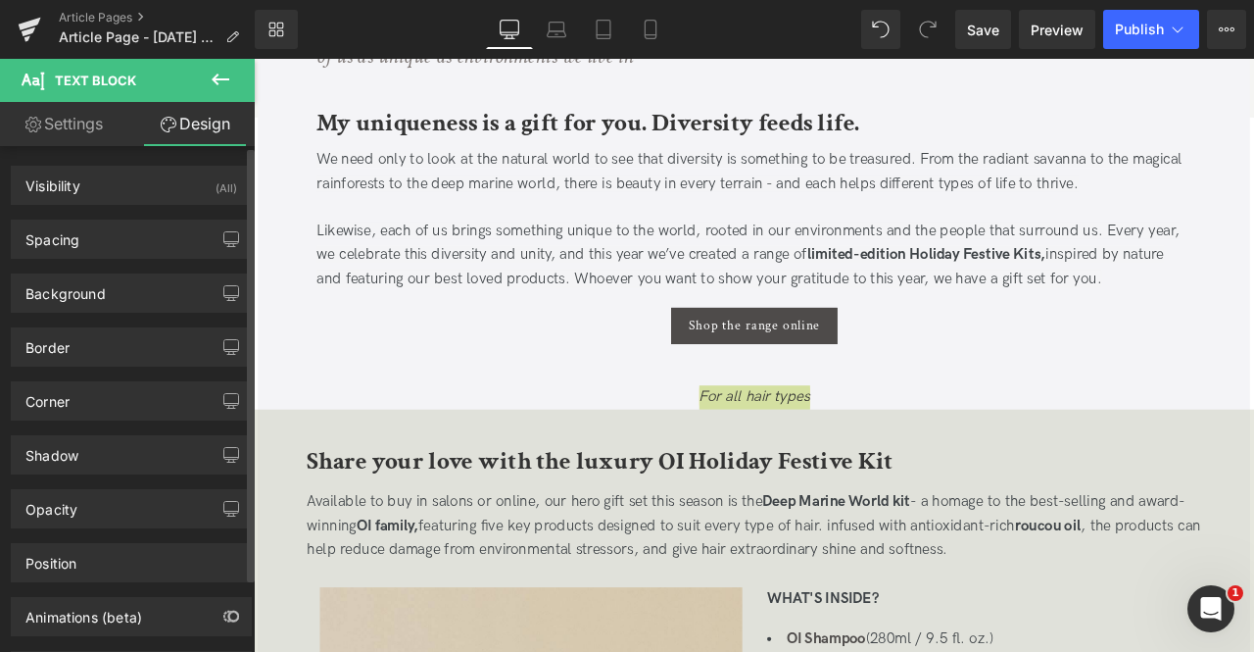
click at [112, 260] on div "Background Color & Image color transparent Color transparent 0 % Image Replace …" at bounding box center [132, 286] width 264 height 54
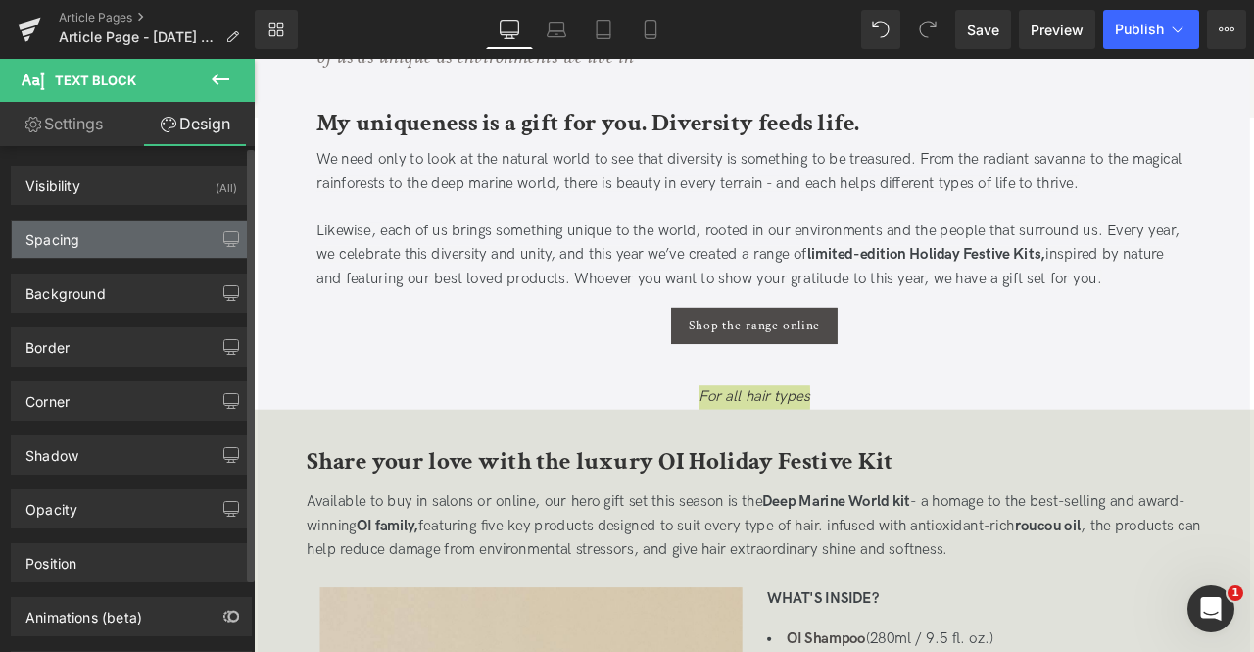
click at [96, 250] on div "Spacing" at bounding box center [131, 238] width 239 height 37
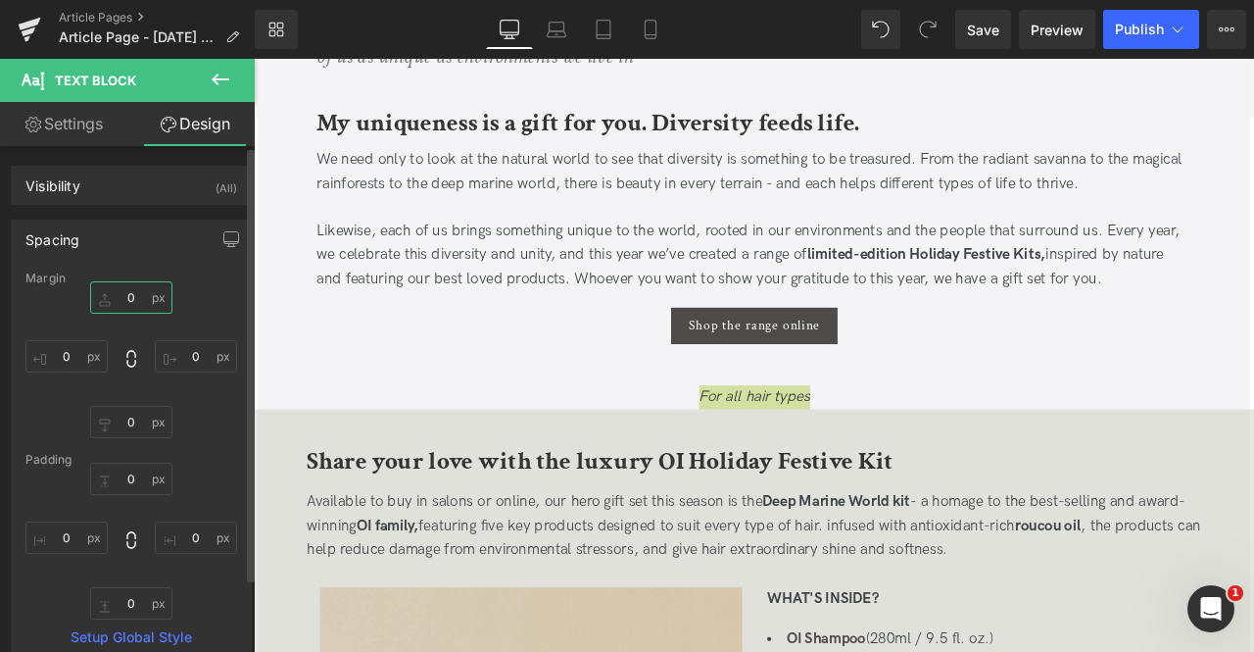
click at [129, 295] on input "0" at bounding box center [131, 297] width 82 height 32
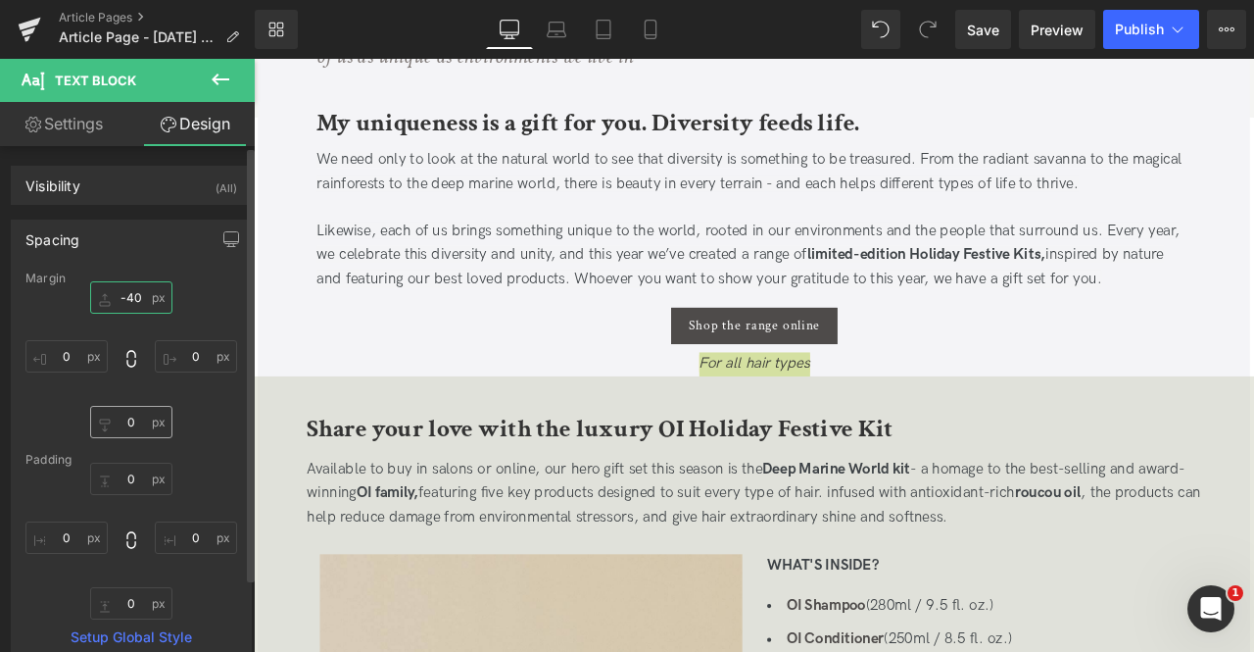
type input "-40"
click at [133, 419] on input "0" at bounding box center [131, 422] width 82 height 32
type input "10"
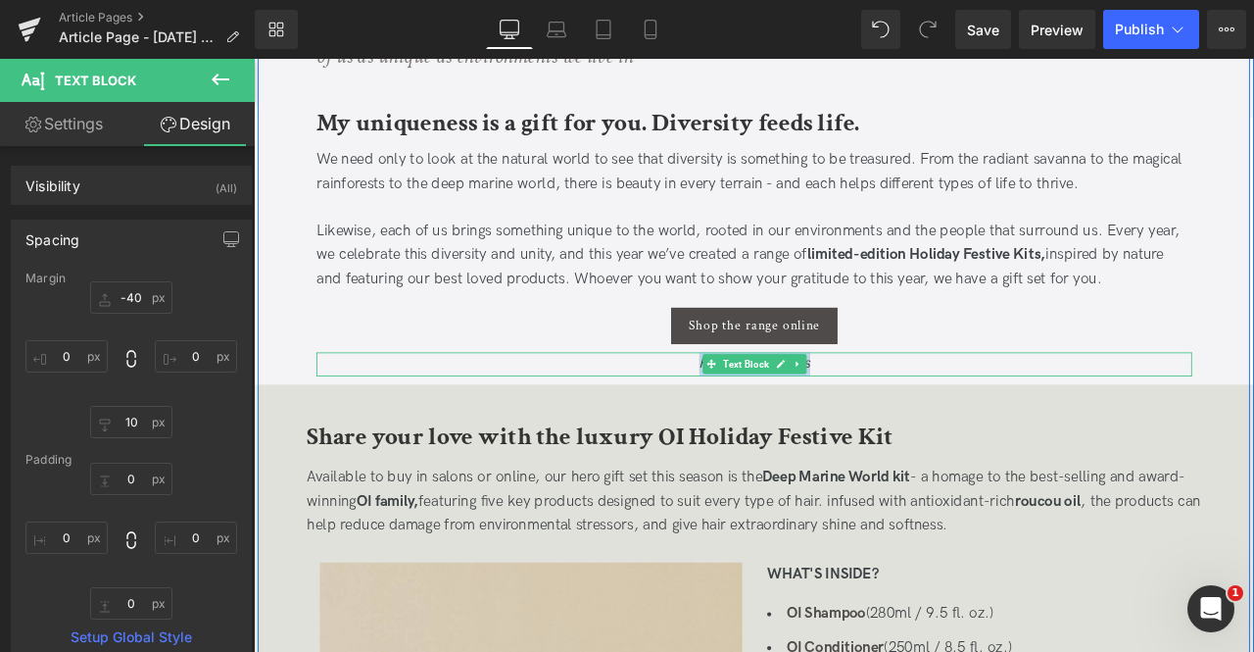
click at [758, 415] on div "For all hair types" at bounding box center [847, 421] width 1038 height 28
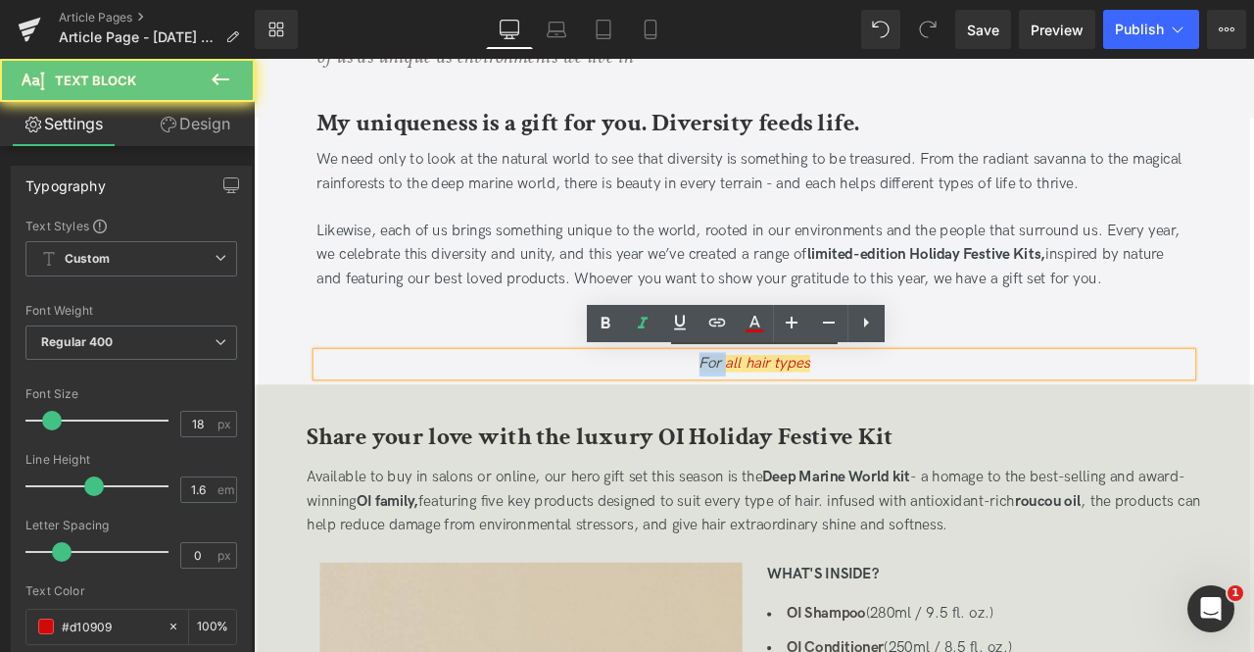
click at [758, 415] on div "For all hair types" at bounding box center [847, 421] width 1038 height 28
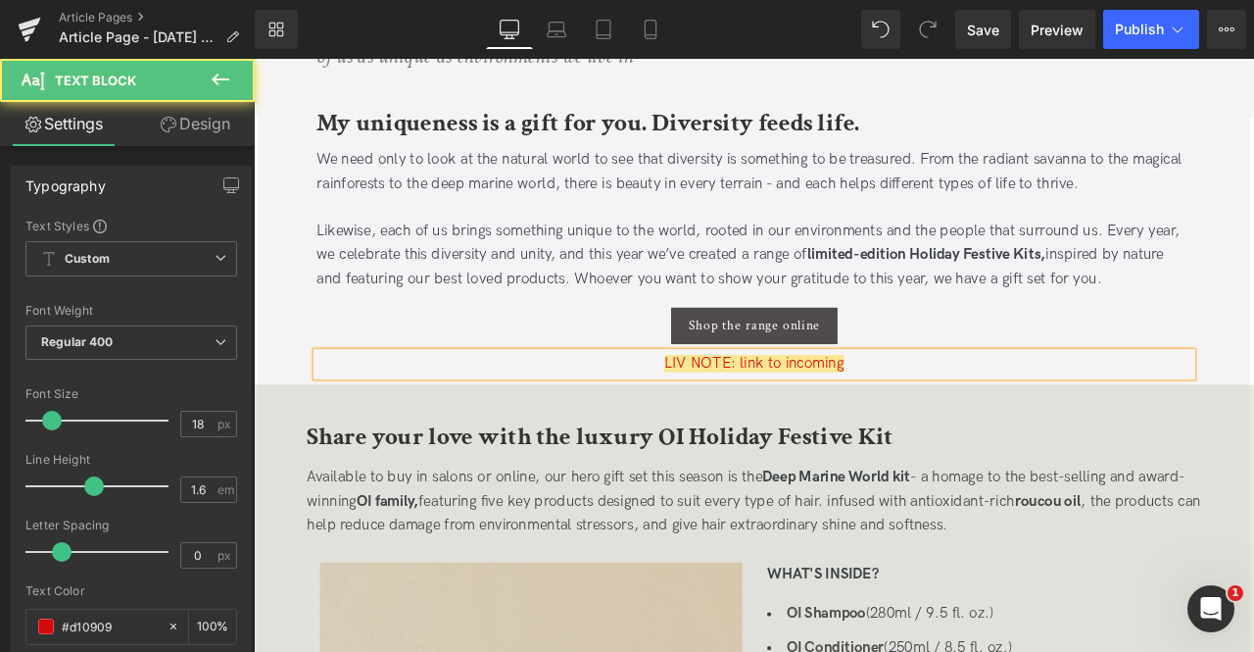
click at [878, 418] on span "LIV NOTE: link to incoming" at bounding box center [847, 420] width 213 height 21
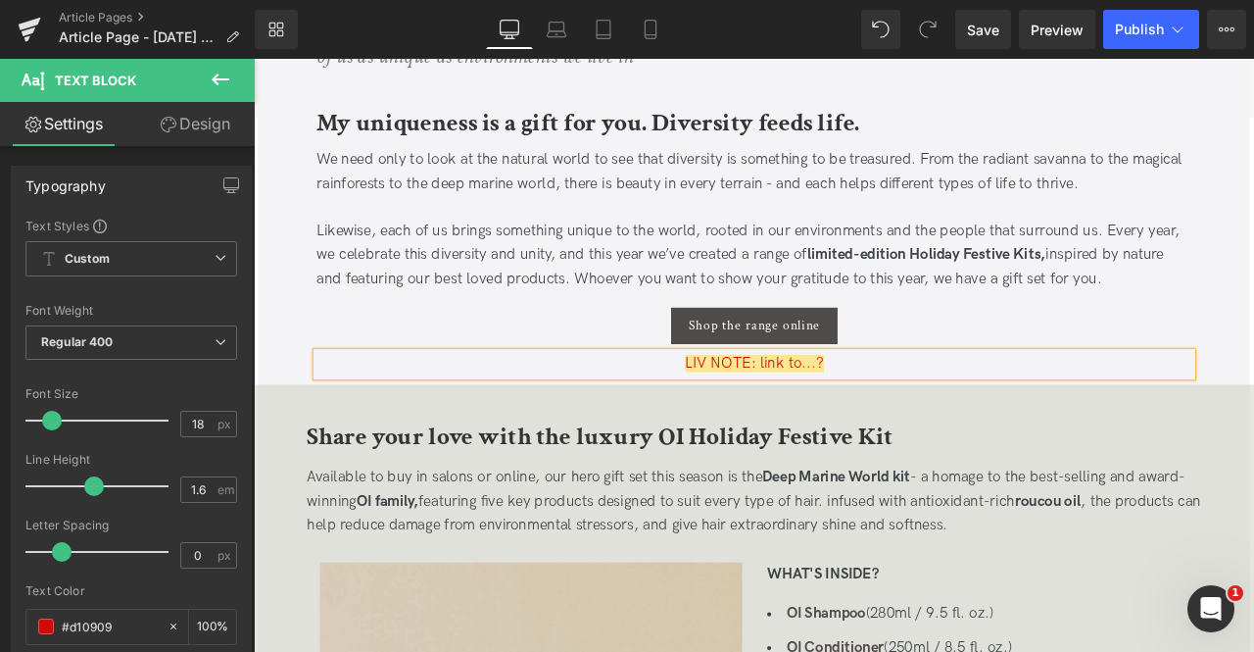
click at [706, 416] on div "LIV NOTE: link to...?" at bounding box center [847, 421] width 1038 height 28
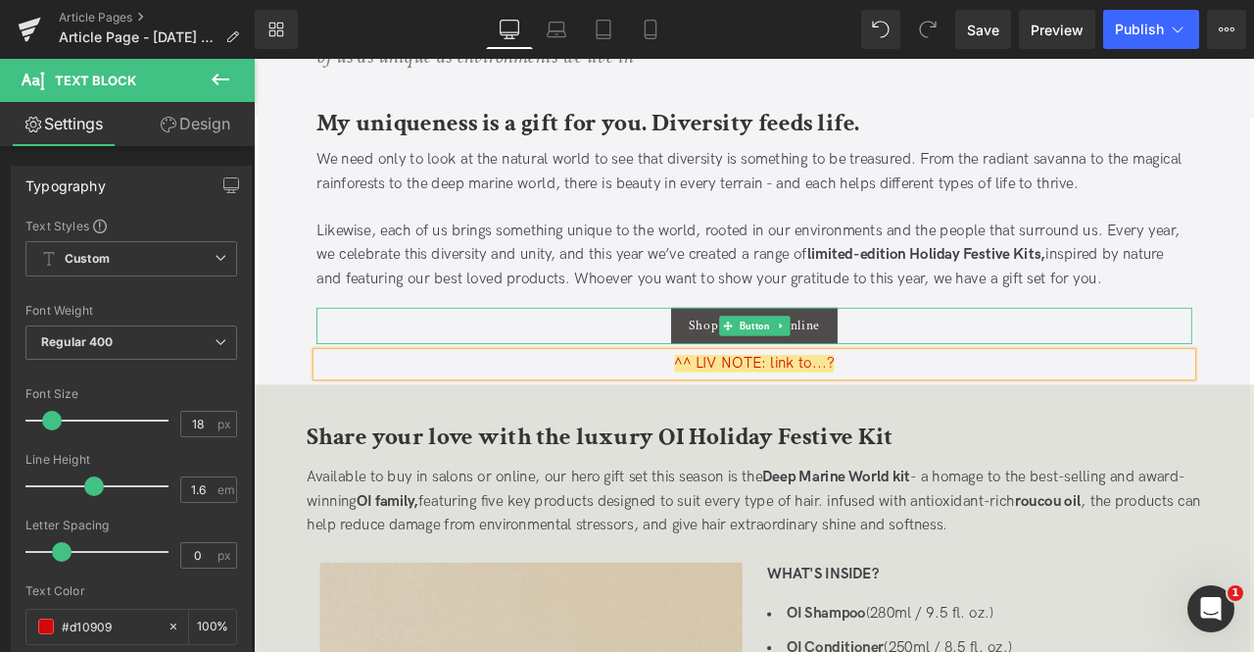
click at [671, 381] on div "Shop the range online" at bounding box center [847, 375] width 1038 height 43
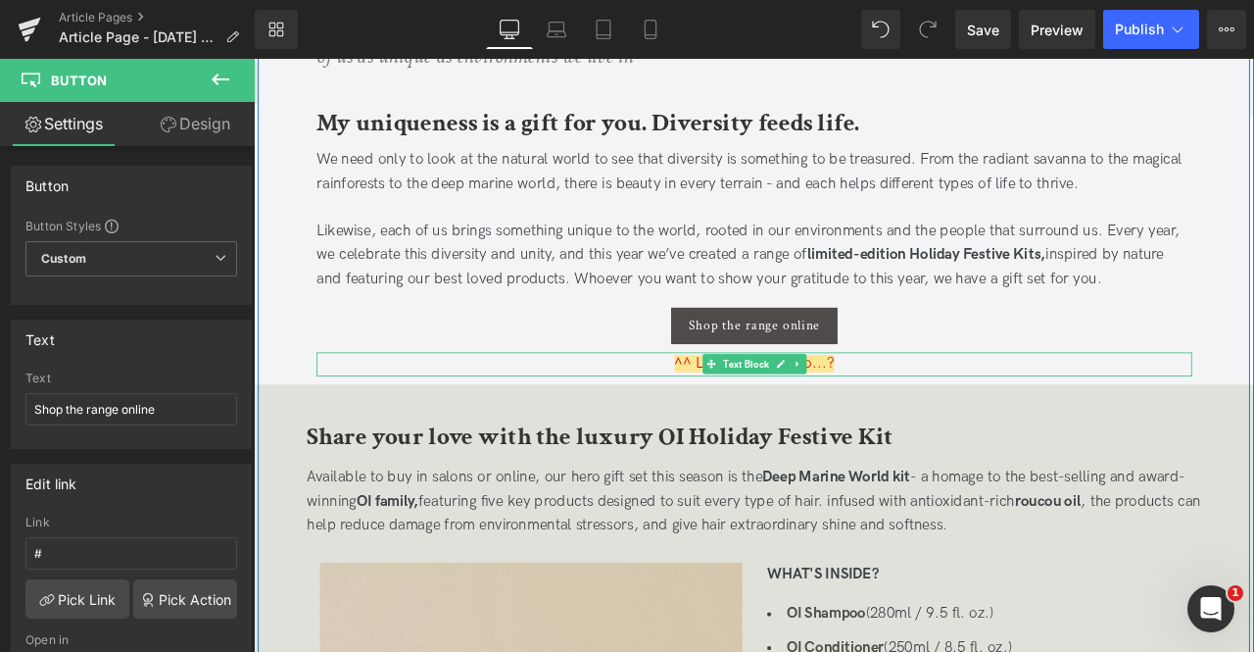
click at [695, 421] on div "^^ LIV NOTE: link to...?" at bounding box center [847, 421] width 1038 height 28
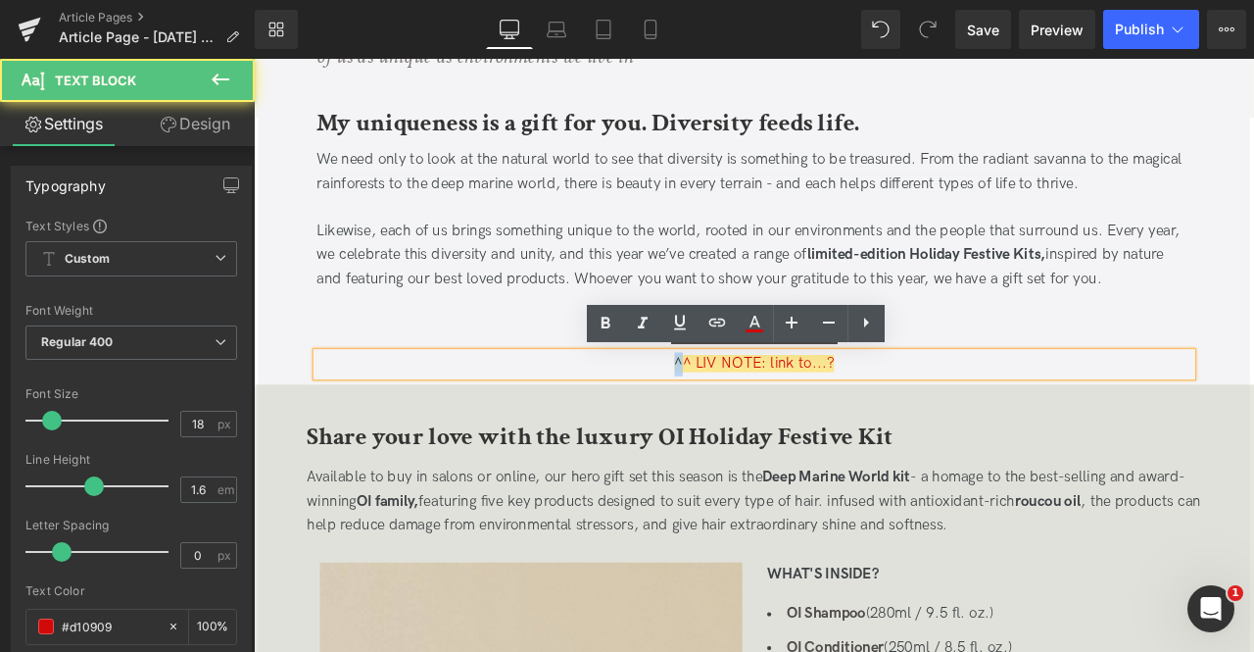
click at [695, 421] on div "^^ LIV NOTE: link to...?" at bounding box center [847, 421] width 1038 height 28
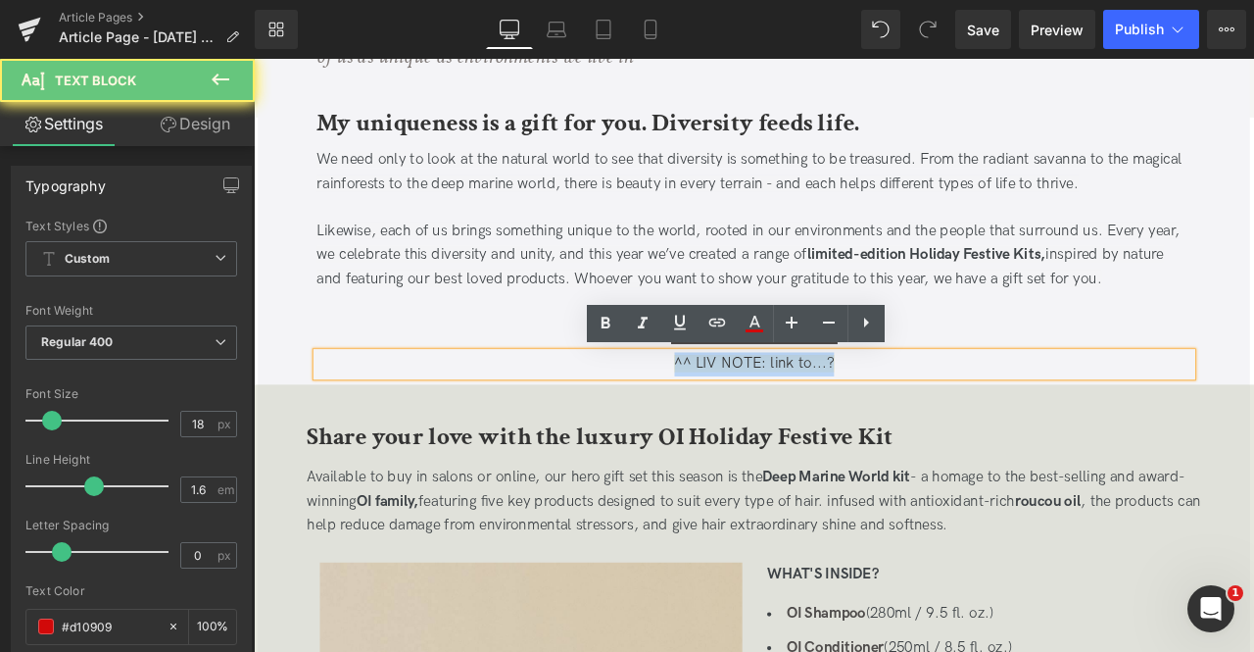
click at [695, 421] on div "^^ LIV NOTE: link to...?" at bounding box center [847, 421] width 1038 height 28
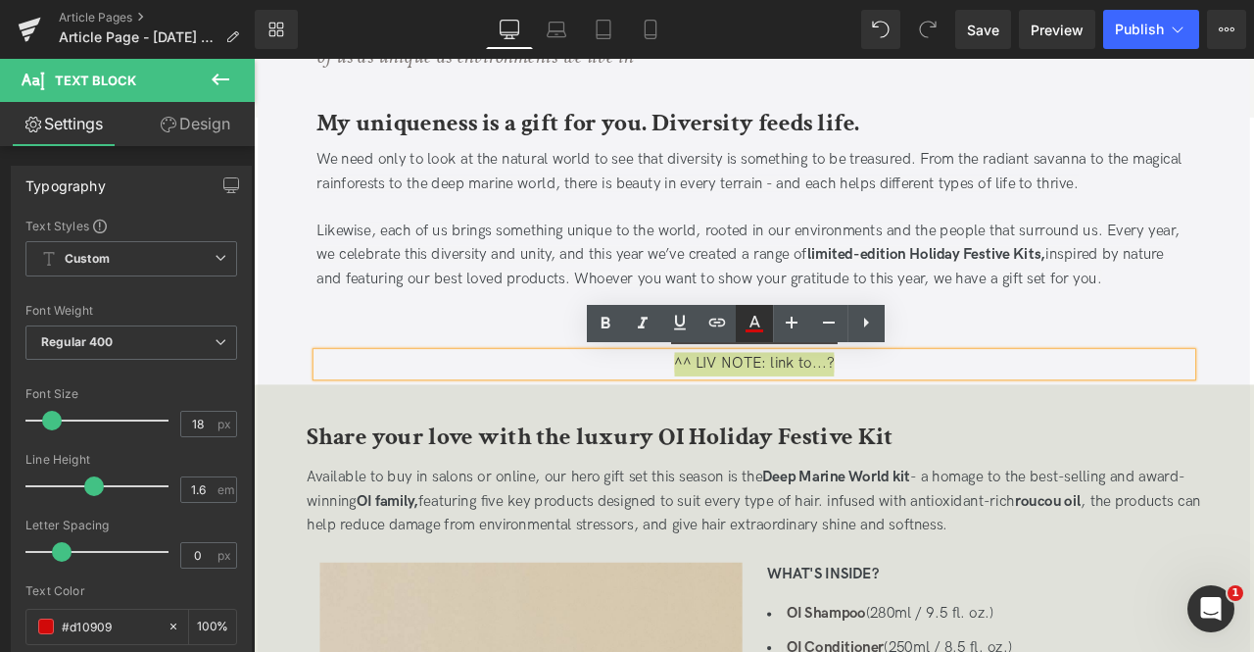
click at [0, 0] on icon at bounding box center [0, 0] width 0 height 0
type input "100"
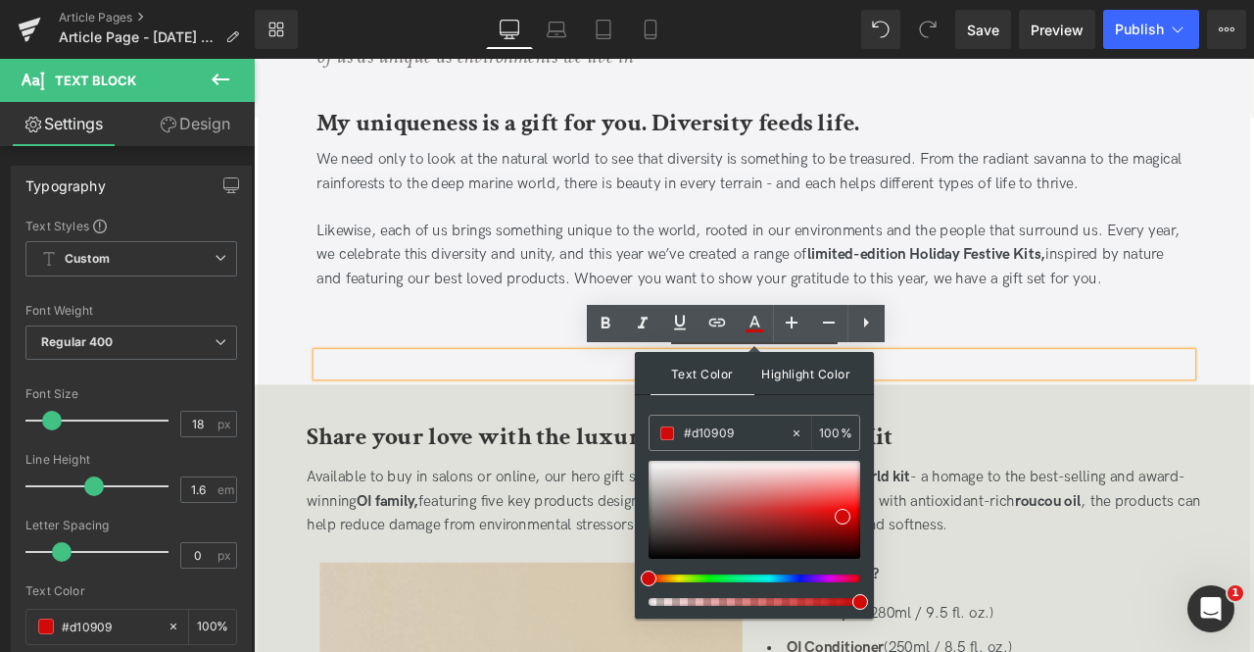
click at [0, 0] on span "Highlight Color" at bounding box center [0, 0] width 0 height 0
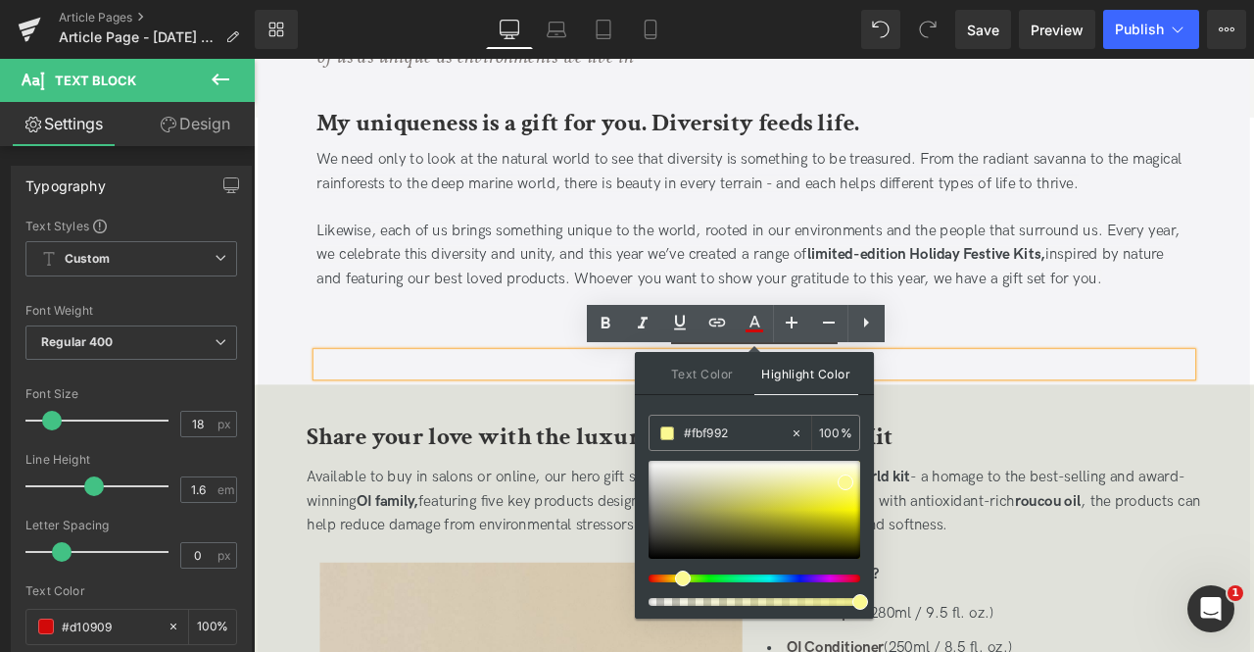
click at [673, 581] on div at bounding box center [747, 578] width 212 height 8
type input "#fcf9b0"
click at [850, 471] on span at bounding box center [845, 476] width 16 height 16
click at [1064, 418] on div "^^ LIV NOTE: link to...?" at bounding box center [847, 421] width 1038 height 28
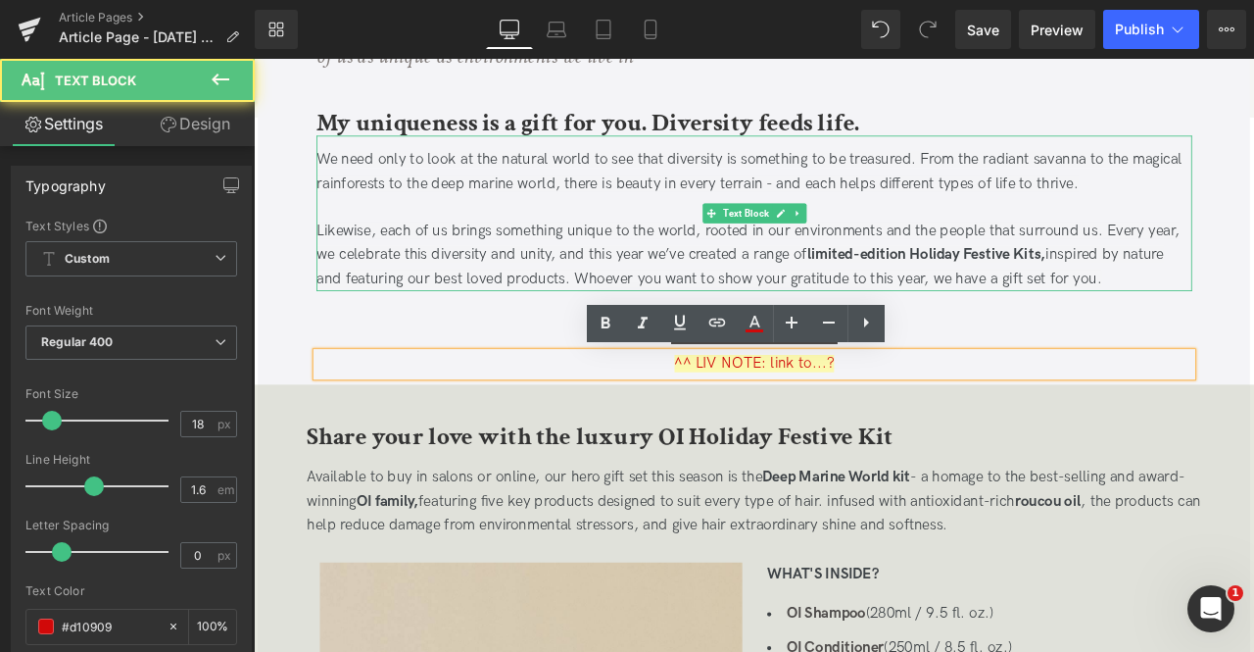
click at [1091, 278] on p "Likewise, each of us brings something unique to the world, rooted in our enviro…" at bounding box center [847, 291] width 1038 height 84
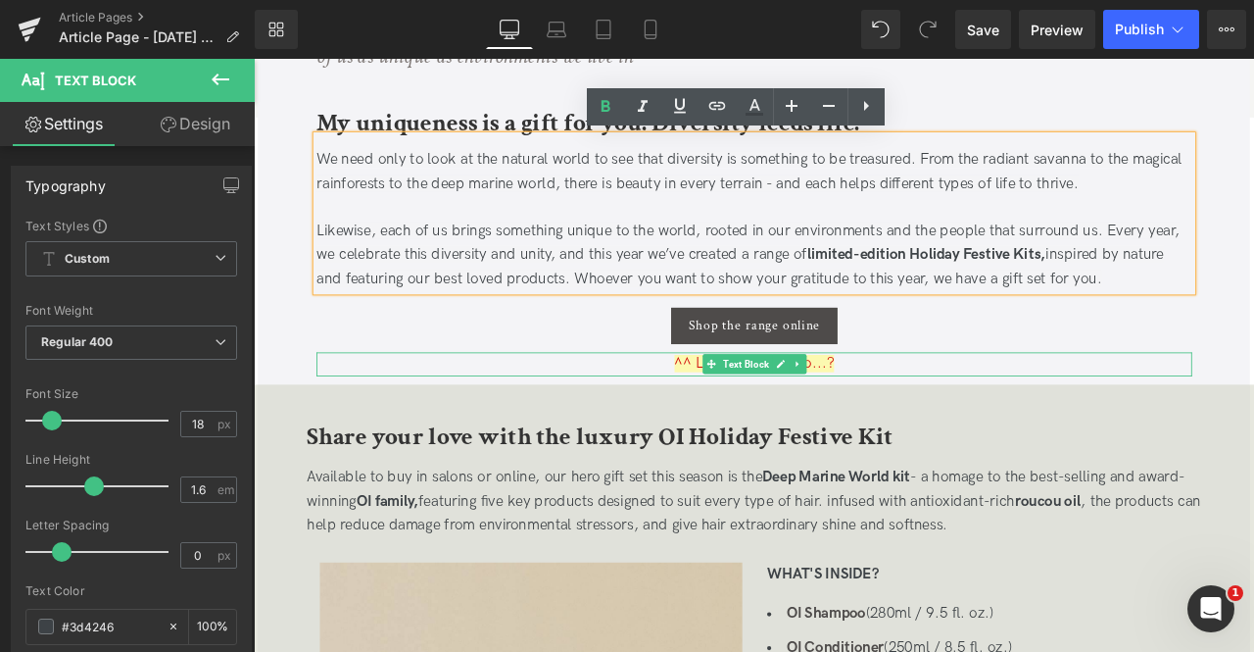
click at [909, 415] on span "^^ LIV NOTE: link to...?" at bounding box center [847, 420] width 189 height 21
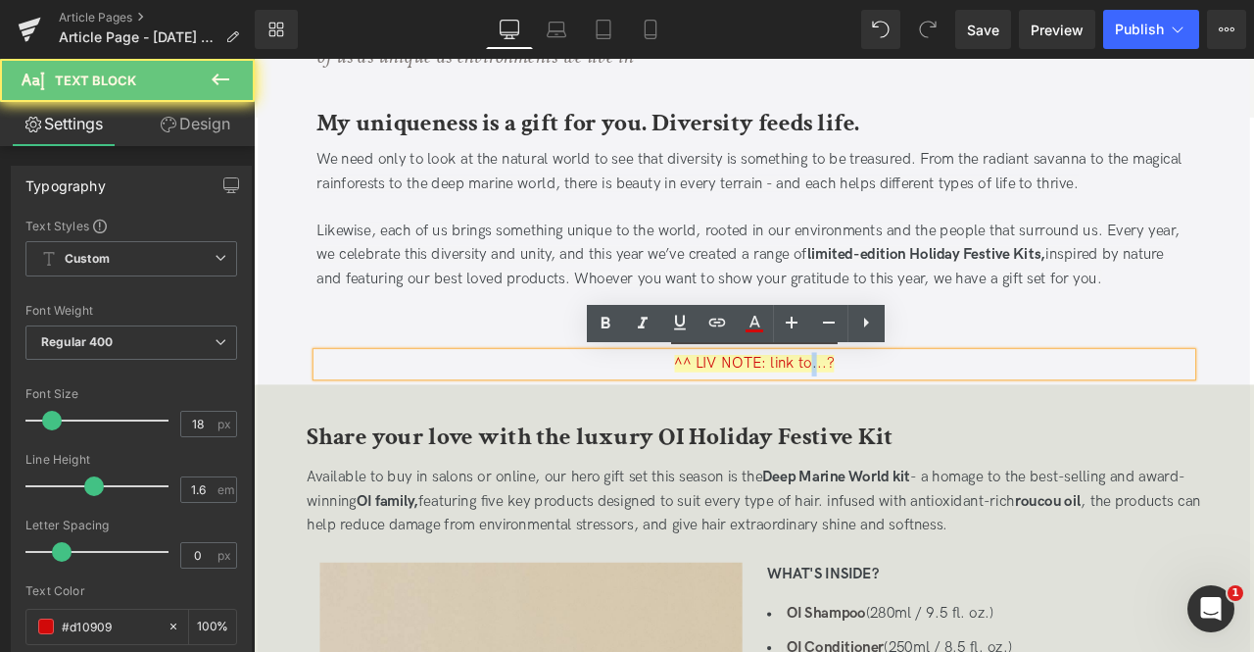
click at [909, 415] on span "^^ LIV NOTE: link to...?" at bounding box center [847, 420] width 189 height 21
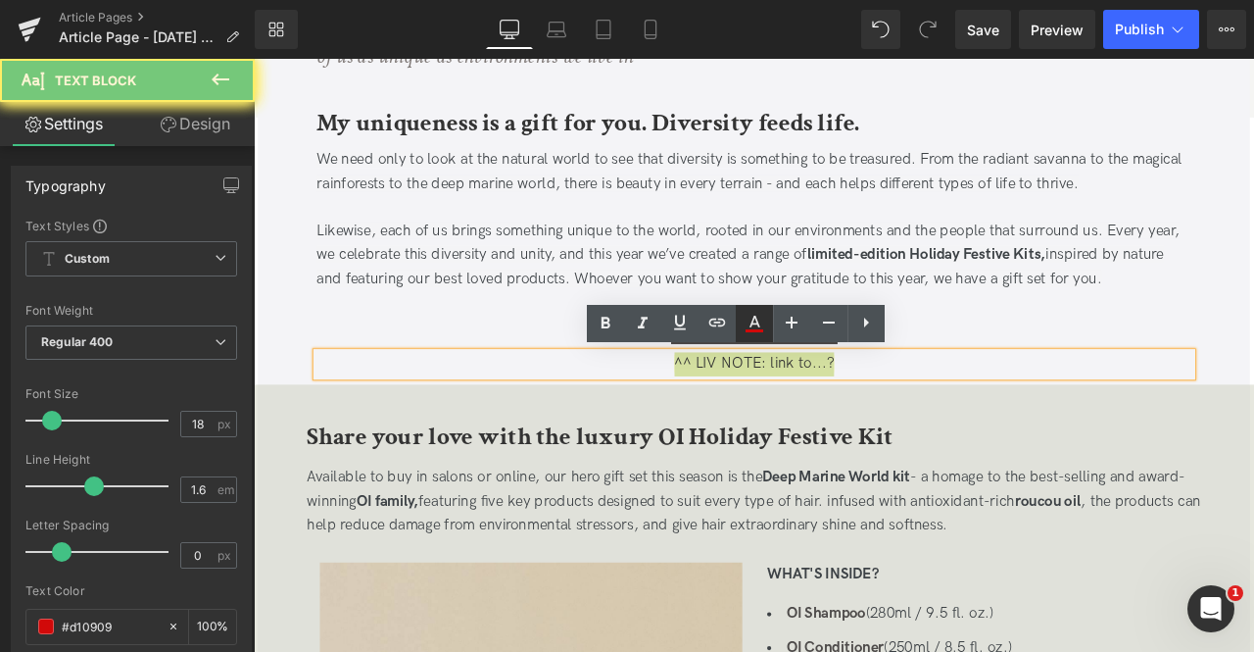
click at [0, 0] on icon at bounding box center [0, 0] width 0 height 0
type input "100"
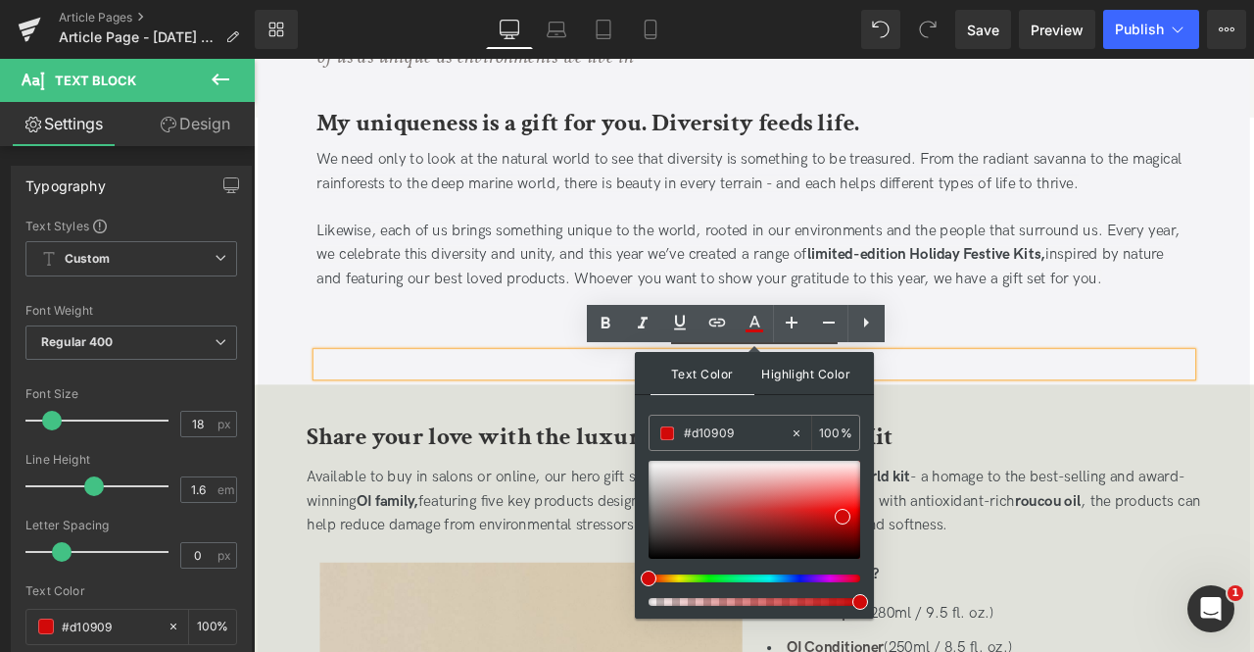
click at [0, 0] on span "Highlight Color" at bounding box center [0, 0] width 0 height 0
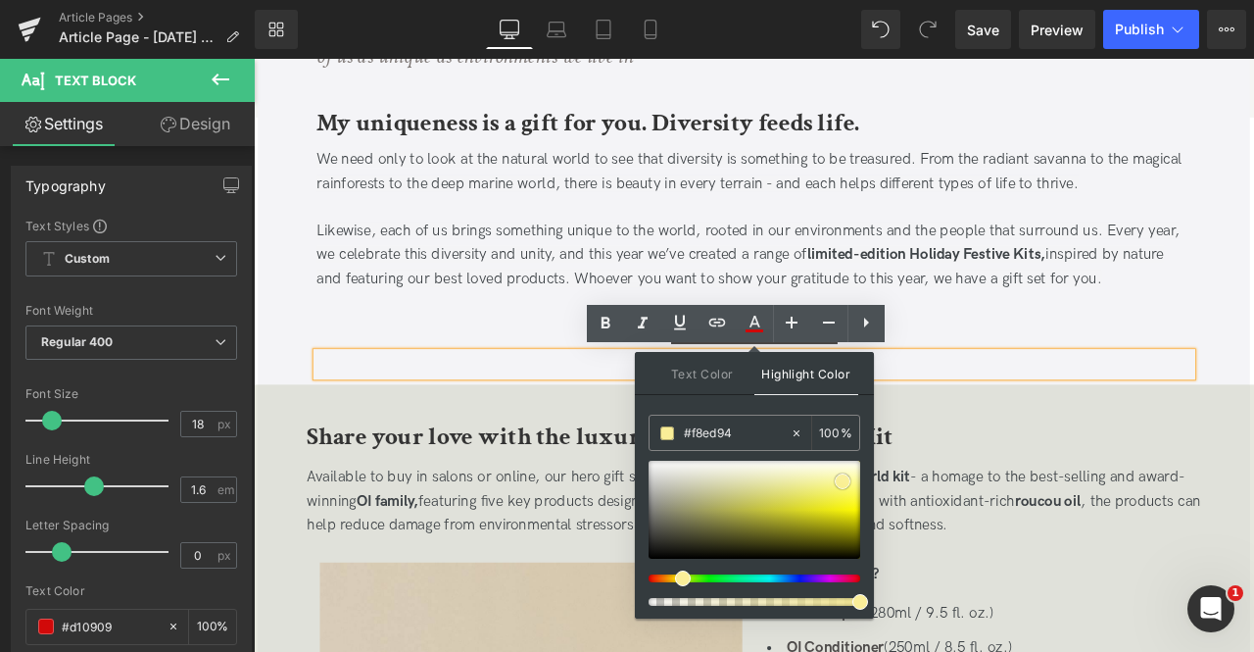
type input "#f9ed8e"
click at [843, 482] on div at bounding box center [755, 510] width 212 height 98
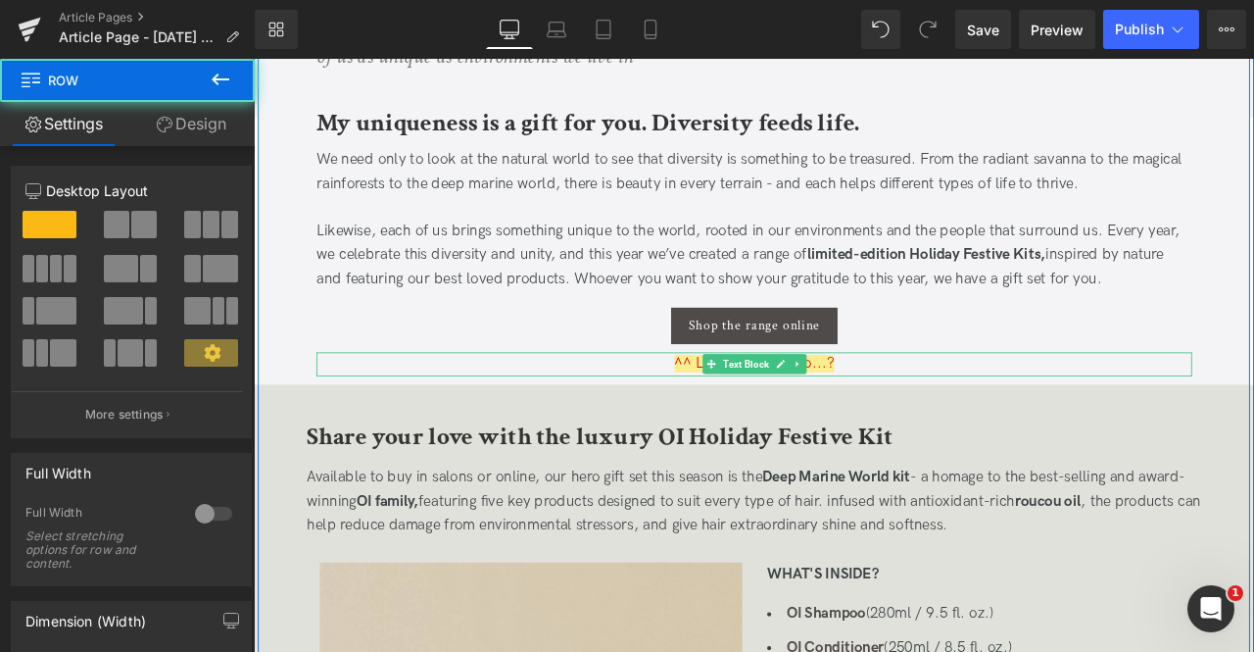
click at [1066, 415] on div "^^ LIV NOTE: link to...?" at bounding box center [847, 421] width 1038 height 28
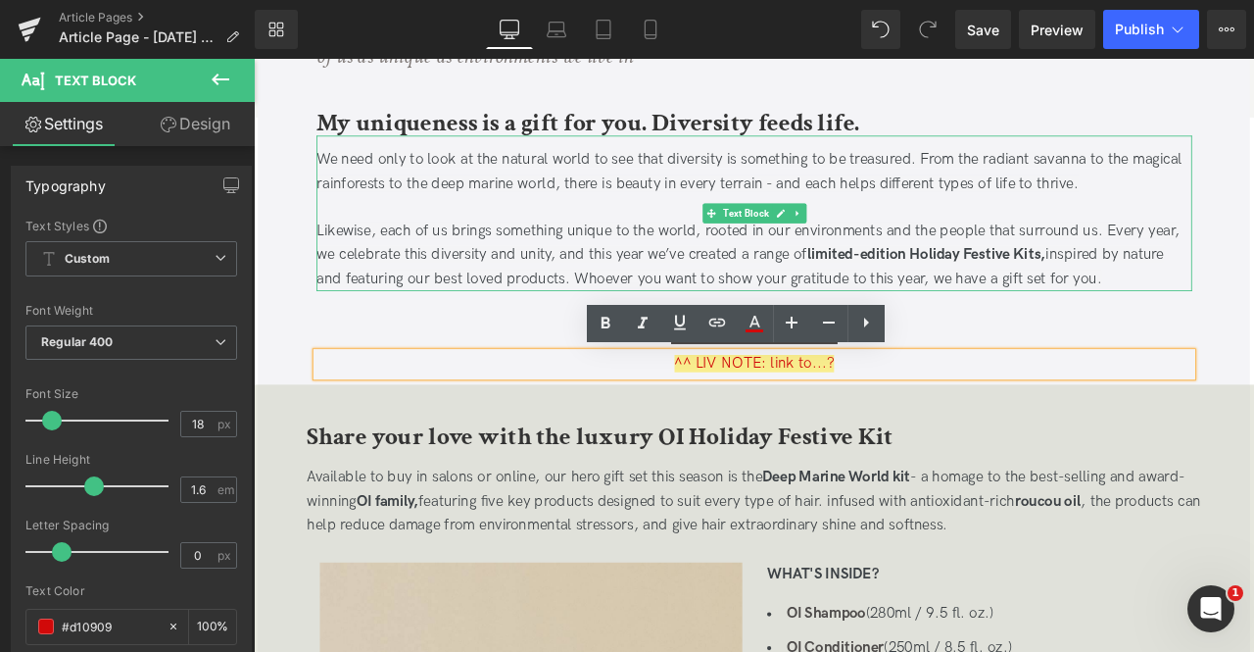
click at [1122, 314] on span "Likewise, each of us brings something unique to the world, rooted in our enviro…" at bounding box center [839, 290] width 1023 height 77
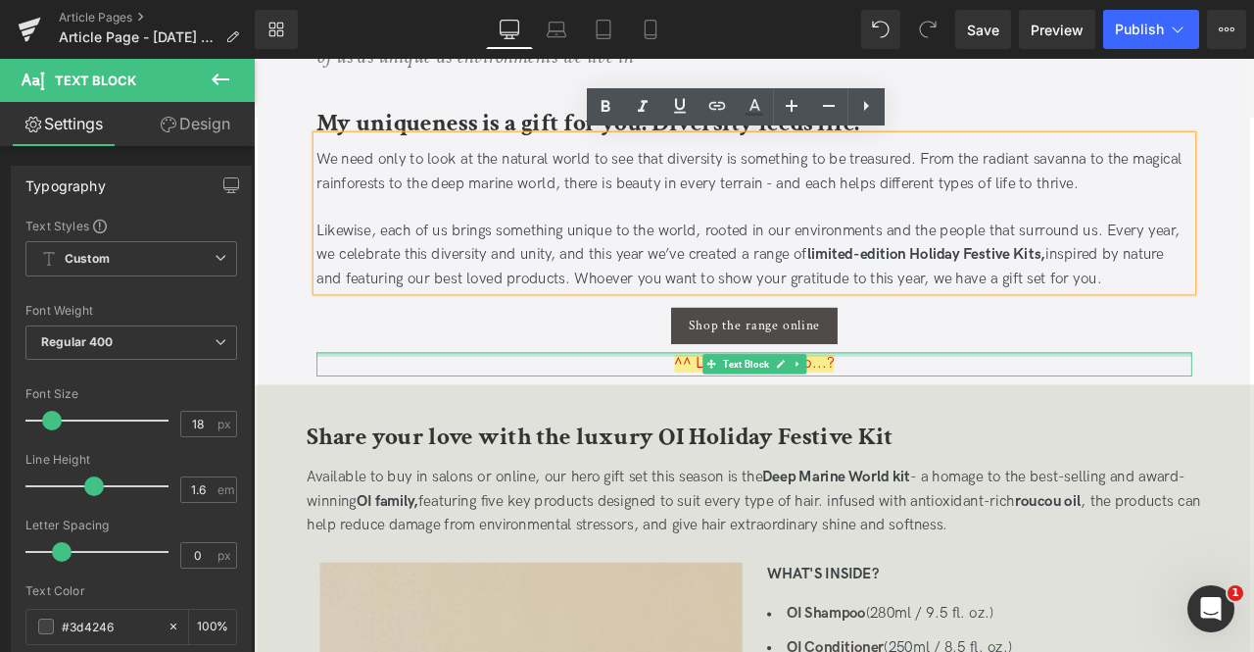
click at [1030, 407] on div at bounding box center [847, 409] width 1038 height 5
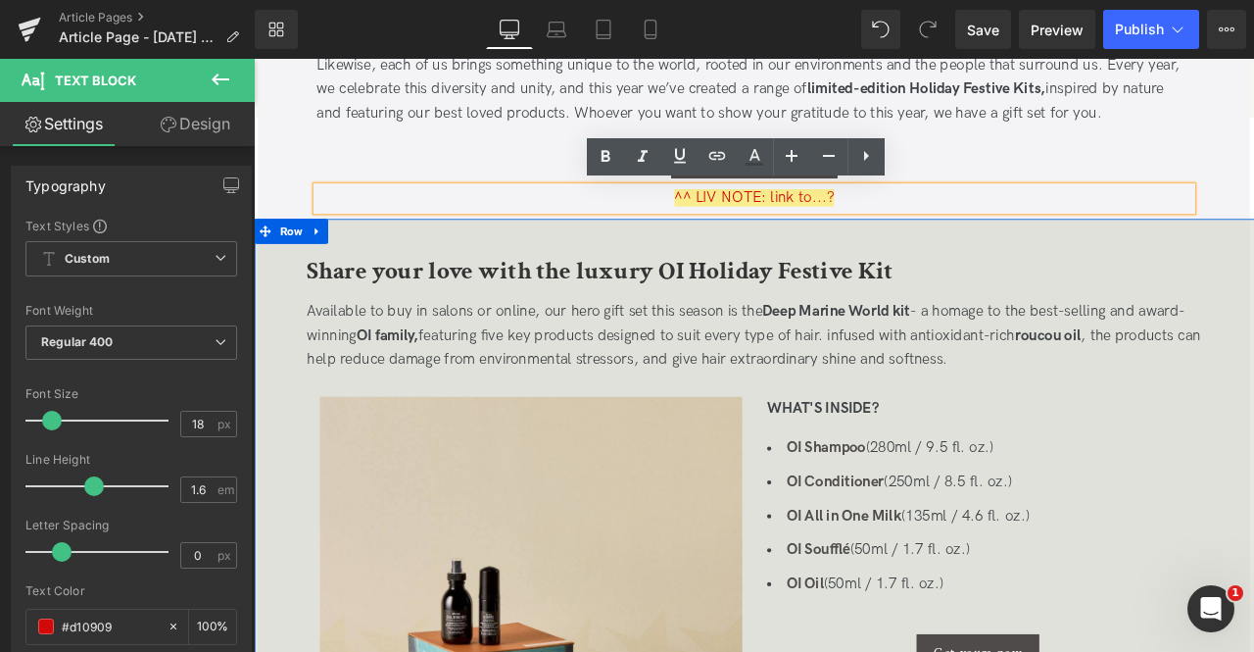
scroll to position [907, 0]
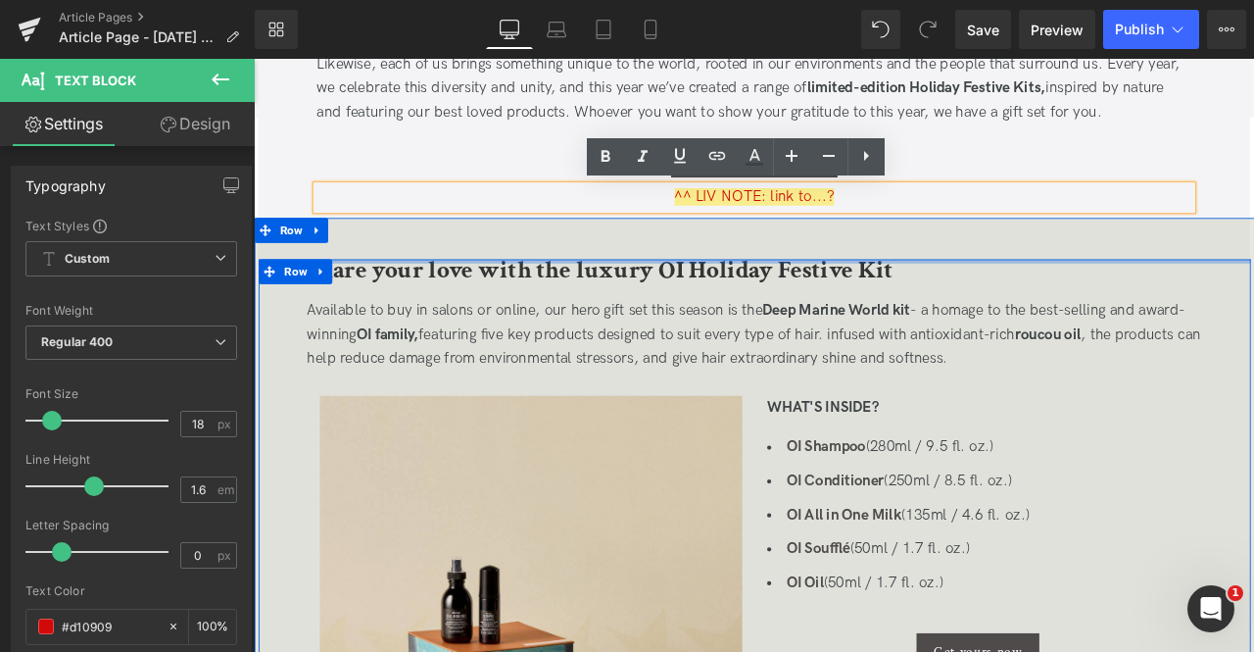
click at [483, 296] on div at bounding box center [848, 298] width 1176 height 5
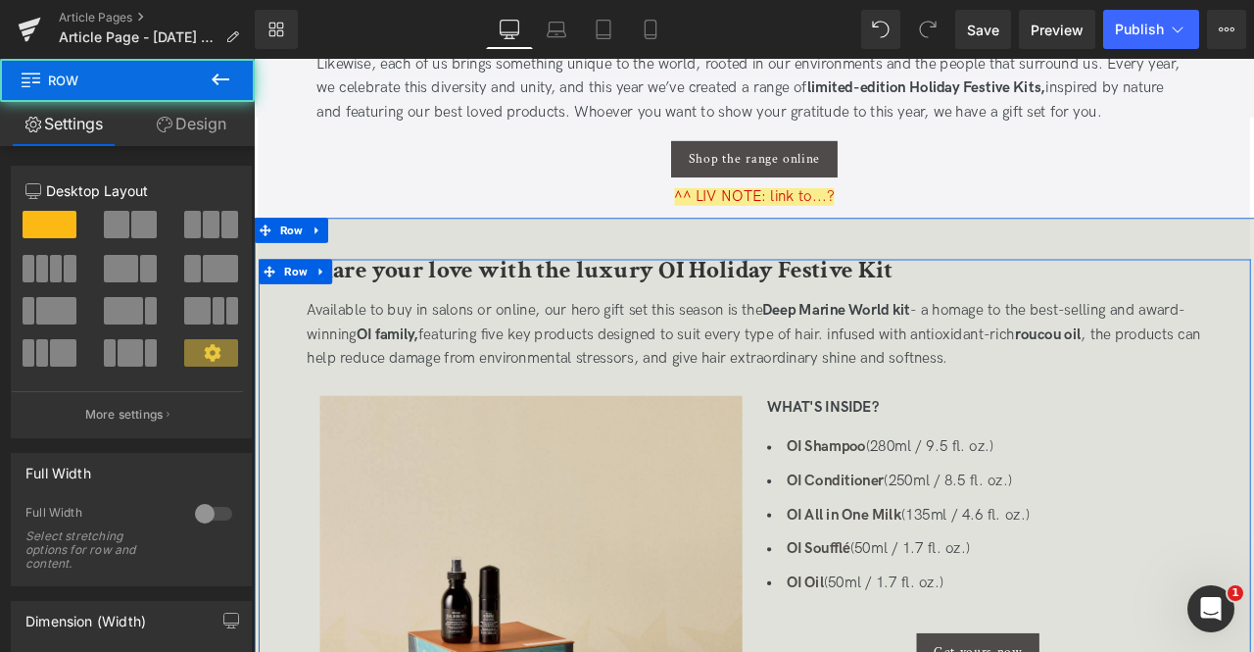
click at [572, 322] on b "Share your love with the luxury OI Holiday Festive Kit" at bounding box center [665, 309] width 695 height 38
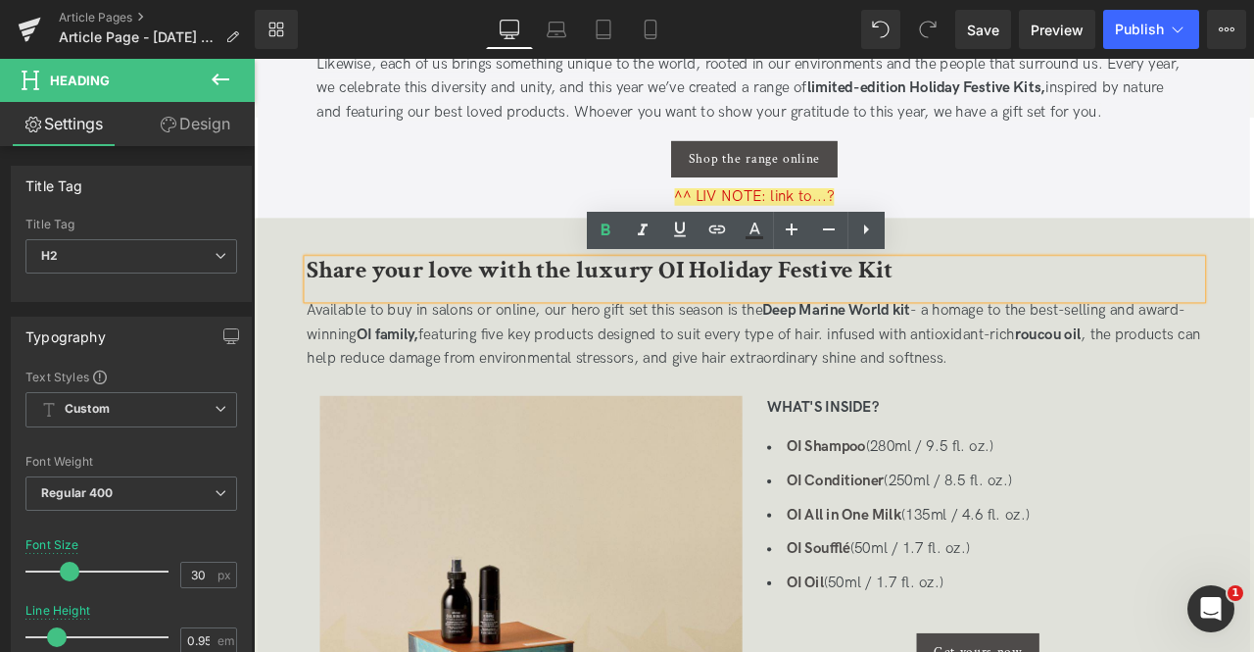
click at [558, 371] on p "Available to buy in salons or online, our hero gift set this season is the Deep…" at bounding box center [848, 385] width 1060 height 84
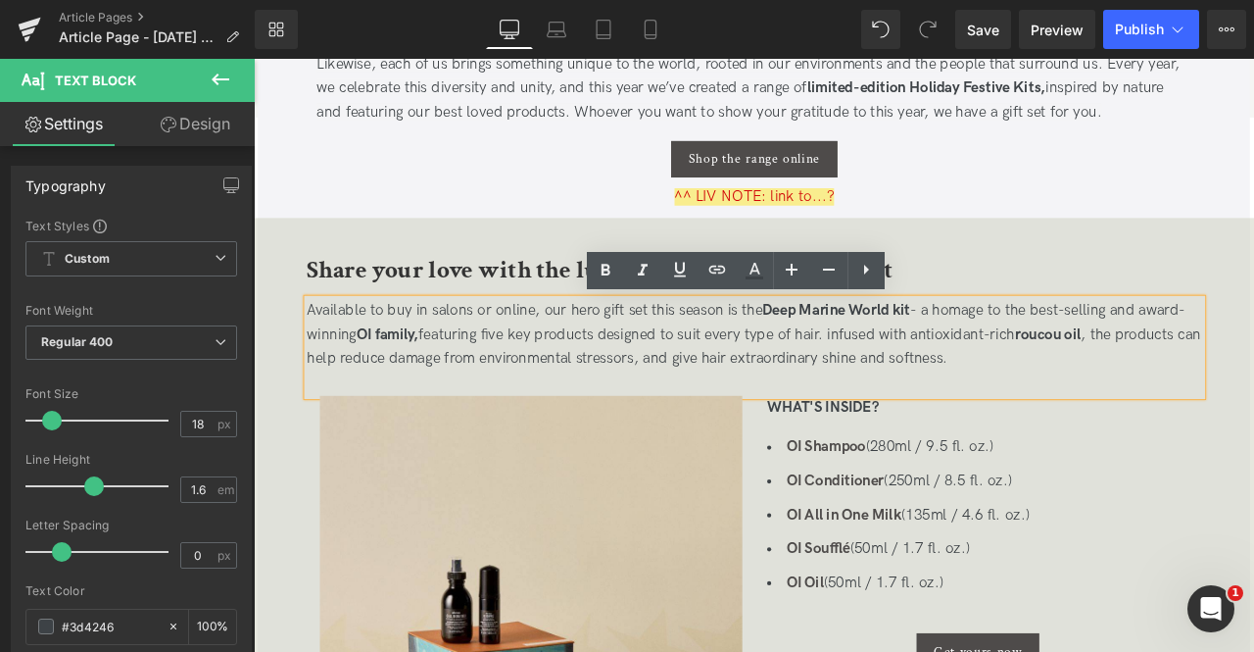
click at [456, 360] on p "Available to buy in salons or online, our hero gift set this season is the Deep…" at bounding box center [848, 385] width 1060 height 84
click at [1181, 387] on strong "roucou oil" at bounding box center [1195, 384] width 78 height 21
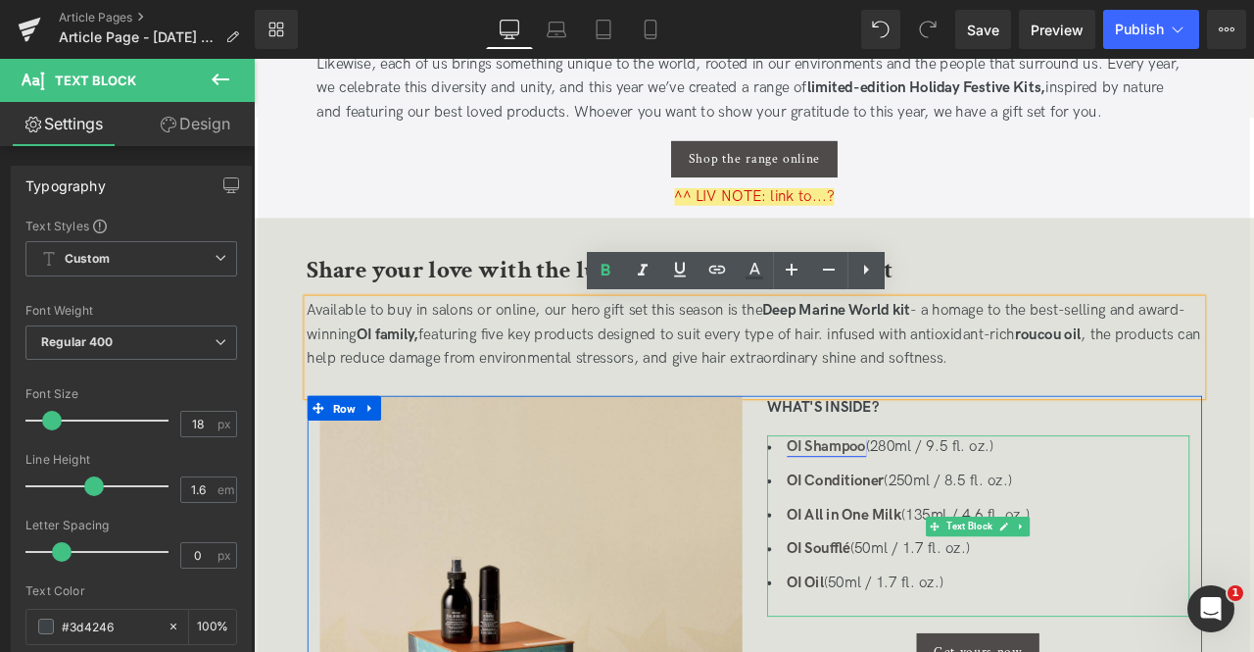
click at [974, 524] on link "OI Shampoo" at bounding box center [933, 518] width 94 height 21
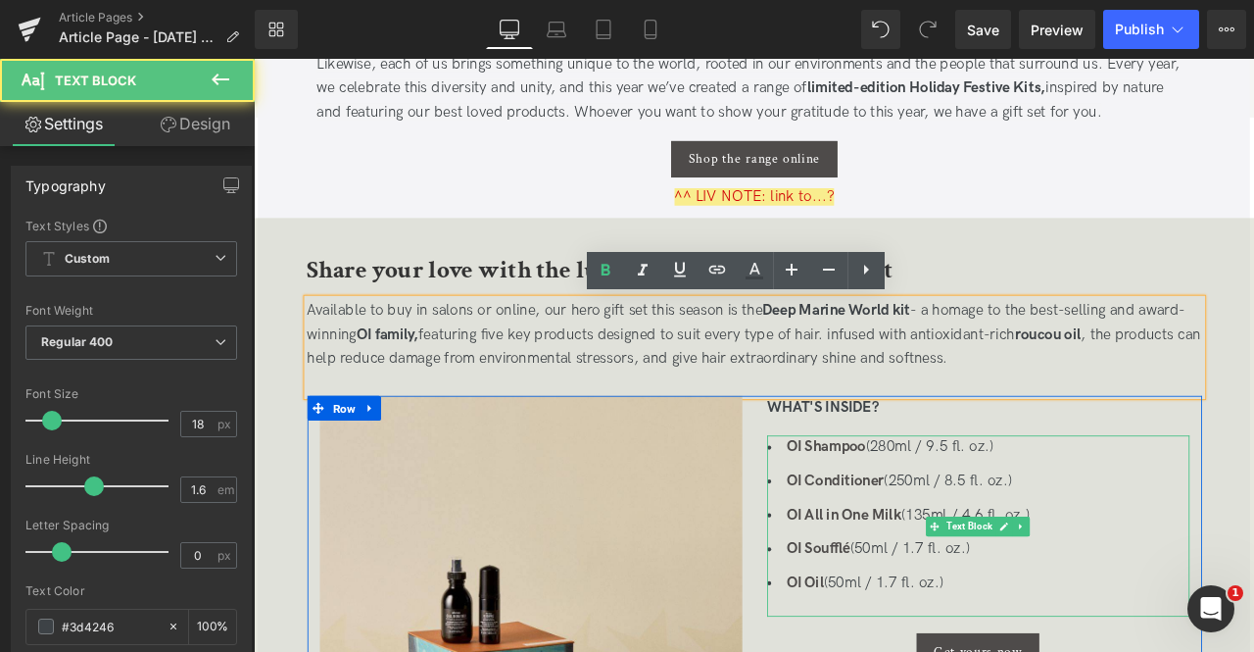
click at [1038, 524] on li "OI Shampoo (280ml / 9.5 fl. oz.)" at bounding box center [1112, 519] width 501 height 28
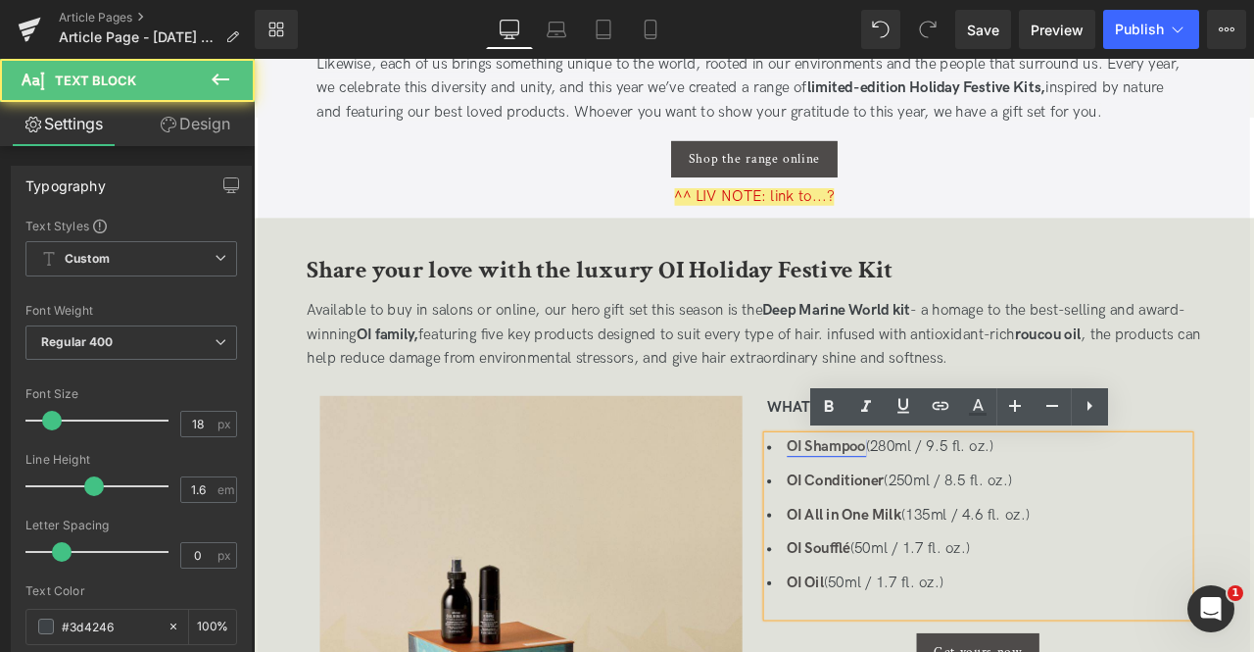
click at [944, 528] on link "OI Shampoo" at bounding box center [933, 518] width 94 height 21
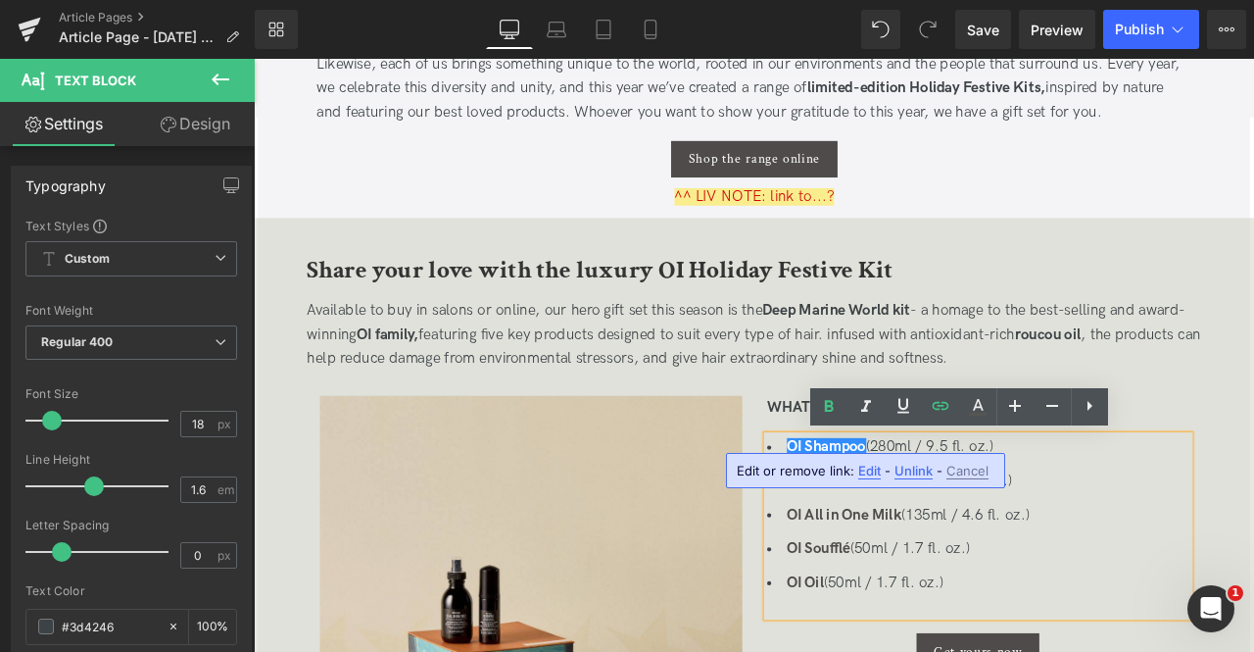
click at [1081, 517] on li "OI Shampoo (280ml / 9.5 fl. oz.)" at bounding box center [1112, 519] width 501 height 28
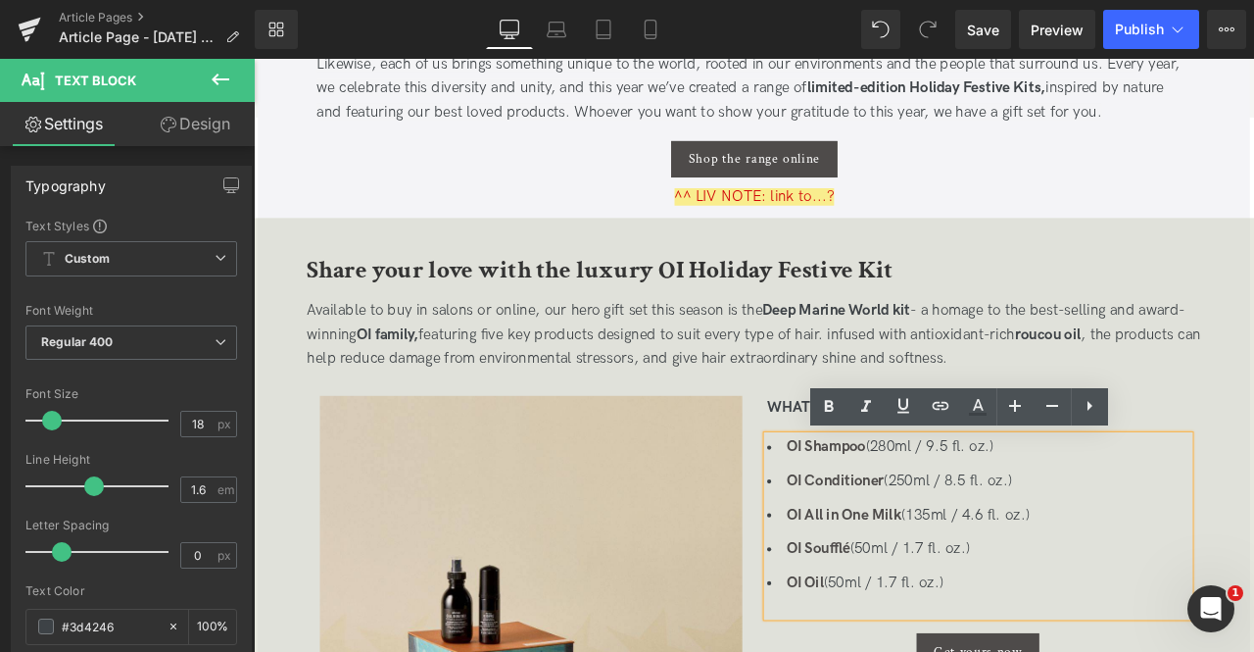
click at [1095, 569] on li "OI Conditioner (250ml / 8.5 fl. oz.)" at bounding box center [1112, 559] width 501 height 28
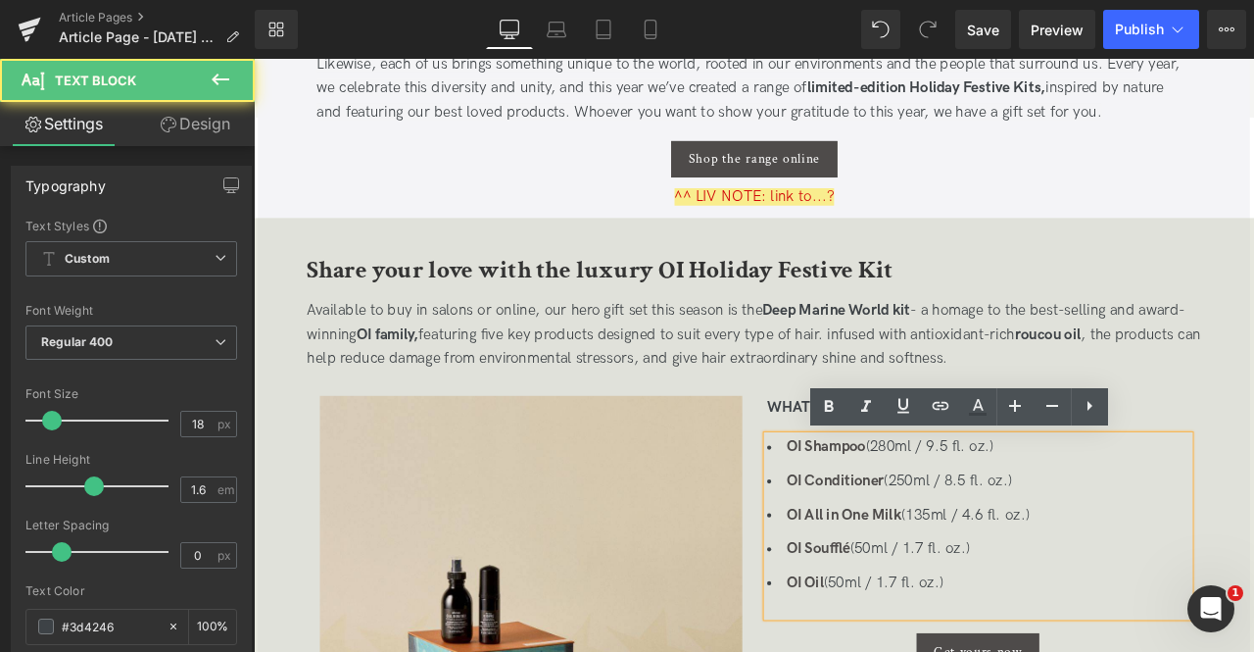
click at [1013, 558] on li "OI Conditioner (250ml / 8.5 fl. oz.)" at bounding box center [1112, 559] width 501 height 28
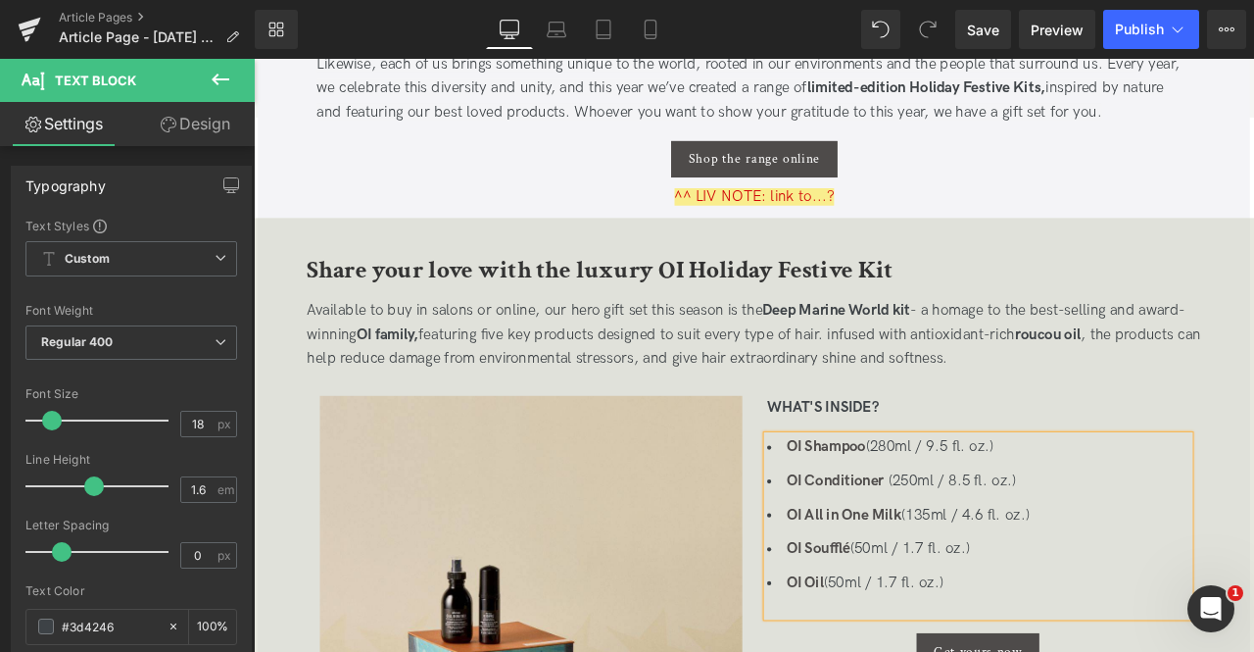
click at [1039, 606] on li "OI All in One Milk (135ml / 4.6 fl. oz.)" at bounding box center [1112, 599] width 501 height 28
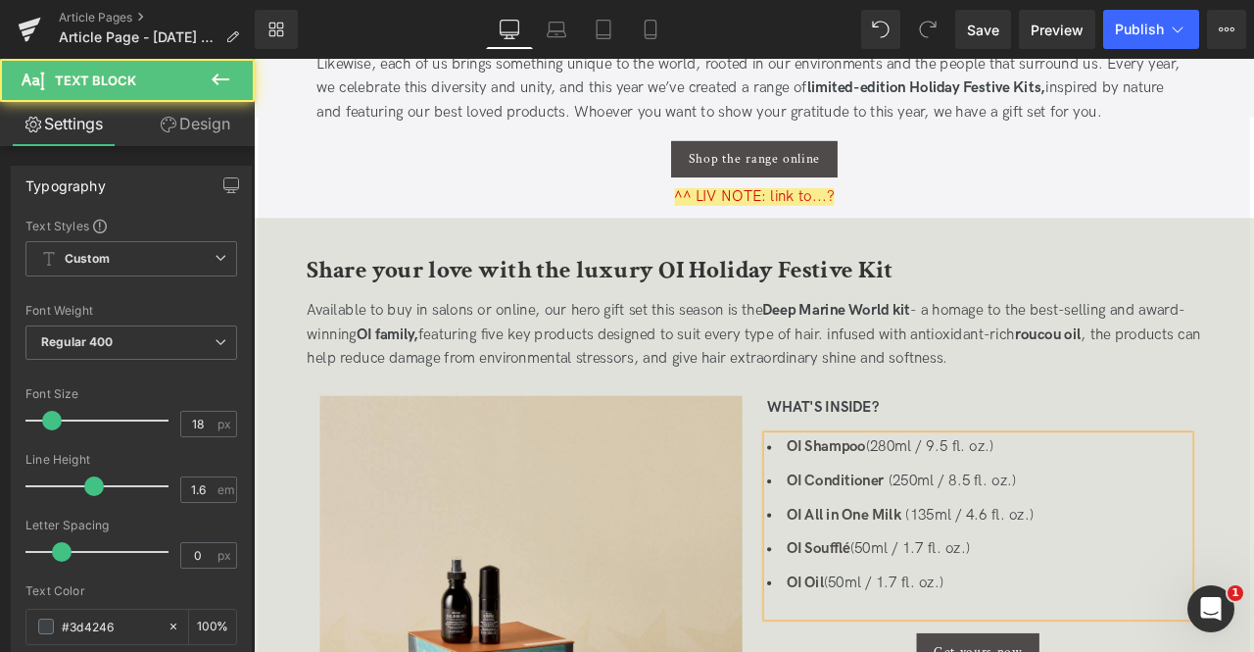
click at [977, 636] on li "OI Soufflé (50ml / 1.7 fl. oz.)" at bounding box center [1112, 639] width 501 height 28
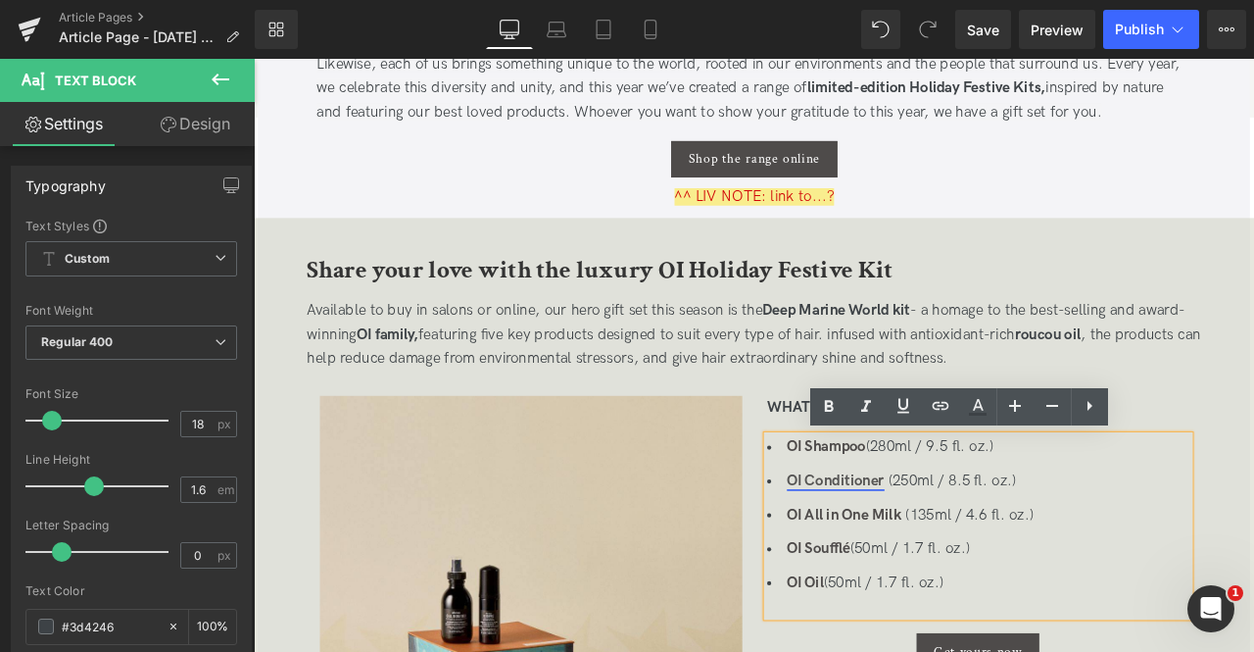
click at [938, 564] on link "OI Conditioner" at bounding box center [944, 558] width 116 height 21
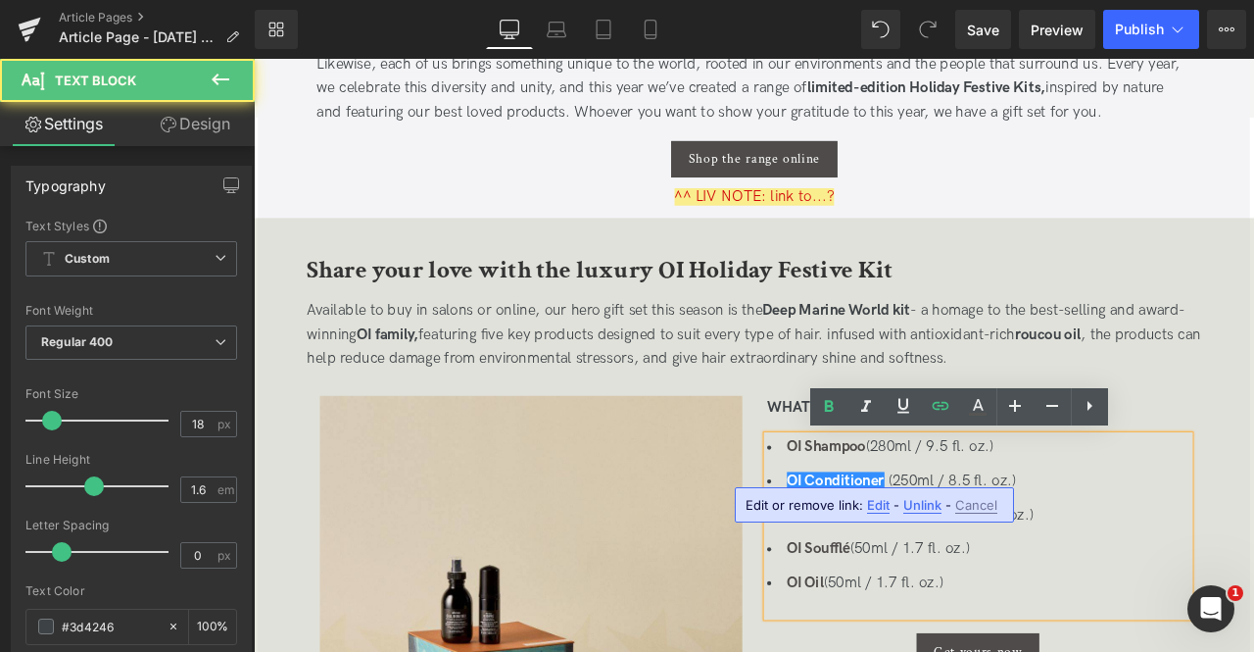
click at [1219, 531] on li "OI Shampoo (280ml / 9.5 fl. oz.)" at bounding box center [1112, 519] width 501 height 28
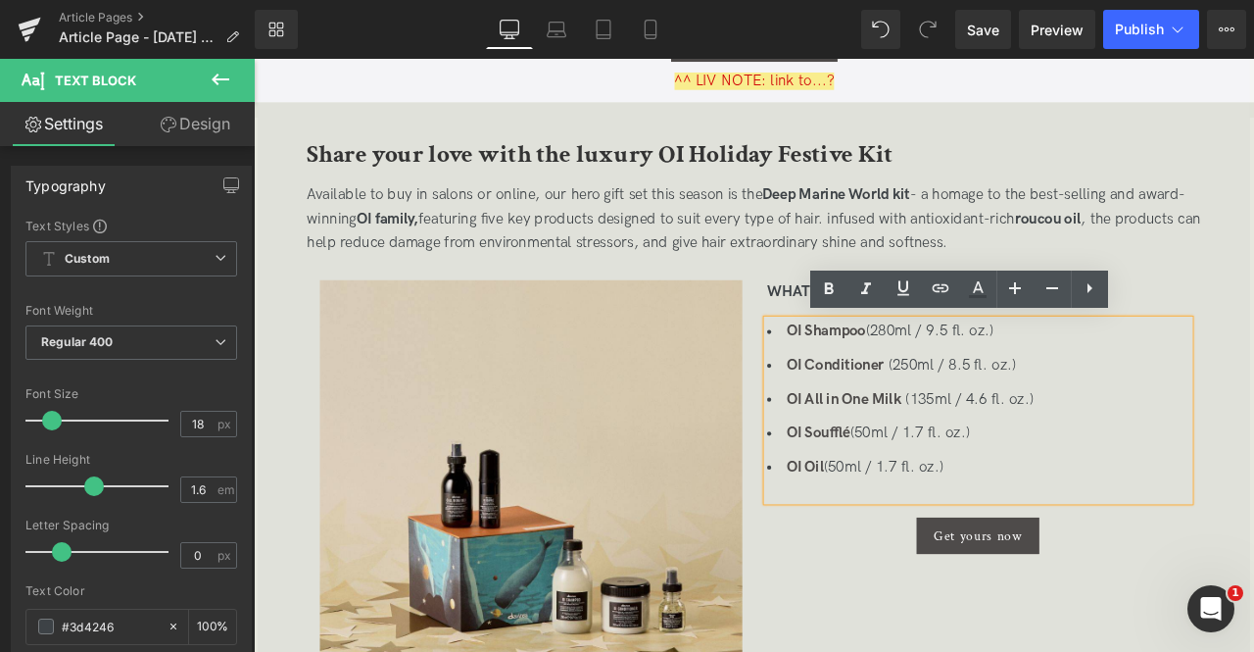
scroll to position [1047, 0]
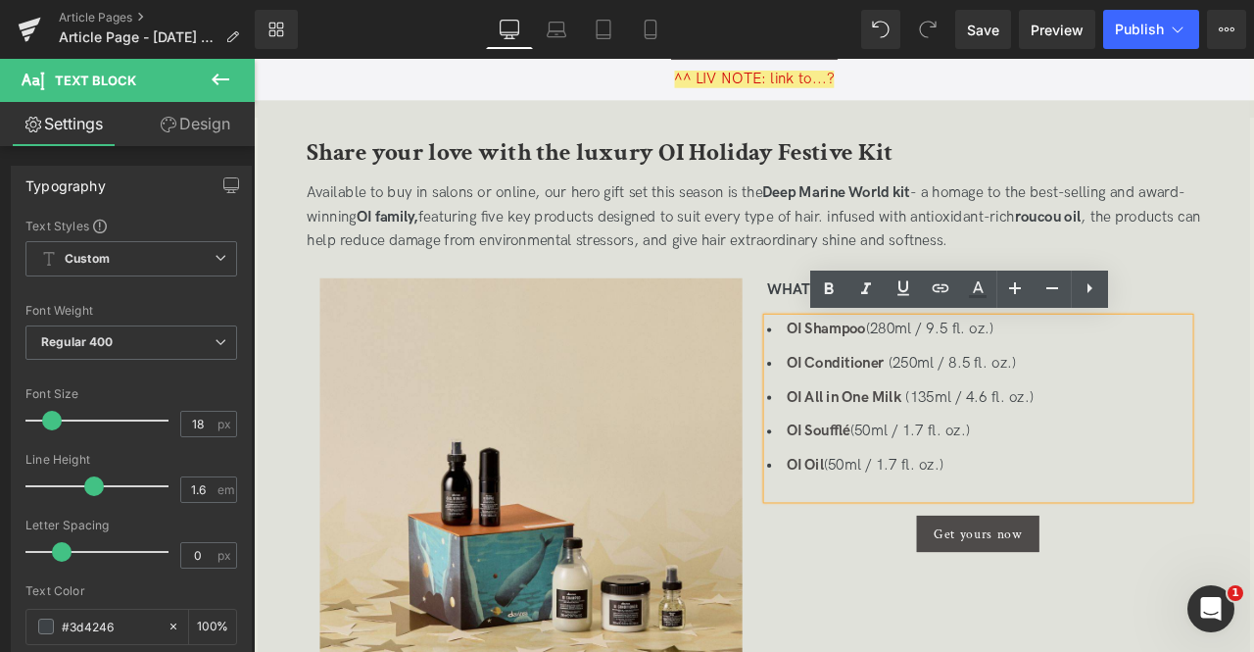
click at [1219, 531] on li "OI Oil (50ml / 1.7 fl. oz.)" at bounding box center [1112, 540] width 501 height 28
click at [988, 620] on div "Get yours now" at bounding box center [1112, 621] width 501 height 43
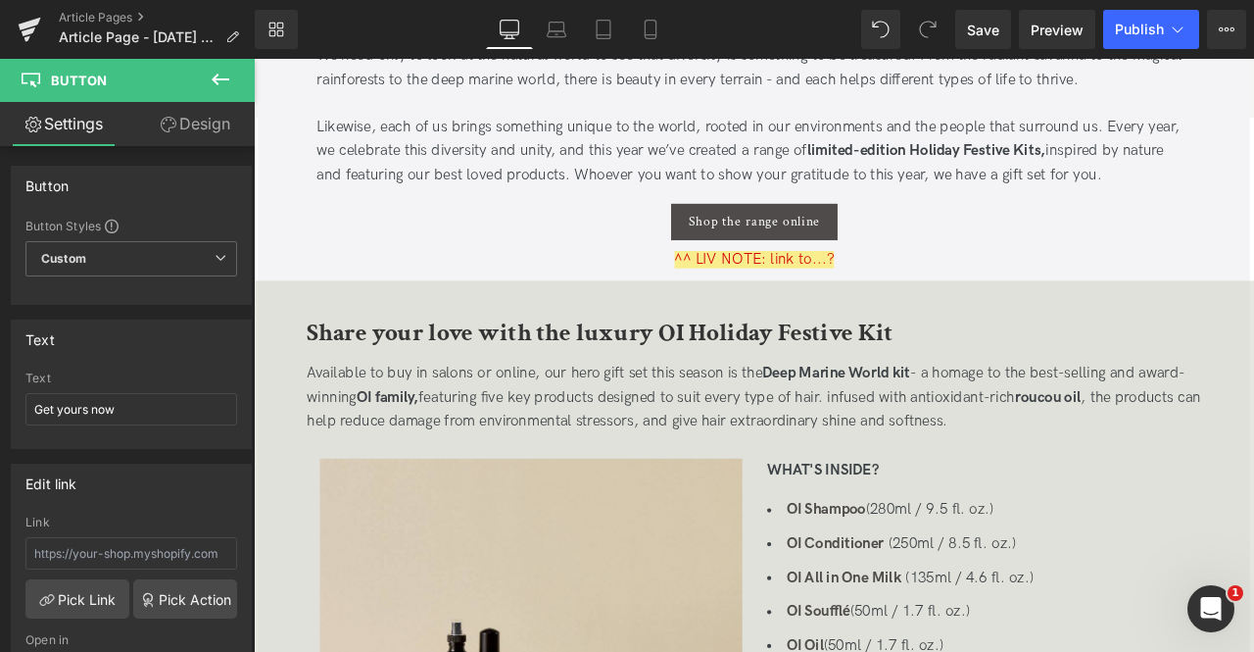
scroll to position [833, 0]
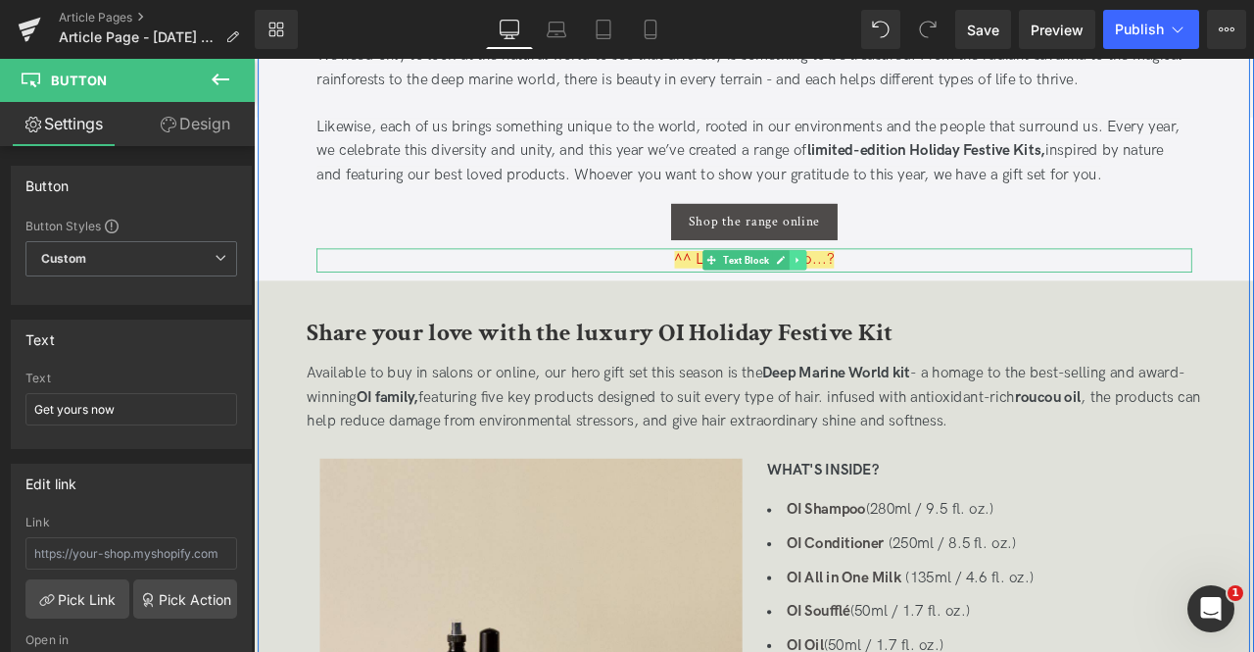
click at [896, 299] on icon at bounding box center [898, 297] width 11 height 12
click at [884, 300] on icon at bounding box center [888, 297] width 11 height 11
click at [901, 297] on link at bounding box center [899, 296] width 21 height 24
click at [885, 293] on icon at bounding box center [888, 295] width 11 height 11
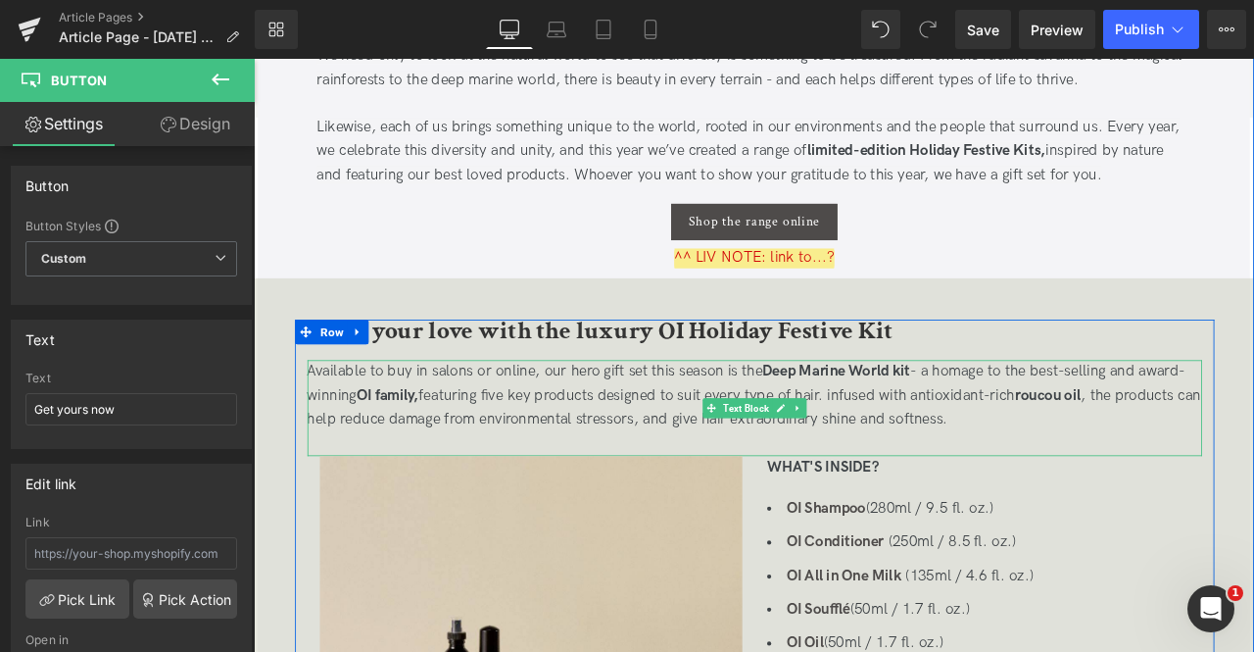
scroll to position [602, 0]
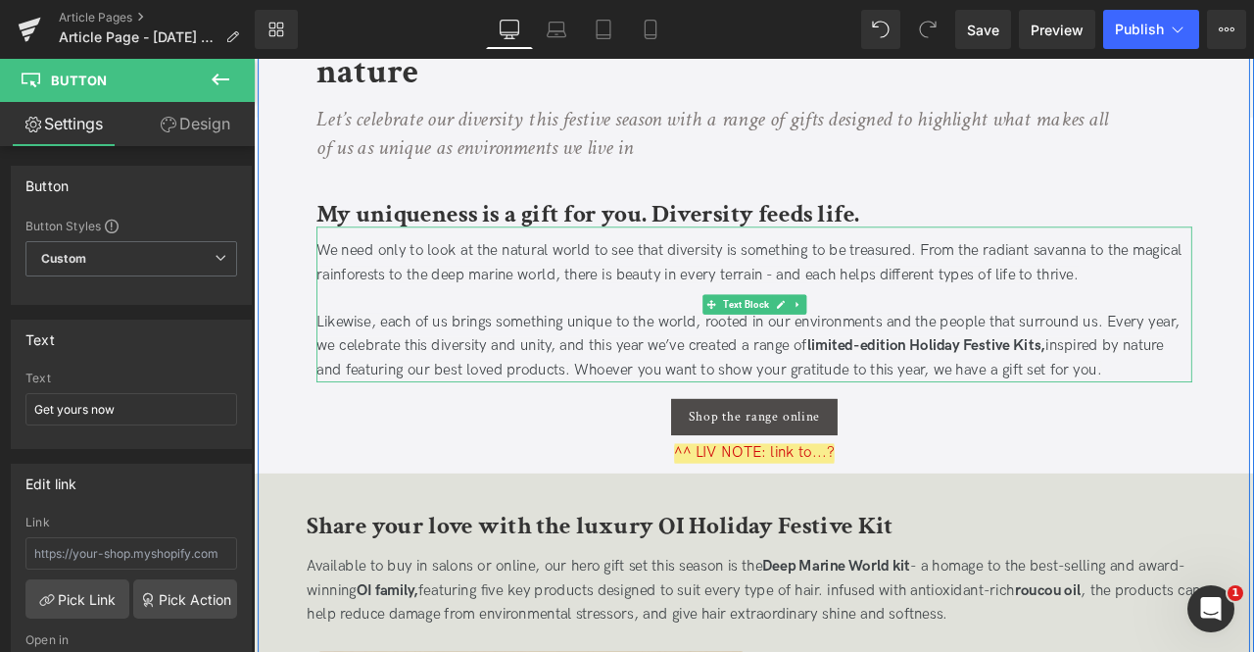
click at [958, 410] on p "Likewise, each of us brings something unique to the world, rooted in our enviro…" at bounding box center [847, 399] width 1038 height 84
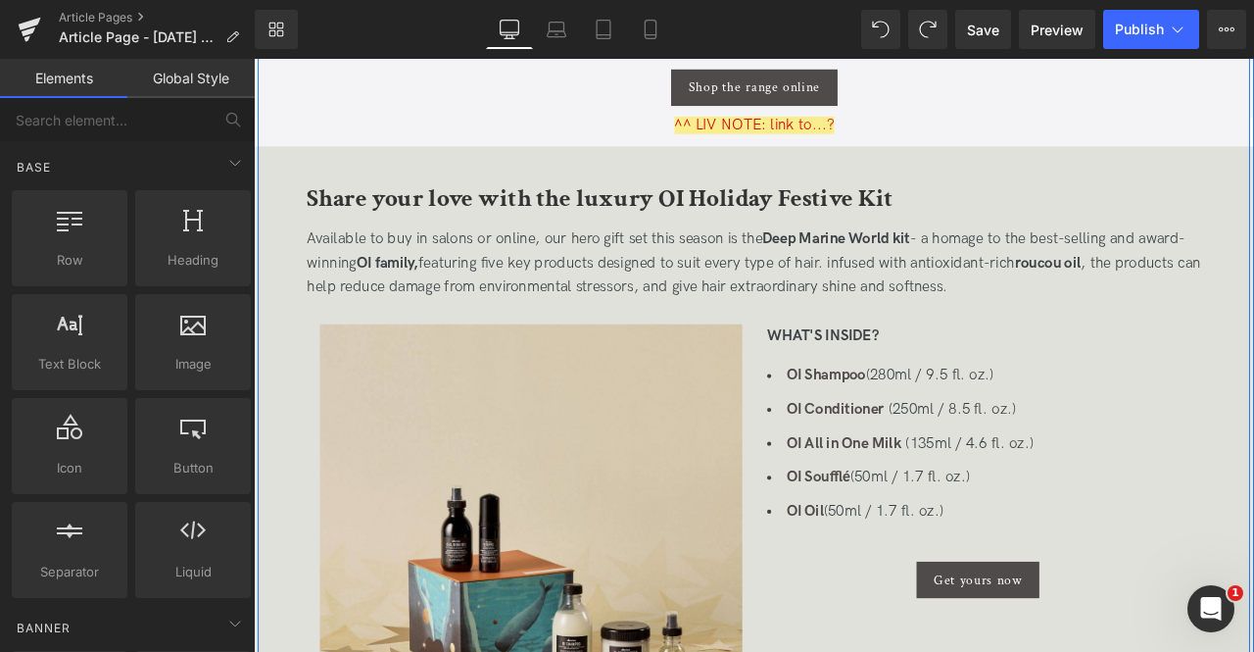
scroll to position [990, 0]
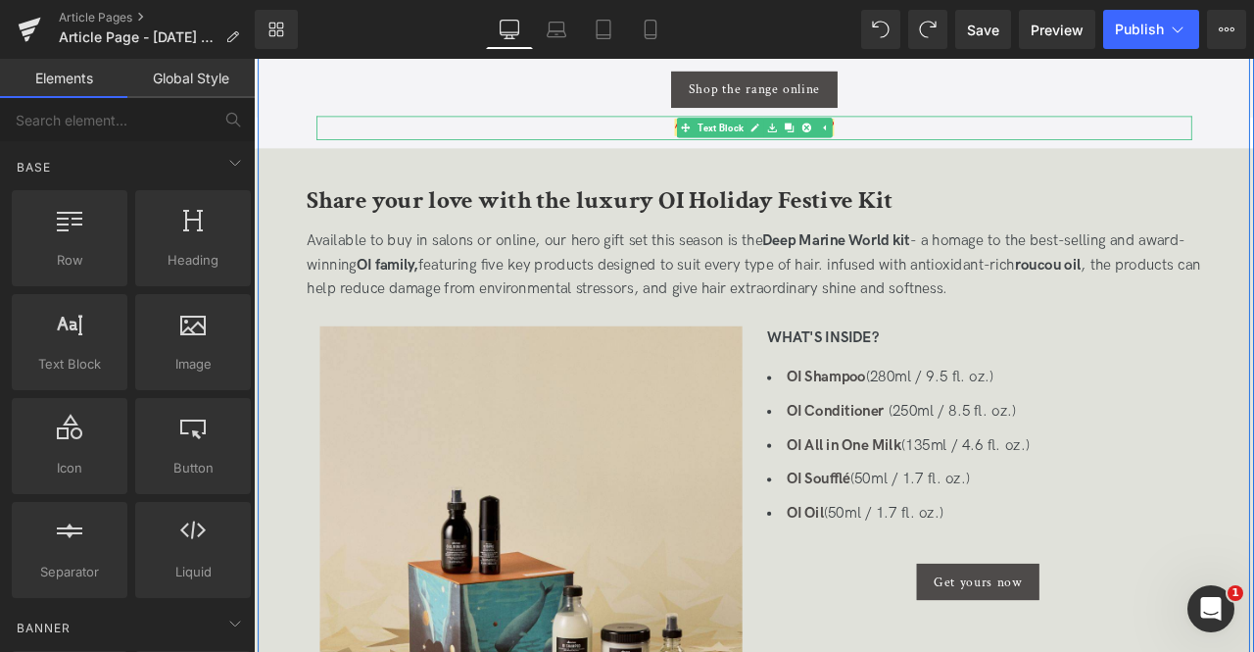
click at [973, 145] on div "^^ LIV NOTE: link to...?" at bounding box center [847, 140] width 1038 height 28
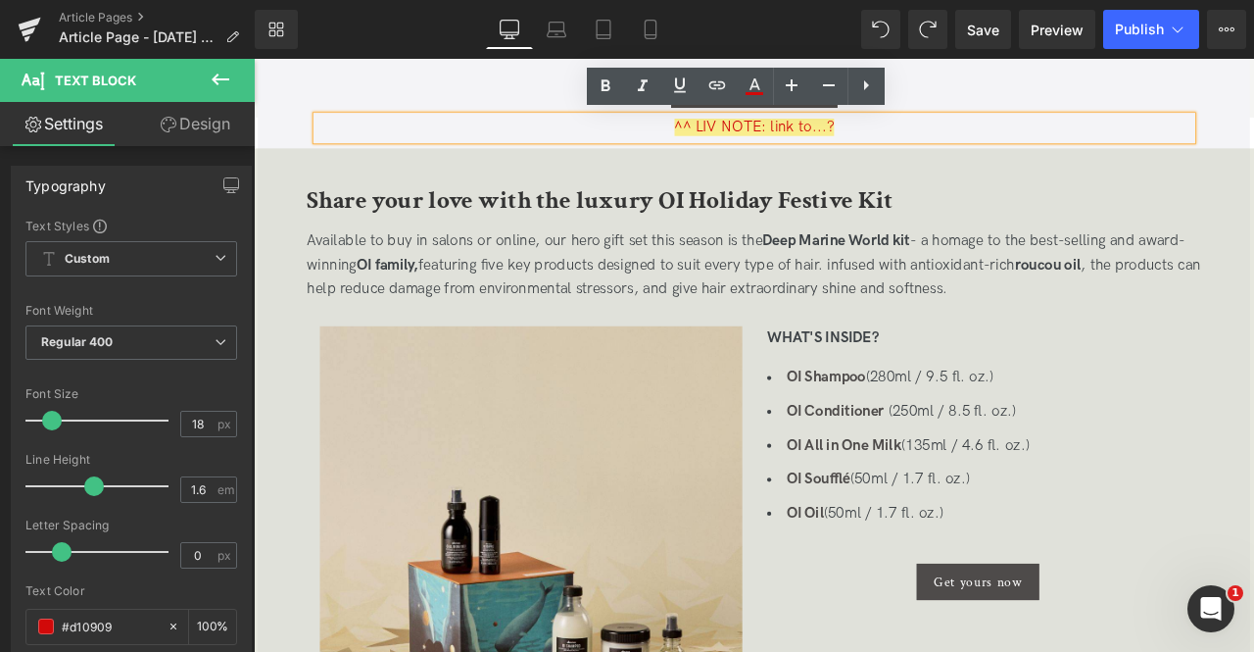
click at [254, 59] on div "50px" at bounding box center [254, 59] width 0 height 0
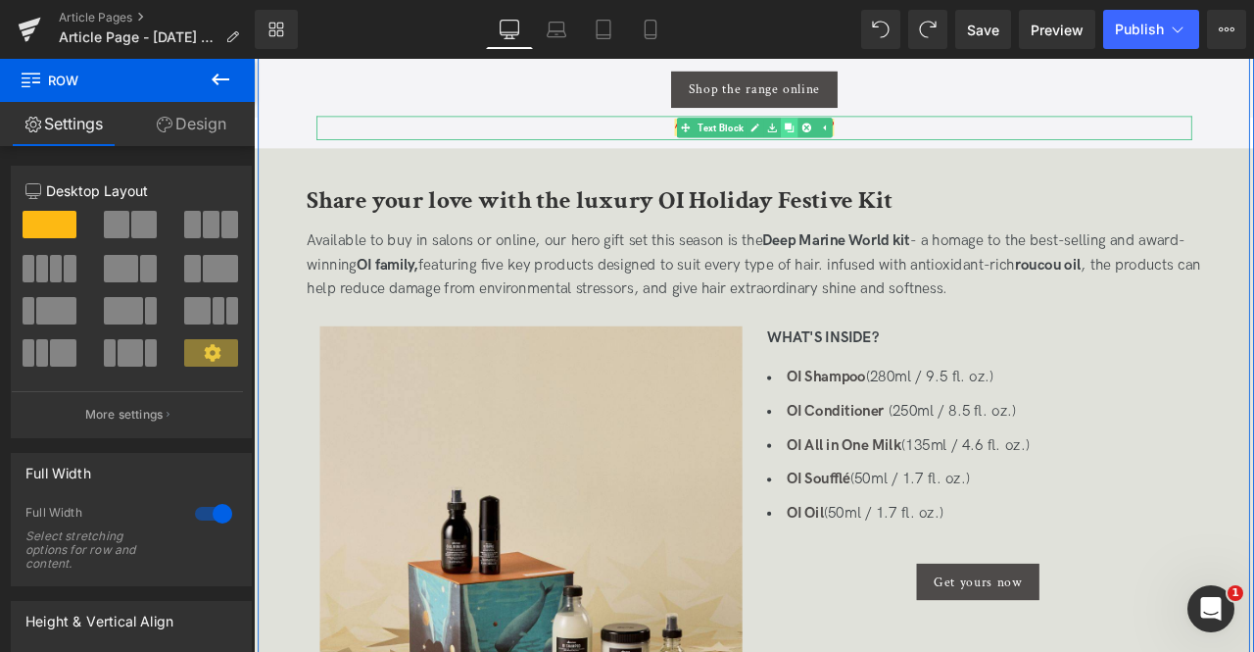
click at [890, 141] on icon at bounding box center [888, 140] width 11 height 11
click at [825, 140] on span "Text Block" at bounding box center [838, 139] width 62 height 24
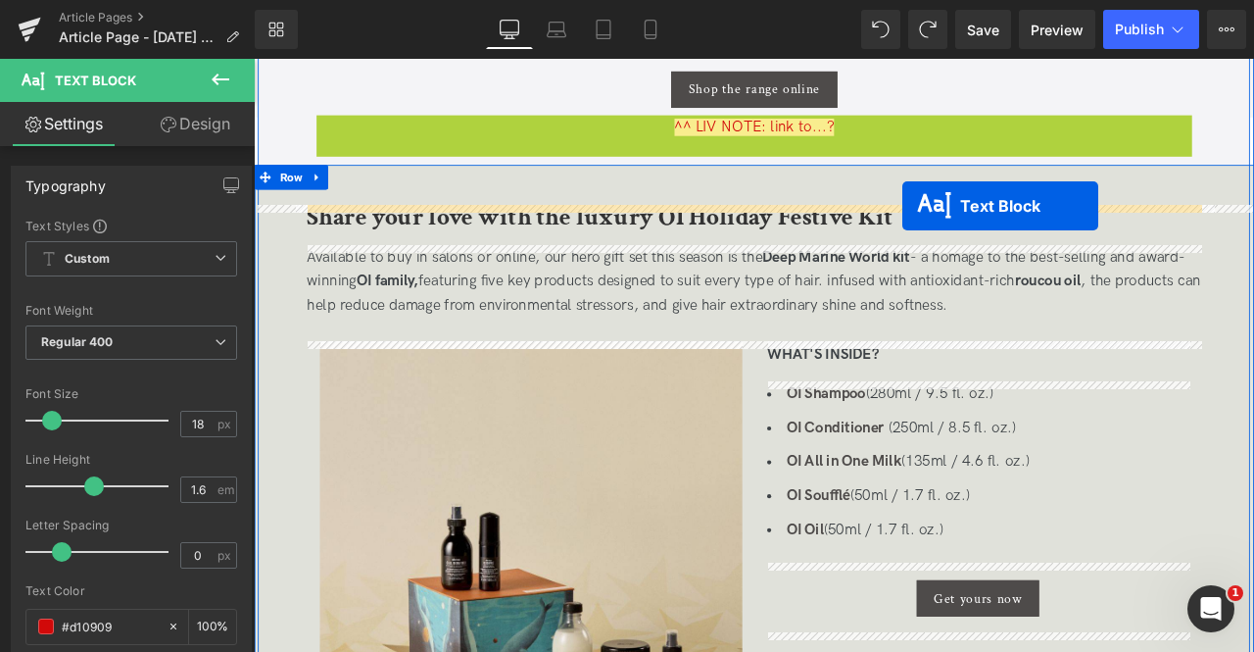
drag, startPoint x: 790, startPoint y: 138, endPoint x: 1022, endPoint y: 232, distance: 250.6
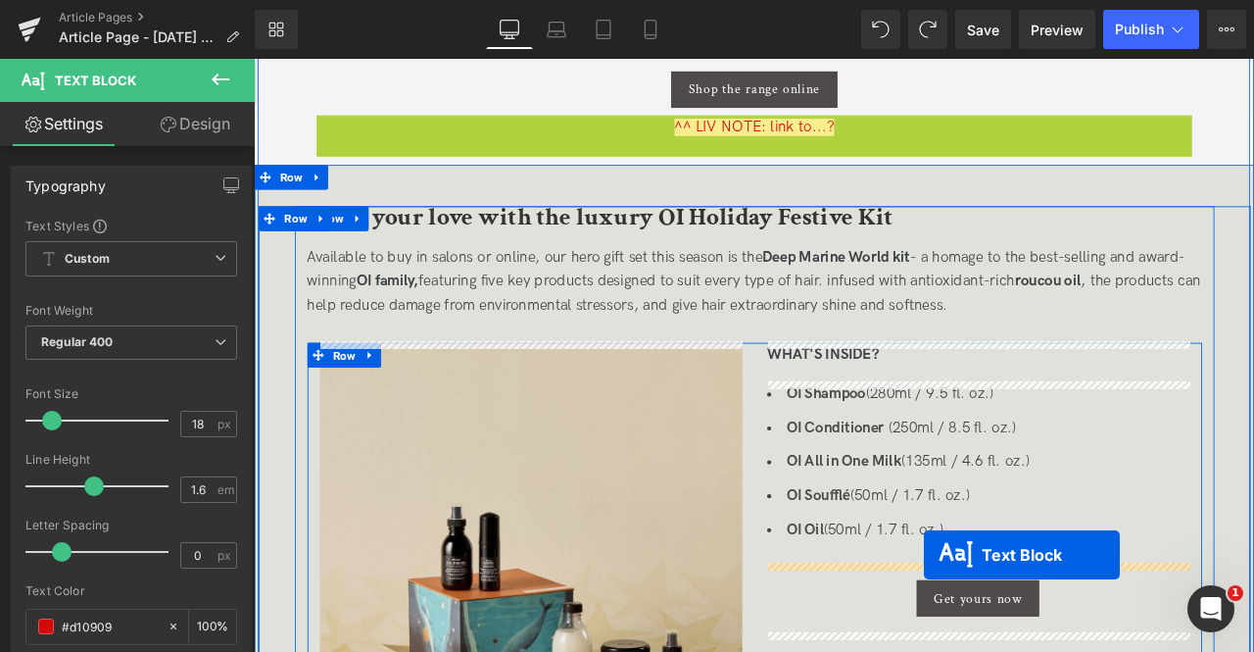
drag, startPoint x: 808, startPoint y: 130, endPoint x: 1049, endPoint y: 646, distance: 568.6
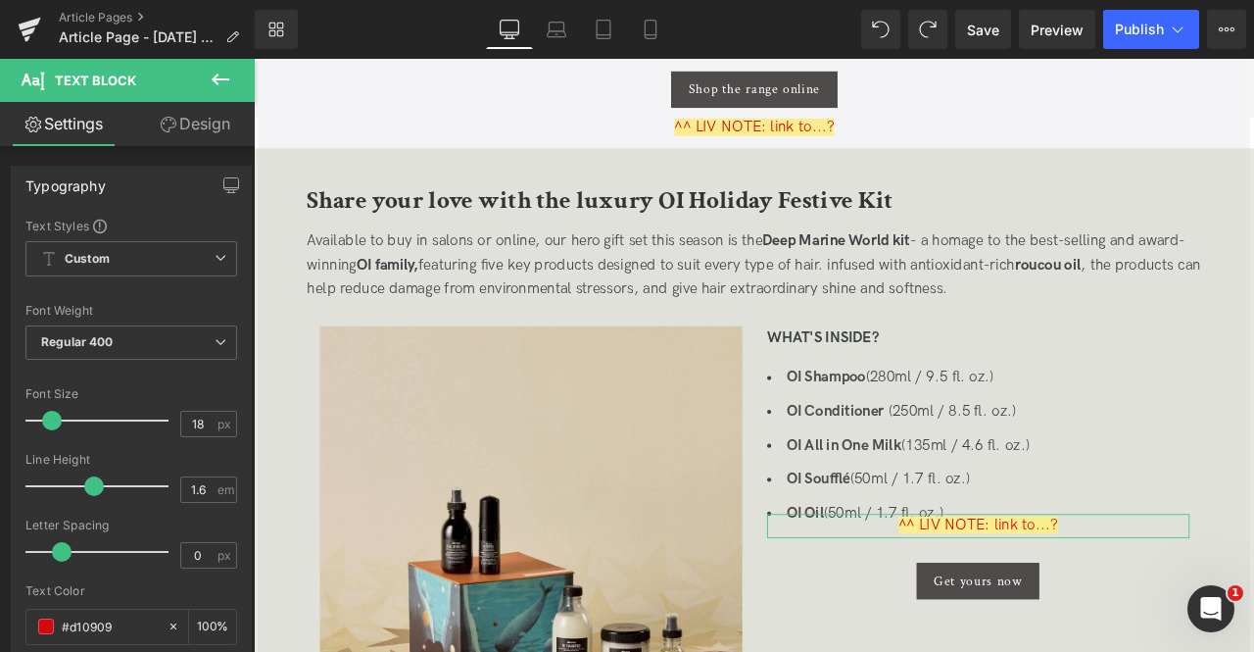
click at [193, 121] on link "Design" at bounding box center [194, 124] width 127 height 44
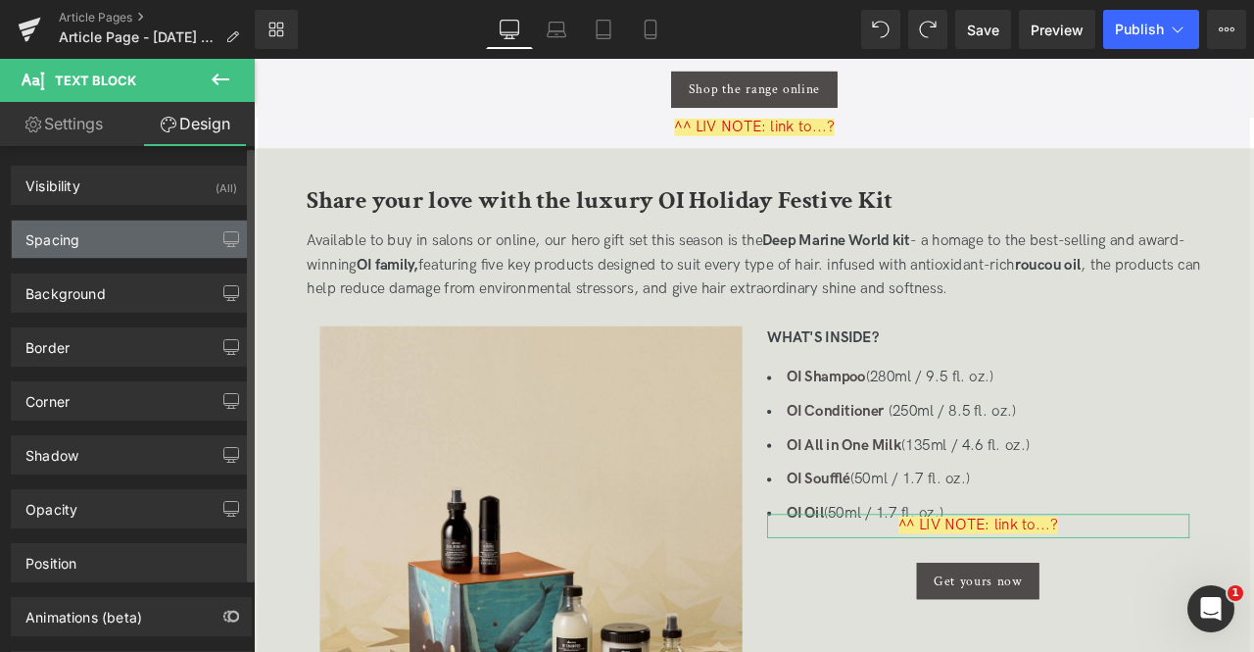
type input "-40"
type input "0"
type input "10"
type input "0"
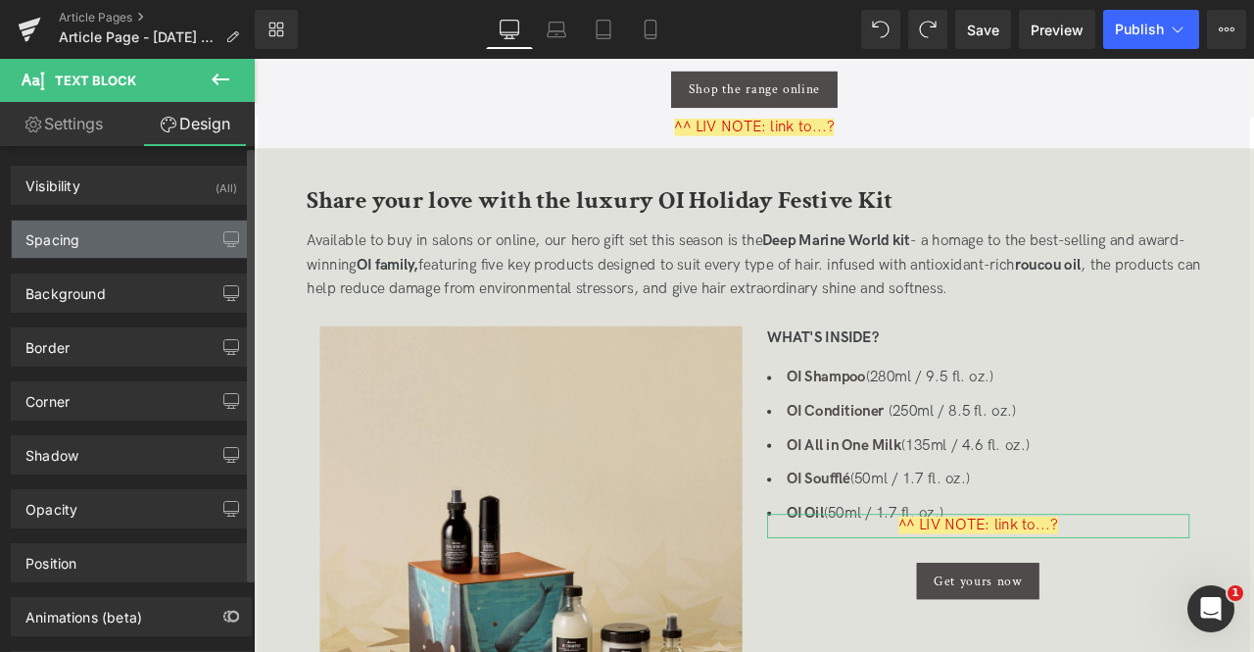
type input "0"
click at [123, 243] on div "Spacing" at bounding box center [131, 238] width 239 height 37
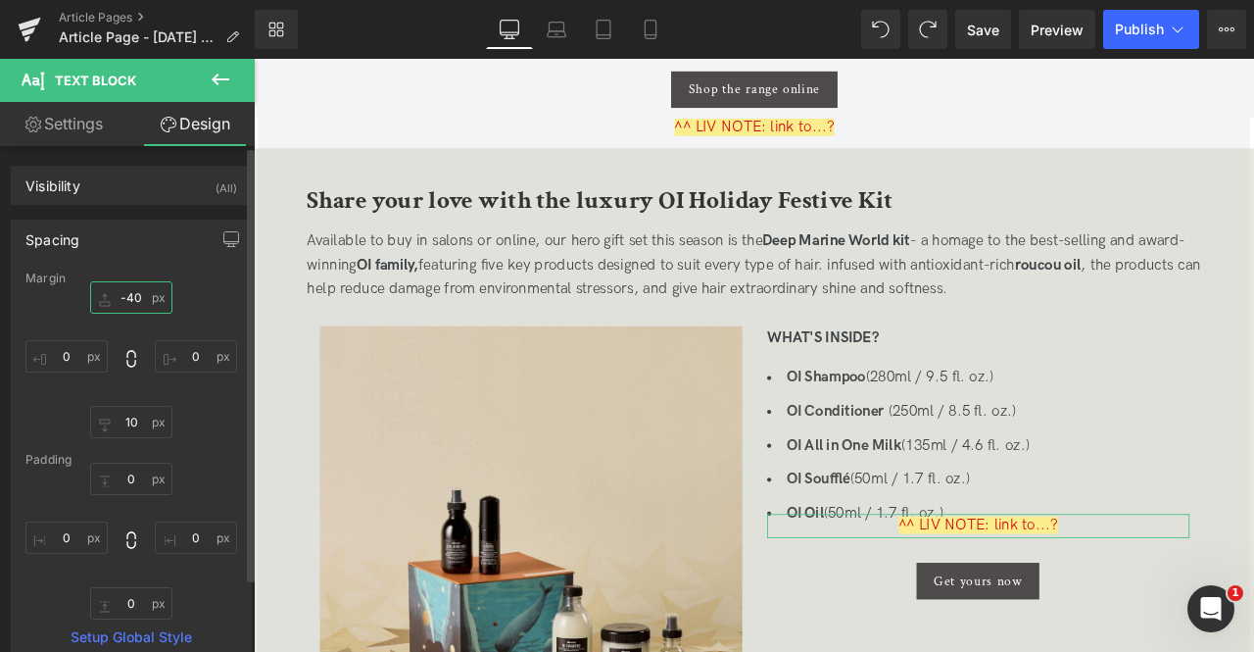
click at [133, 284] on input "-40" at bounding box center [131, 297] width 82 height 32
type input "0"
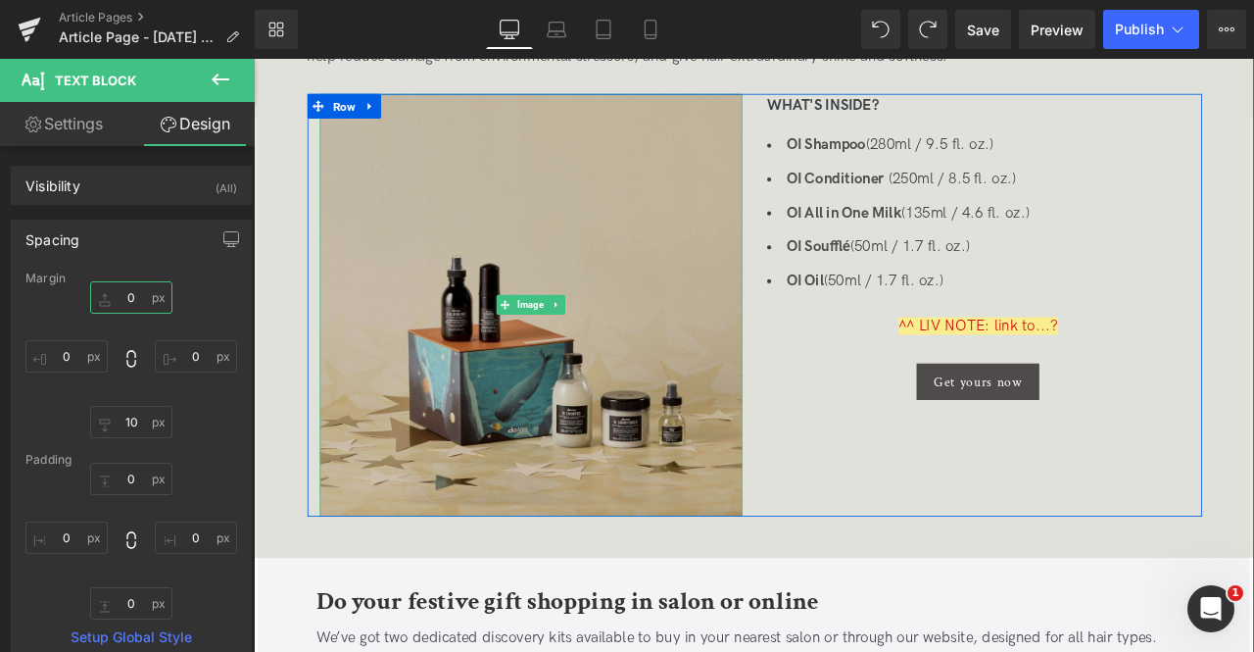
scroll to position [1264, 0]
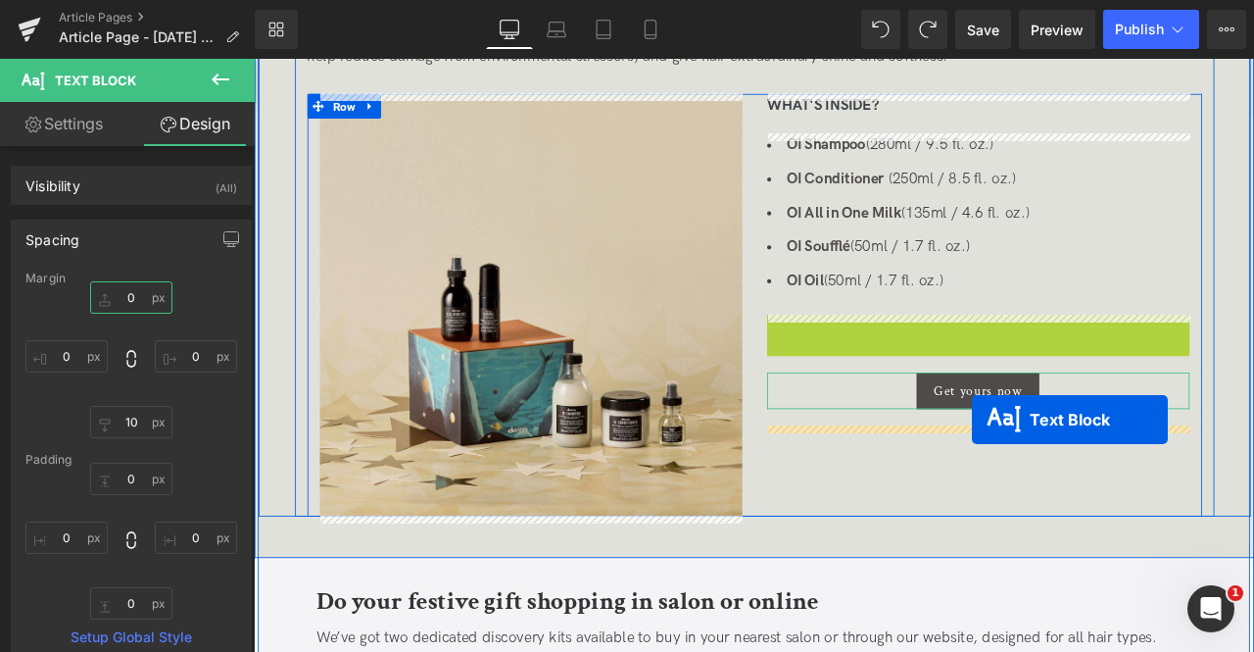
drag, startPoint x: 1078, startPoint y: 370, endPoint x: 1105, endPoint y: 486, distance: 118.8
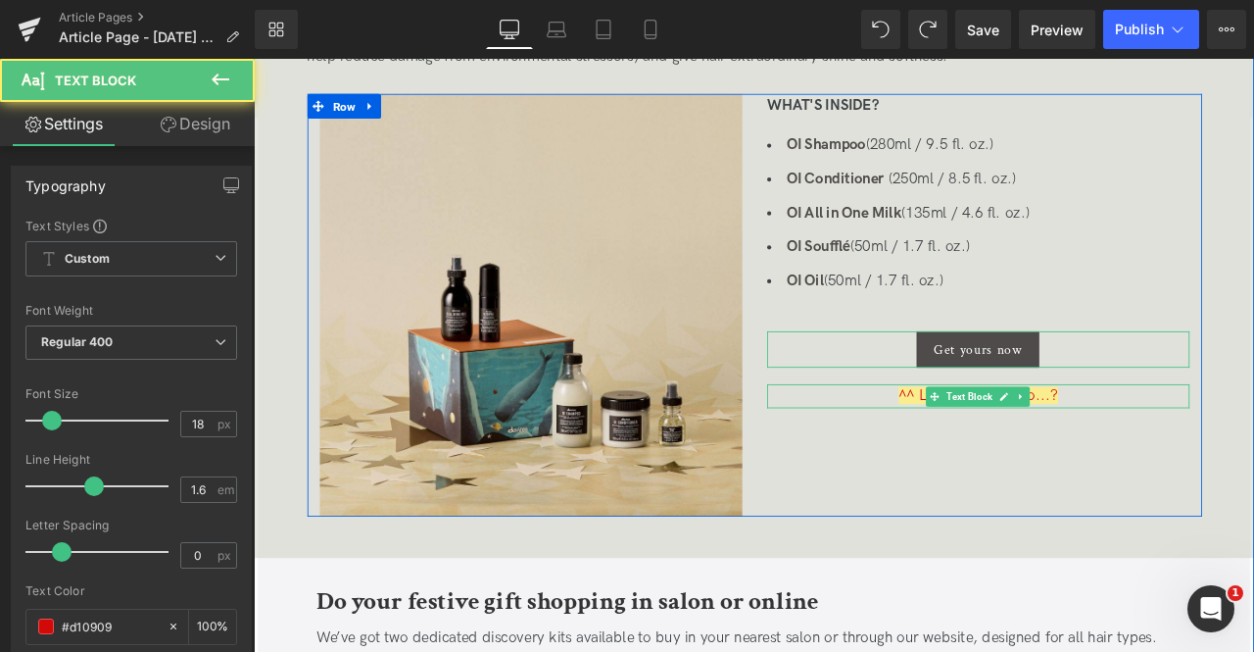
click at [1085, 465] on span "Text Block" at bounding box center [1102, 460] width 62 height 24
click at [1018, 453] on span "^^ LIV NOTE: link to...?" at bounding box center [1112, 458] width 189 height 21
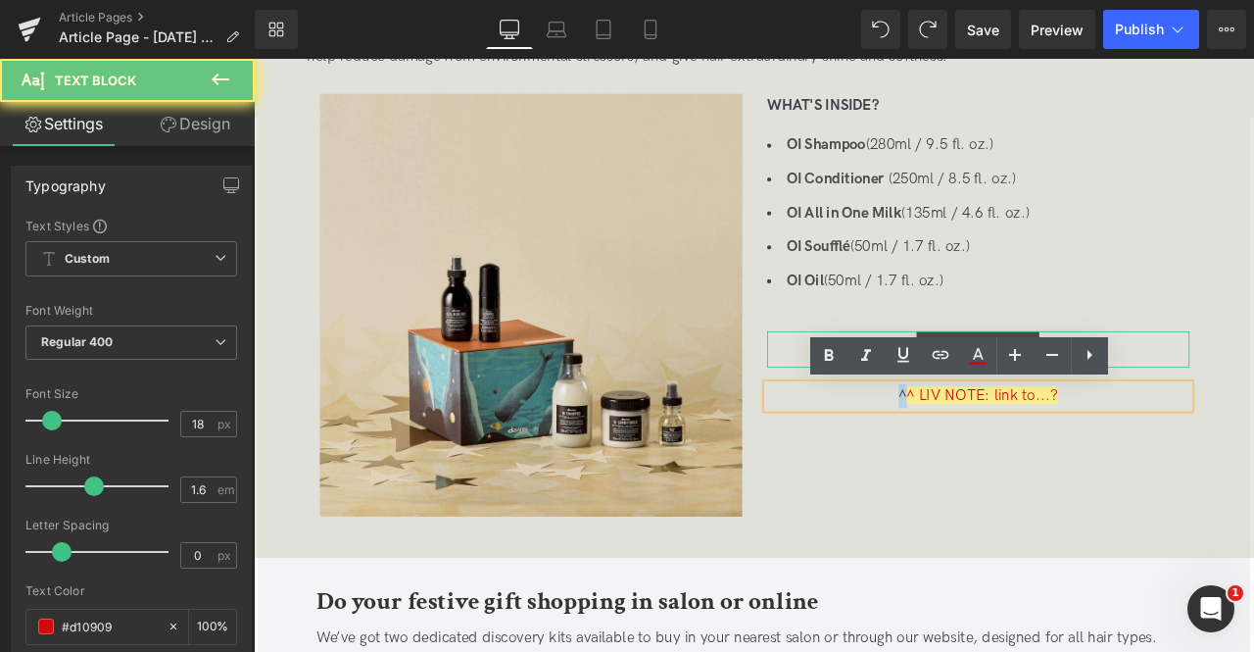
click at [1018, 453] on span "^^ LIV NOTE: link to...?" at bounding box center [1112, 458] width 189 height 21
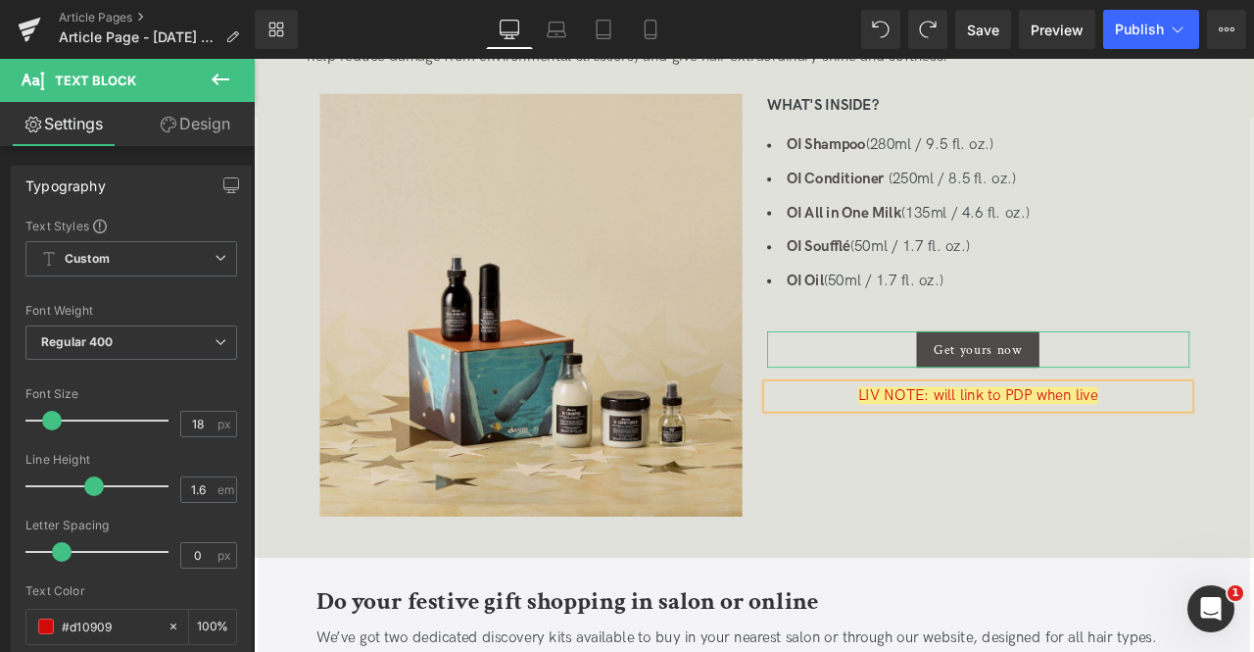
click at [1075, 515] on div "Image WHAT'S INSIDE? Text Block OI Shampoo (280ml / 9.5 fl. oz.) OI Conditioner…" at bounding box center [848, 351] width 1060 height 501
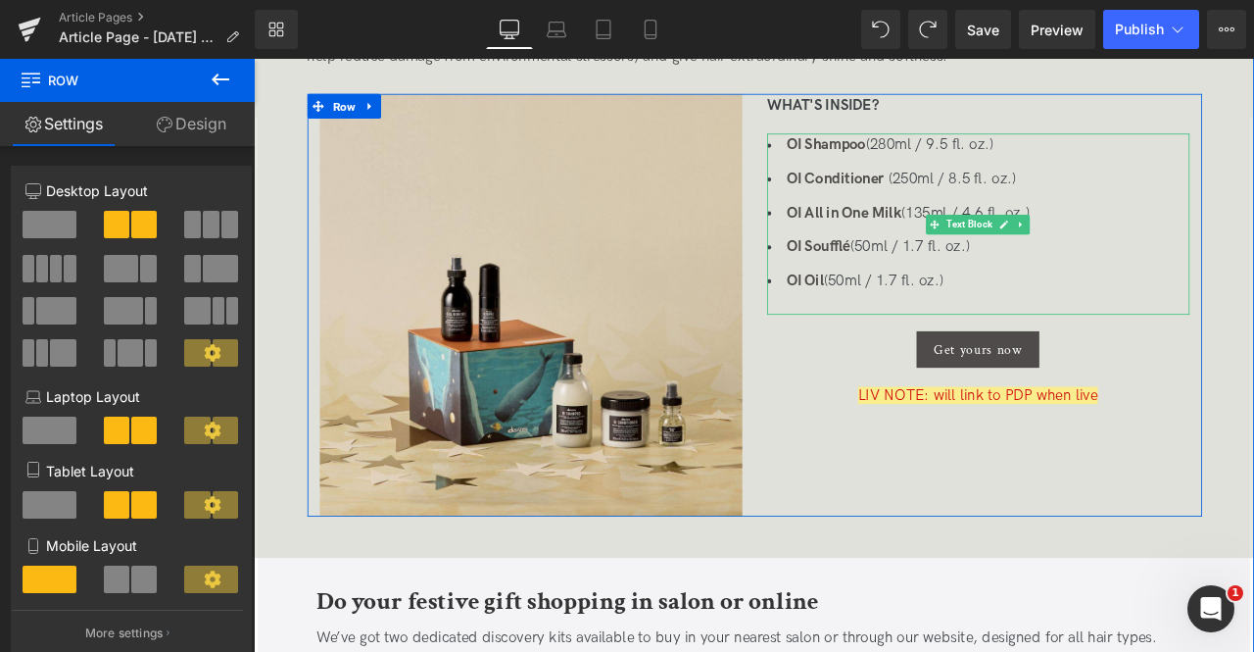
scroll to position [1162, 0]
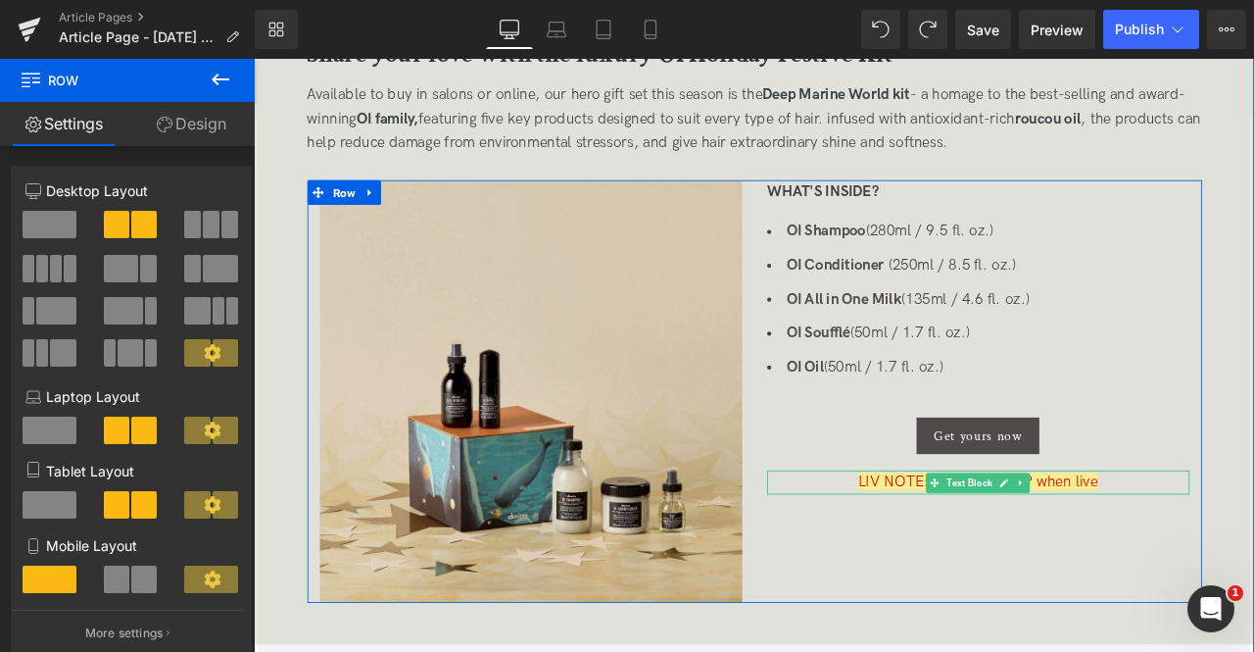
click at [1203, 559] on span "LIV NOTE: will link to PDP when live" at bounding box center [1112, 560] width 284 height 21
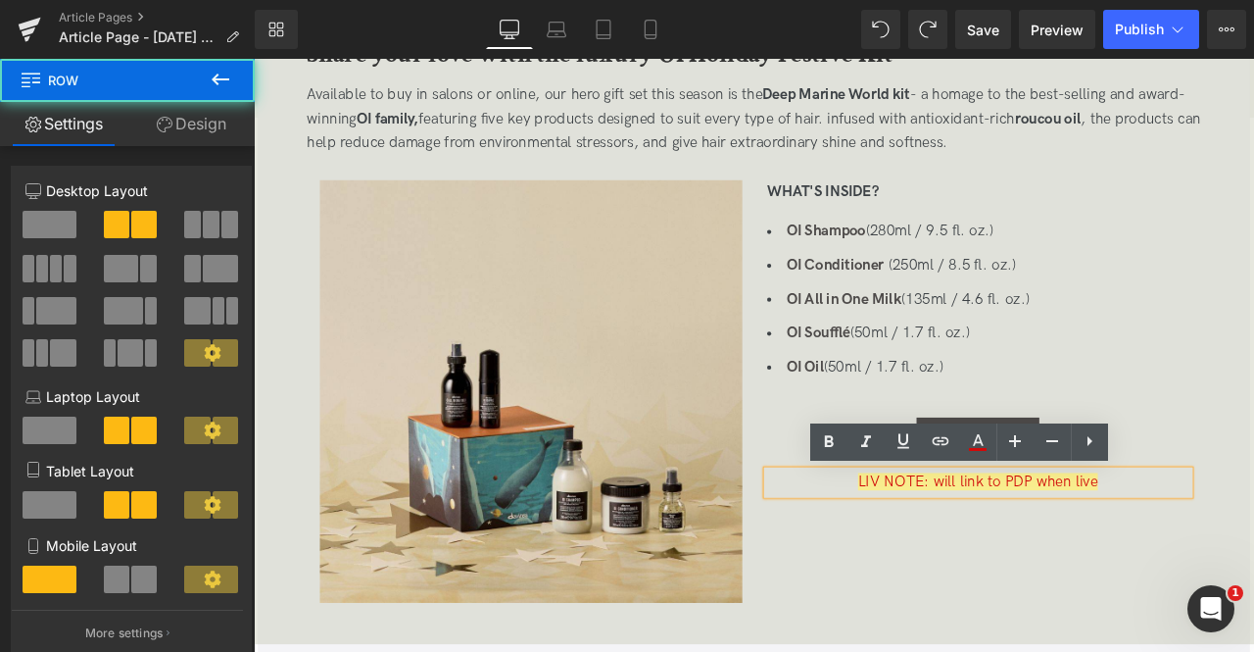
click at [1143, 614] on div "Image WHAT'S INSIDE? Text Block OI Shampoo (280ml / 9.5 fl. oz.) OI Conditioner…" at bounding box center [848, 453] width 1060 height 501
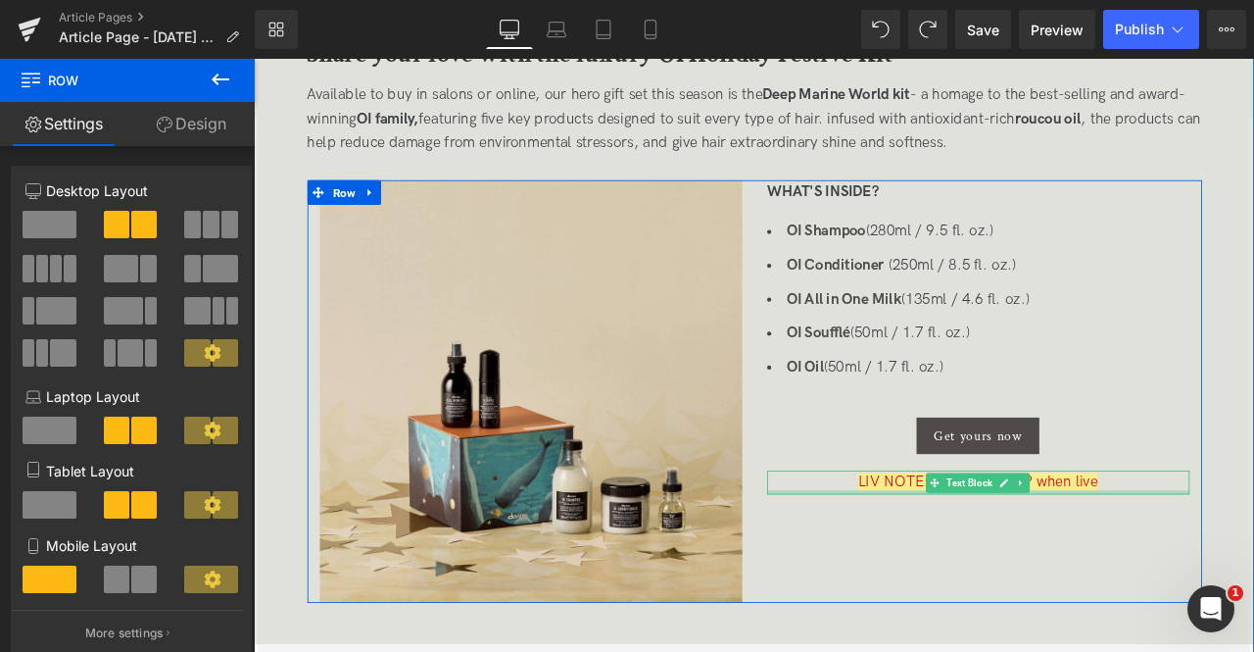
click at [1195, 573] on div at bounding box center [1112, 572] width 501 height 5
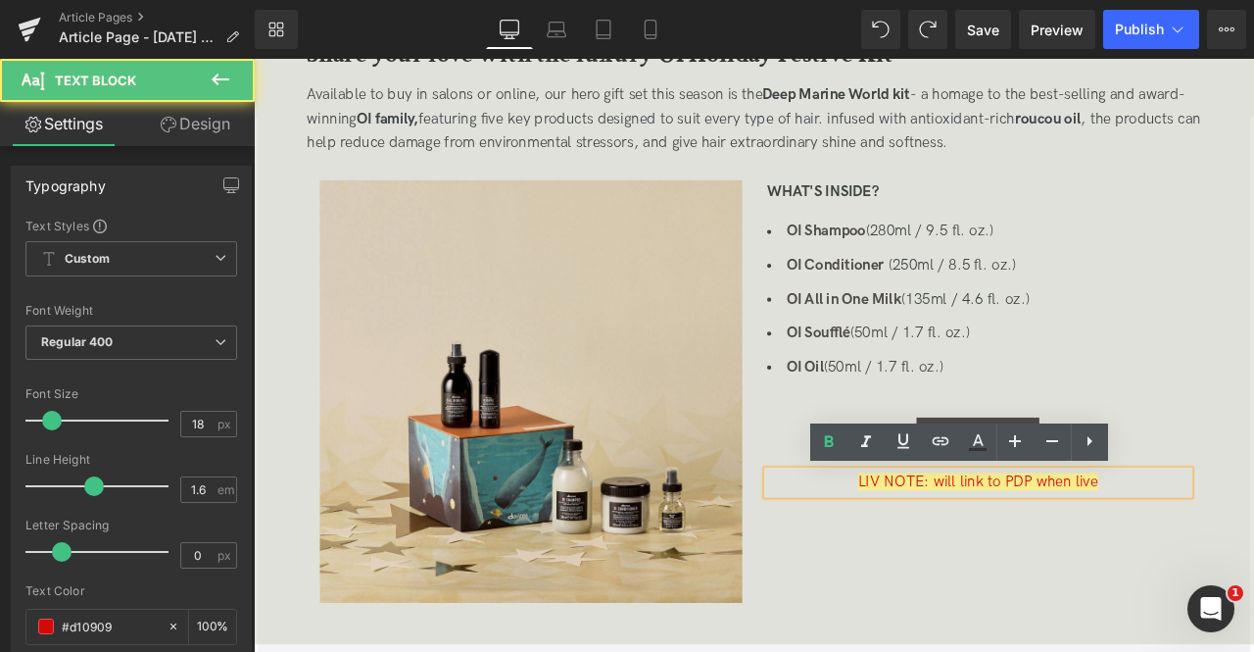
click at [1253, 566] on div "LIV NOTE: will link to PDP when live" at bounding box center [1112, 561] width 501 height 28
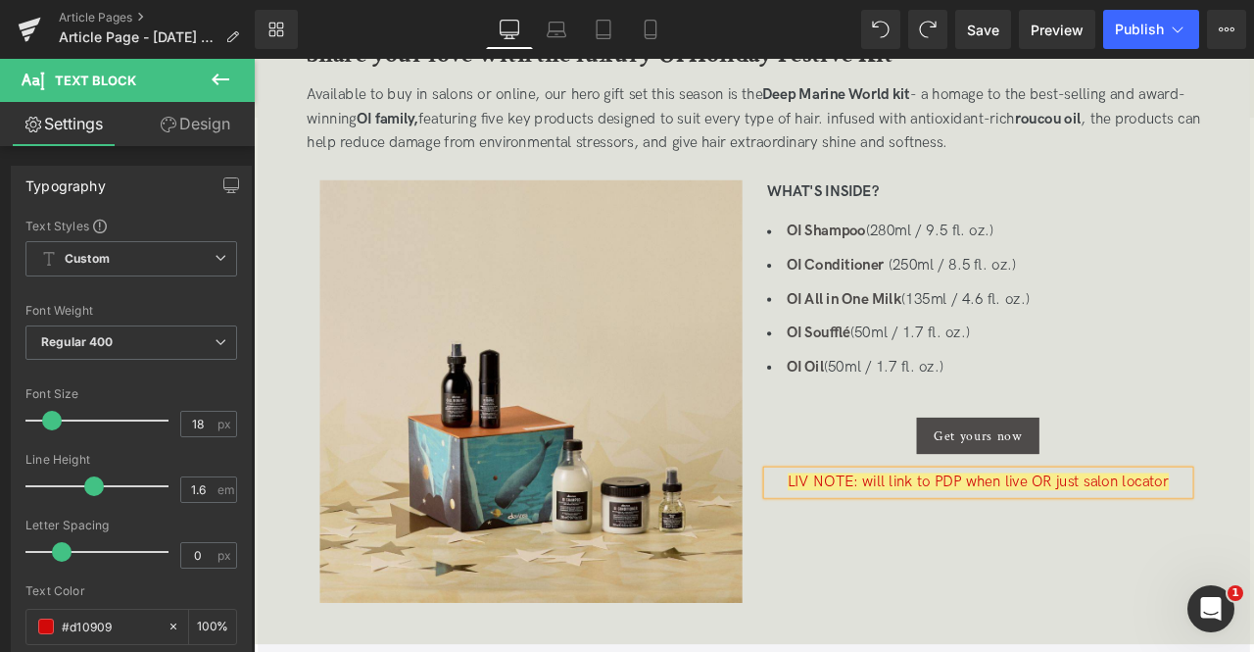
click at [1253, 591] on div "Image WHAT'S INSIDE? Text Block OI Shampoo (280ml / 9.5 fl. oz.) OI Conditioner…" at bounding box center [848, 453] width 1060 height 501
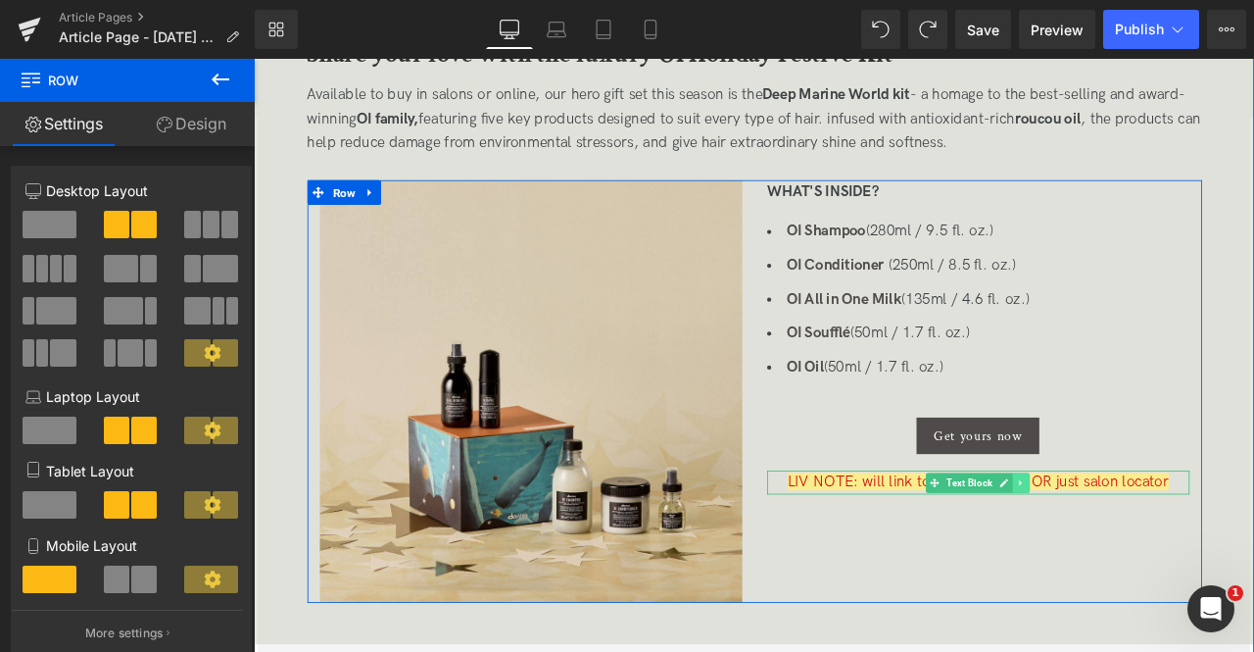
click at [1162, 562] on icon at bounding box center [1163, 562] width 11 height 12
click at [1151, 562] on icon at bounding box center [1153, 561] width 11 height 11
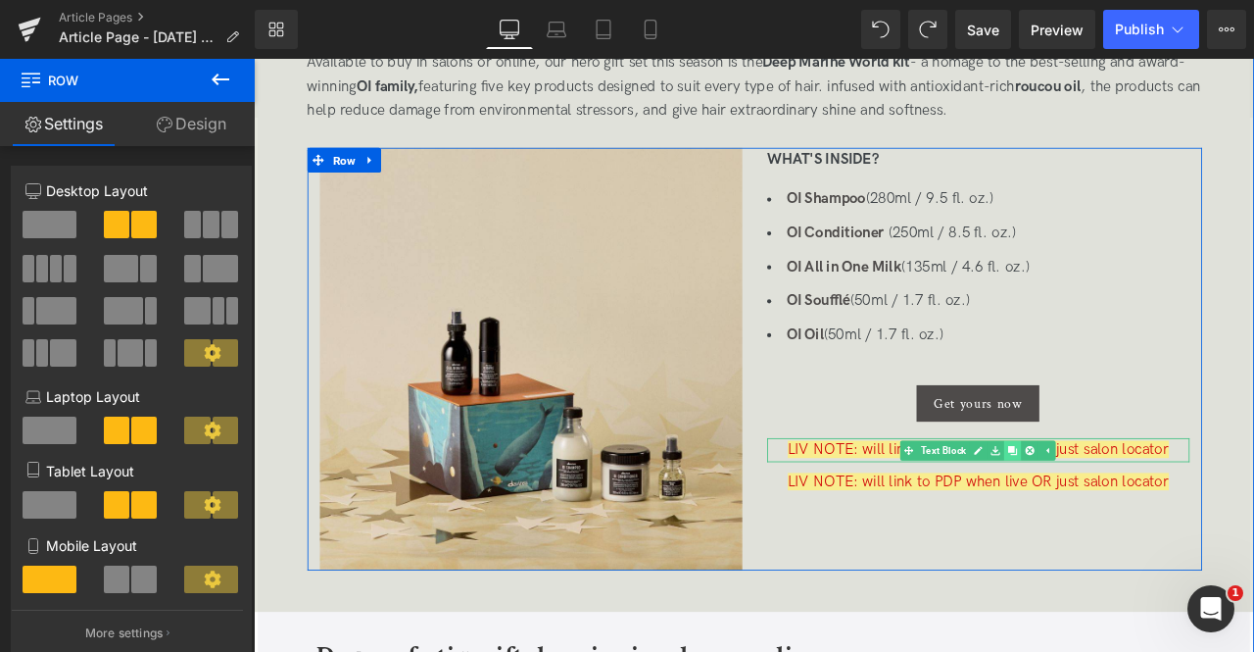
click at [1151, 562] on div "WHAT'S INSIDE? Text Block OI Shampoo (280ml / 9.5 fl. oz.) OI Conditioner (250m…" at bounding box center [1113, 375] width 530 height 420
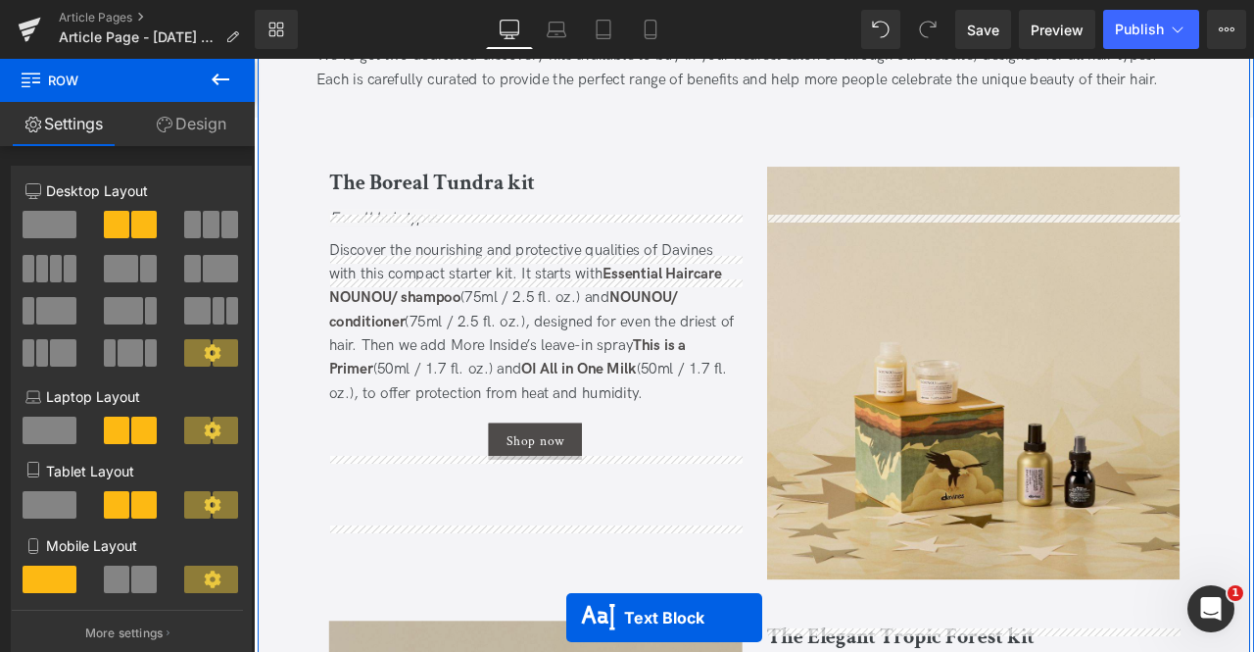
scroll to position [2073, 0]
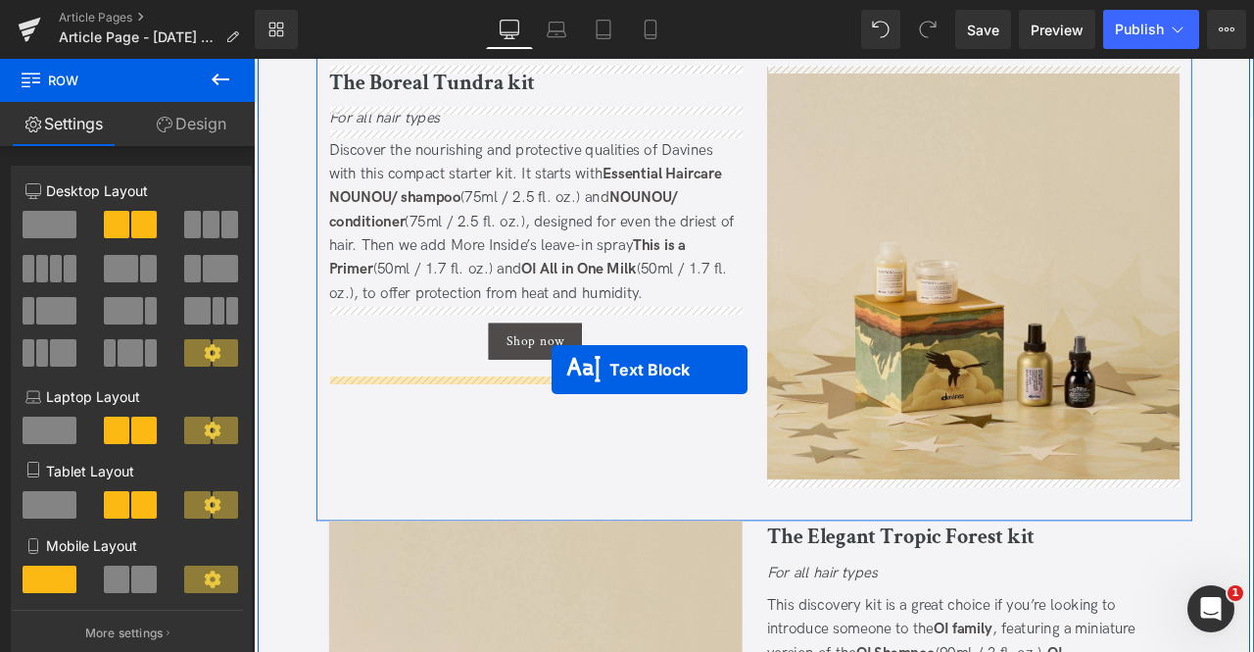
drag, startPoint x: 1085, startPoint y: 95, endPoint x: 607, endPoint y: 427, distance: 582.3
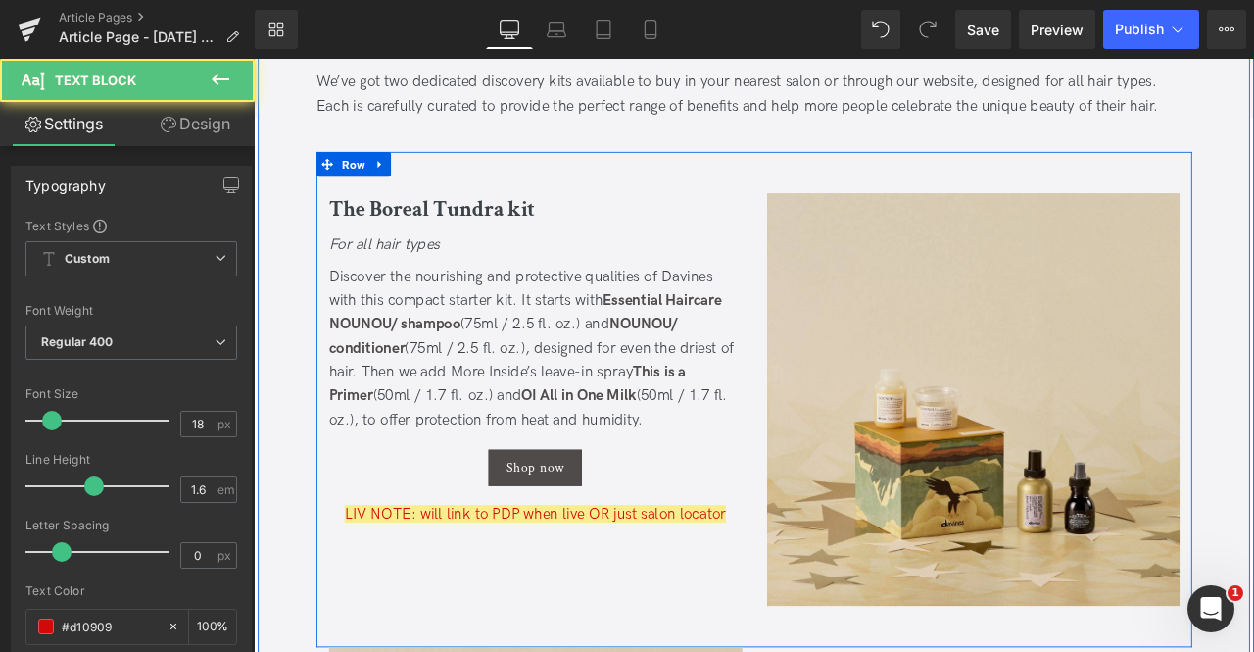
scroll to position [1918, 0]
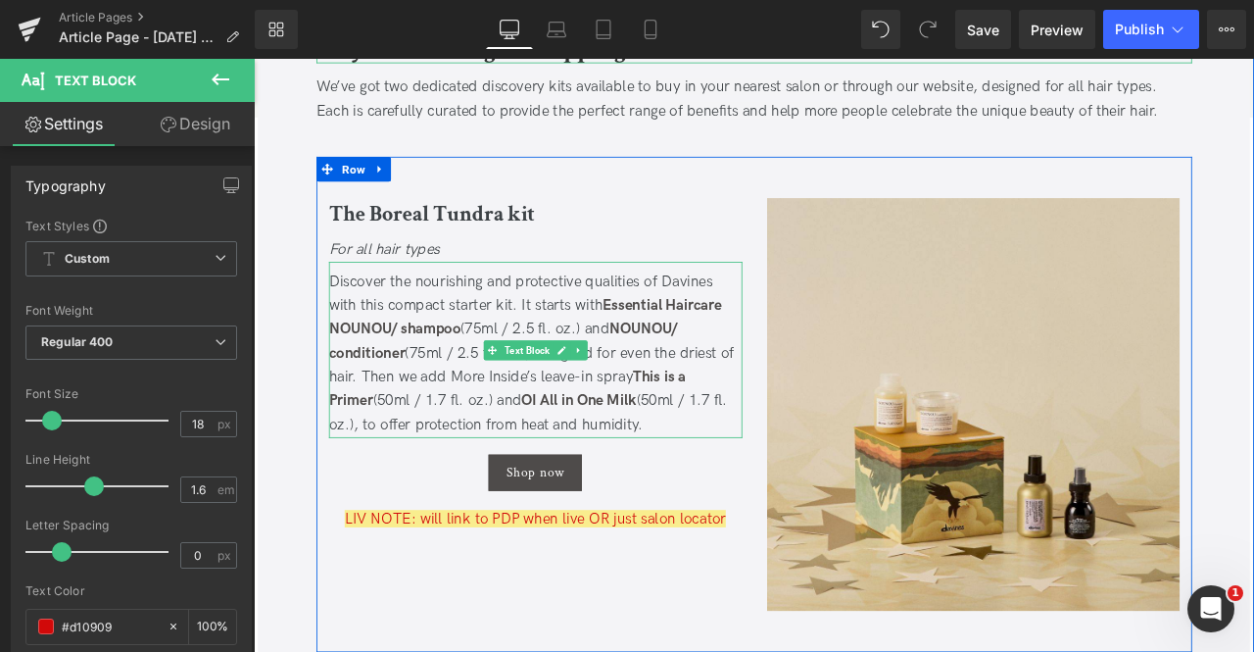
click at [562, 431] on span "Discover the nourishing and protective qualities of Davines with this compact s…" at bounding box center [583, 407] width 480 height 190
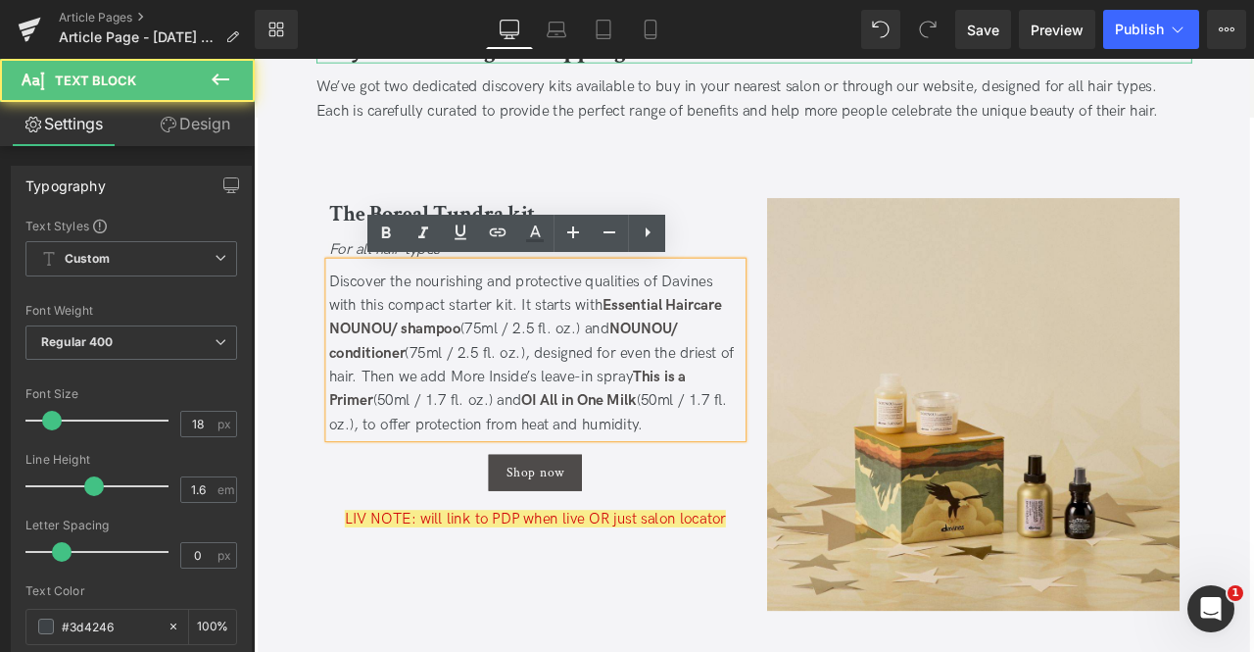
click at [511, 463] on span "Discover the nourishing and protective qualities of Davines with this compact s…" at bounding box center [583, 407] width 480 height 190
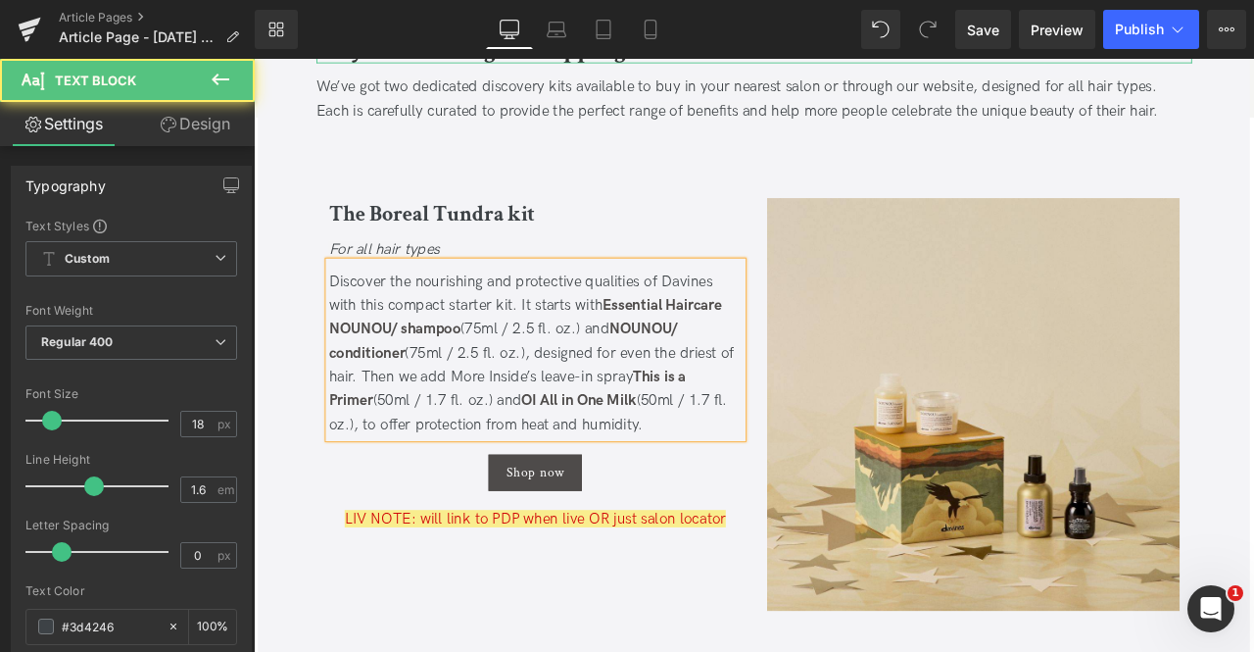
click at [662, 351] on span "Discover the nourishing and protective qualities of Davines with this compact s…" at bounding box center [583, 407] width 480 height 190
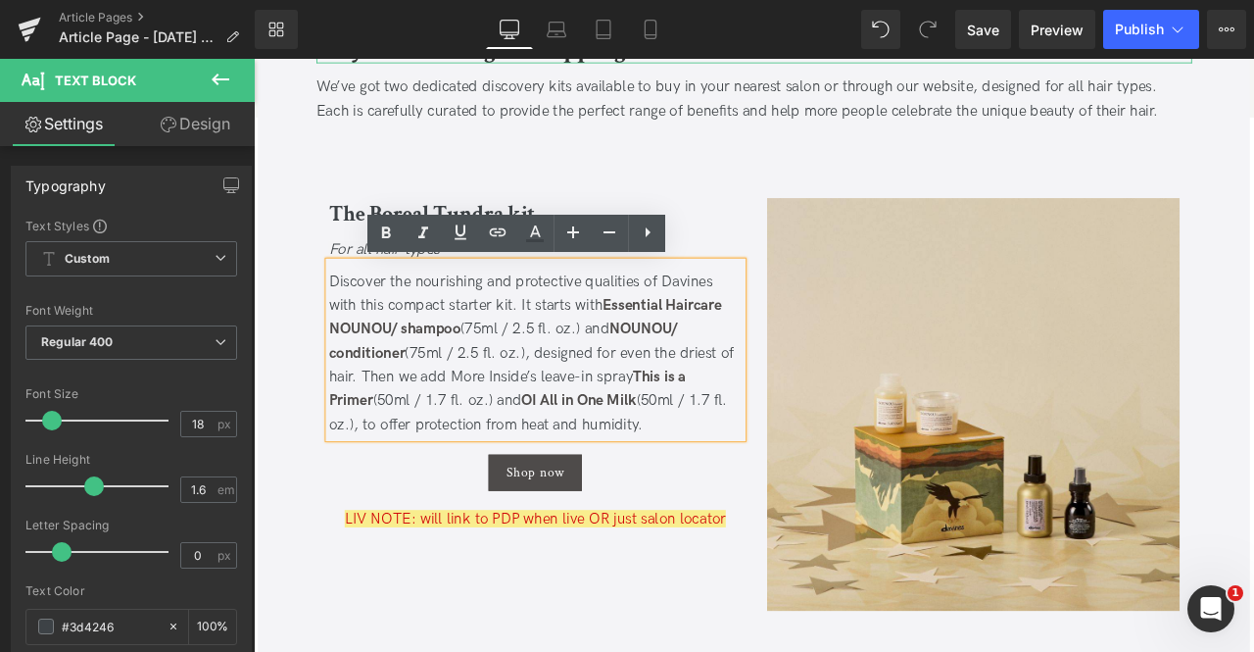
click at [433, 407] on span "Discover the nourishing and protective qualities of Davines with this compact s…" at bounding box center [583, 407] width 480 height 190
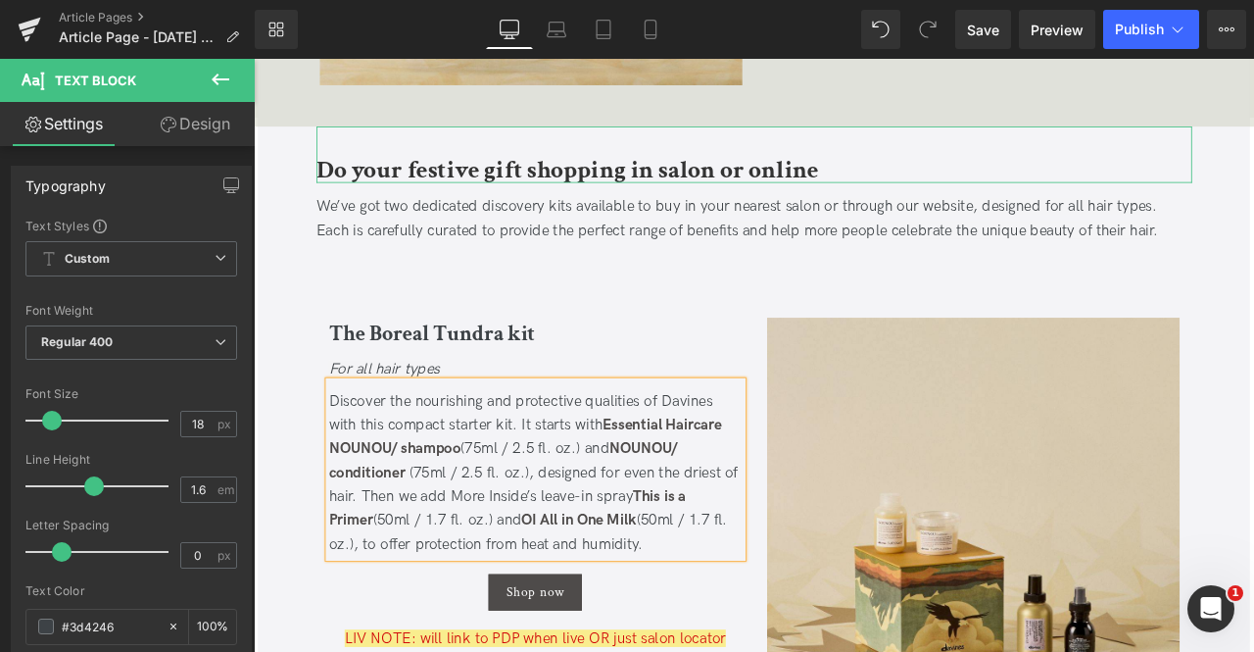
scroll to position [1775, 0]
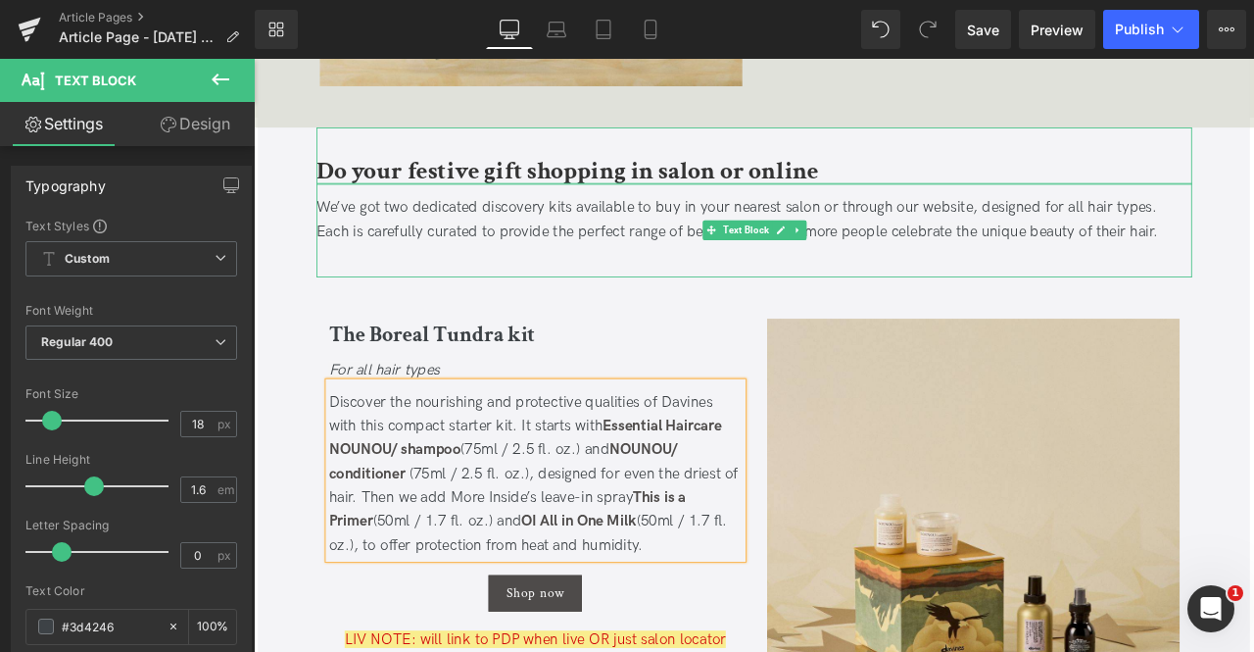
click at [601, 261] on span "We’ve got two dedicated discovery kits available to buy in your nearest salon o…" at bounding box center [827, 248] width 998 height 49
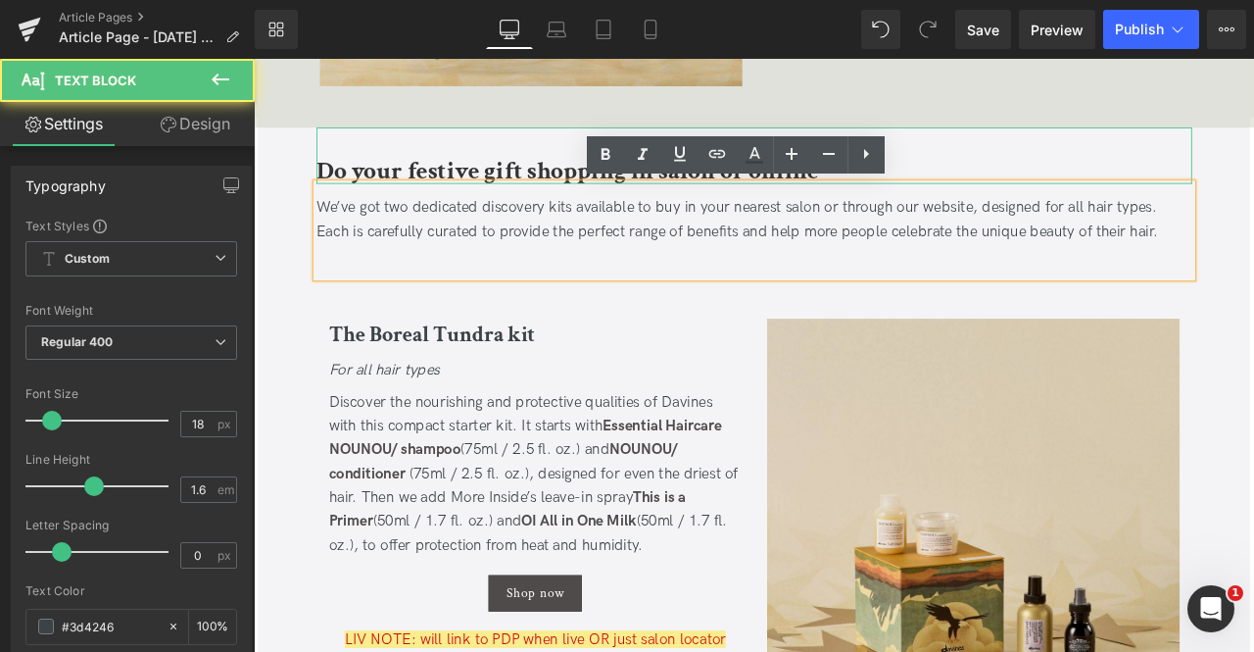
click at [520, 253] on span "We’ve got two dedicated discovery kits available to buy in your nearest salon o…" at bounding box center [827, 248] width 998 height 49
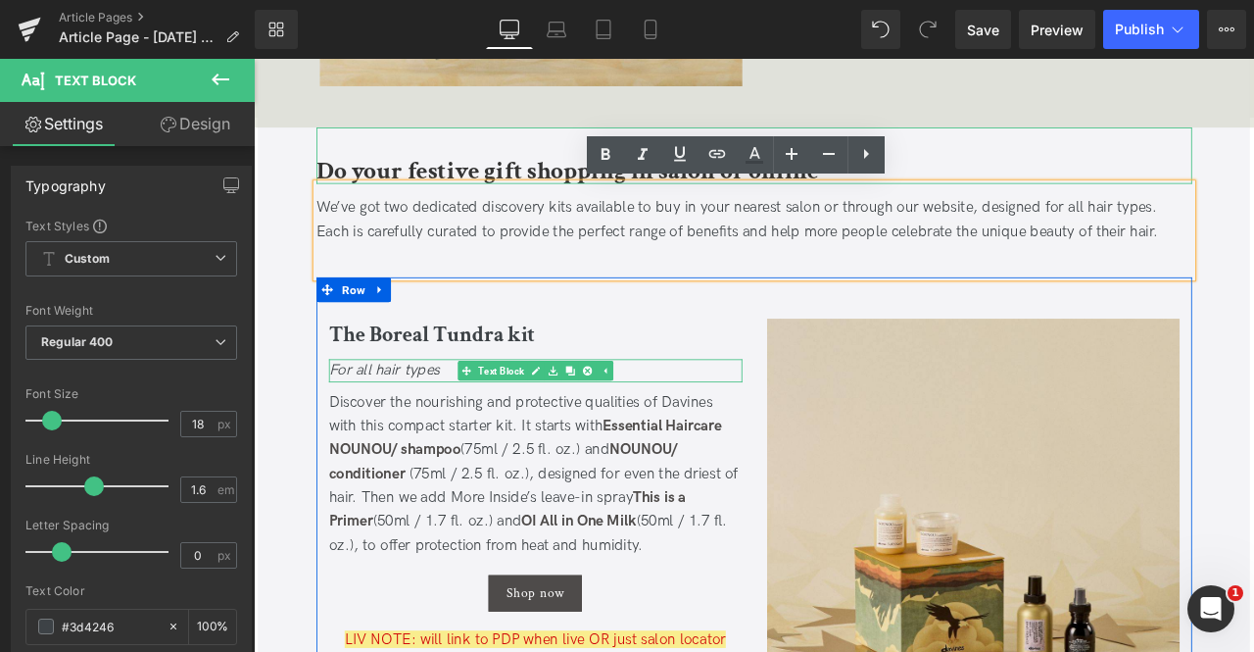
click at [428, 425] on icon "For all hair types" at bounding box center [408, 427] width 131 height 21
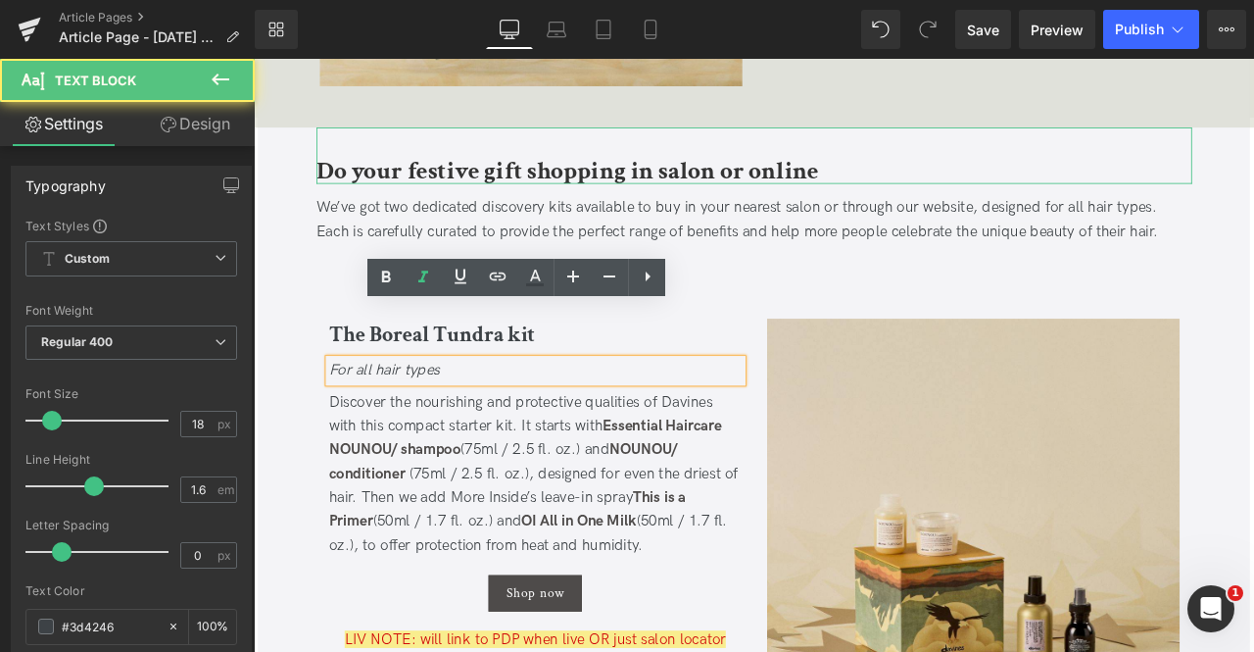
scroll to position [2074, 0]
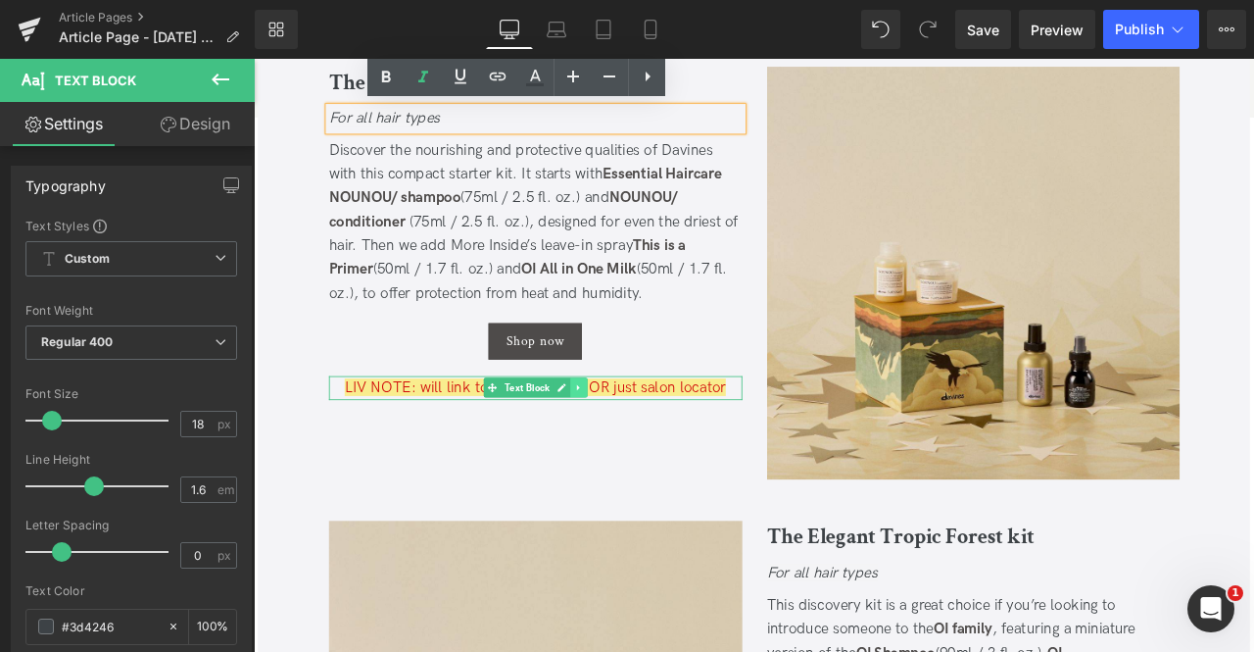
click at [637, 449] on icon at bounding box center [638, 448] width 3 height 7
click at [627, 444] on icon at bounding box center [628, 448] width 11 height 11
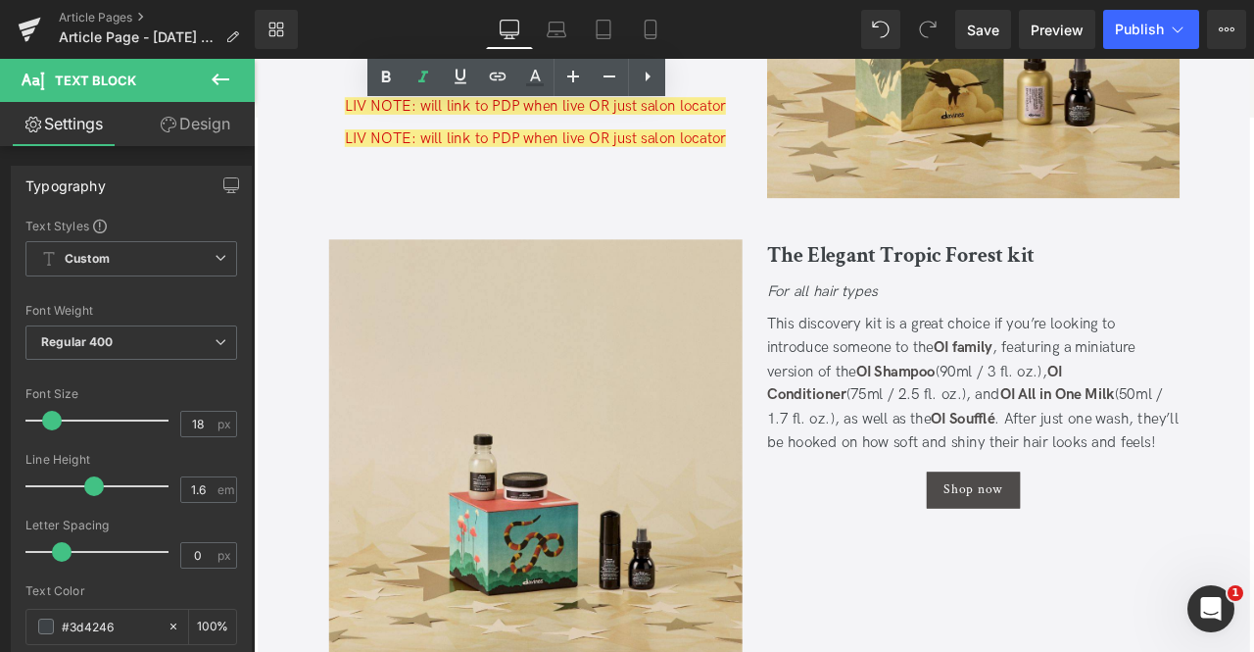
scroll to position [2409, 0]
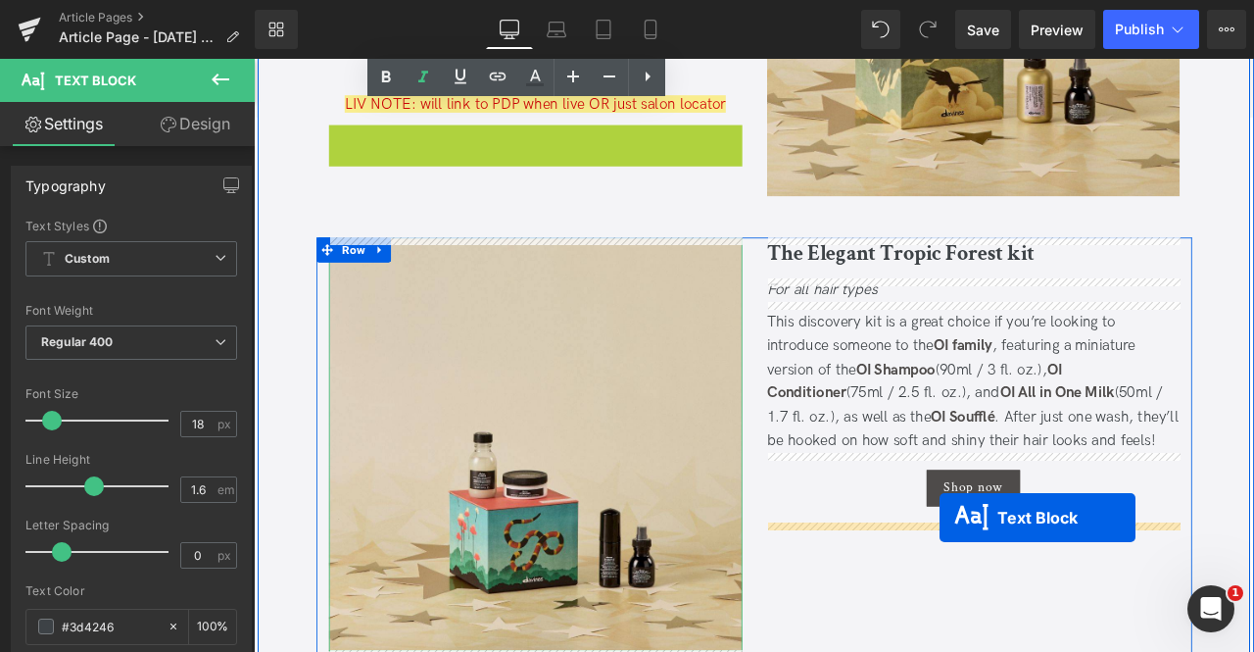
drag, startPoint x: 566, startPoint y: 152, endPoint x: 1066, endPoint y: 603, distance: 673.1
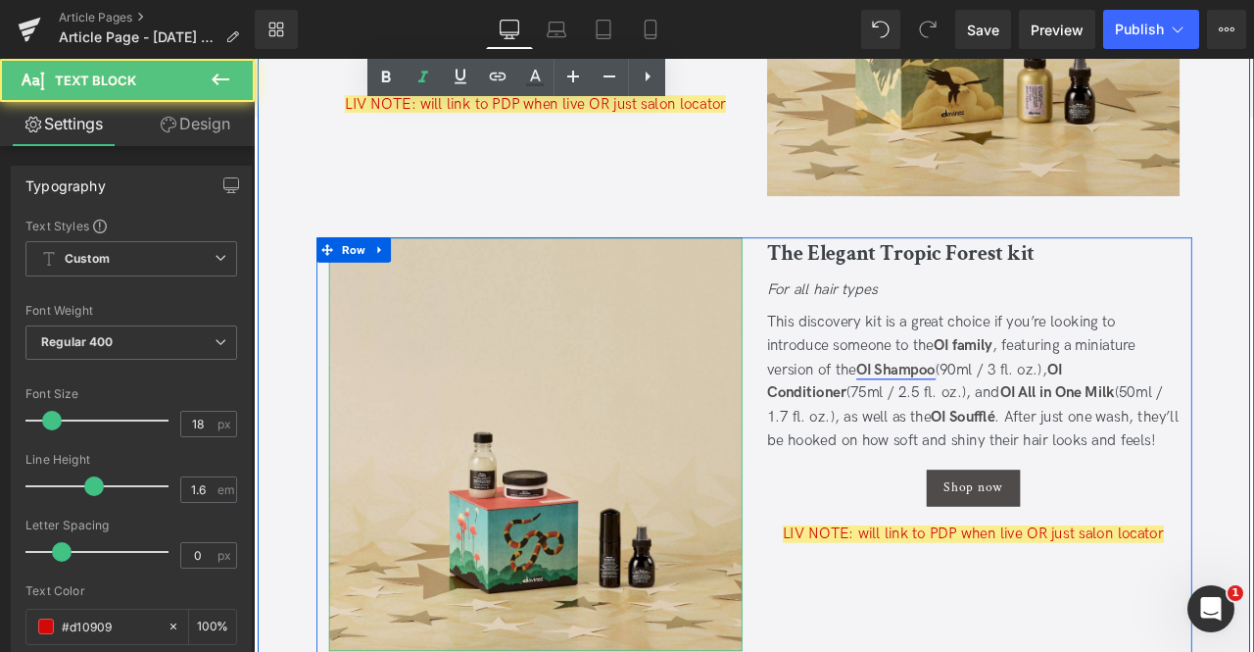
click at [992, 422] on link "OI Shampoo" at bounding box center [1015, 426] width 94 height 21
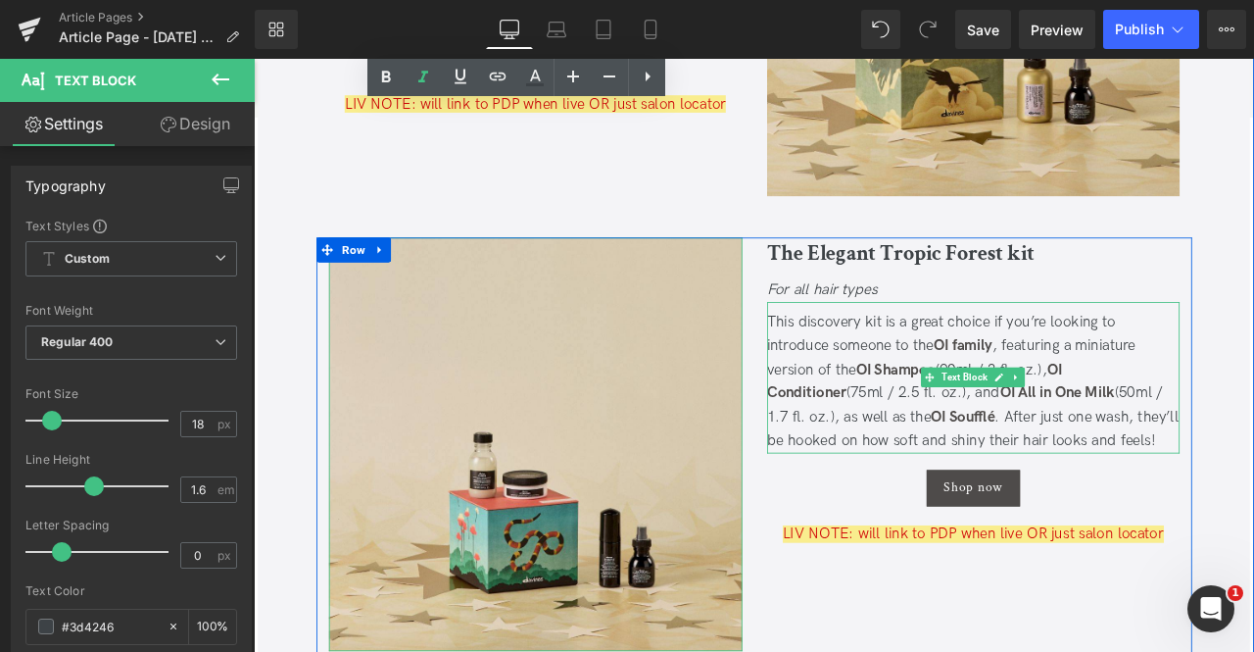
click at [948, 377] on div "This discovery kit is a great choice if you’re looking to introduce someone to …" at bounding box center [1107, 442] width 490 height 170
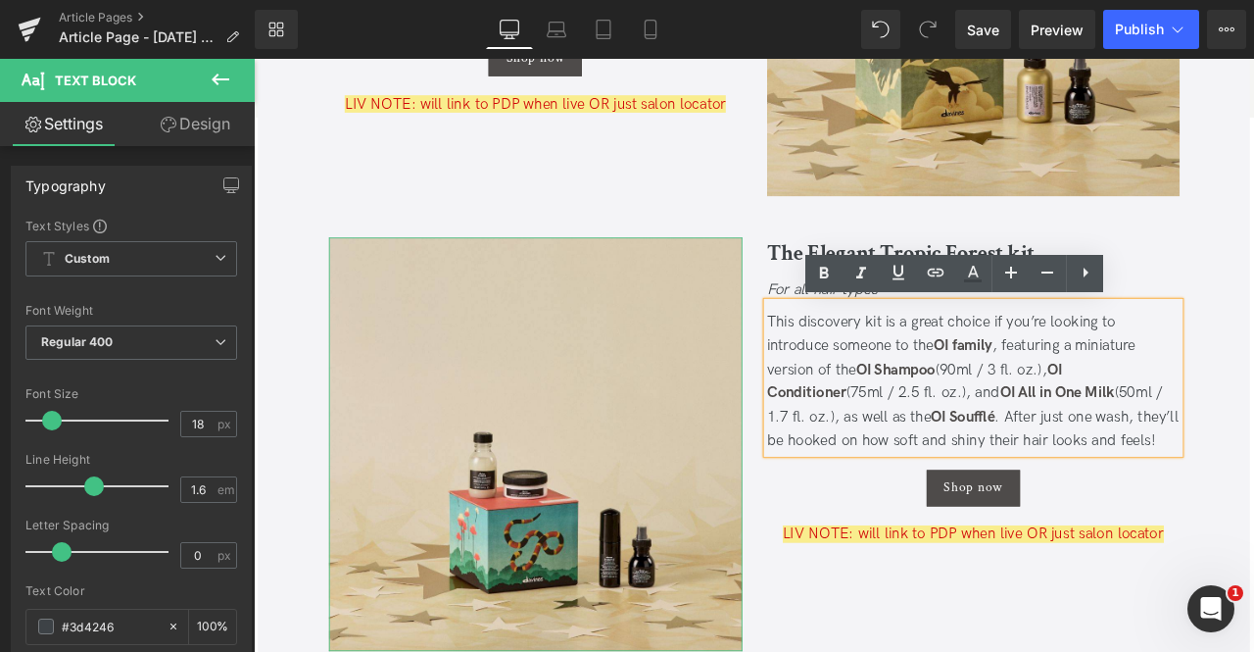
click at [1149, 500] on div "This discovery kit is a great choice if you’re looking to introduce someone to …" at bounding box center [1107, 442] width 490 height 170
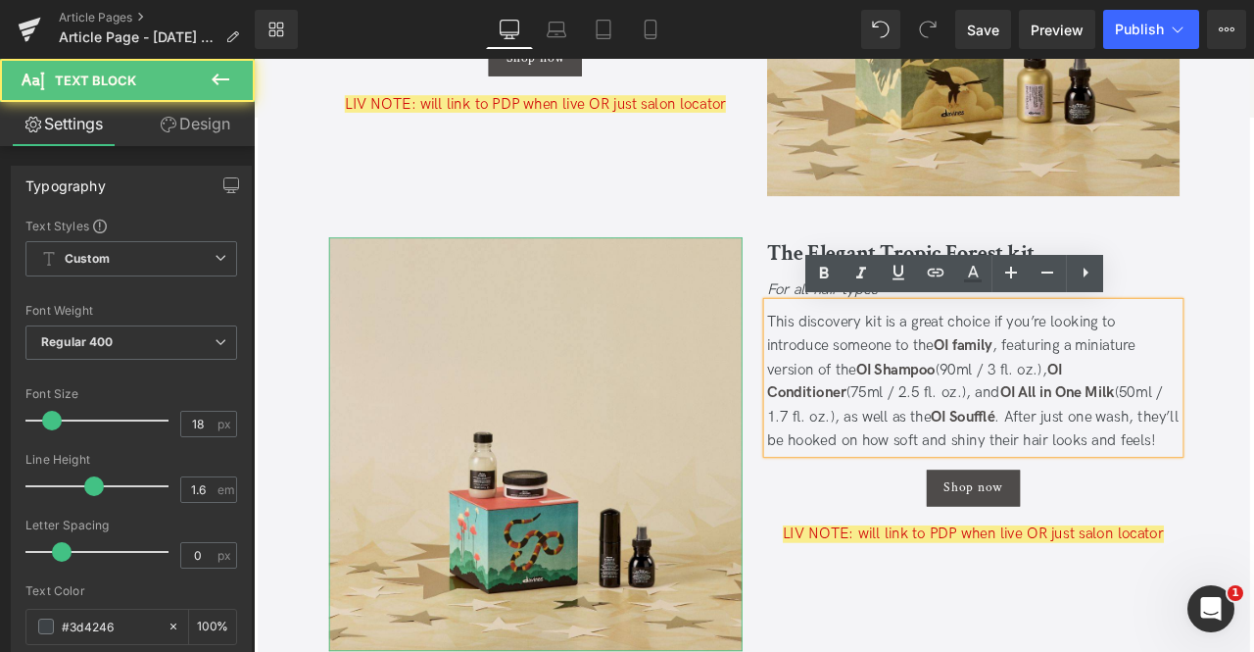
scroll to position [2566, 0]
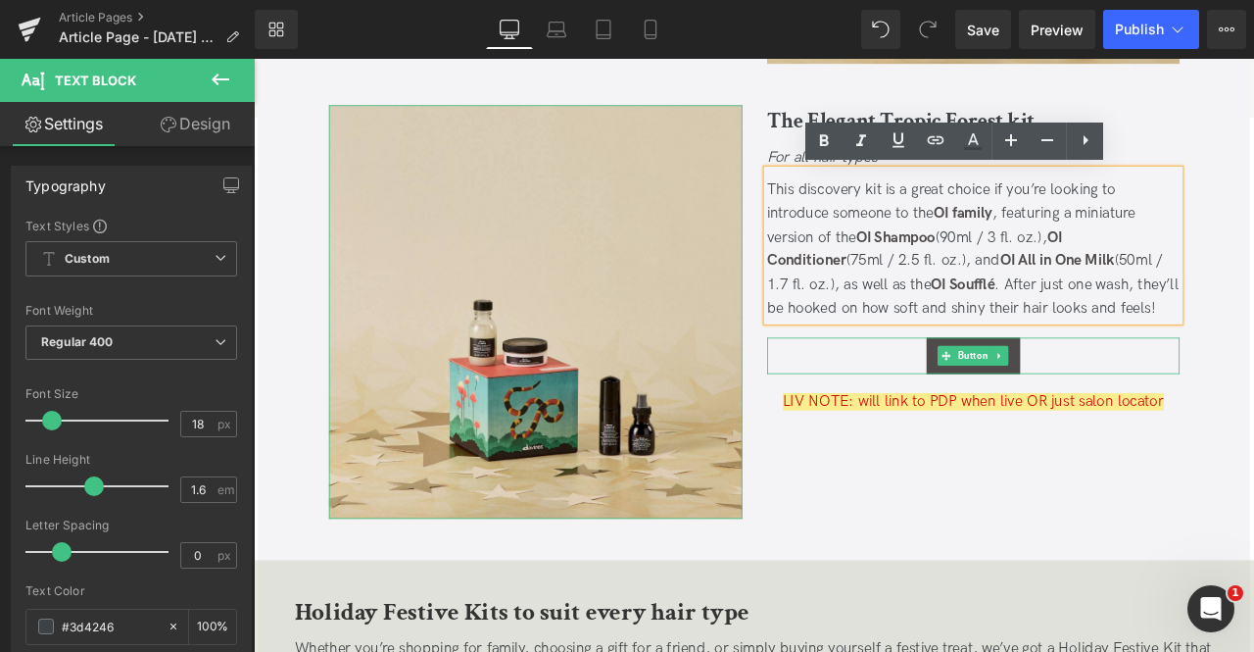
click at [1196, 406] on div "Shop now" at bounding box center [1107, 410] width 490 height 43
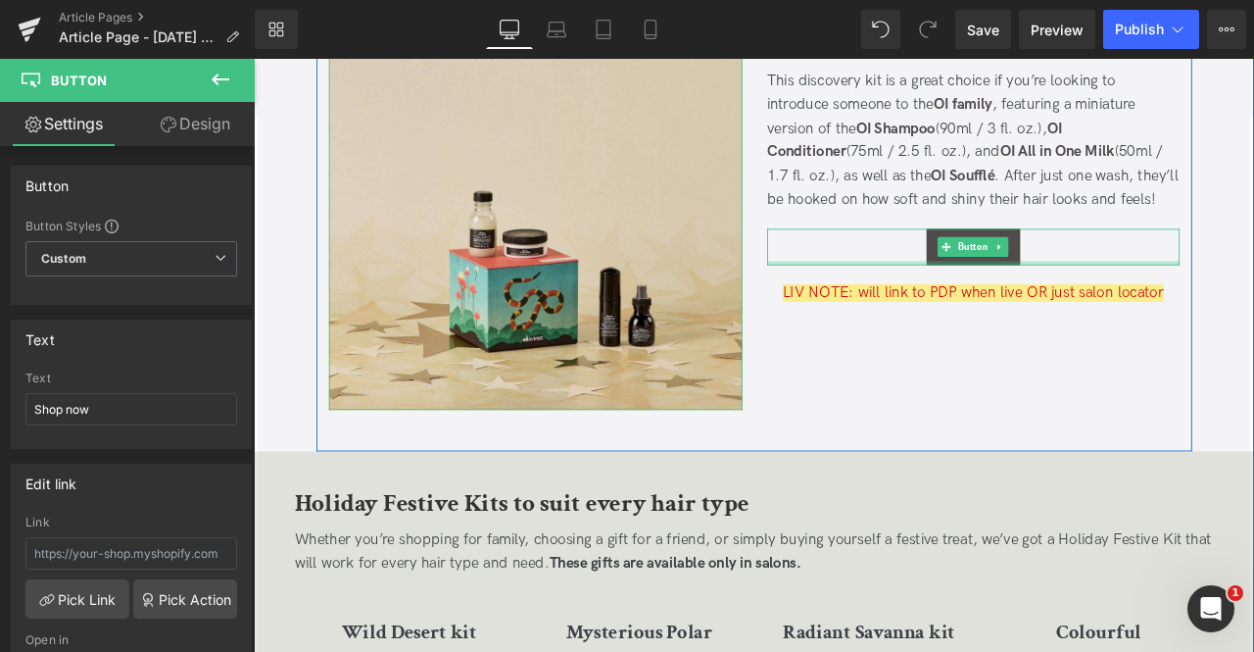
scroll to position [2705, 0]
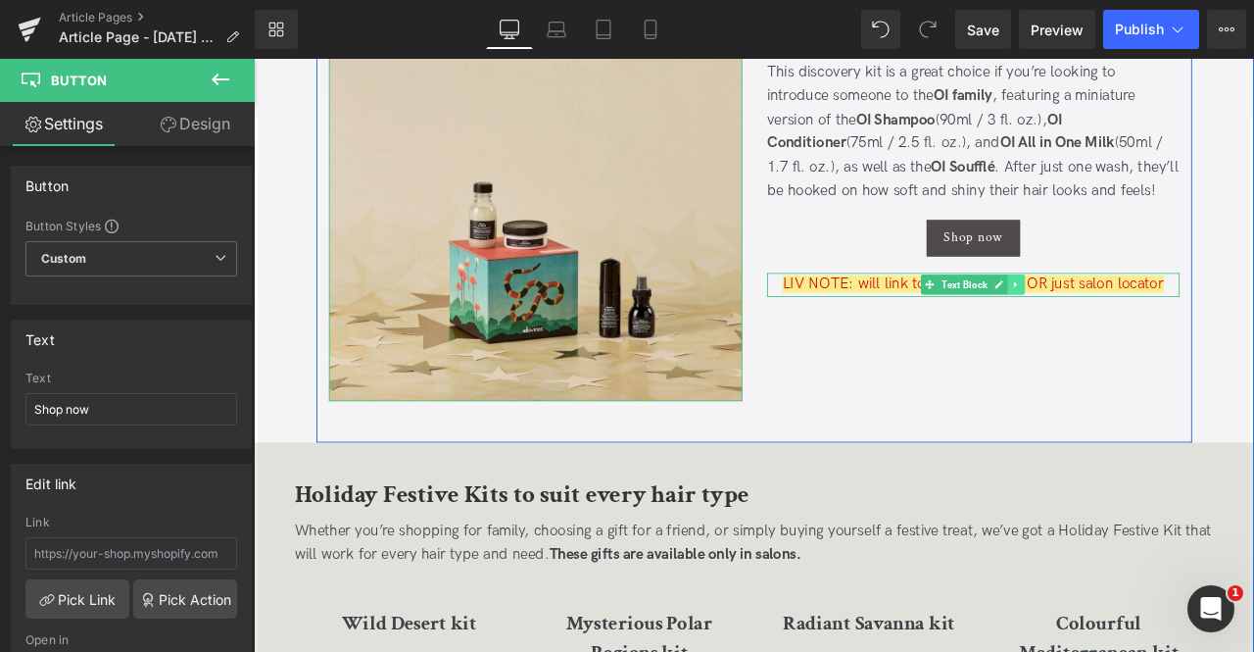
click at [1160, 330] on link at bounding box center [1158, 327] width 21 height 24
click at [1147, 329] on icon at bounding box center [1148, 326] width 11 height 12
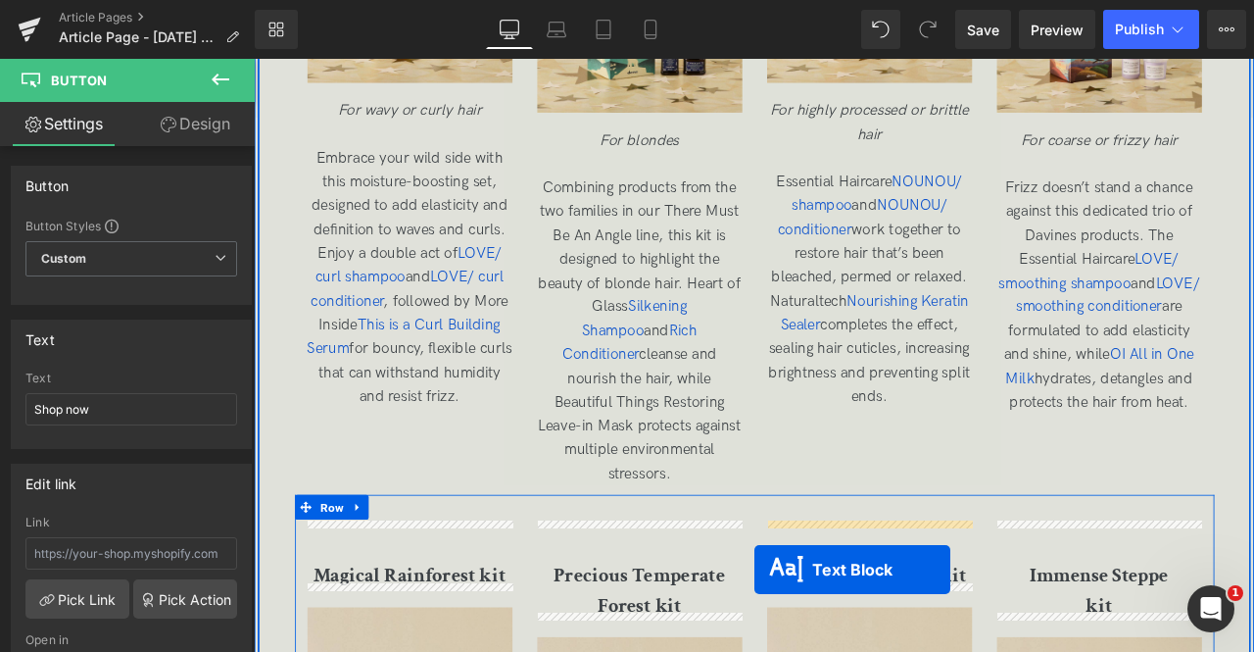
scroll to position [3724, 0]
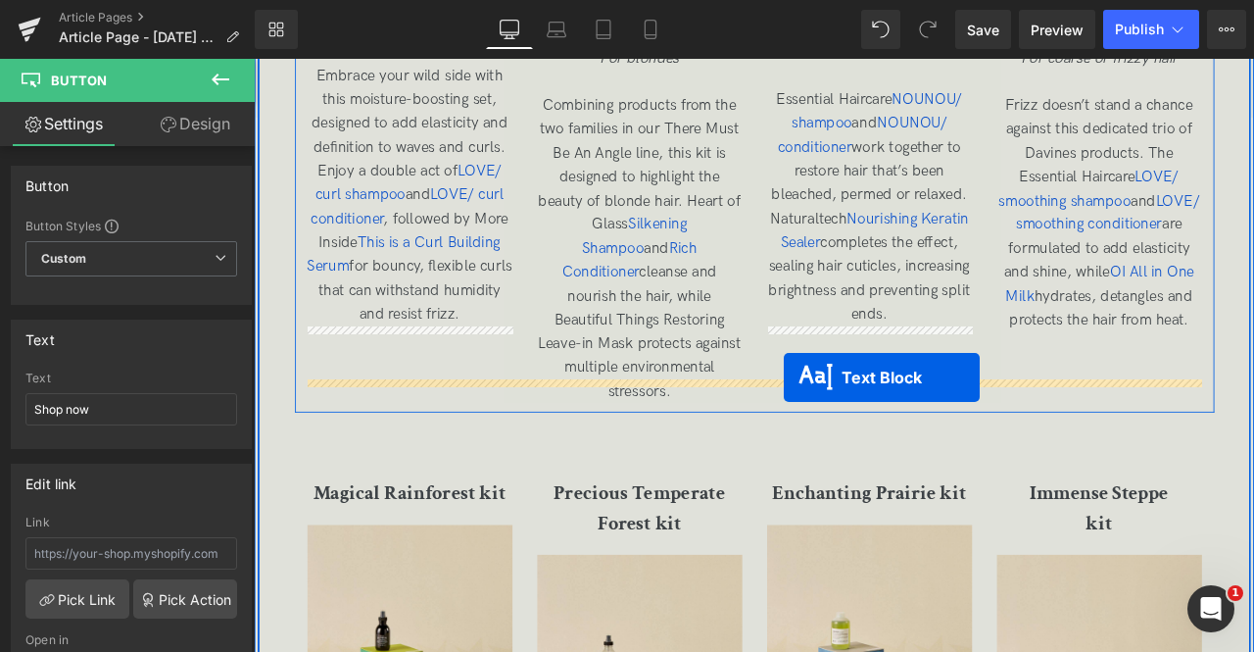
drag, startPoint x: 1066, startPoint y: 320, endPoint x: 882, endPoint y: 436, distance: 217.5
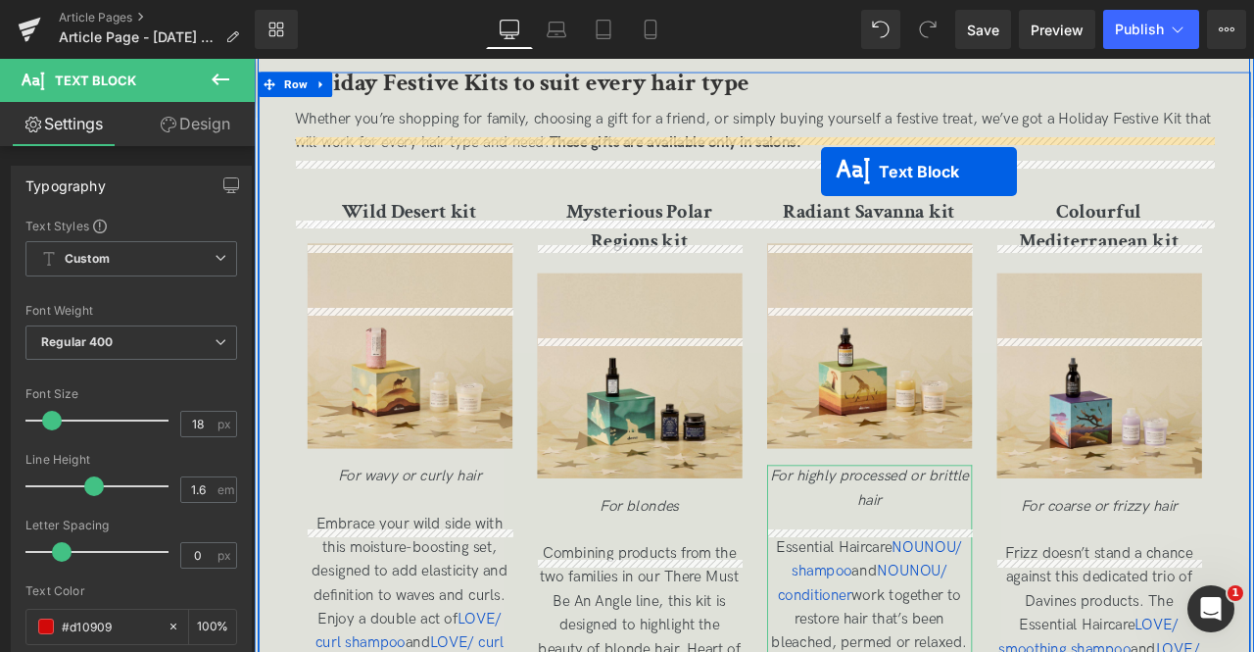
scroll to position [3114, 0]
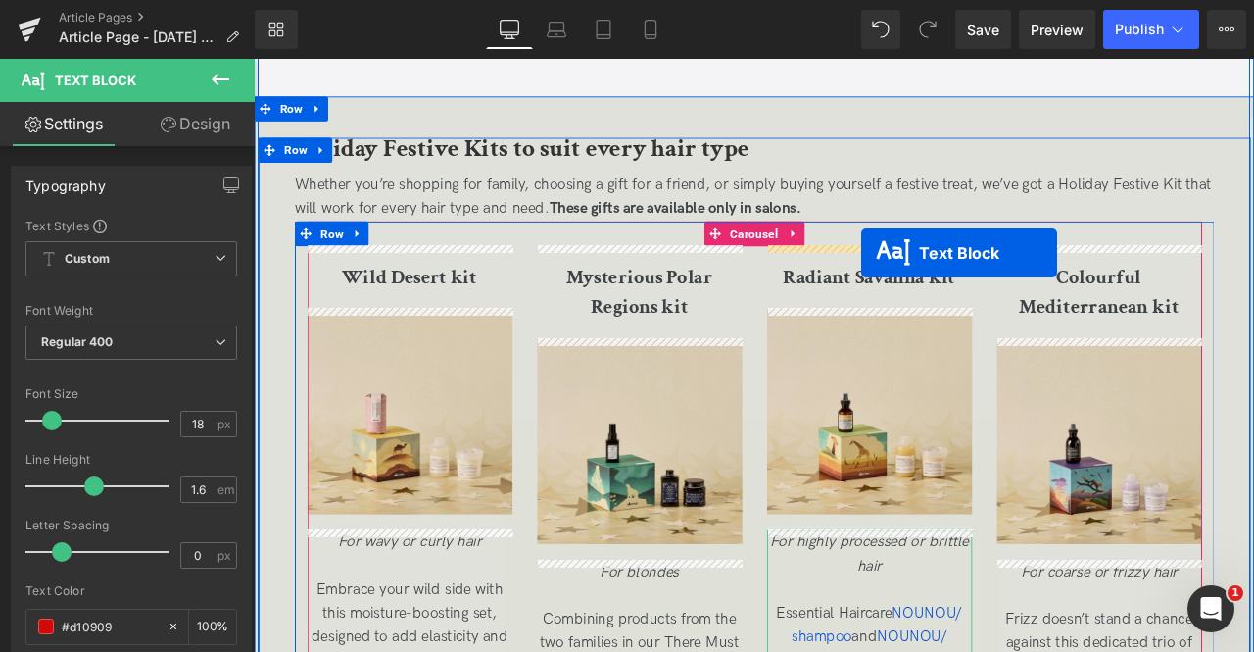
drag, startPoint x: 818, startPoint y: 691, endPoint x: 974, endPoint y: 289, distance: 431.0
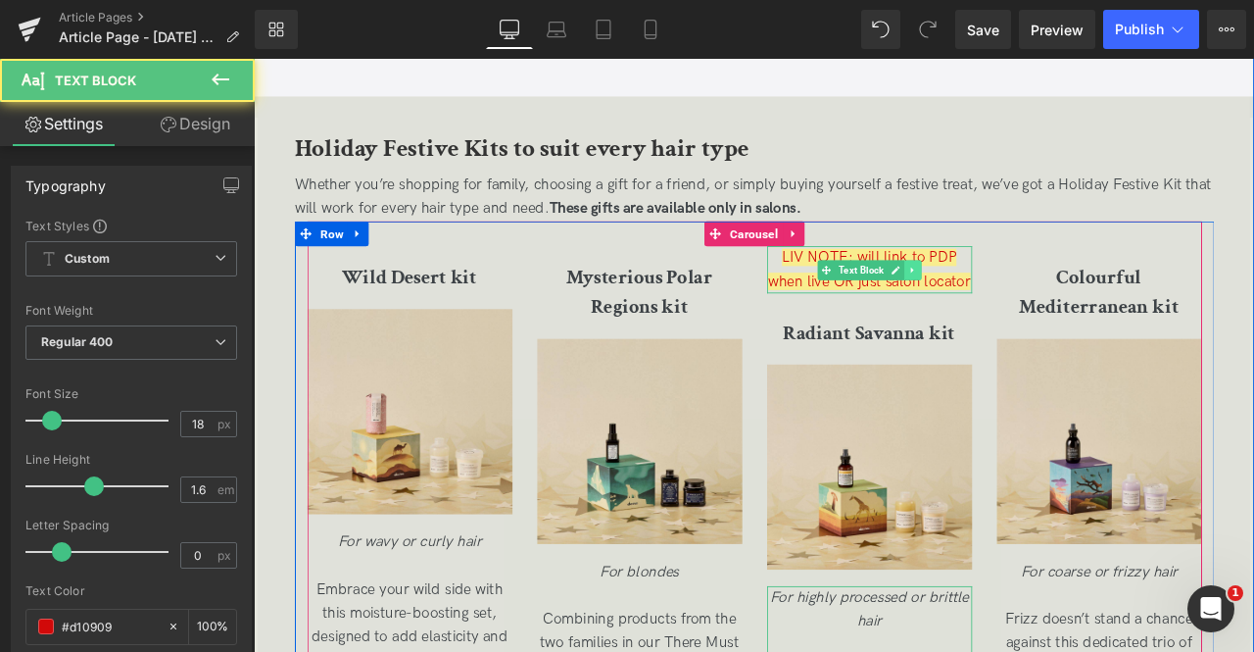
click at [1034, 308] on icon at bounding box center [1034, 310] width 11 height 12
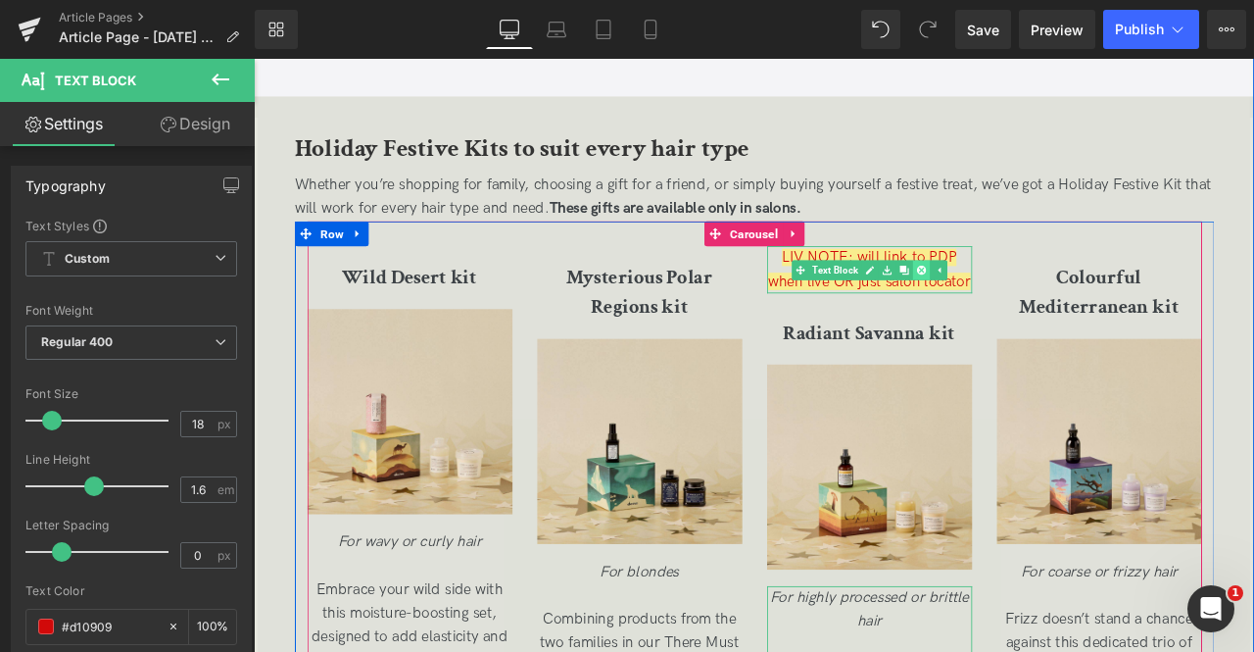
click at [1041, 310] on icon at bounding box center [1045, 309] width 11 height 11
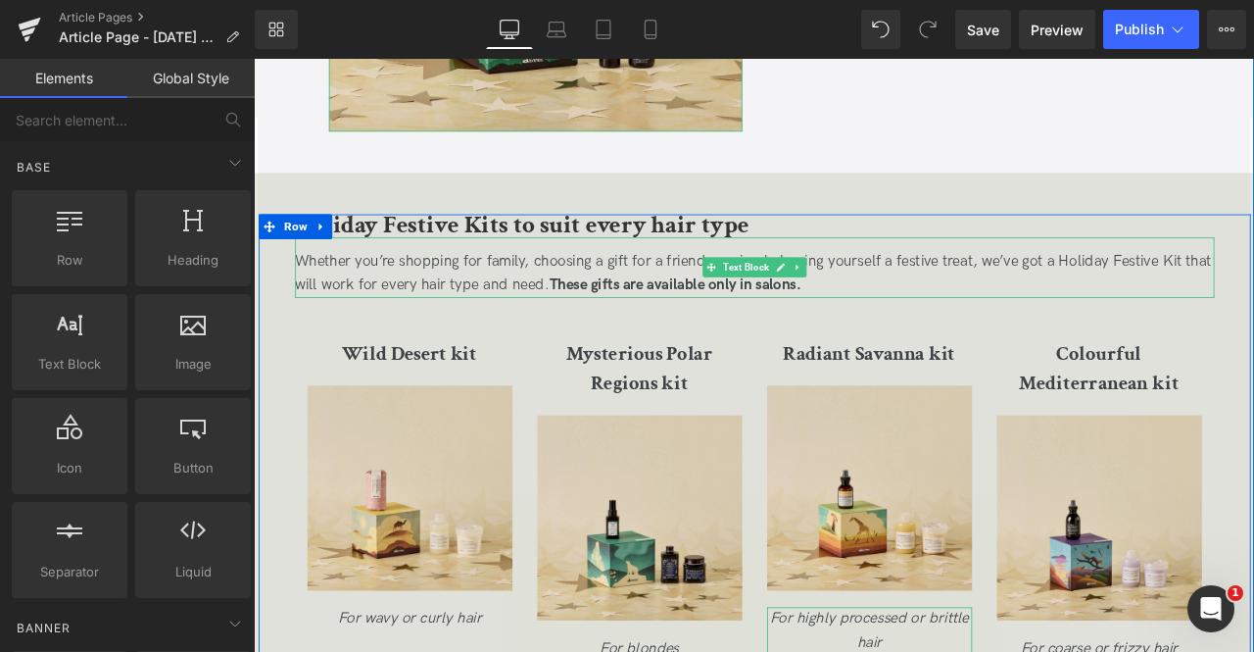
scroll to position [3022, 0]
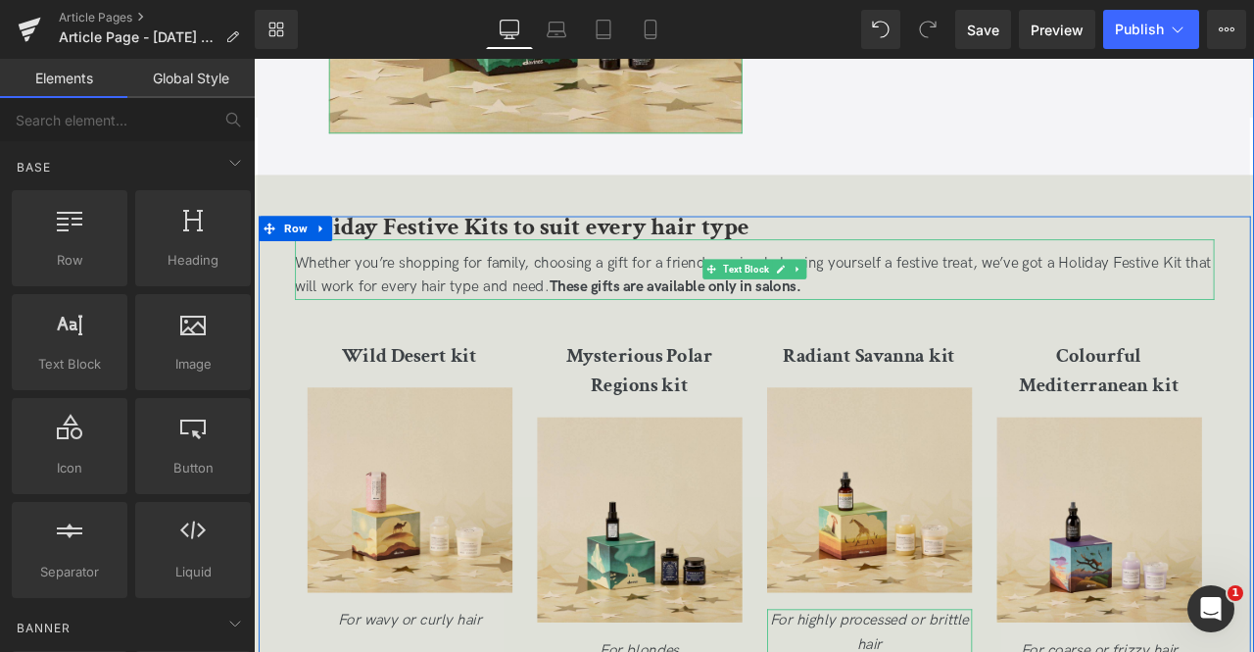
click at [620, 320] on strong "These gifts are available only in salons." at bounding box center [754, 328] width 299 height 21
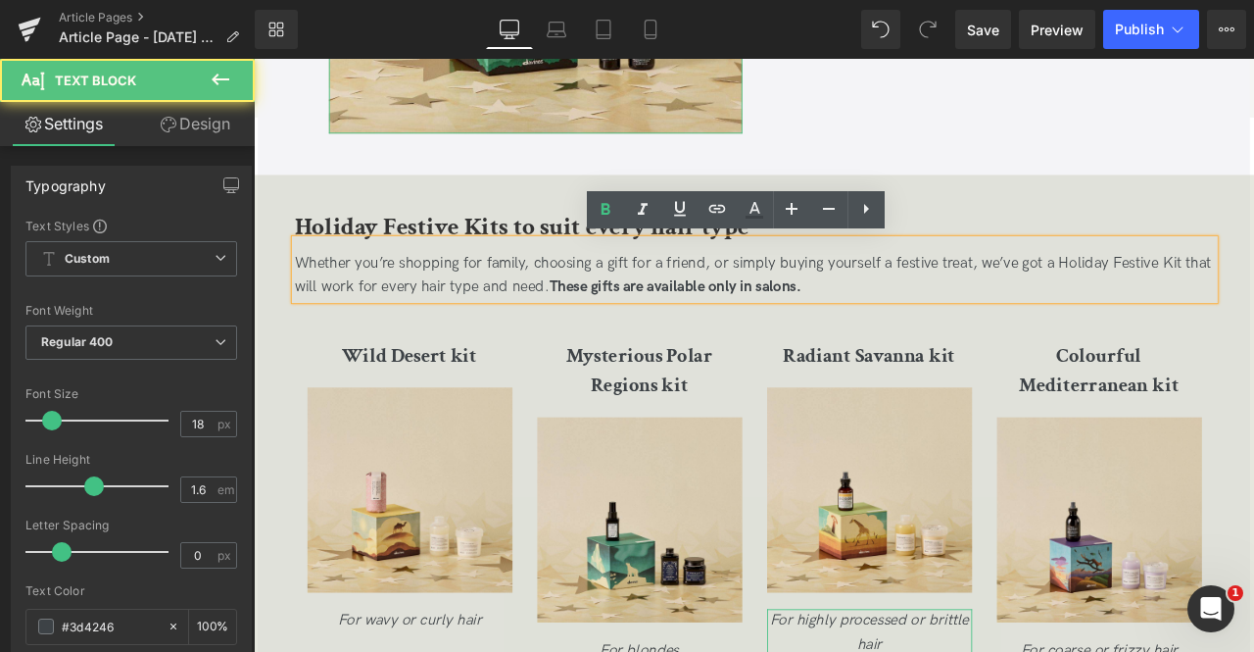
click at [491, 305] on p "Whether you’re shopping for family, choosing a gift for a friend, or simply buy…" at bounding box center [848, 315] width 1090 height 57
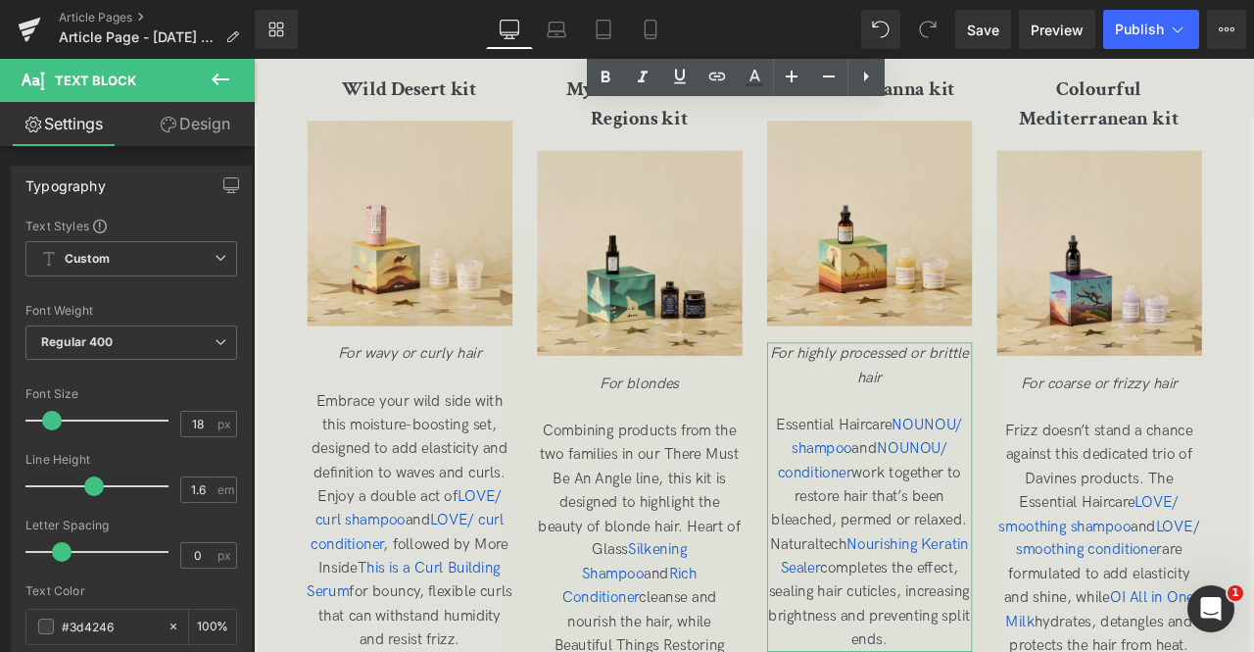
scroll to position [3340, 0]
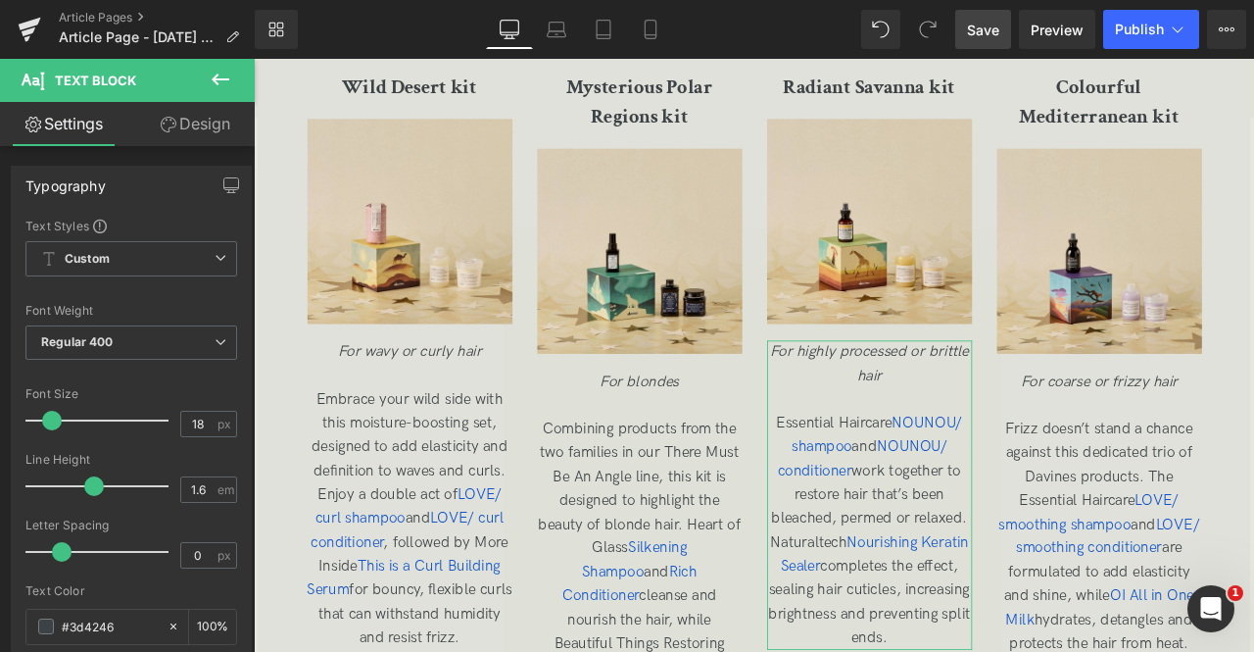
click at [975, 14] on link "Save" at bounding box center [983, 29] width 56 height 39
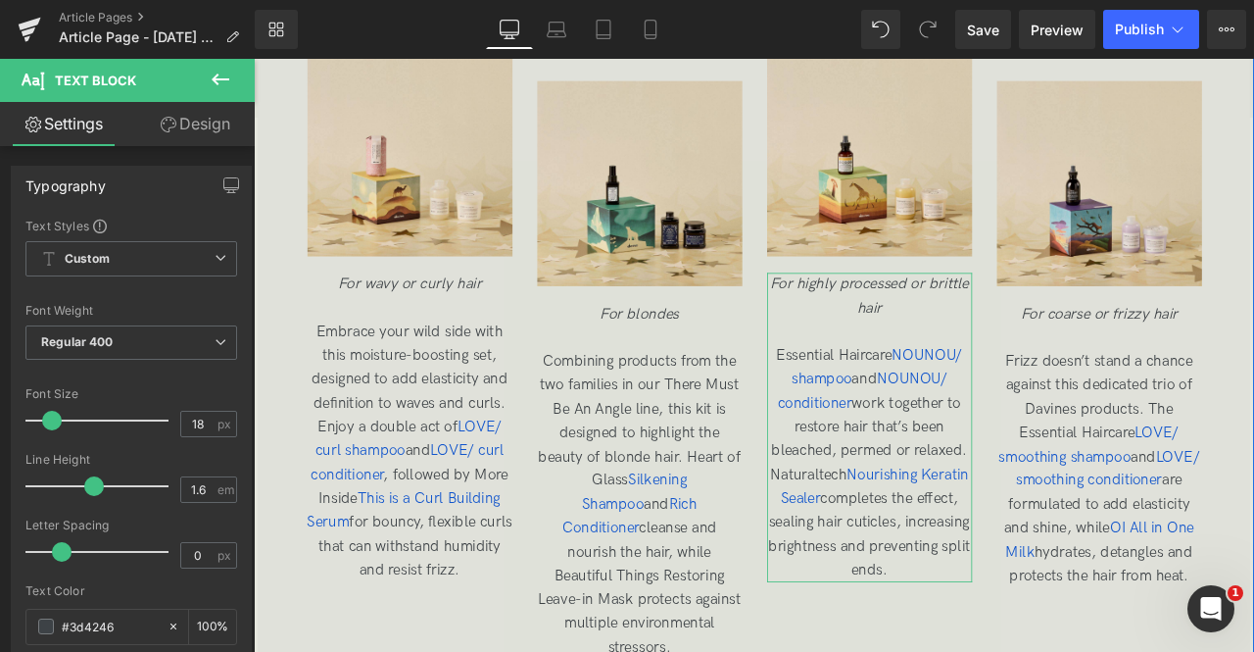
scroll to position [3365, 0]
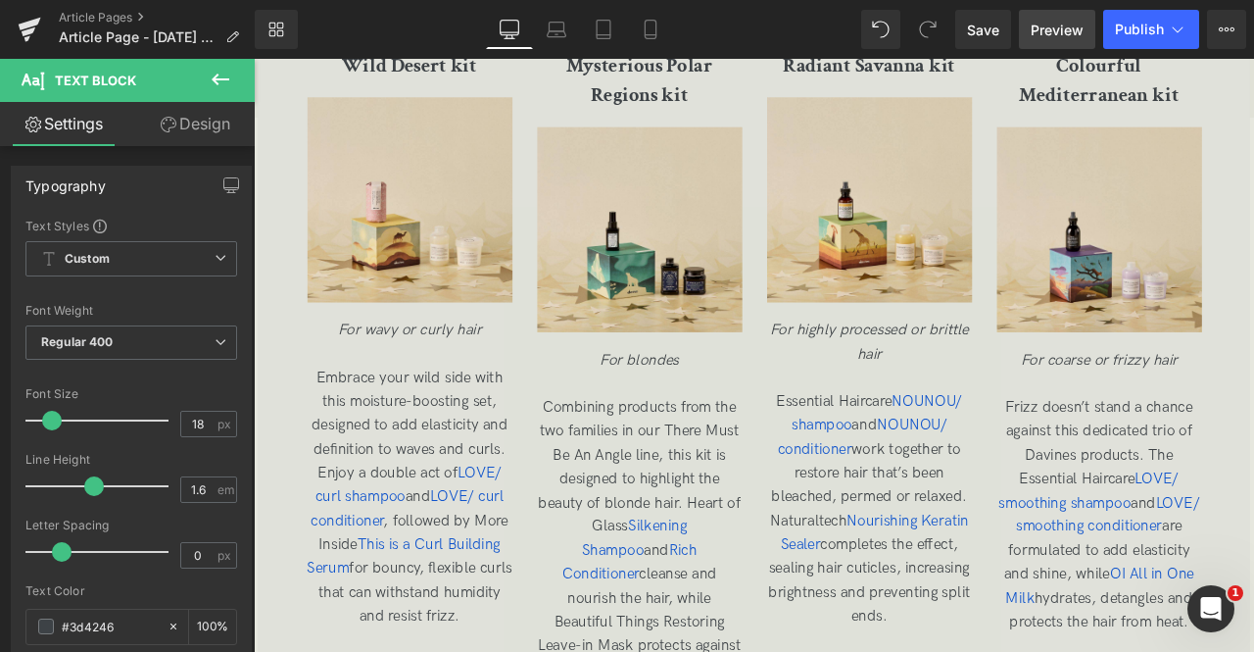
click at [1062, 24] on span "Preview" at bounding box center [1057, 30] width 53 height 21
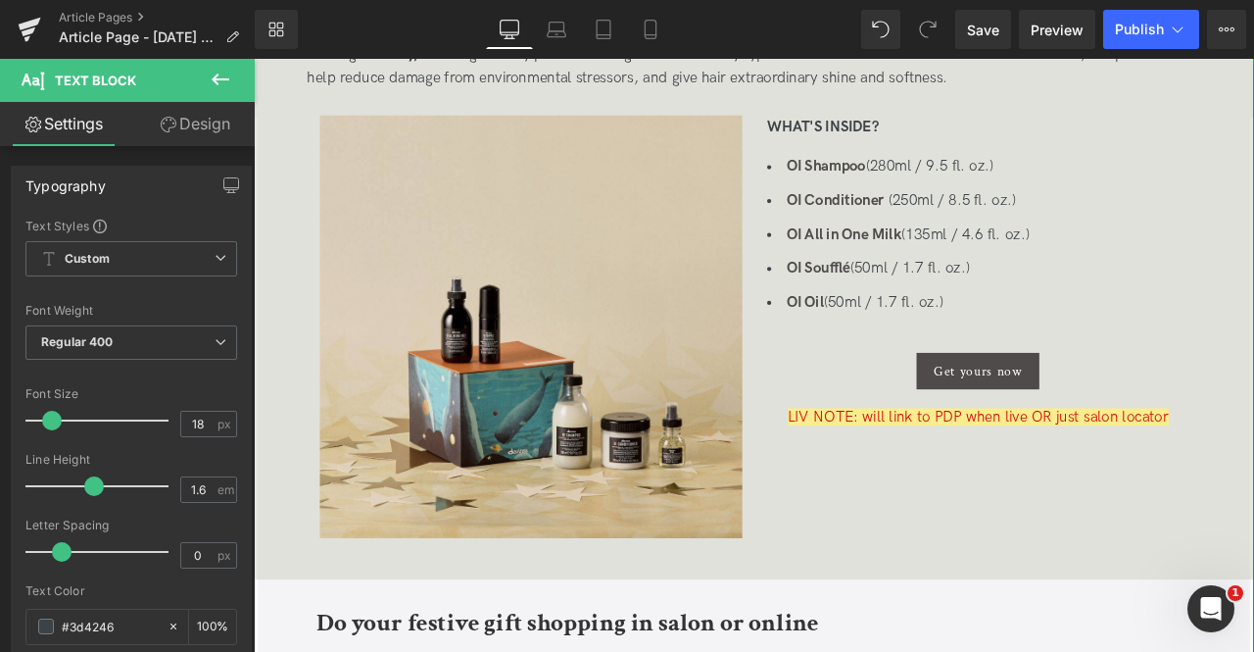
scroll to position [682, 0]
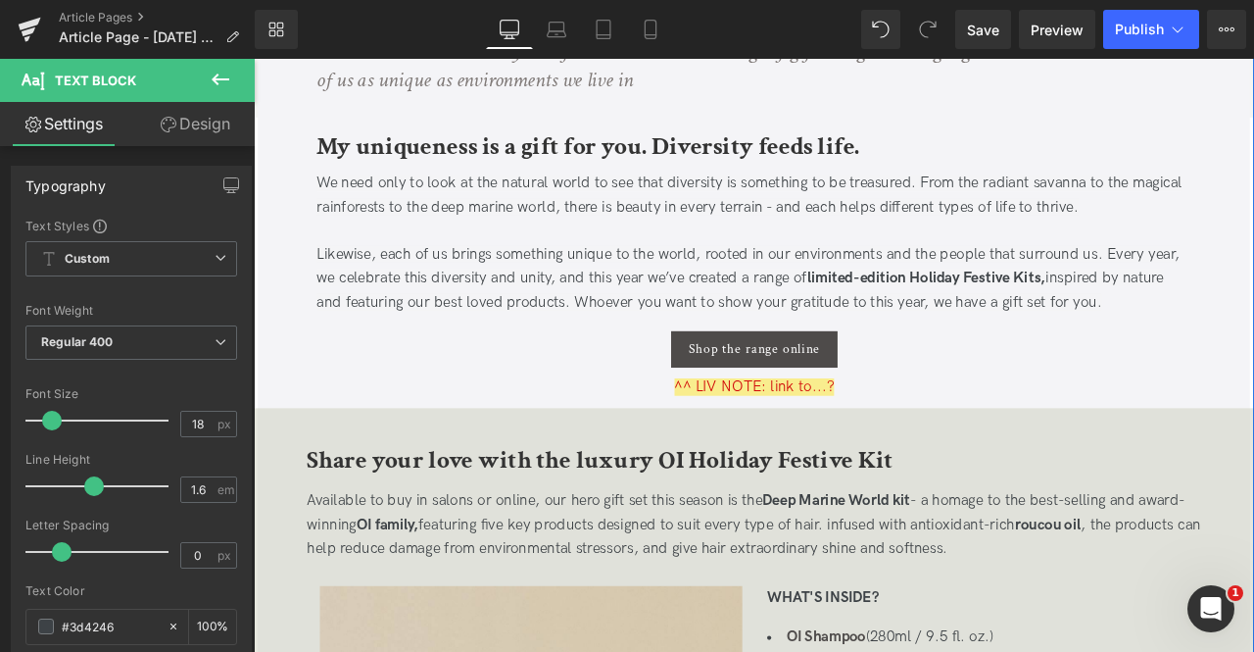
click at [982, 315] on strong "limited-edition Holiday Festive Kits," at bounding box center [1050, 318] width 283 height 21
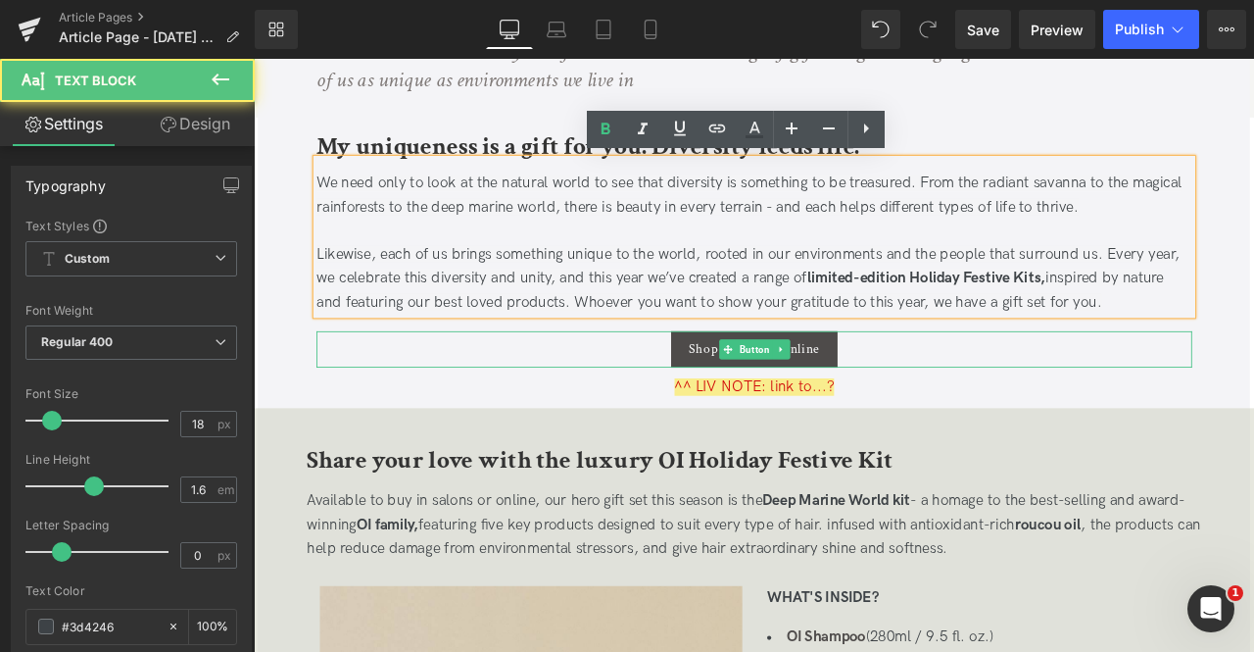
click at [996, 393] on div "Shop the range online" at bounding box center [847, 402] width 1038 height 43
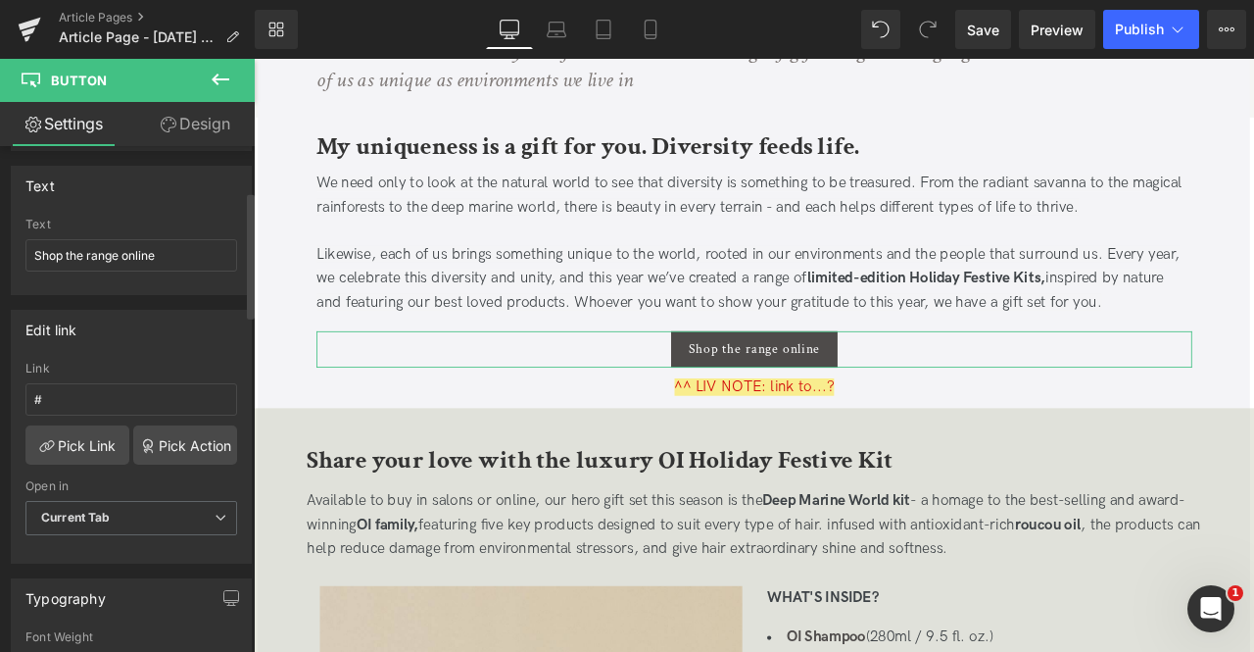
scroll to position [180, 0]
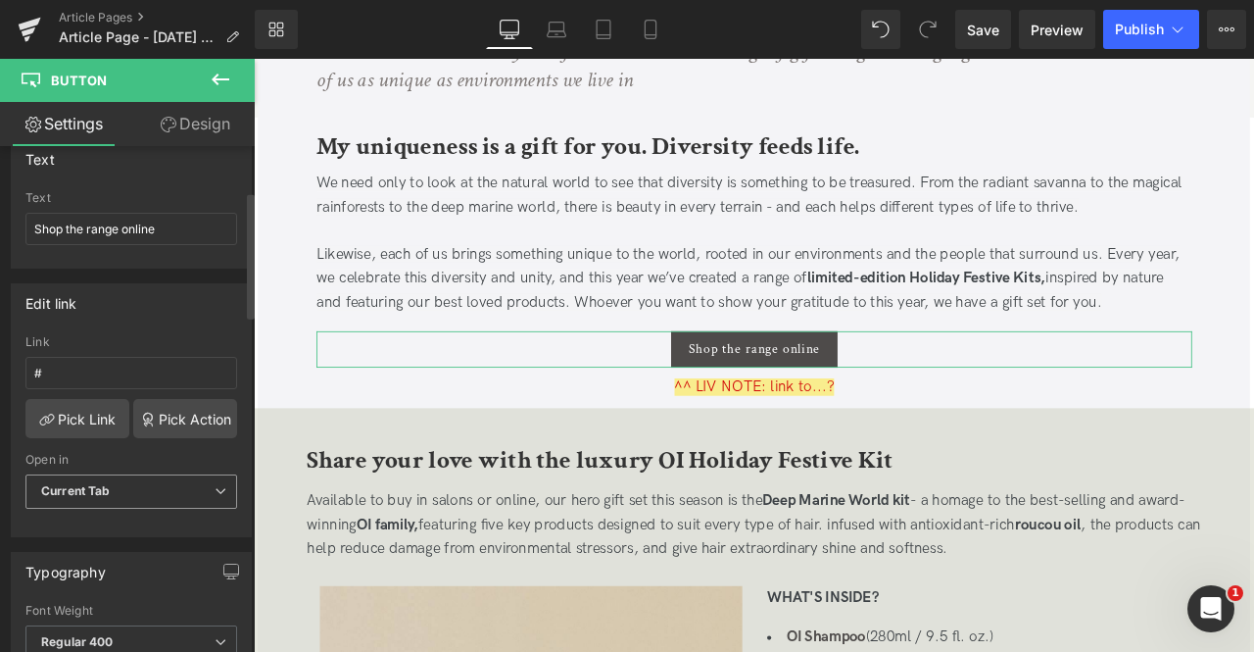
click at [53, 502] on span "Current Tab" at bounding box center [131, 491] width 212 height 34
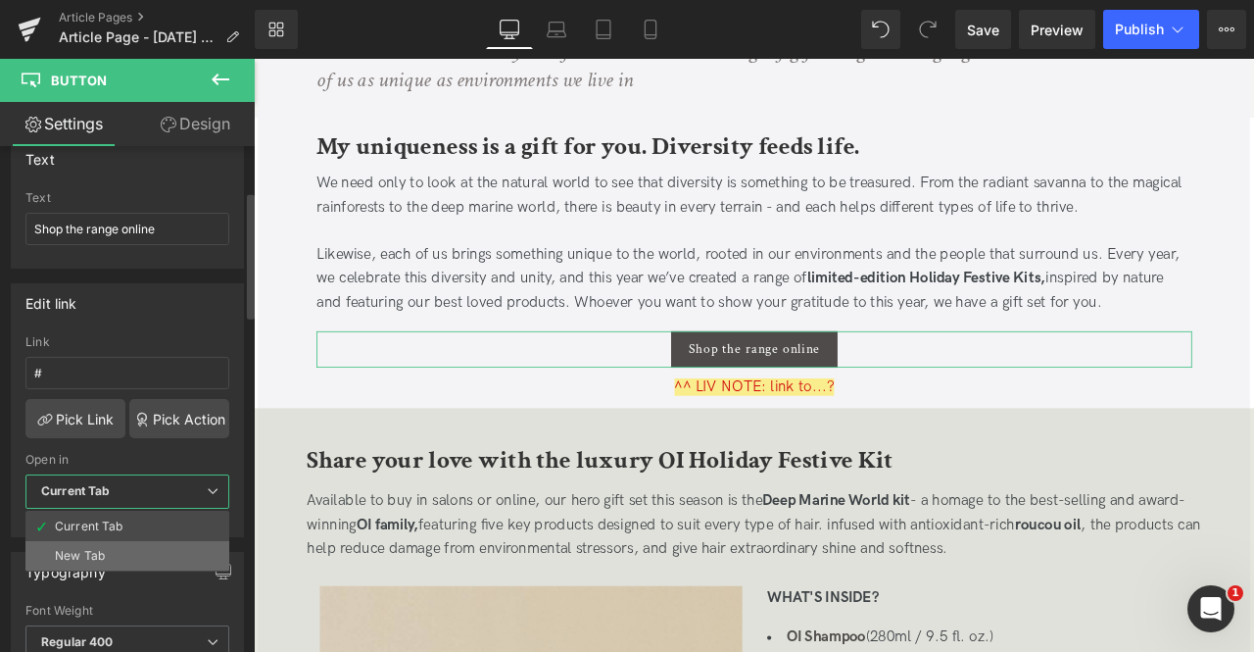
click at [86, 549] on div "New Tab" at bounding box center [80, 556] width 50 height 14
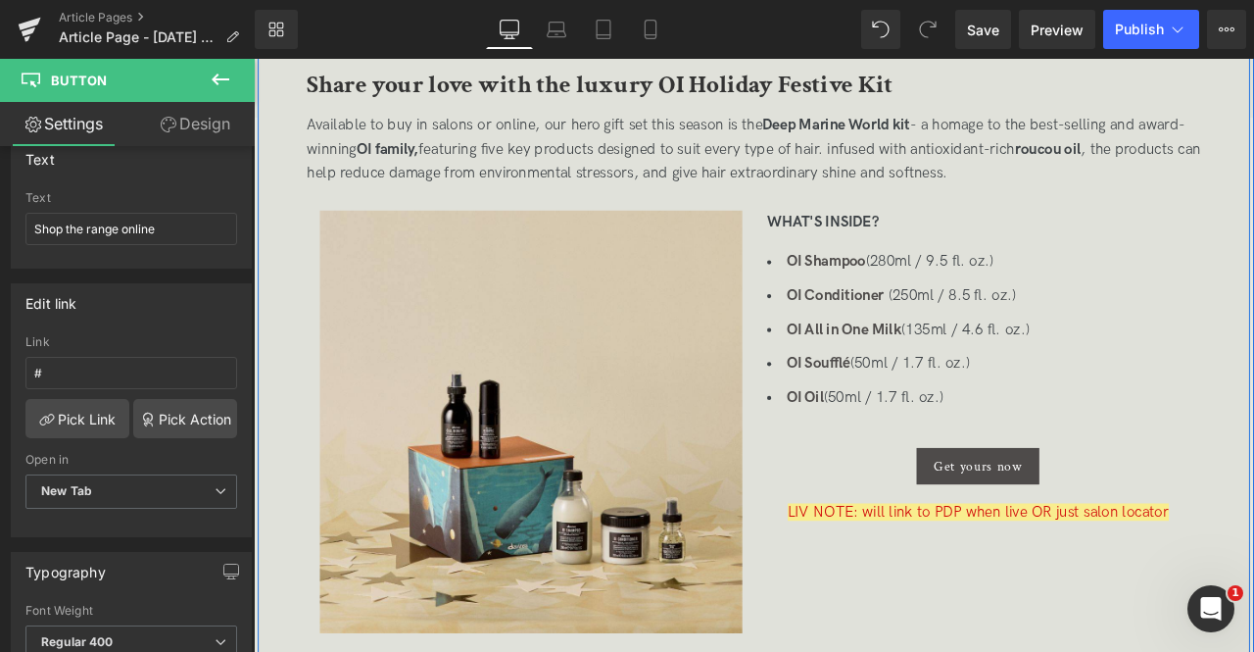
scroll to position [1162, 0]
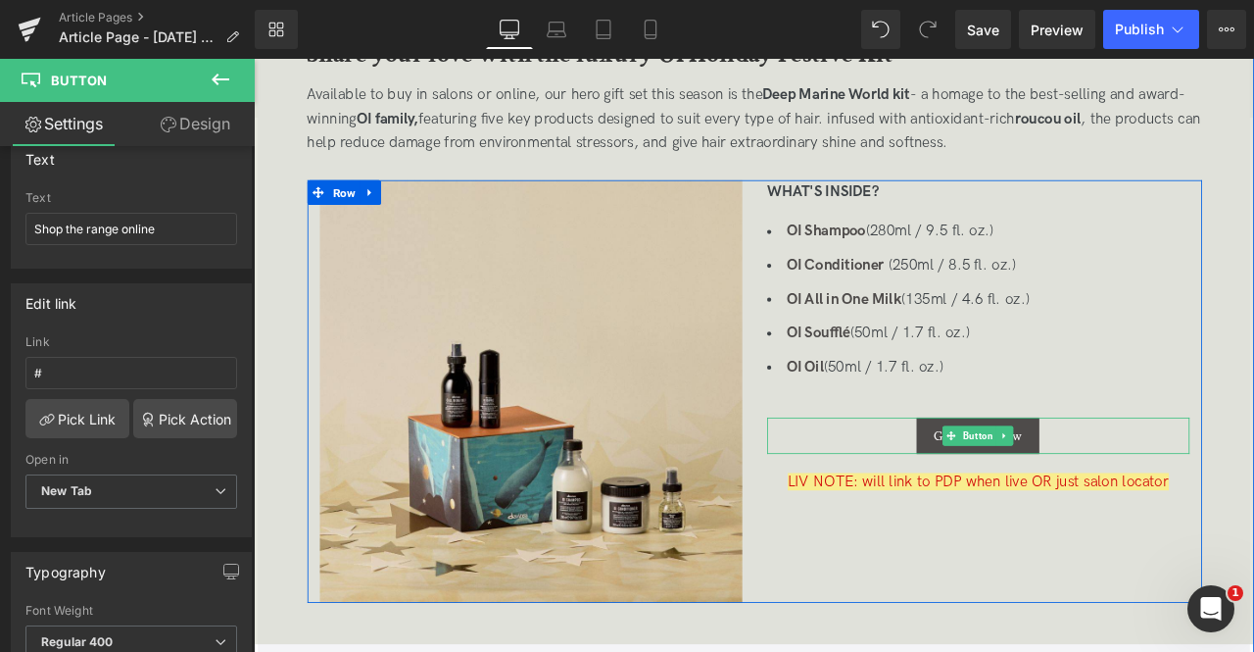
click at [973, 495] on div "Get yours now" at bounding box center [1112, 505] width 501 height 43
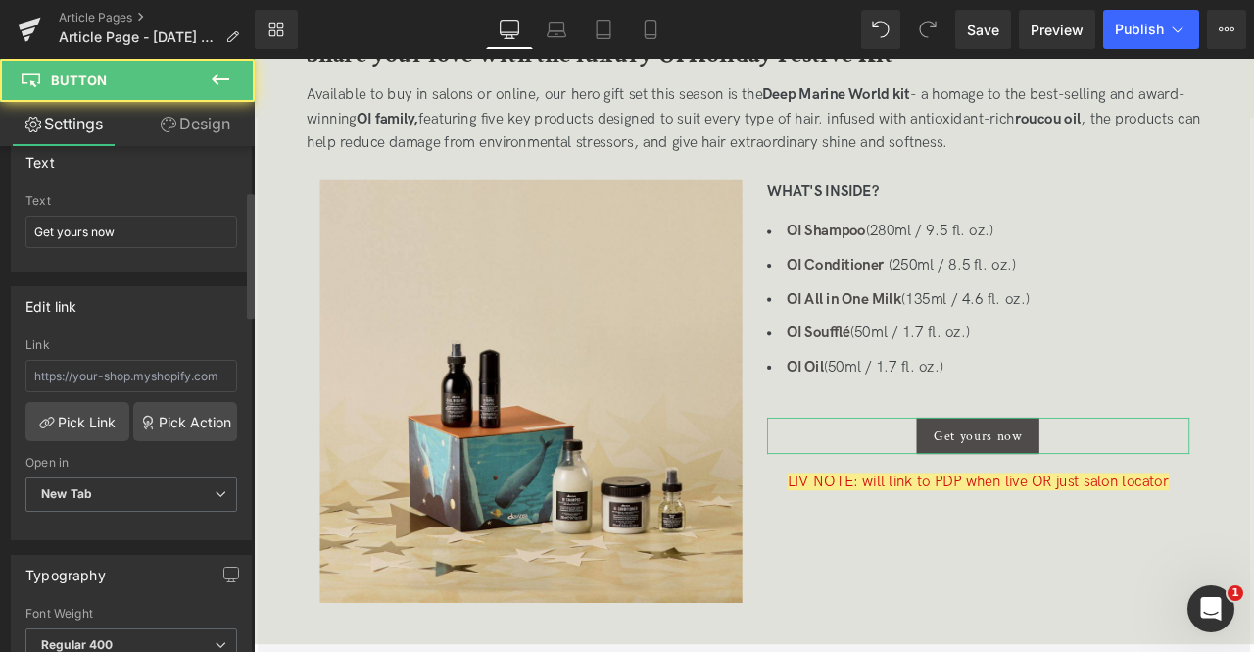
scroll to position [178, 0]
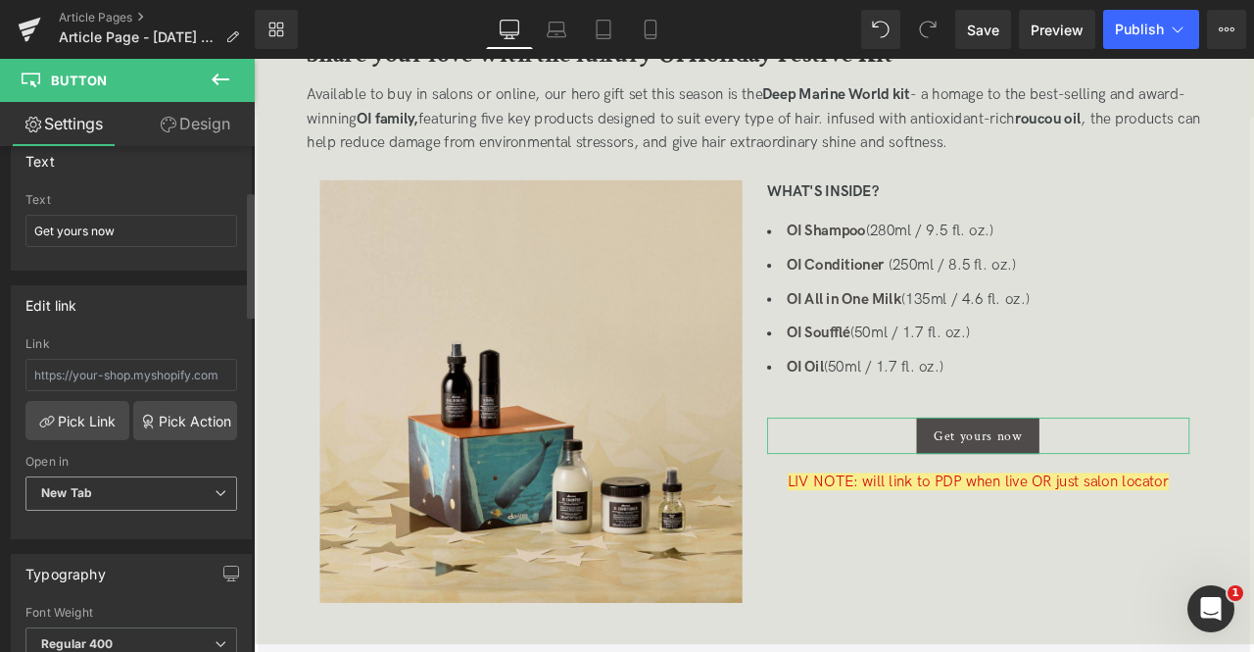
click at [126, 483] on span "New Tab" at bounding box center [131, 493] width 212 height 34
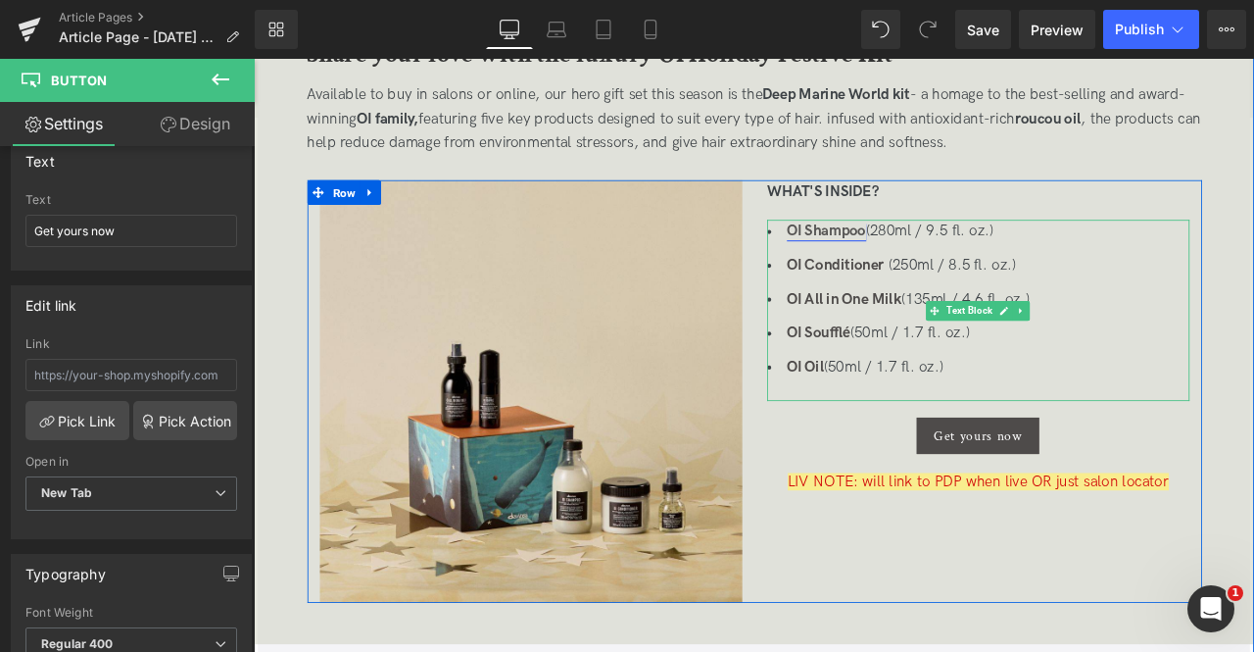
click at [931, 263] on link "OI Shampoo" at bounding box center [933, 263] width 94 height 21
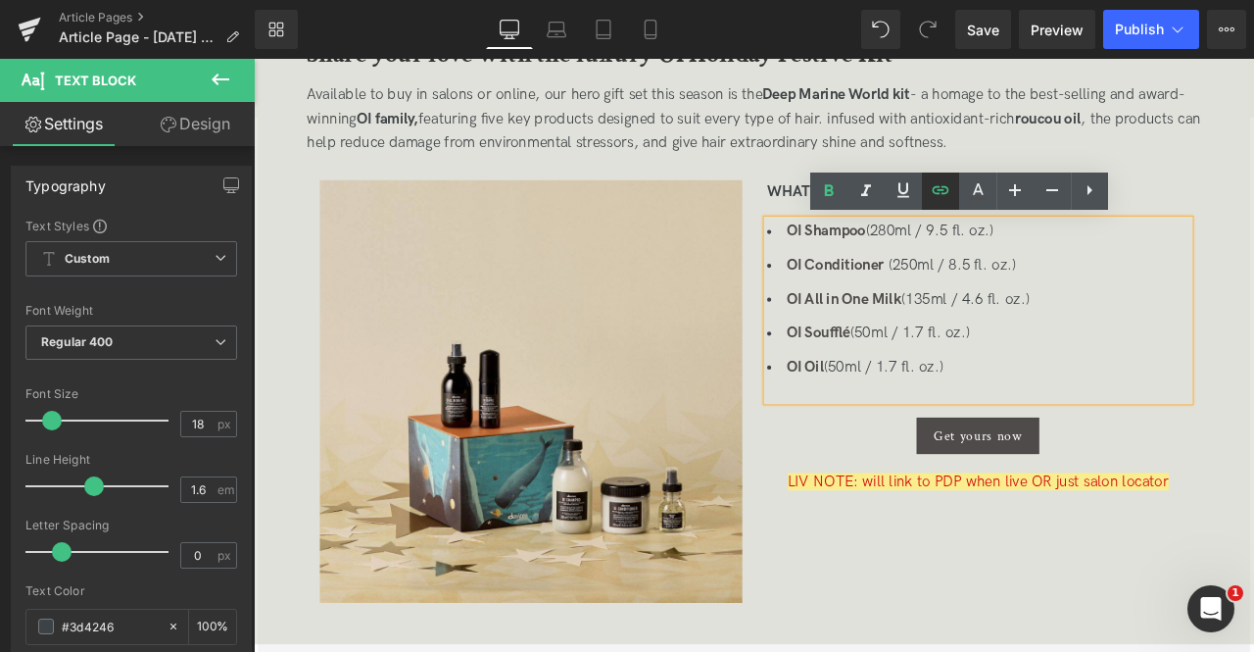
click at [0, 0] on icon at bounding box center [0, 0] width 0 height 0
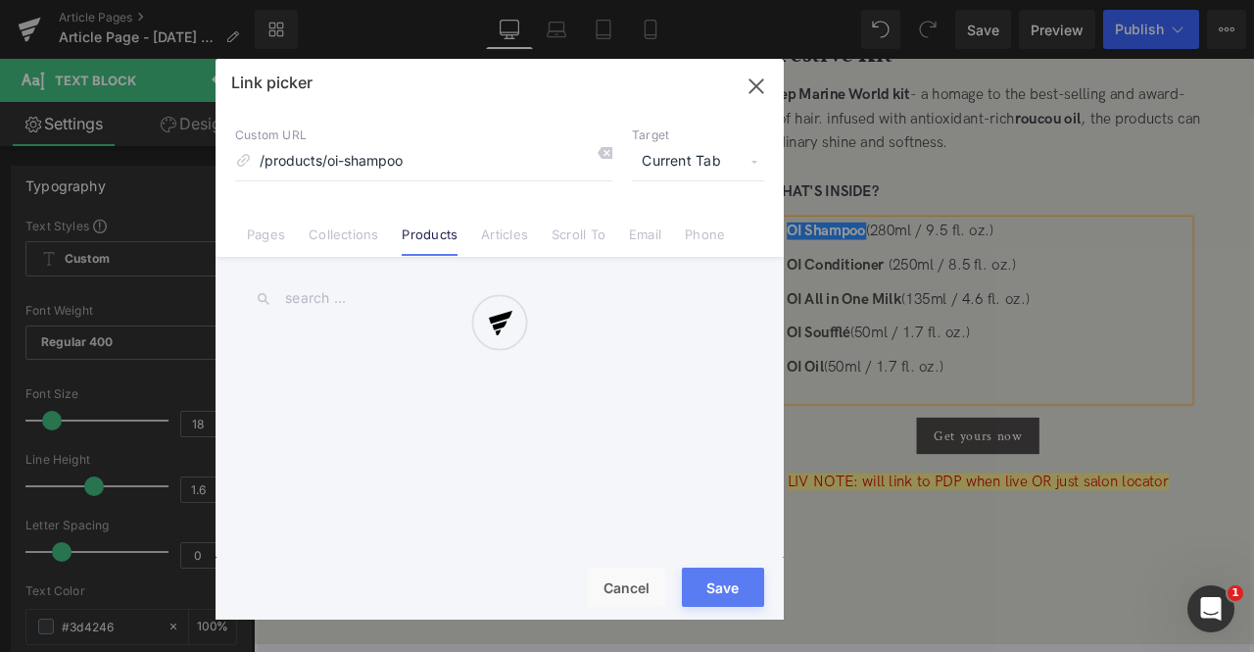
click at [0, 0] on div "Text Color Highlight Color rgb(209, 9, 9) #d10909 100 % rgba(249, 237, 142, 1) …" at bounding box center [0, 0] width 0 height 0
click at [700, 156] on div at bounding box center [500, 339] width 568 height 561
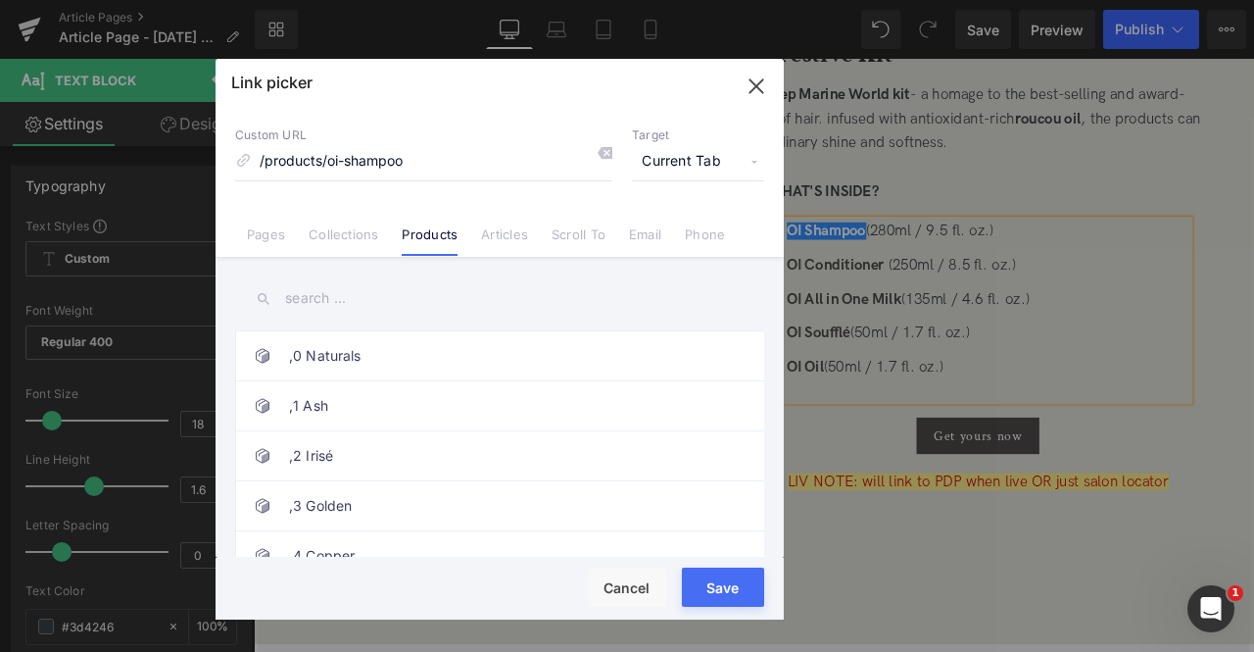
click at [685, 170] on span "Current Tab" at bounding box center [698, 161] width 132 height 37
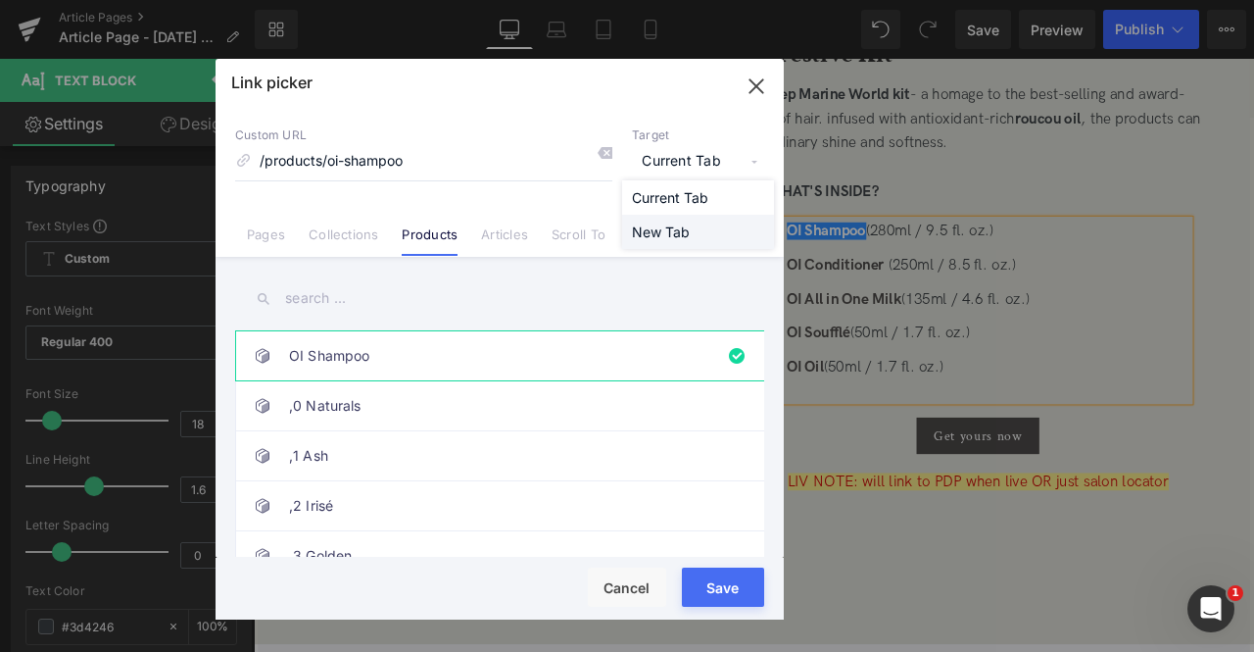
click at [678, 232] on li "New Tab" at bounding box center [698, 232] width 152 height 34
click at [731, 585] on button "Save" at bounding box center [723, 586] width 82 height 39
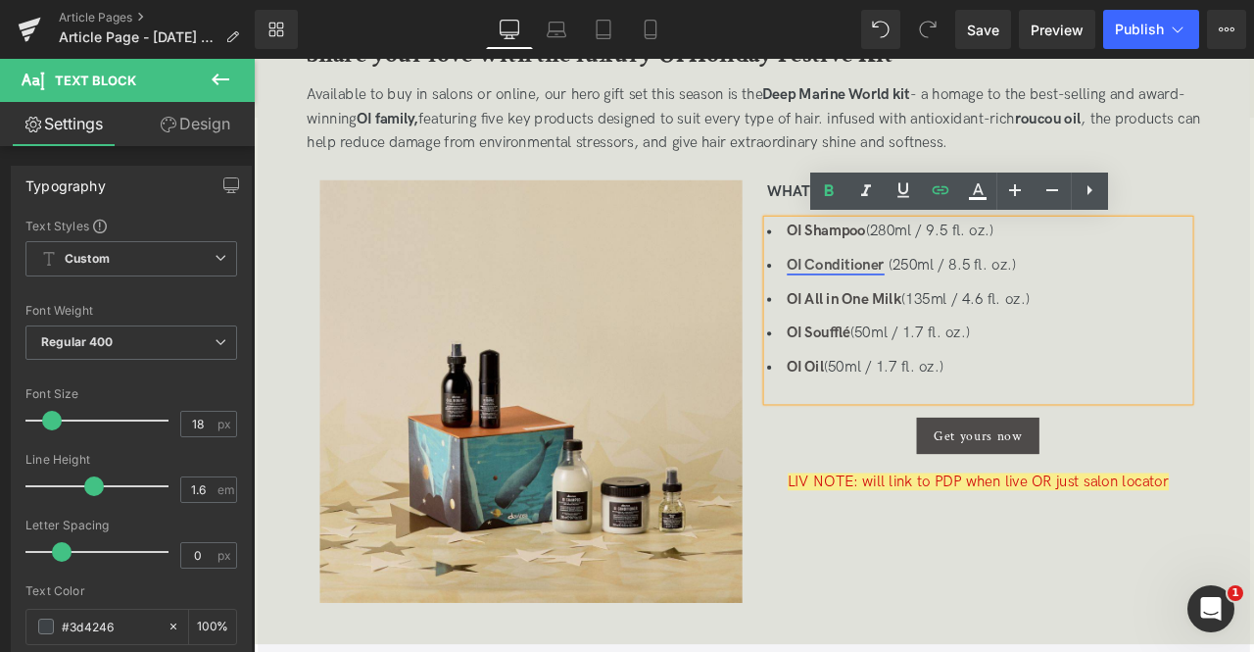
click at [948, 298] on link "OI Conditioner" at bounding box center [944, 303] width 116 height 21
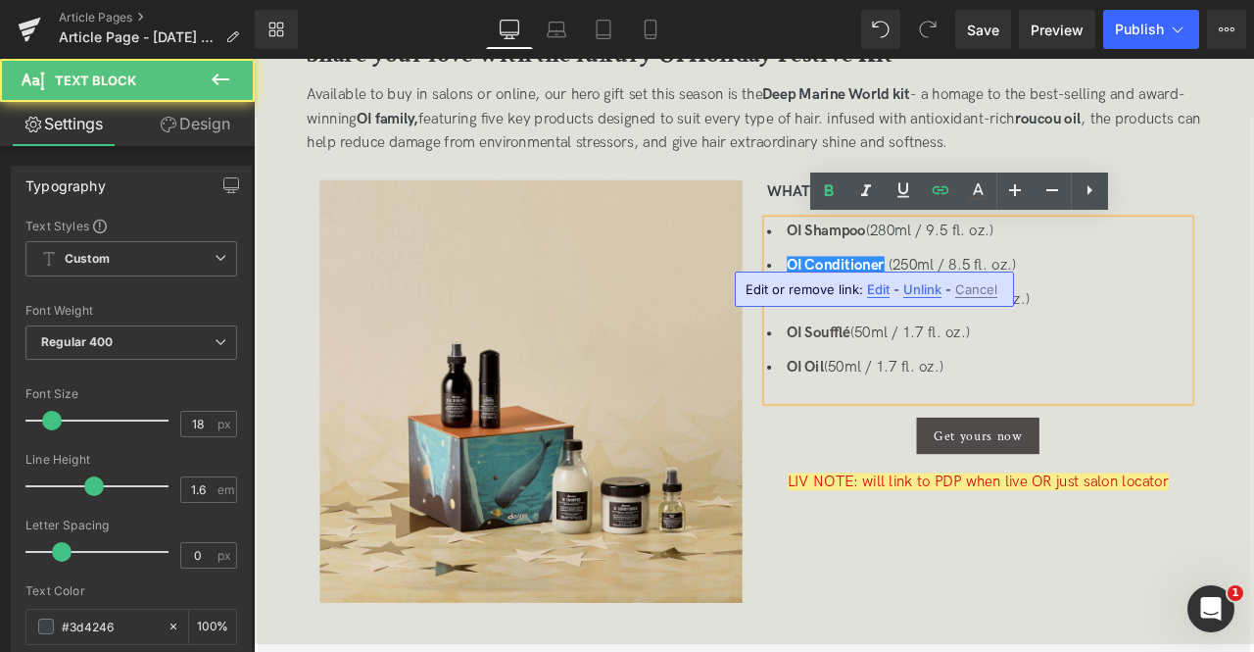
click at [883, 284] on span "Edit" at bounding box center [878, 289] width 23 height 17
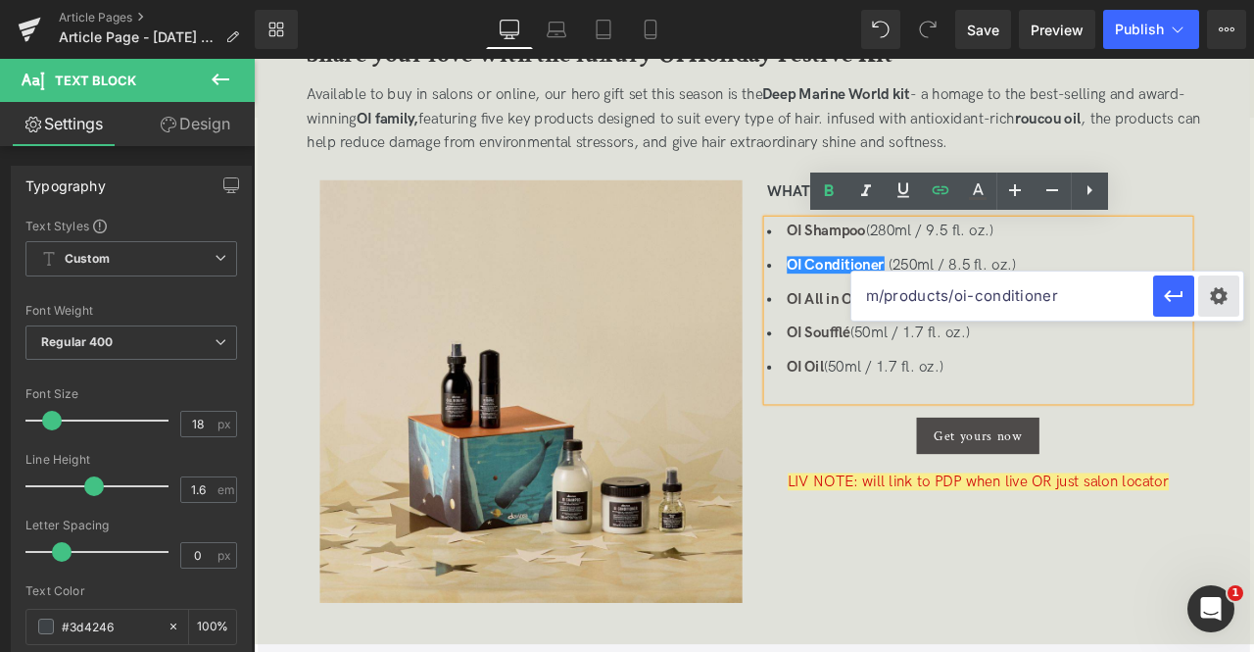
click at [0, 0] on div "Text Color Highlight Color rgb(209, 9, 9) #d10909 100 % rgba(249, 237, 142, 1) …" at bounding box center [0, 0] width 0 height 0
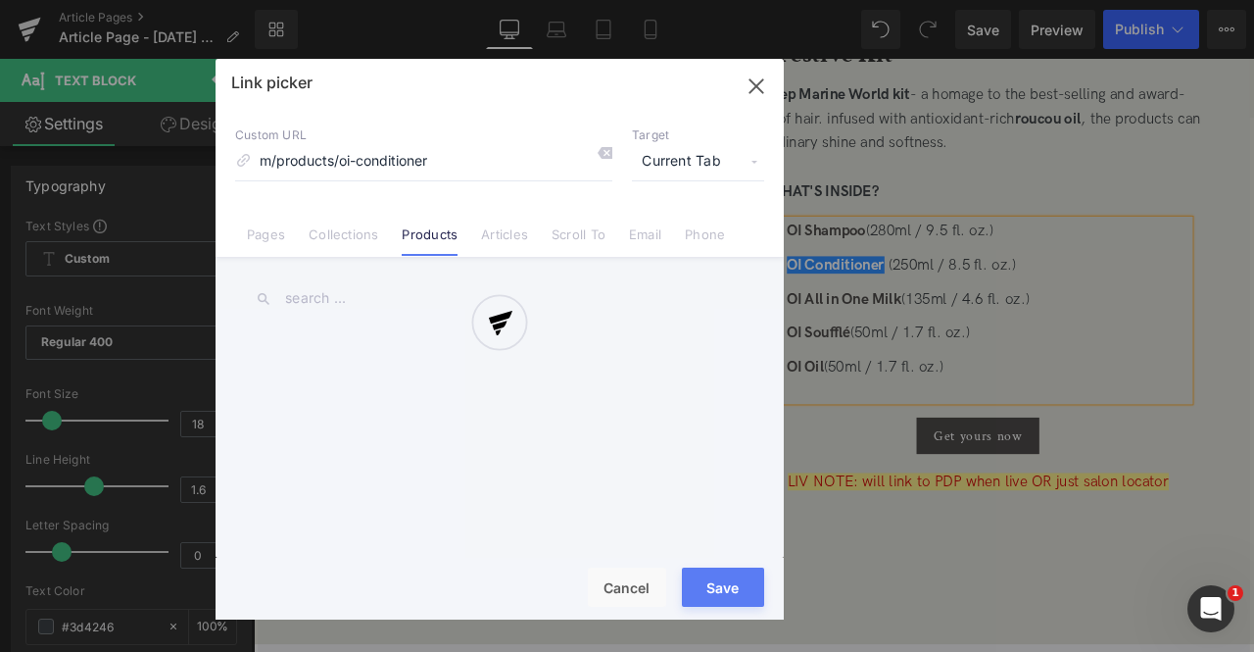
click at [692, 160] on div at bounding box center [500, 339] width 568 height 561
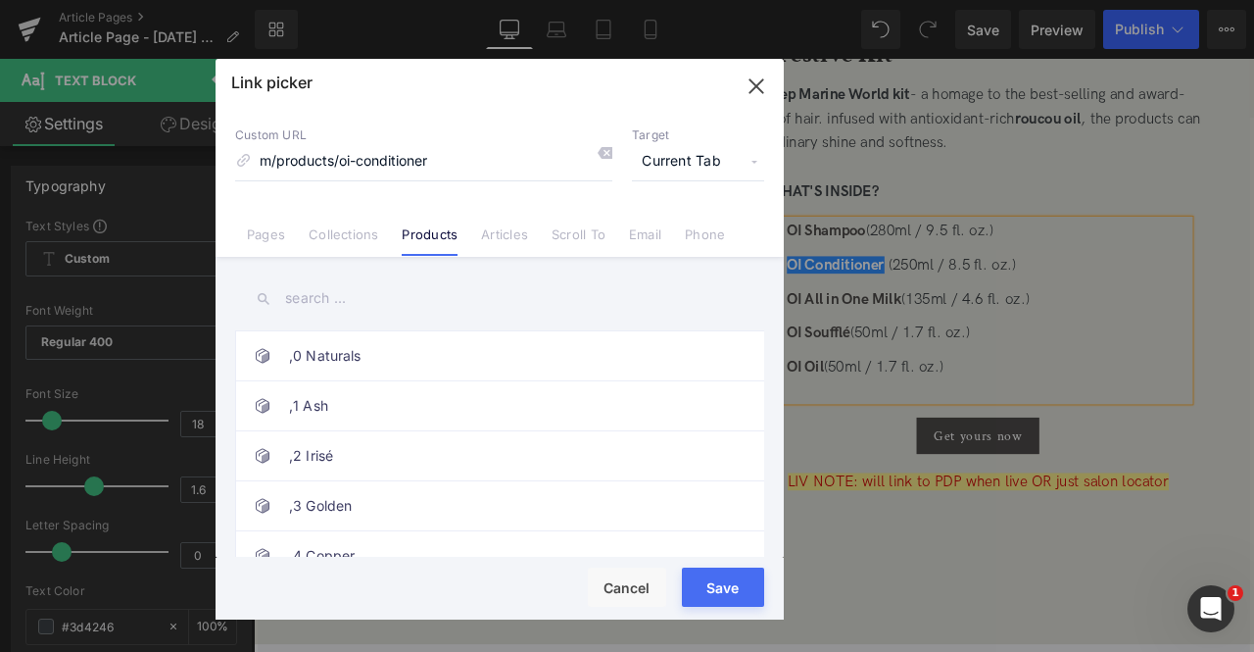
click at [692, 160] on span "Current Tab" at bounding box center [698, 161] width 132 height 37
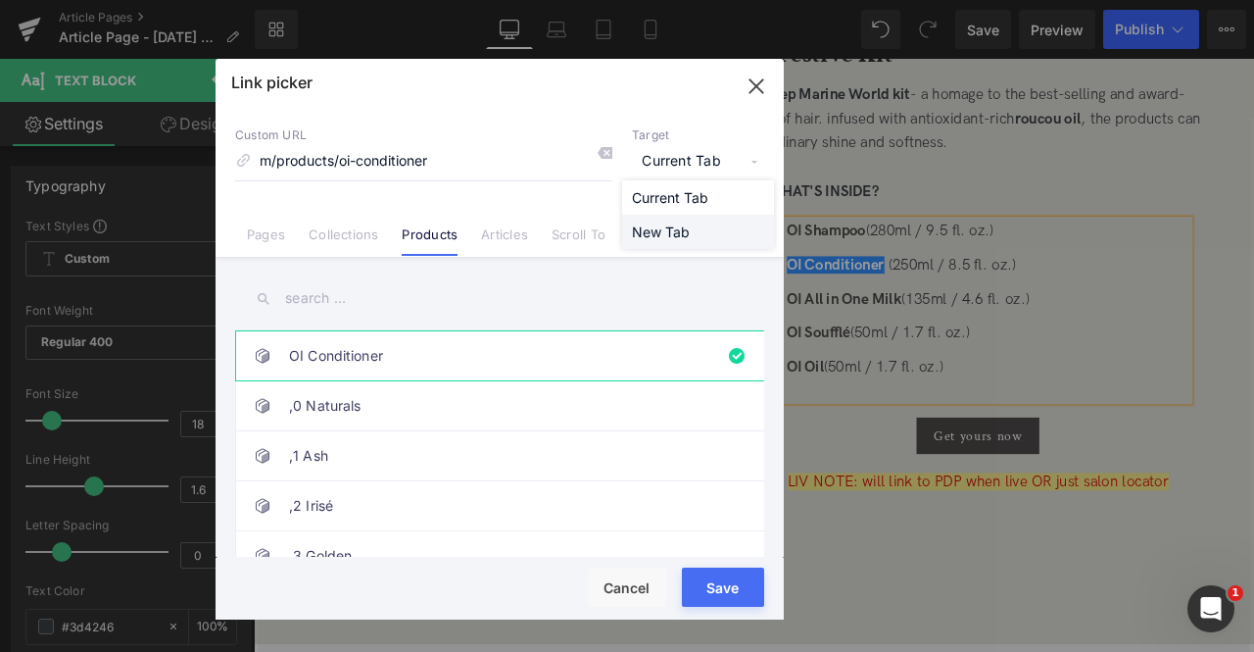
click at [675, 237] on li "New Tab" at bounding box center [698, 232] width 152 height 34
click at [721, 589] on button "Save" at bounding box center [723, 586] width 82 height 39
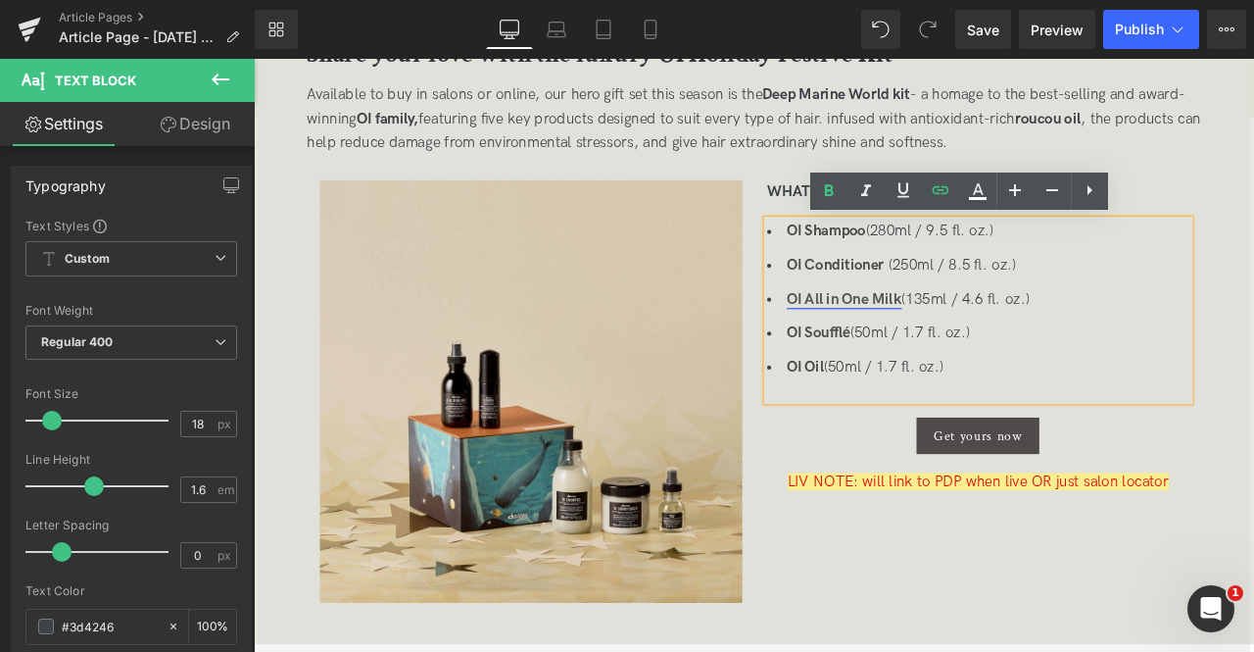
click at [972, 348] on strong "OI All in One Milk" at bounding box center [954, 343] width 136 height 21
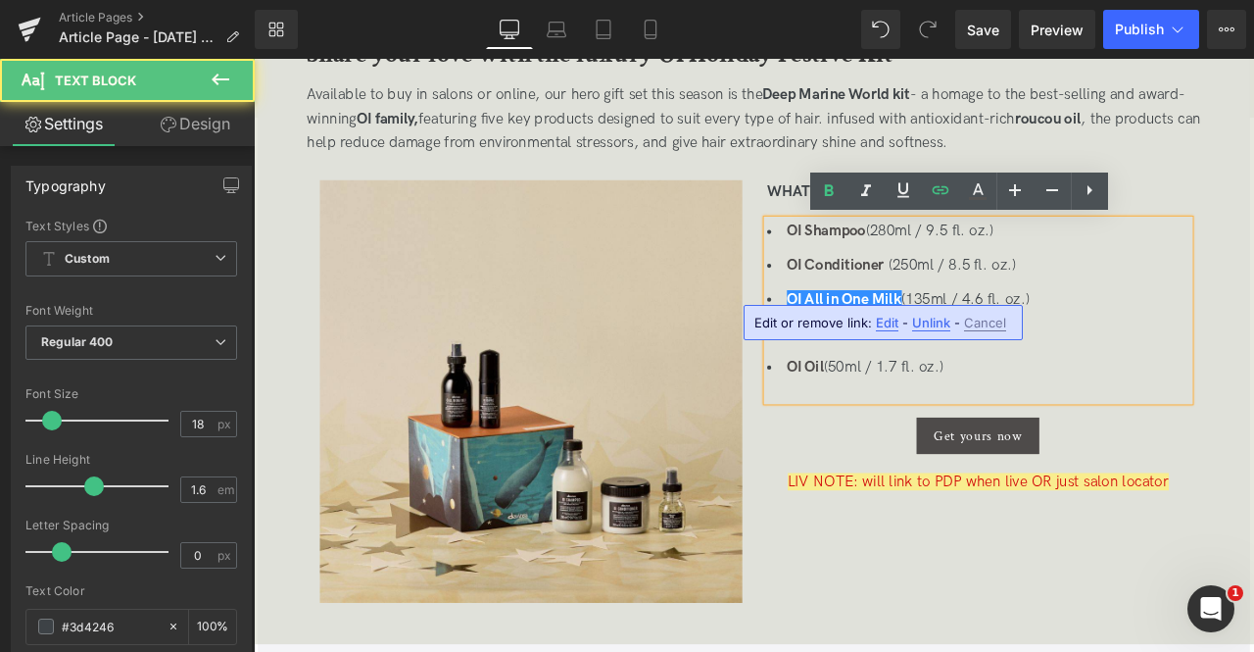
click at [891, 318] on span "Edit" at bounding box center [887, 323] width 23 height 17
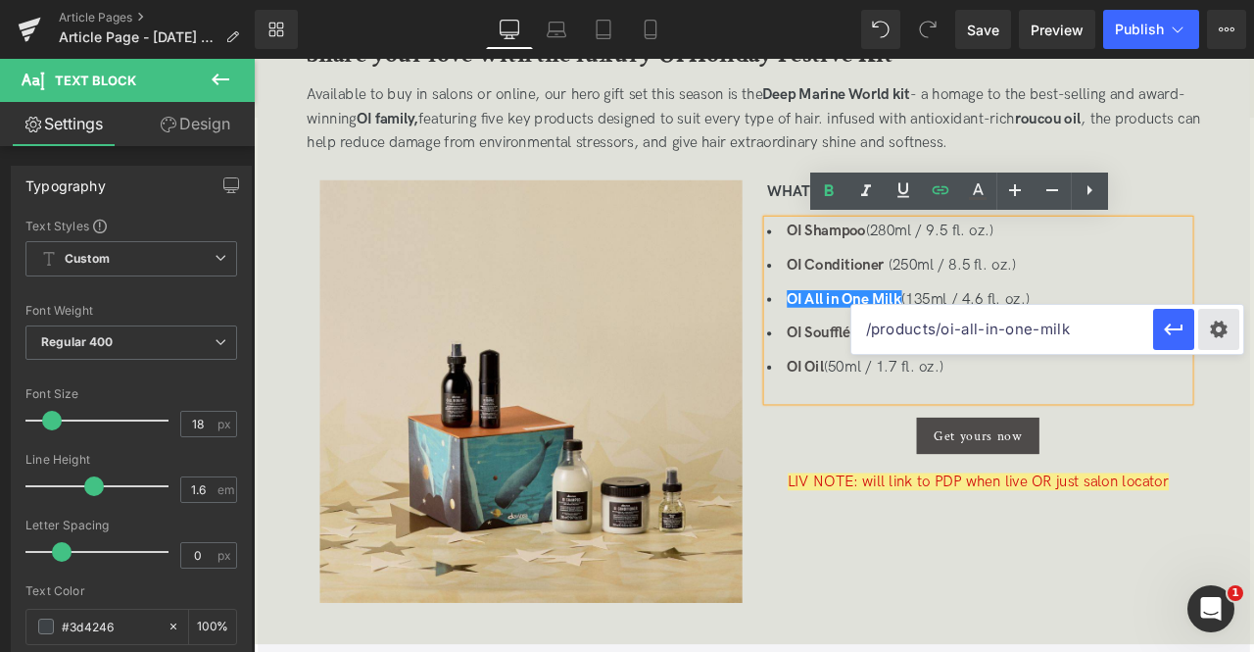
click at [0, 0] on div "Text Color Highlight Color rgb(209, 9, 9) #d10909 100 % rgba(249, 237, 142, 1) …" at bounding box center [0, 0] width 0 height 0
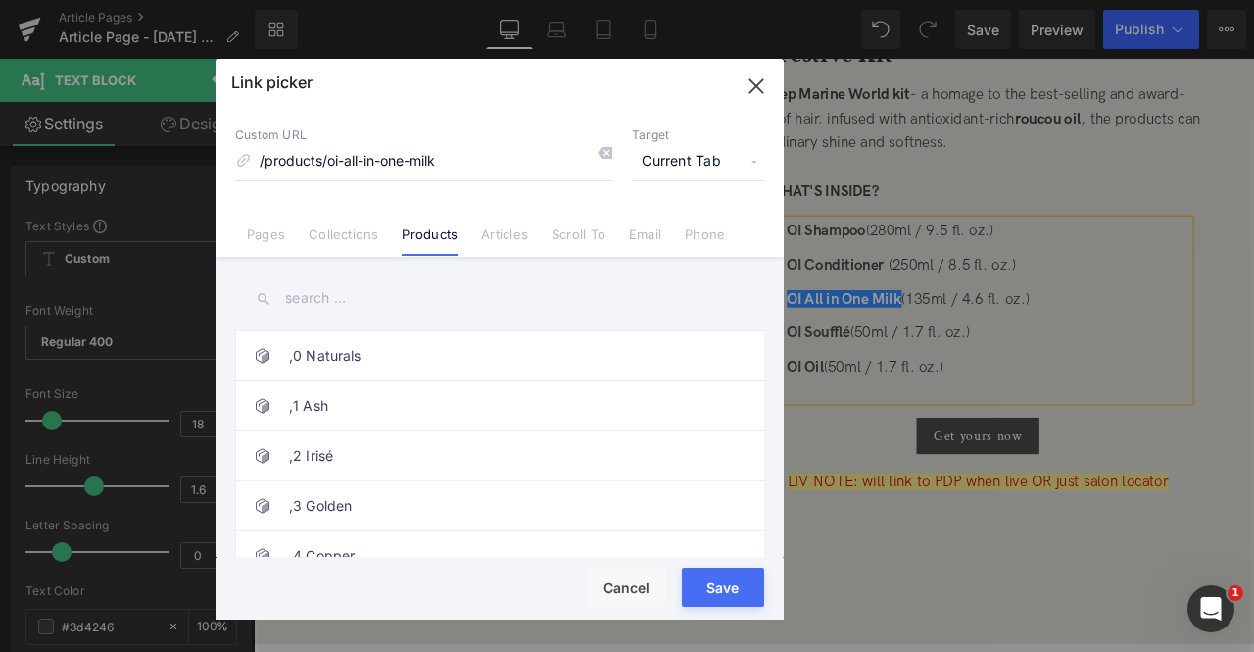
click at [659, 163] on span "Current Tab" at bounding box center [698, 161] width 132 height 37
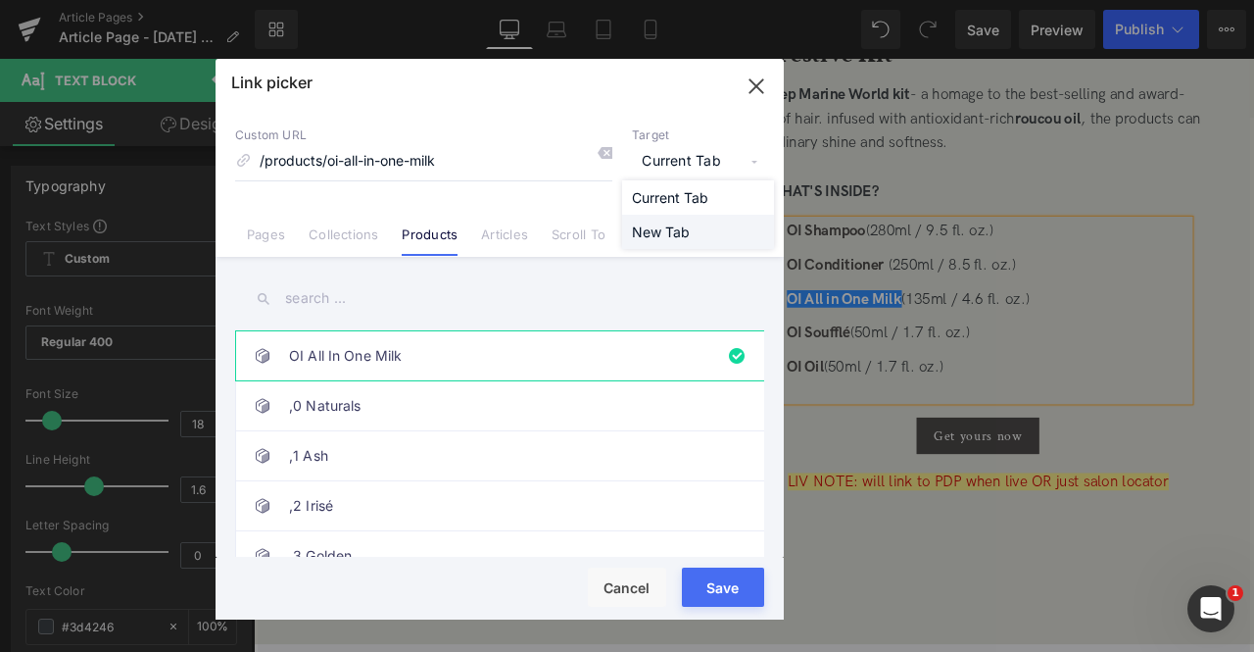
click at [678, 229] on li "New Tab" at bounding box center [698, 232] width 152 height 34
click at [727, 577] on button "Save" at bounding box center [723, 586] width 82 height 39
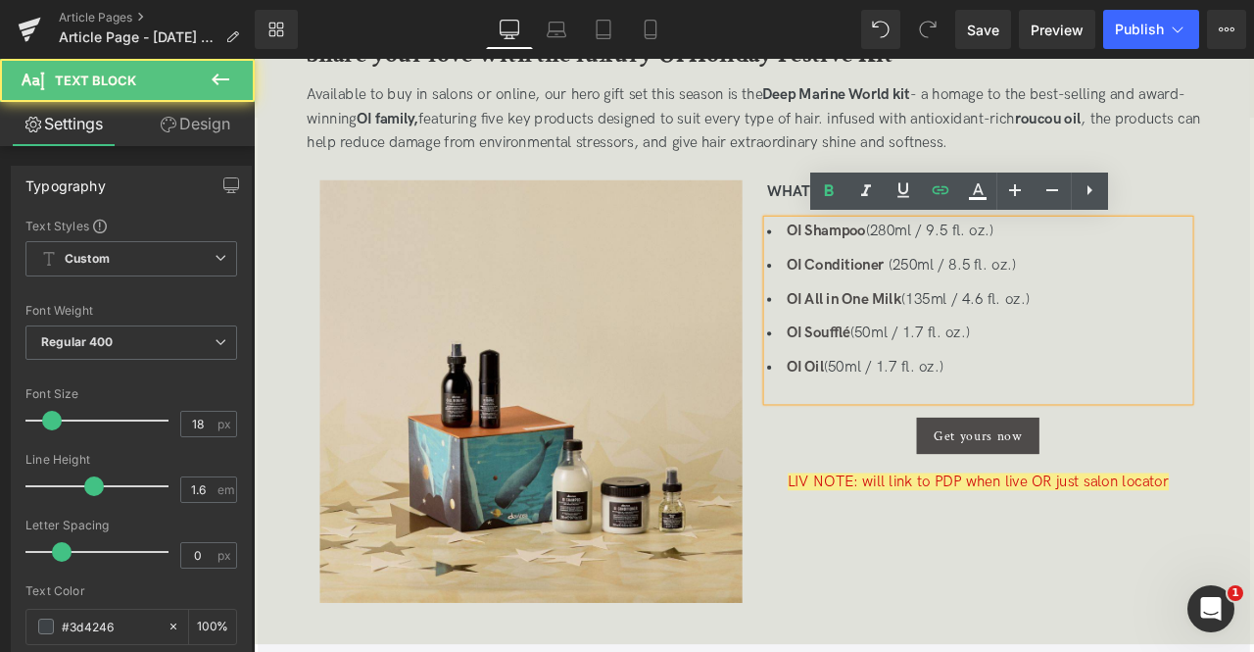
click at [985, 390] on li "OI Soufflé (50ml / 1.7 fl. oz.)" at bounding box center [1112, 384] width 501 height 28
click at [928, 379] on link "OI Soufflé" at bounding box center [923, 383] width 75 height 21
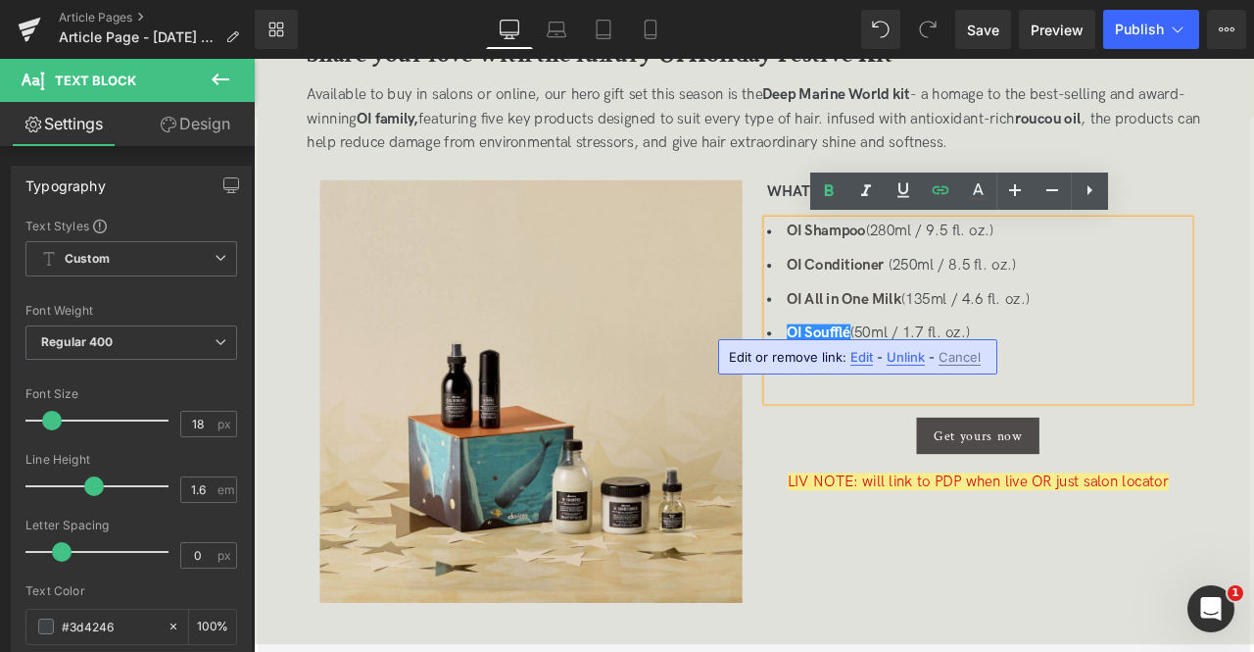
click at [862, 356] on span "Edit" at bounding box center [862, 357] width 23 height 17
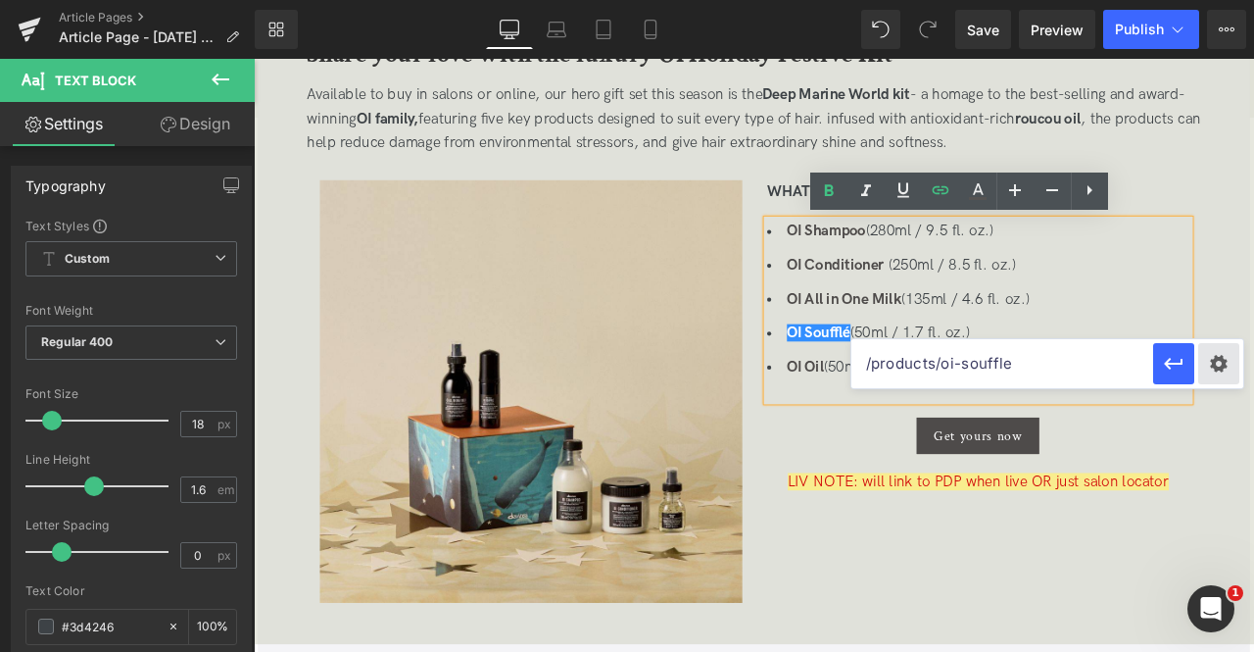
click at [0, 0] on div "Text Color Highlight Color rgb(209, 9, 9) #d10909 100 % rgba(249, 237, 142, 1) …" at bounding box center [0, 0] width 0 height 0
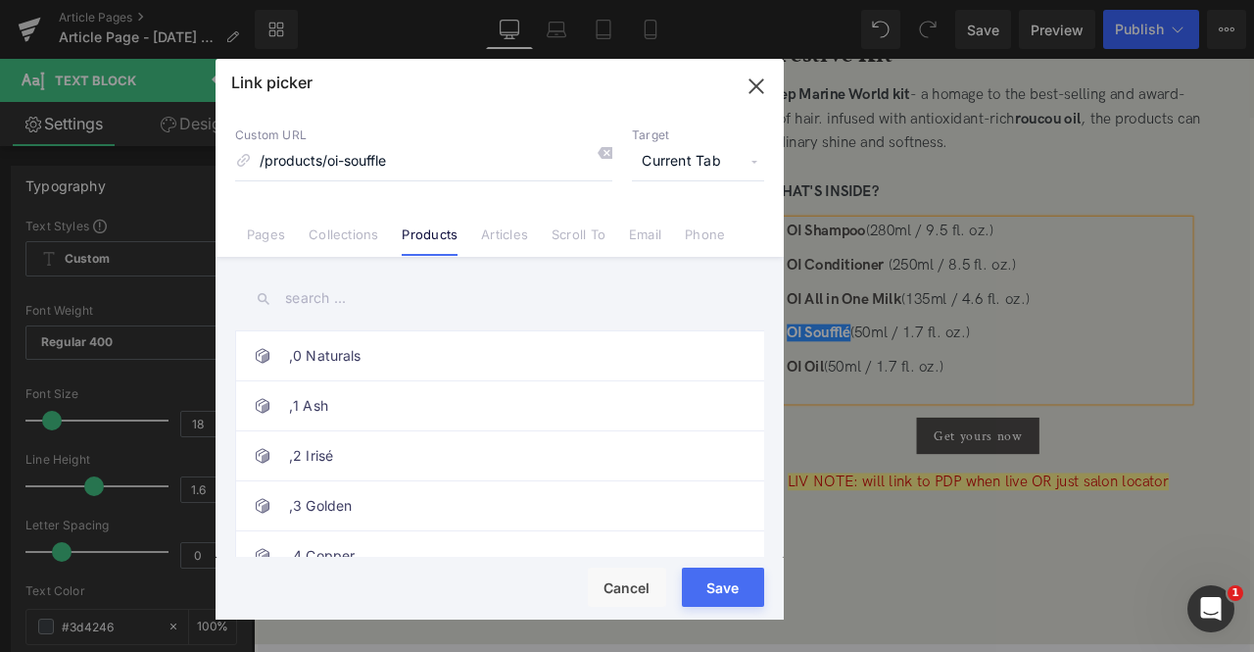
click at [705, 160] on span "Current Tab" at bounding box center [698, 161] width 132 height 37
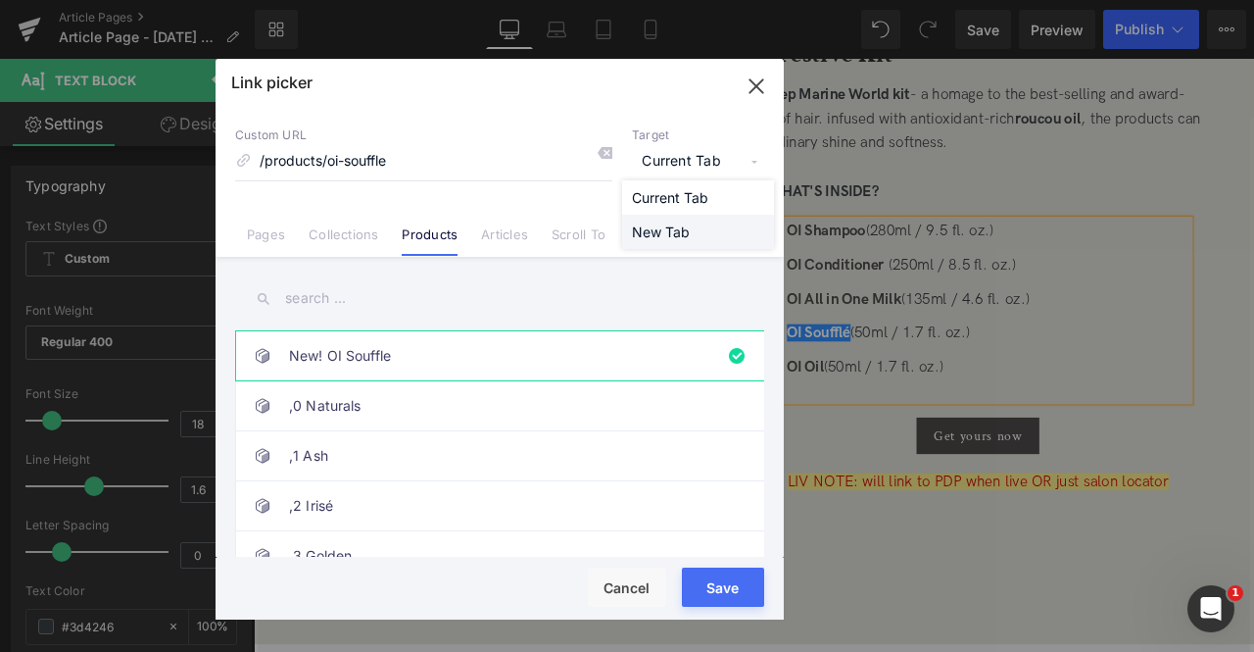
click at [664, 237] on li "New Tab" at bounding box center [698, 232] width 152 height 34
click at [721, 582] on button "Save" at bounding box center [723, 586] width 82 height 39
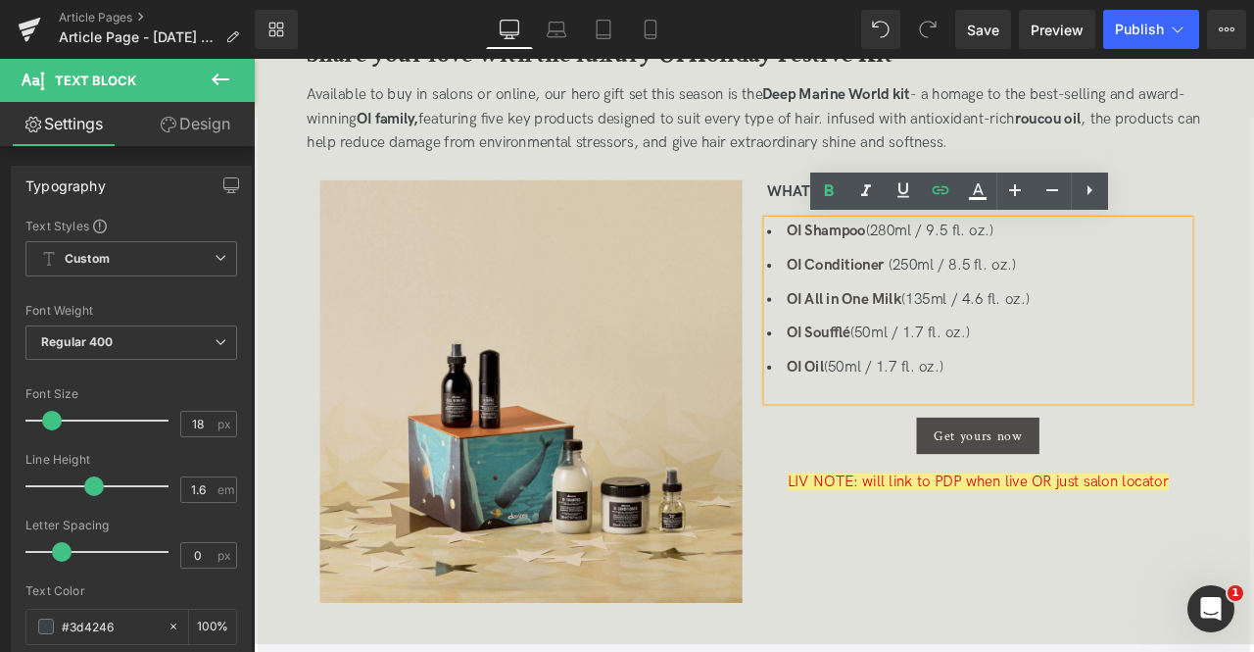
click at [949, 430] on li "OI Oil (50ml / 1.7 fl. oz.)" at bounding box center [1112, 425] width 501 height 28
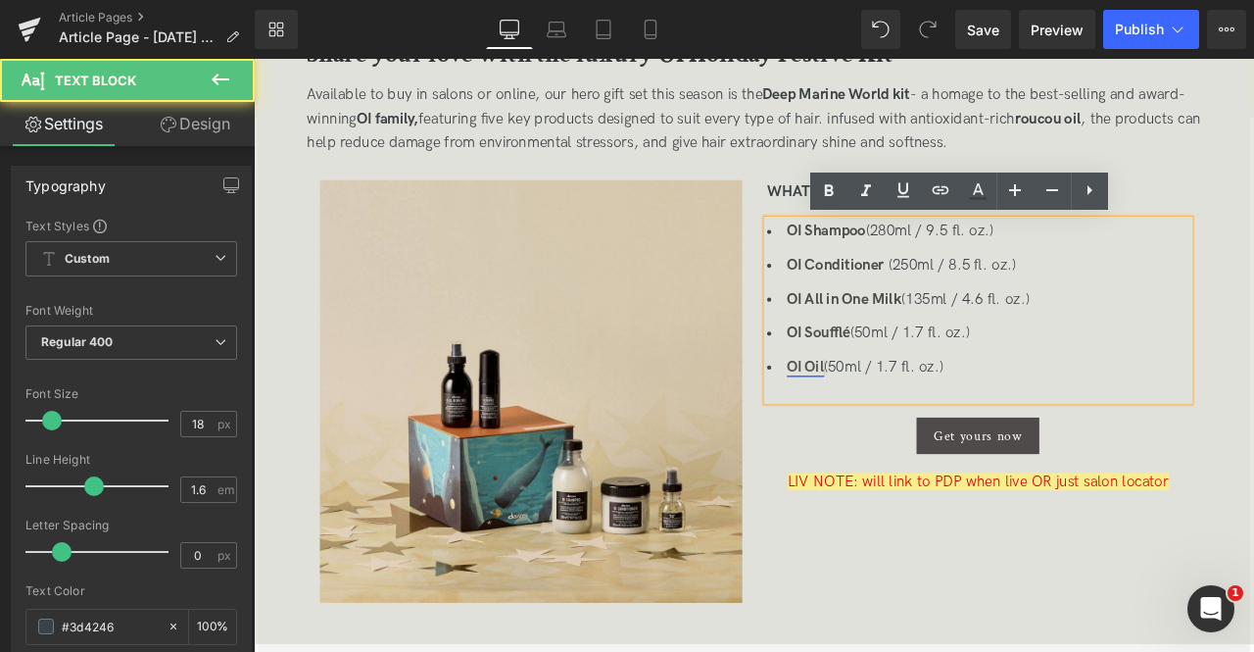
click at [918, 422] on link "OI Oil" at bounding box center [908, 424] width 44 height 21
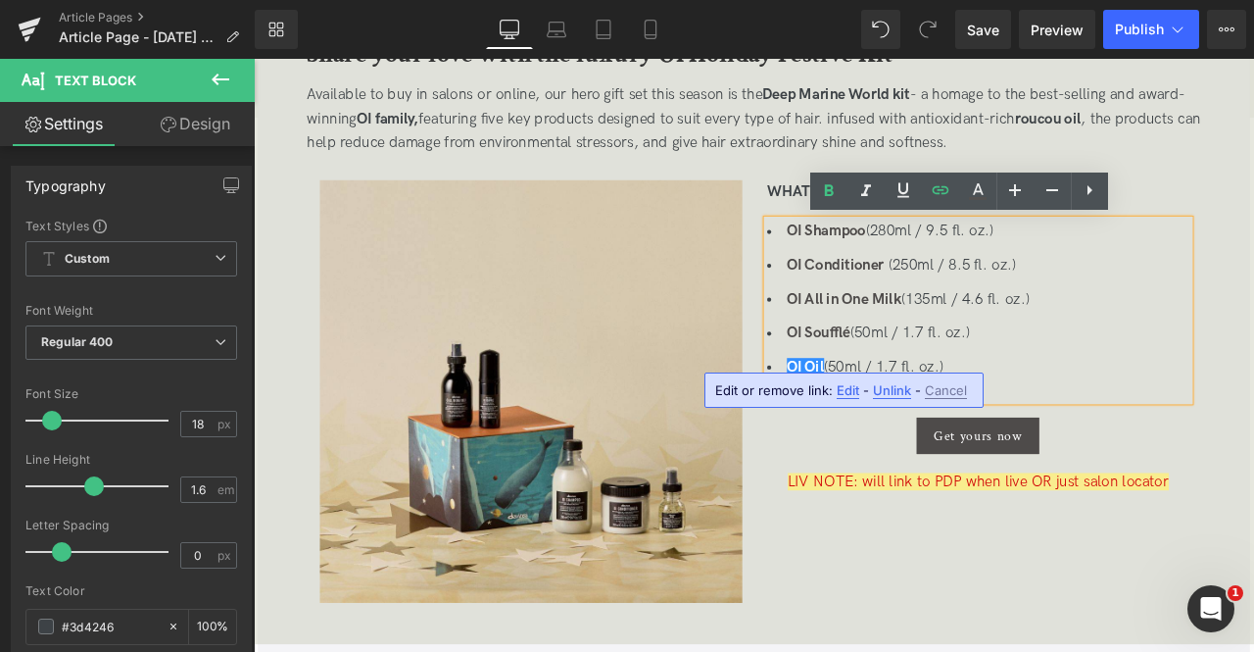
click at [847, 393] on span "Edit" at bounding box center [848, 390] width 23 height 17
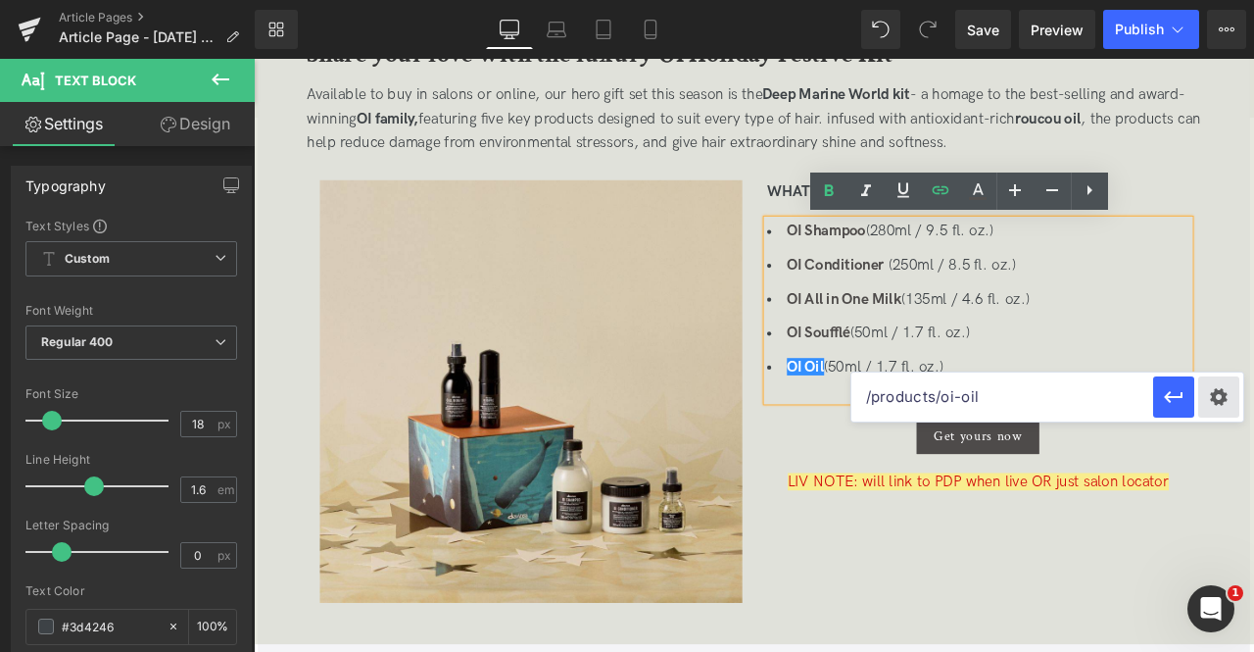
click at [0, 0] on div "Text Color Highlight Color rgb(209, 9, 9) #d10909 100 % rgba(249, 237, 142, 1) …" at bounding box center [0, 0] width 0 height 0
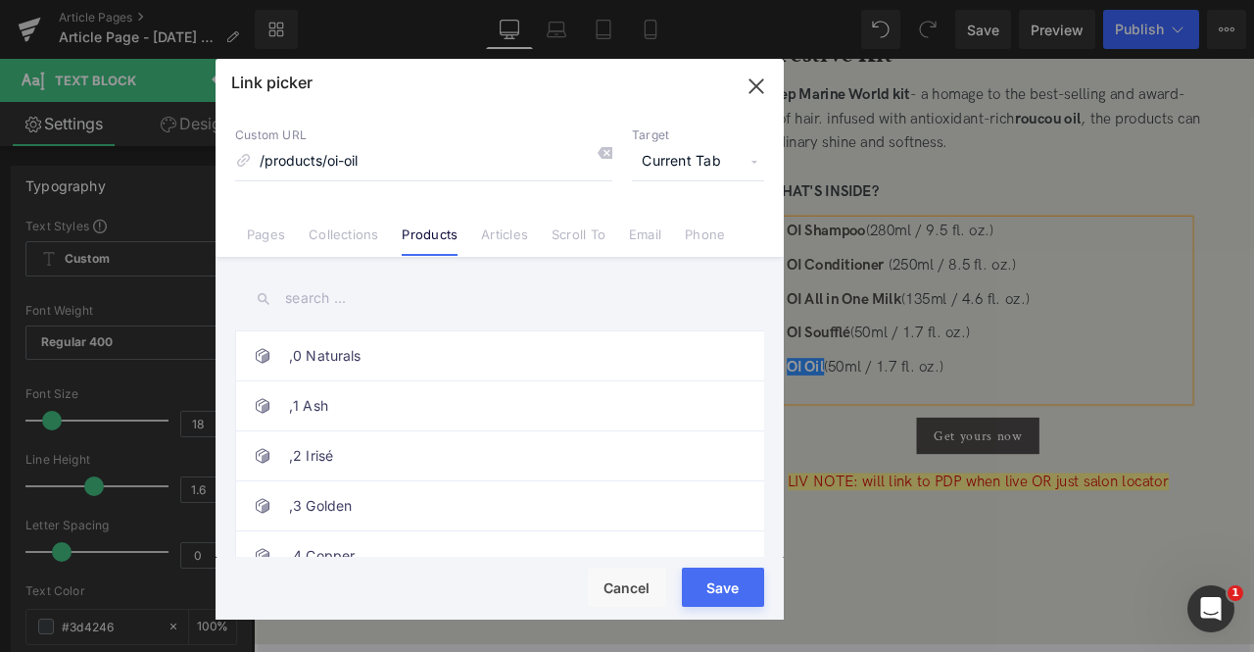
click at [693, 160] on span "Current Tab" at bounding box center [698, 161] width 132 height 37
click at [686, 230] on li "New Tab" at bounding box center [698, 232] width 152 height 34
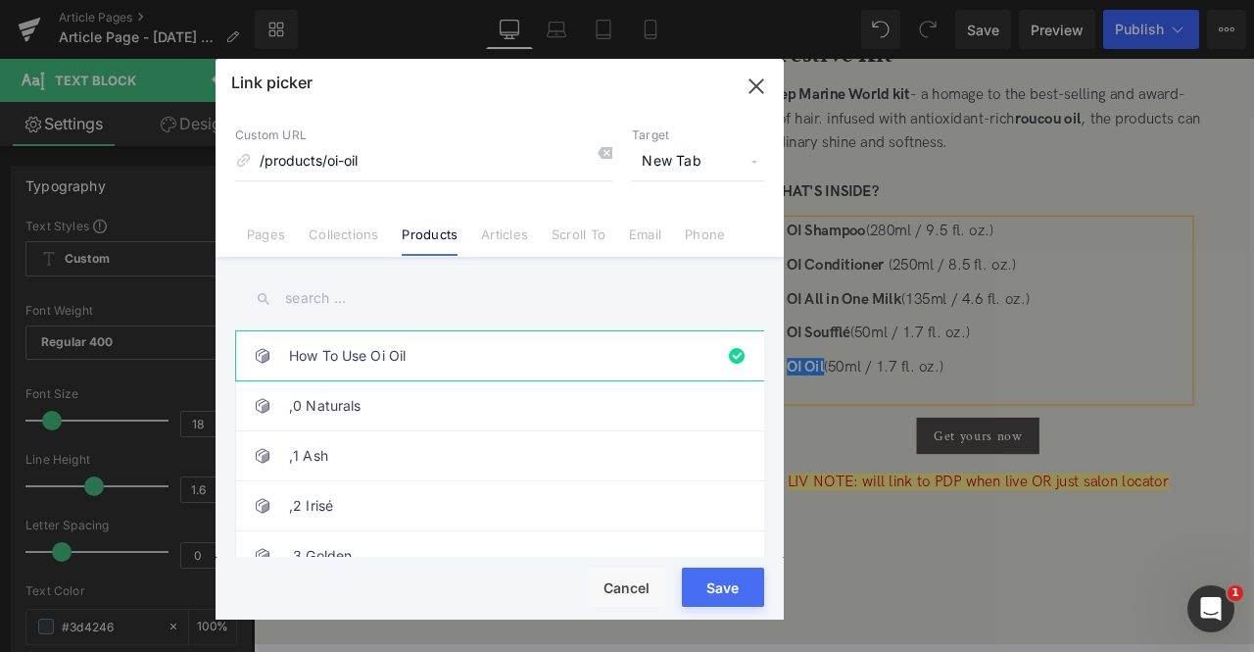
click at [724, 591] on button "Save" at bounding box center [723, 586] width 82 height 39
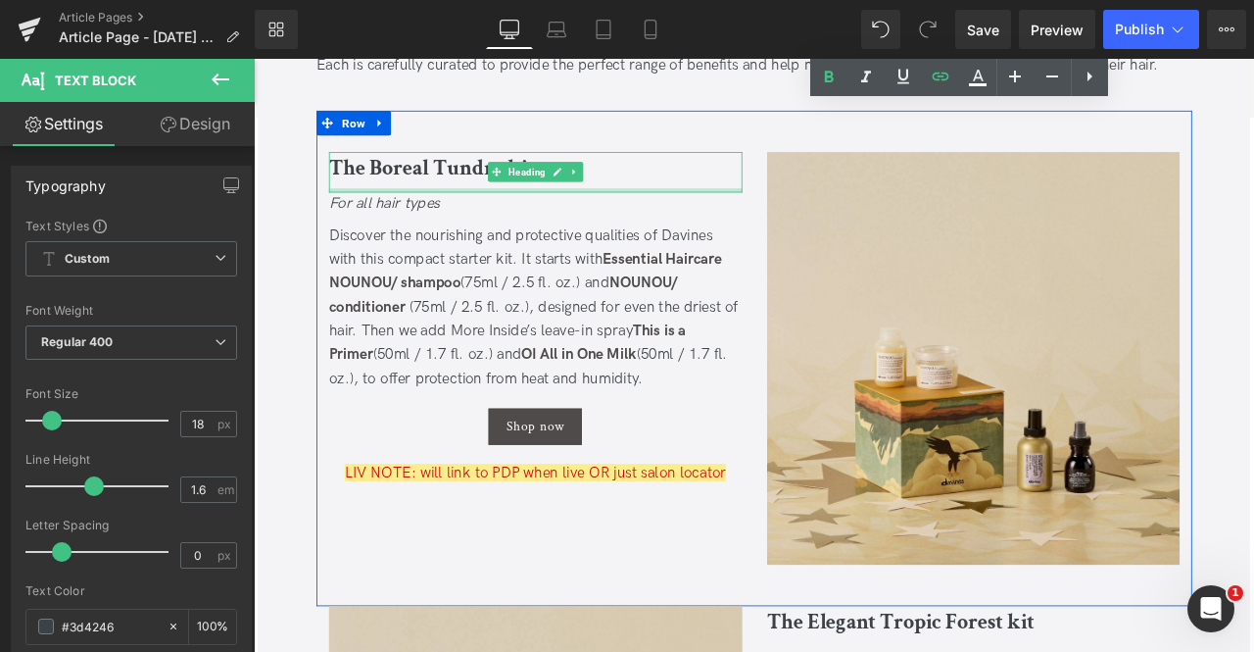
scroll to position [1974, 0]
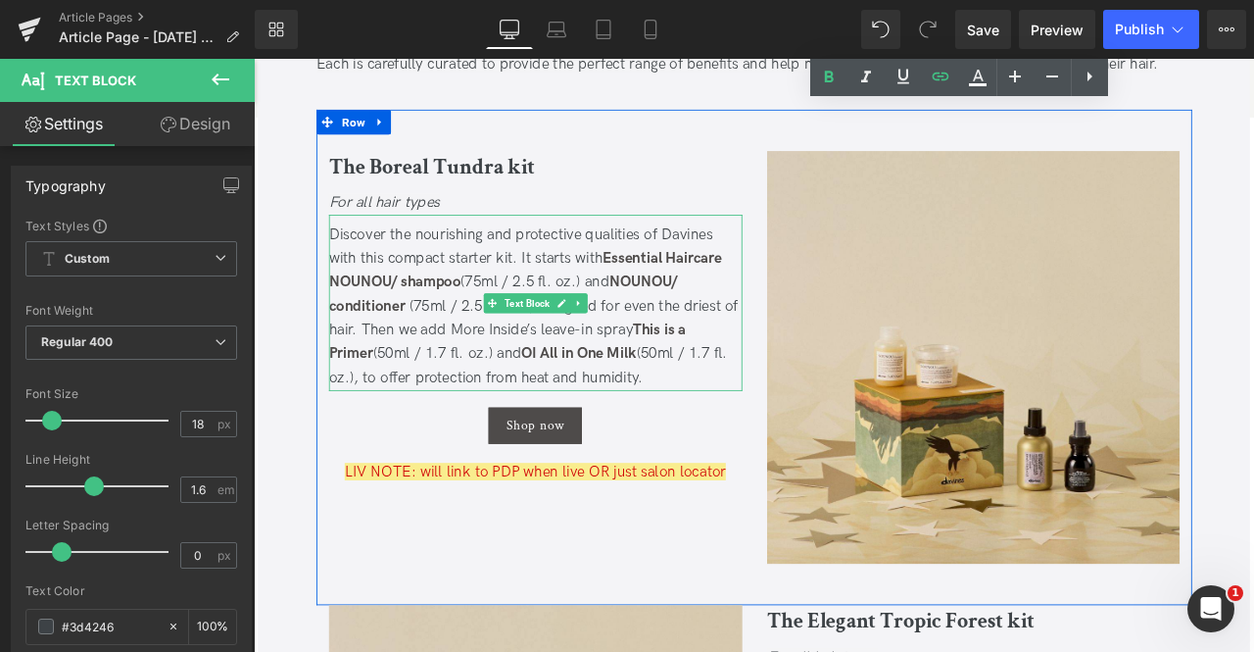
click at [592, 311] on div "Discover the nourishing and protective qualities of Davines with this compact s…" at bounding box center [588, 352] width 490 height 198
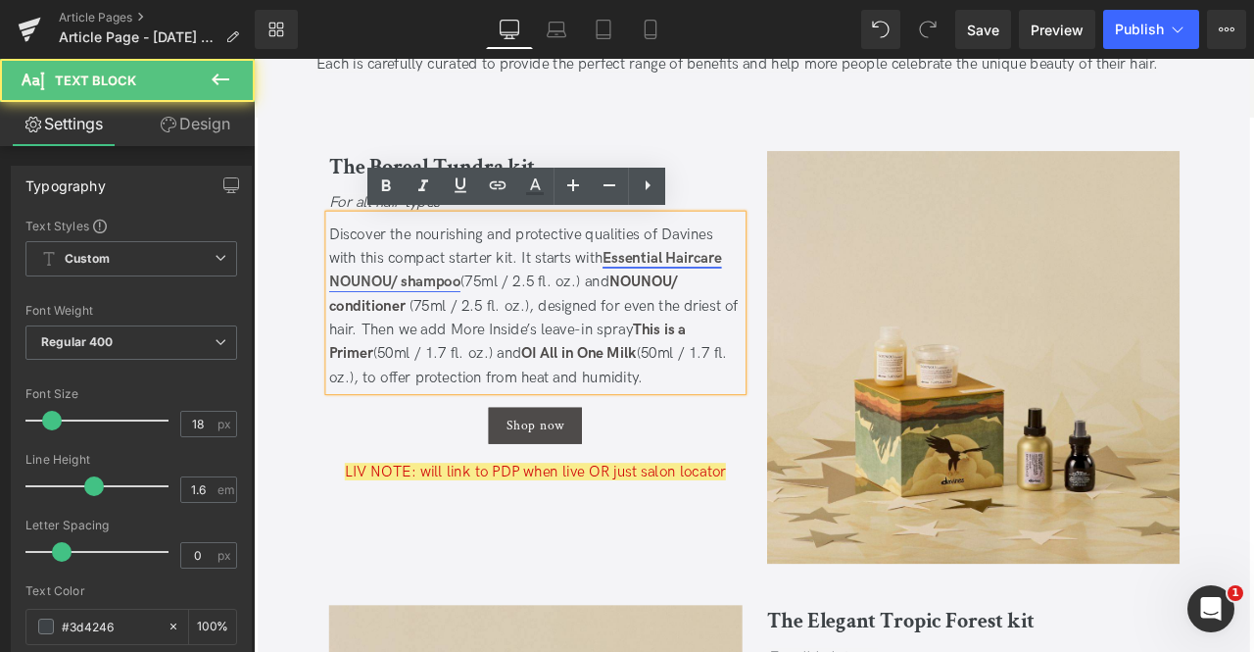
click at [686, 300] on link "Essential Haircare NOUNOU/ shampoo" at bounding box center [575, 308] width 465 height 49
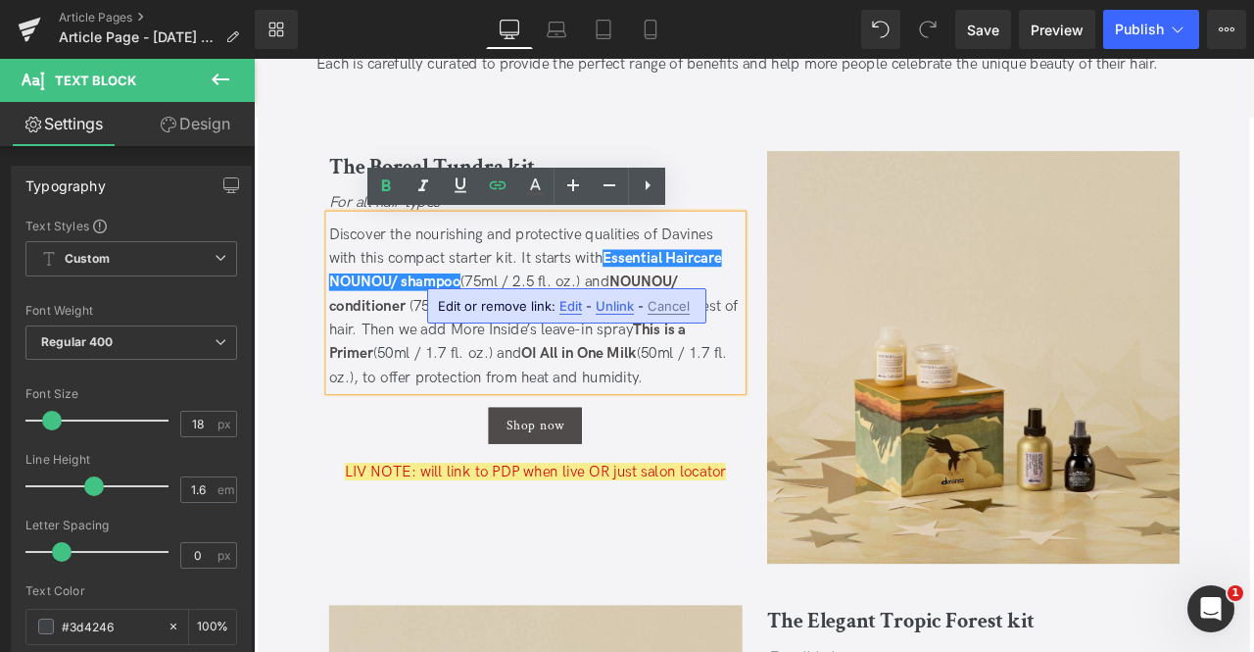
click at [571, 307] on span "Edit" at bounding box center [571, 306] width 23 height 17
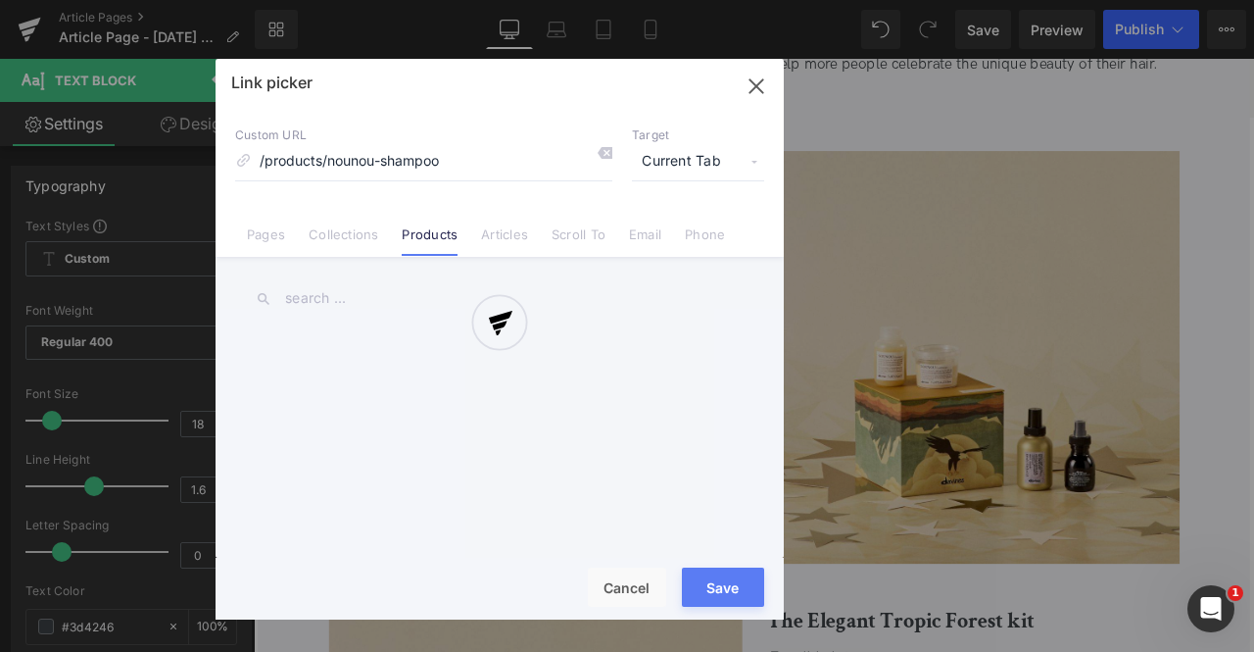
click at [0, 0] on div "Text Color Highlight Color rgb(209, 9, 9) #d10909 100 % rgba(249, 237, 142, 1) …" at bounding box center [0, 0] width 0 height 0
click at [708, 159] on div at bounding box center [500, 339] width 568 height 561
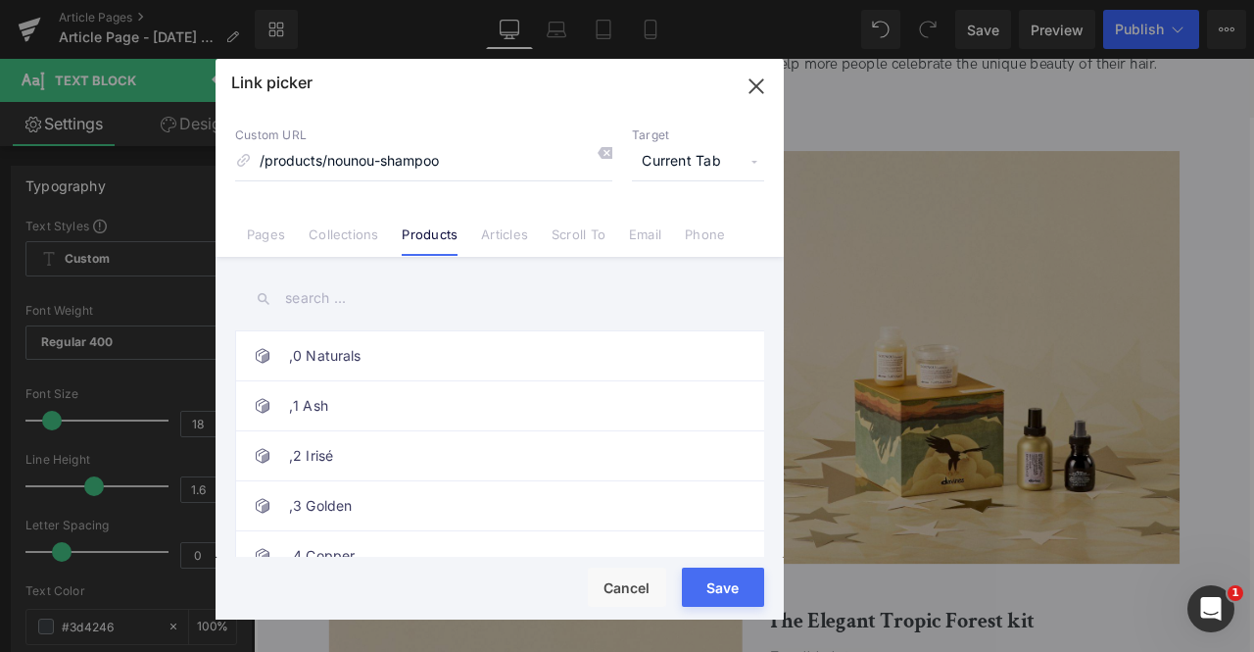
click at [708, 159] on span "Current Tab" at bounding box center [698, 161] width 132 height 37
click at [680, 239] on li "New Tab" at bounding box center [698, 232] width 152 height 34
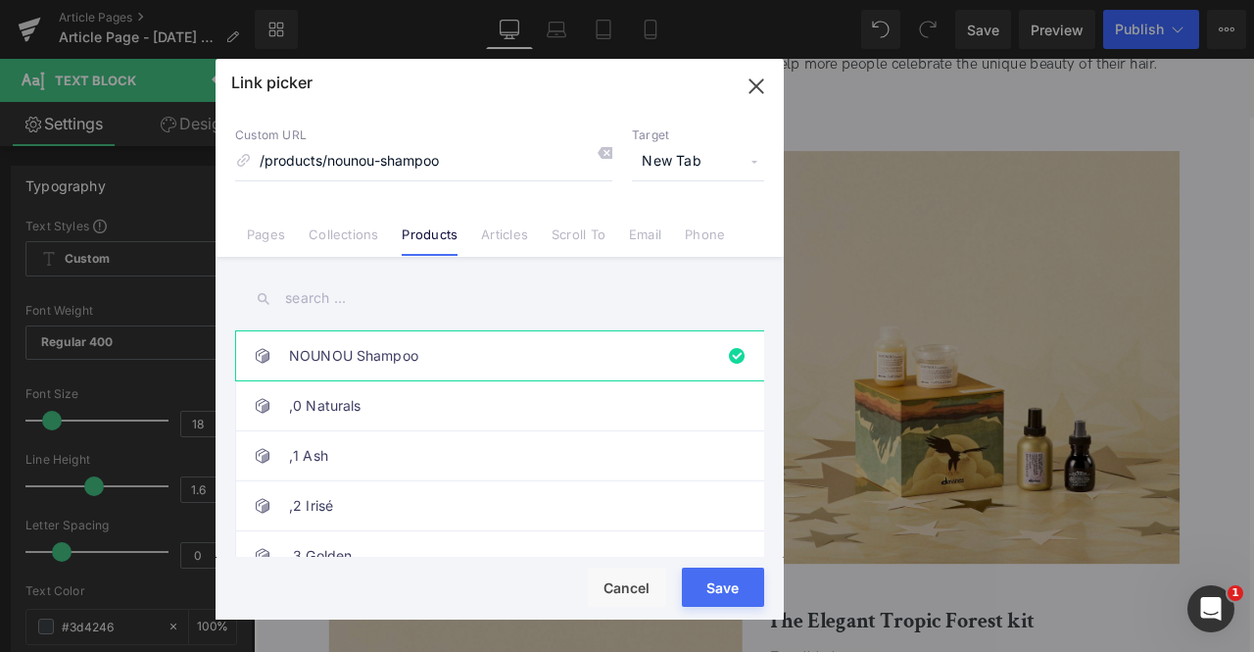
click at [712, 578] on button "Save" at bounding box center [723, 586] width 82 height 39
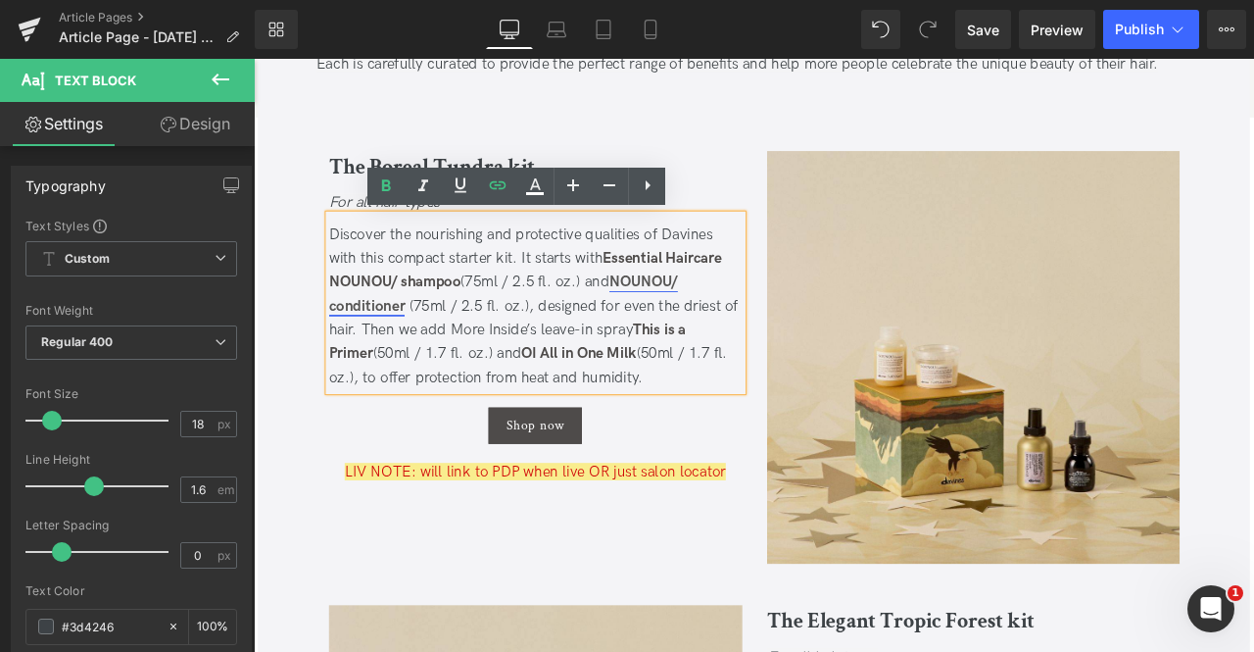
click at [409, 348] on link "NOUNOU/ conditioner" at bounding box center [550, 337] width 414 height 49
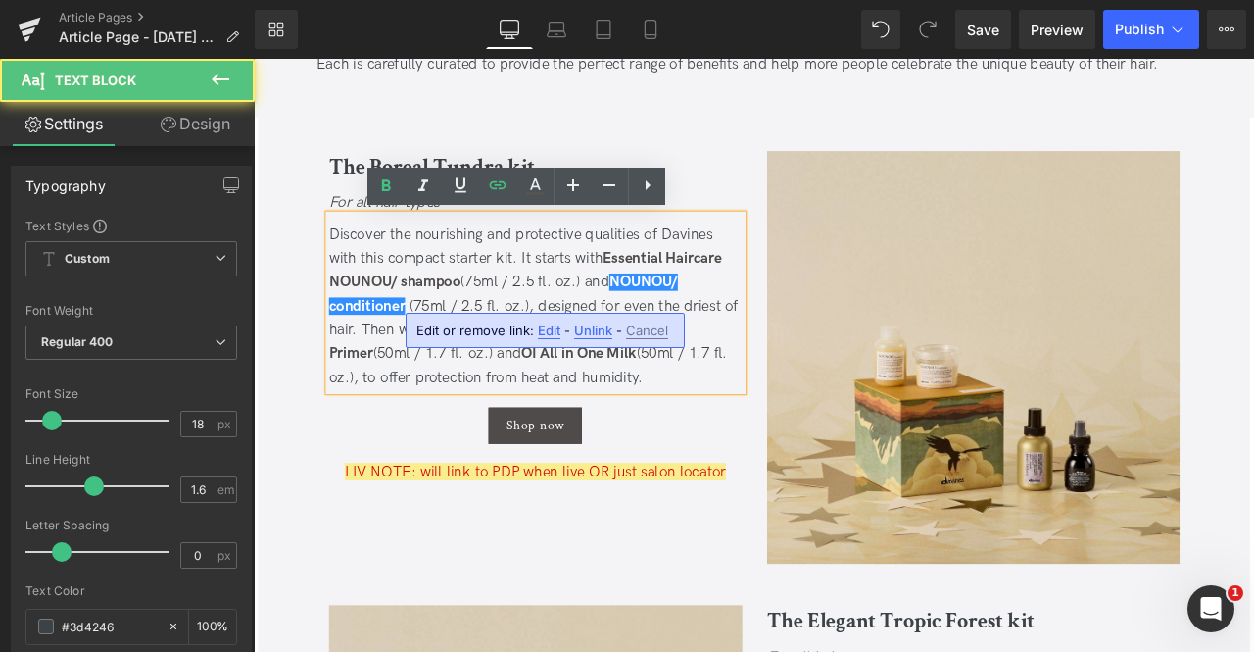
click at [539, 326] on span "Edit" at bounding box center [549, 330] width 23 height 17
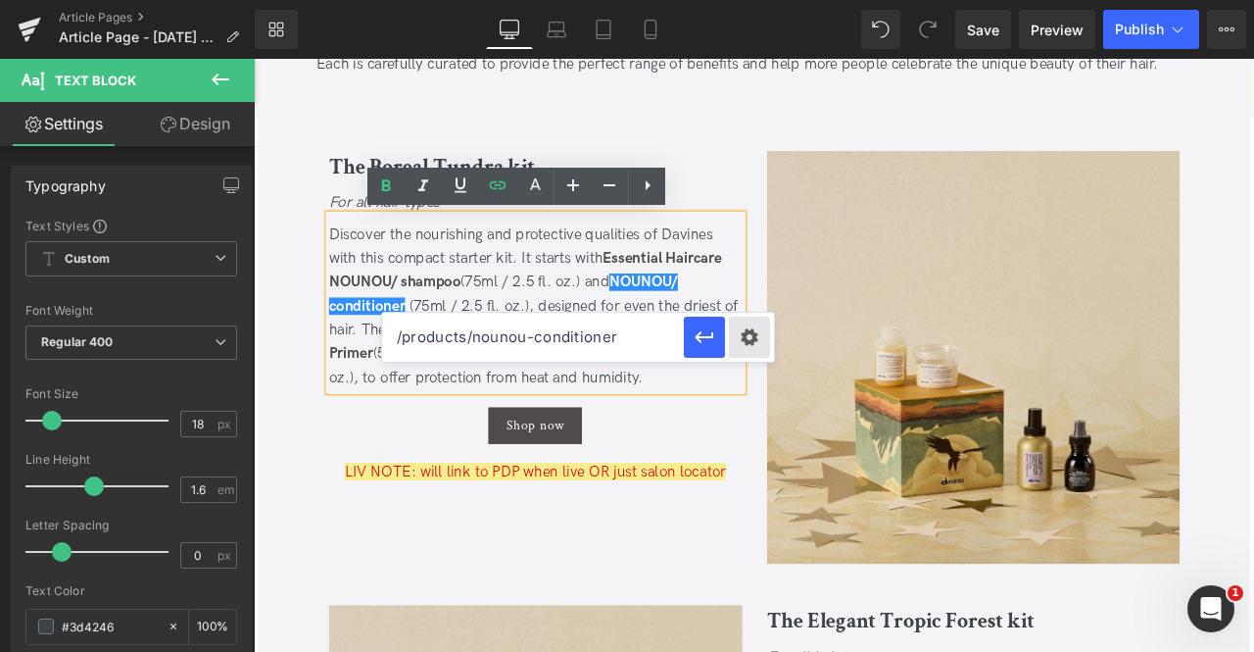
click at [0, 0] on div "Text Color Highlight Color rgb(209, 9, 9) #d10909 100 % rgba(249, 237, 142, 1) …" at bounding box center [0, 0] width 0 height 0
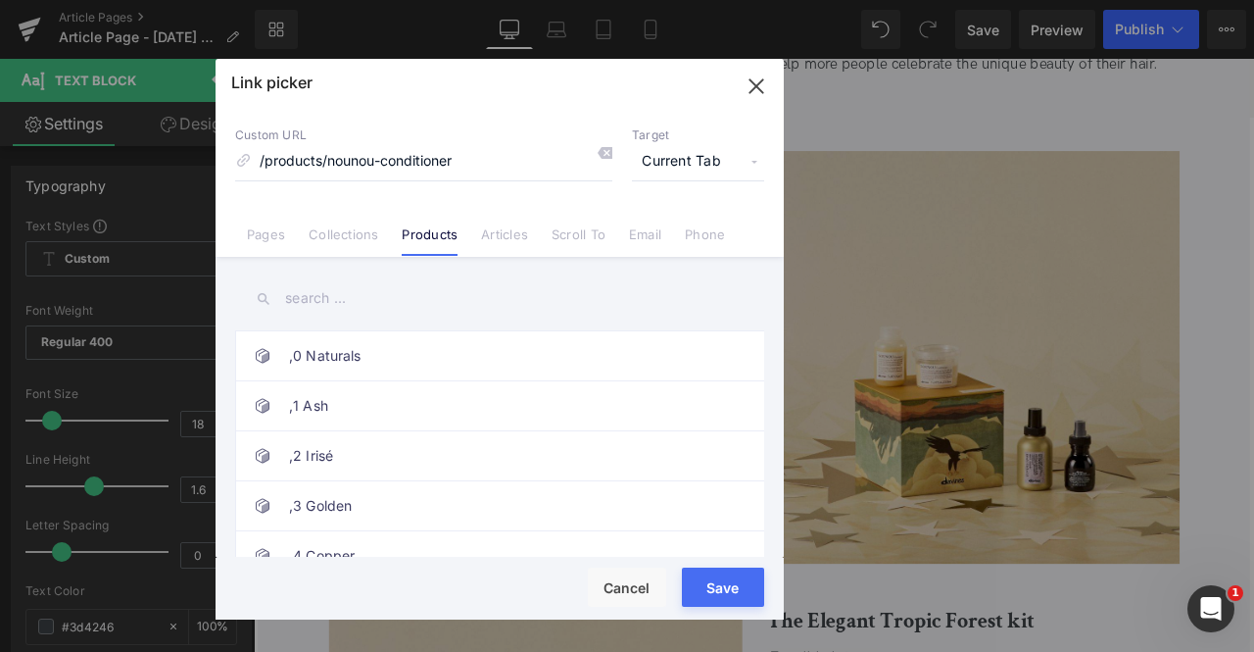
click at [682, 170] on span "Current Tab" at bounding box center [698, 161] width 132 height 37
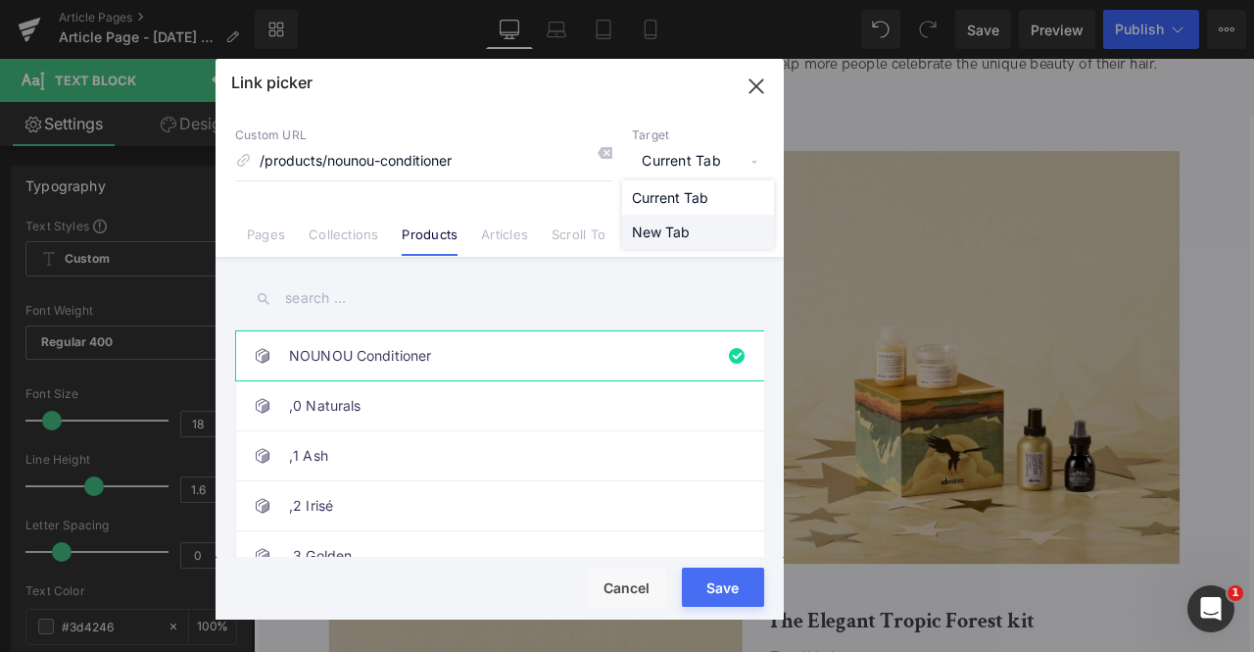
click at [690, 238] on li "New Tab" at bounding box center [698, 232] width 152 height 34
click at [740, 563] on div "Save Cancel" at bounding box center [500, 589] width 568 height 62
click at [745, 585] on button "Save" at bounding box center [723, 586] width 82 height 39
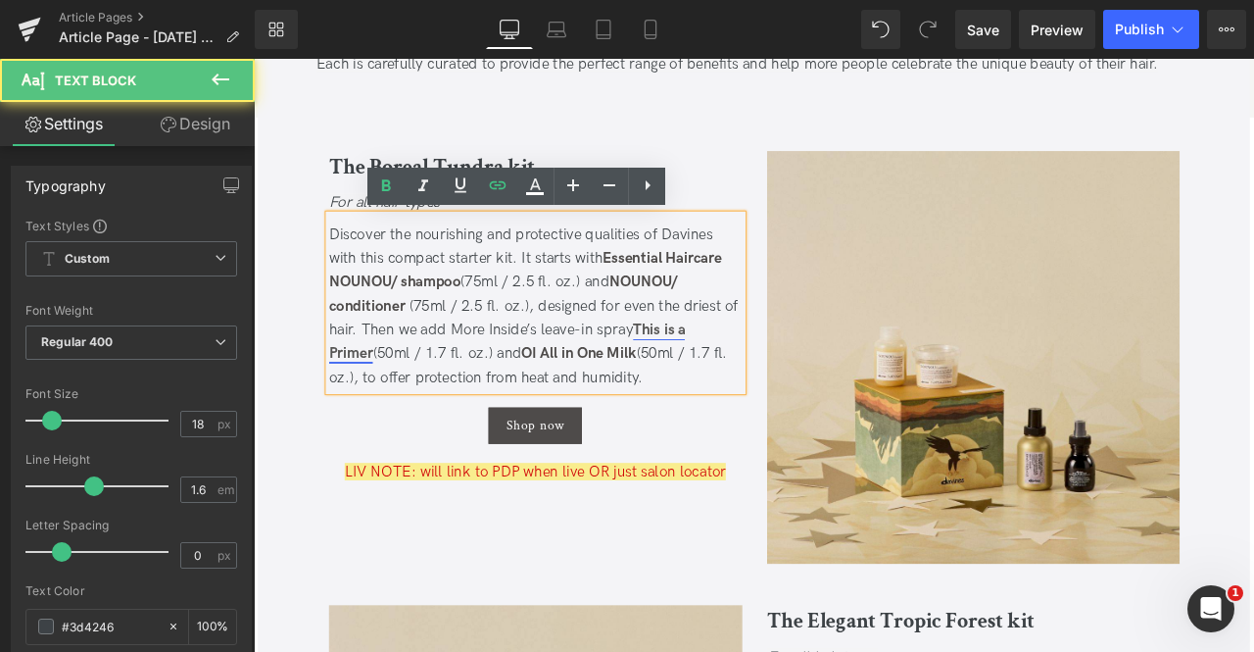
click at [734, 375] on link "This is a Primer" at bounding box center [554, 393] width 422 height 49
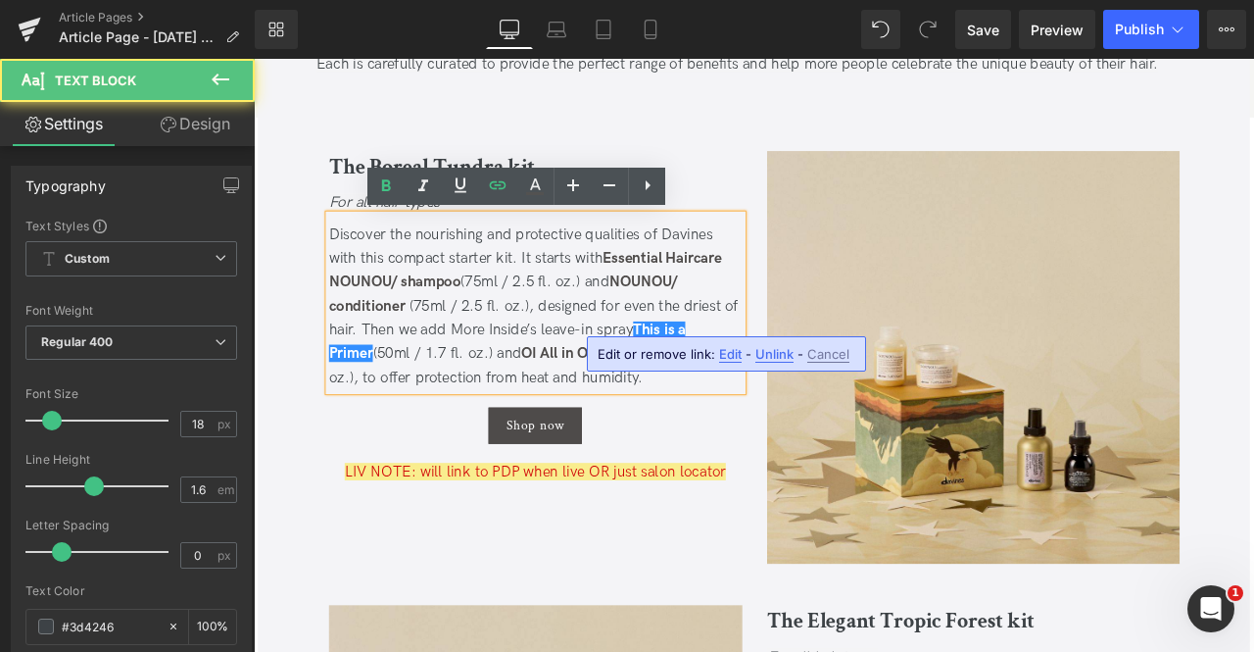
click at [735, 362] on div "Edit or remove link: Edit - Unlink - Cancel" at bounding box center [726, 353] width 279 height 35
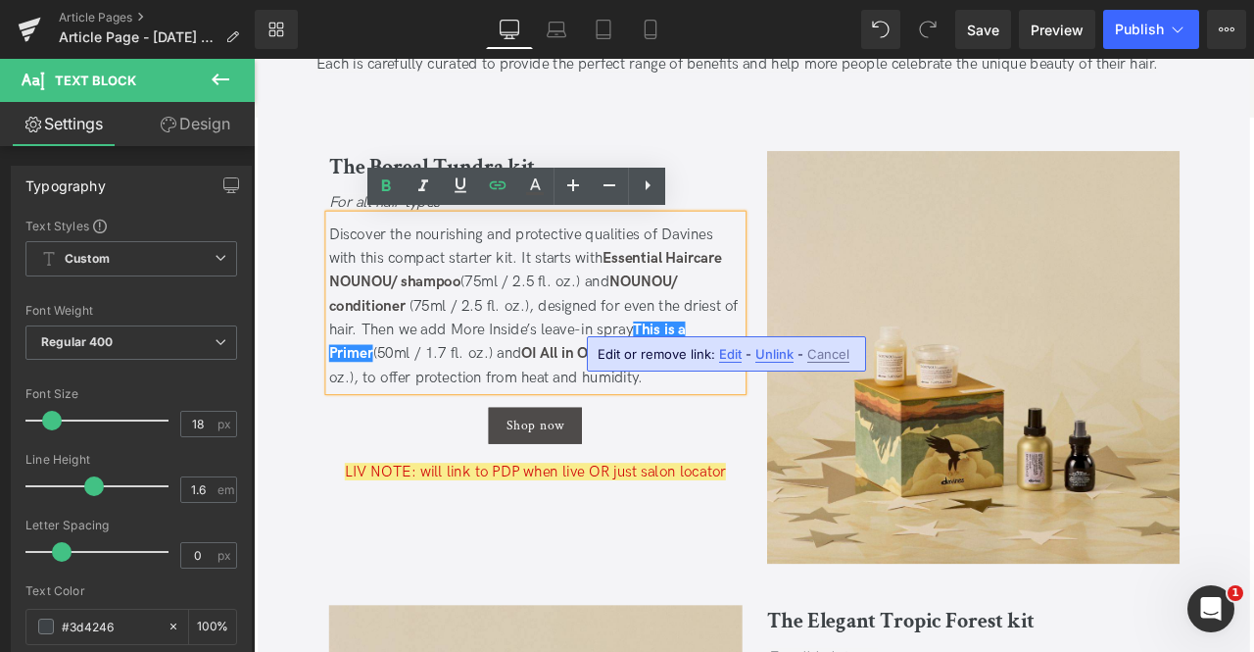
click at [728, 352] on span "Edit" at bounding box center [730, 354] width 23 height 17
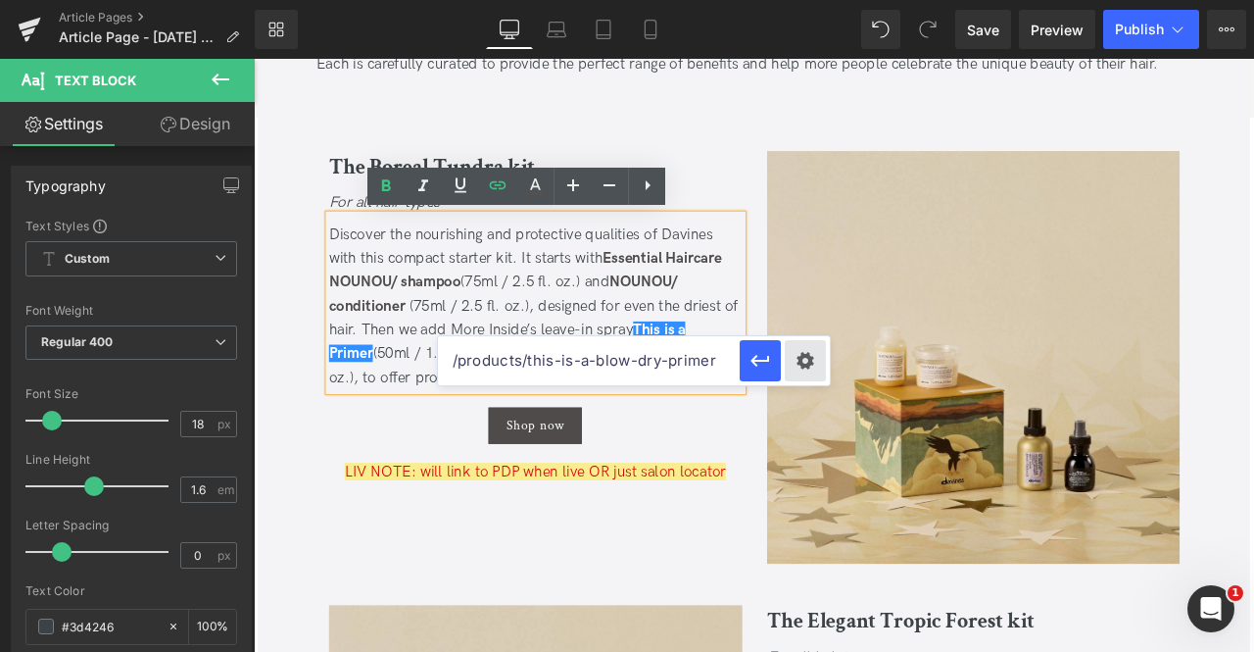
click at [0, 0] on div "Text Color Highlight Color rgb(209, 9, 9) #d10909 100 % rgba(249, 237, 142, 1) …" at bounding box center [0, 0] width 0 height 0
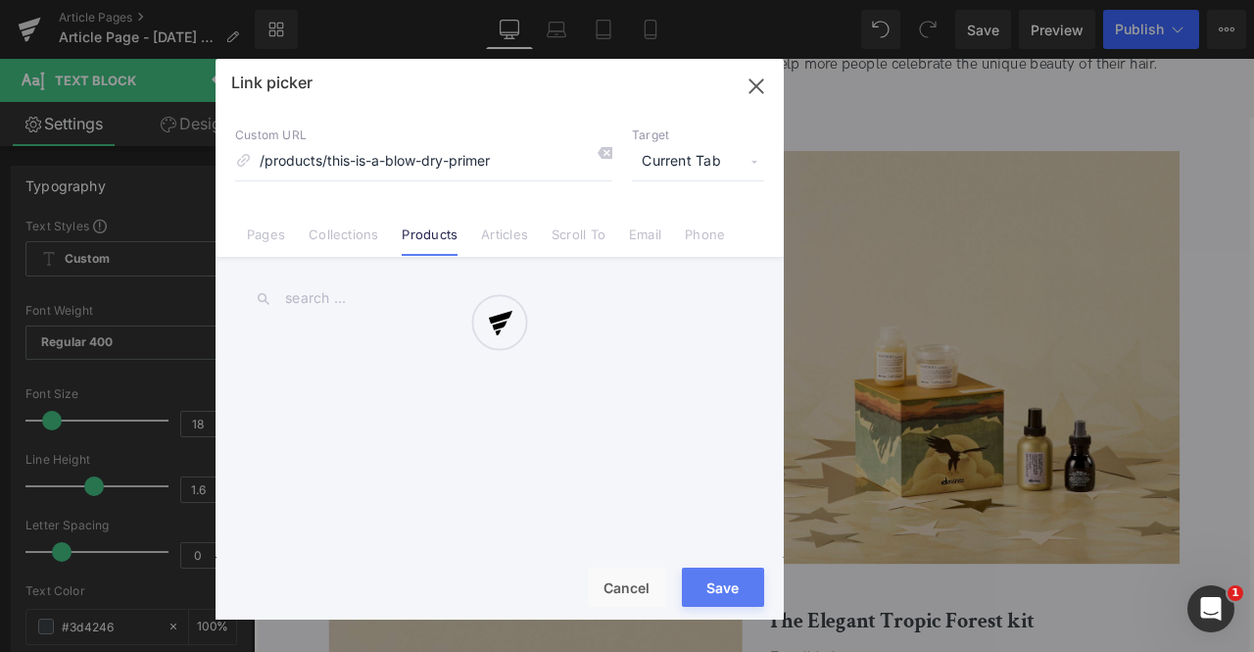
click at [678, 156] on div at bounding box center [500, 339] width 568 height 561
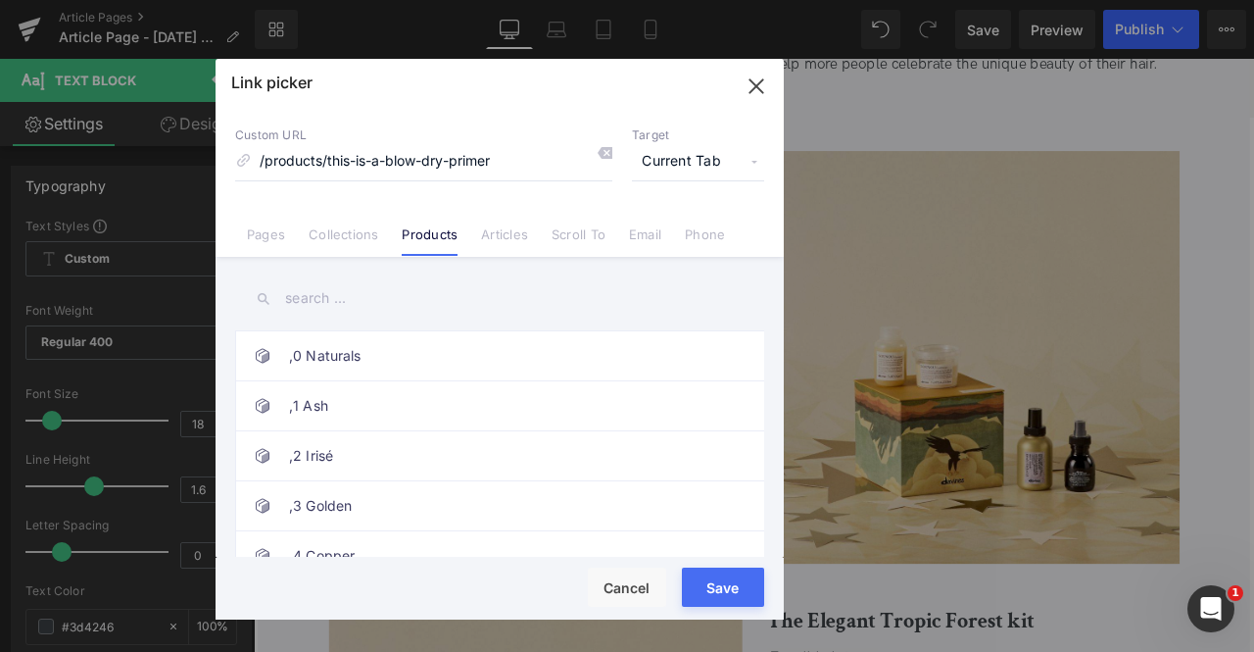
click at [678, 156] on span "Current Tab" at bounding box center [698, 161] width 132 height 37
click at [665, 234] on li "New Tab" at bounding box center [698, 232] width 152 height 34
click at [714, 583] on button "Save" at bounding box center [723, 586] width 82 height 39
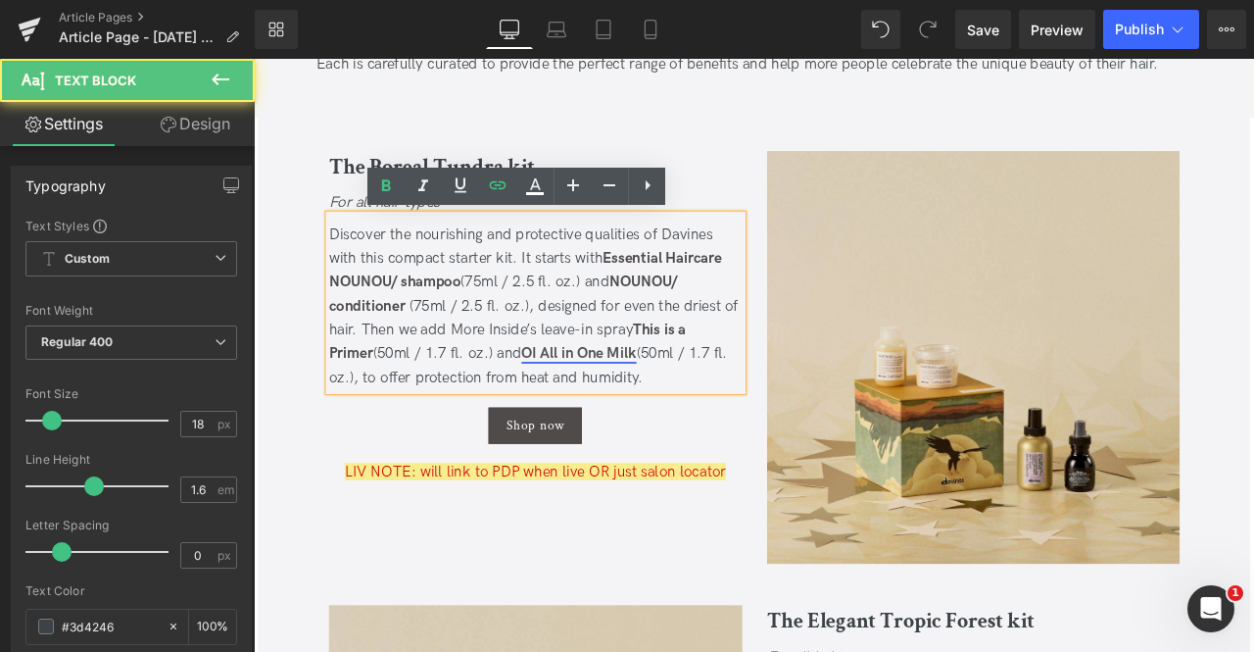
click at [621, 412] on link "OI All in One Milk" at bounding box center [639, 407] width 136 height 21
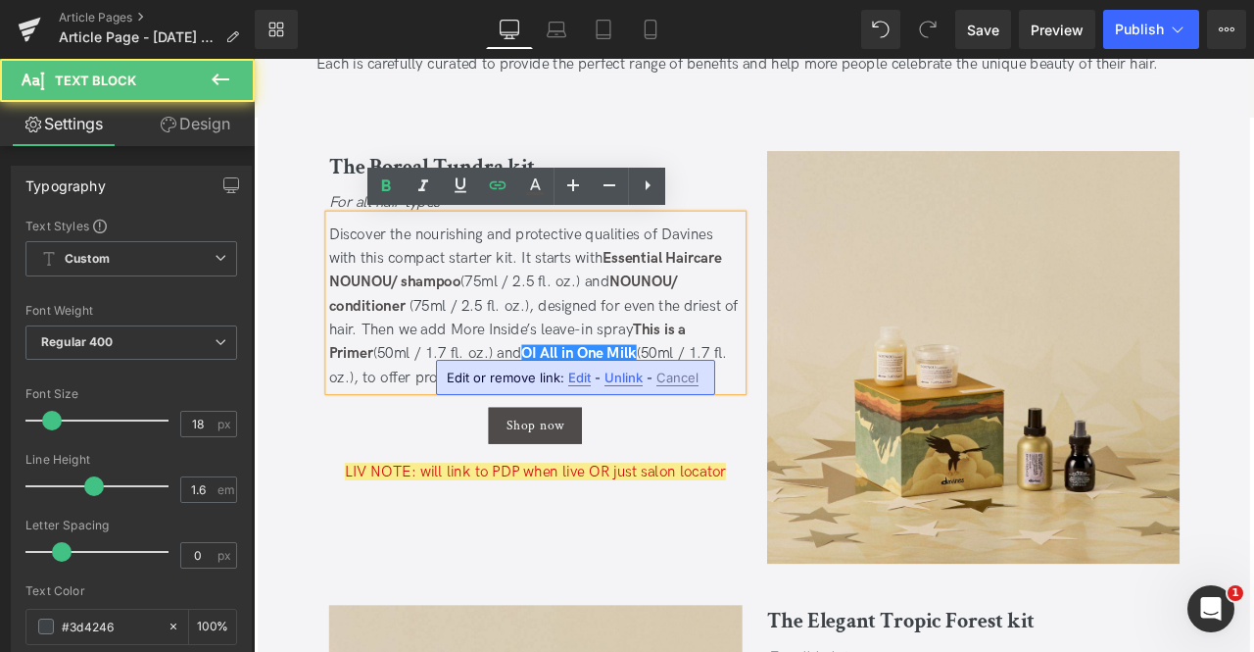
click at [576, 376] on span "Edit" at bounding box center [579, 377] width 23 height 17
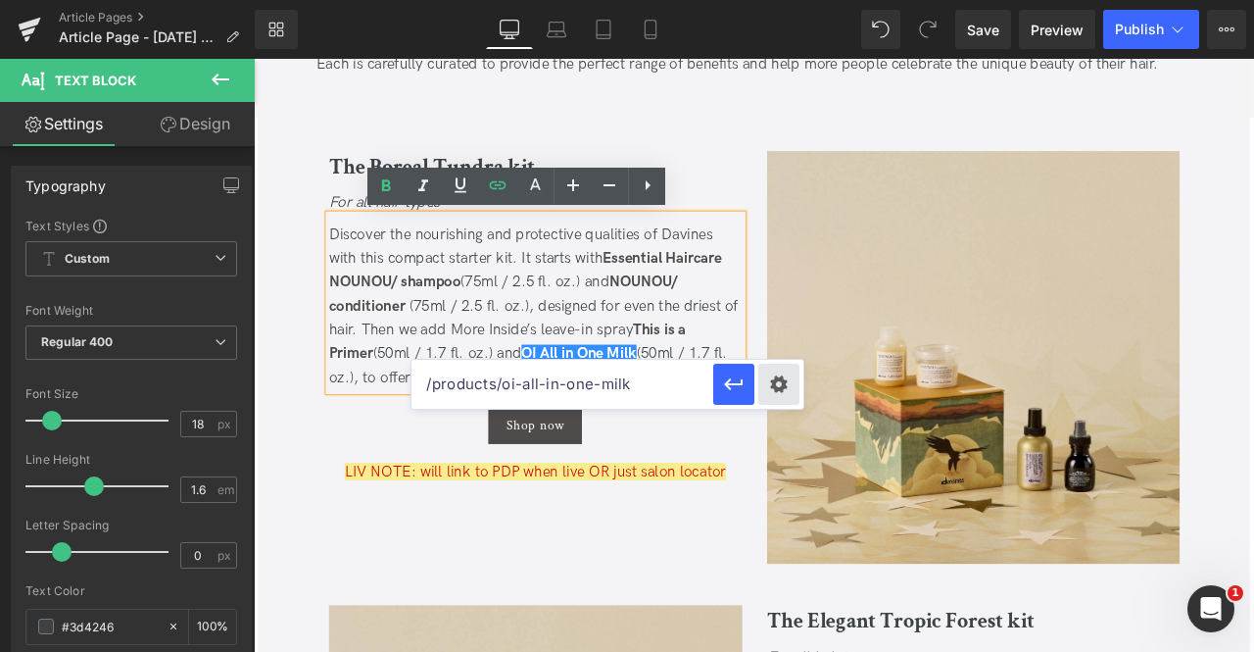
click at [0, 0] on div "Text Color Highlight Color rgb(209, 9, 9) #d10909 100 % rgba(249, 237, 142, 1) …" at bounding box center [0, 0] width 0 height 0
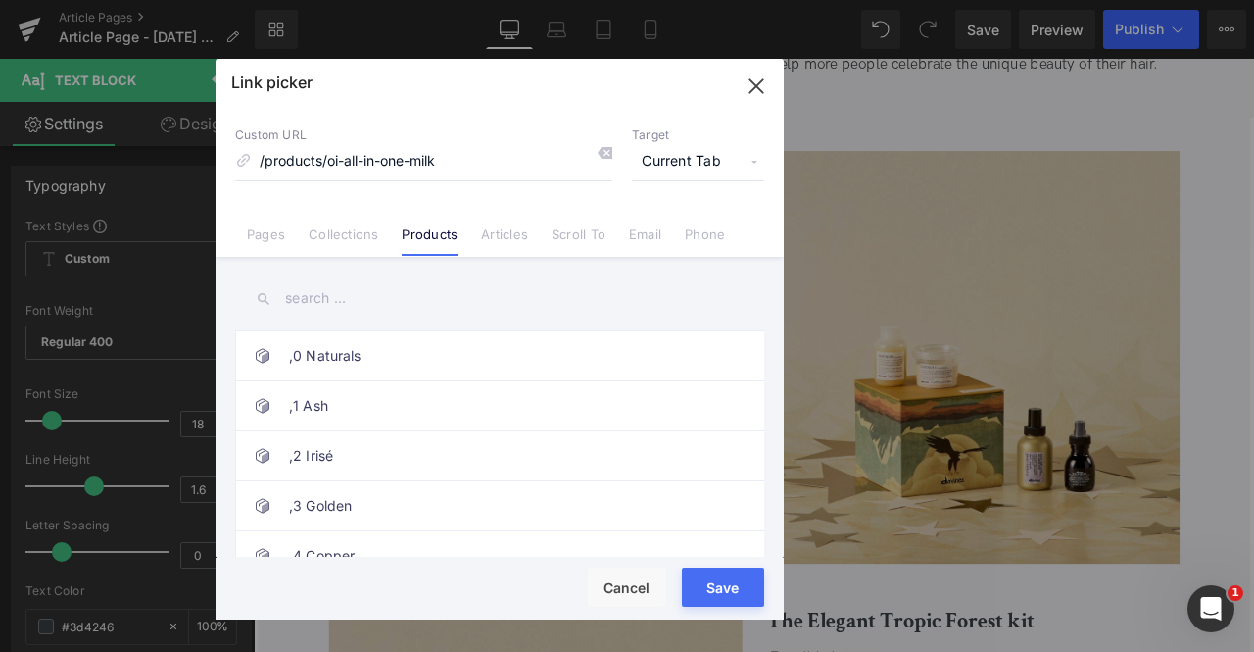
click at [672, 154] on span "Current Tab" at bounding box center [698, 161] width 132 height 37
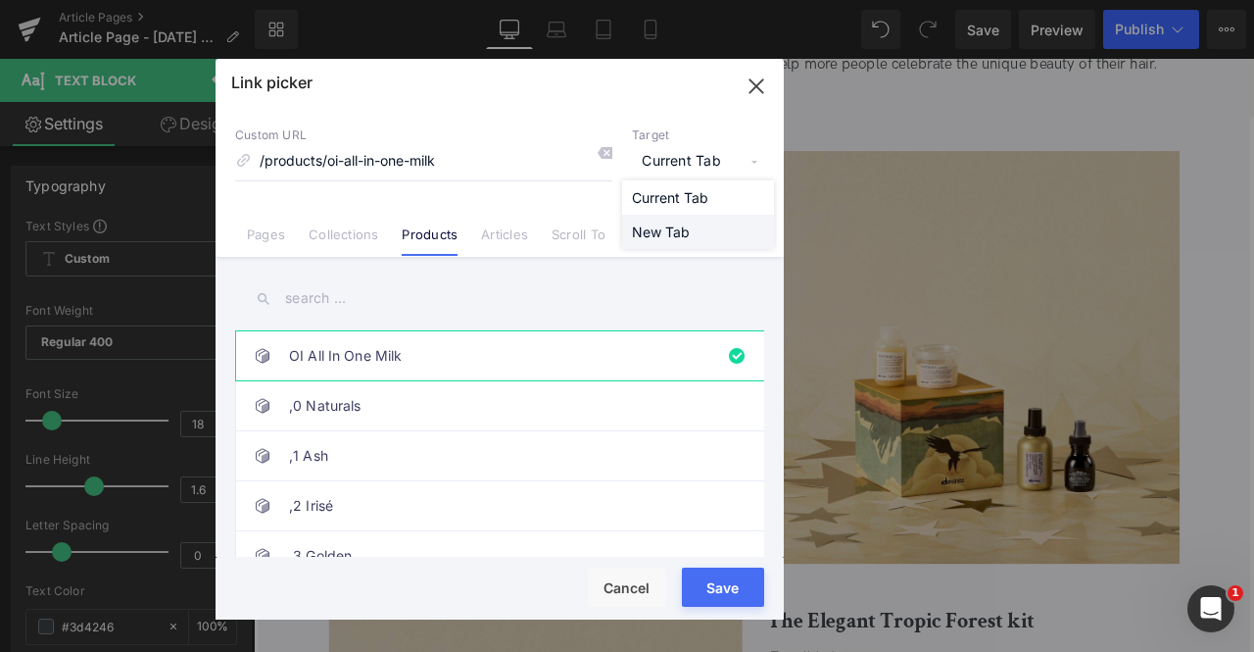
click at [655, 228] on li "New Tab" at bounding box center [698, 232] width 152 height 34
click at [723, 585] on button "Save" at bounding box center [723, 586] width 82 height 39
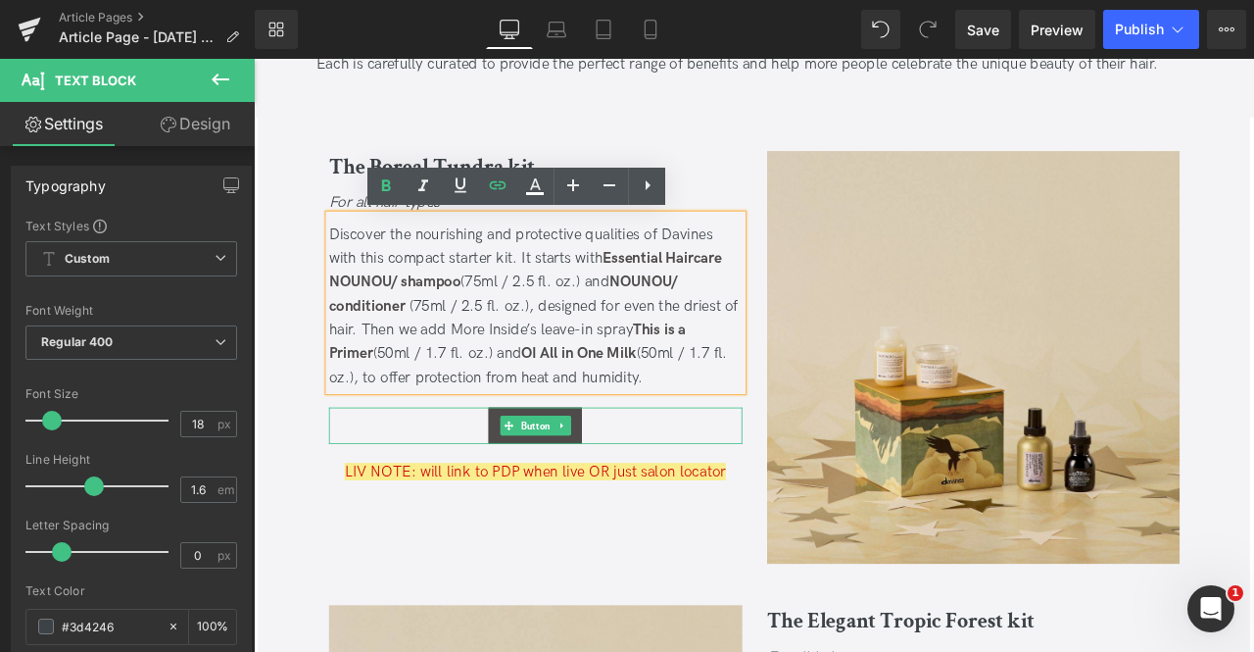
click at [706, 490] on div "Shop now" at bounding box center [588, 492] width 490 height 43
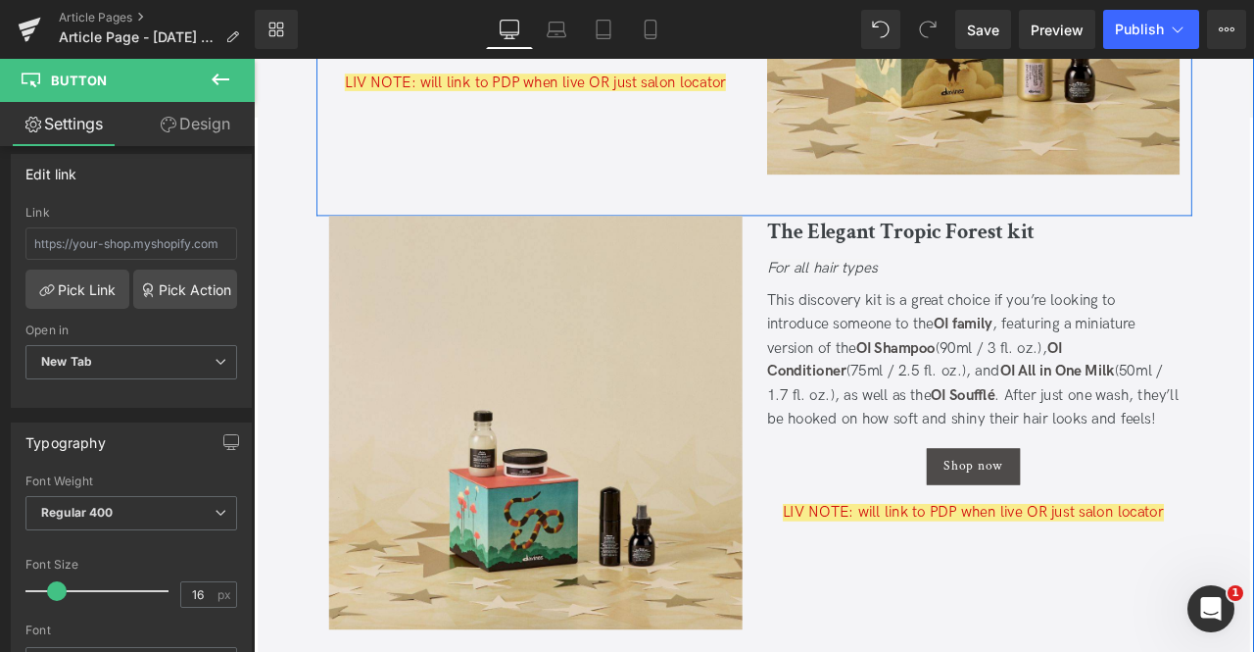
scroll to position [2509, 0]
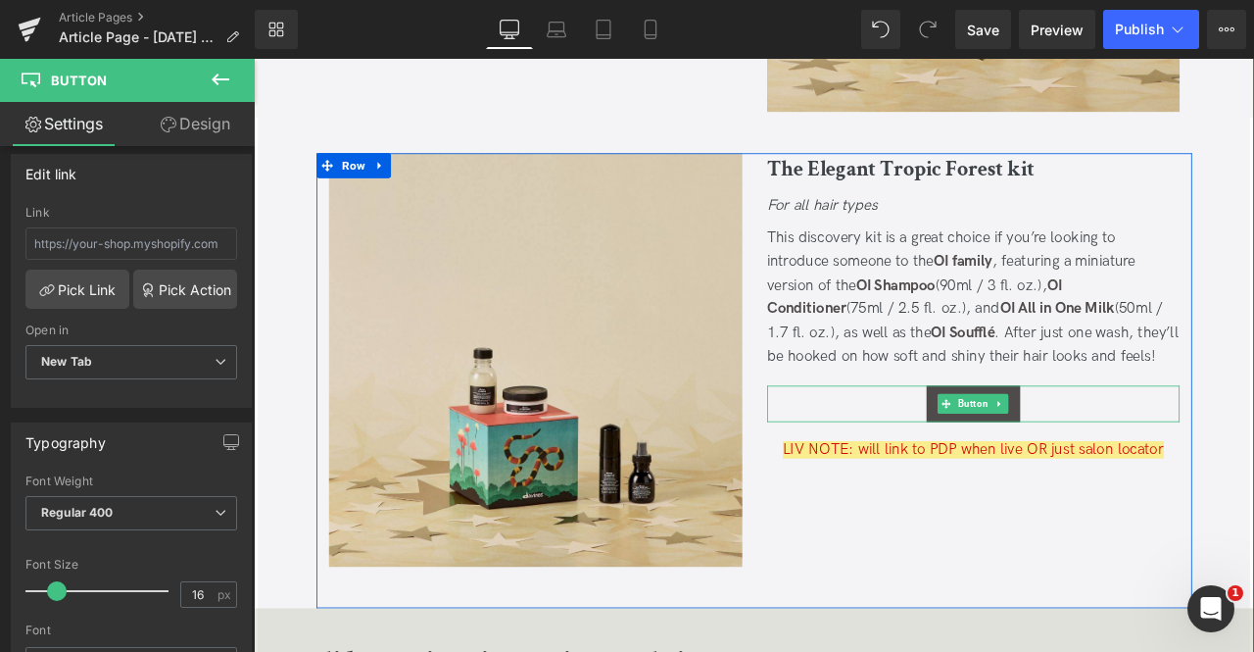
click at [968, 468] on div "Shop now" at bounding box center [1107, 467] width 490 height 43
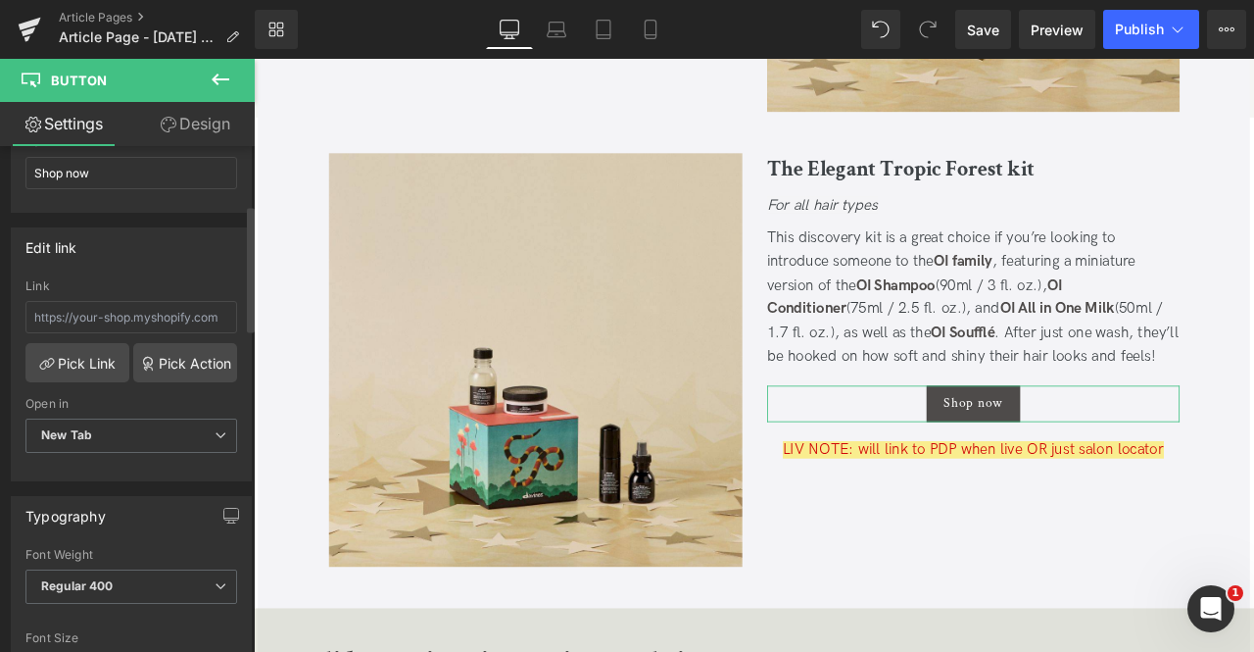
scroll to position [235, 0]
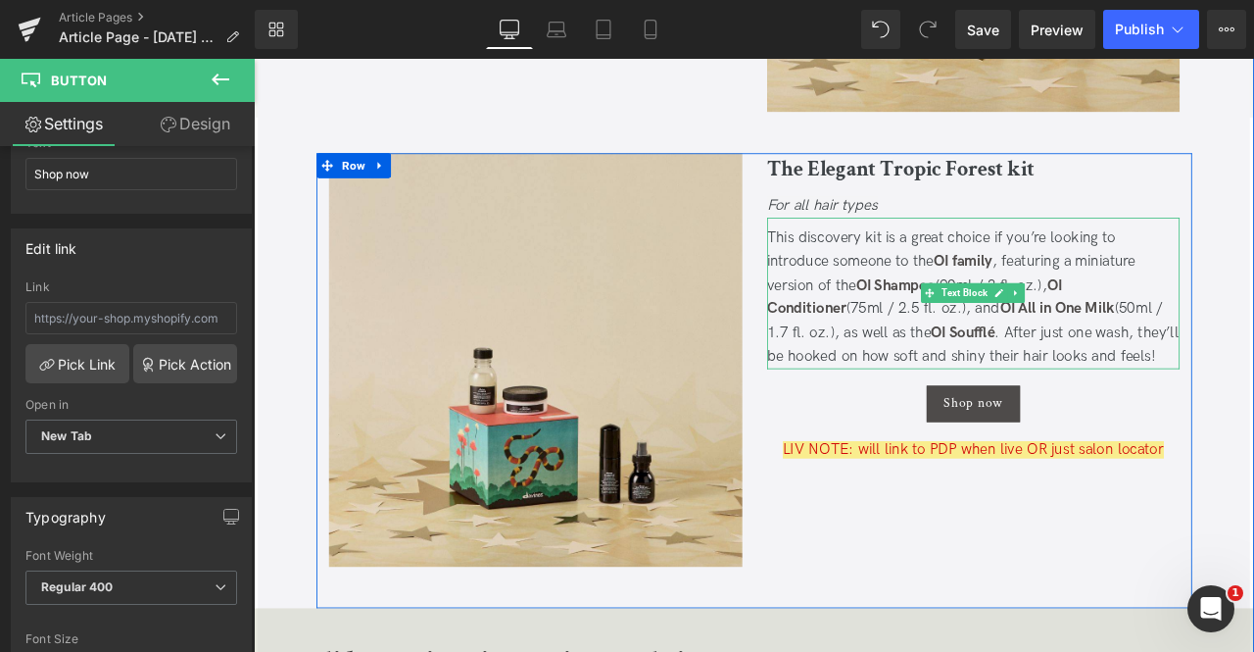
click at [1044, 276] on div "This discovery kit is a great choice if you’re looking to introduce someone to …" at bounding box center [1107, 342] width 490 height 170
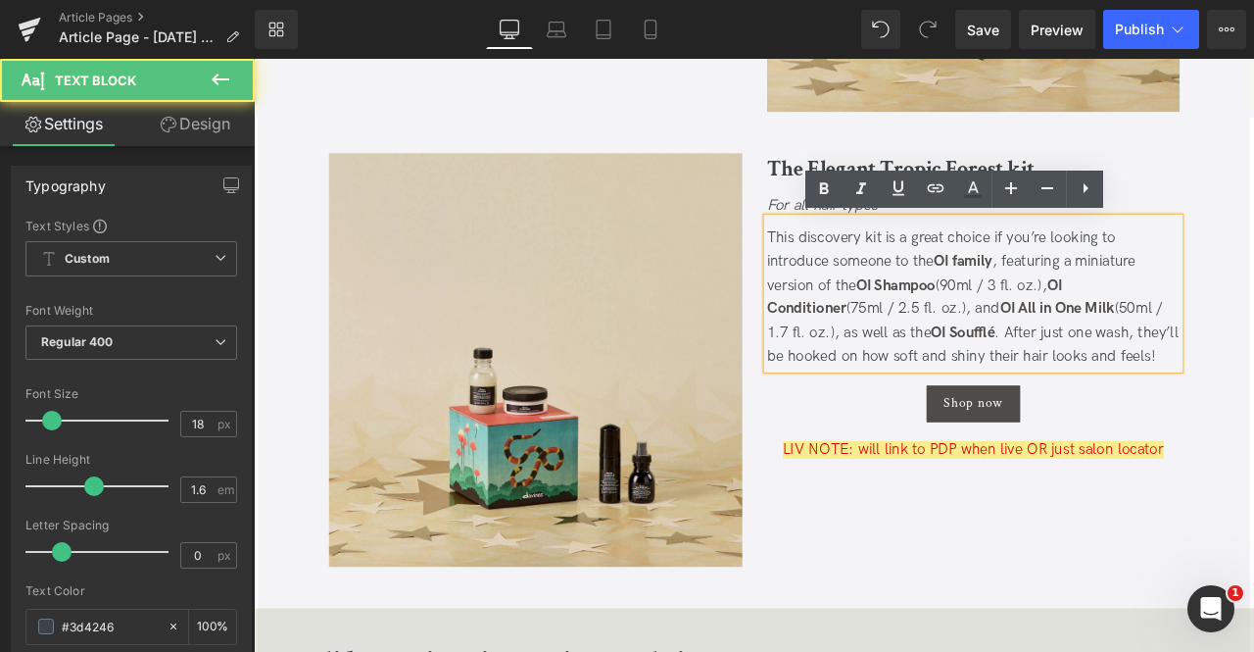
click at [1099, 309] on div "This discovery kit is a great choice if you’re looking to introduce someone to …" at bounding box center [1107, 342] width 490 height 170
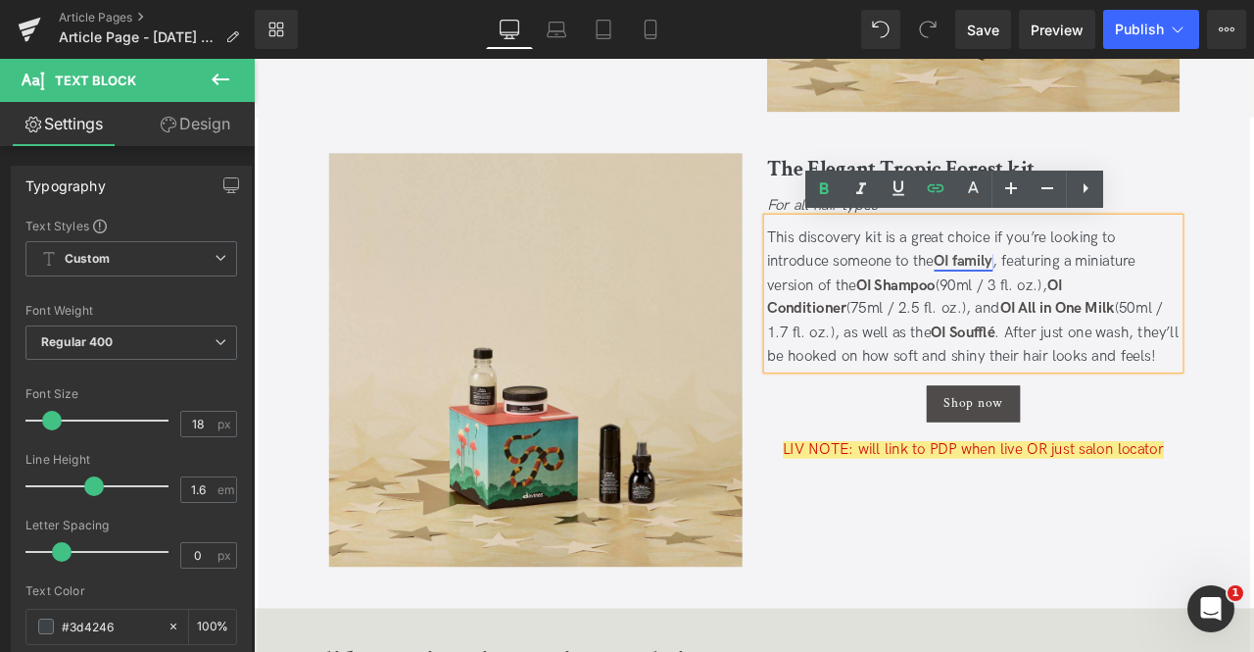
click at [1074, 305] on link "OI family" at bounding box center [1095, 298] width 70 height 21
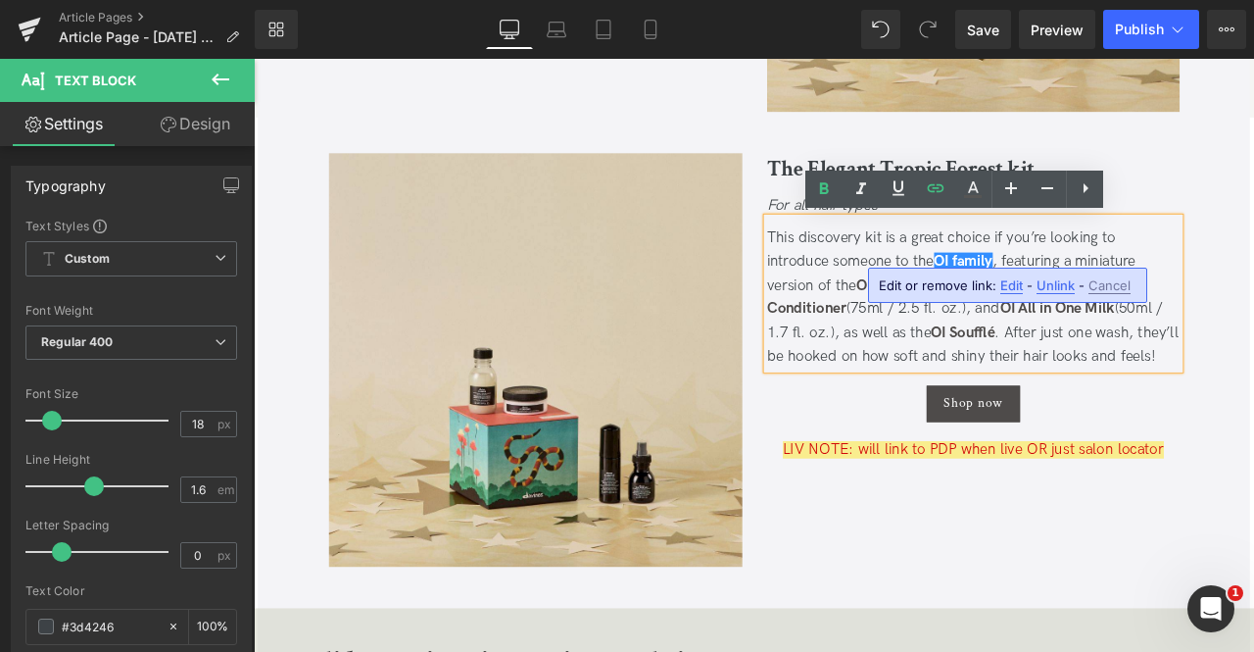
click at [1009, 282] on span "Edit" at bounding box center [1012, 285] width 23 height 17
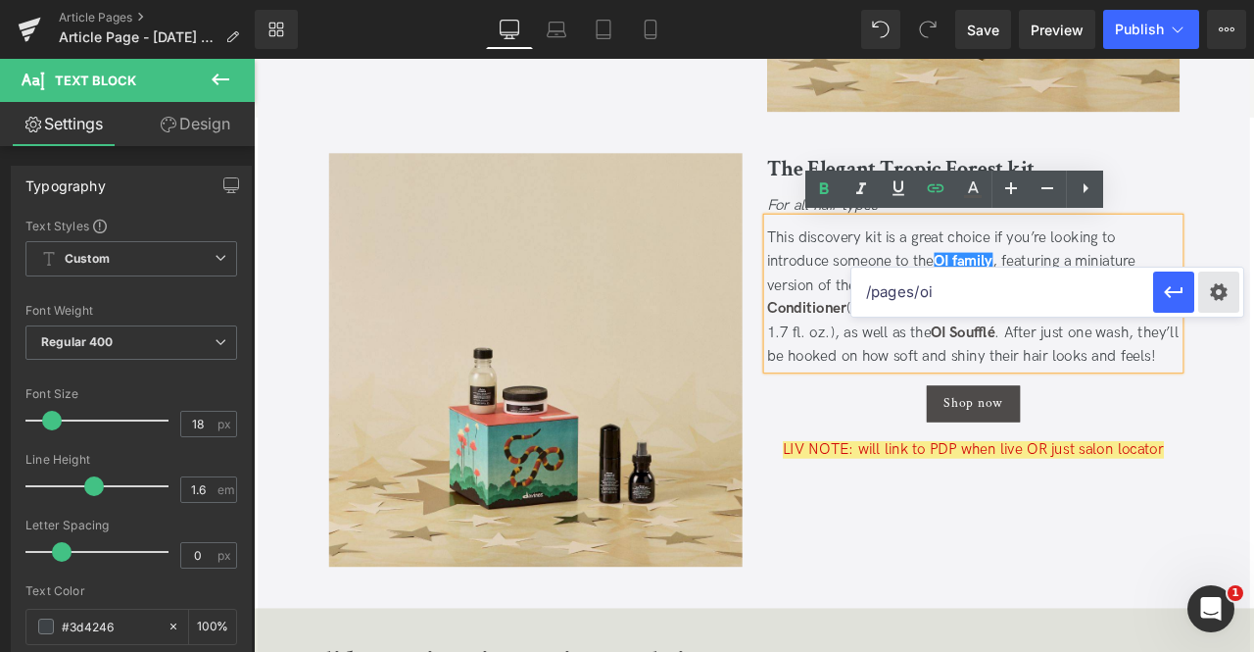
click at [0, 0] on div "Text Color Highlight Color rgb(209, 9, 9) #d10909 100 % rgba(249, 237, 142, 1) …" at bounding box center [0, 0] width 0 height 0
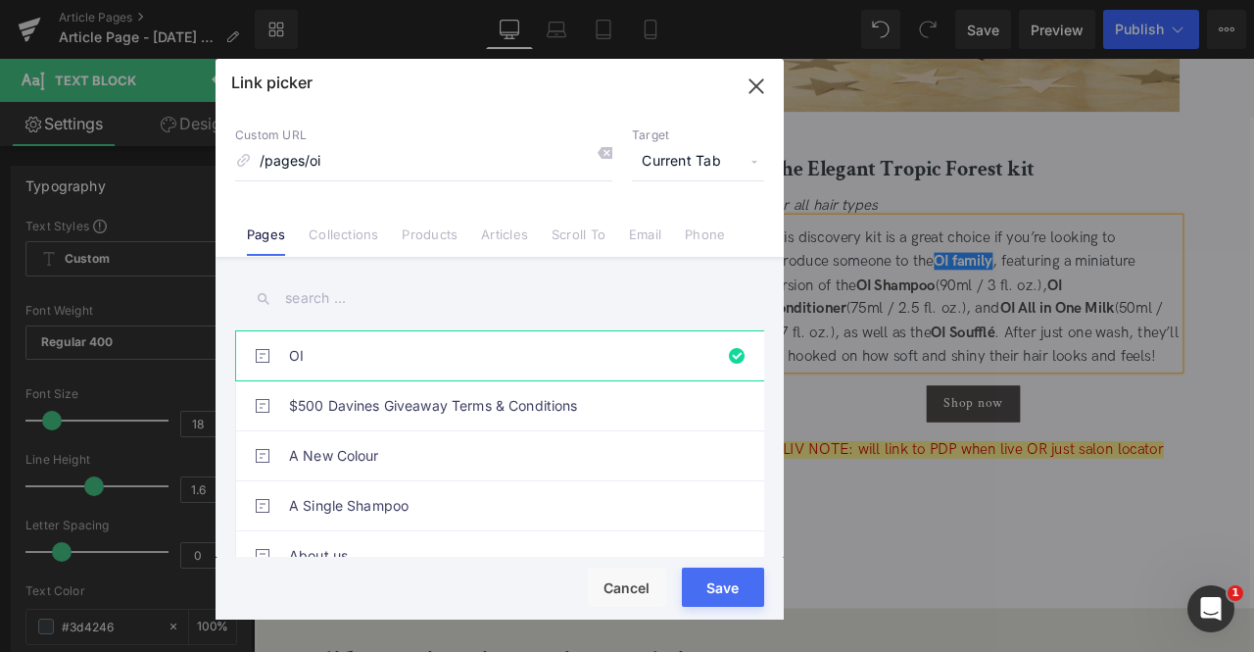
click at [699, 166] on span "Current Tab" at bounding box center [698, 161] width 132 height 37
click at [692, 228] on li "New Tab" at bounding box center [698, 232] width 152 height 34
click at [737, 587] on button "Save" at bounding box center [723, 586] width 82 height 39
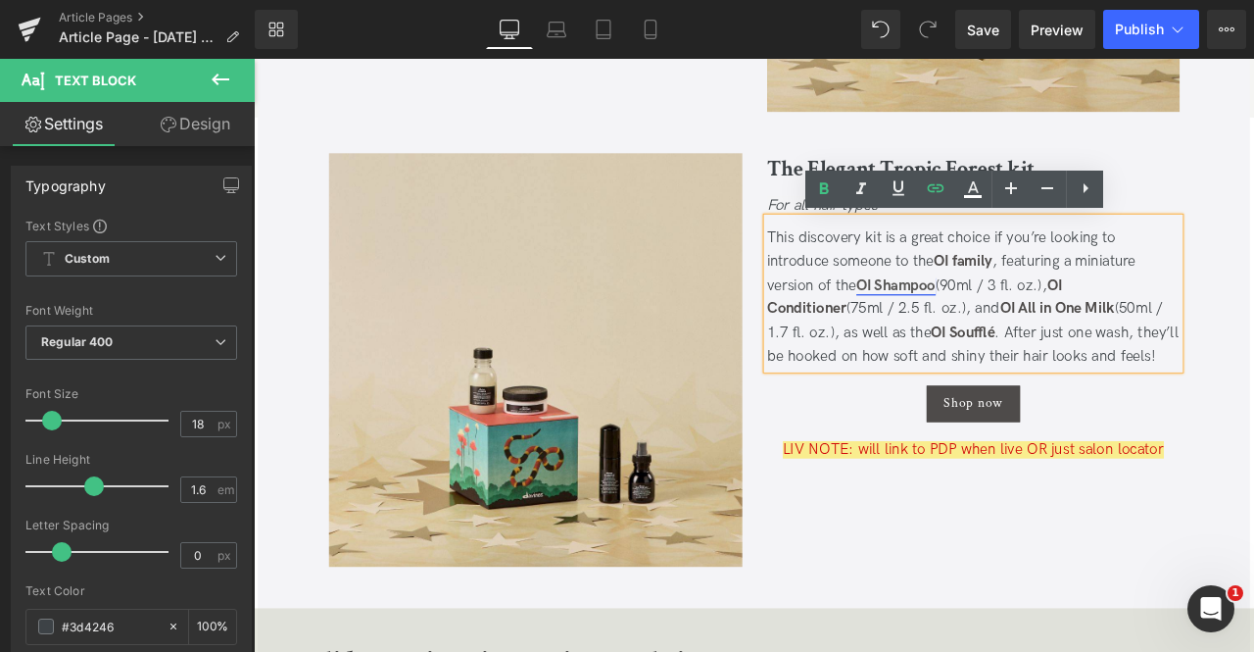
click at [1009, 327] on link "OI Shampoo" at bounding box center [1015, 327] width 94 height 21
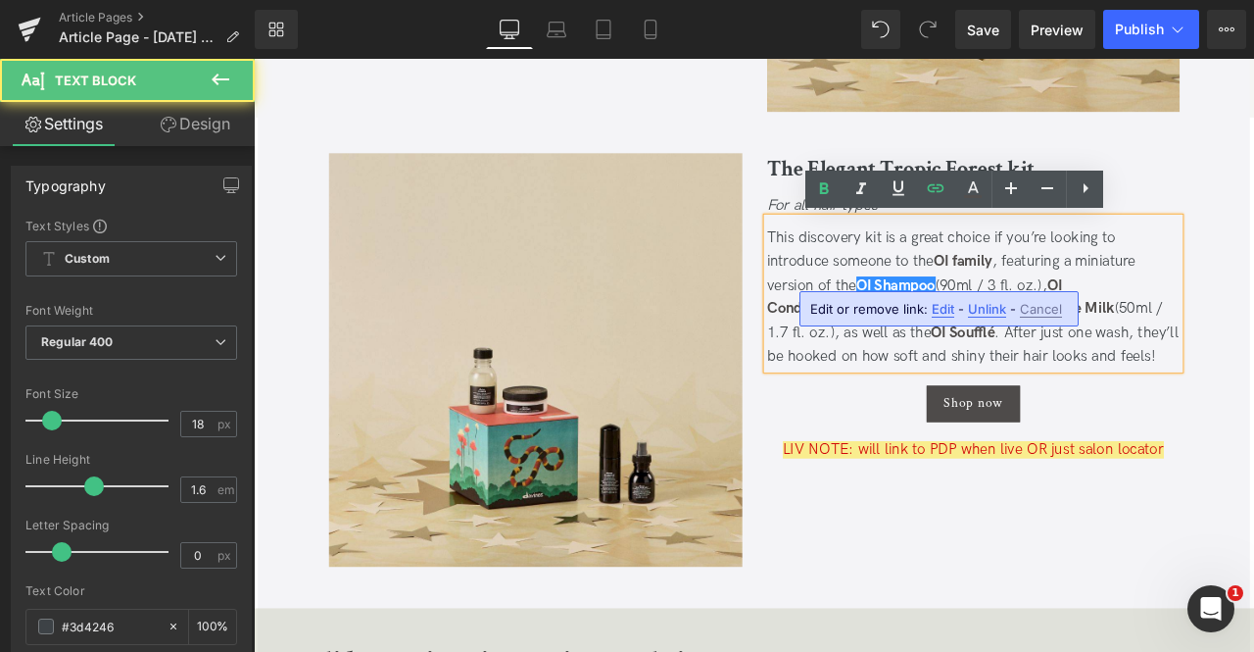
click at [934, 306] on span "Edit" at bounding box center [943, 309] width 23 height 17
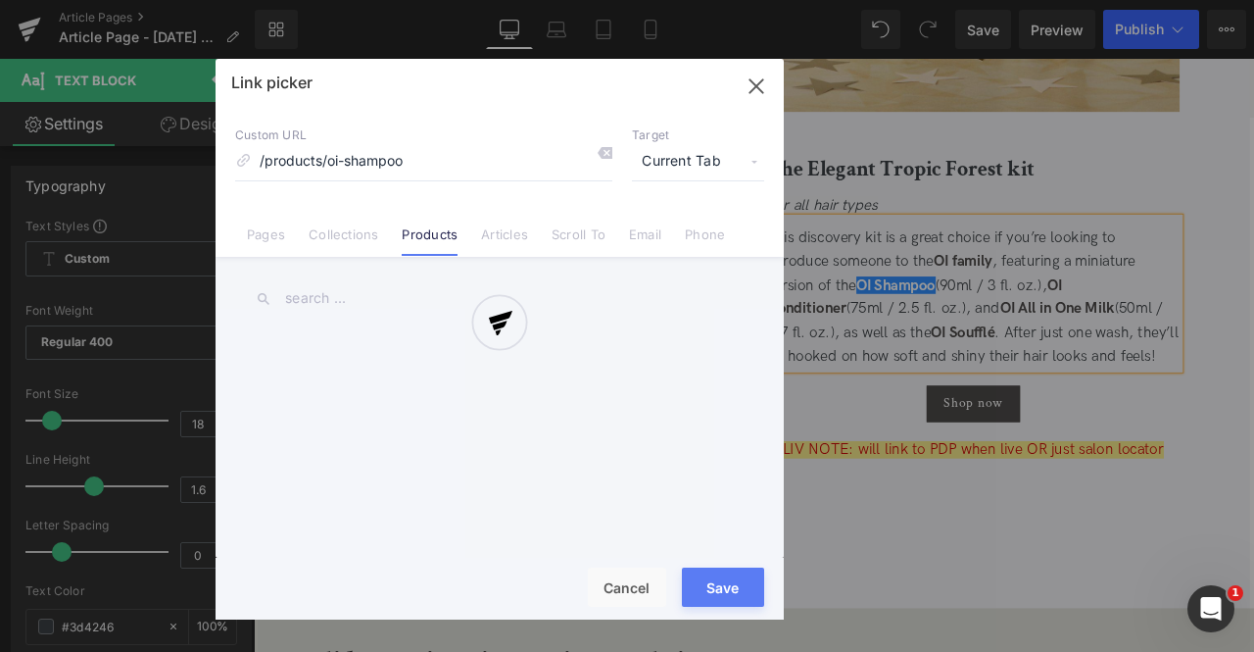
click at [0, 0] on div "Text Color Highlight Color rgb(209, 9, 9) #d10909 100 % rgba(249, 237, 142, 1) …" at bounding box center [0, 0] width 0 height 0
click at [650, 164] on div at bounding box center [500, 339] width 568 height 561
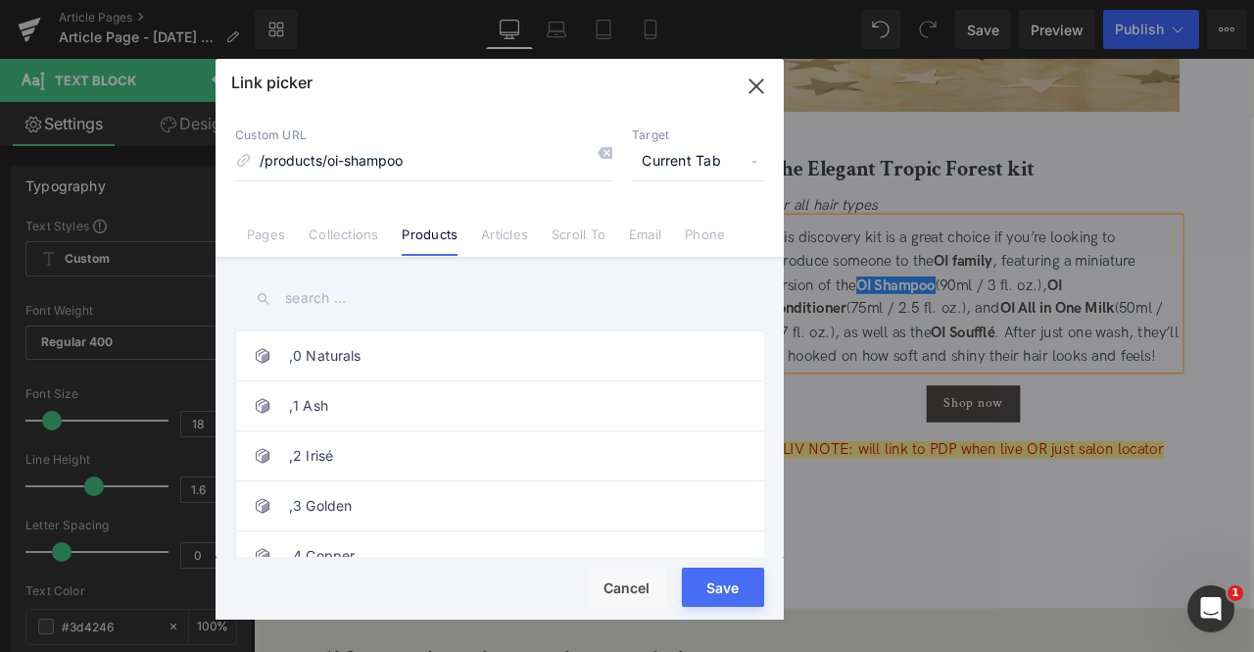
click at [650, 164] on span "Current Tab" at bounding box center [698, 161] width 132 height 37
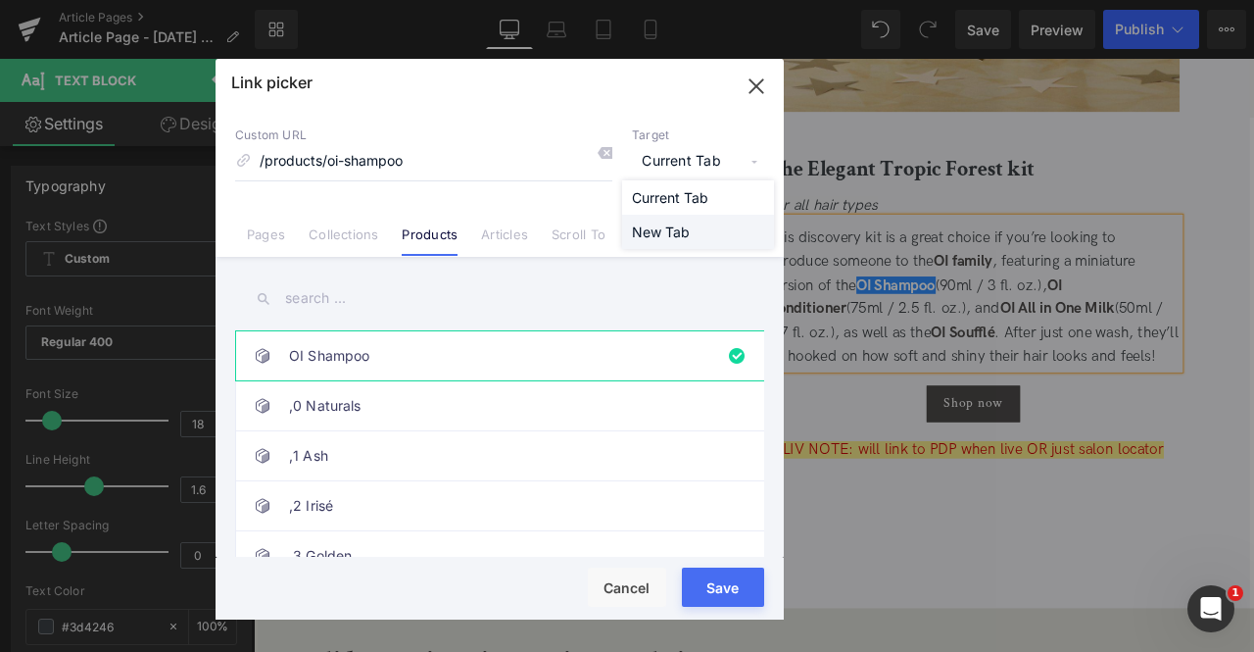
click at [646, 227] on li "New Tab" at bounding box center [698, 232] width 152 height 34
click at [727, 585] on button "Save" at bounding box center [723, 586] width 82 height 39
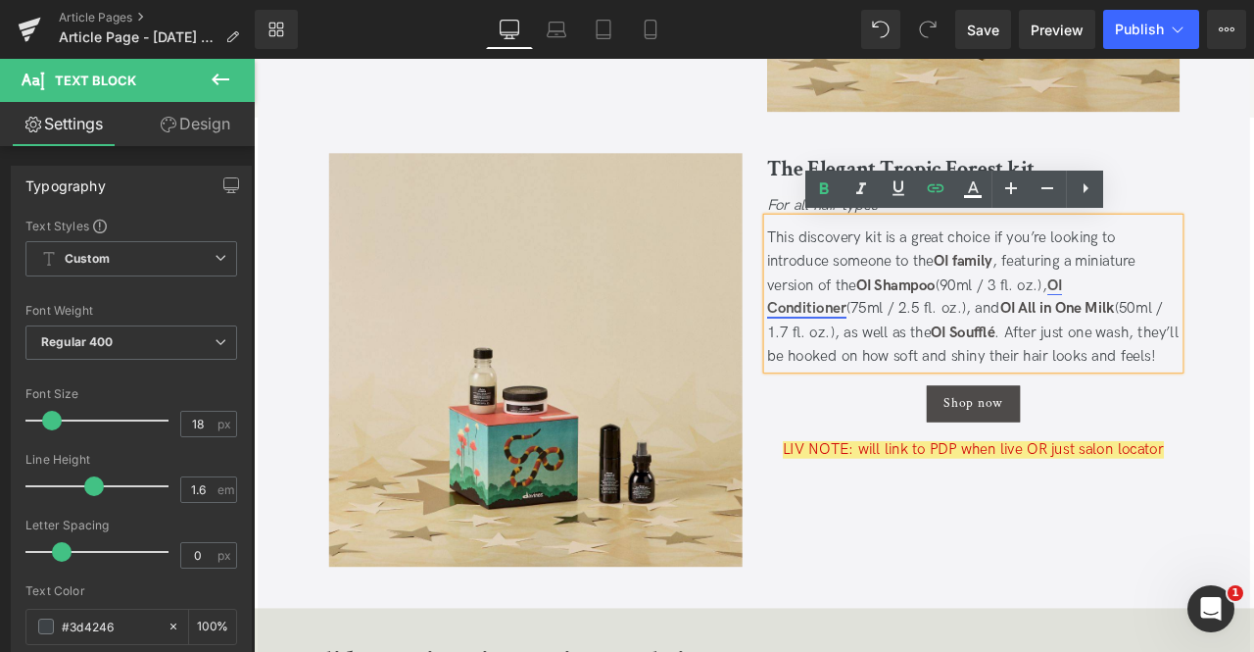
click at [1212, 332] on link "OI Conditioner" at bounding box center [1037, 341] width 350 height 49
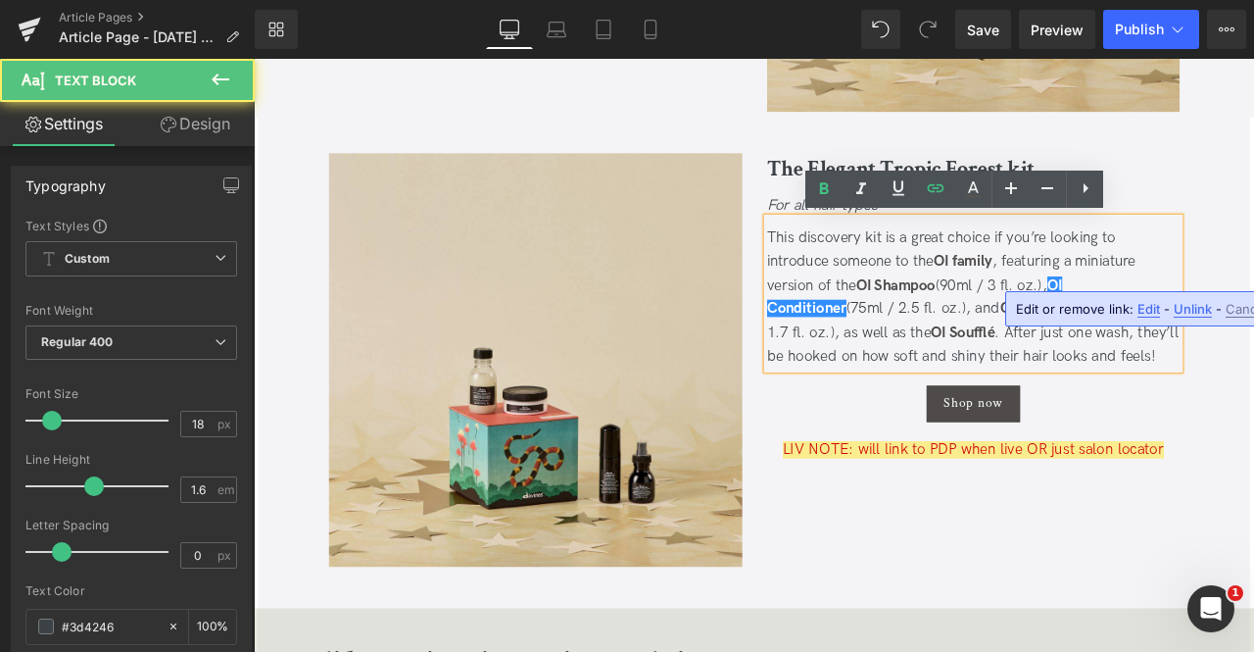
click at [1147, 315] on span "Edit" at bounding box center [1149, 309] width 23 height 17
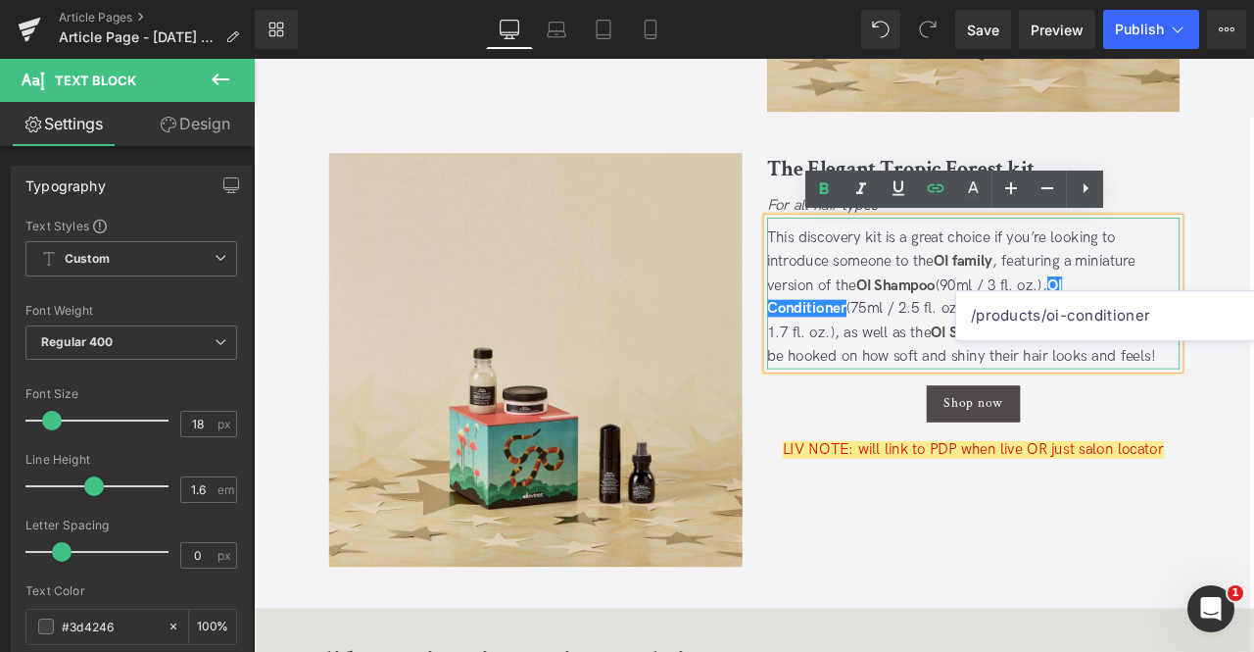
click at [1189, 325] on div "This discovery kit is a great choice if you’re looking to introduce someone to …" at bounding box center [1107, 342] width 490 height 170
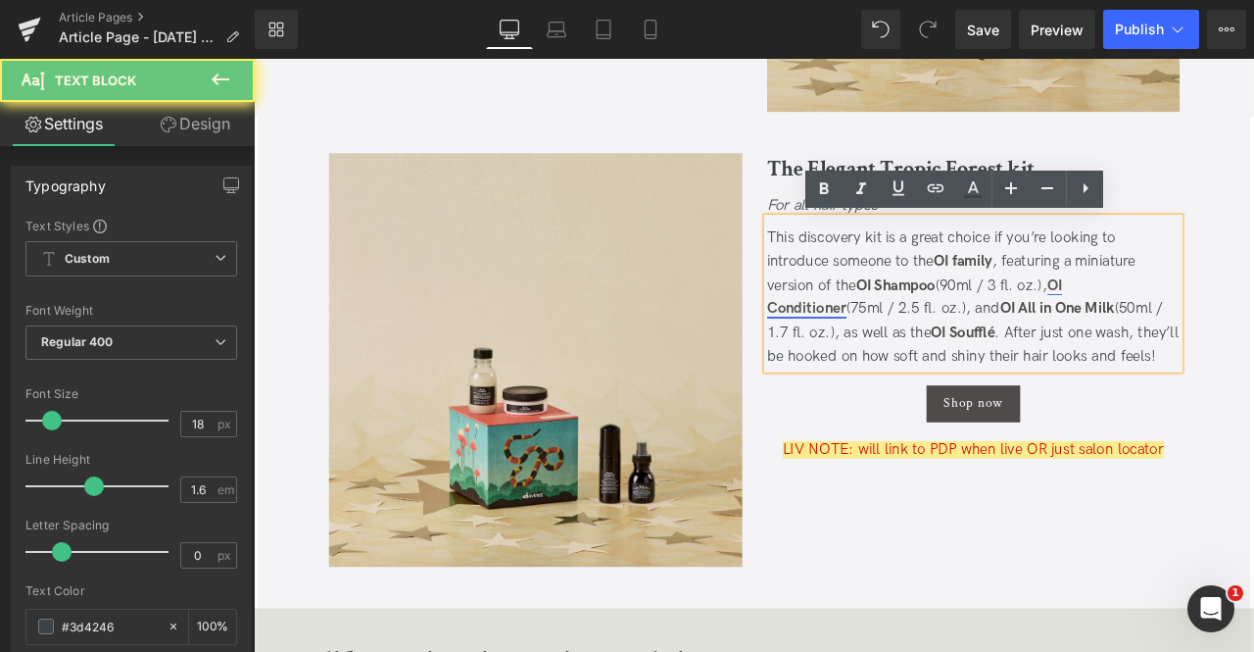
click at [1204, 327] on link "OI Conditioner" at bounding box center [1037, 341] width 350 height 49
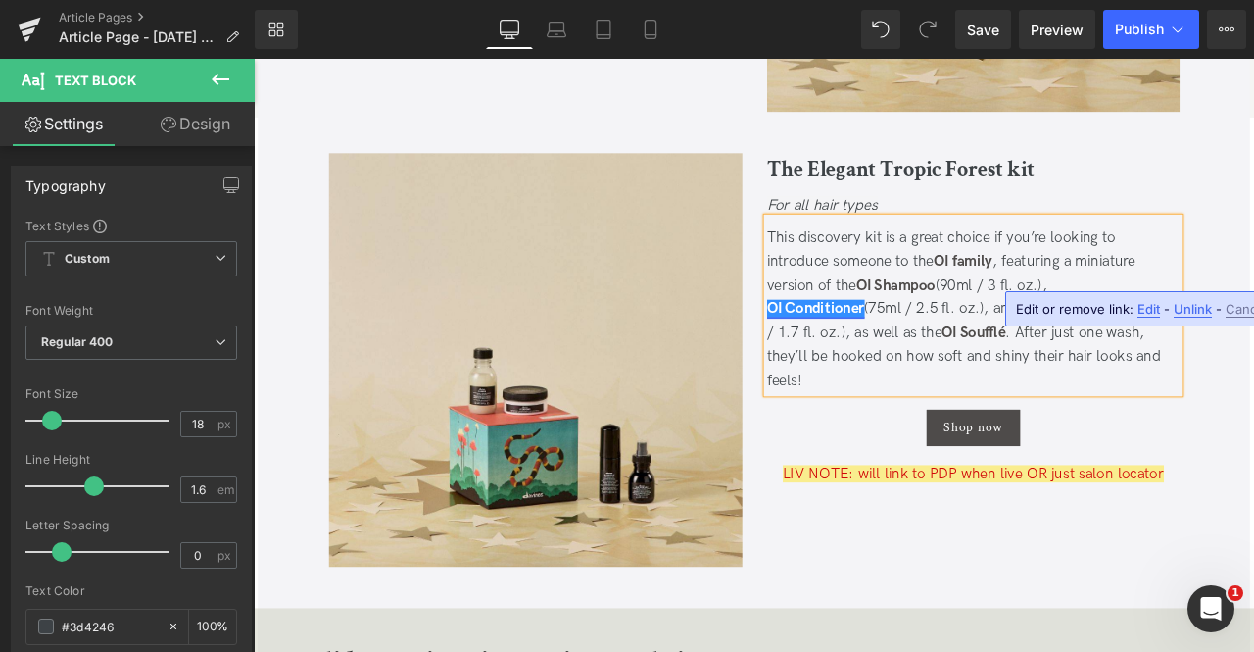
click at [945, 349] on link "OI Conditioner" at bounding box center [920, 354] width 116 height 21
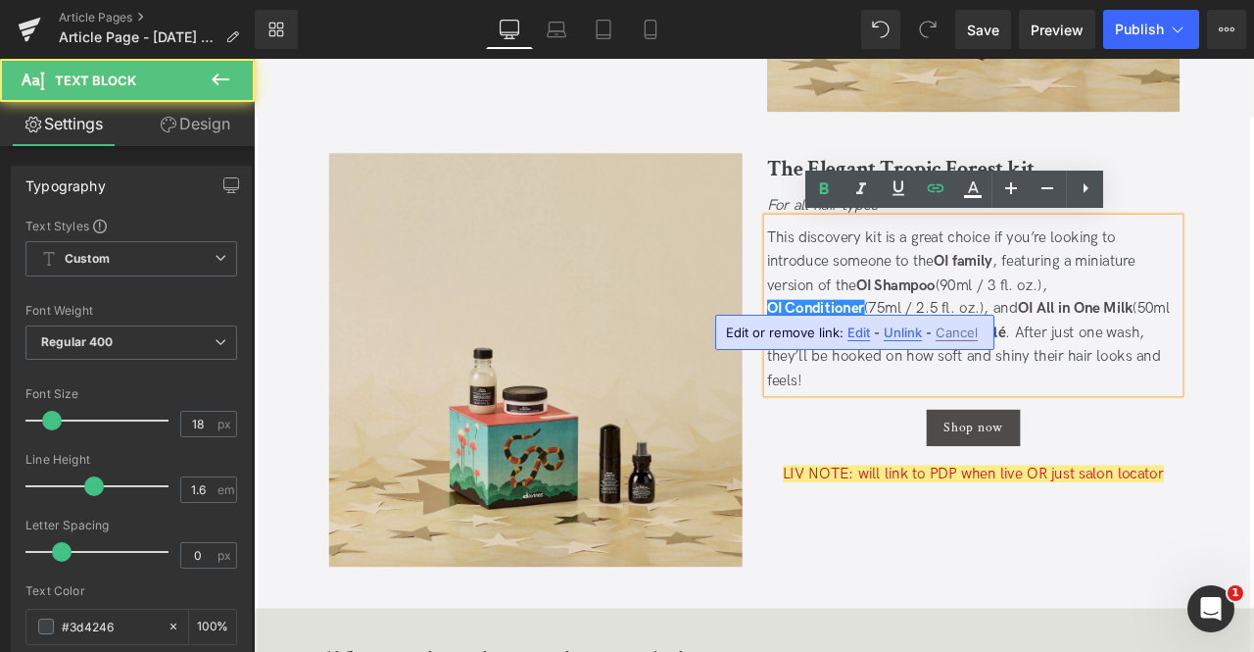
click at [855, 334] on span "Edit" at bounding box center [859, 332] width 23 height 17
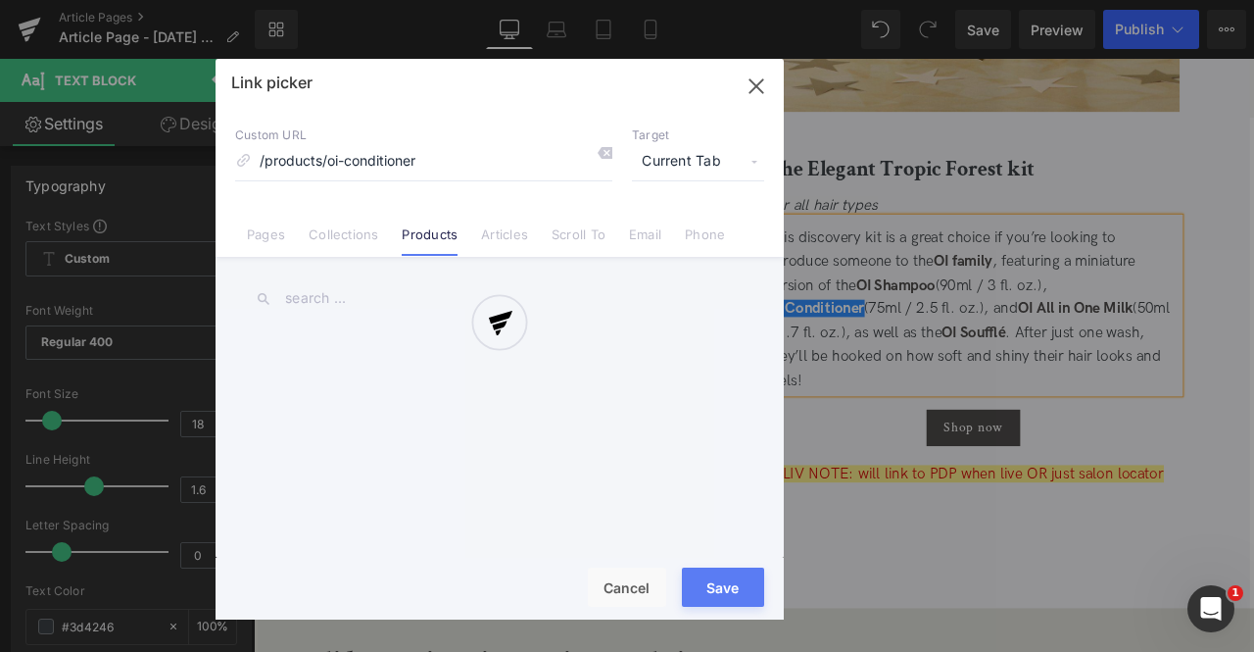
click at [0, 0] on div "Text Color Highlight Color rgb(209, 9, 9) #d10909 100 % rgba(249, 237, 142, 1) …" at bounding box center [0, 0] width 0 height 0
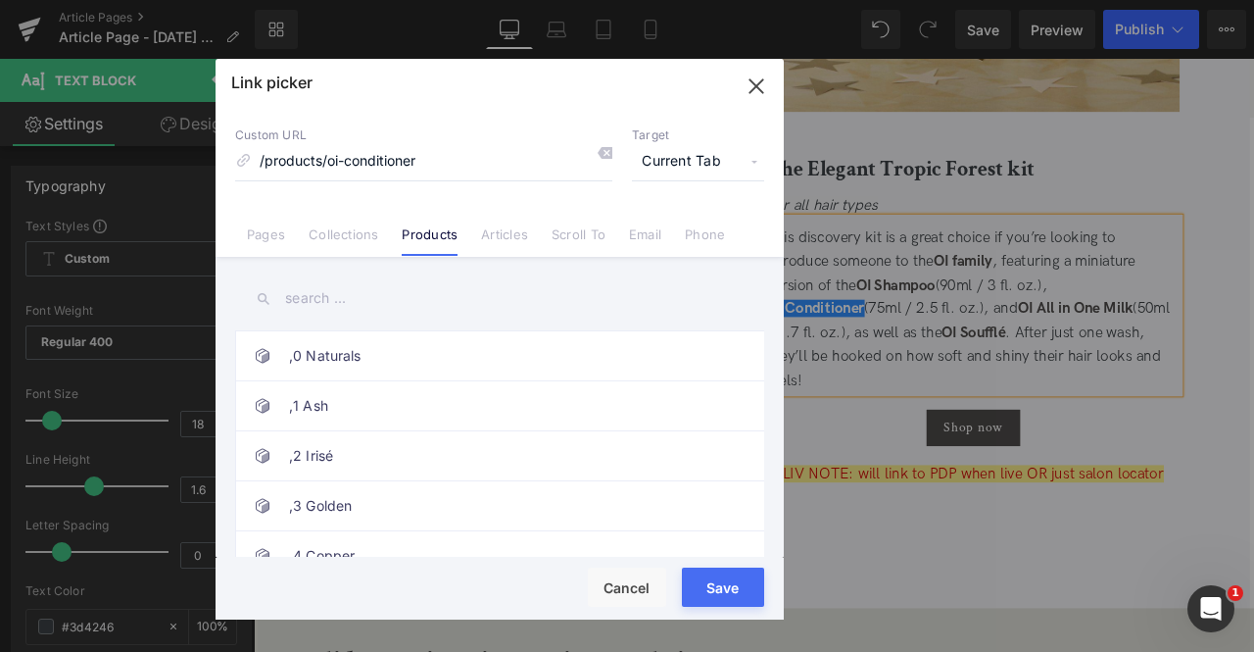
click at [700, 161] on span "Current Tab" at bounding box center [698, 161] width 132 height 37
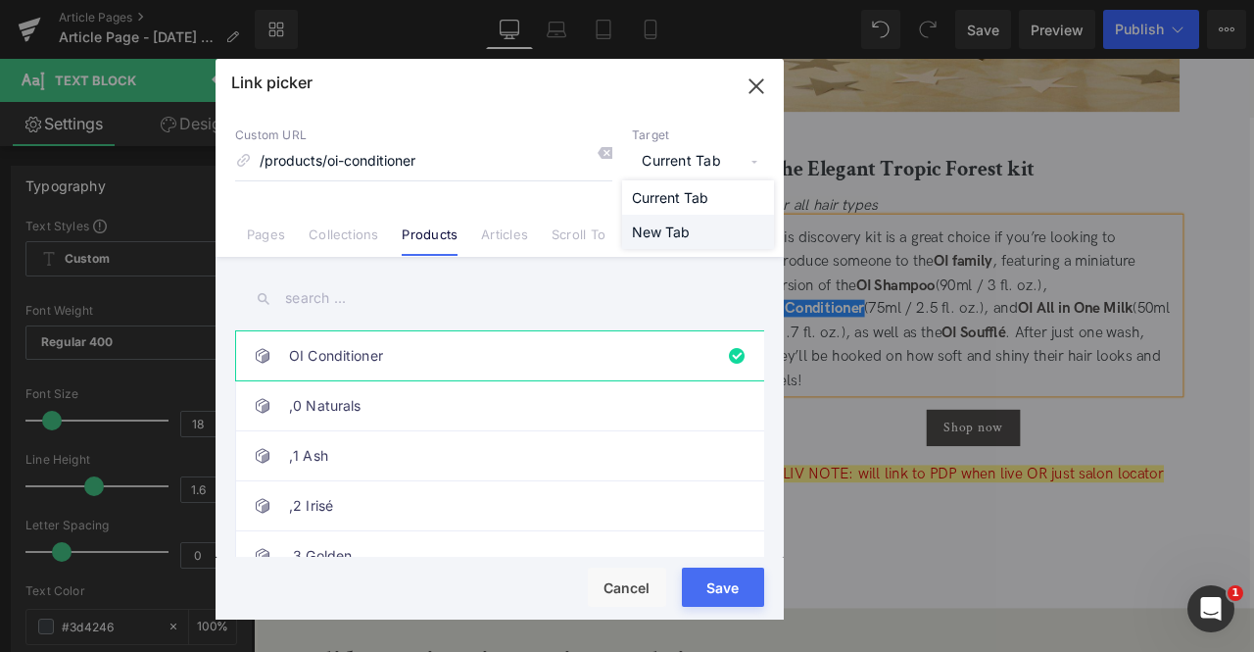
click at [680, 232] on li "New Tab" at bounding box center [698, 232] width 152 height 34
click at [729, 589] on button "Save" at bounding box center [723, 586] width 82 height 39
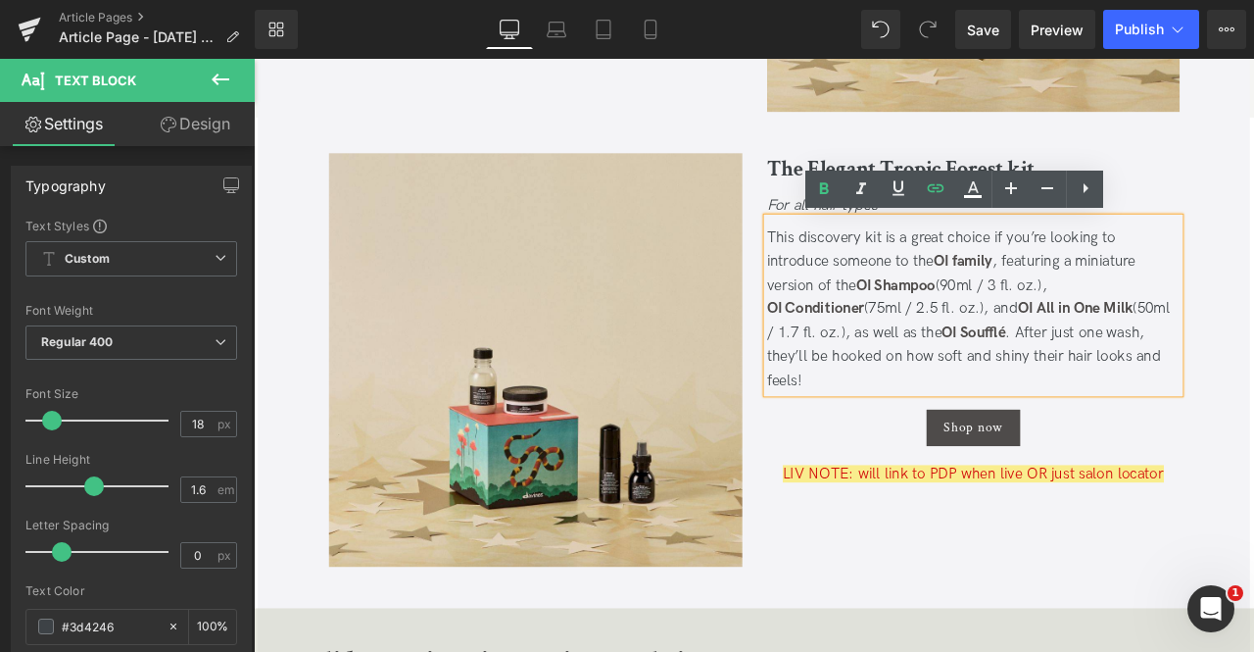
click at [1073, 362] on div "OI Conditioner (75ml / 2.5 fl. oz.), and OI All in One Milk (50ml / 1.7 fl. oz.…" at bounding box center [1107, 397] width 490 height 113
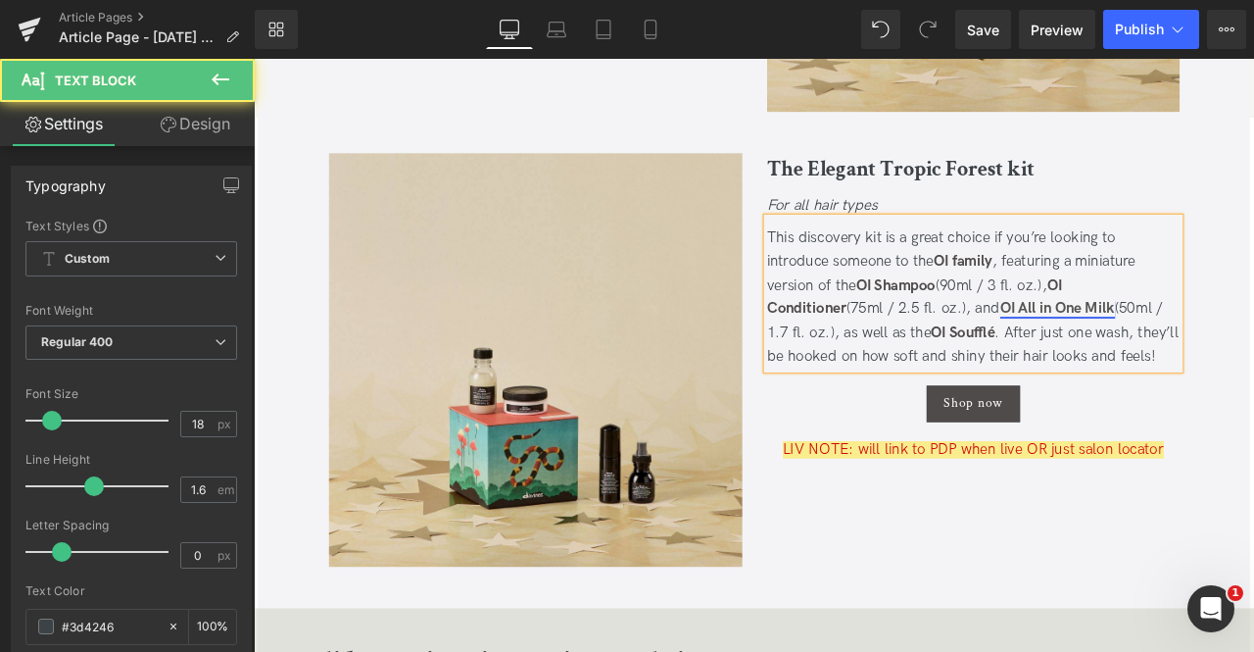
click at [1139, 359] on link "OI All in One Milk" at bounding box center [1207, 354] width 136 height 21
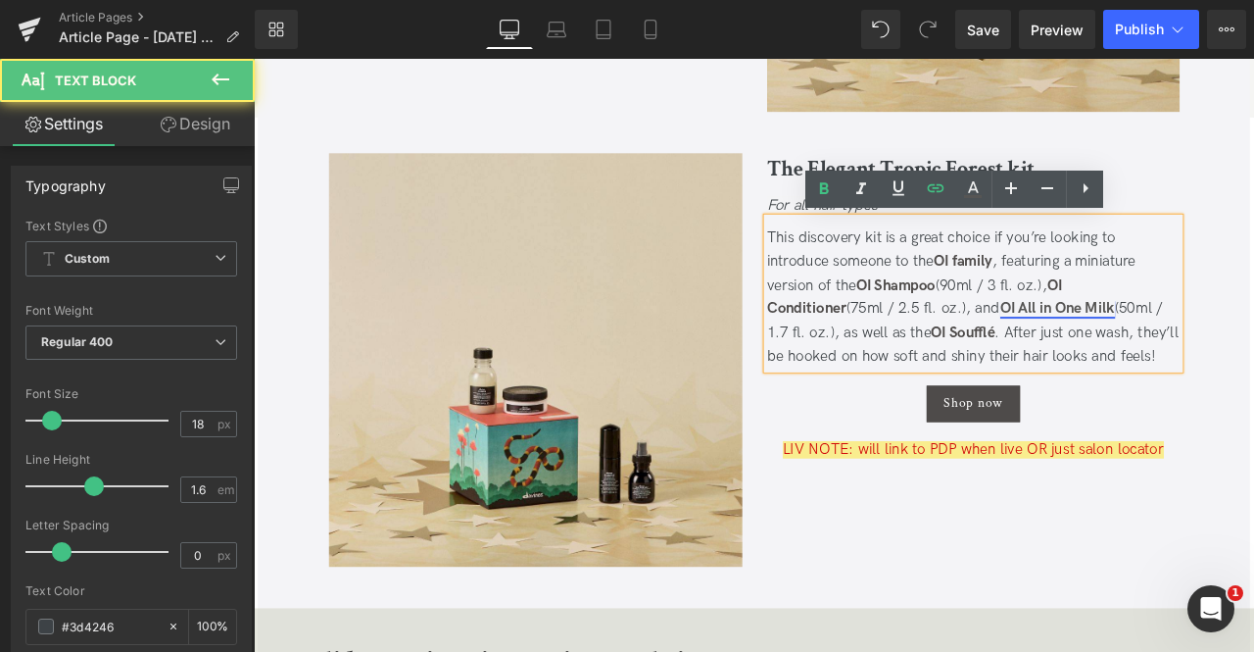
click at [1139, 356] on link "OI All in One Milk" at bounding box center [1207, 354] width 136 height 21
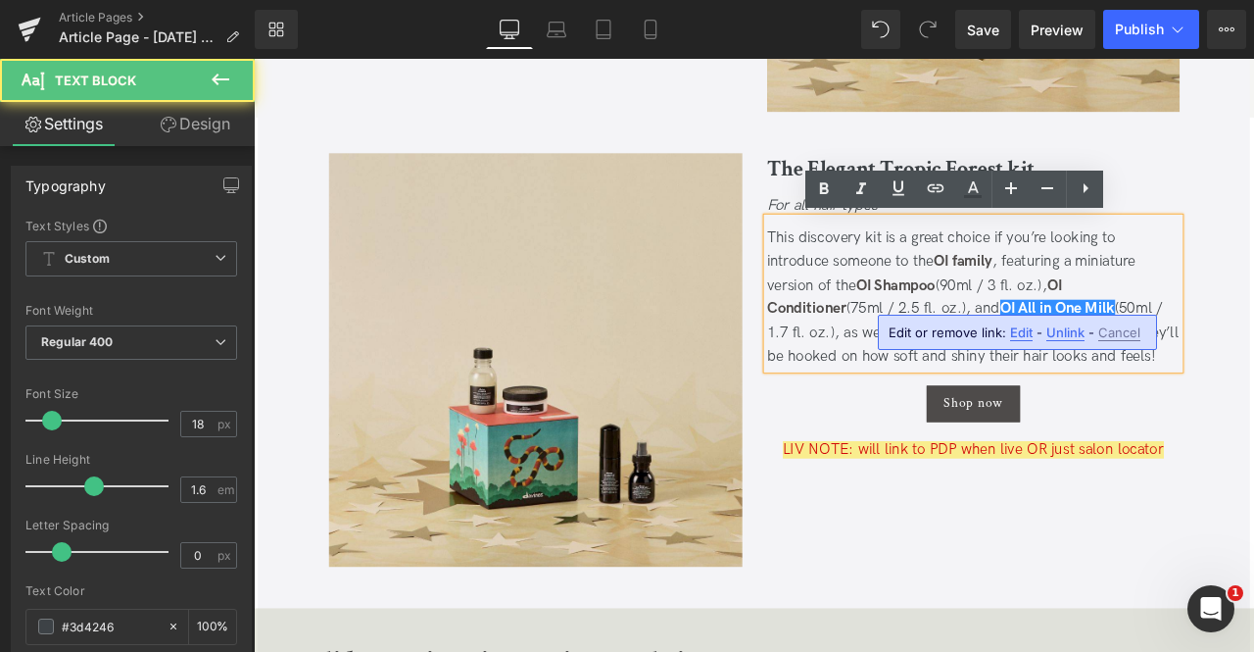
click at [1020, 330] on span "Edit" at bounding box center [1021, 332] width 23 height 17
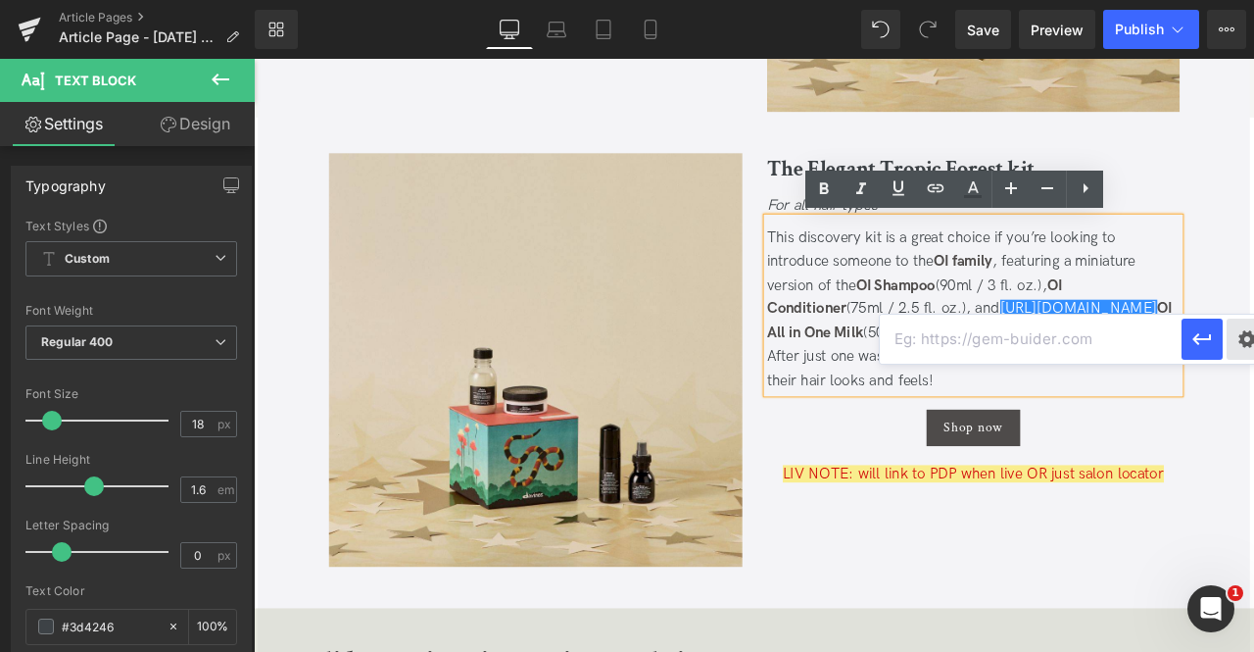
click at [0, 0] on div "Text Color Highlight Color rgb(209, 9, 9) #d10909 100 % rgba(249, 237, 142, 1) …" at bounding box center [0, 0] width 0 height 0
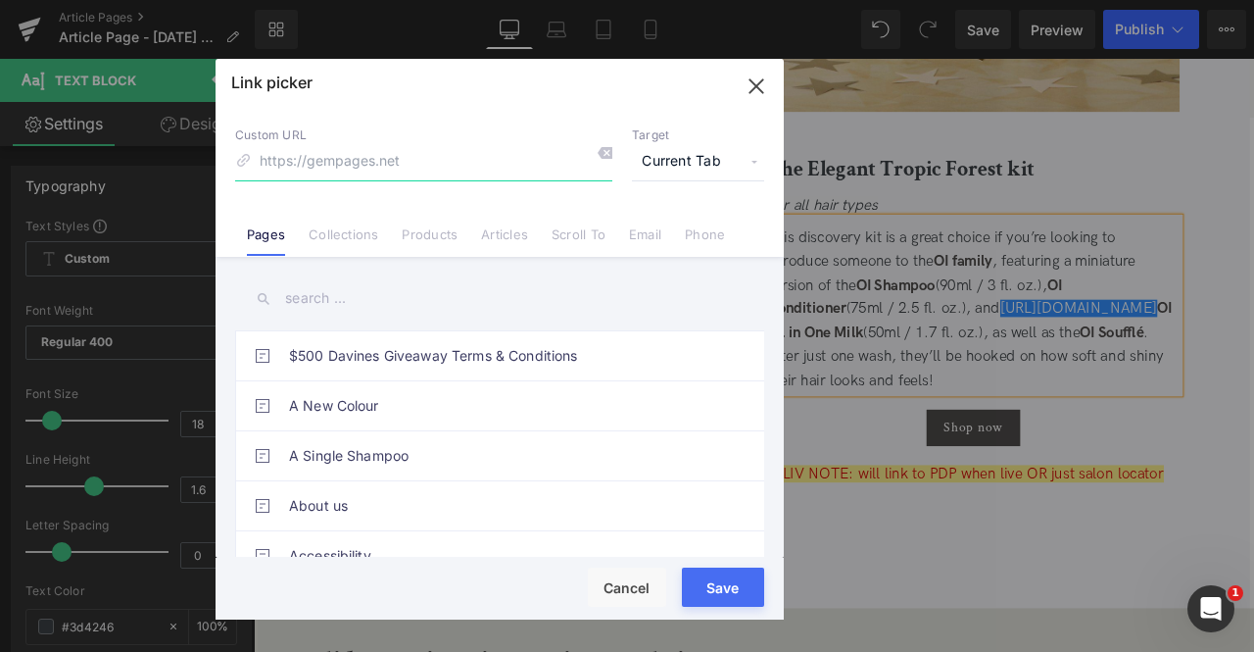
click at [753, 87] on icon "button" at bounding box center [756, 86] width 31 height 31
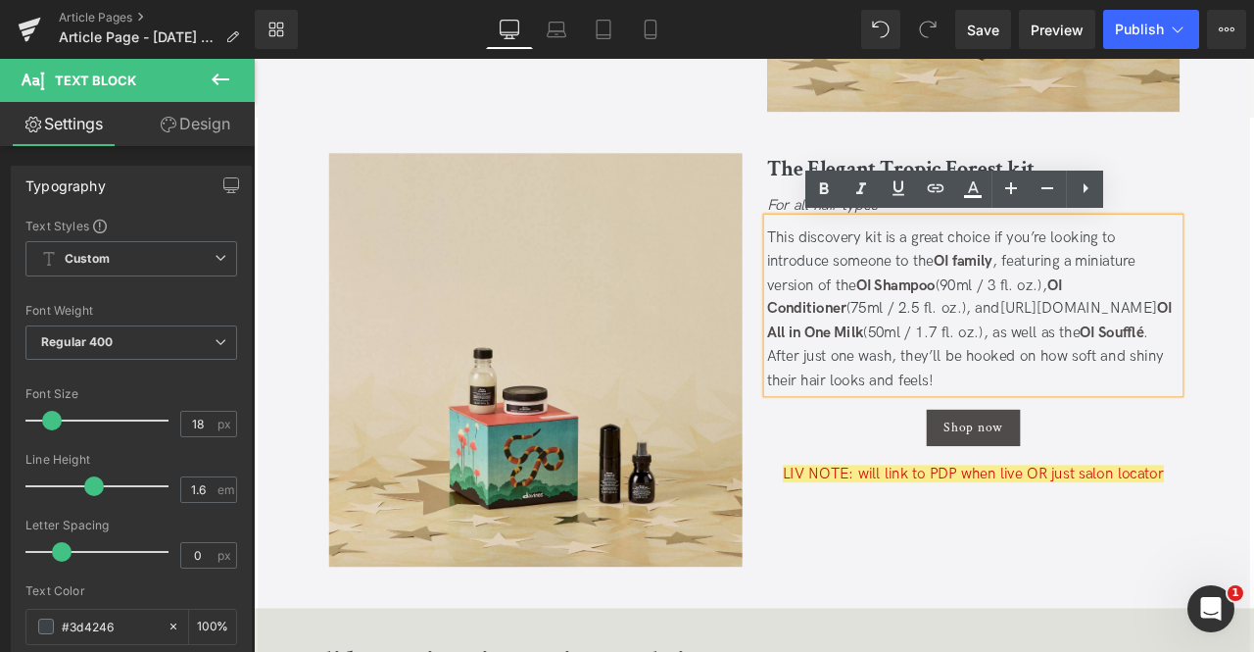
click at [1048, 361] on span "(75ml / 2.5 fl. oz.), and https://gem-3910432.net" at bounding box center [1140, 354] width 368 height 21
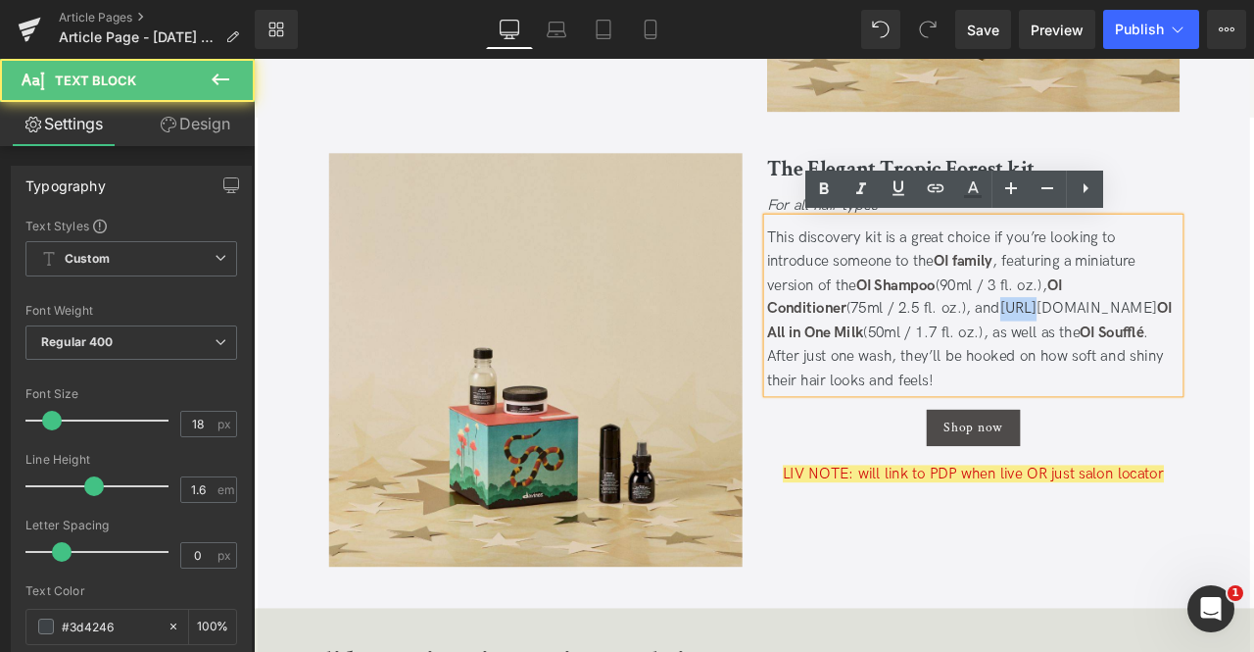
click at [1048, 361] on span "(75ml / 2.5 fl. oz.), and https://gem-3910432.net" at bounding box center [1140, 354] width 368 height 21
click at [1240, 363] on link "OI All in One Milk" at bounding box center [1102, 368] width 480 height 49
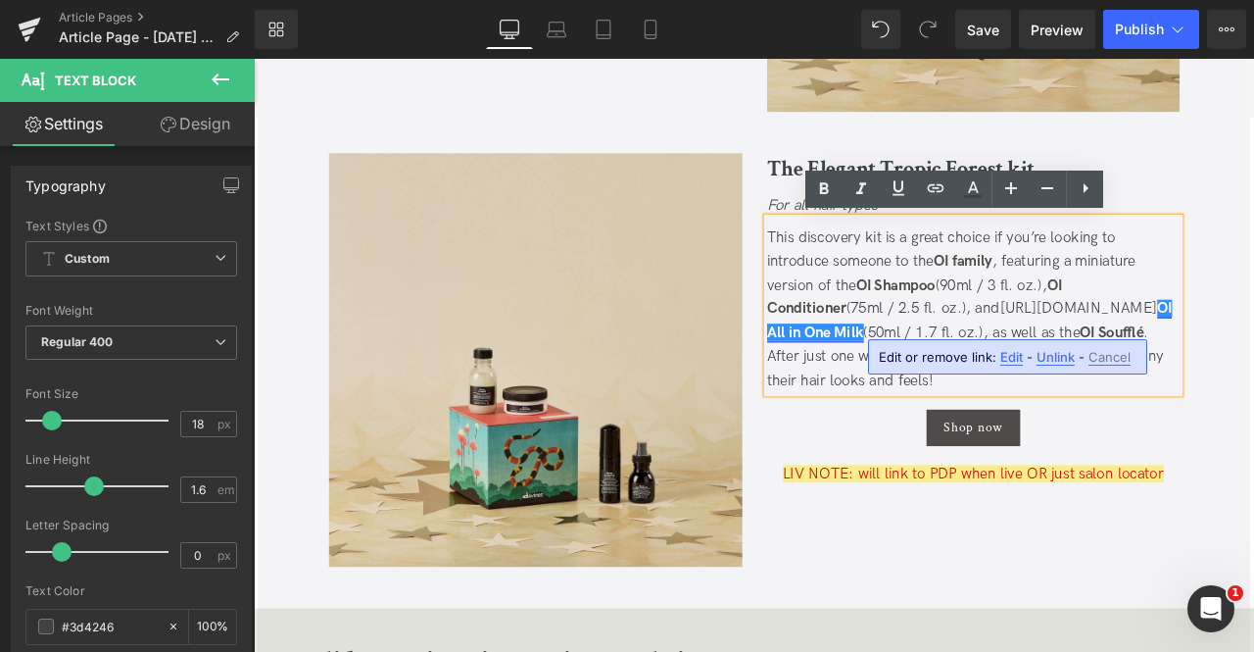
click at [1240, 363] on link "OI All in One Milk" at bounding box center [1102, 368] width 480 height 49
click at [1045, 352] on span "(75ml / 2.5 fl. oz.), and https://gem-3910432.net" at bounding box center [1140, 354] width 368 height 21
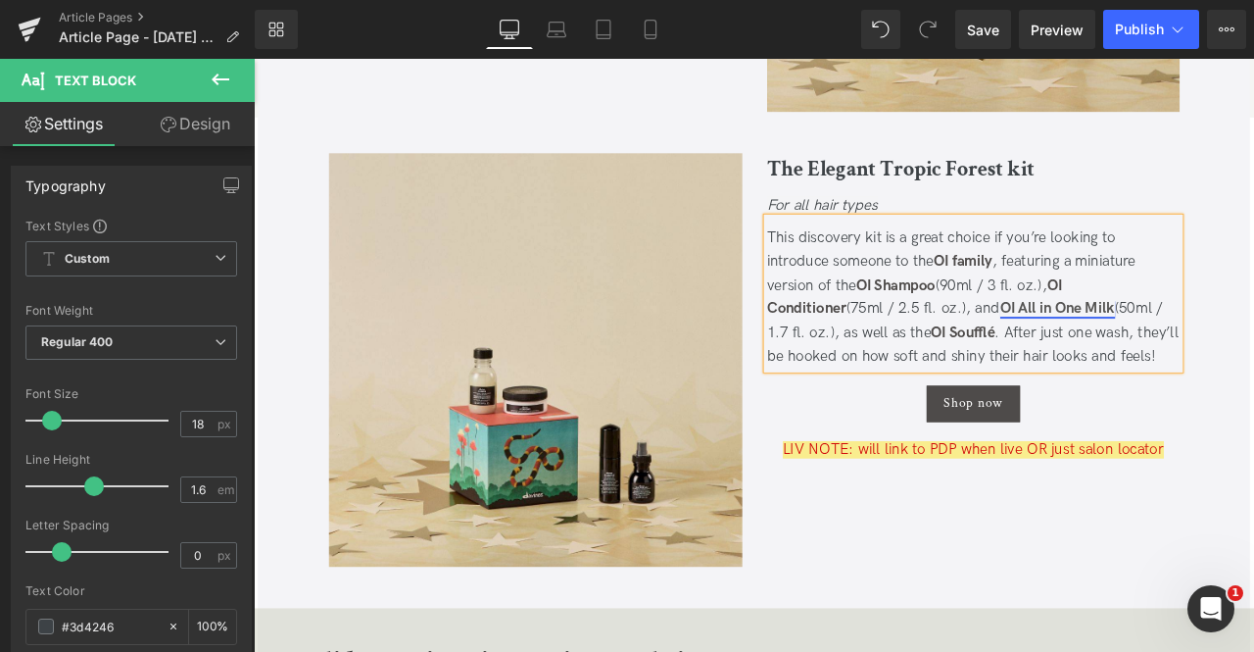
click at [1139, 362] on link "OI All in One Milk" at bounding box center [1207, 354] width 136 height 21
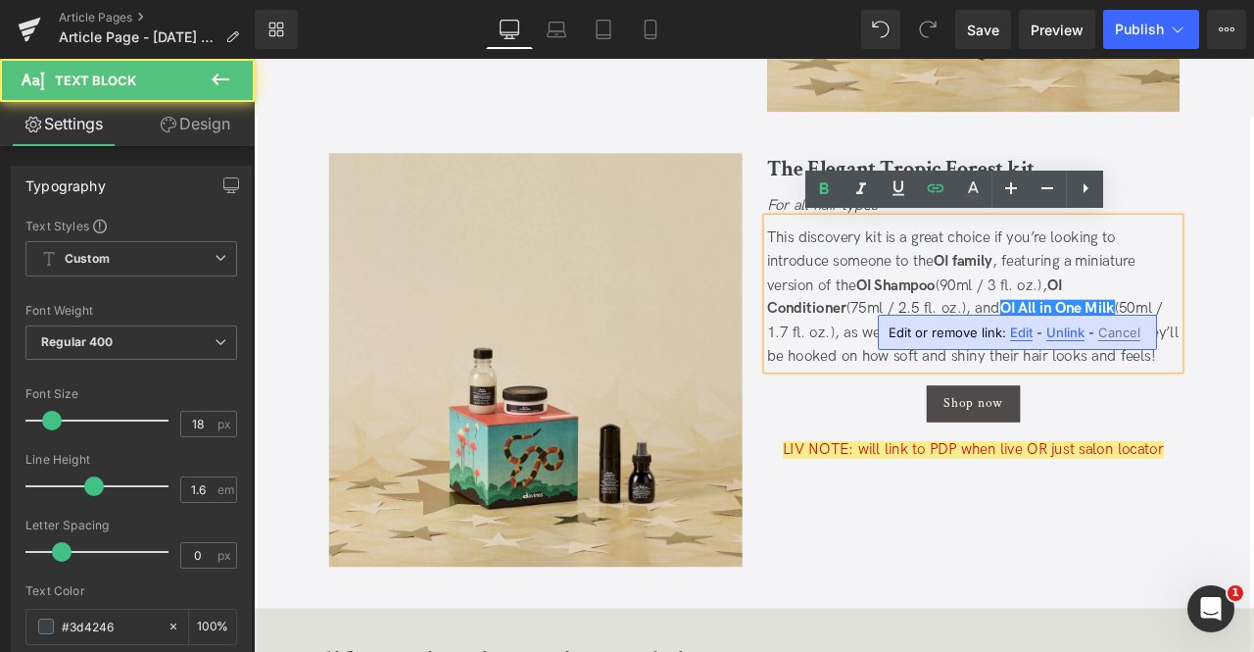
click at [1015, 338] on span "Edit" at bounding box center [1021, 332] width 23 height 17
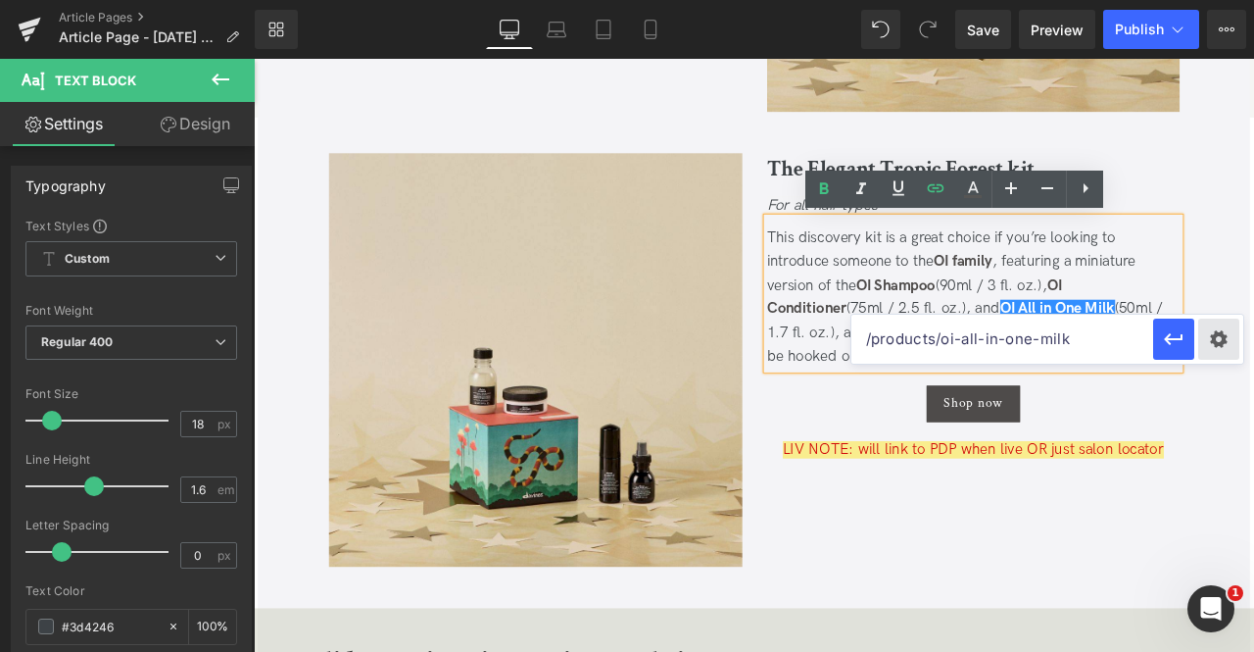
click at [0, 0] on div "Text Color Highlight Color rgb(209, 9, 9) #d10909 100 % rgba(249, 237, 142, 1) …" at bounding box center [0, 0] width 0 height 0
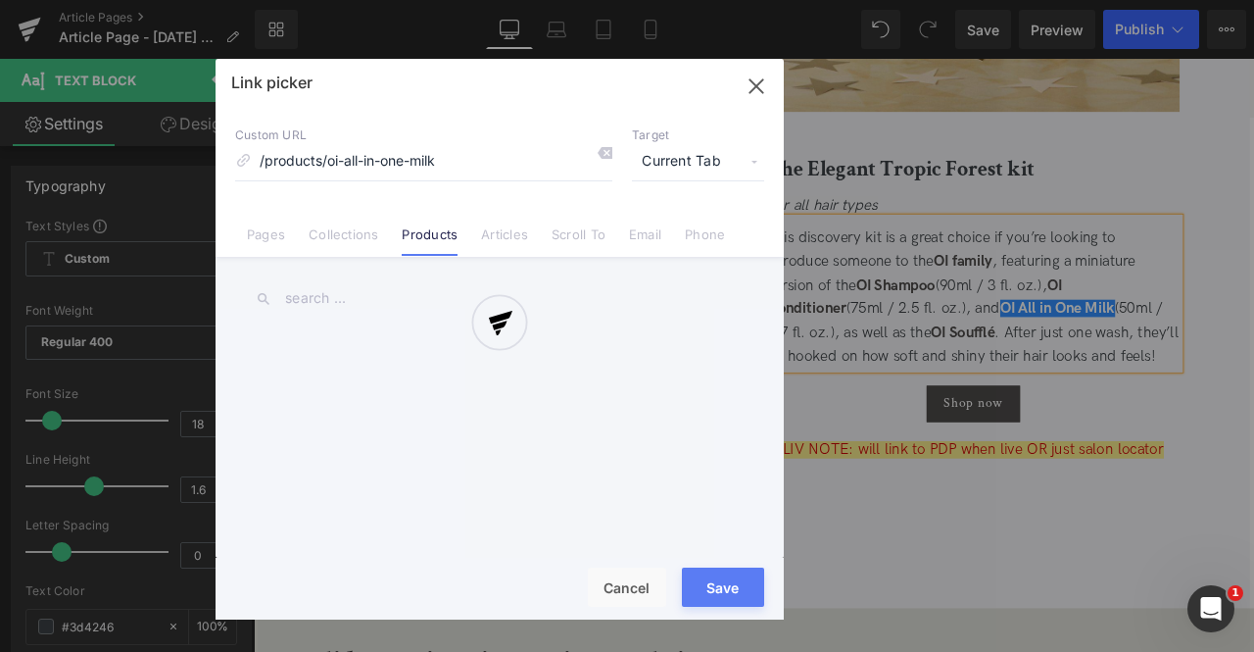
click at [698, 161] on div at bounding box center [500, 339] width 568 height 561
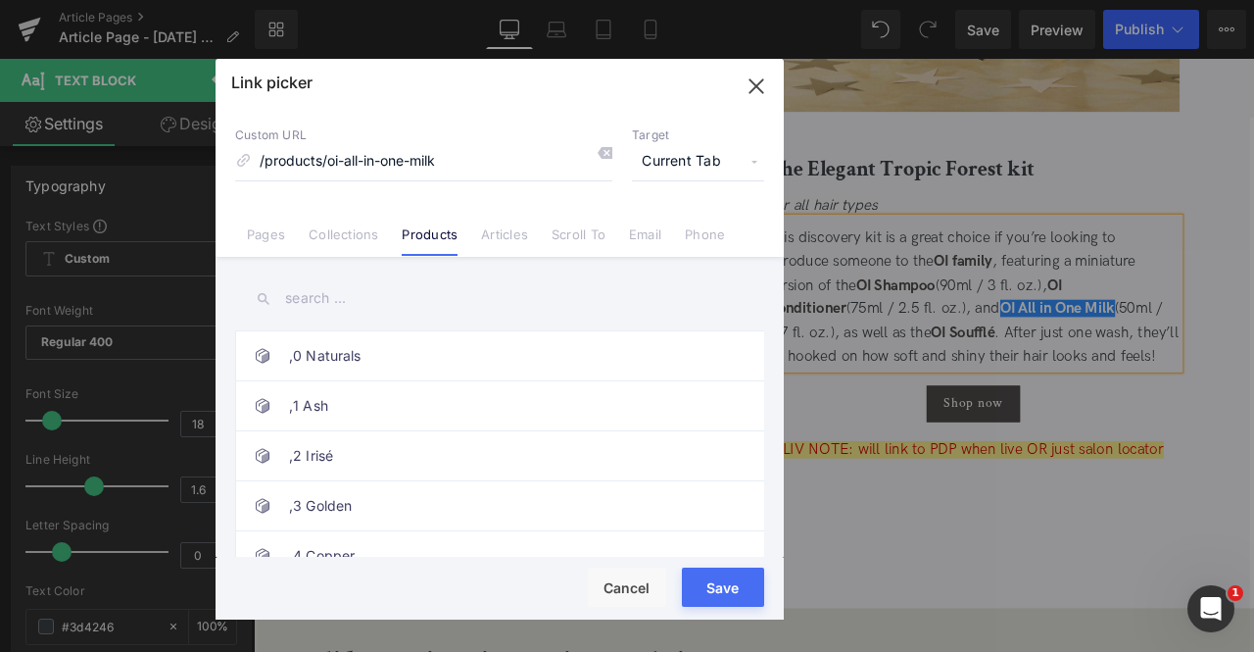
click at [698, 161] on span "Current Tab" at bounding box center [698, 161] width 132 height 37
click at [654, 231] on li "New Tab" at bounding box center [698, 232] width 152 height 34
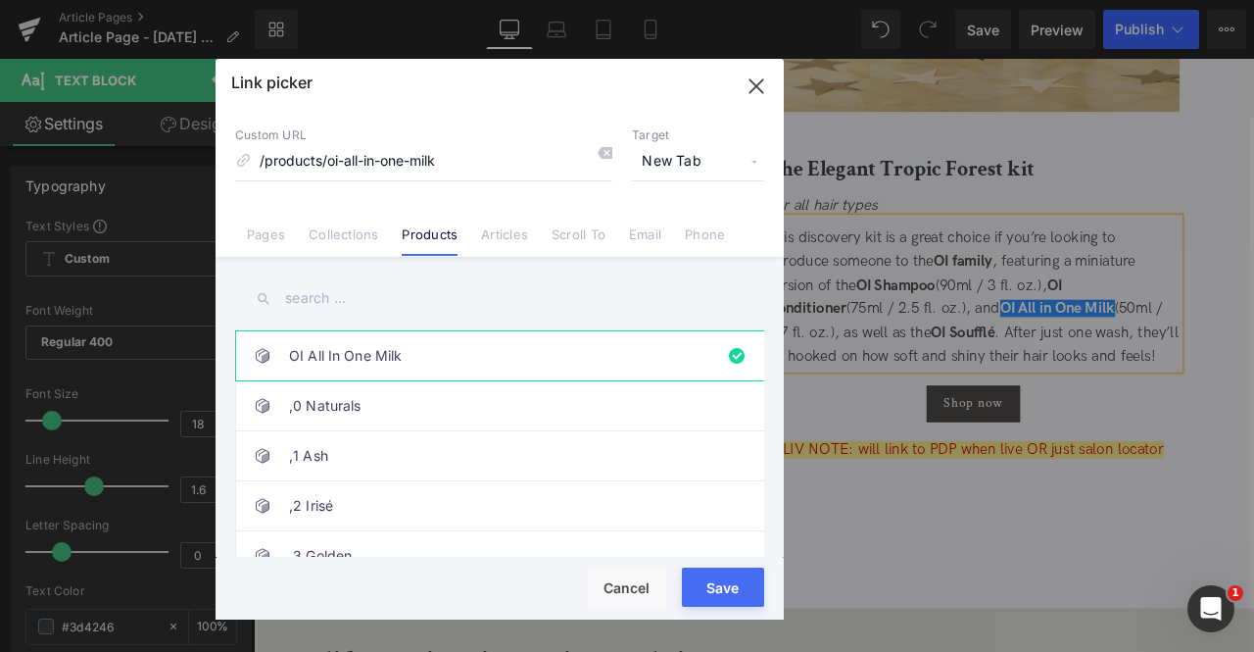
click at [725, 585] on button "Save" at bounding box center [723, 586] width 82 height 39
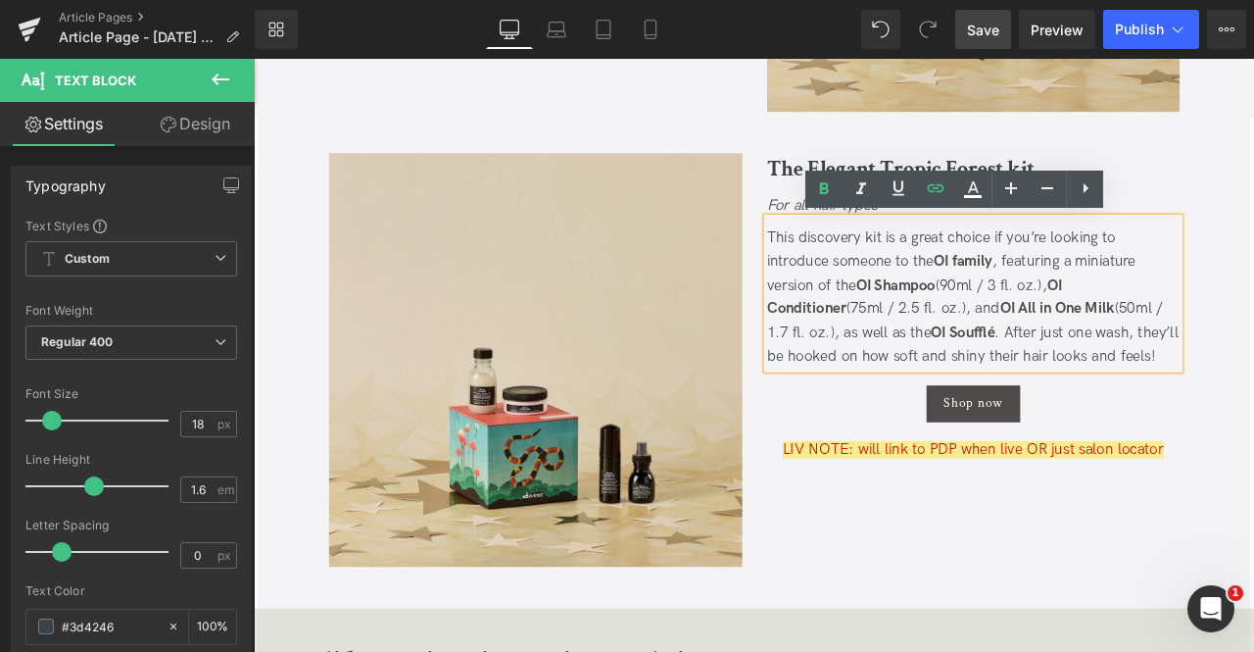
click at [994, 28] on span "Save" at bounding box center [983, 30] width 32 height 21
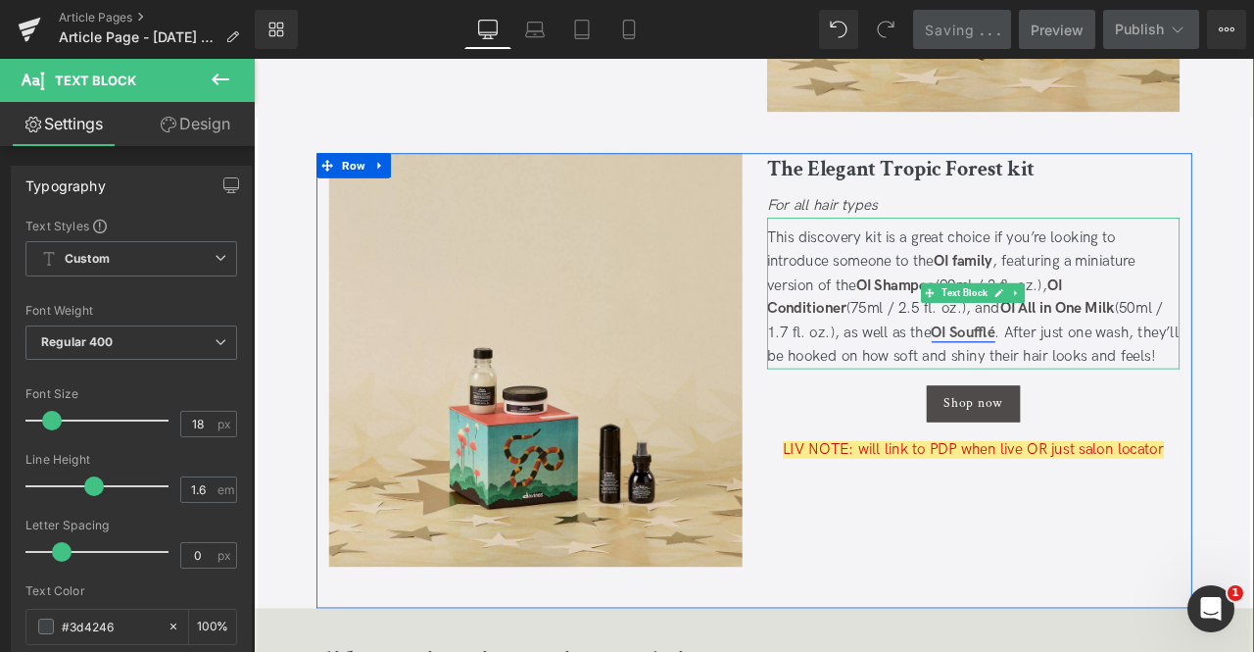
click at [1057, 384] on link "OI Soufflé" at bounding box center [1094, 382] width 75 height 21
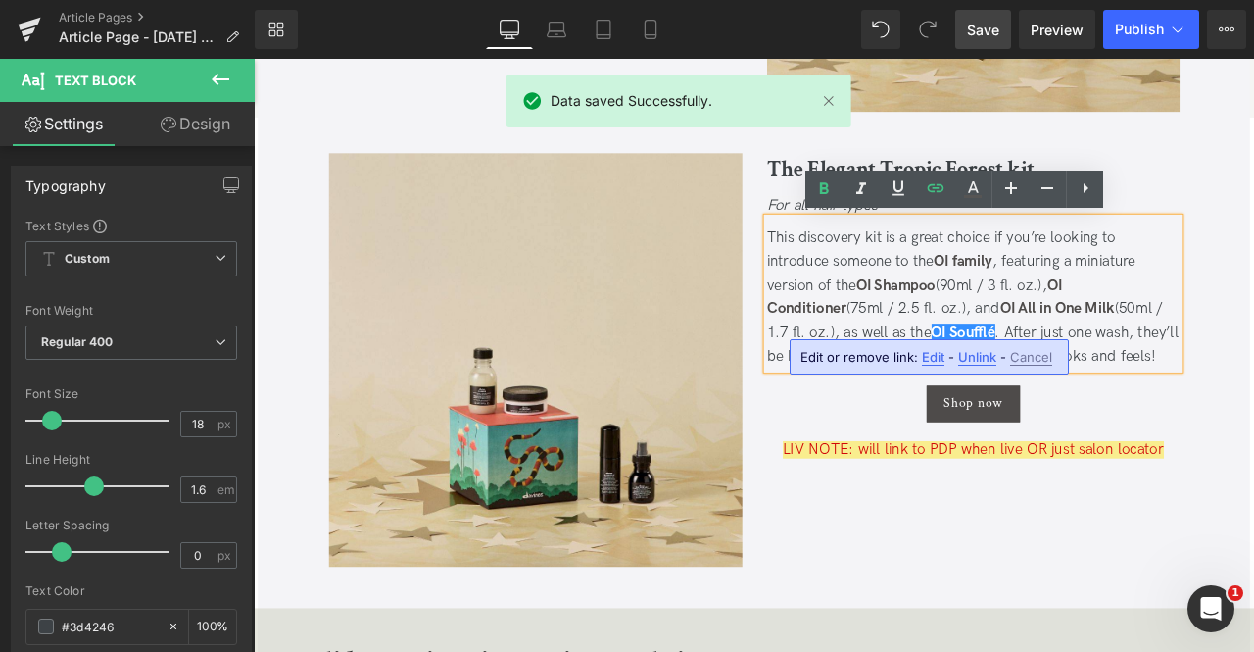
click at [929, 360] on span "Edit" at bounding box center [933, 357] width 23 height 17
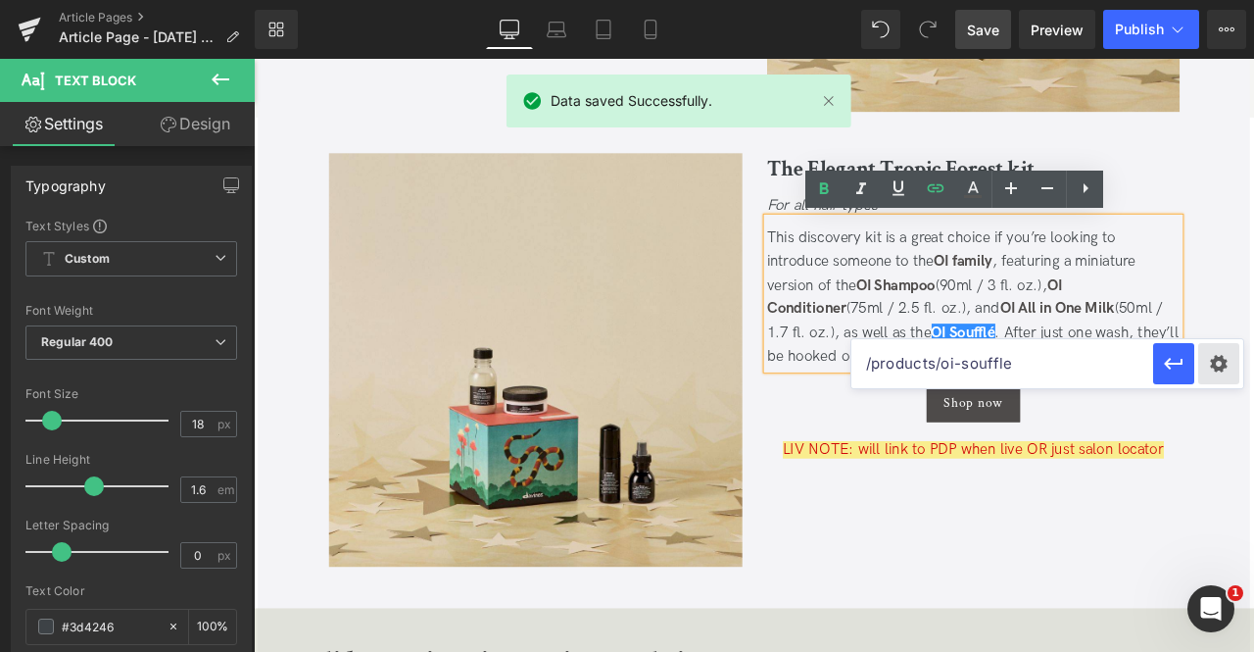
click at [0, 0] on div "Text Color Highlight Color rgb(209, 9, 9) #d10909 100 % rgba(249, 237, 142, 1) …" at bounding box center [0, 0] width 0 height 0
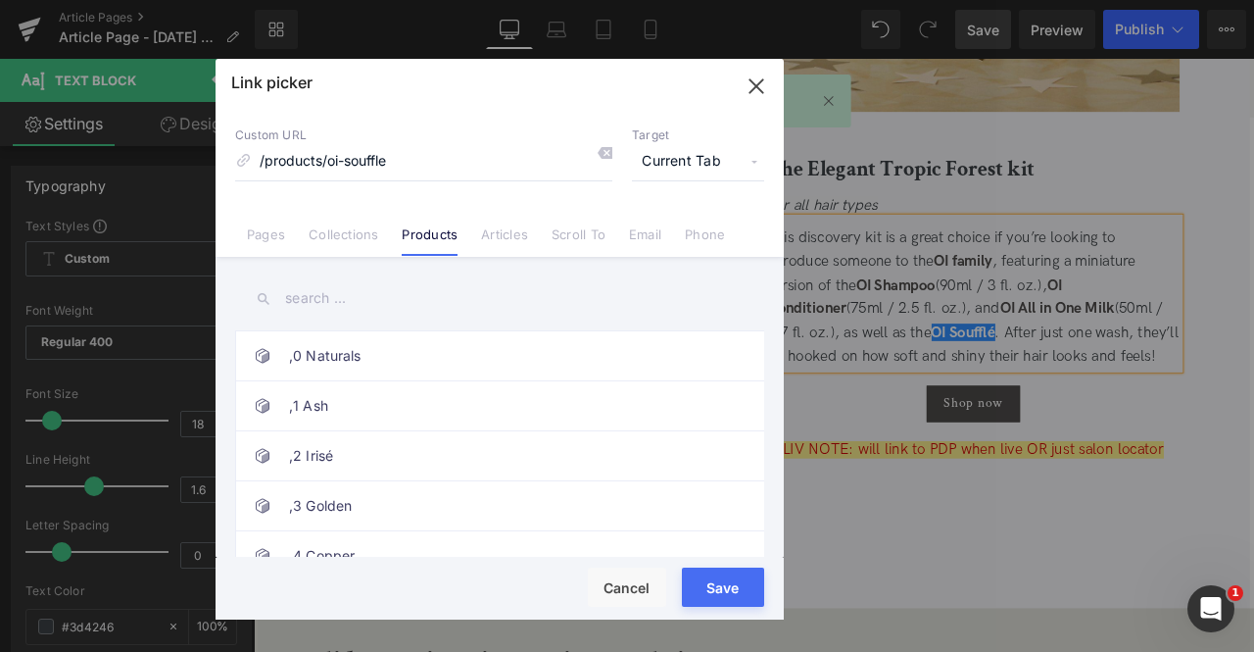
click at [699, 163] on span "Current Tab" at bounding box center [698, 161] width 132 height 37
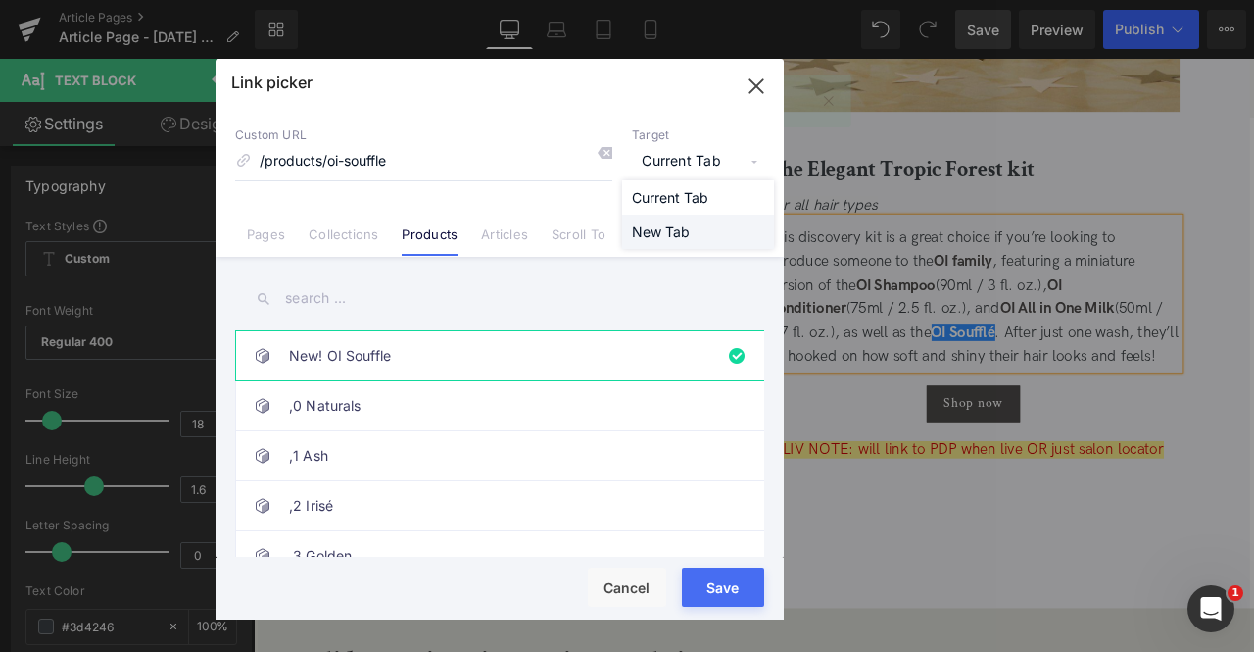
click at [659, 231] on li "New Tab" at bounding box center [698, 232] width 152 height 34
click at [725, 587] on button "Save" at bounding box center [723, 586] width 82 height 39
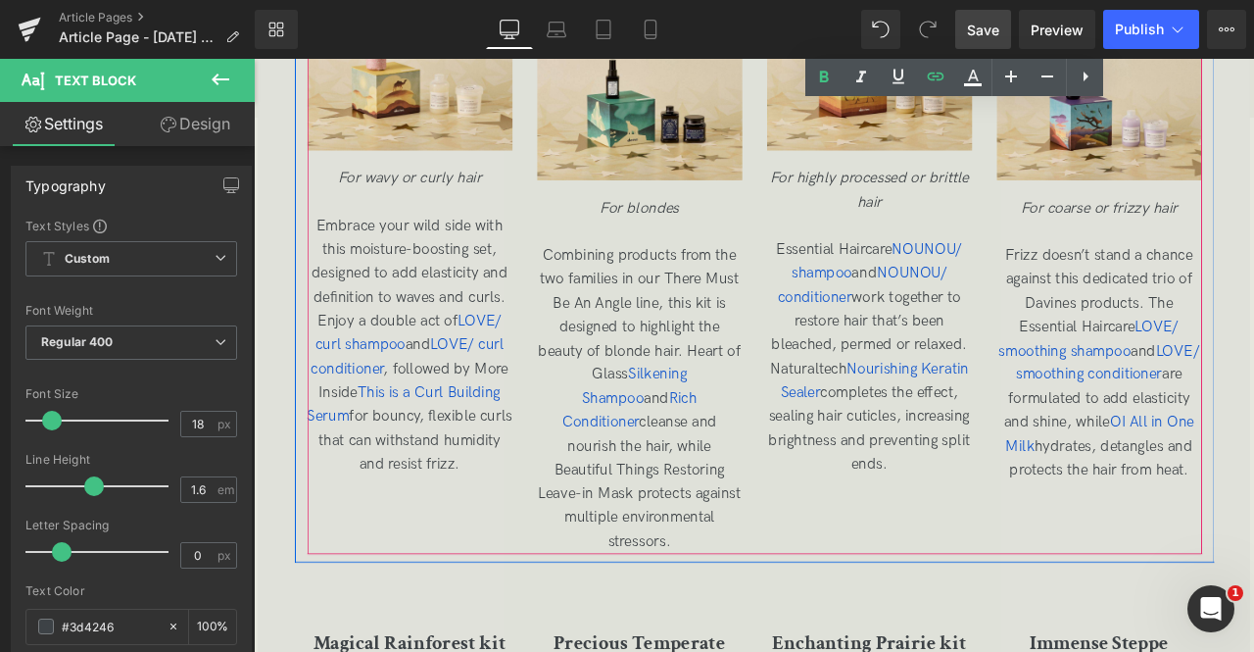
scroll to position [3548, 0]
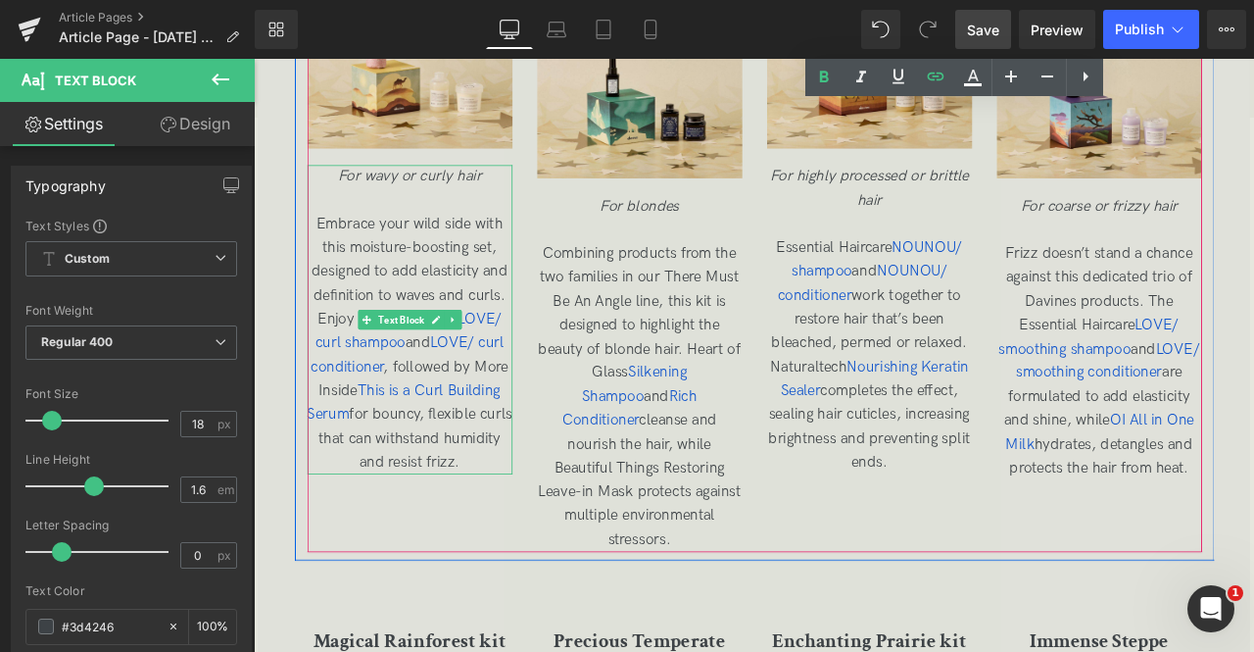
click at [440, 296] on p "Embrace your wild side with this moisture-boosting set, designed to add elastic…" at bounding box center [439, 396] width 243 height 311
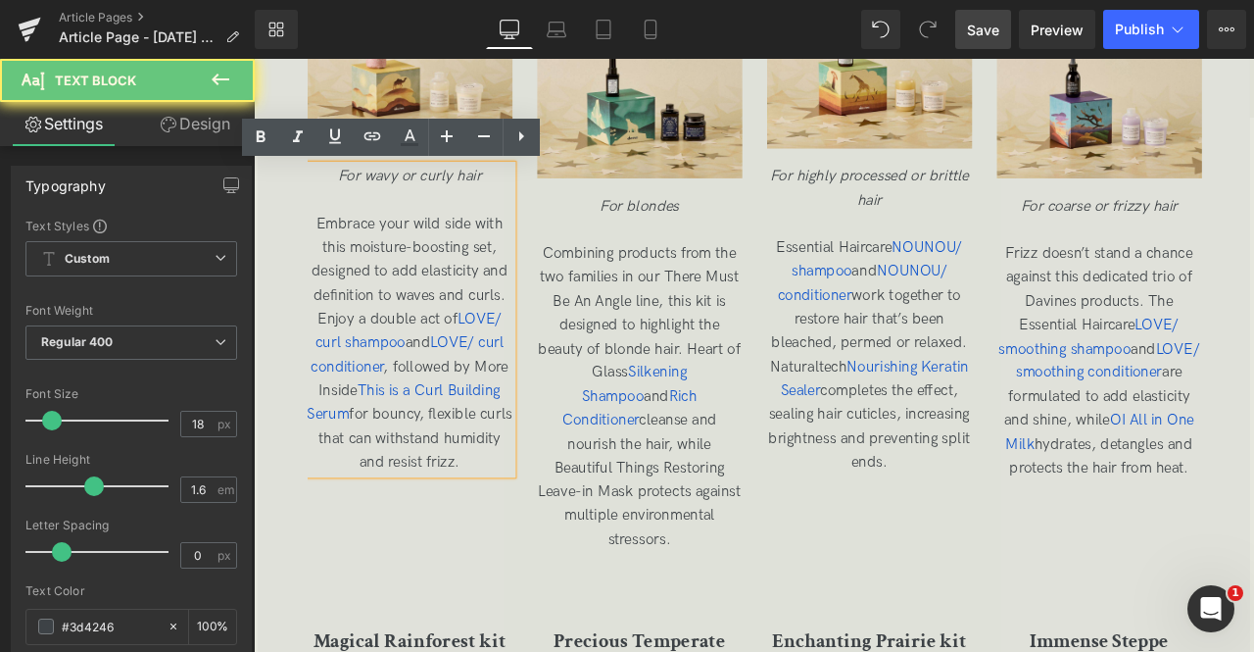
click at [468, 318] on span "Embrace your wild side with this moisture-boosting set, designed to add elastic…" at bounding box center [439, 395] width 243 height 303
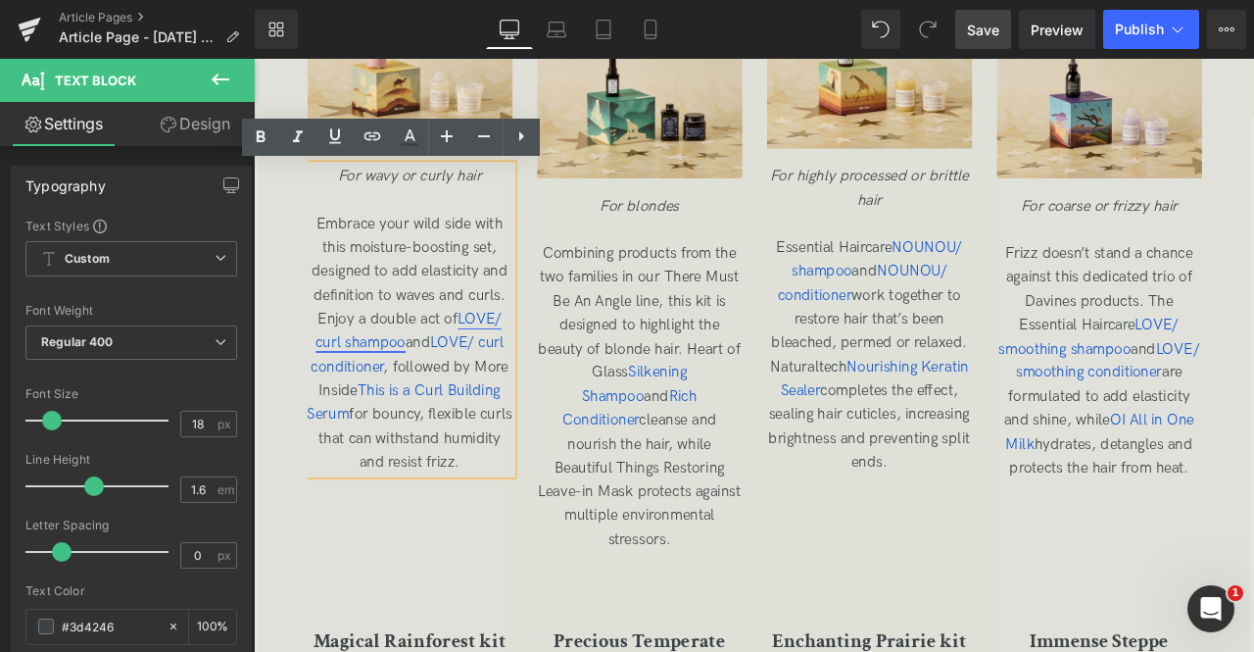
click at [518, 372] on span "LOVE/ curl shampoo" at bounding box center [437, 382] width 220 height 49
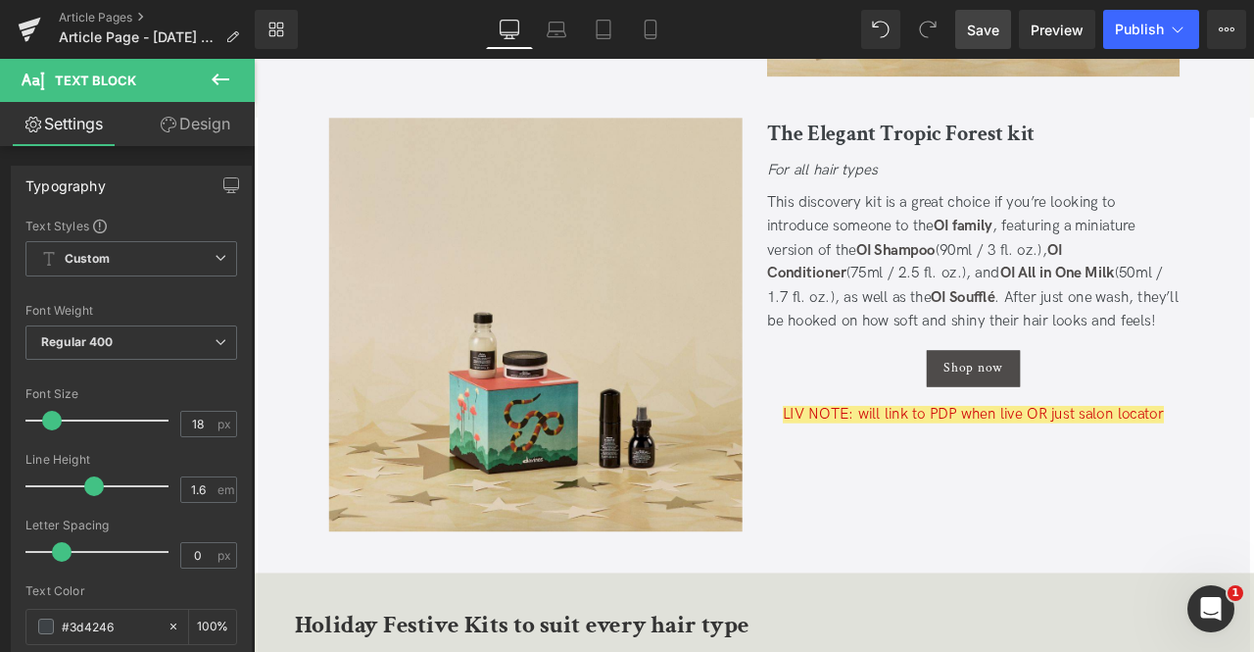
scroll to position [2746, 0]
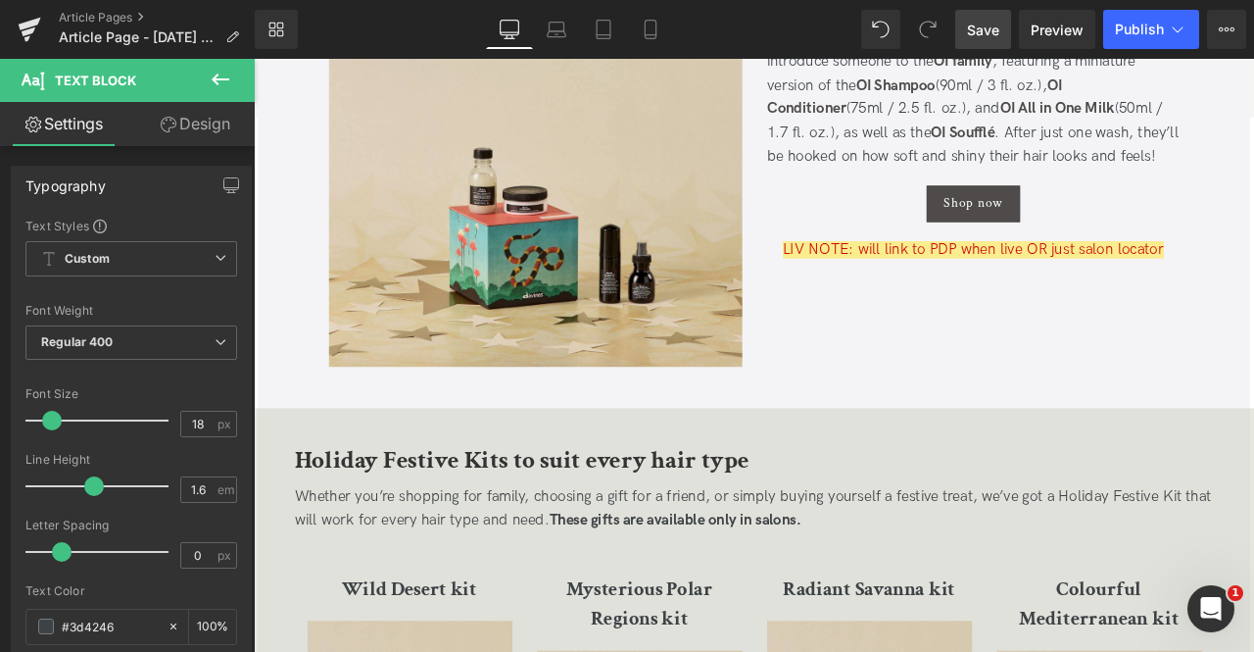
click at [1093, 417] on div "Image The Elegant Tropic Forest kit Heading For all hair types Text Block This …" at bounding box center [847, 202] width 1038 height 539
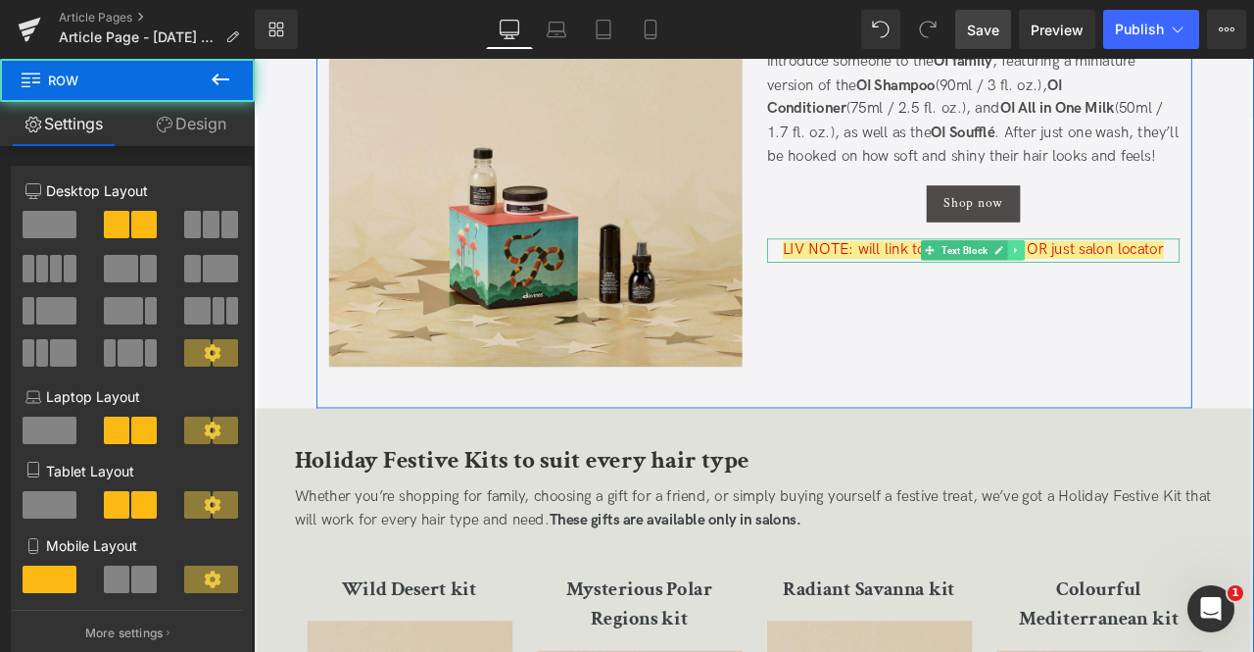
click at [1161, 285] on link at bounding box center [1158, 285] width 21 height 24
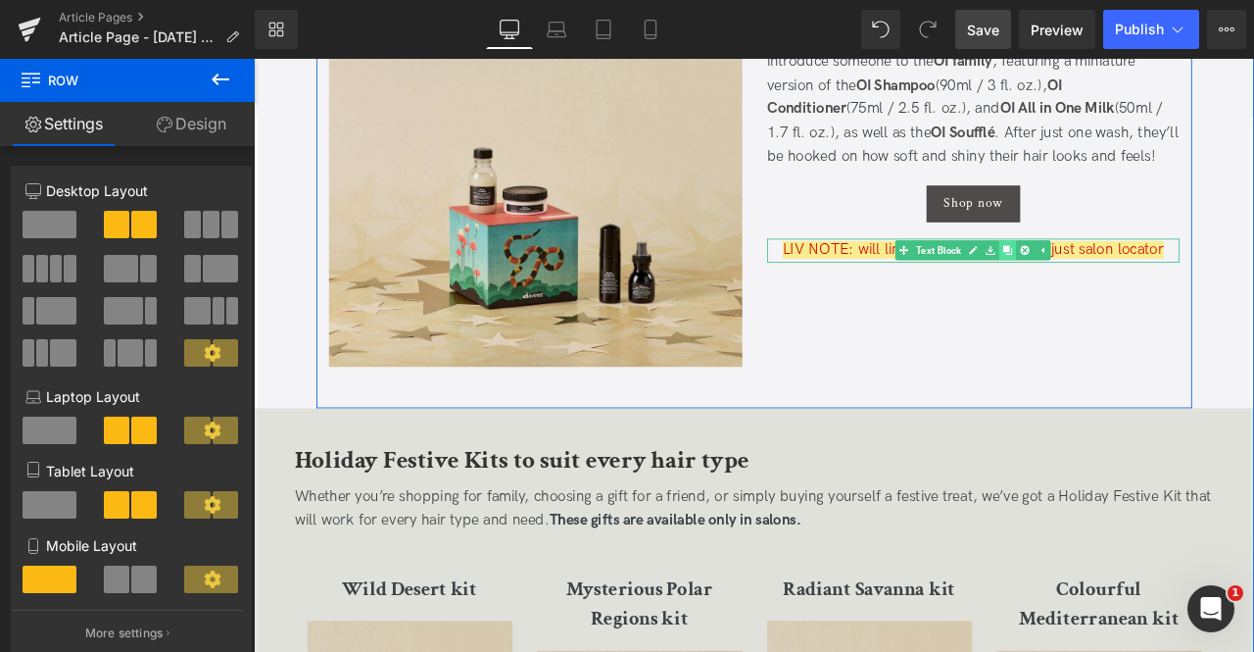
click at [1151, 281] on link at bounding box center [1148, 285] width 21 height 24
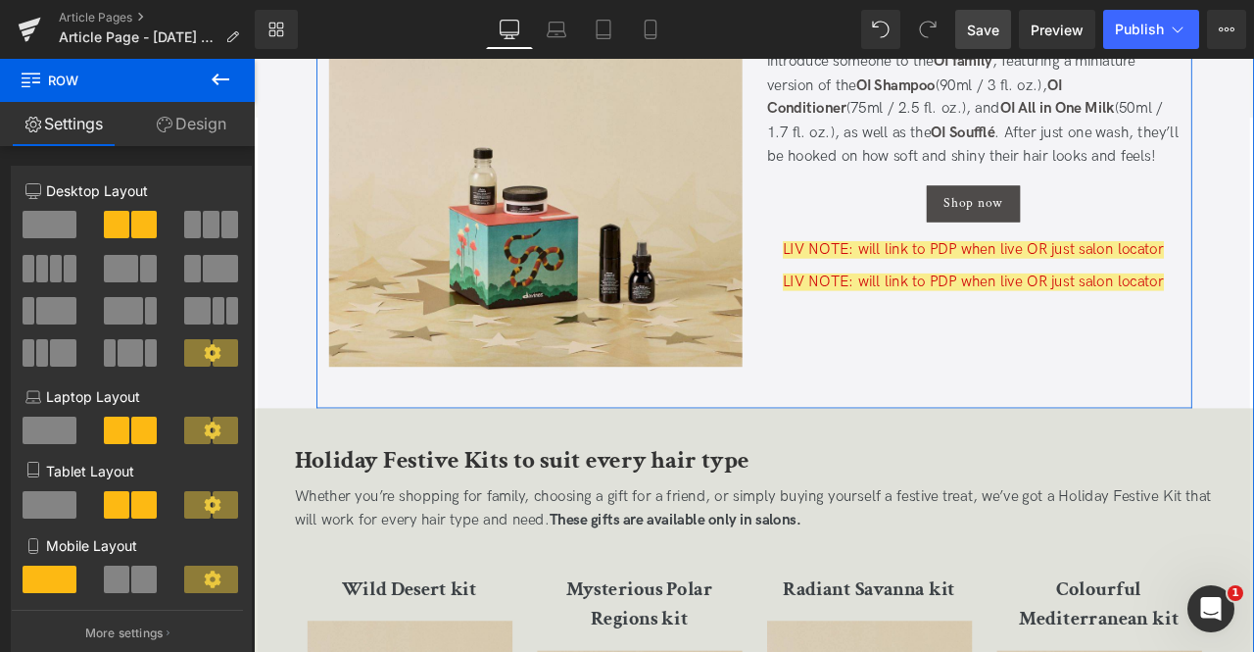
click at [980, 318] on span "LIV NOTE: will link to PDP when live OR just salon locator" at bounding box center [1107, 323] width 452 height 21
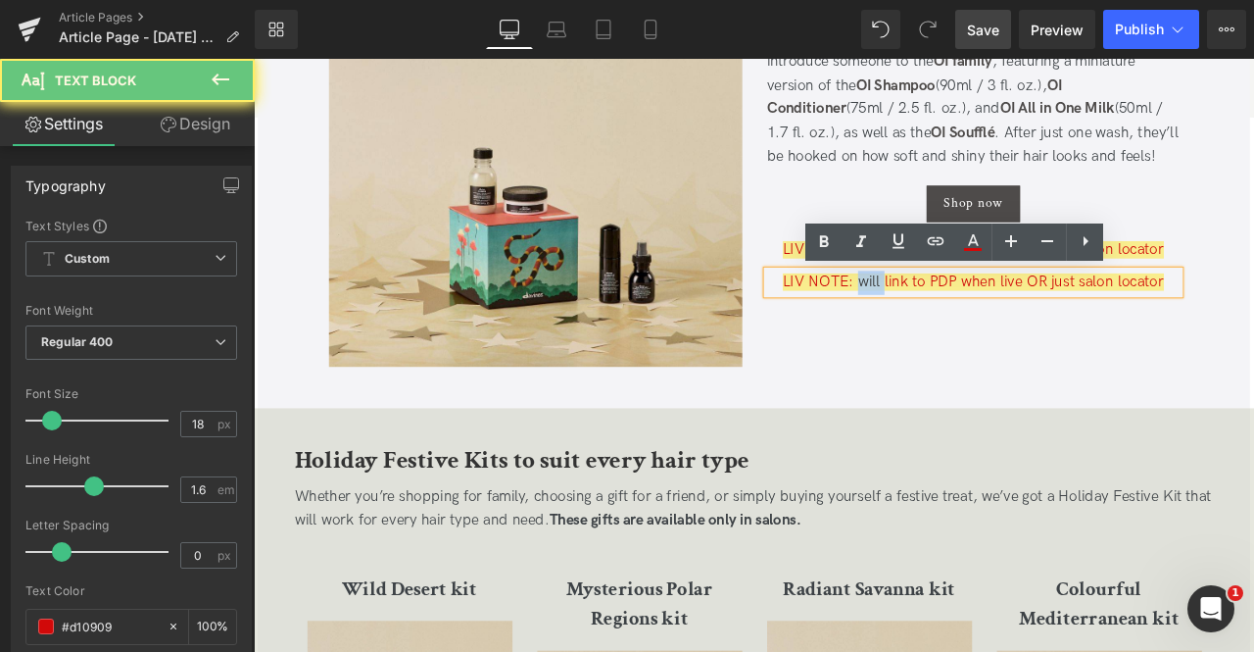
click at [980, 318] on span "LIV NOTE: will link to PDP when live OR just salon locator" at bounding box center [1107, 323] width 452 height 21
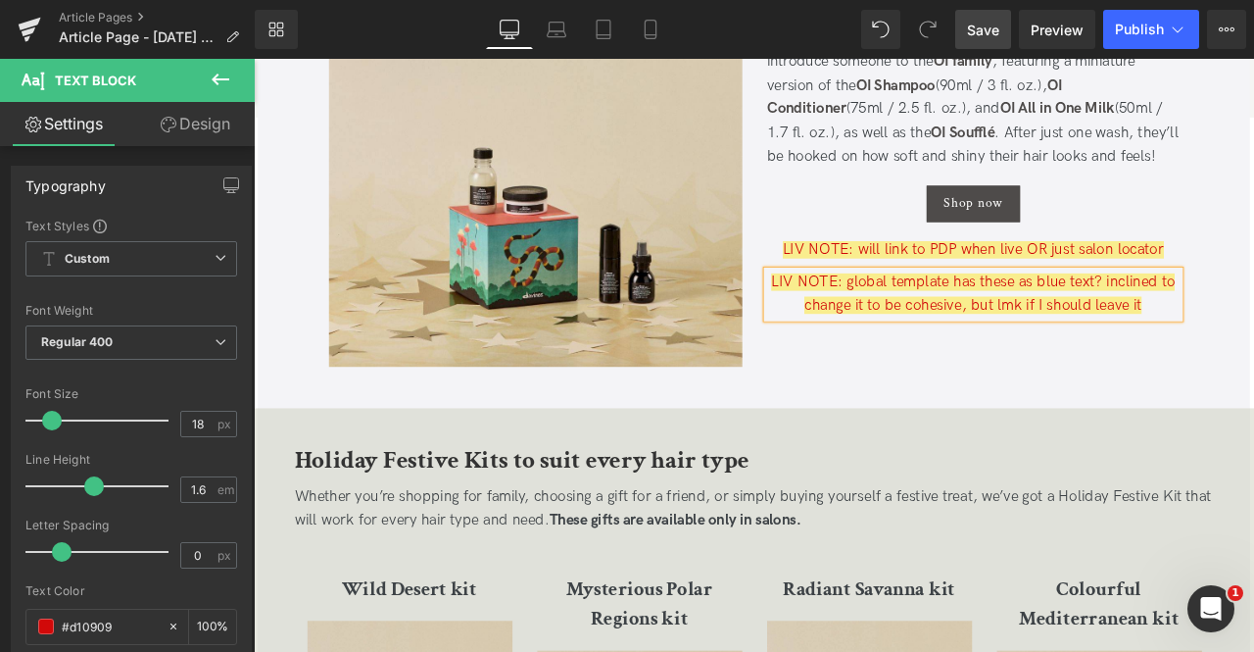
click at [1033, 460] on div "Image The Elegant Tropic Forest kit Heading For all hair types Text Block This …" at bounding box center [847, 202] width 1038 height 539
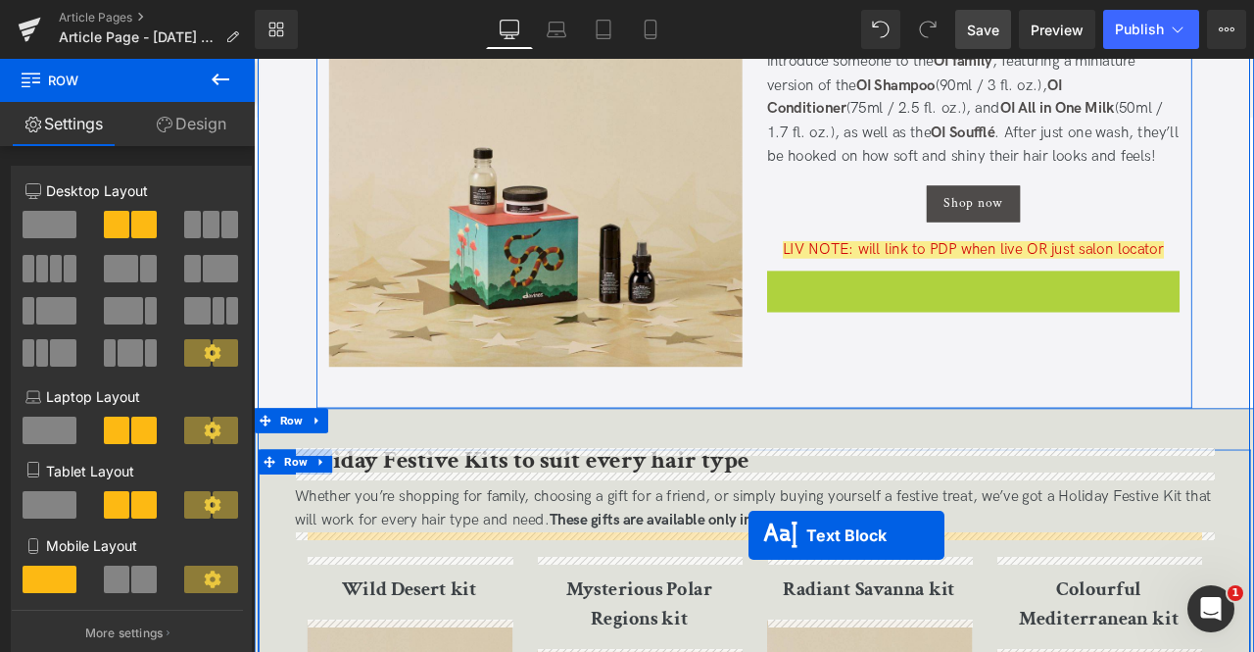
drag, startPoint x: 1050, startPoint y: 333, endPoint x: 840, endPoint y: 623, distance: 357.9
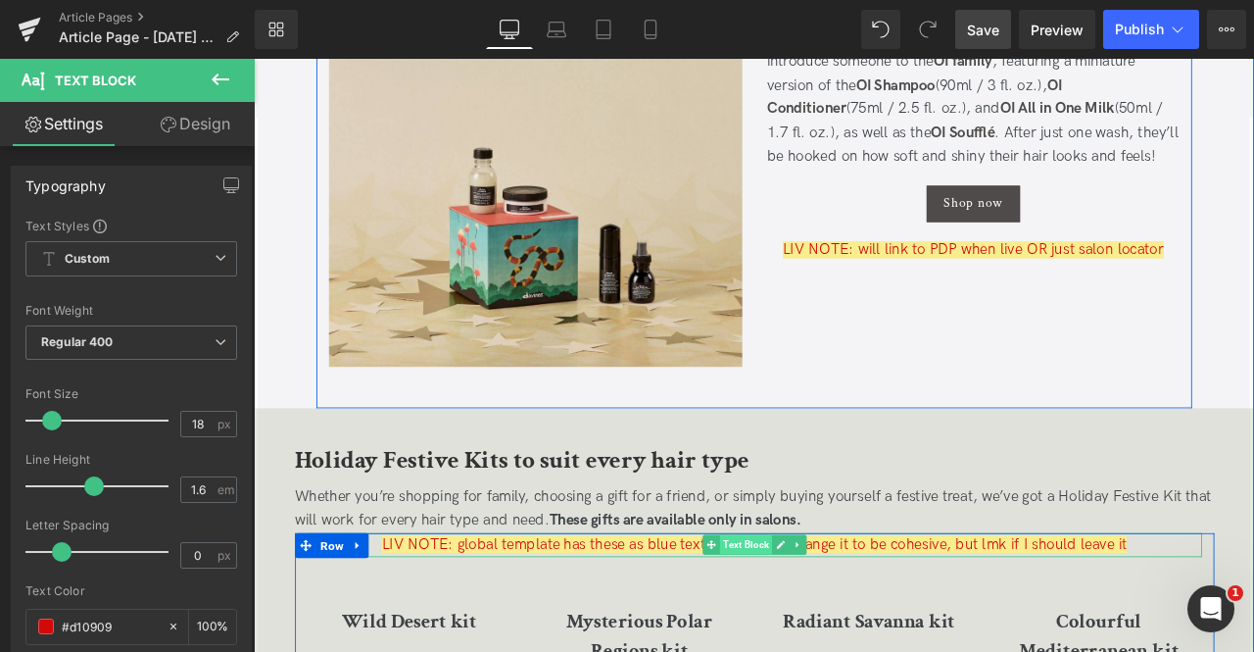
click at [808, 637] on span "Text Block" at bounding box center [838, 634] width 62 height 24
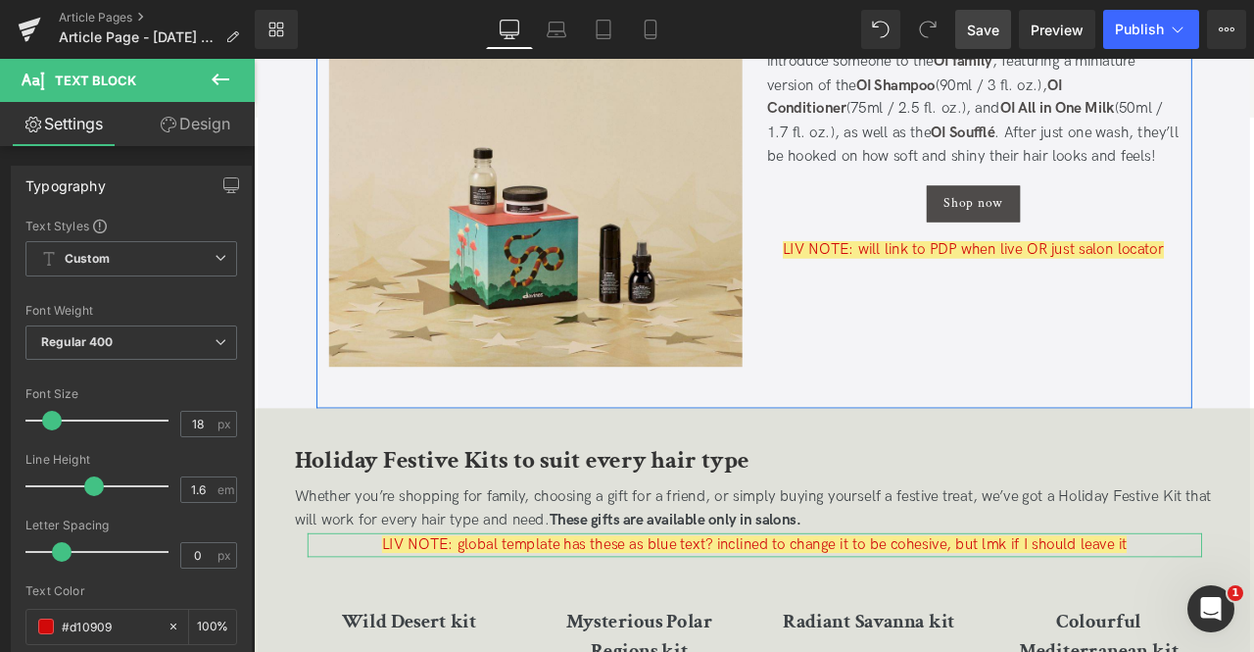
click at [178, 122] on link "Design" at bounding box center [194, 124] width 127 height 44
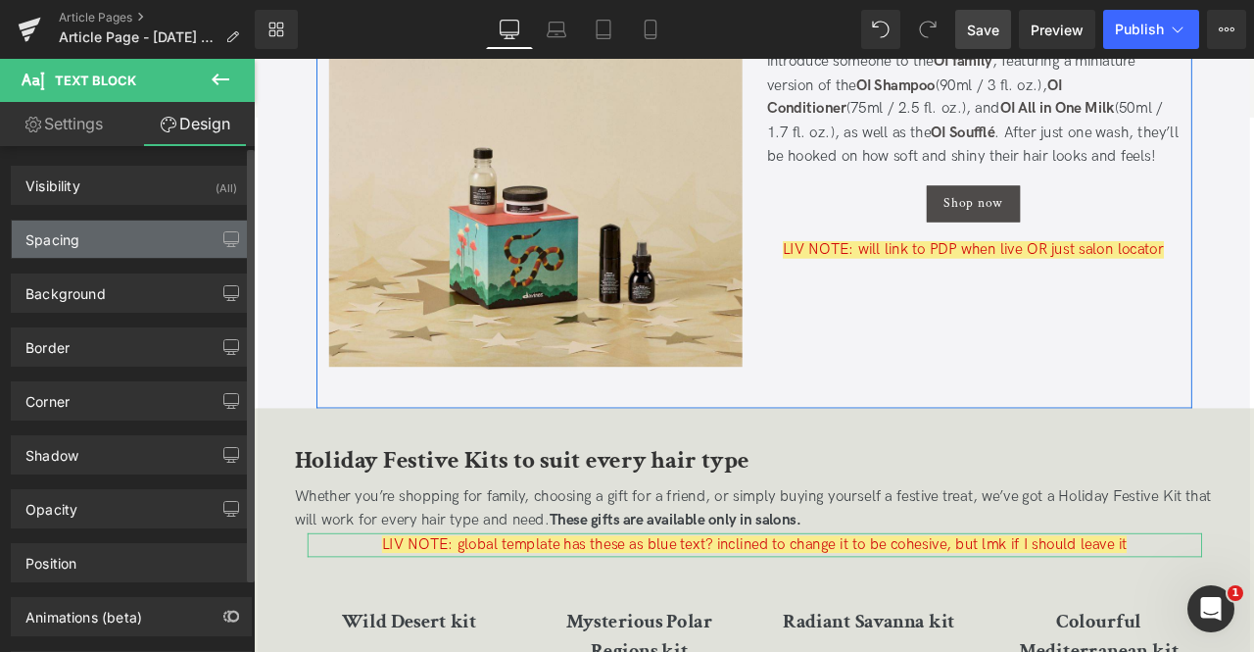
click at [155, 229] on div "Spacing" at bounding box center [131, 238] width 239 height 37
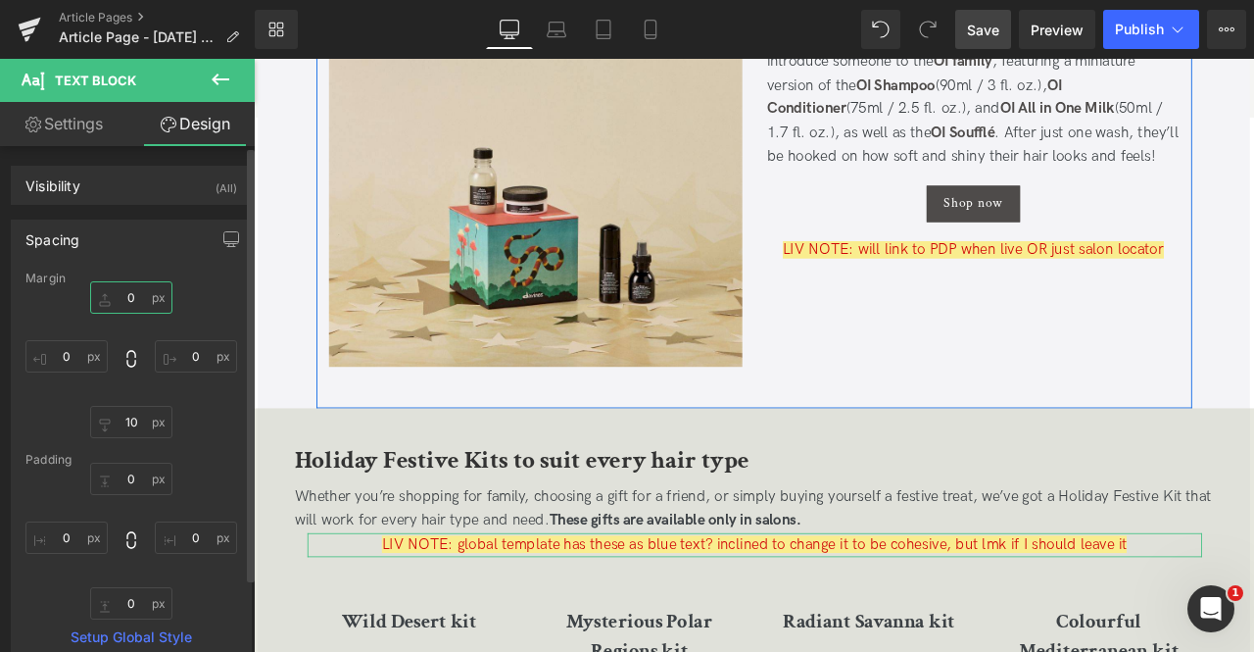
click at [130, 309] on input "0" at bounding box center [131, 297] width 82 height 32
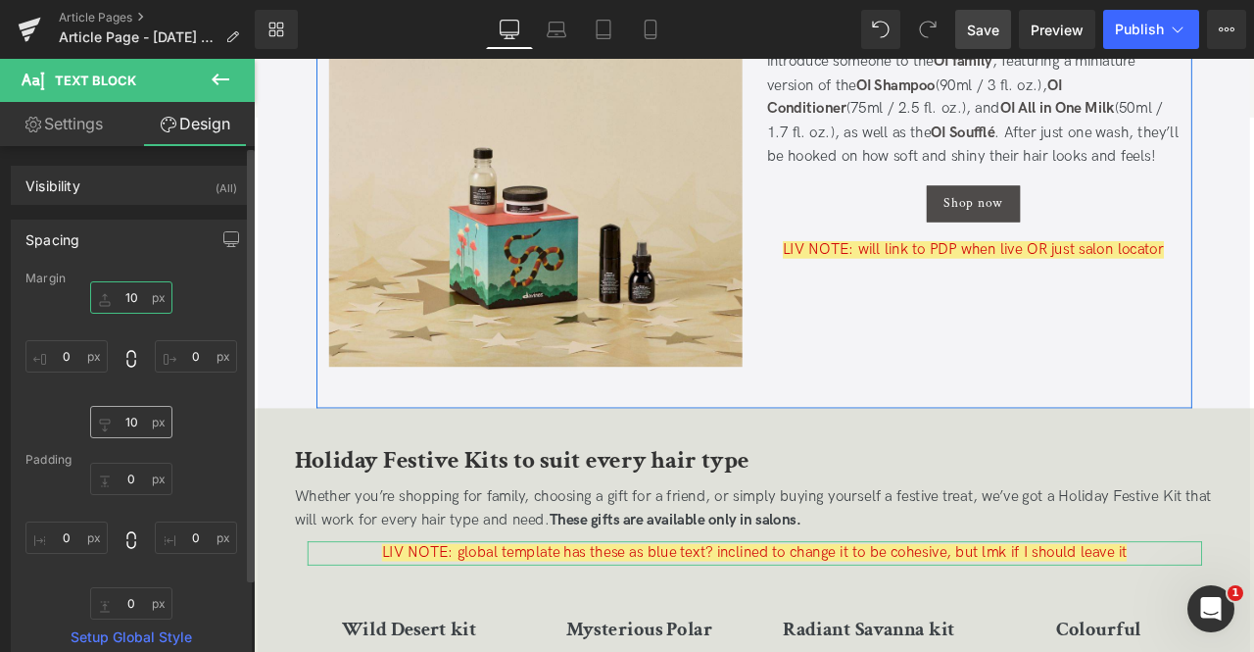
type input "10"
click at [133, 416] on input "10" at bounding box center [131, 422] width 82 height 32
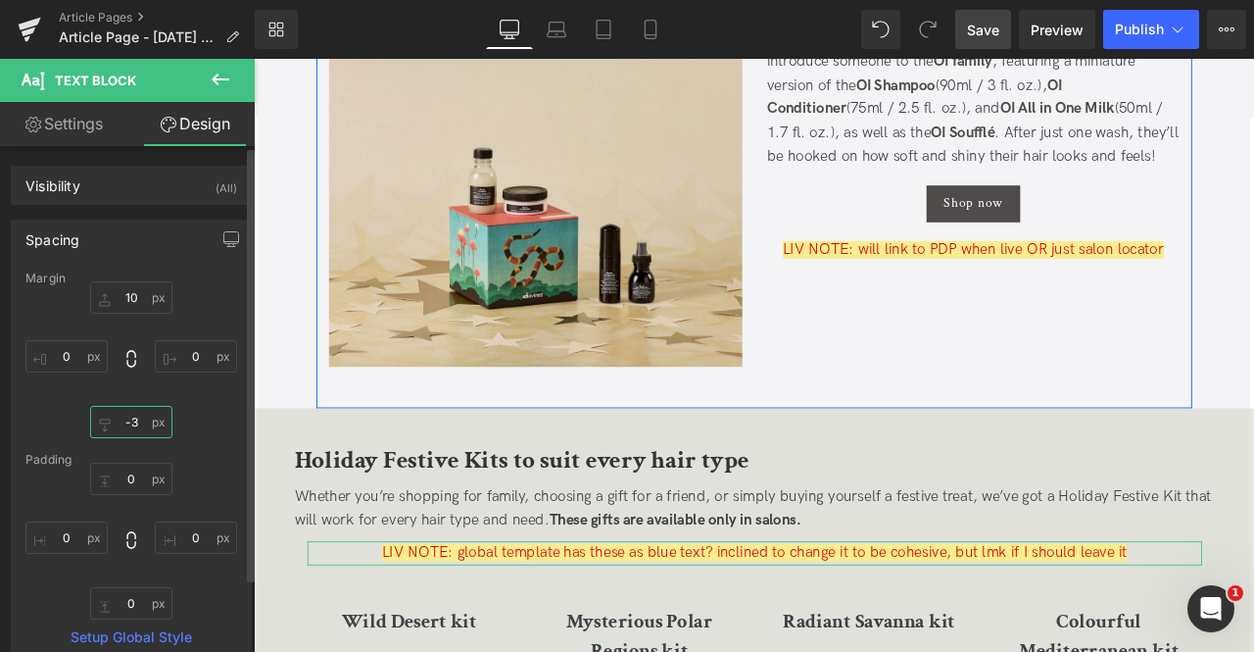
type input "-30"
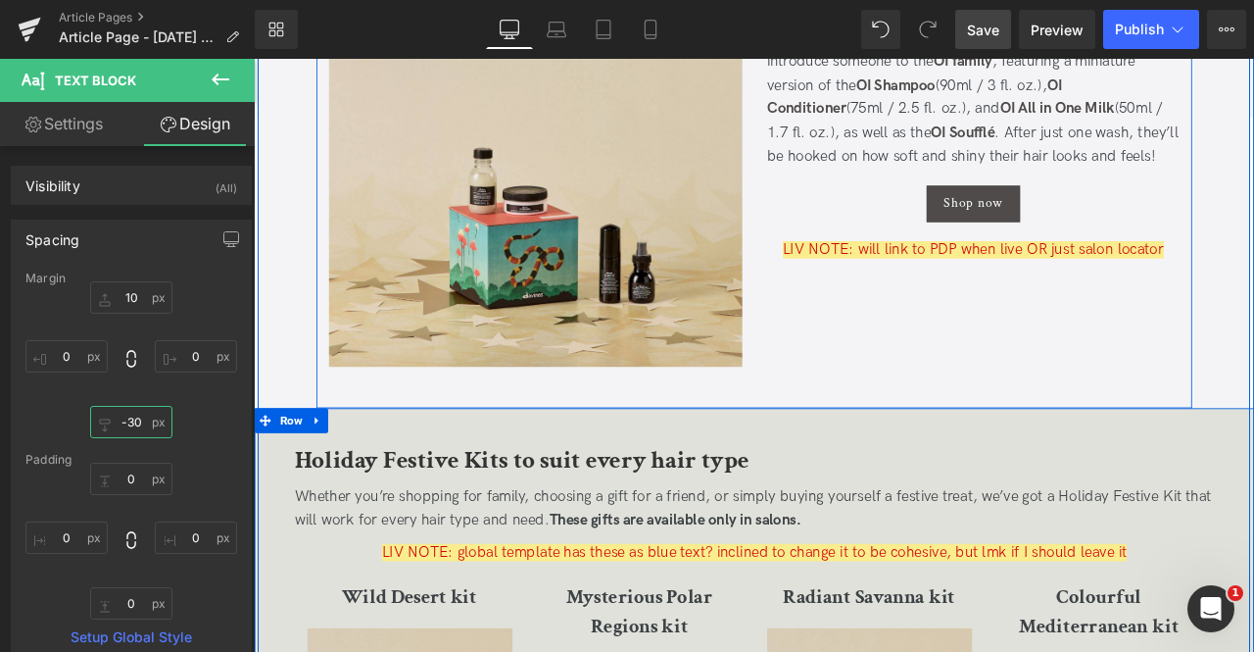
scroll to position [3036, 0]
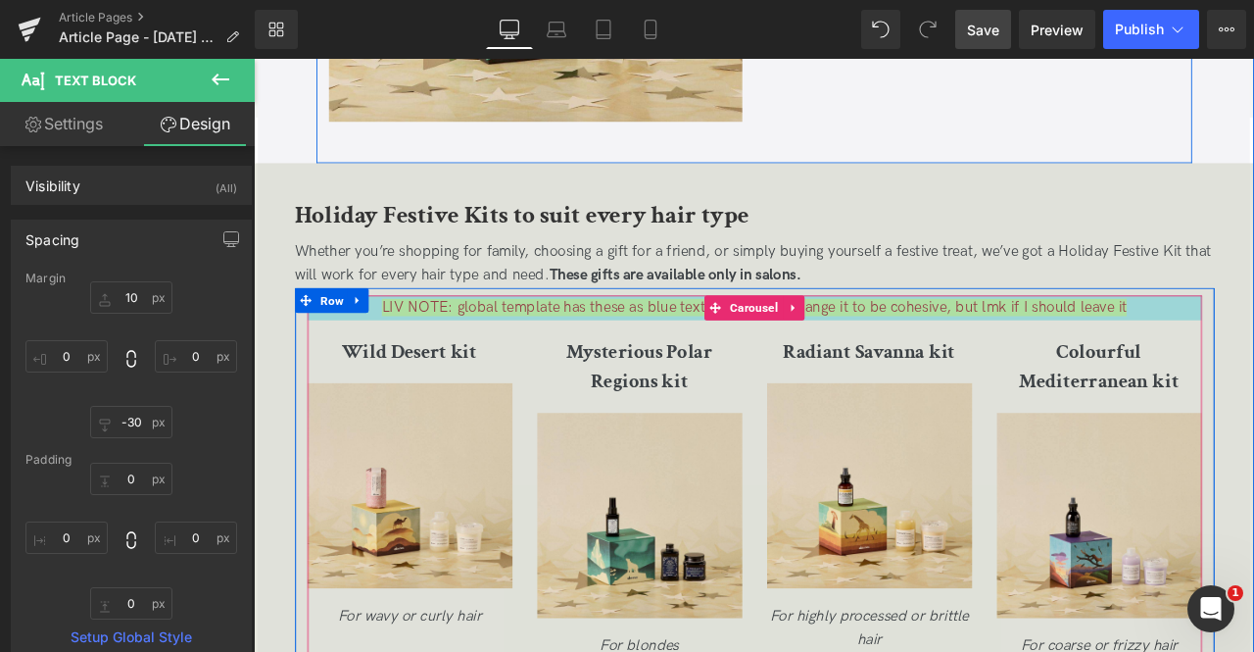
click at [675, 354] on div at bounding box center [848, 353] width 1060 height 29
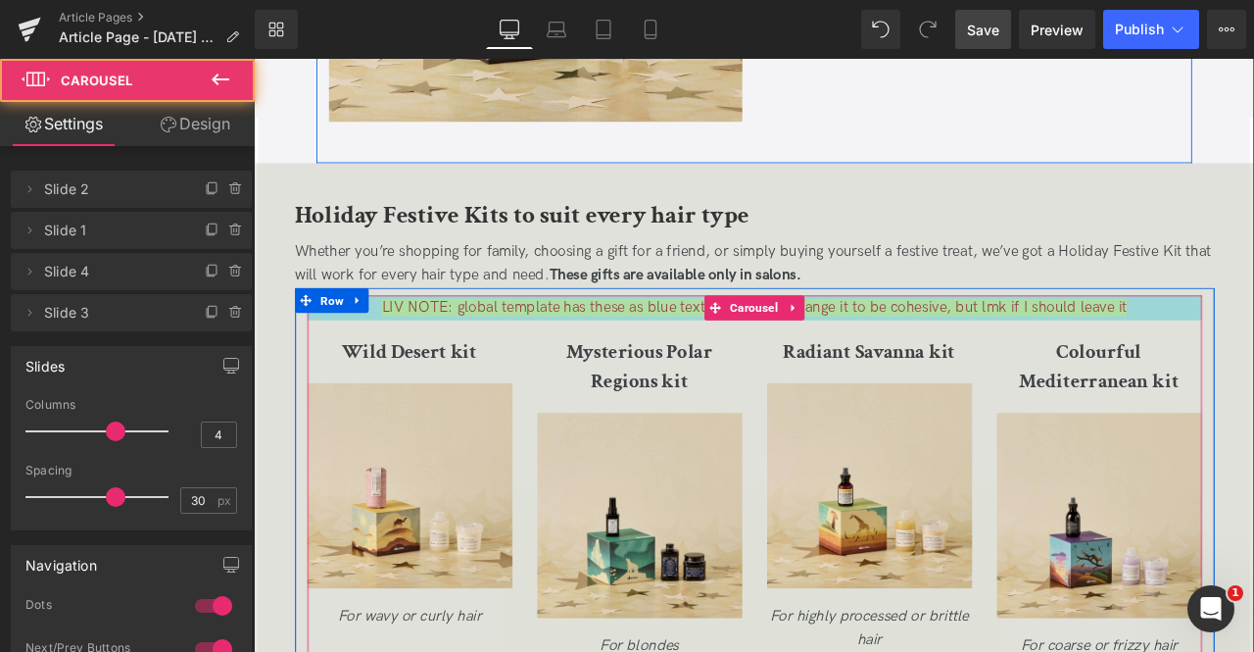
click at [675, 354] on div at bounding box center [848, 353] width 1060 height 29
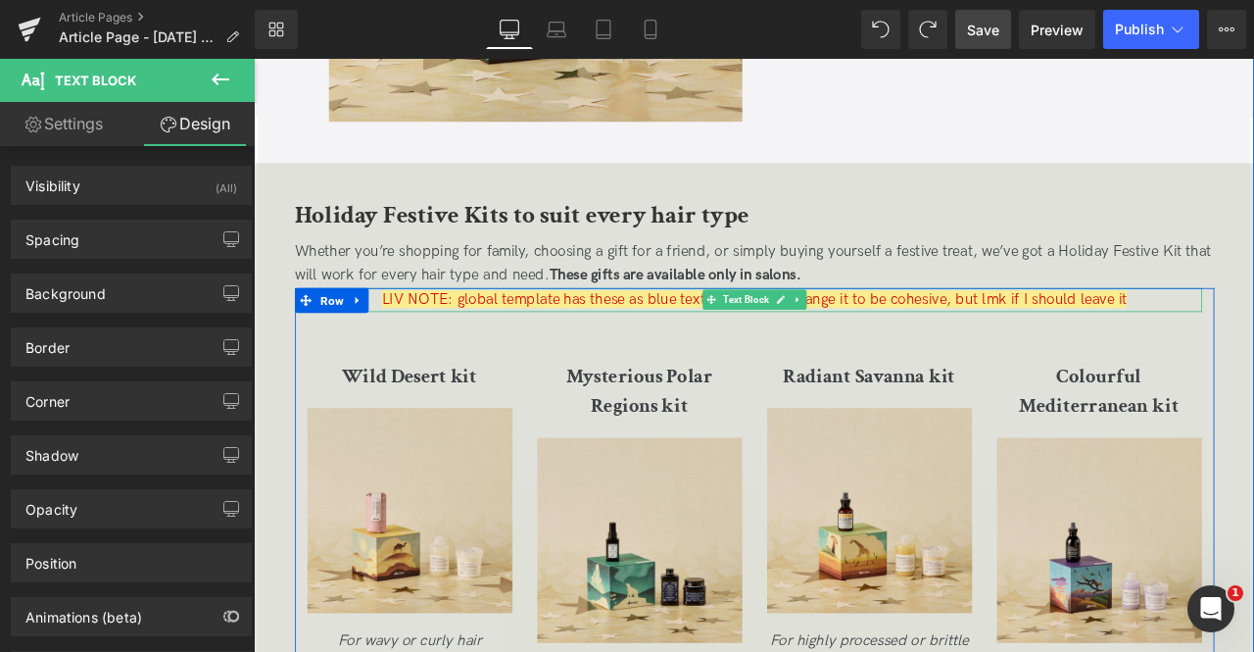
click at [624, 348] on span "LIV NOTE: global template has these as blue text? inclined to change it to be c…" at bounding box center [847, 343] width 883 height 21
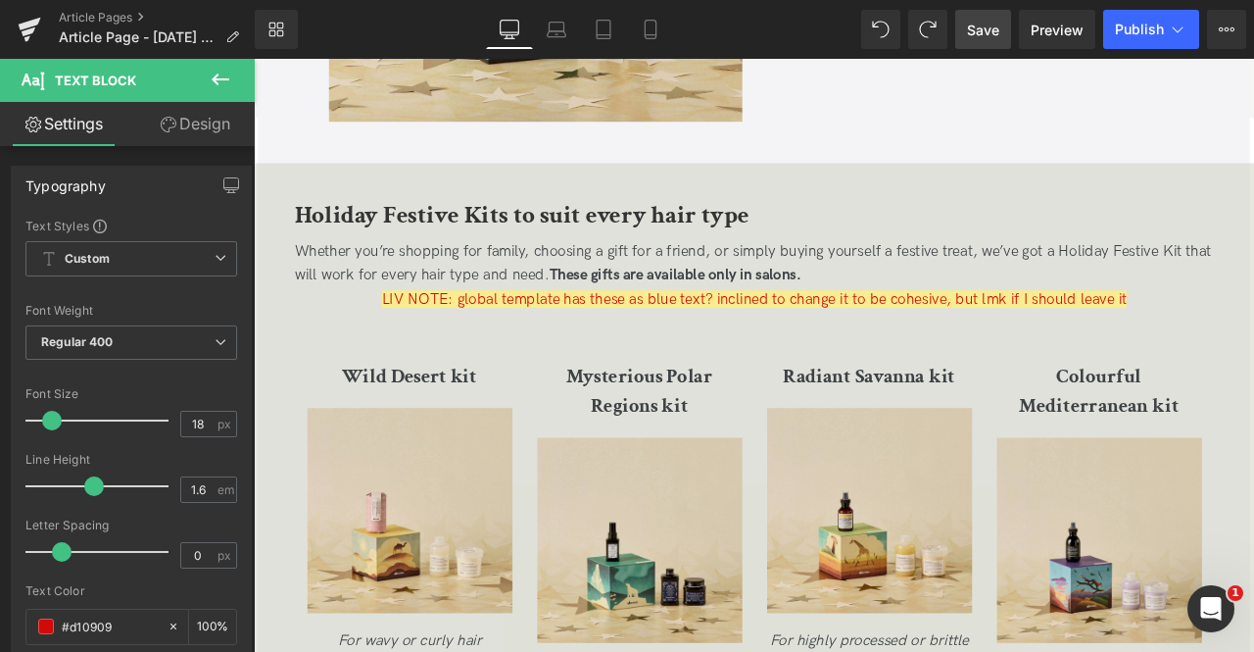
drag, startPoint x: 202, startPoint y: 128, endPoint x: 196, endPoint y: 141, distance: 14.0
click at [202, 128] on link "Design" at bounding box center [194, 124] width 127 height 44
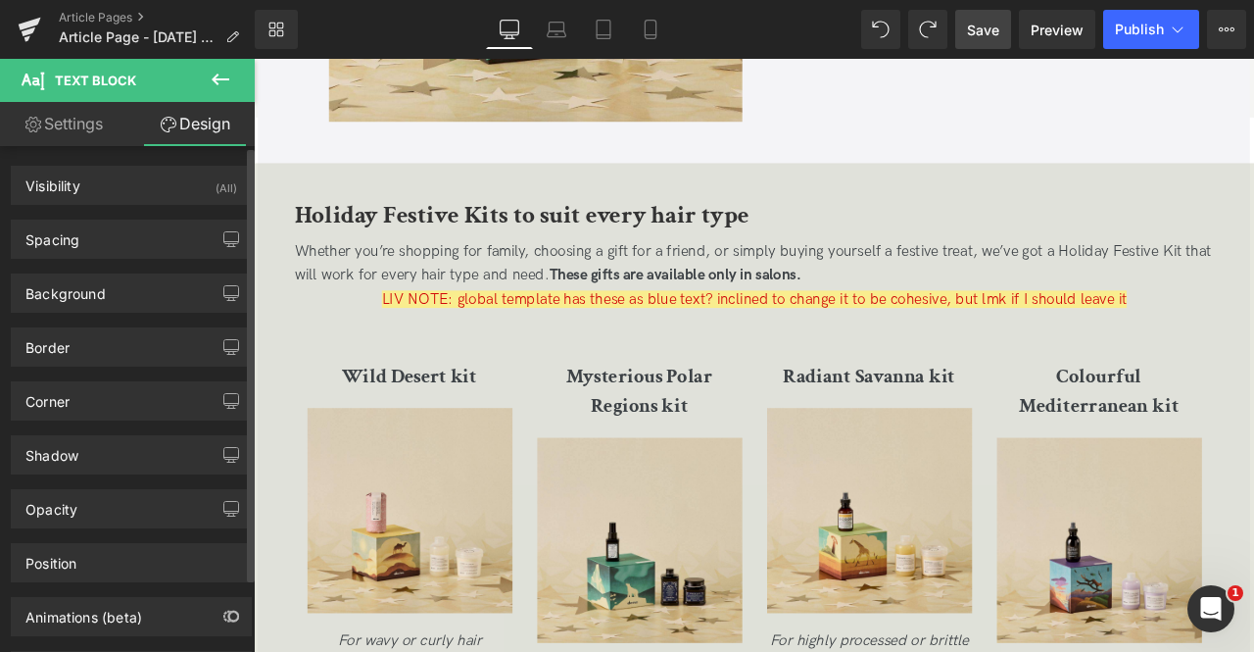
type input "0"
type input "10"
type input "0"
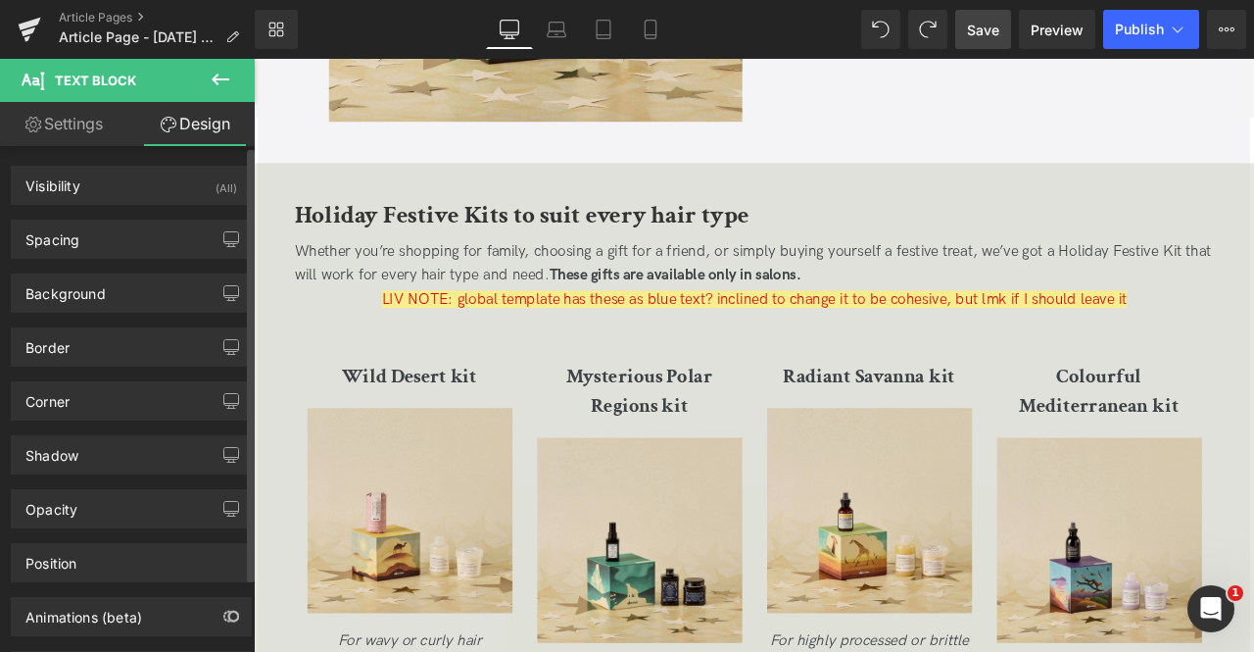
type input "0"
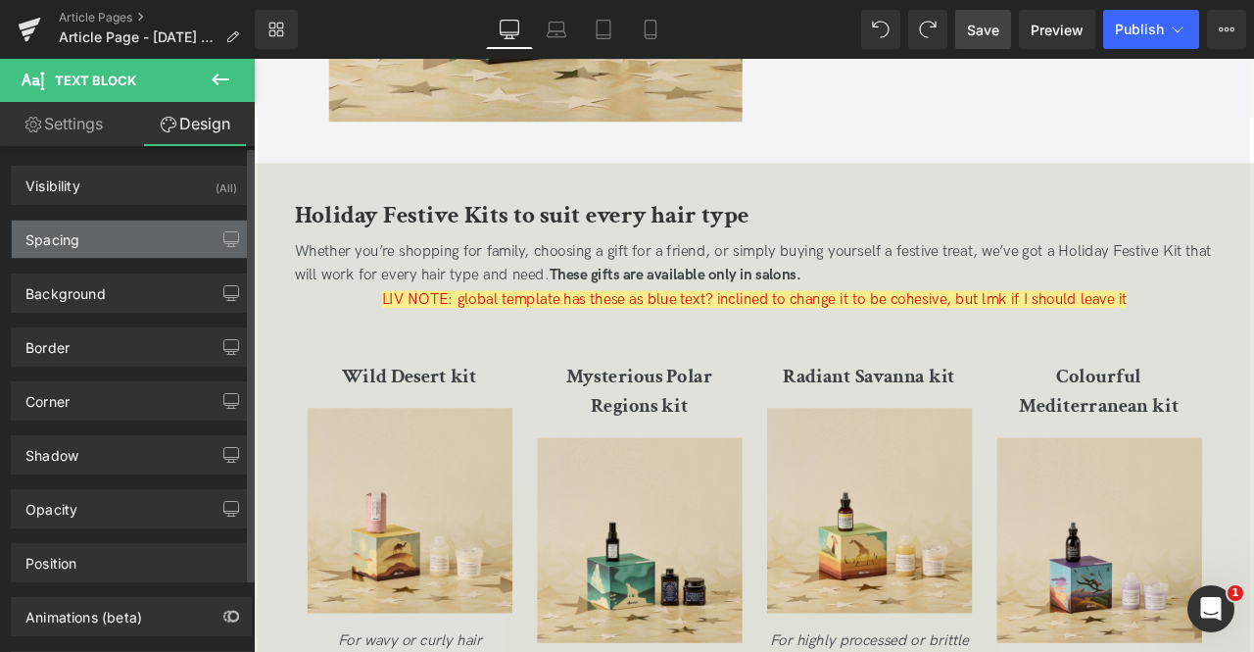
click at [147, 249] on div "Spacing" at bounding box center [131, 238] width 239 height 37
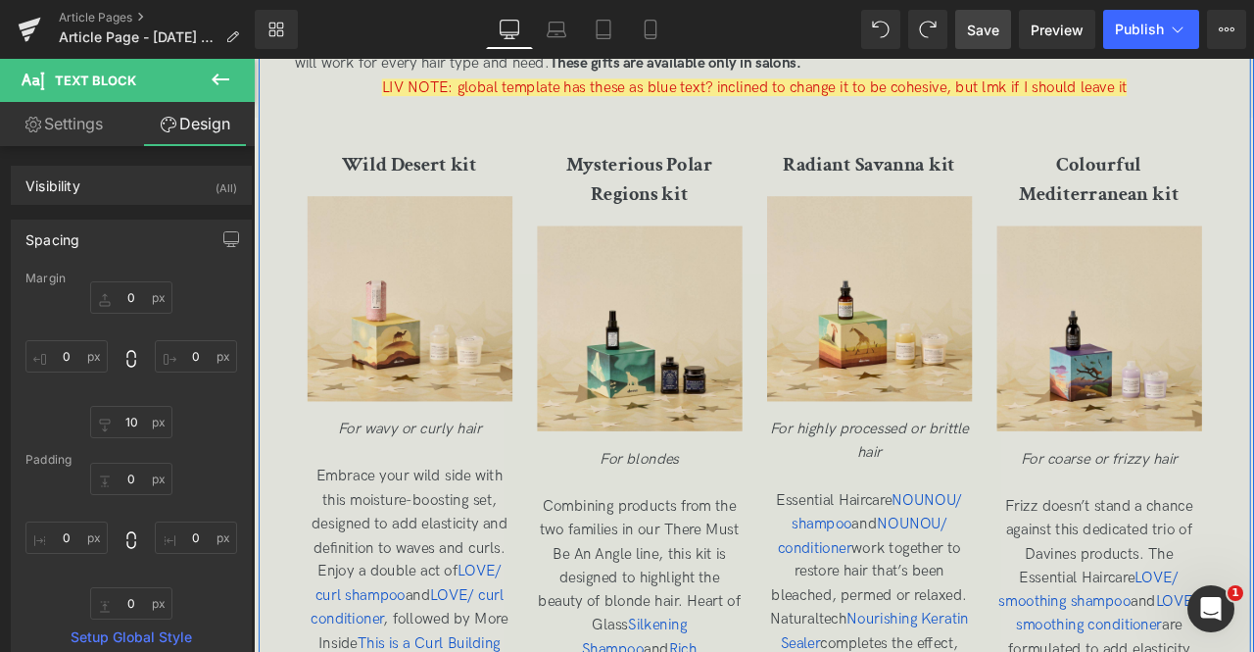
scroll to position [3232, 0]
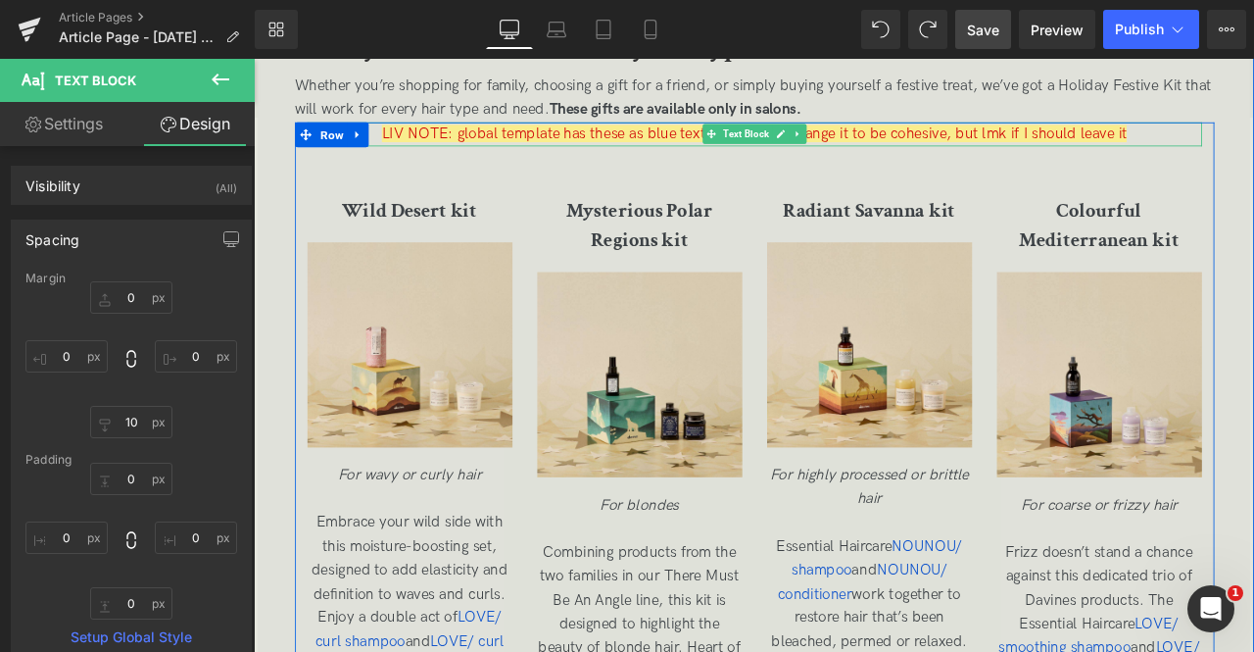
click at [432, 145] on span "LIV NOTE: global template has these as blue text? inclined to change it to be c…" at bounding box center [847, 147] width 883 height 21
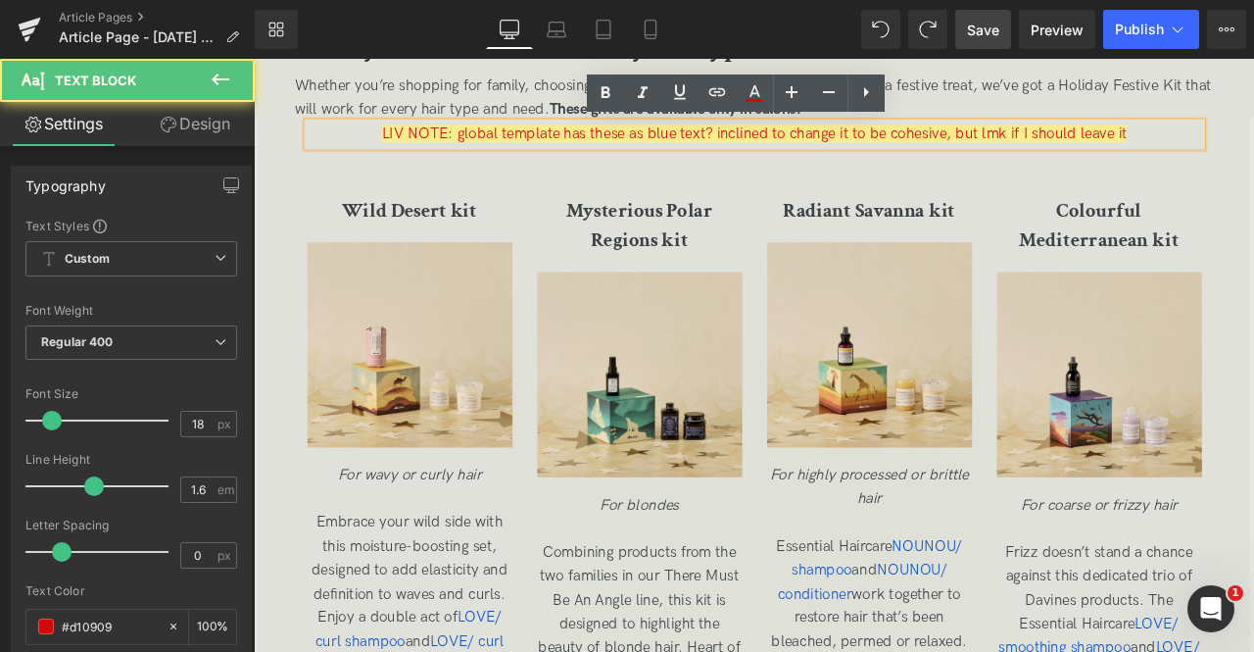
click at [407, 146] on span "LIV NOTE: global template has these as blue text? inclined to change it to be c…" at bounding box center [847, 147] width 883 height 21
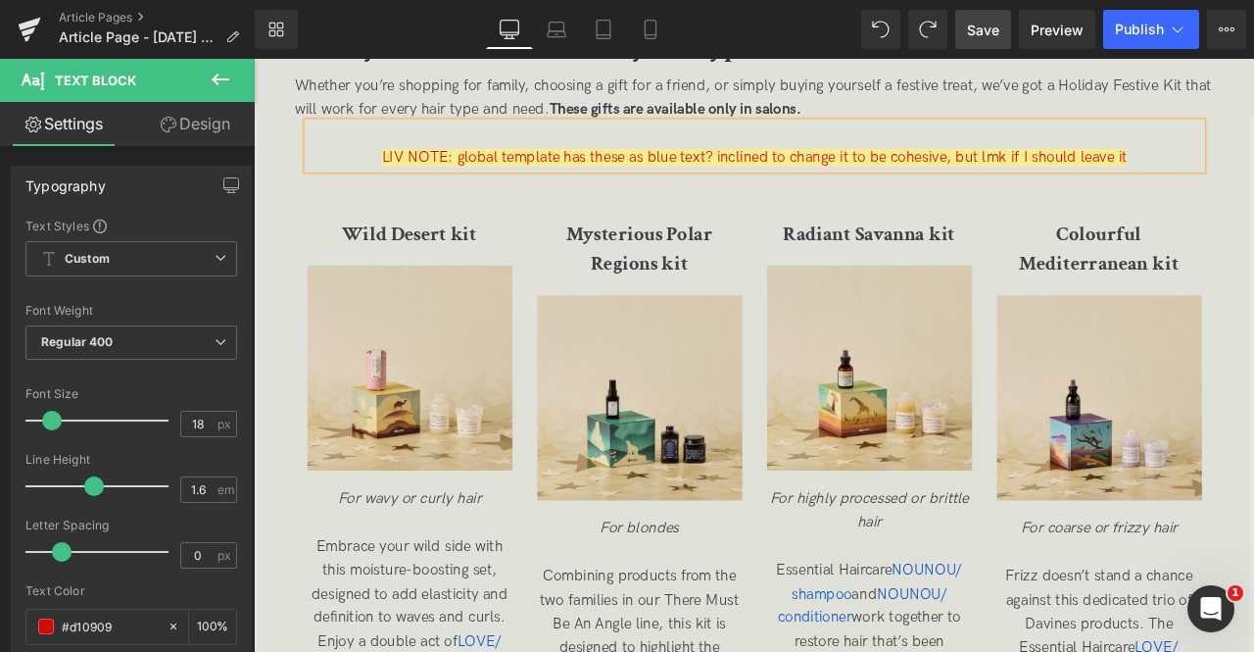
click at [694, 177] on span "LIV NOTE: global template has these as blue text? inclined to change it to be c…" at bounding box center [847, 176] width 883 height 21
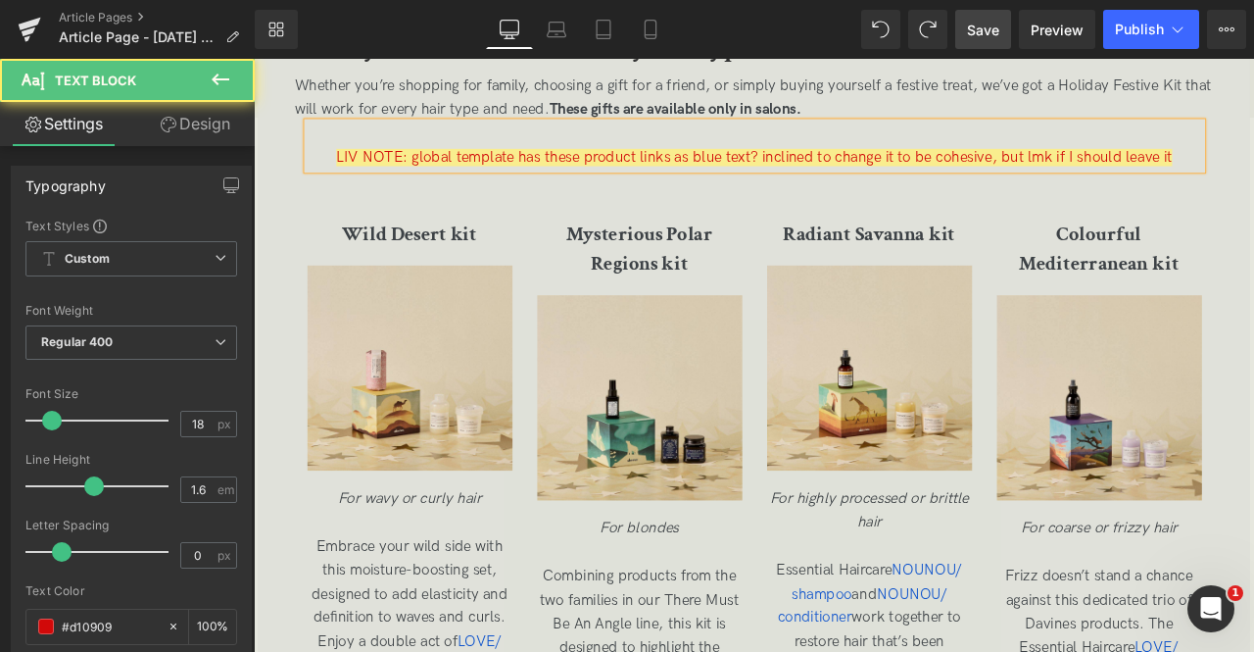
click at [866, 146] on div at bounding box center [848, 148] width 1060 height 28
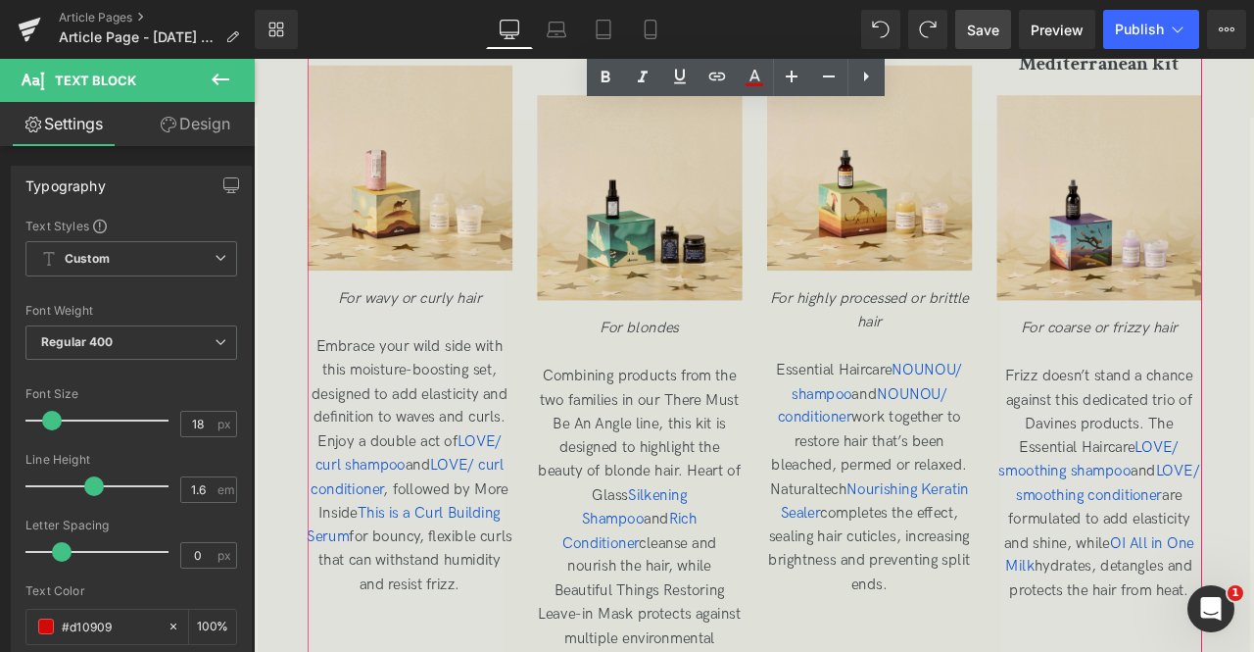
scroll to position [3548, 0]
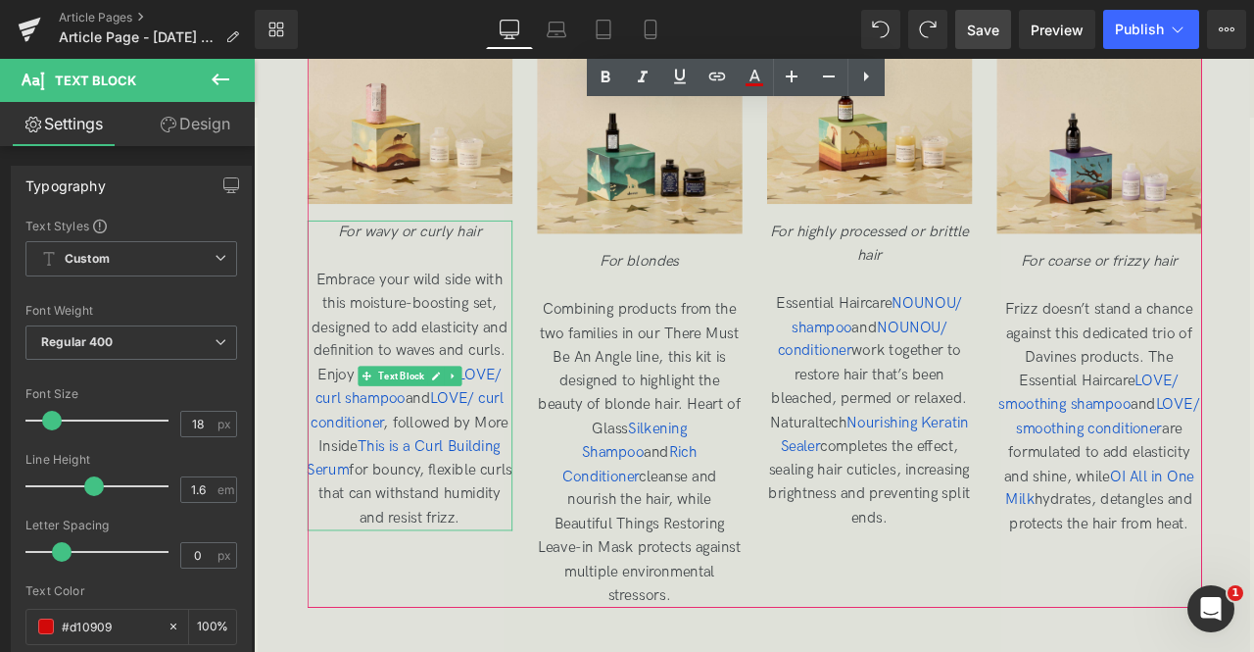
click at [356, 389] on p "Embrace your wild side with this moisture-boosting set, designed to add elastic…" at bounding box center [439, 463] width 243 height 311
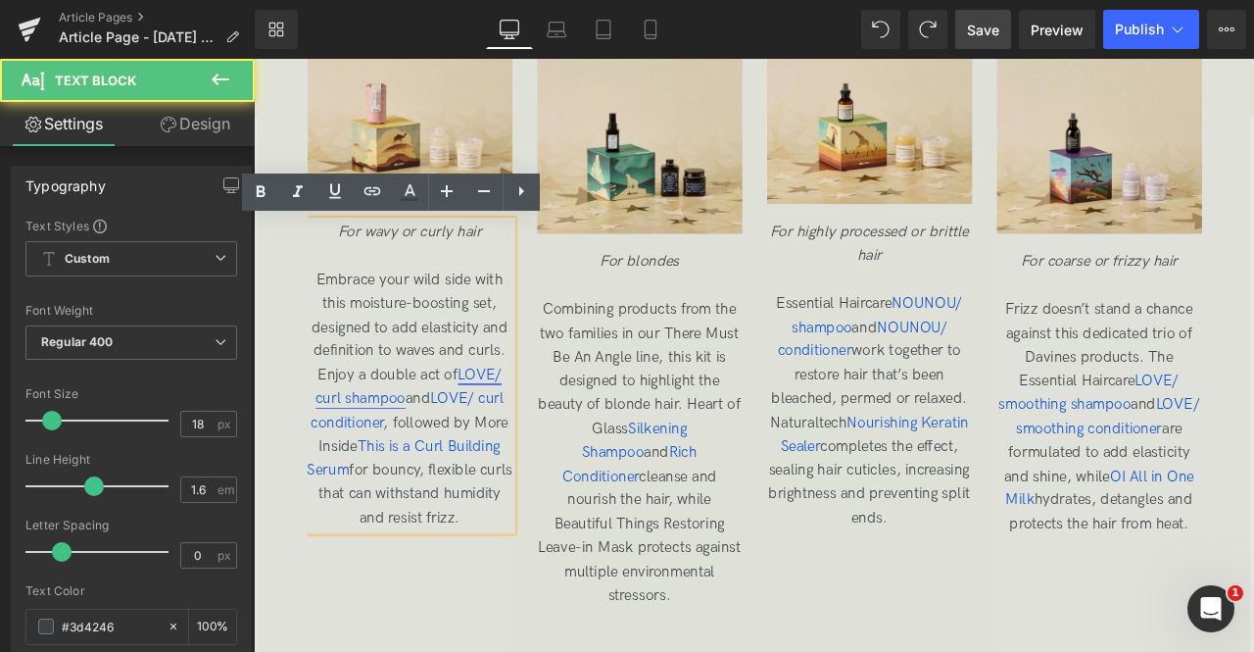
click at [385, 457] on span "LOVE/ curl shampoo" at bounding box center [437, 447] width 220 height 49
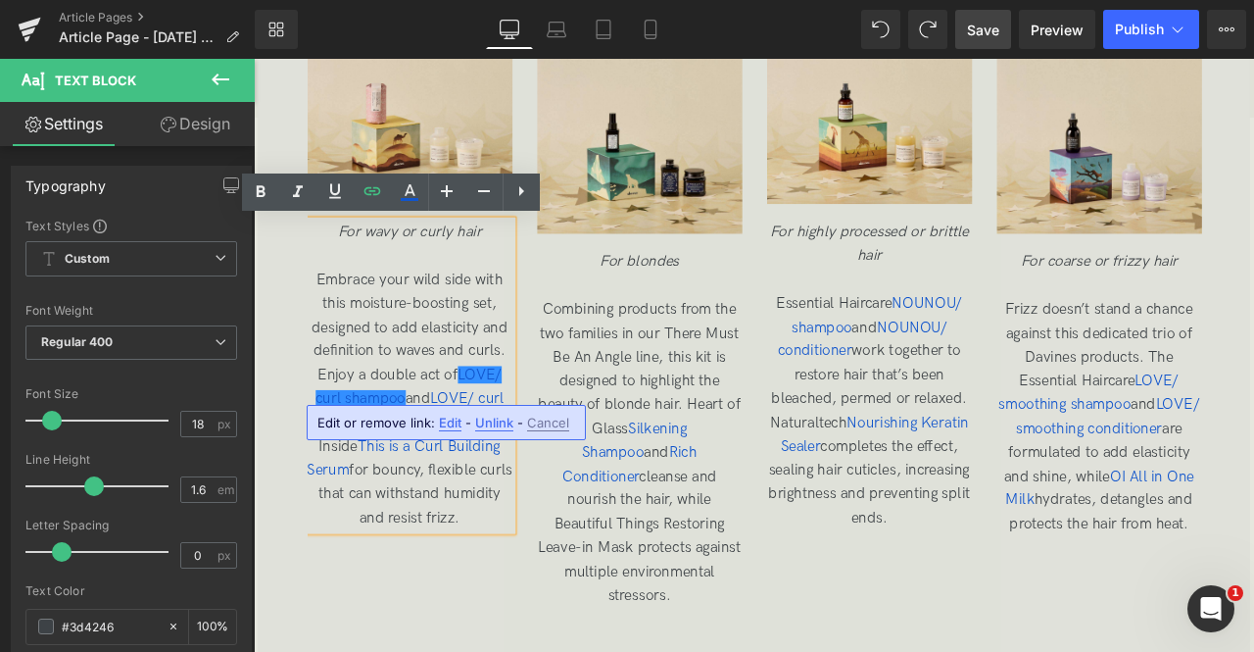
click at [425, 423] on span "Embrace your wild side with this moisture-boosting set, designed to add elastic…" at bounding box center [439, 462] width 243 height 303
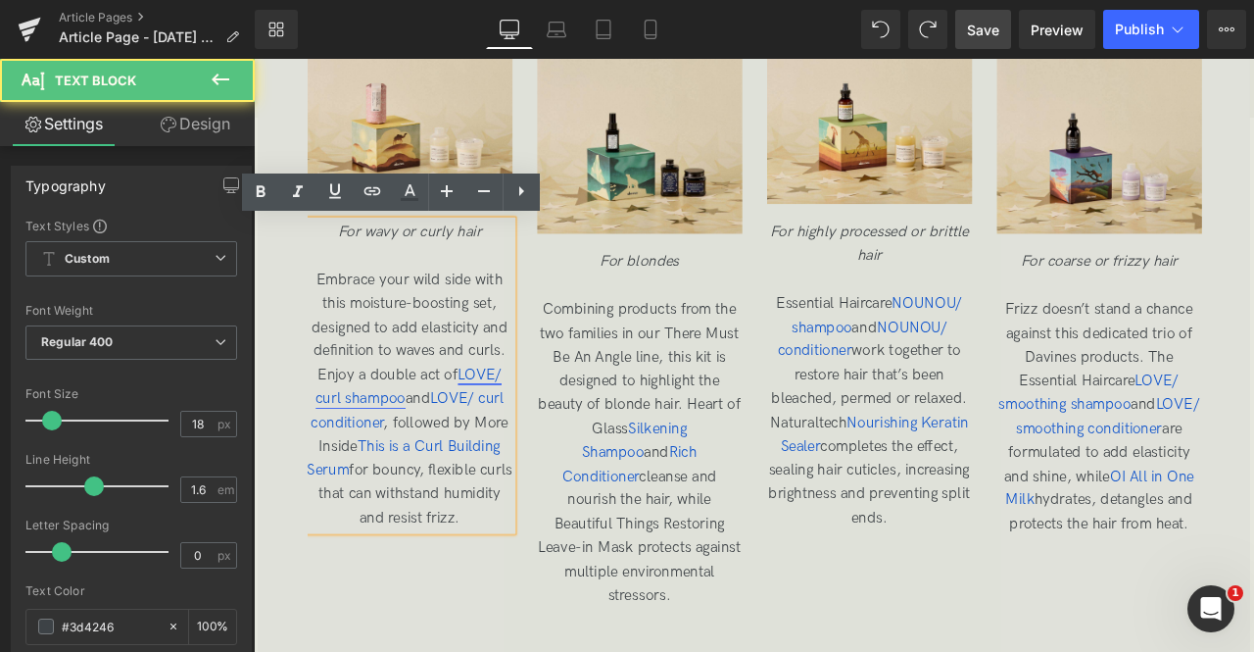
click at [395, 463] on span "LOVE/ curl shampoo" at bounding box center [437, 447] width 220 height 49
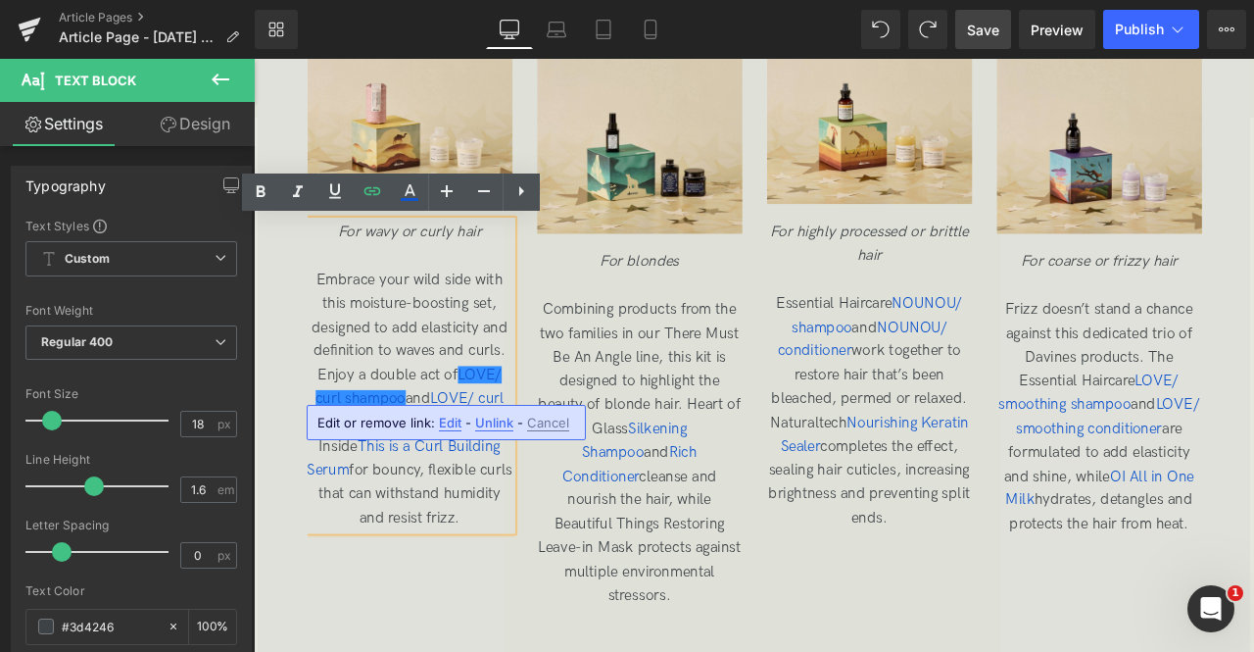
click at [448, 424] on span "Edit" at bounding box center [450, 423] width 23 height 17
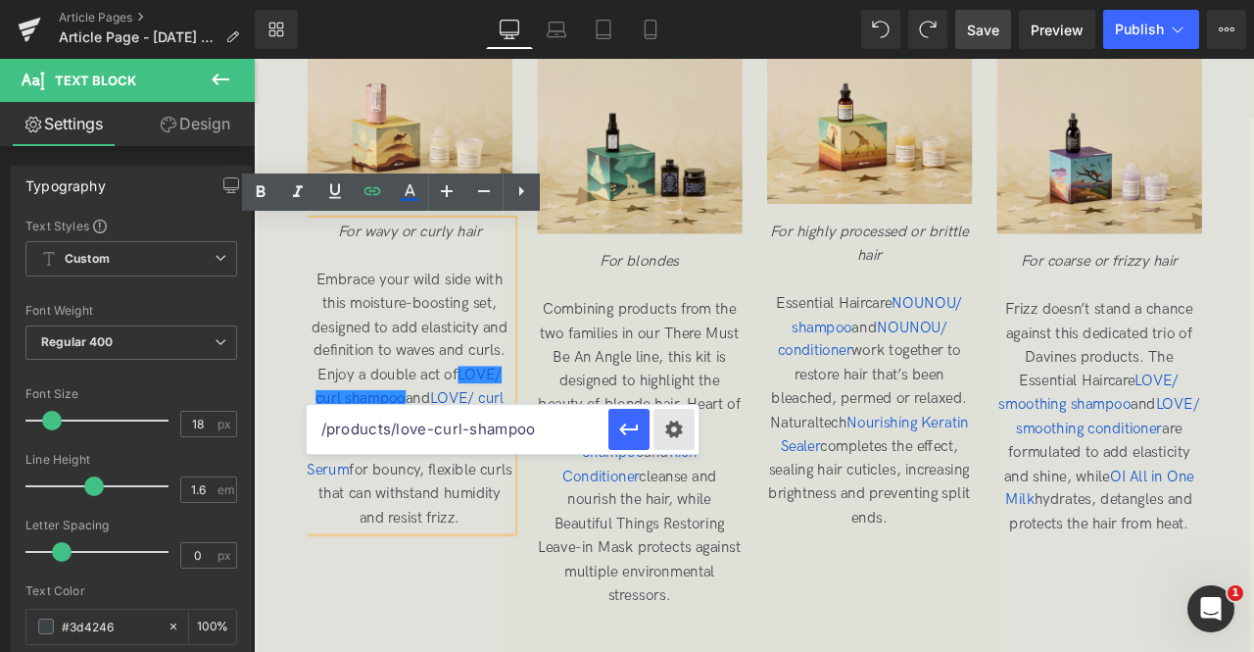
click at [0, 0] on div "Text Color Highlight Color rgb(209, 9, 9) #d10909 100 % rgba(249, 237, 142, 1) …" at bounding box center [0, 0] width 0 height 0
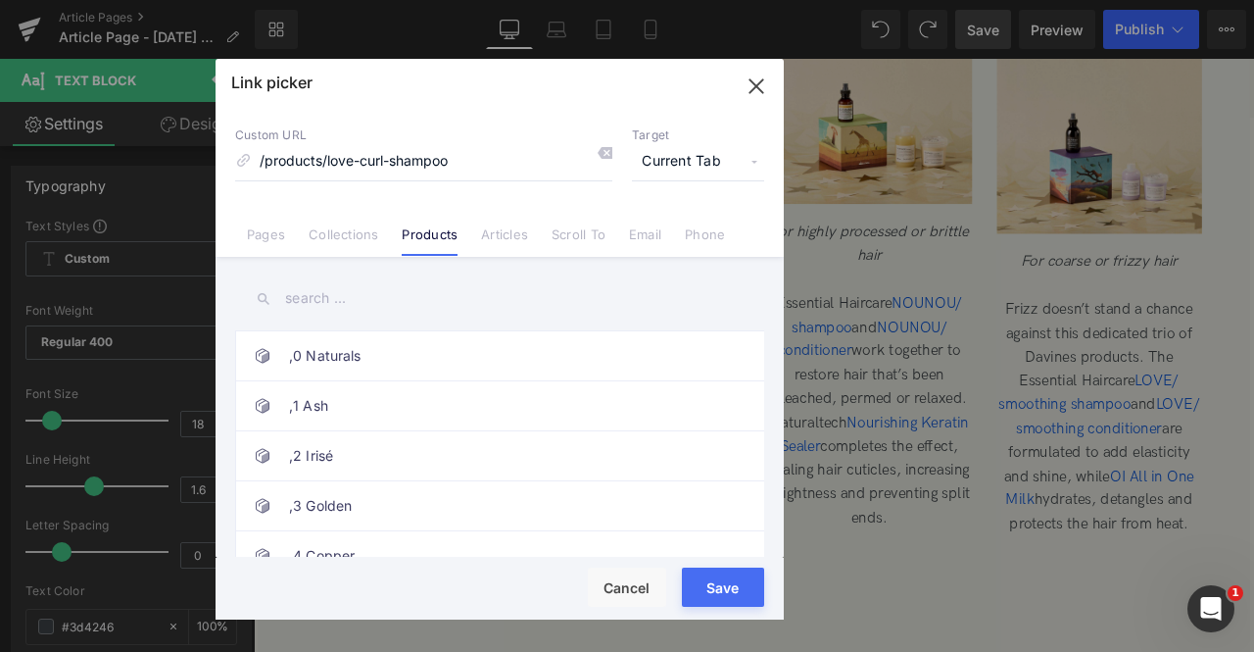
click at [710, 156] on span "Current Tab" at bounding box center [698, 161] width 132 height 37
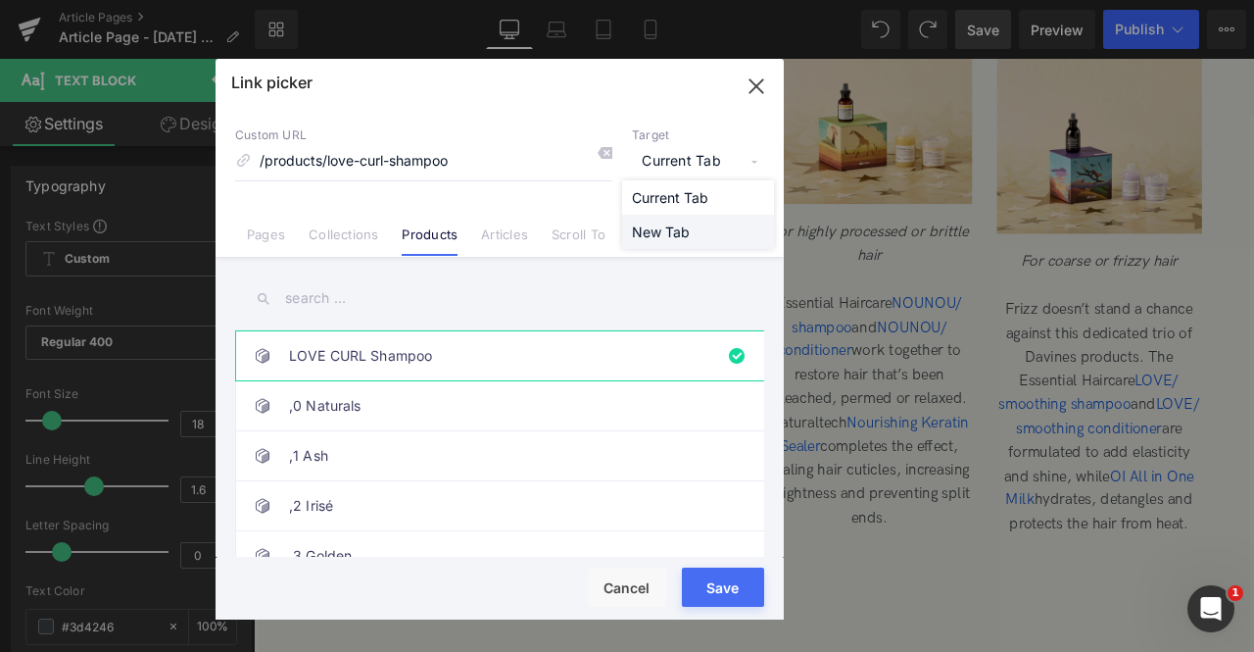
click at [680, 229] on li "New Tab" at bounding box center [698, 232] width 152 height 34
click at [727, 590] on button "Save" at bounding box center [723, 586] width 82 height 39
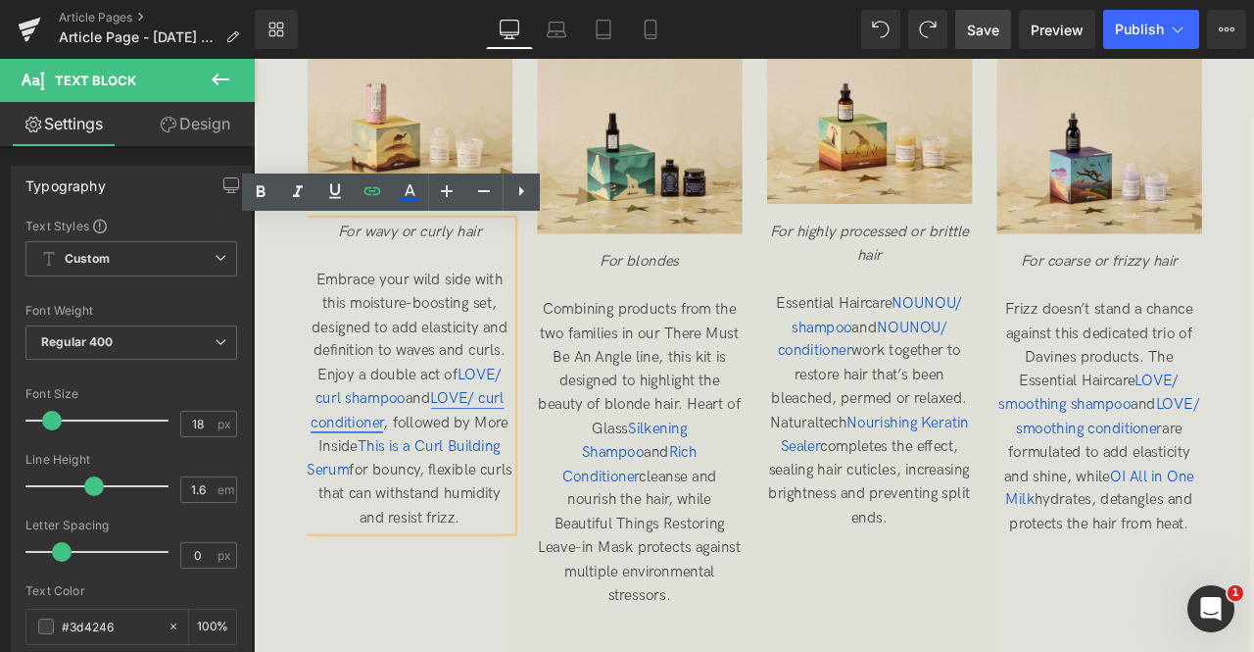
click at [484, 455] on span "LOVE/ curl conditioner" at bounding box center [435, 476] width 229 height 49
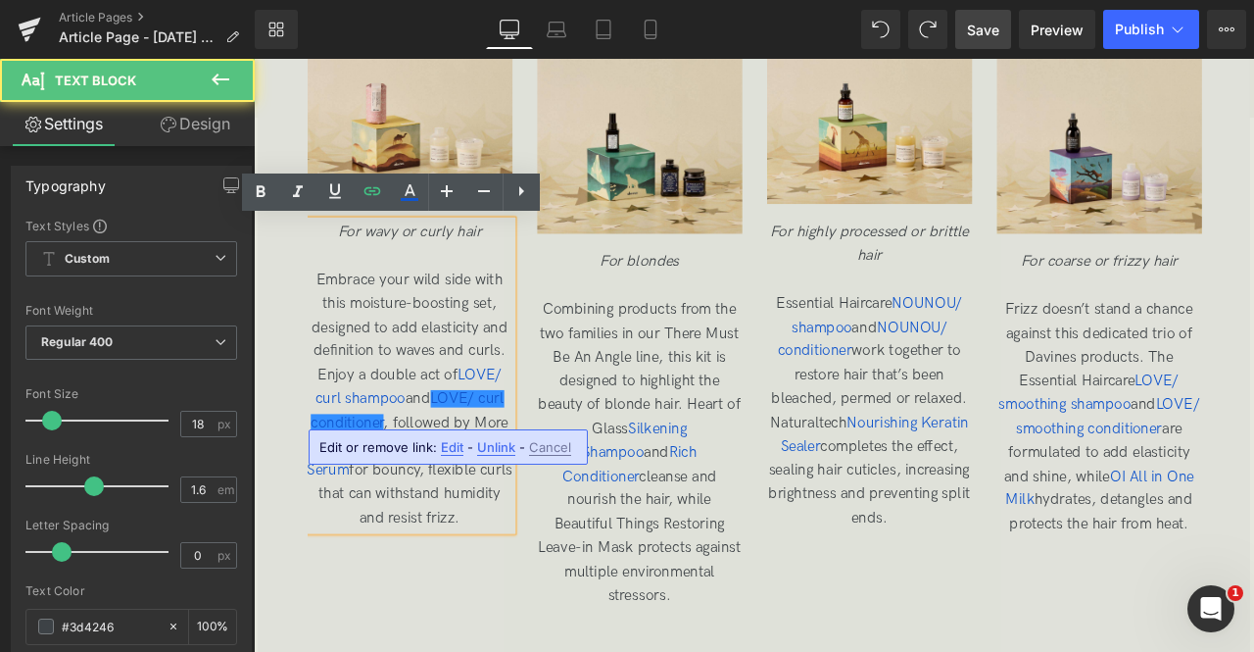
click at [456, 450] on span "Edit" at bounding box center [452, 447] width 23 height 17
type input "https://world.davines.com/products/love-curl-conditioner"
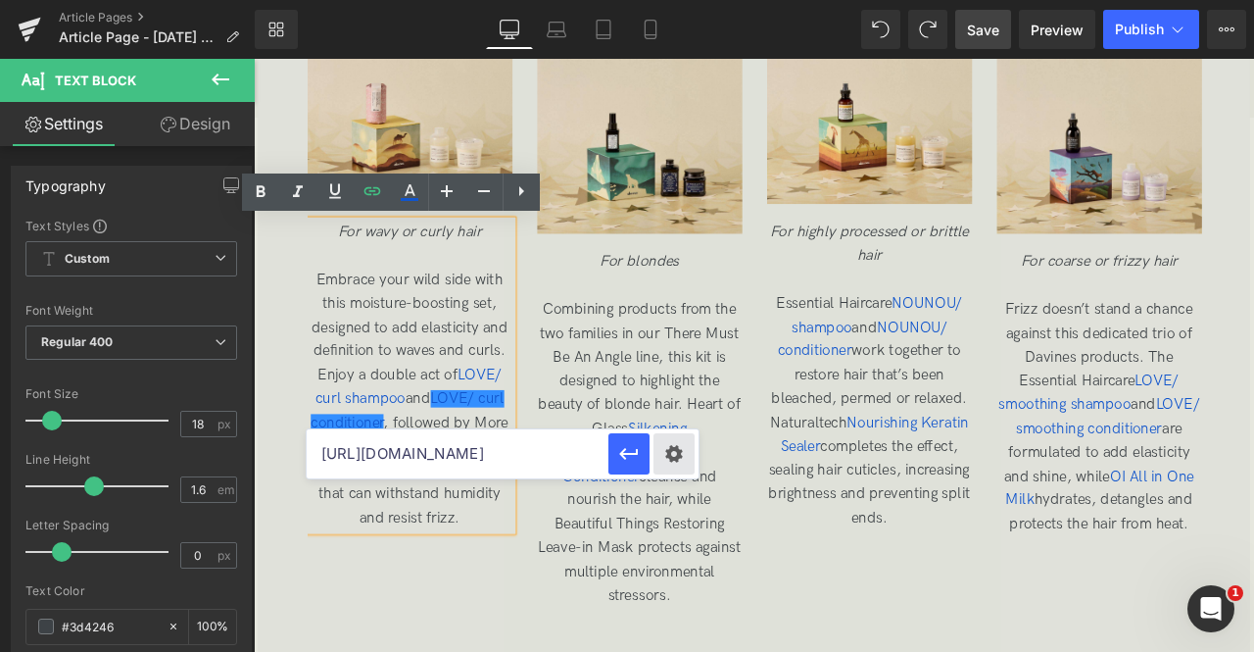
click at [0, 0] on div "Text Color Highlight Color rgb(209, 9, 9) #d10909 100 % rgba(249, 237, 142, 1) …" at bounding box center [0, 0] width 0 height 0
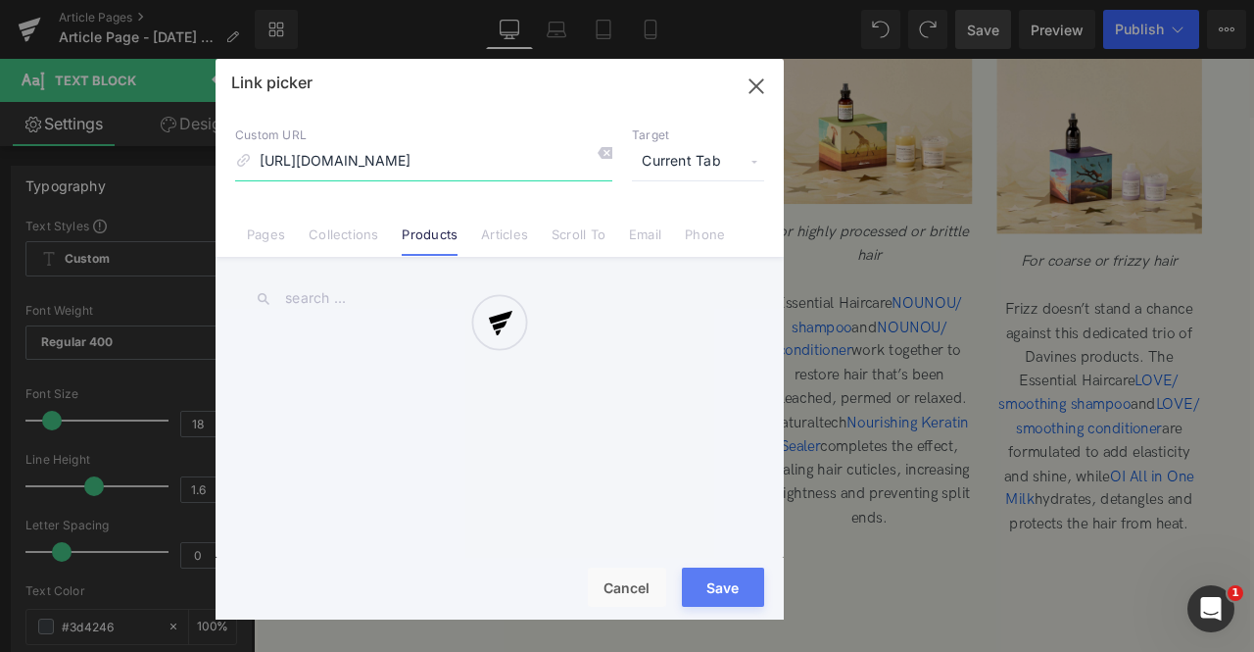
scroll to position [0, 31]
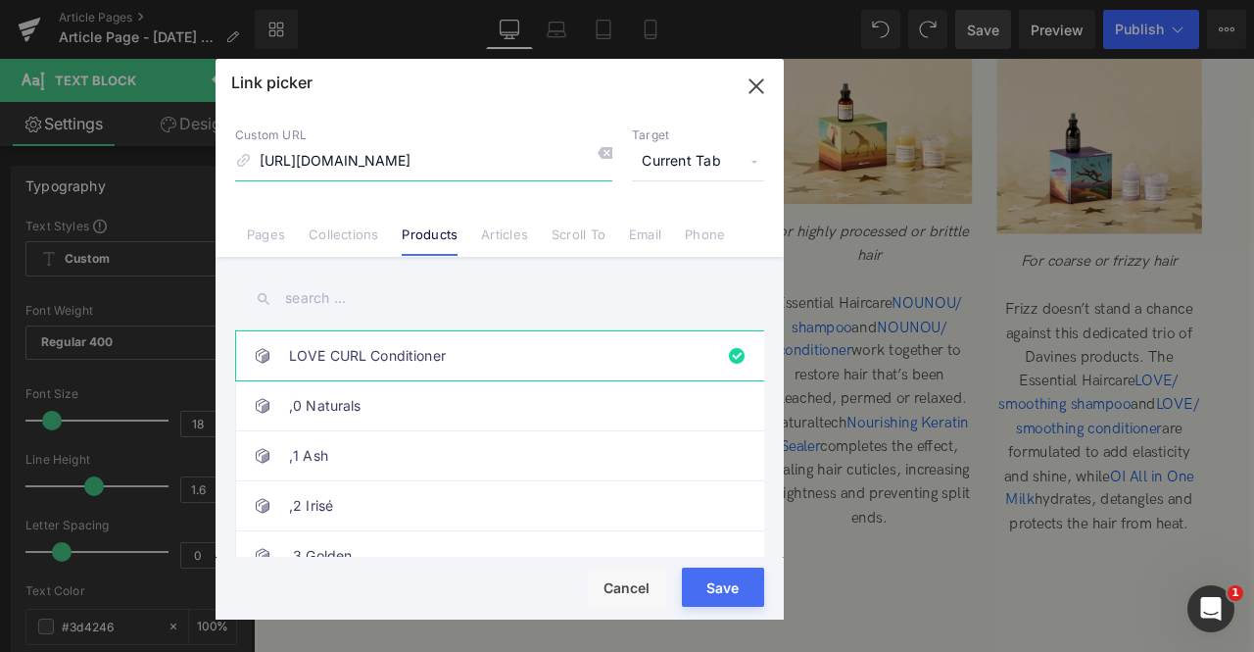
click at [396, 161] on input "https://world.davines.com/products/love-curl-conditioner" at bounding box center [423, 161] width 377 height 37
click at [529, 356] on link "LOVE CURL Conditioner" at bounding box center [504, 355] width 431 height 49
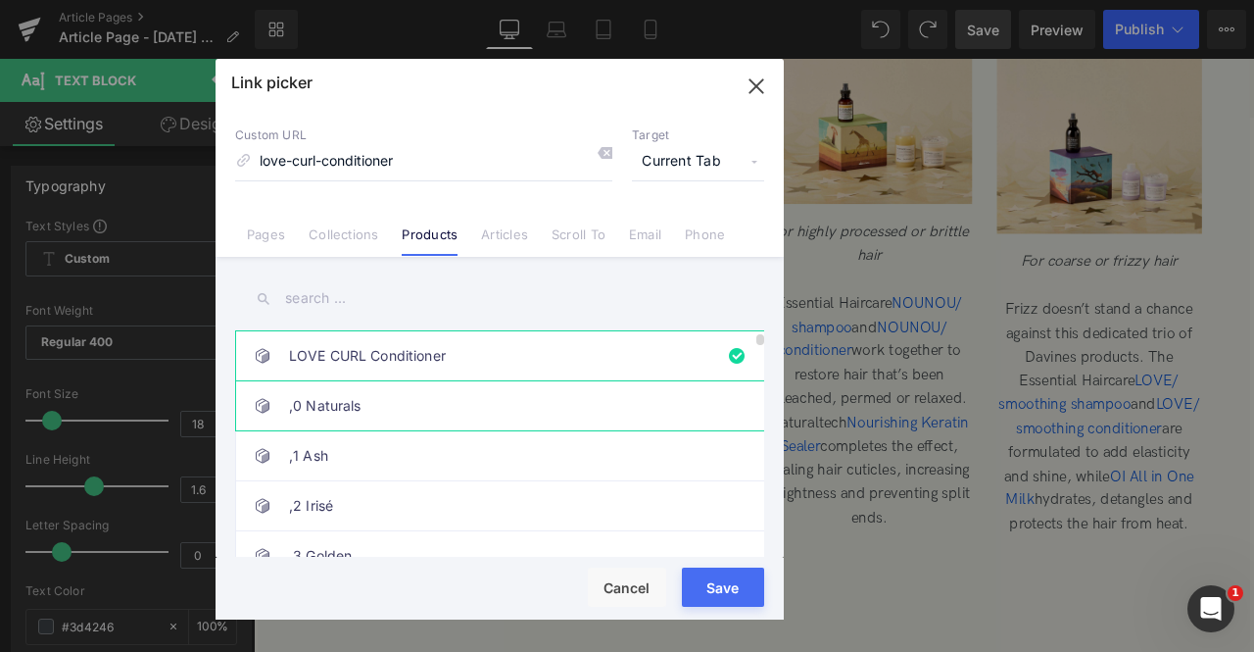
click at [337, 410] on link ",0 Naturals" at bounding box center [504, 405] width 431 height 49
click at [337, 353] on link "LOVE CURL Conditioner" at bounding box center [504, 355] width 431 height 49
type input "love-curl-conditioner"
click at [363, 302] on input "text" at bounding box center [499, 298] width 529 height 44
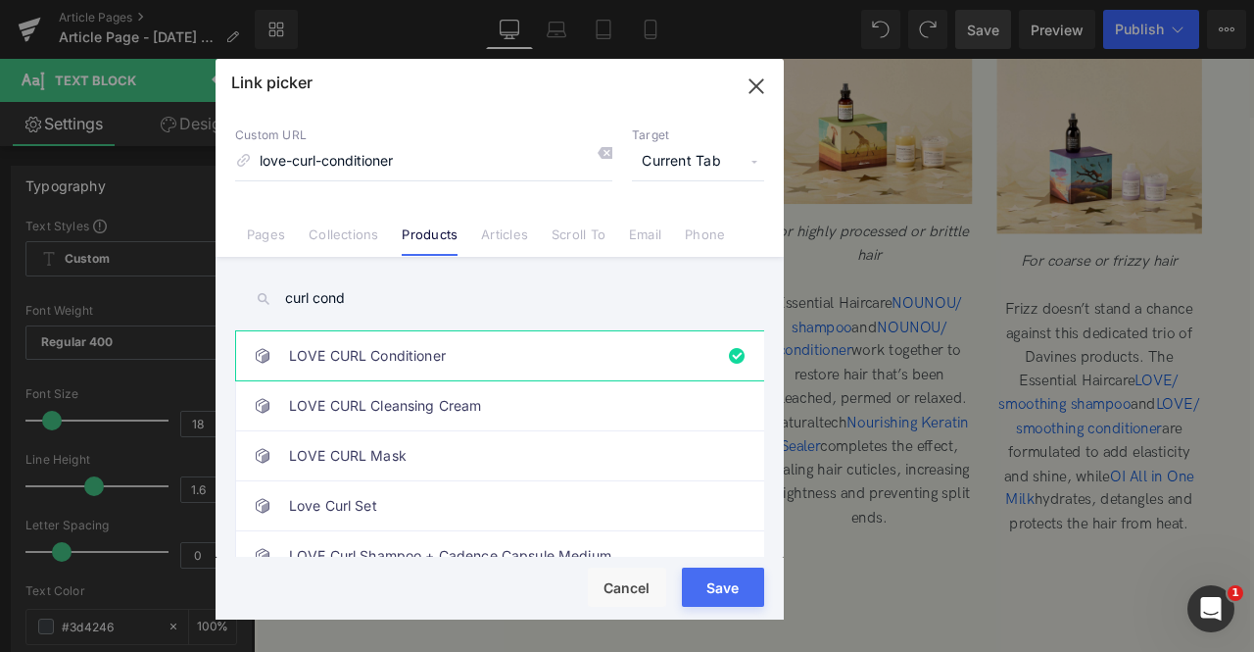
type input "curl cond"
click at [690, 162] on span "Current Tab" at bounding box center [698, 161] width 132 height 37
click at [677, 230] on li "New Tab" at bounding box center [698, 232] width 152 height 34
click at [712, 578] on button "Save" at bounding box center [723, 586] width 82 height 39
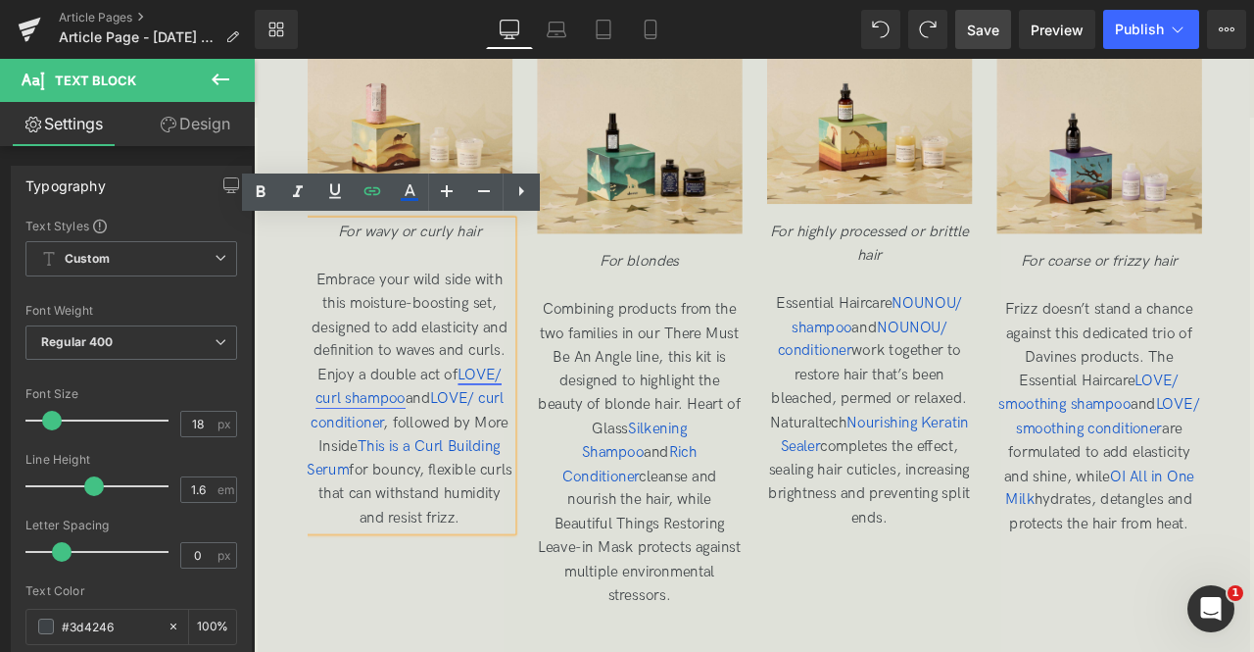
click at [414, 459] on span "LOVE/ curl shampoo" at bounding box center [437, 447] width 220 height 49
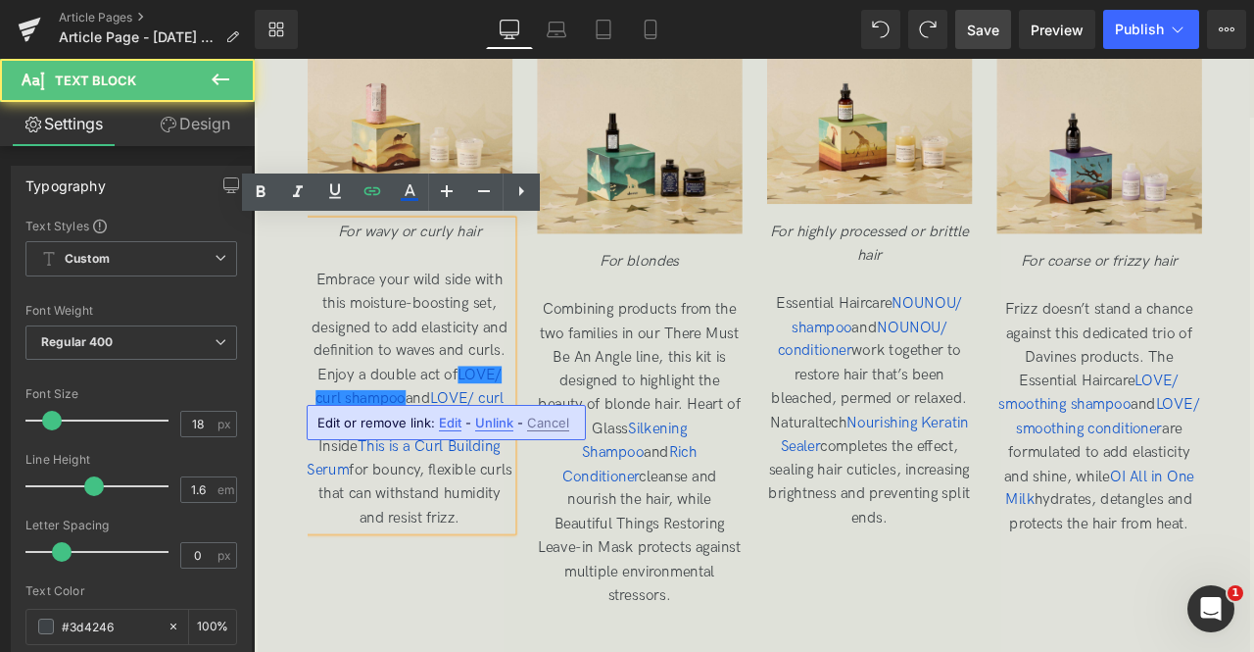
click at [451, 416] on span "Edit" at bounding box center [450, 423] width 23 height 17
type input "/products/love-curl-shampoo"
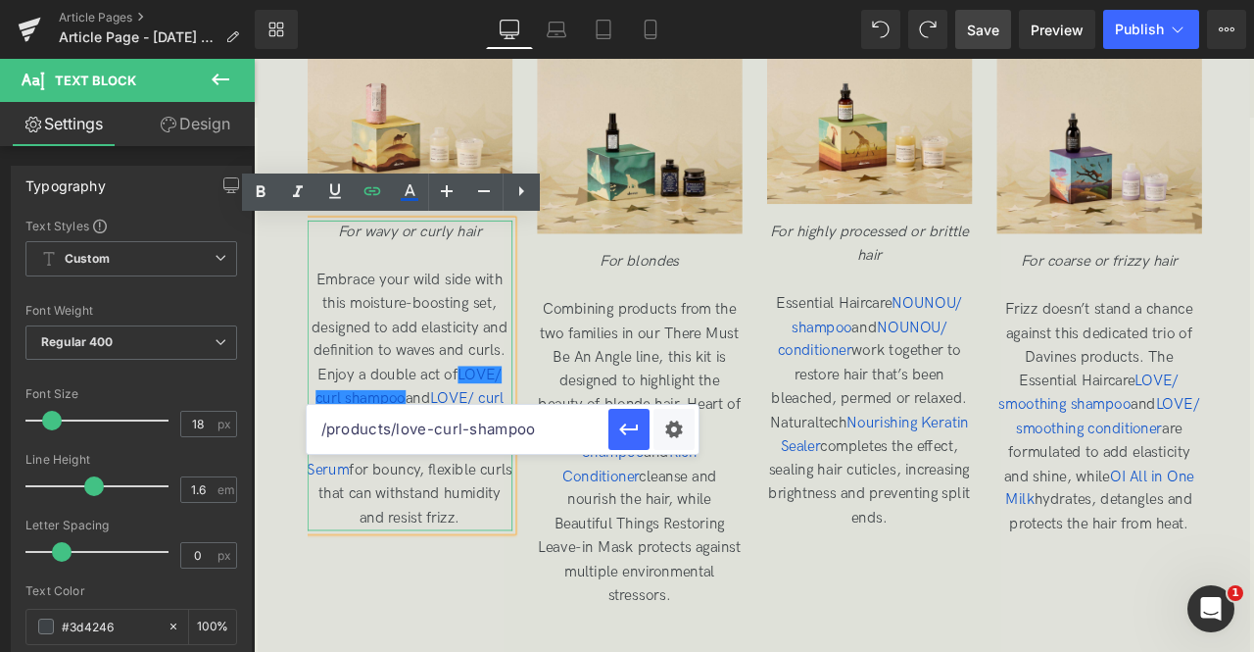
click at [473, 558] on p "Embrace your wild side with this moisture-boosting set, designed to add elastic…" at bounding box center [439, 463] width 243 height 311
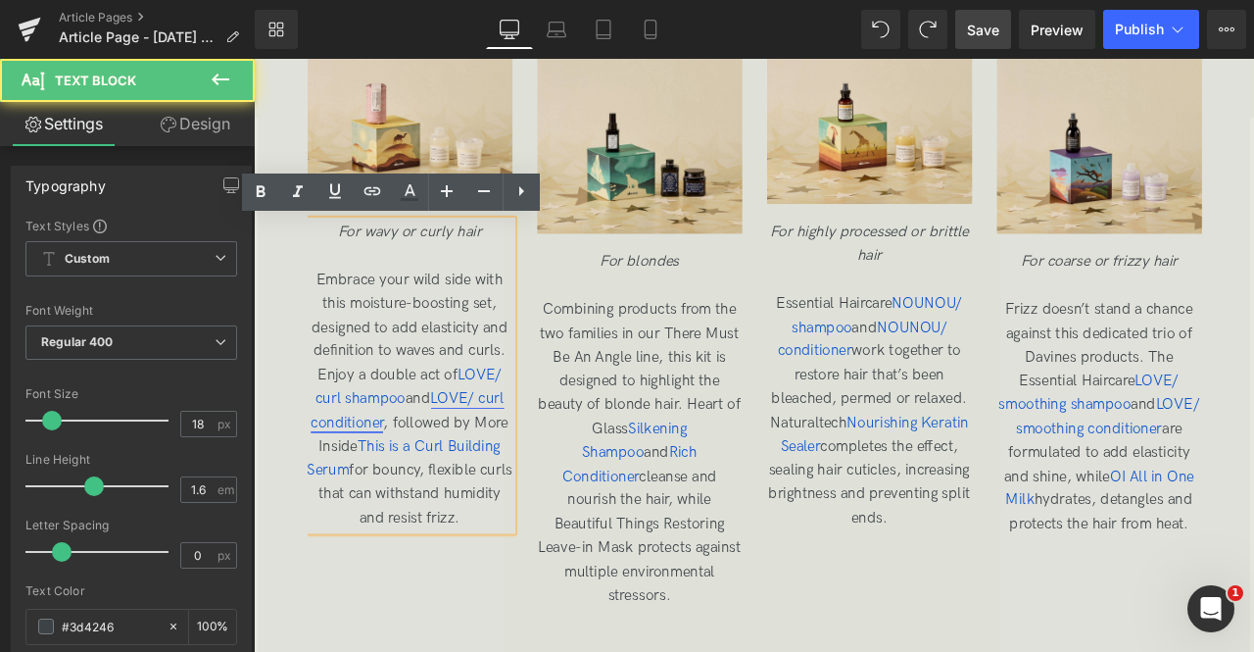
click at [500, 455] on span "LOVE/ curl conditioner" at bounding box center [435, 476] width 229 height 49
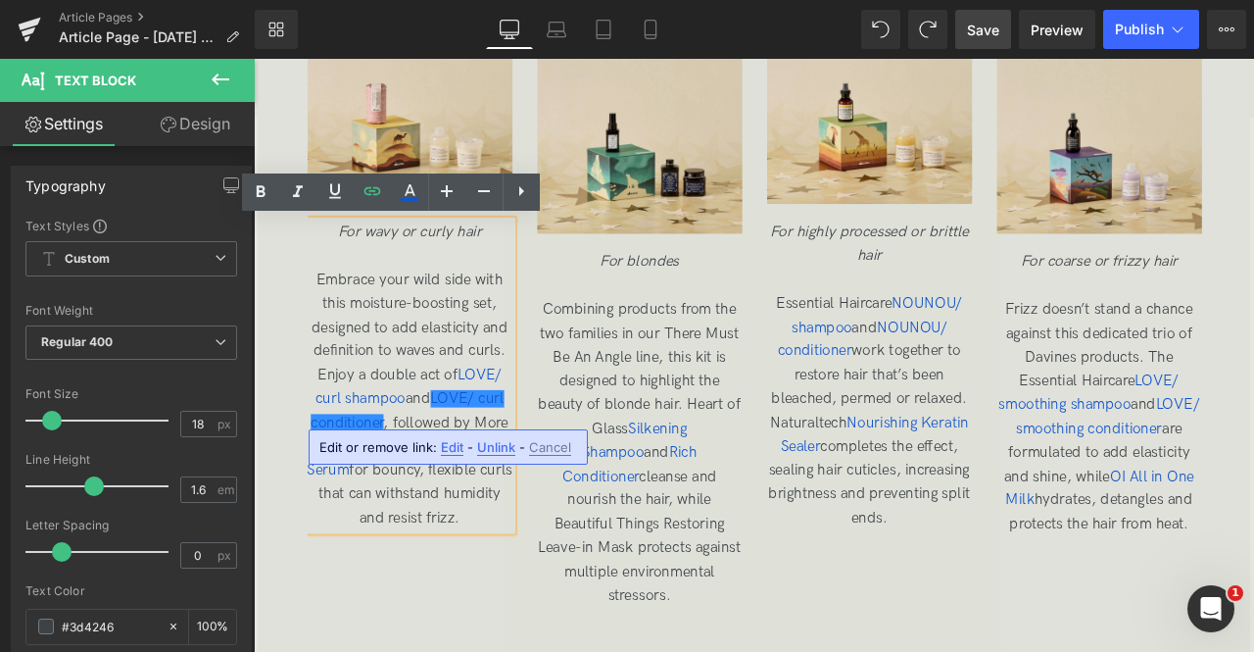
click at [445, 444] on span "Edit" at bounding box center [452, 447] width 23 height 17
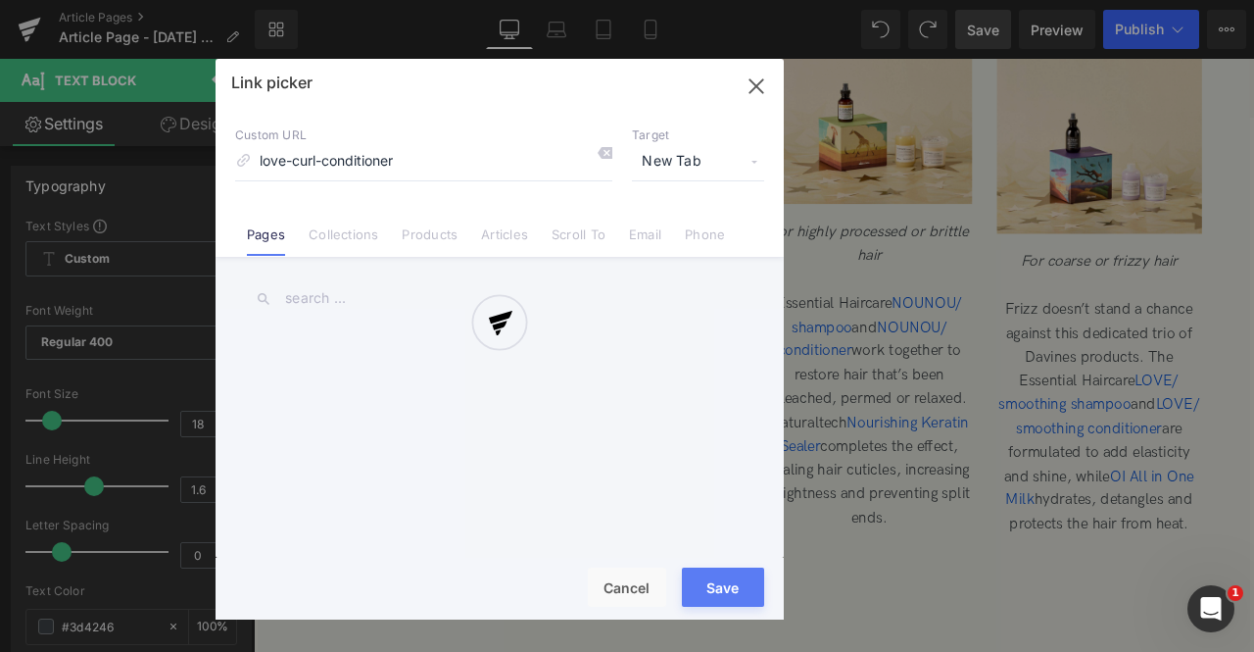
click at [0, 0] on div "Text Color Highlight Color rgb(209, 9, 9) #d10909 100 % rgba(249, 237, 142, 1) …" at bounding box center [0, 0] width 0 height 0
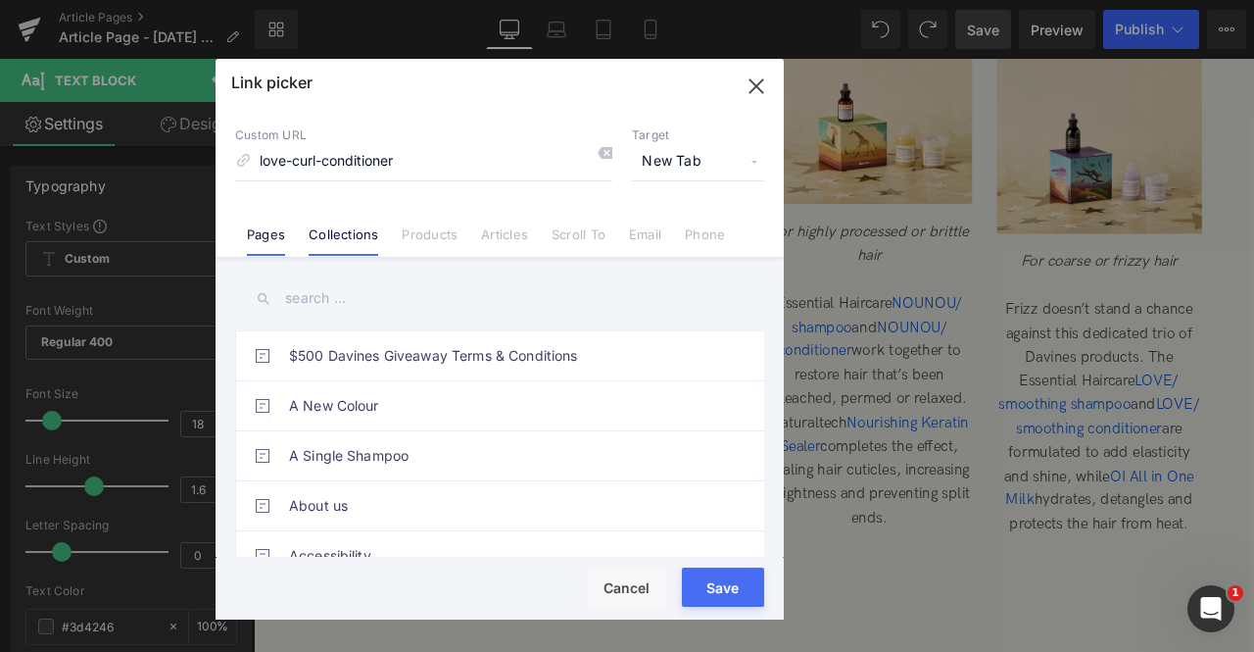
click at [359, 234] on link "Collections" at bounding box center [344, 240] width 70 height 29
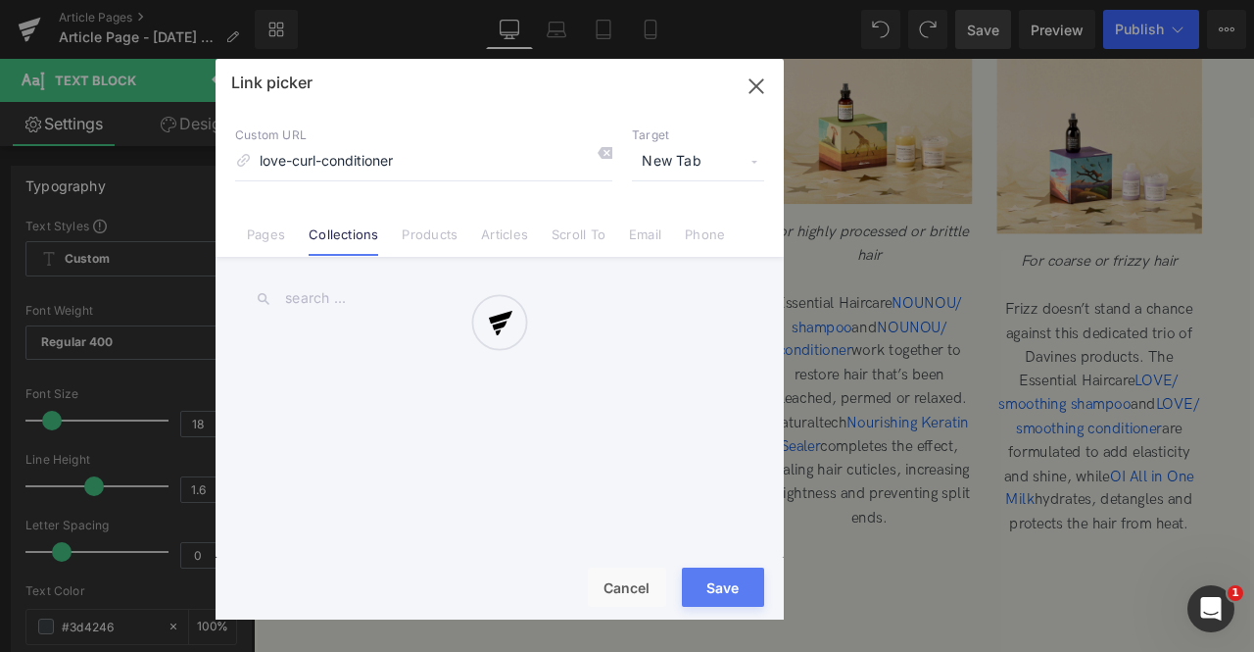
click at [425, 246] on div at bounding box center [500, 339] width 568 height 561
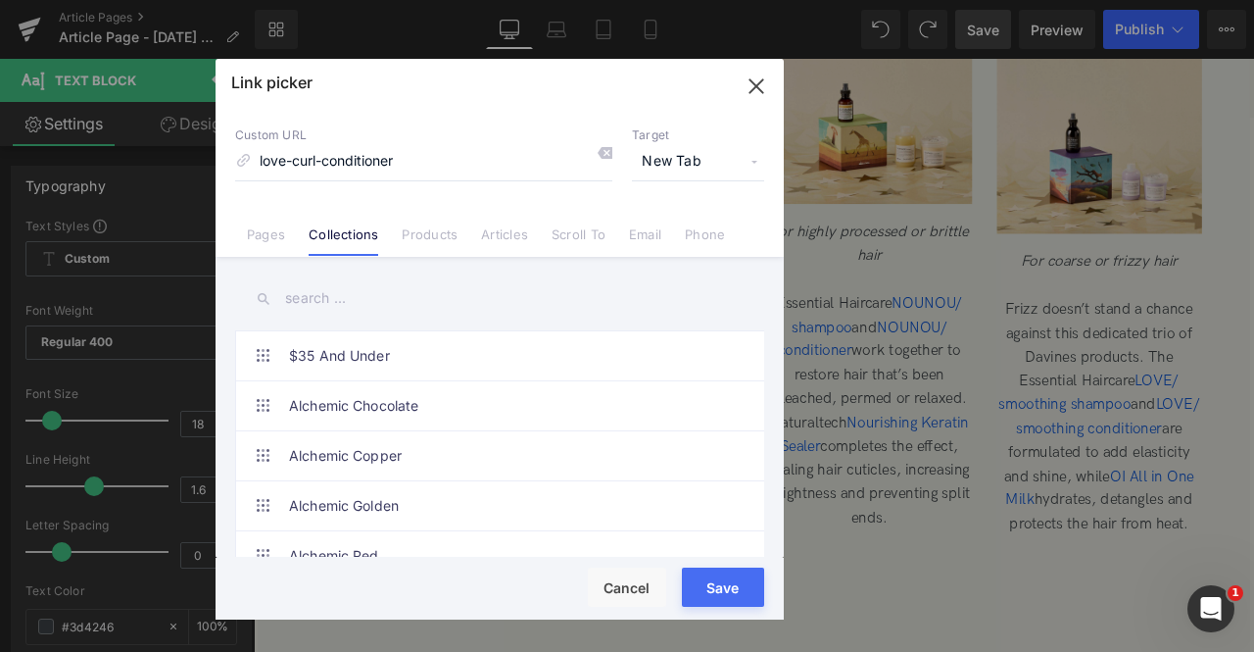
click at [425, 246] on link "Products" at bounding box center [430, 240] width 56 height 29
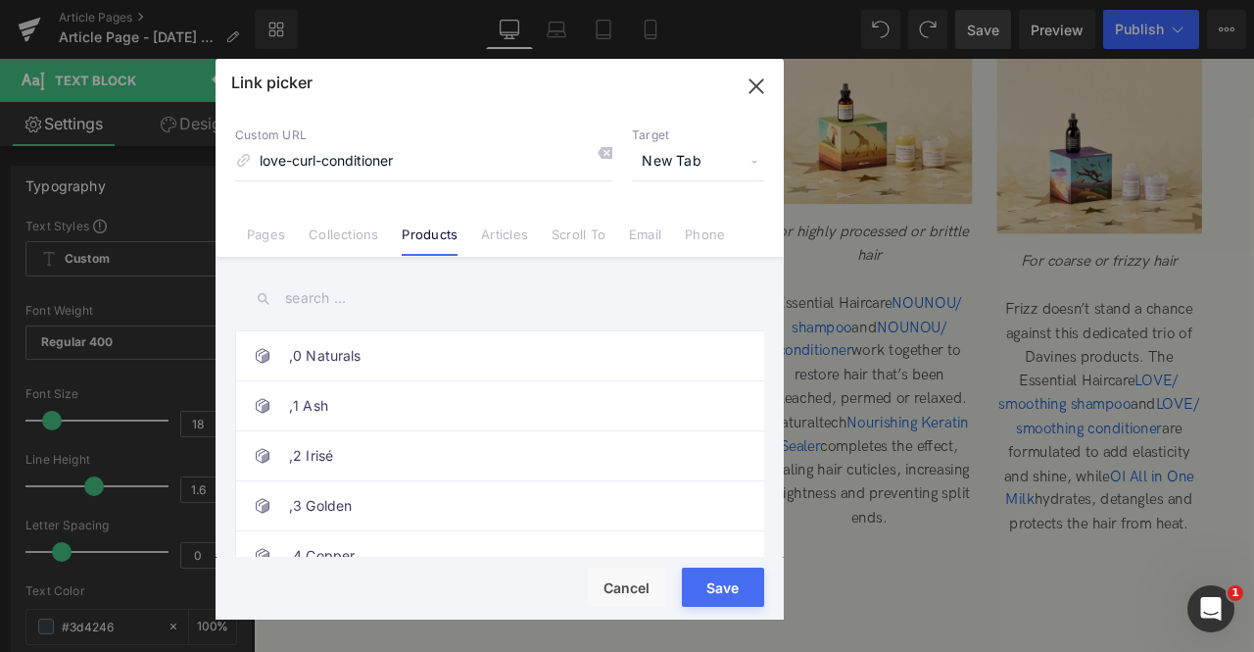
click at [357, 299] on input "text" at bounding box center [499, 298] width 529 height 44
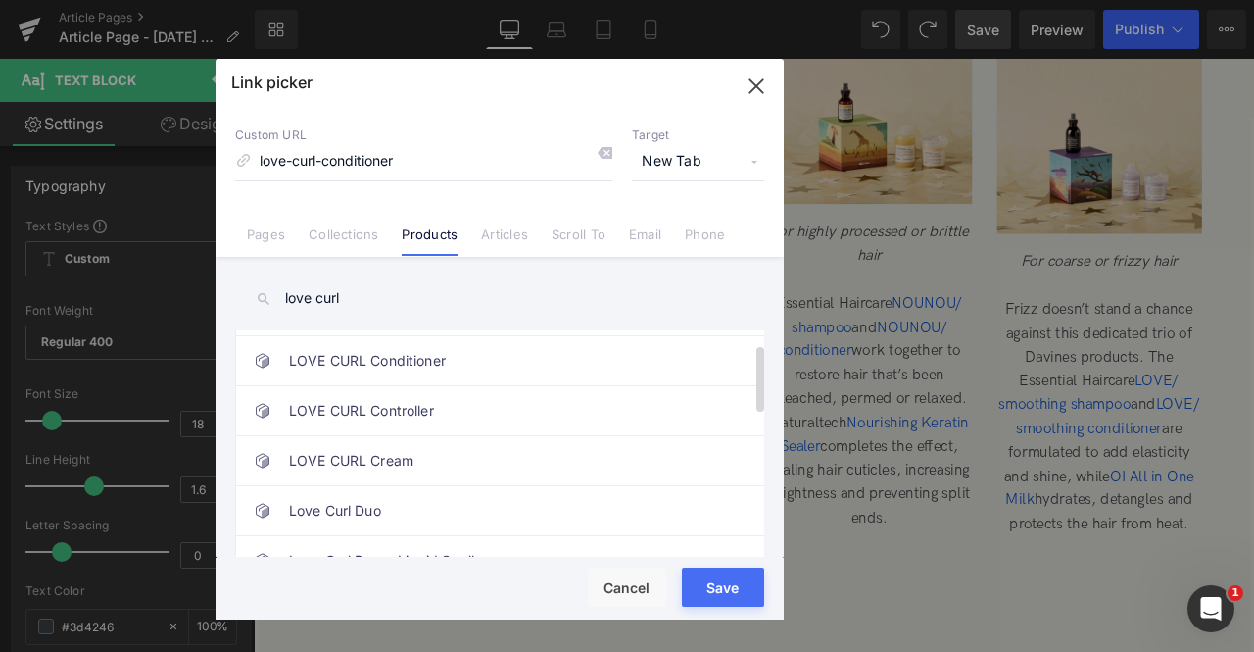
scroll to position [43, 0]
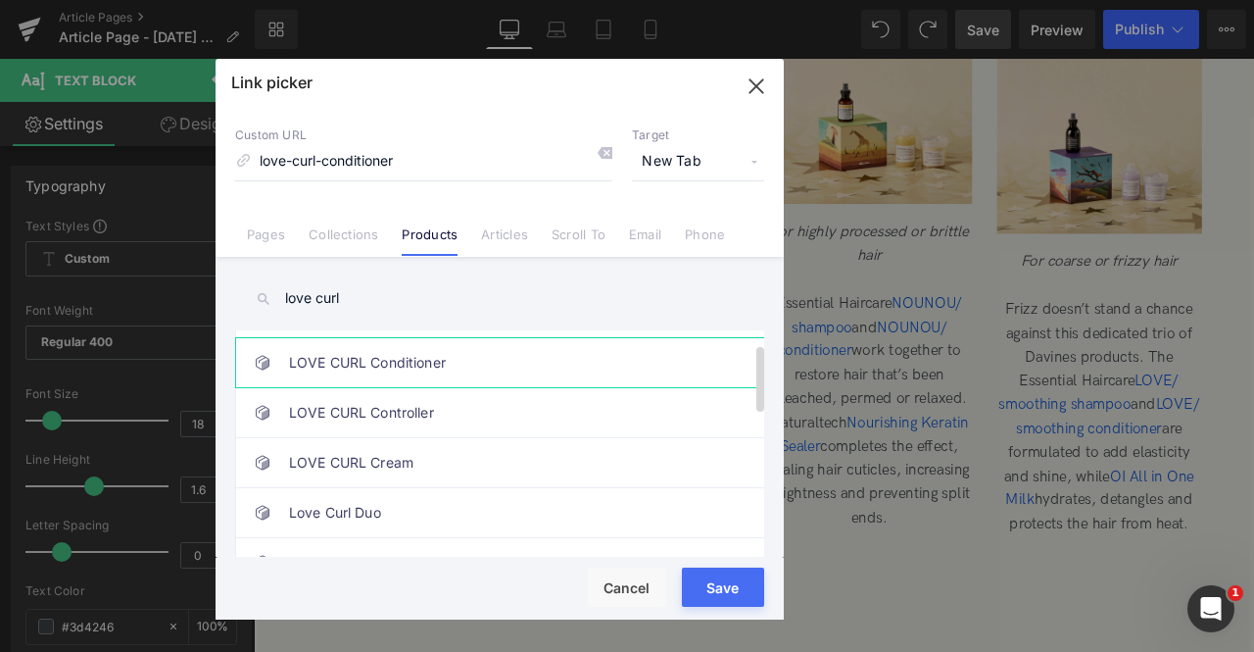
type input "love curl"
click at [392, 366] on link "LOVE CURL Conditioner" at bounding box center [504, 362] width 431 height 49
type input "/products/love-curl-conditioner"
click at [725, 591] on button "Save" at bounding box center [723, 586] width 82 height 39
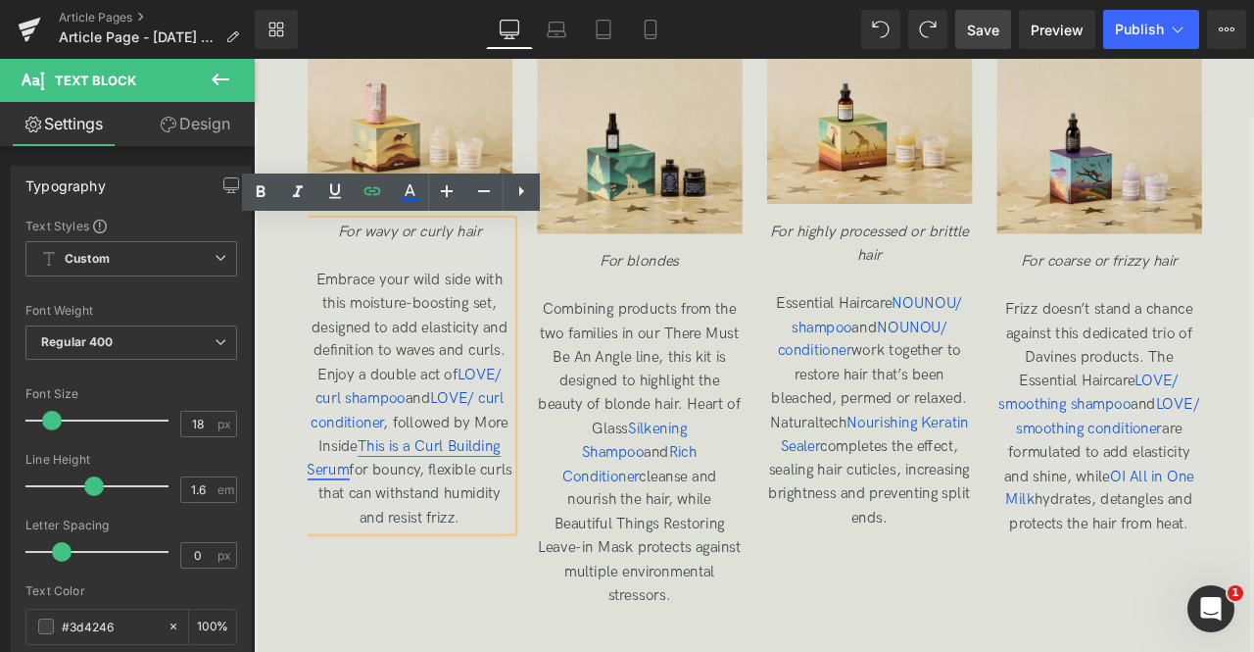
click at [464, 516] on span "This is a Curl Building Serum" at bounding box center [432, 533] width 229 height 49
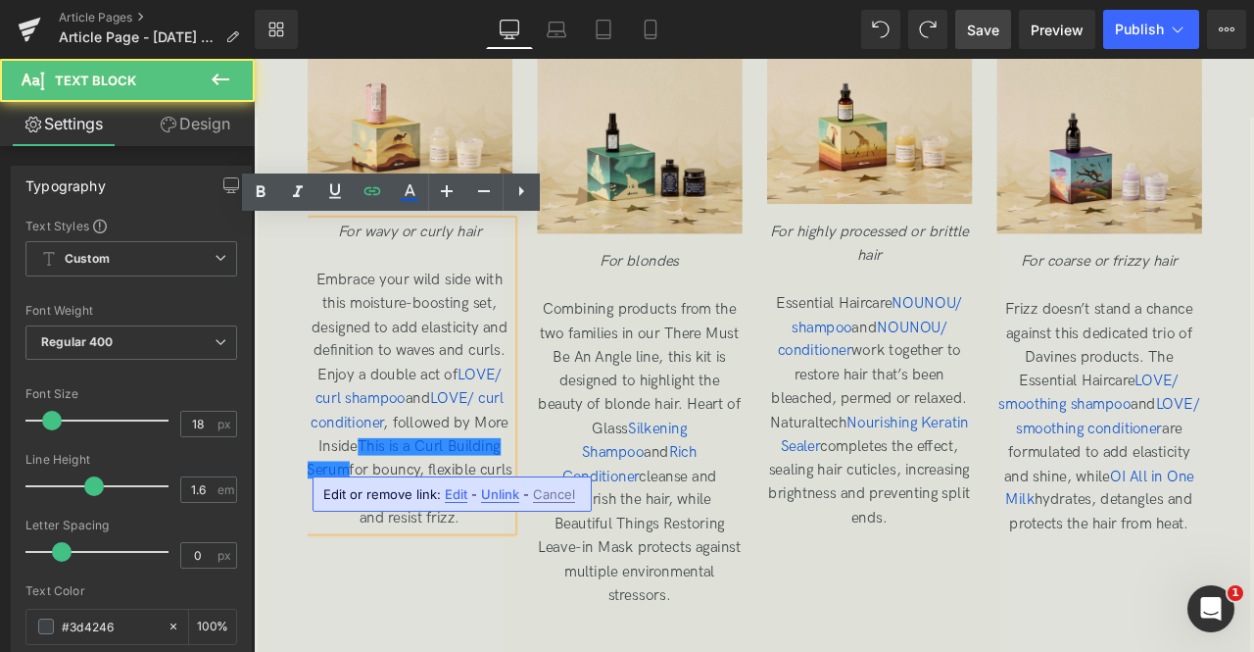
click at [446, 499] on span "Edit" at bounding box center [456, 494] width 23 height 17
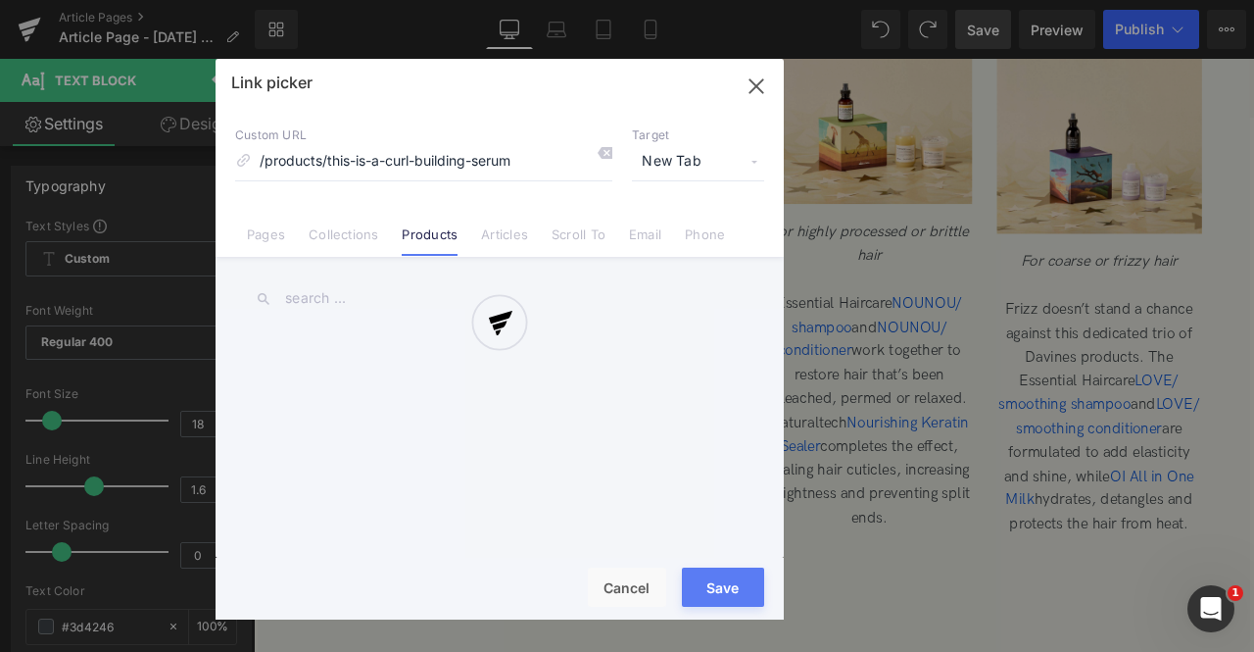
click at [0, 0] on div "Text Color Highlight Color rgb(209, 9, 9) #d10909 100 % rgba(249, 237, 142, 1) …" at bounding box center [0, 0] width 0 height 0
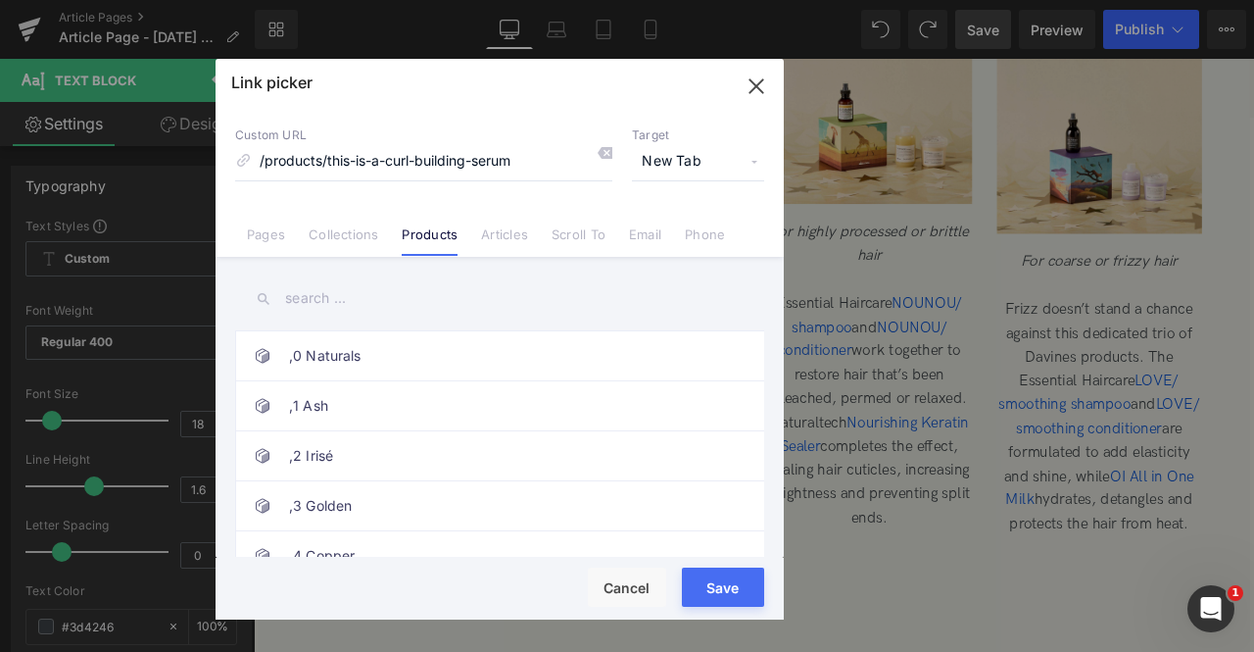
click at [706, 578] on button "Save" at bounding box center [723, 586] width 82 height 39
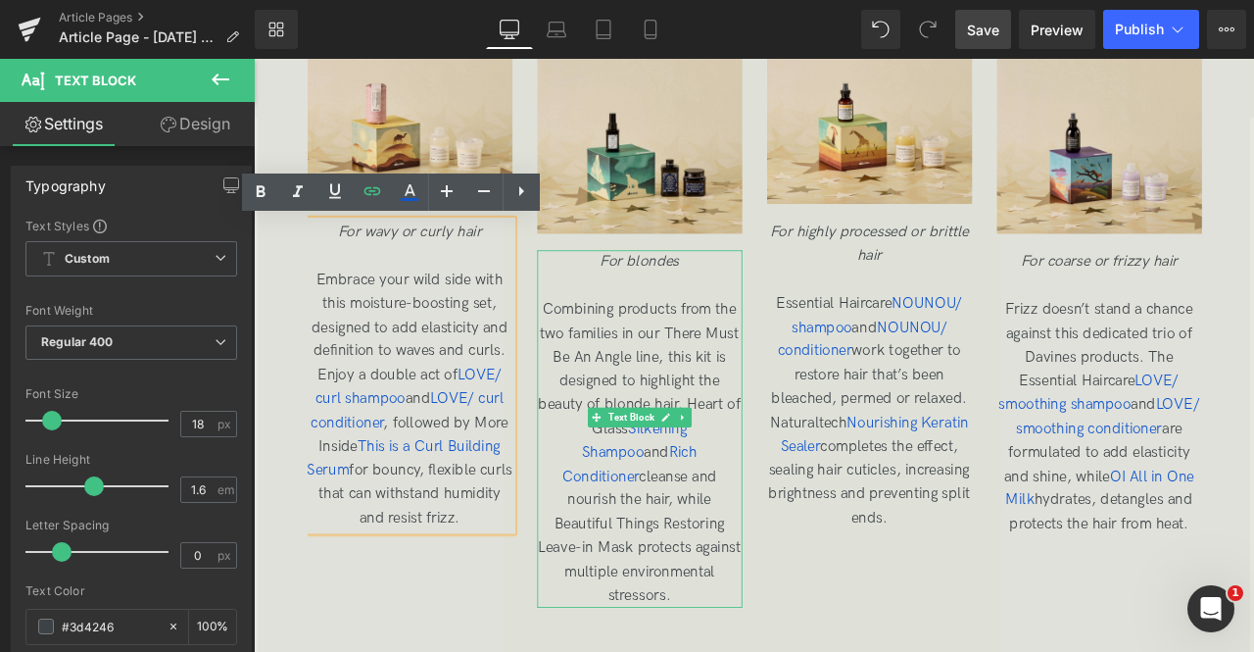
click at [612, 497] on span "Combining products from the two families in our There Must Be An Angle line, th…" at bounding box center [711, 526] width 240 height 360
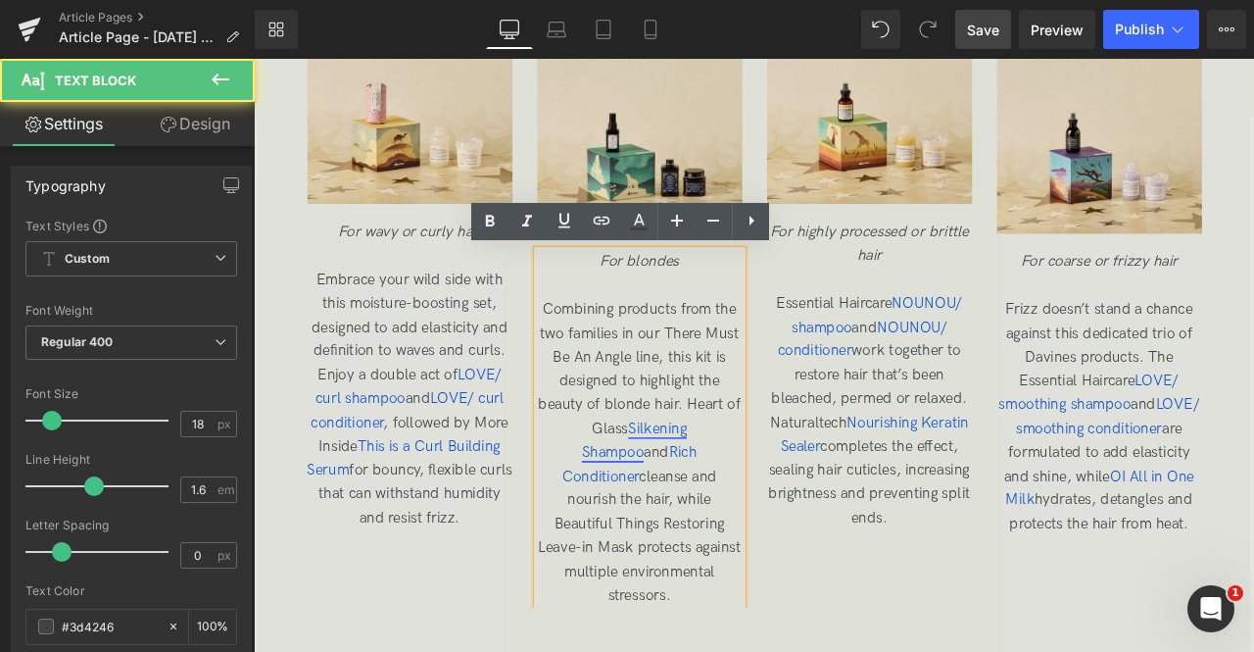
click at [682, 499] on span "Silkening Shampoo" at bounding box center [705, 511] width 124 height 49
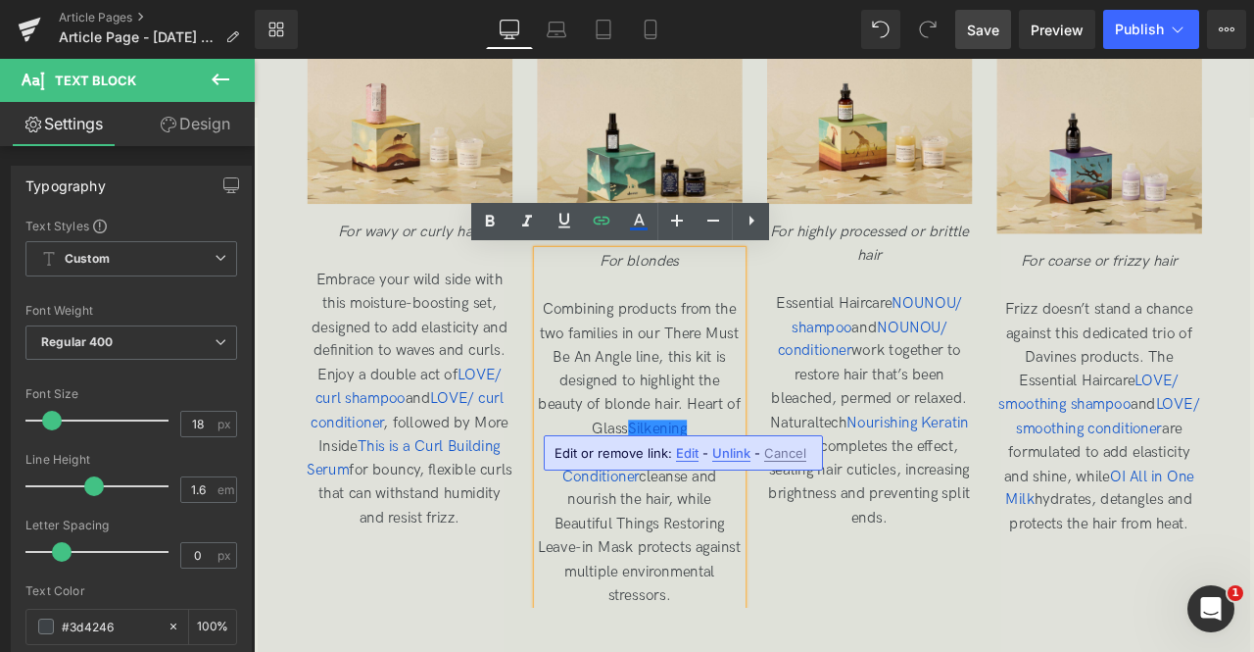
click at [682, 446] on span "Edit" at bounding box center [687, 453] width 23 height 17
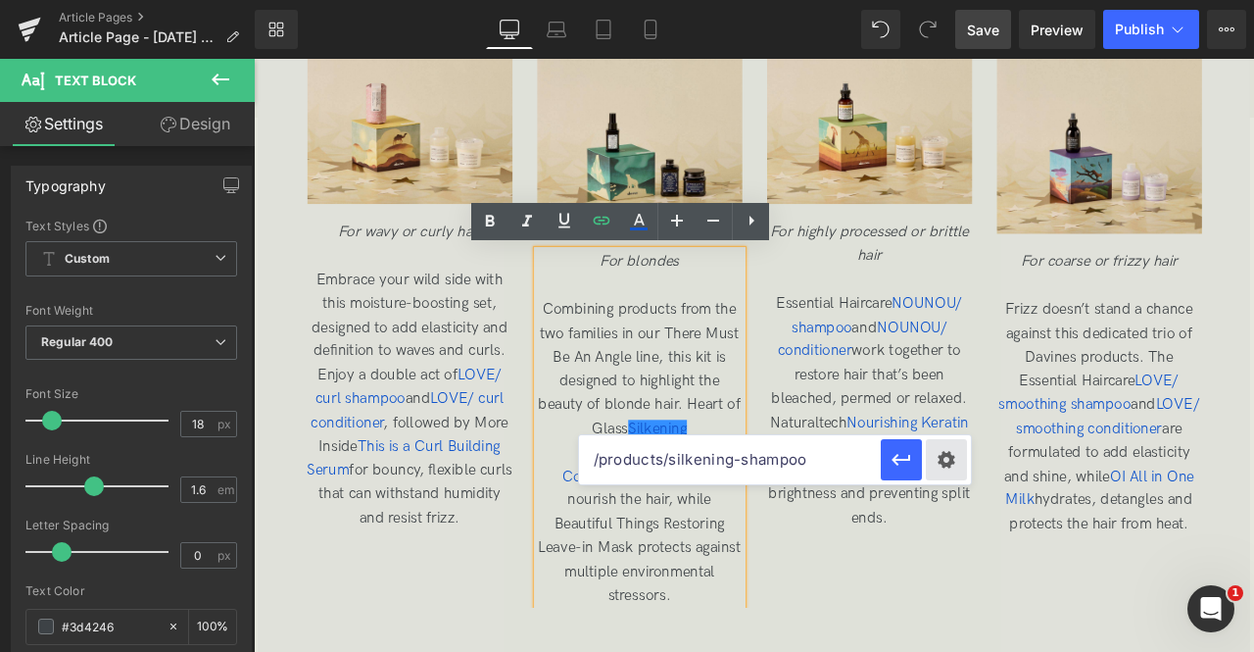
click at [0, 0] on div "Text Color Highlight Color rgb(209, 9, 9) #d10909 100 % rgba(249, 237, 142, 1) …" at bounding box center [0, 0] width 0 height 0
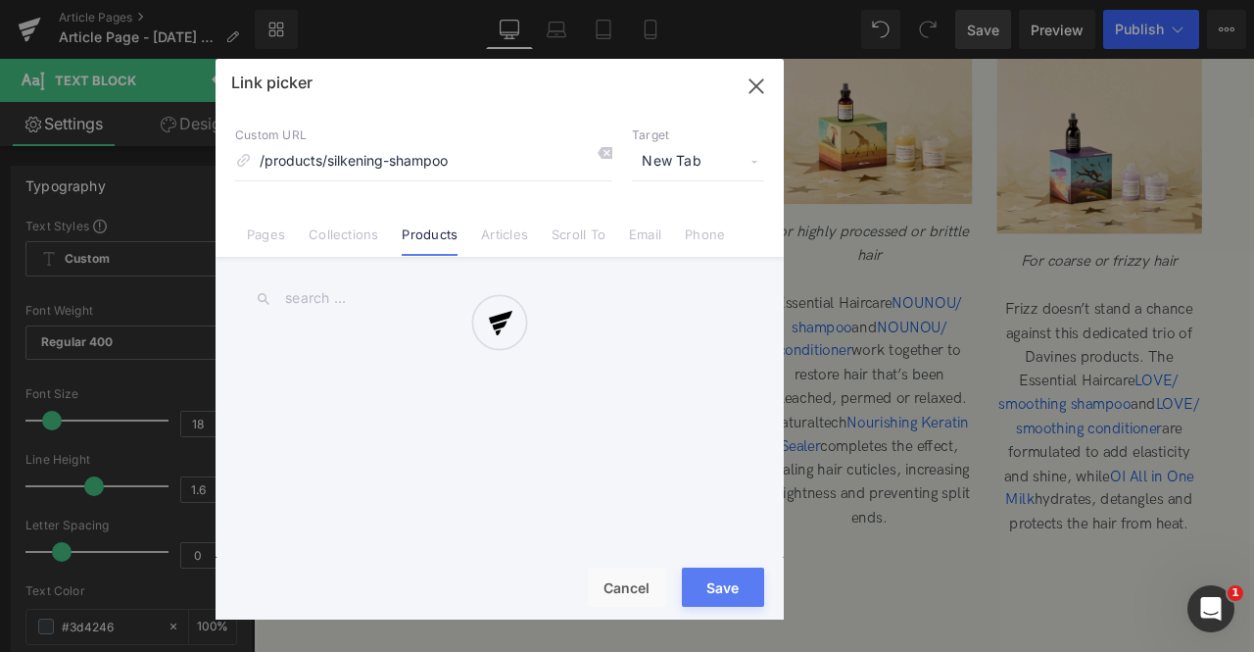
click at [709, 577] on button "Save" at bounding box center [723, 586] width 82 height 39
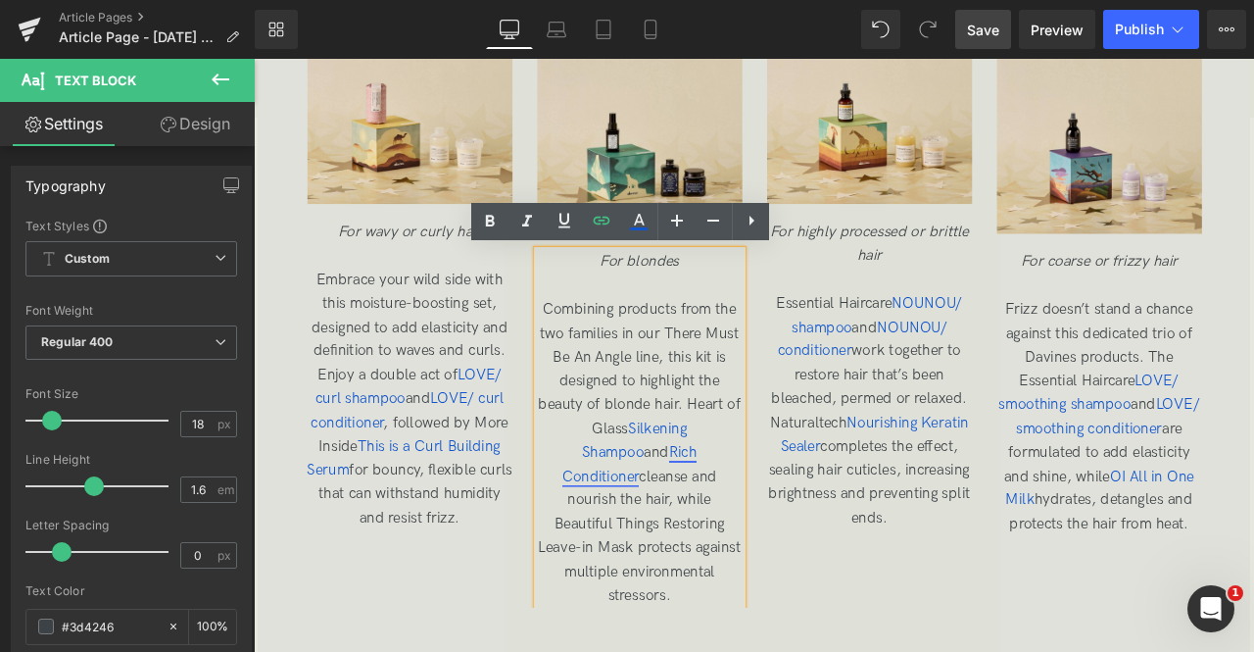
click at [668, 523] on span "Rich Conditioner" at bounding box center [699, 539] width 160 height 49
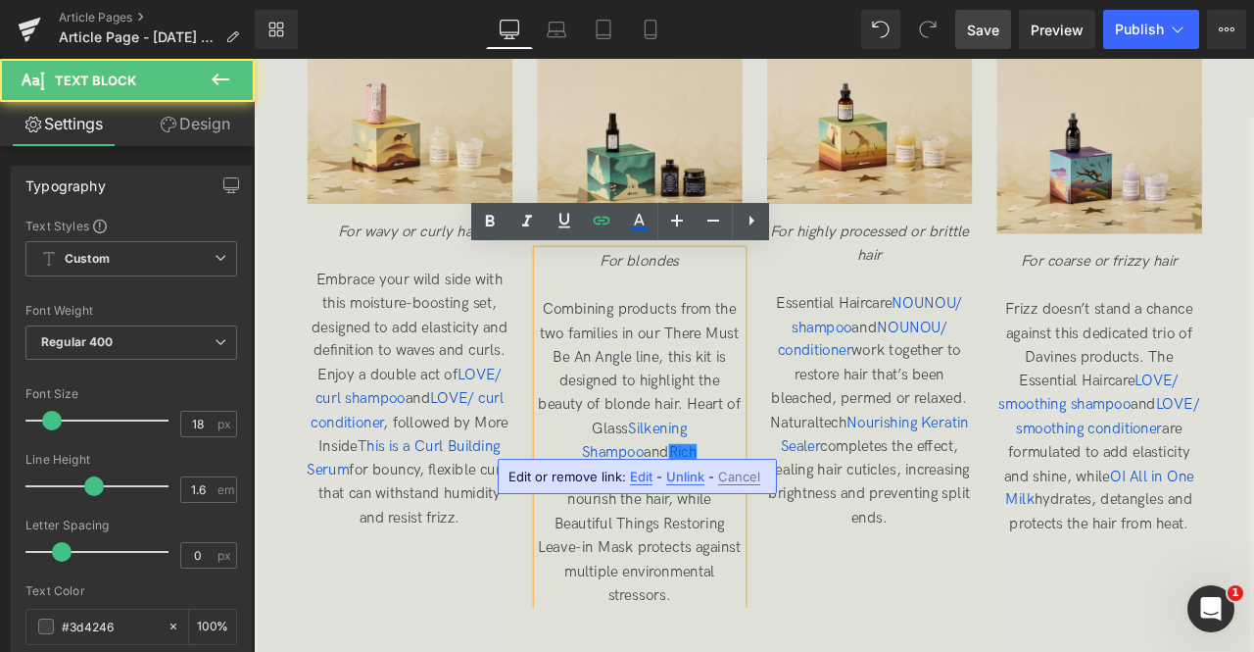
click at [639, 472] on span "Edit" at bounding box center [641, 476] width 23 height 17
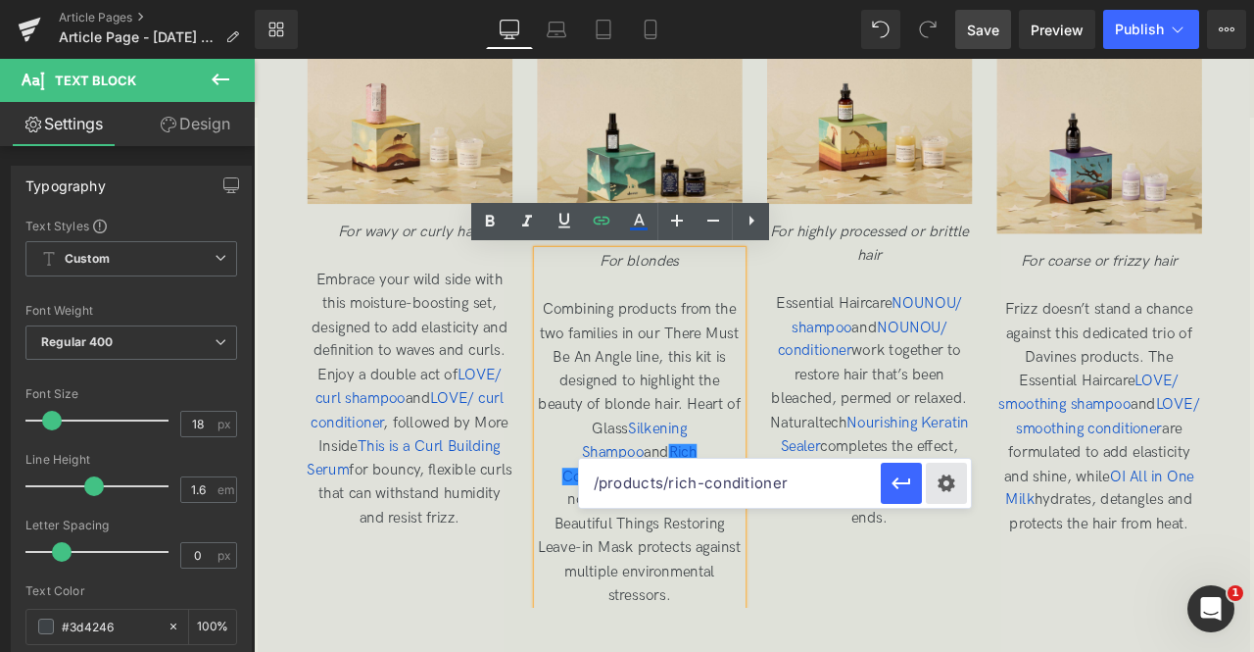
click at [0, 0] on div "Text Color Highlight Color rgb(209, 9, 9) #d10909 100 % rgba(249, 237, 142, 1) …" at bounding box center [0, 0] width 0 height 0
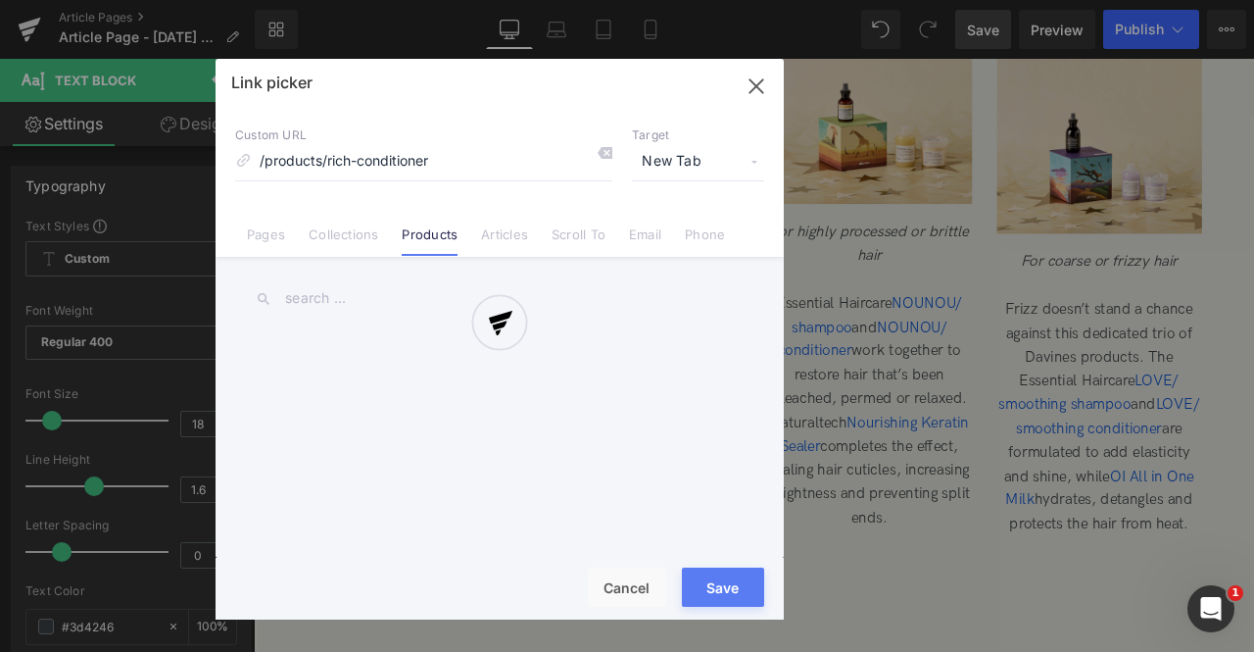
click at [753, 94] on div at bounding box center [500, 339] width 568 height 561
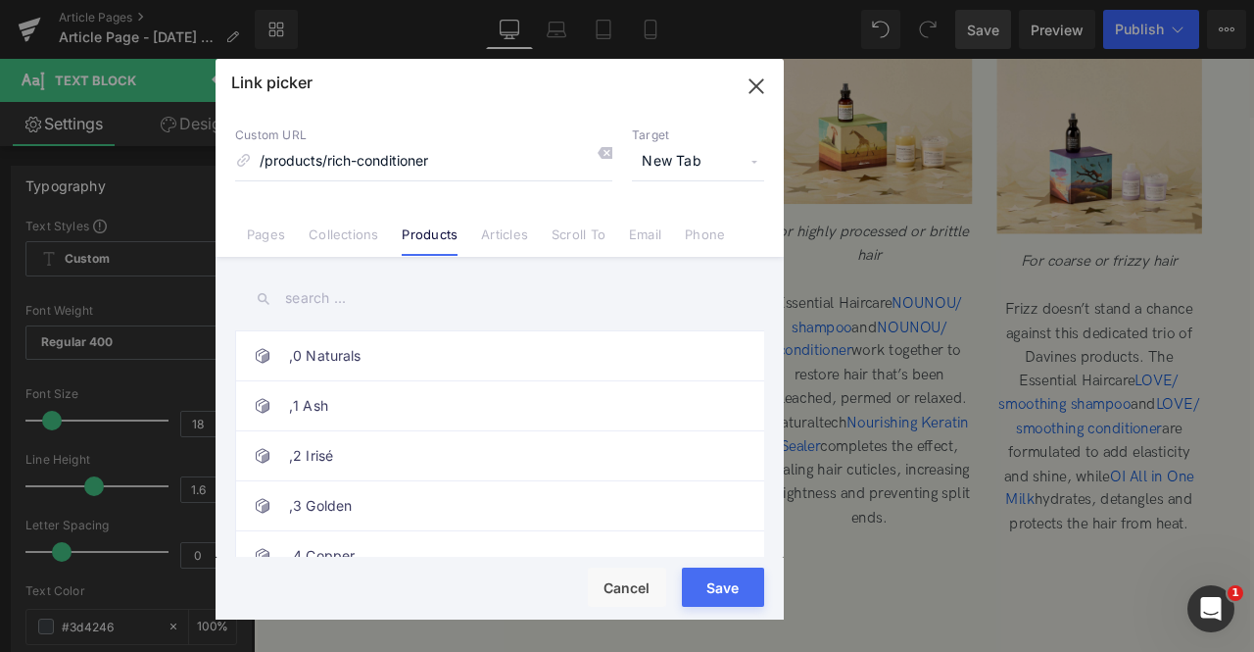
click at [755, 89] on icon "button" at bounding box center [756, 86] width 31 height 31
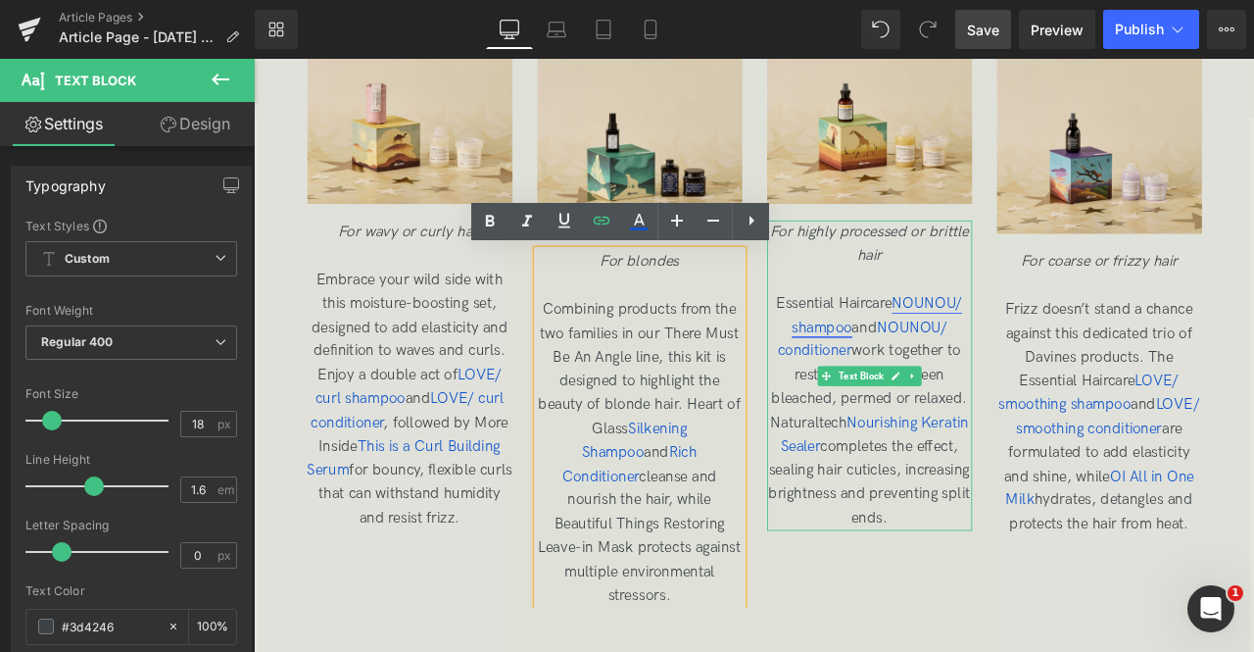
click at [1027, 344] on span "NOUNOU/ shampoo" at bounding box center [993, 363] width 203 height 49
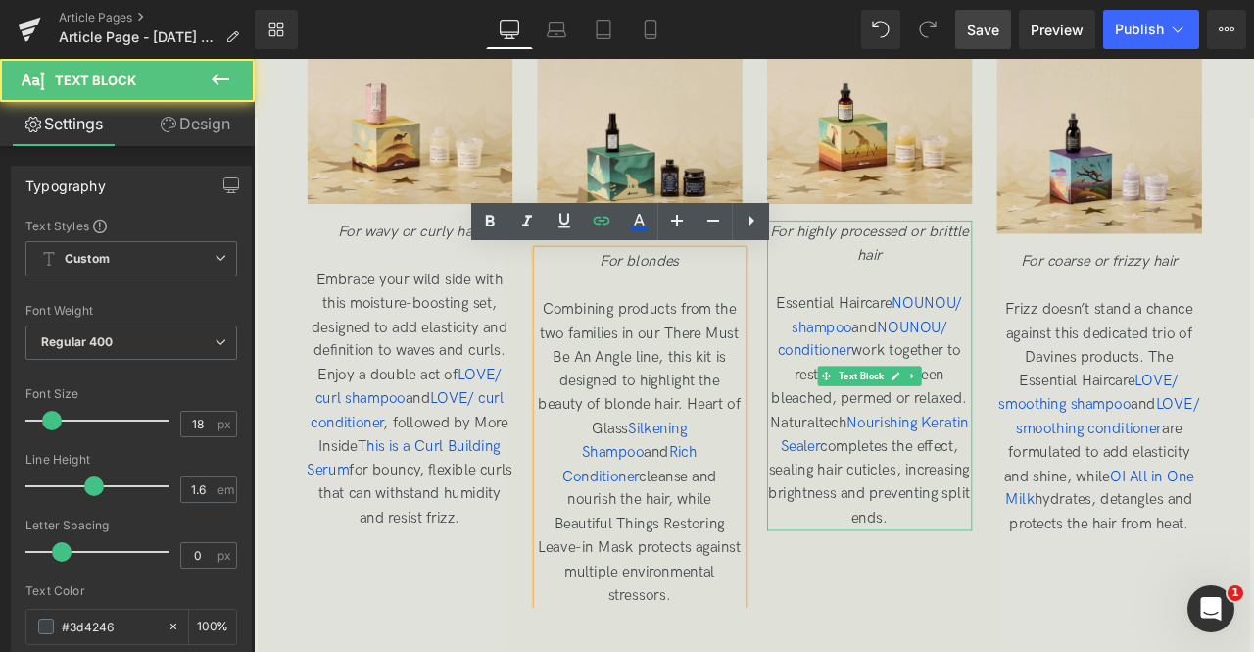
click at [989, 348] on span "Essential Haircare NOUNOU/ shampoo and NOUNOU/ conditioner work together to res…" at bounding box center [983, 476] width 239 height 274
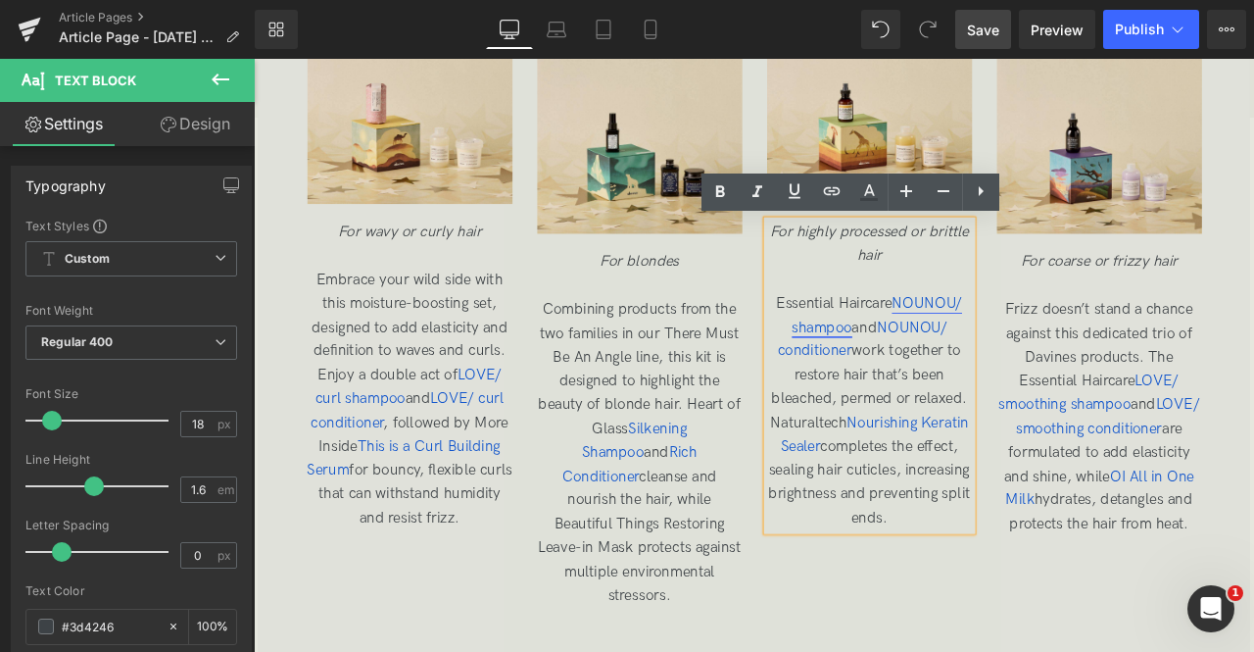
click at [1018, 347] on span "NOUNOU/ shampoo" at bounding box center [993, 363] width 203 height 49
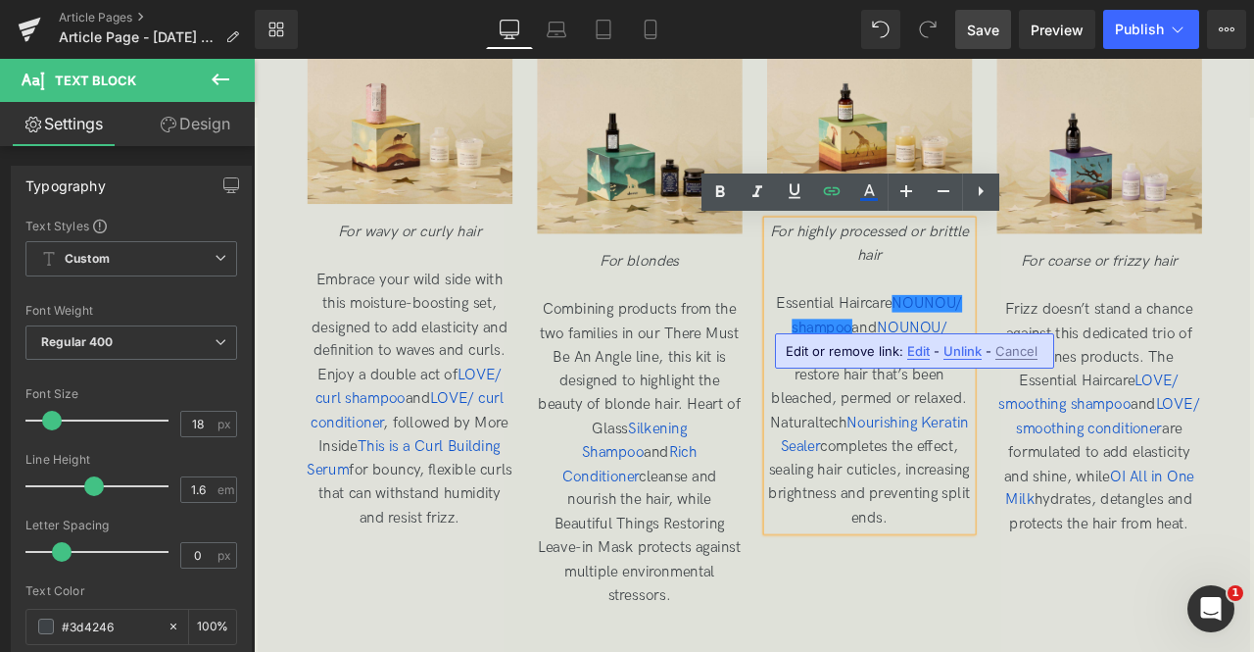
click at [916, 356] on span "Edit" at bounding box center [918, 351] width 23 height 17
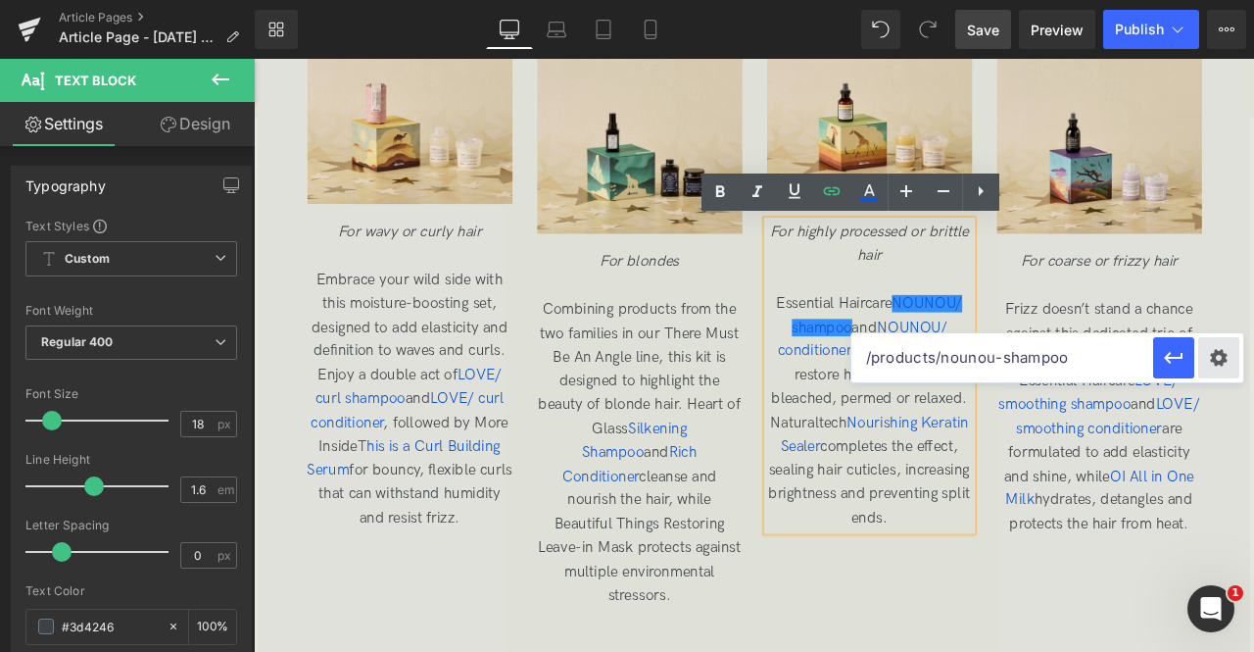
click at [0, 0] on div "Text Color Highlight Color rgb(209, 9, 9) #d10909 100 % rgba(249, 237, 142, 1) …" at bounding box center [0, 0] width 0 height 0
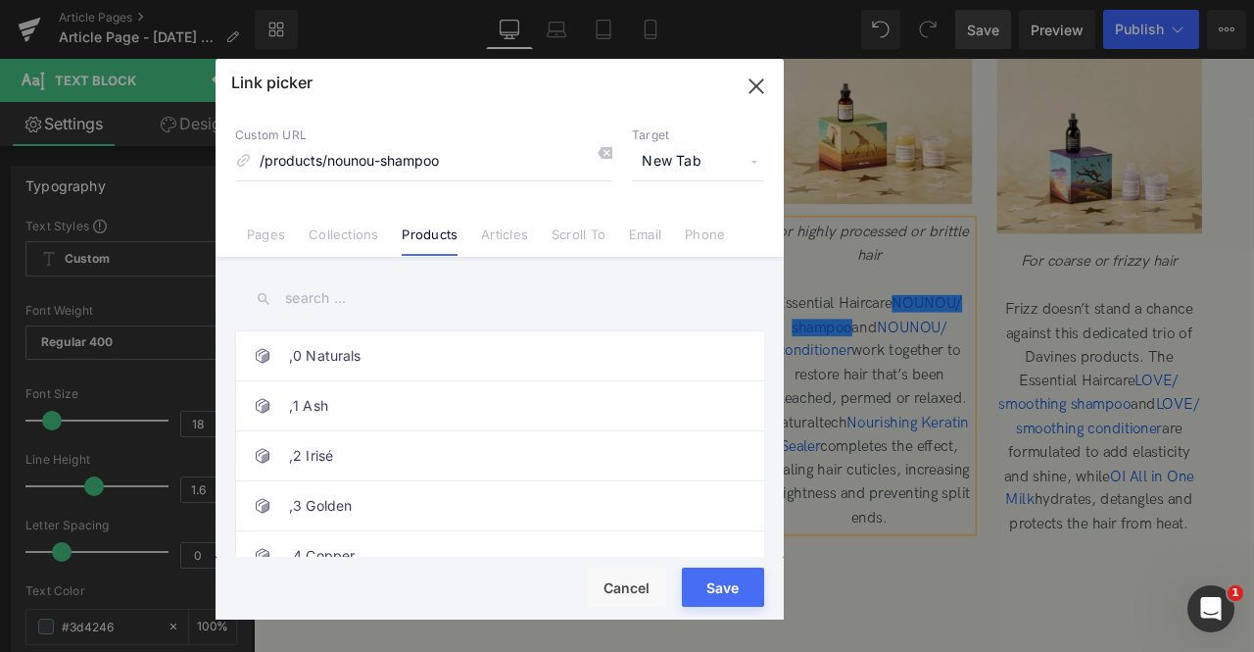
click at [755, 92] on div "Link picker Back to Library Insert Custom URL /products/nounou-shampoo Target N…" at bounding box center [500, 339] width 568 height 561
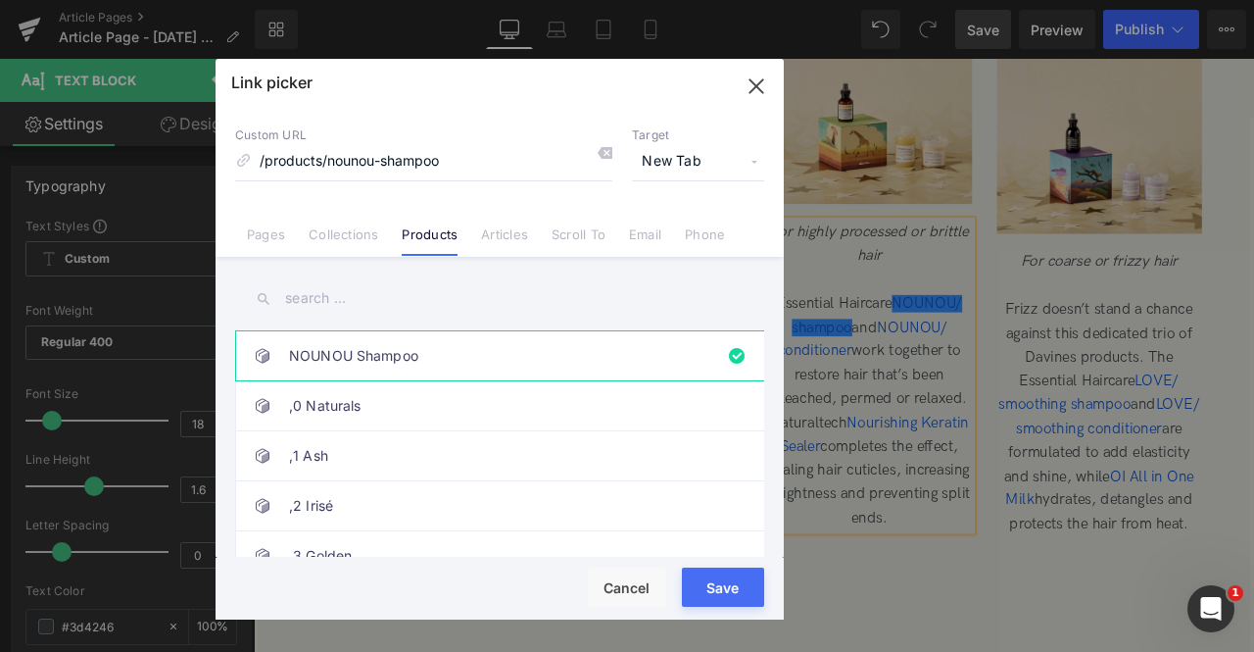
click at [755, 85] on icon "button" at bounding box center [756, 85] width 13 height 13
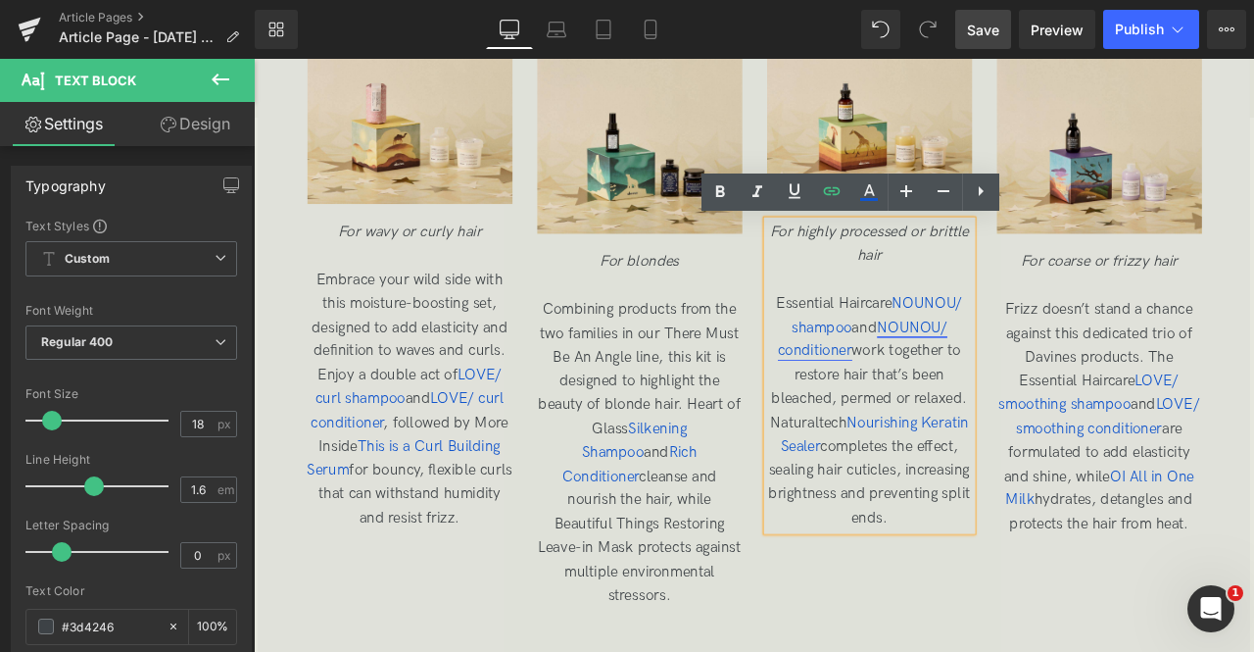
click at [1022, 373] on span "NOUNOU/ conditioner" at bounding box center [975, 391] width 201 height 49
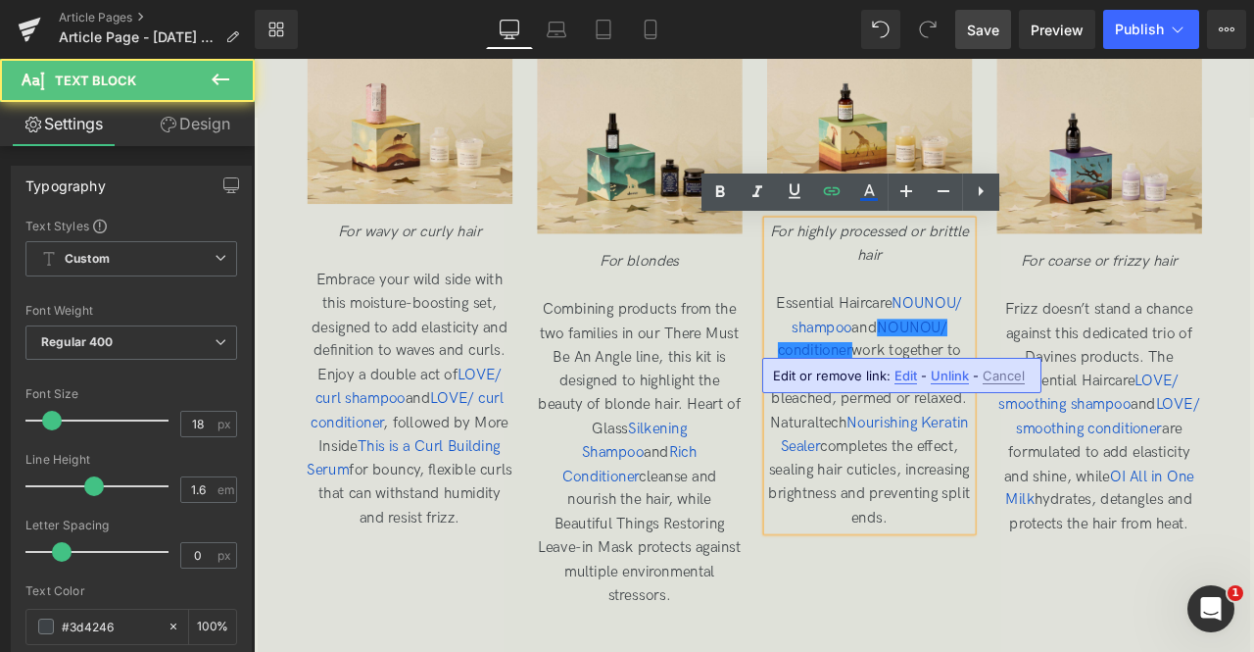
click at [905, 371] on span "Edit" at bounding box center [906, 375] width 23 height 17
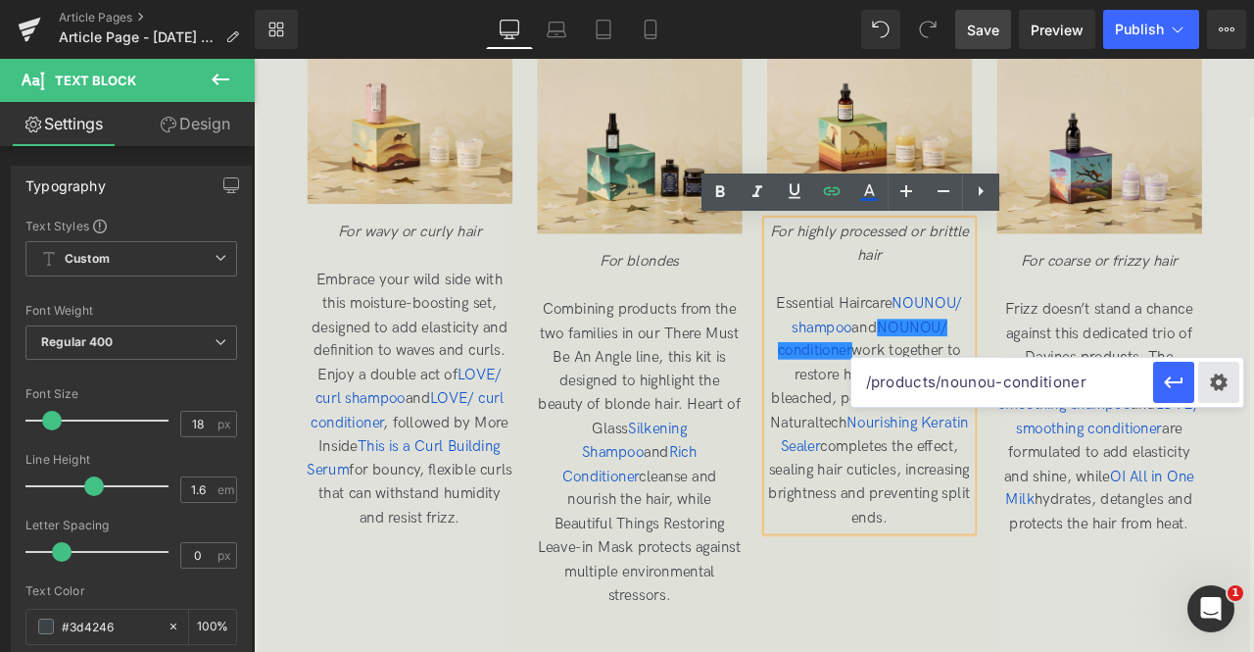
click at [0, 0] on div "Text Color Highlight Color rgb(209, 9, 9) #d10909 100 % rgba(249, 237, 142, 1) …" at bounding box center [0, 0] width 0 height 0
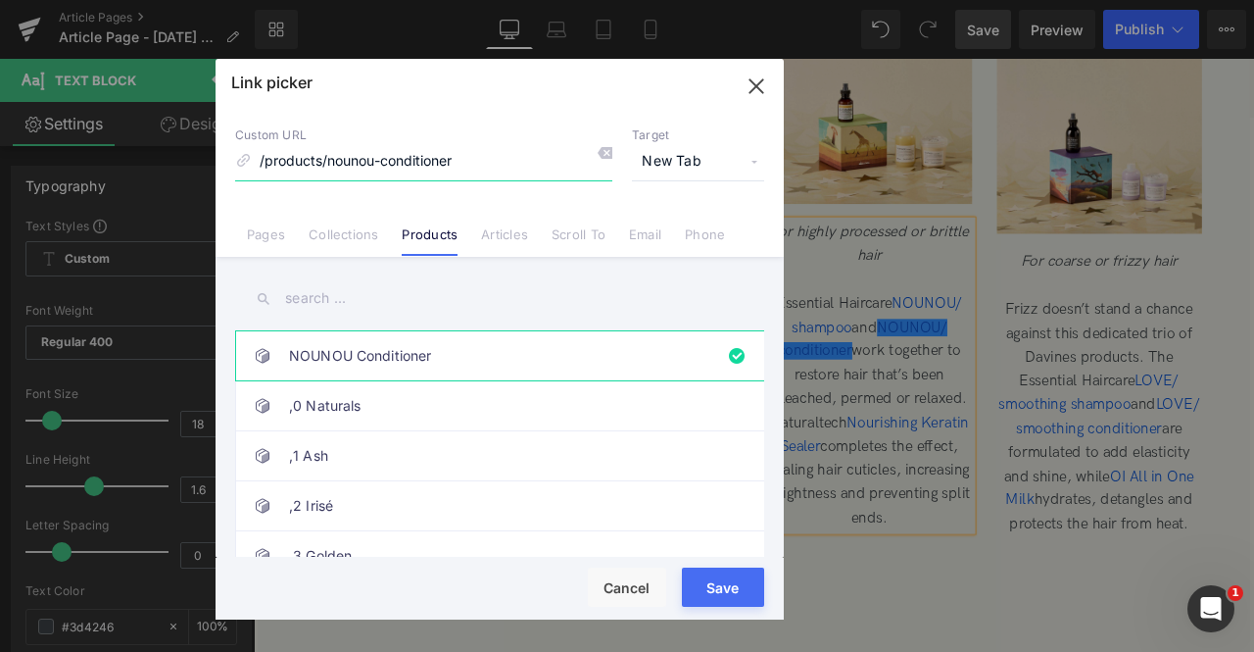
click at [755, 89] on icon "button" at bounding box center [756, 86] width 31 height 31
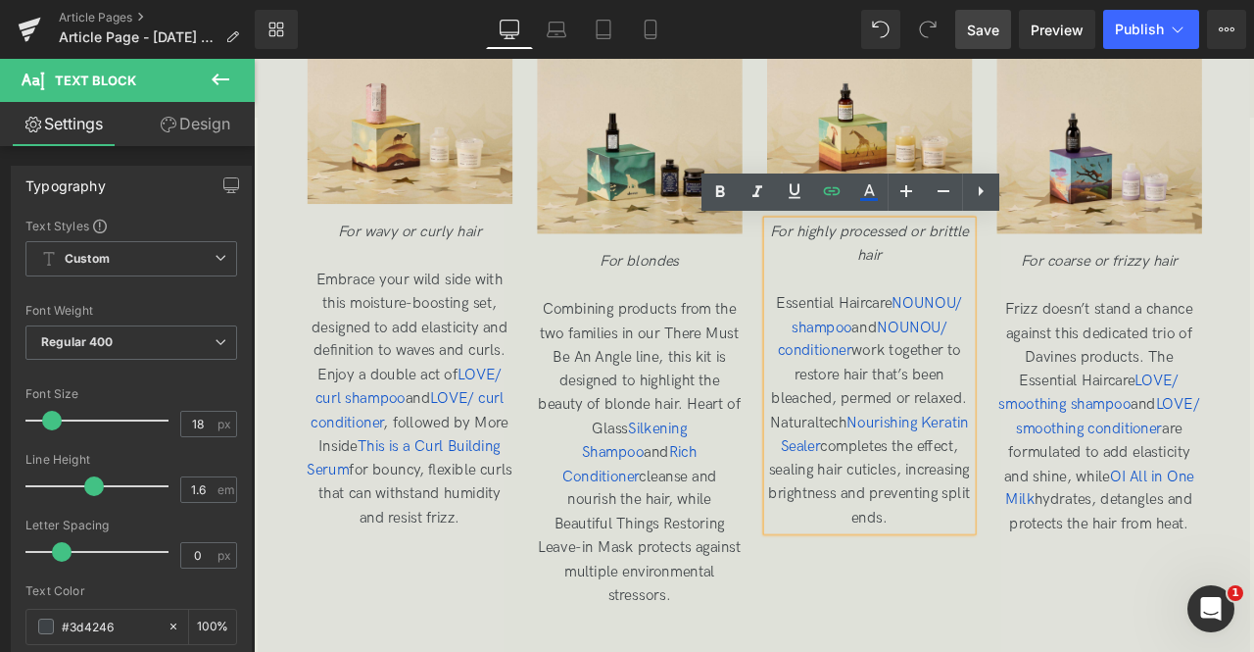
click at [908, 479] on span "Essential Haircare NOUNOU/ shampoo and NOUNOU/ conditioner work together to res…" at bounding box center [983, 476] width 239 height 274
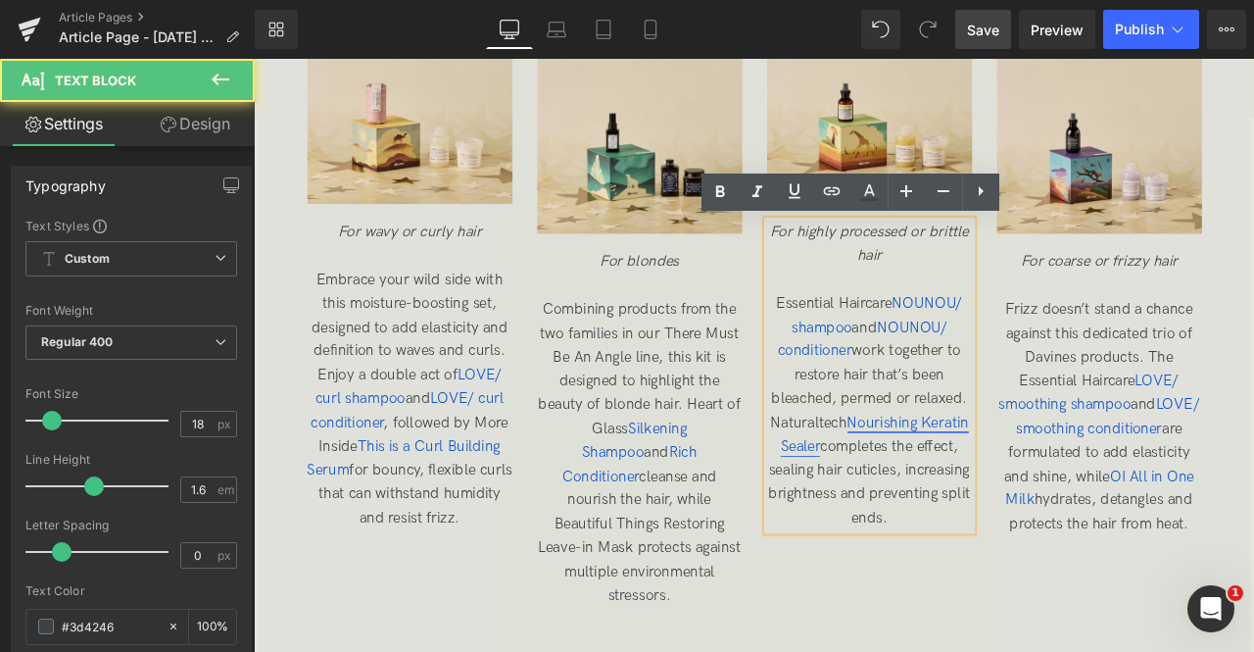
click at [969, 484] on span "Nourishing Keratin Sealer" at bounding box center [989, 504] width 223 height 49
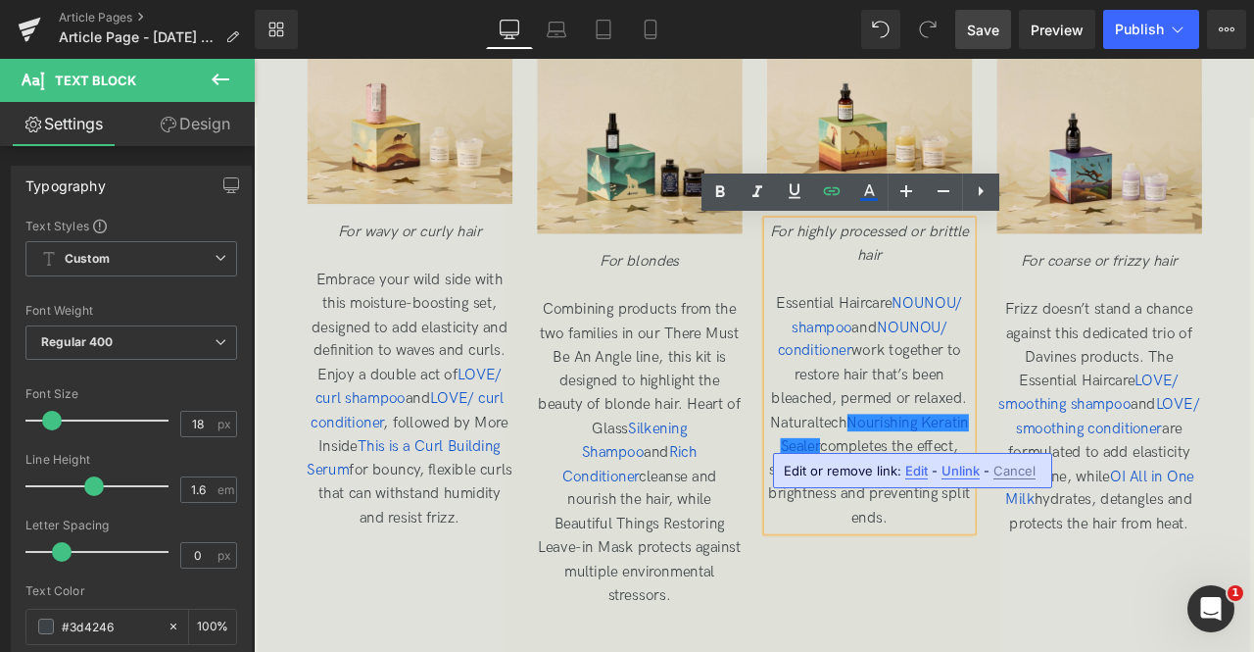
click at [921, 471] on span "Edit" at bounding box center [917, 471] width 23 height 17
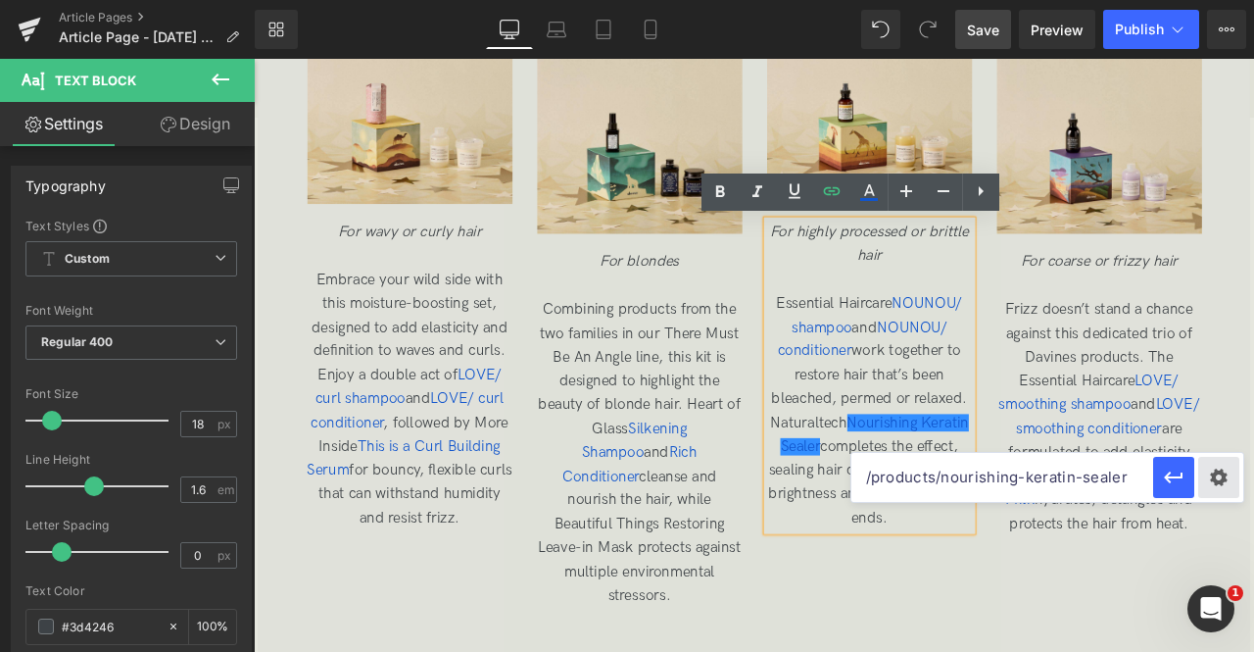
click at [0, 0] on div "Text Color Highlight Color rgb(209, 9, 9) #d10909 100 % rgba(249, 237, 142, 1) …" at bounding box center [0, 0] width 0 height 0
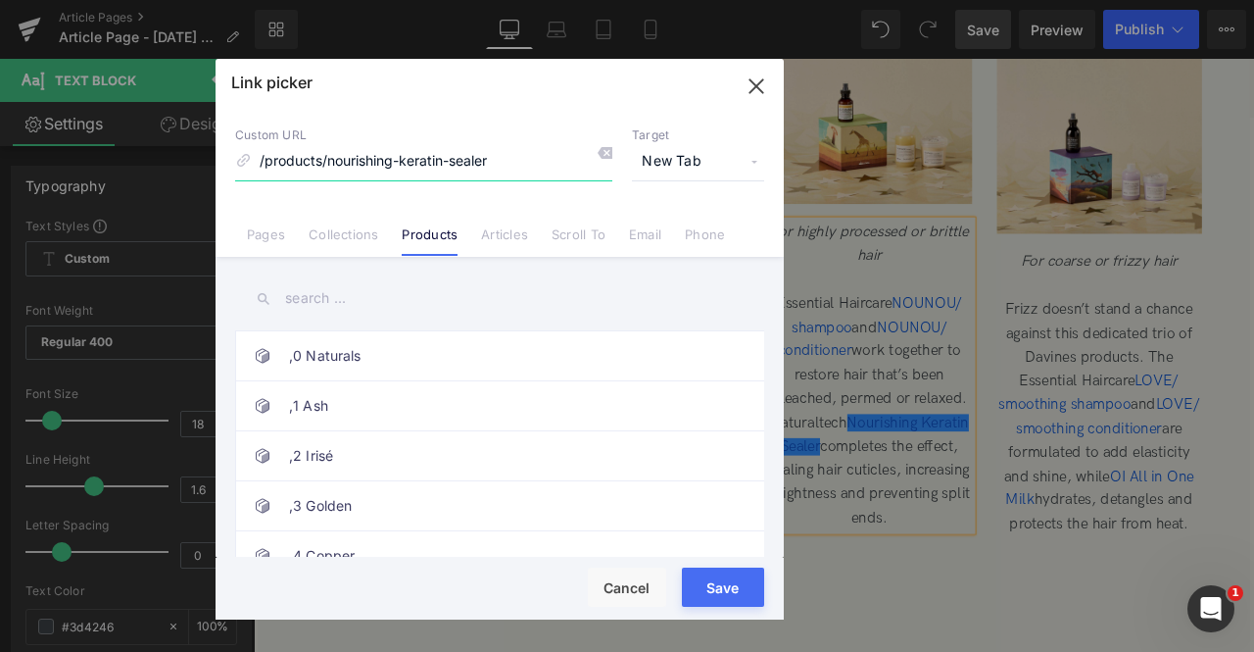
click at [760, 88] on icon "button" at bounding box center [756, 86] width 31 height 31
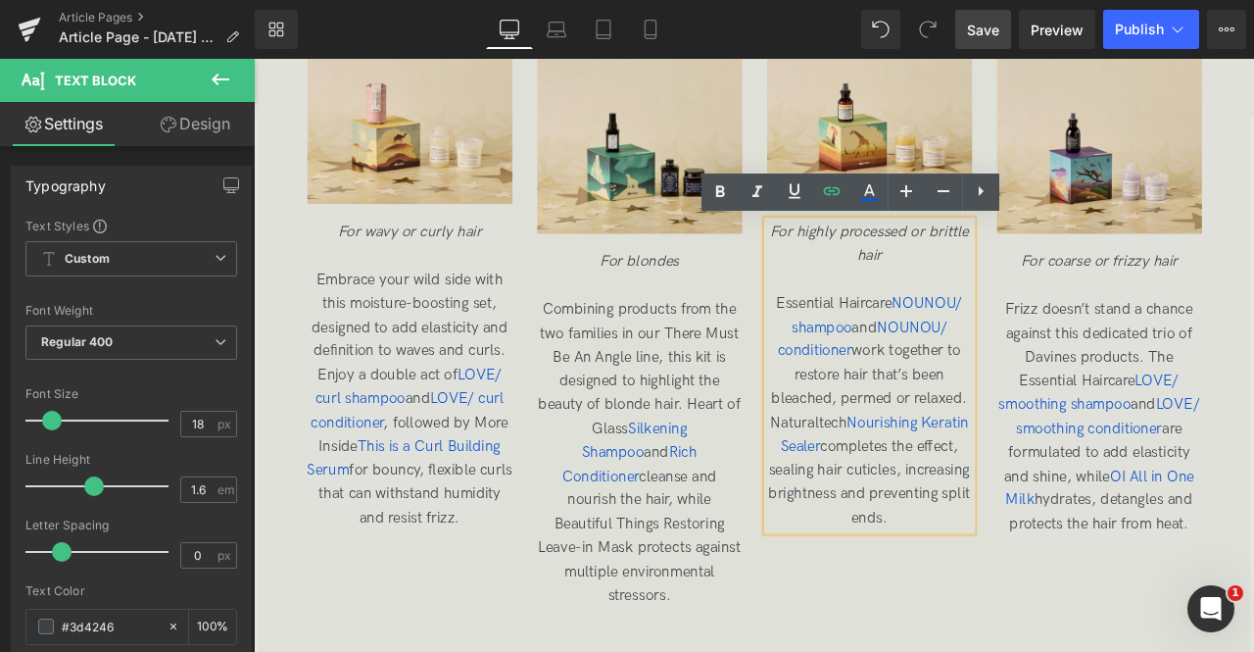
click at [1193, 364] on span "Frizz doesn’t stand a chance against this dedicated trio of Davines products. T…" at bounding box center [1256, 483] width 238 height 274
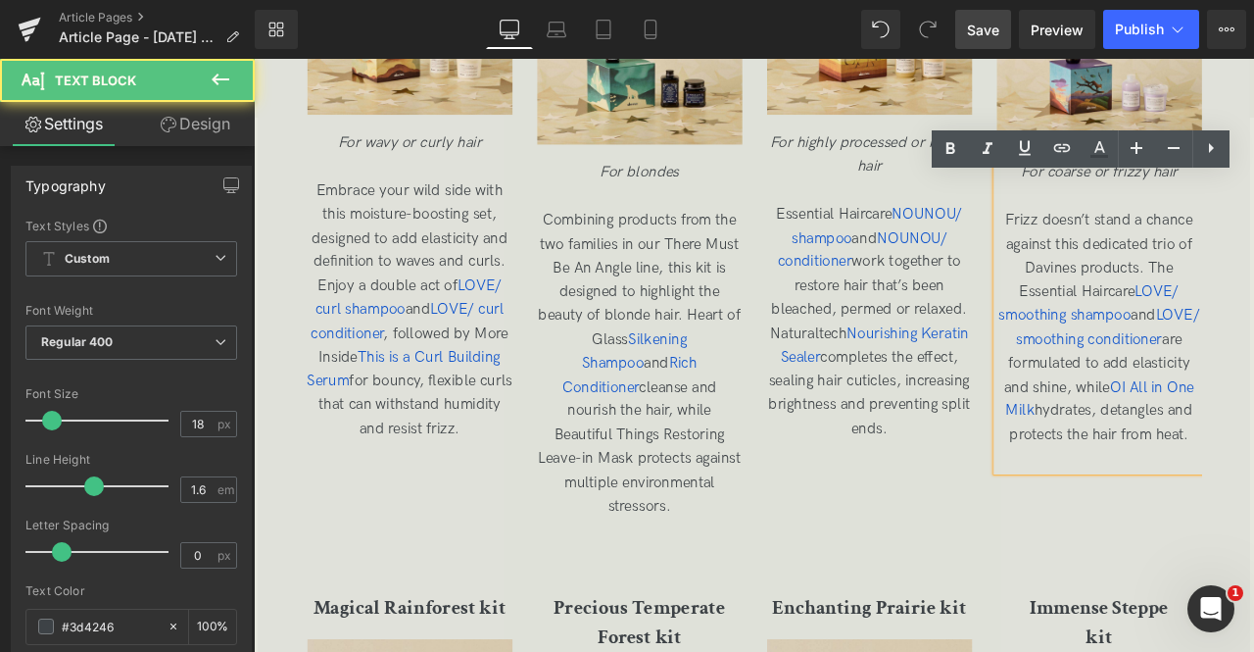
scroll to position [3655, 0]
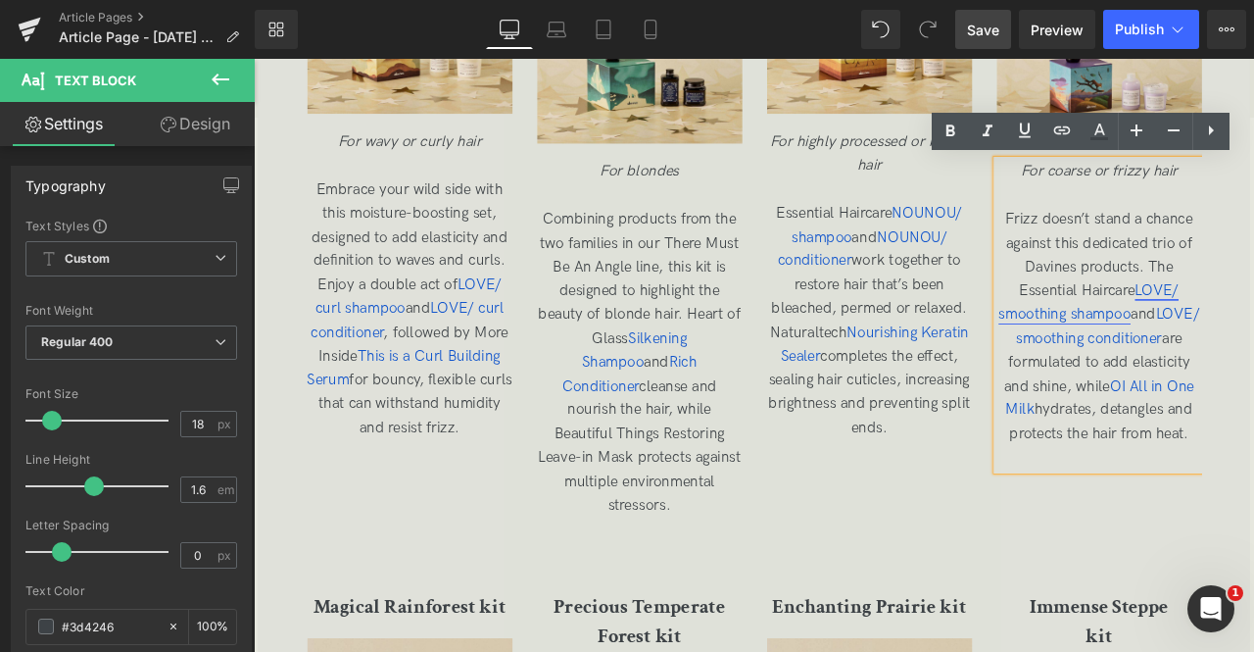
click at [1166, 364] on span "LOVE/ smoothing shampoo" at bounding box center [1244, 346] width 214 height 49
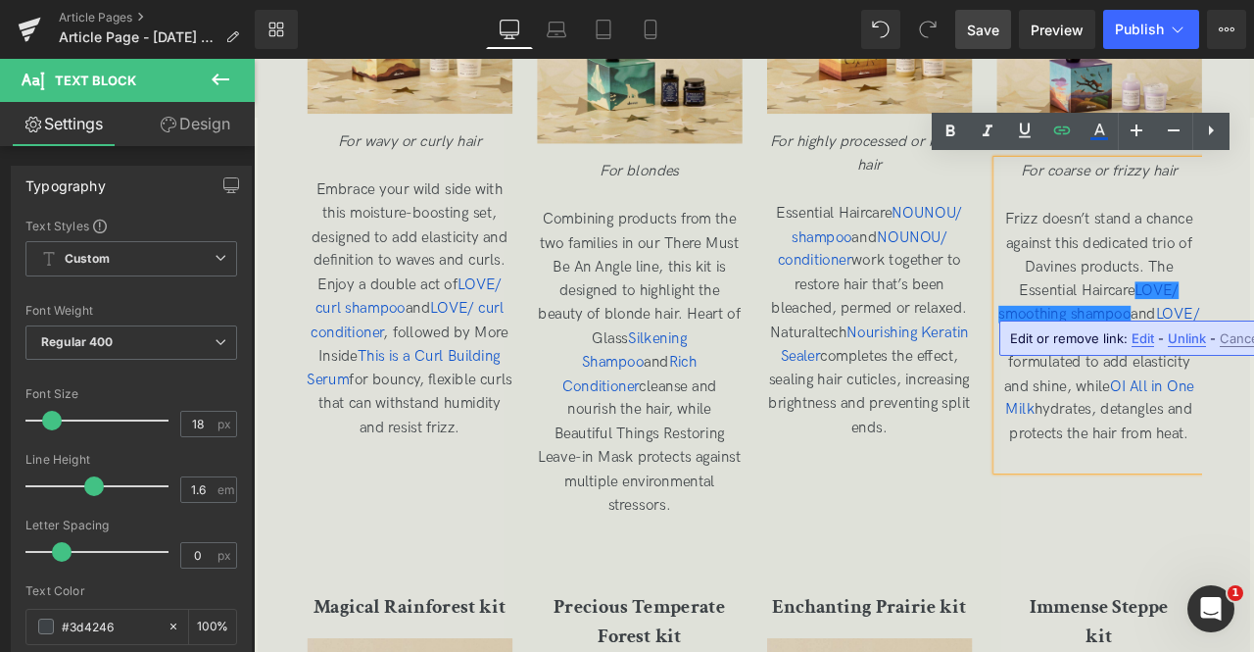
click at [1080, 224] on p at bounding box center [983, 214] width 243 height 28
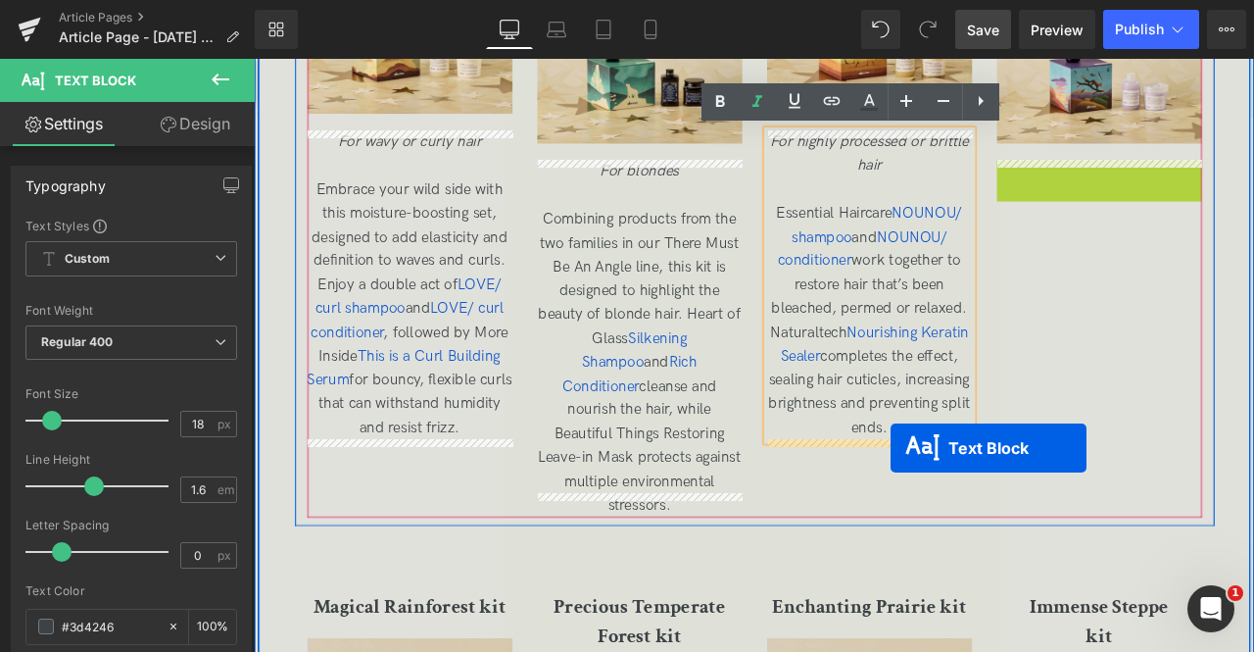
drag, startPoint x: 1202, startPoint y: 379, endPoint x: 1008, endPoint y: 519, distance: 239.4
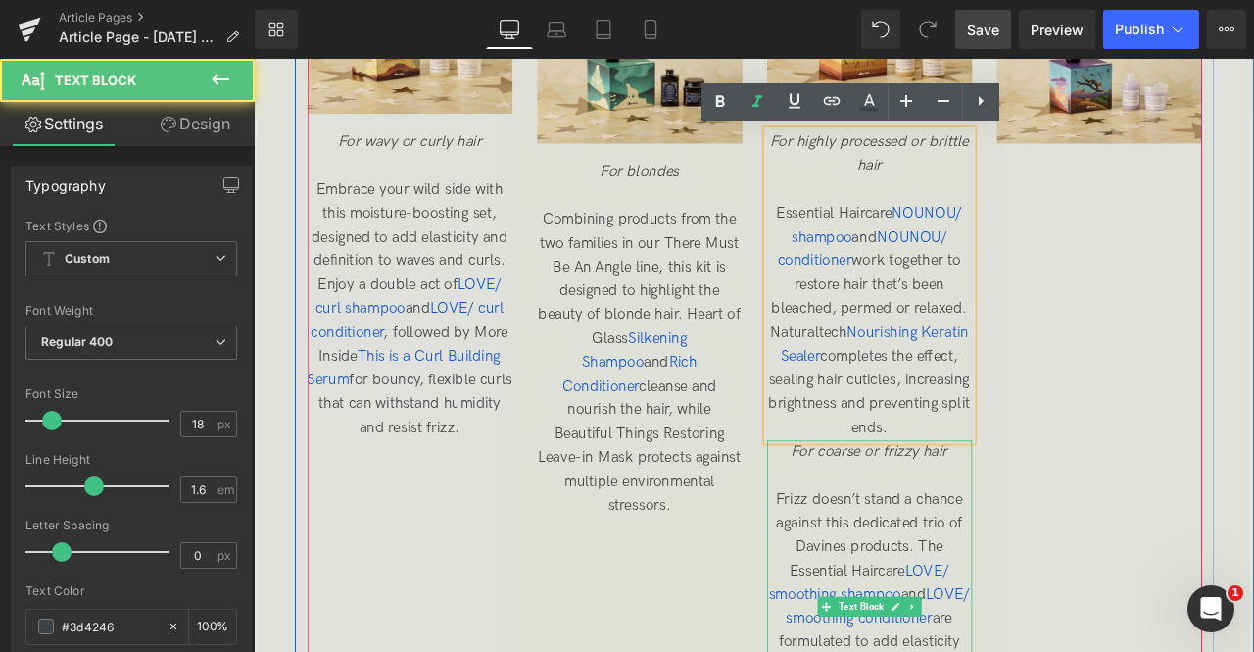
scroll to position [3914, 0]
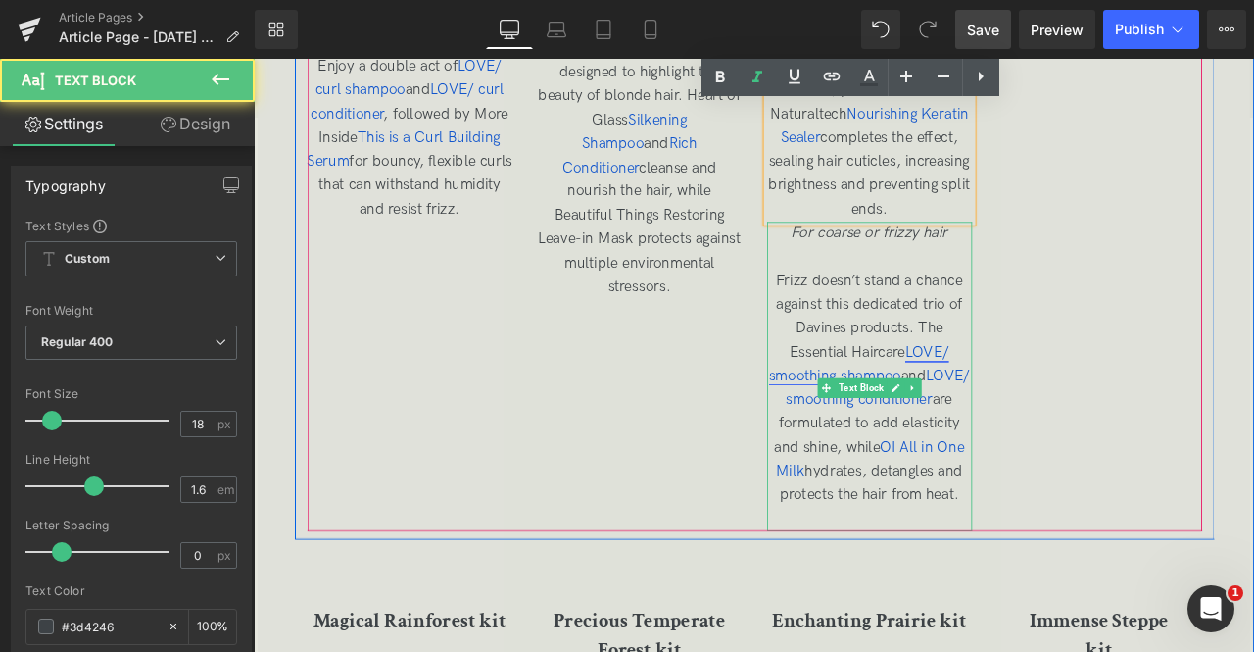
click at [894, 431] on span "LOVE/ smoothing shampoo" at bounding box center [971, 420] width 214 height 49
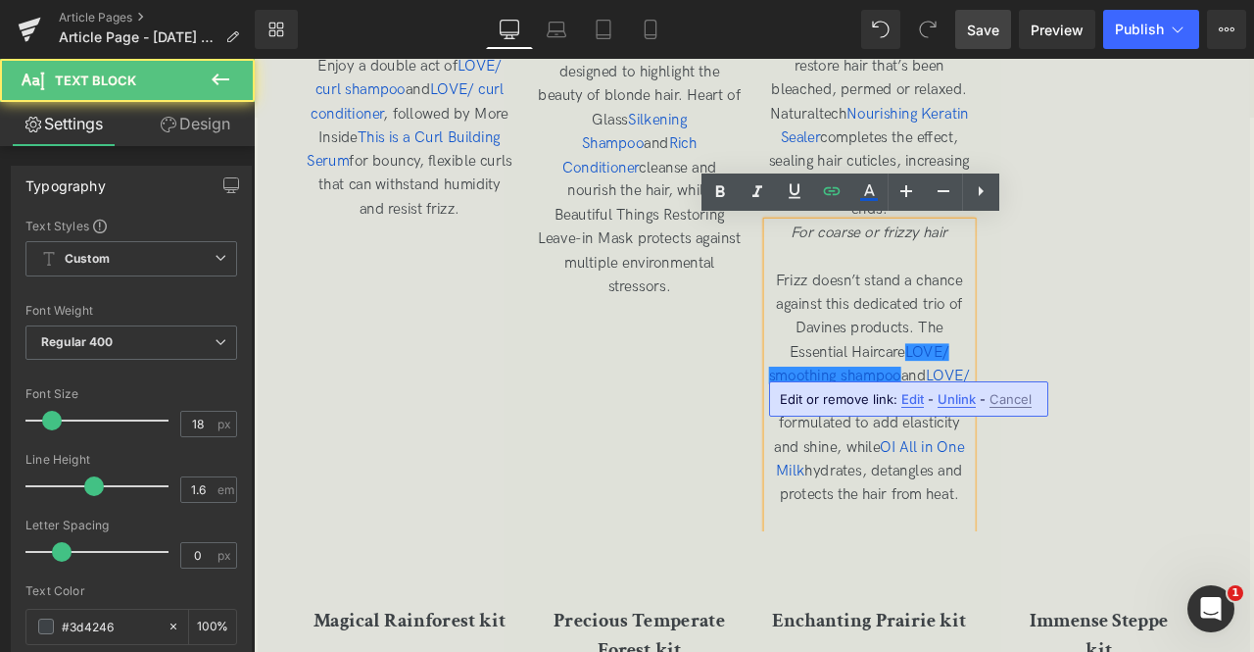
click at [916, 391] on span "Edit" at bounding box center [913, 399] width 23 height 17
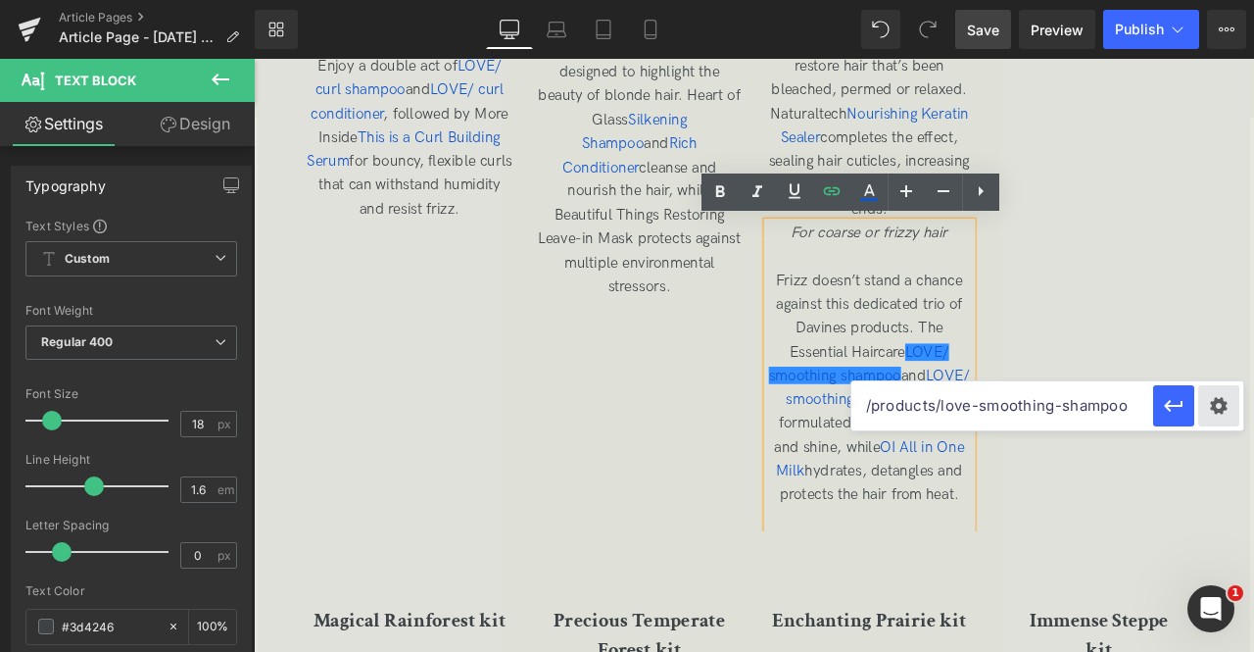
click at [0, 0] on div "Text Color Highlight Color rgb(209, 9, 9) #d10909 100 % rgba(249, 237, 142, 1) …" at bounding box center [0, 0] width 0 height 0
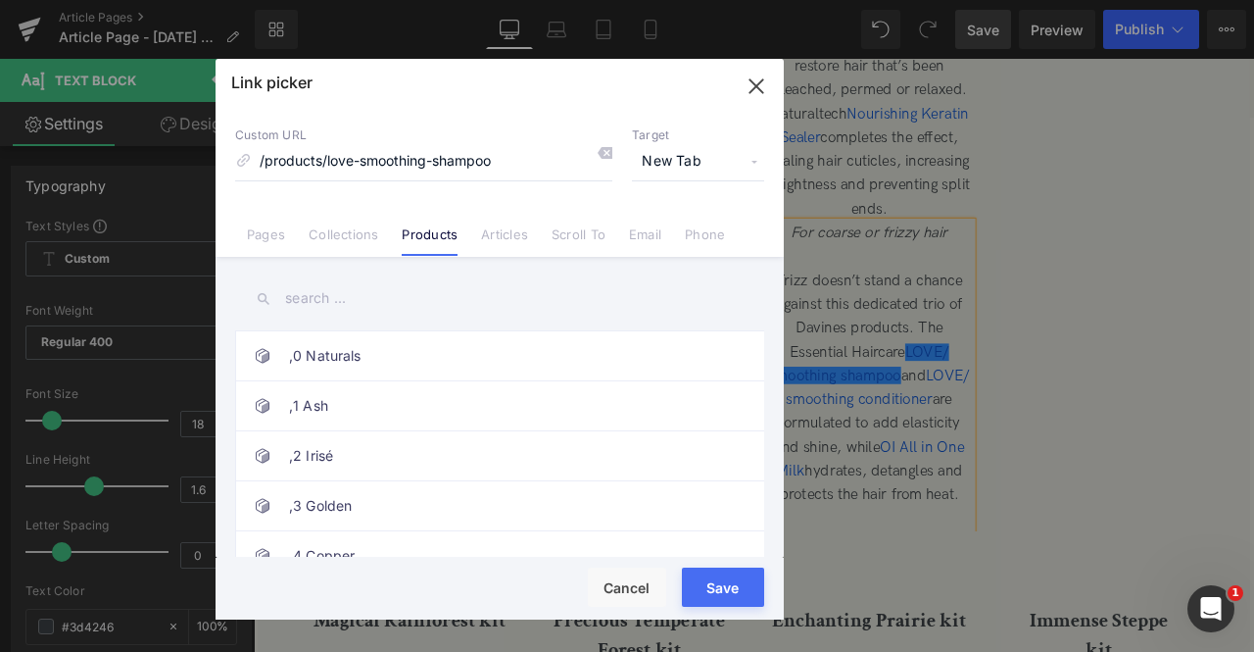
click at [759, 83] on icon "button" at bounding box center [756, 85] width 13 height 13
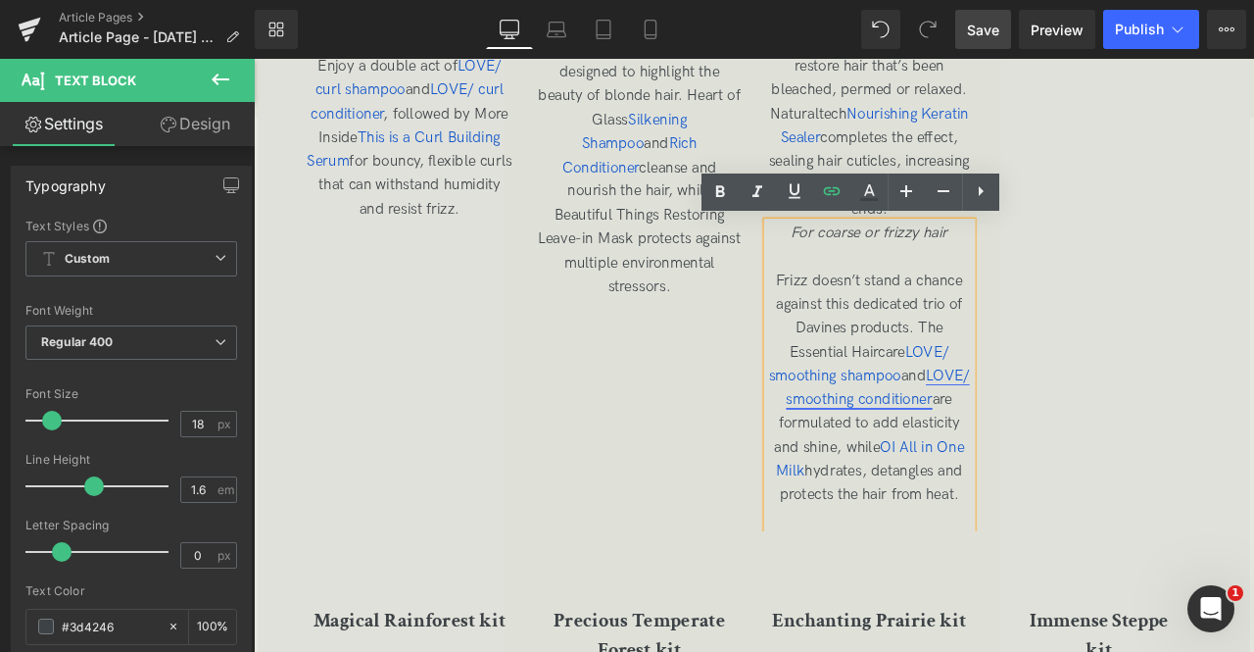
click at [967, 463] on span "LOVE/ smoothing conditioner" at bounding box center [994, 447] width 218 height 49
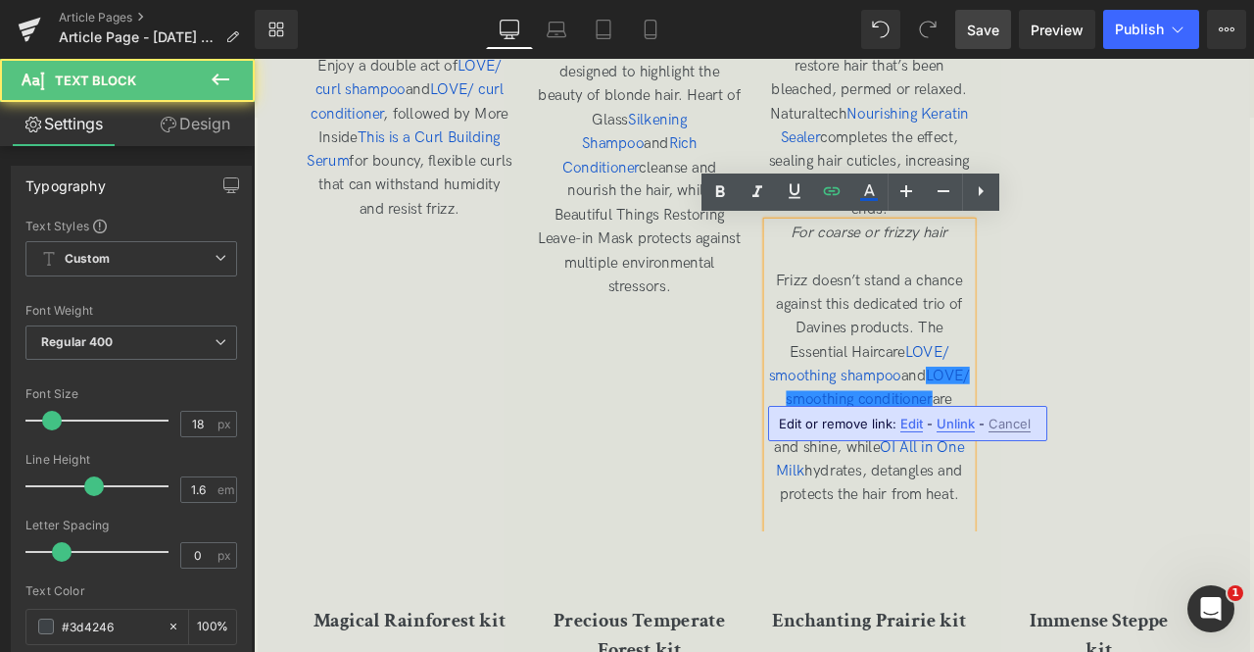
click at [907, 424] on span "Edit" at bounding box center [912, 424] width 23 height 17
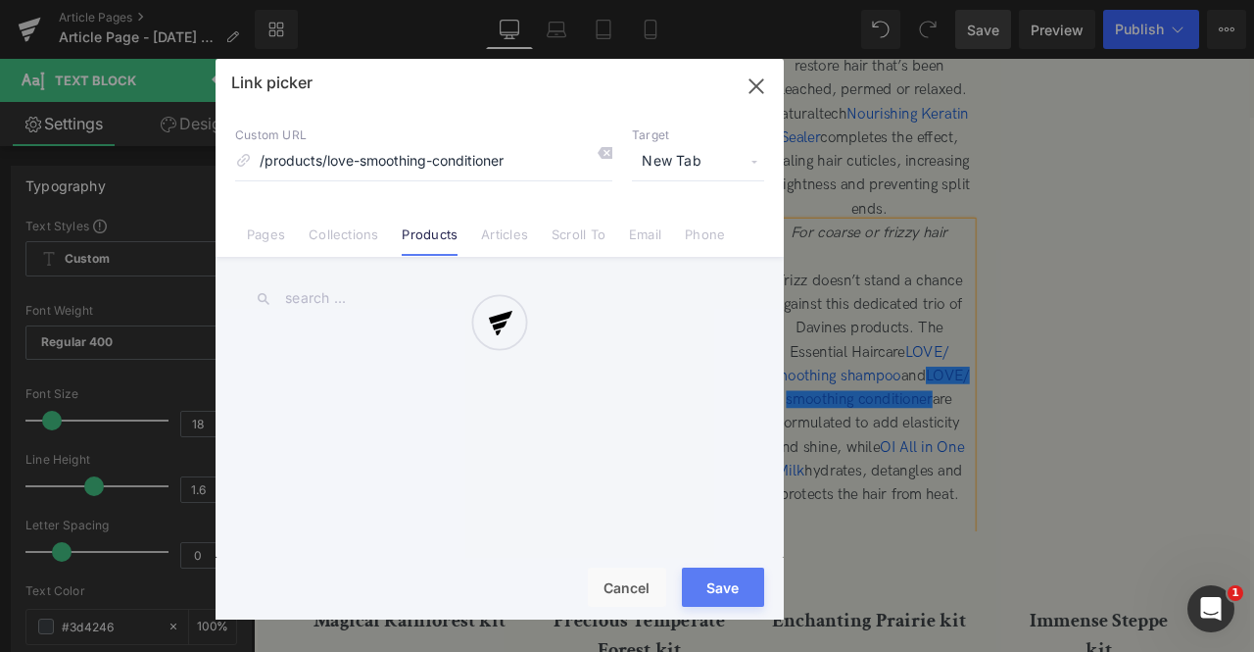
click at [0, 0] on div "Text Color Highlight Color rgb(209, 9, 9) #d10909 100 % rgba(249, 237, 142, 1) …" at bounding box center [0, 0] width 0 height 0
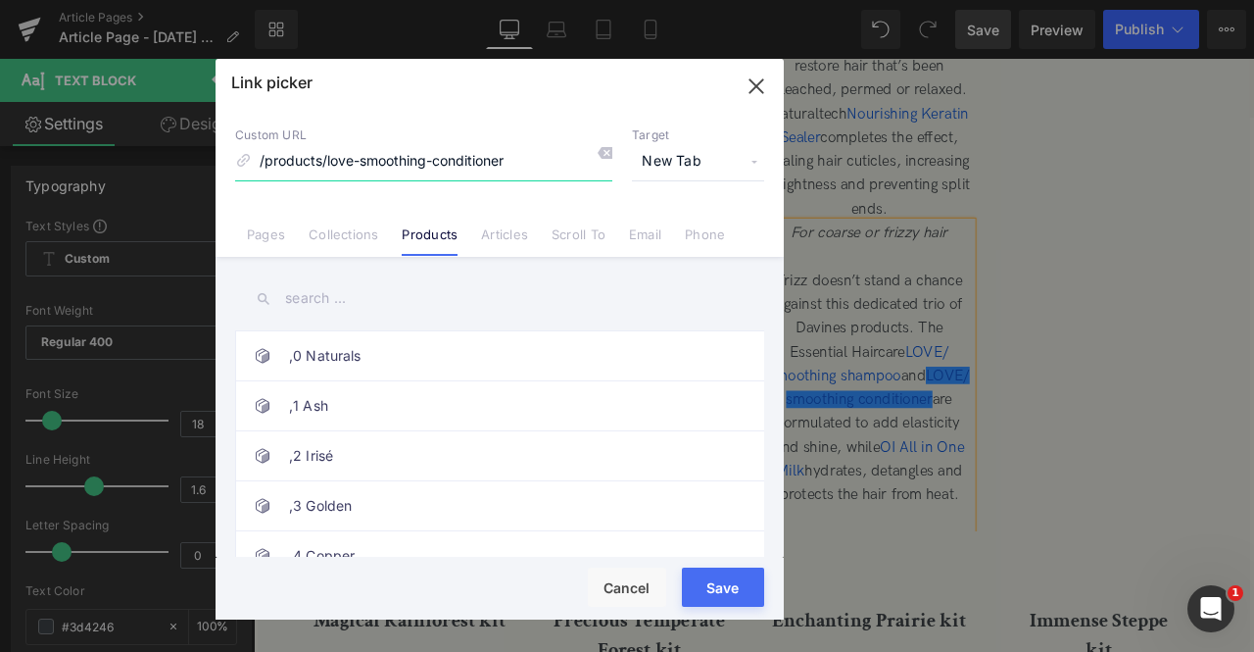
click at [753, 91] on icon "button" at bounding box center [756, 86] width 31 height 31
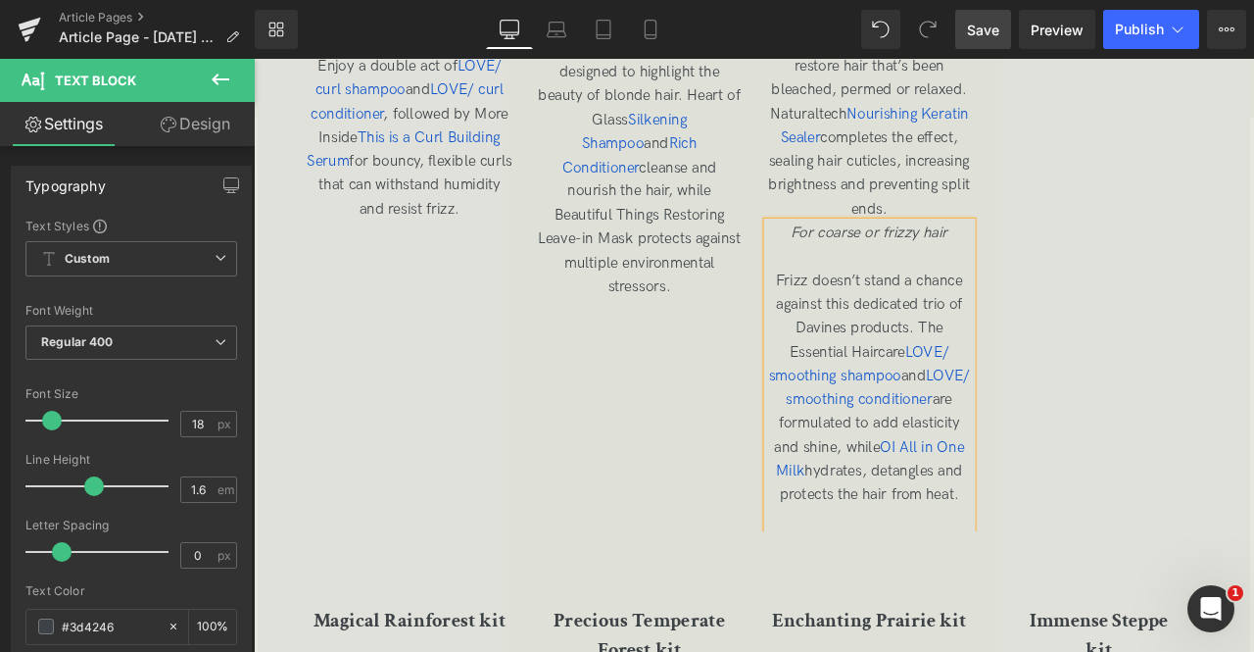
click at [983, 31] on span "Save" at bounding box center [983, 30] width 32 height 21
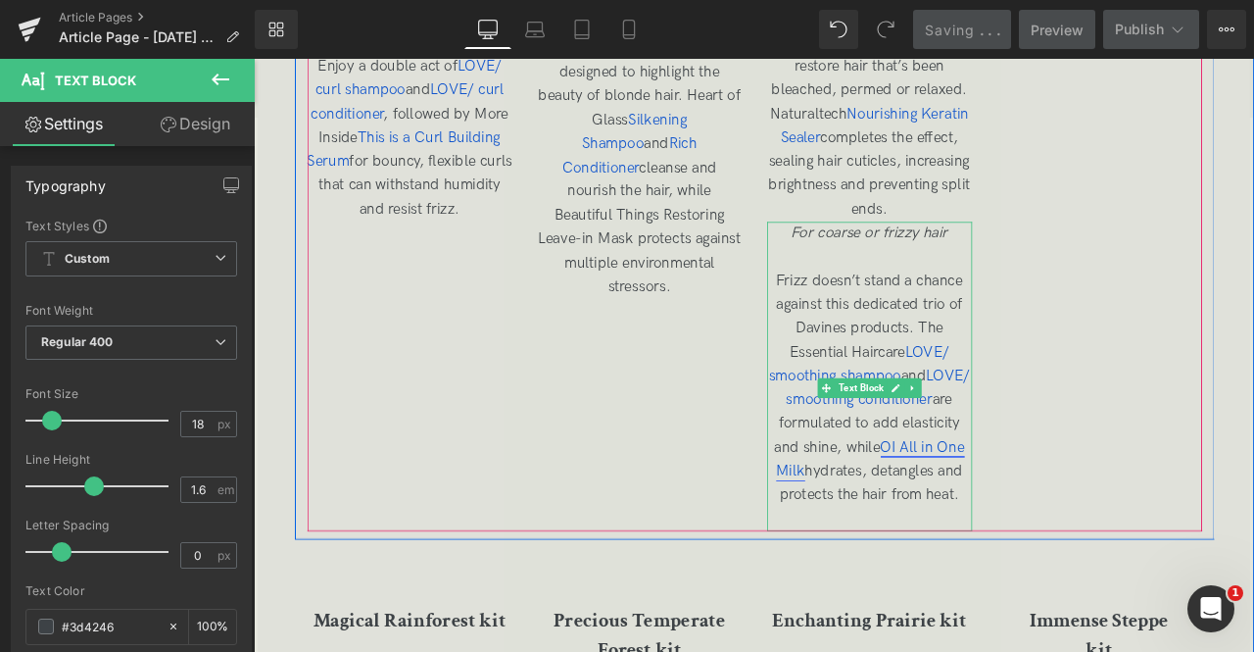
click at [911, 543] on span "OI All in One Milk" at bounding box center [984, 533] width 223 height 49
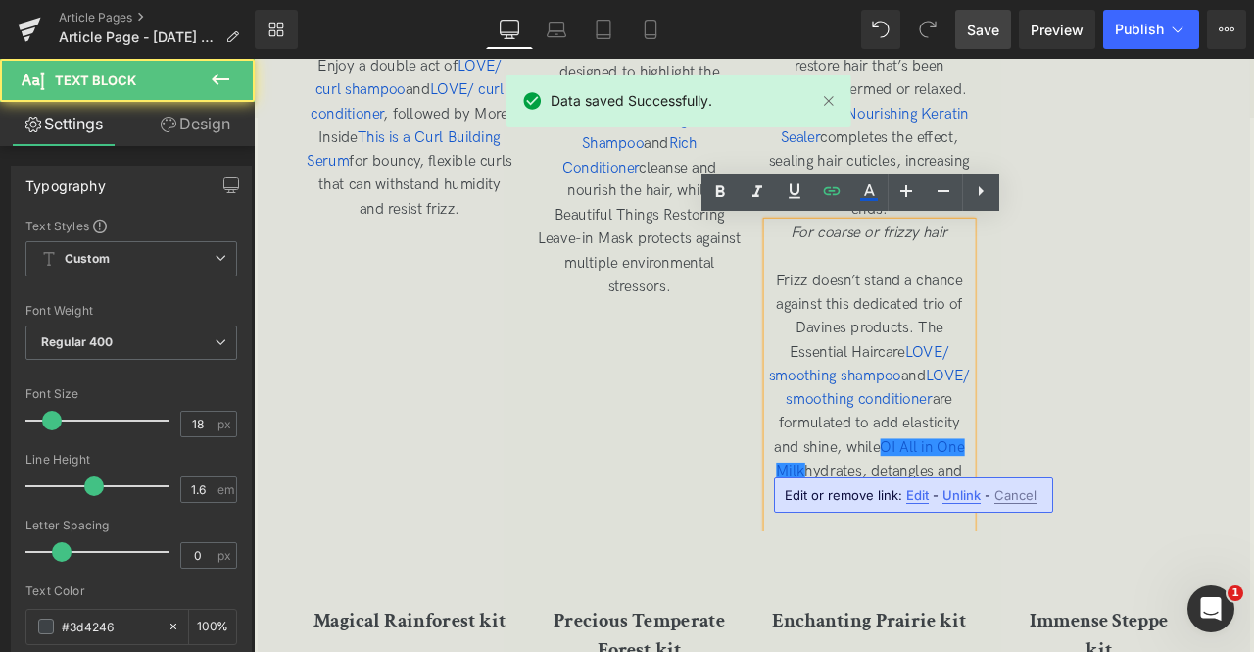
click at [910, 495] on span "Edit" at bounding box center [917, 495] width 23 height 17
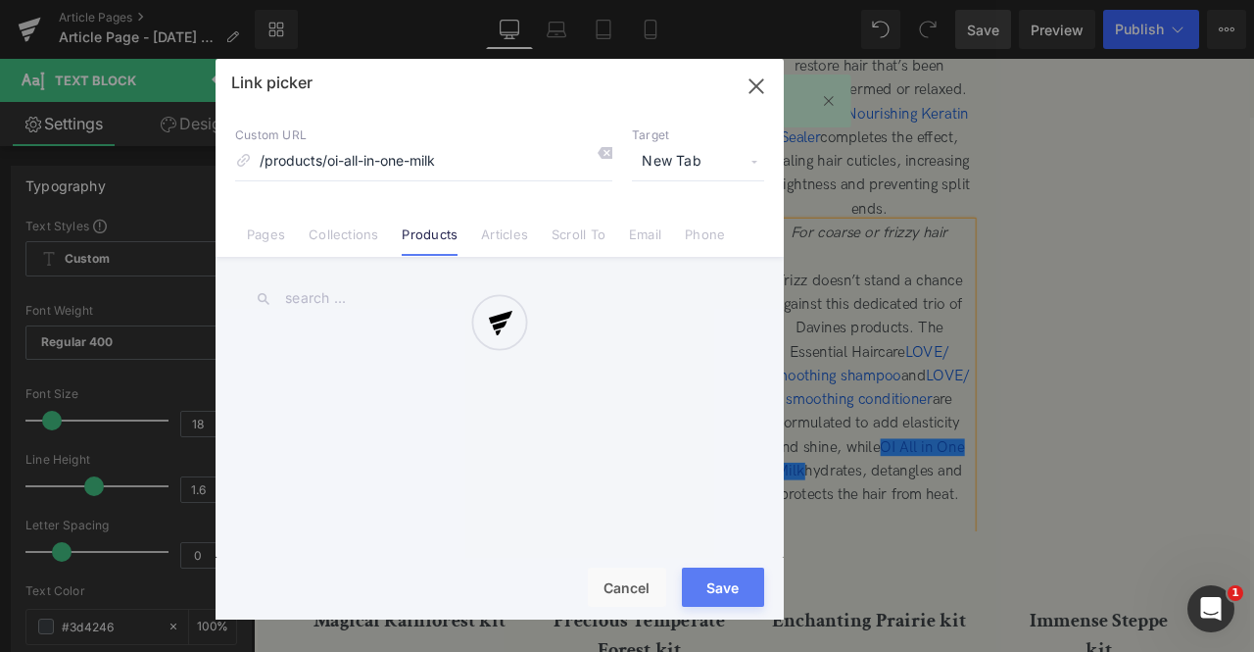
click at [0, 0] on div "Text Color Highlight Color rgb(209, 9, 9) #d10909 100 % rgba(249, 237, 142, 1) …" at bounding box center [0, 0] width 0 height 0
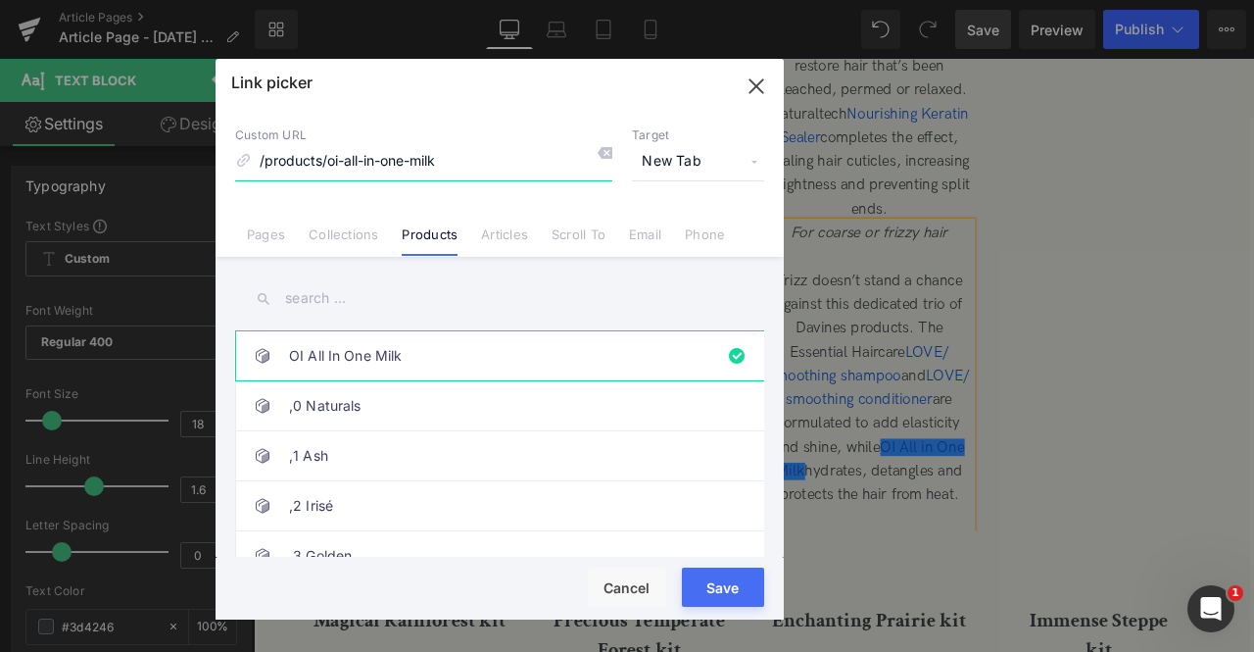
click at [755, 89] on icon "button" at bounding box center [756, 86] width 31 height 31
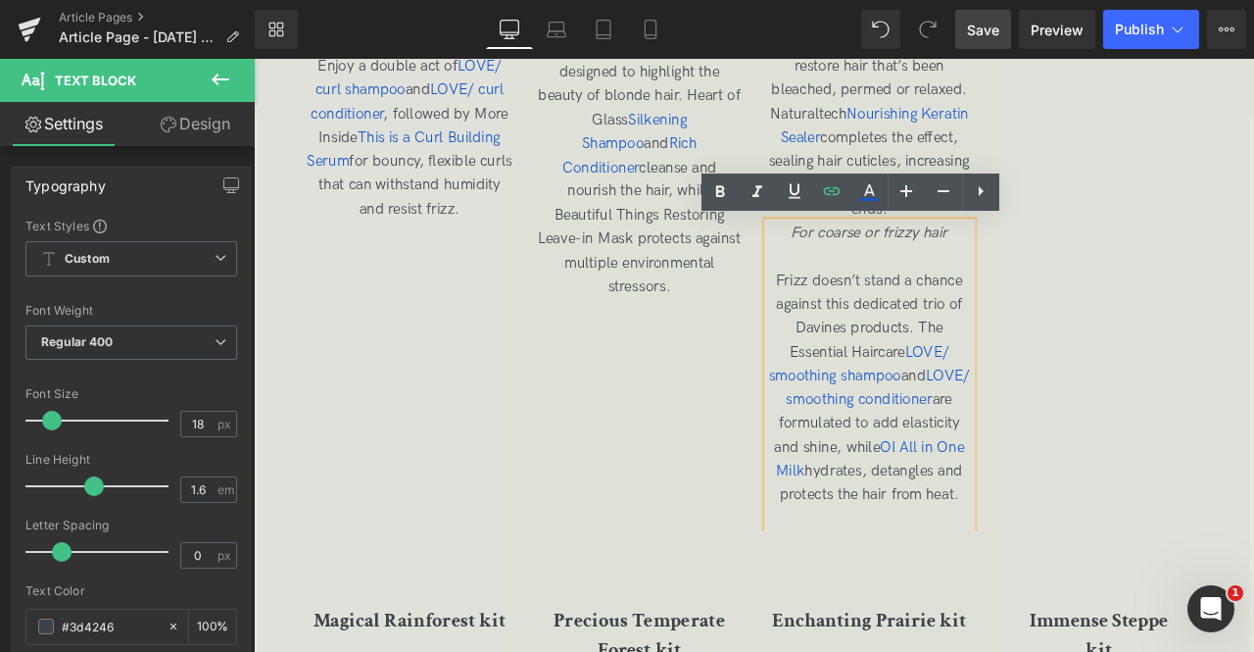
click at [1196, 404] on div "Wild Desert kit Heading Image For wavy or curly hair Embrace your wild side wit…" at bounding box center [863, 82] width 1090 height 1071
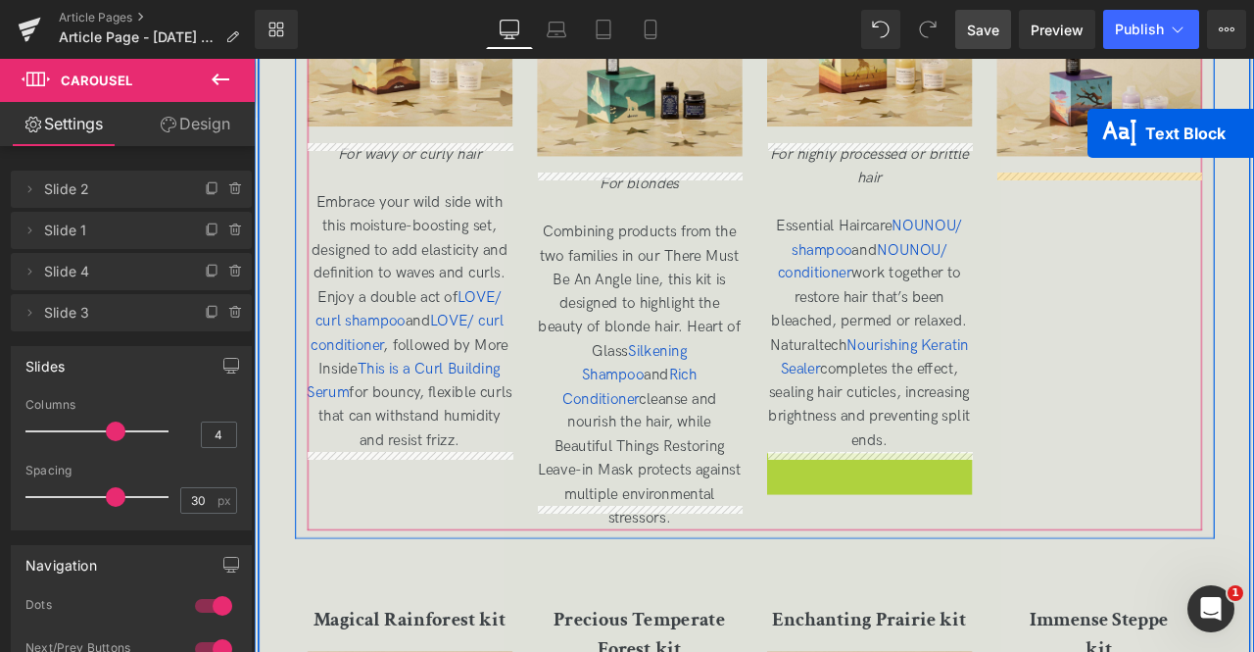
scroll to position [3600, 0]
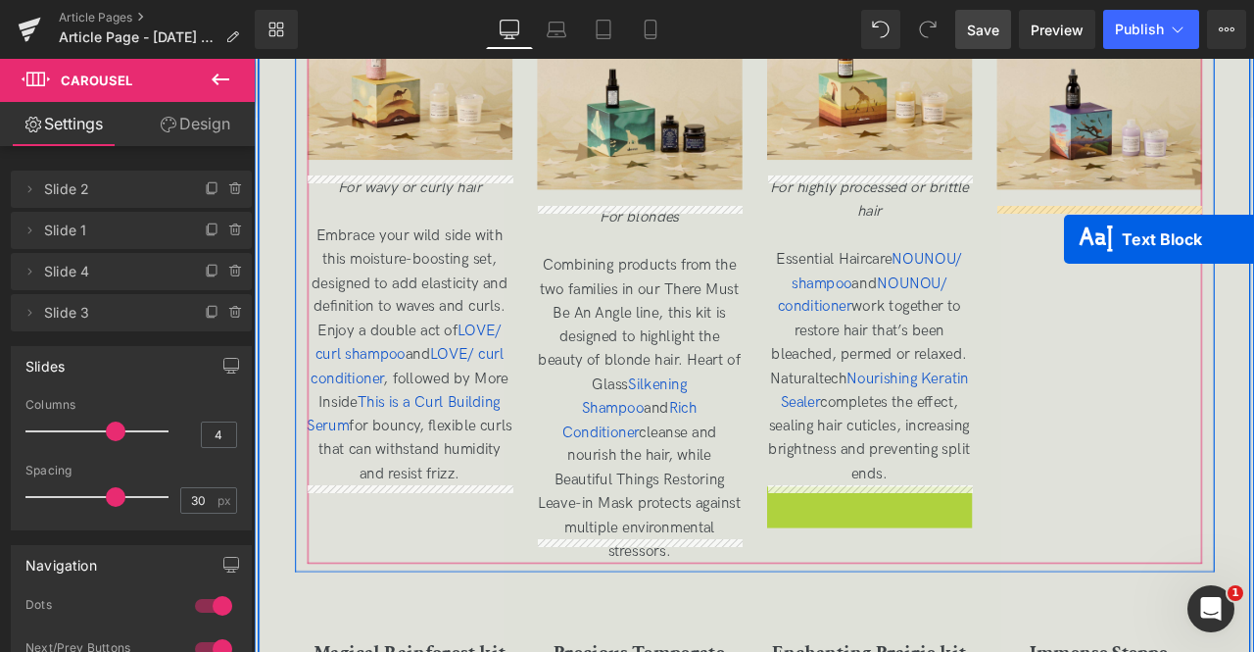
drag, startPoint x: 930, startPoint y: 450, endPoint x: 1214, endPoint y: 273, distance: 334.5
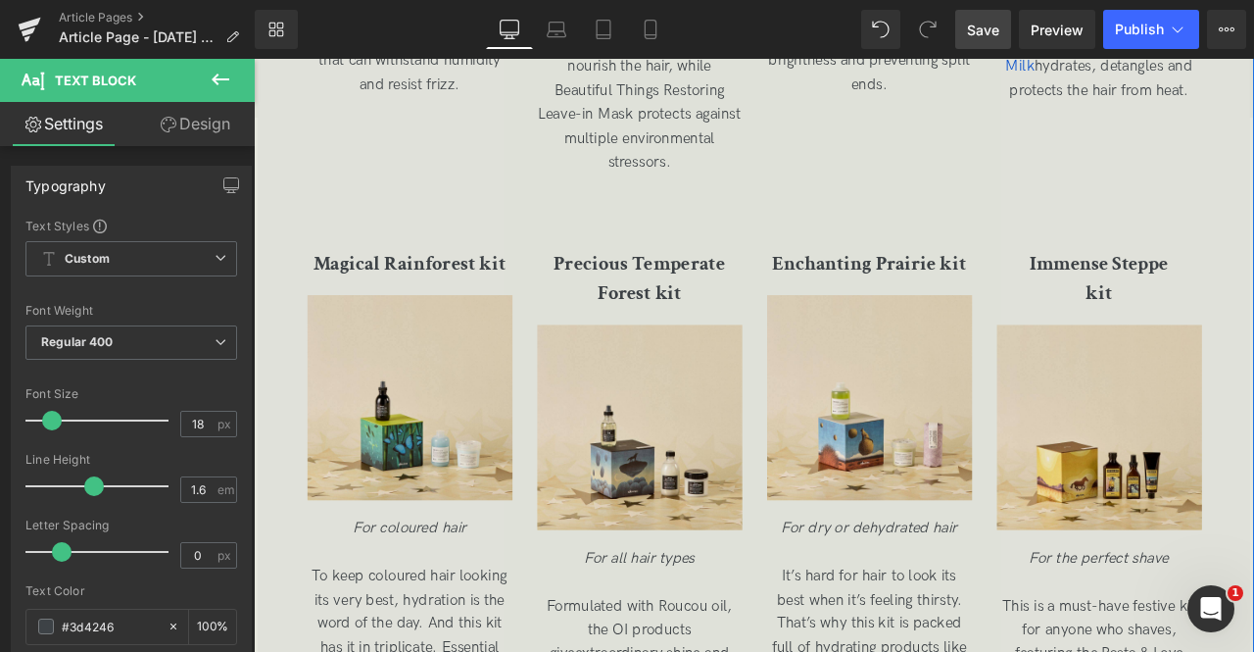
scroll to position [4390, 0]
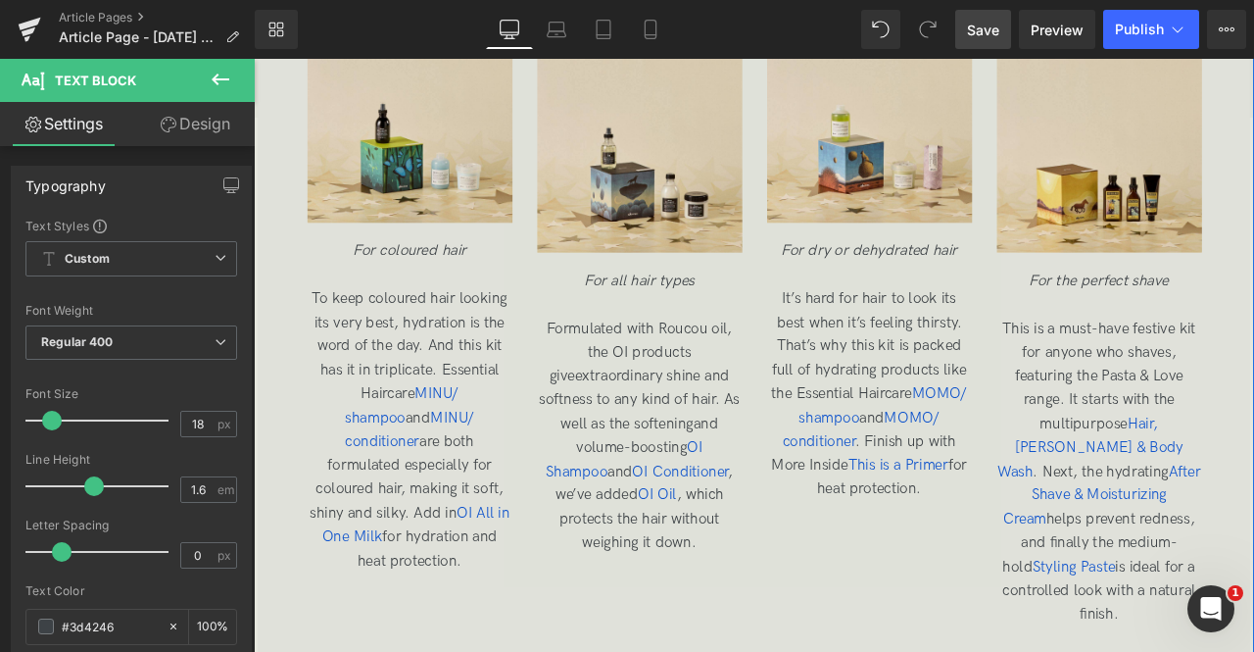
click at [412, 329] on p "To keep coloured hair looking its very best, hydration is the word of the day. …" at bounding box center [439, 498] width 243 height 339
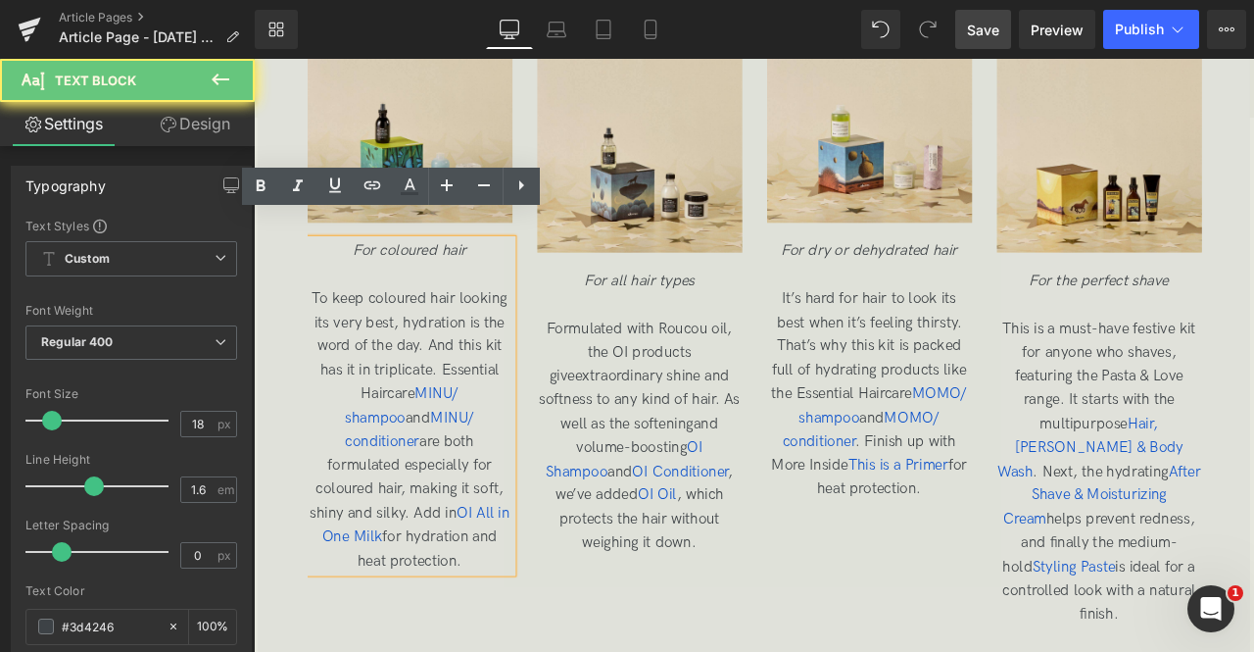
click at [436, 272] on p "For coloured hair" at bounding box center [439, 286] width 243 height 28
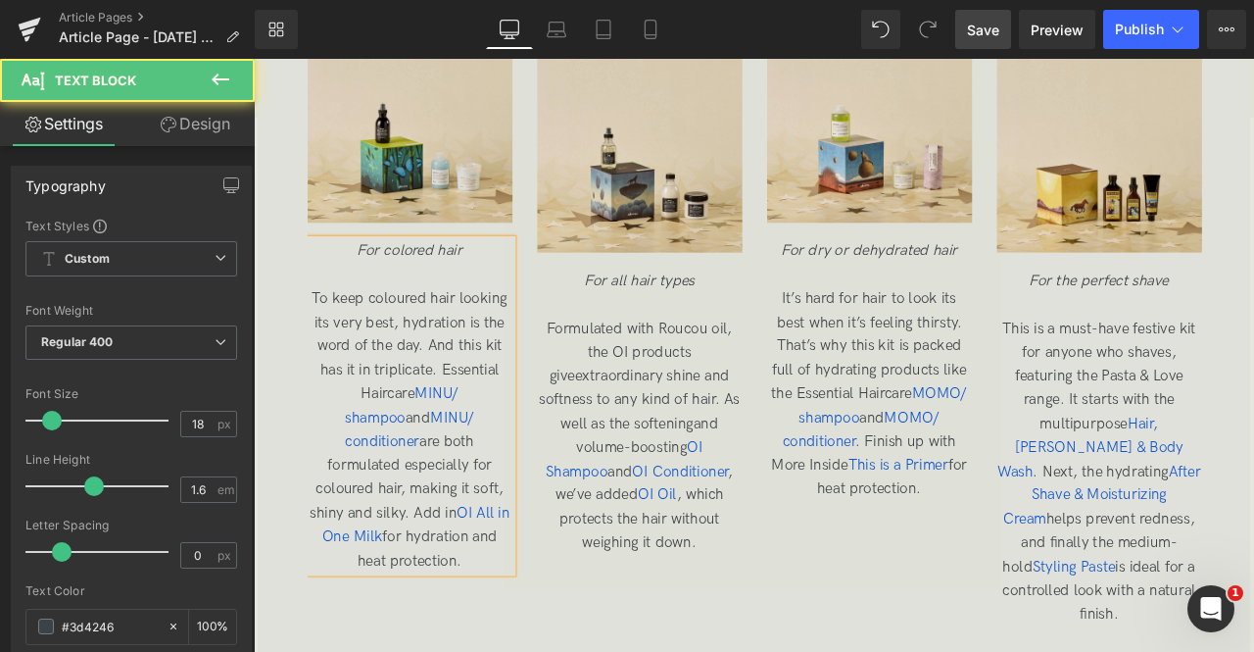
click at [428, 332] on span "To keep coloured hair looking its very best, hydration is the word of the day. …" at bounding box center [438, 497] width 237 height 331
click at [539, 414] on p "To keep colored hair looking its very best, hydration is the word of the day. A…" at bounding box center [439, 498] width 243 height 339
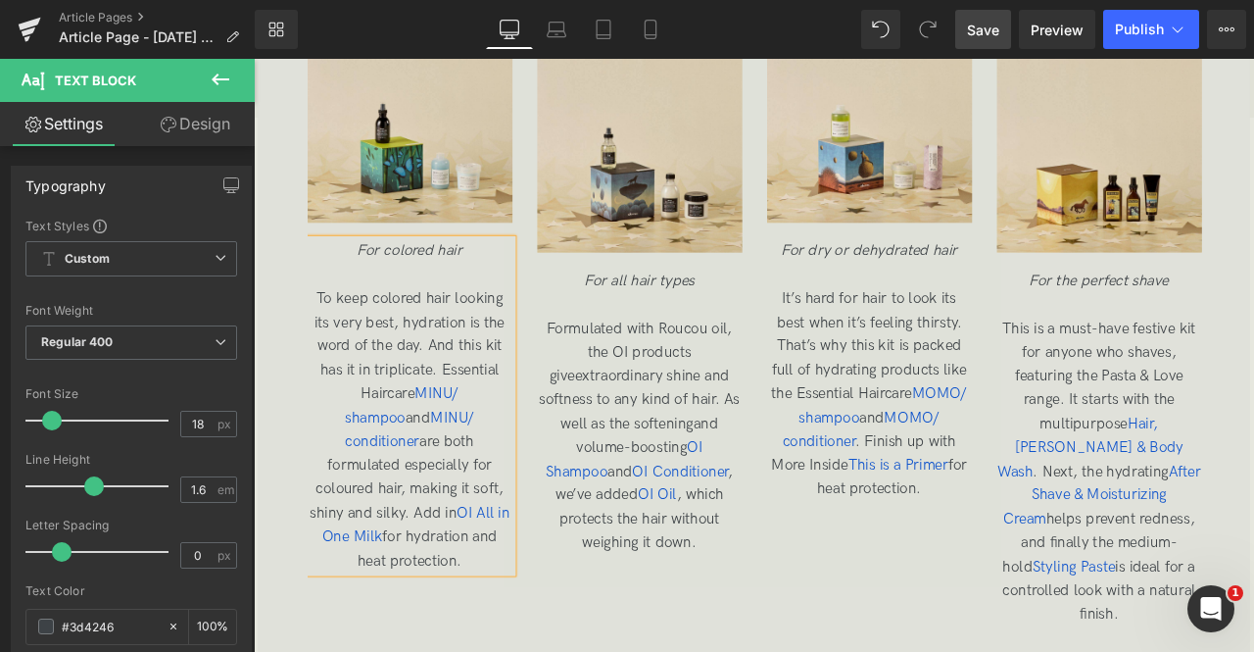
click at [362, 511] on span "To keep colored hair looking its very best, hydration is the word of the day. A…" at bounding box center [438, 497] width 237 height 331
click at [421, 445] on span "MINU/ shampoo" at bounding box center [430, 469] width 134 height 49
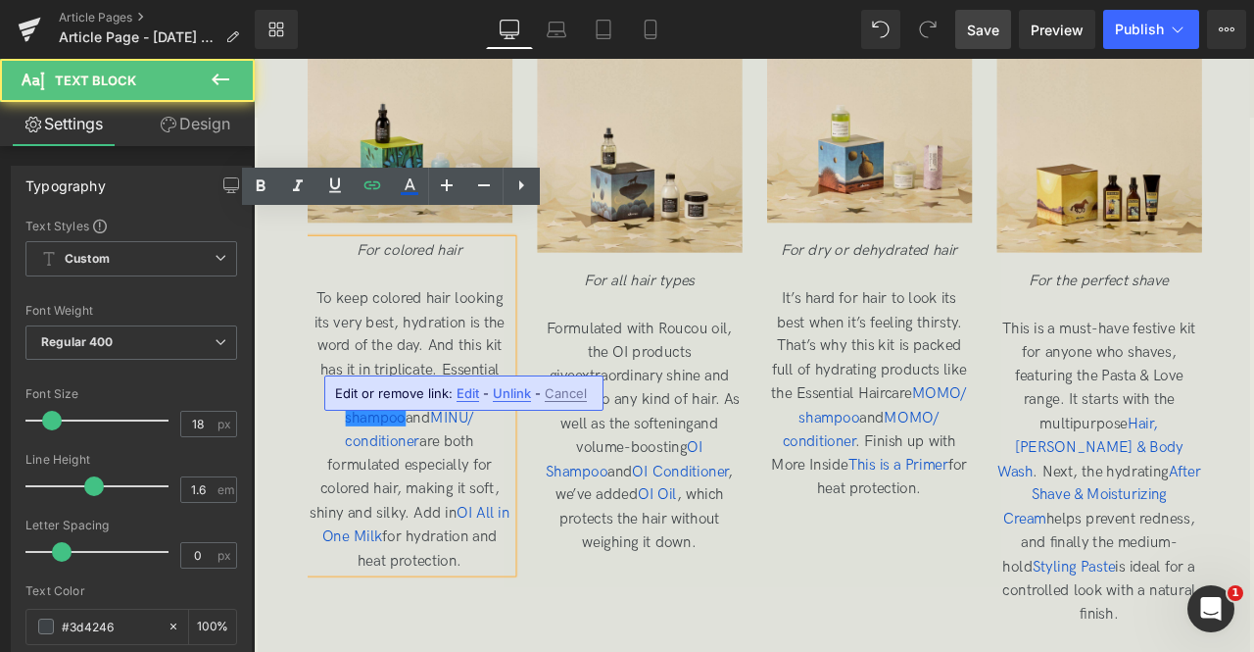
click at [461, 391] on span "Edit" at bounding box center [468, 393] width 23 height 17
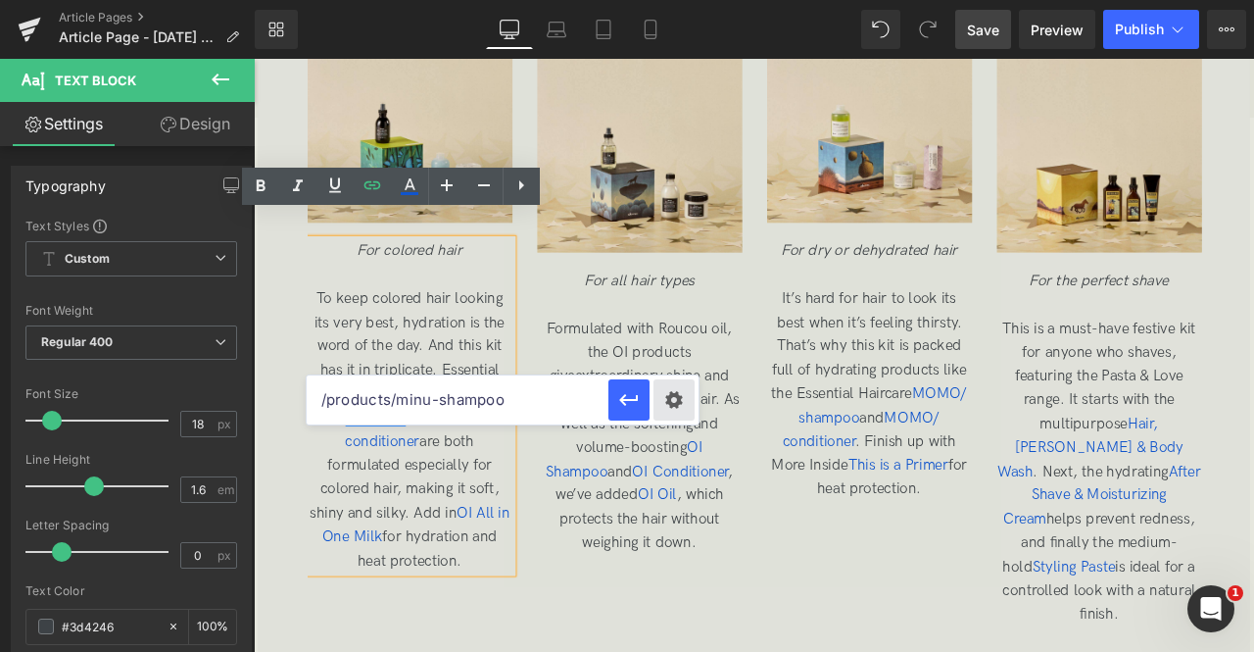
click at [0, 0] on div "Text Color Highlight Color rgb(209, 9, 9) #d10909 100 % rgba(249, 237, 142, 1) …" at bounding box center [0, 0] width 0 height 0
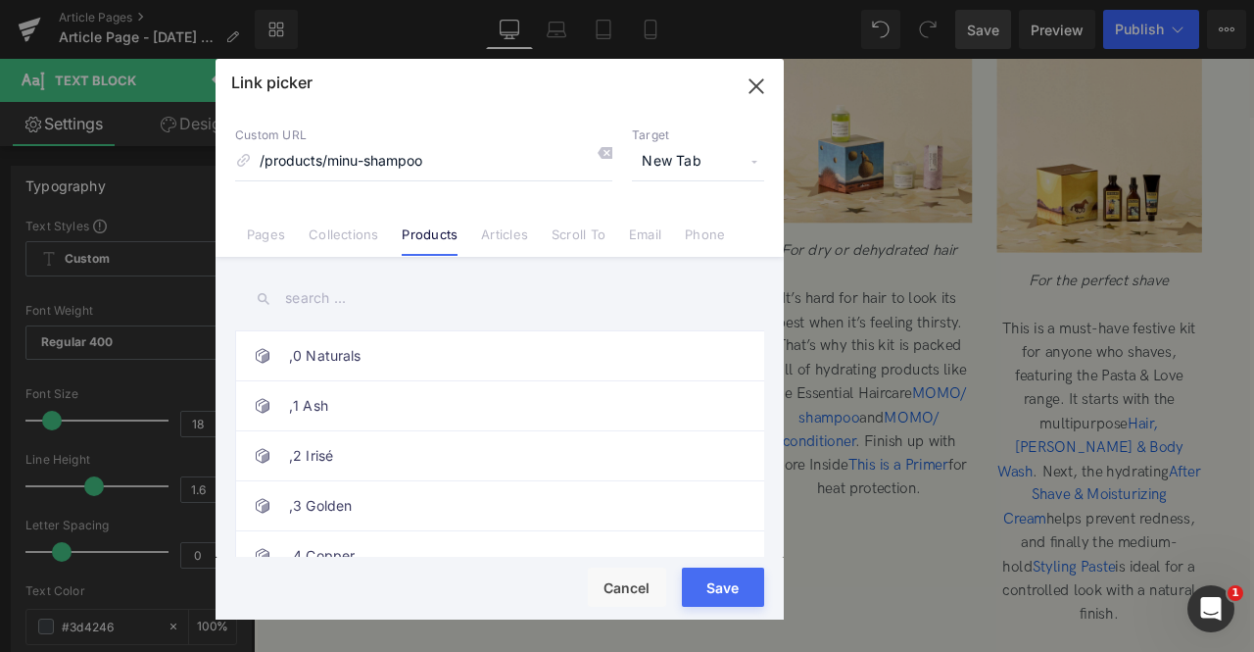
click at [723, 577] on button "Save" at bounding box center [723, 586] width 82 height 39
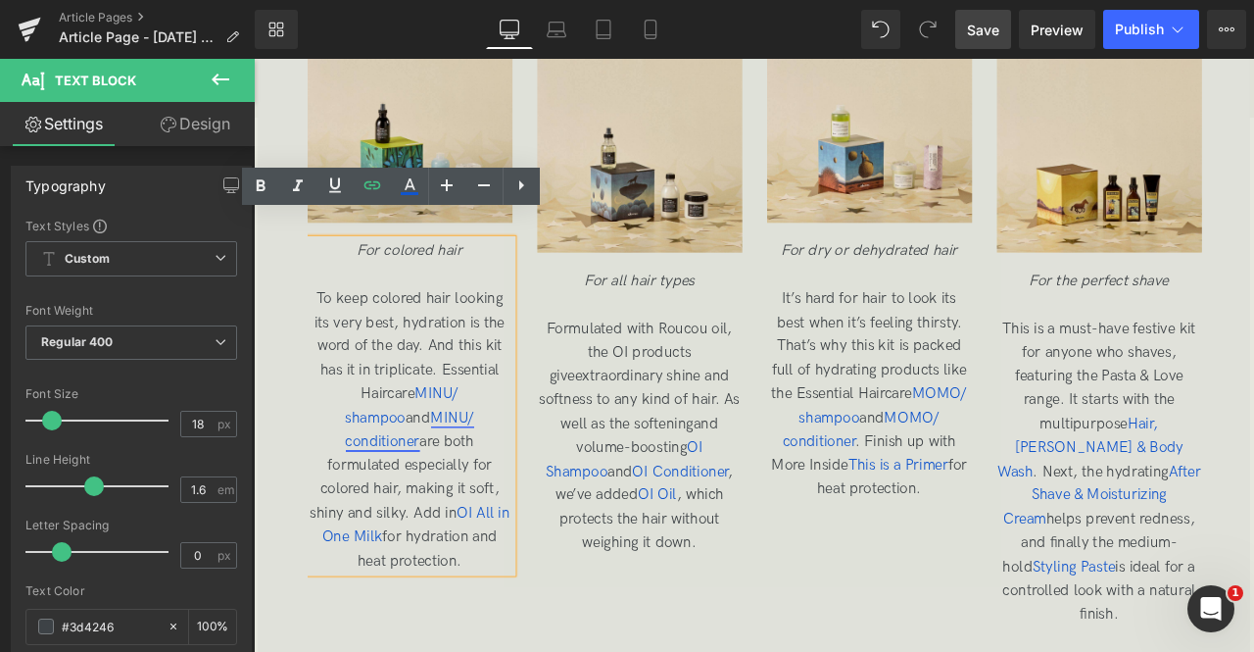
click at [374, 473] on span "MINU/ conditioner" at bounding box center [439, 497] width 153 height 49
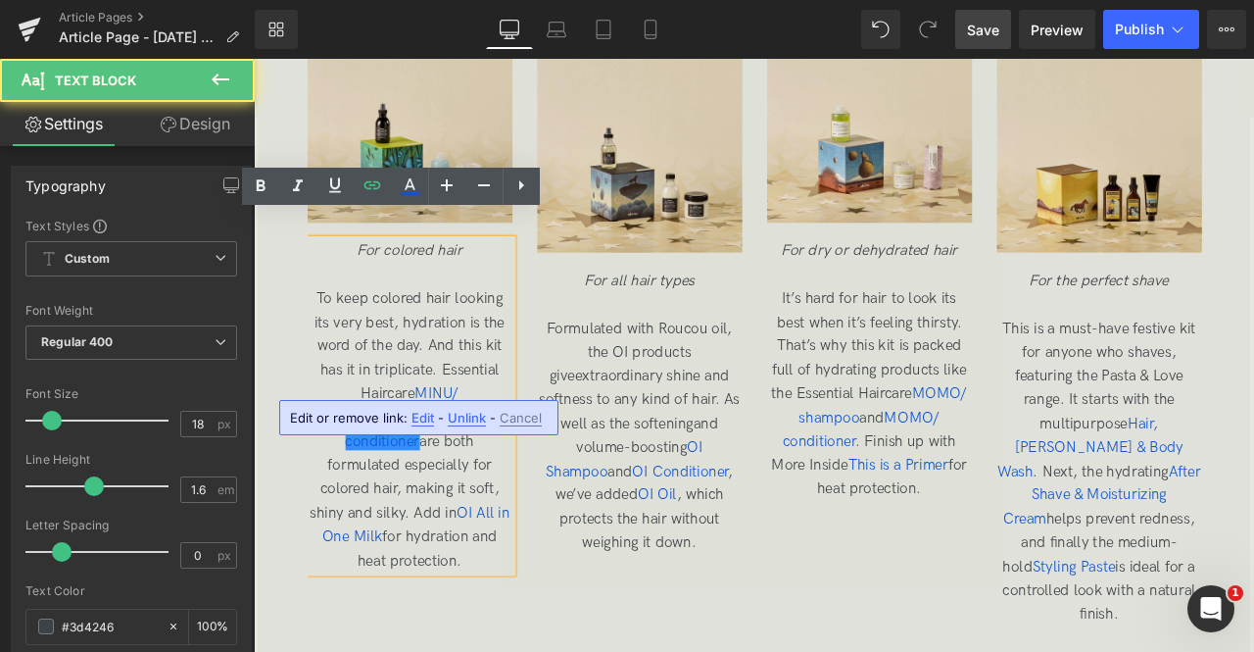
click at [423, 415] on span "Edit" at bounding box center [423, 418] width 23 height 17
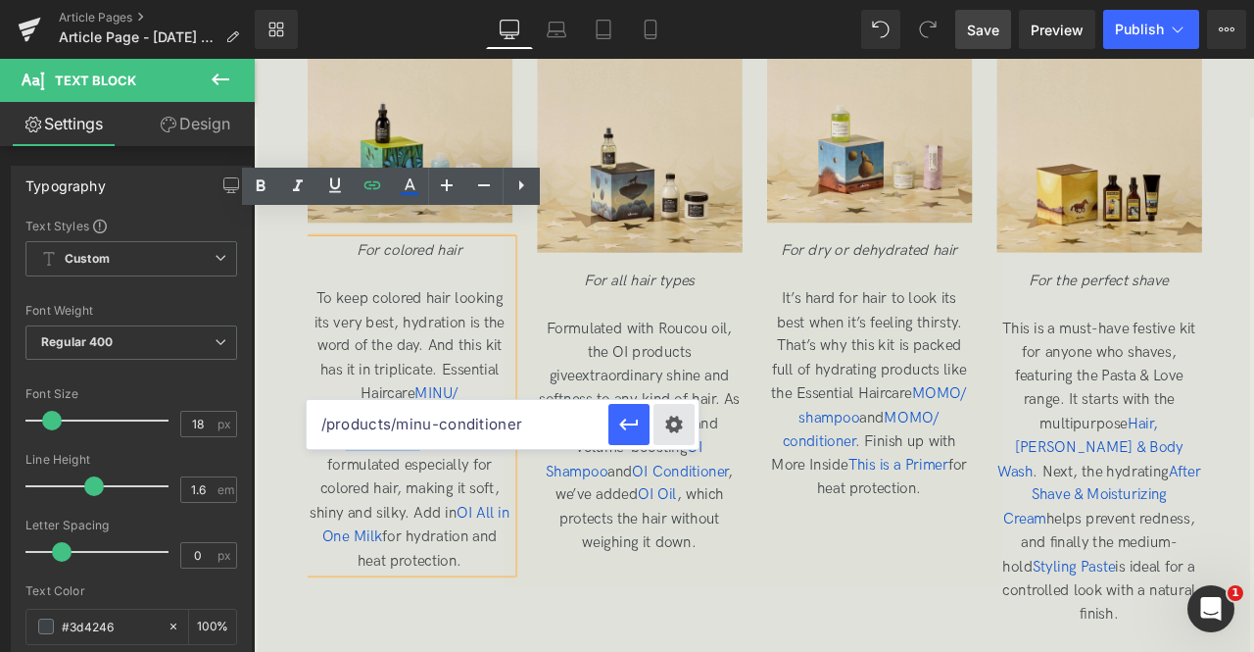
click at [0, 0] on div "Text Color Highlight Color rgb(209, 9, 9) #d10909 100 % rgba(249, 237, 142, 1) …" at bounding box center [0, 0] width 0 height 0
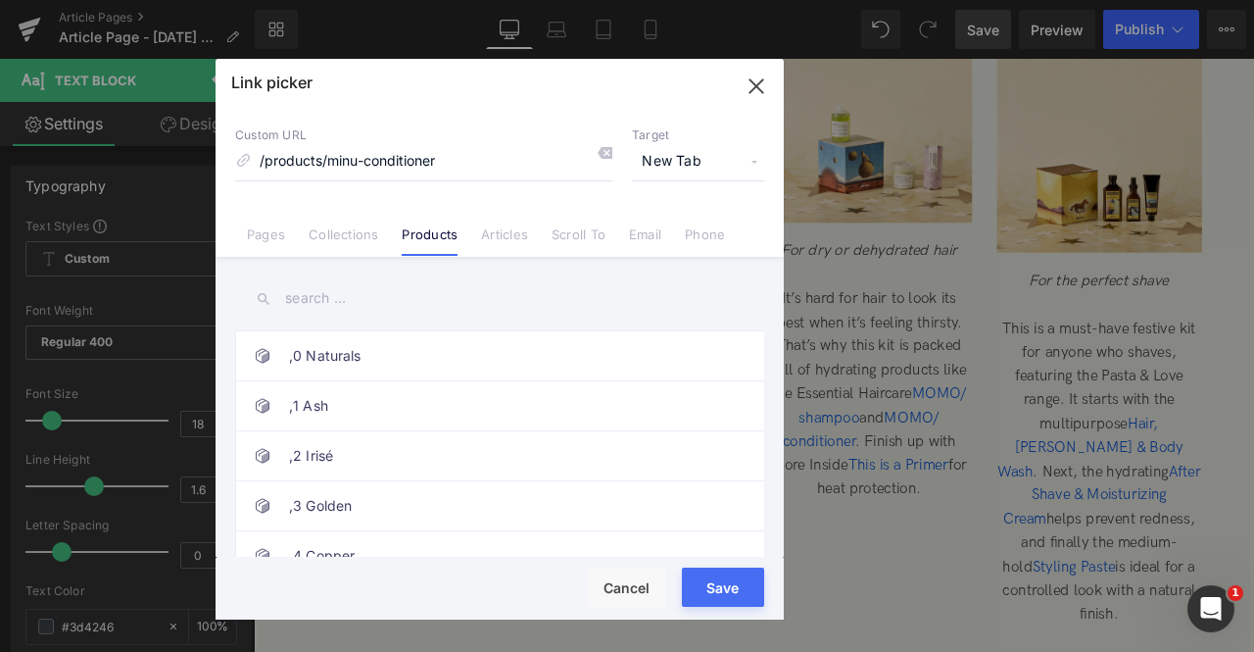
click at [724, 587] on div "Link picker Back to Library Insert Custom URL /products/minu-conditioner Target…" at bounding box center [500, 339] width 568 height 561
click at [724, 587] on button "Save" at bounding box center [723, 586] width 82 height 39
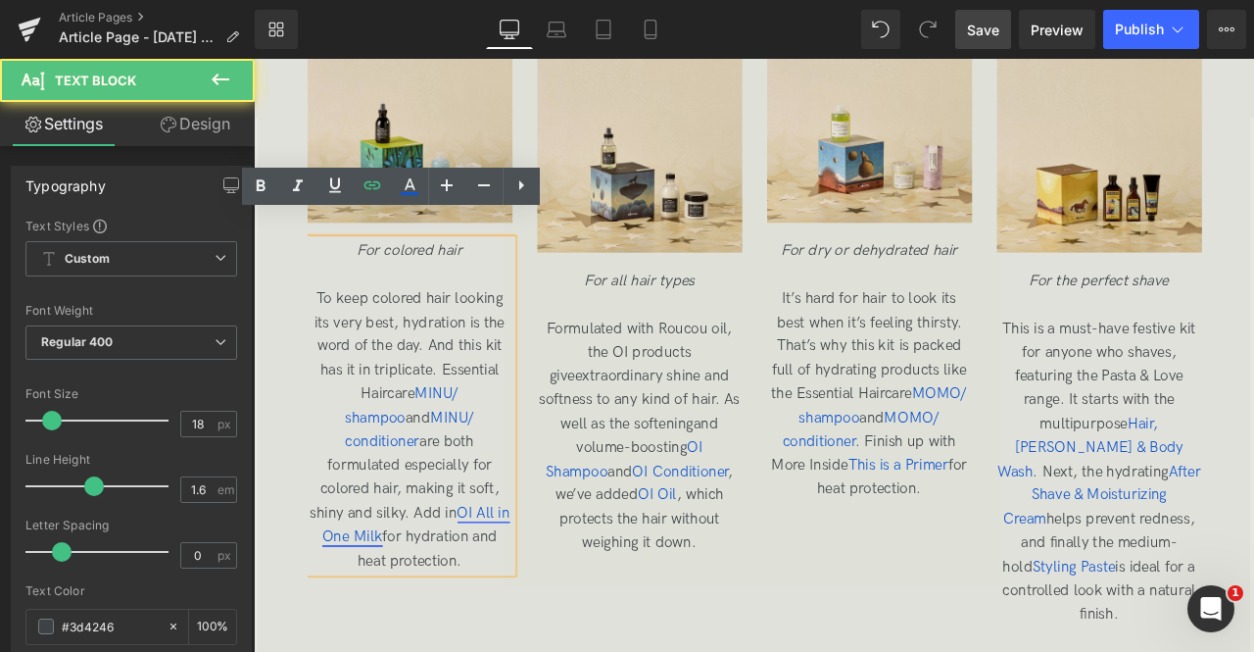
click at [506, 586] on span "OI All in One Milk" at bounding box center [446, 610] width 222 height 49
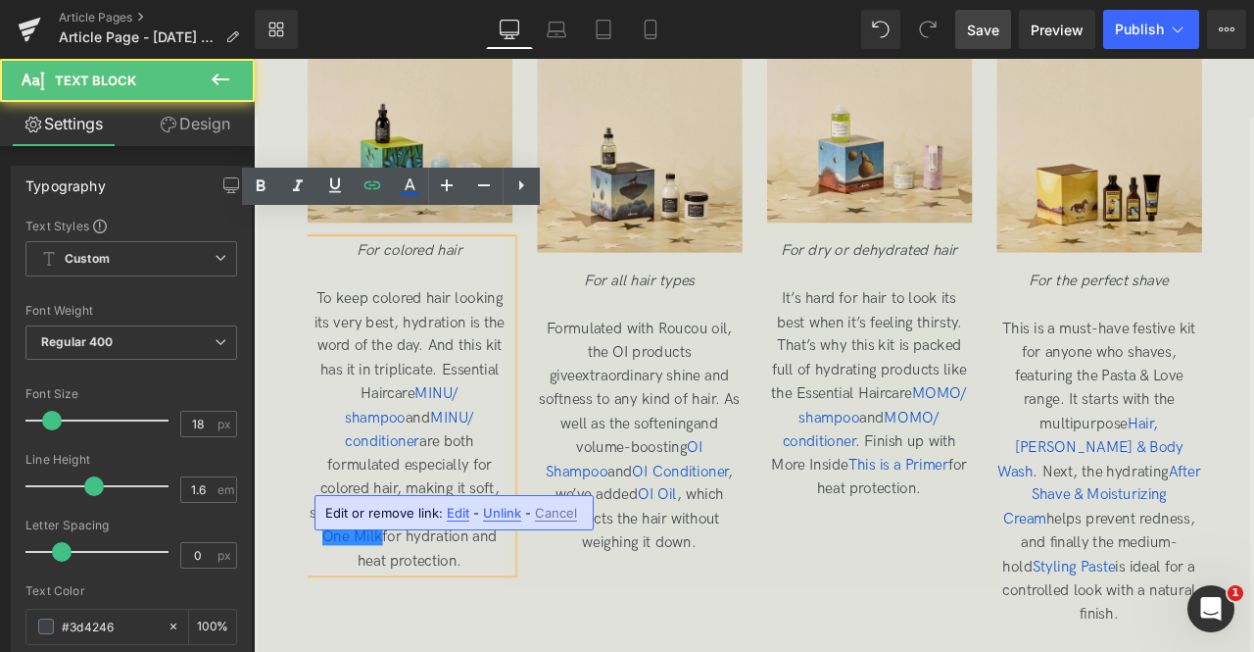
click at [458, 510] on span "Edit" at bounding box center [458, 513] width 23 height 17
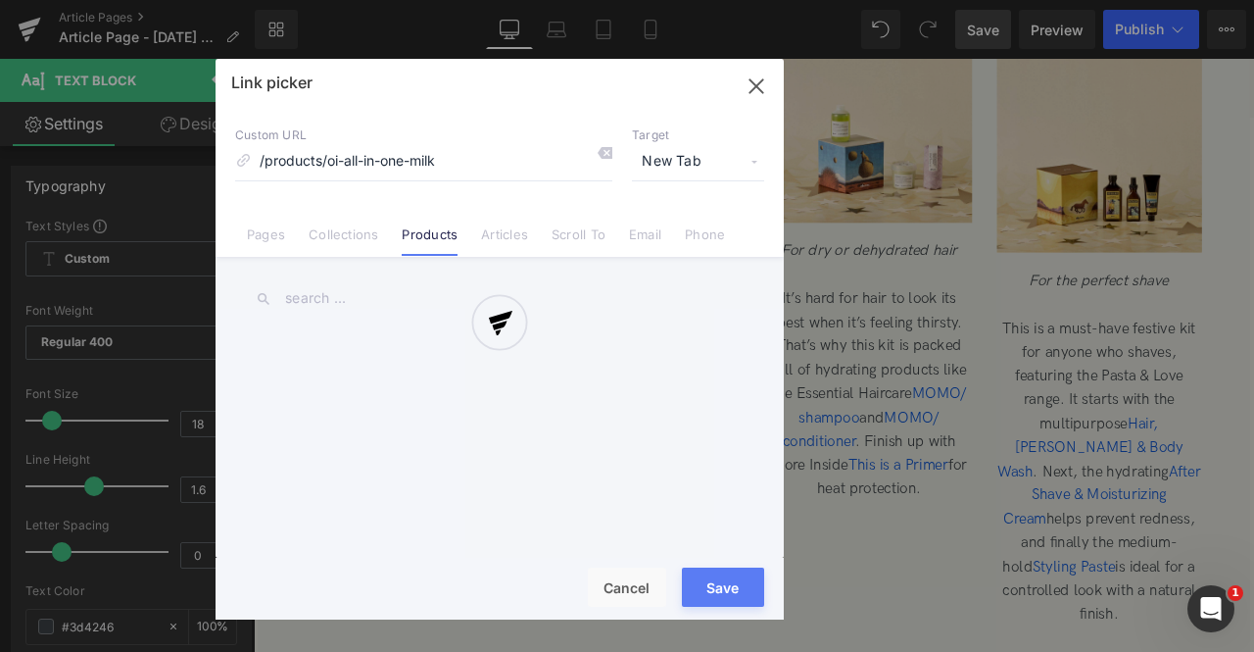
click at [0, 0] on div "Text Color Highlight Color rgb(209, 9, 9) #d10909 100 % rgba(249, 237, 142, 1) …" at bounding box center [0, 0] width 0 height 0
click at [725, 573] on div at bounding box center [500, 339] width 568 height 561
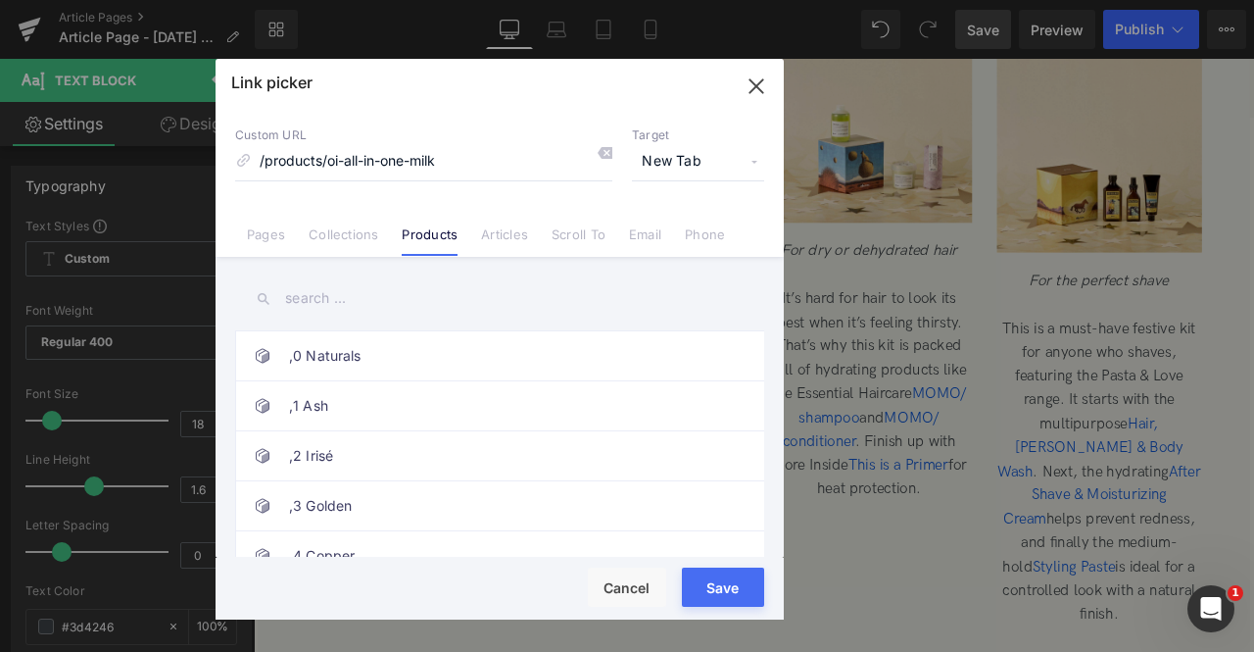
click at [724, 593] on button "Save" at bounding box center [723, 586] width 82 height 39
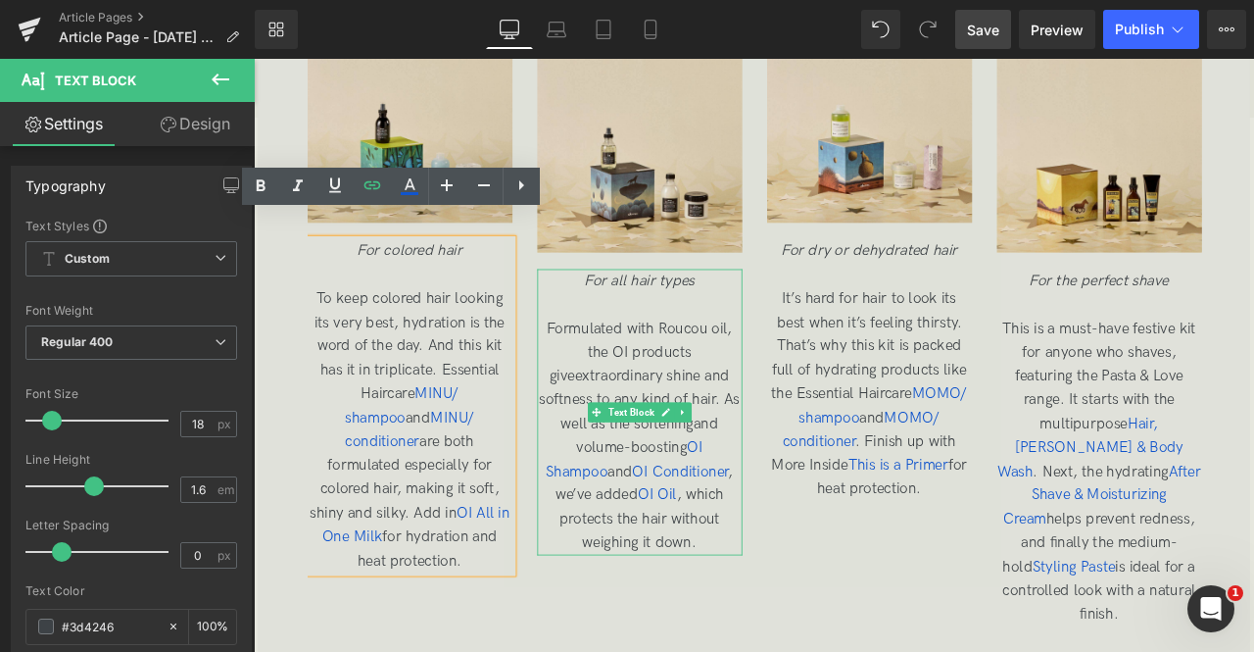
click at [771, 418] on p "Formulated with Roucou oil, the OI products giveextraordinary shine and softnes…" at bounding box center [711, 506] width 243 height 282
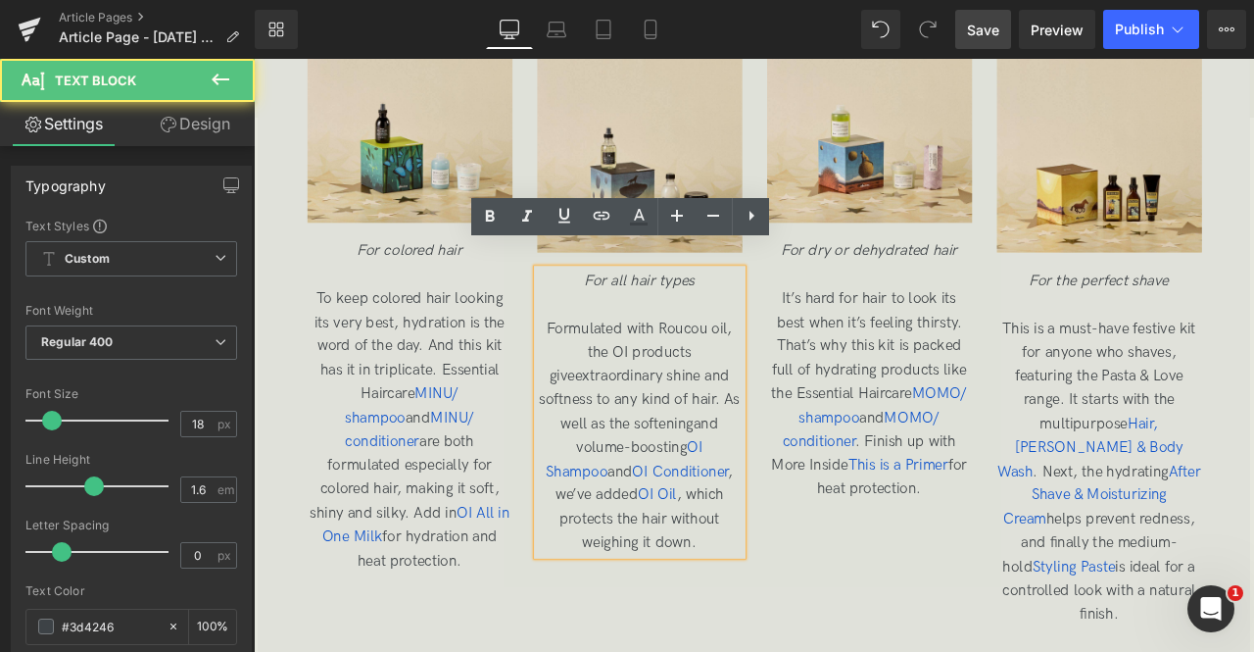
click at [637, 408] on span "Formulated with Roucou oil, the OI products giveextraordinary shine and softnes…" at bounding box center [711, 504] width 238 height 274
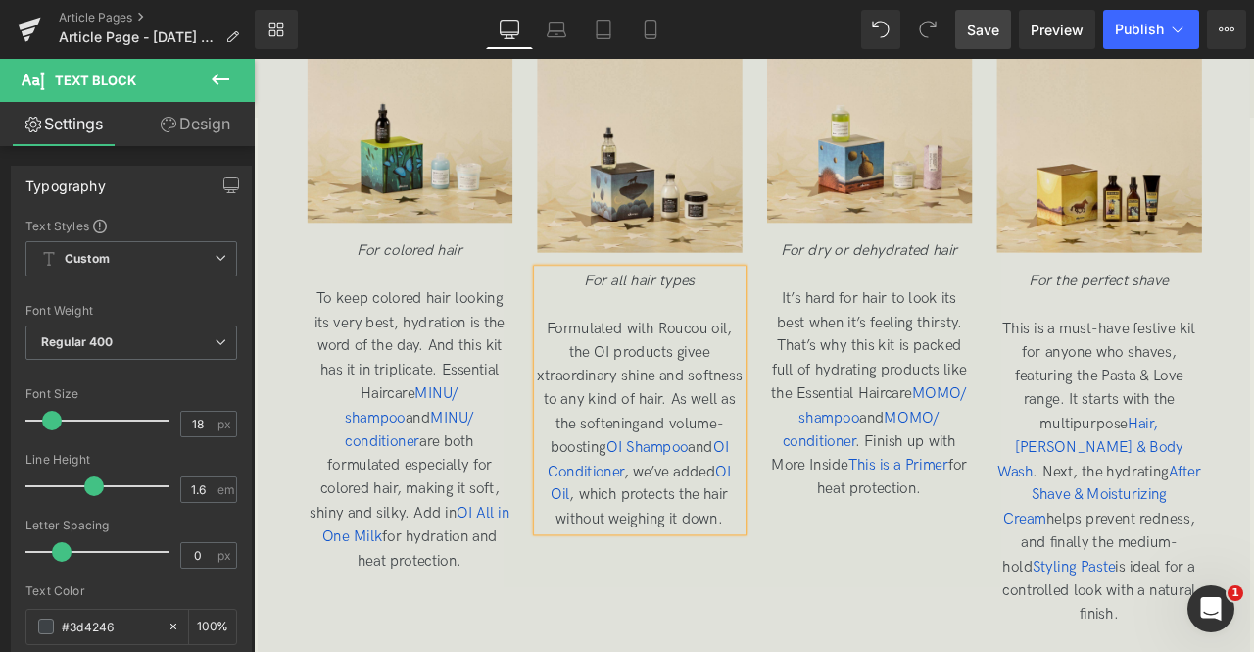
click at [771, 465] on span "Formulated with Roucou oil, the OI products givee xtraordinary shine and softne…" at bounding box center [711, 490] width 243 height 246
click at [782, 374] on span "Formulated with Roucou oil, the OI products givee xtraordinary shine and softne…" at bounding box center [711, 490] width 243 height 246
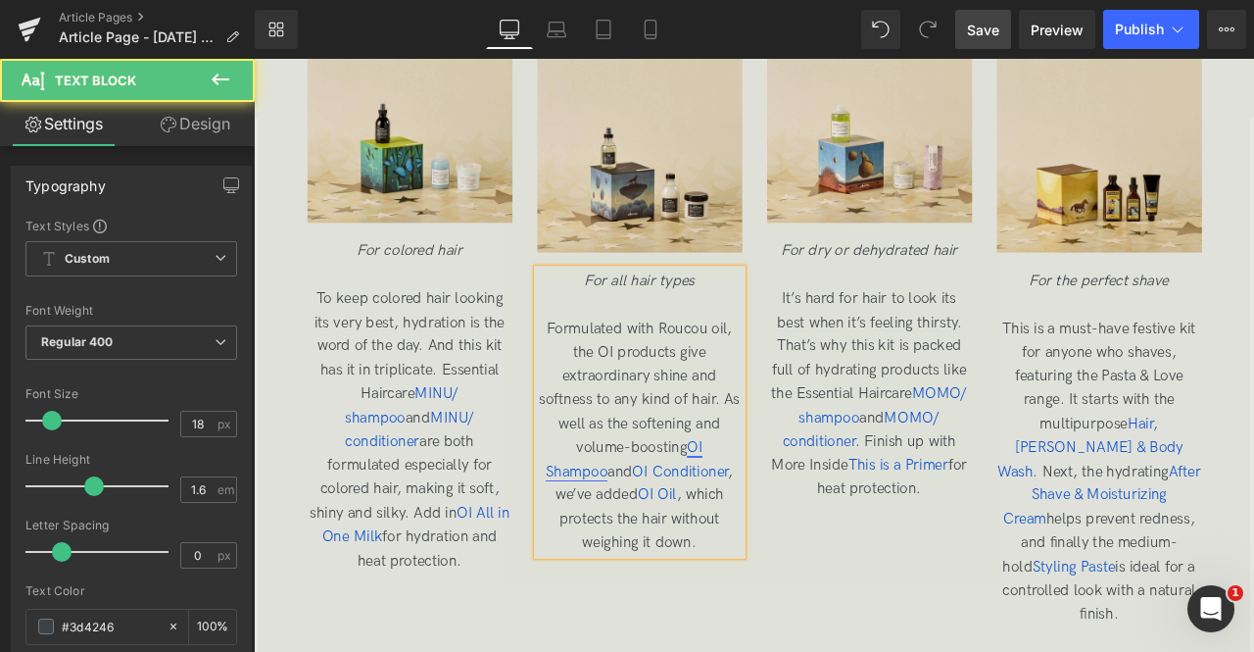
click at [750, 509] on span "OI Shampoo" at bounding box center [693, 533] width 186 height 49
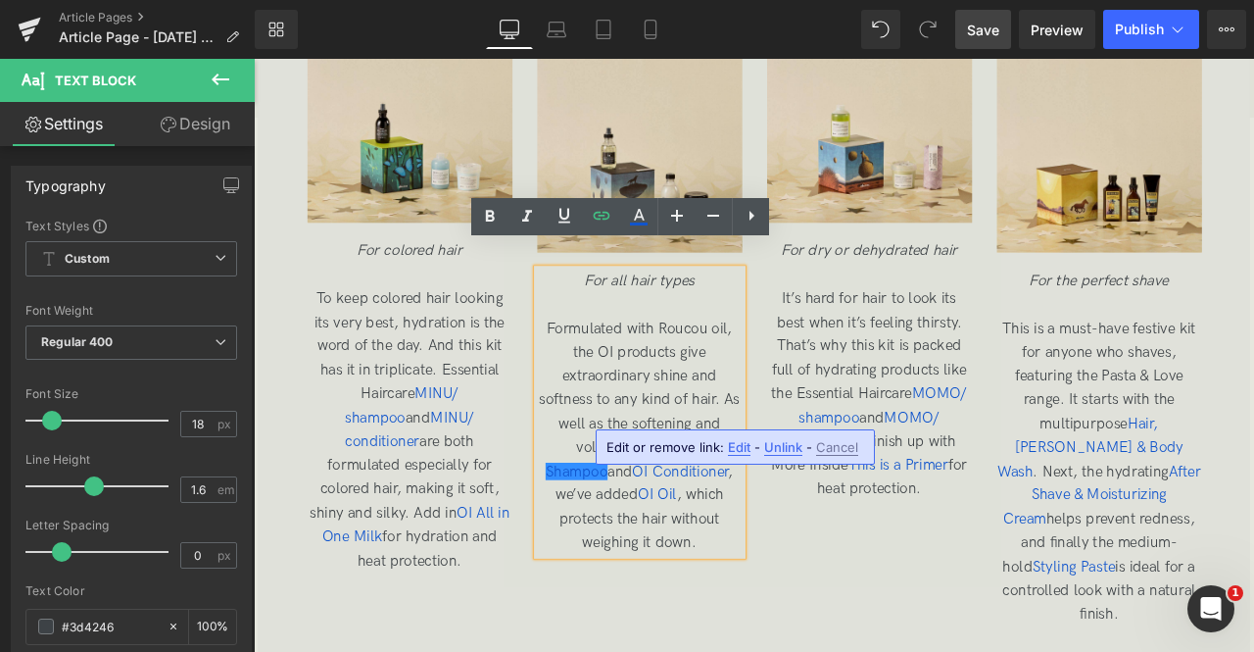
click at [736, 450] on span "Edit" at bounding box center [739, 447] width 23 height 17
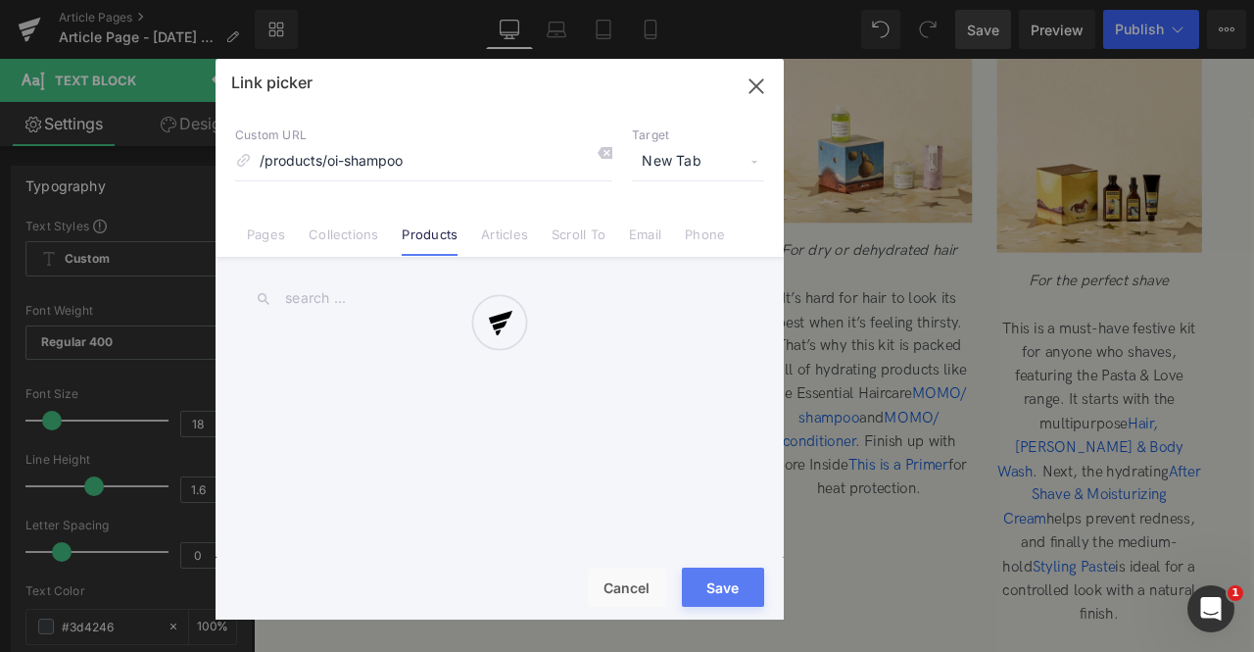
click at [0, 0] on div "Text Color Highlight Color rgb(209, 9, 9) #d10909 100 % rgba(249, 237, 142, 1) …" at bounding box center [0, 0] width 0 height 0
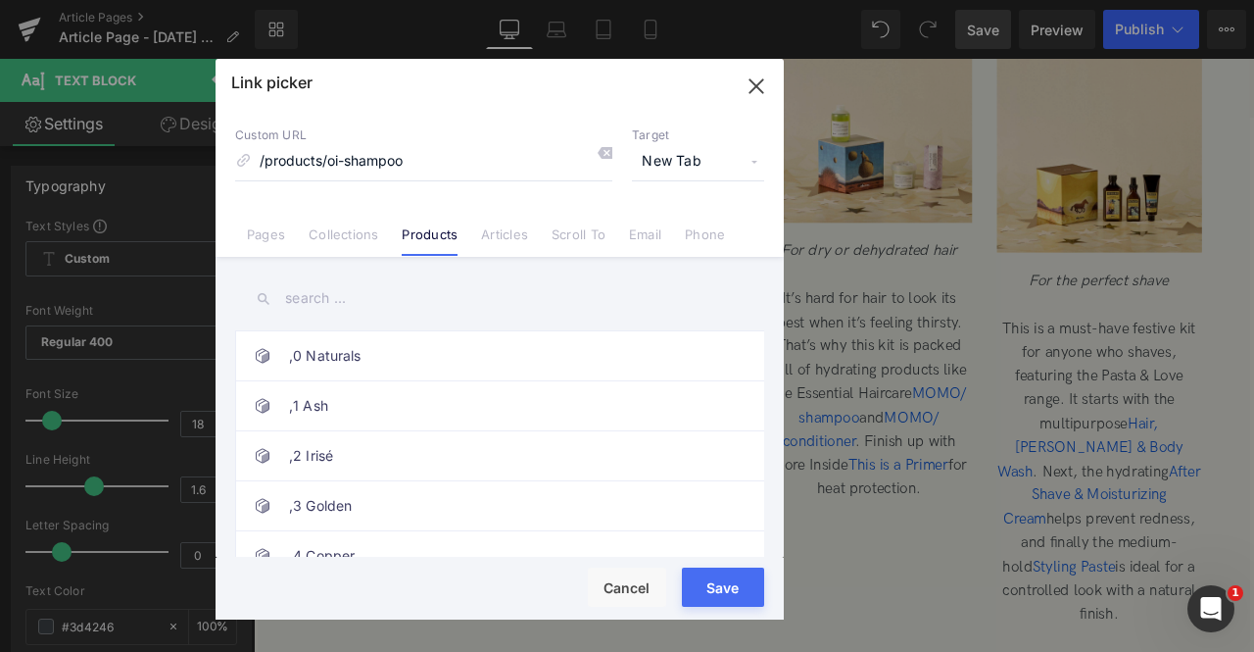
click at [703, 585] on button "Save" at bounding box center [723, 586] width 82 height 39
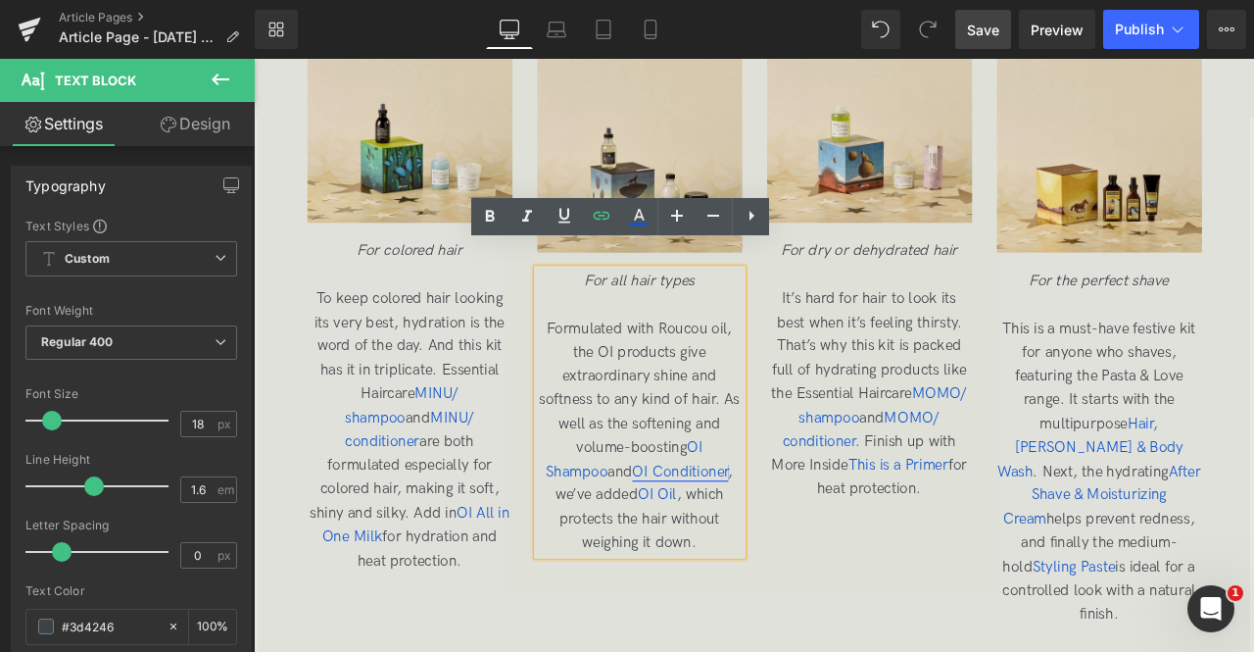
click at [703, 537] on span "OI Conditioner" at bounding box center [760, 547] width 114 height 21
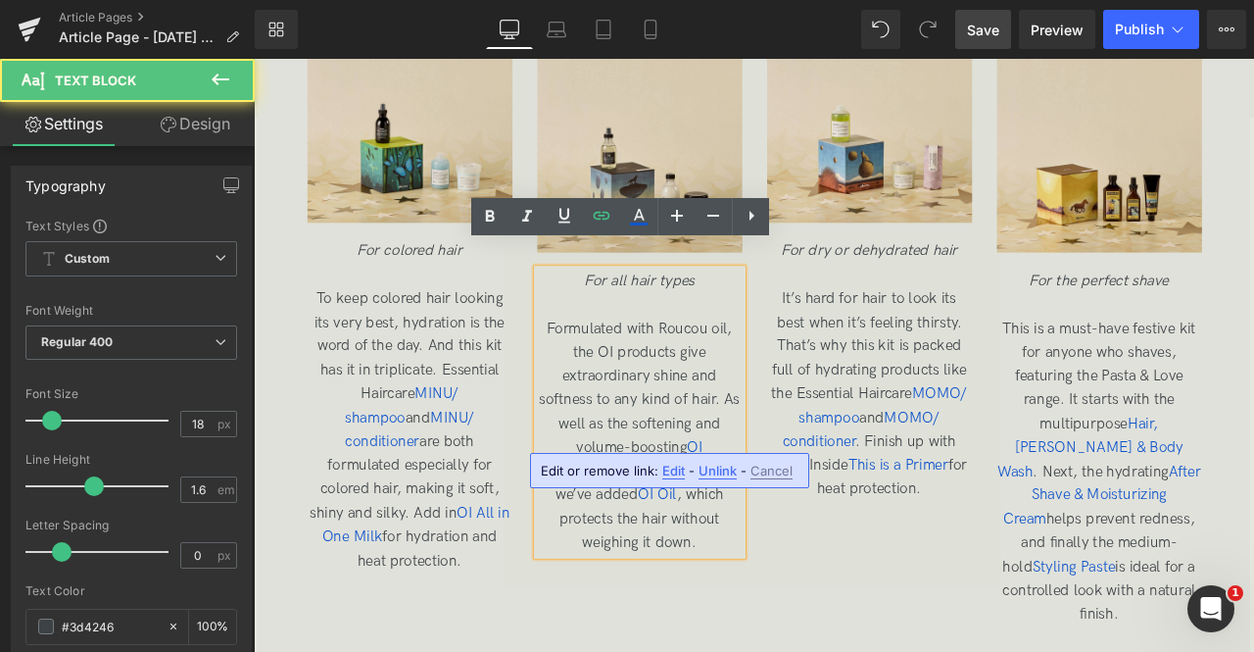
click at [666, 469] on span "Edit" at bounding box center [673, 471] width 23 height 17
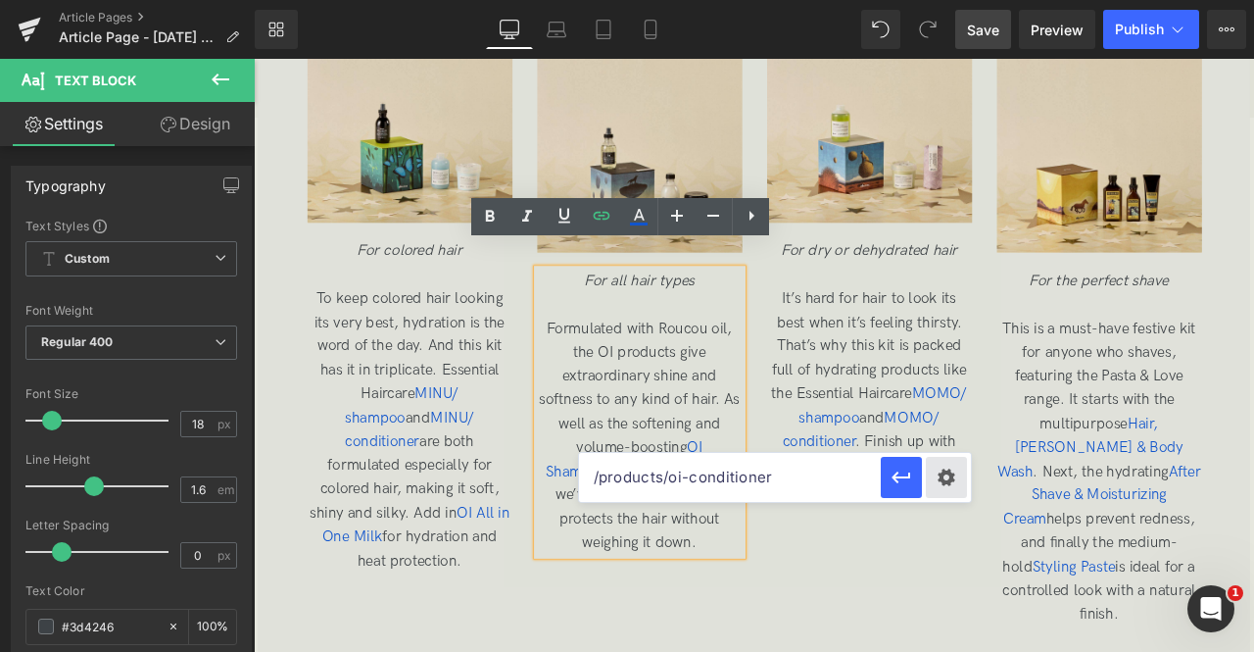
click at [0, 0] on div "Text Color Highlight Color rgb(209, 9, 9) #d10909 100 % rgba(249, 237, 142, 1) …" at bounding box center [0, 0] width 0 height 0
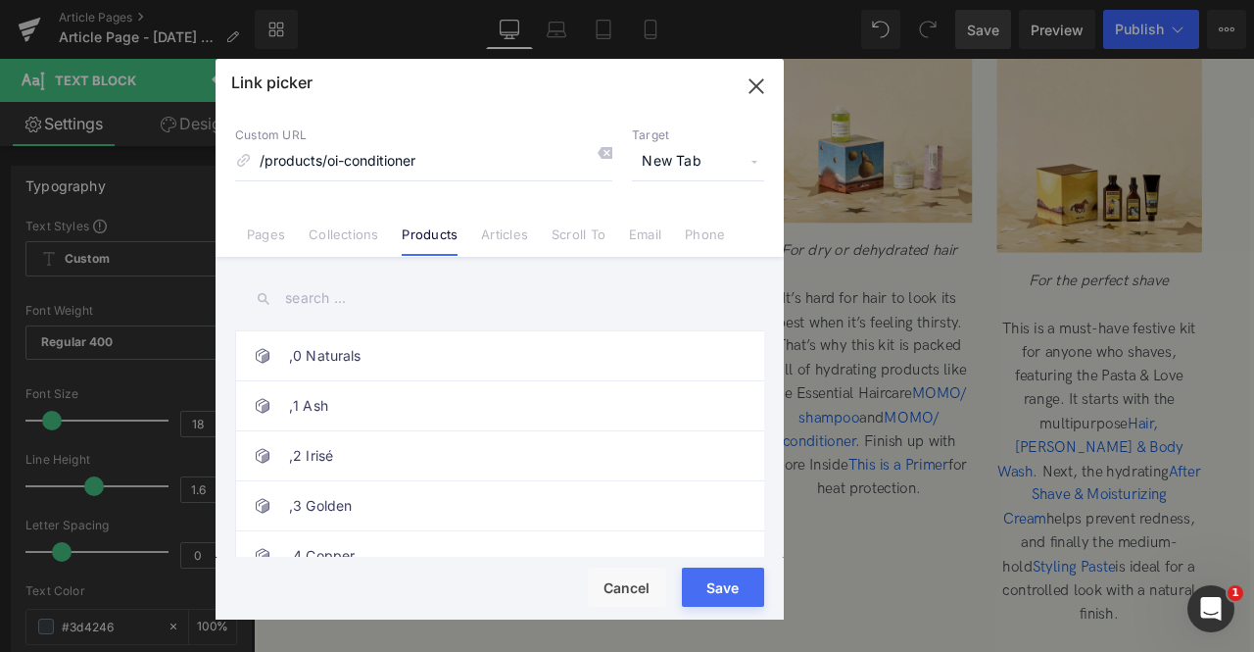
click at [710, 582] on button "Save" at bounding box center [723, 586] width 82 height 39
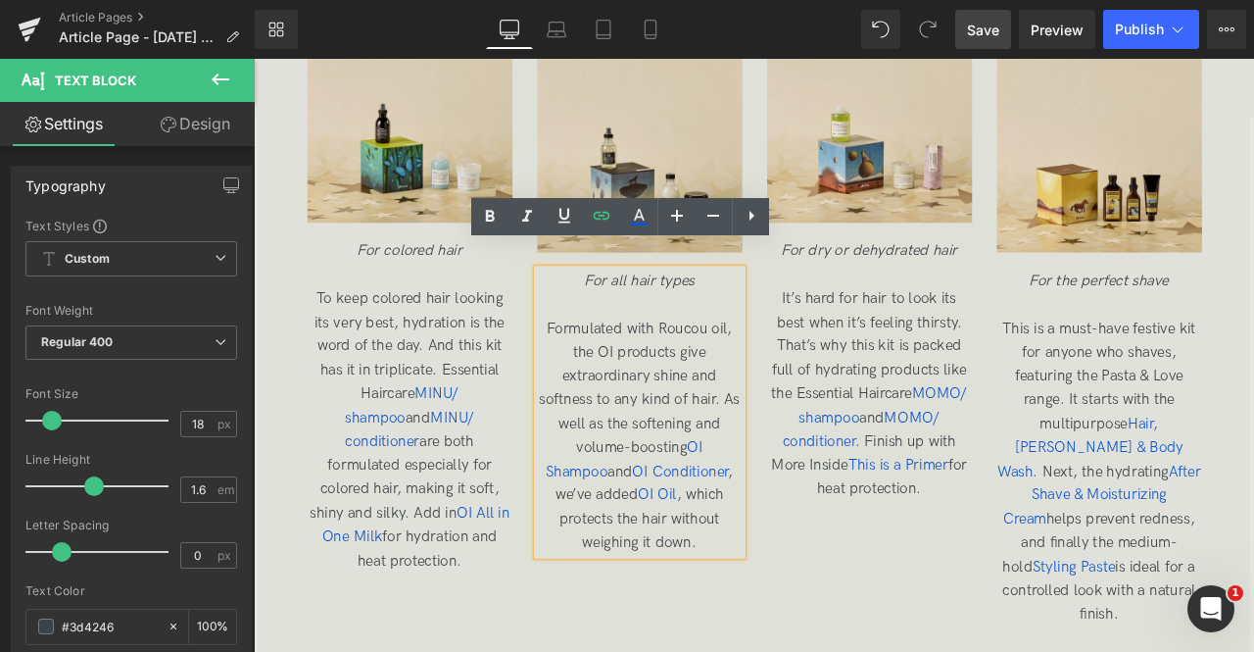
click at [667, 535] on p "Formulated with Roucou oil, the OI products give extraordinary shine and softne…" at bounding box center [711, 506] width 243 height 282
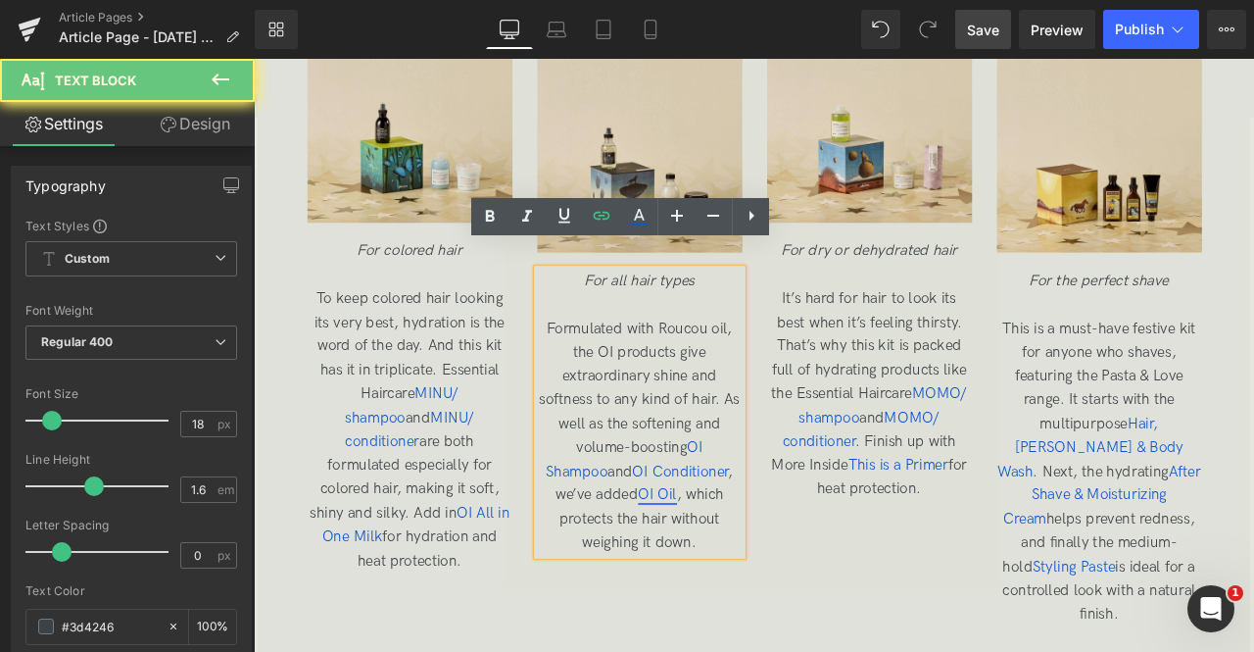
click at [710, 564] on span "OI Oil" at bounding box center [733, 574] width 46 height 21
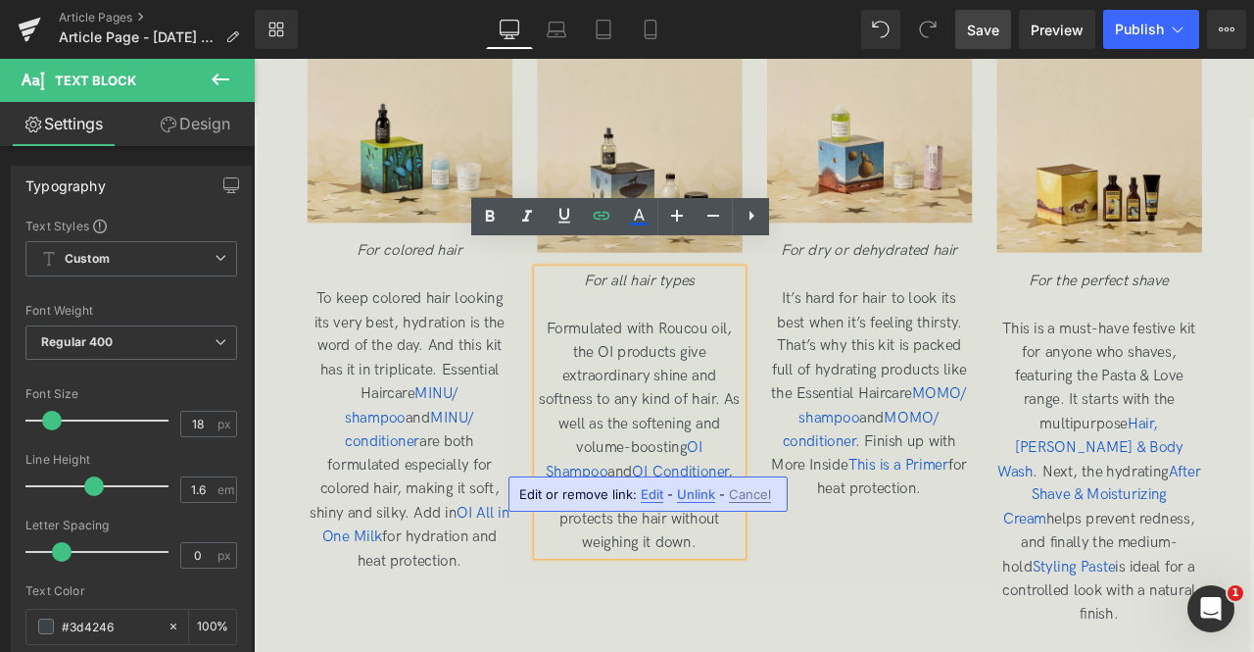
click at [642, 493] on span "Edit" at bounding box center [652, 494] width 23 height 17
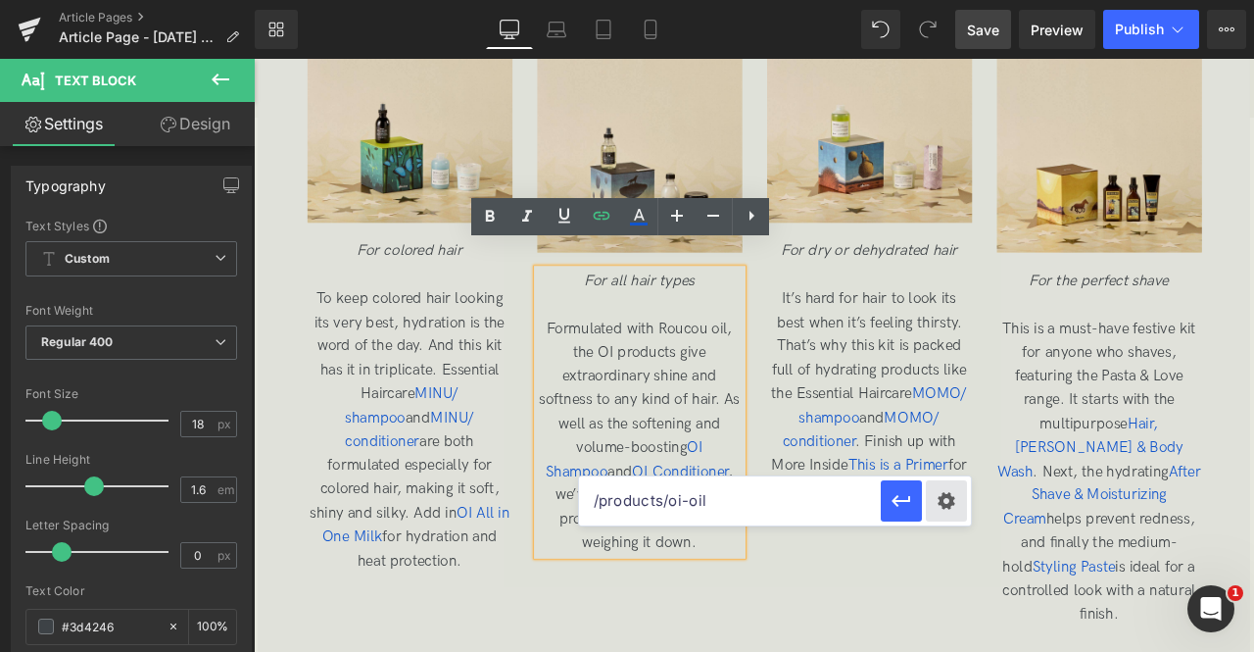
click at [0, 0] on div "Text Color Highlight Color rgb(209, 9, 9) #d10909 100 % rgba(249, 237, 142, 1) …" at bounding box center [0, 0] width 0 height 0
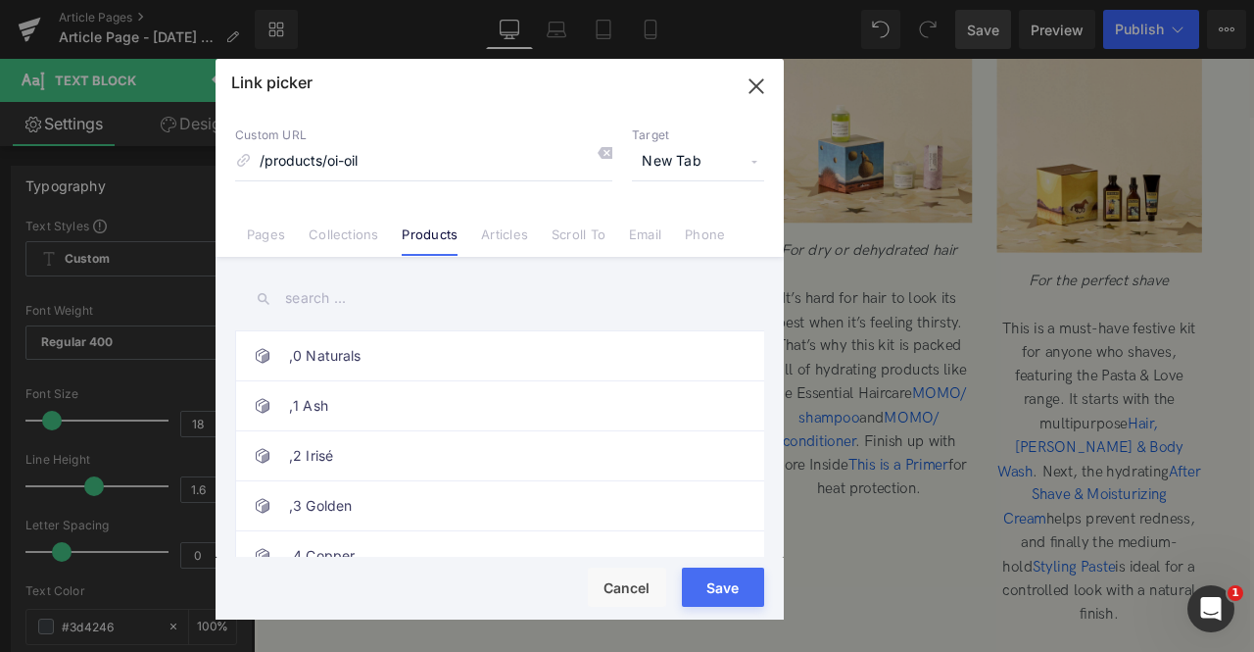
click at [706, 590] on button "Save" at bounding box center [723, 586] width 82 height 39
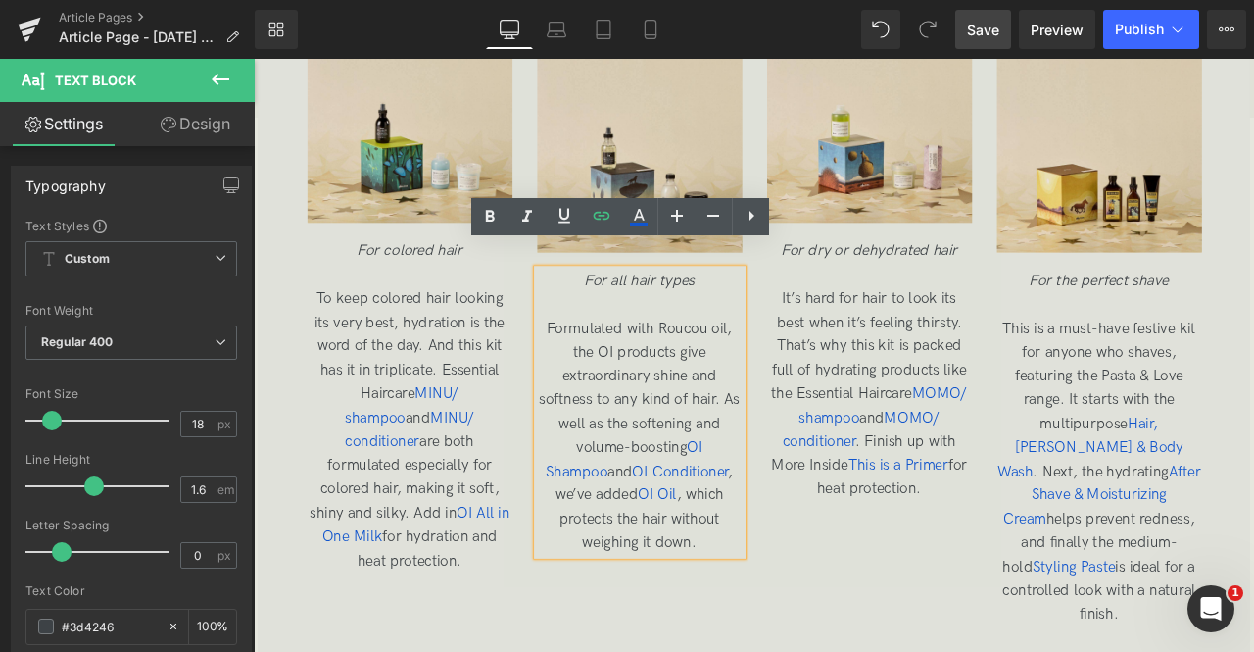
click at [967, 385] on p "It’s hard for hair to look its best when it’s feeling thirsty. That’s why this …" at bounding box center [983, 456] width 243 height 254
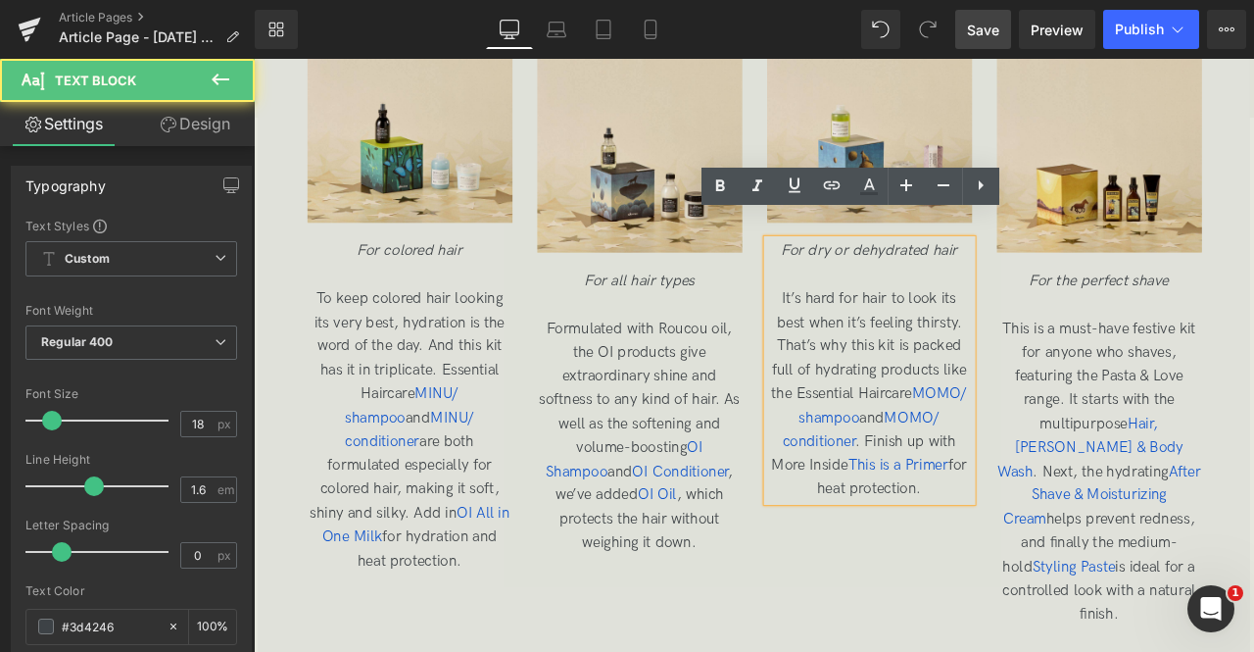
click at [1004, 425] on span "It’s hard for hair to look its best when it’s feeling thirsty. That’s why this …" at bounding box center [983, 455] width 232 height 246
click at [1049, 445] on span "MOMO/ shampoo" at bounding box center [1001, 469] width 200 height 49
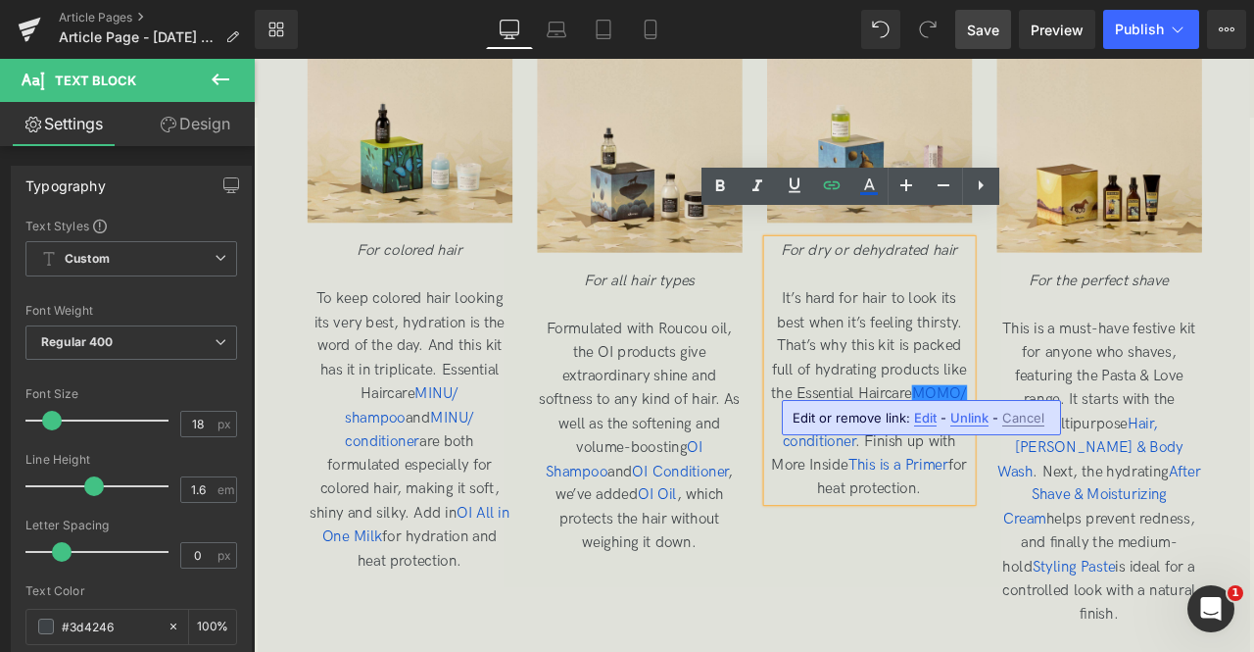
click at [919, 415] on span "Edit" at bounding box center [925, 418] width 23 height 17
type input "/products/momo-shampoo"
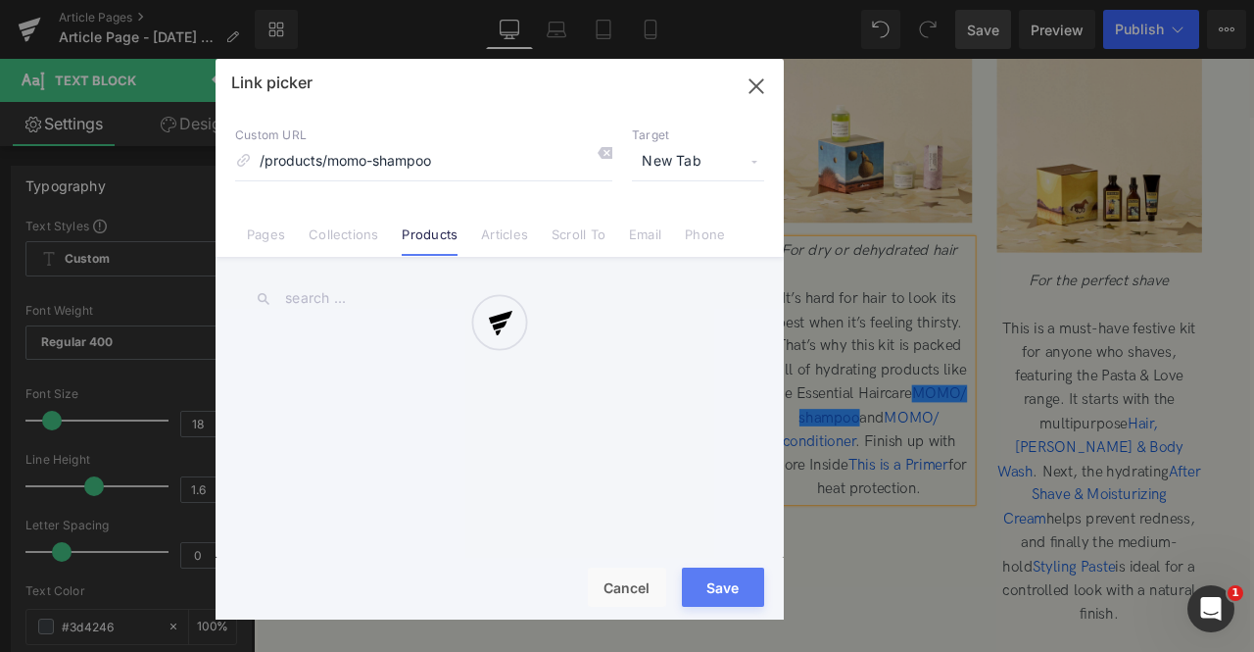
click at [0, 0] on div "Text Color Highlight Color rgb(209, 9, 9) #d10909 100 % rgba(249, 237, 142, 1) …" at bounding box center [0, 0] width 0 height 0
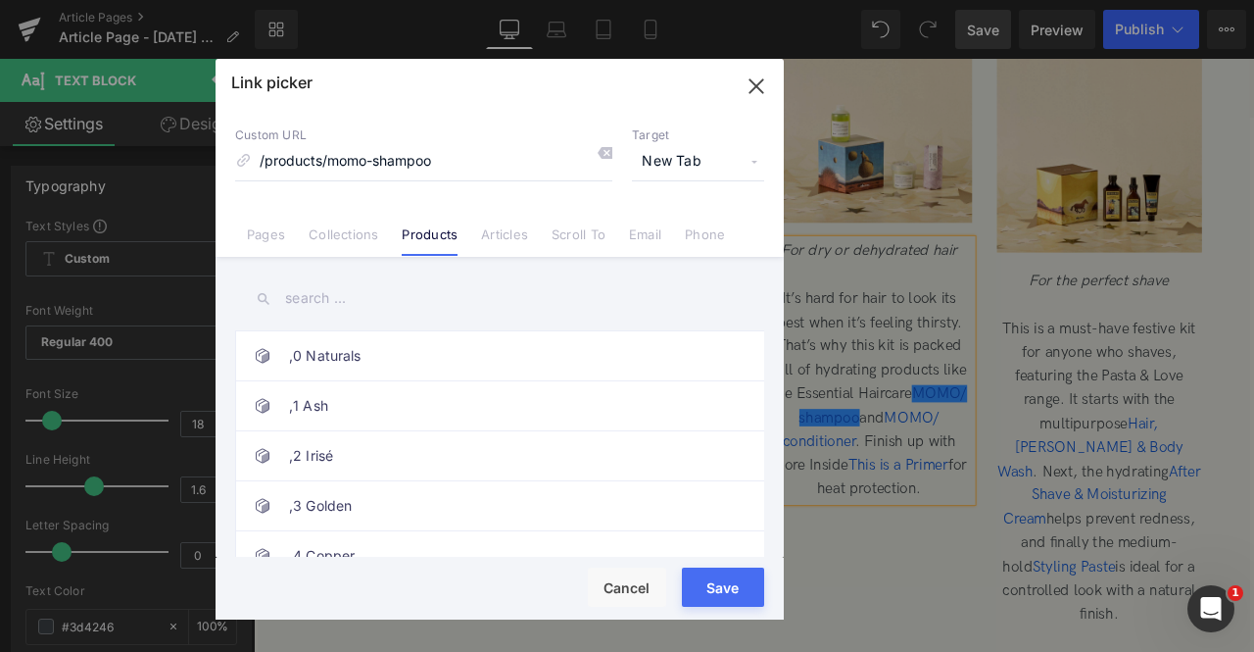
click at [721, 584] on button "Save" at bounding box center [723, 586] width 82 height 39
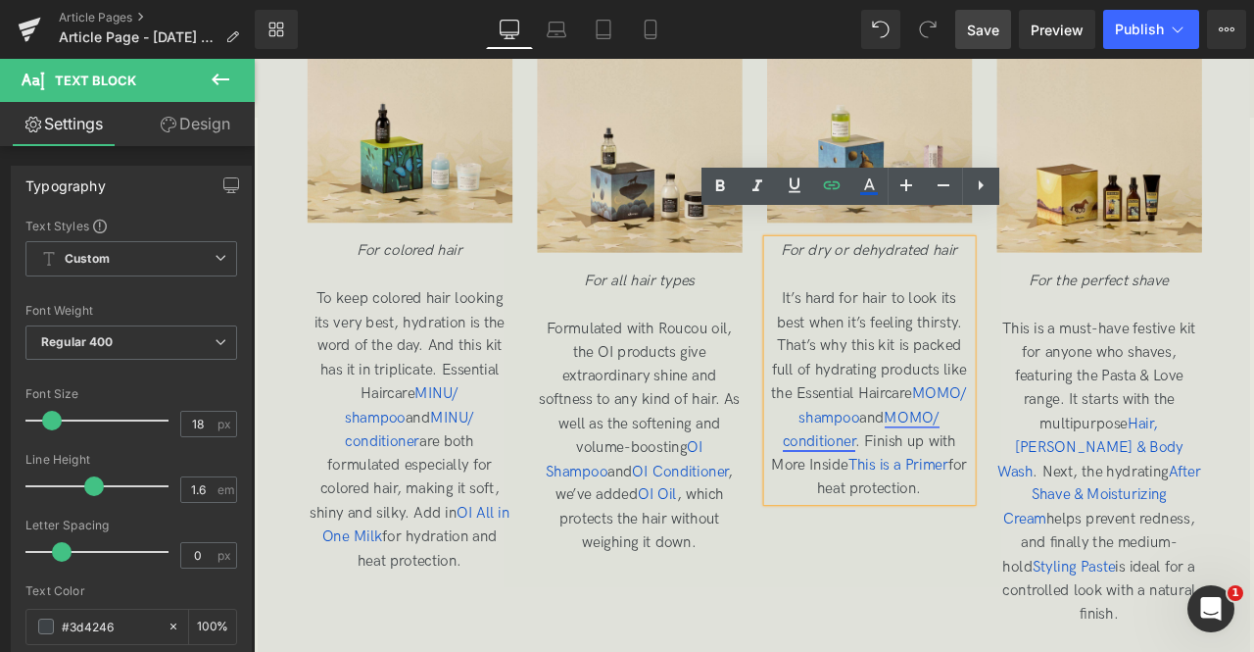
click at [925, 473] on span "MOMO/ conditioner" at bounding box center [974, 497] width 186 height 49
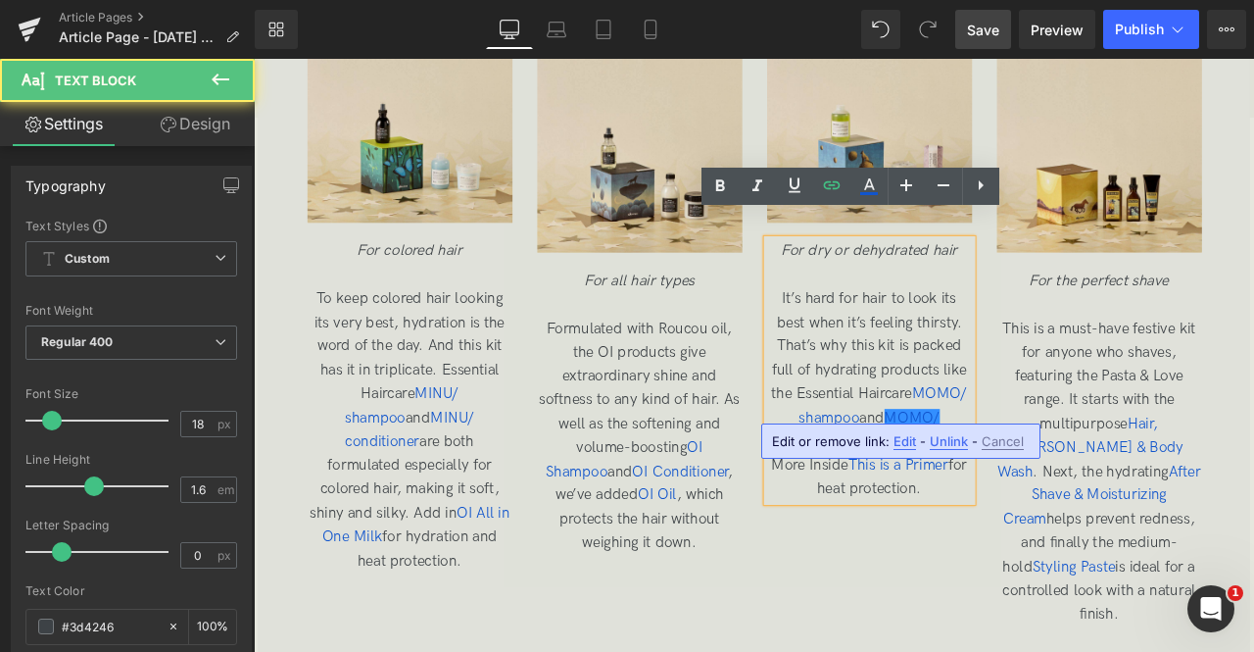
click at [905, 438] on span "Edit" at bounding box center [905, 441] width 23 height 17
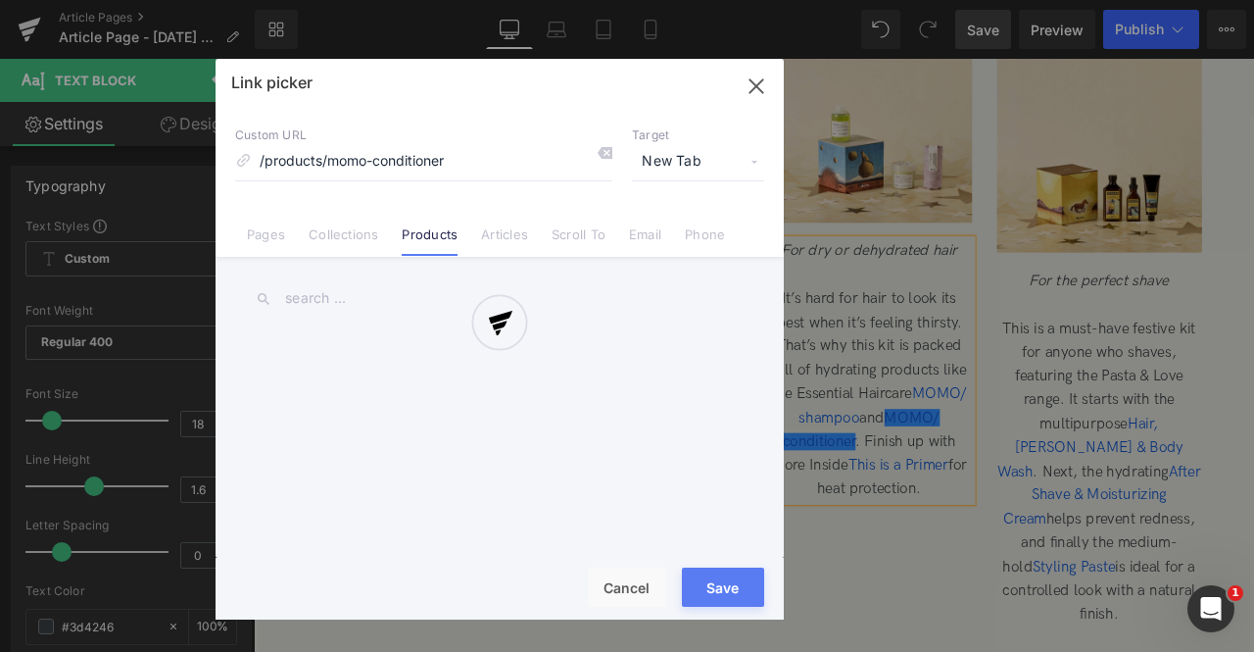
click at [0, 0] on div "Text Color Highlight Color rgb(209, 9, 9) #d10909 100 % rgba(249, 237, 142, 1) …" at bounding box center [0, 0] width 0 height 0
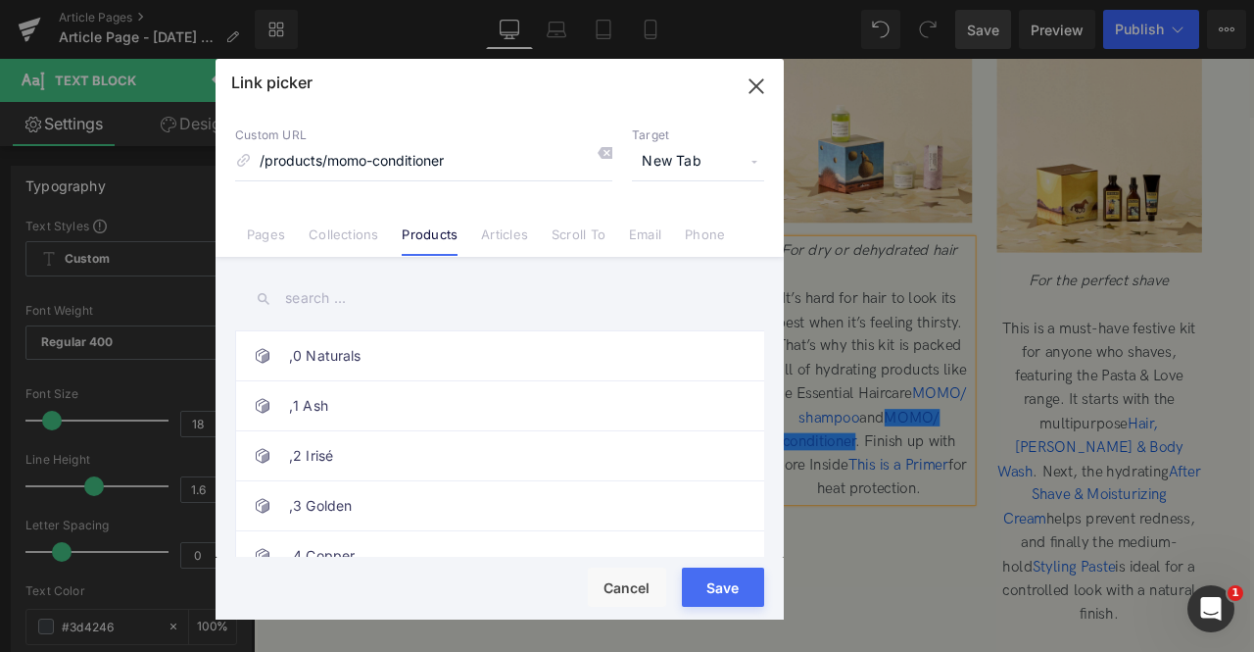
click at [702, 587] on button "Save" at bounding box center [723, 586] width 82 height 39
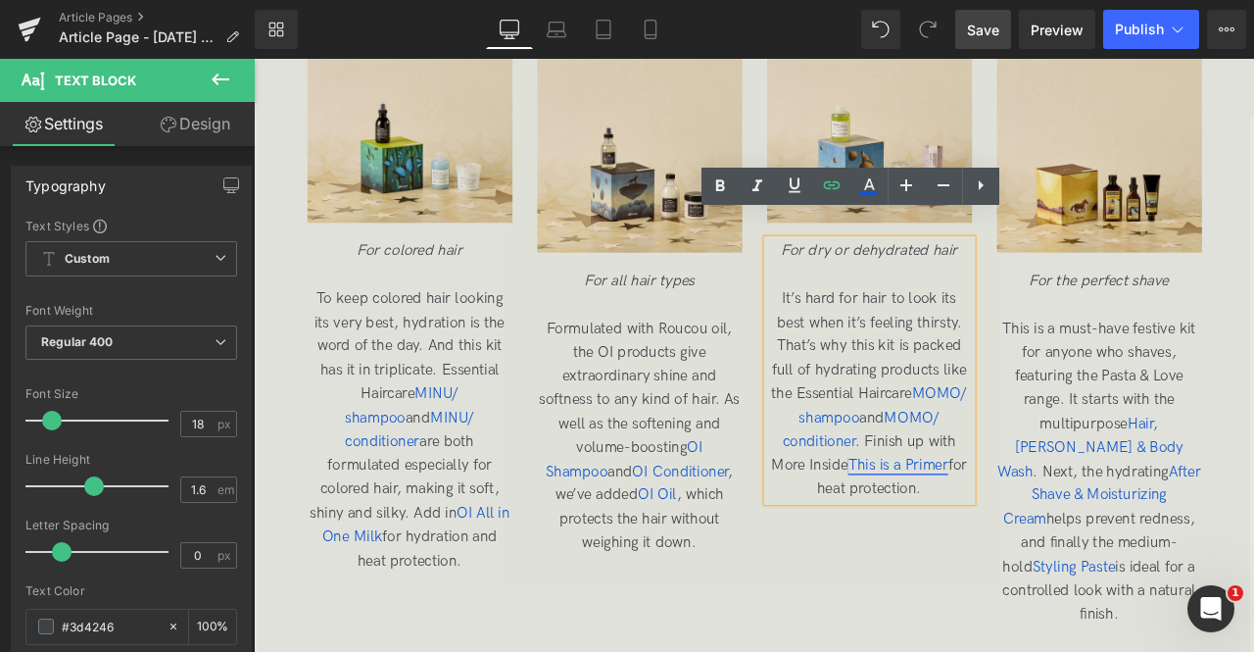
click at [958, 536] on span "This is a Primer" at bounding box center [1017, 539] width 119 height 21
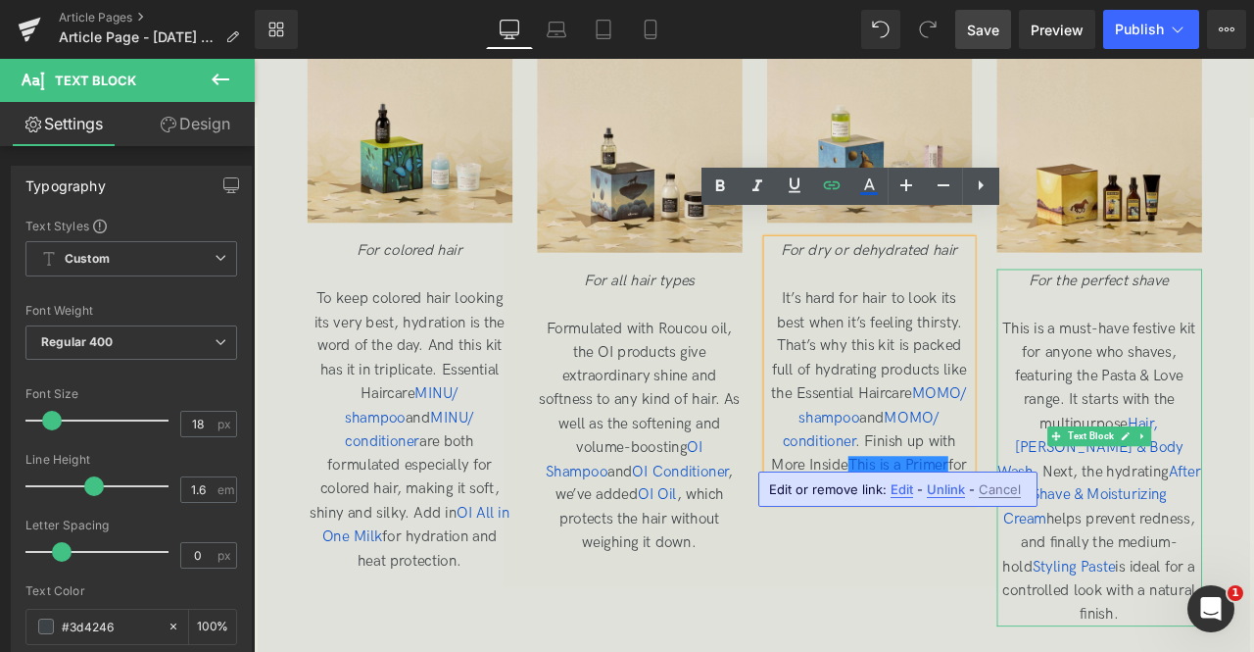
click at [1253, 435] on span "This is a must-have festive kit for anyone who shaves, featuring the Pasta & Lo…" at bounding box center [1256, 547] width 241 height 360
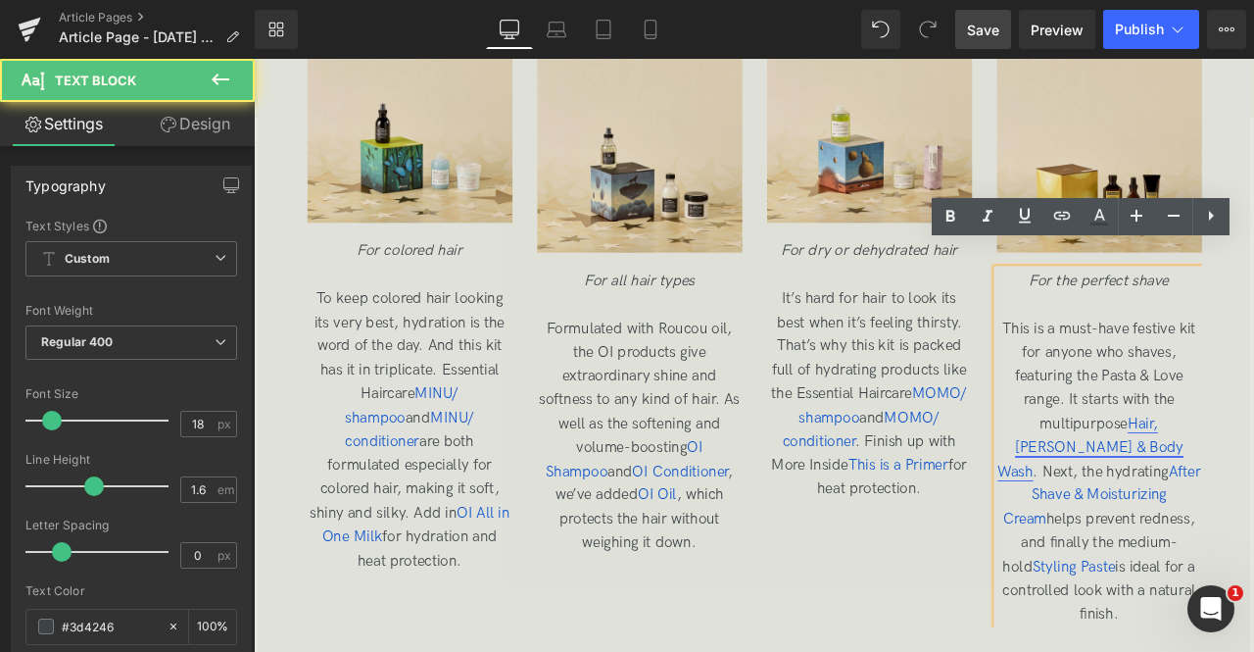
click at [1253, 480] on span "Hair, Beard & Body Wash" at bounding box center [1246, 518] width 220 height 77
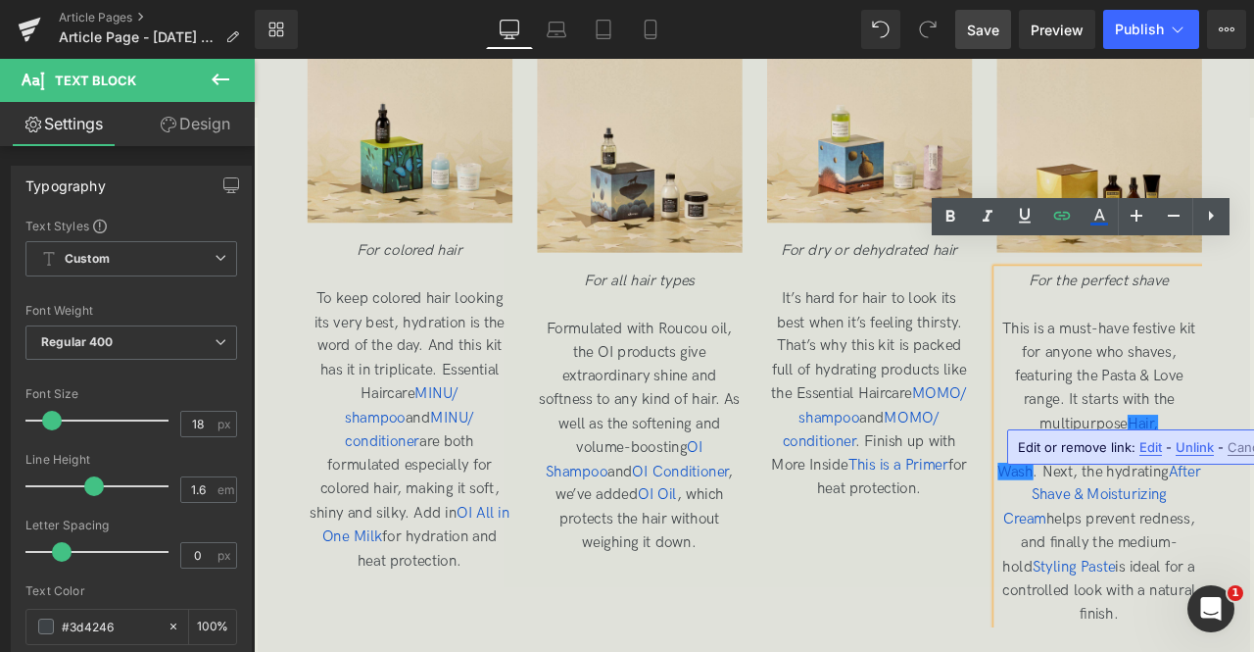
click at [1179, 587] on p "This is a must-have festive kit for anyone who shaves, featuring the Pasta & Lo…" at bounding box center [1256, 548] width 243 height 367
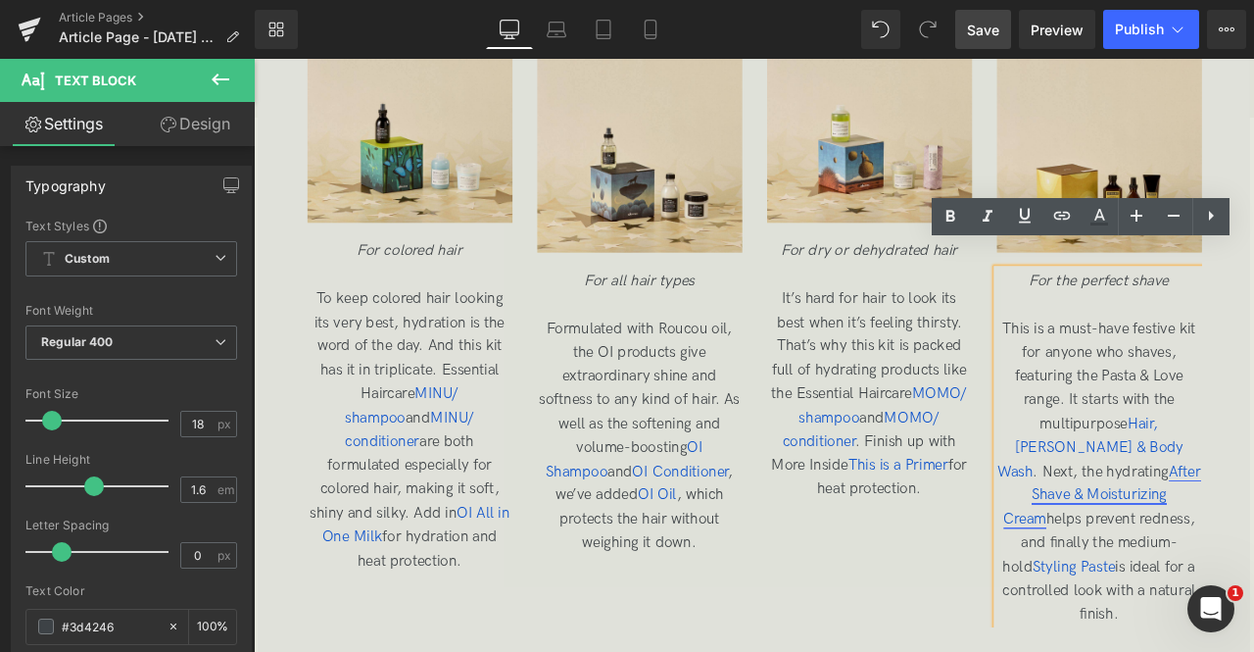
click at [1229, 543] on span "After Shave & Moisturizing Cream" at bounding box center [1260, 575] width 234 height 77
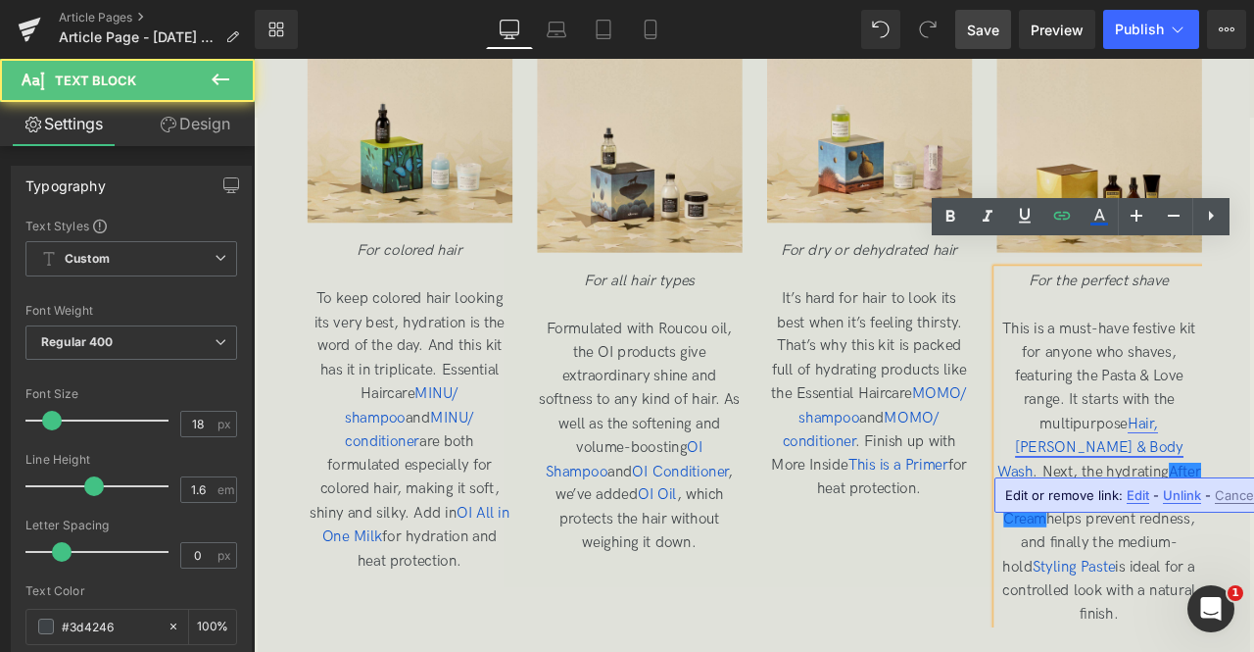
click at [1229, 488] on span "Hair, Beard & Body Wash" at bounding box center [1246, 518] width 220 height 77
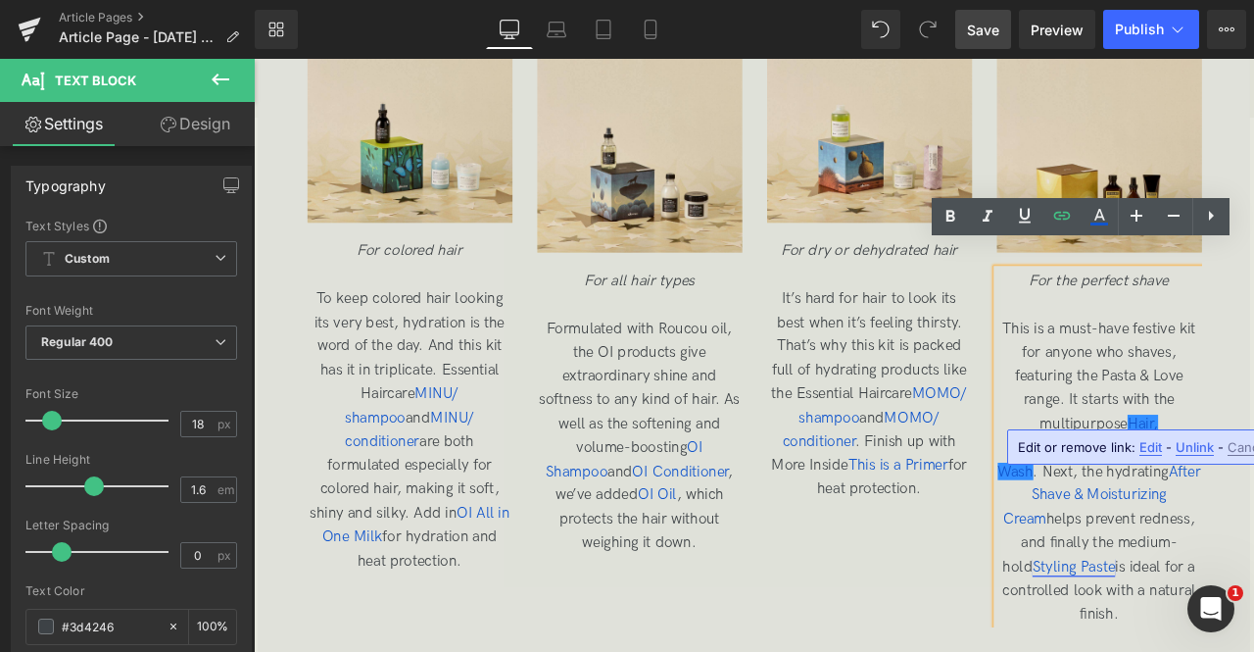
click at [1253, 650] on span "Styling Paste" at bounding box center [1226, 660] width 98 height 21
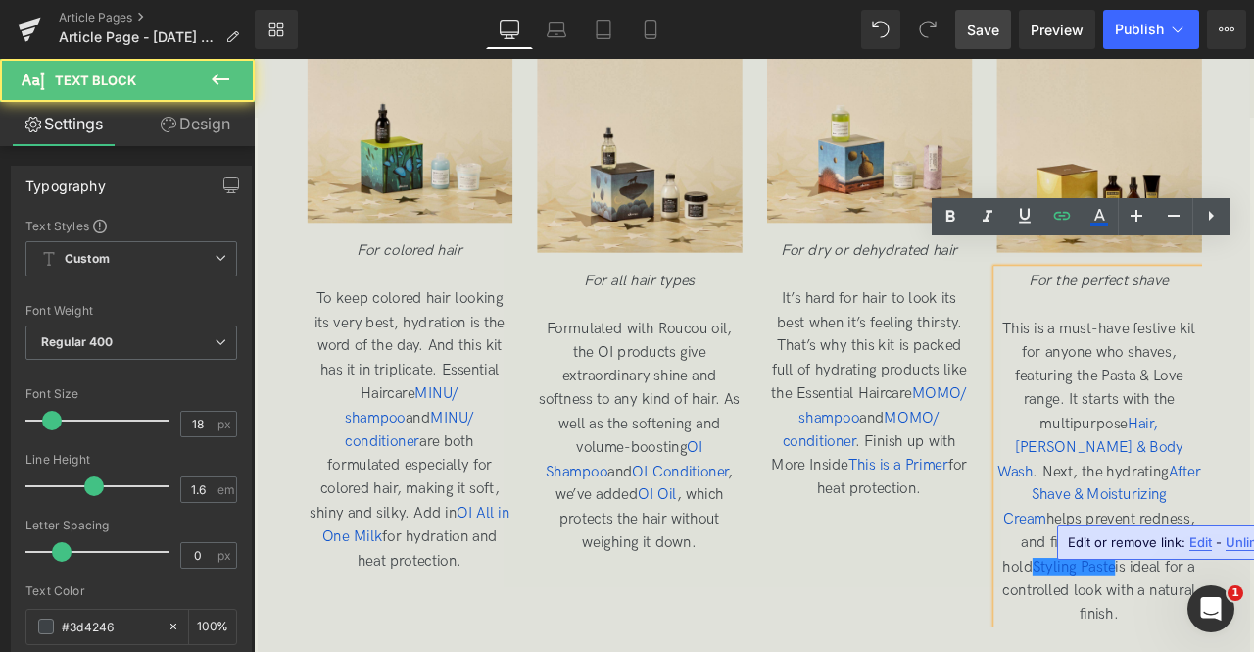
click at [1155, 604] on span "This is a must-have festive kit for anyone who shaves, featuring the Pasta & Lo…" at bounding box center [1256, 547] width 241 height 360
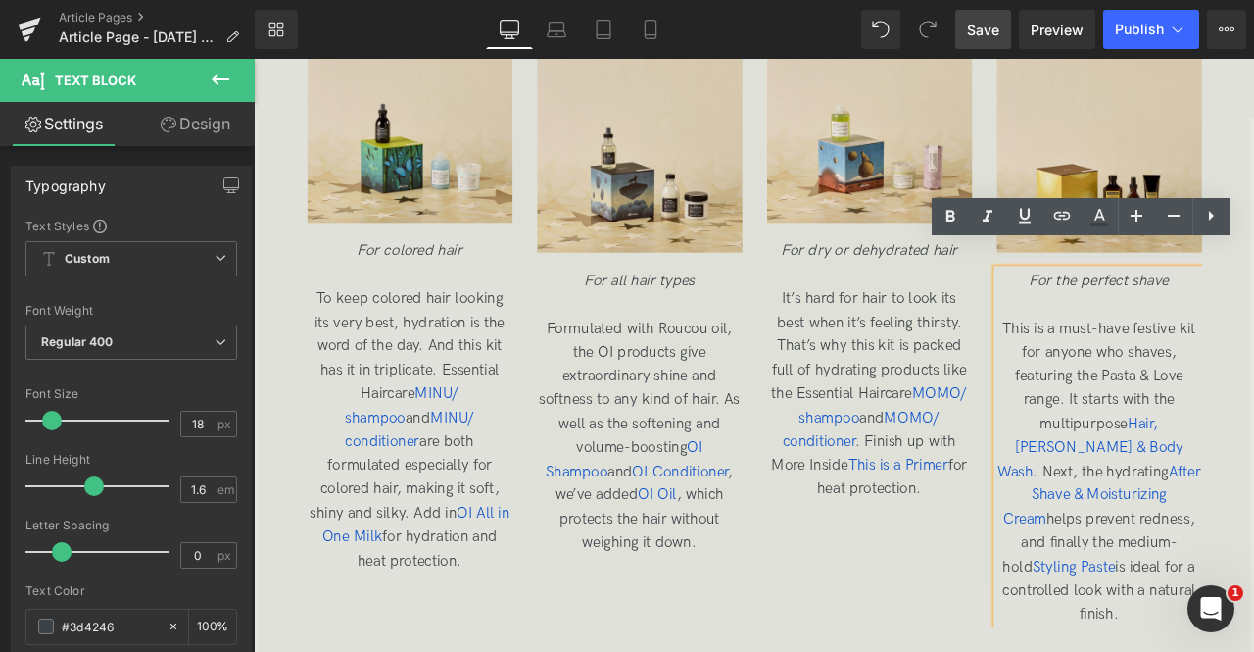
click at [979, 28] on span "Save" at bounding box center [983, 30] width 32 height 21
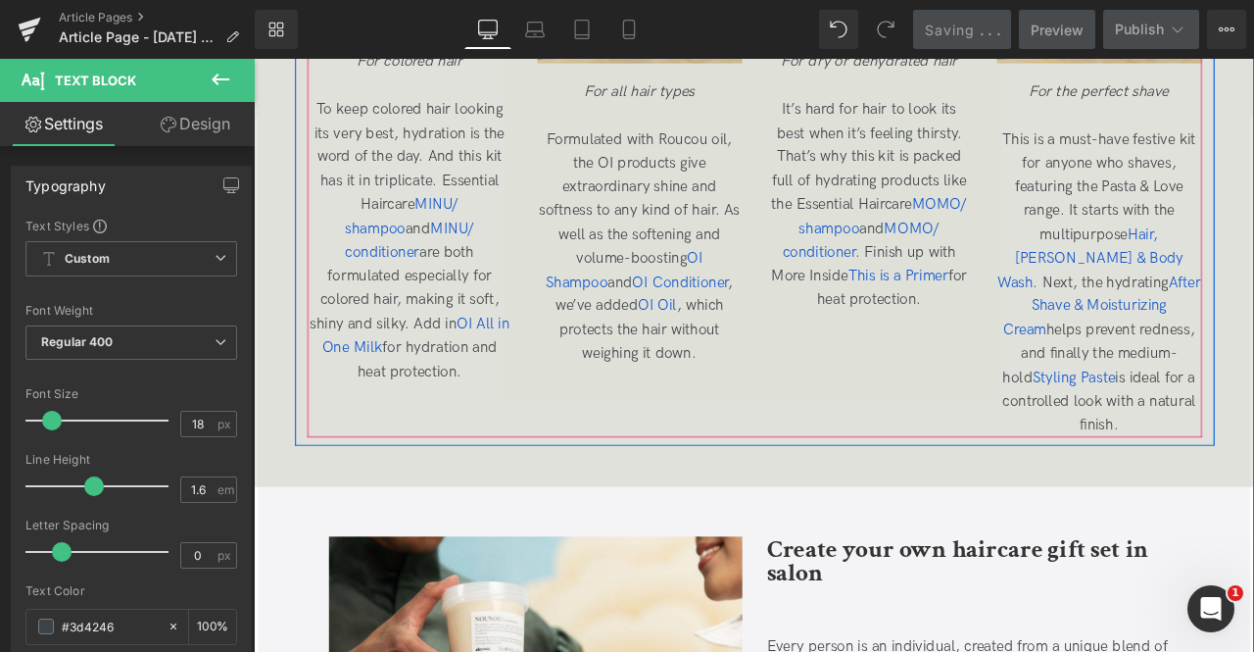
scroll to position [4614, 0]
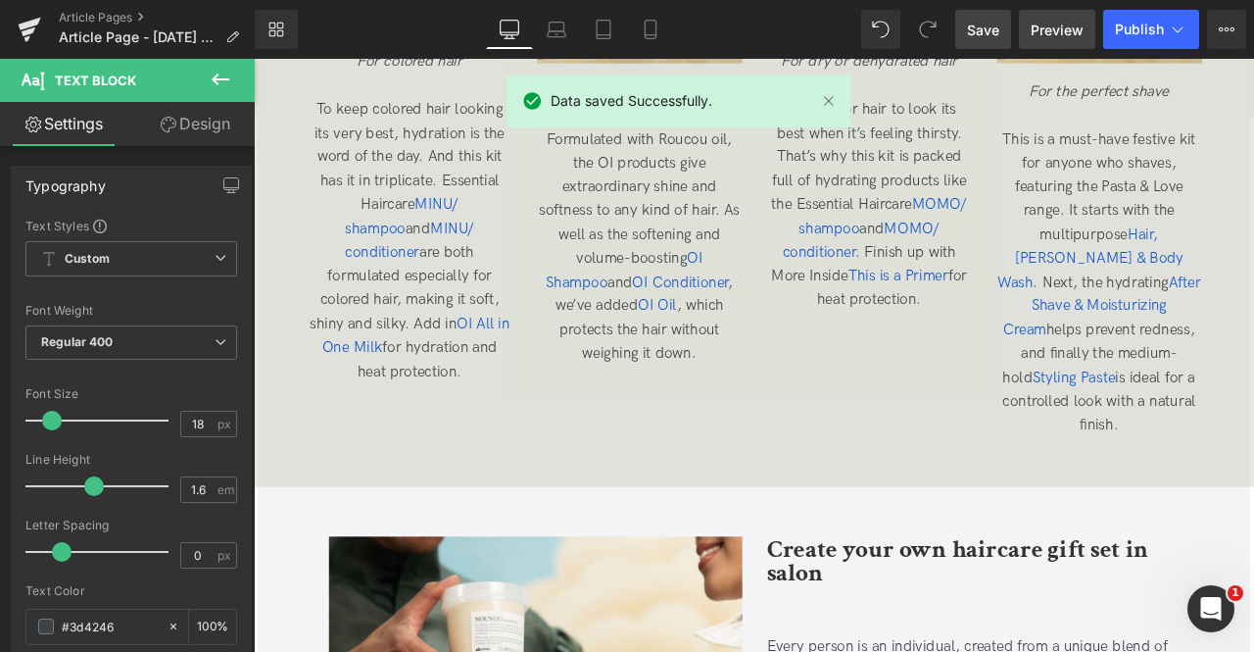
click at [1064, 28] on span "Preview" at bounding box center [1057, 30] width 53 height 21
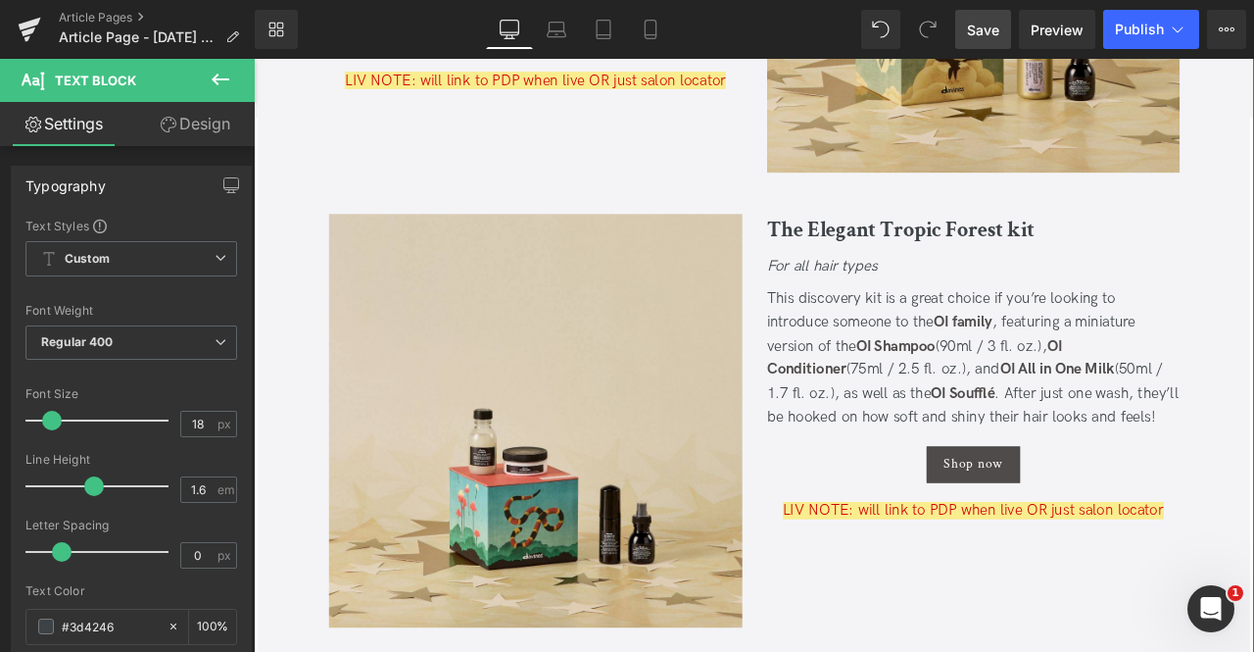
scroll to position [2436, 0]
click at [926, 403] on div "This discovery kit is a great choice if you’re looking to introduce someone to …" at bounding box center [1107, 414] width 490 height 170
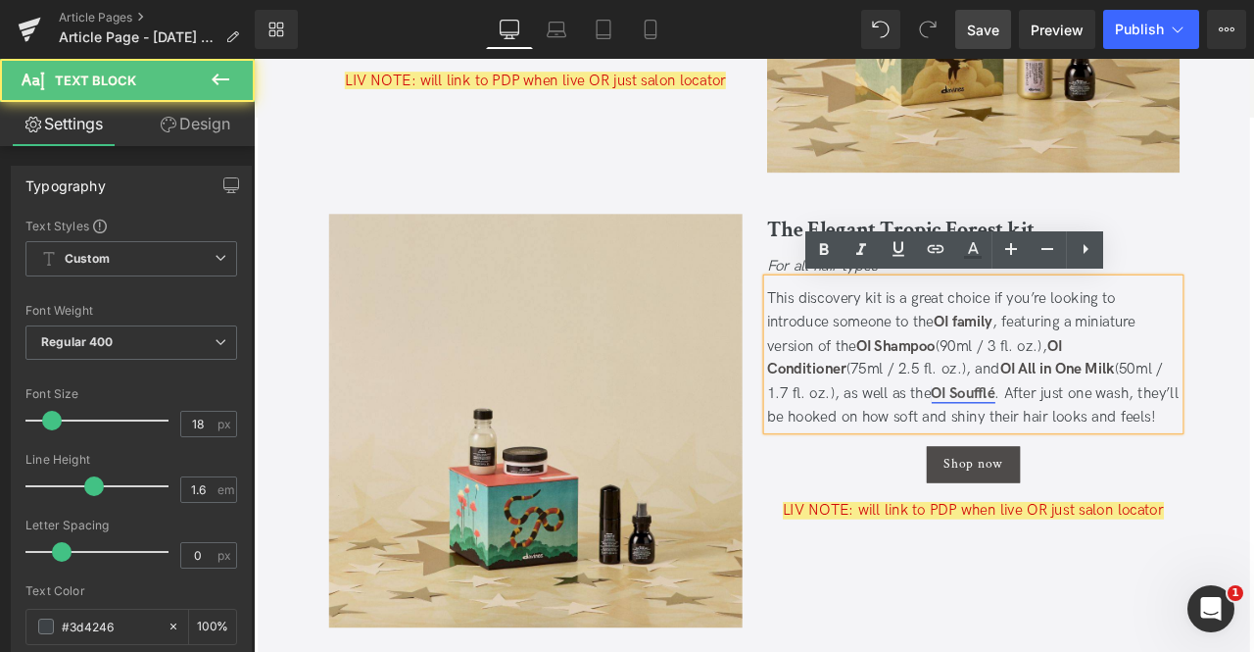
click at [1057, 455] on link "OI Soufflé" at bounding box center [1094, 455] width 75 height 21
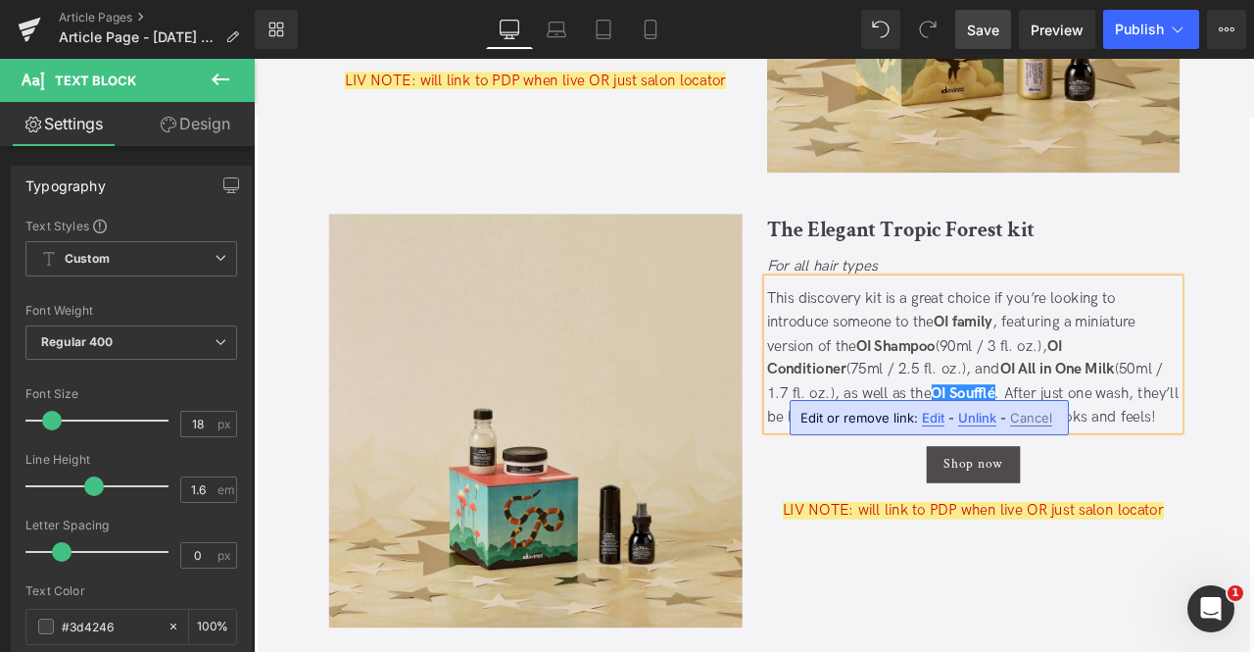
click at [1039, 419] on span "(75ml / 2.5 fl. oz.), and" at bounding box center [1047, 426] width 182 height 21
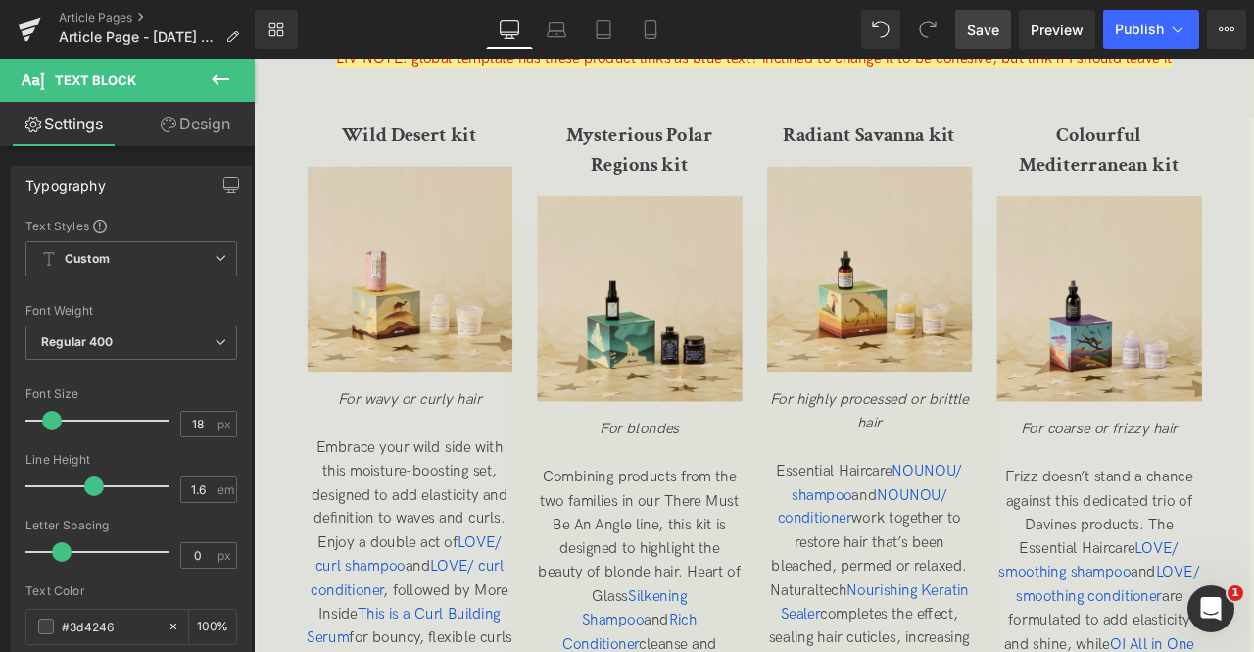
scroll to position [3593, 0]
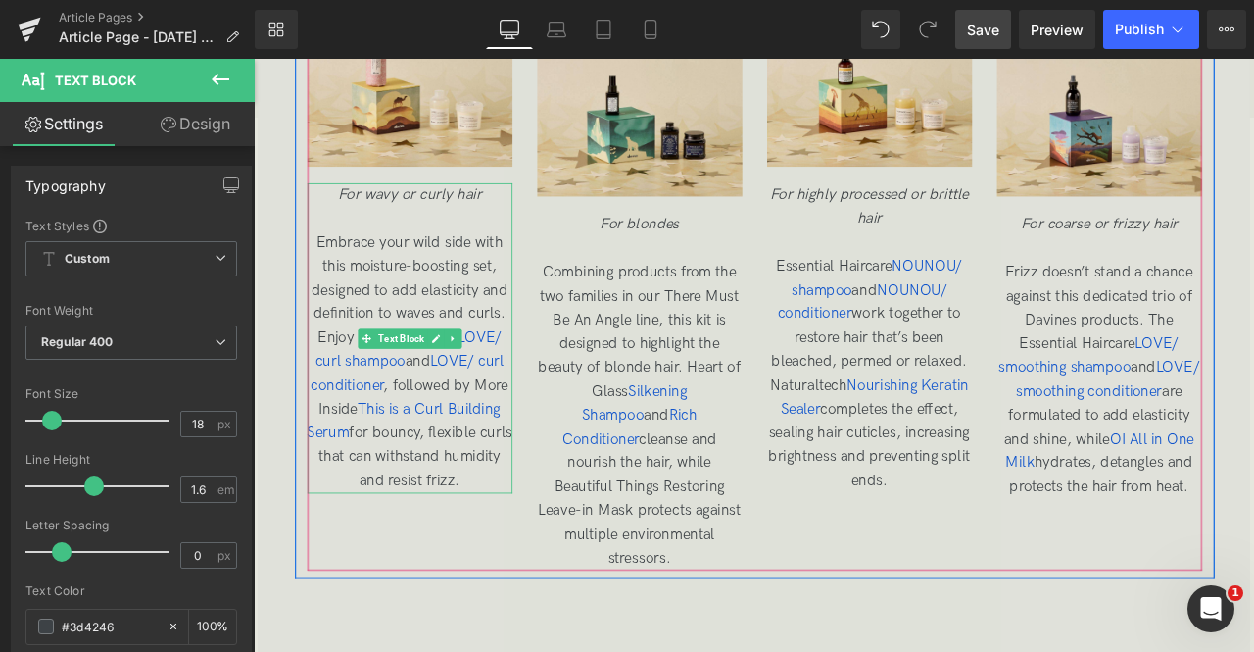
click at [366, 469] on span "Embrace your wild side with this moisture-boosting set, designed to add elastic…" at bounding box center [439, 417] width 243 height 303
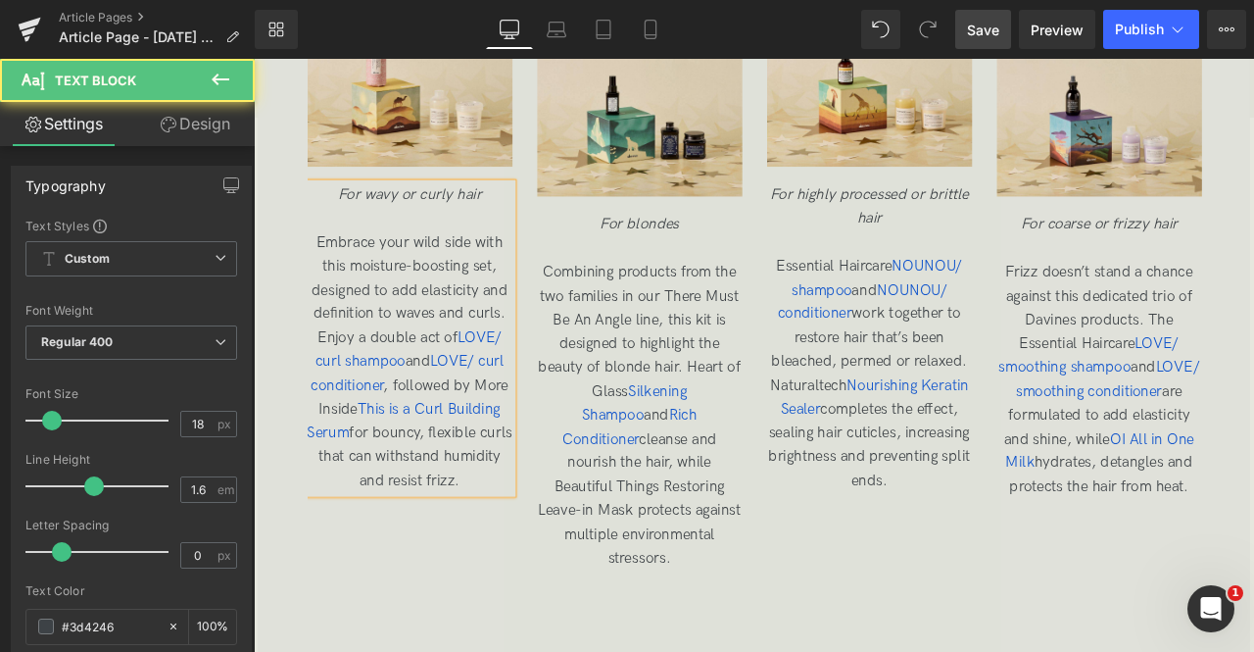
click at [476, 503] on span "Embrace your wild side with this moisture-boosting set, designed to add elastic…" at bounding box center [439, 417] width 243 height 303
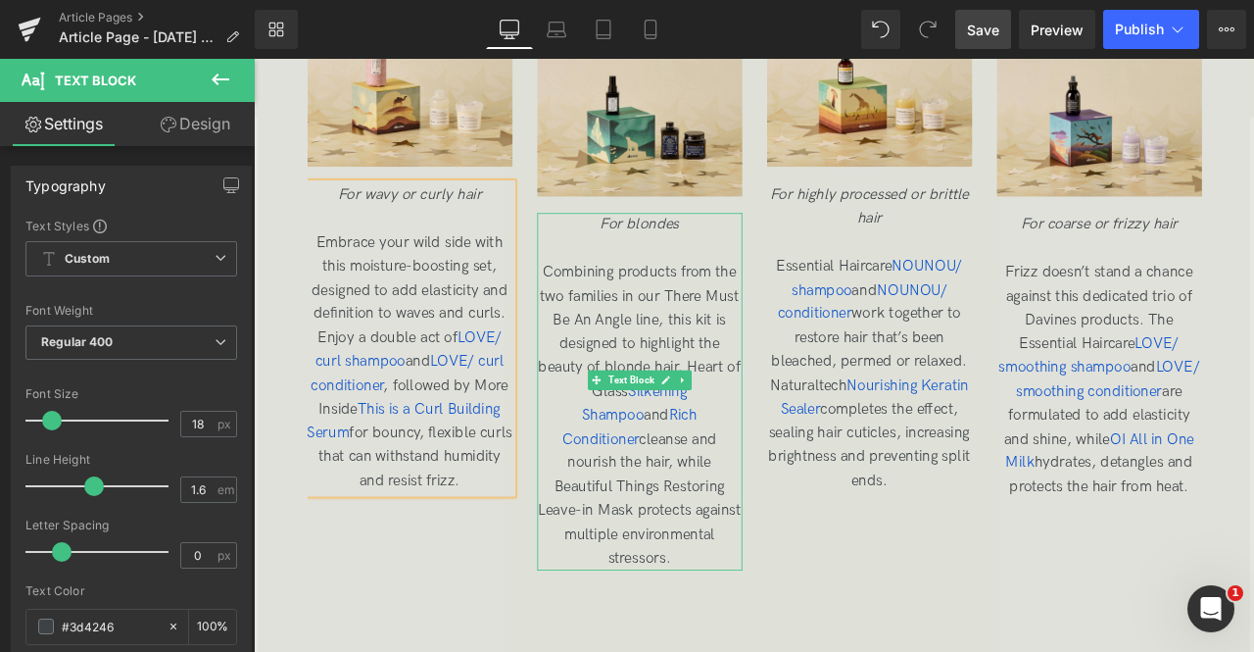
click at [712, 339] on span "Combining products from the two families in our There Must Be An Angle line, th…" at bounding box center [711, 481] width 240 height 360
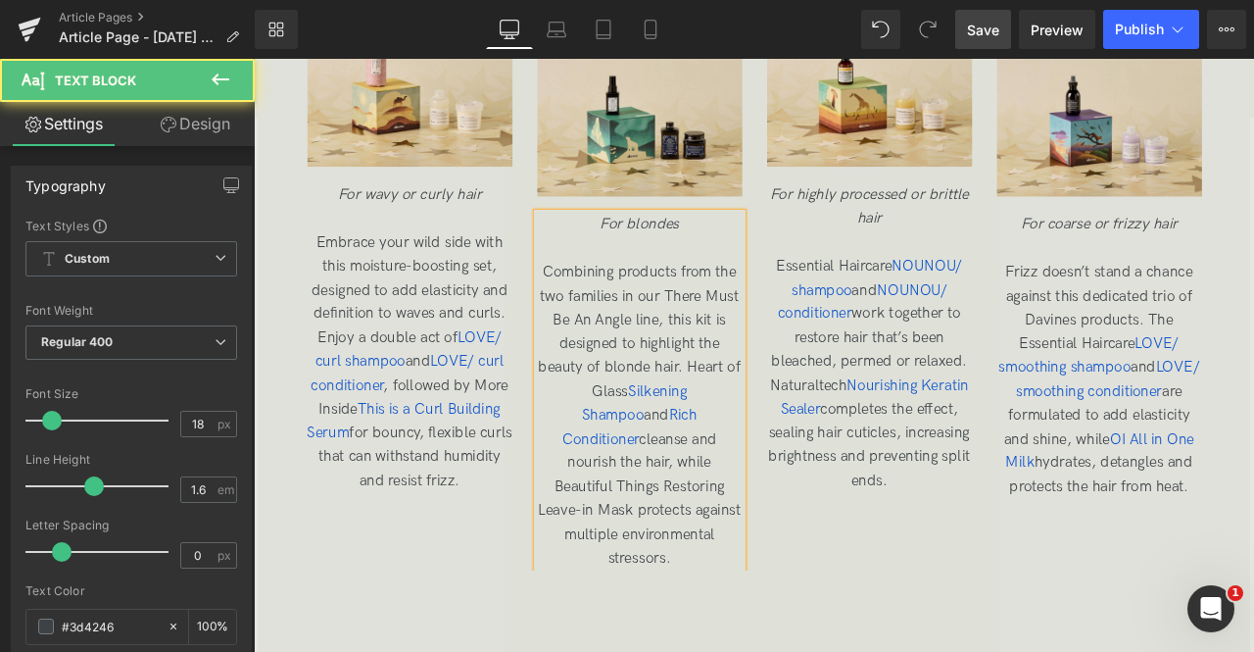
click at [750, 514] on span "Combining products from the two families in our There Must Be An Angle line, th…" at bounding box center [711, 481] width 240 height 360
click at [660, 537] on span "Combining products from the two families in our There Must Be An Angle line, th…" at bounding box center [711, 481] width 240 height 360
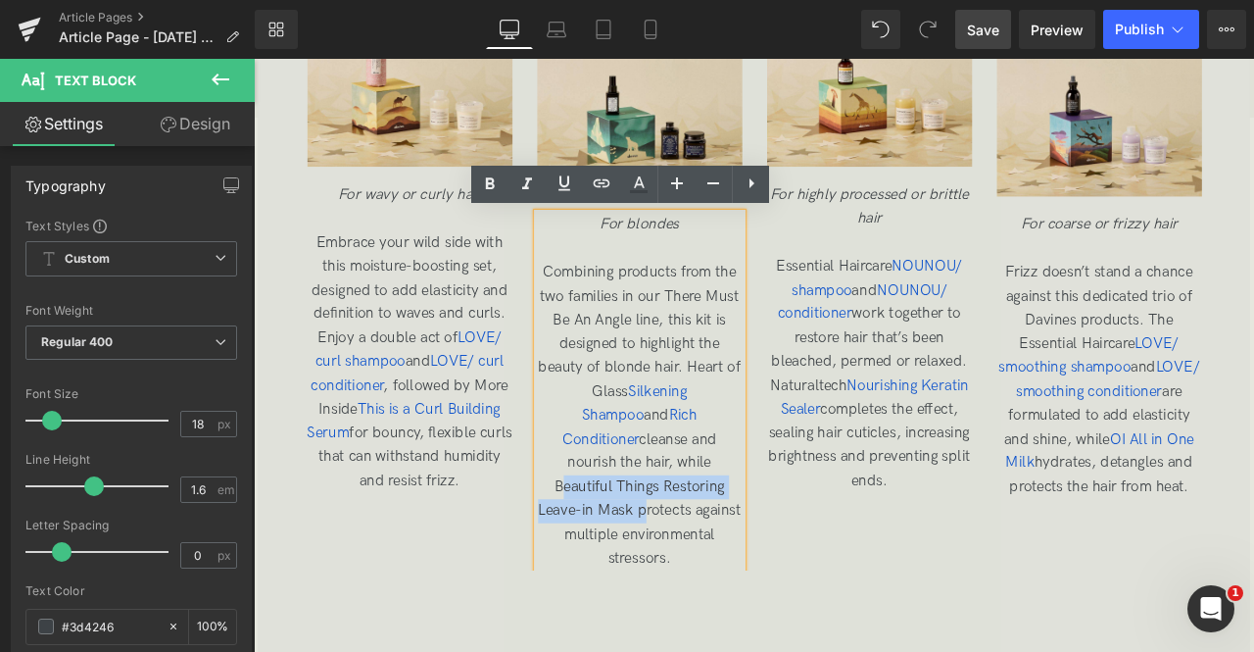
click at [698, 566] on span "Combining products from the two families in our There Must Be An Angle line, th…" at bounding box center [711, 481] width 240 height 360
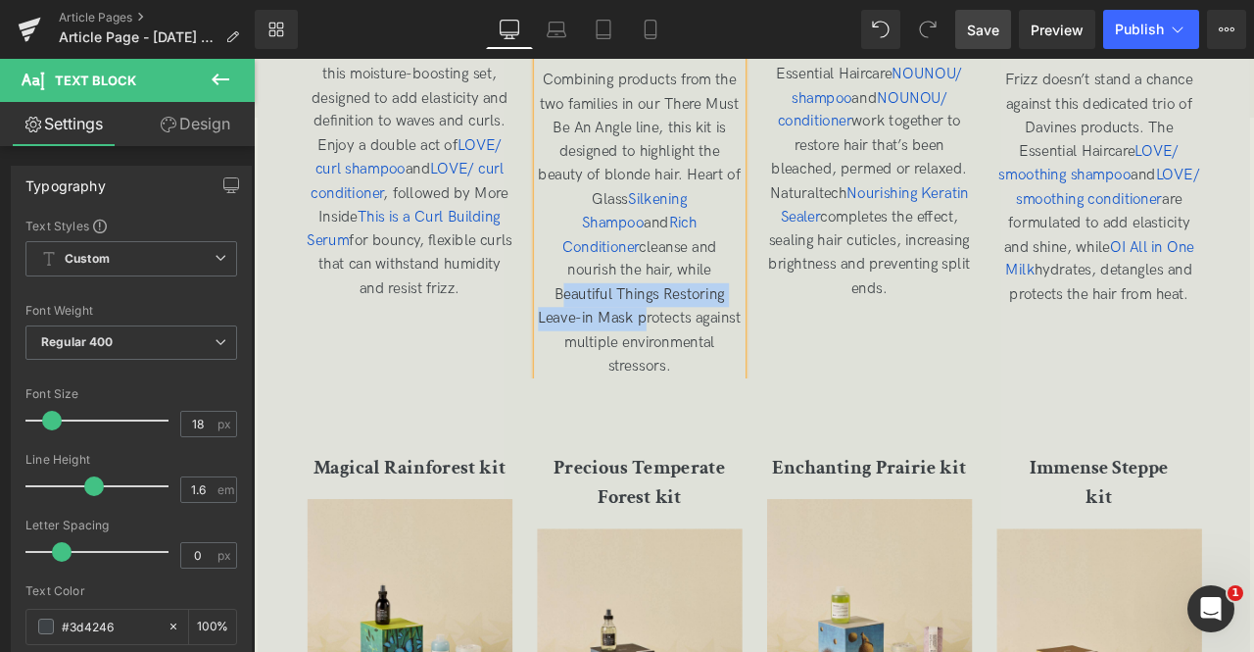
scroll to position [3710, 0]
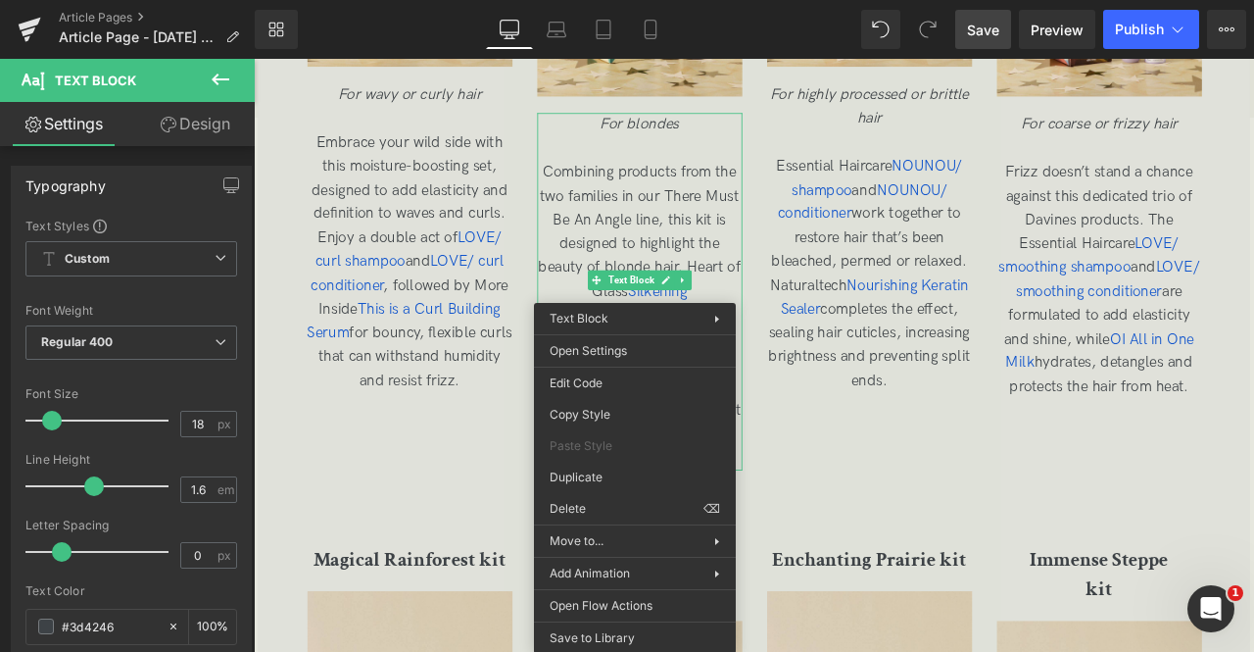
click at [568, 434] on div "Wild Desert kit Heading Image For wavy or curly hair Embrace your wild side wit…" at bounding box center [863, 149] width 1090 height 796
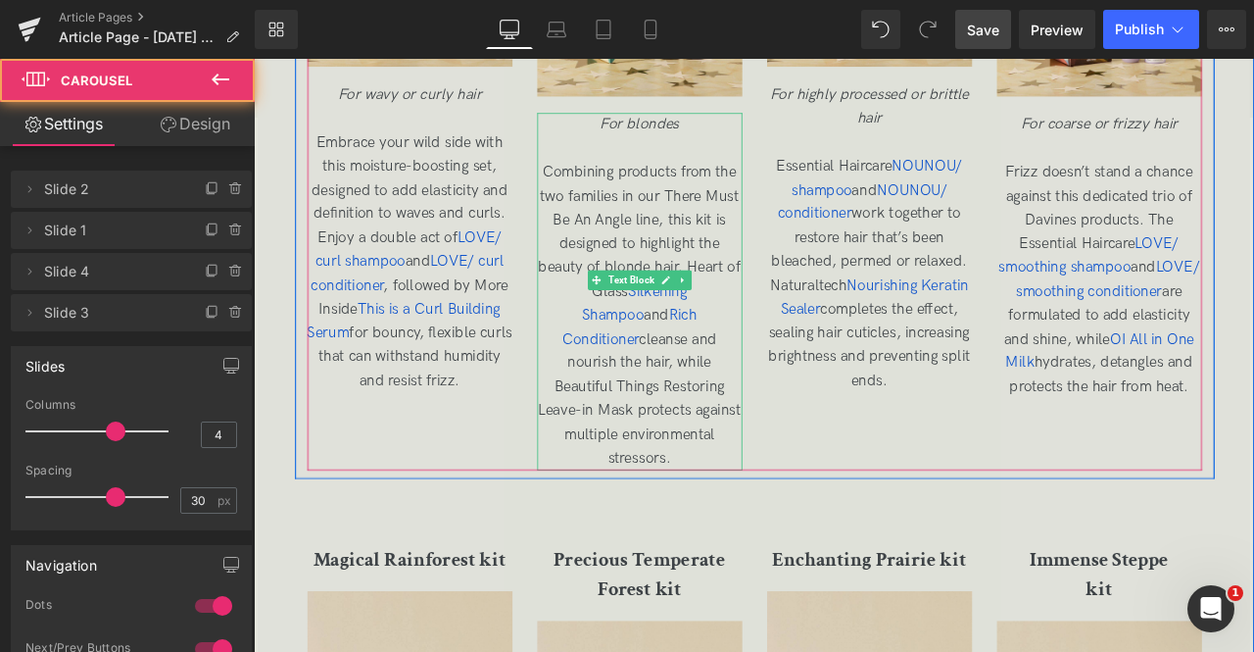
click at [610, 423] on span "Combining products from the two families in our There Must Be An Angle line, th…" at bounding box center [711, 363] width 240 height 360
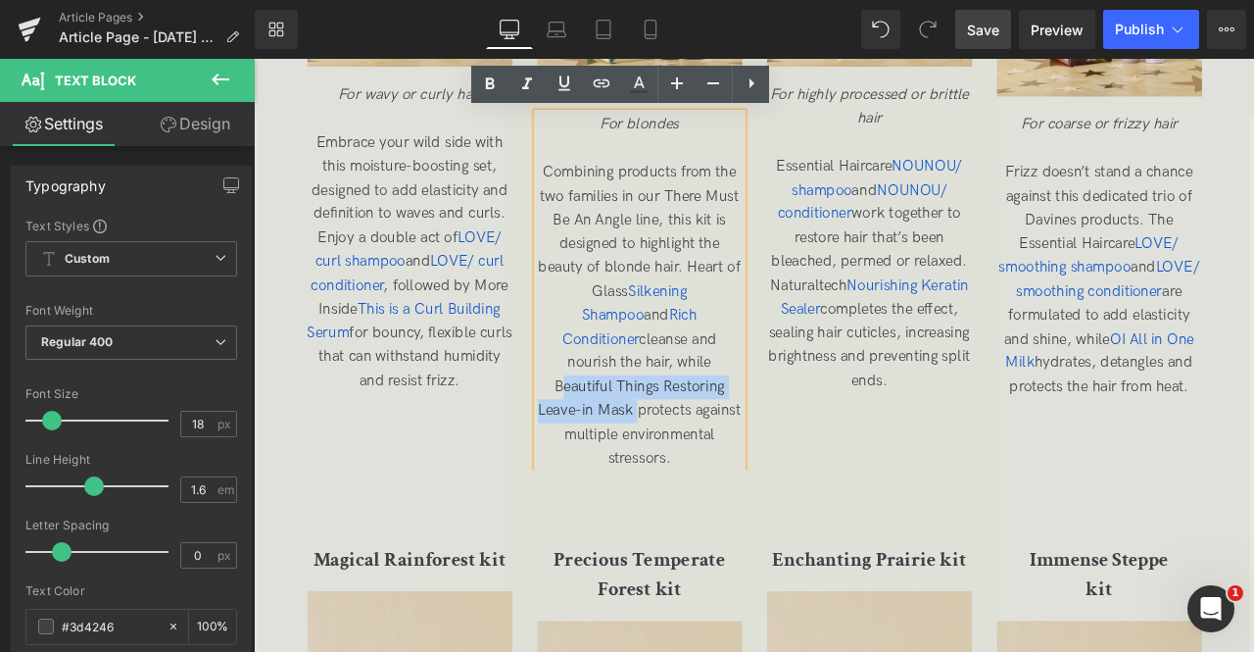
click at [686, 448] on span "Combining products from the two families in our There Must Be An Angle line, th…" at bounding box center [711, 363] width 240 height 360
click at [639, 85] on icon at bounding box center [639, 82] width 11 height 12
type input "#3d4246"
type input "100"
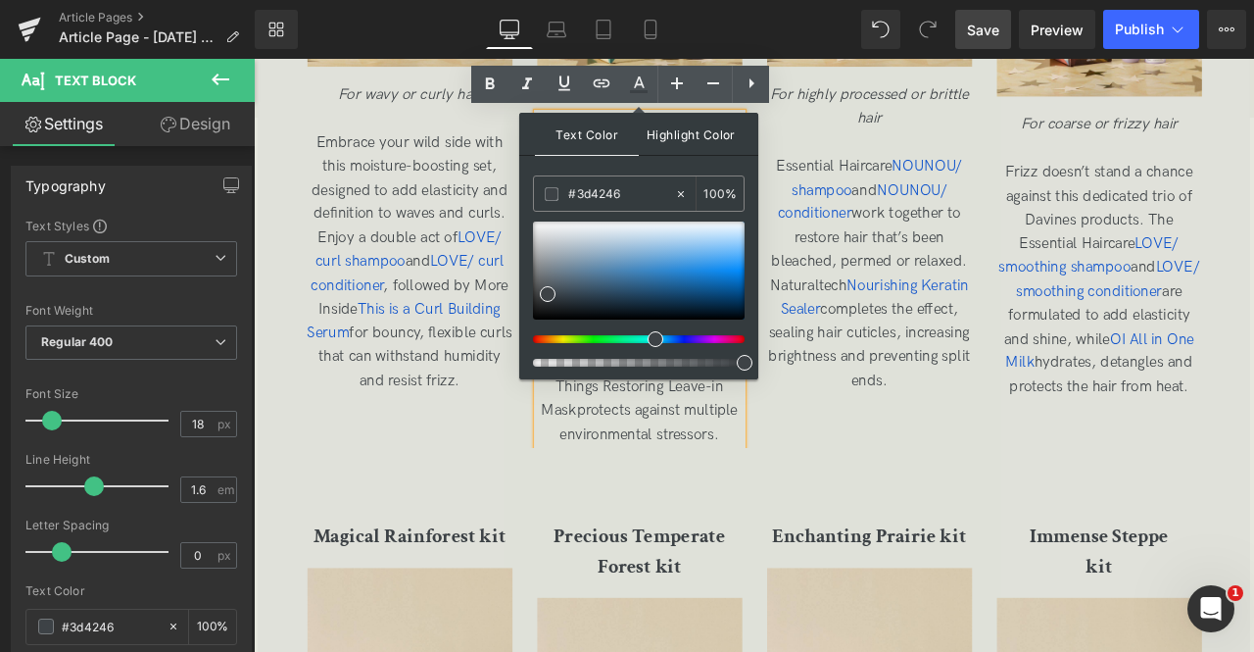
click at [0, 0] on span "Highlight Color" at bounding box center [0, 0] width 0 height 0
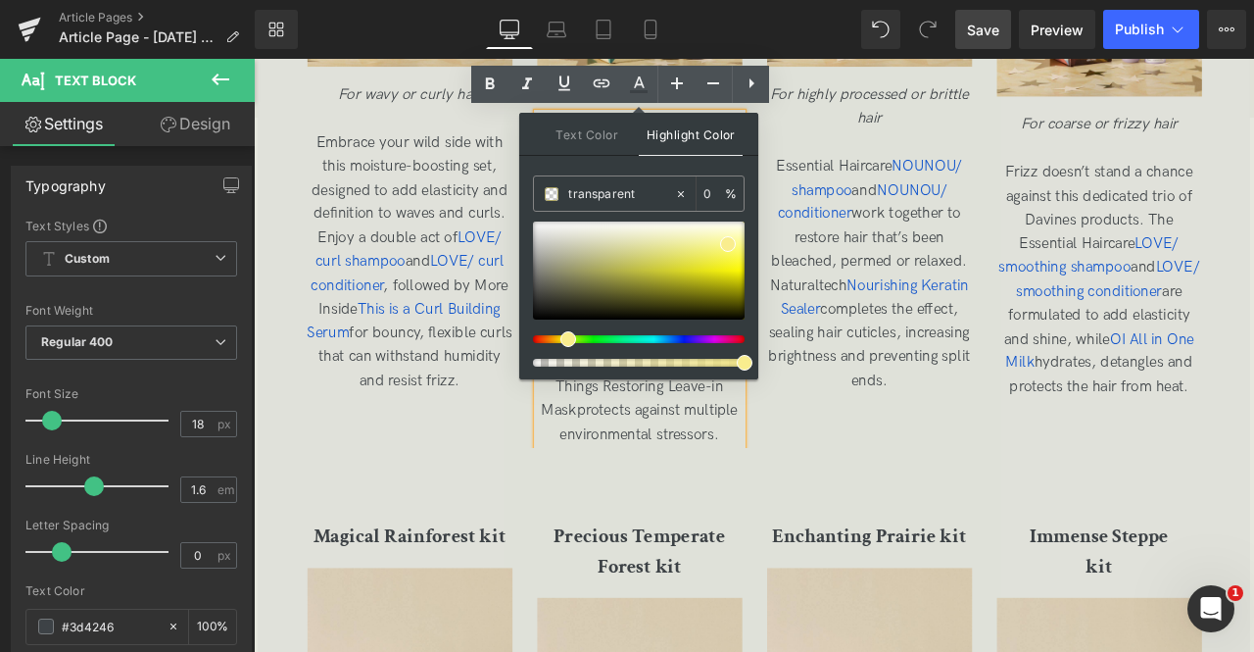
type input "#f9ed8e"
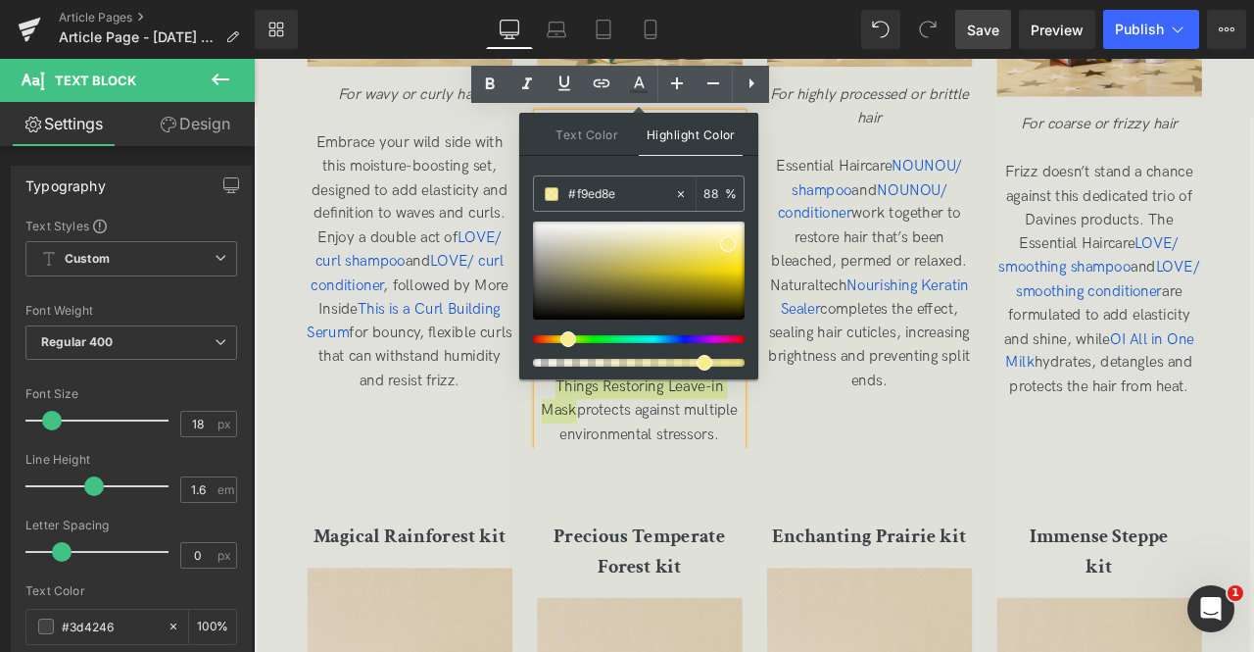
type input "97"
drag, startPoint x: 997, startPoint y: 416, endPoint x: 890, endPoint y: 412, distance: 106.9
click at [0, 0] on span "Text Color" at bounding box center [0, 0] width 0 height 0
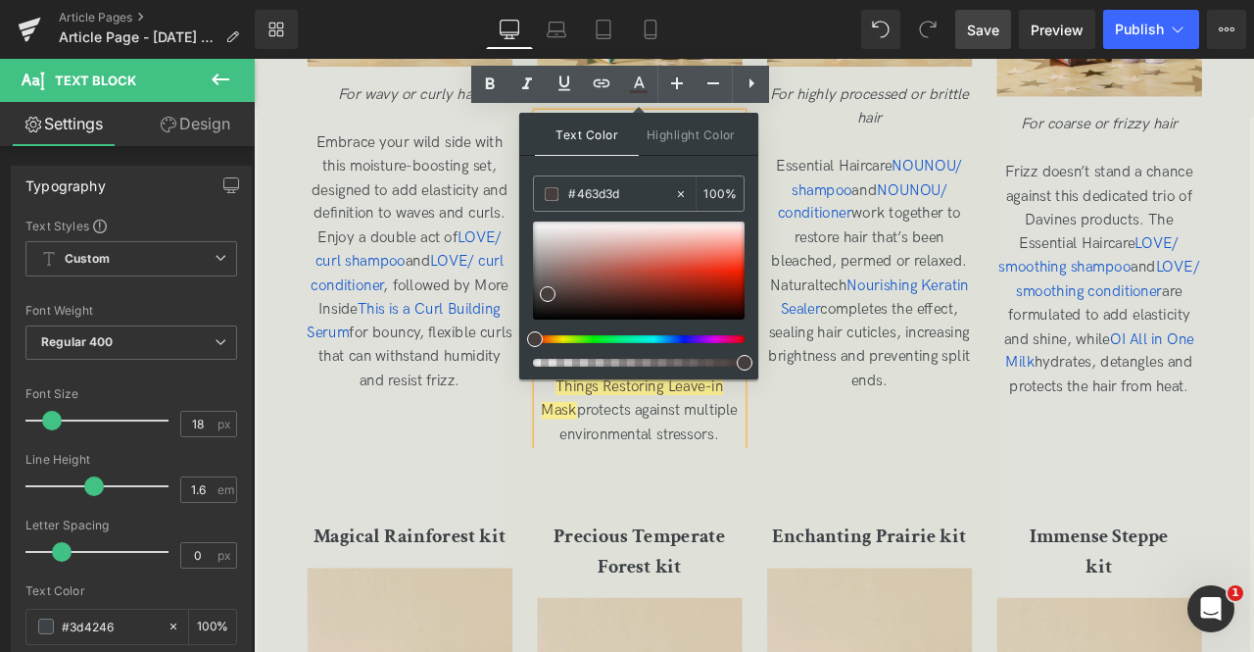
drag, startPoint x: 557, startPoint y: 337, endPoint x: 525, endPoint y: 340, distance: 31.5
click at [525, 340] on div at bounding box center [631, 339] width 212 height 8
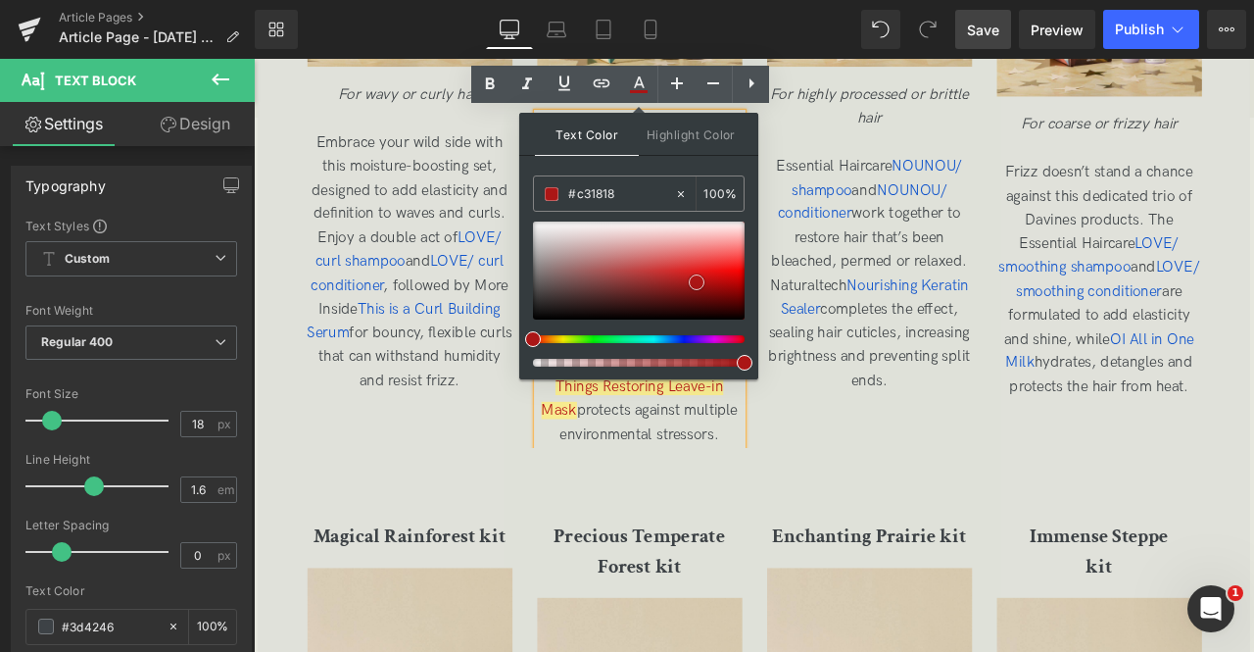
type input "#c81717"
drag, startPoint x: 551, startPoint y: 293, endPoint x: 704, endPoint y: 275, distance: 153.9
click at [704, 275] on span at bounding box center [697, 282] width 16 height 16
type input "95"
drag, startPoint x: 999, startPoint y: 426, endPoint x: 870, endPoint y: 414, distance: 129.0
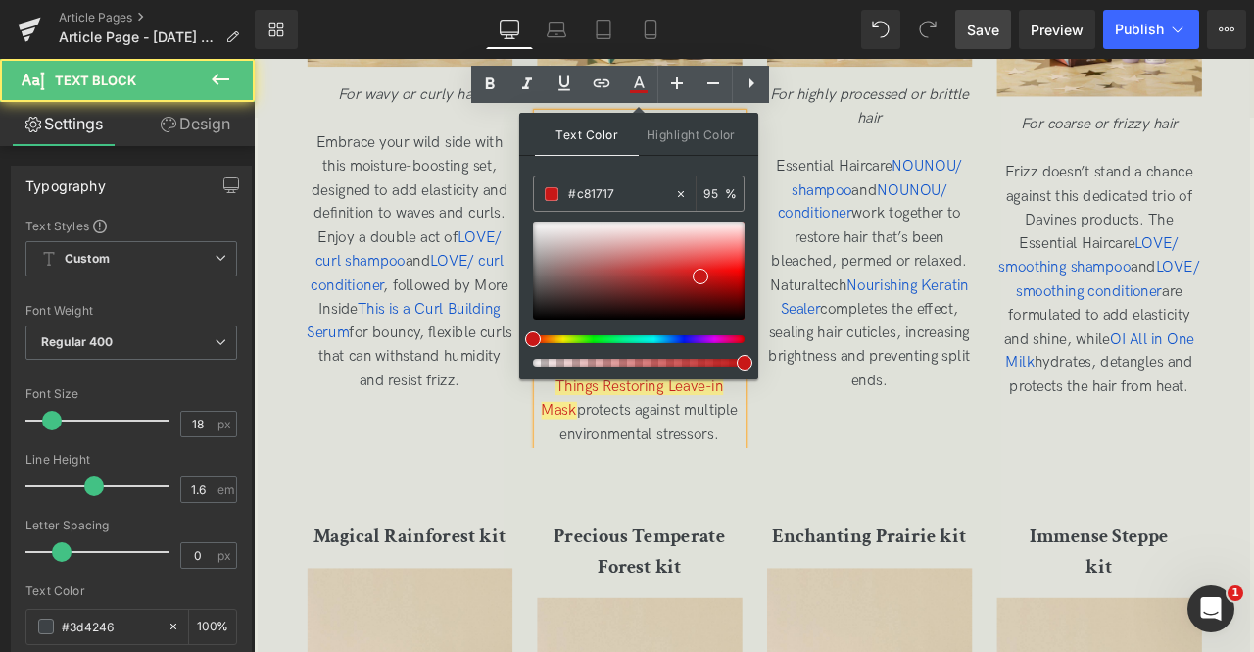
click at [812, 453] on span "Combining products from the two families in our There Must Be An Angle line, th…" at bounding box center [711, 348] width 240 height 331
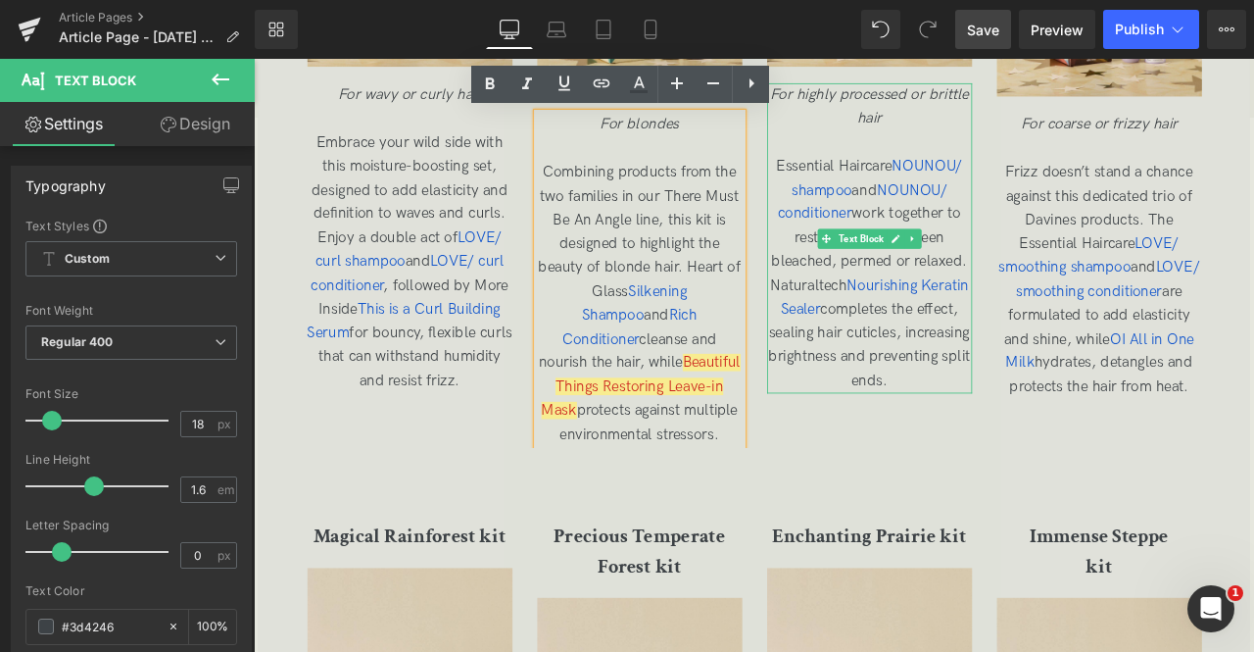
click at [887, 436] on p "Essential Haircare NOUNOU/ shampoo and NOUNOU/ conditioner work together to res…" at bounding box center [983, 314] width 243 height 282
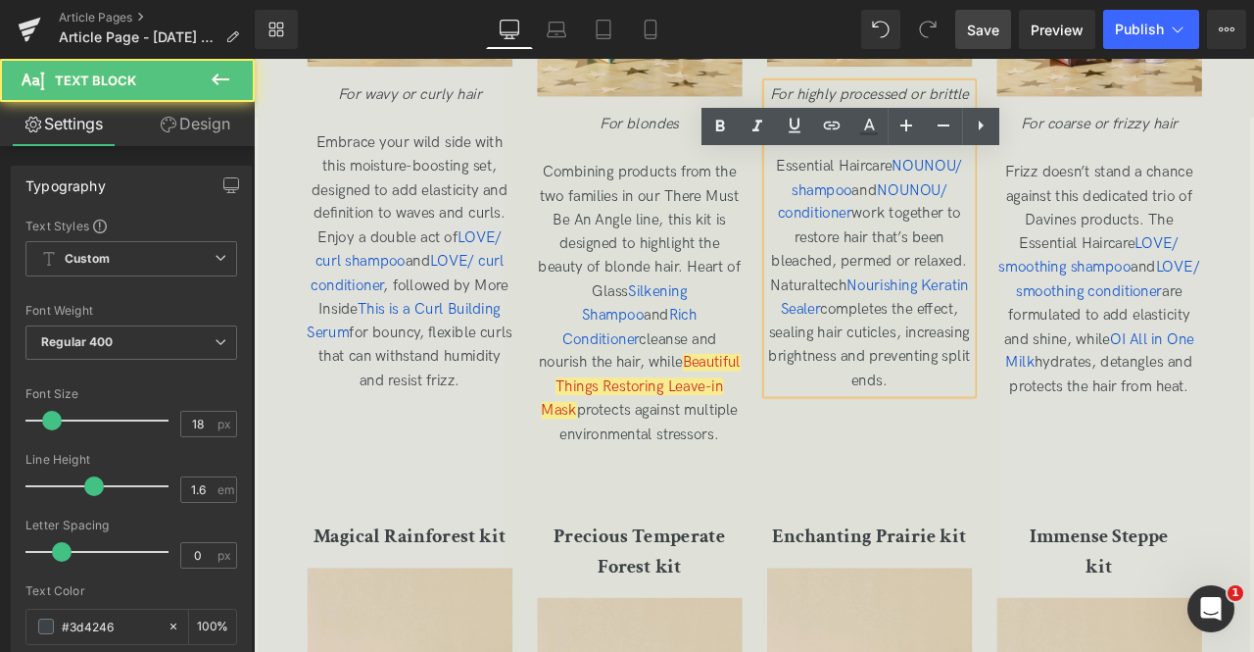
click at [1040, 360] on span "Essential Haircare NOUNOU/ shampoo and NOUNOU/ conditioner work together to res…" at bounding box center [983, 313] width 239 height 274
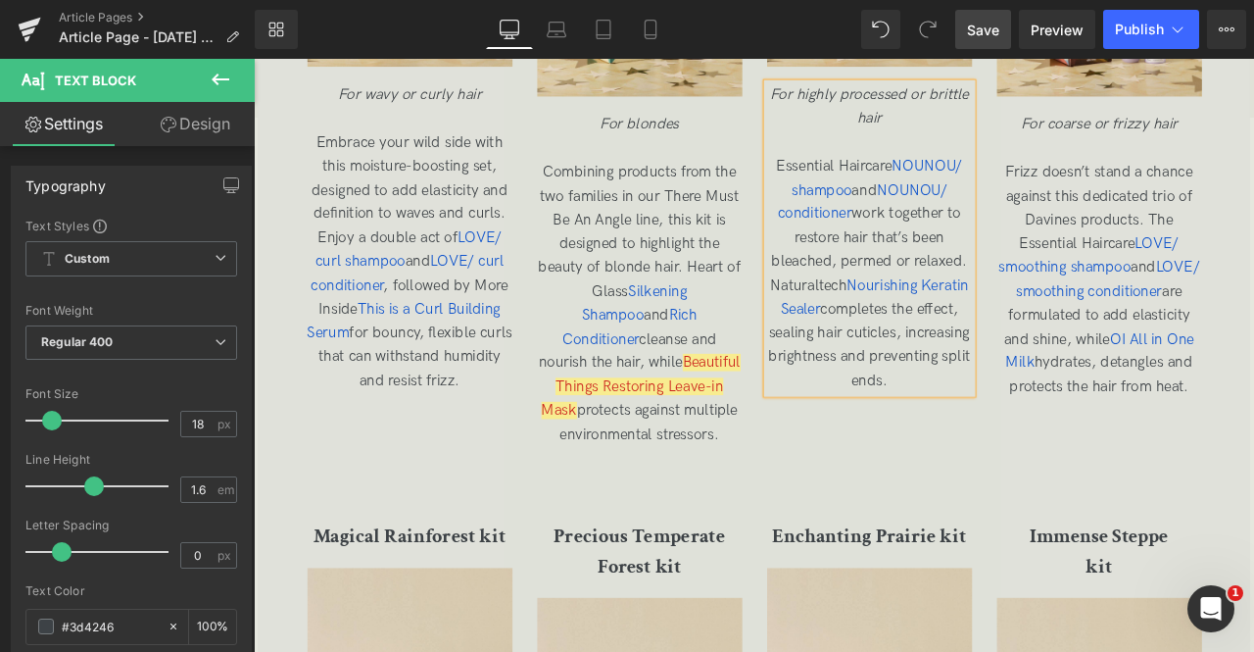
click at [948, 265] on span "Essential Haircare NOUNOU/ shampoo and NOUNOU/ conditioner work together to res…" at bounding box center [983, 313] width 239 height 274
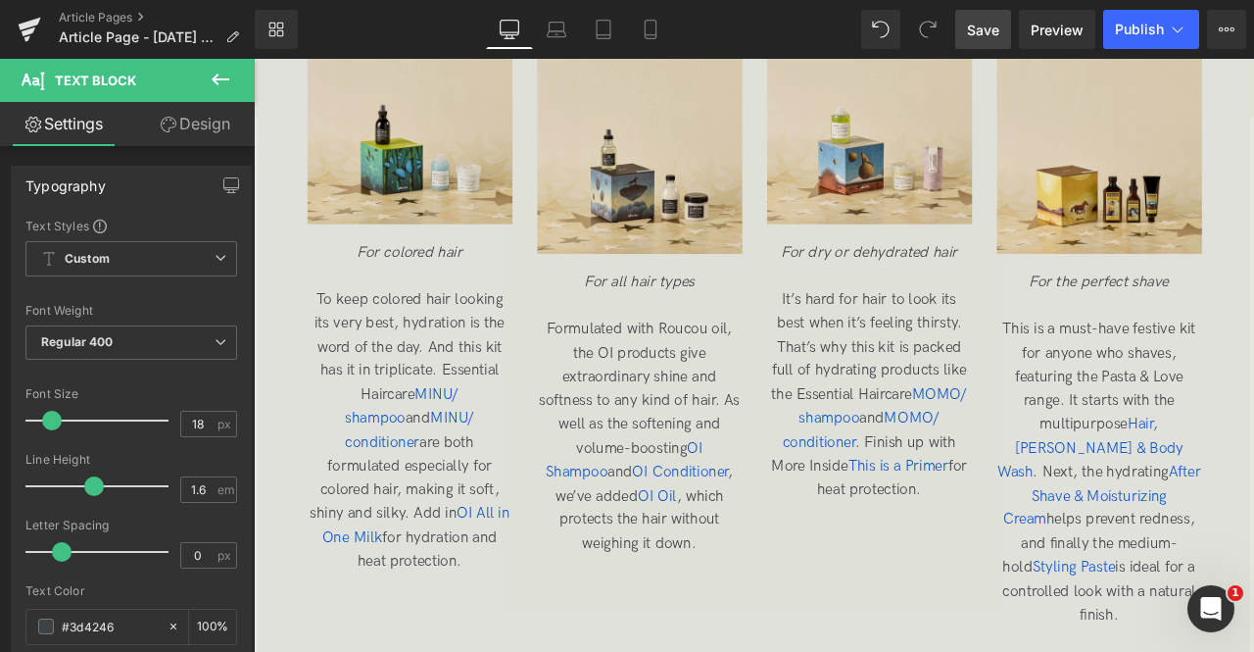
scroll to position [4361, 0]
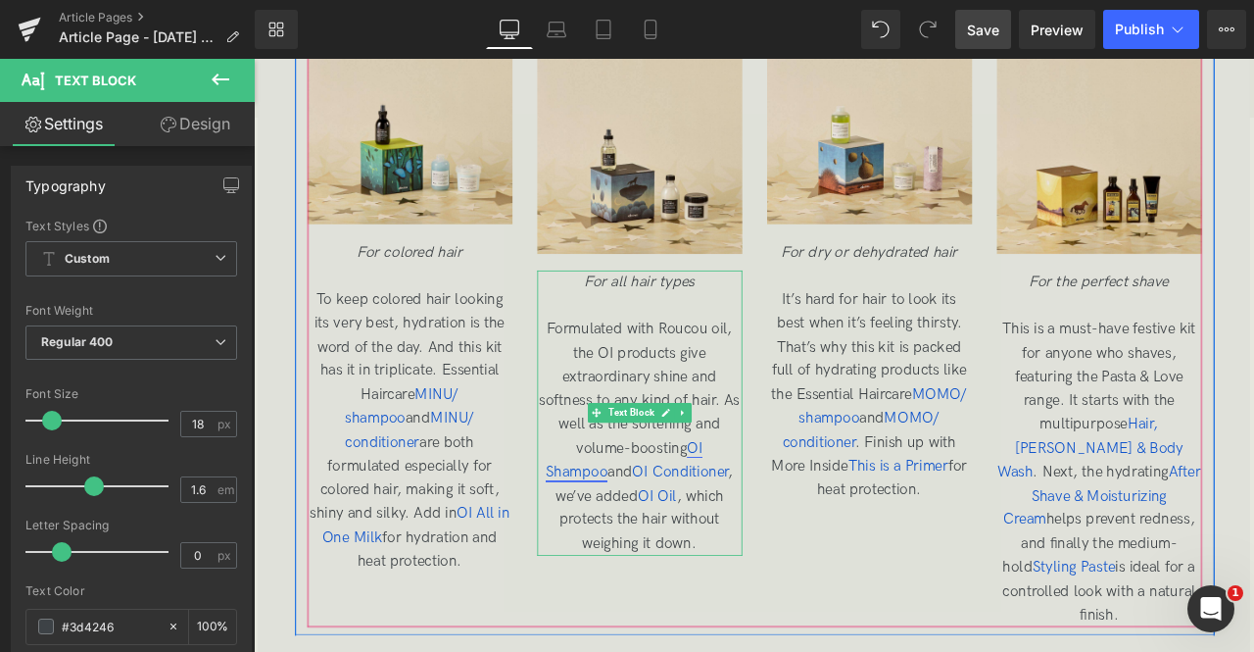
click at [742, 521] on span "OI Shampoo" at bounding box center [693, 534] width 186 height 49
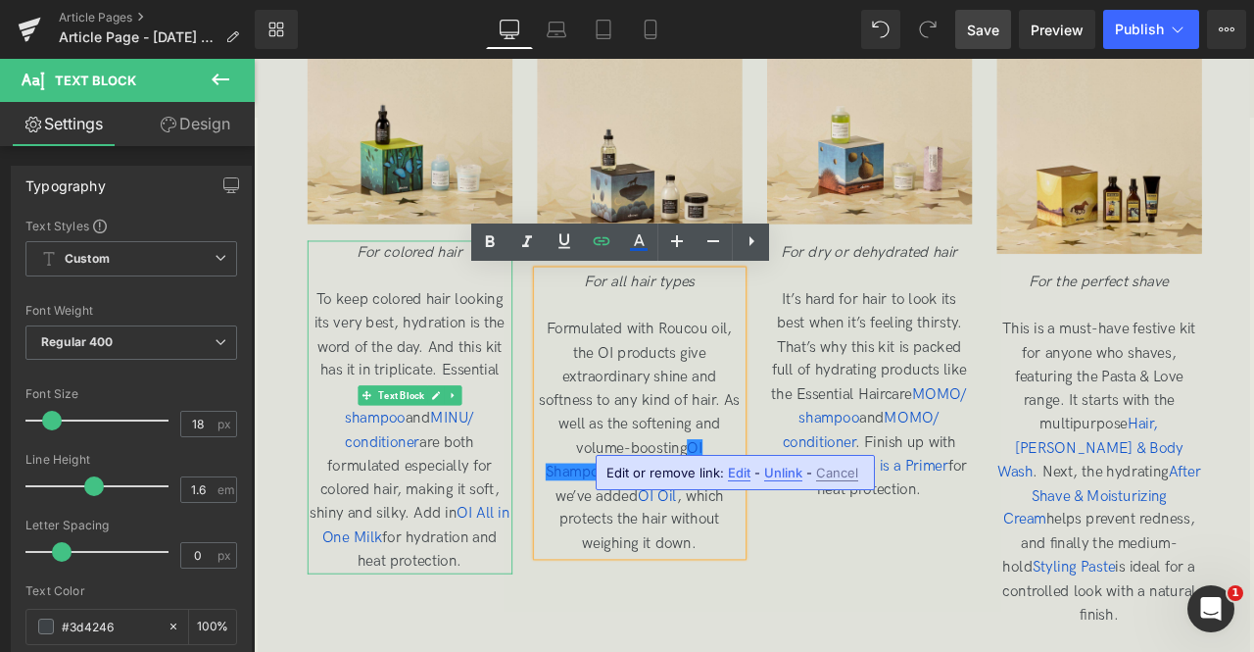
click at [431, 520] on span "To keep colored hair looking its very best, hydration is the word of the day. A…" at bounding box center [438, 498] width 237 height 331
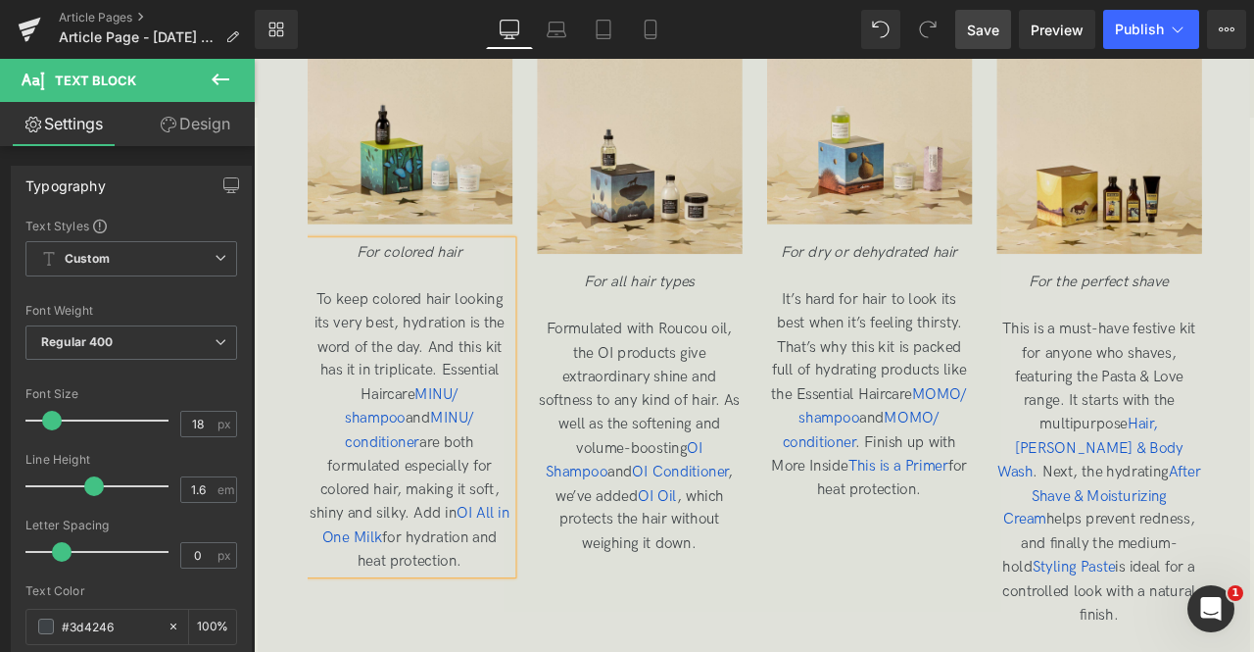
click at [913, 591] on div "Magical Rainforest kit Heading Image For colored hair To keep colored hair look…" at bounding box center [863, 335] width 1090 height 796
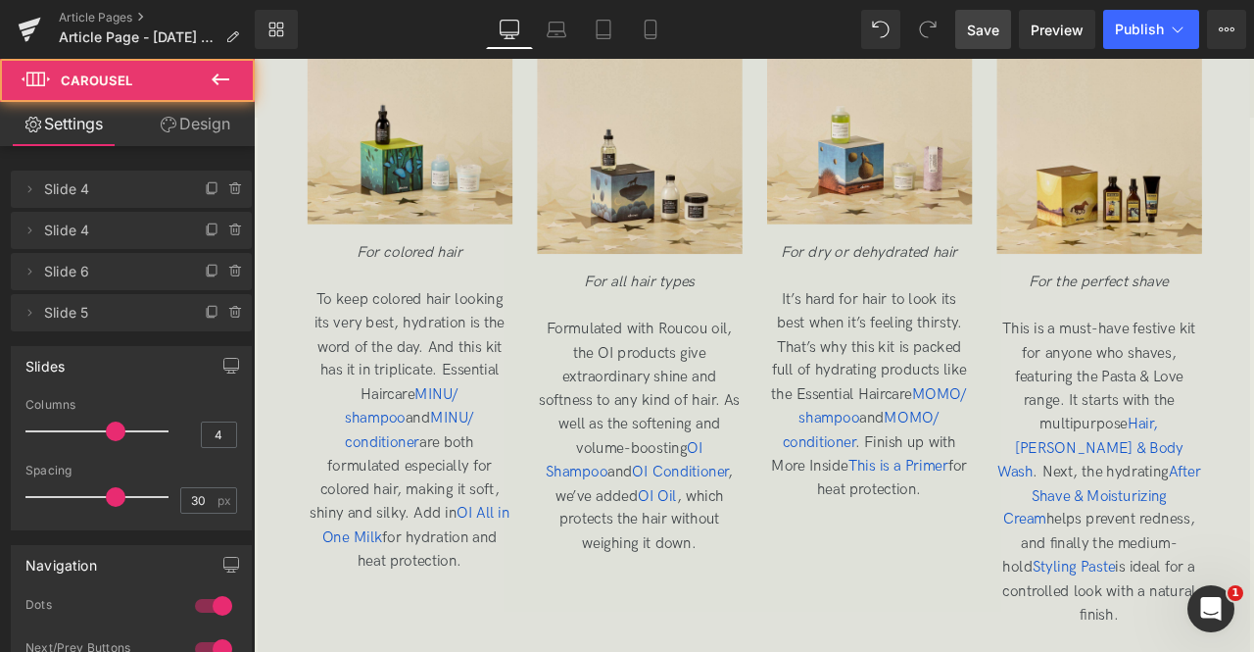
click at [882, 555] on p "It’s hard for hair to look its best when it’s feeling thirsty. That’s why this …" at bounding box center [983, 457] width 243 height 254
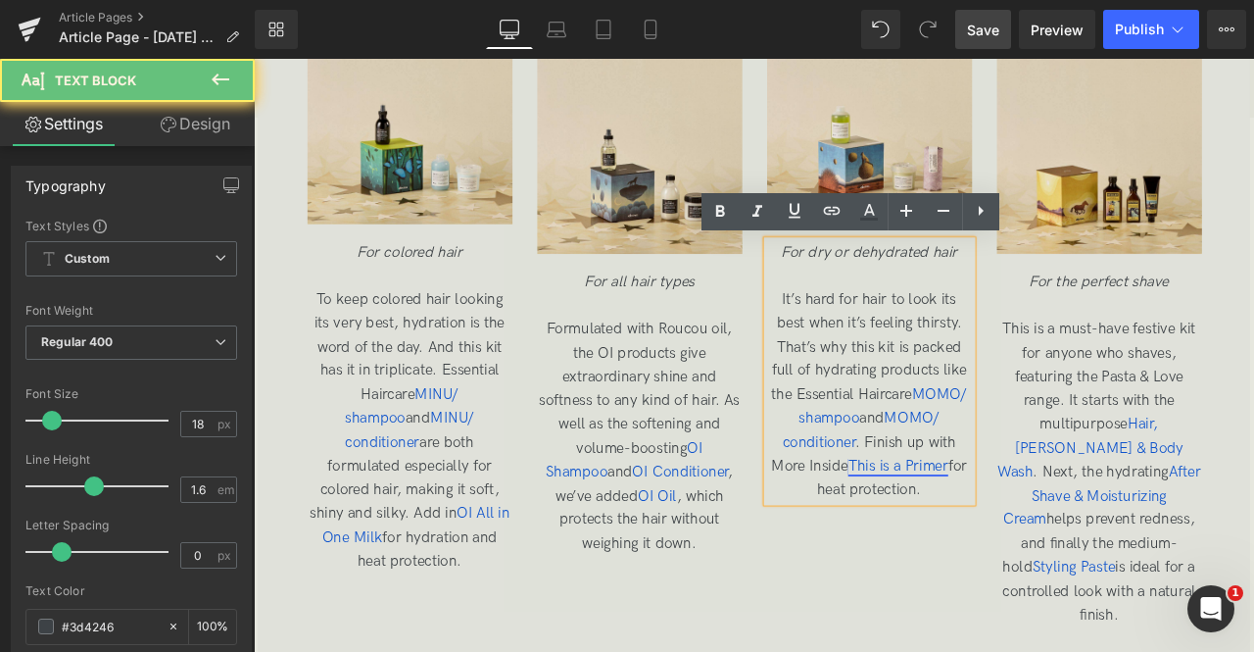
click at [958, 552] on span "This is a Primer" at bounding box center [1017, 541] width 119 height 21
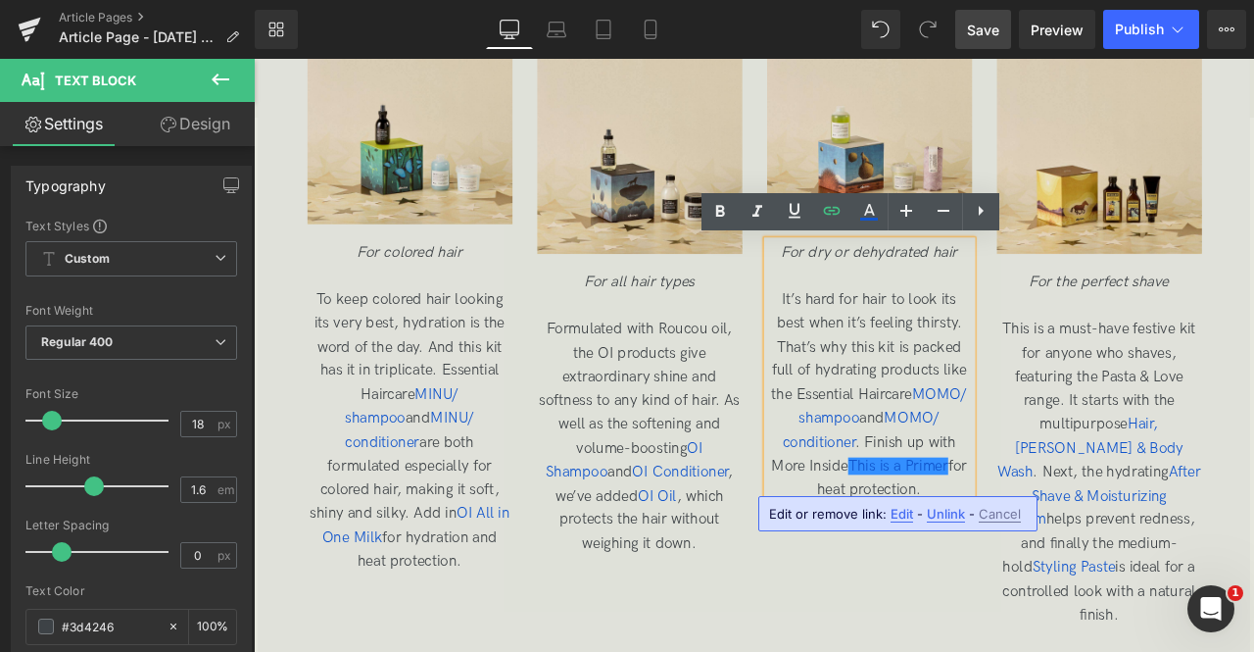
click at [903, 514] on span "Edit" at bounding box center [902, 514] width 23 height 17
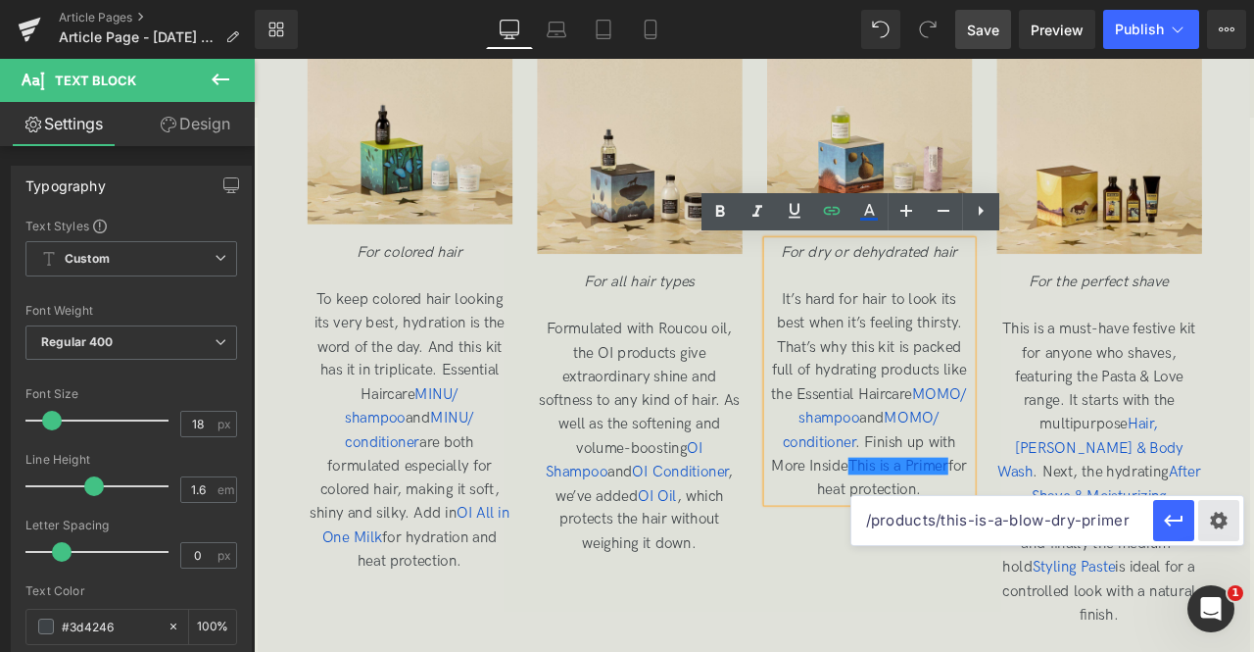
click at [0, 0] on div "Text Color Highlight Color rgba(200, 23, 23, 0.95) #c81717 95 % rgba(249, 237, …" at bounding box center [0, 0] width 0 height 0
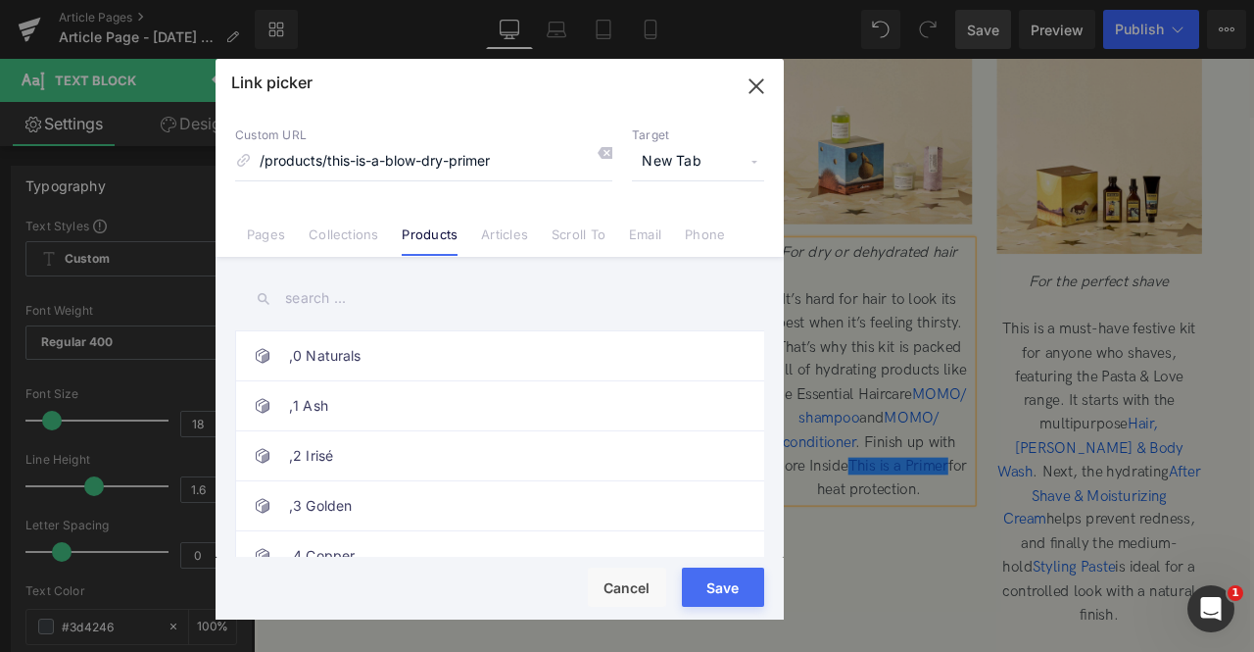
click at [724, 580] on button "Save" at bounding box center [723, 586] width 82 height 39
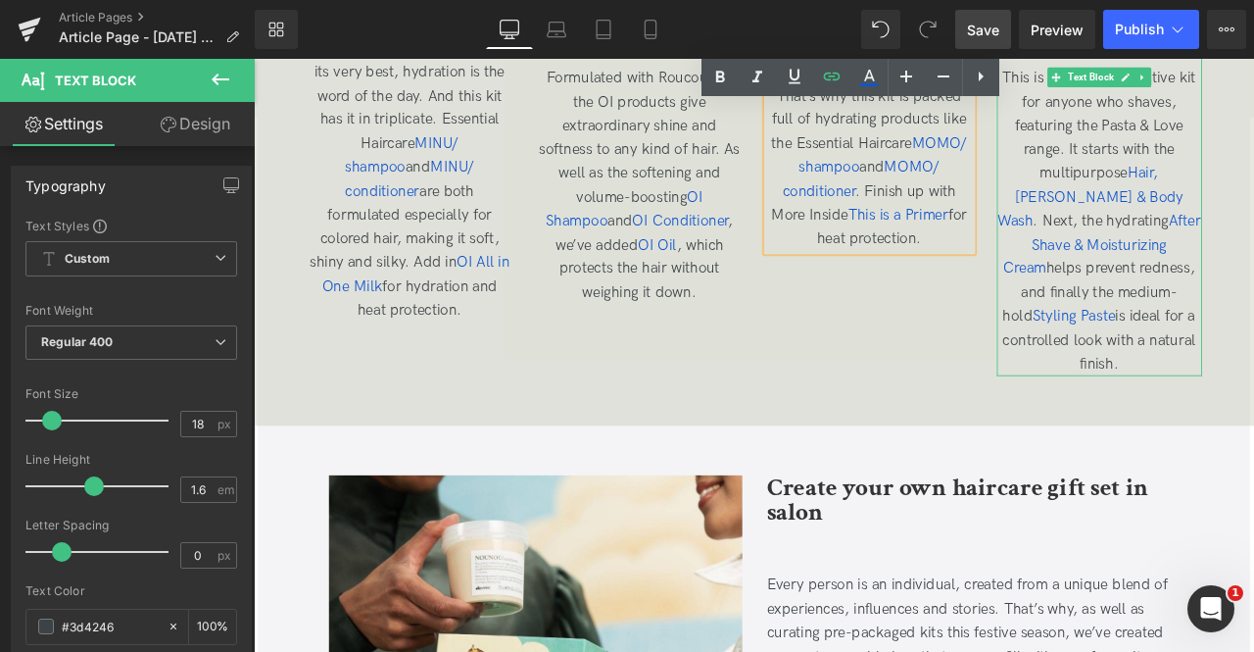
scroll to position [4661, 0]
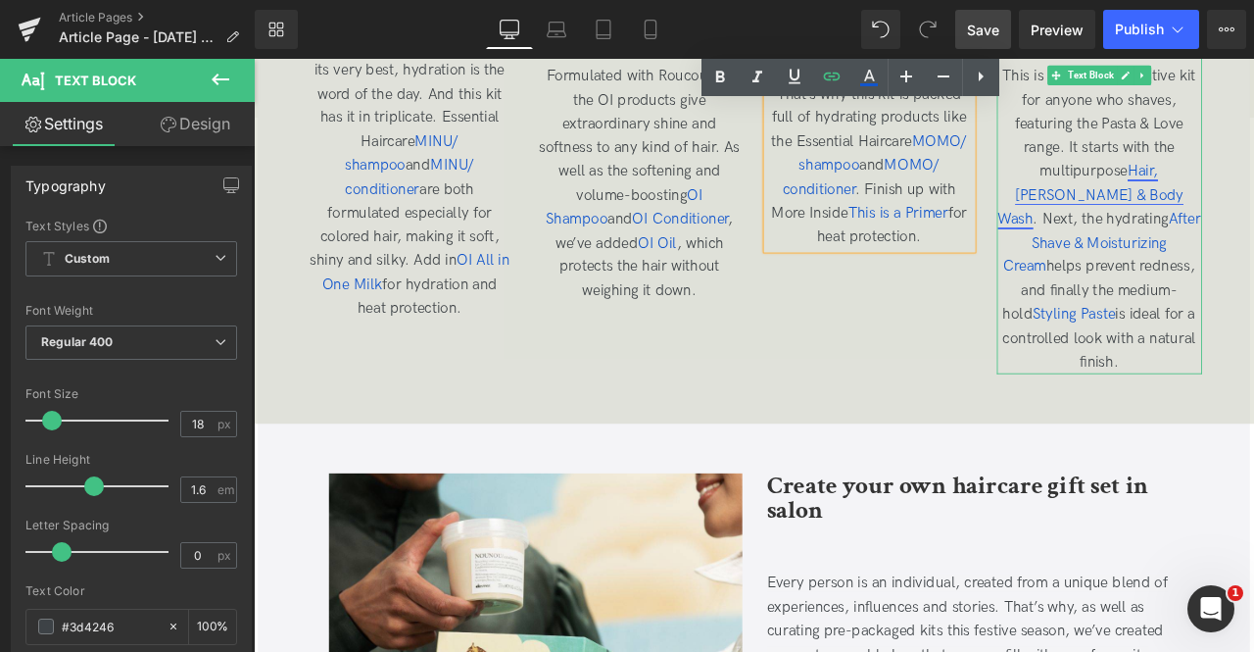
click at [1189, 216] on span "Hair, Beard & Body Wash" at bounding box center [1246, 219] width 220 height 77
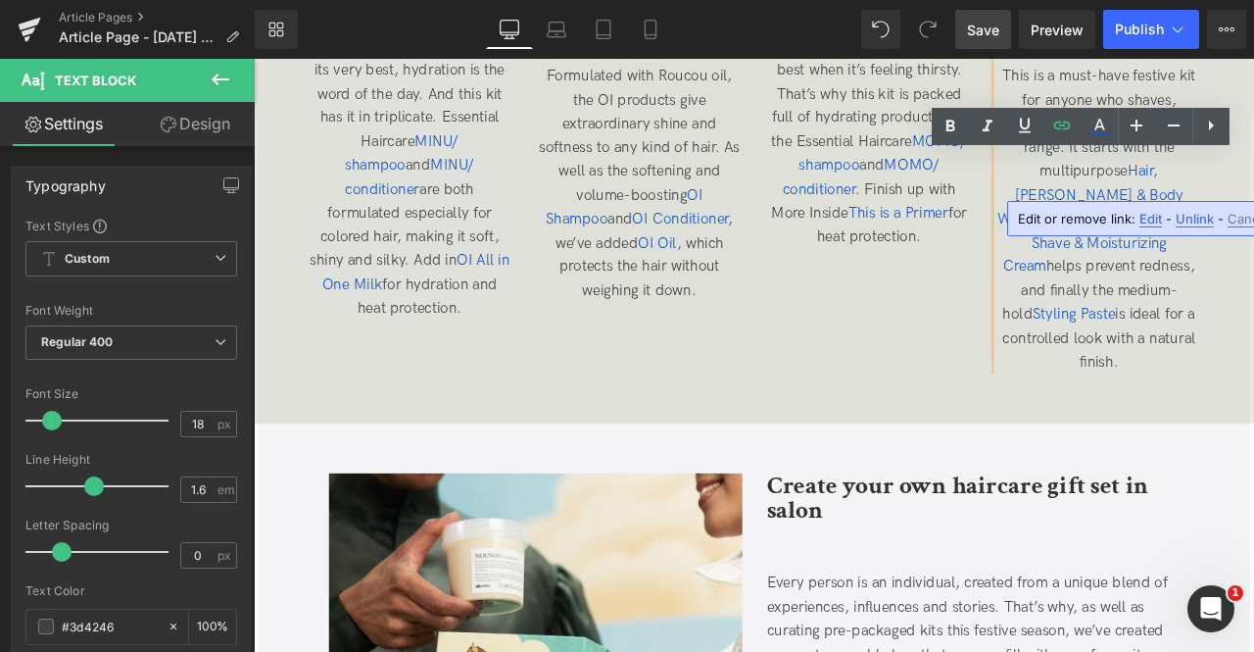
scroll to position [4500, 0]
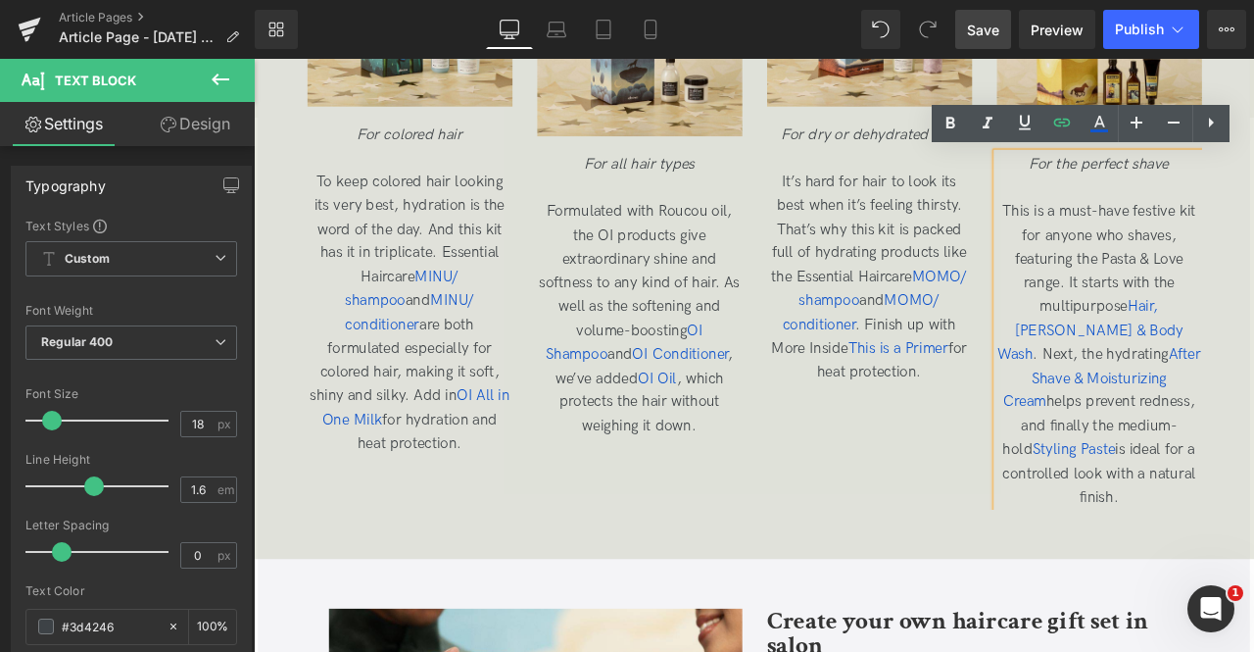
click at [1029, 230] on span "It’s hard for hair to look its best when it’s feeling thirsty. That’s why this …" at bounding box center [983, 317] width 232 height 246
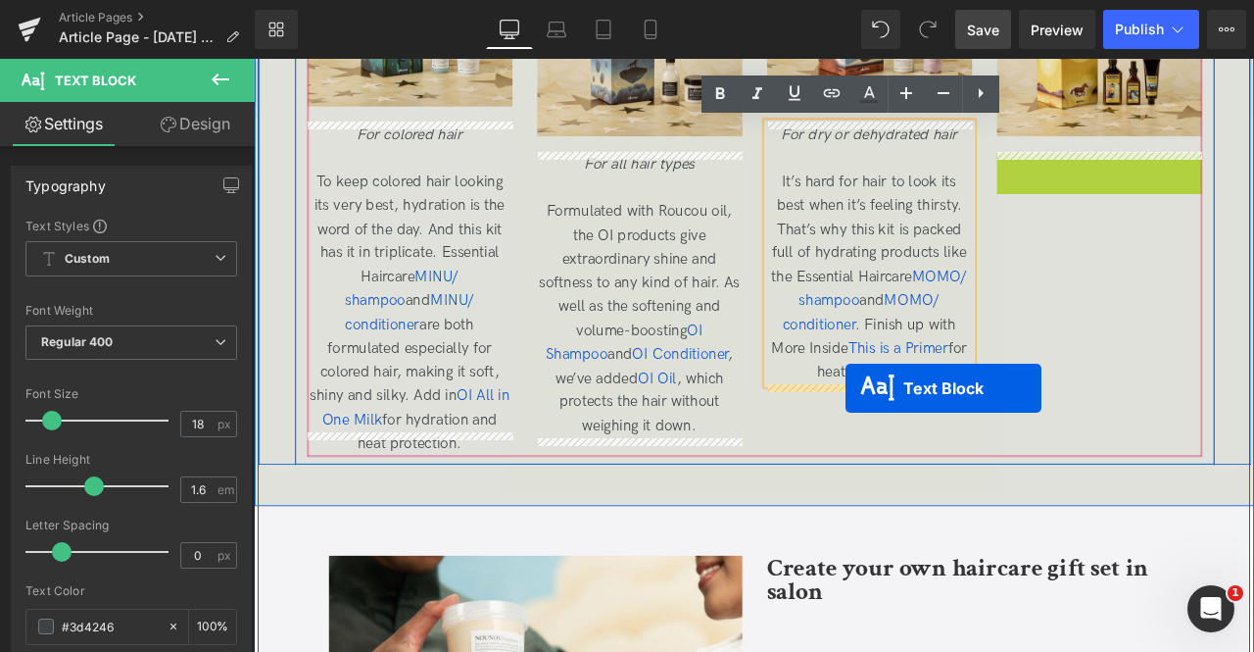
drag, startPoint x: 1207, startPoint y: 370, endPoint x: 955, endPoint y: 449, distance: 263.8
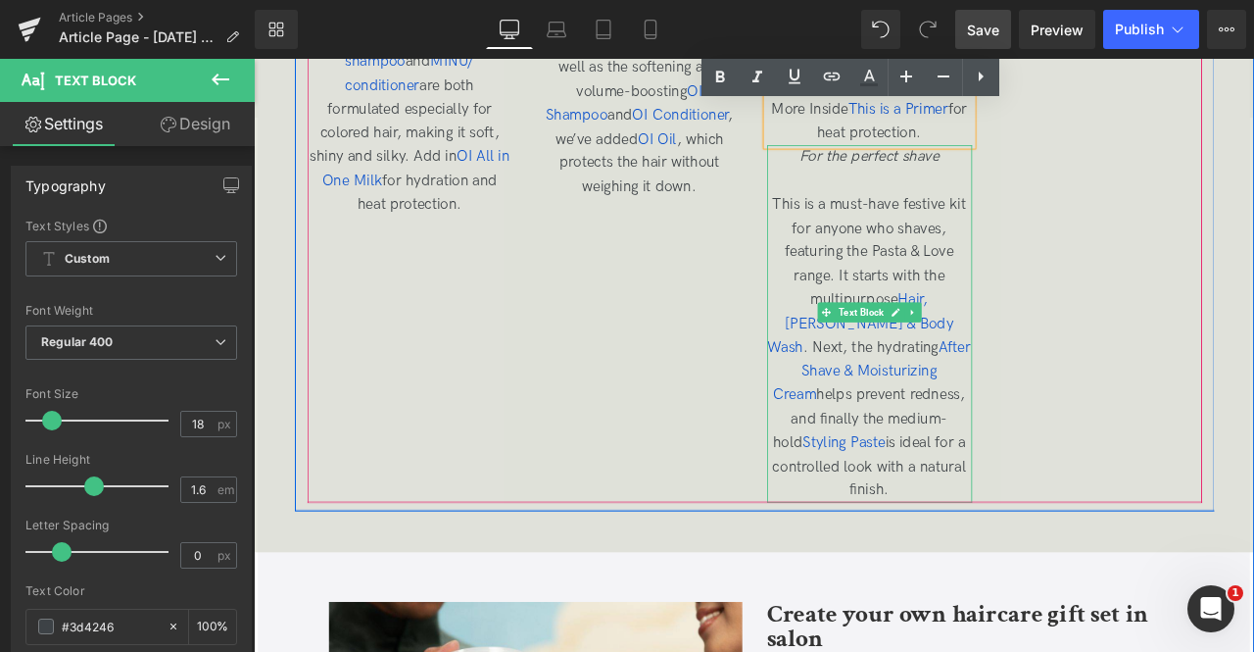
scroll to position [4784, 0]
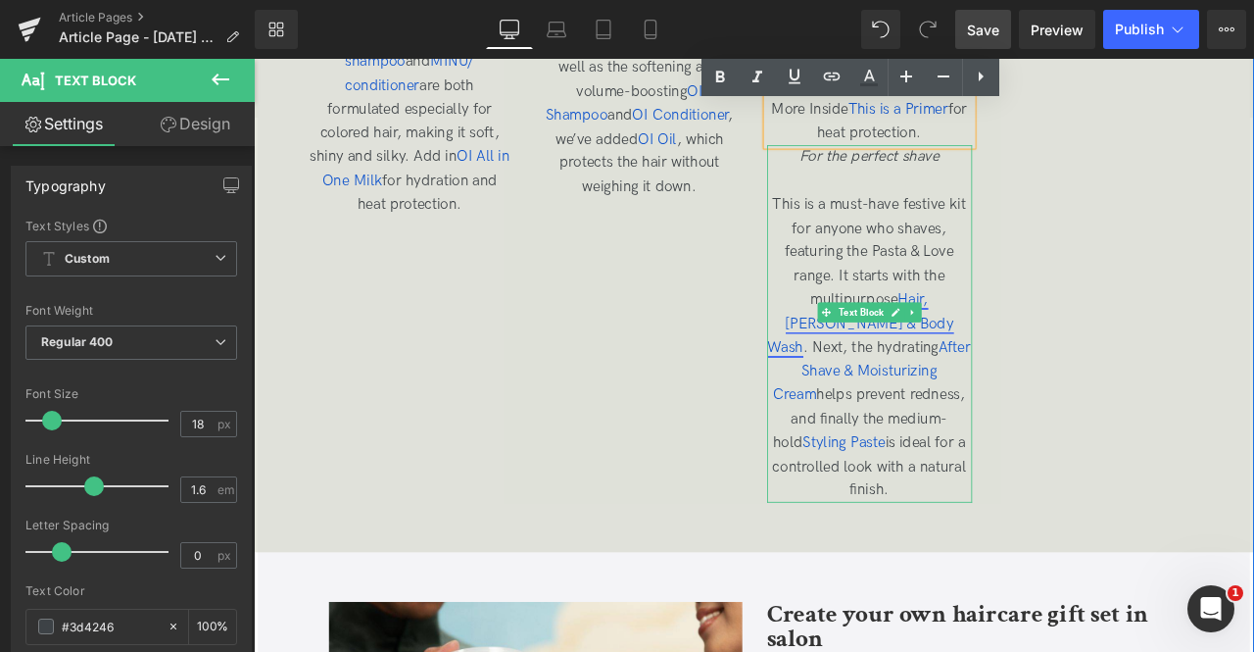
click at [919, 374] on span "Hair, Beard & Body Wash" at bounding box center [973, 371] width 220 height 77
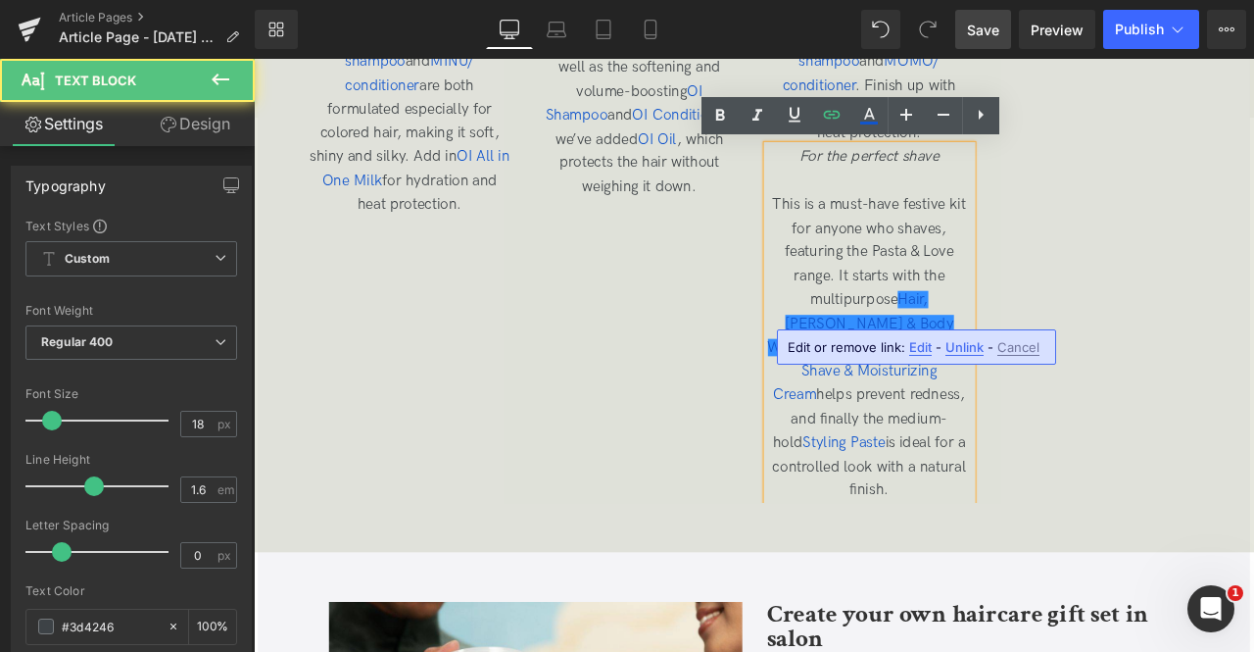
click at [922, 348] on span "Edit" at bounding box center [920, 347] width 23 height 17
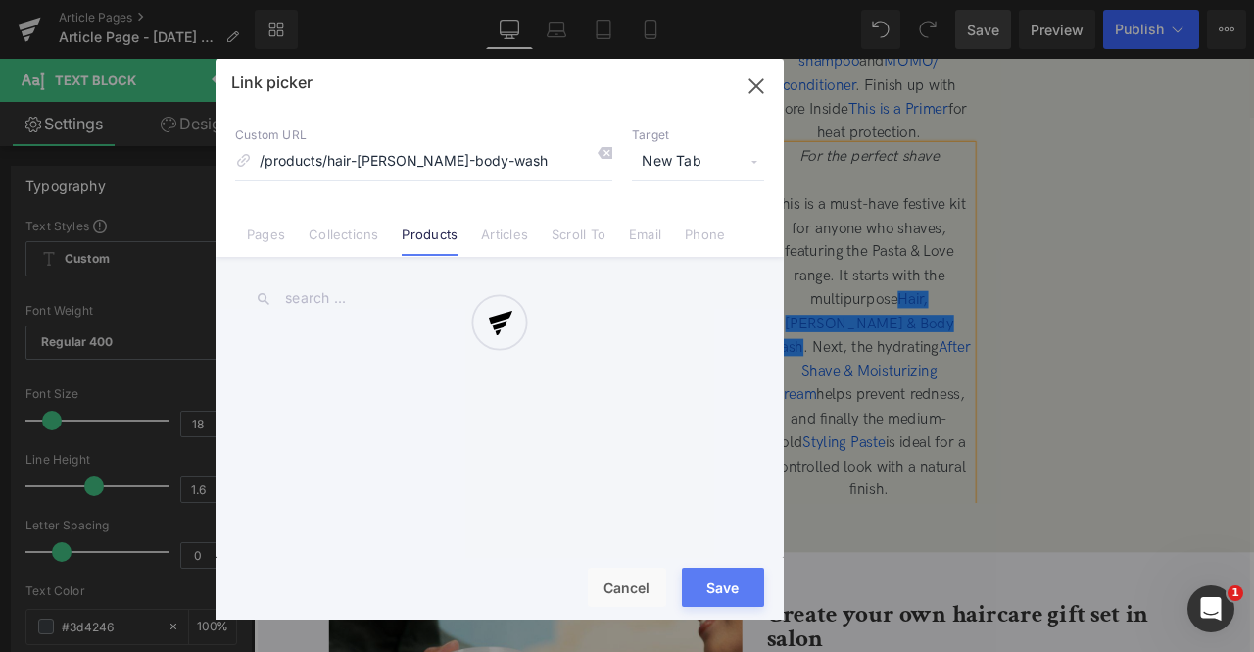
click at [0, 0] on div "Text Color Highlight Color rgba(200, 23, 23, 0.95) #c81717 95 % rgba(249, 237, …" at bounding box center [0, 0] width 0 height 0
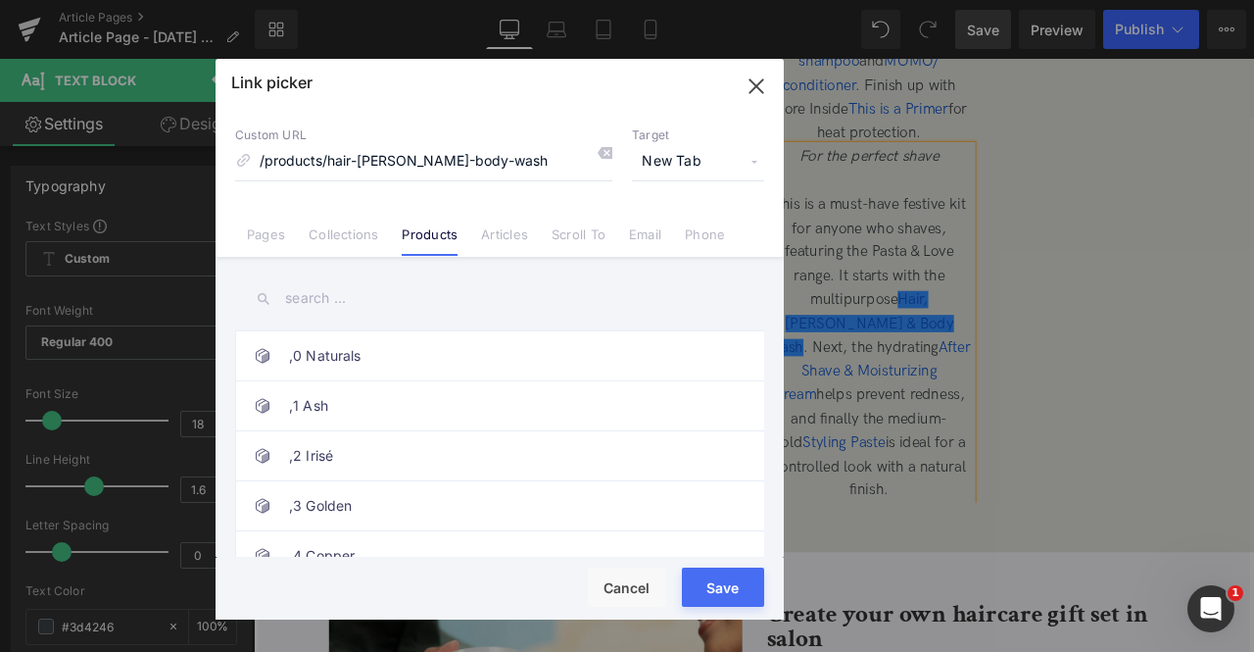
click at [721, 574] on button "Save" at bounding box center [723, 586] width 82 height 39
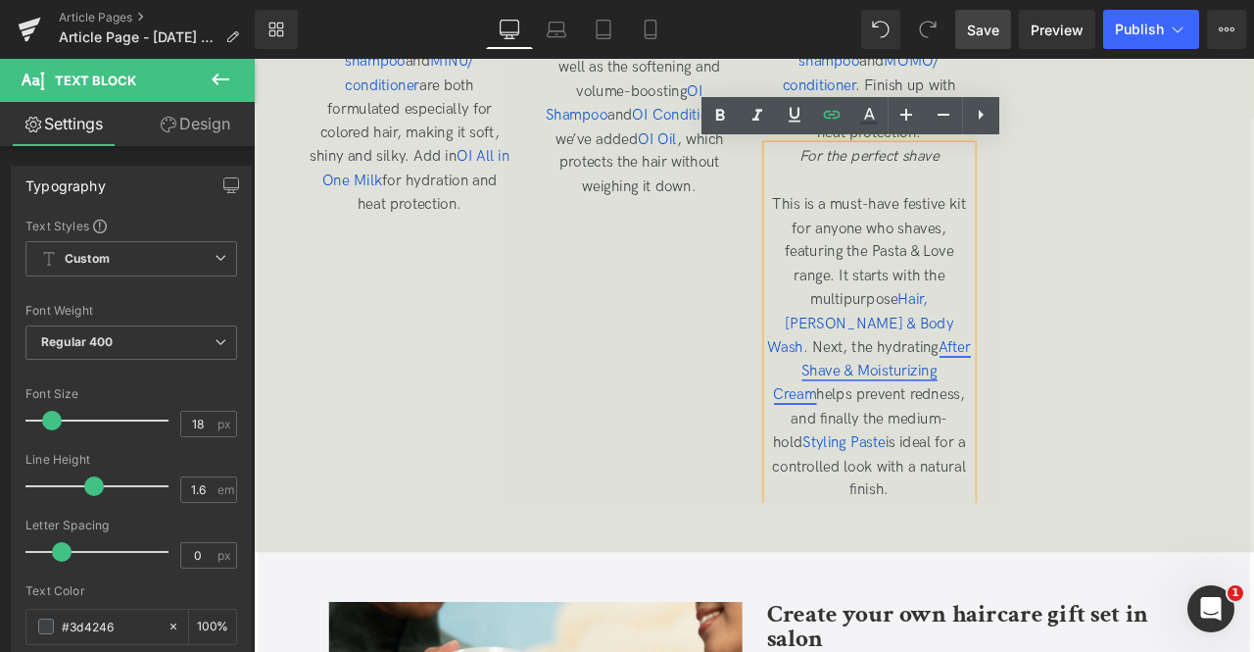
click at [1000, 410] on span "After Shave & Moisturizing Cream" at bounding box center [987, 428] width 234 height 77
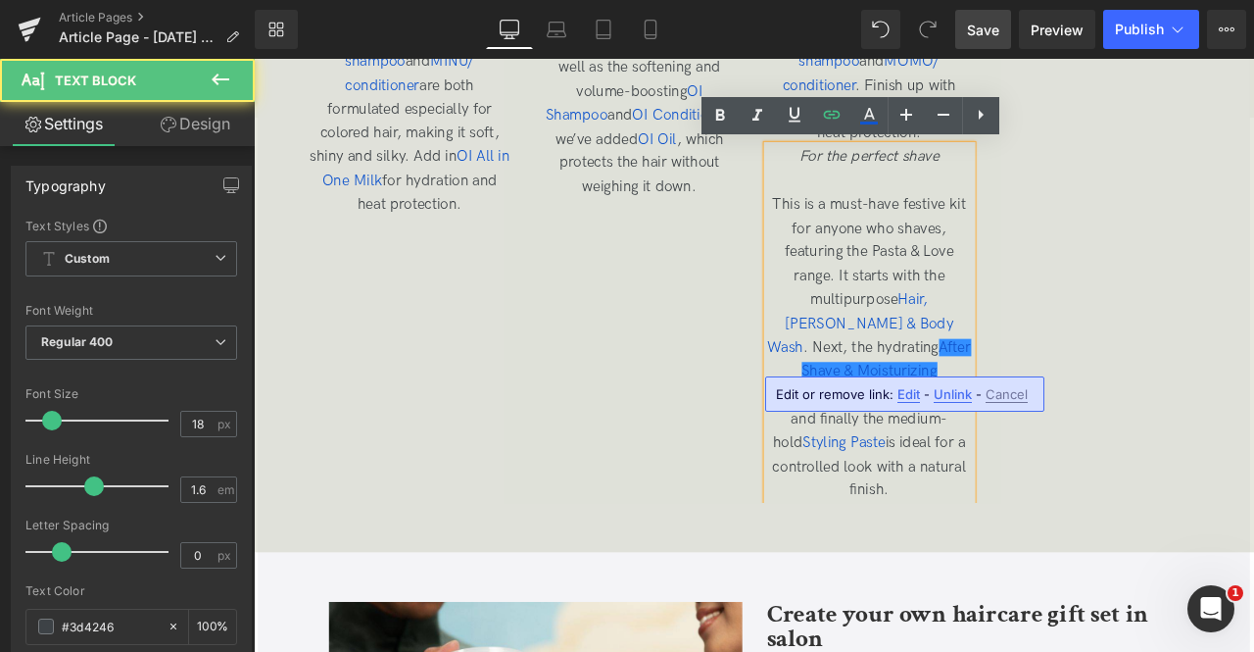
click at [906, 400] on span "Edit" at bounding box center [909, 394] width 23 height 17
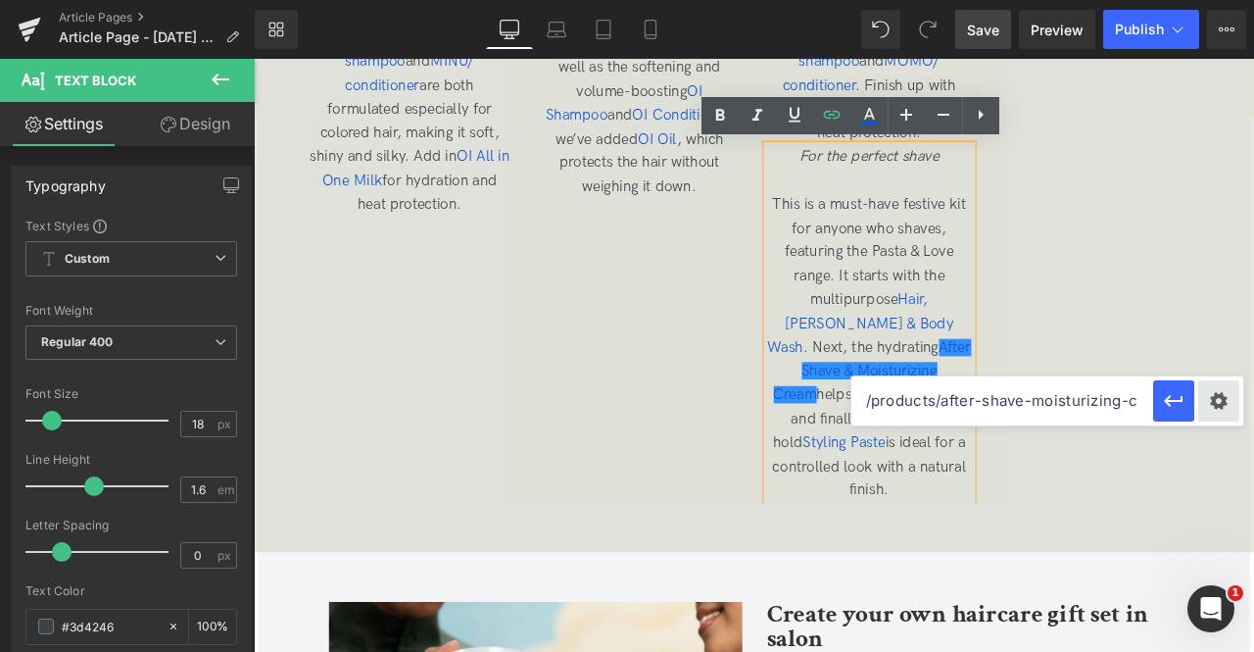
click at [0, 0] on div "Text Color Highlight Color rgba(200, 23, 23, 0.95) #c81717 95 % rgba(249, 237, …" at bounding box center [0, 0] width 0 height 0
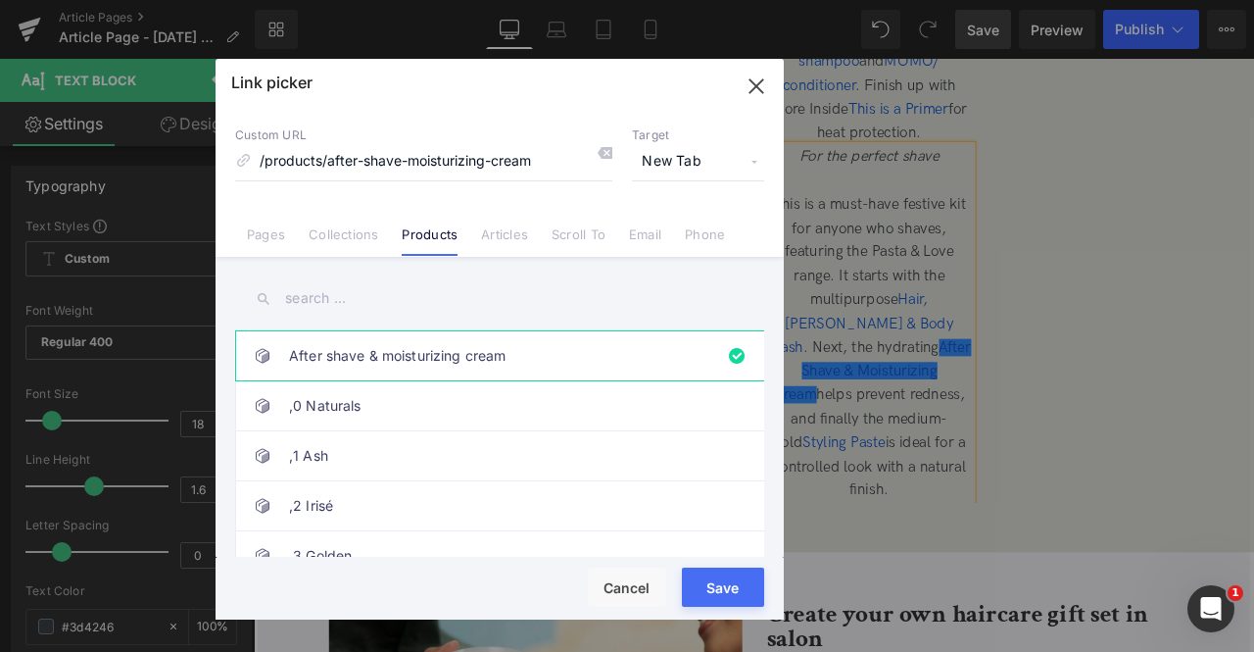
click at [734, 590] on button "Save" at bounding box center [723, 586] width 82 height 39
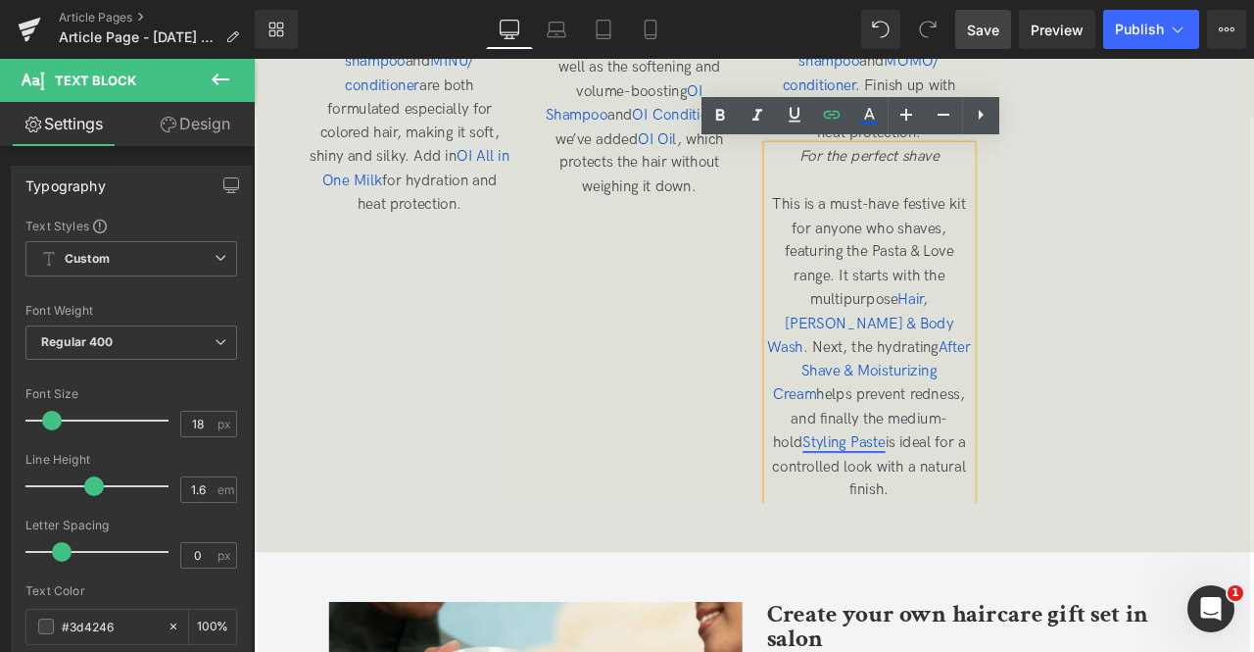
click at [1003, 503] on span "Styling Paste" at bounding box center [954, 513] width 98 height 21
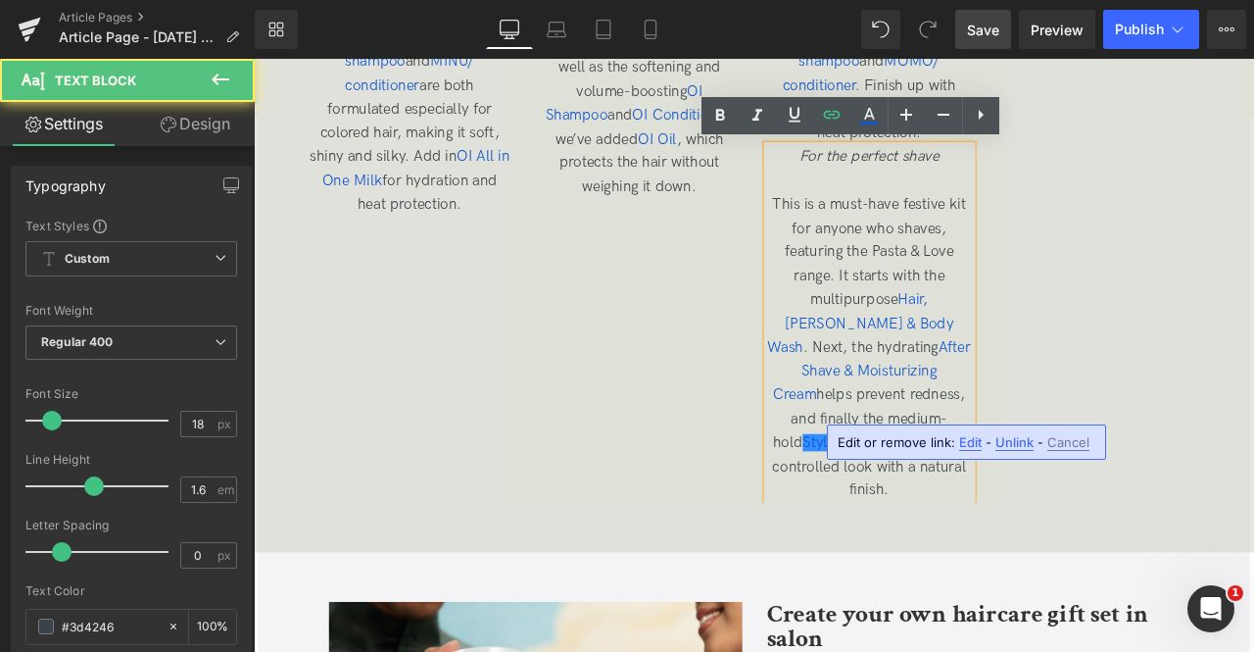
click at [966, 438] on span "Edit" at bounding box center [970, 442] width 23 height 17
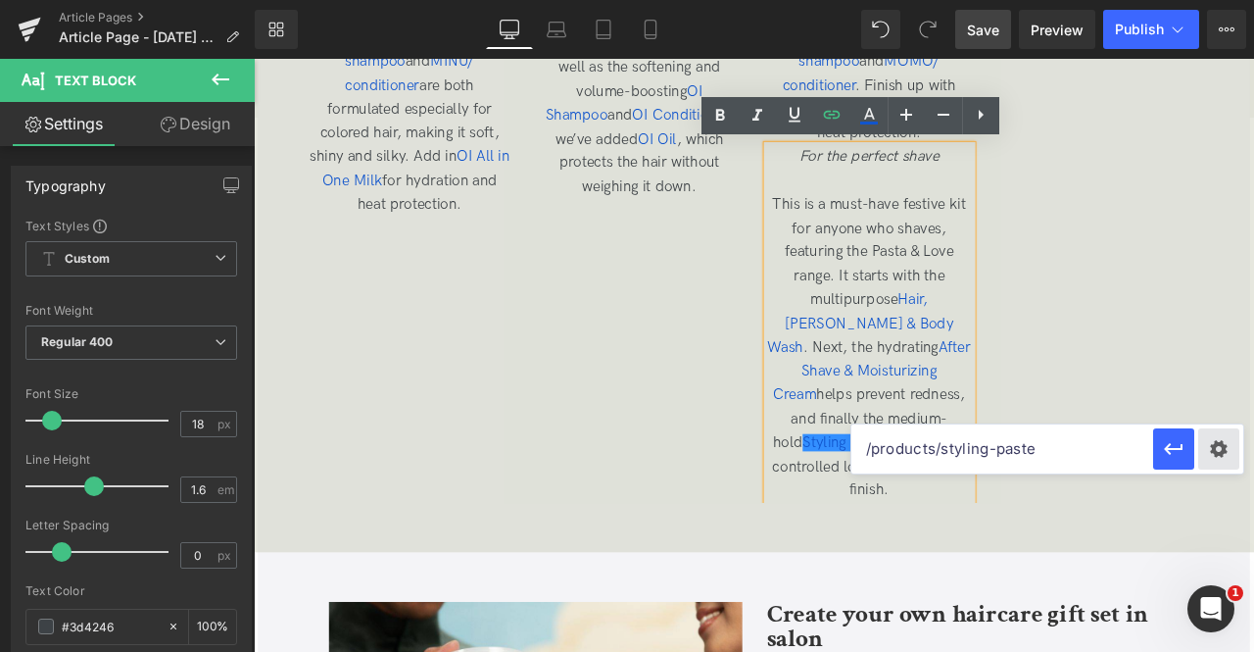
click at [0, 0] on div "Text Color Highlight Color rgba(200, 23, 23, 0.95) #c81717 95 % rgba(249, 237, …" at bounding box center [0, 0] width 0 height 0
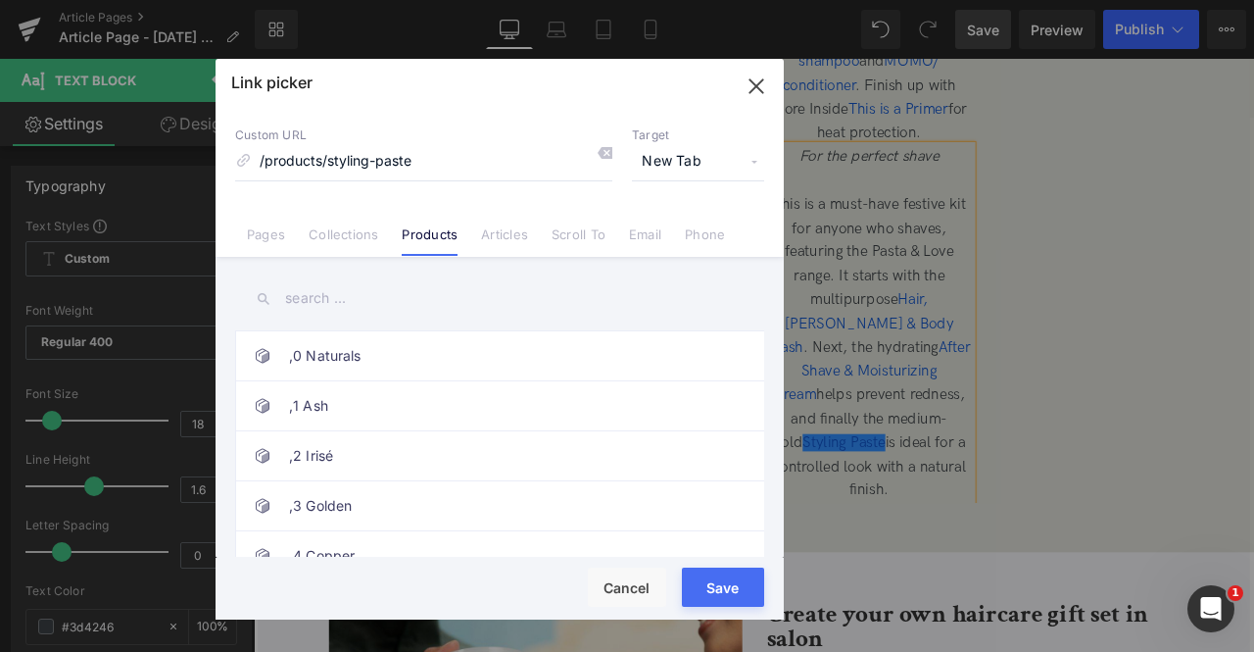
click at [733, 579] on button "Save" at bounding box center [723, 586] width 82 height 39
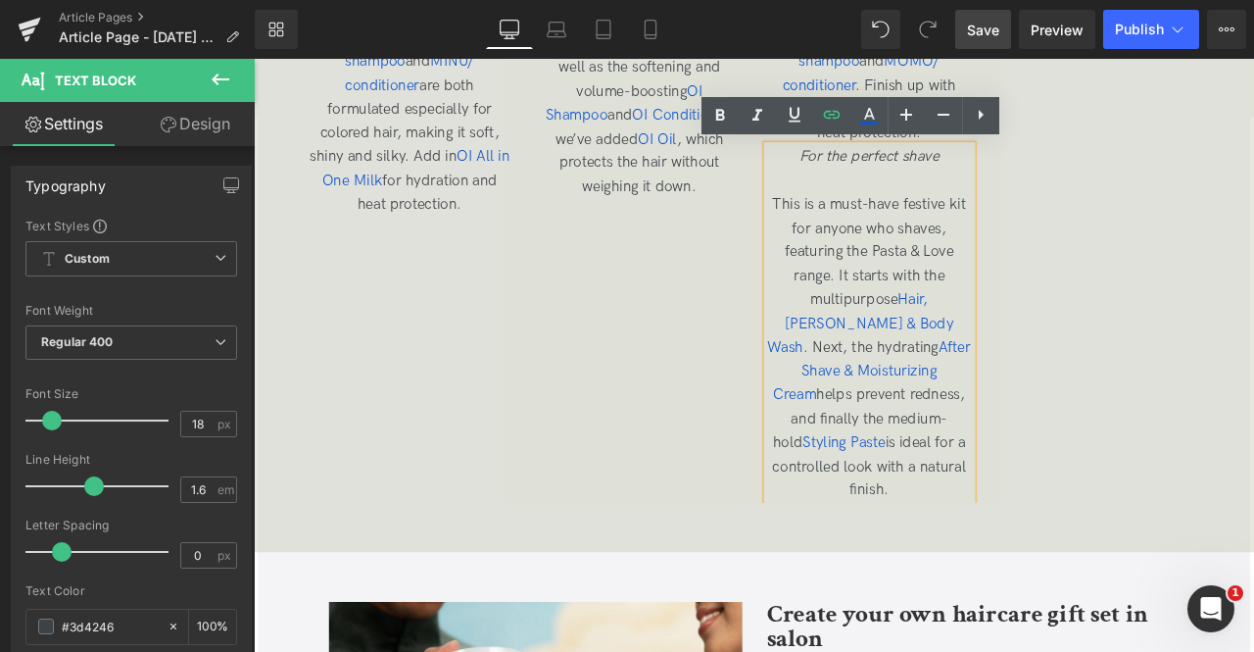
click at [1178, 281] on div "Magical Rainforest kit Heading Image For colored hair To keep colored hair look…" at bounding box center [863, 49] width 1090 height 1071
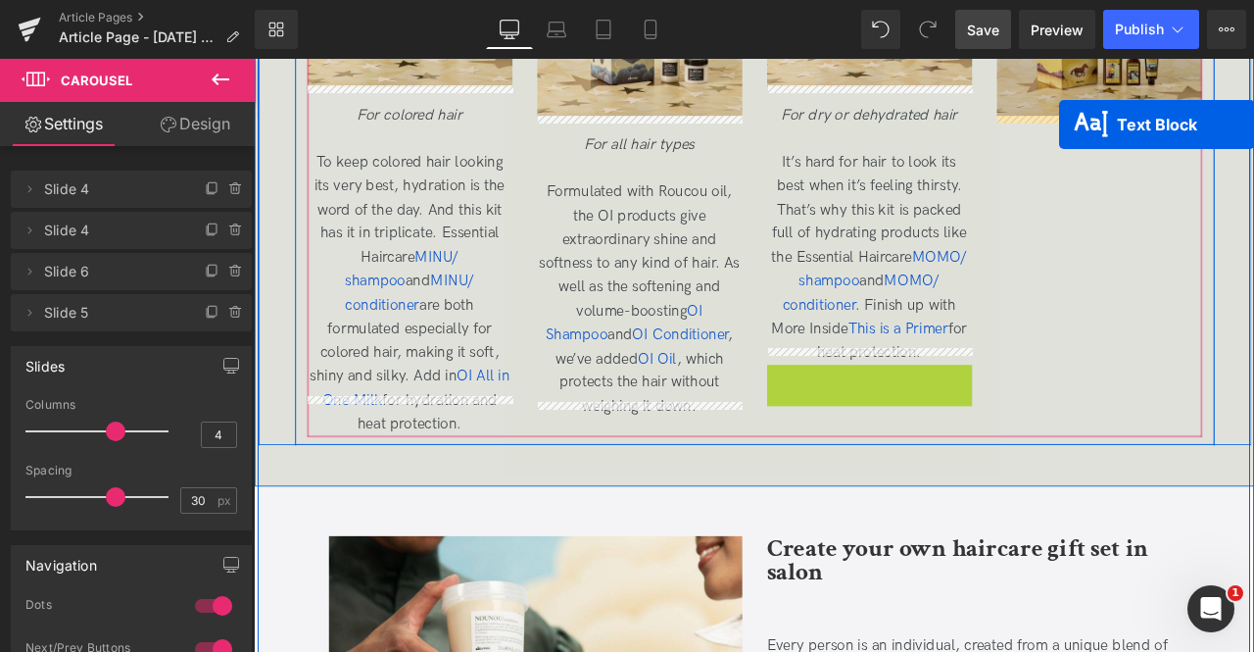
scroll to position [4386, 0]
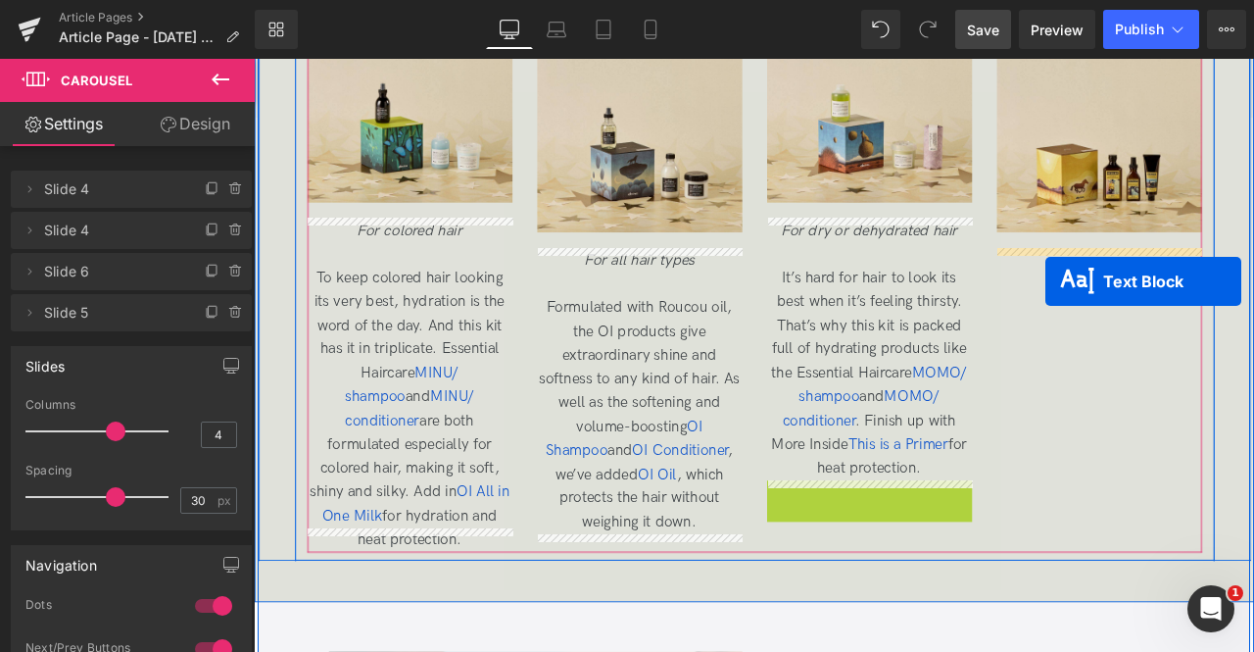
drag, startPoint x: 927, startPoint y: 459, endPoint x: 1195, endPoint y: 331, distance: 296.3
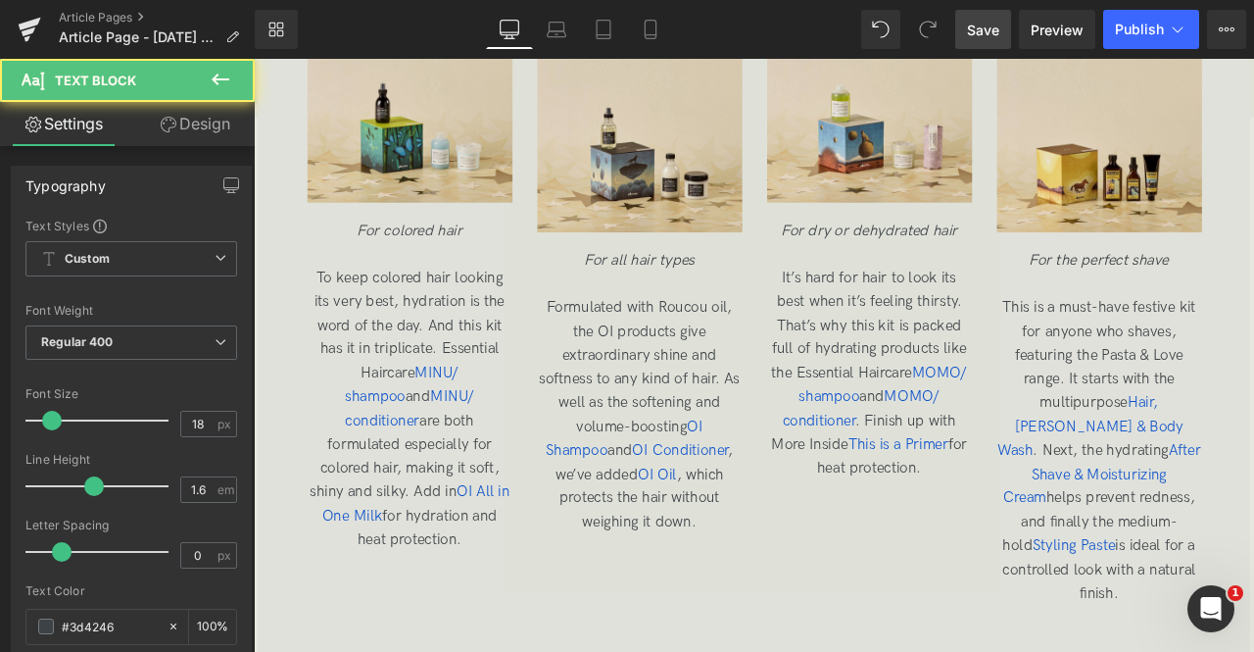
click at [968, 32] on link "Save" at bounding box center [983, 29] width 56 height 39
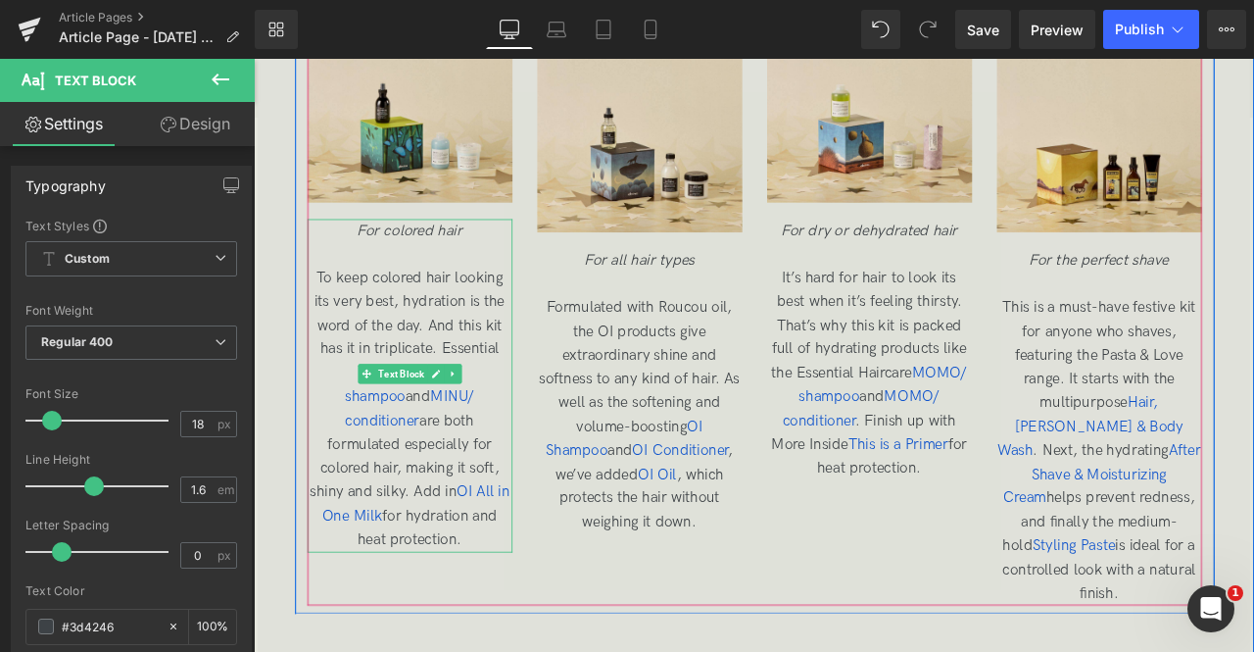
click at [429, 346] on span "To keep colored hair looking its very best, hydration is the word of the day. A…" at bounding box center [438, 473] width 237 height 331
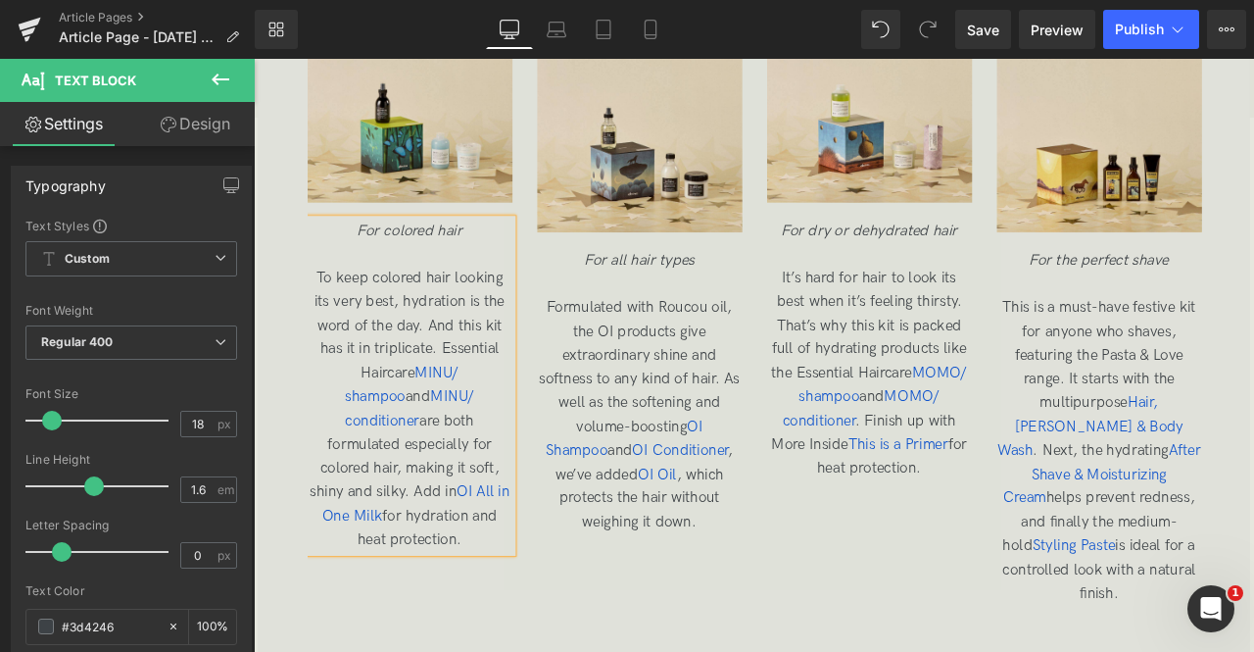
click at [427, 403] on span "To keep colored hair looking its very best, hydration is the word of the day. A…" at bounding box center [438, 473] width 237 height 331
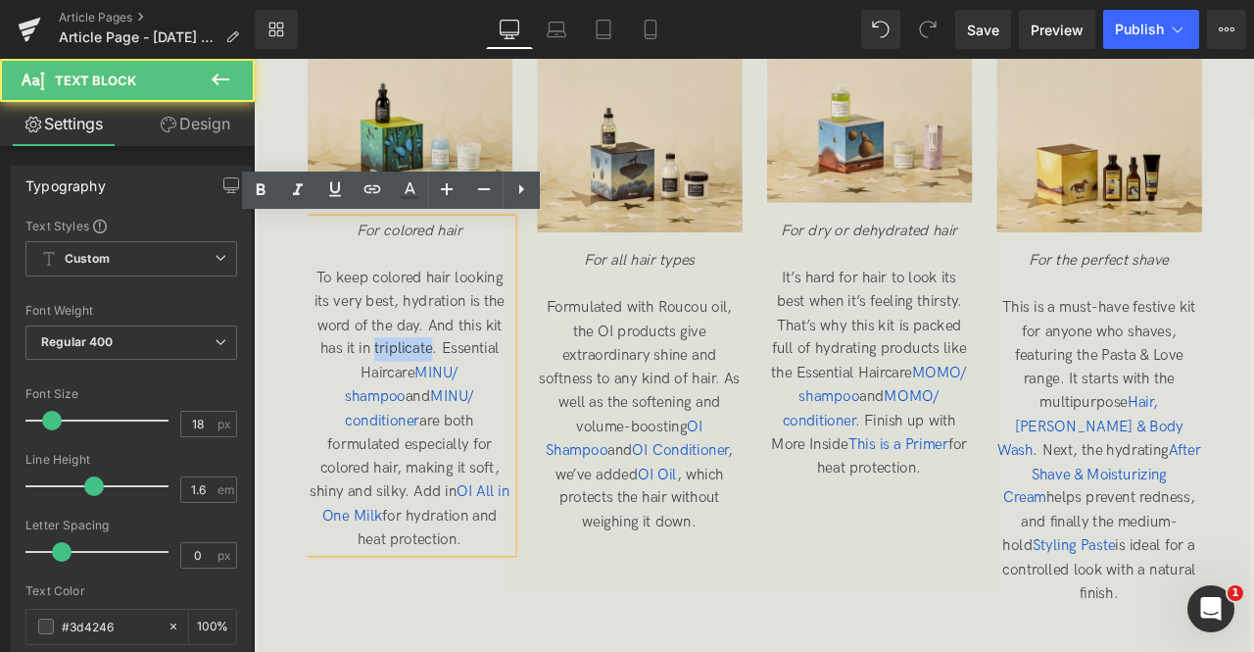
click at [427, 403] on span "To keep colored hair looking its very best, hydration is the word of the day. A…" at bounding box center [438, 473] width 237 height 331
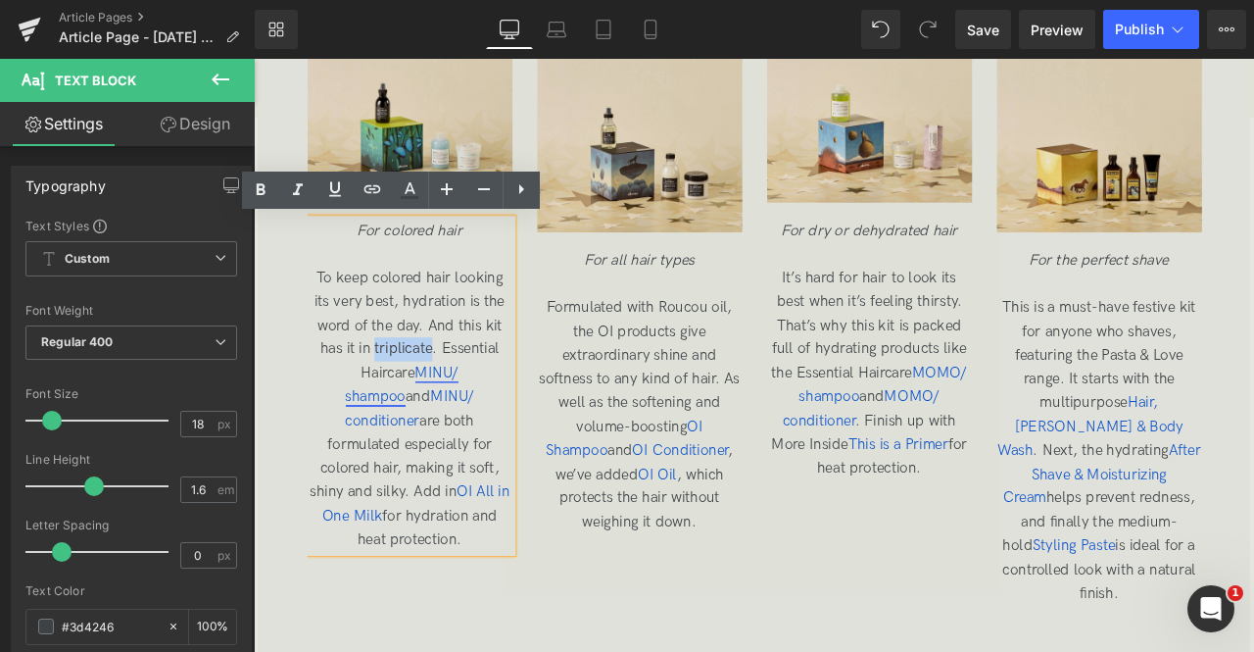
copy span "triplicate"
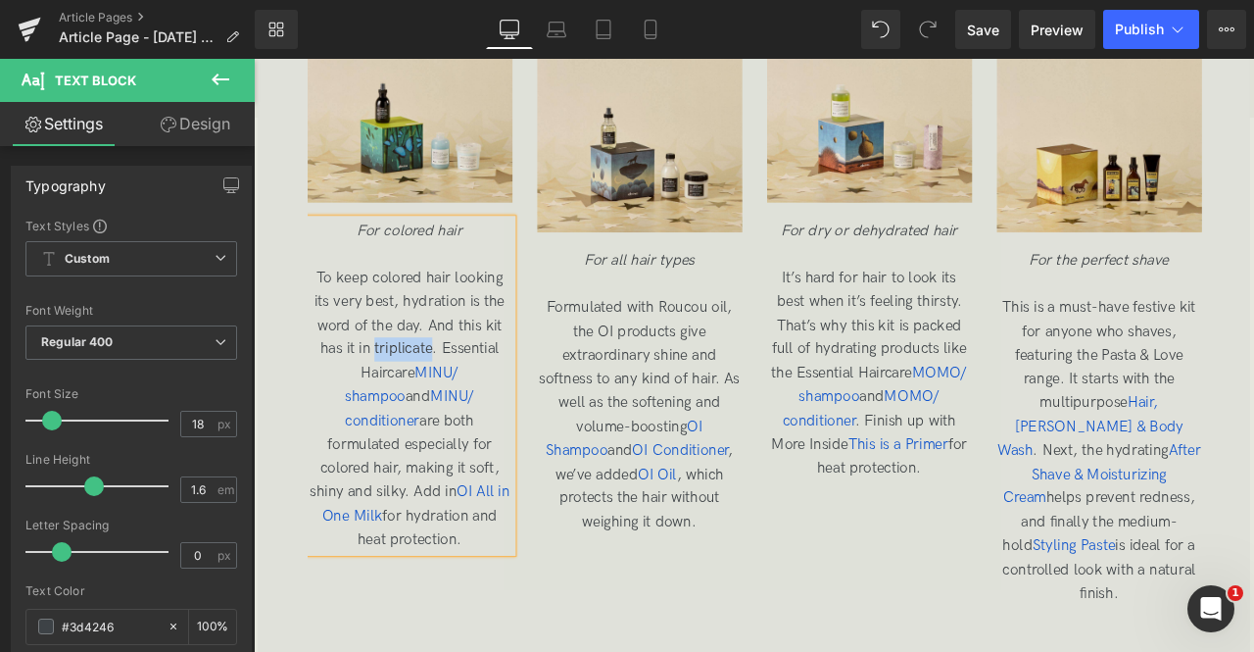
click at [416, 395] on span "To keep colored hair looking its very best, hydration is the word of the day. A…" at bounding box center [438, 473] width 237 height 331
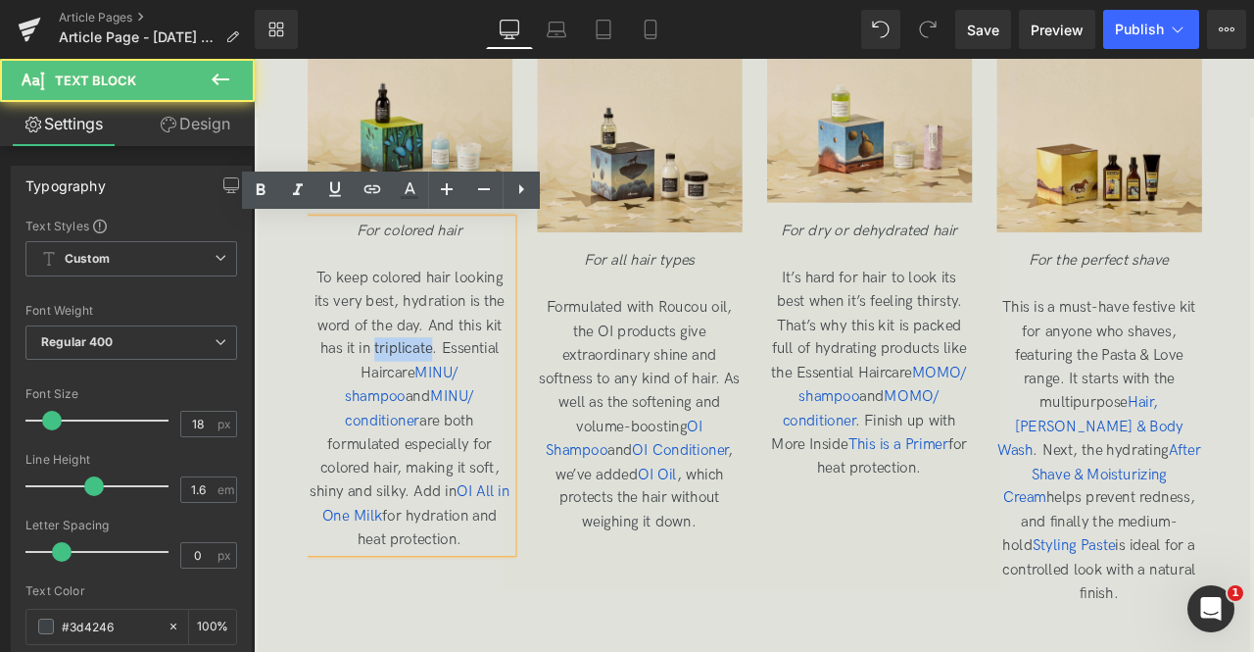
click at [416, 395] on span "To keep colored hair looking its very best, hydration is the word of the day. A…" at bounding box center [438, 473] width 237 height 331
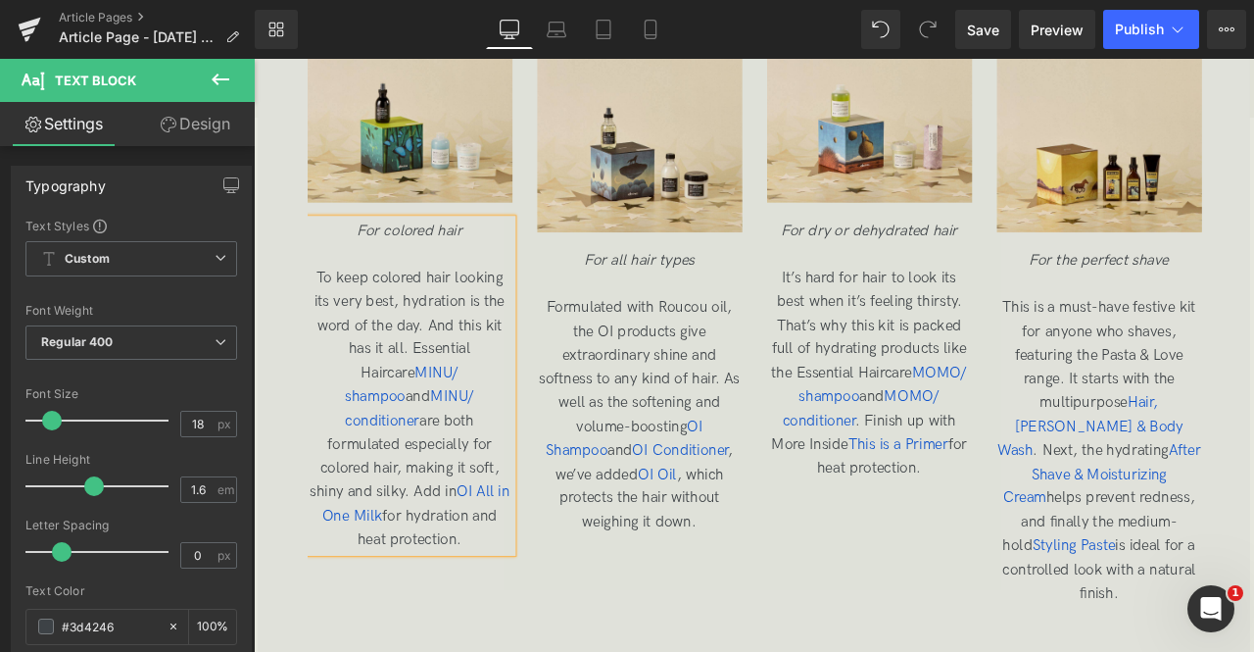
click at [375, 350] on span "To keep colored hair looking its very best, hydration is the word of the day. A…" at bounding box center [438, 473] width 237 height 331
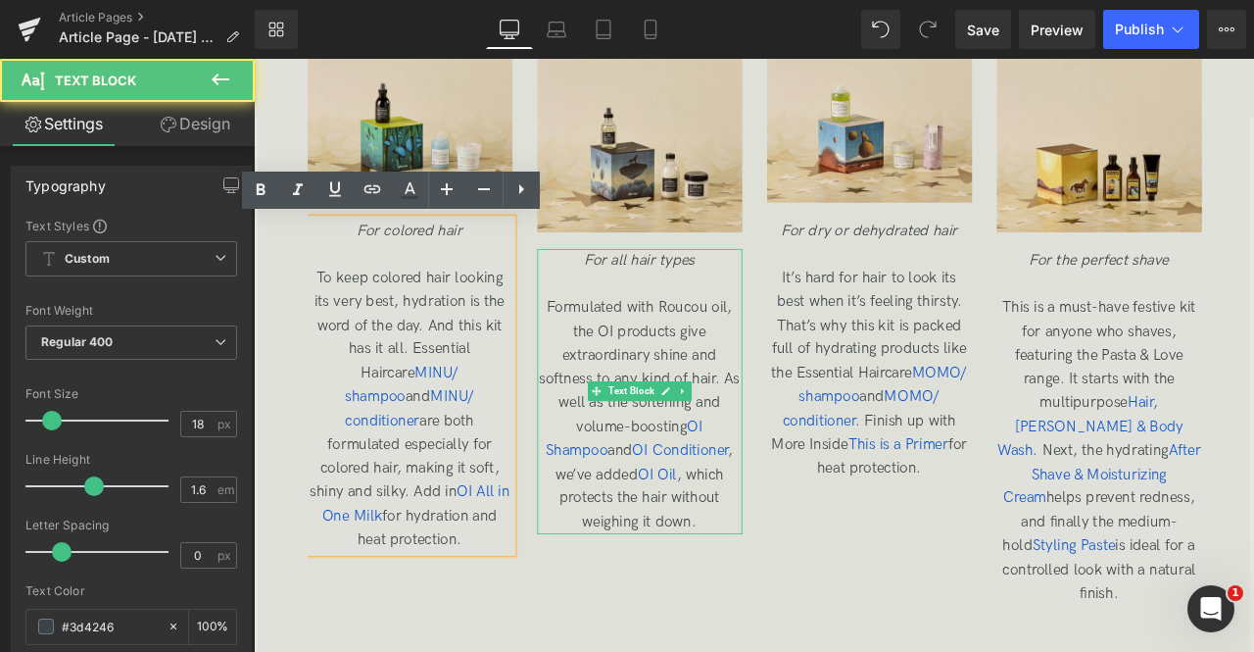
click at [670, 447] on span "Text Block" at bounding box center [701, 453] width 62 height 24
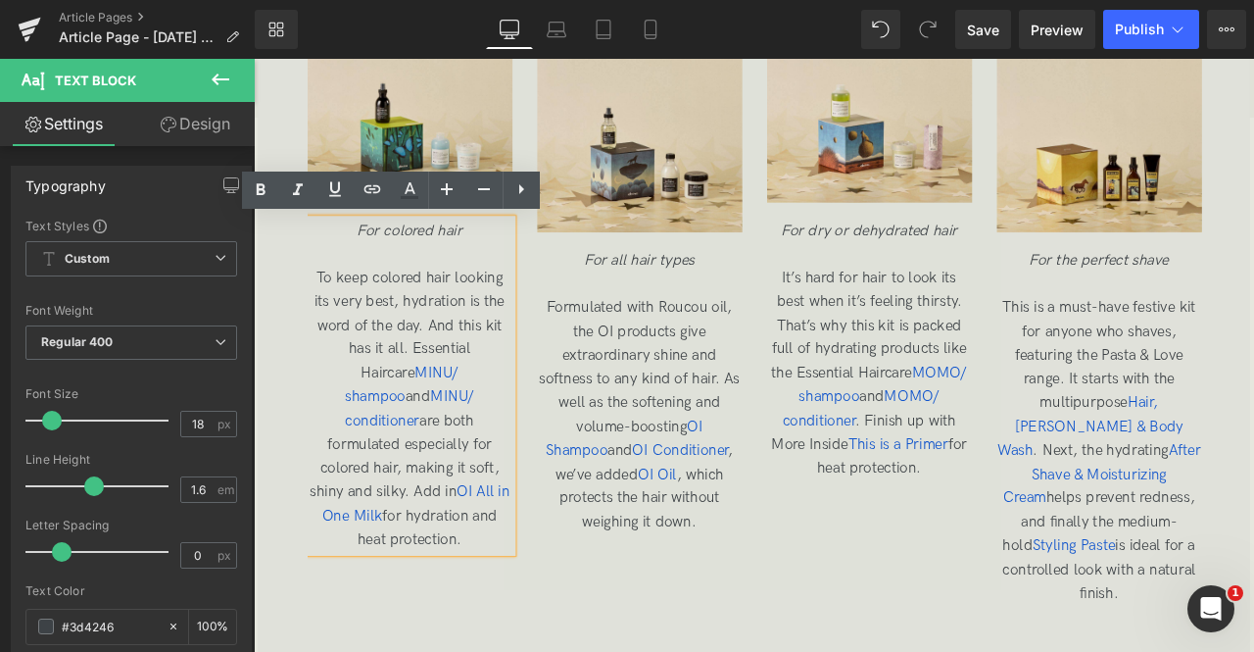
click at [1253, 651] on span "This is a must-have festive kit for anyone who shaves, featuring the Pasta & Lo…" at bounding box center [1256, 523] width 241 height 360
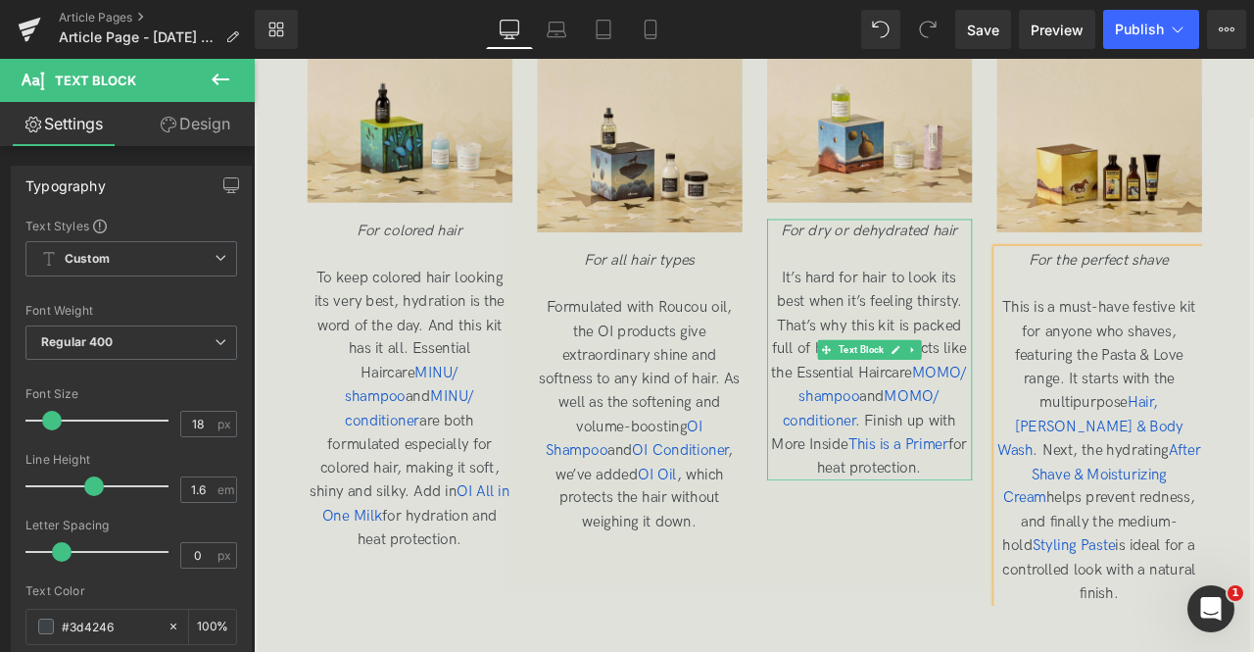
click at [982, 344] on span "It’s hard for hair to look its best when it’s feeling thirsty. That’s why this …" at bounding box center [983, 431] width 232 height 246
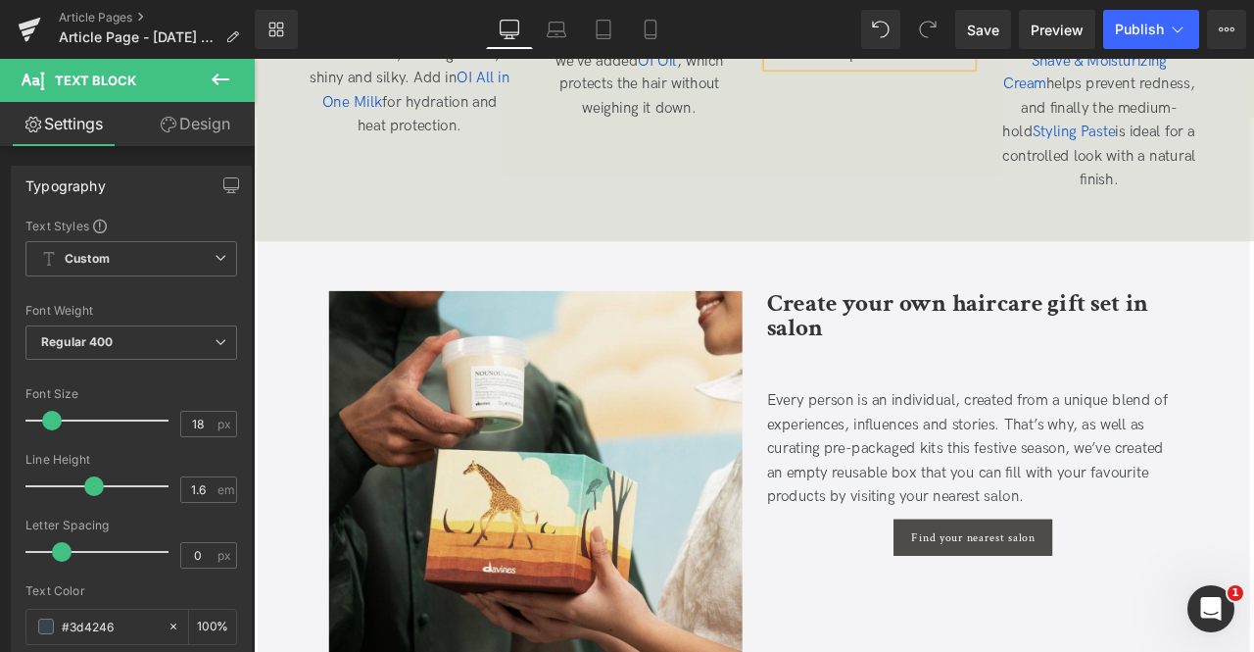
scroll to position [4888, 0]
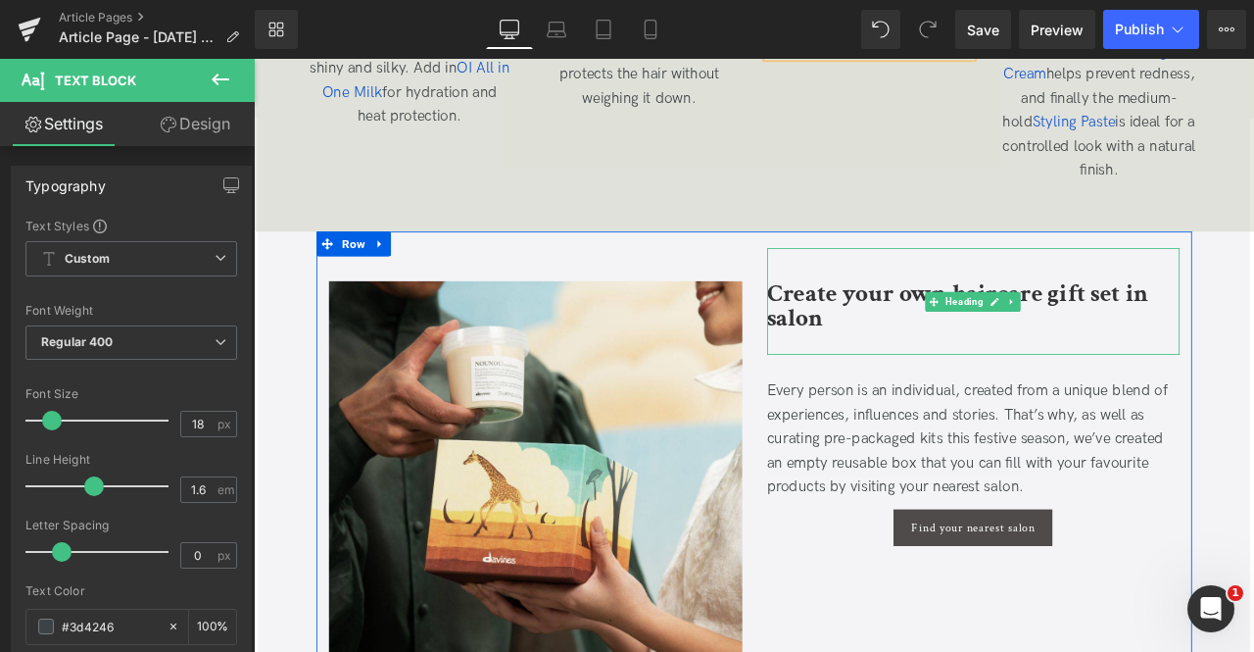
click at [963, 318] on b "Create your own haircare gift set in salon" at bounding box center [1088, 351] width 453 height 67
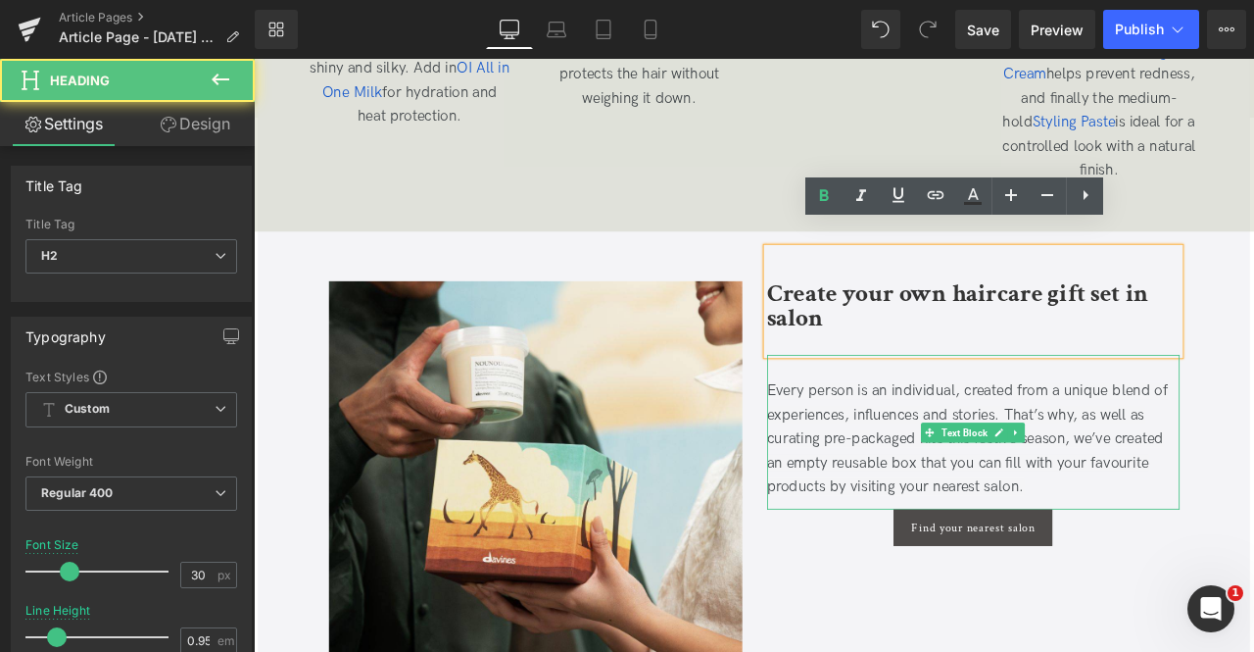
click at [934, 472] on span "Every person is an individual, created from a unique blend of experiences, infl…" at bounding box center [1099, 508] width 475 height 133
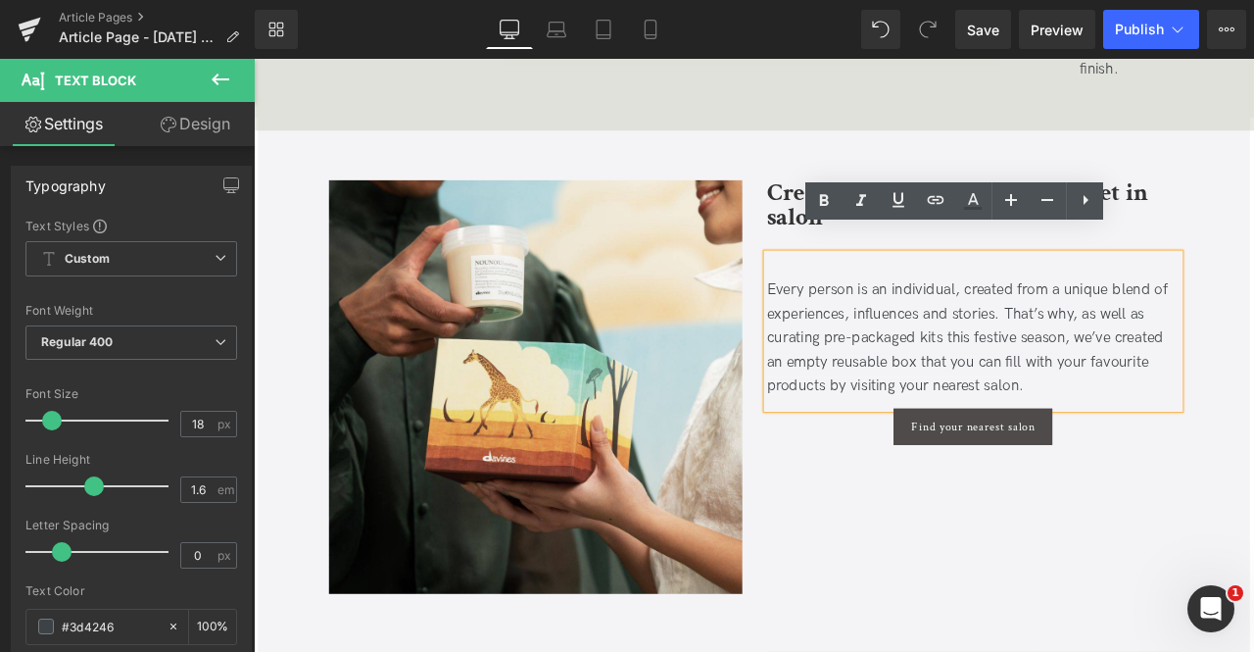
scroll to position [5010, 0]
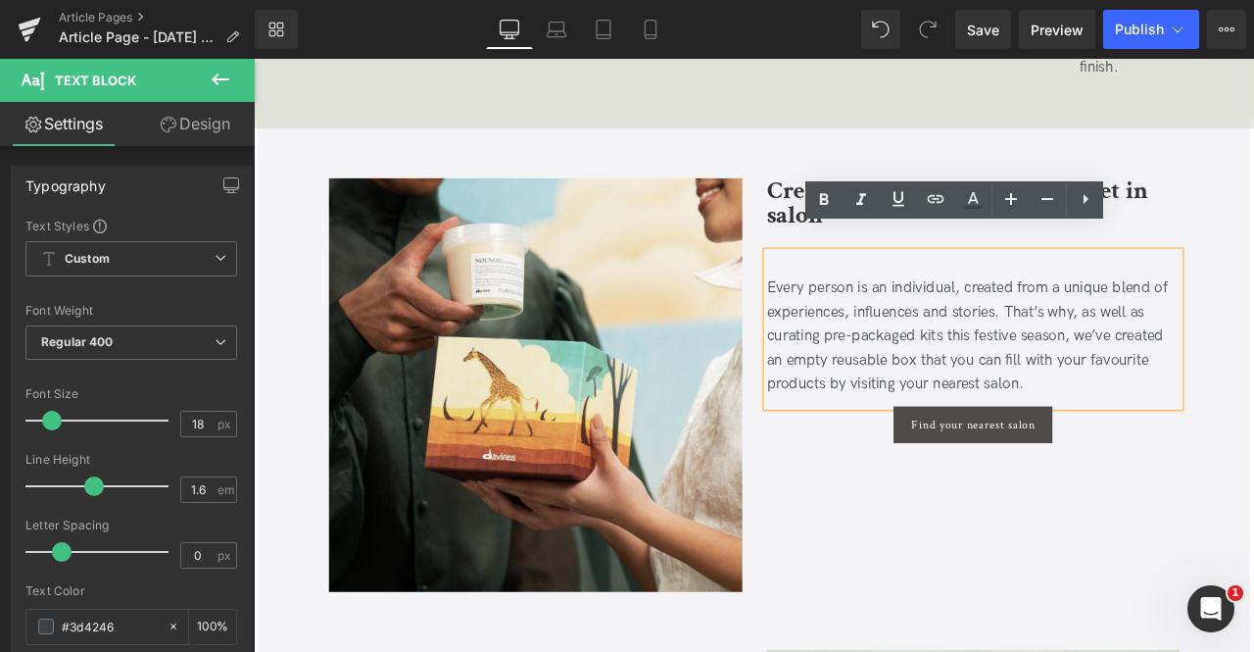
click at [1253, 389] on span "Every person is an individual, created from a unique blend of experiences, infl…" at bounding box center [1099, 386] width 475 height 133
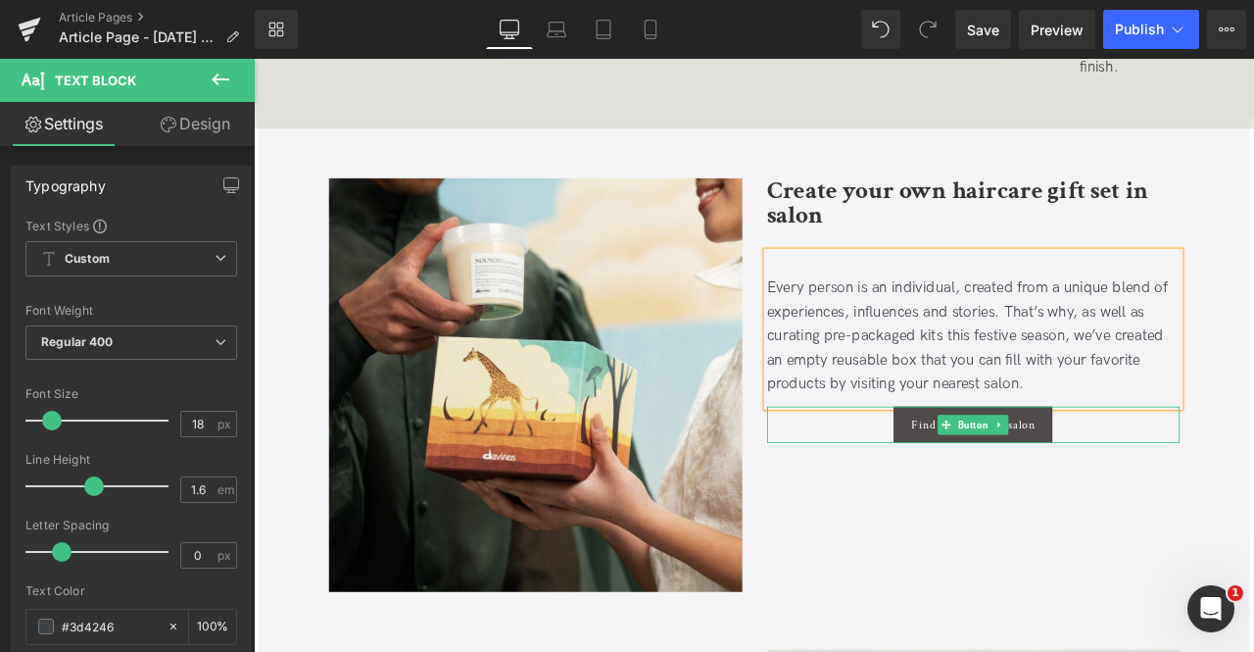
click at [1237, 471] on div "Find your nearest salon" at bounding box center [1107, 492] width 490 height 43
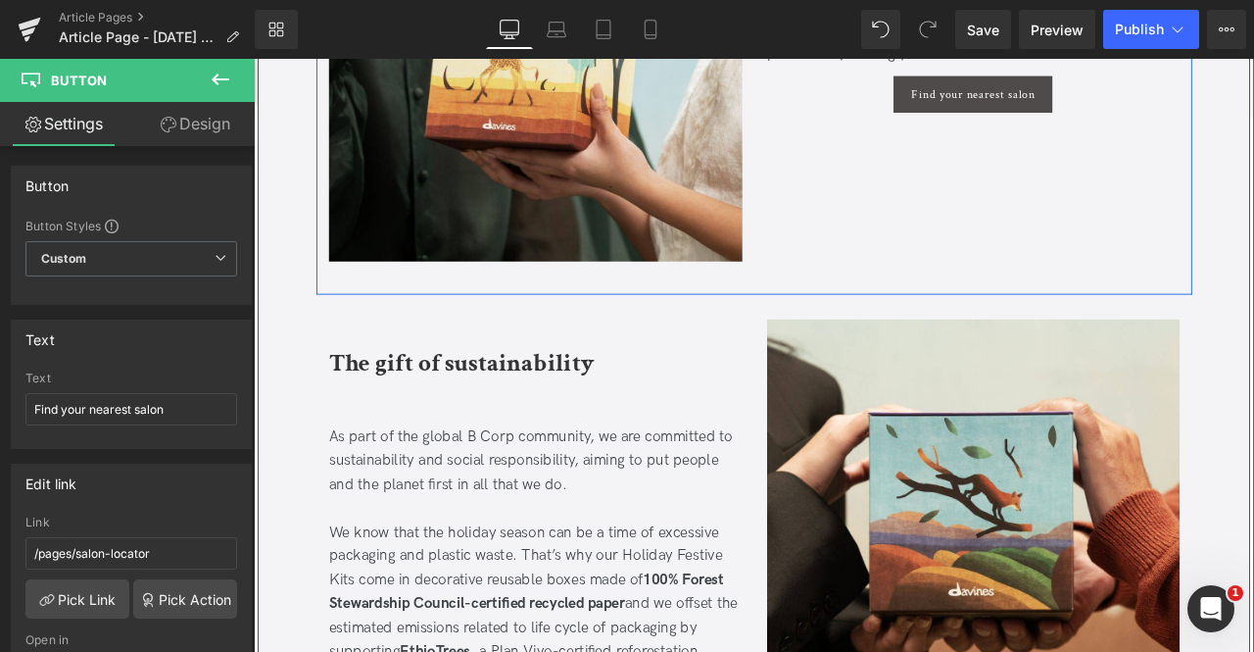
scroll to position [5468, 0]
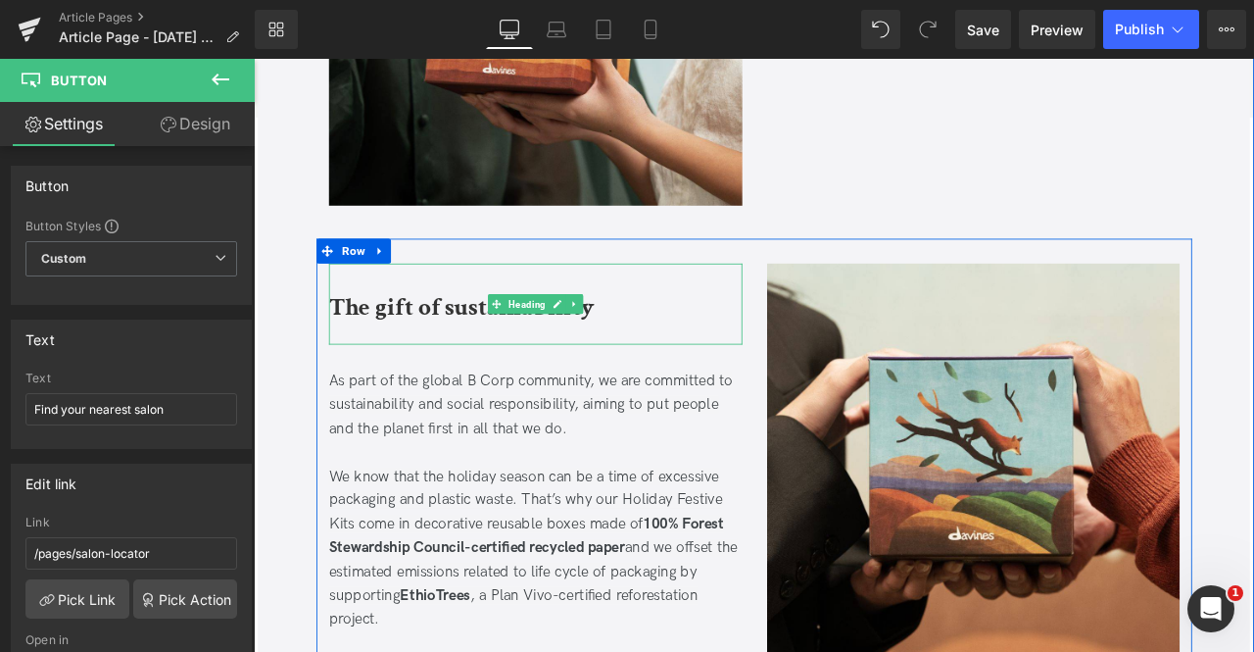
click at [487, 334] on b "The gift of sustainability" at bounding box center [500, 353] width 315 height 38
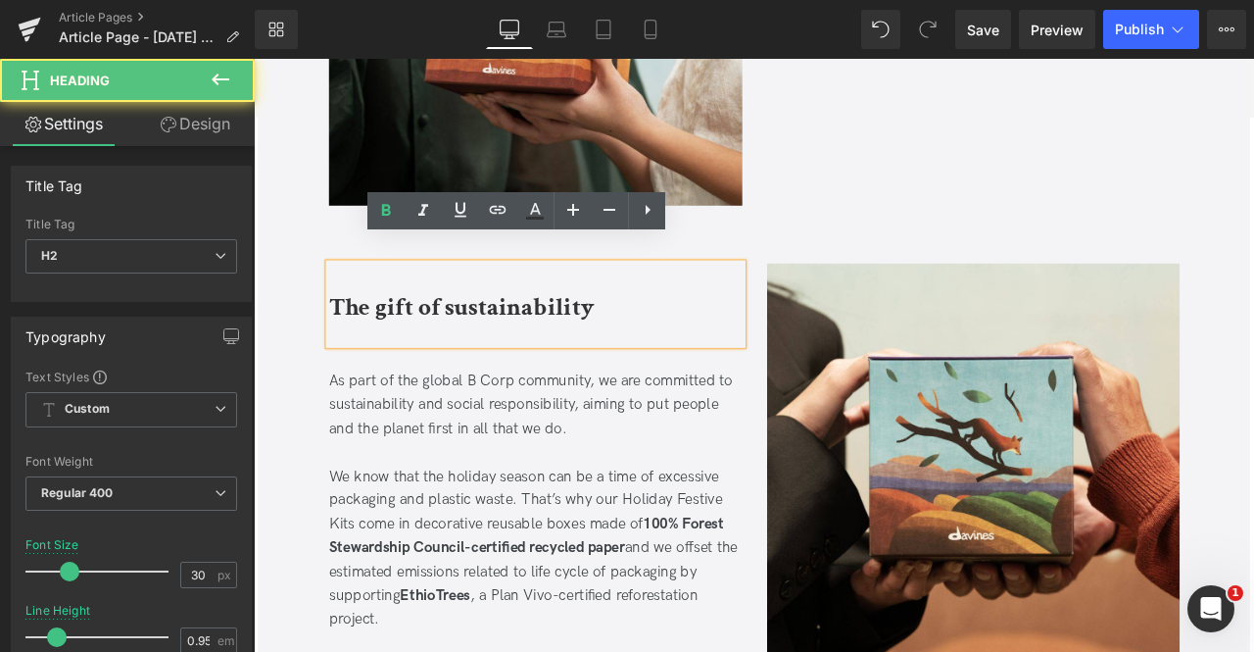
click at [487, 334] on b "The gift of sustainability" at bounding box center [500, 353] width 315 height 38
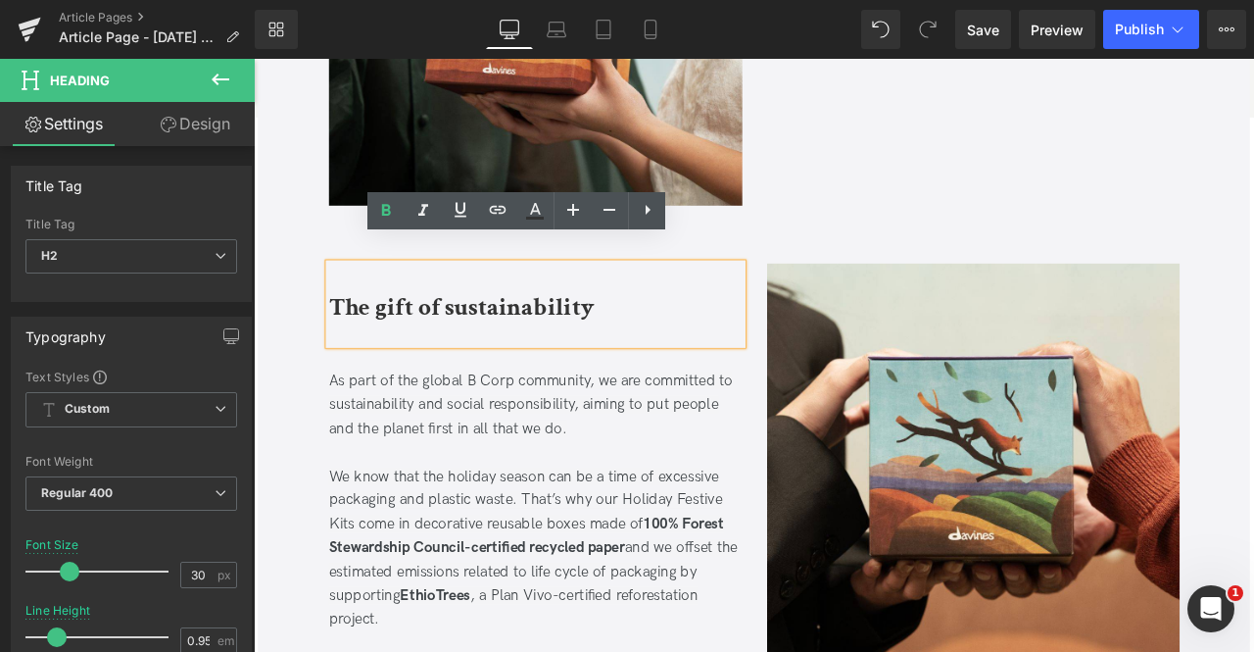
click at [445, 442] on span "As part of the global B Corp community, we are committed to sustainability and …" at bounding box center [582, 467] width 478 height 77
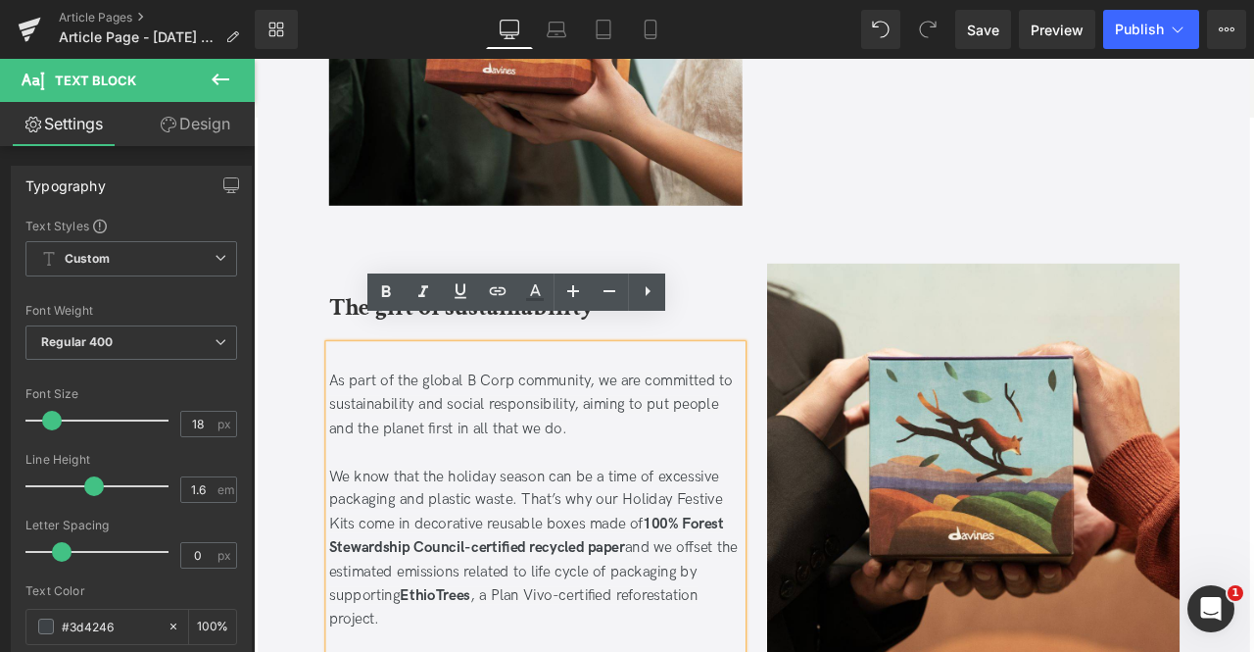
click at [577, 436] on span "As part of the global B Corp community, we are committed to sustainability and …" at bounding box center [582, 467] width 478 height 77
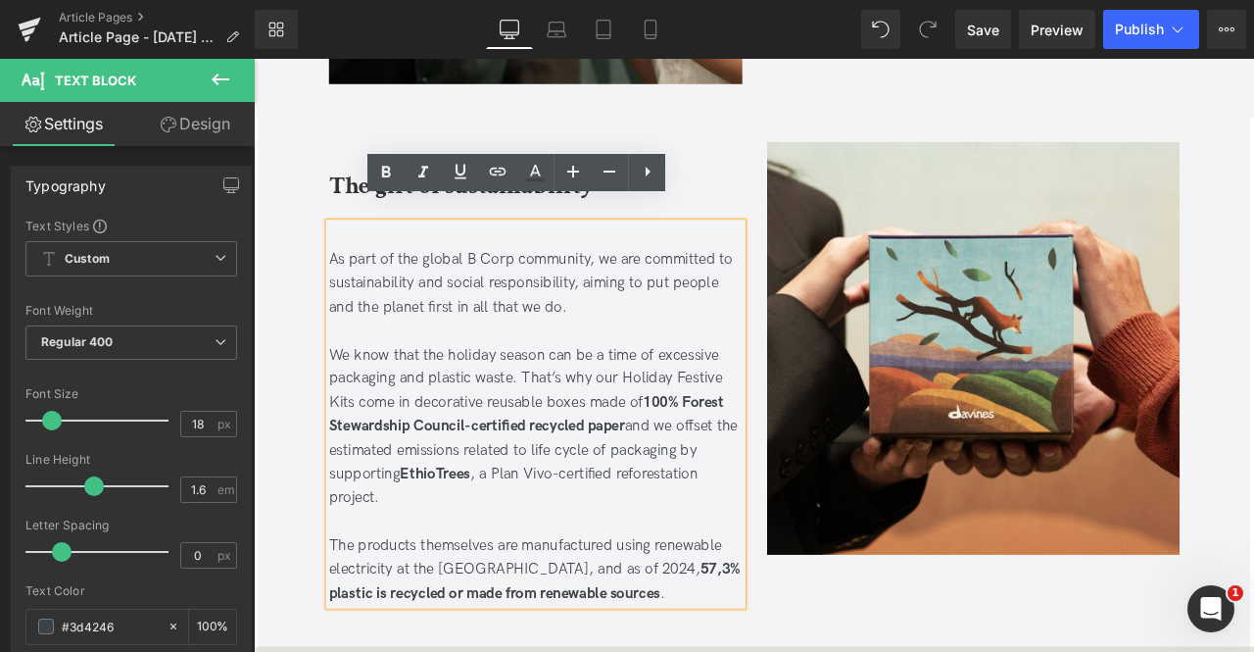
scroll to position [5613, 0]
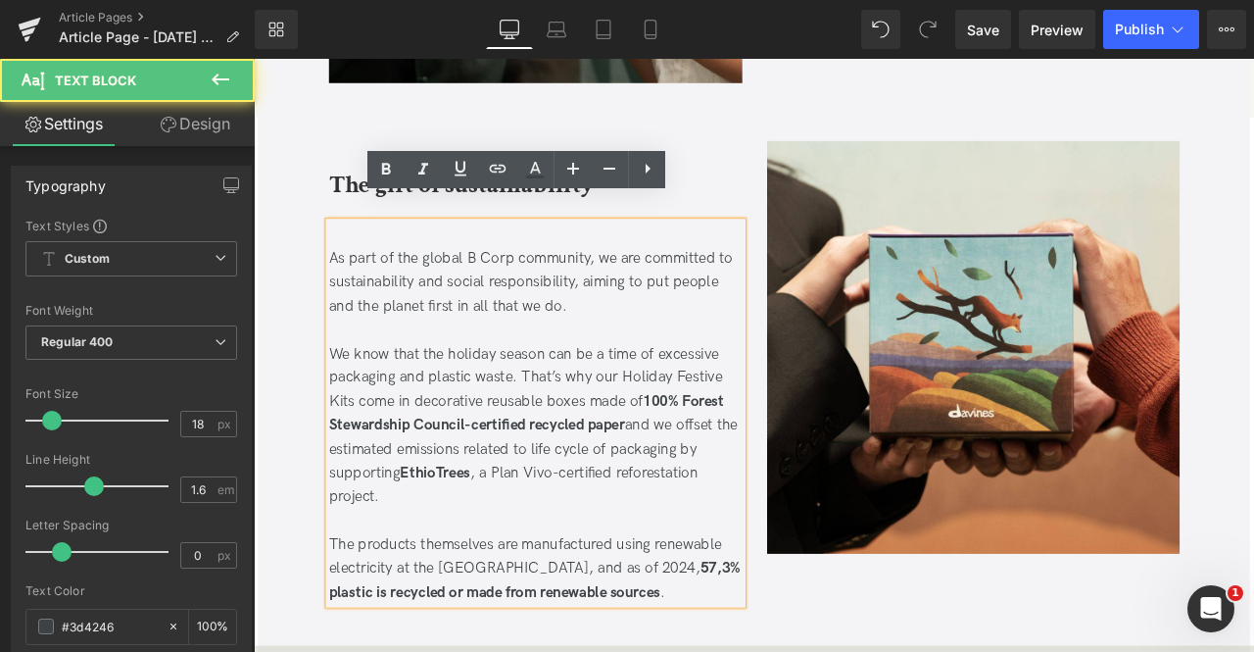
click at [463, 398] on span "We know that the holiday season can be a time of excessive packaging and plasti…" at bounding box center [585, 493] width 484 height 190
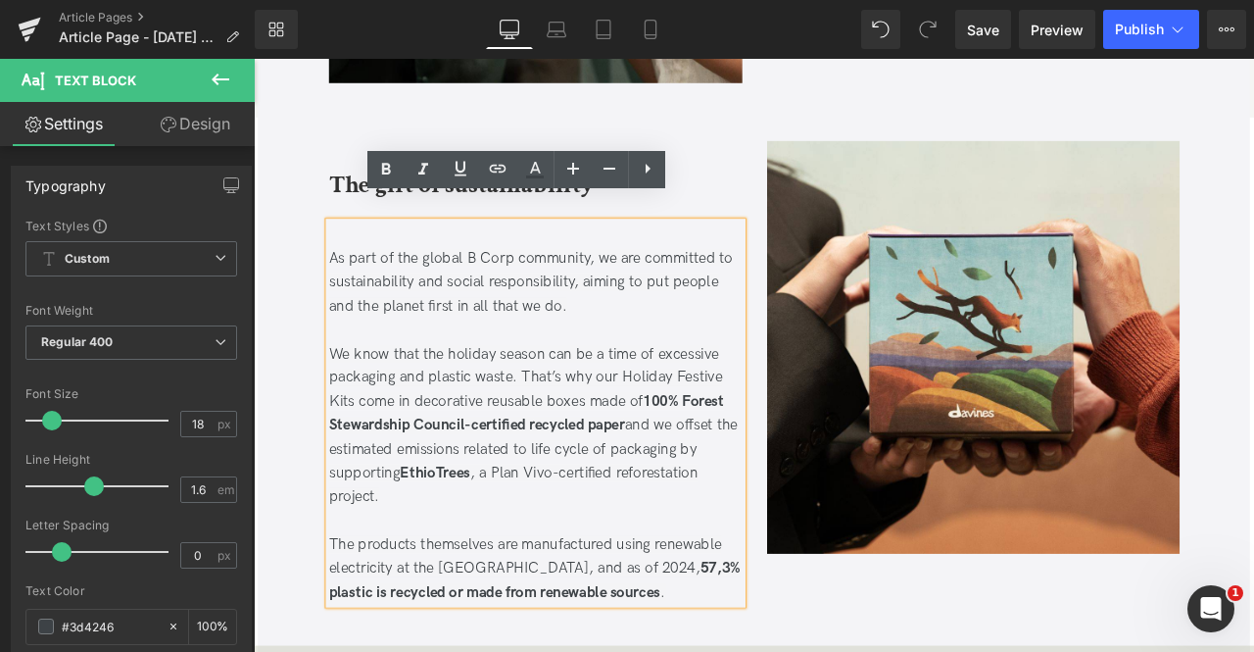
click at [699, 463] on span "We know that the holiday season can be a time of excessive packaging and plasti…" at bounding box center [585, 493] width 484 height 190
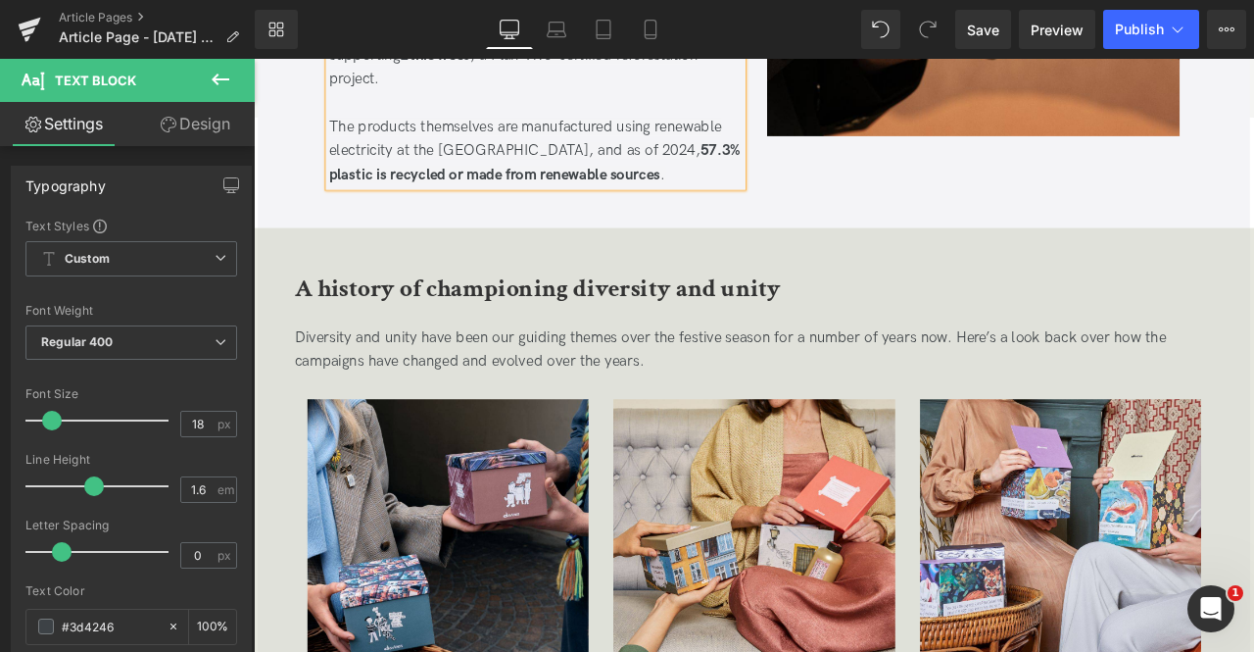
scroll to position [6109, 0]
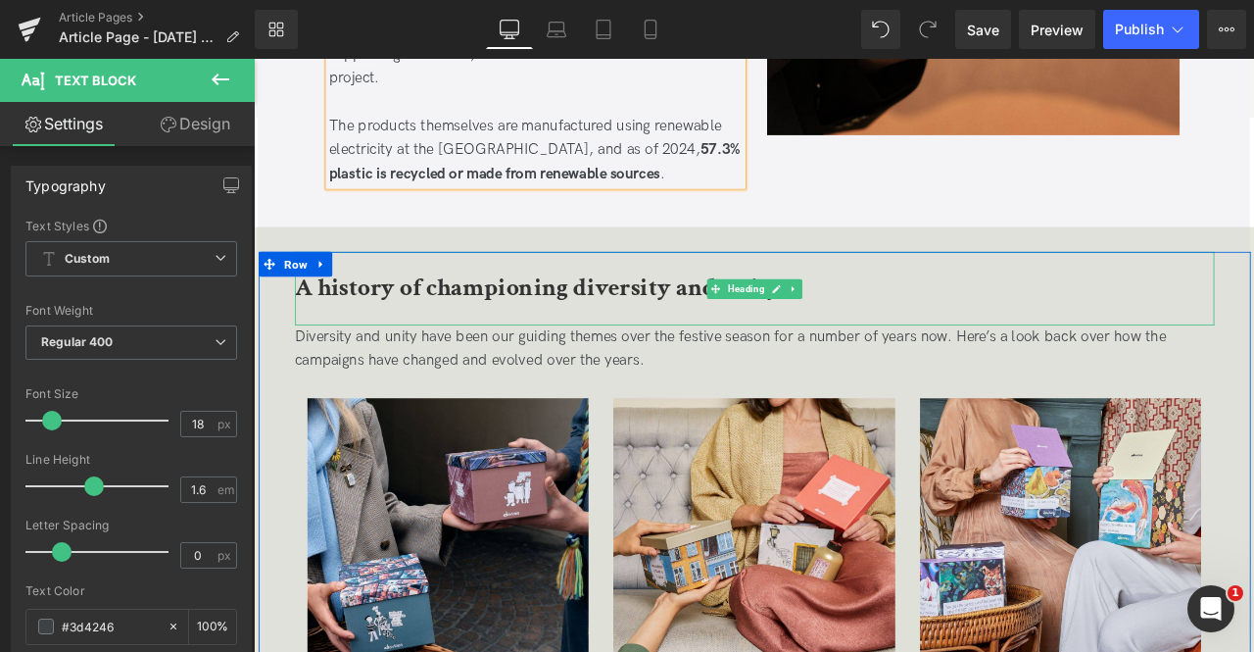
click at [552, 311] on b "A history of championing diversity and unity" at bounding box center [591, 330] width 576 height 38
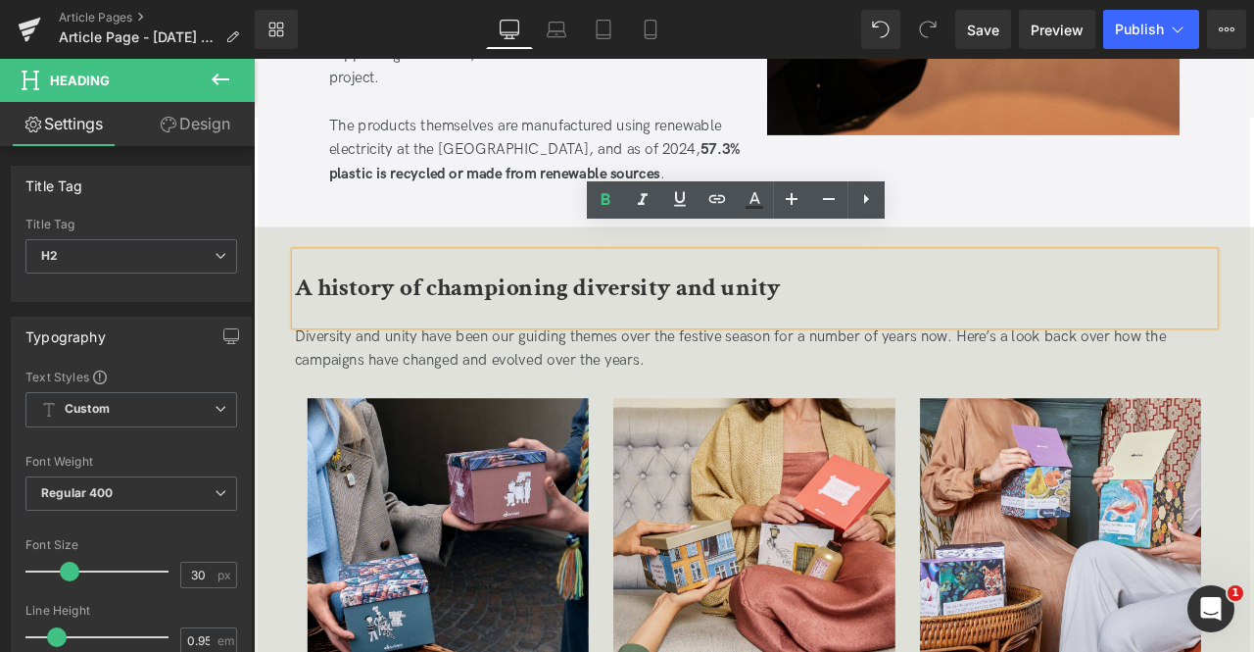
click at [554, 374] on p "Diversity and unity have been our guiding themes over the festive season for a …" at bounding box center [848, 402] width 1090 height 57
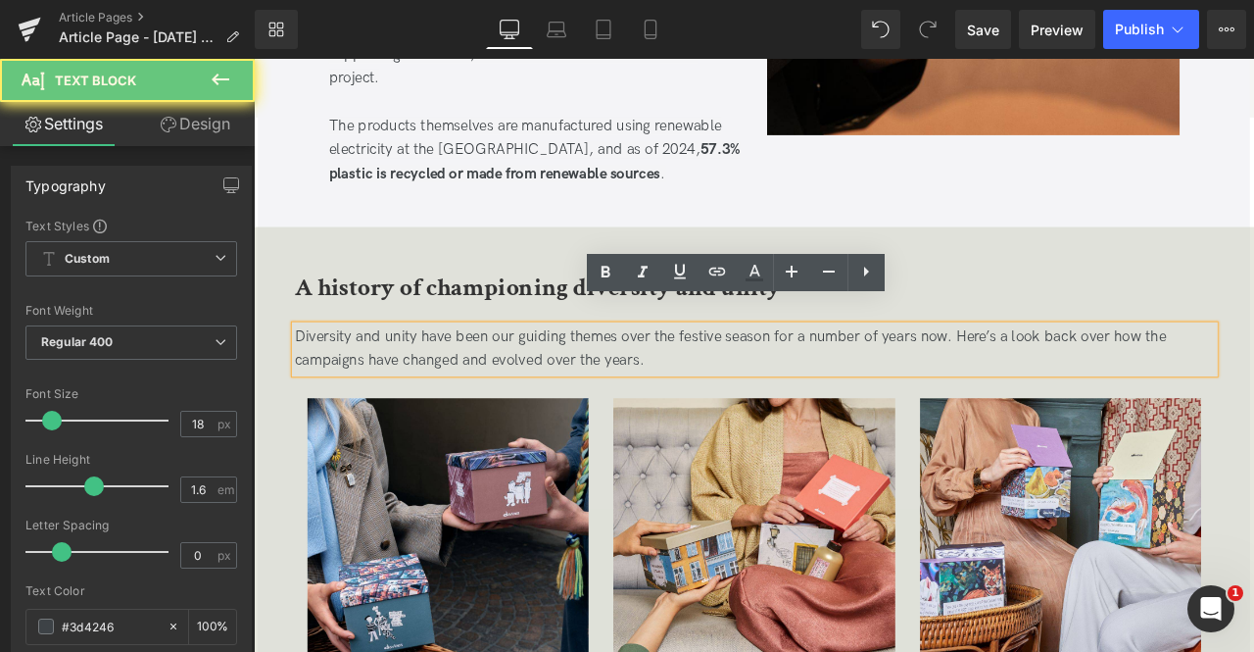
click at [638, 385] on p "Diversity and unity have been our guiding themes over the festive season for a …" at bounding box center [848, 402] width 1090 height 57
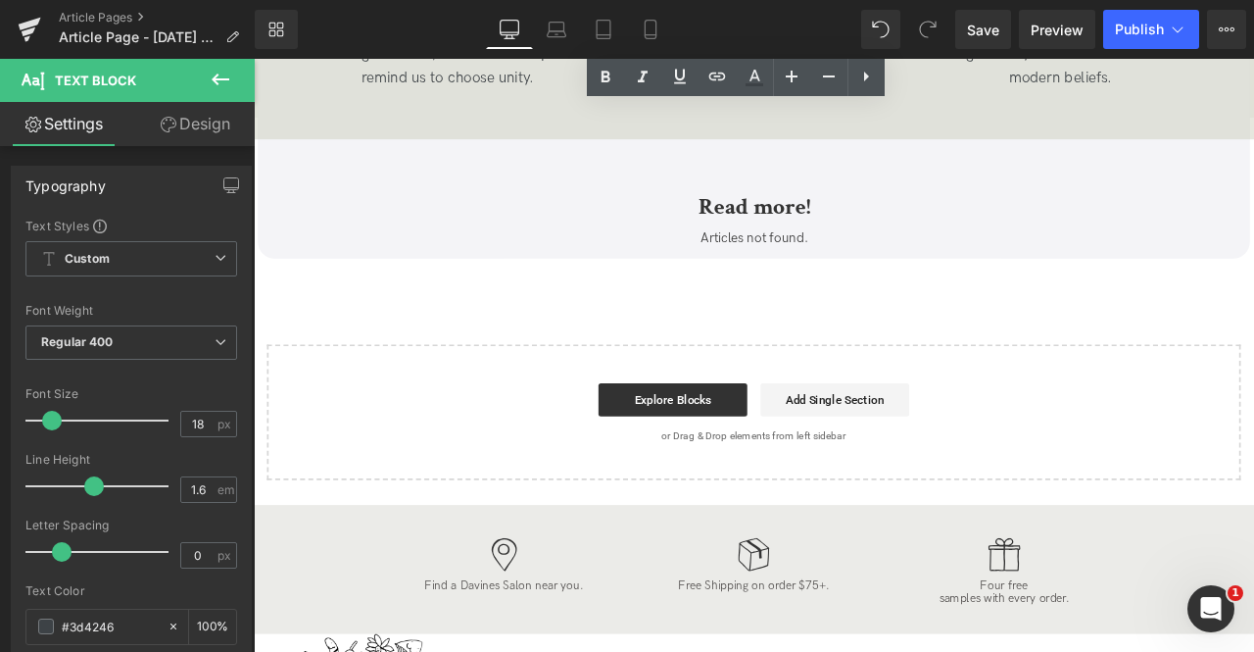
scroll to position [7085, 0]
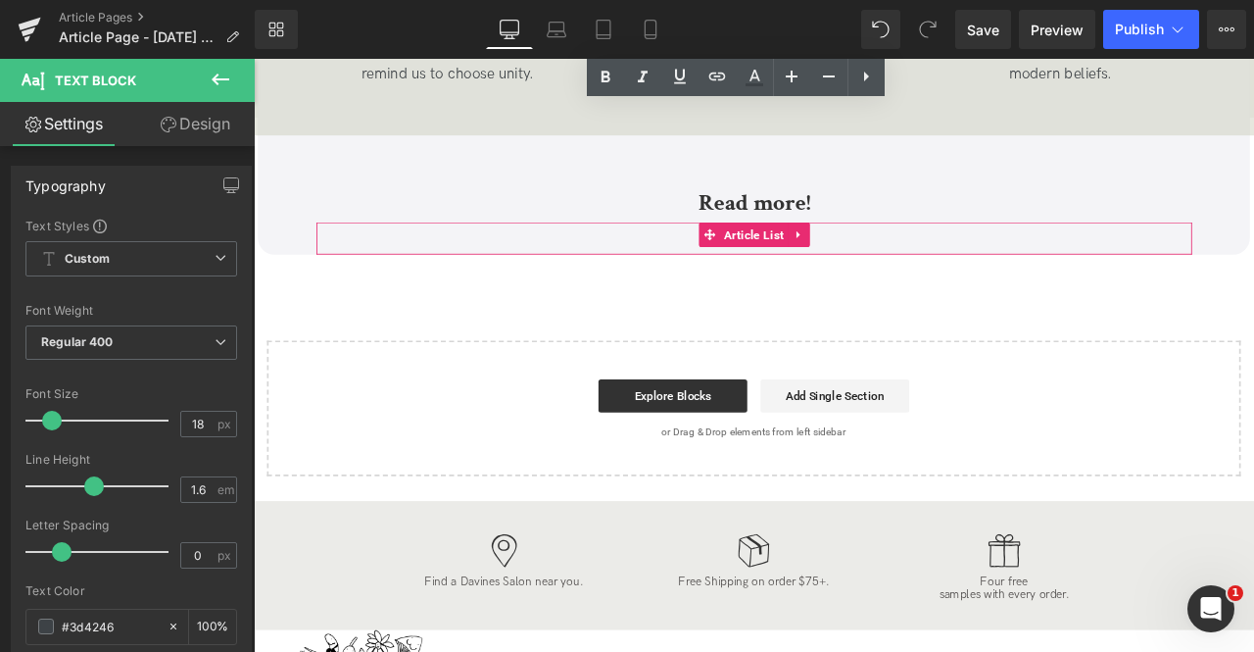
click at [839, 253] on span "Article List" at bounding box center [847, 267] width 81 height 29
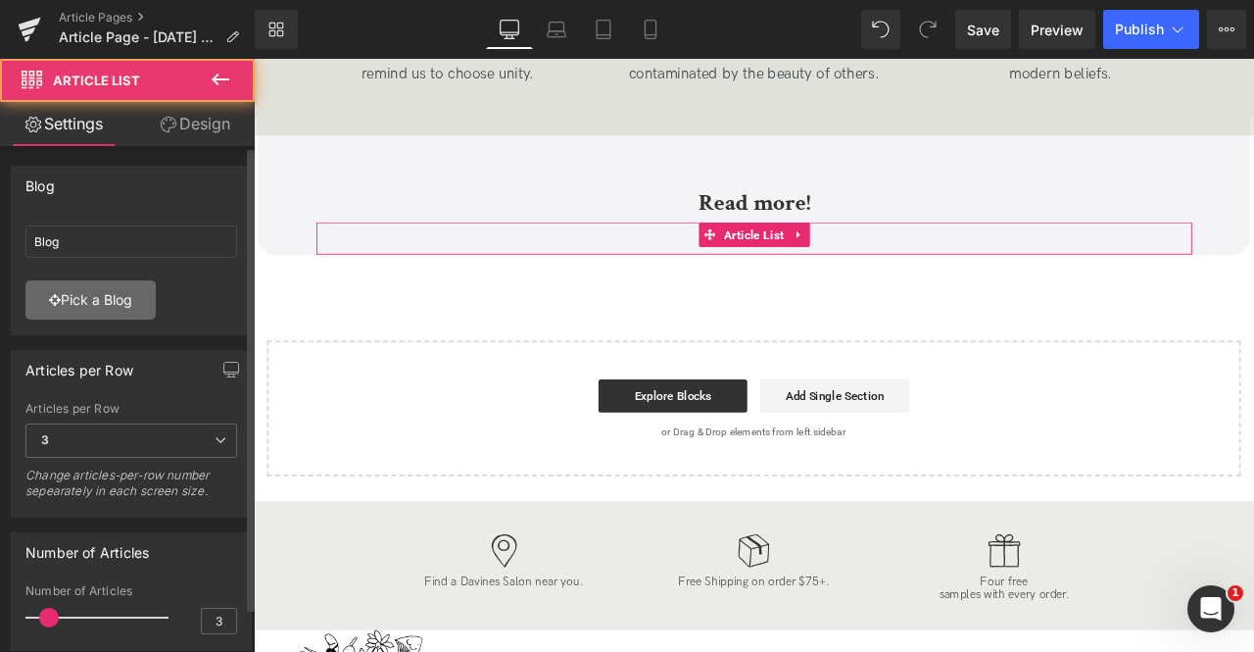
click at [94, 299] on link "Pick a Blog" at bounding box center [90, 299] width 130 height 39
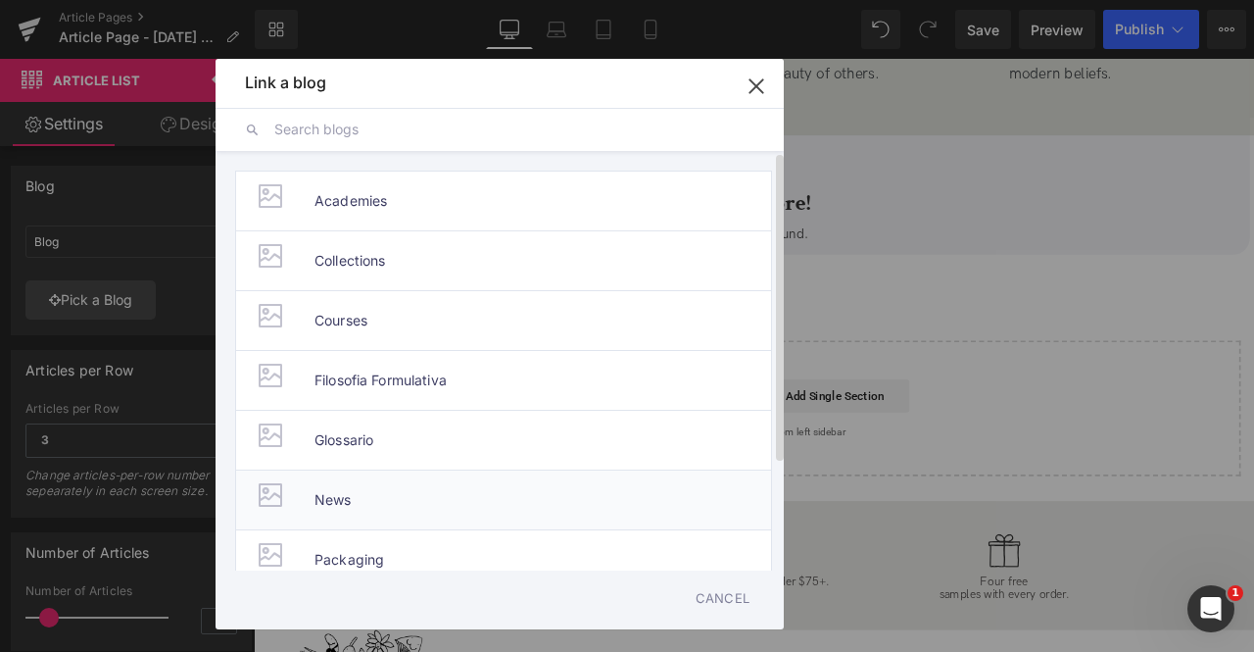
click at [319, 489] on span "News" at bounding box center [333, 499] width 37 height 59
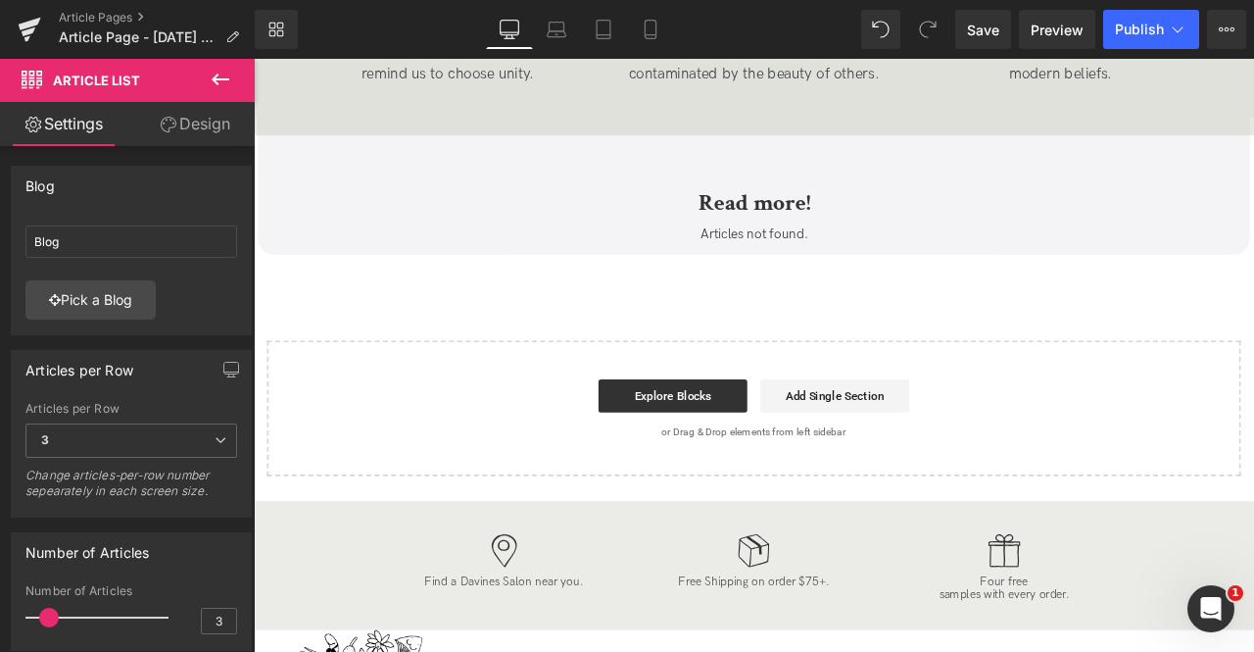
type input "News"
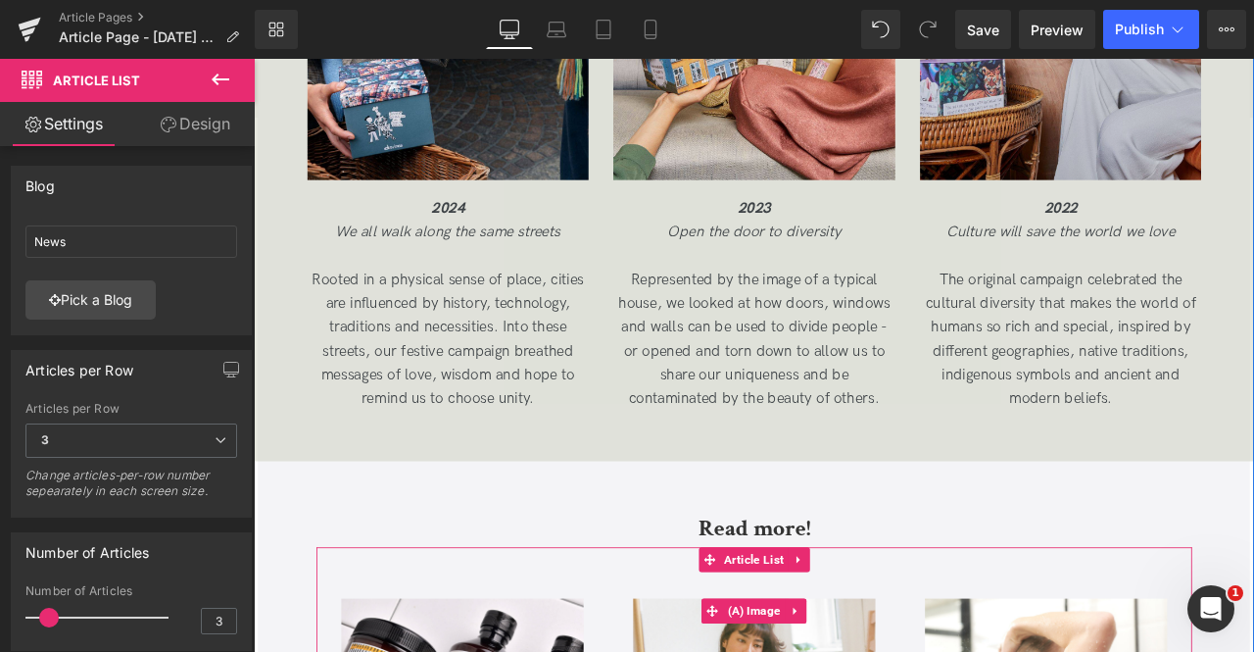
scroll to position [6670, 0]
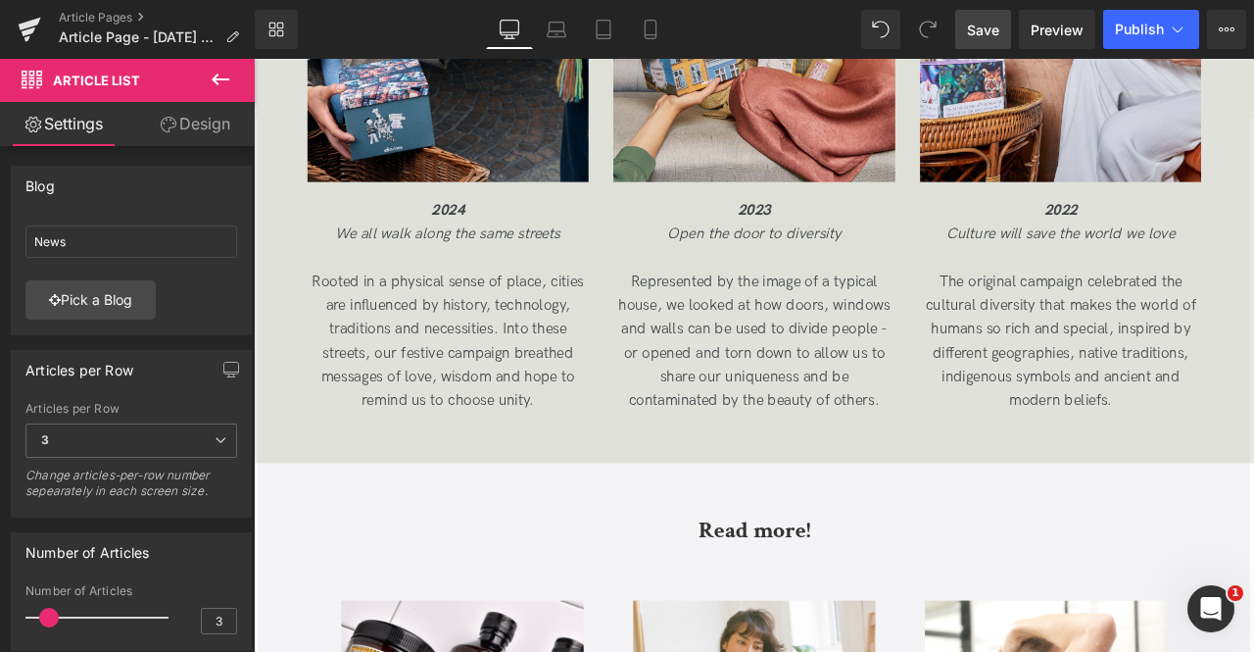
click at [978, 33] on span "Save" at bounding box center [983, 30] width 32 height 21
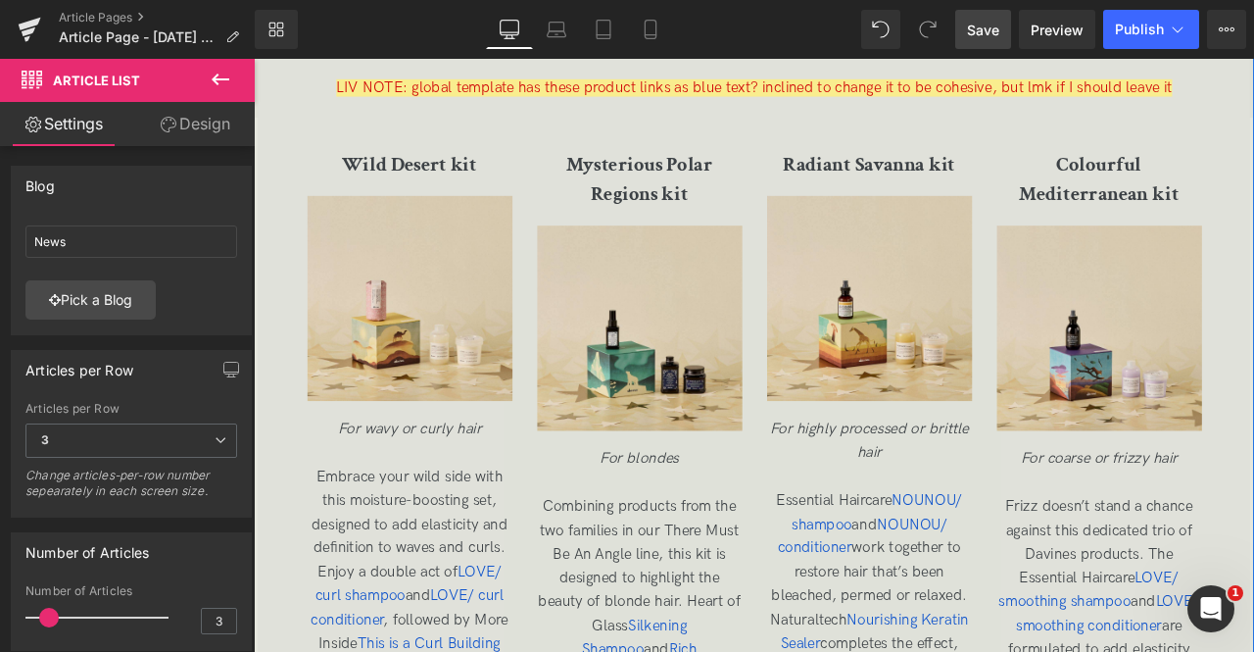
scroll to position [3283, 0]
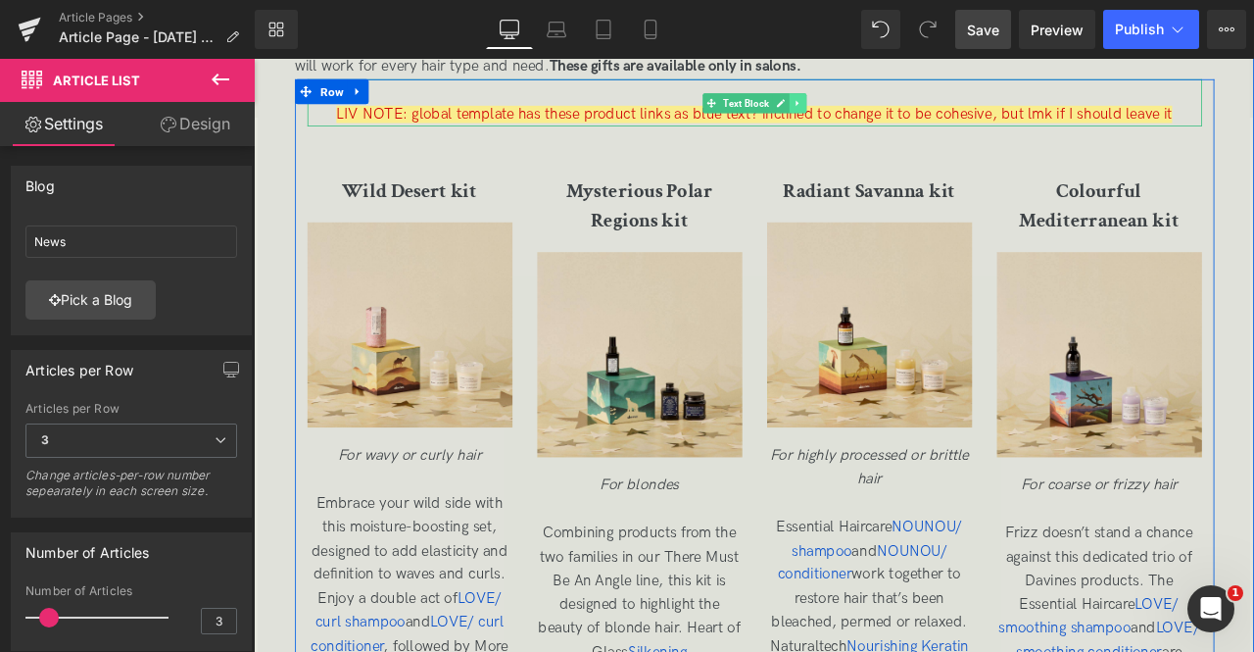
click at [893, 106] on icon at bounding box center [898, 112] width 11 height 12
click at [883, 109] on icon at bounding box center [888, 111] width 11 height 11
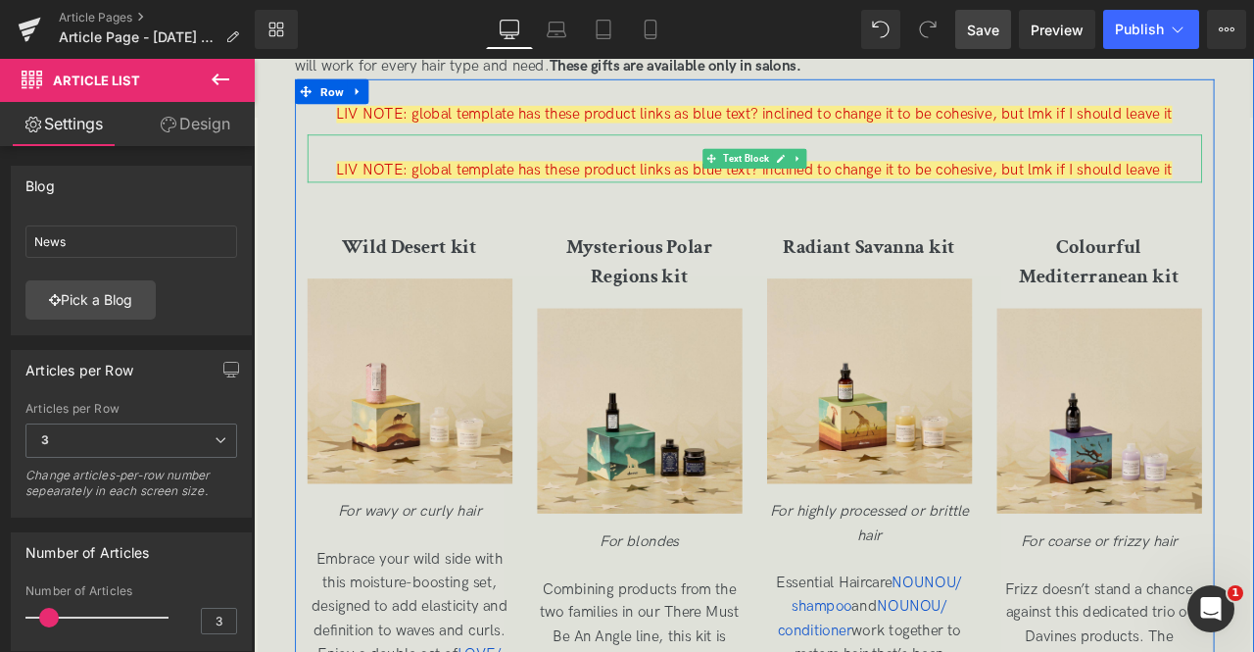
click at [726, 193] on span "LIV NOTE: global template has these product links as blue text? inclined to cha…" at bounding box center [847, 190] width 991 height 21
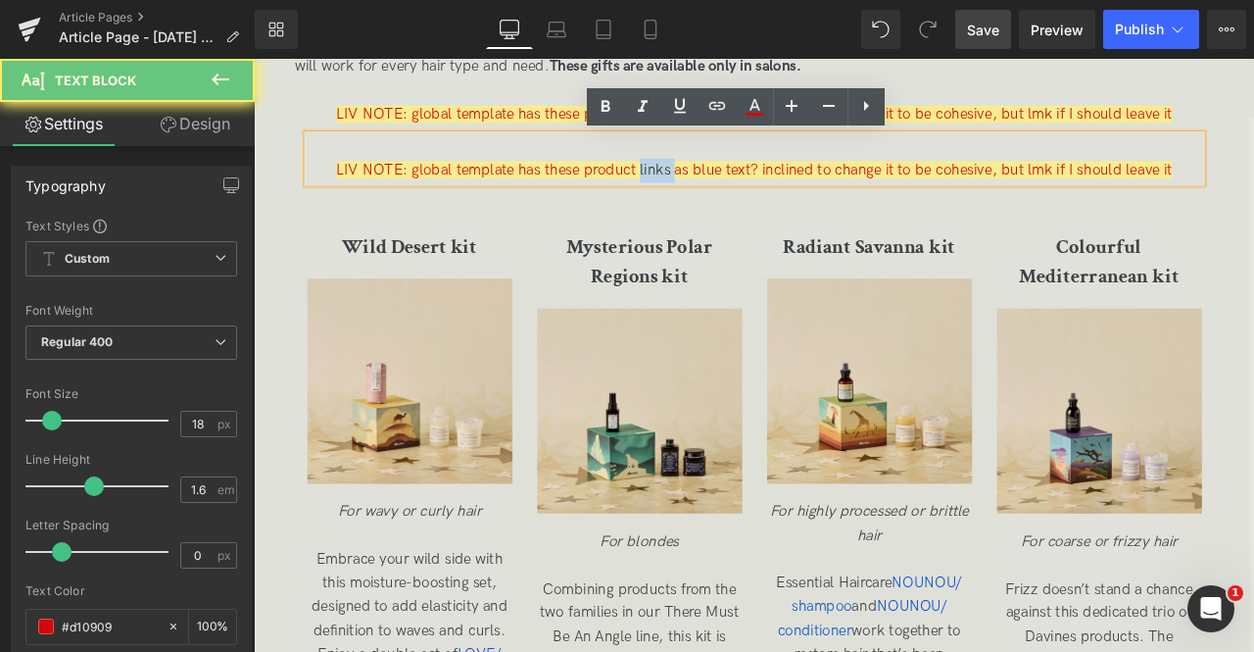
click at [726, 193] on span "LIV NOTE: global template has these product links as blue text? inclined to cha…" at bounding box center [847, 190] width 991 height 21
click at [444, 190] on span "LIV NOTE: global template has these product links as blue text? inclined to cha…" at bounding box center [847, 190] width 991 height 21
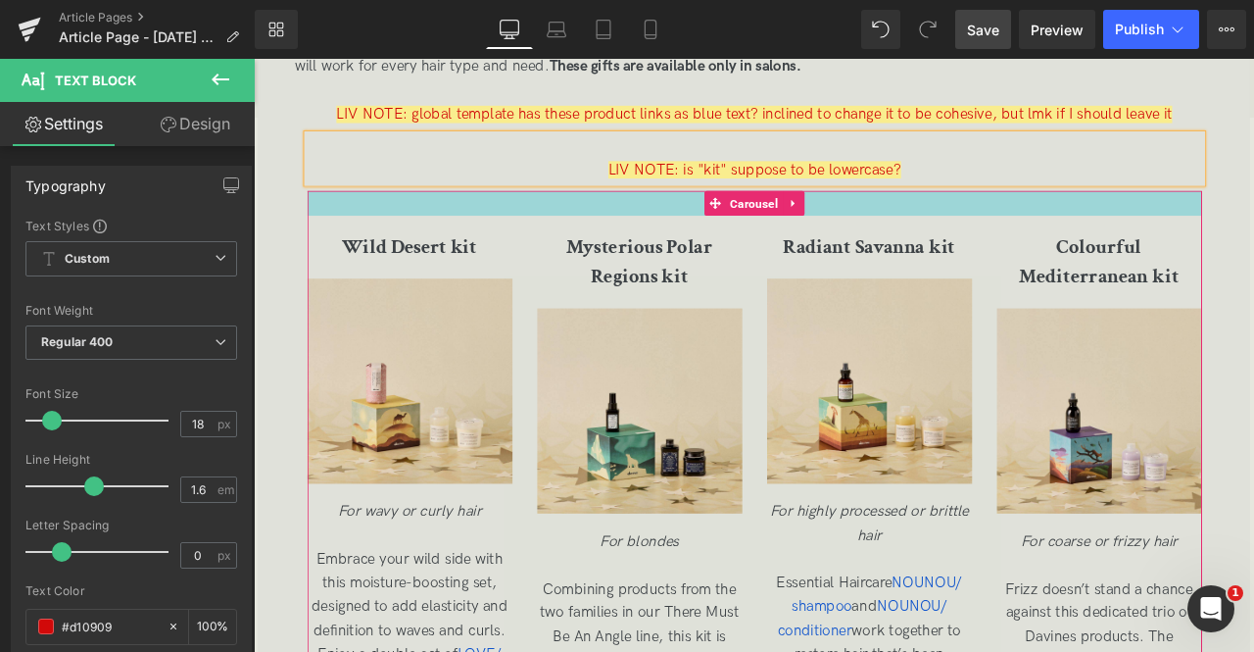
click at [572, 237] on div at bounding box center [848, 230] width 1060 height 29
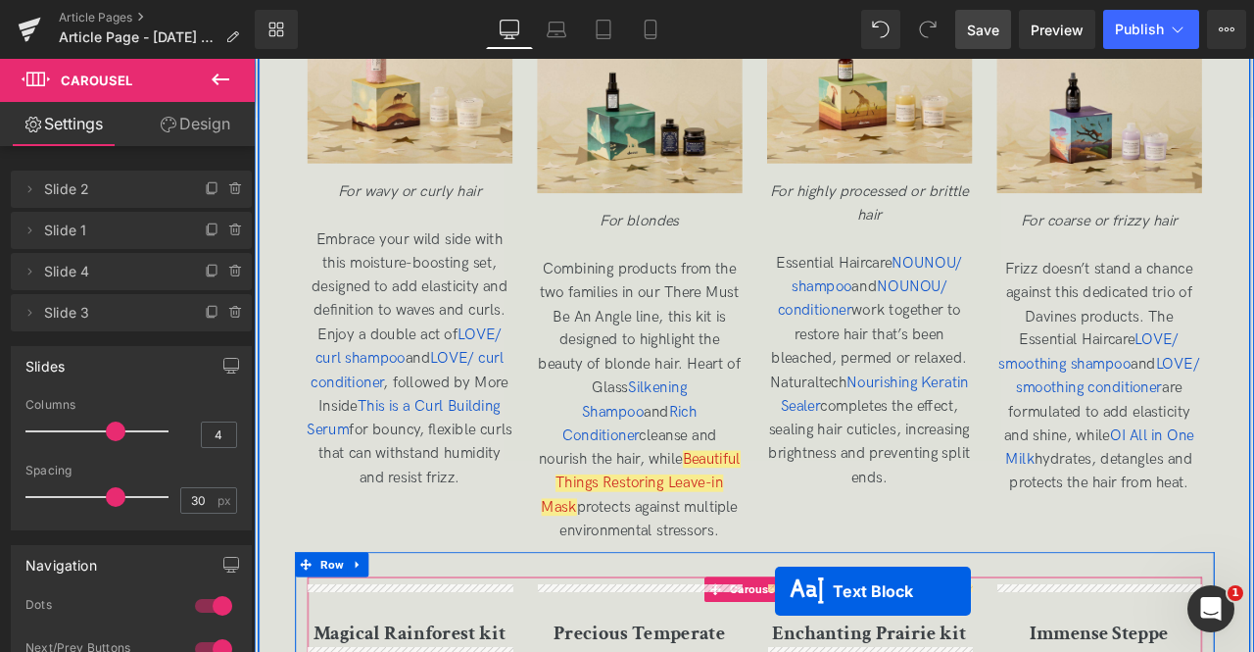
scroll to position [3734, 0]
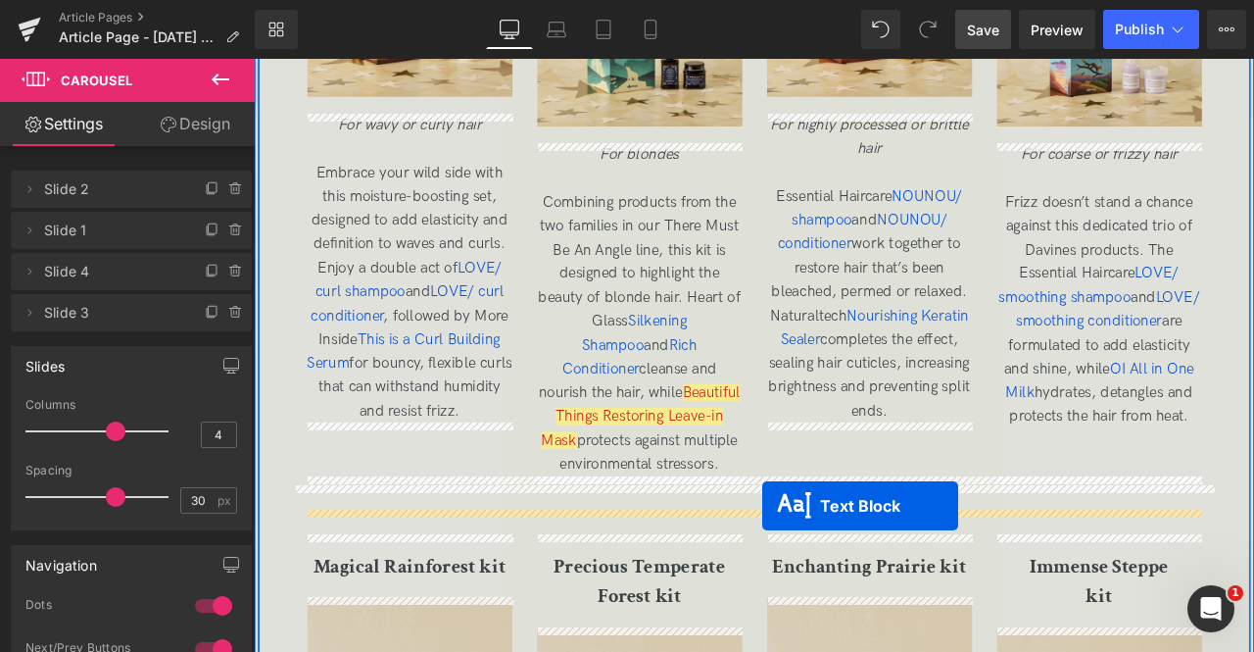
drag, startPoint x: 791, startPoint y: 178, endPoint x: 857, endPoint y: 588, distance: 414.9
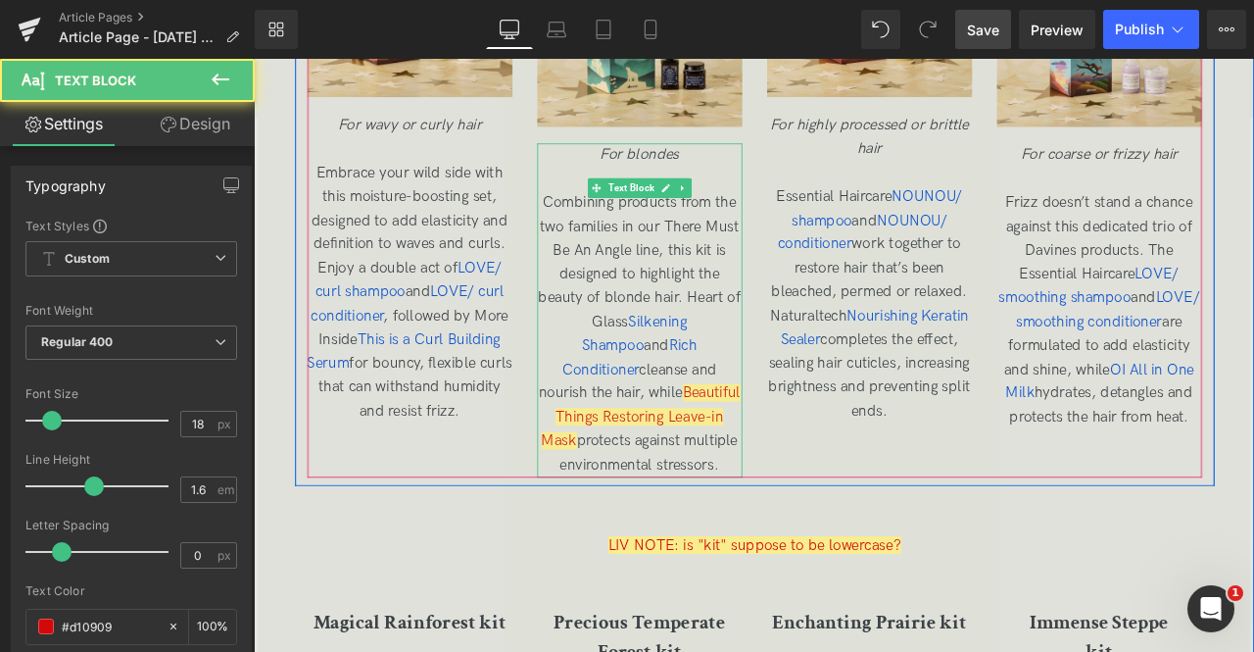
scroll to position [3947, 0]
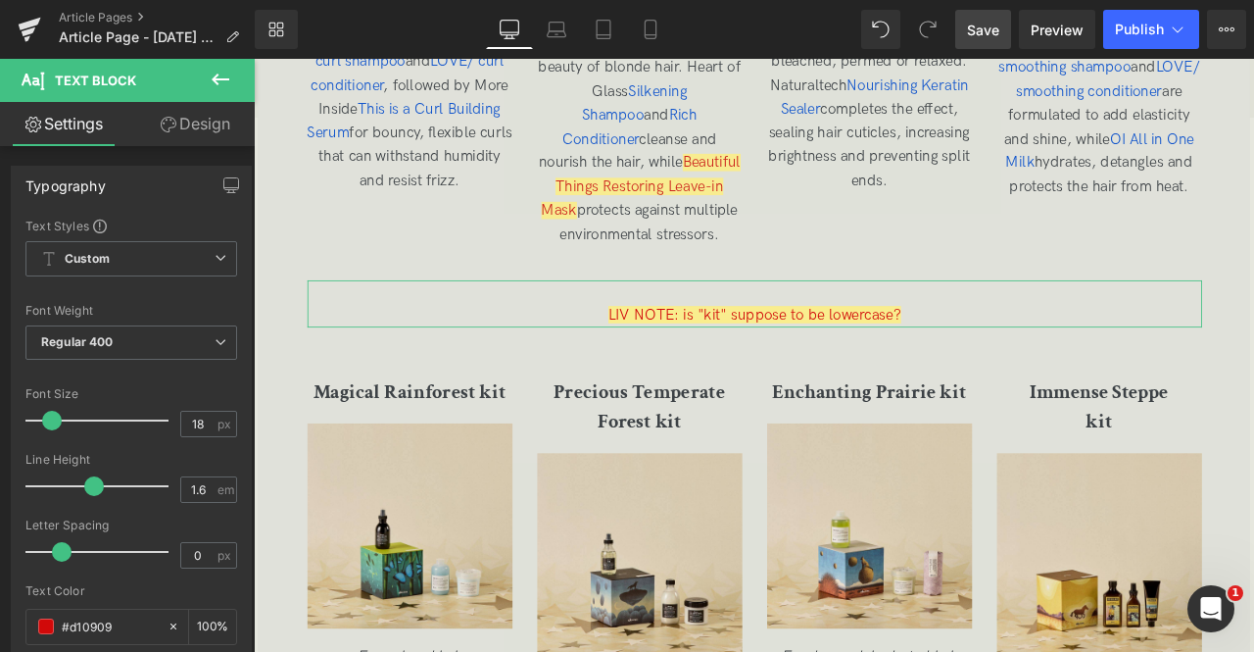
click at [169, 122] on icon at bounding box center [169, 125] width 16 height 16
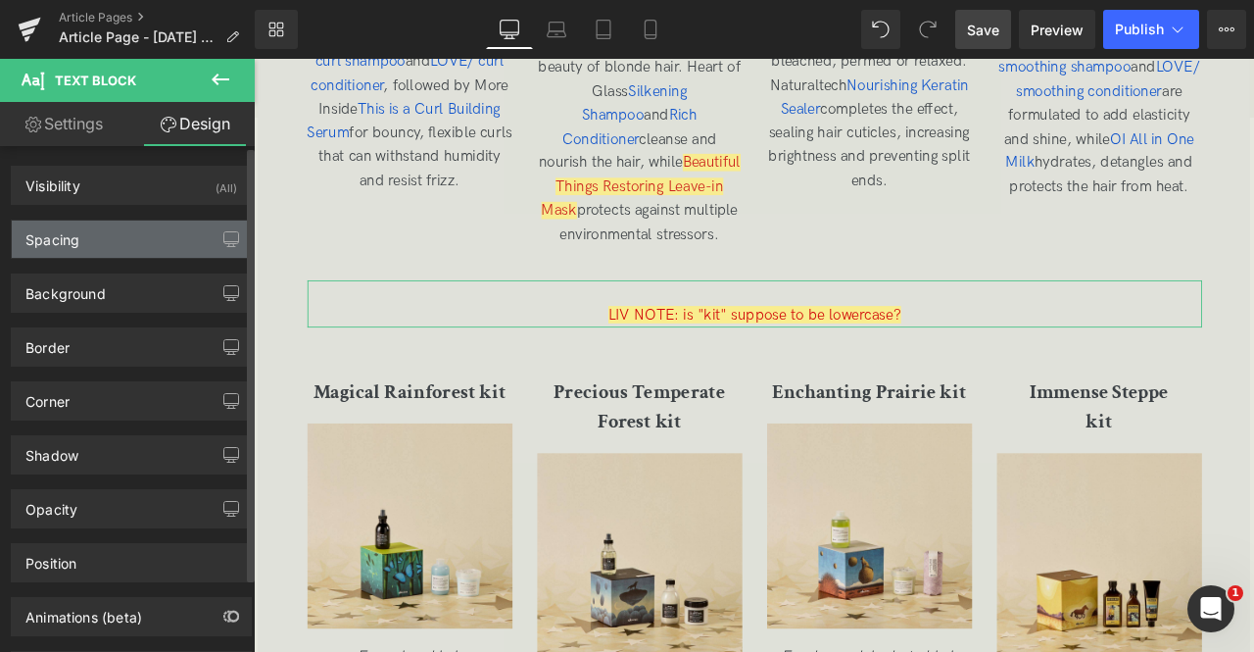
click at [121, 248] on div "Spacing" at bounding box center [131, 238] width 239 height 37
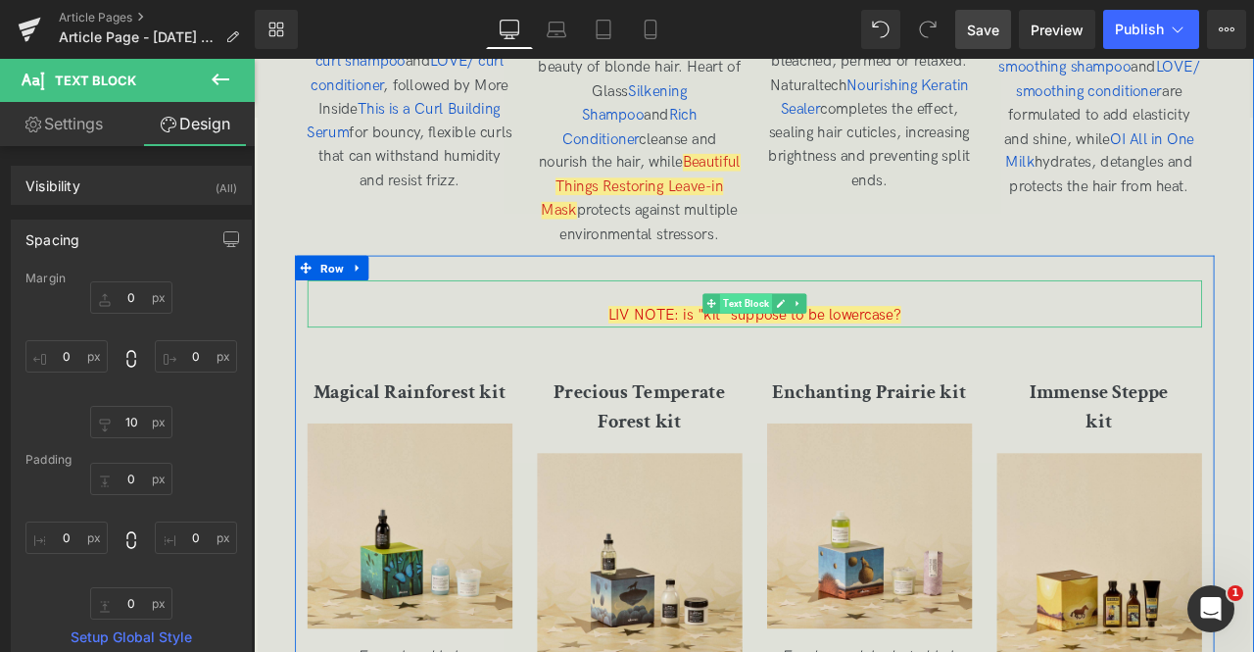
click at [831, 351] on span "Text Block" at bounding box center [838, 349] width 62 height 24
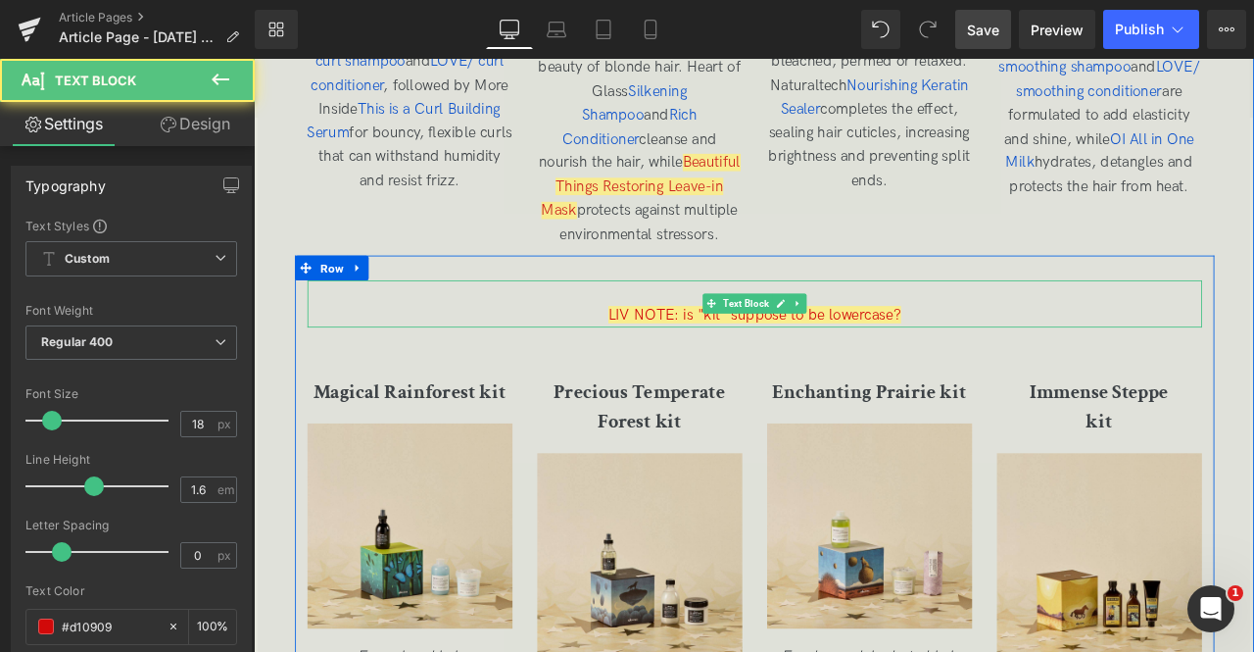
click at [576, 330] on div at bounding box center [848, 335] width 1060 height 28
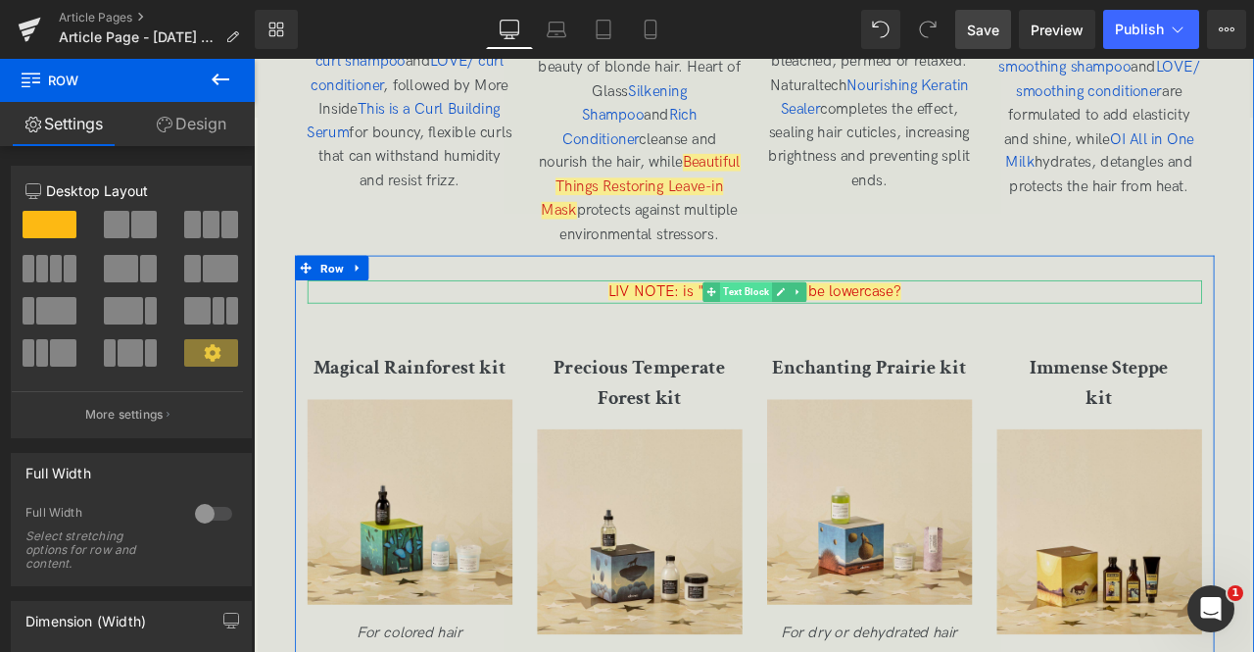
click at [815, 329] on span "Text Block" at bounding box center [838, 335] width 62 height 24
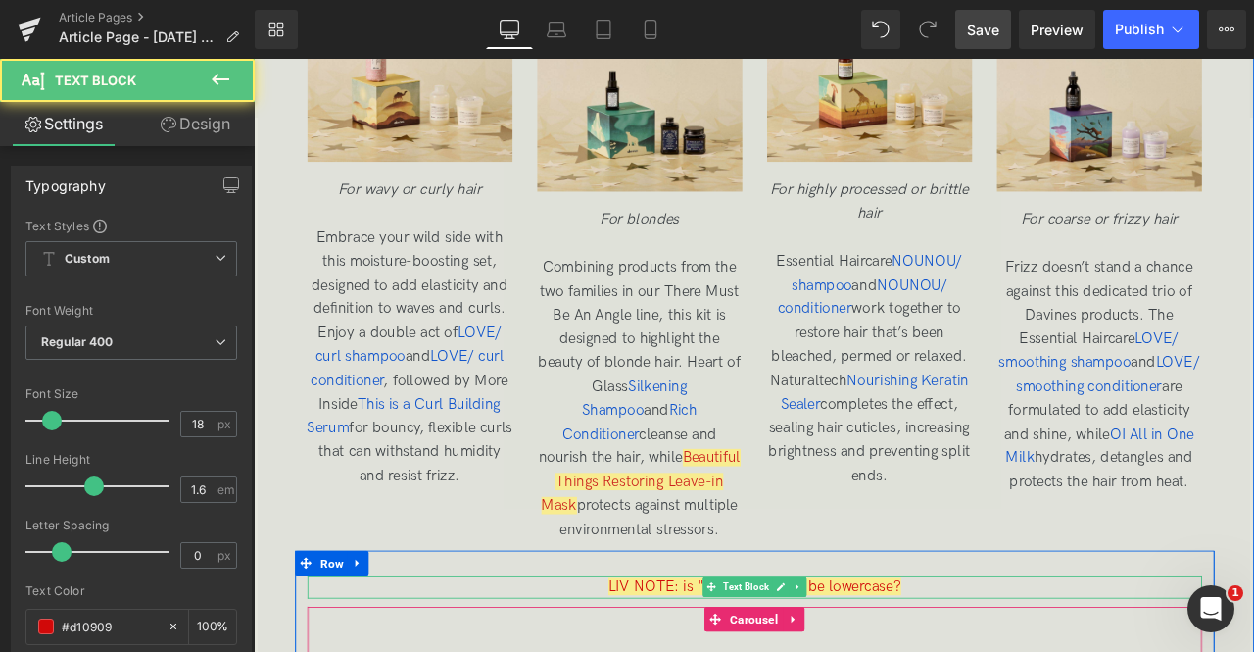
scroll to position [3540, 0]
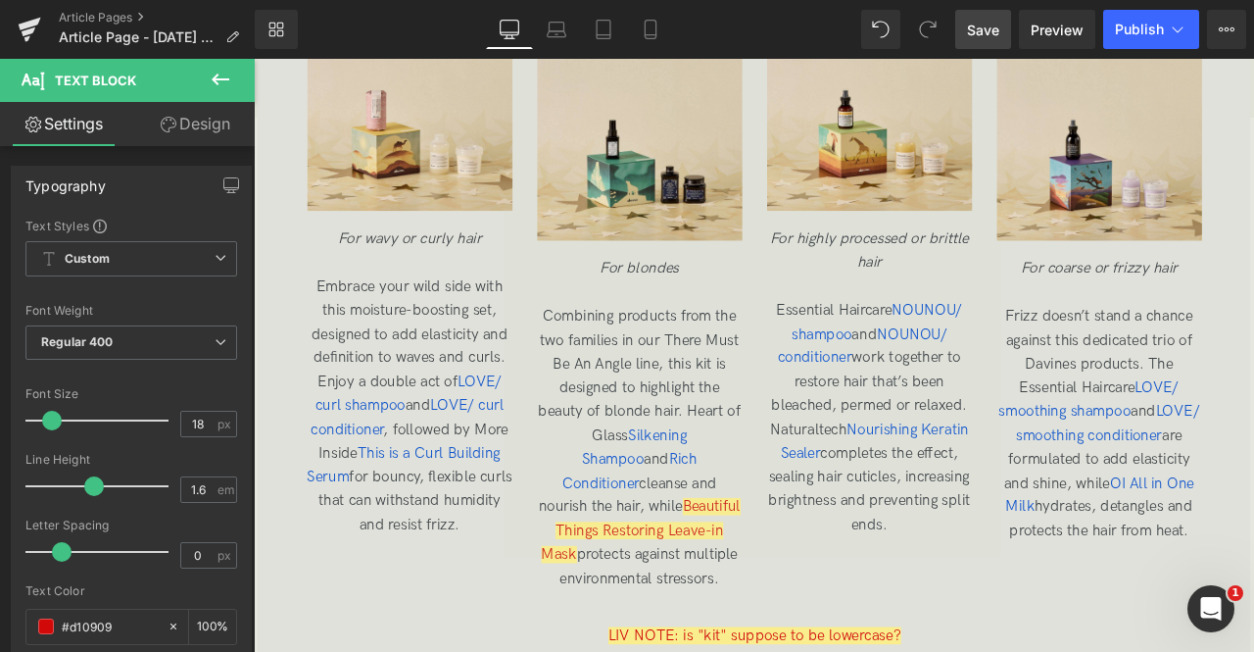
click at [974, 26] on span "Save" at bounding box center [983, 30] width 32 height 21
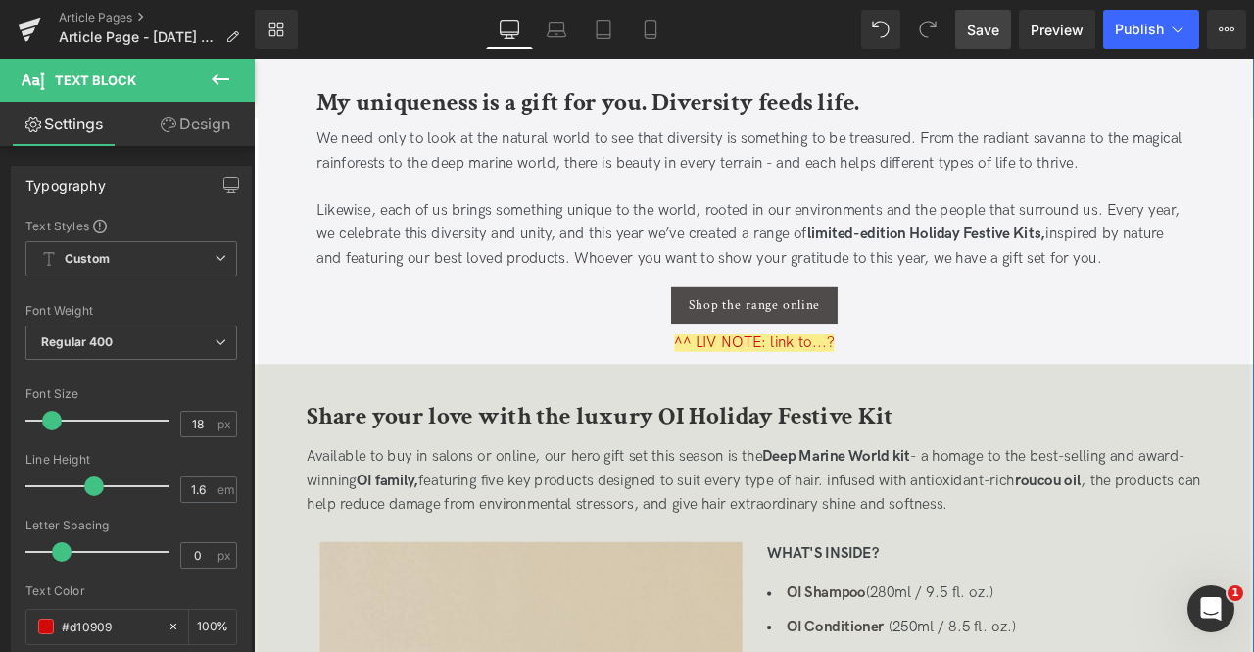
scroll to position [733, 0]
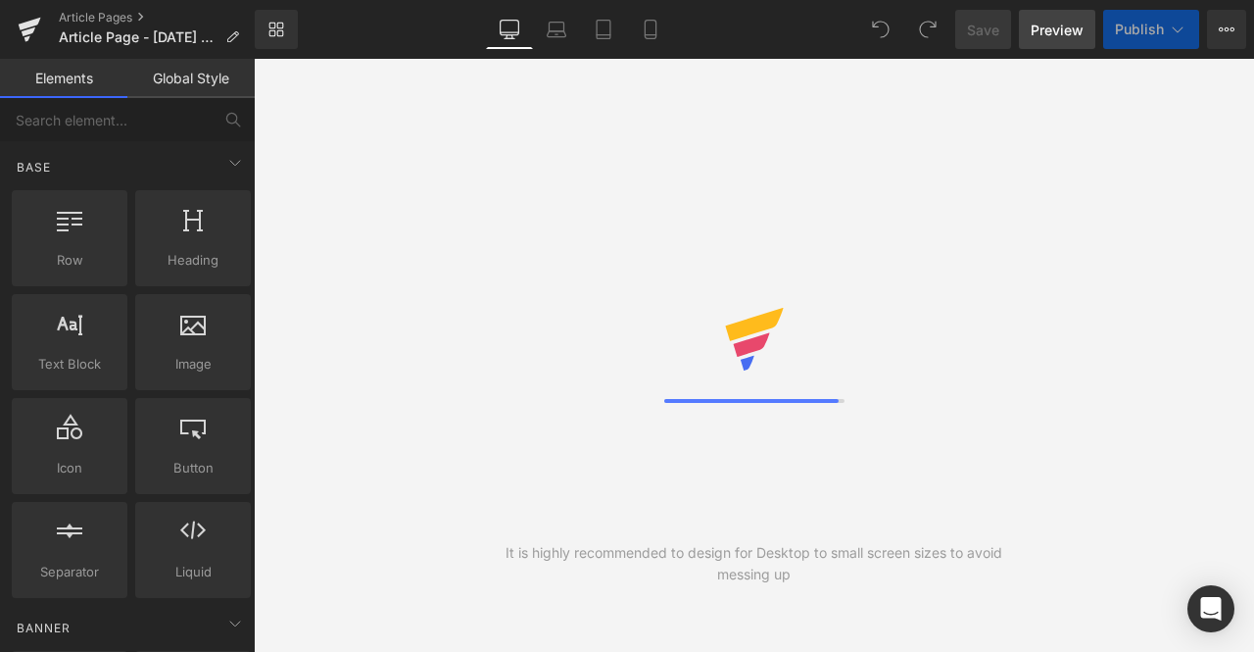
click at [1040, 26] on span "Preview" at bounding box center [1057, 30] width 53 height 21
